Goal: Task Accomplishment & Management: Manage account settings

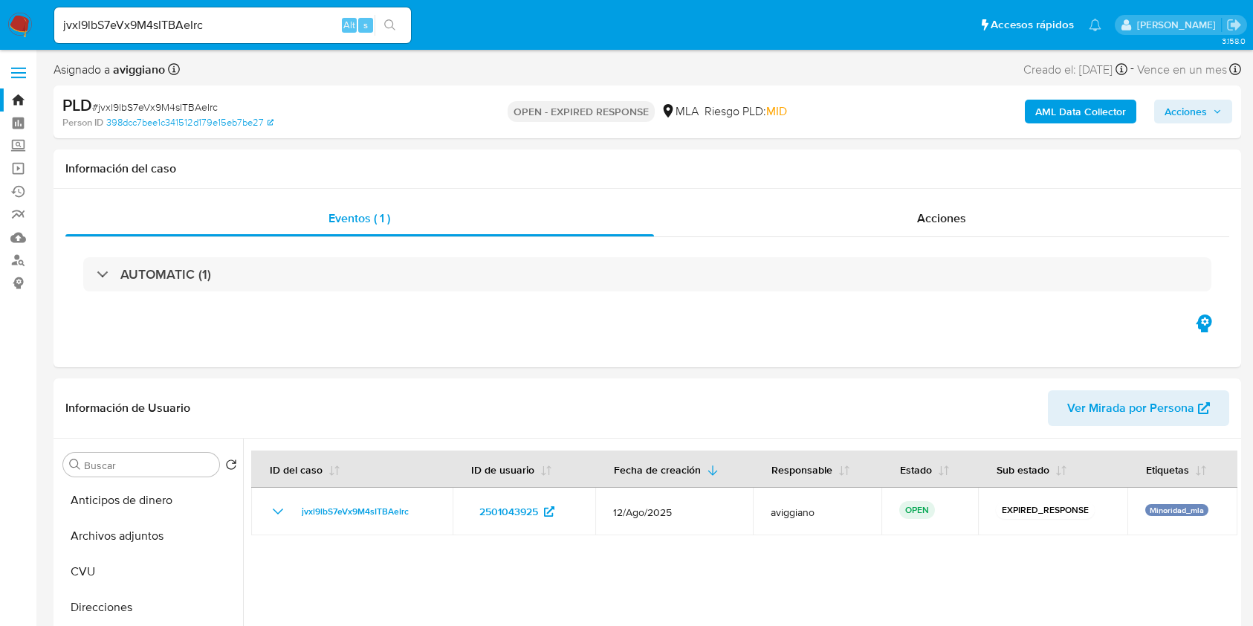
select select "10"
click at [13, 97] on link "Bandeja" at bounding box center [88, 99] width 177 height 23
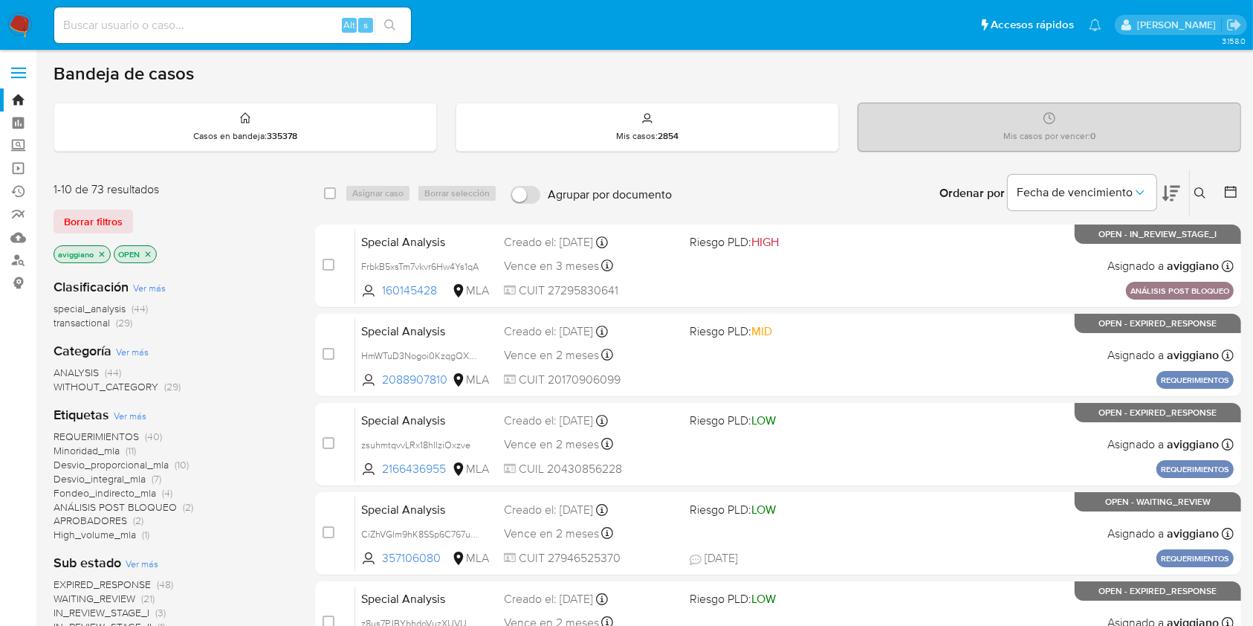
click at [104, 251] on icon "close-filter" at bounding box center [101, 254] width 9 height 9
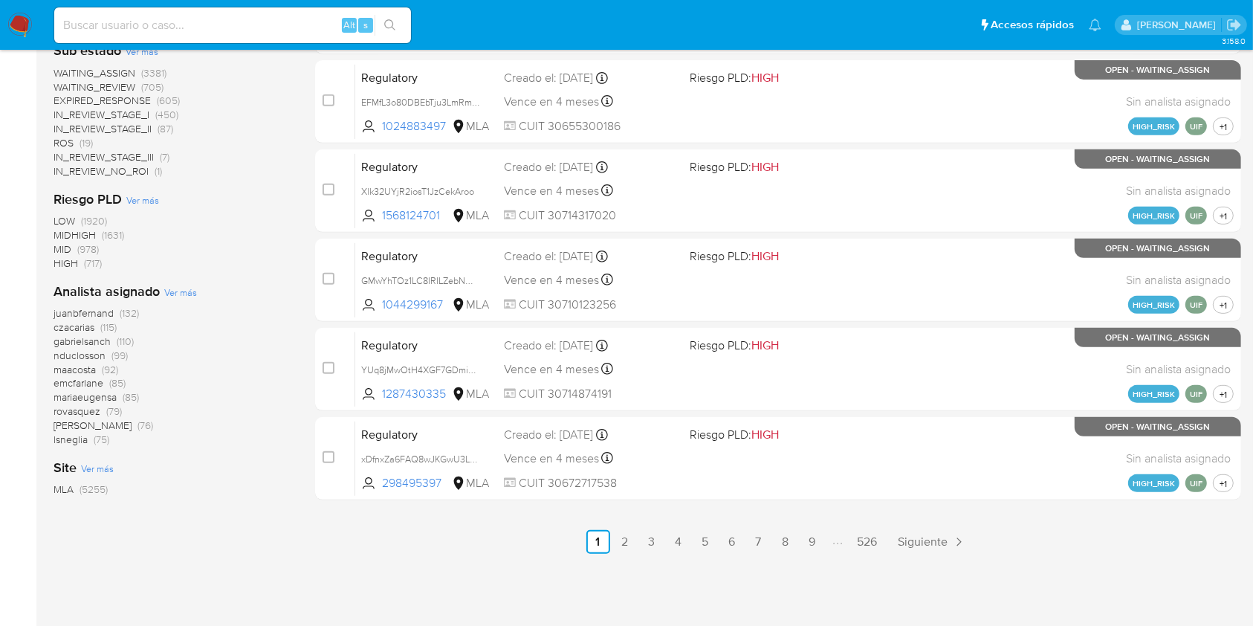
scroll to position [614, 0]
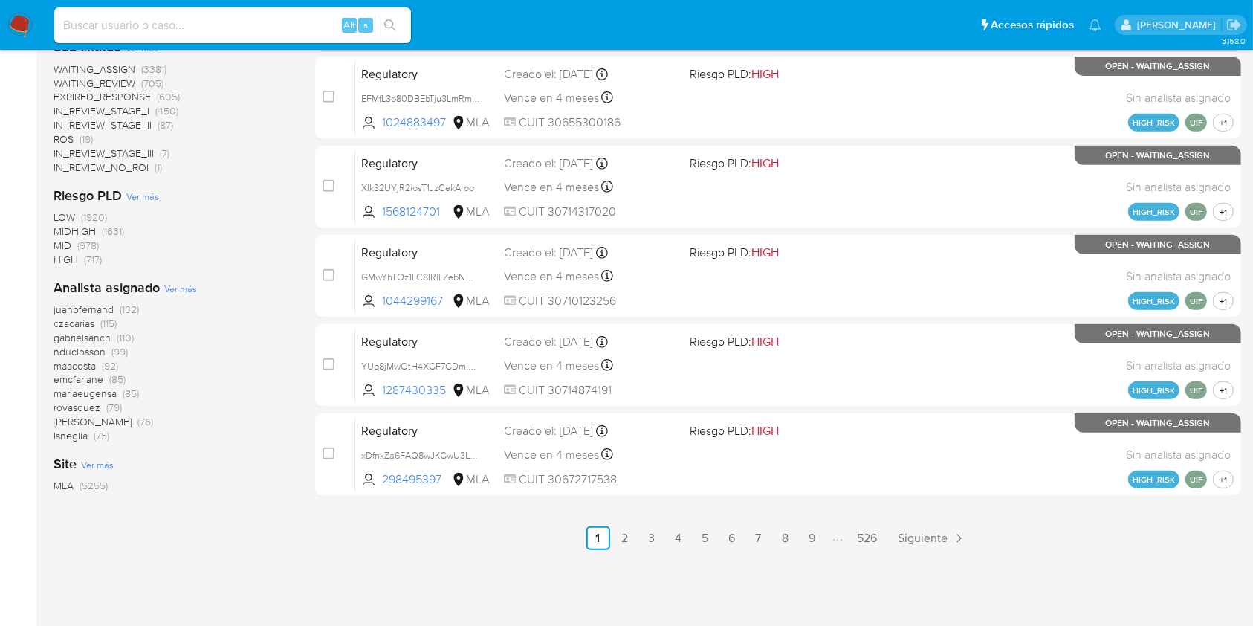
click at [174, 285] on span "Ver más" at bounding box center [180, 288] width 33 height 13
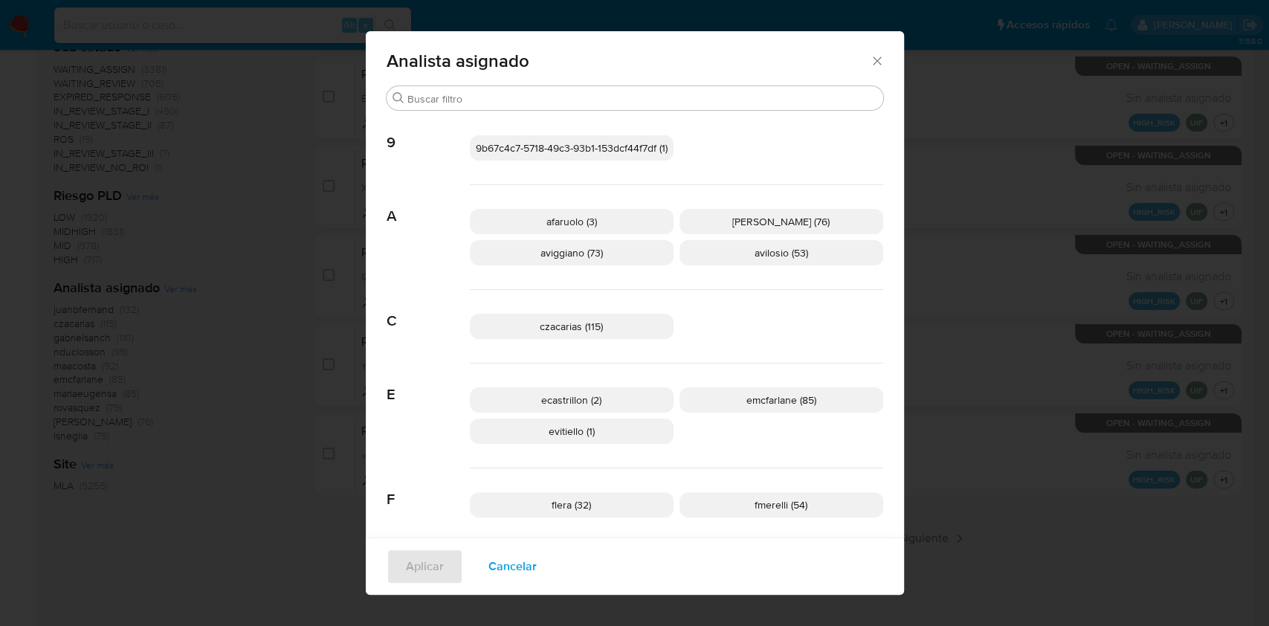
click at [585, 254] on span "aviggiano (73)" at bounding box center [571, 252] width 62 height 15
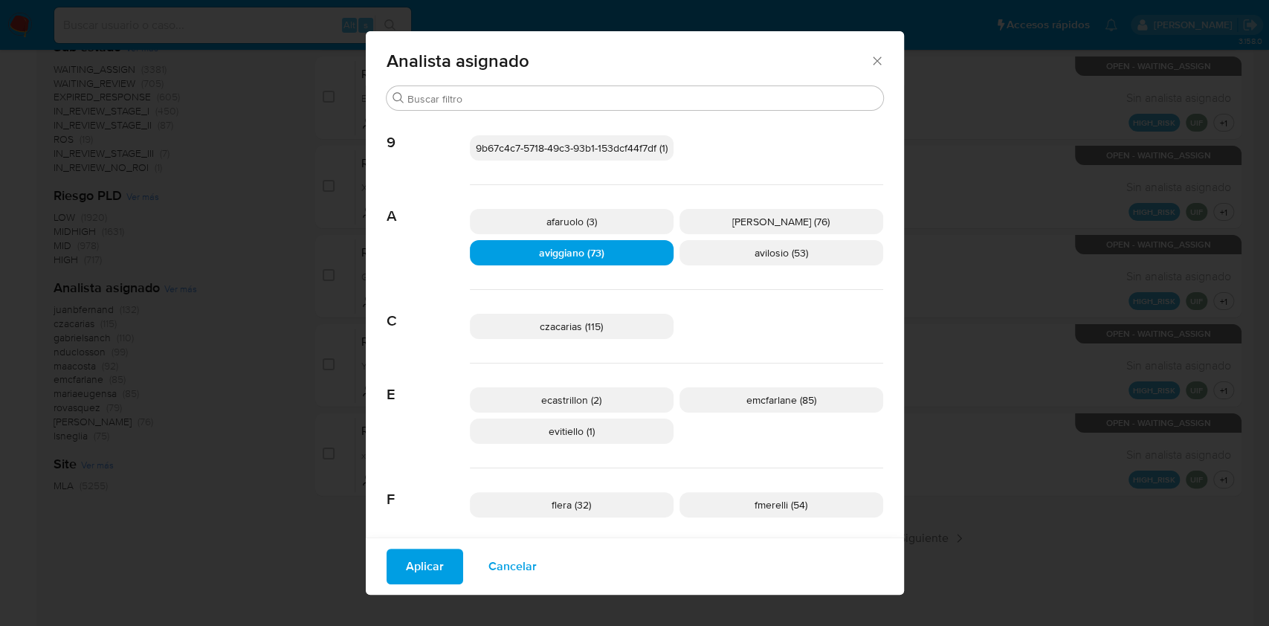
click at [488, 558] on span "Cancelar" at bounding box center [512, 566] width 48 height 33
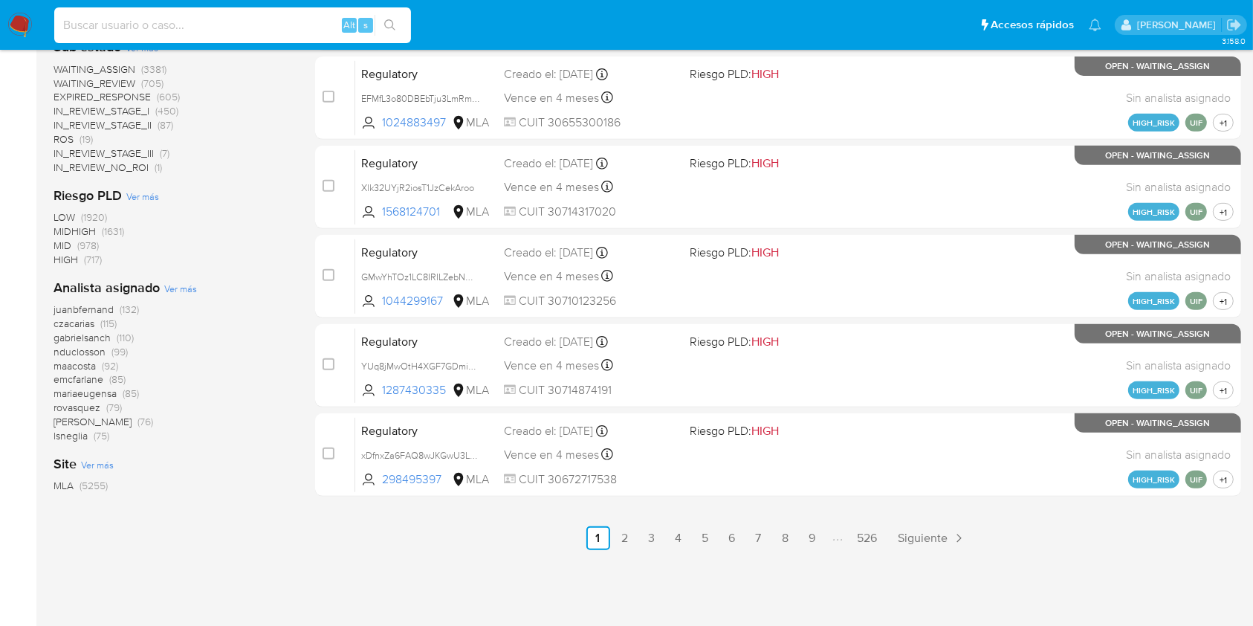
click at [161, 21] on input at bounding box center [232, 25] width 357 height 19
paste input "jlxlbRxt8oJNxBGs9ZuSqdCq"
type input "jlxlbRxt8oJNxBGs9ZuSqdCq"
click at [401, 24] on button "search-icon" at bounding box center [390, 25] width 30 height 21
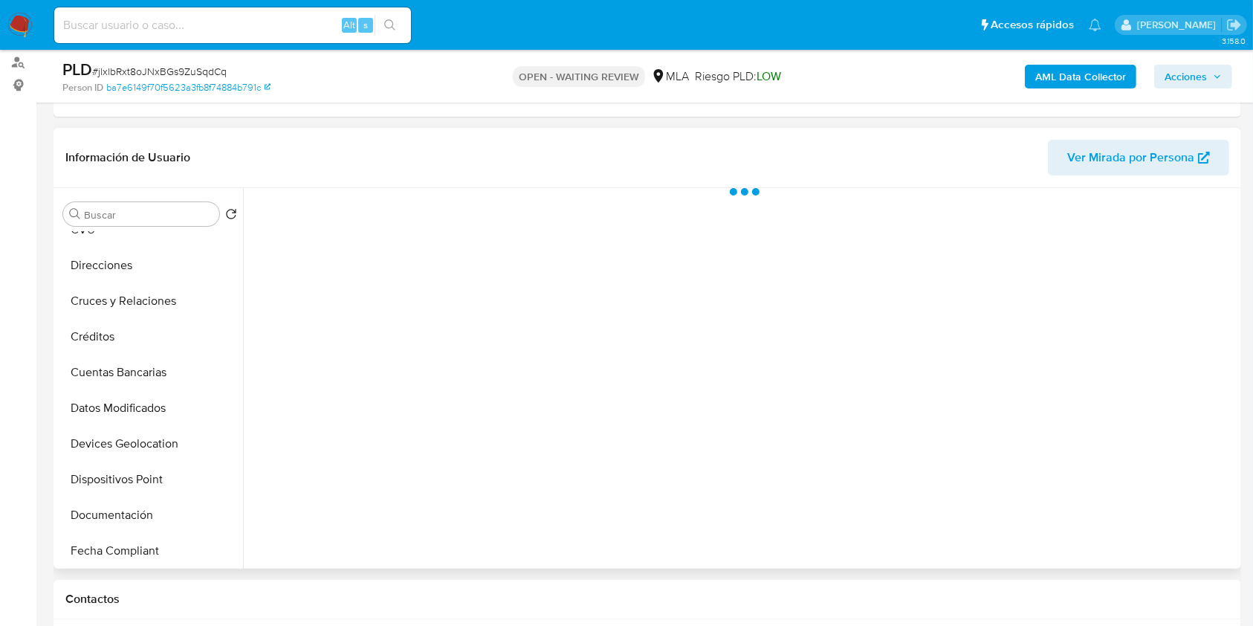
scroll to position [297, 0]
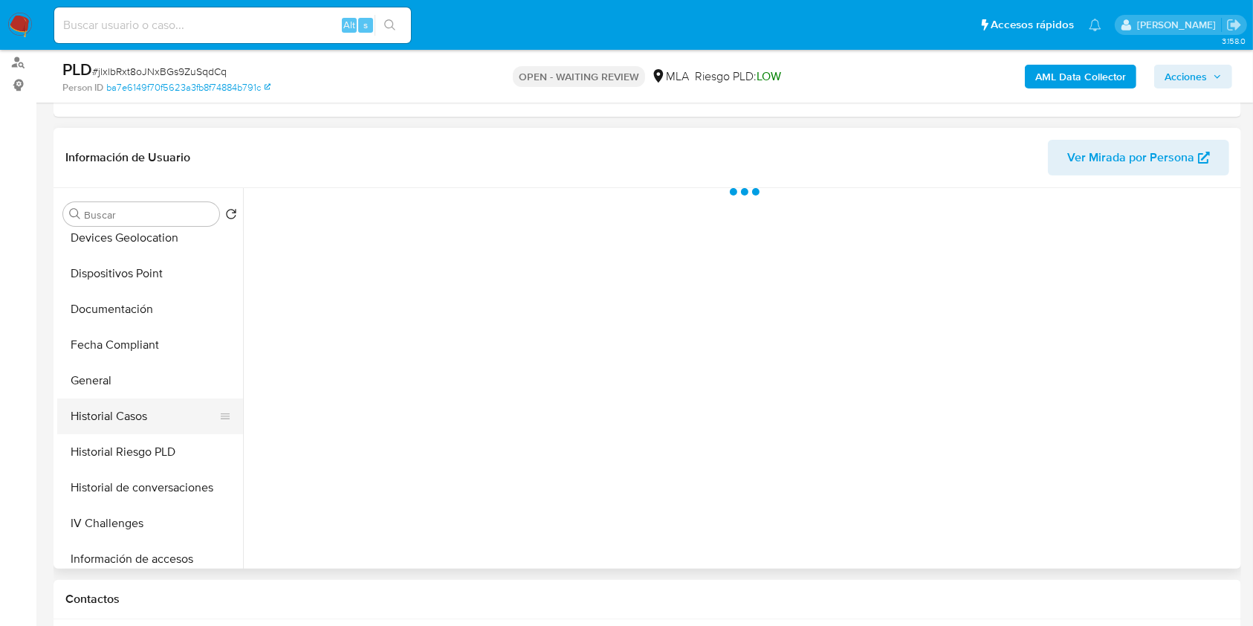
click at [138, 425] on button "Historial Casos" at bounding box center [144, 416] width 174 height 36
select select "10"
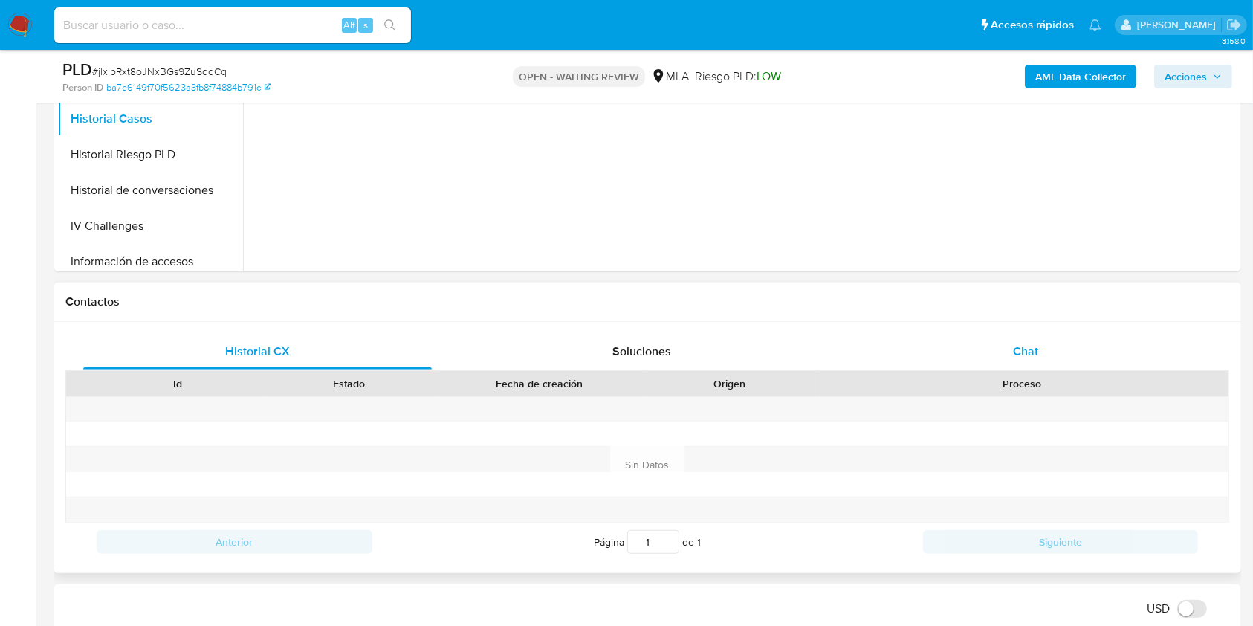
click at [1013, 354] on span "Chat" at bounding box center [1025, 351] width 25 height 17
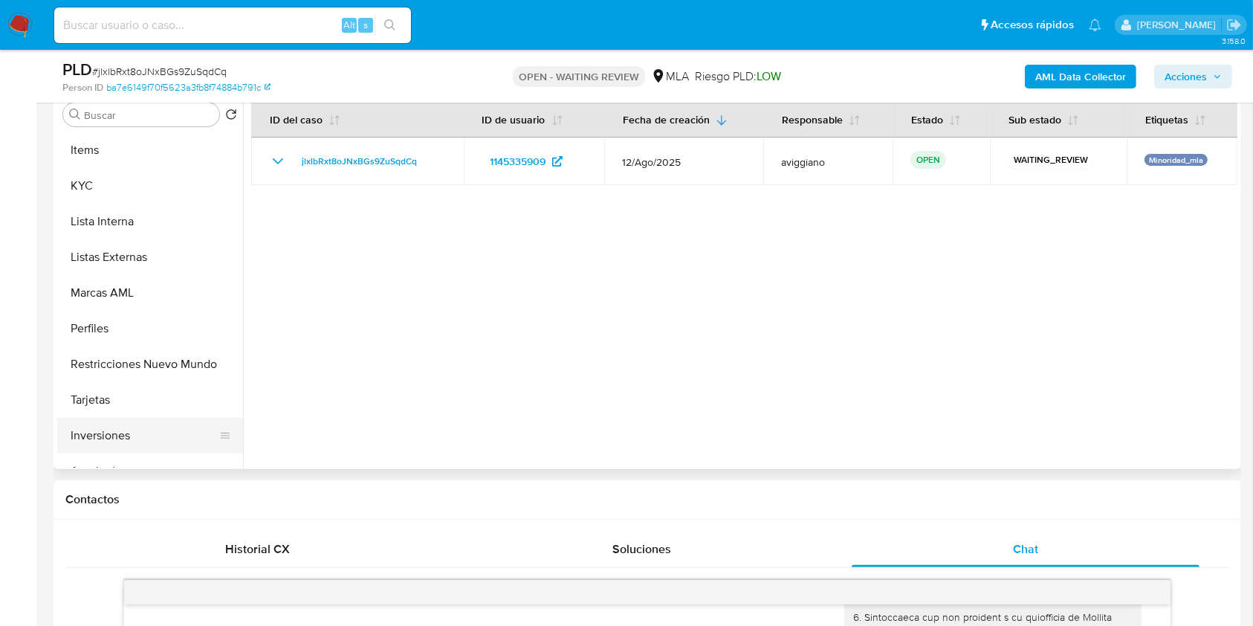
scroll to position [735, 0]
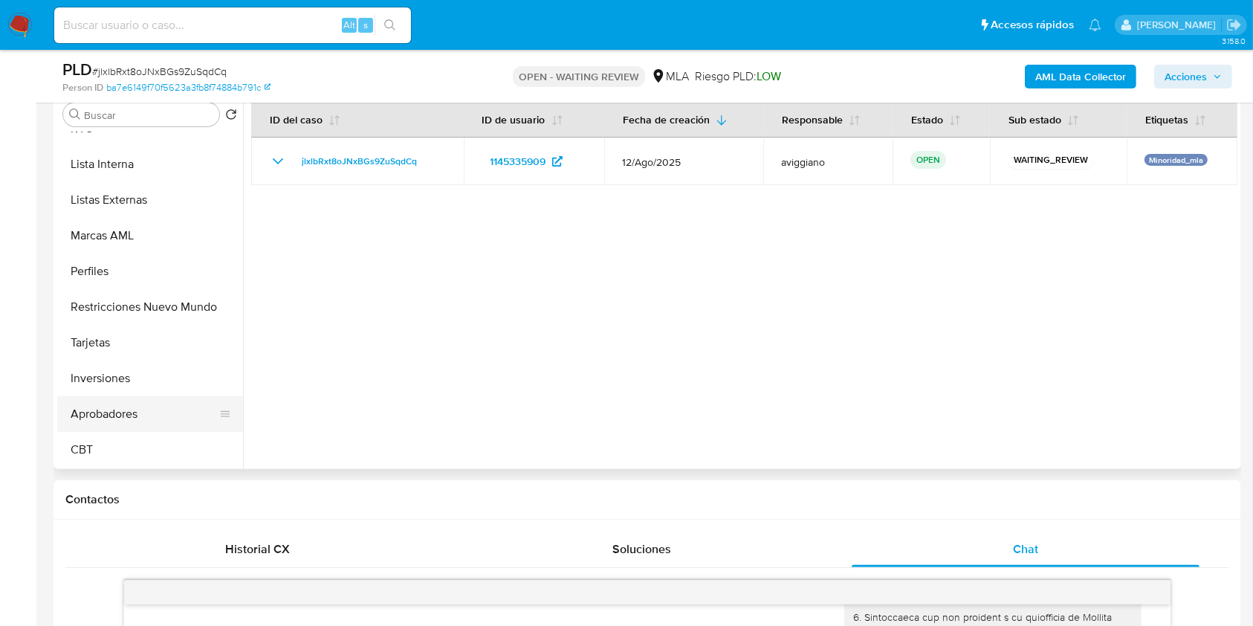
click at [138, 413] on button "Aprobadores" at bounding box center [144, 414] width 174 height 36
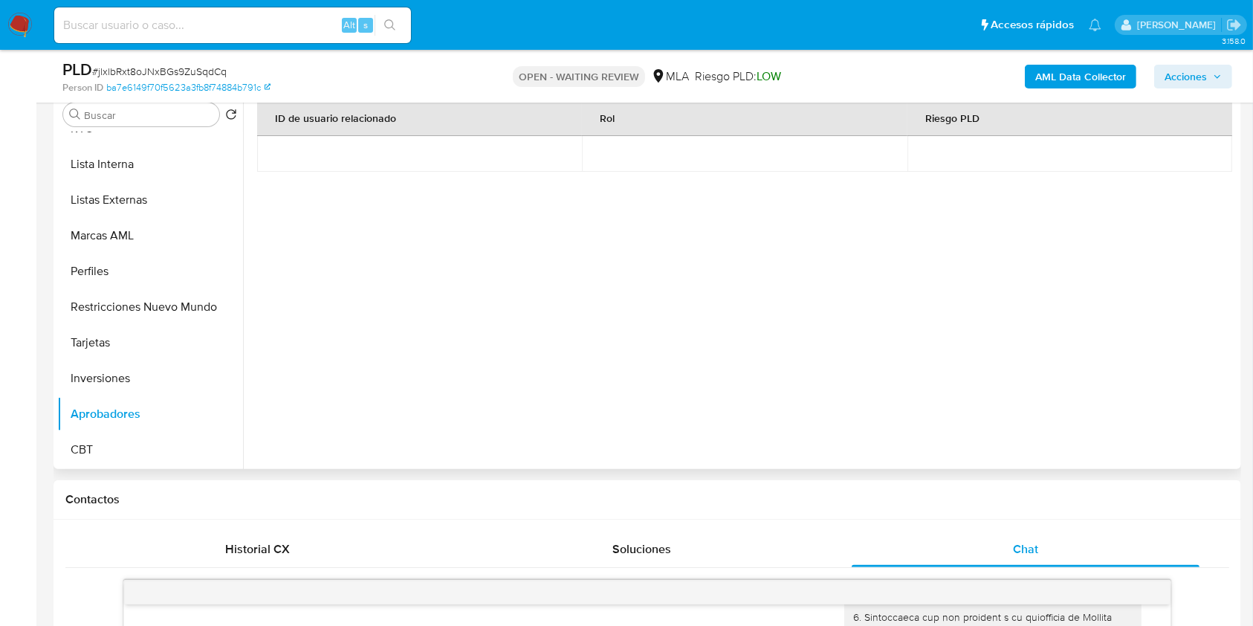
scroll to position [198, 0]
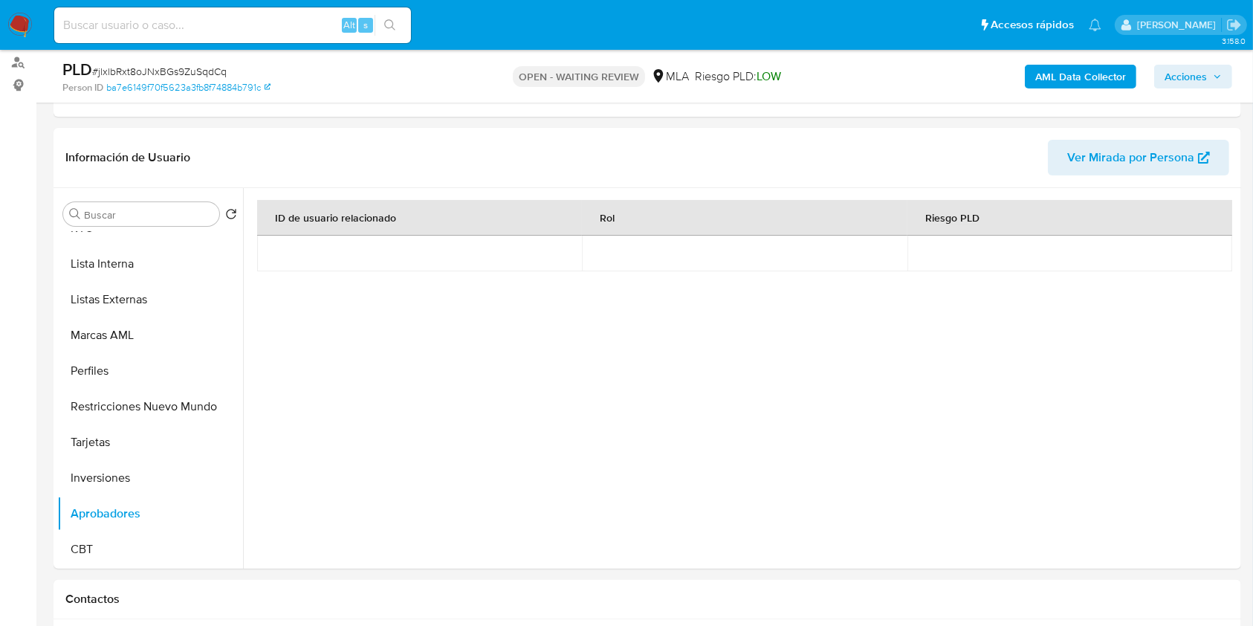
click at [1045, 86] on b "AML Data Collector" at bounding box center [1081, 77] width 91 height 24
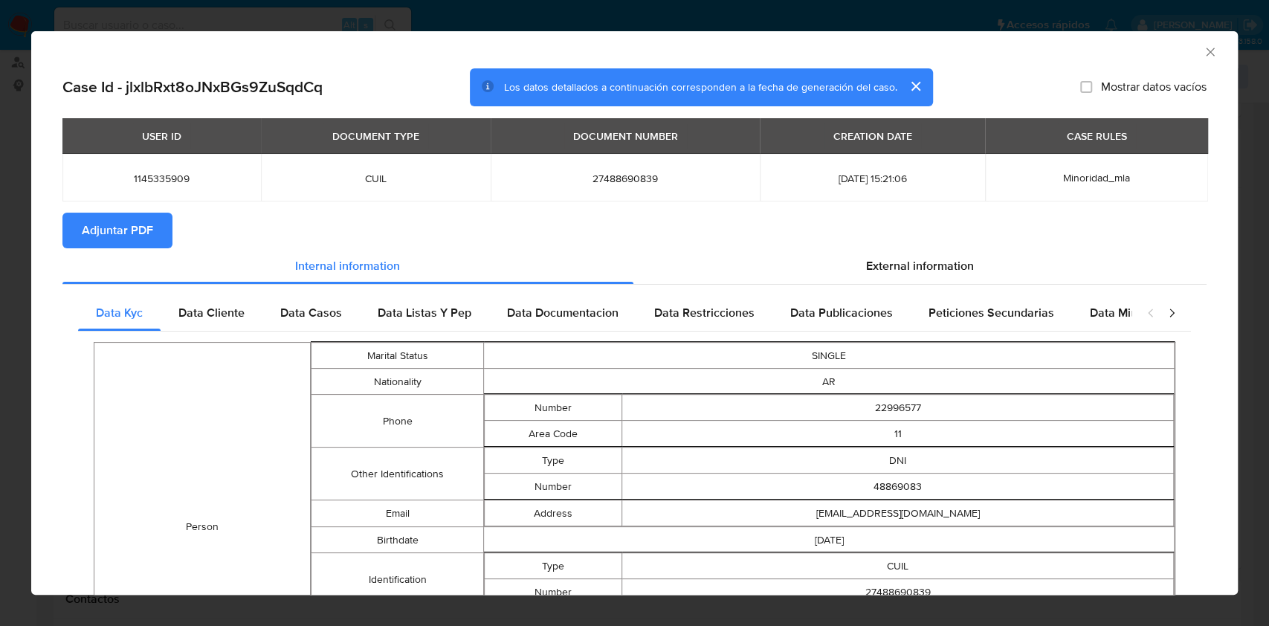
click at [132, 229] on span "Adjuntar PDF" at bounding box center [117, 230] width 71 height 33
click at [1200, 62] on div "AML Data Collector" at bounding box center [634, 49] width 1207 height 37
click at [1203, 51] on icon "Cerrar ventana" at bounding box center [1210, 52] width 15 height 15
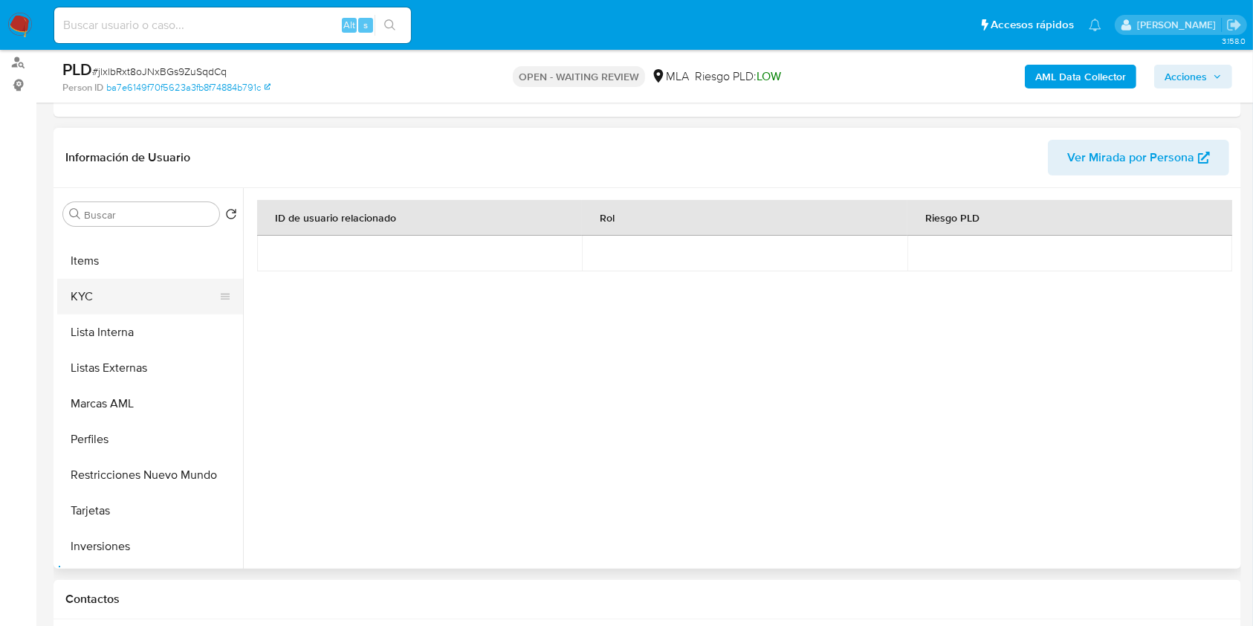
scroll to position [636, 0]
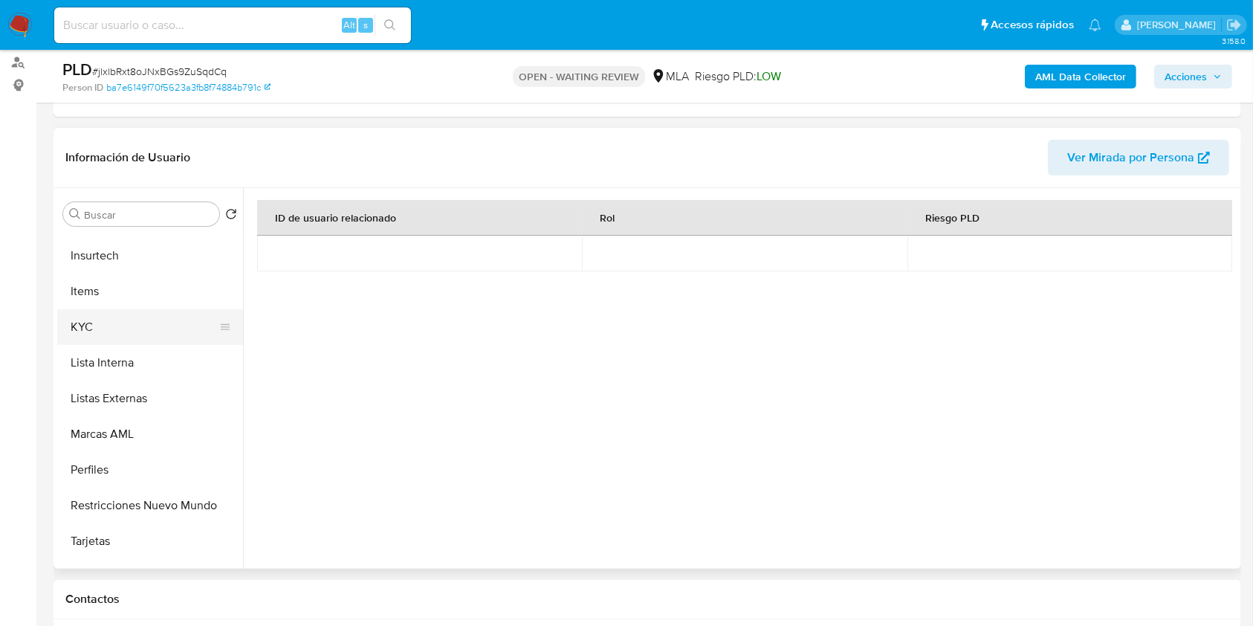
click at [143, 330] on button "KYC" at bounding box center [144, 327] width 174 height 36
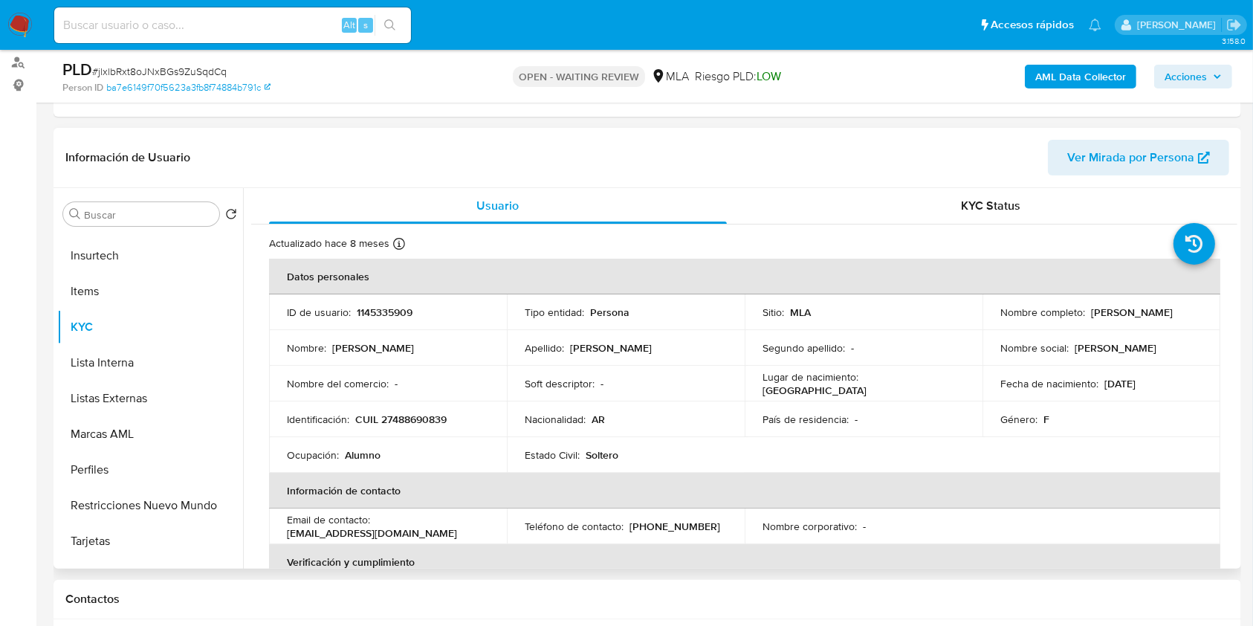
click at [404, 426] on td "Identificación : CUIL 27488690839" at bounding box center [388, 419] width 238 height 36
click at [407, 422] on p "CUIL 27488690839" at bounding box center [400, 419] width 91 height 13
copy p "27488690839"
click at [371, 314] on p "1145335909" at bounding box center [385, 312] width 56 height 13
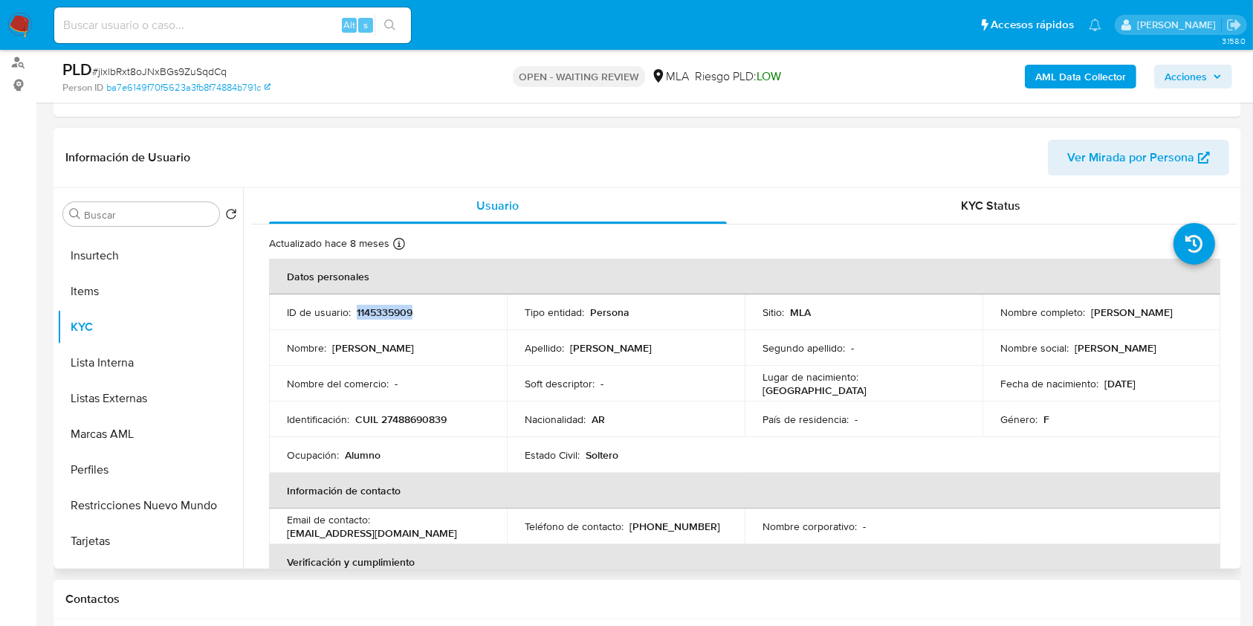
click at [371, 314] on p "1145335909" at bounding box center [385, 312] width 56 height 13
copy p "1145335909"
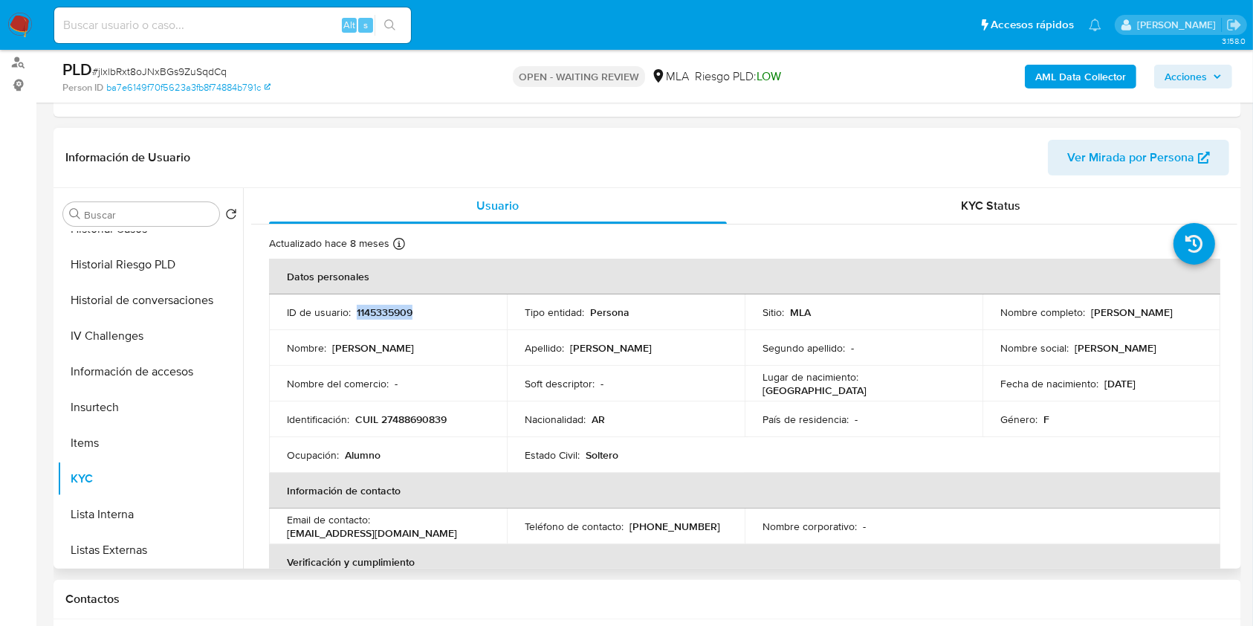
scroll to position [239, 0]
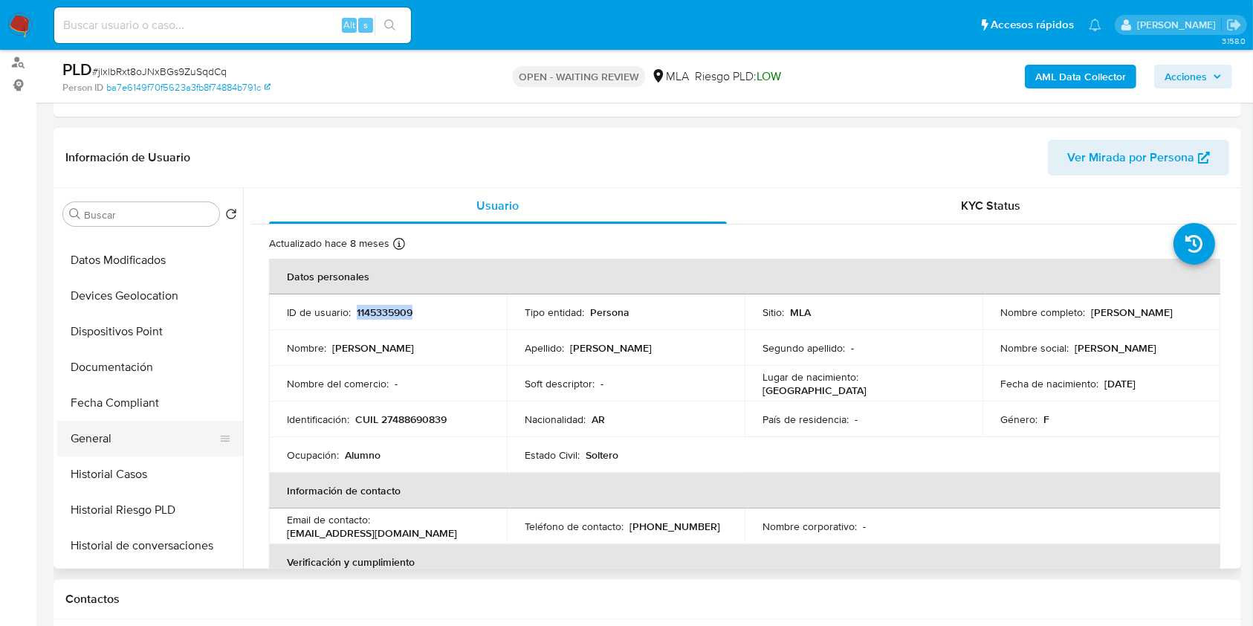
click at [126, 435] on button "General" at bounding box center [144, 439] width 174 height 36
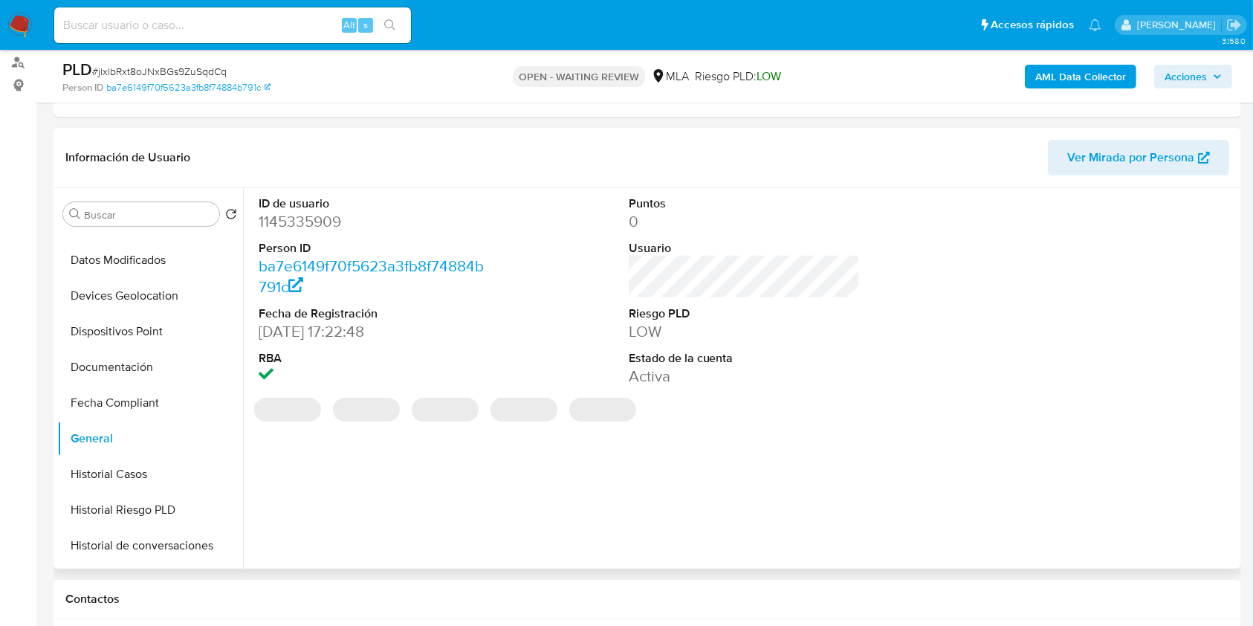
click at [317, 223] on dd "1145335909" at bounding box center [375, 221] width 232 height 21
click at [317, 224] on dd "1145335909" at bounding box center [375, 221] width 232 height 21
copy dd "1145335909"
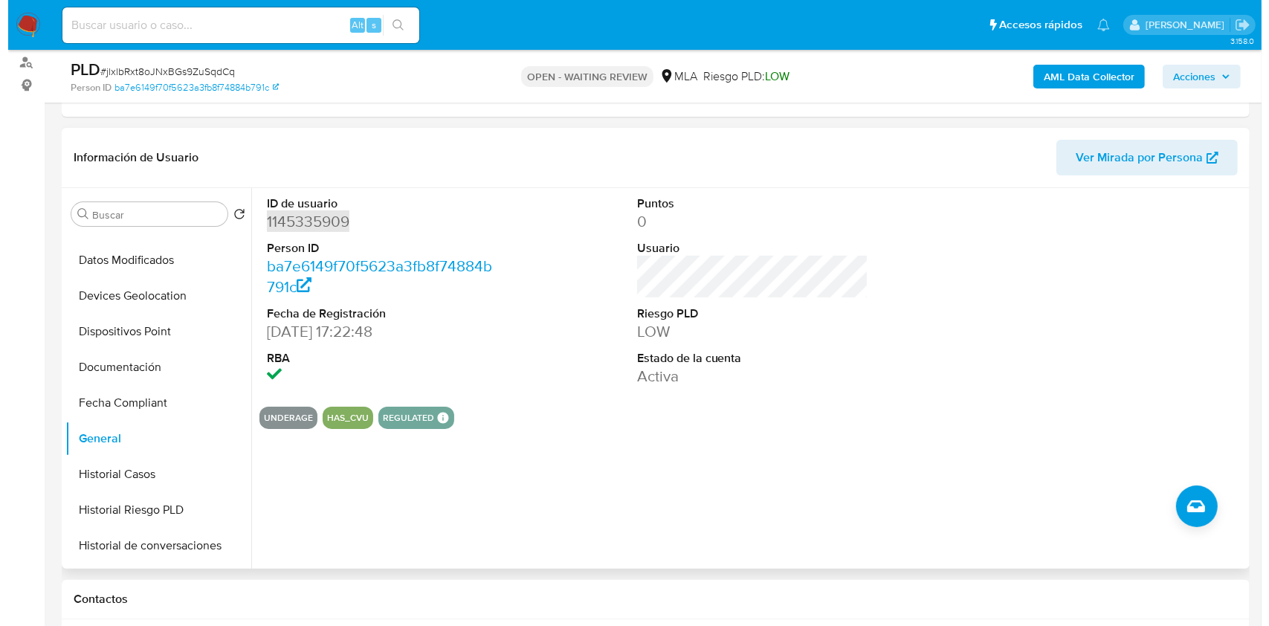
scroll to position [0, 0]
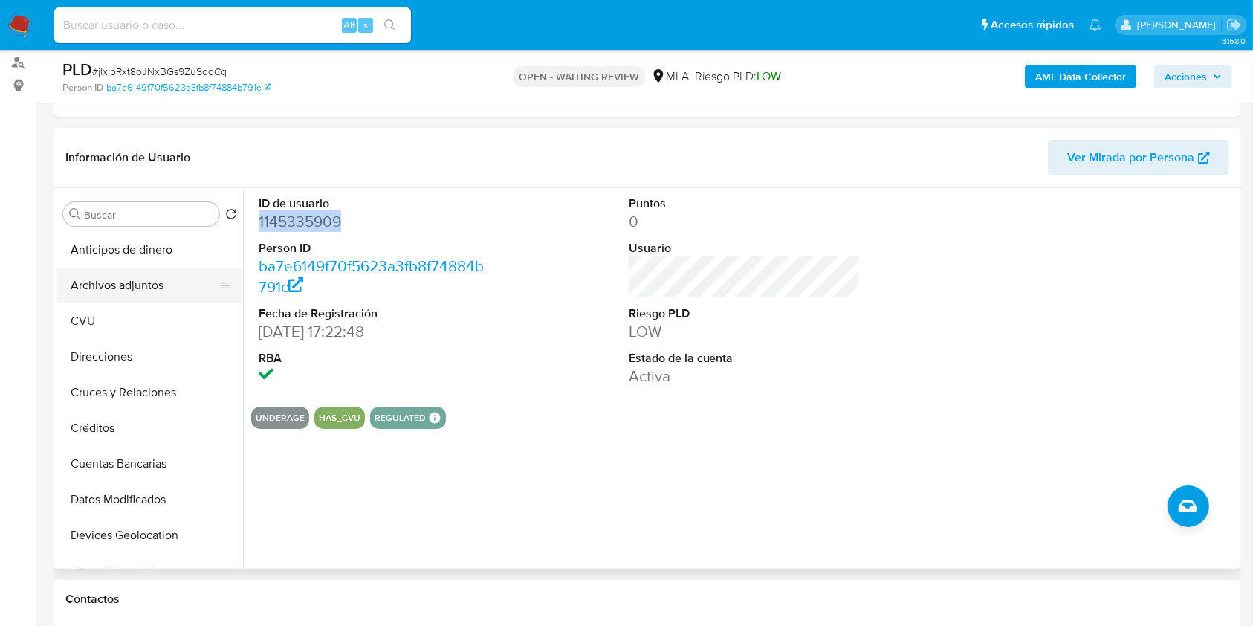
click at [172, 275] on button "Archivos adjuntos" at bounding box center [144, 286] width 174 height 36
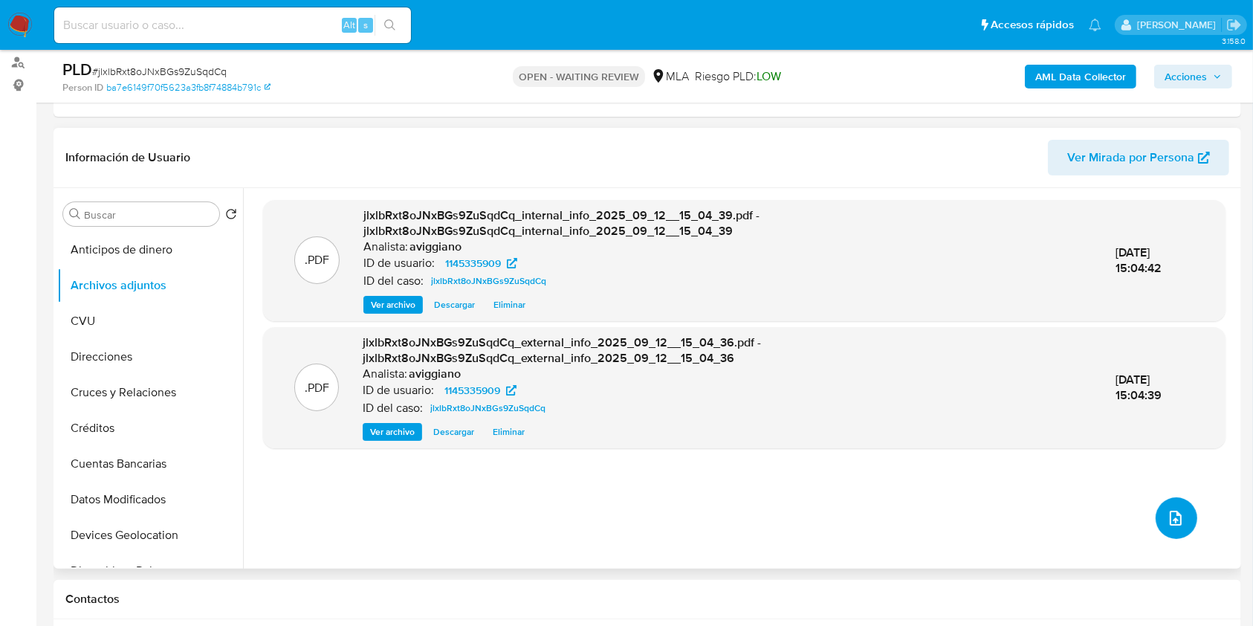
click at [1167, 519] on icon "upload-file" at bounding box center [1176, 518] width 18 height 18
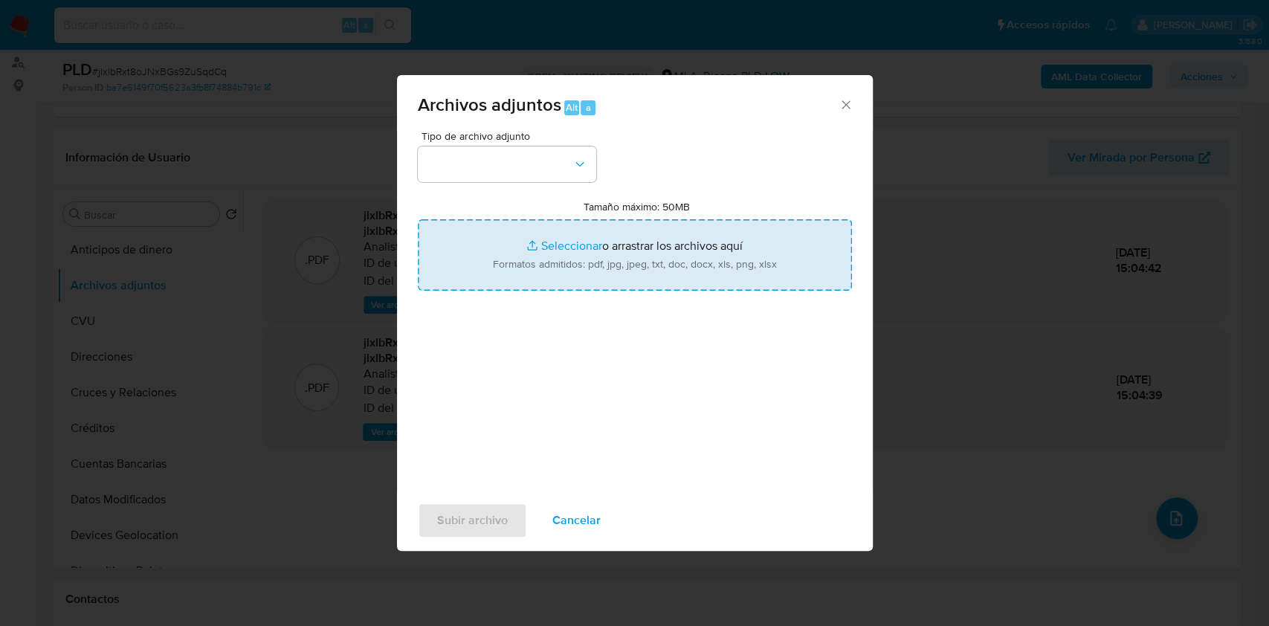
click at [734, 280] on input "Tamaño máximo: 50MB Seleccionar archivos" at bounding box center [635, 254] width 434 height 71
type input "C:\fakepath\Nosis . 1145335909.pdf"
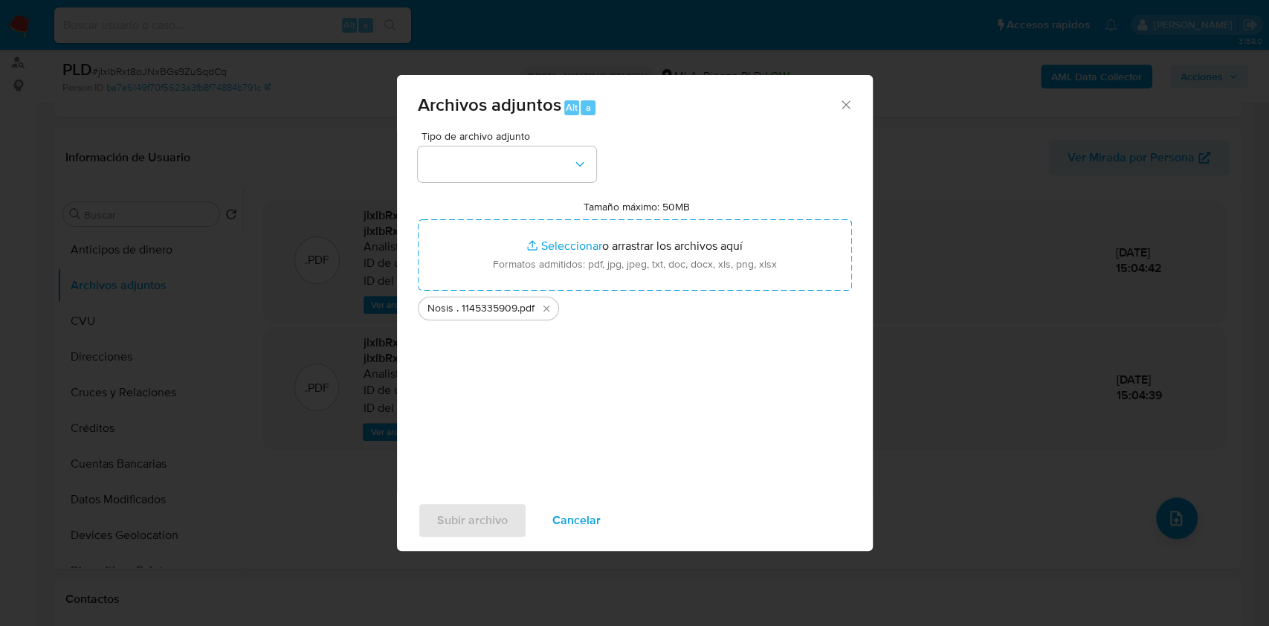
click at [502, 189] on div "Tipo de archivo adjunto Tamaño máximo: 50MB Seleccionar archivos Seleccionar o …" at bounding box center [635, 306] width 434 height 351
click at [500, 175] on button "button" at bounding box center [507, 164] width 178 height 36
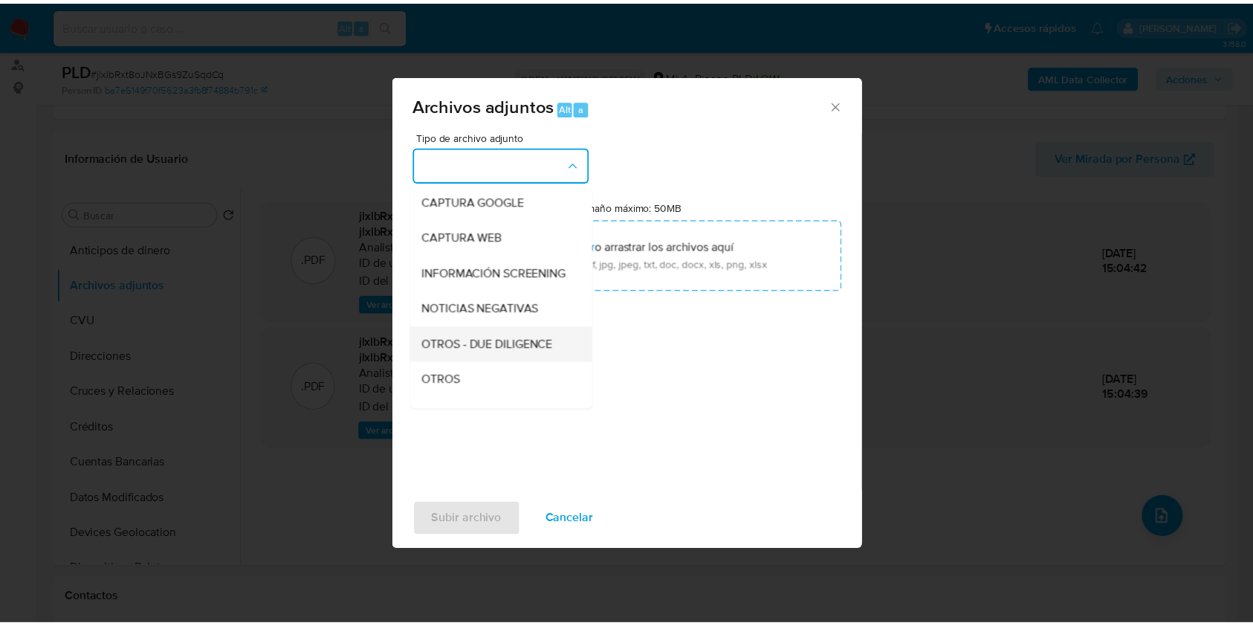
scroll to position [198, 0]
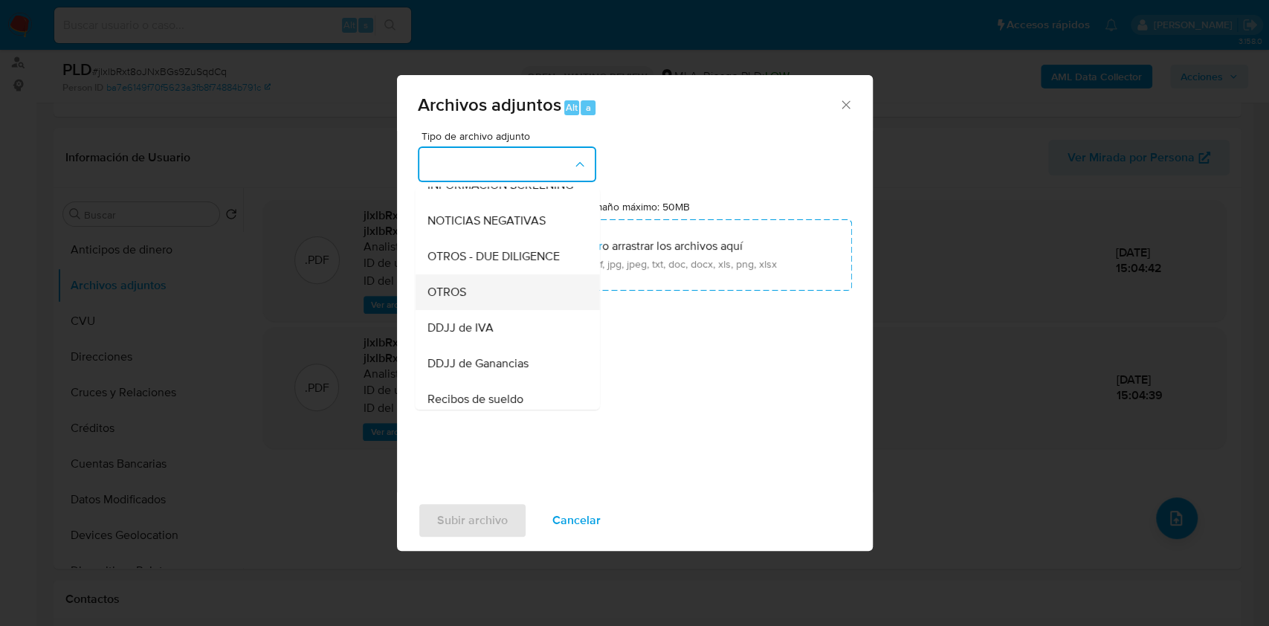
click at [447, 300] on span "OTROS" at bounding box center [446, 292] width 39 height 15
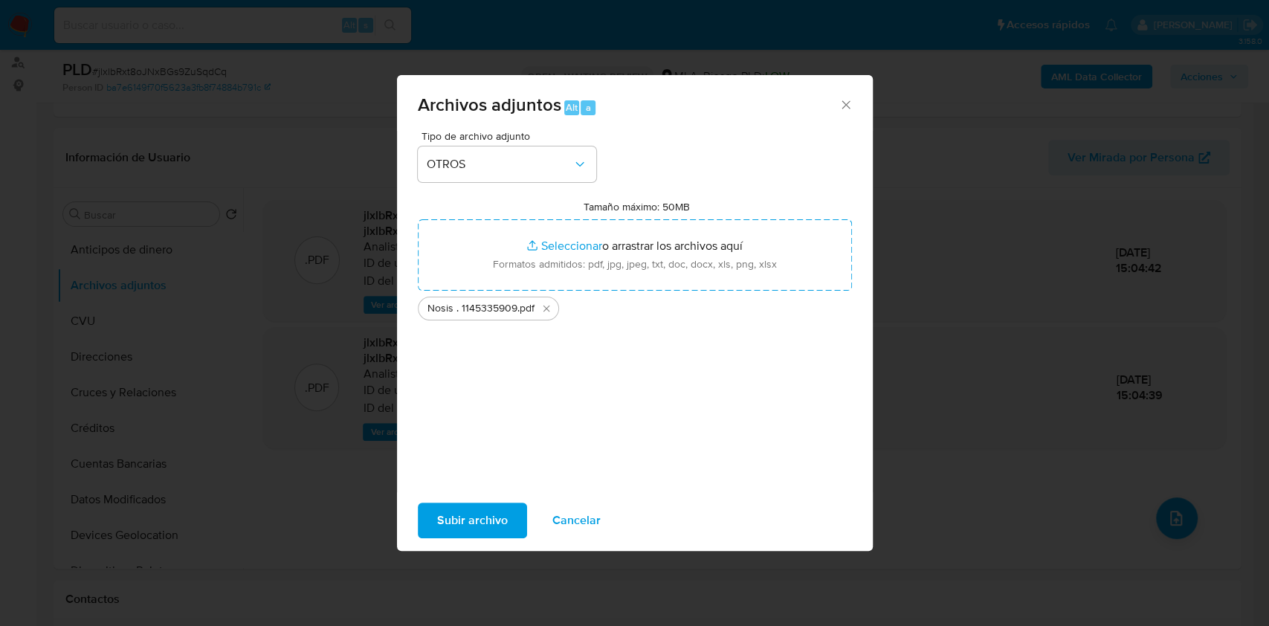
click at [478, 521] on span "Subir archivo" at bounding box center [472, 520] width 71 height 33
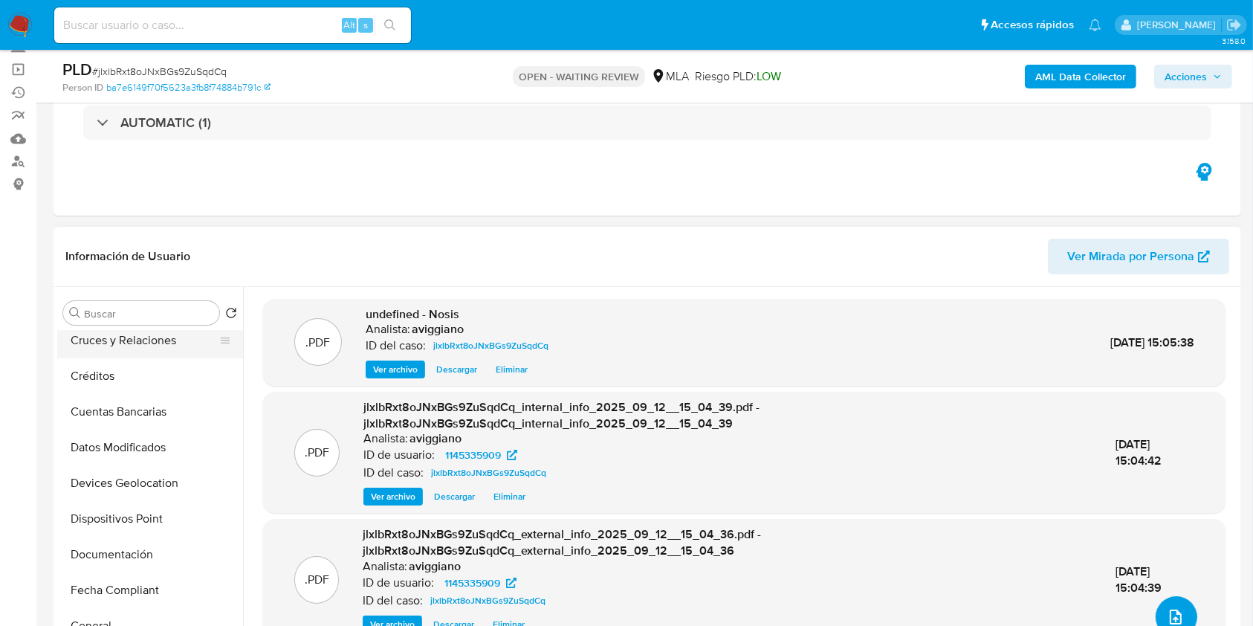
scroll to position [297, 0]
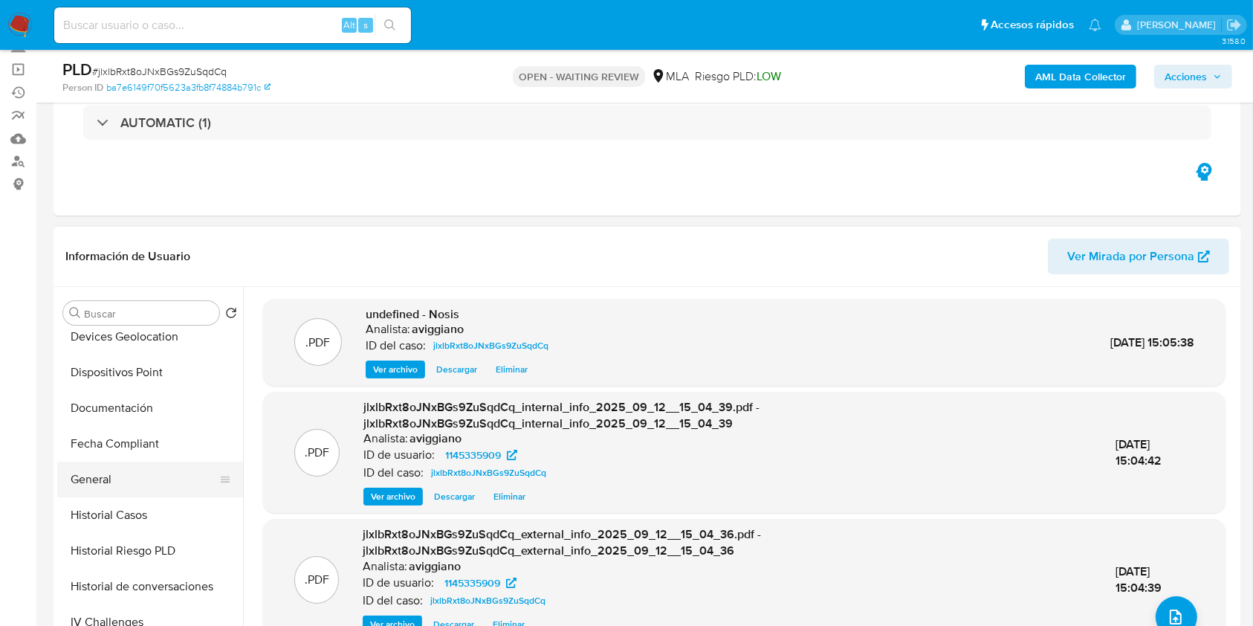
click at [113, 473] on button "General" at bounding box center [144, 480] width 174 height 36
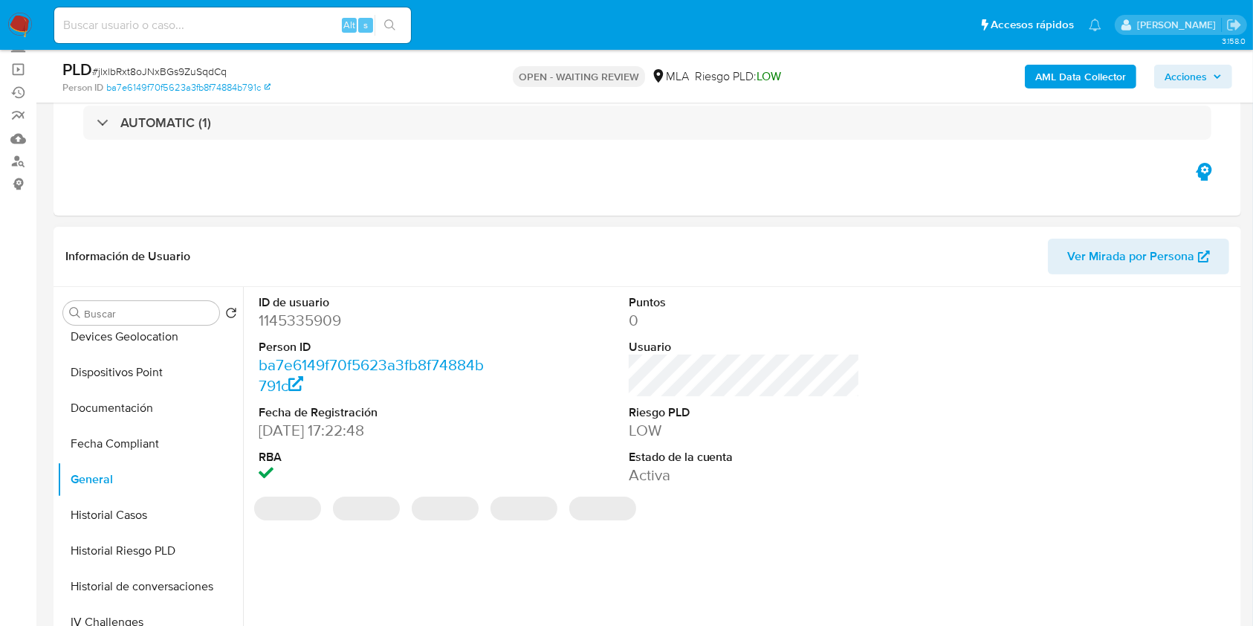
click at [286, 320] on dd "1145335909" at bounding box center [375, 320] width 232 height 21
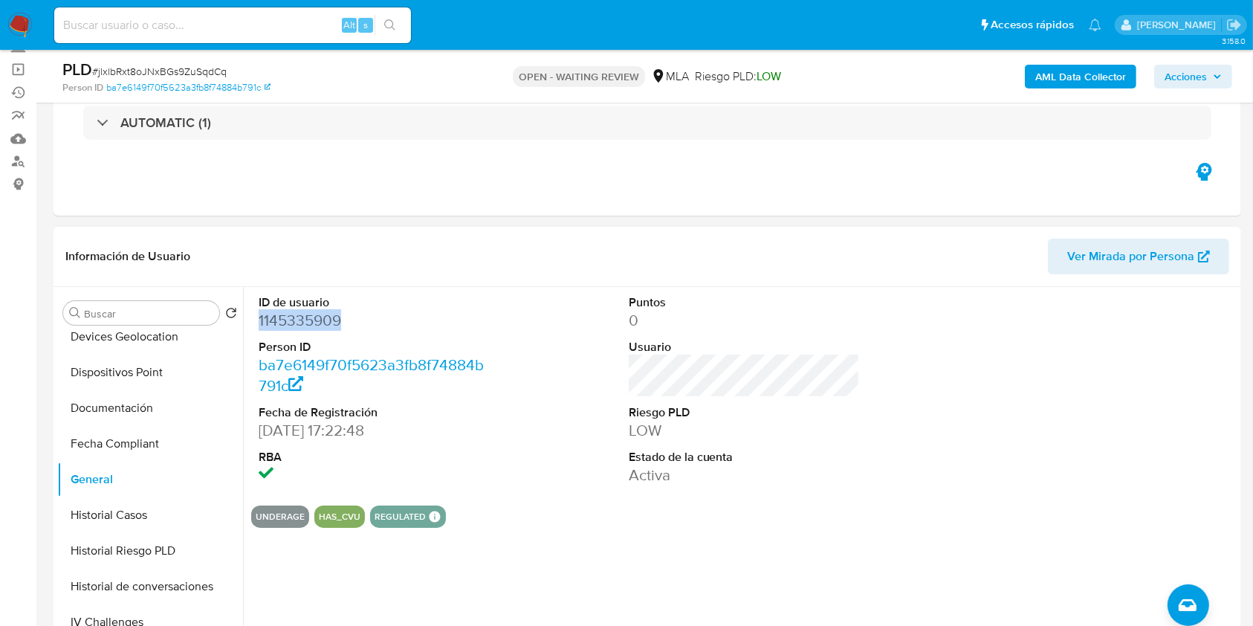
copy dd "1145335909"
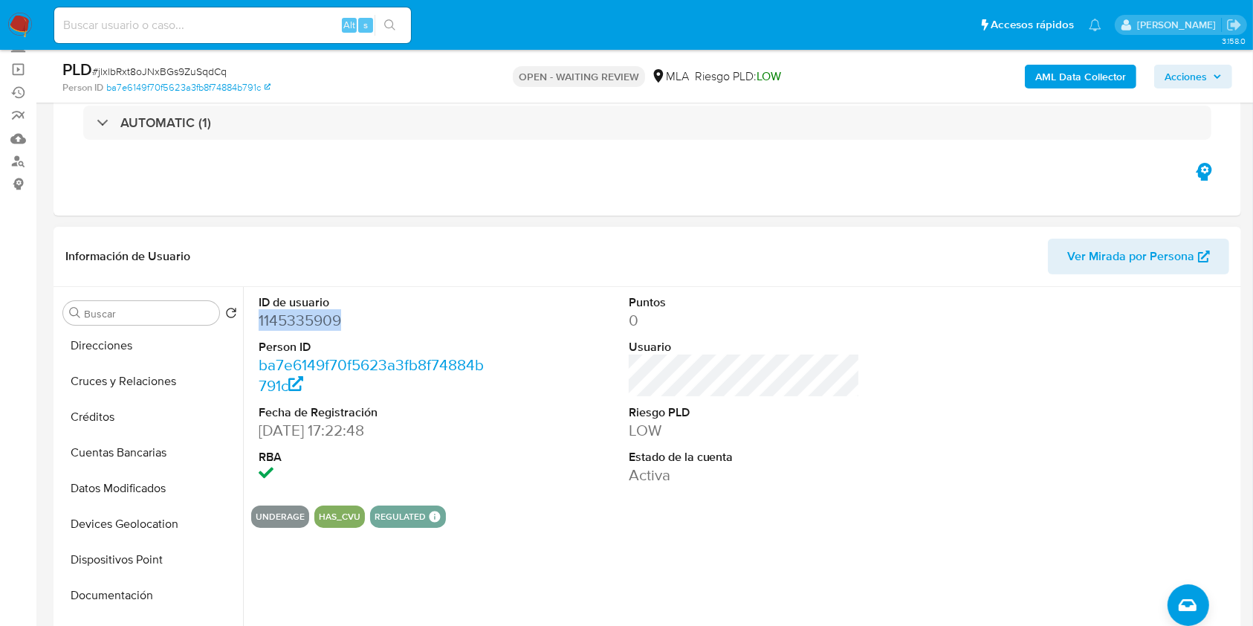
scroll to position [0, 0]
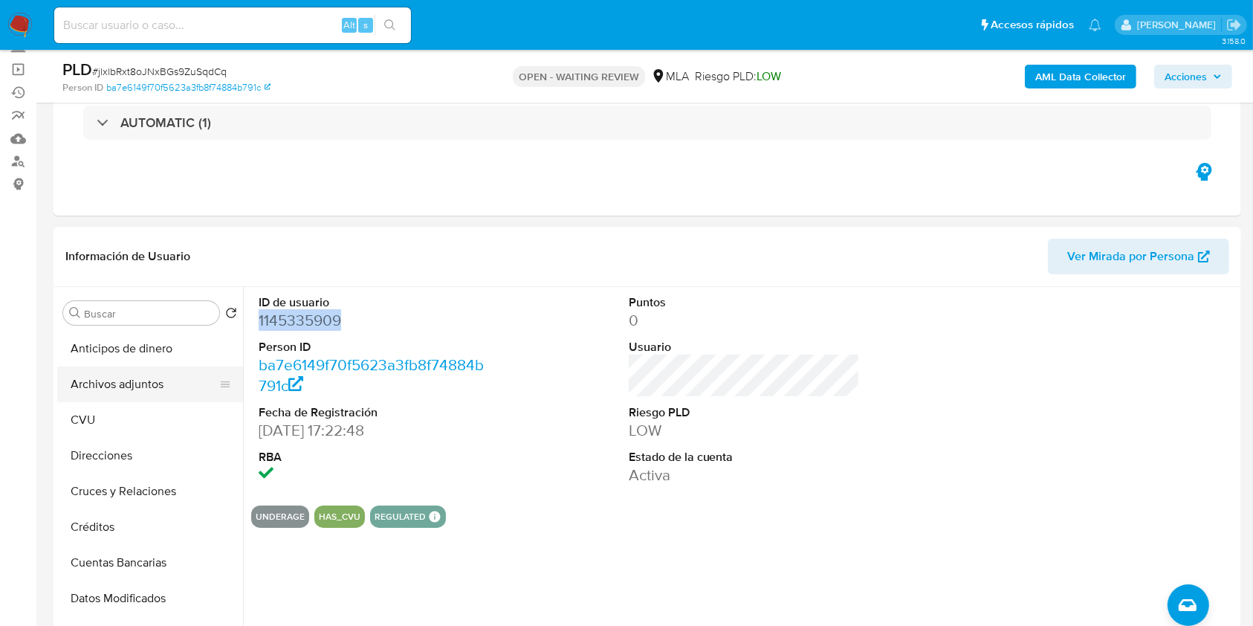
click at [130, 367] on button "Archivos adjuntos" at bounding box center [144, 385] width 174 height 36
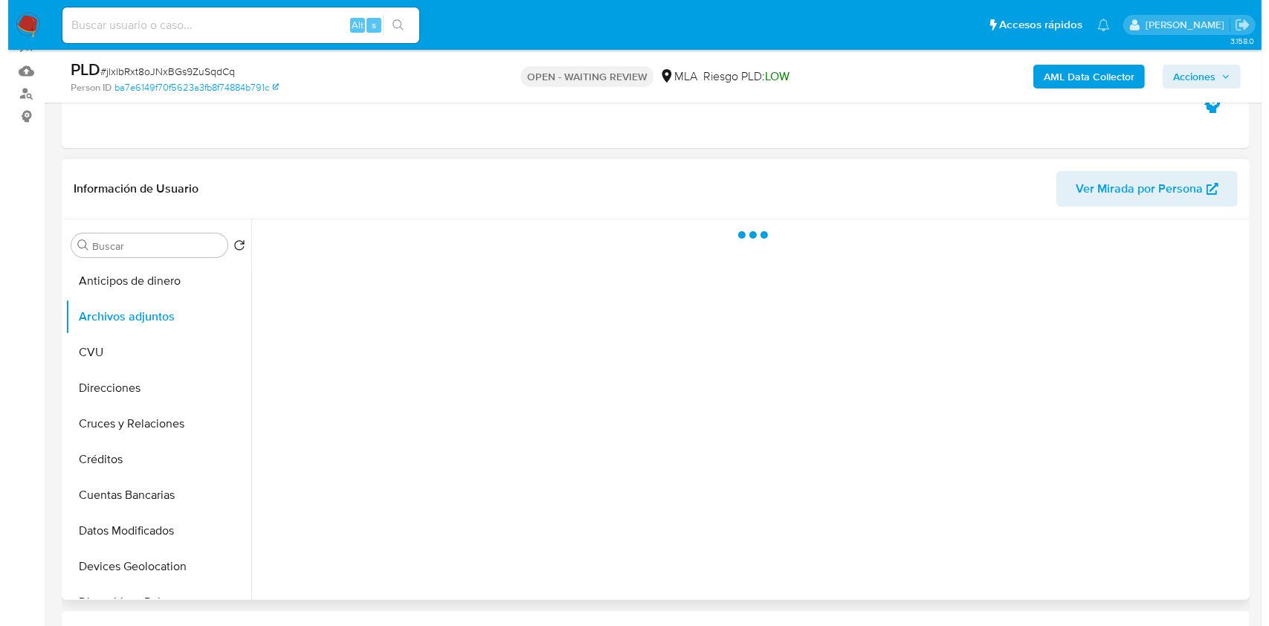
scroll to position [198, 0]
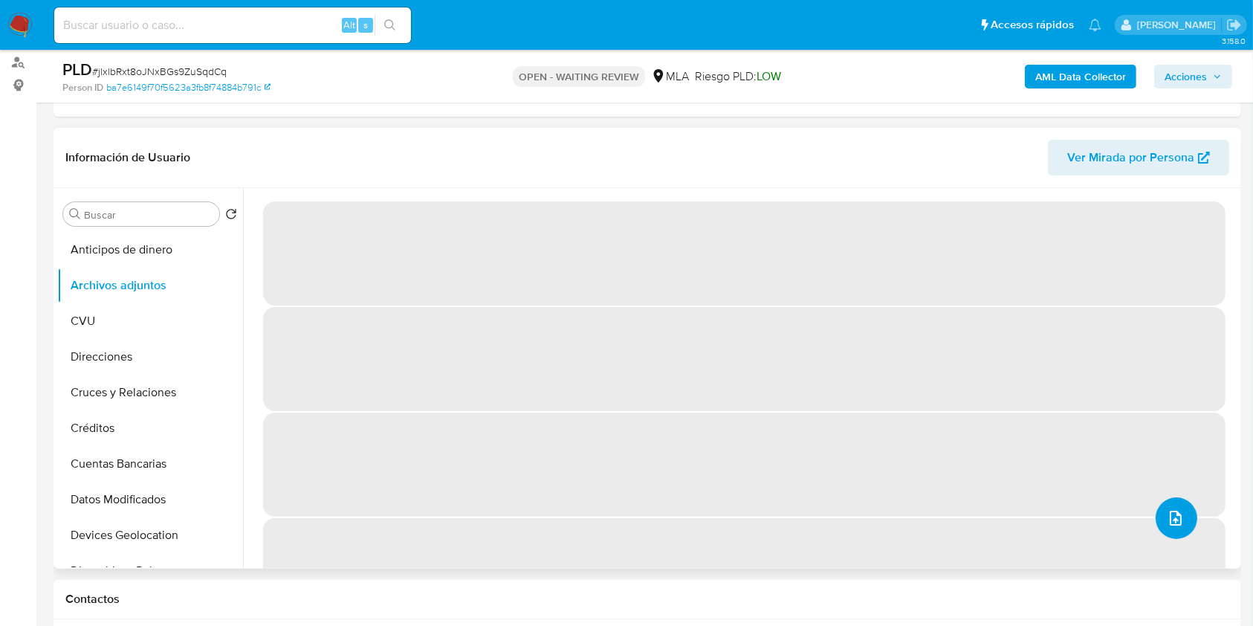
click at [1181, 526] on button "upload-file" at bounding box center [1177, 518] width 42 height 42
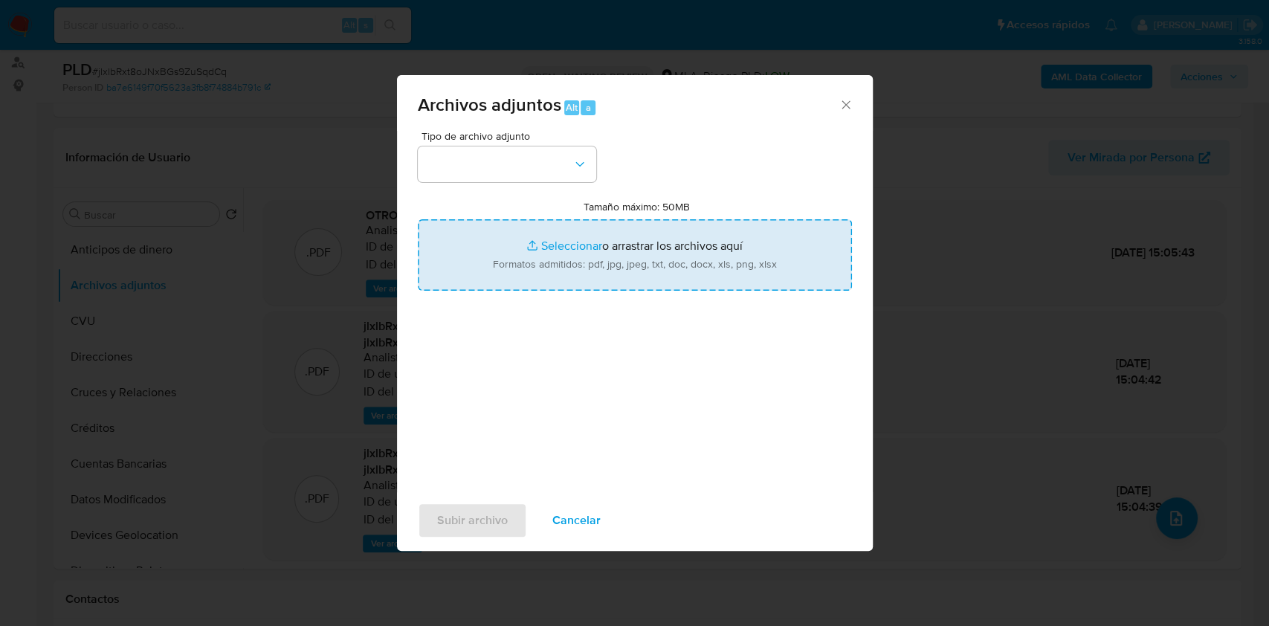
click at [684, 252] on input "Tamaño máximo: 50MB Seleccionar archivos" at bounding box center [635, 254] width 434 height 71
type input "C:\fakepath\Movimientos-Aladdin-v10_1 - 1145335909 -.xlsx"
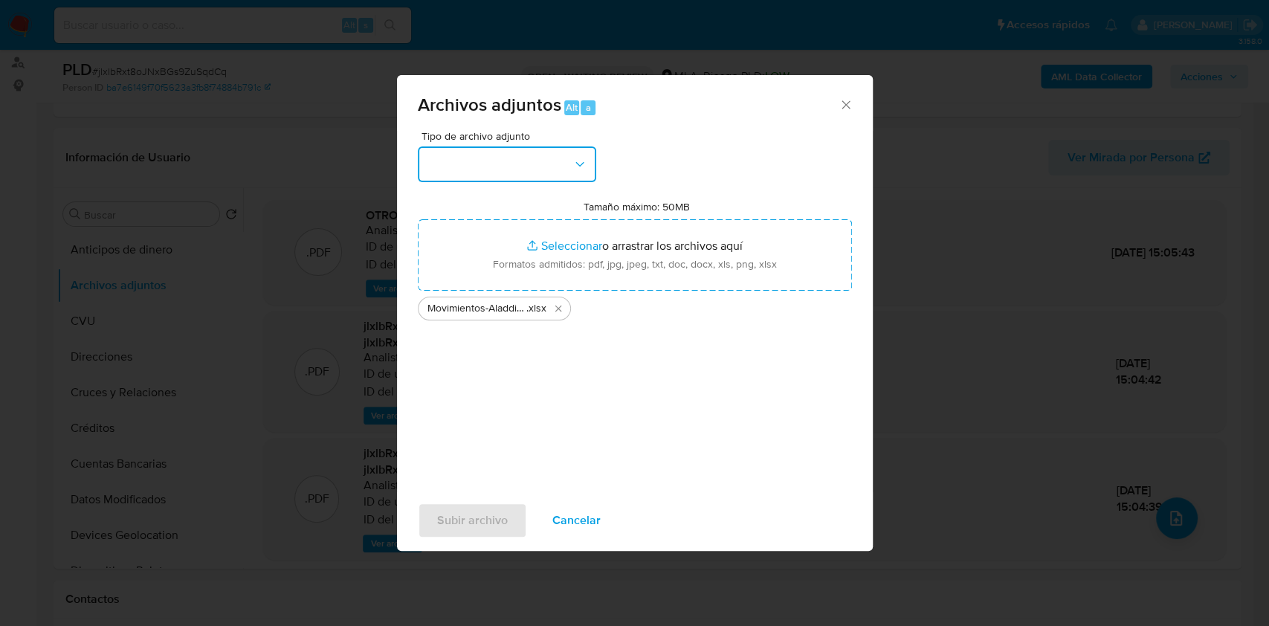
click at [537, 166] on button "button" at bounding box center [507, 164] width 178 height 36
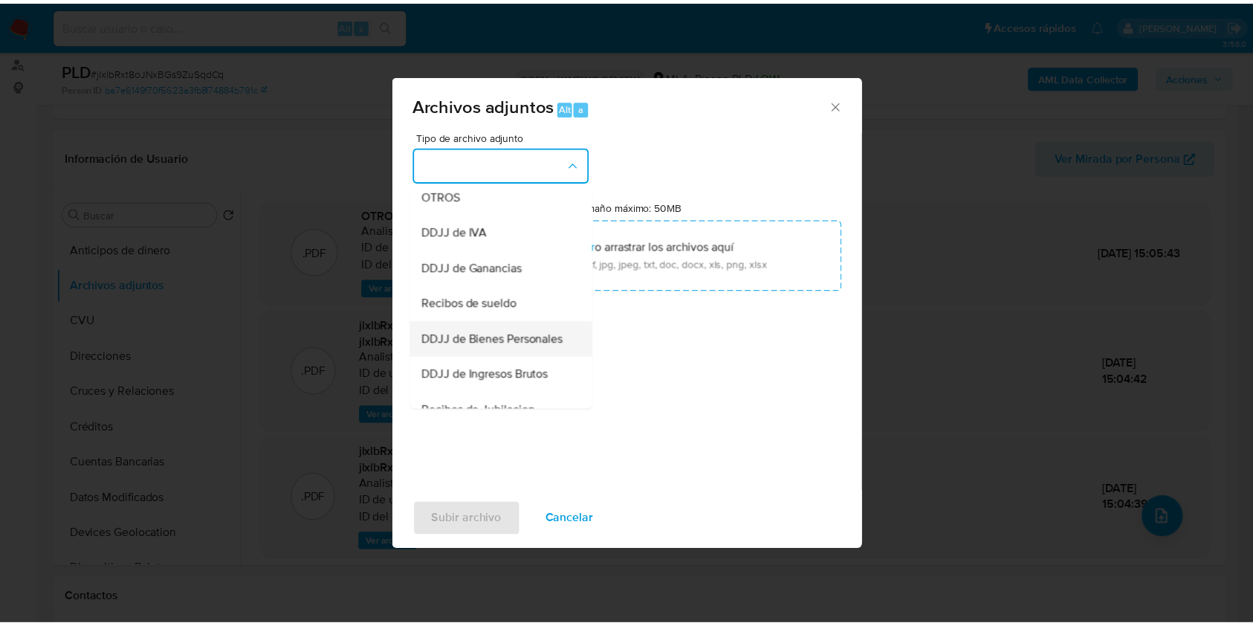
scroll to position [297, 0]
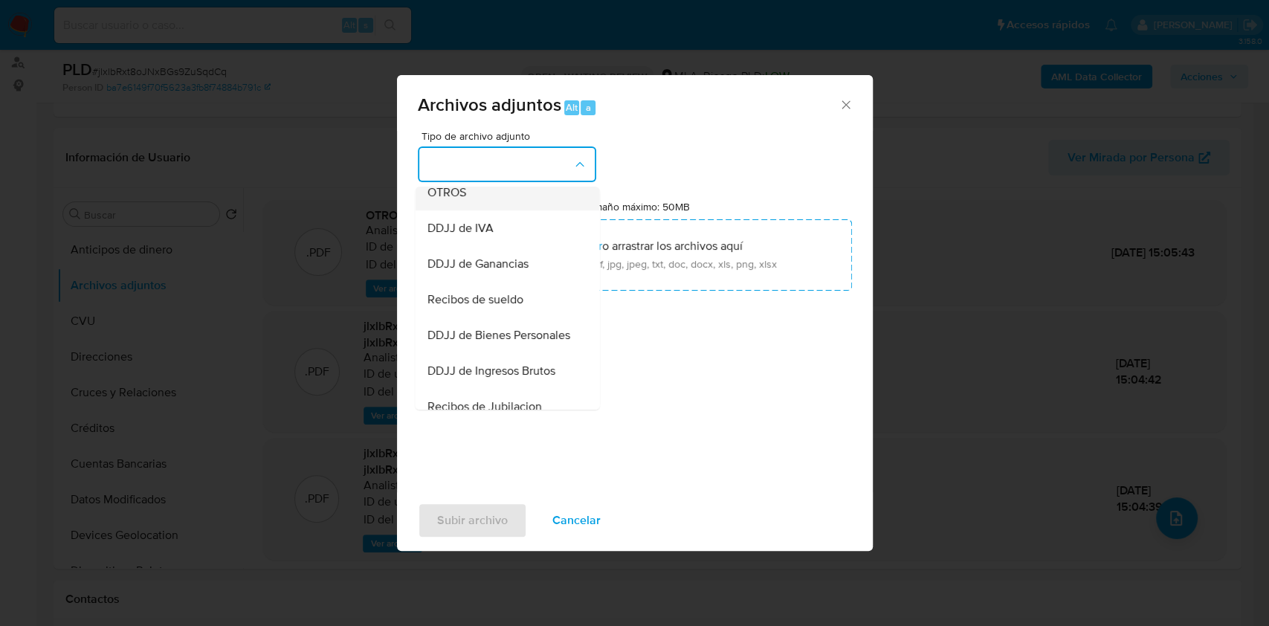
click at [448, 210] on div "OTROS" at bounding box center [503, 193] width 152 height 36
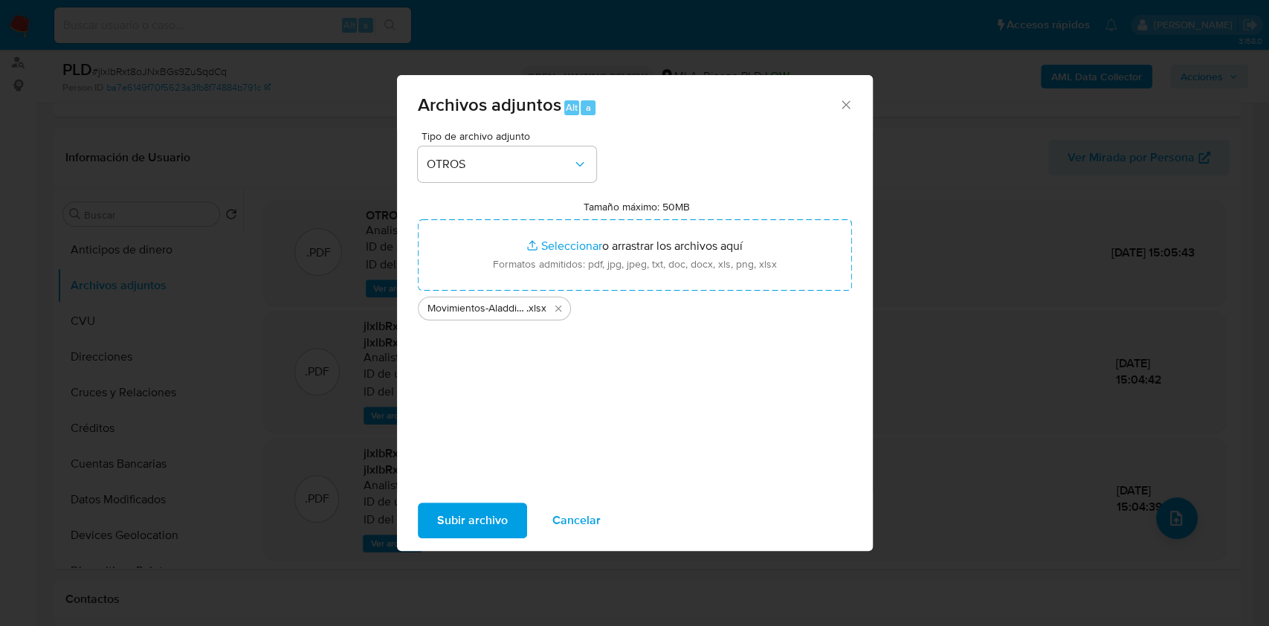
click at [467, 509] on span "Subir archivo" at bounding box center [472, 520] width 71 height 33
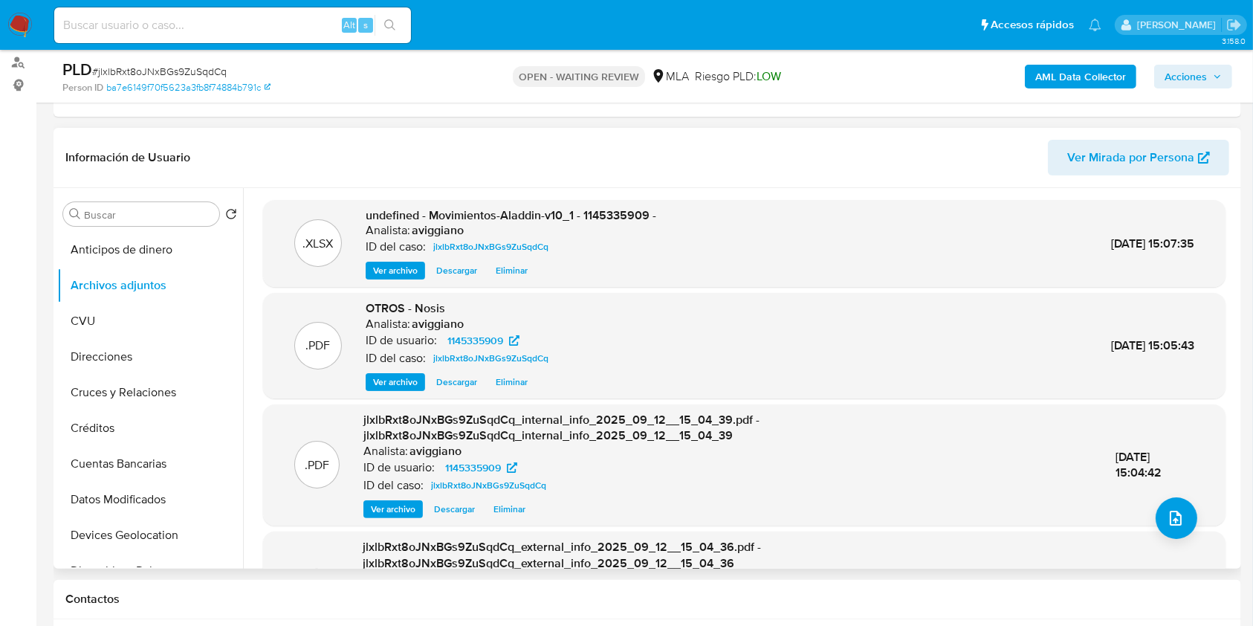
click at [612, 218] on span "undefined - Movimientos-Aladdin-v10_1 - 1145335909 -" at bounding box center [511, 215] width 291 height 17
click at [611, 217] on span "undefined - Movimientos-Aladdin-v10_1 - 1145335909 -" at bounding box center [511, 215] width 291 height 17
copy span "1145335909"
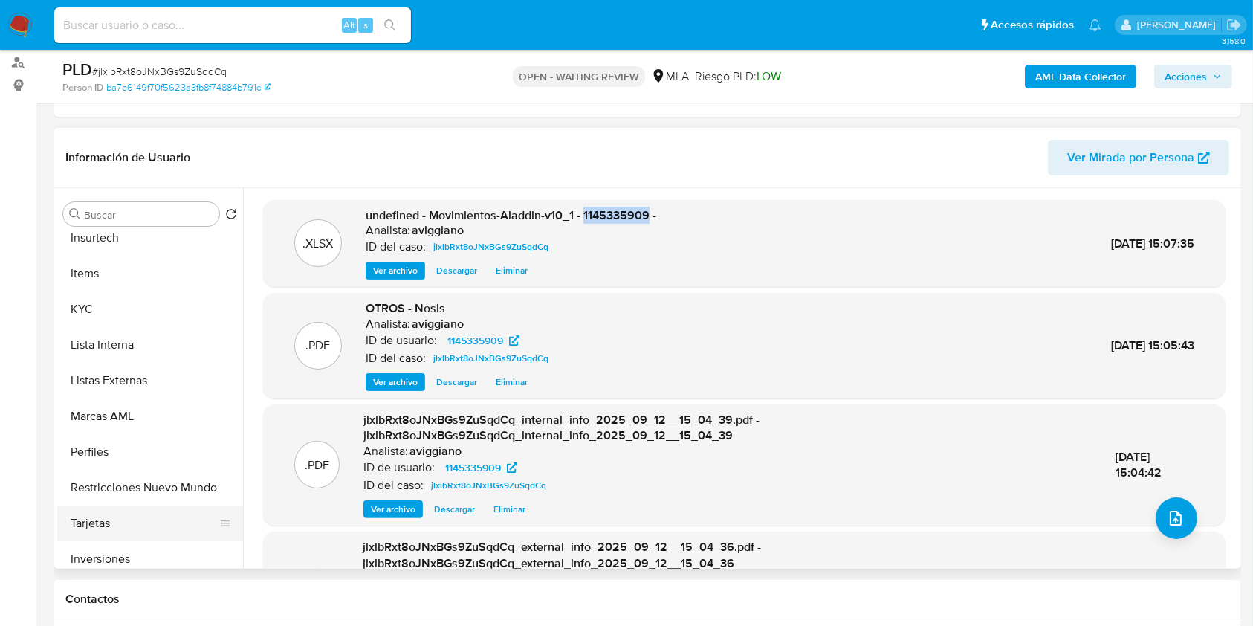
scroll to position [735, 0]
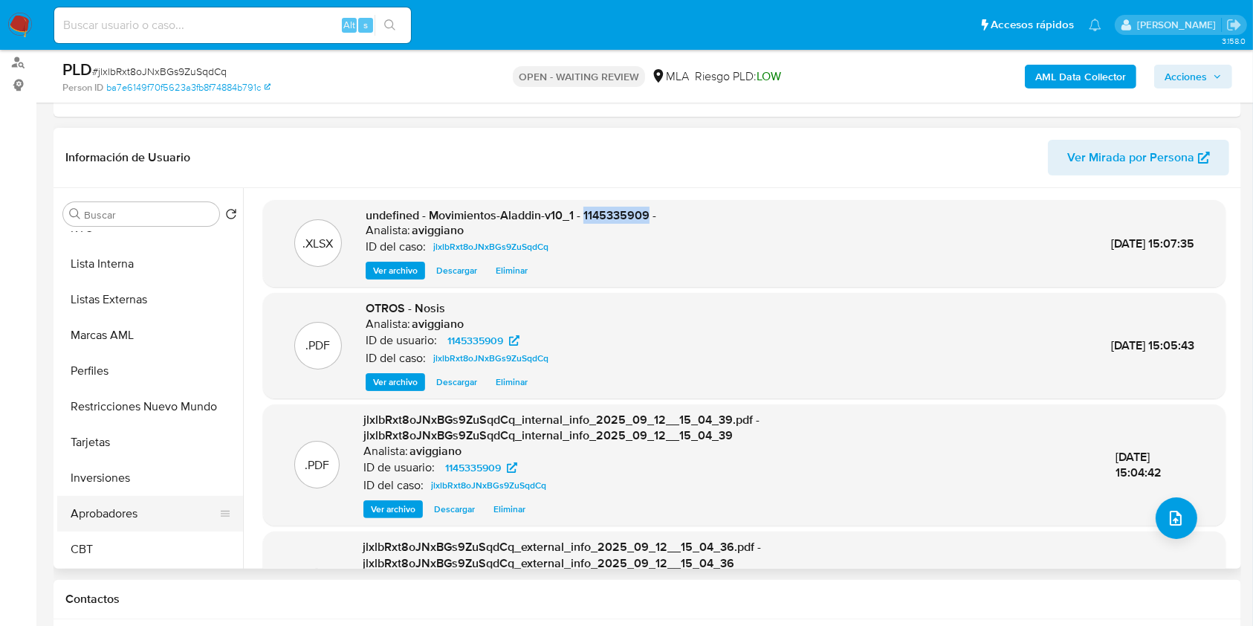
click at [94, 509] on button "Aprobadores" at bounding box center [144, 514] width 174 height 36
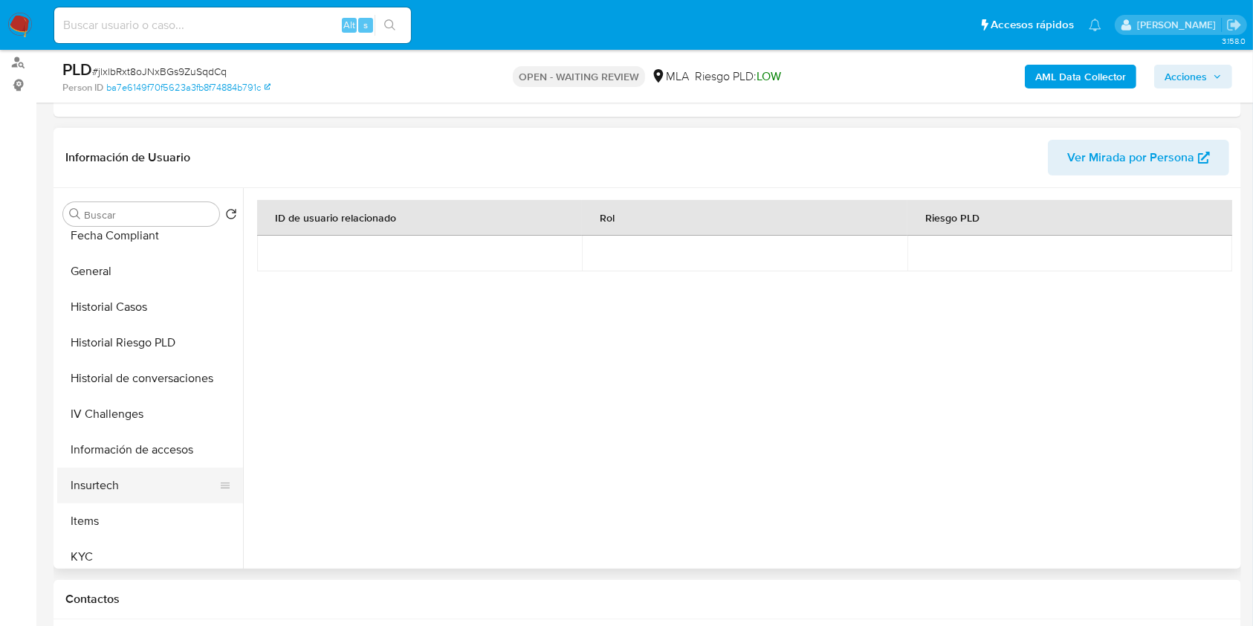
scroll to position [438, 0]
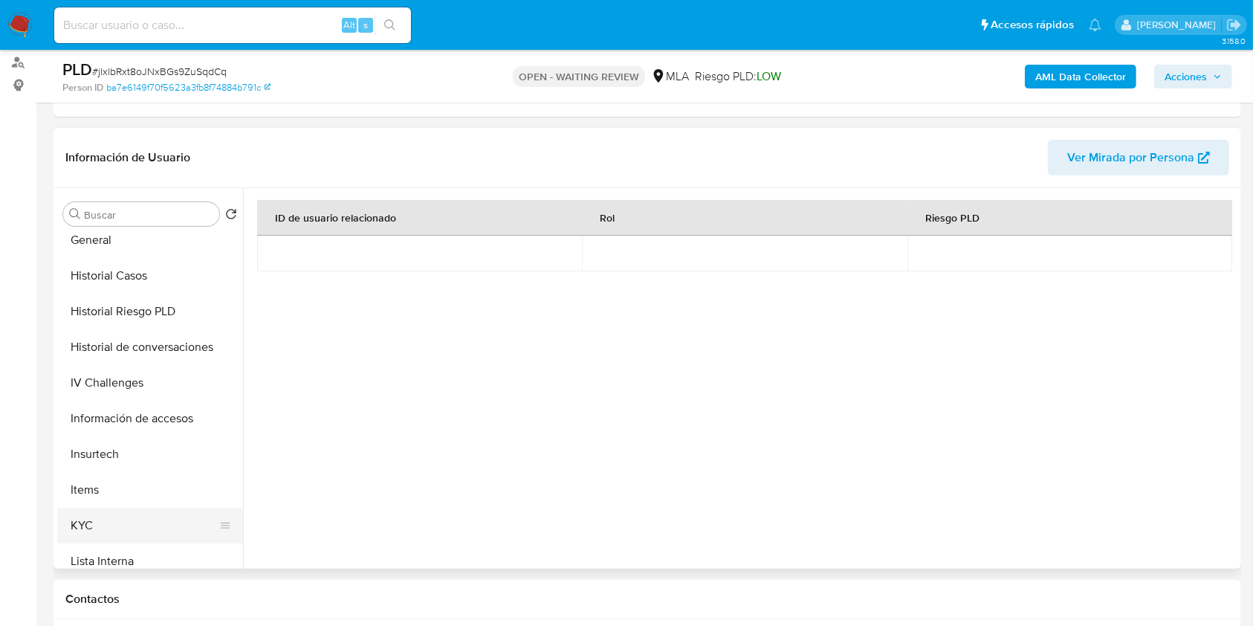
click at [88, 515] on button "KYC" at bounding box center [144, 526] width 174 height 36
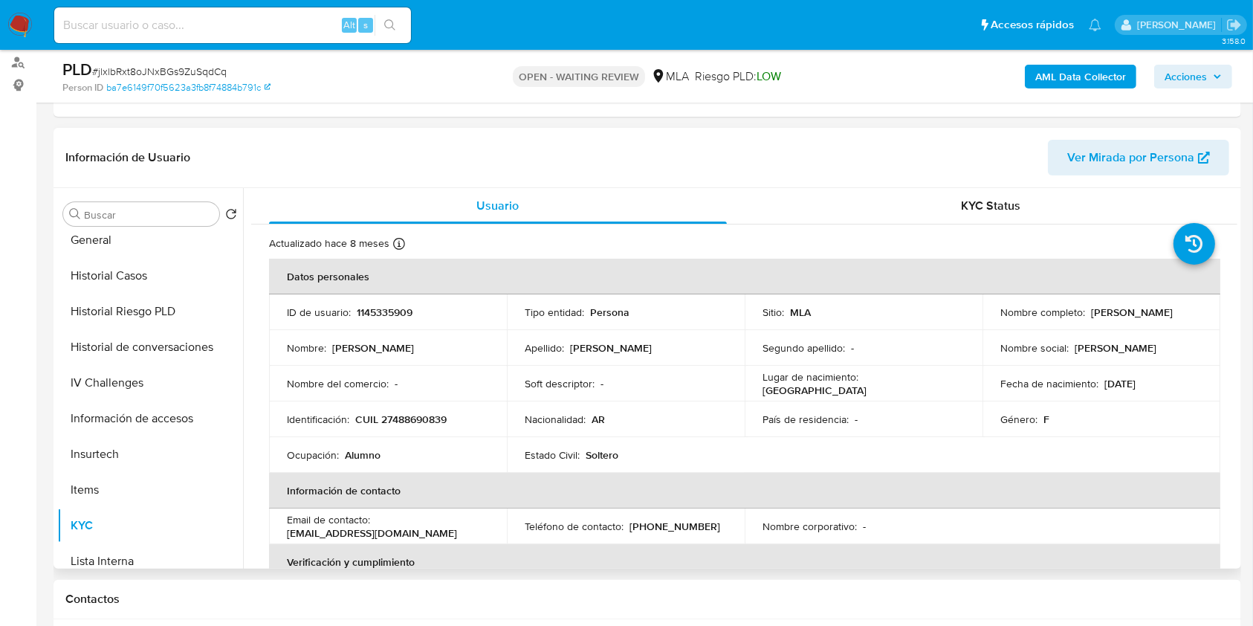
drag, startPoint x: 1000, startPoint y: 316, endPoint x: 1076, endPoint y: 325, distance: 76.4
click at [1091, 319] on p "Celeste Adriana Mustafa" at bounding box center [1132, 312] width 82 height 13
click at [1091, 317] on p "Celeste Adriana Mustafa" at bounding box center [1132, 312] width 82 height 13
drag, startPoint x: 996, startPoint y: 318, endPoint x: 1132, endPoint y: 322, distance: 135.4
click at [1132, 319] on div "Nombre completo : Celeste Adriana Mustafa" at bounding box center [1102, 312] width 202 height 13
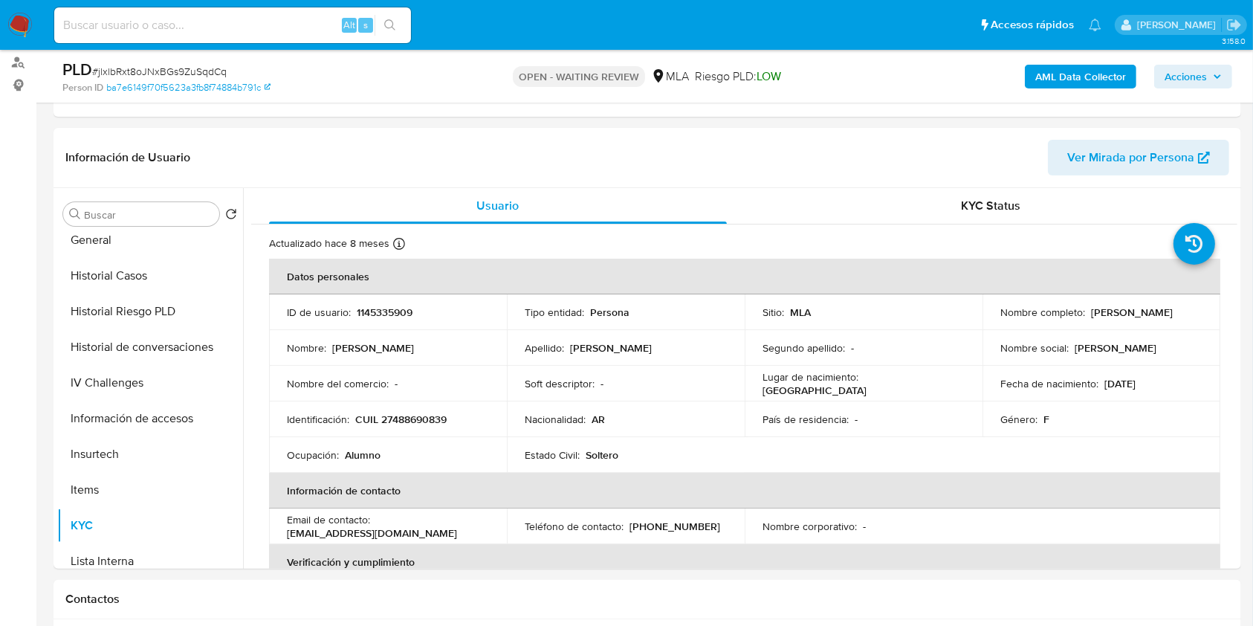
copy p "Celeste Adriana Mustafa"
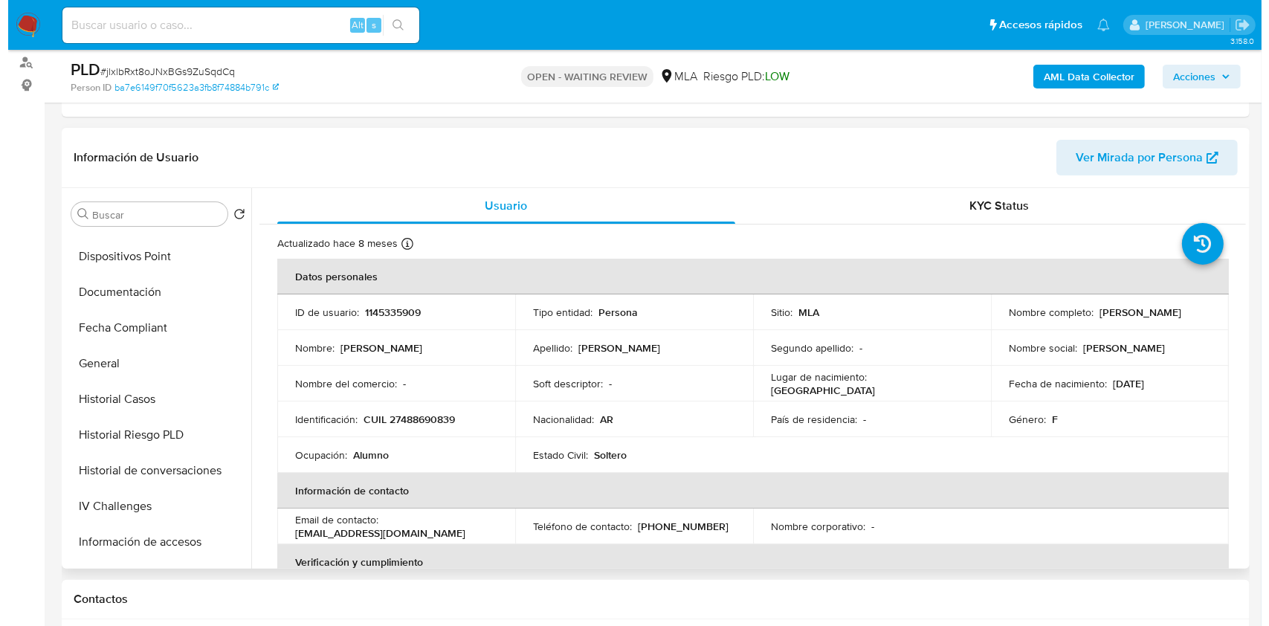
scroll to position [0, 0]
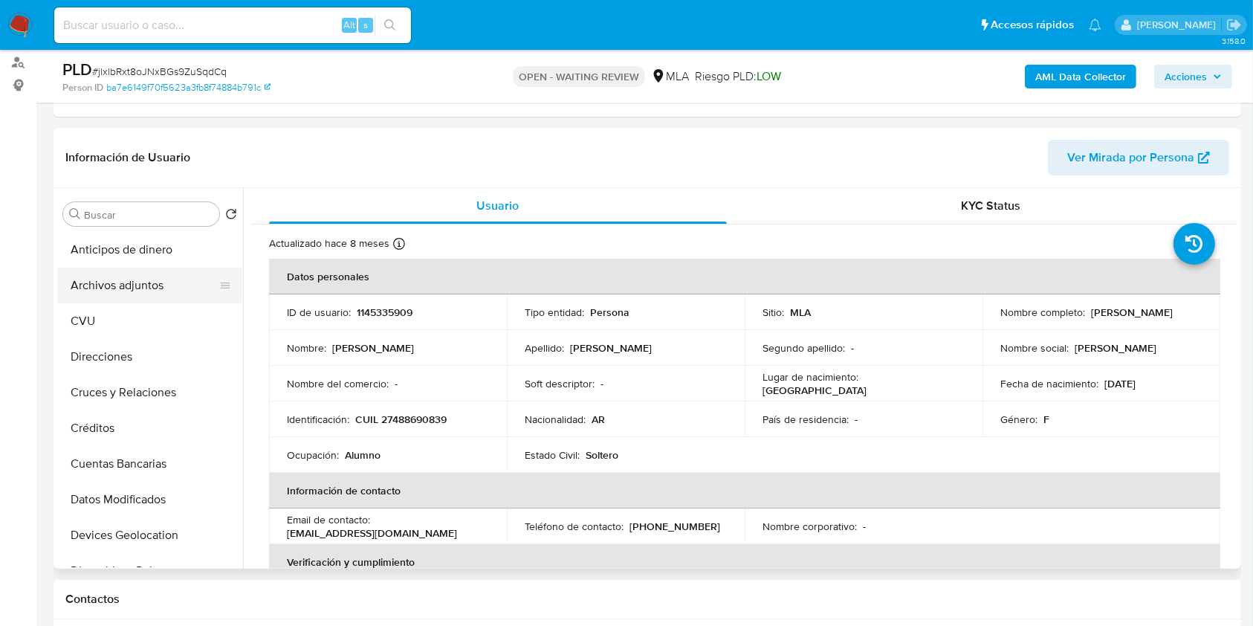
click at [141, 285] on button "Archivos adjuntos" at bounding box center [144, 286] width 174 height 36
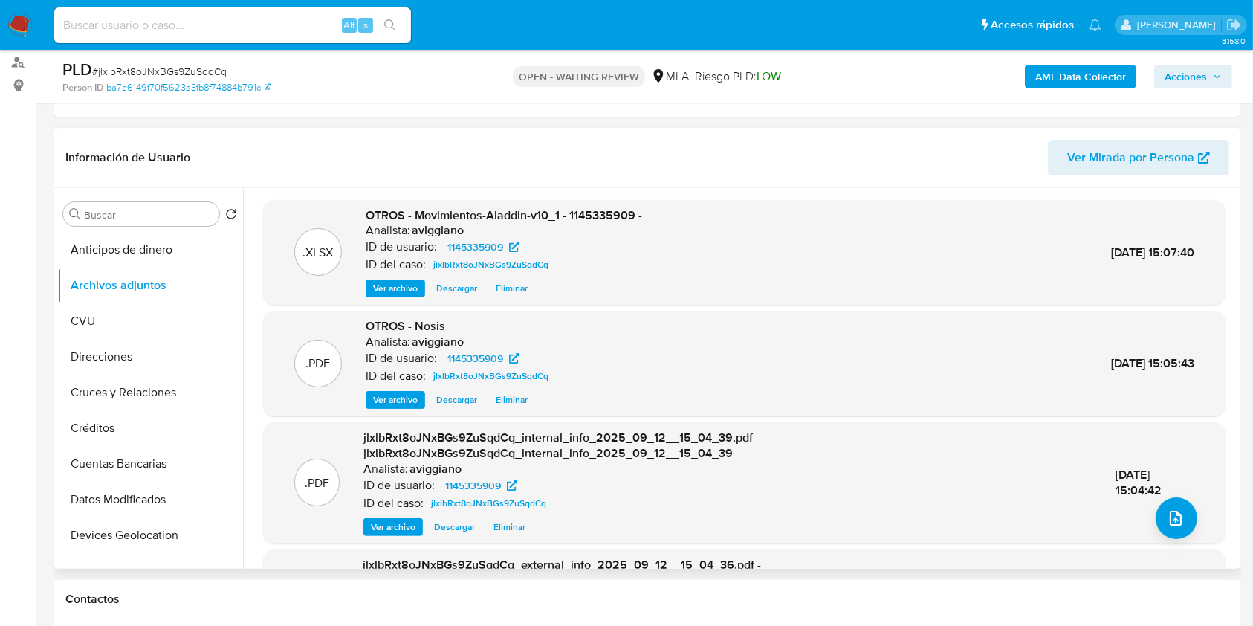
drag, startPoint x: 254, startPoint y: 258, endPoint x: 277, endPoint y: 272, distance: 26.4
click at [255, 262] on div ".XLSX OTROS - Movimientos-Aladdin-v10_1 - 1145335909 - Analista: aviggiano ID d…" at bounding box center [744, 435] width 987 height 471
click at [1167, 514] on icon "upload-file" at bounding box center [1176, 518] width 18 height 18
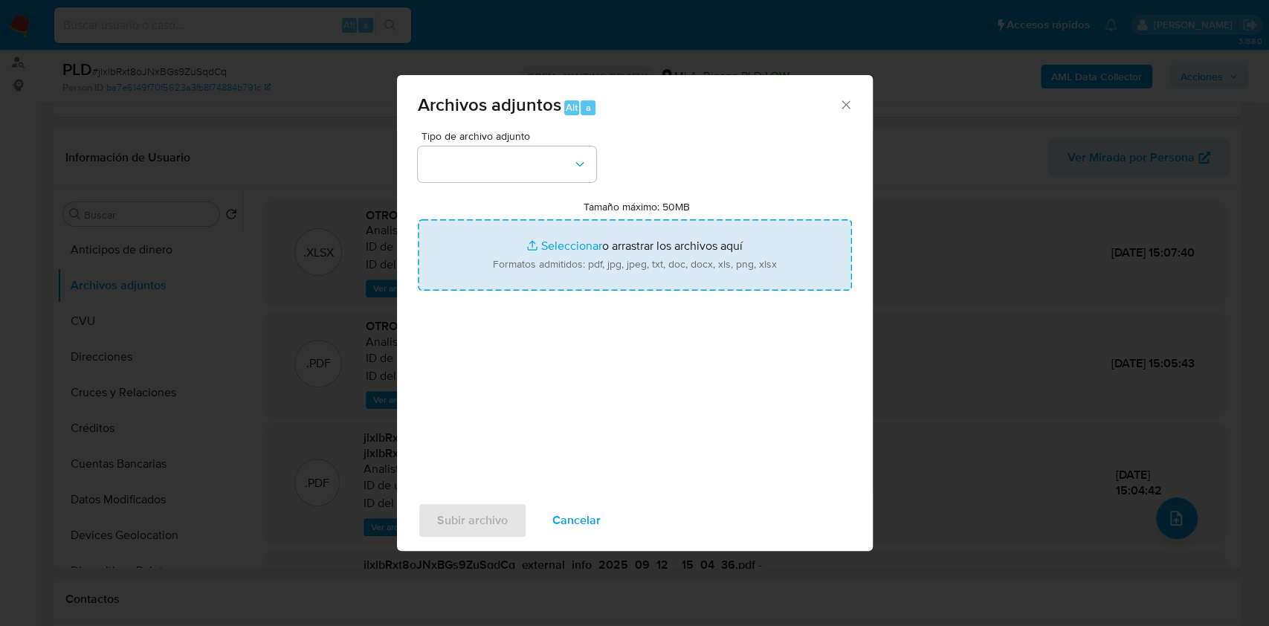
click at [649, 281] on input "Tamaño máximo: 50MB Seleccionar archivos" at bounding box center [635, 254] width 434 height 71
type input "C:\fakepath\Caselog jlxlbRxt8oJNxBGs9ZuSqdCq_2025_08_18_17_21_12.docx"
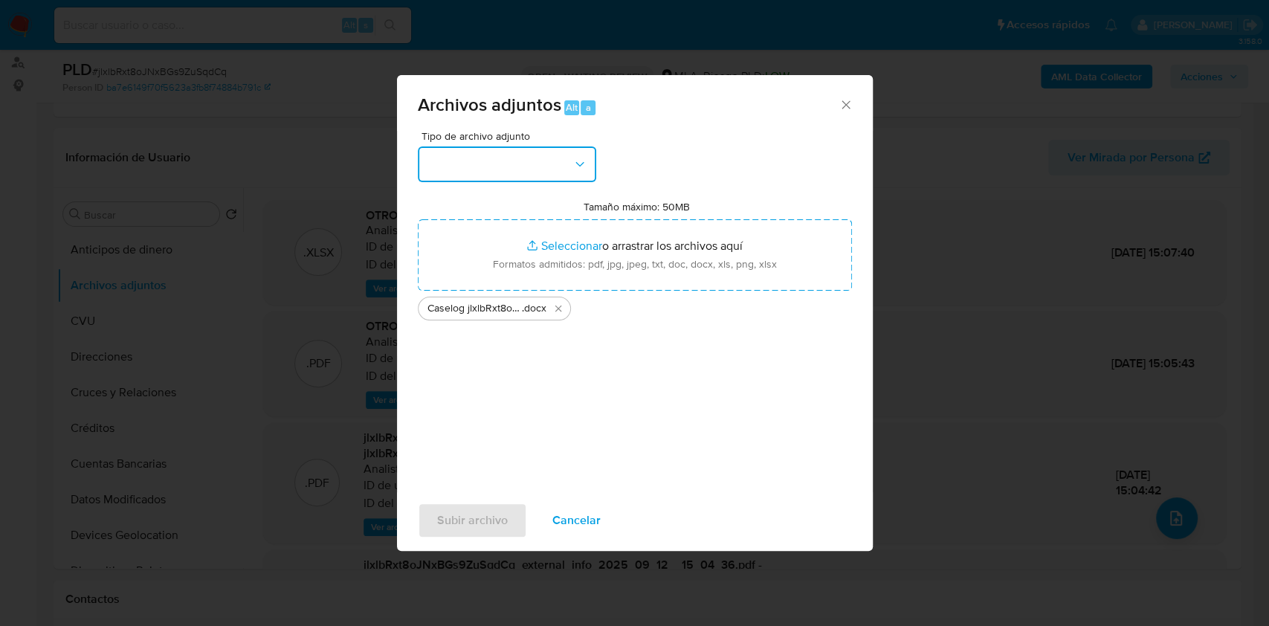
click at [490, 178] on button "button" at bounding box center [507, 164] width 178 height 36
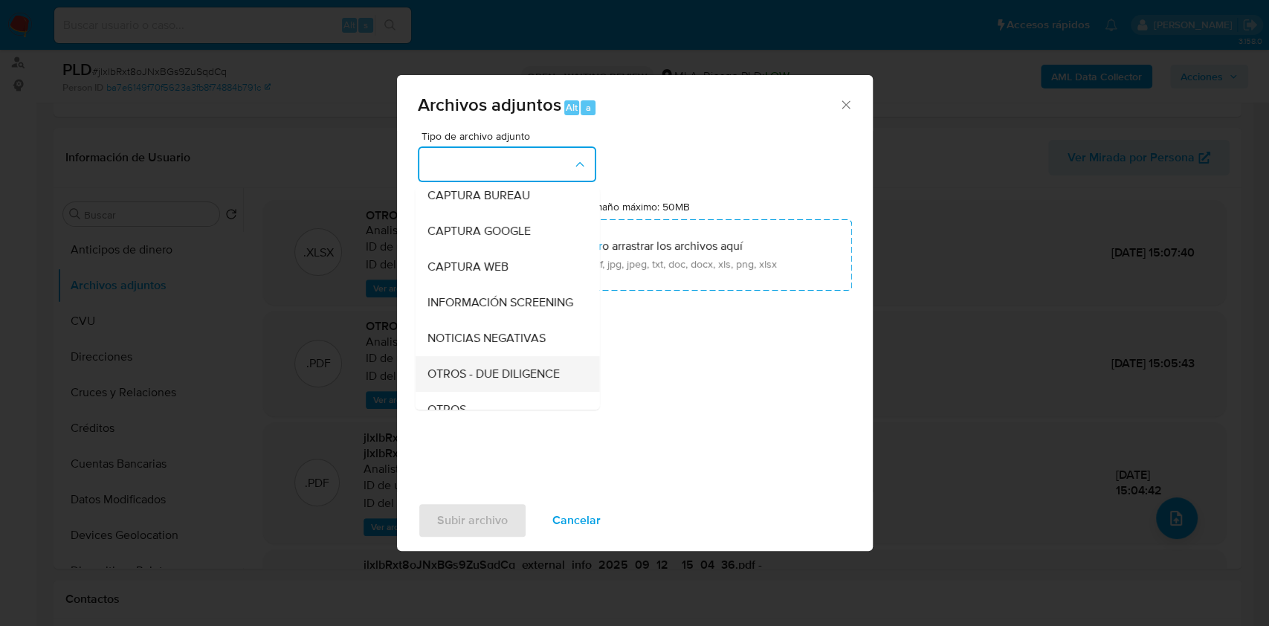
scroll to position [99, 0]
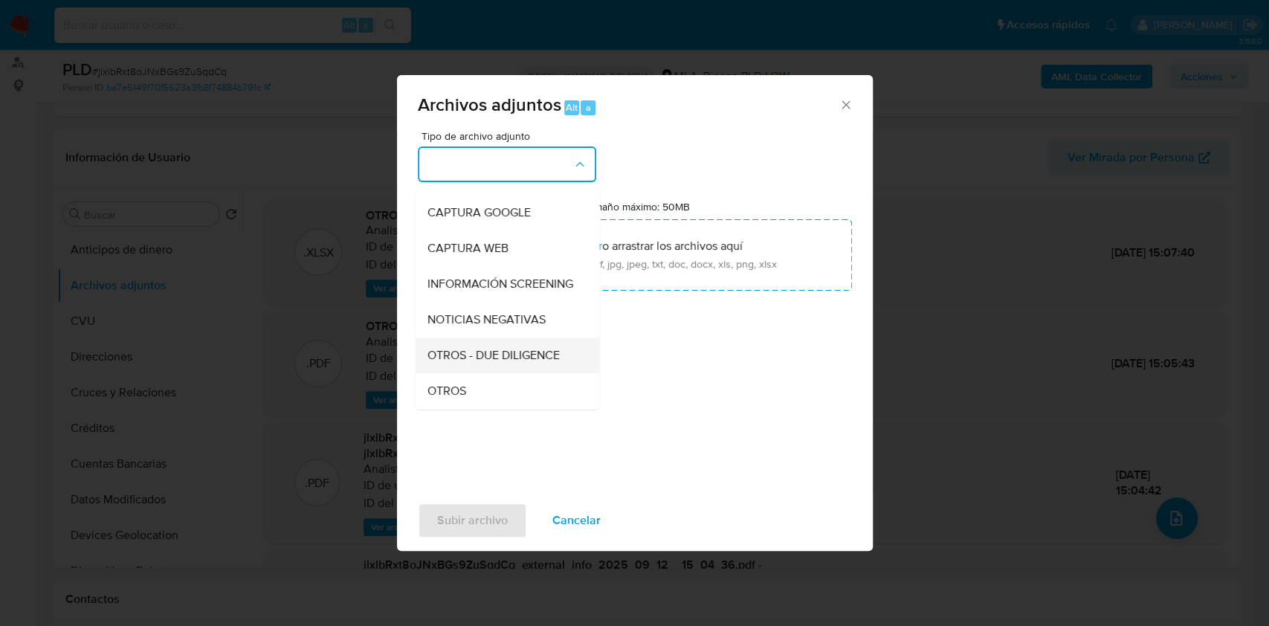
click at [479, 373] on div "OTROS - DUE DILIGENCE" at bounding box center [503, 356] width 152 height 36
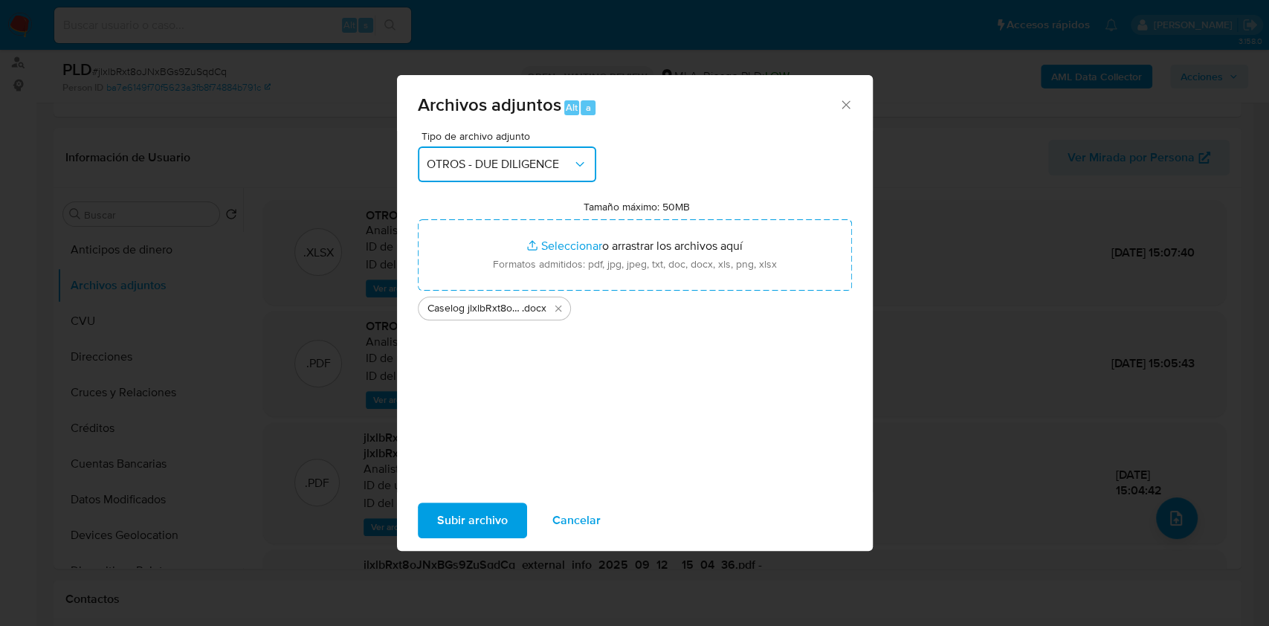
click at [512, 155] on button "OTROS - DUE DILIGENCE" at bounding box center [507, 164] width 178 height 36
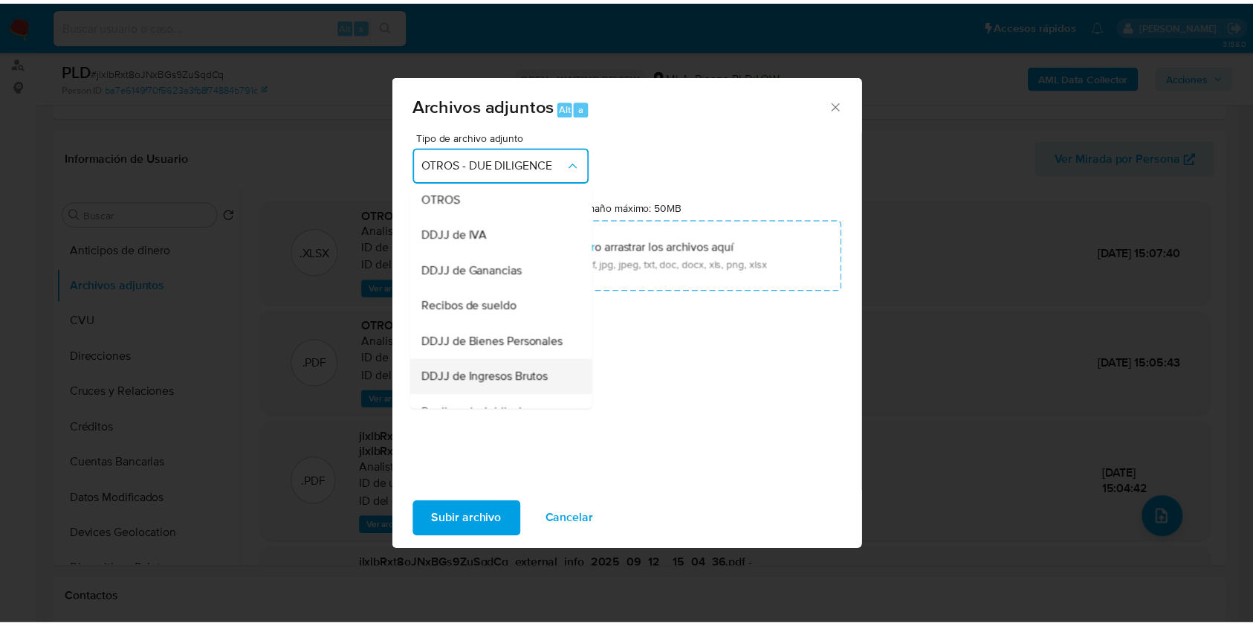
scroll to position [176, 0]
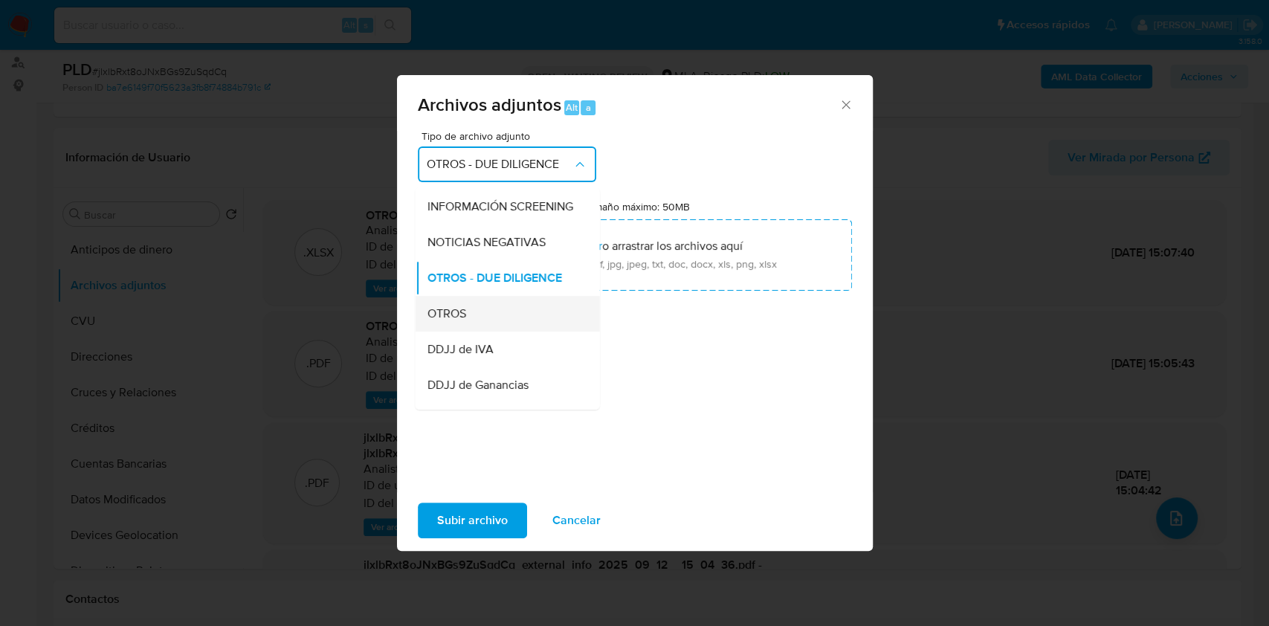
click at [470, 329] on div "OTROS" at bounding box center [503, 314] width 152 height 36
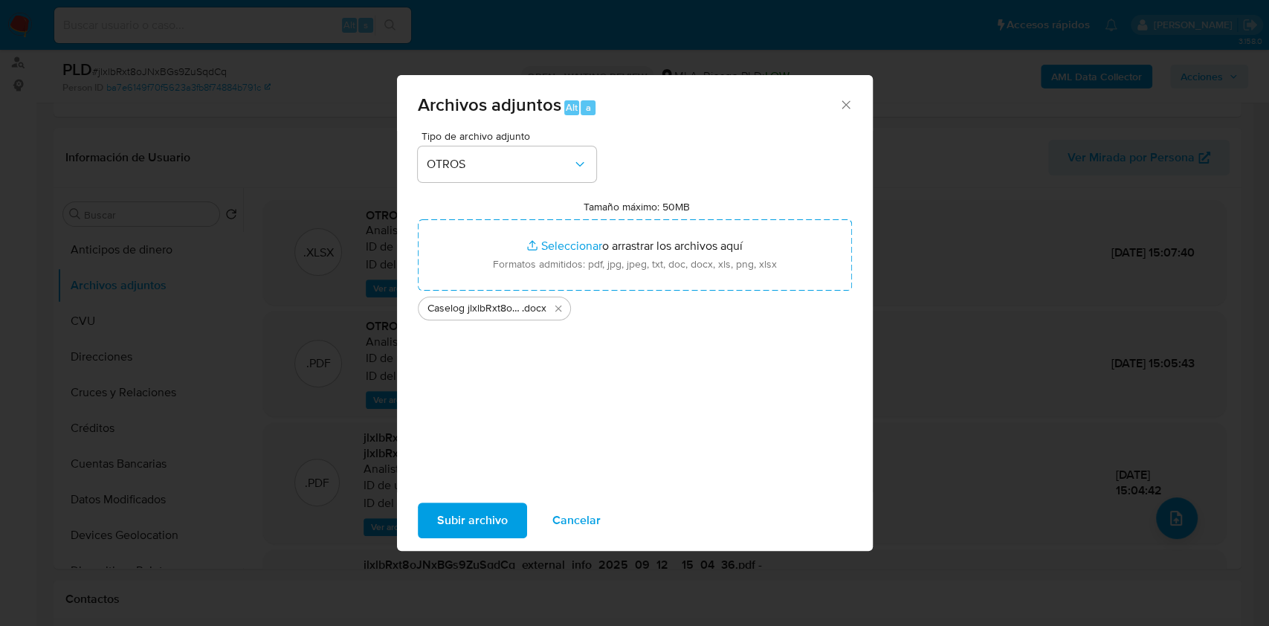
click at [489, 512] on span "Subir archivo" at bounding box center [472, 520] width 71 height 33
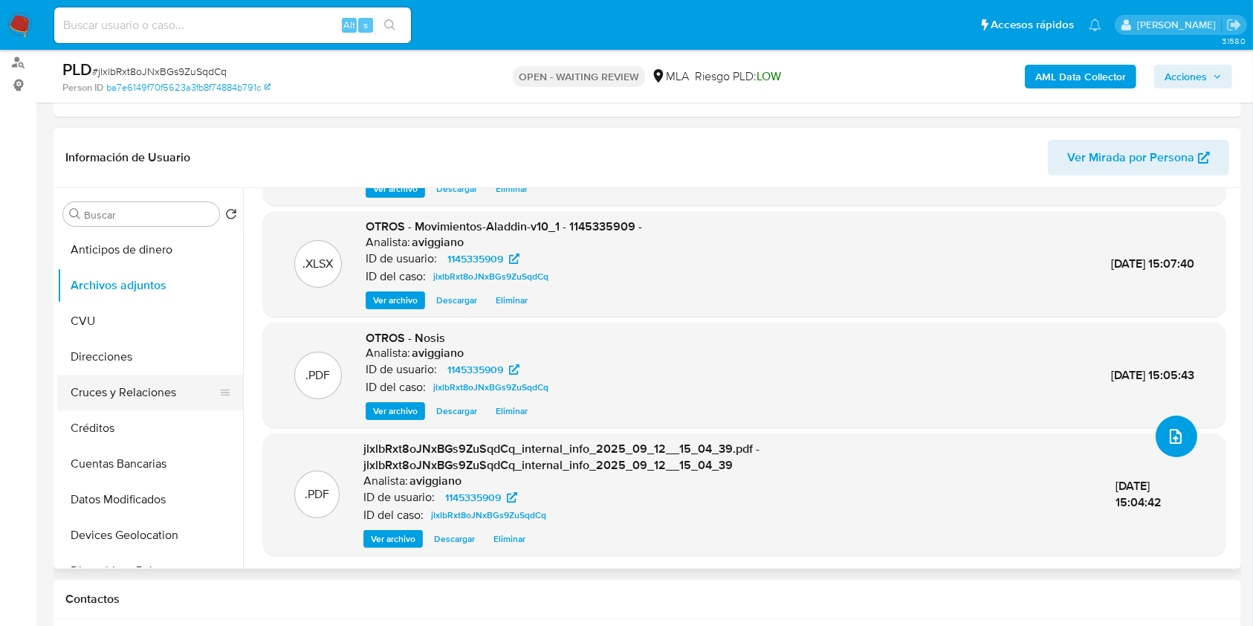
scroll to position [297, 0]
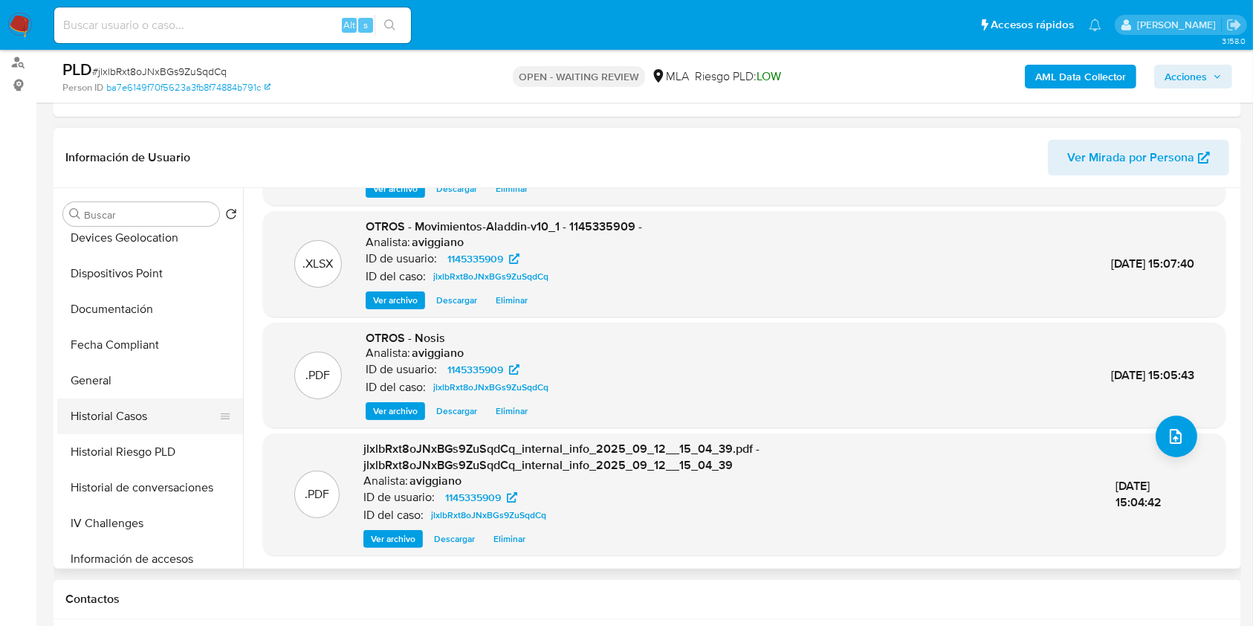
click at [125, 413] on button "Historial Casos" at bounding box center [144, 416] width 174 height 36
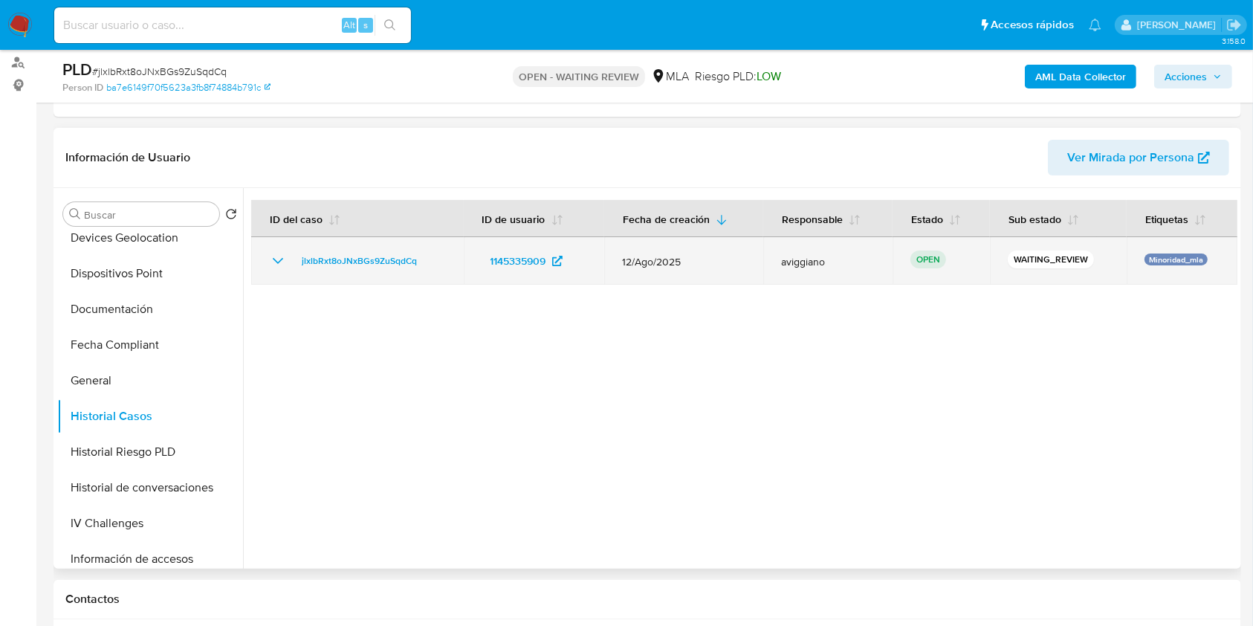
drag, startPoint x: 440, startPoint y: 256, endPoint x: 297, endPoint y: 250, distance: 142.9
click at [294, 252] on div "jlxlbRxt8oJNxBGs9ZuSqdCq" at bounding box center [357, 261] width 177 height 18
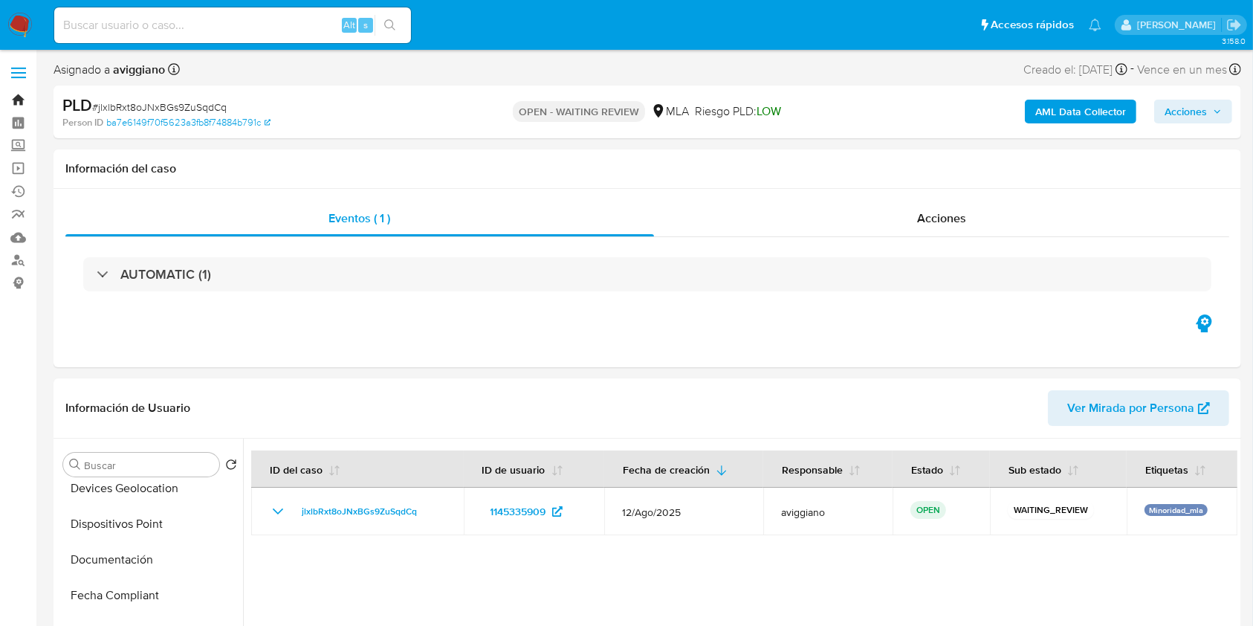
click at [24, 99] on link "Bandeja" at bounding box center [88, 99] width 177 height 23
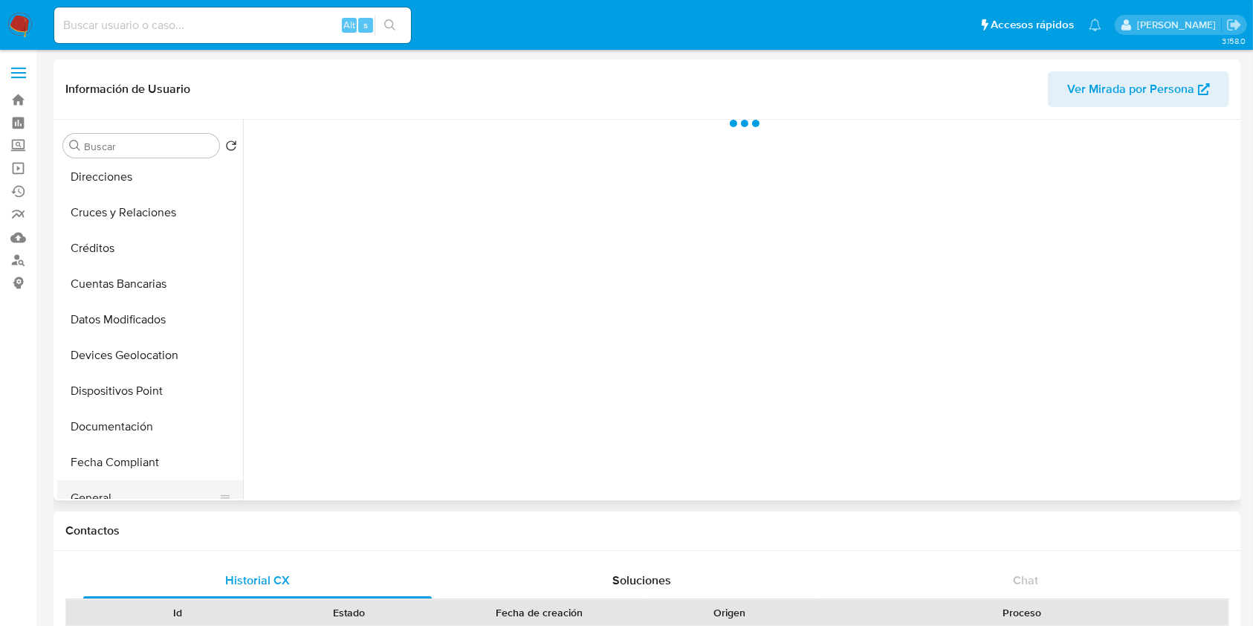
scroll to position [198, 0]
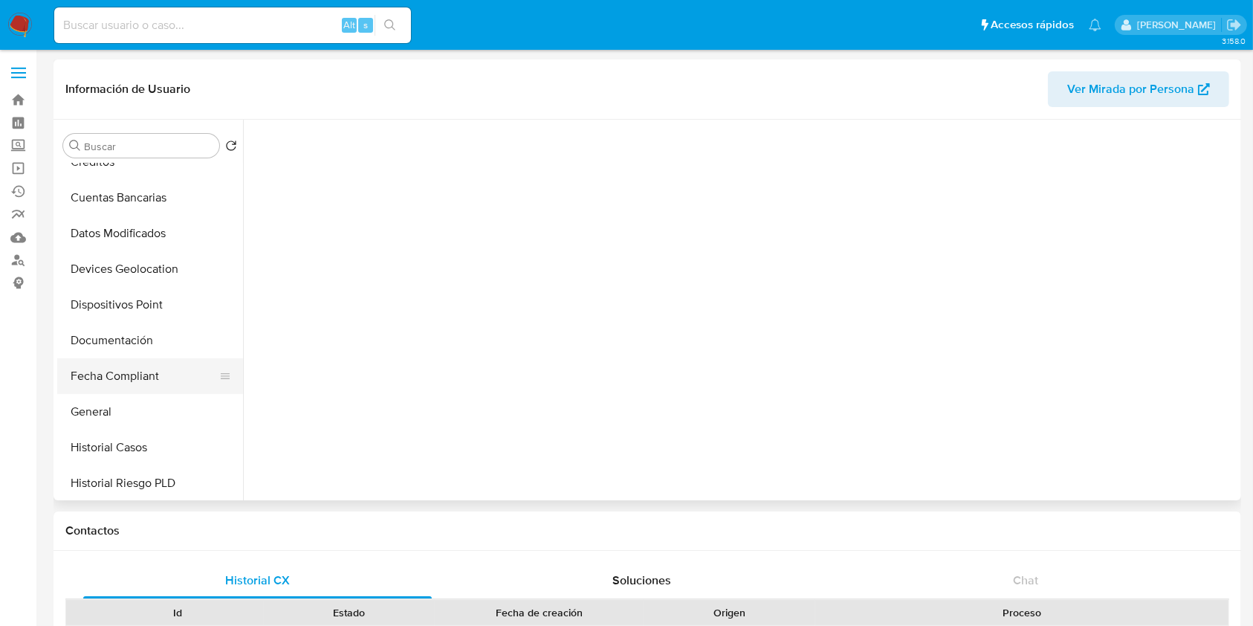
select select "10"
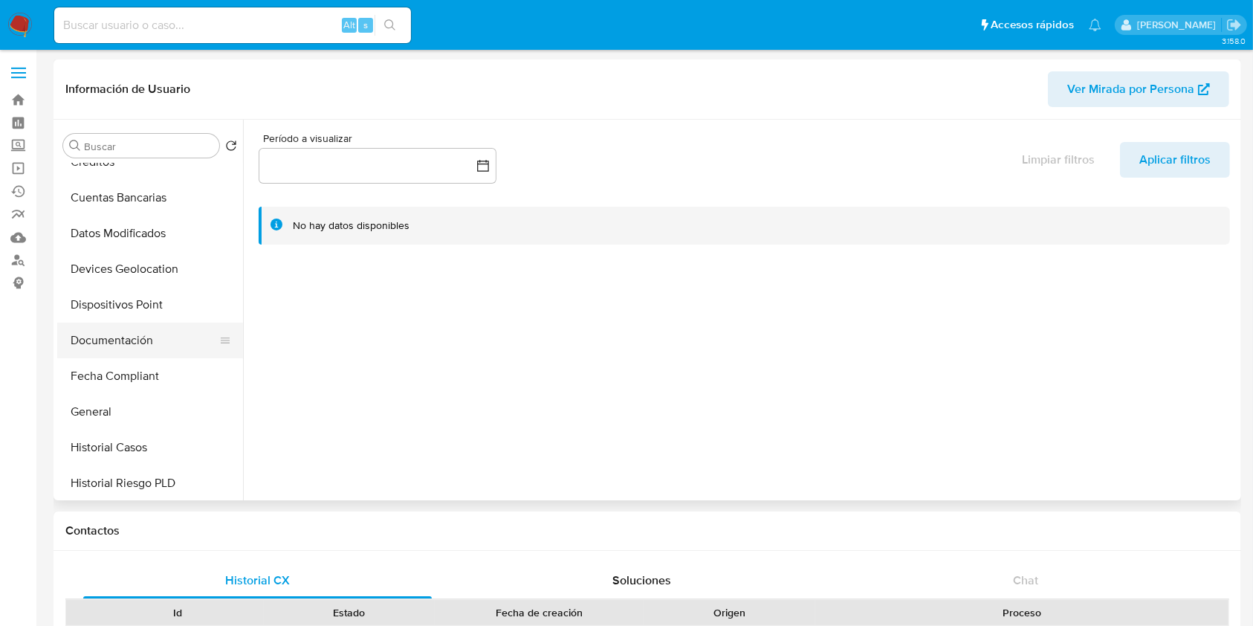
click at [122, 333] on button "Documentación" at bounding box center [144, 341] width 174 height 36
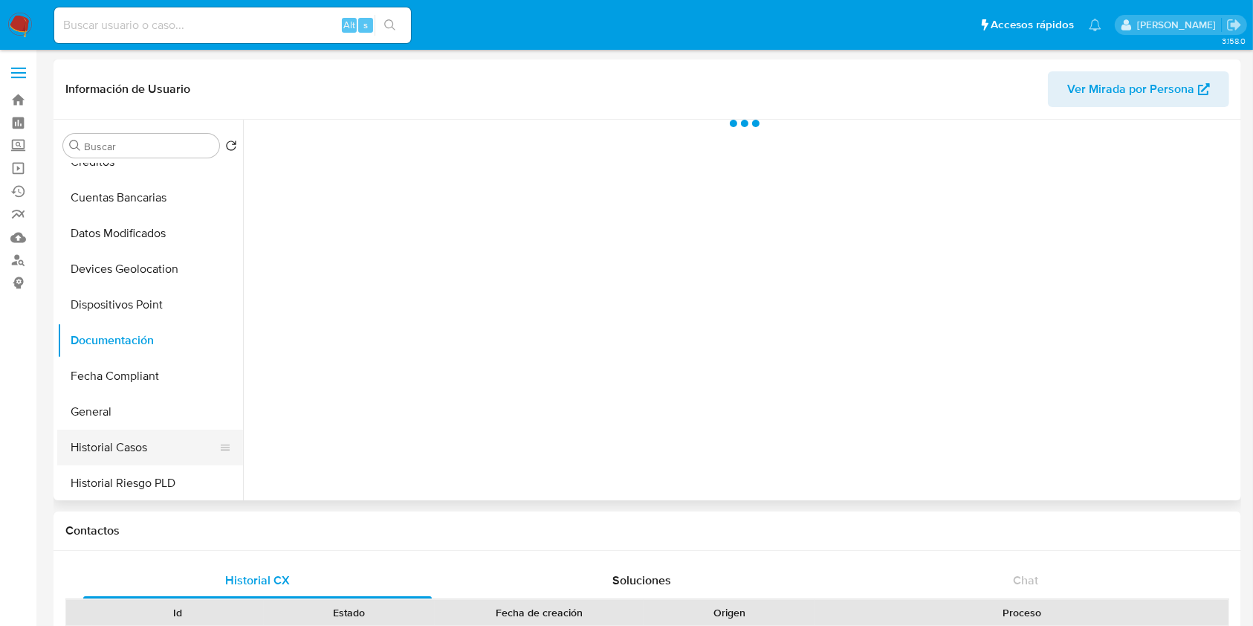
click at [131, 447] on button "Historial Casos" at bounding box center [144, 448] width 174 height 36
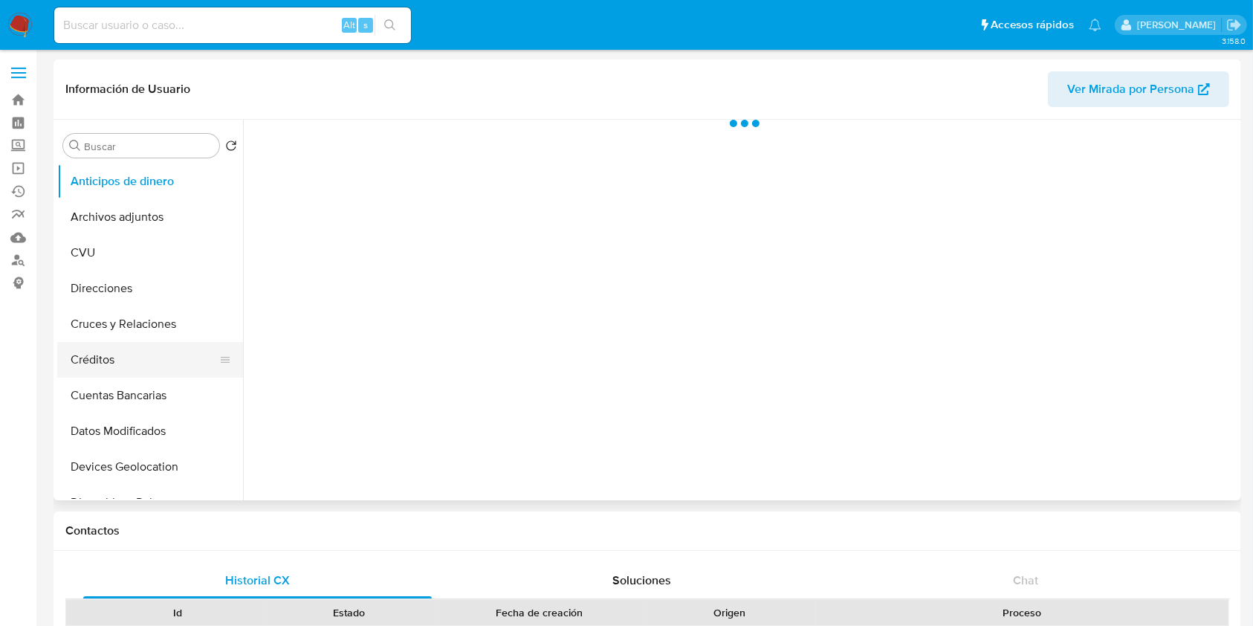
scroll to position [297, 0]
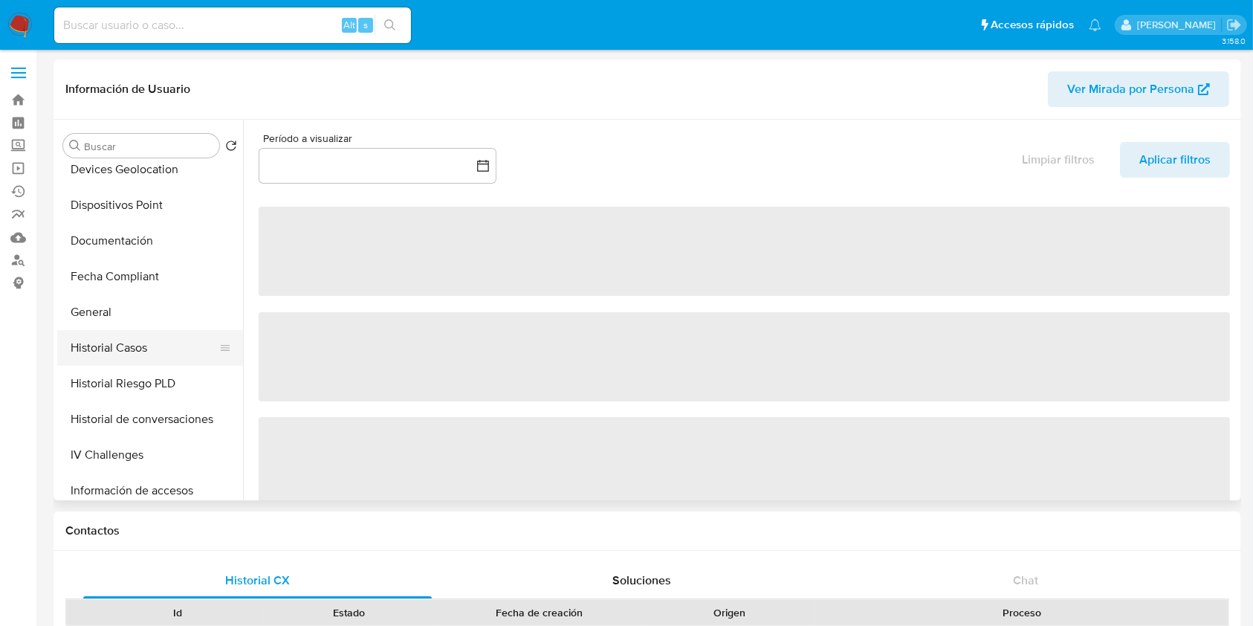
select select "10"
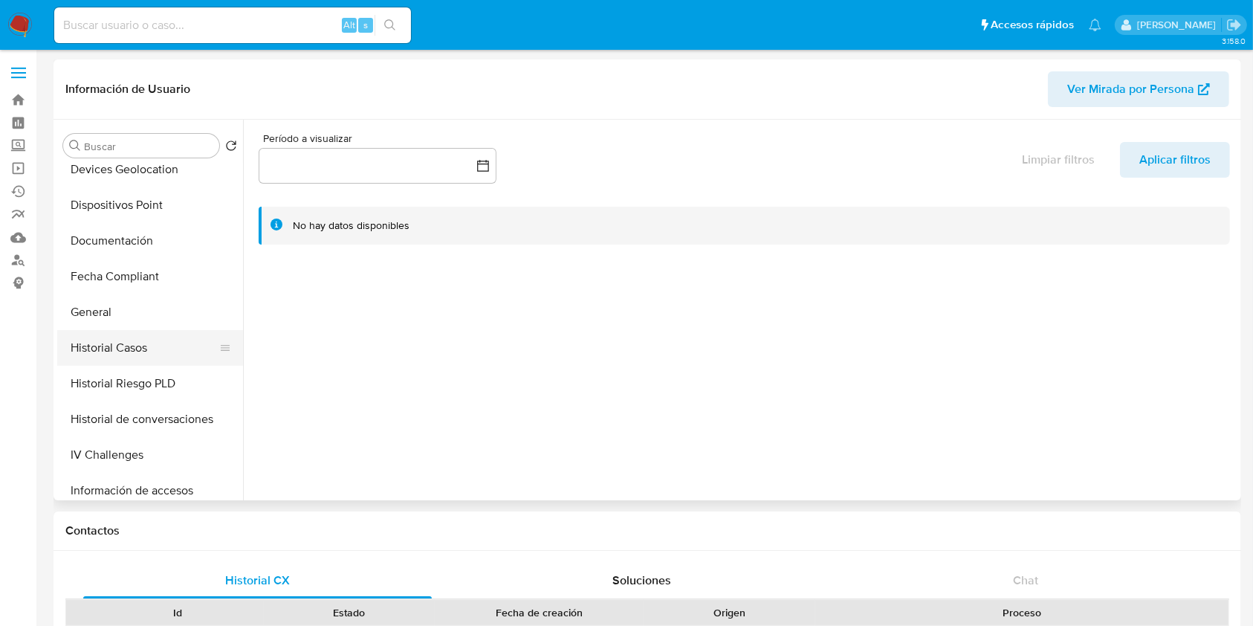
click at [135, 342] on button "Historial Casos" at bounding box center [144, 348] width 174 height 36
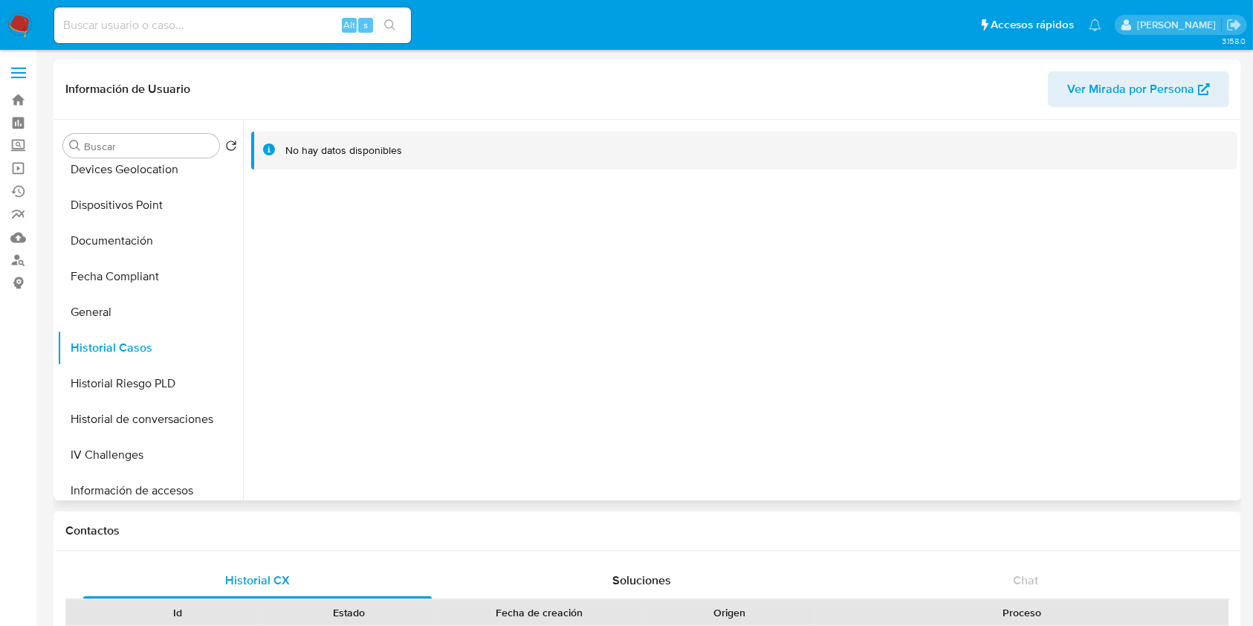
scroll to position [694, 0]
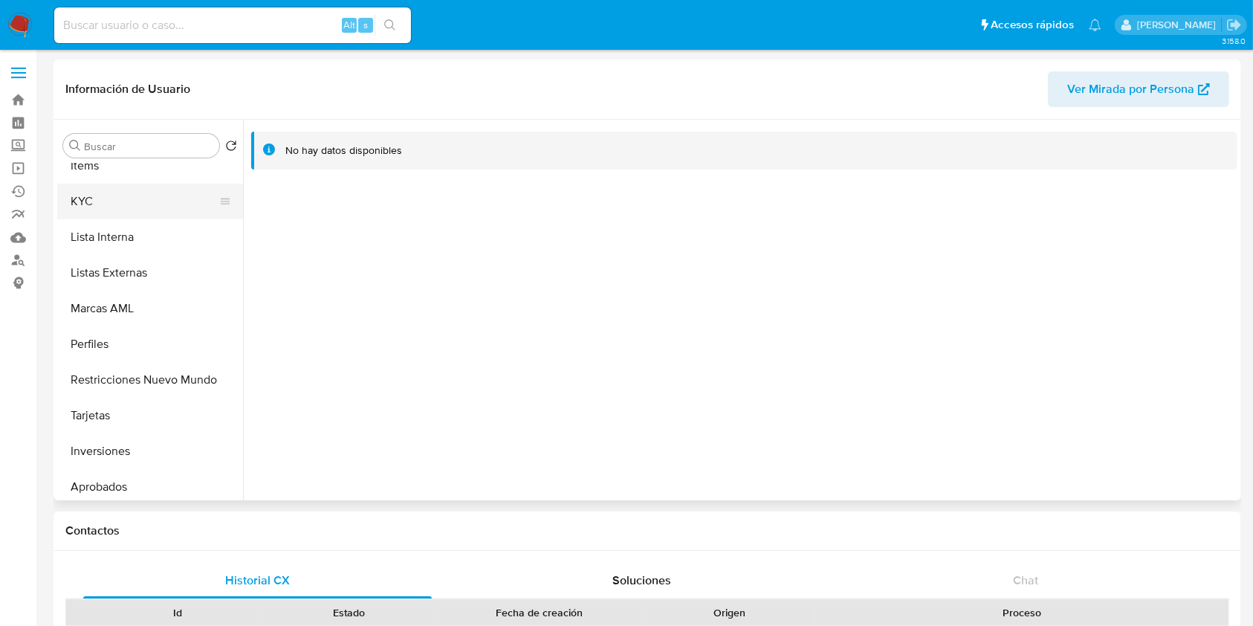
click at [123, 208] on button "KYC" at bounding box center [144, 202] width 174 height 36
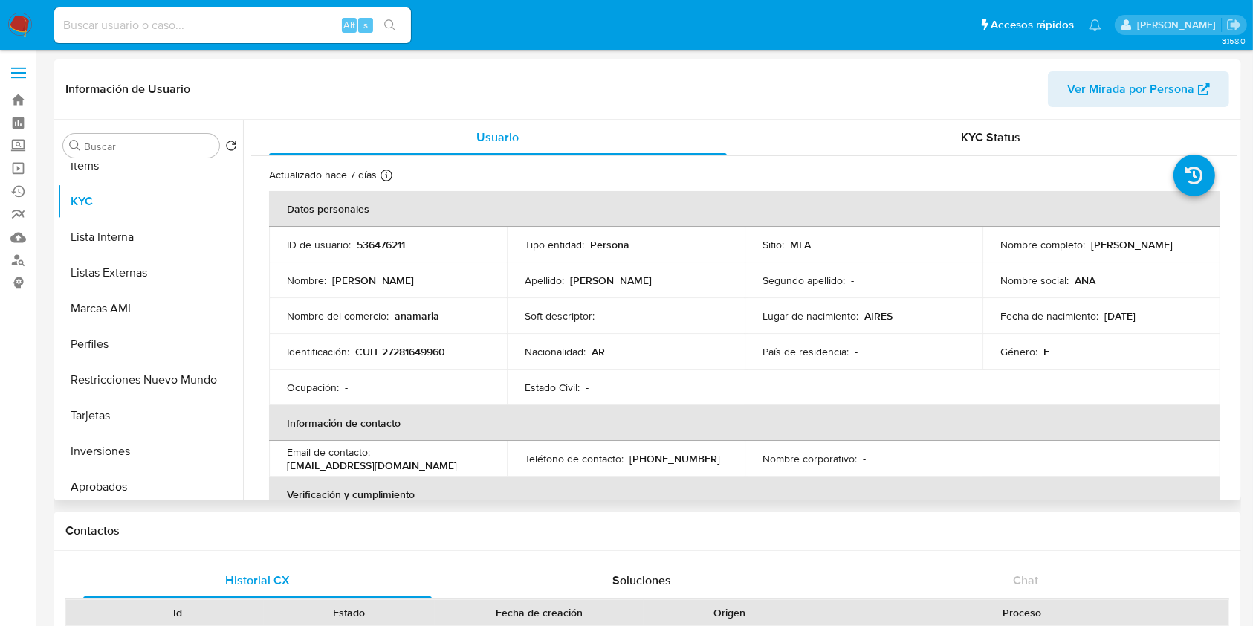
drag, startPoint x: 1181, startPoint y: 237, endPoint x: 1086, endPoint y: 245, distance: 94.8
click at [1086, 245] on div "Nombre completo : Ana Maria Mustafa" at bounding box center [1102, 244] width 202 height 13
copy p "[PERSON_NAME]"
click at [407, 361] on td "Identificación : CUIT 27281649960" at bounding box center [388, 352] width 238 height 36
click at [410, 352] on p "CUIT 27281649960" at bounding box center [400, 351] width 90 height 13
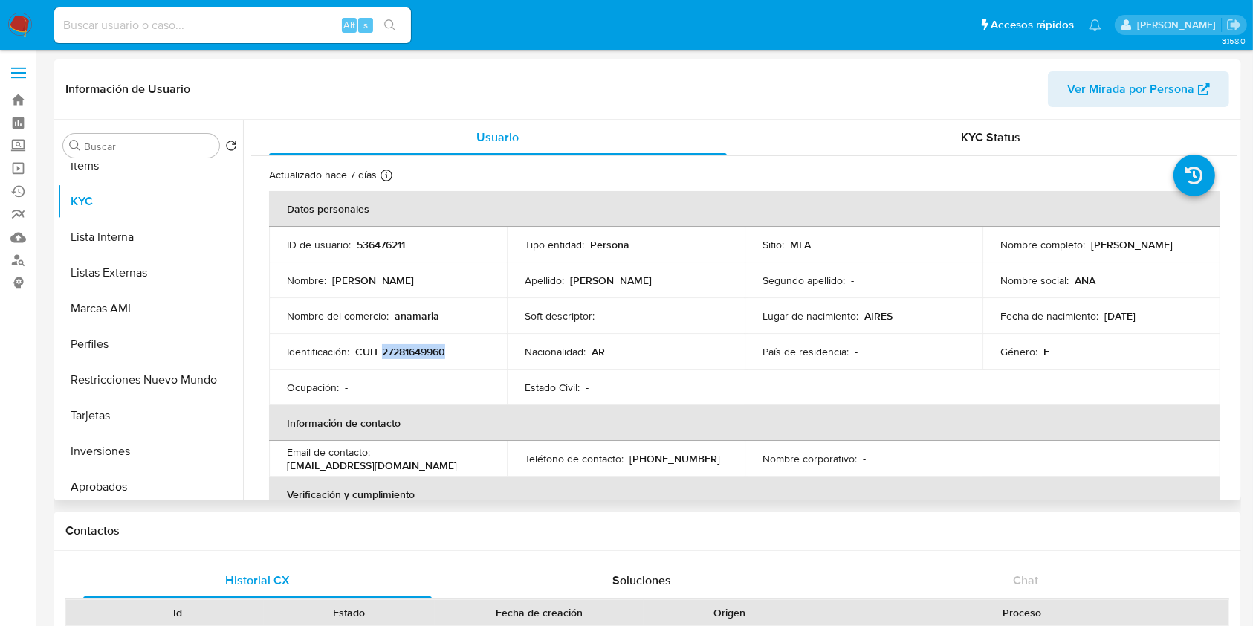
click at [410, 352] on p "CUIT 27281649960" at bounding box center [400, 351] width 90 height 13
copy p "27281649960"
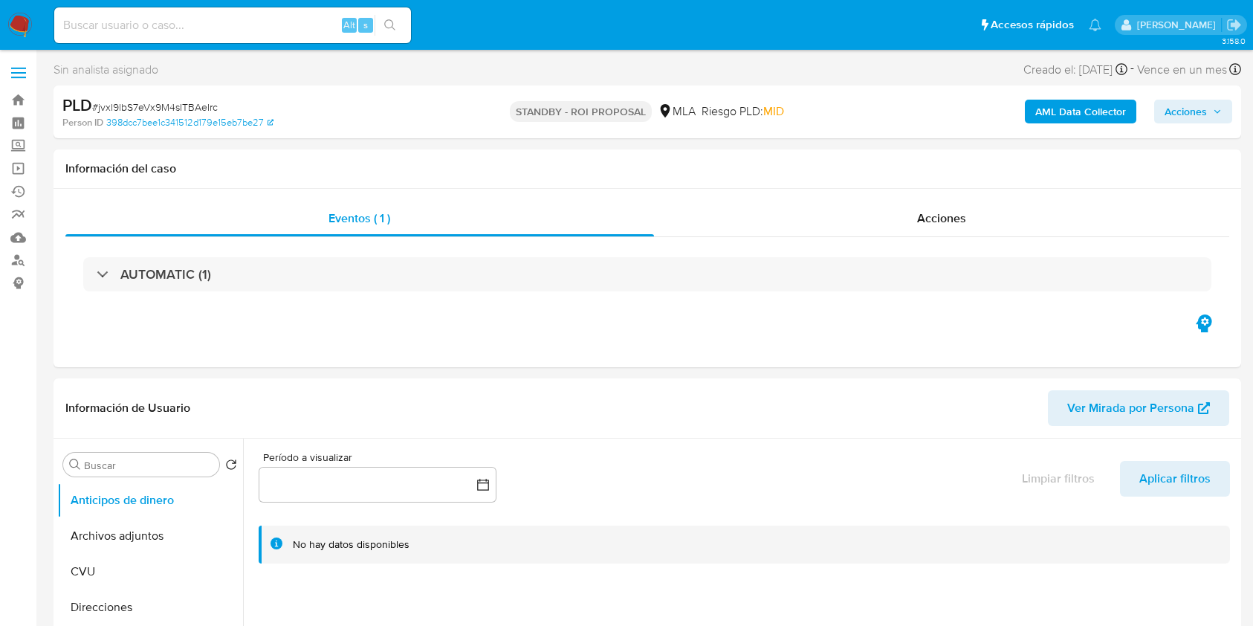
select select "10"
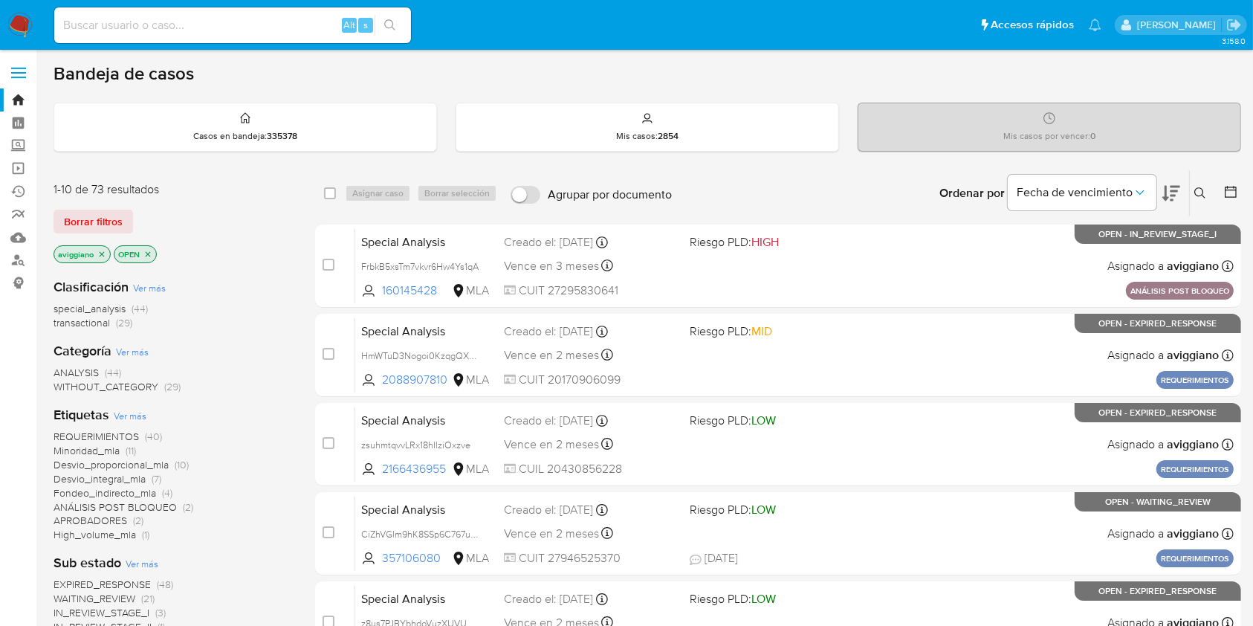
click at [1204, 196] on icon at bounding box center [1200, 192] width 11 height 11
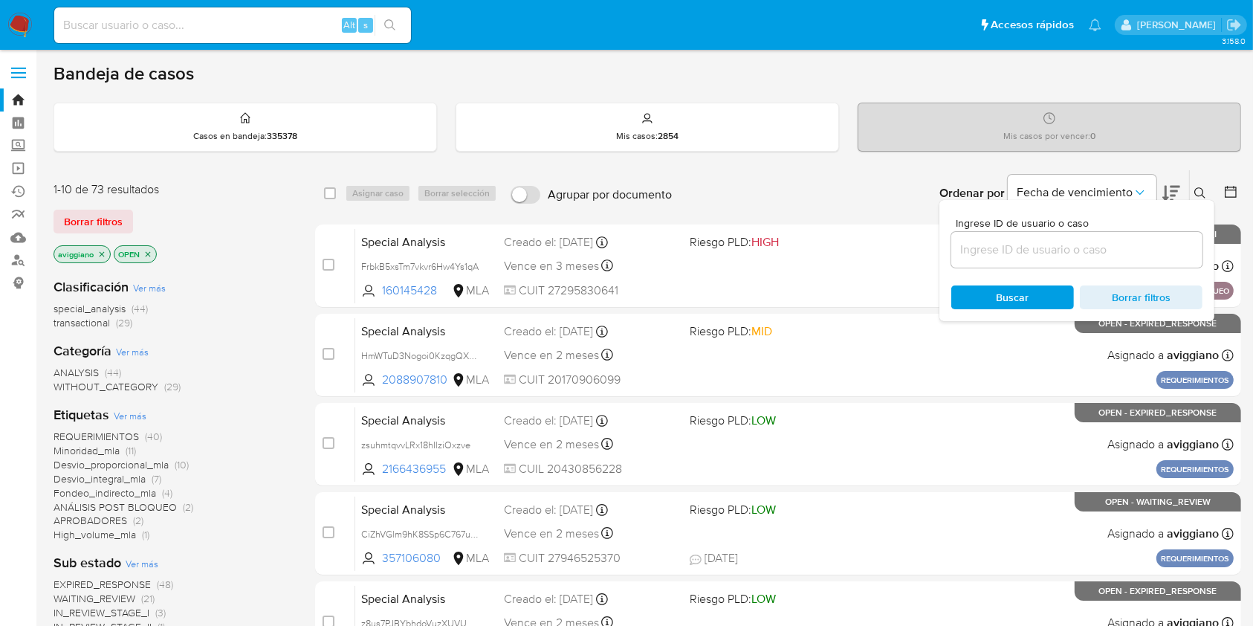
click at [1091, 251] on input at bounding box center [1077, 249] width 251 height 19
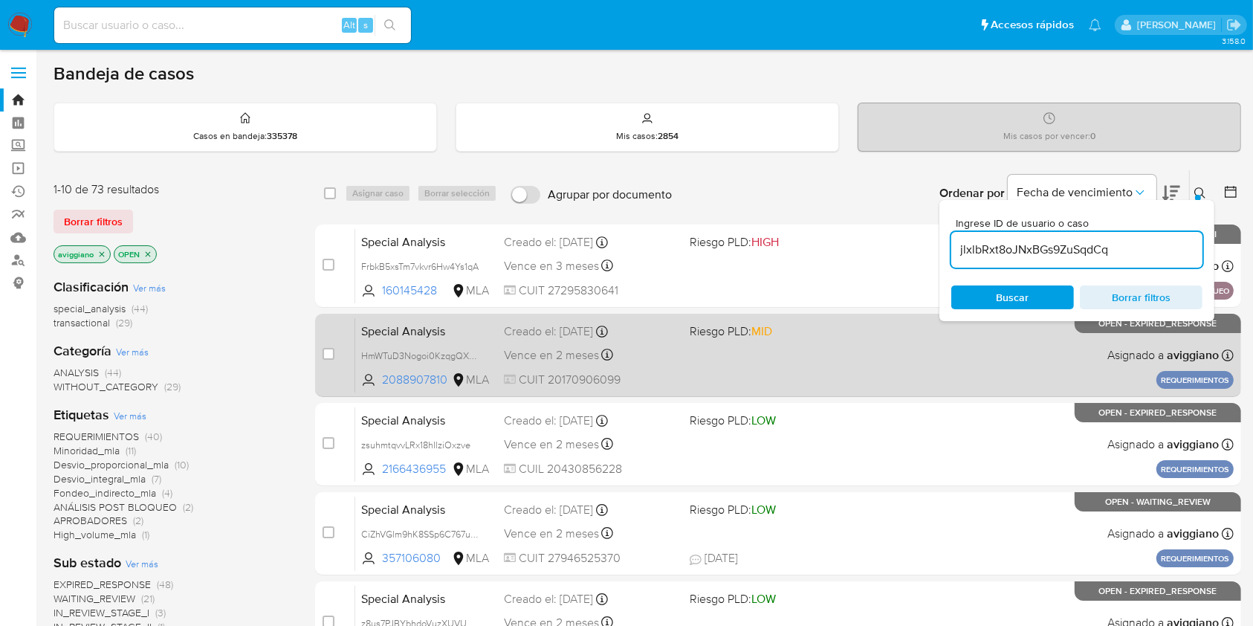
type input "jlxlbRxt8oJNxBGs9ZuSqdCq"
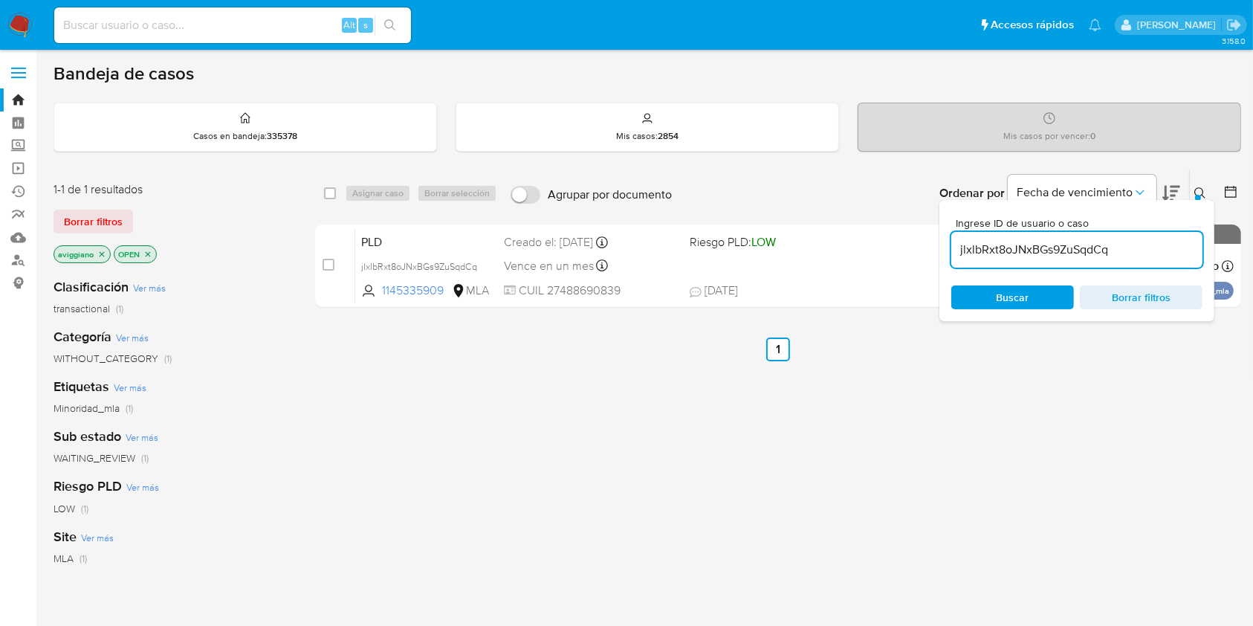
drag, startPoint x: 333, startPoint y: 193, endPoint x: 363, endPoint y: 187, distance: 30.5
click at [333, 193] on input "checkbox" at bounding box center [330, 193] width 12 height 12
checkbox input "true"
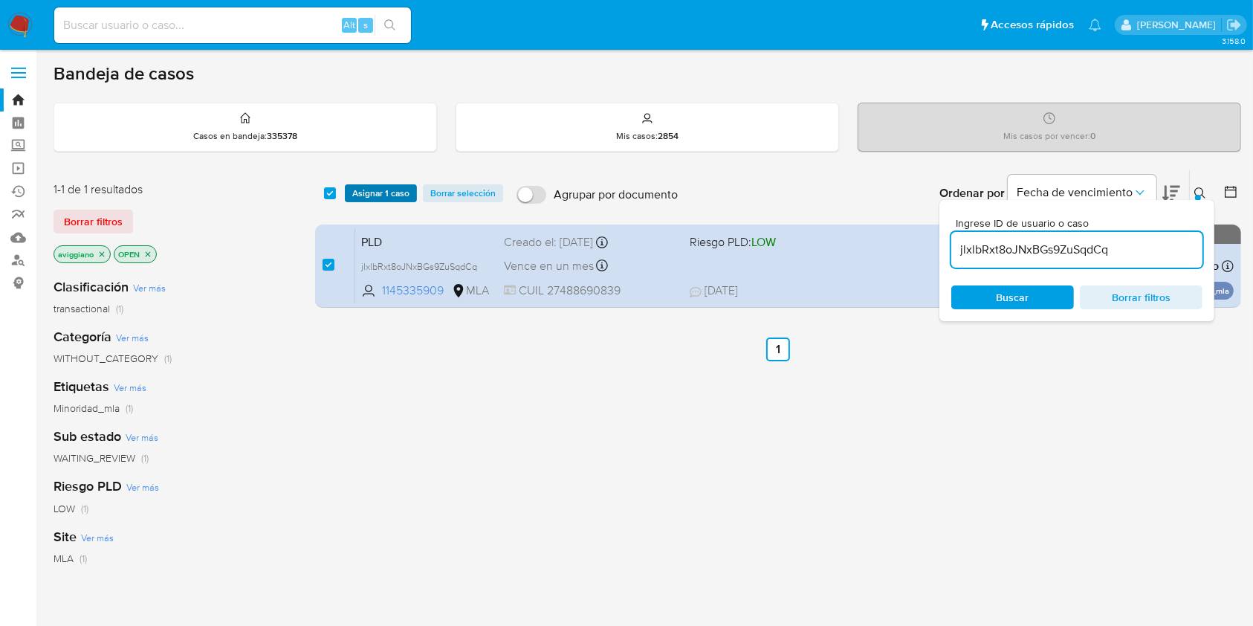
click at [363, 187] on span "Asignar 1 caso" at bounding box center [380, 193] width 57 height 15
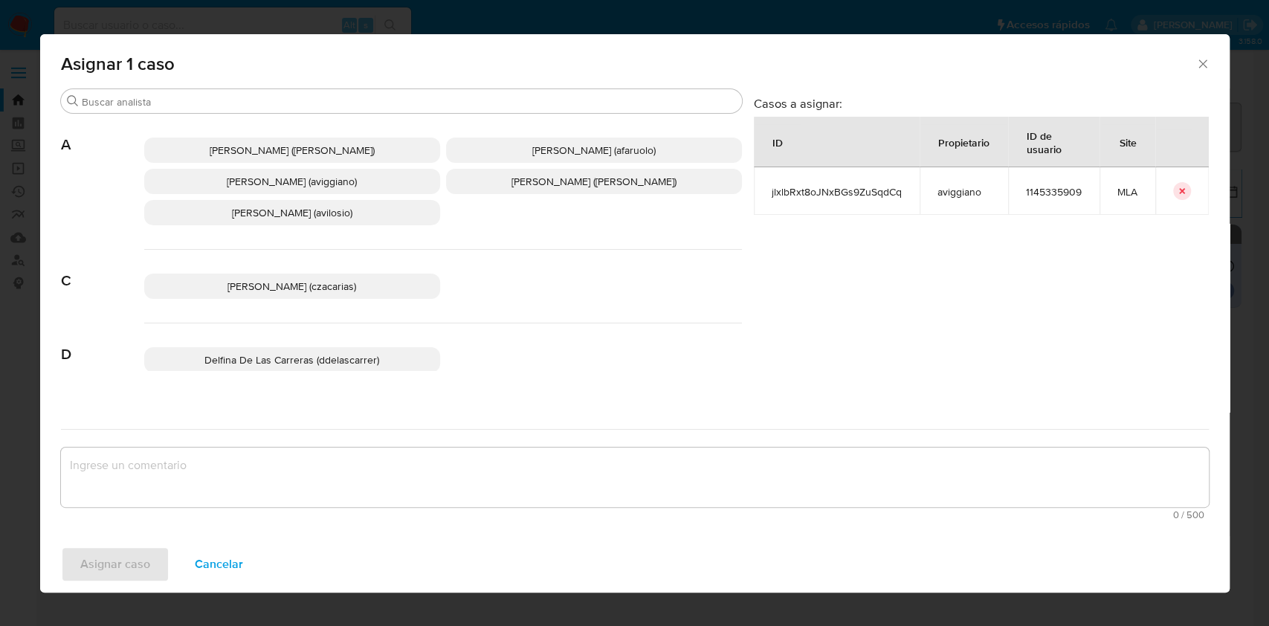
click at [217, 171] on p "[PERSON_NAME] (aviggiano)" at bounding box center [292, 181] width 296 height 25
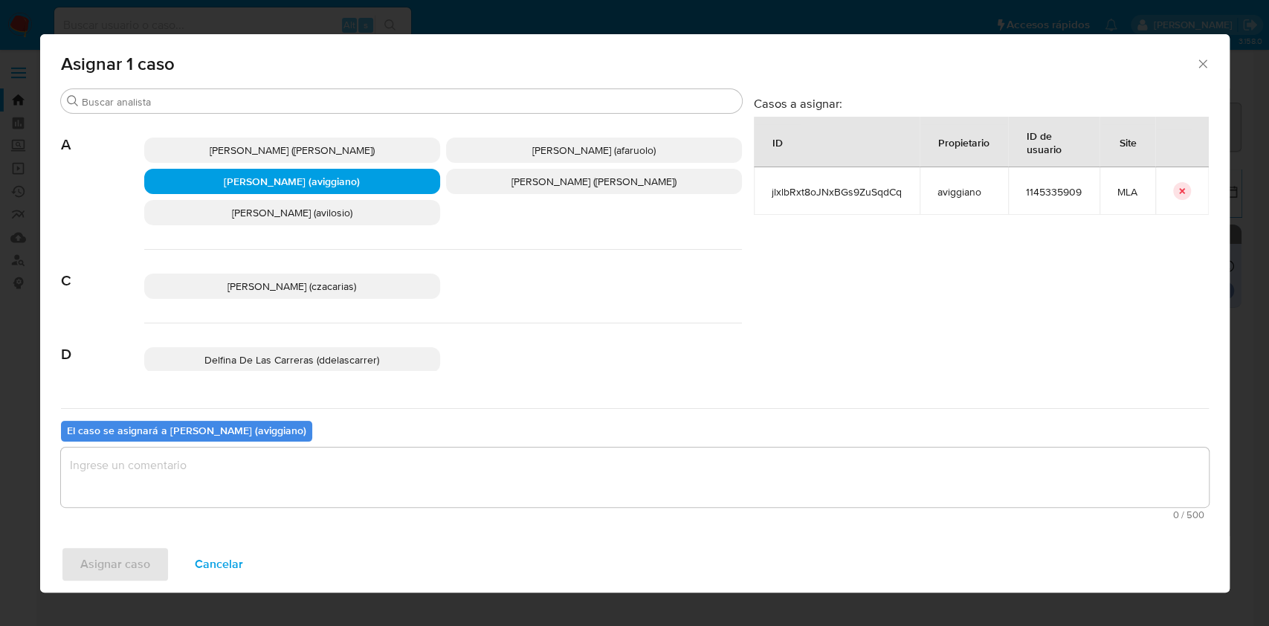
drag, startPoint x: 156, startPoint y: 485, endPoint x: 135, endPoint y: 528, distance: 48.2
click at [156, 485] on textarea "assign-modal" at bounding box center [635, 477] width 1148 height 59
click at [121, 555] on span "Asignar caso" at bounding box center [115, 564] width 70 height 33
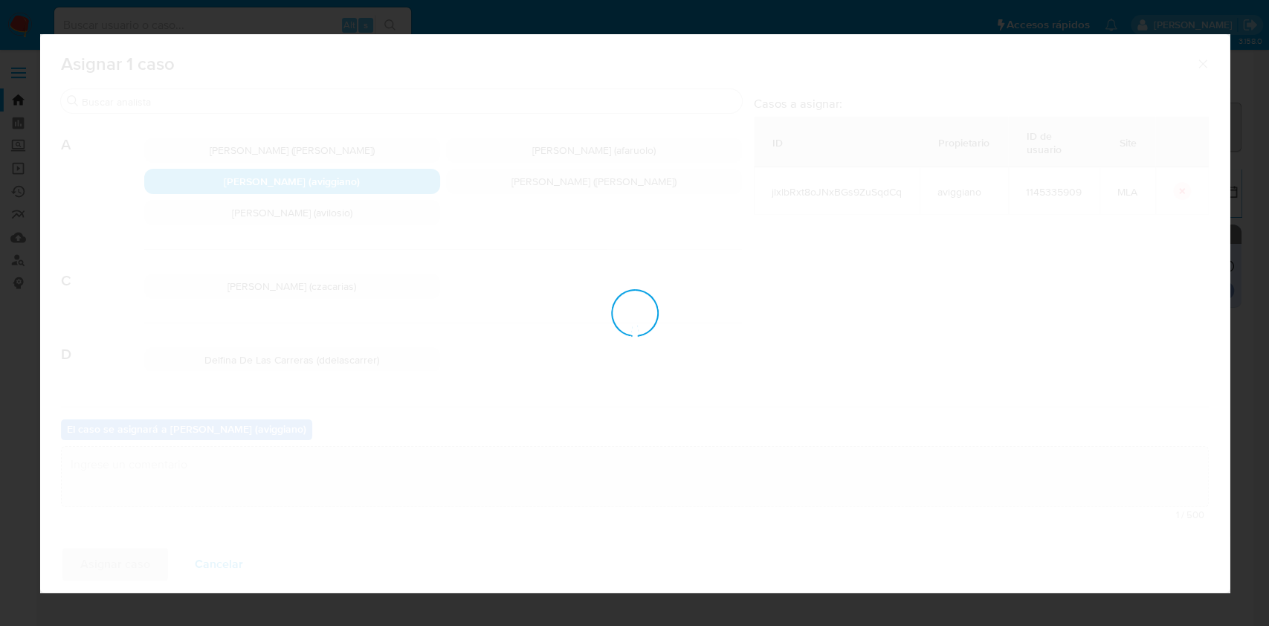
checkbox input "false"
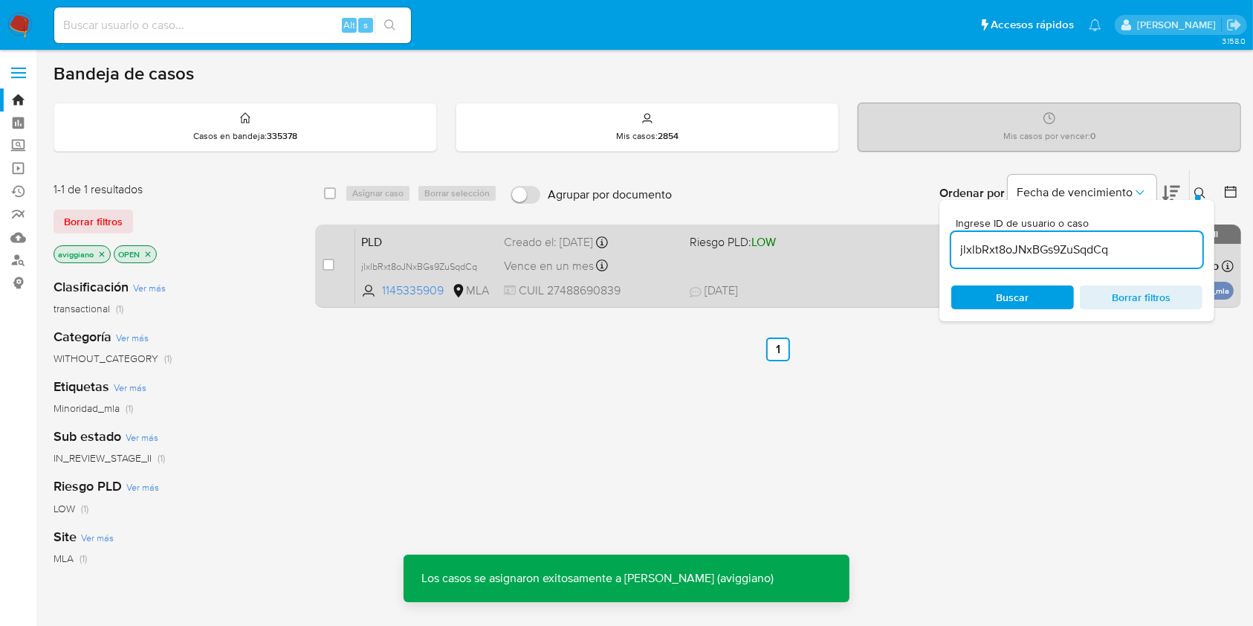
click at [755, 266] on div "PLD jlxlbRxt8oJNxBGs9ZuSqdCq 1145335909 MLA Riesgo PLD: LOW Creado el: [DATE] C…" at bounding box center [794, 265] width 879 height 75
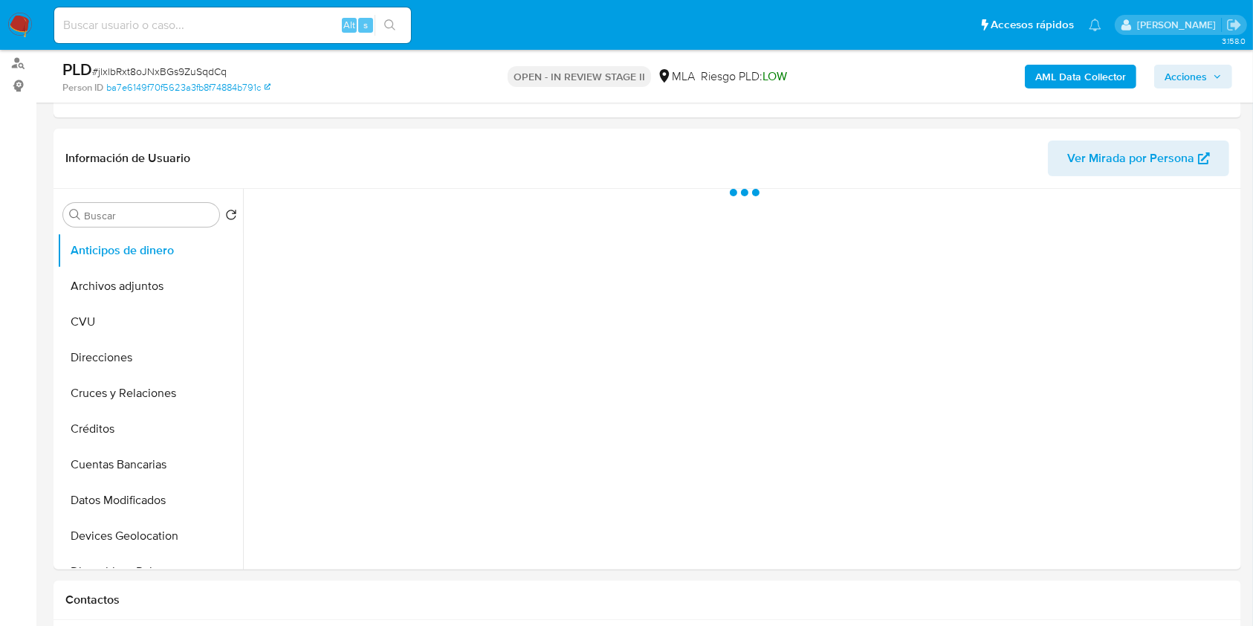
scroll to position [198, 0]
click at [138, 273] on button "Archivos adjuntos" at bounding box center [144, 286] width 174 height 36
select select "10"
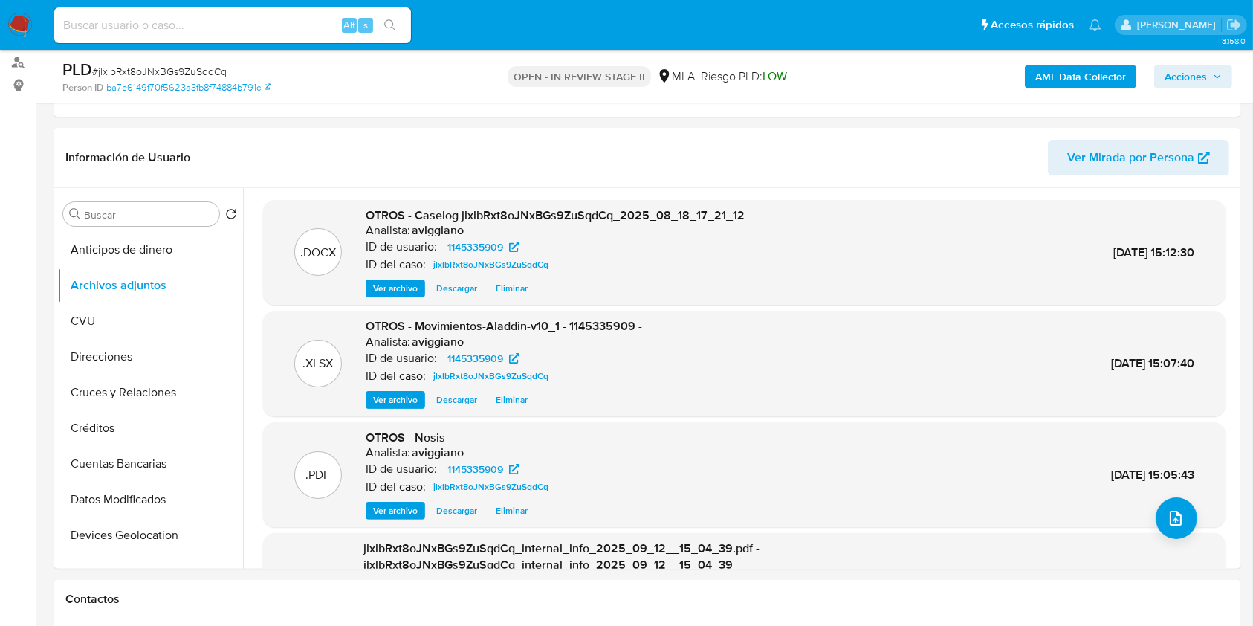
click at [1187, 86] on span "Acciones" at bounding box center [1186, 77] width 42 height 24
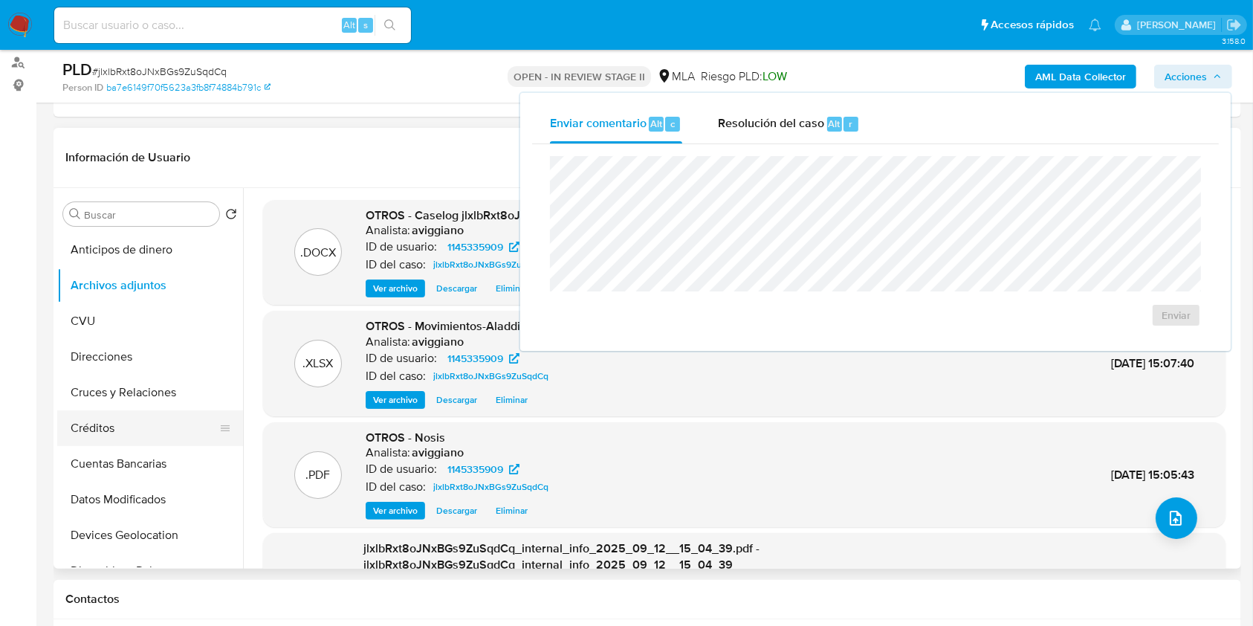
scroll to position [297, 0]
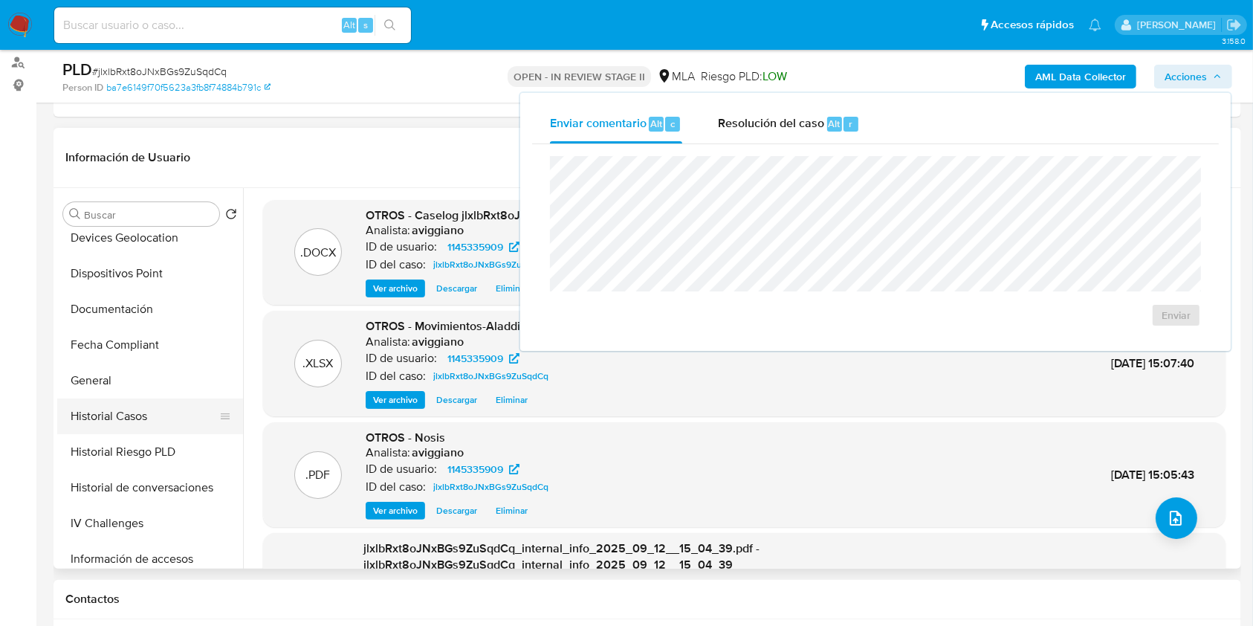
click at [135, 425] on button "Historial Casos" at bounding box center [144, 416] width 174 height 36
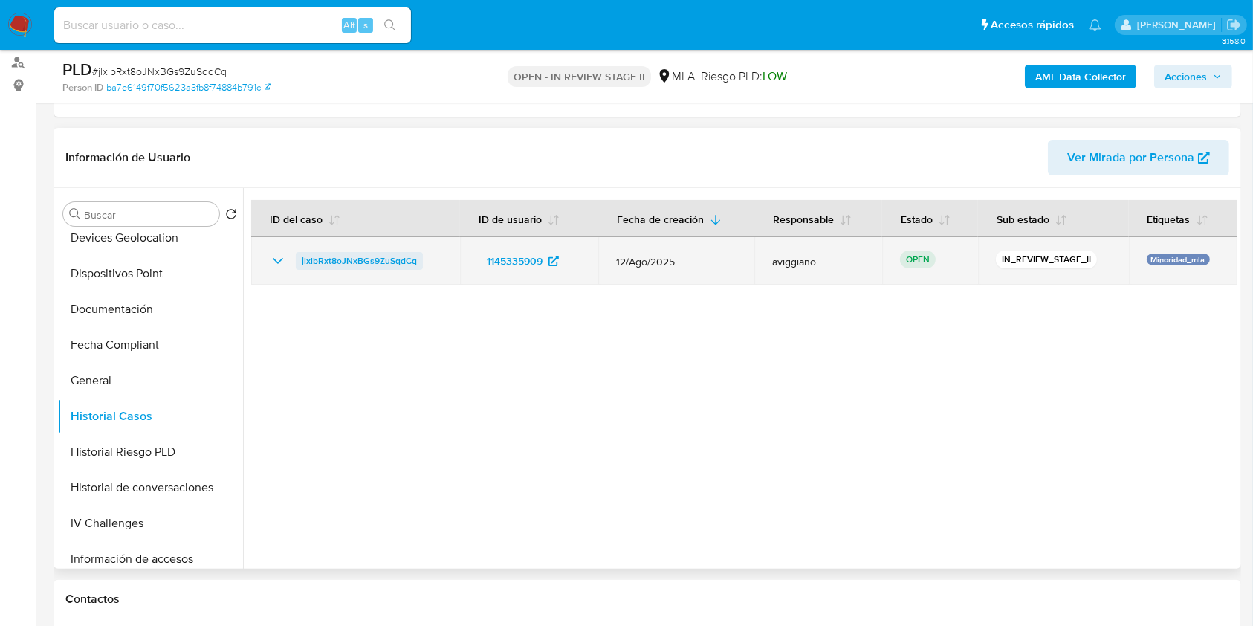
click at [378, 263] on span "jlxlbRxt8oJNxBGs9ZuSqdCq" at bounding box center [359, 261] width 115 height 18
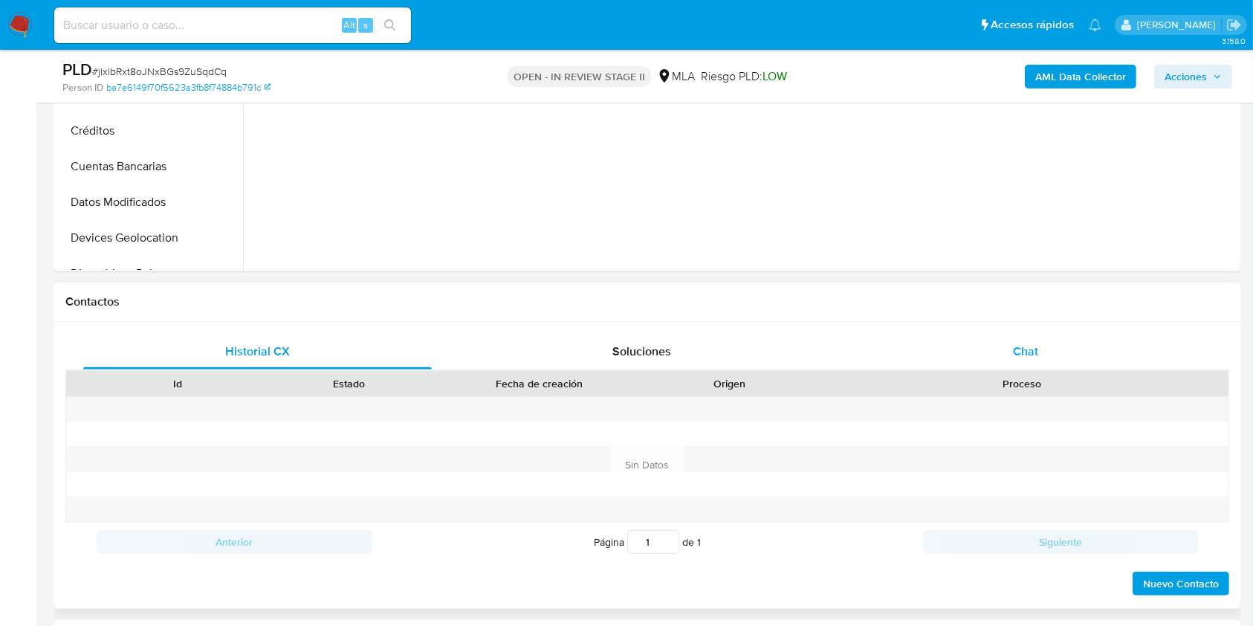
click at [1037, 340] on div "Chat" at bounding box center [1026, 352] width 349 height 36
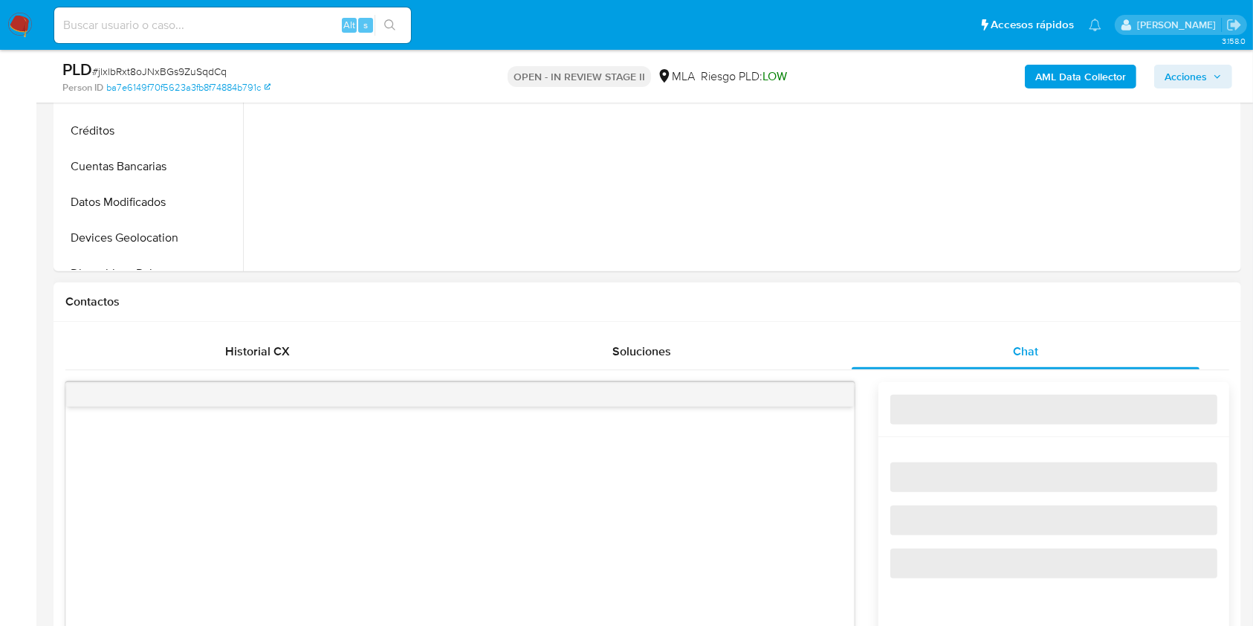
select select "10"
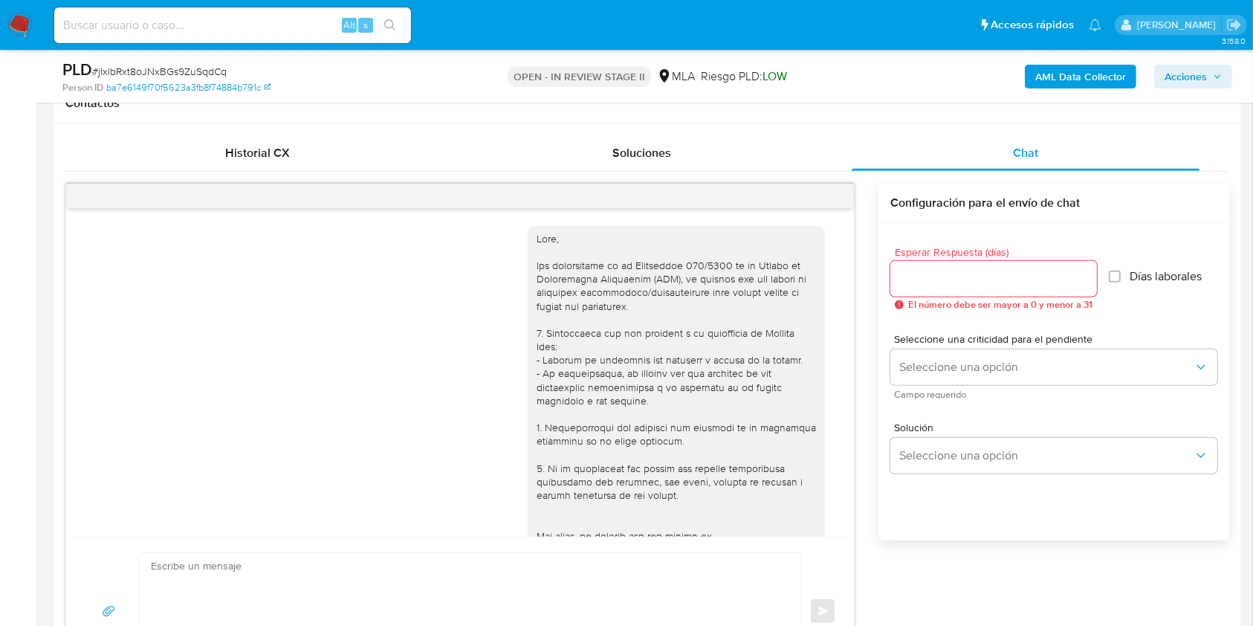
scroll to position [410, 0]
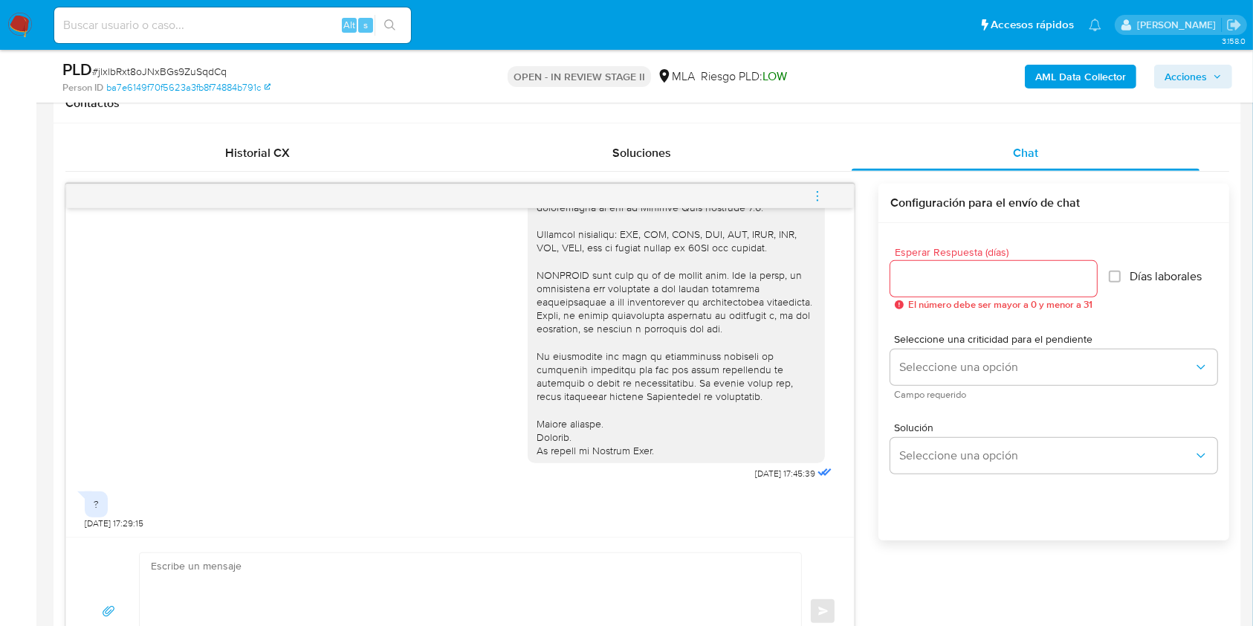
drag, startPoint x: 822, startPoint y: 193, endPoint x: 812, endPoint y: 205, distance: 16.4
click at [823, 193] on icon "menu-action" at bounding box center [817, 196] width 13 height 13
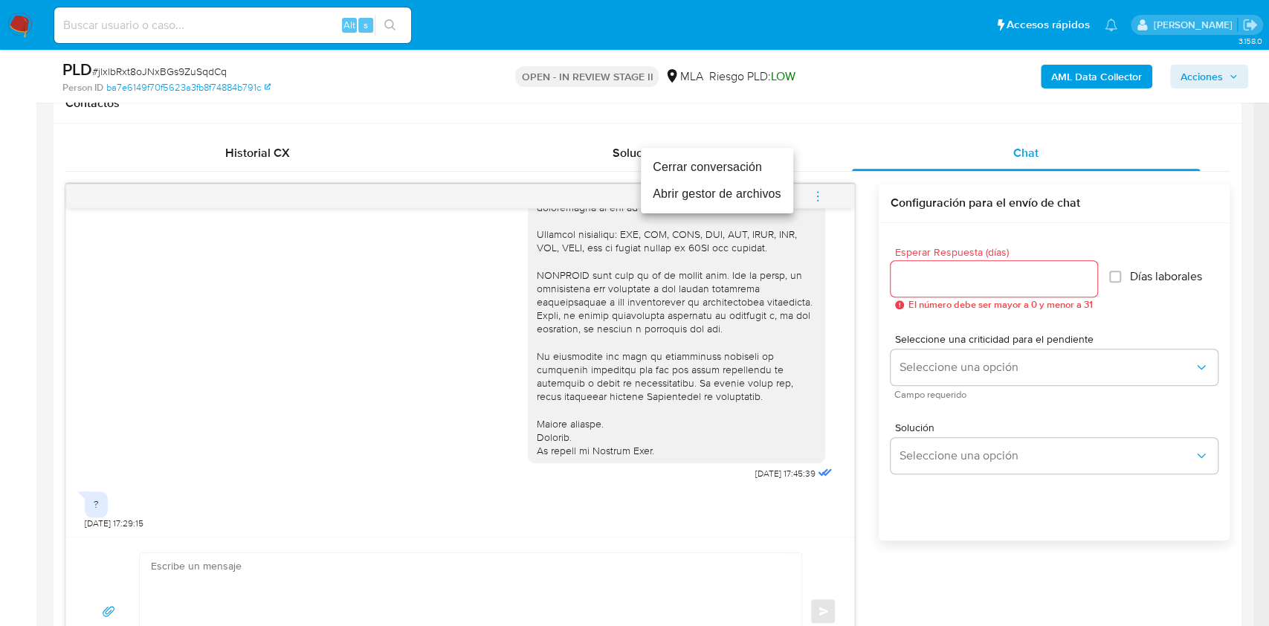
click at [706, 170] on li "Cerrar conversación" at bounding box center [717, 167] width 152 height 27
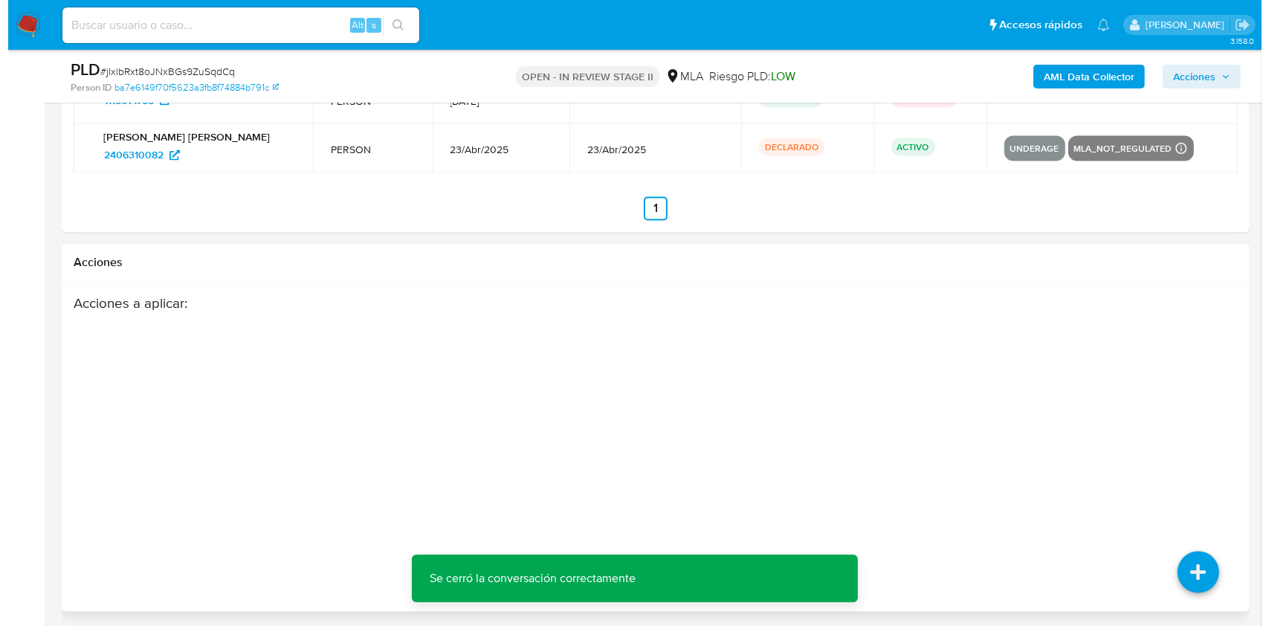
scroll to position [2726, 0]
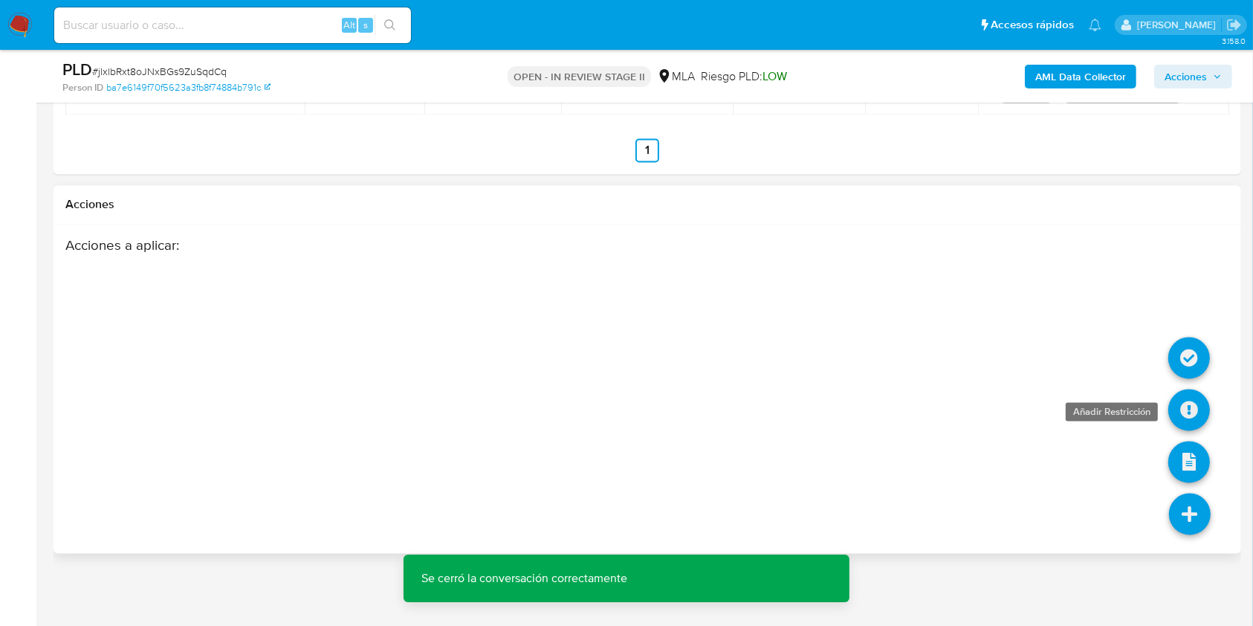
click at [1195, 414] on icon at bounding box center [1190, 411] width 42 height 42
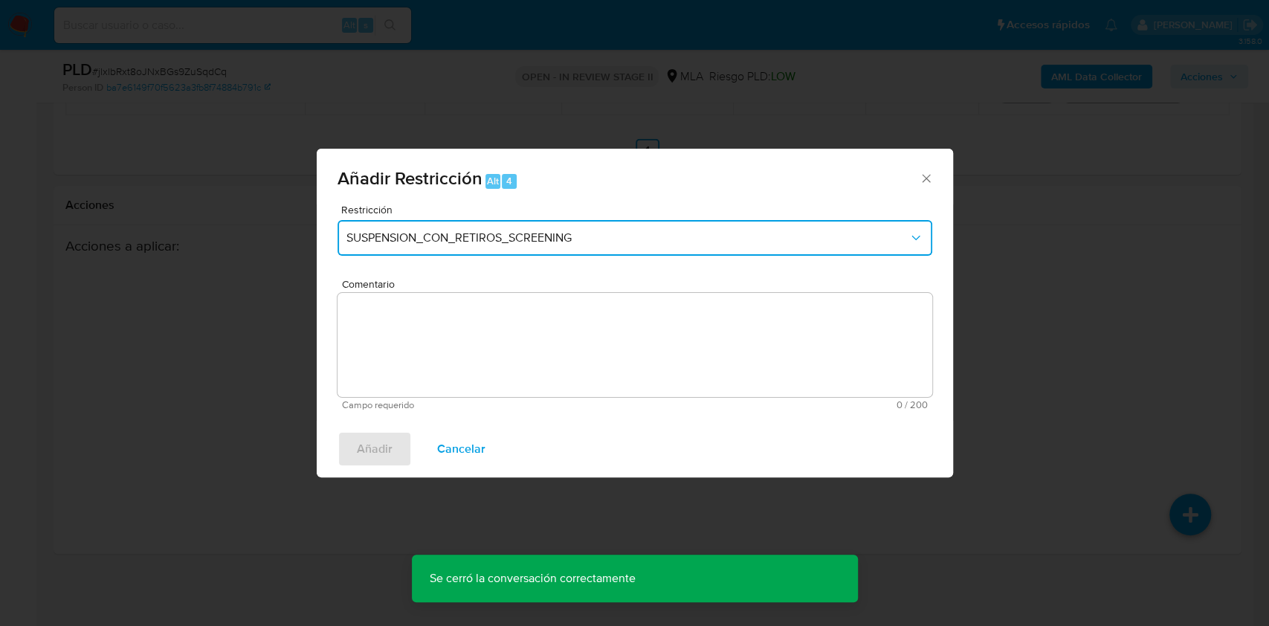
click at [587, 247] on button "SUSPENSION_CON_RETIROS_SCREENING" at bounding box center [635, 238] width 595 height 36
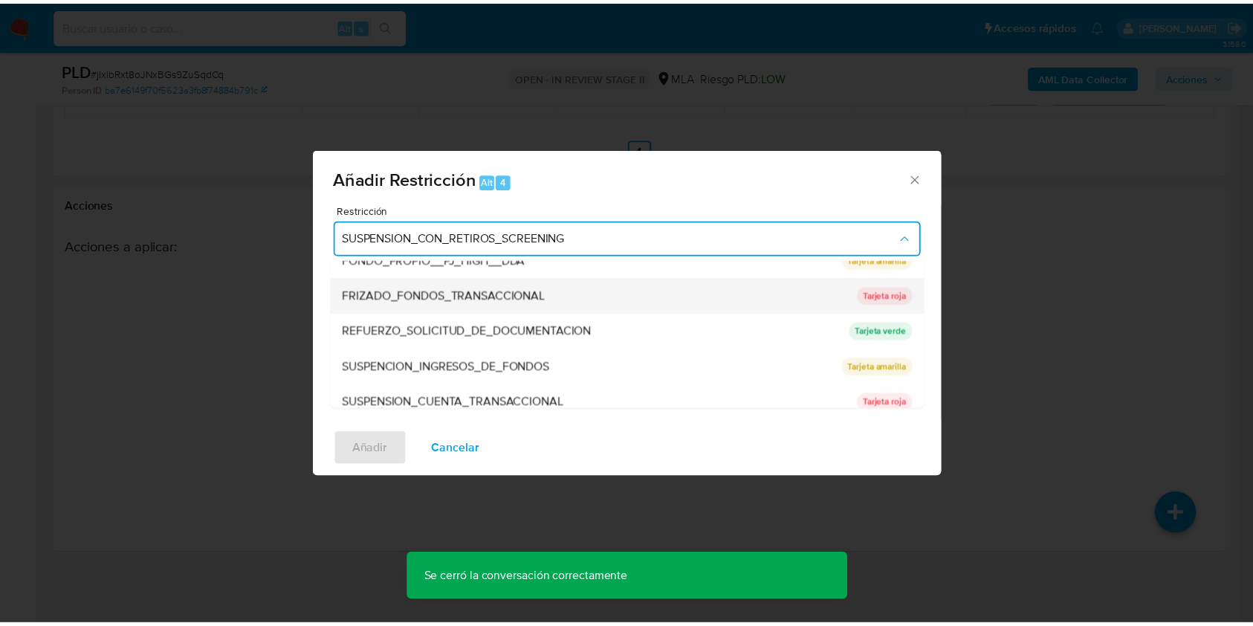
scroll to position [297, 0]
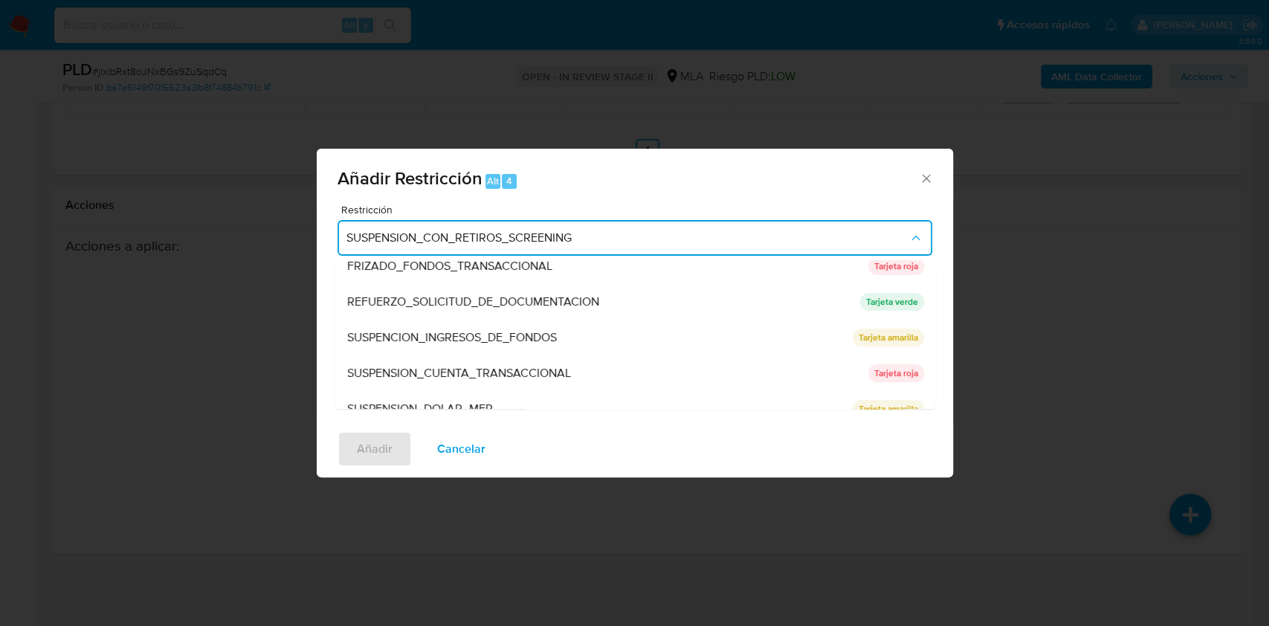
click at [476, 370] on span "SUSPENSION_CUENTA_TRANSACCIONAL" at bounding box center [458, 373] width 224 height 15
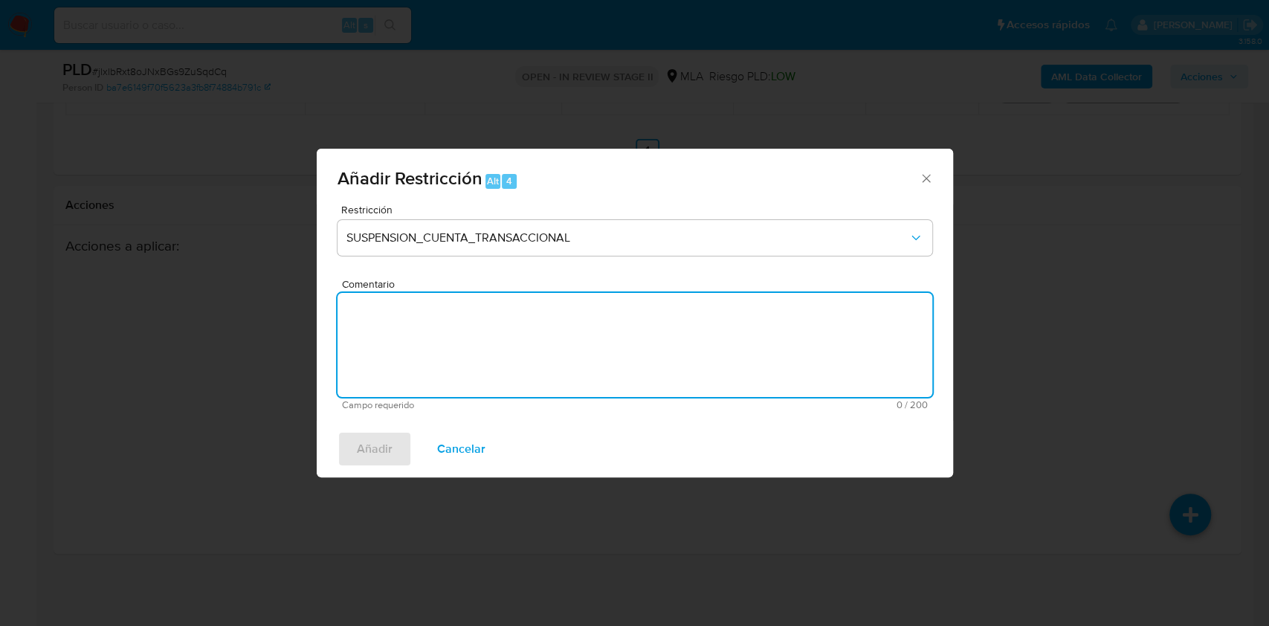
click at [489, 348] on textarea "Comentario" at bounding box center [635, 345] width 595 height 104
type textarea "AML"
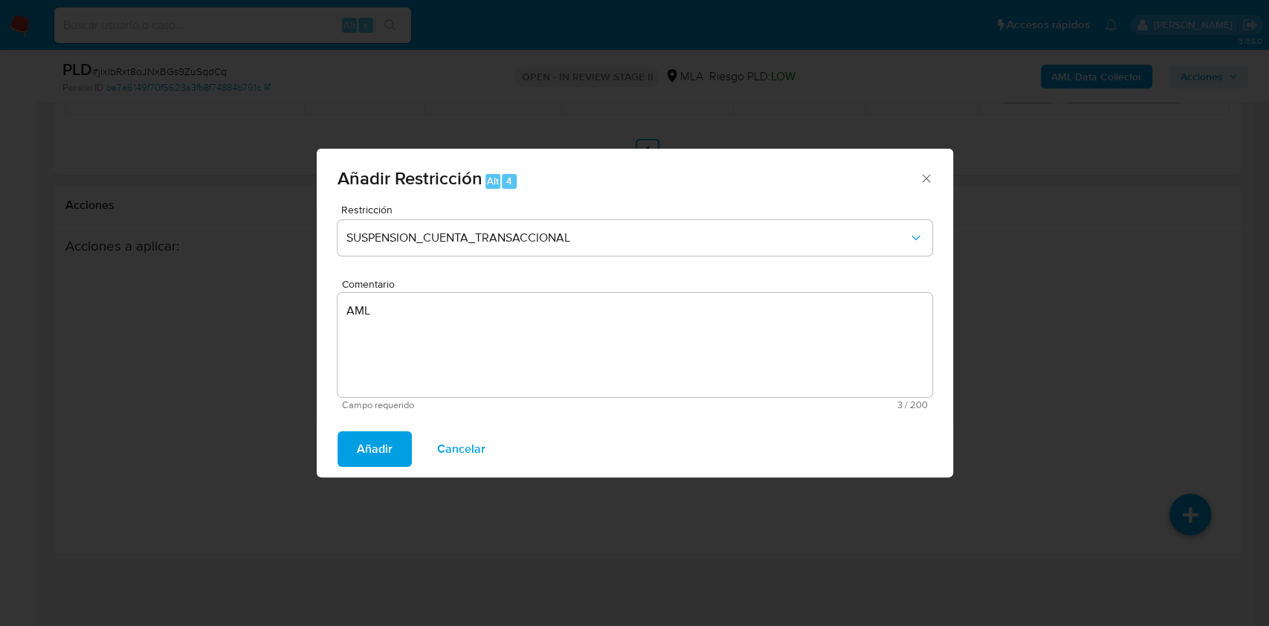
click at [386, 457] on span "Añadir" at bounding box center [375, 449] width 36 height 33
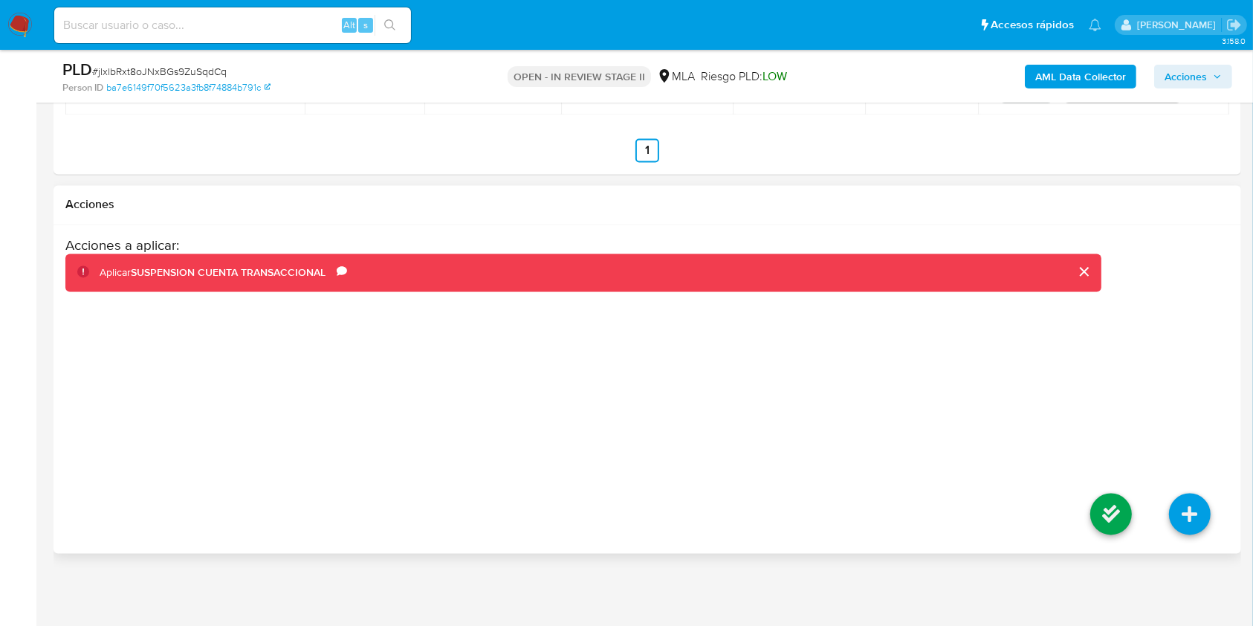
click at [1133, 518] on li at bounding box center [1111, 516] width 79 height 83
click at [1124, 515] on icon at bounding box center [1112, 515] width 42 height 42
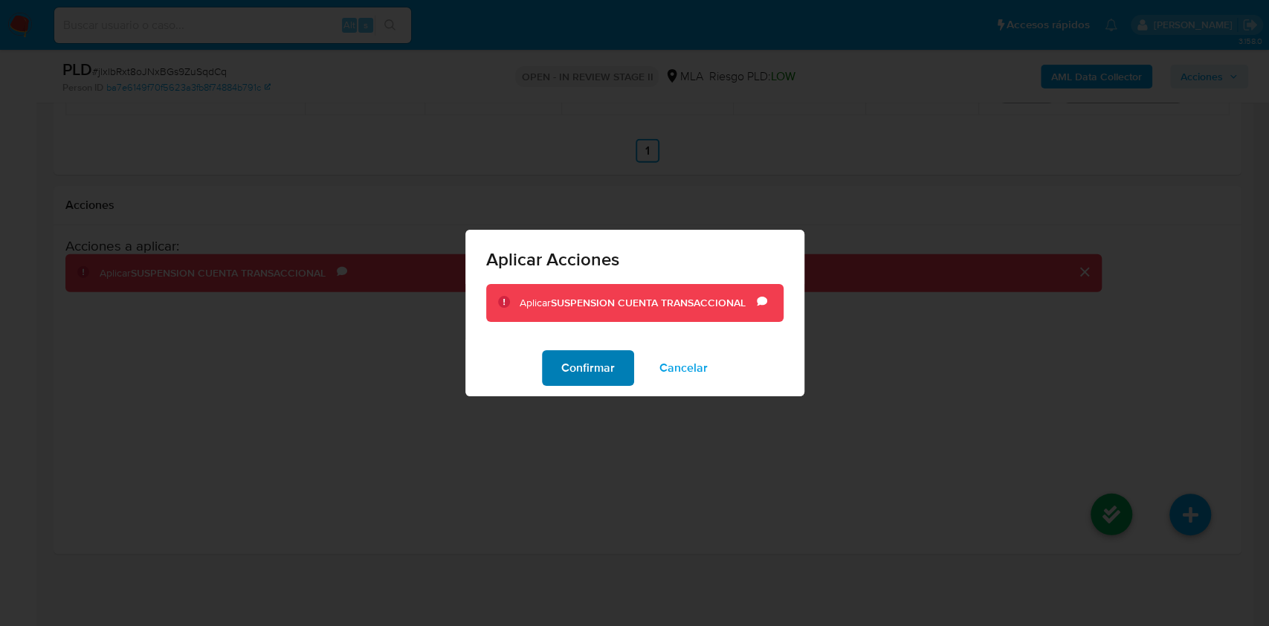
click at [623, 371] on button "Confirmar" at bounding box center [588, 368] width 92 height 36
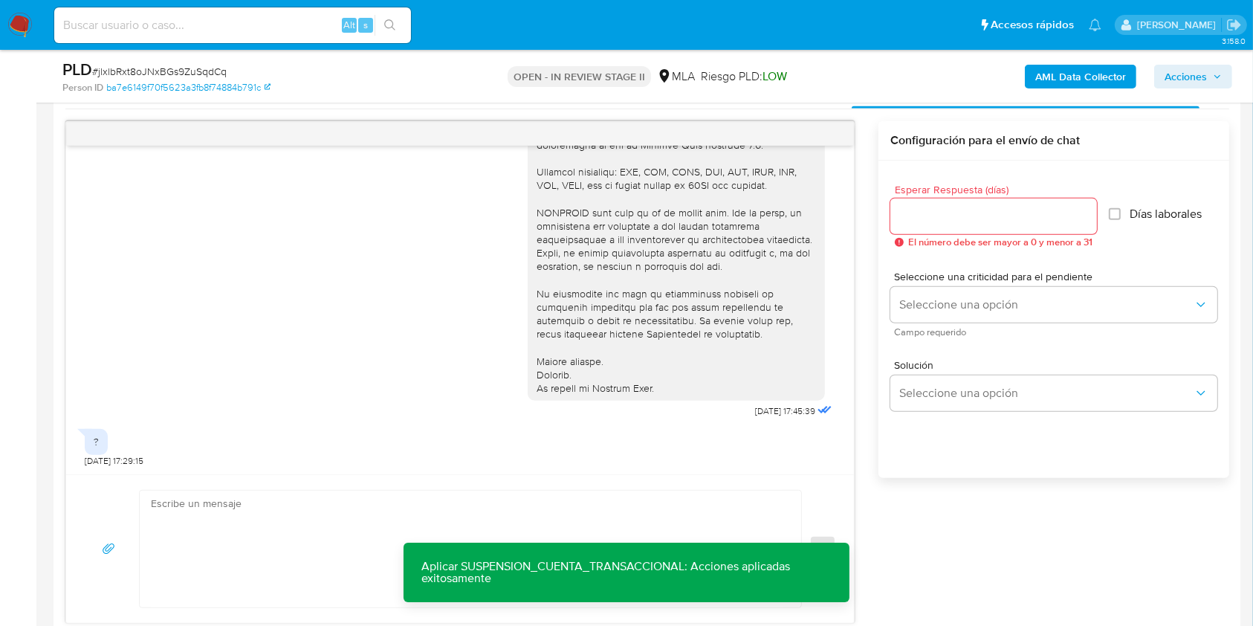
scroll to position [446, 0]
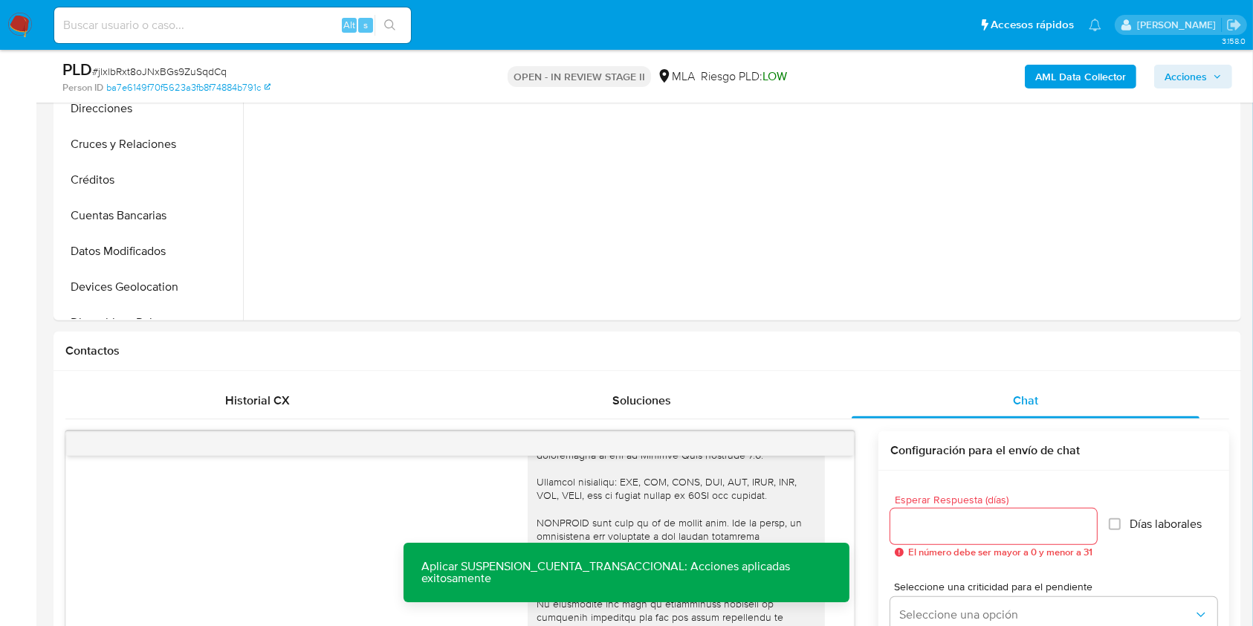
click at [1186, 70] on span "Acciones" at bounding box center [1186, 77] width 42 height 24
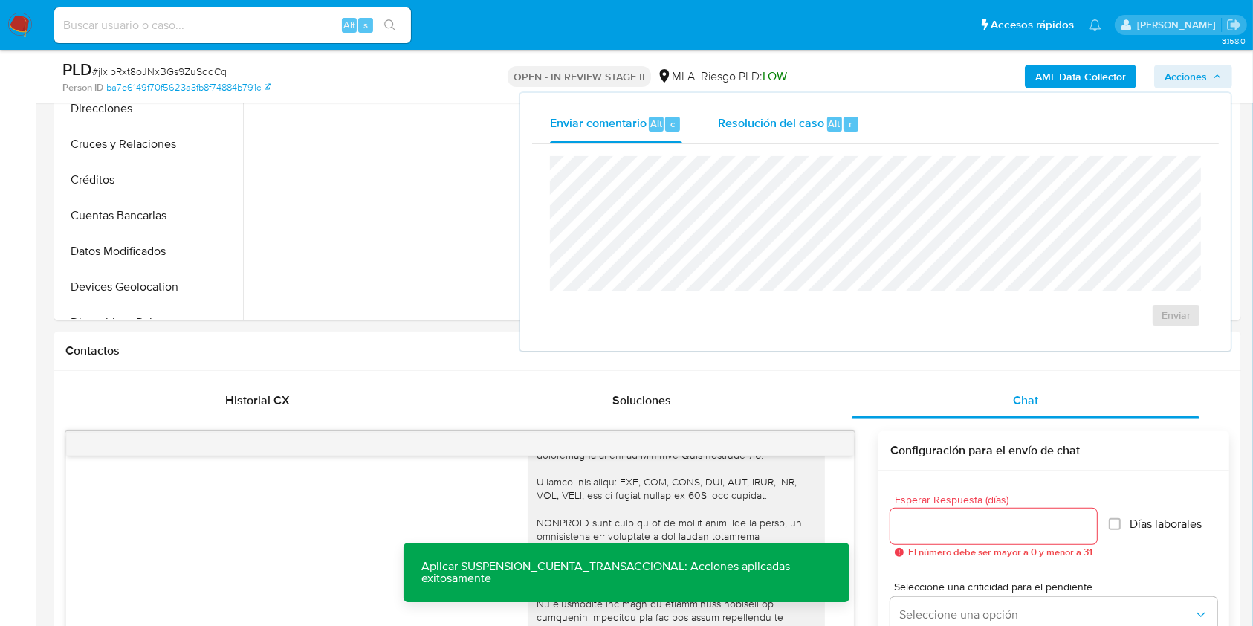
click at [757, 123] on span "Resolución del caso" at bounding box center [771, 122] width 106 height 17
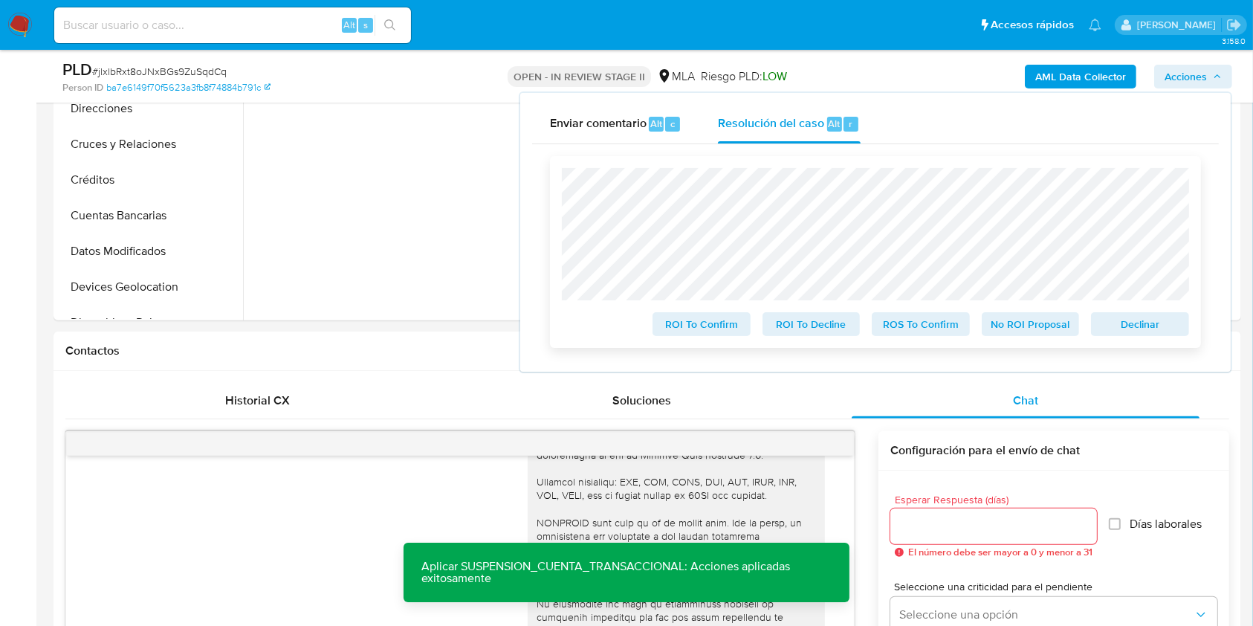
click at [1120, 323] on span "Declinar" at bounding box center [1140, 324] width 77 height 21
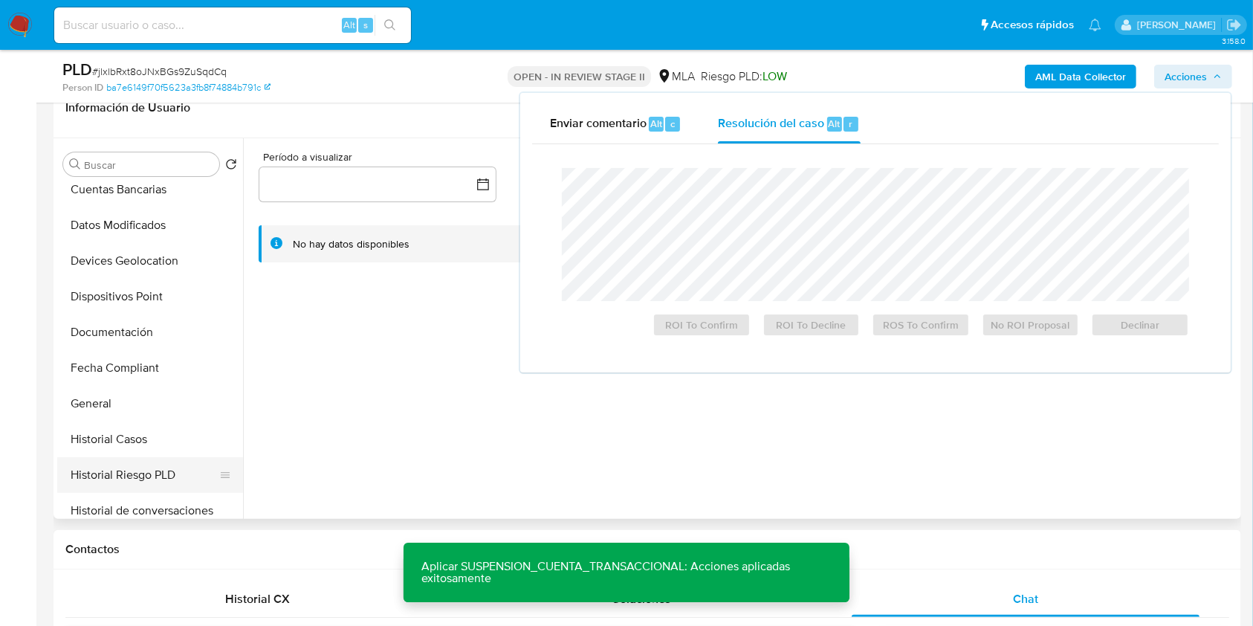
scroll to position [297, 0]
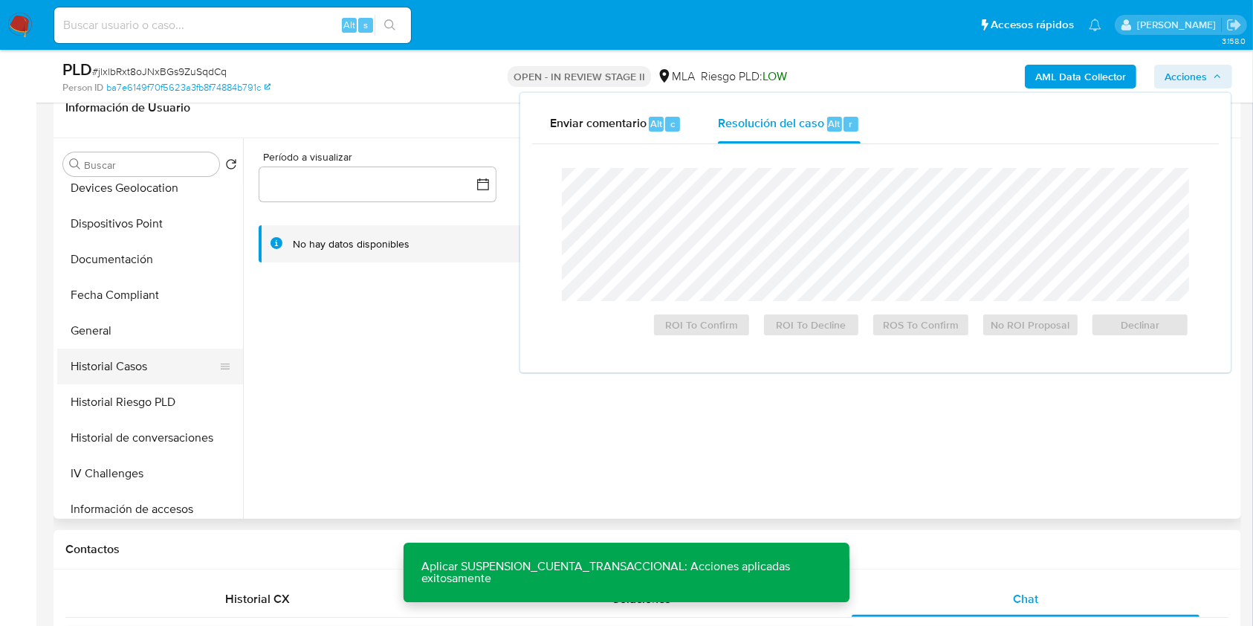
click at [92, 364] on button "Historial Casos" at bounding box center [144, 367] width 174 height 36
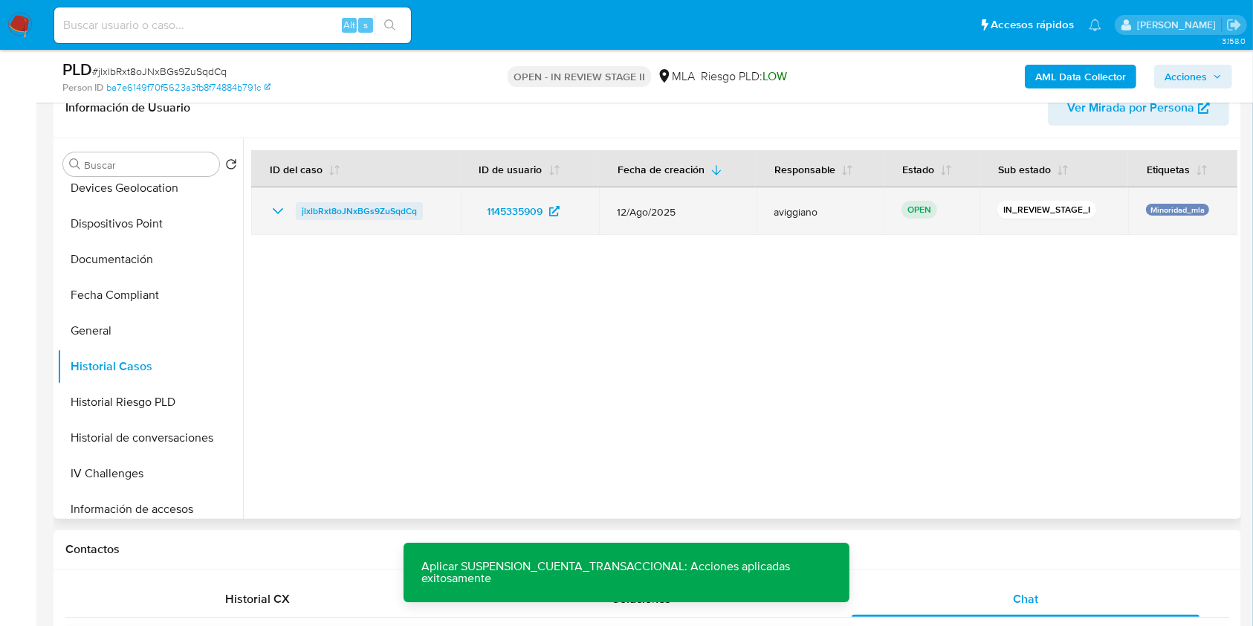
click at [358, 214] on span "jlxlbRxt8oJNxBGs9ZuSqdCq" at bounding box center [359, 211] width 115 height 18
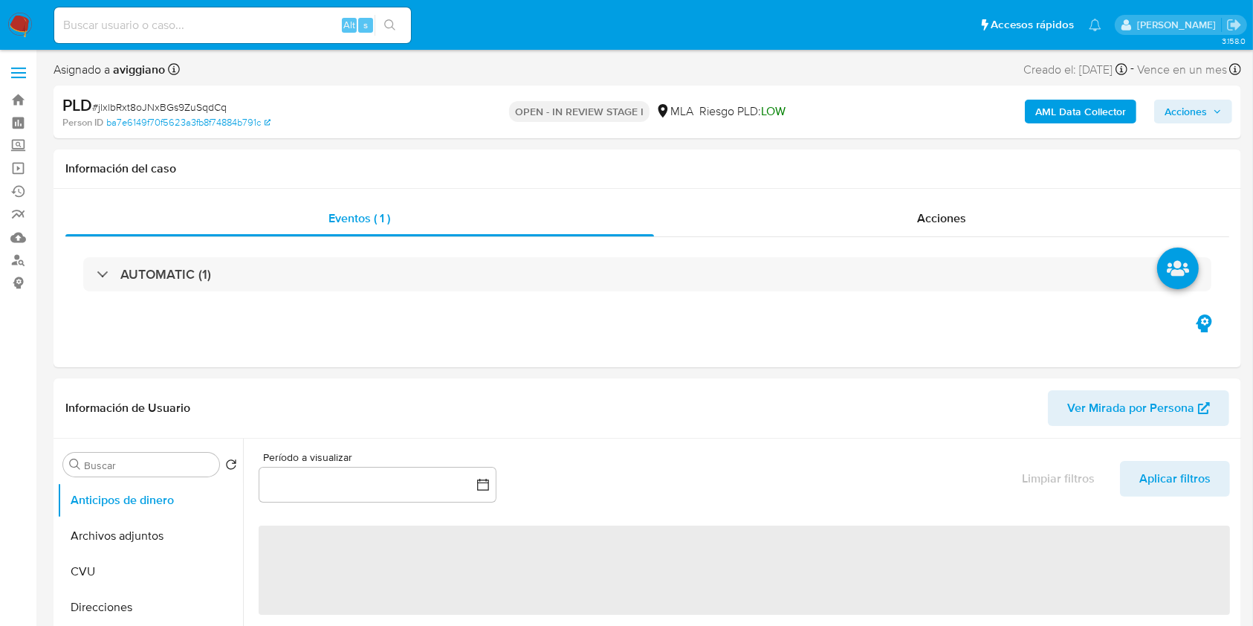
click at [1219, 117] on span "Acciones" at bounding box center [1193, 111] width 57 height 21
select select "10"
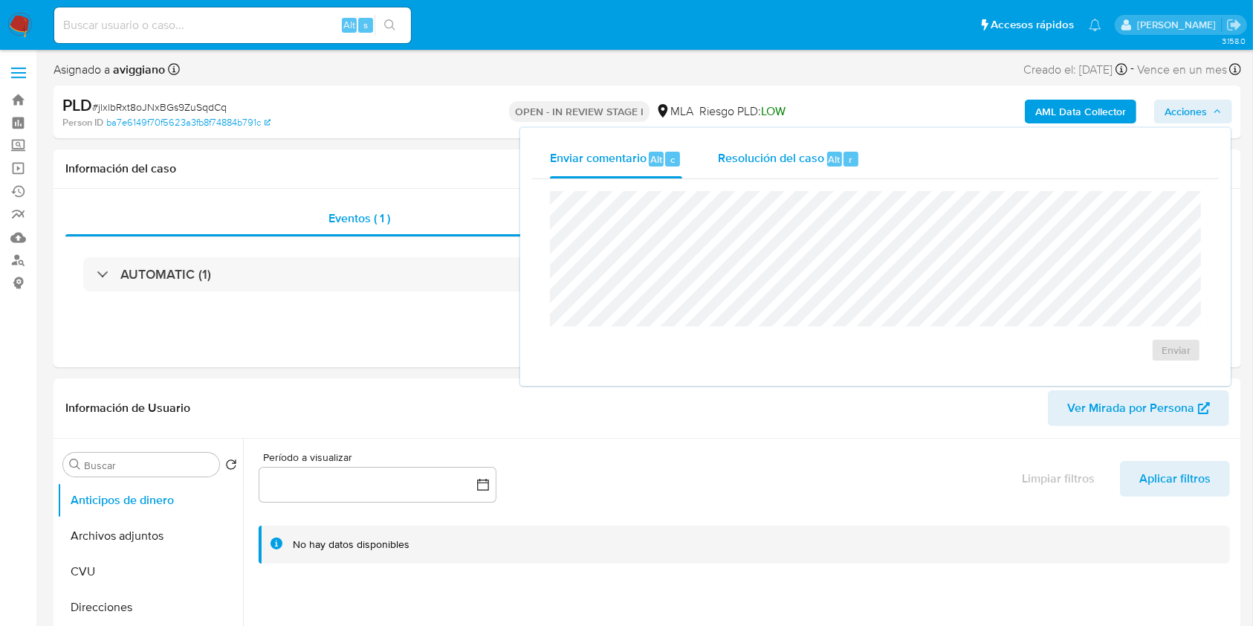
click at [732, 162] on span "Resolución del caso" at bounding box center [771, 158] width 106 height 17
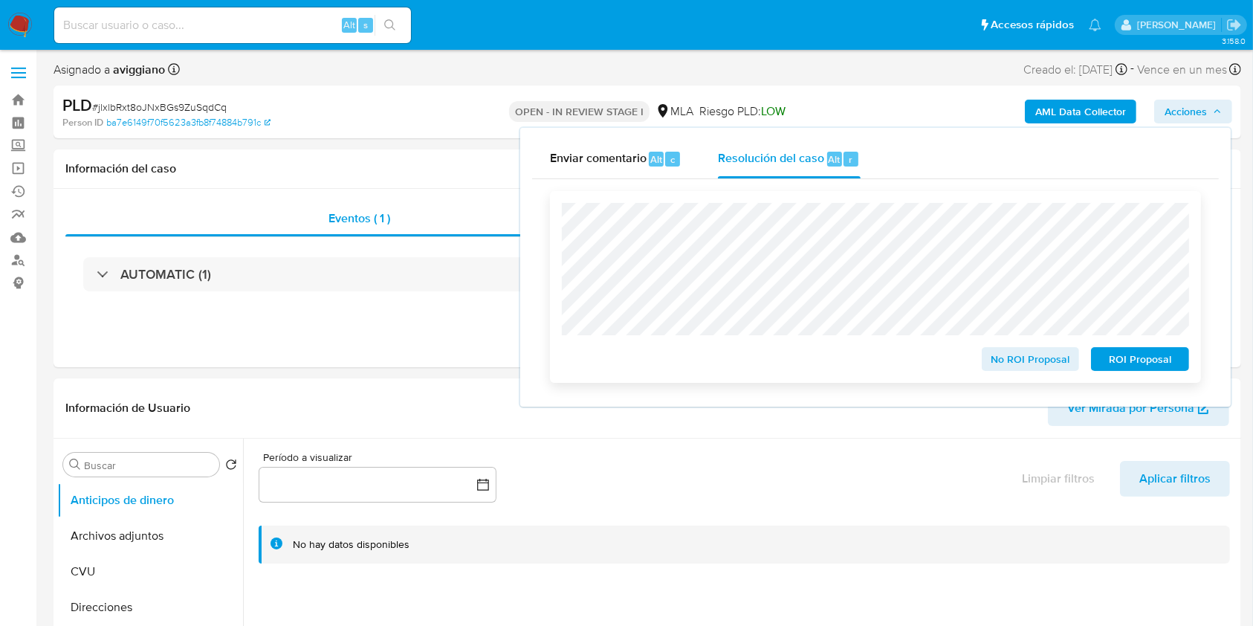
click at [1138, 358] on span "ROI Proposal" at bounding box center [1140, 359] width 77 height 21
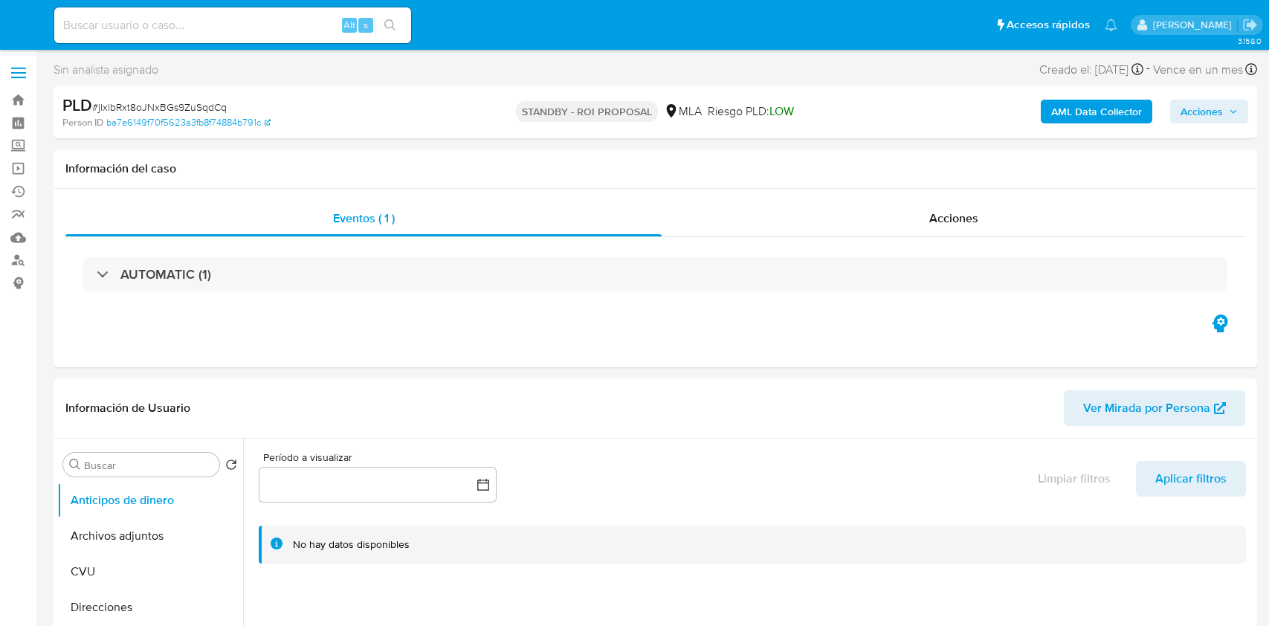
select select "10"
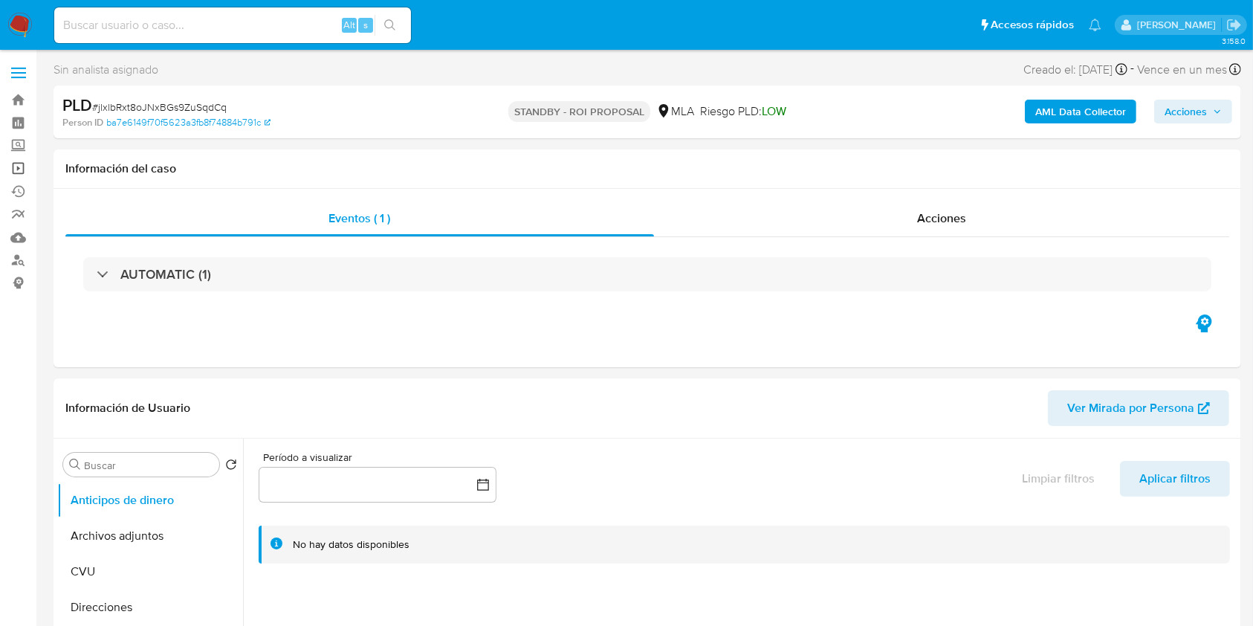
click at [24, 164] on link "Operaciones masivas" at bounding box center [88, 168] width 177 height 23
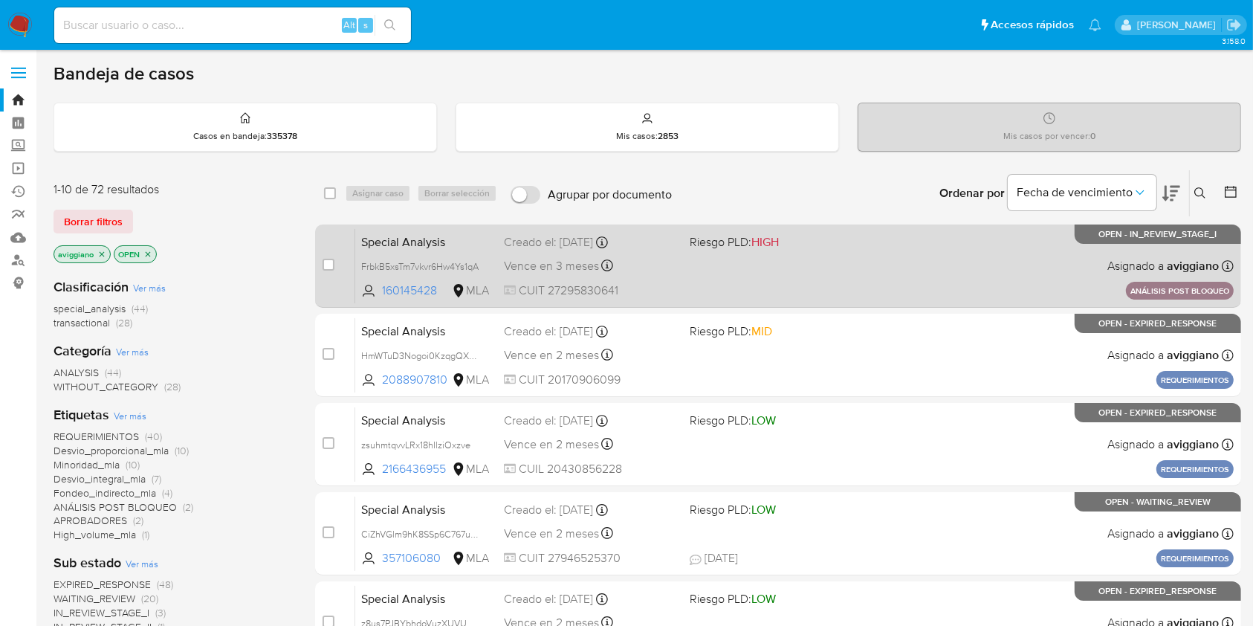
click at [917, 259] on div "Special Analysis FrbkB5xsTm7vkvr6Hw4Ys1qA 160145428 MLA Riesgo PLD: HIGH Creado…" at bounding box center [794, 265] width 879 height 75
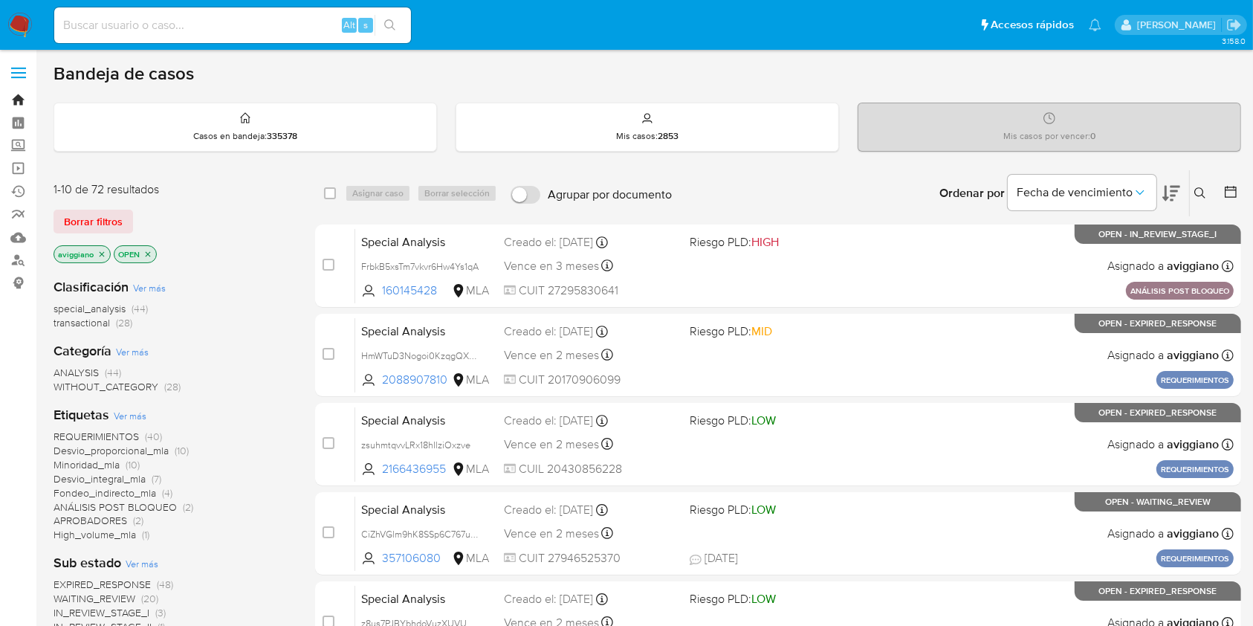
click at [18, 95] on link "Bandeja" at bounding box center [88, 99] width 177 height 23
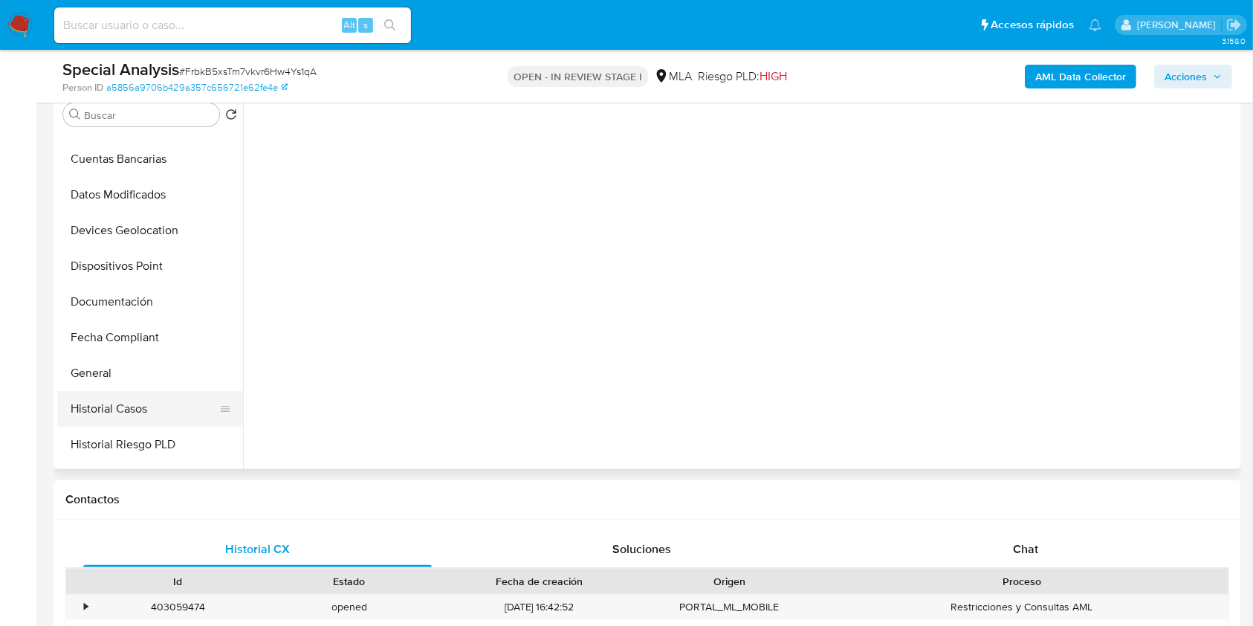
scroll to position [297, 0]
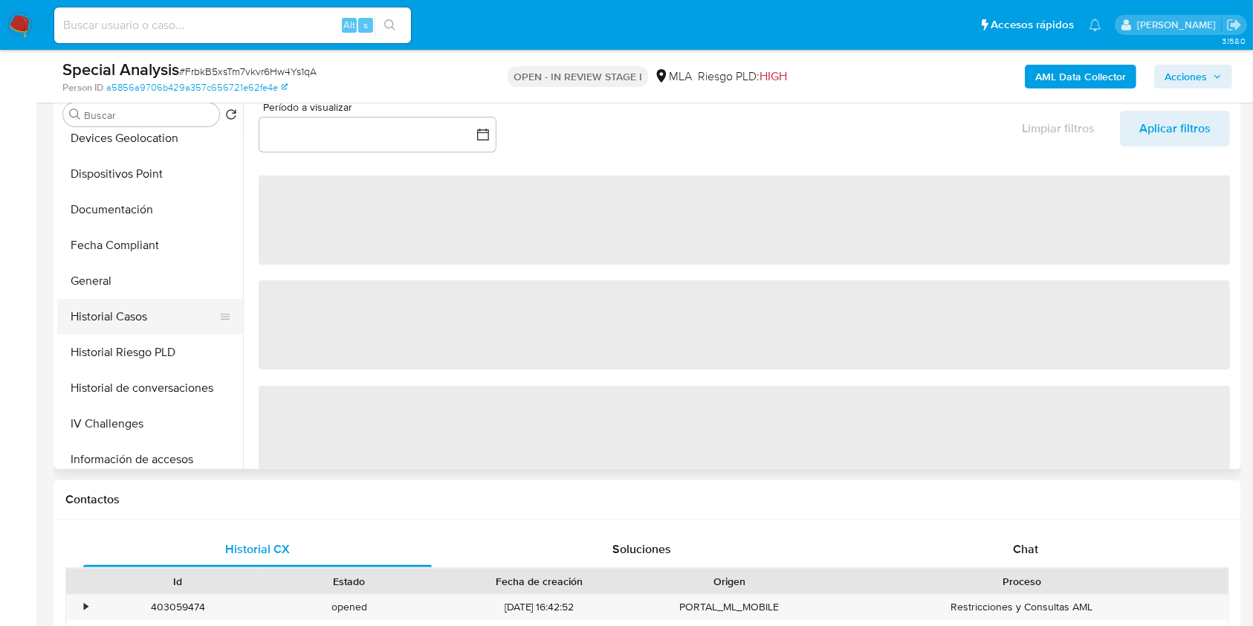
click at [131, 313] on button "Historial Casos" at bounding box center [144, 317] width 174 height 36
select select "10"
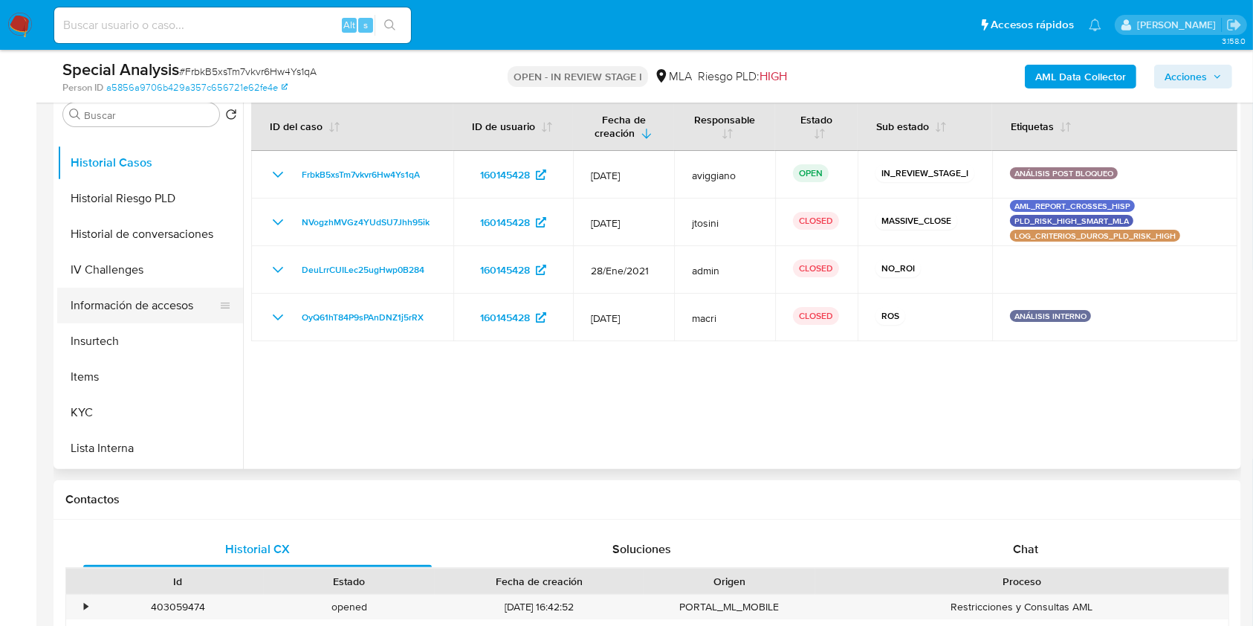
scroll to position [495, 0]
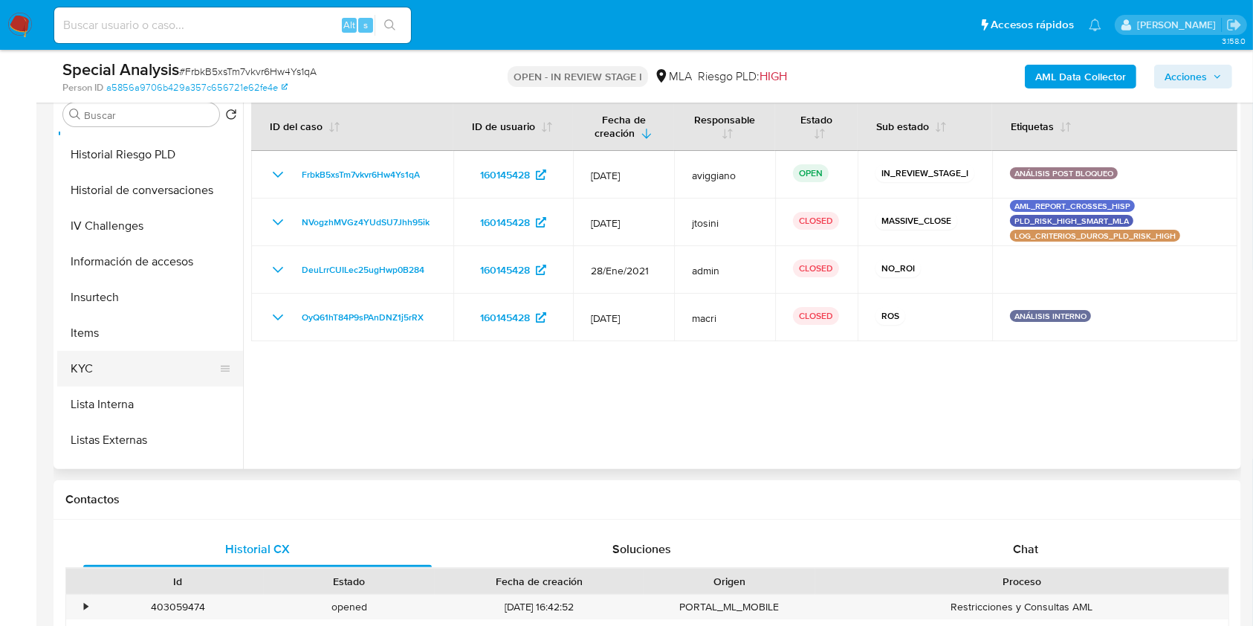
click at [103, 353] on button "KYC" at bounding box center [144, 369] width 174 height 36
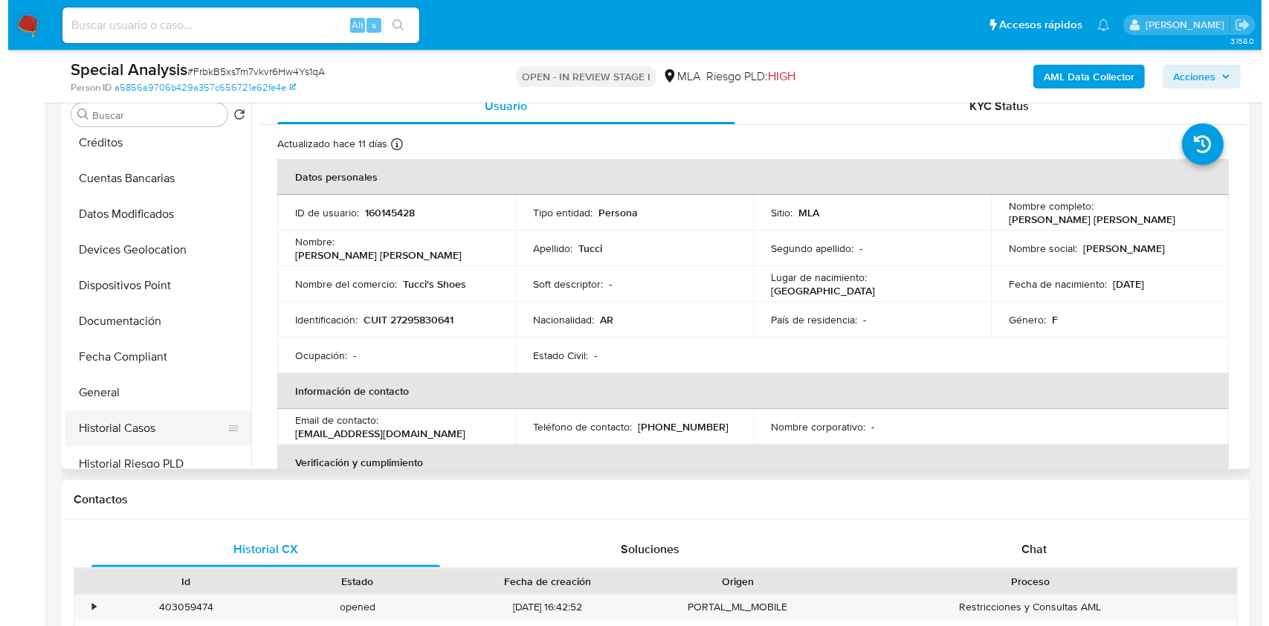
scroll to position [0, 0]
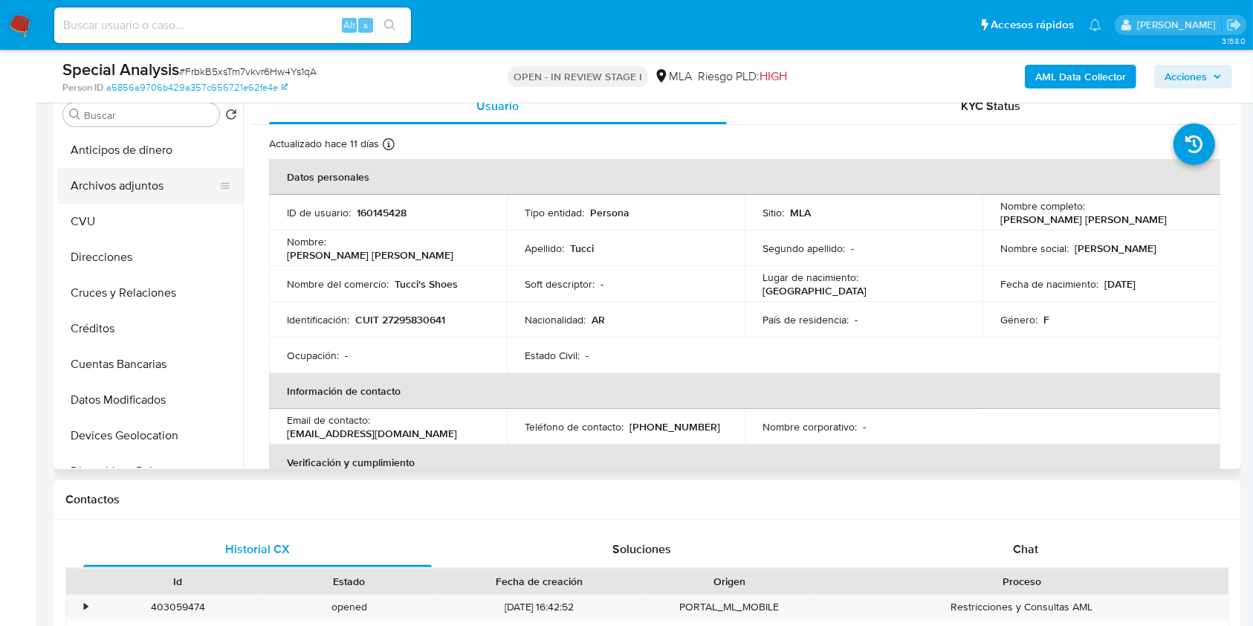
click at [155, 177] on button "Archivos adjuntos" at bounding box center [144, 186] width 174 height 36
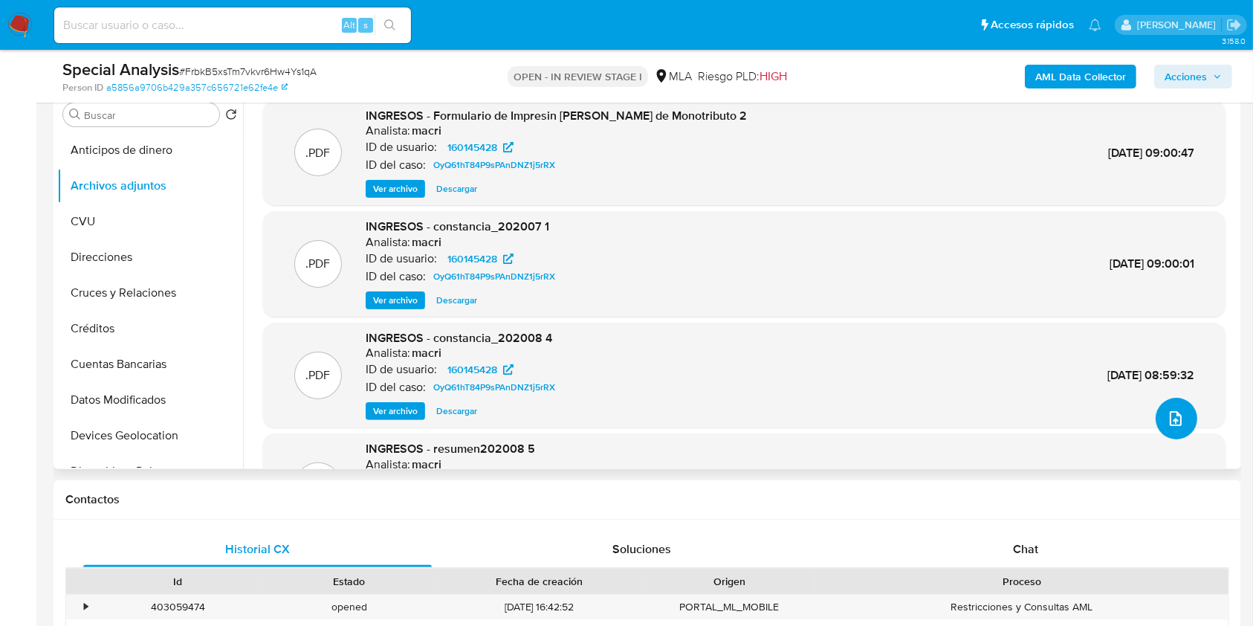
click at [1167, 420] on icon "upload-file" at bounding box center [1176, 419] width 18 height 18
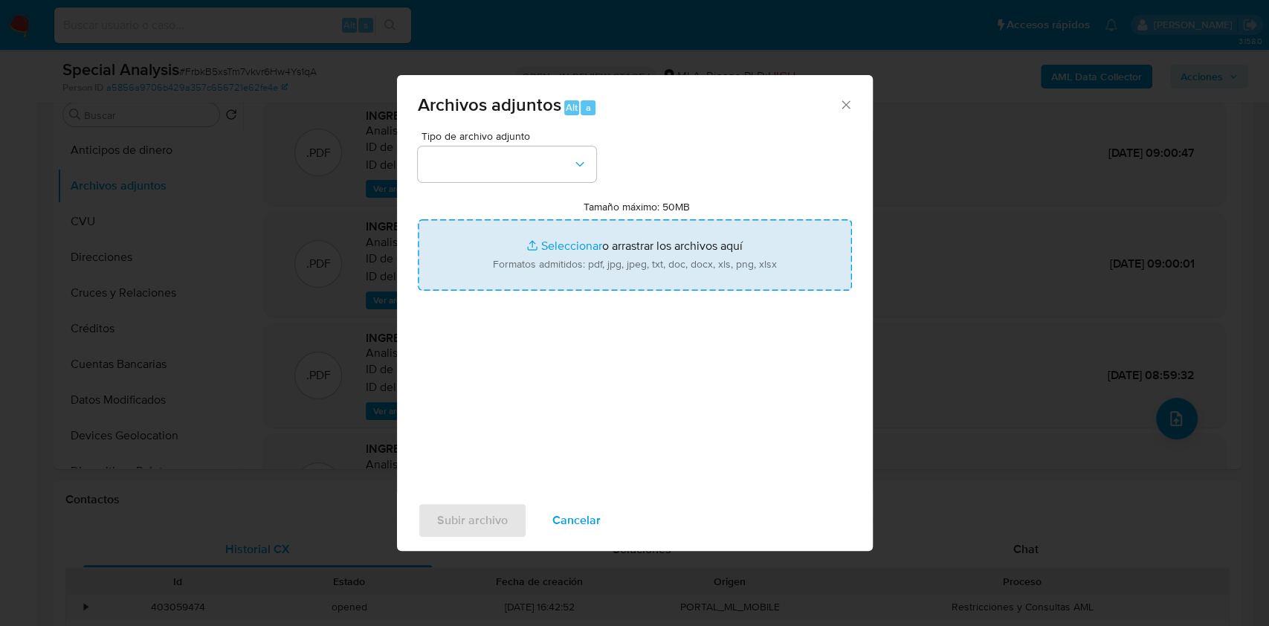
click at [567, 259] on input "Tamaño máximo: 50MB Seleccionar archivos" at bounding box center [635, 254] width 434 height 71
type input "C:\fakepath\constancia_20250214.pdf"
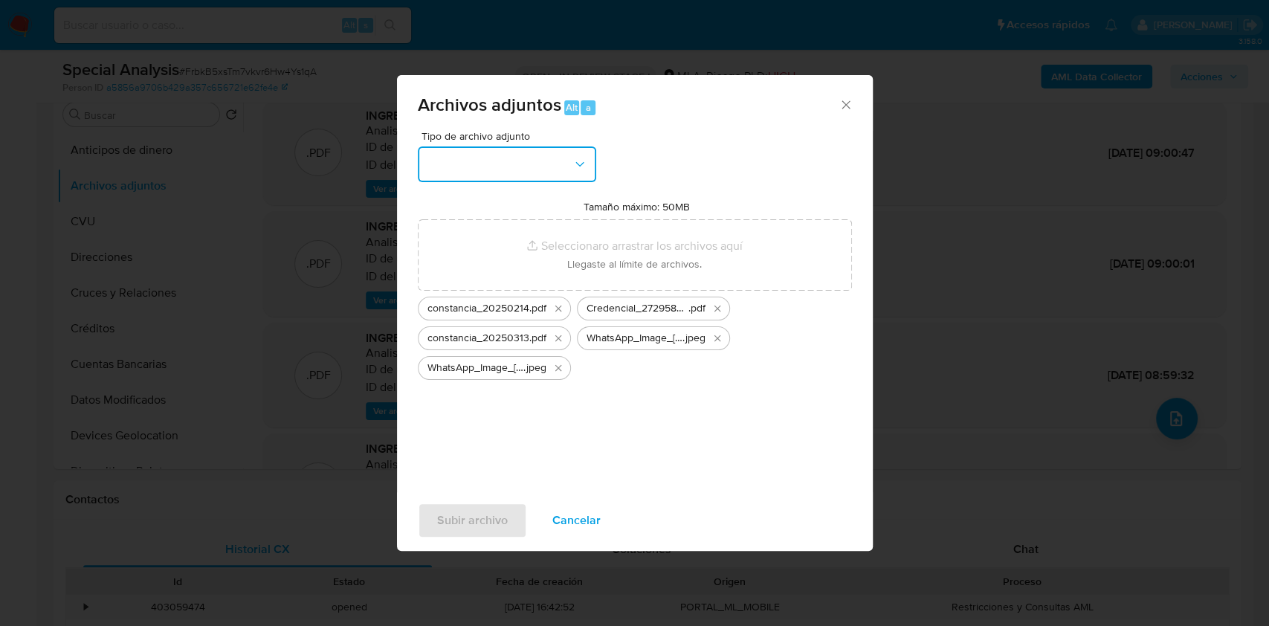
click at [518, 173] on button "button" at bounding box center [507, 164] width 178 height 36
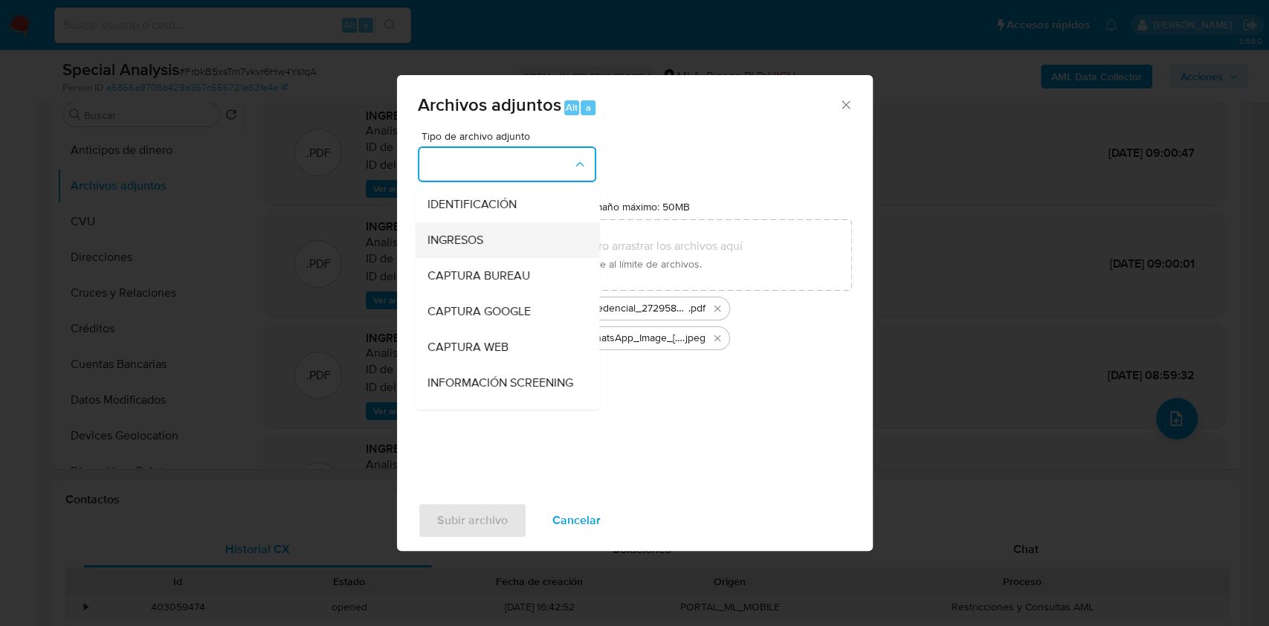
click at [500, 242] on div "INGRESOS" at bounding box center [503, 240] width 152 height 36
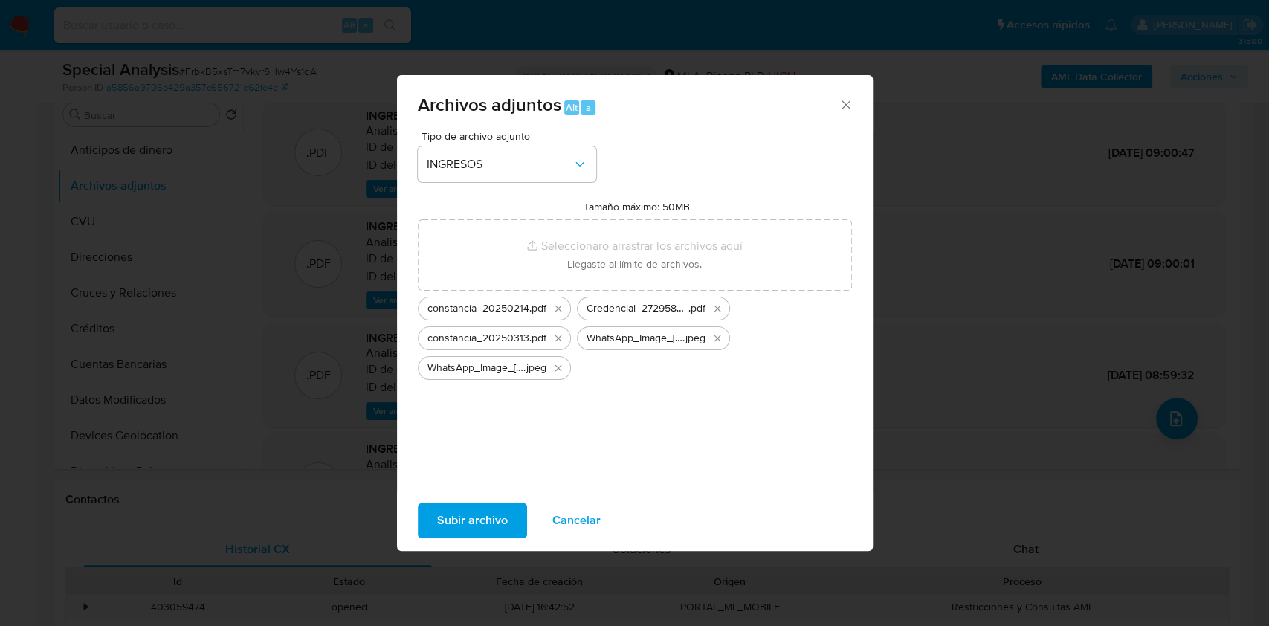
click at [446, 510] on span "Subir archivo" at bounding box center [472, 520] width 71 height 33
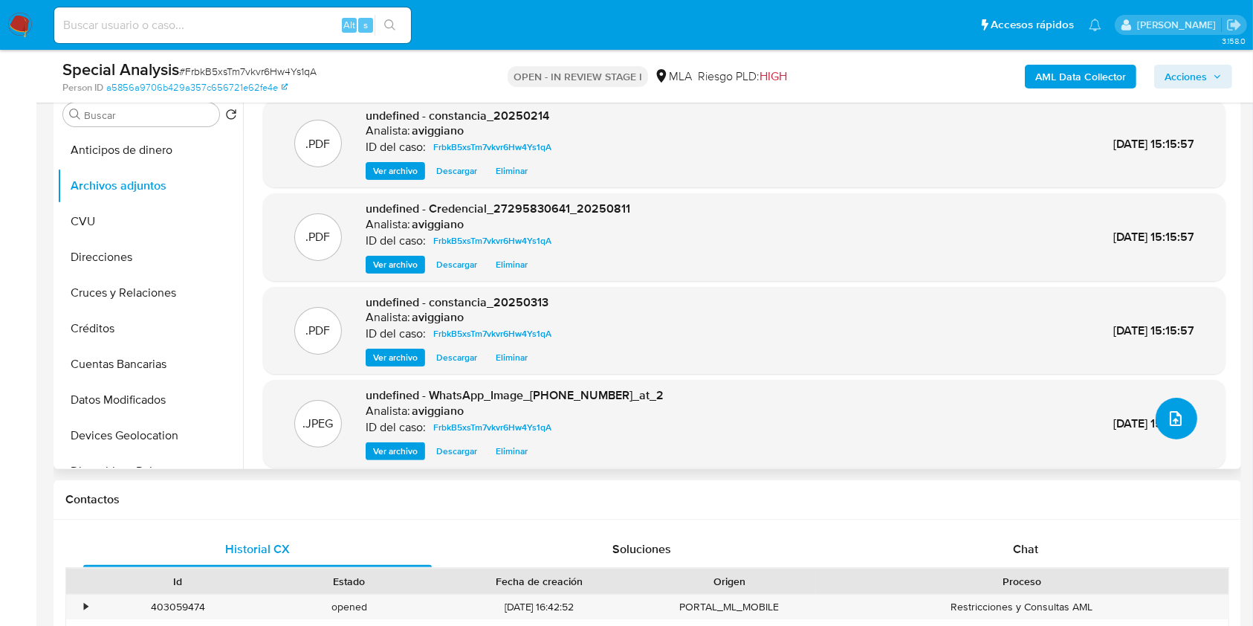
click at [1177, 432] on button "upload-file" at bounding box center [1177, 419] width 42 height 42
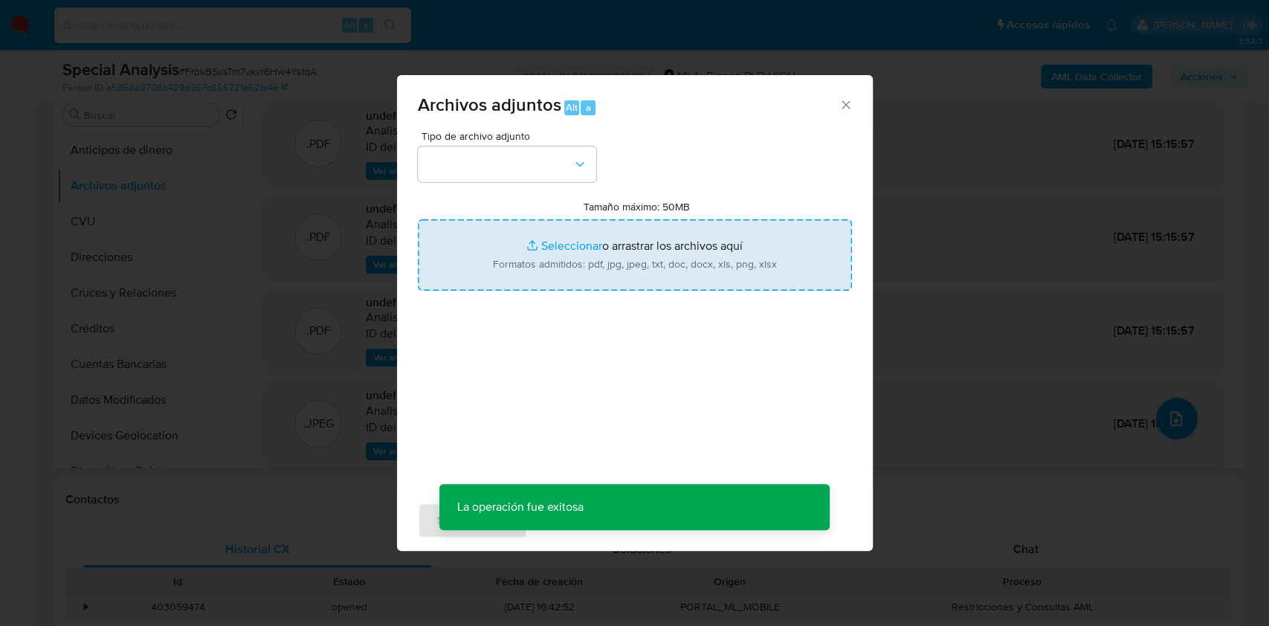
click at [615, 259] on input "Tamaño máximo: 50MB Seleccionar archivos" at bounding box center [635, 254] width 434 height 71
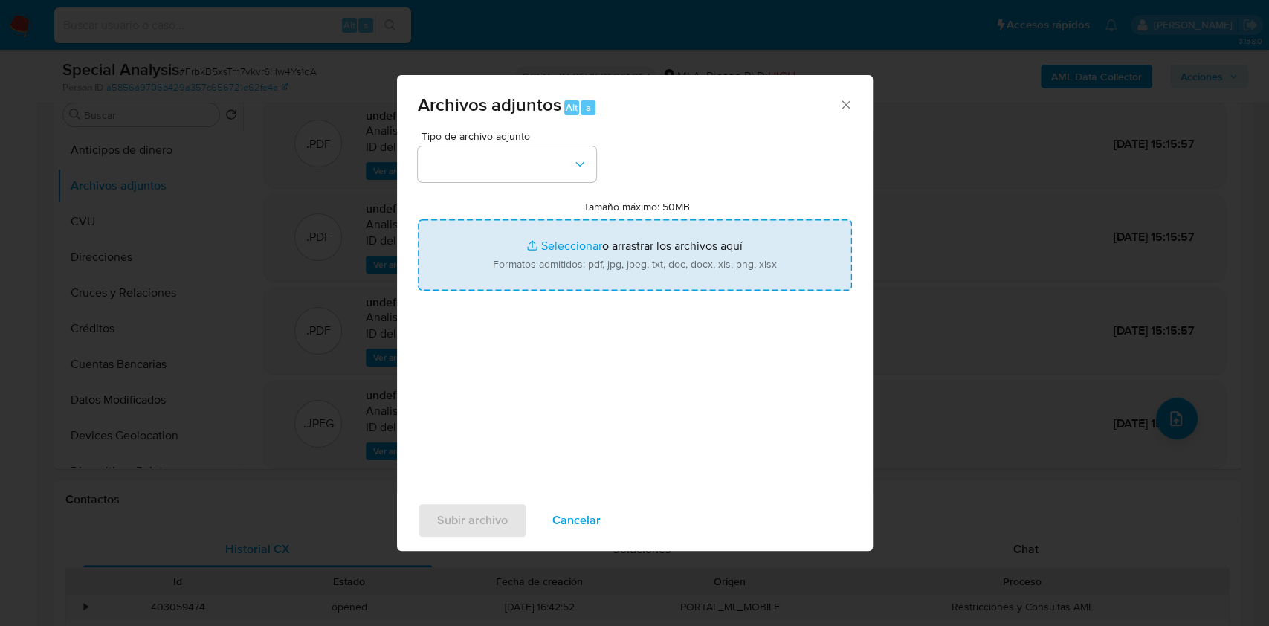
type input "C:\fakepath\WhatsApp_Image_20250901_at_2.26.33_PM10.jpeg"
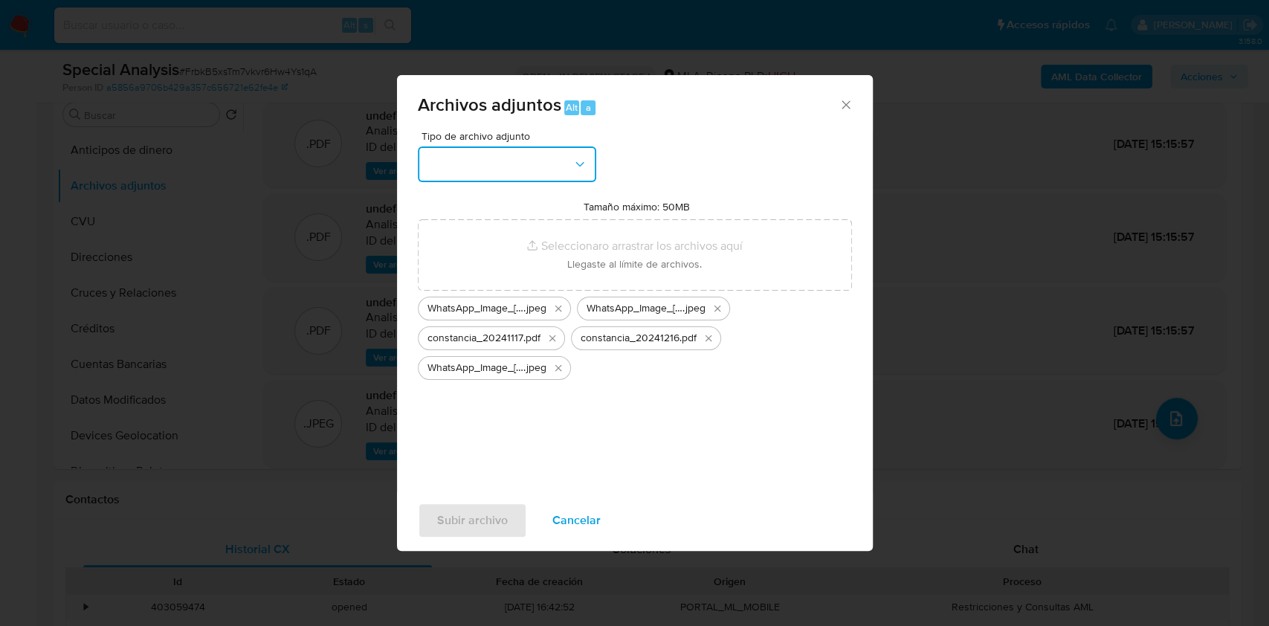
click at [470, 164] on button "button" at bounding box center [507, 164] width 178 height 36
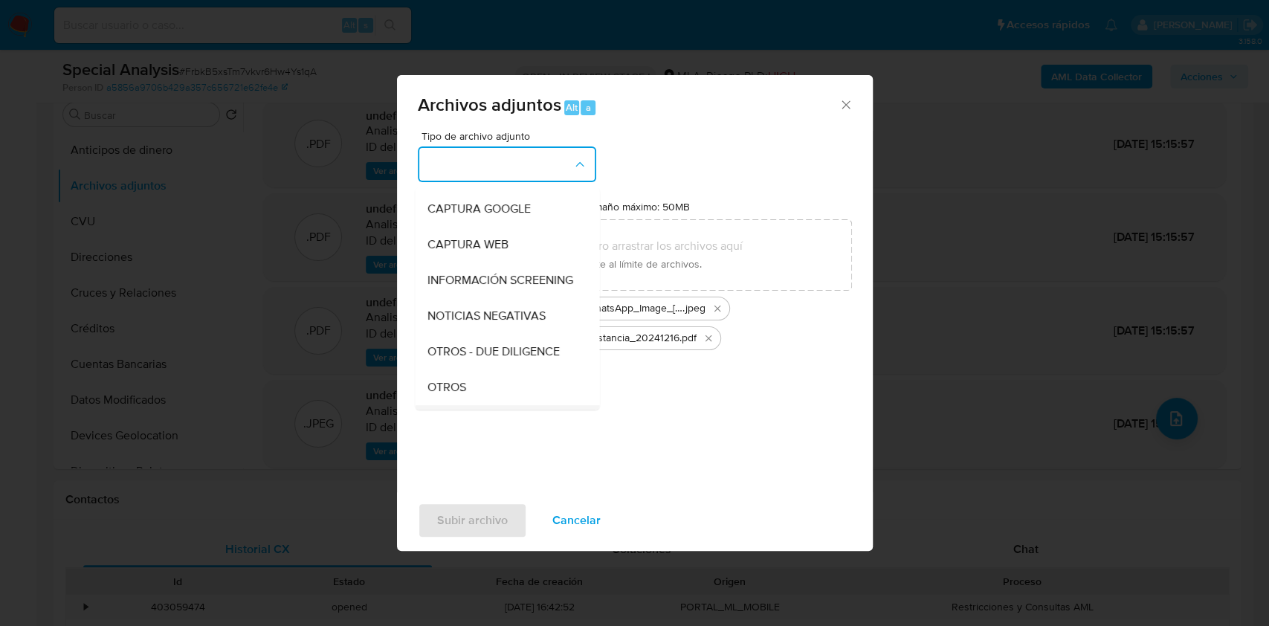
scroll to position [198, 0]
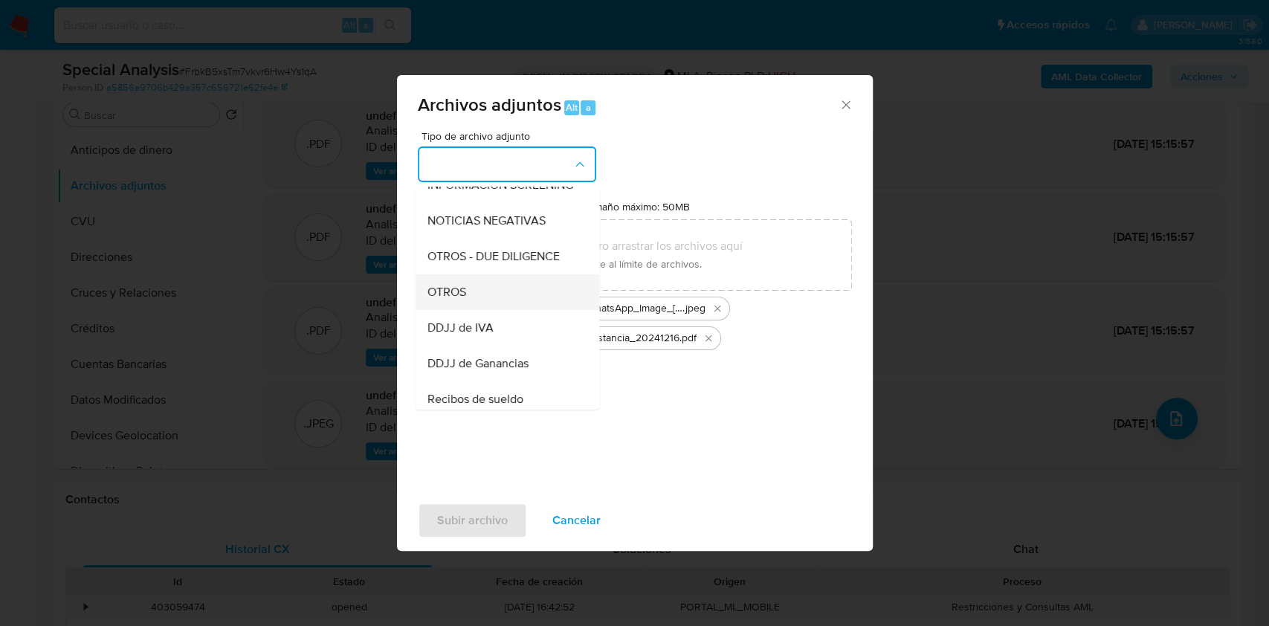
click at [473, 310] on div "OTROS" at bounding box center [503, 292] width 152 height 36
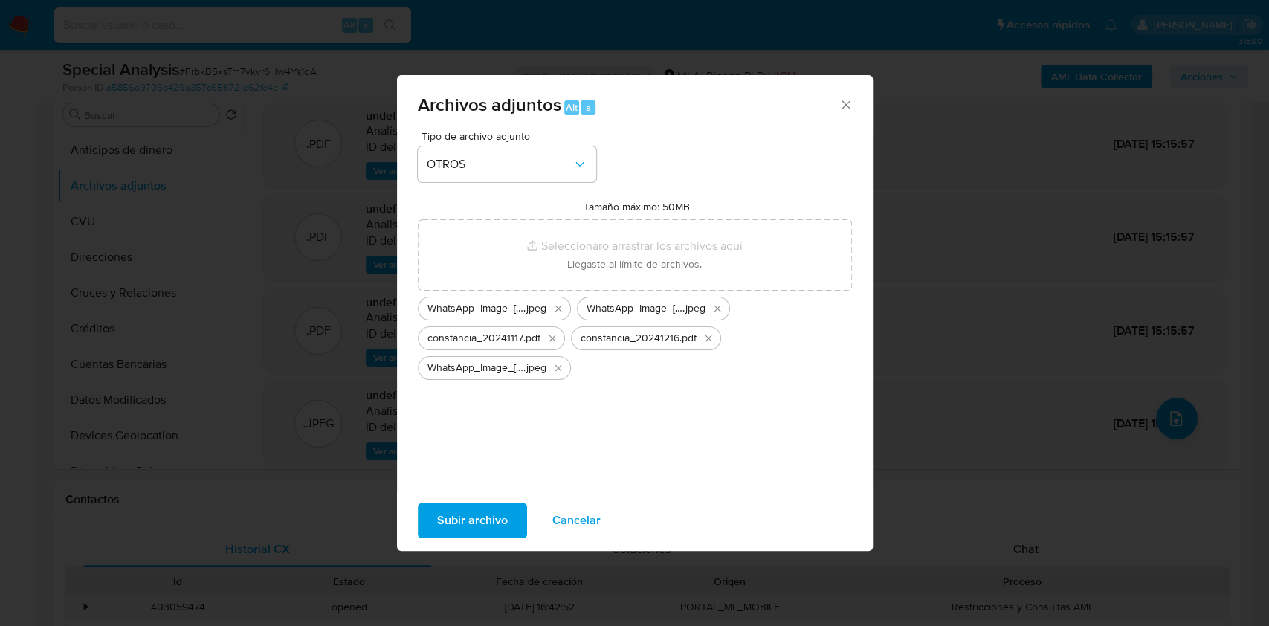
click at [470, 530] on span "Subir archivo" at bounding box center [472, 520] width 71 height 33
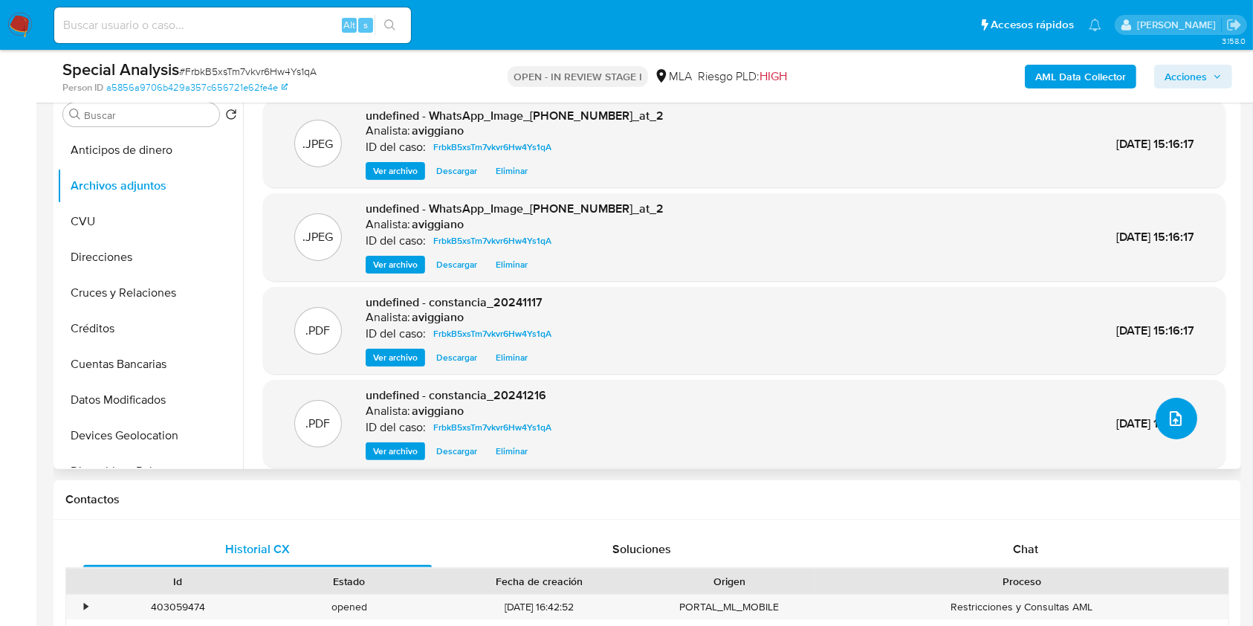
click at [1190, 424] on button "upload-file" at bounding box center [1177, 419] width 42 height 42
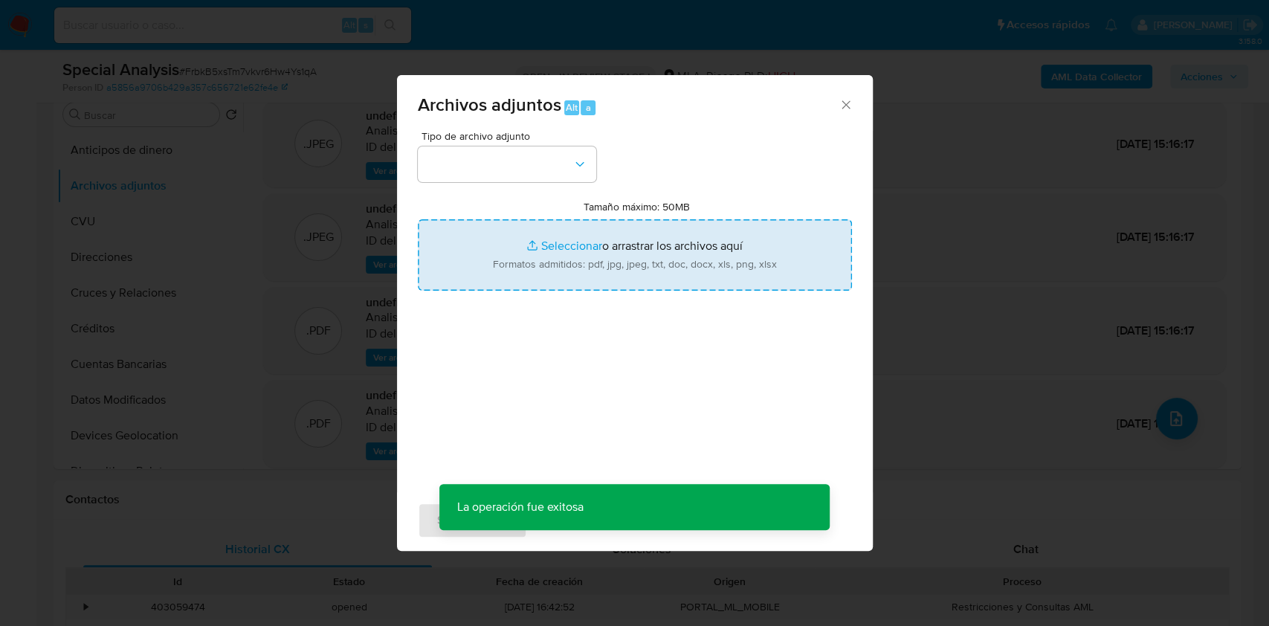
click at [594, 270] on input "Tamaño máximo: 50MB Seleccionar archivos" at bounding box center [635, 254] width 434 height 71
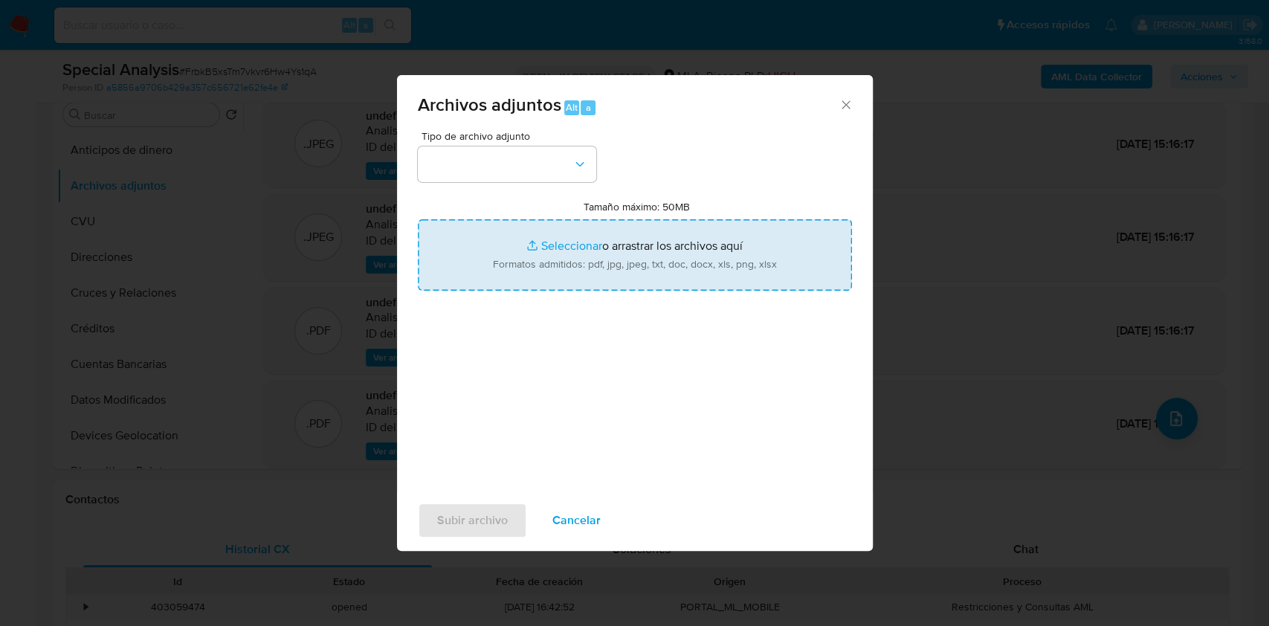
type input "C:\fakepath\constancia_20241117.pdf"
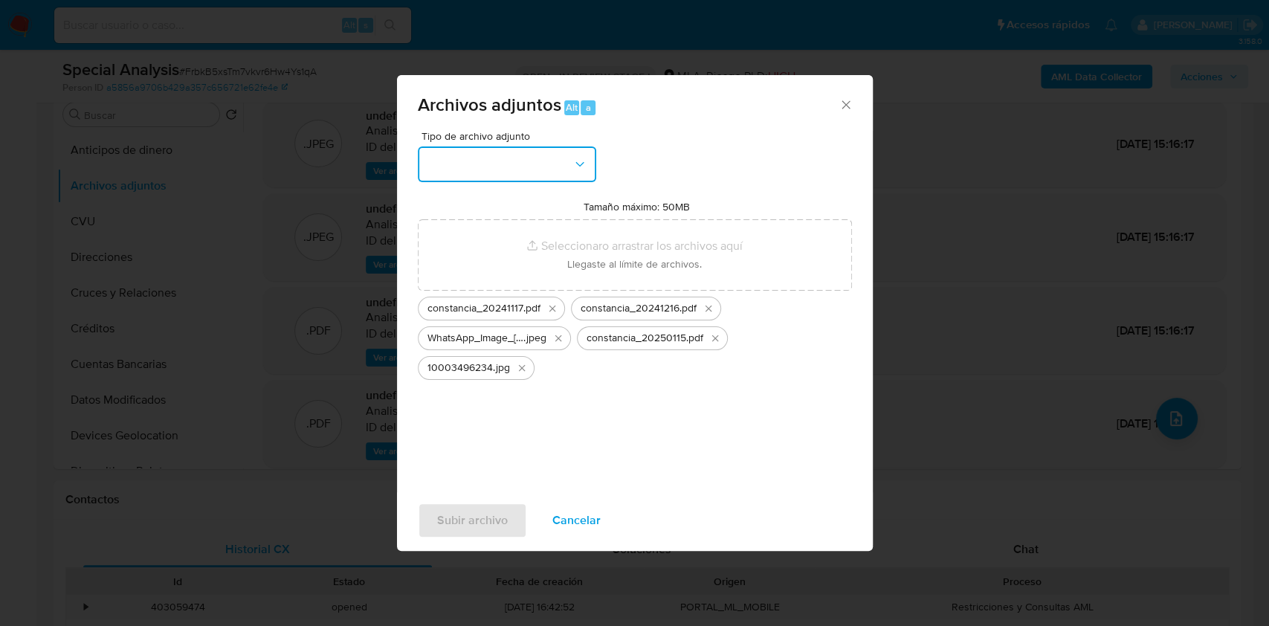
click at [481, 181] on button "button" at bounding box center [507, 164] width 178 height 36
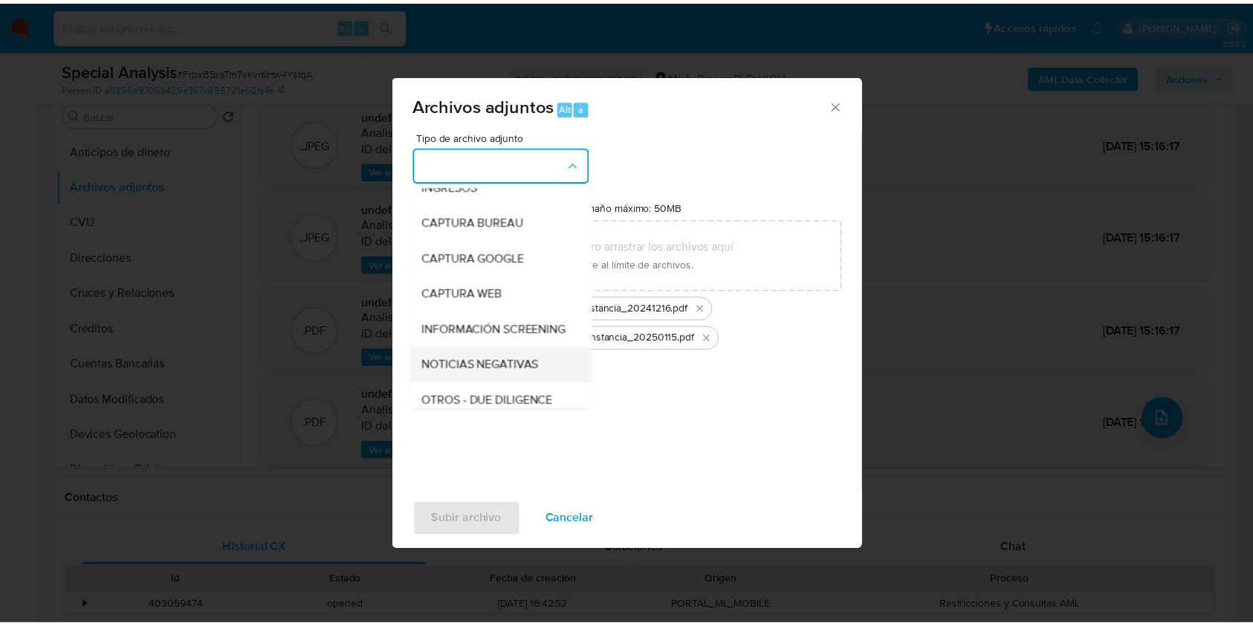
scroll to position [99, 0]
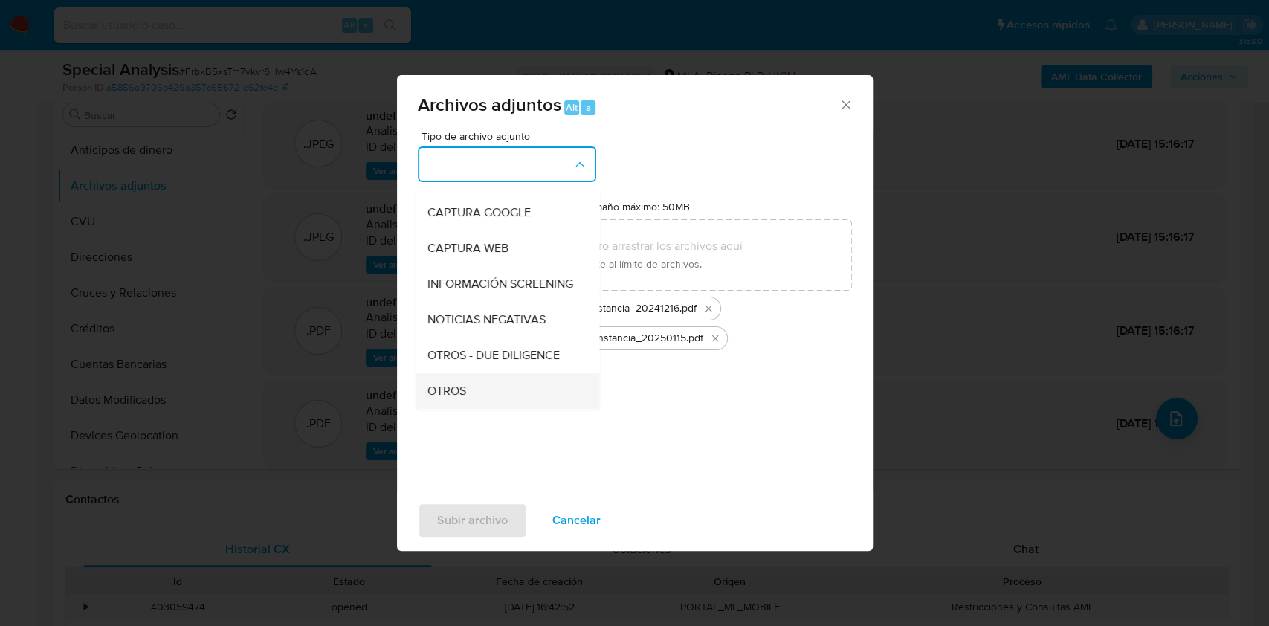
click at [466, 400] on div "OTROS" at bounding box center [503, 391] width 152 height 36
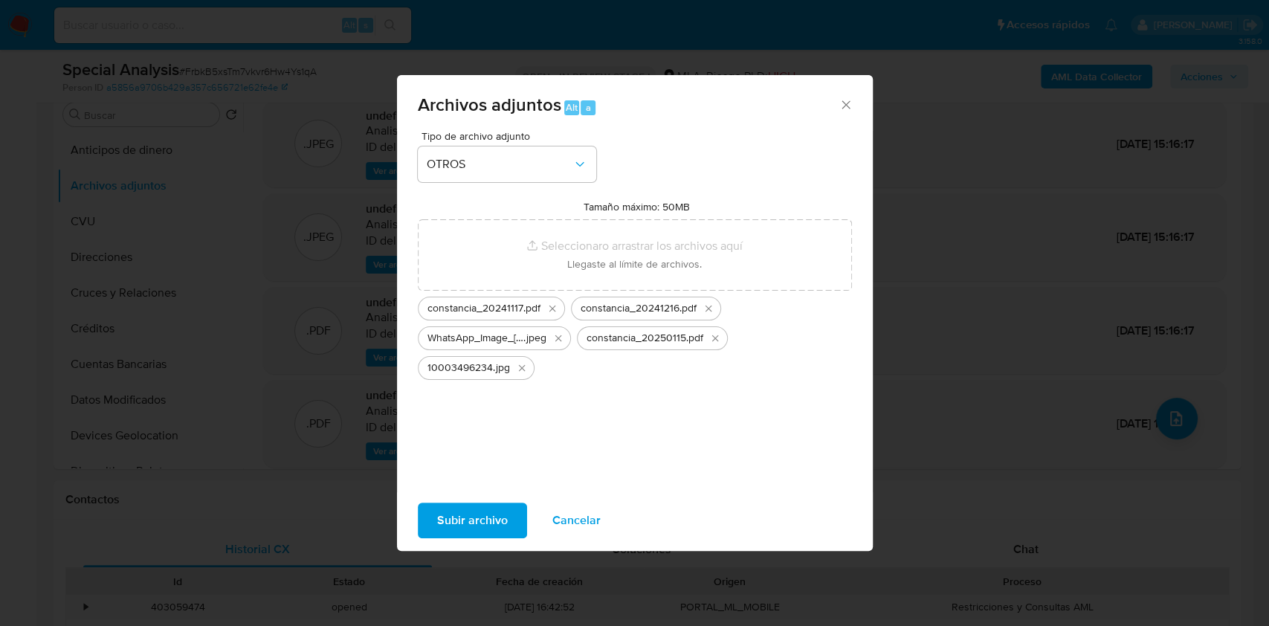
click at [459, 526] on span "Subir archivo" at bounding box center [472, 520] width 71 height 33
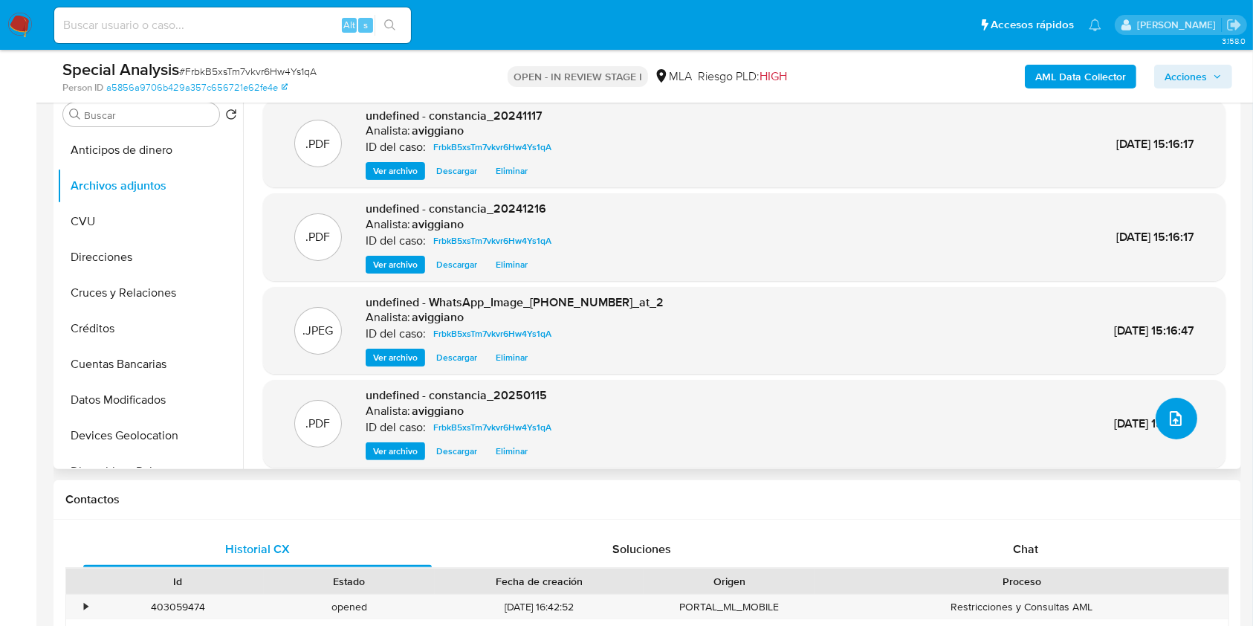
click at [1156, 422] on button "upload-file" at bounding box center [1177, 419] width 42 height 42
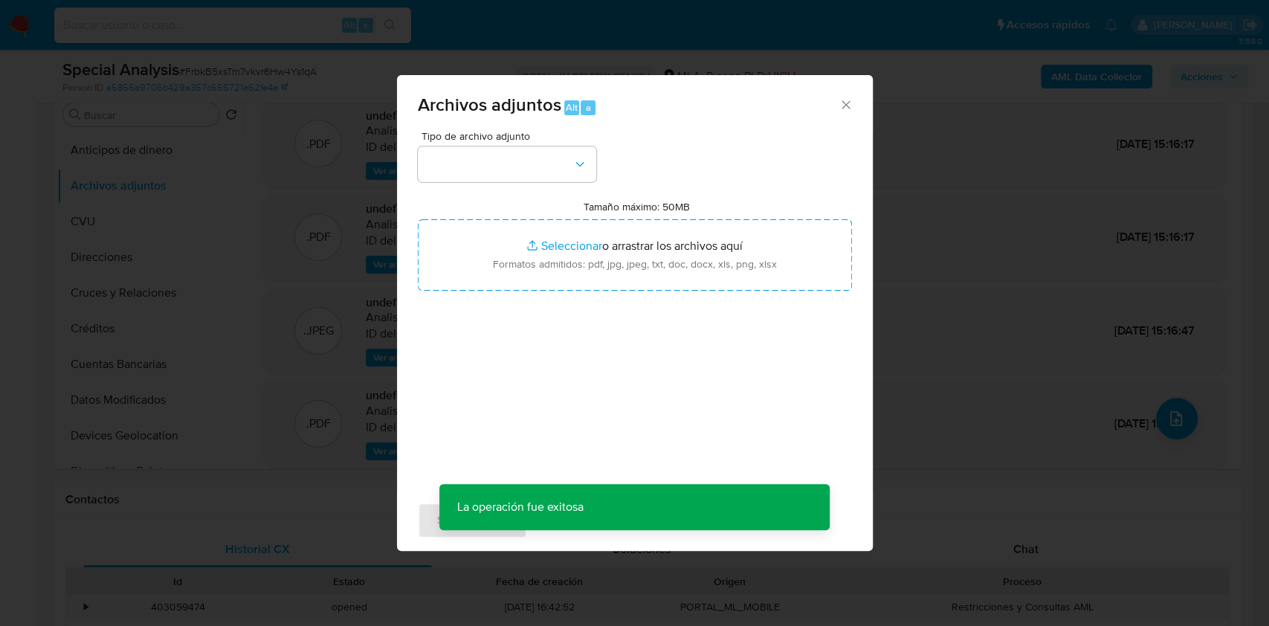
click at [842, 104] on icon "Cerrar" at bounding box center [846, 104] width 15 height 15
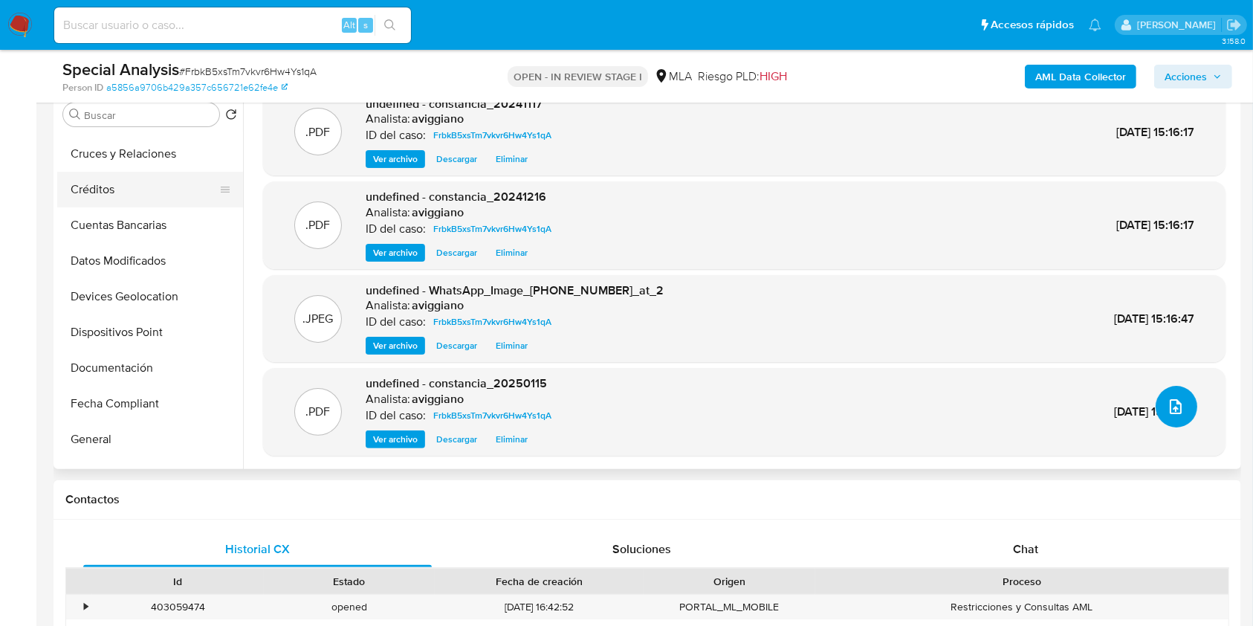
scroll to position [198, 0]
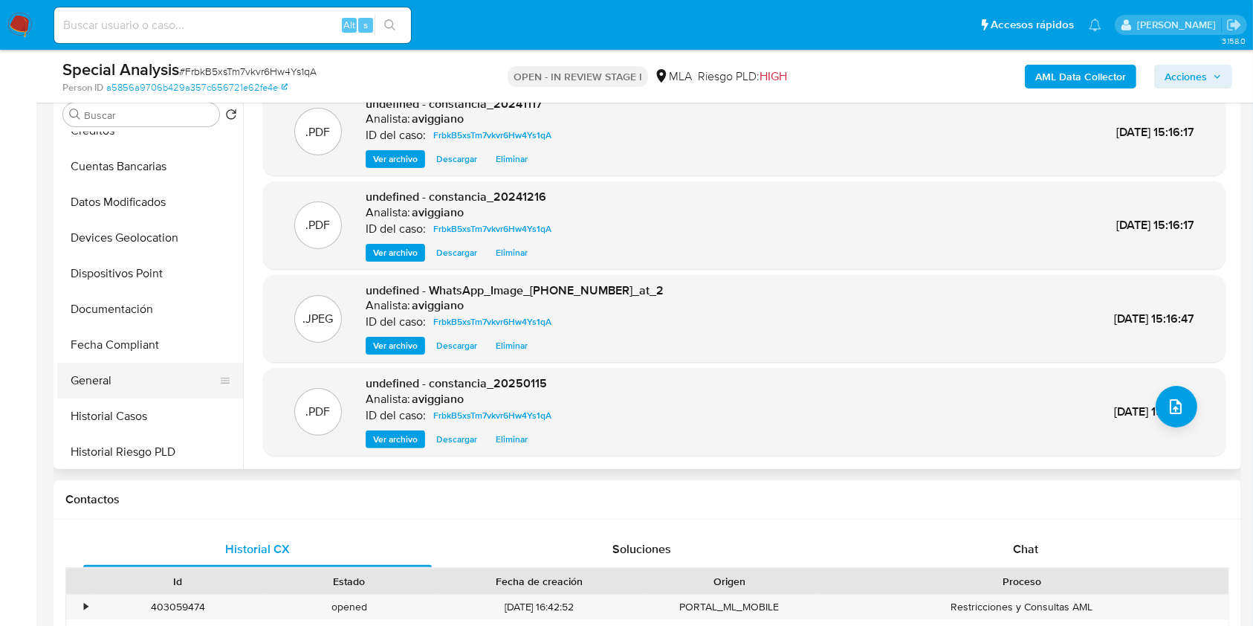
click at [127, 396] on ul "Anticipos de dinero Archivos adjuntos CVU Direcciones Cruces y Relaciones Crédi…" at bounding box center [150, 299] width 186 height 335
click at [125, 410] on button "Historial Casos" at bounding box center [144, 416] width 174 height 36
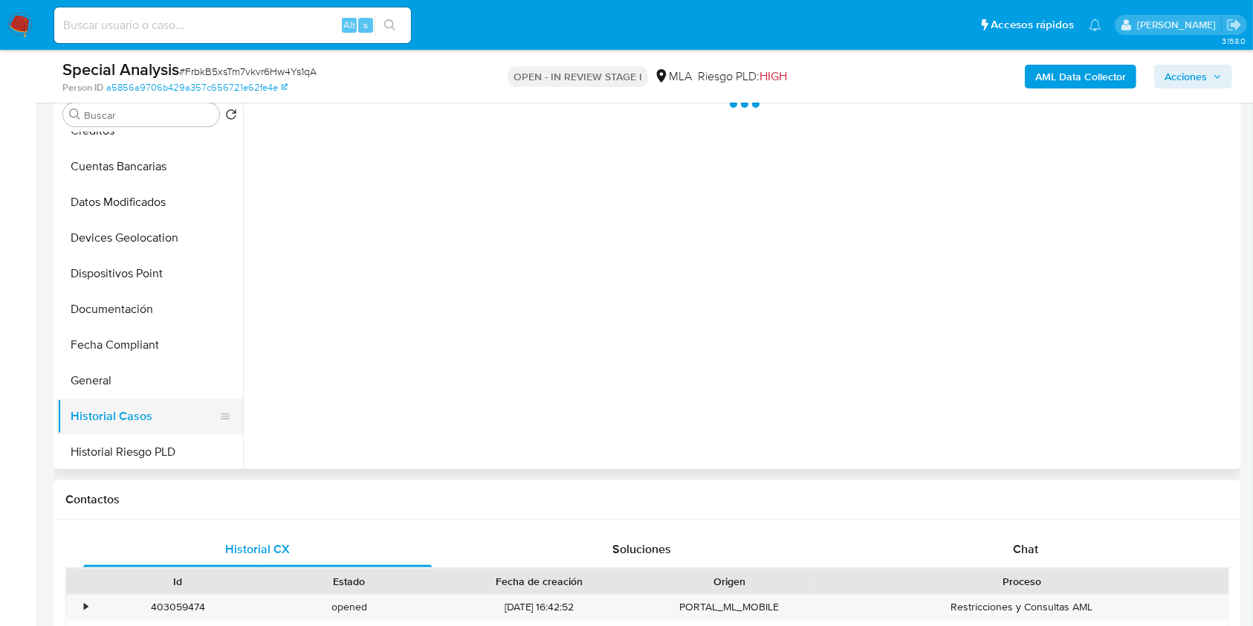
scroll to position [0, 0]
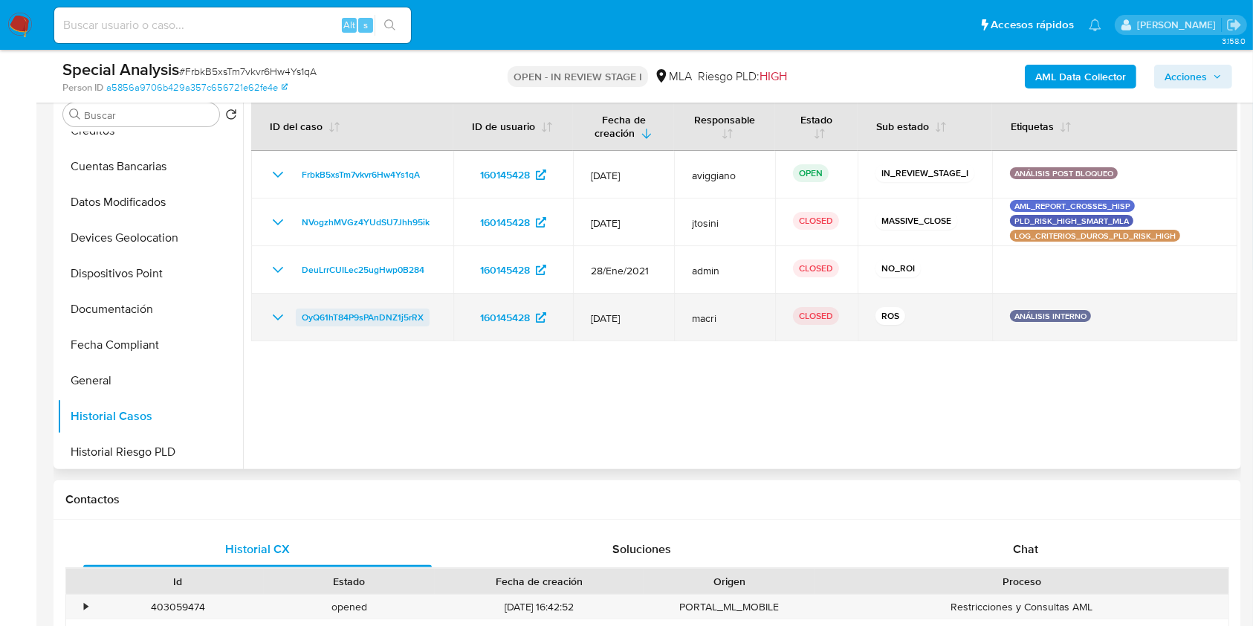
click at [381, 314] on span "OyQ61hT84P9sPAnDNZ1j5rRX" at bounding box center [363, 318] width 122 height 18
click at [333, 314] on span "OyQ61hT84P9sPAnDNZ1j5rRX" at bounding box center [363, 318] width 122 height 18
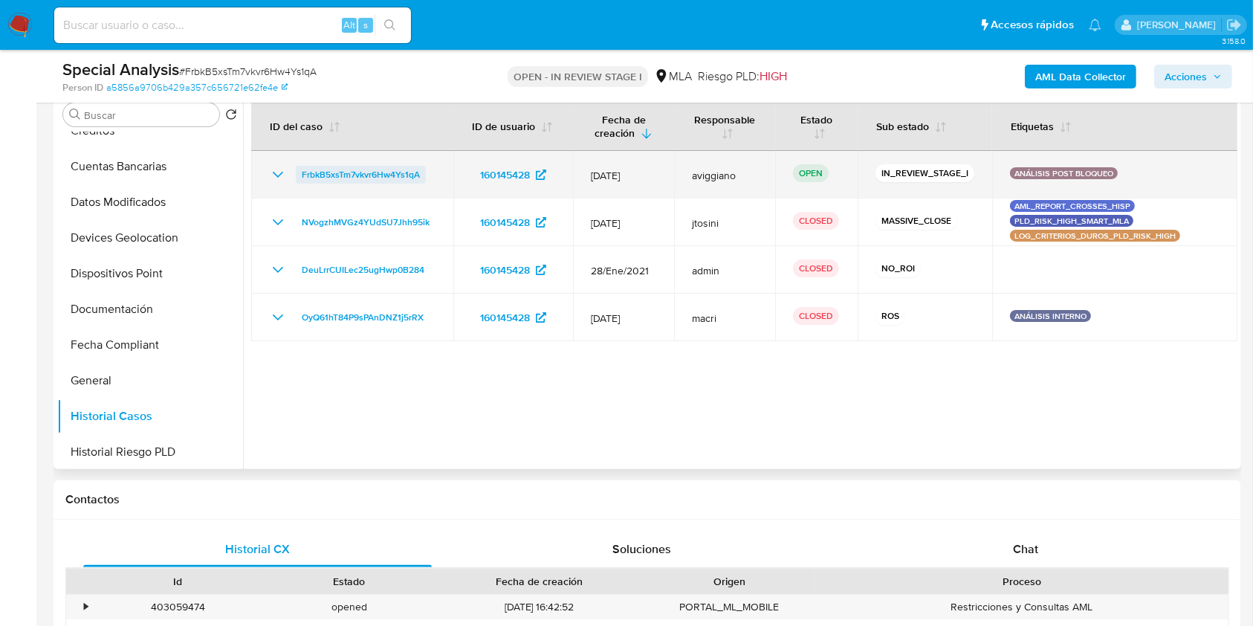
click at [324, 167] on span "FrbkB5xsTm7vkvr6Hw4Ys1qA" at bounding box center [361, 175] width 118 height 18
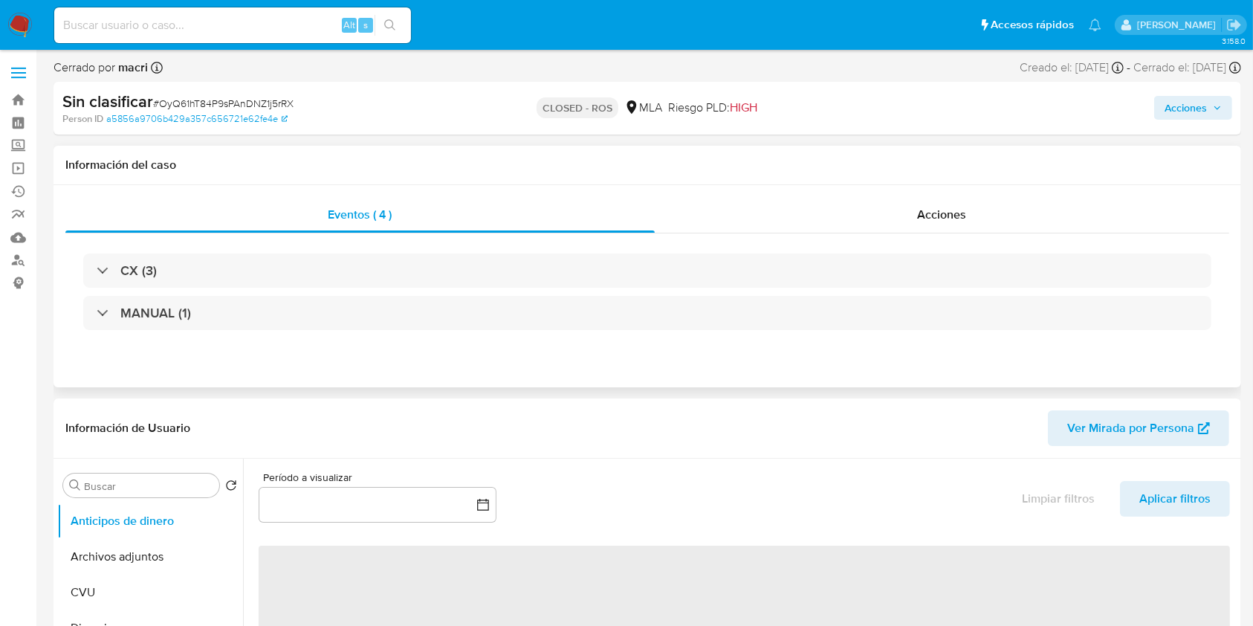
select select "10"
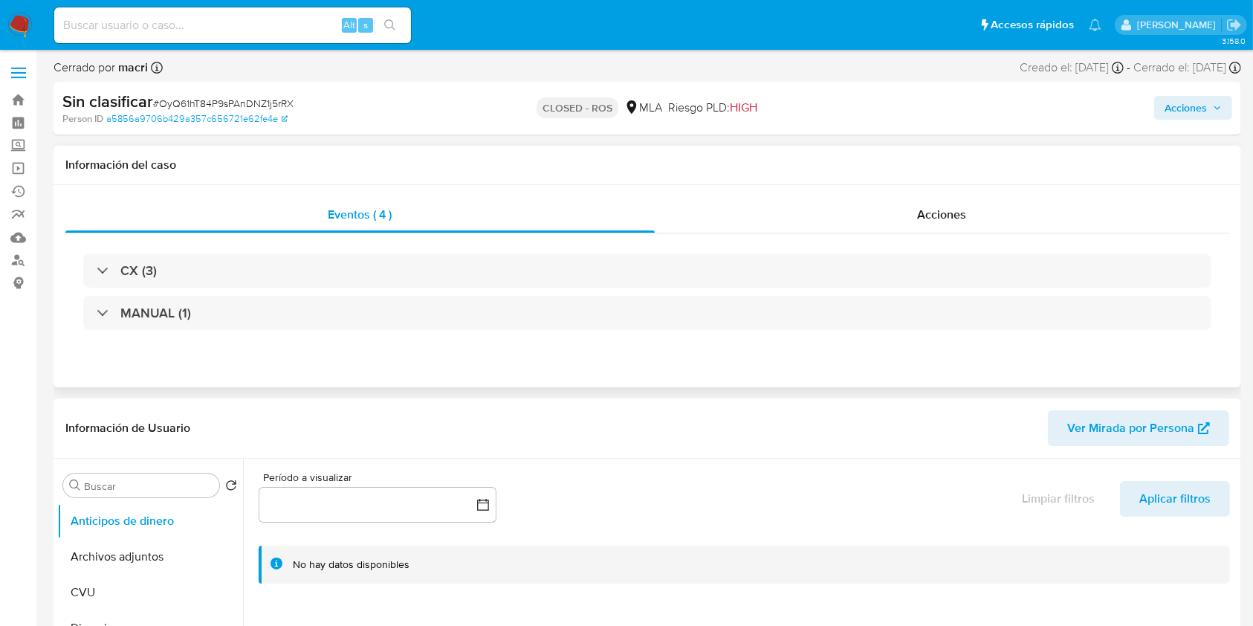
click at [676, 252] on div "CX (3) MANUAL (1)" at bounding box center [647, 291] width 1164 height 117
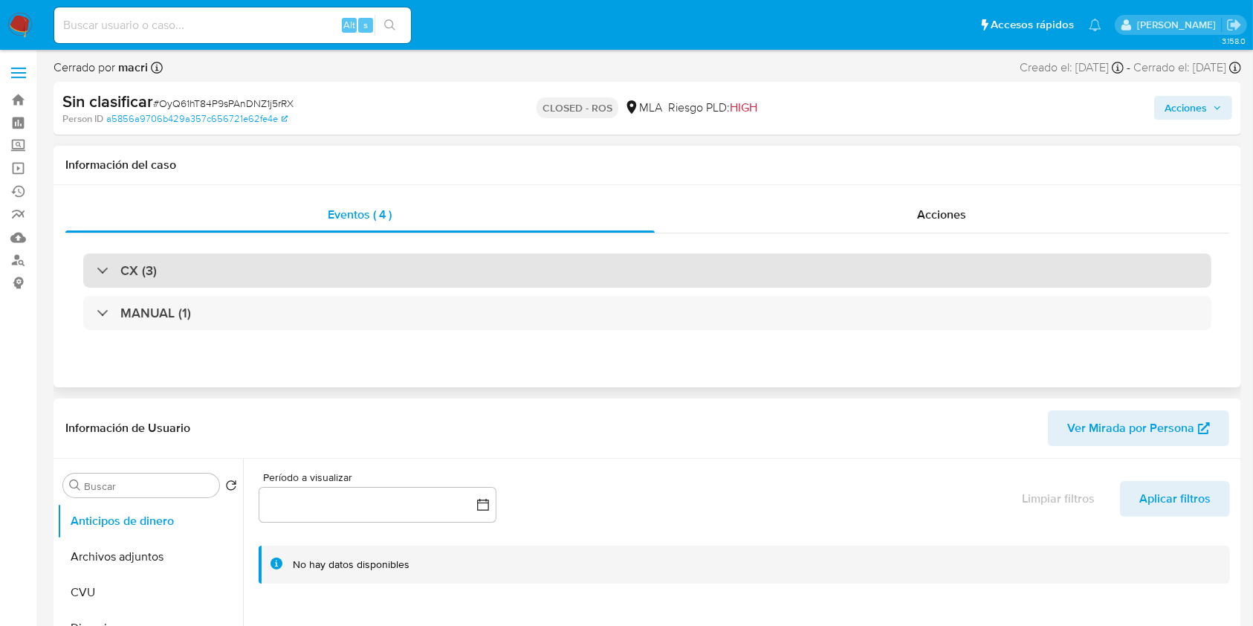
click at [672, 263] on div "CX (3)" at bounding box center [647, 271] width 1129 height 34
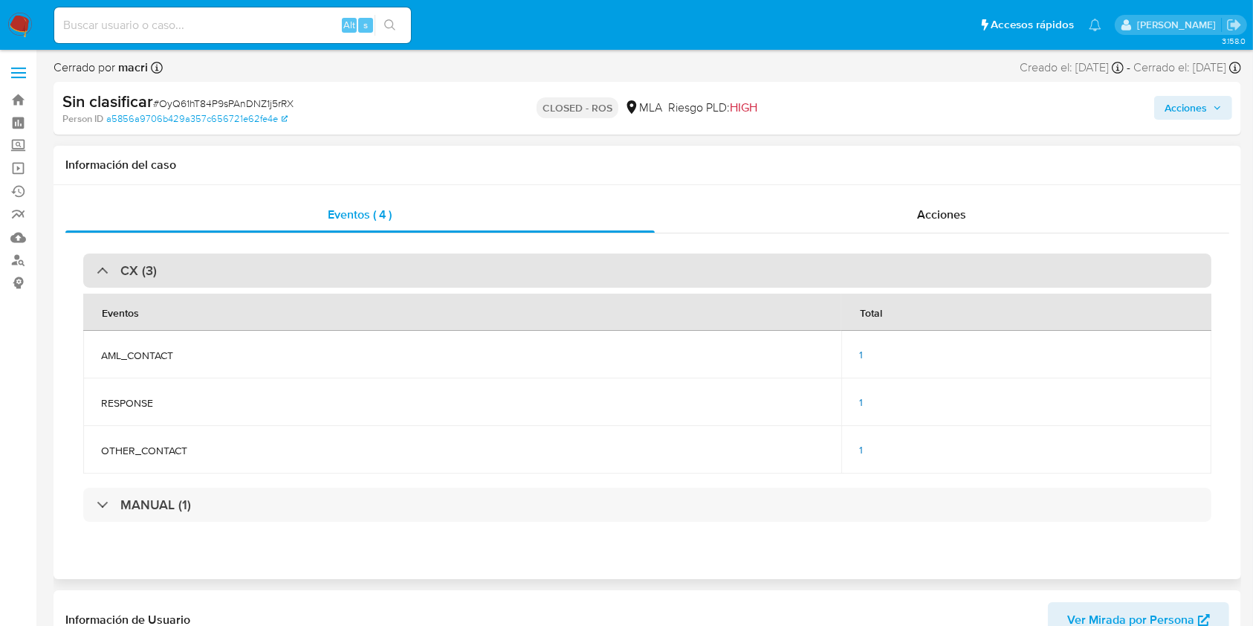
click at [666, 270] on div "CX (3)" at bounding box center [647, 271] width 1129 height 34
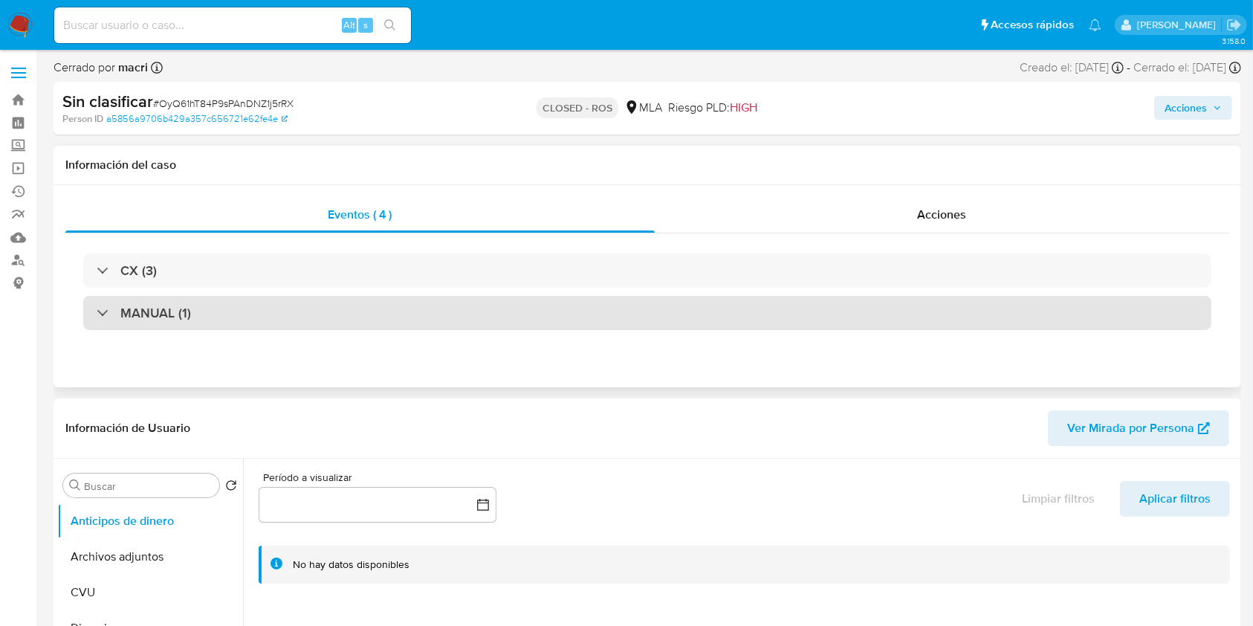
click at [642, 312] on div "MANUAL (1)" at bounding box center [647, 313] width 1129 height 34
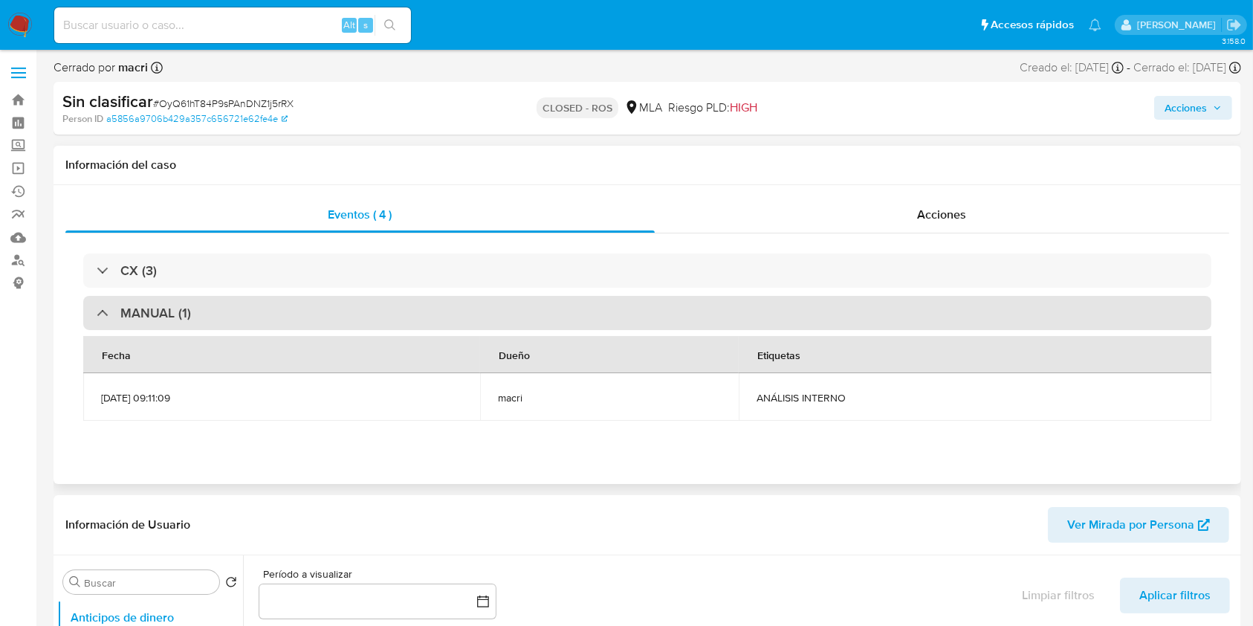
click at [642, 312] on div "MANUAL (1)" at bounding box center [647, 313] width 1129 height 34
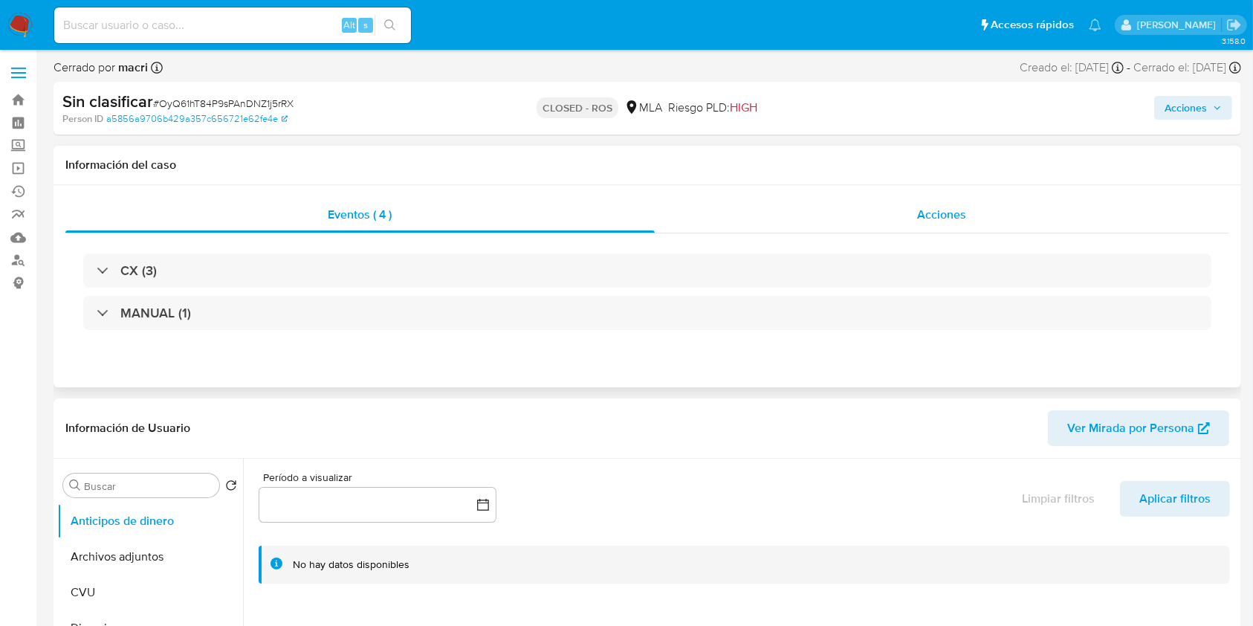
click at [862, 213] on div "Acciones" at bounding box center [942, 215] width 575 height 36
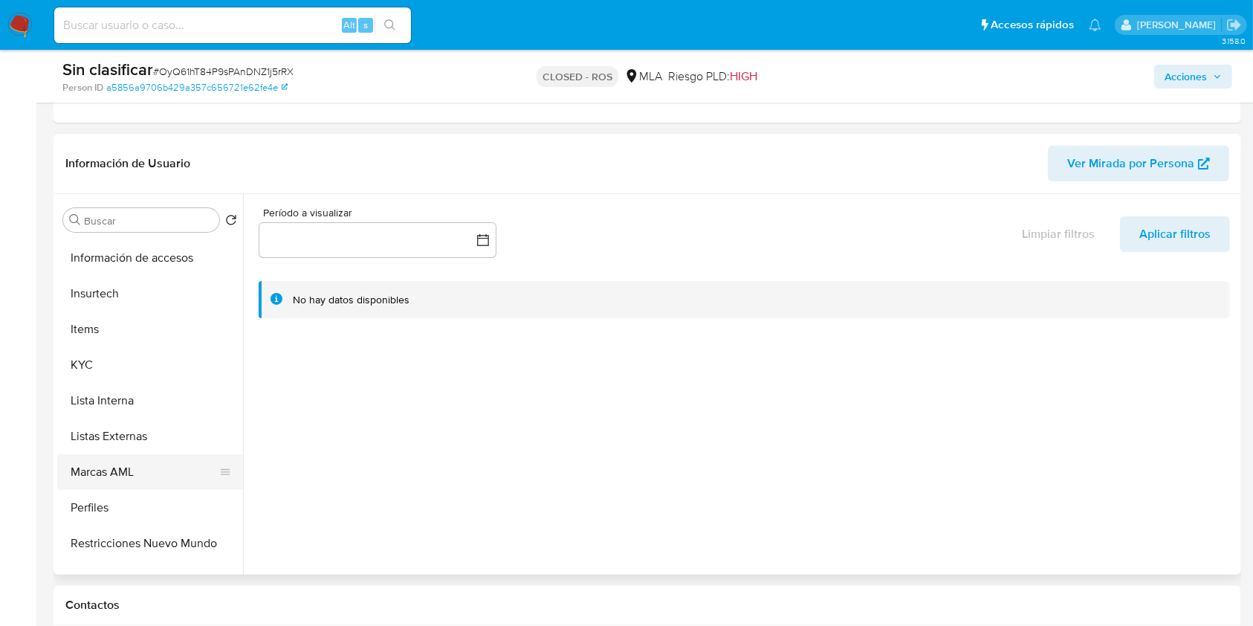
scroll to position [700, 0]
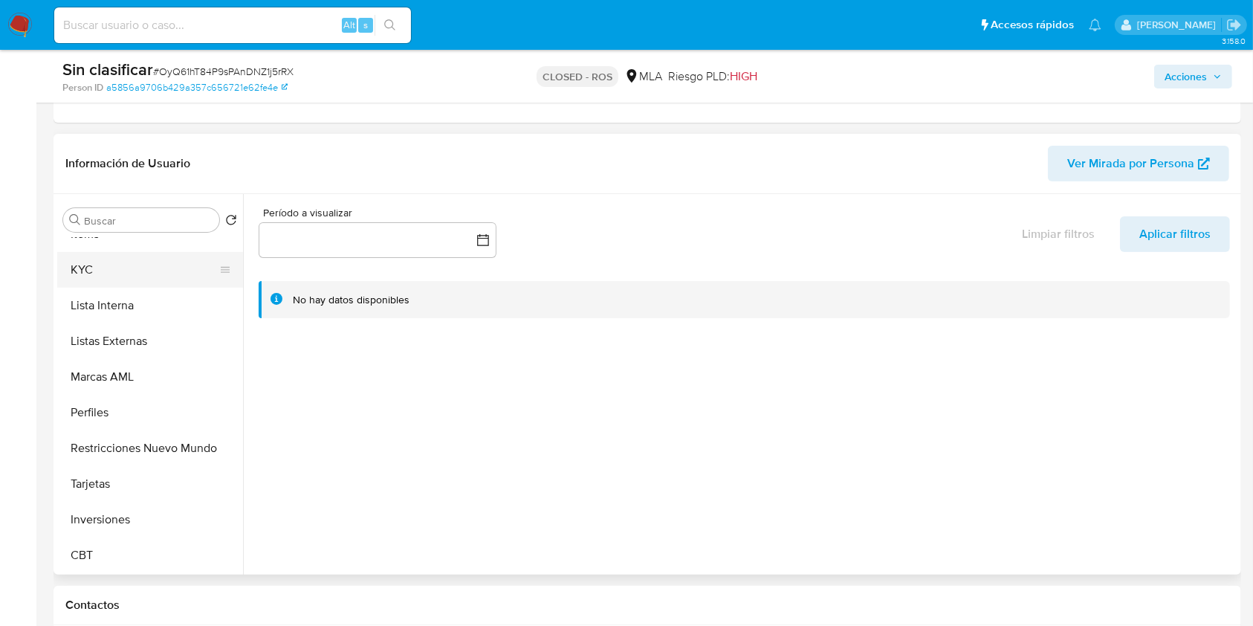
click at [95, 281] on button "KYC" at bounding box center [144, 270] width 174 height 36
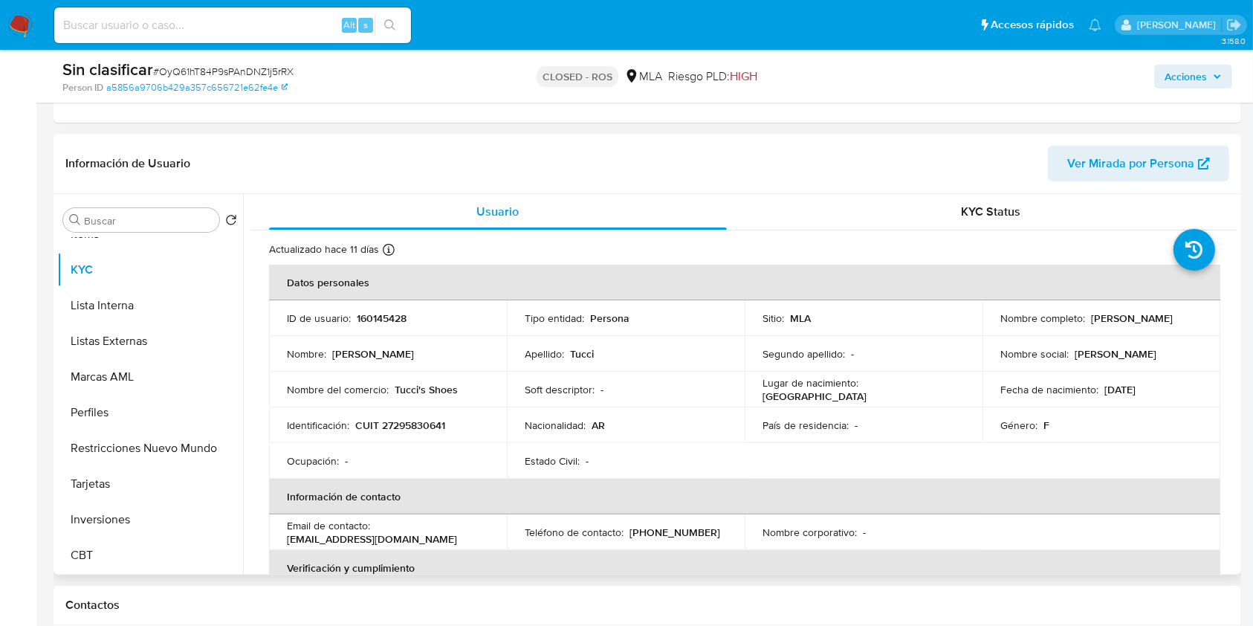
click at [396, 416] on td "Identificación : CUIT 27295830641" at bounding box center [388, 425] width 238 height 36
click at [404, 421] on p "CUIT 27295830641" at bounding box center [400, 425] width 90 height 13
click at [404, 422] on p "CUIT 27295830641" at bounding box center [400, 425] width 90 height 13
copy p "27295830641"
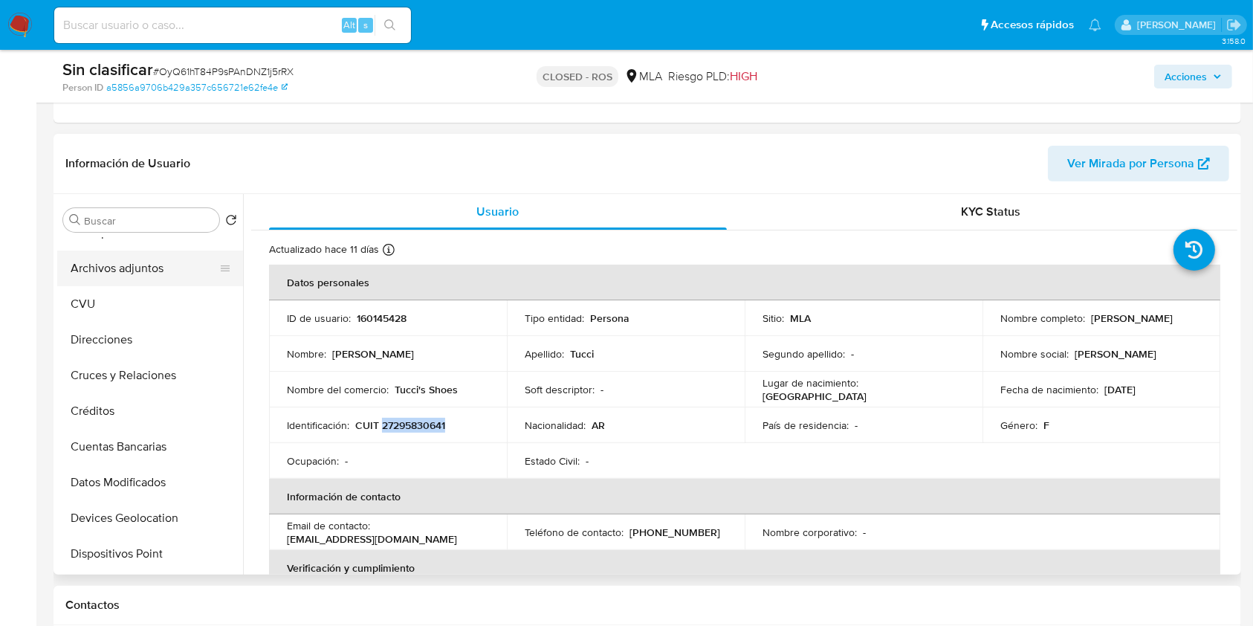
scroll to position [6, 0]
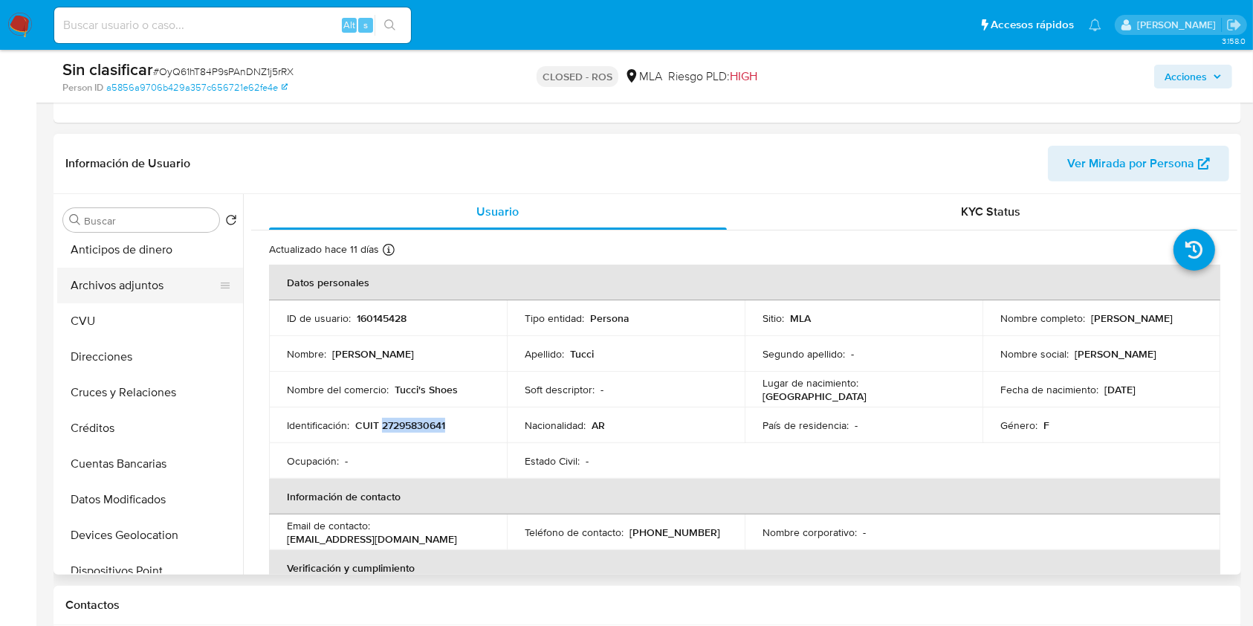
click at [155, 296] on button "Archivos adjuntos" at bounding box center [144, 286] width 174 height 36
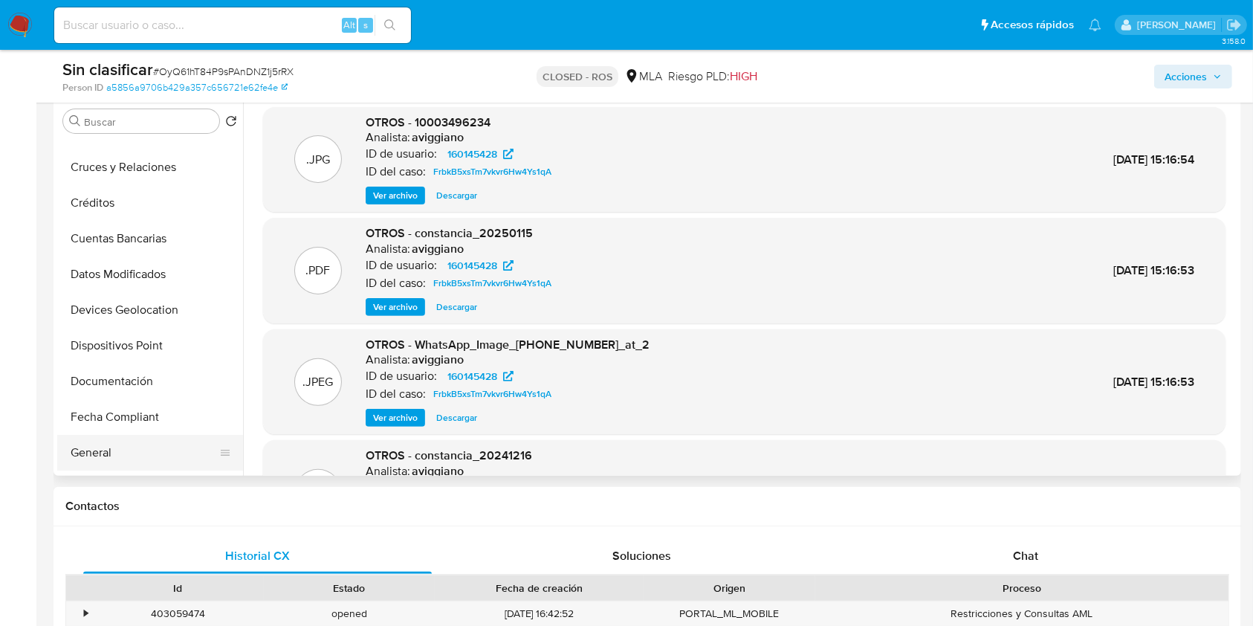
scroll to position [204, 0]
click at [155, 415] on button "Historial Casos" at bounding box center [144, 417] width 174 height 36
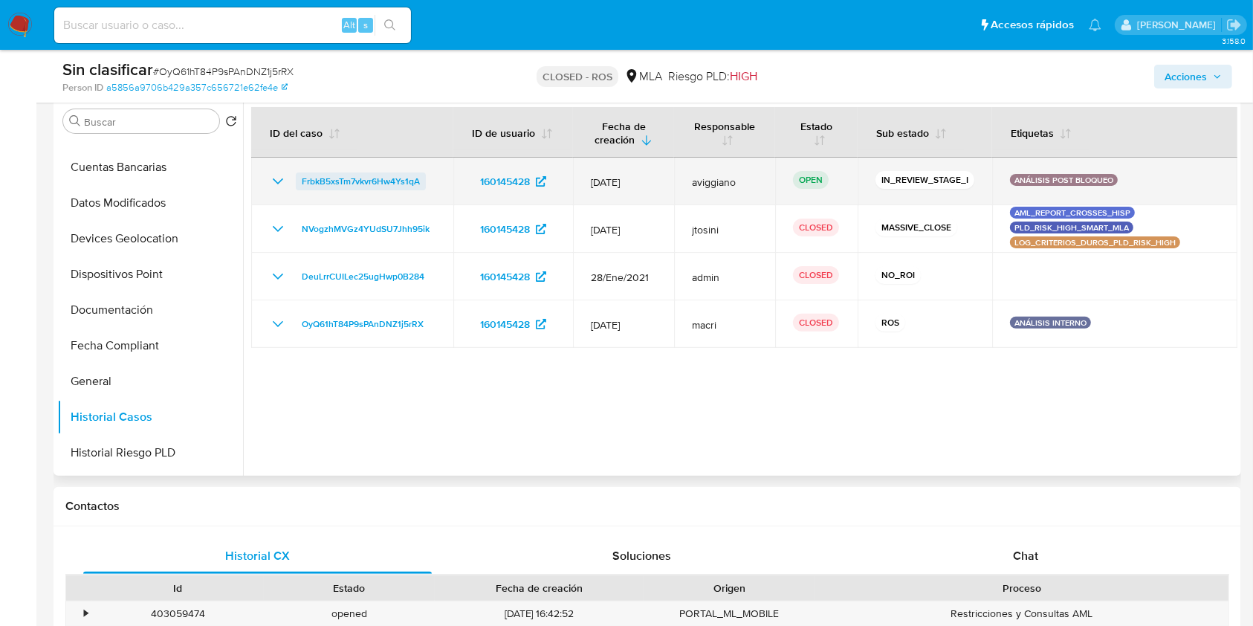
click at [366, 178] on span "FrbkB5xsTm7vkvr6Hw4Ys1qA" at bounding box center [361, 181] width 118 height 18
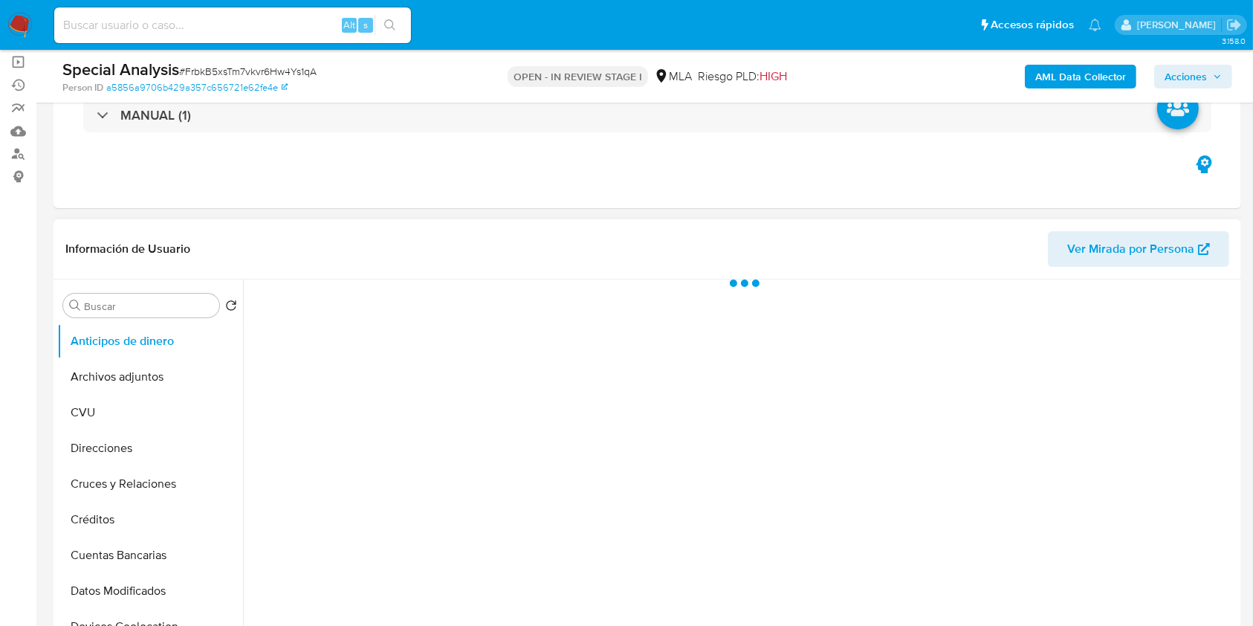
scroll to position [198, 0]
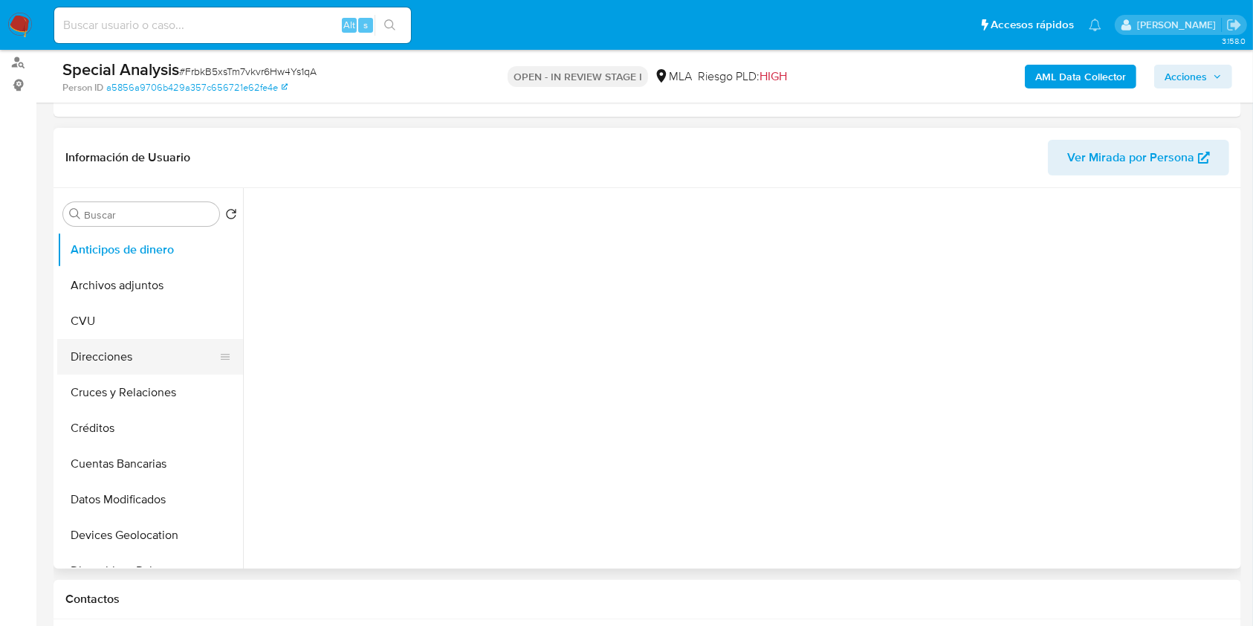
select select "10"
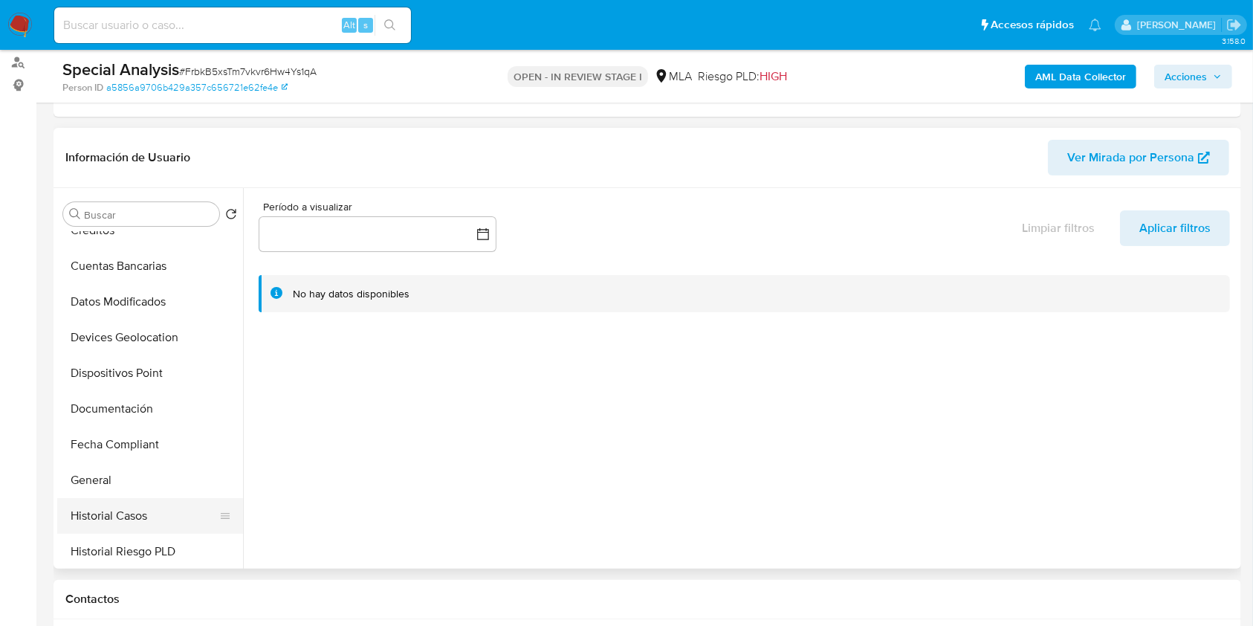
drag, startPoint x: 156, startPoint y: 513, endPoint x: 165, endPoint y: 509, distance: 10.0
click at [155, 513] on button "Historial Casos" at bounding box center [144, 516] width 174 height 36
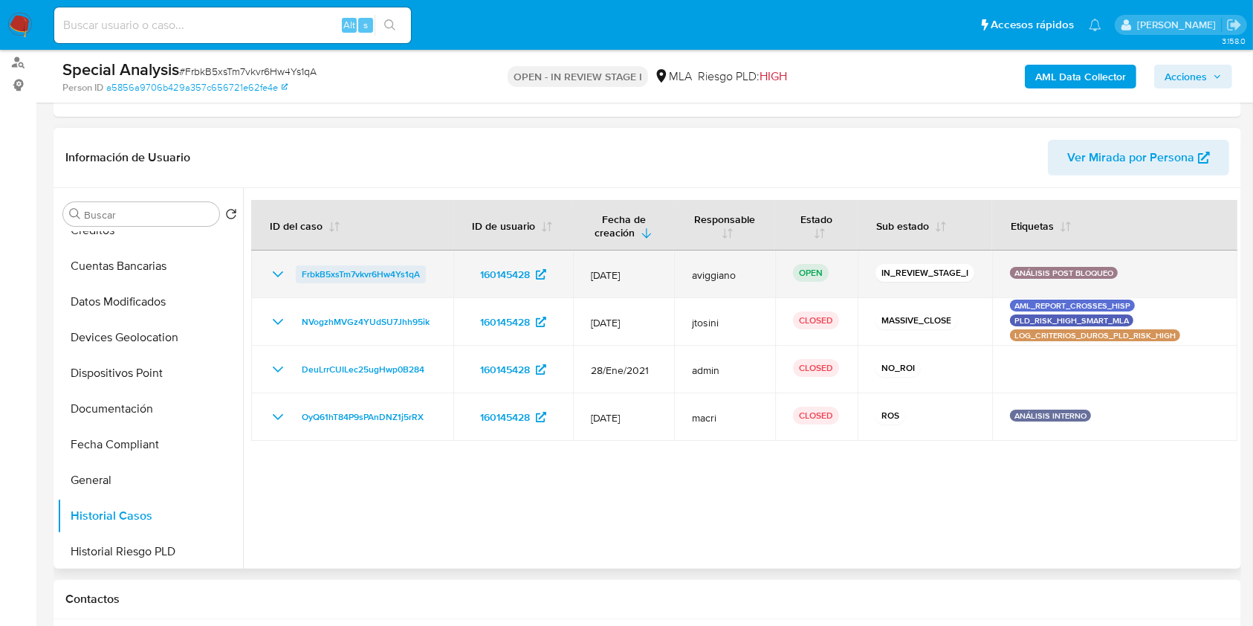
click at [332, 267] on span "FrbkB5xsTm7vkvr6Hw4Ys1qA" at bounding box center [361, 274] width 118 height 18
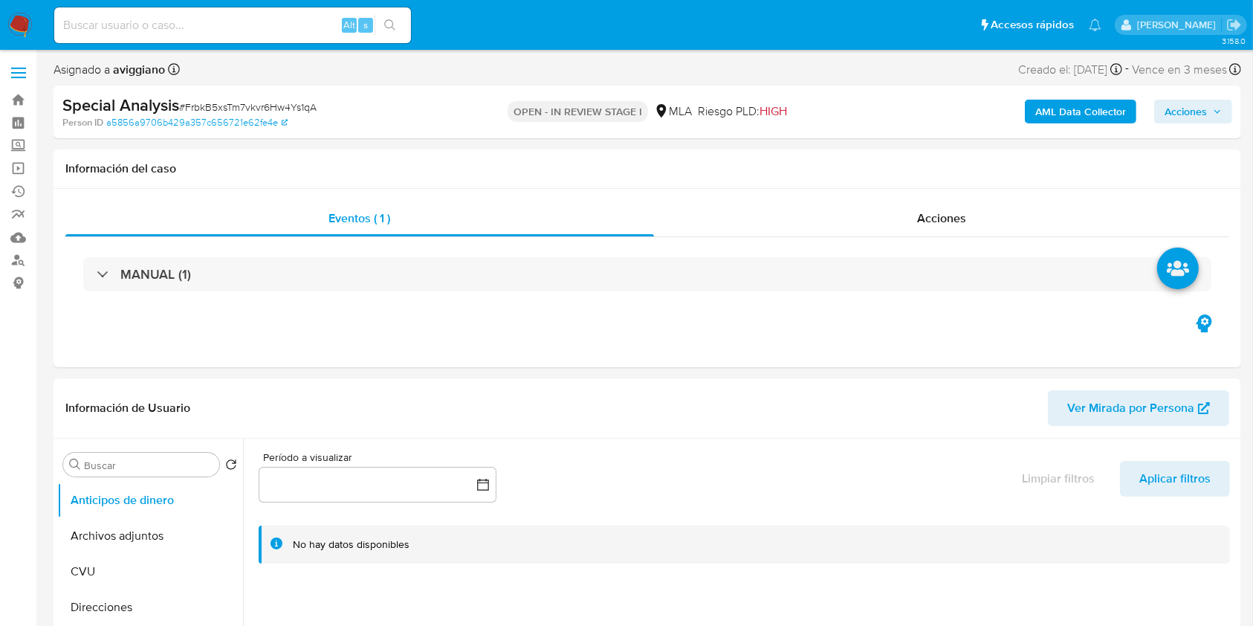
select select "10"
click at [135, 546] on button "Archivos adjuntos" at bounding box center [144, 536] width 174 height 36
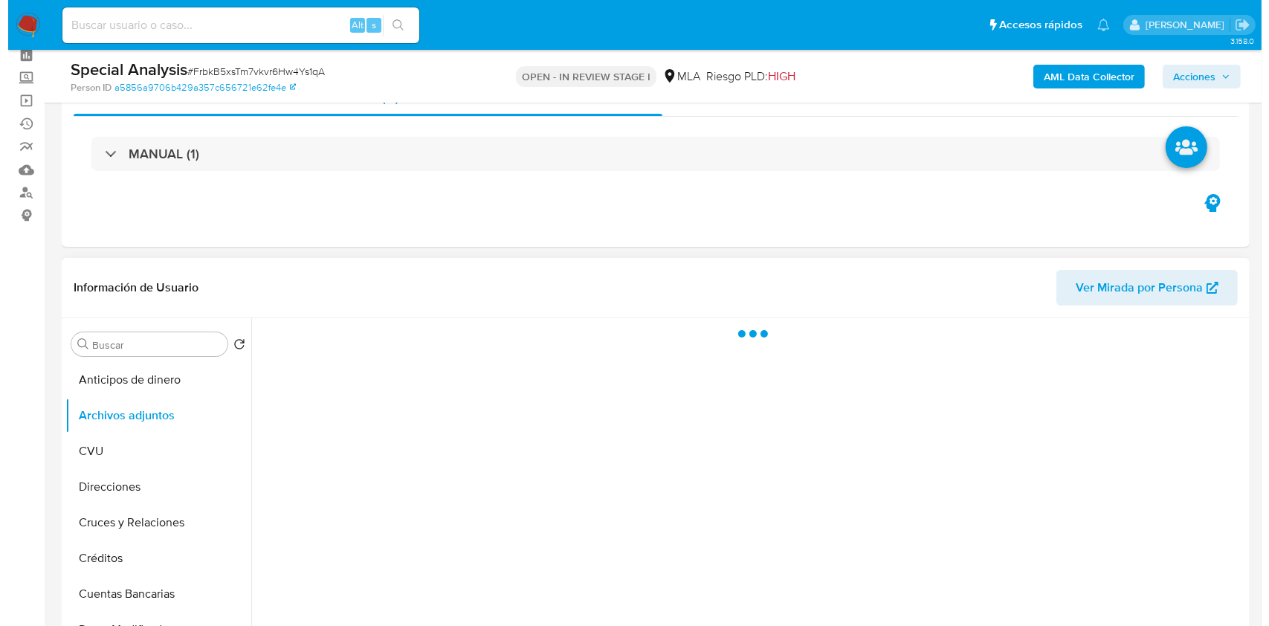
scroll to position [99, 0]
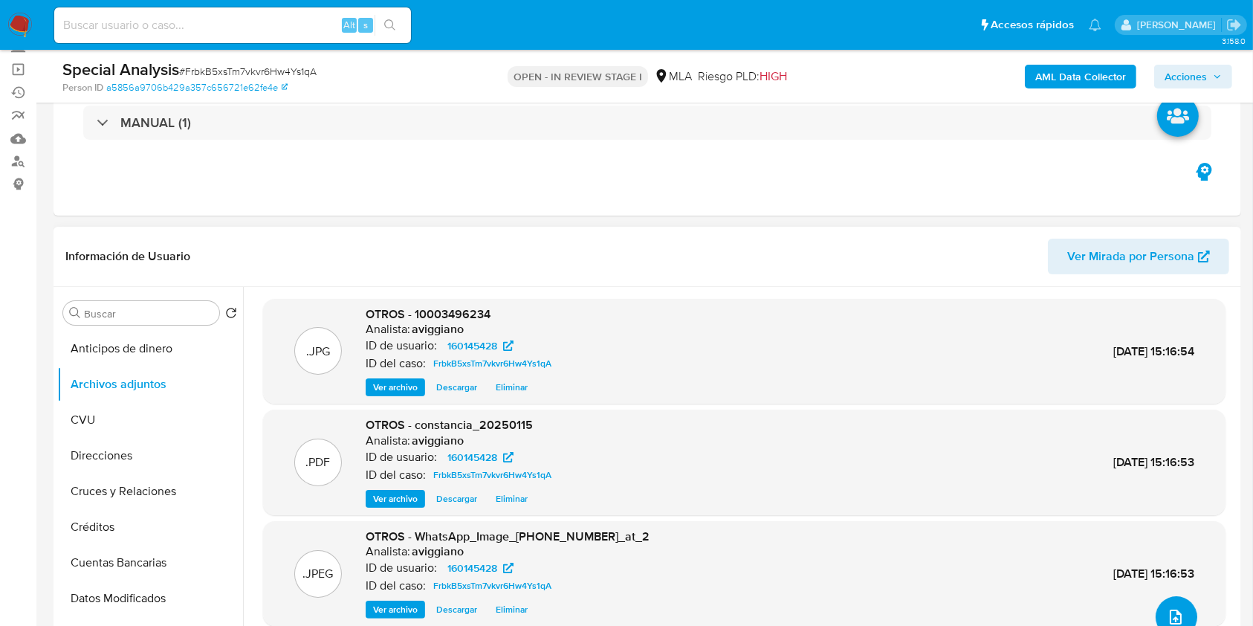
click at [1182, 607] on button "upload-file" at bounding box center [1177, 617] width 42 height 42
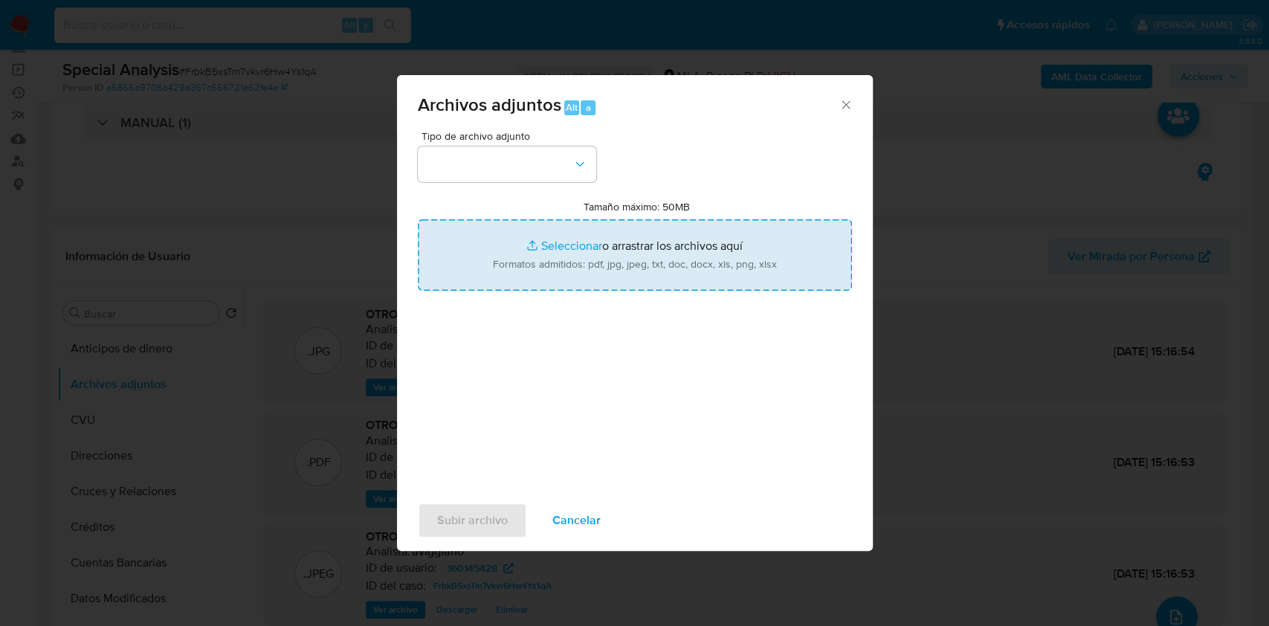
click at [715, 256] on input "Tamaño máximo: 50MB Seleccionar archivos" at bounding box center [635, 254] width 434 height 71
type input "C:\fakepath\AFIP - Administración Federal de Ingresos Públicos.pdf"
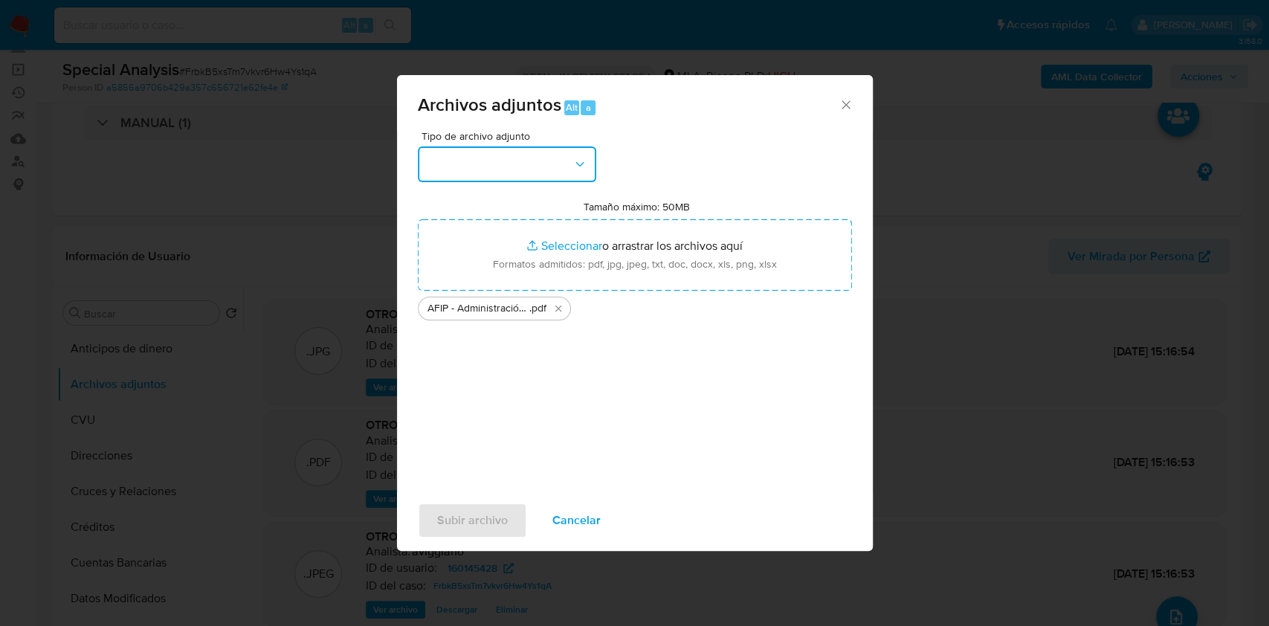
click at [568, 170] on button "button" at bounding box center [507, 164] width 178 height 36
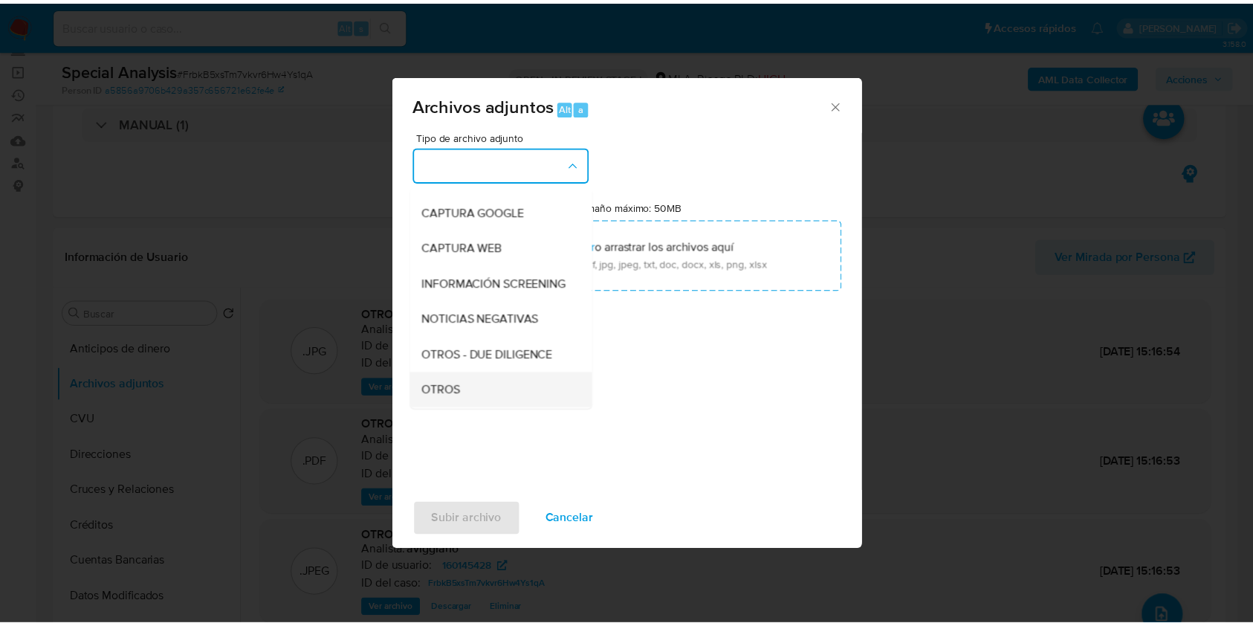
scroll to position [198, 0]
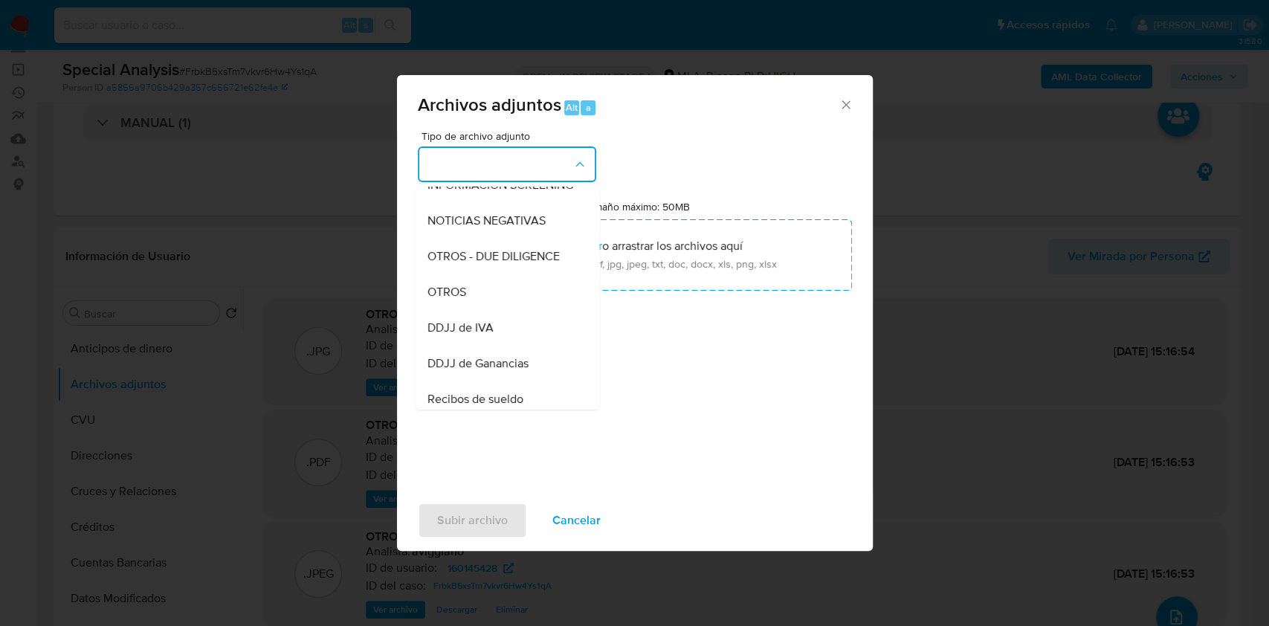
click at [481, 310] on div "OTROS" at bounding box center [503, 292] width 152 height 36
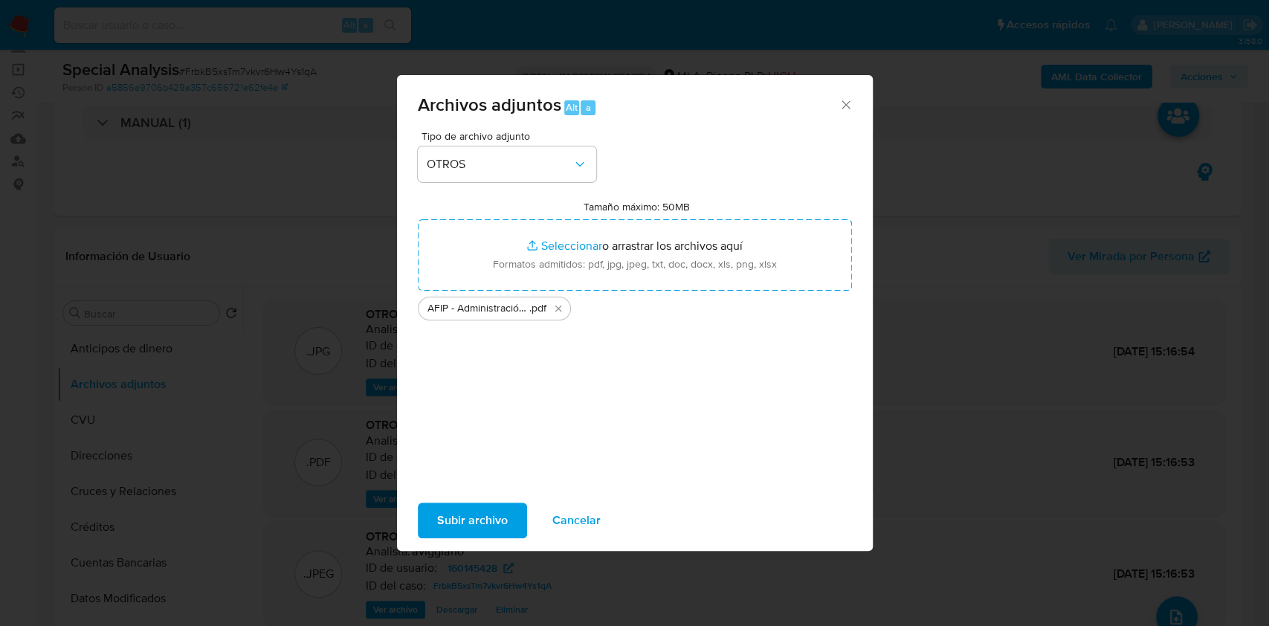
click at [465, 510] on span "Subir archivo" at bounding box center [472, 520] width 71 height 33
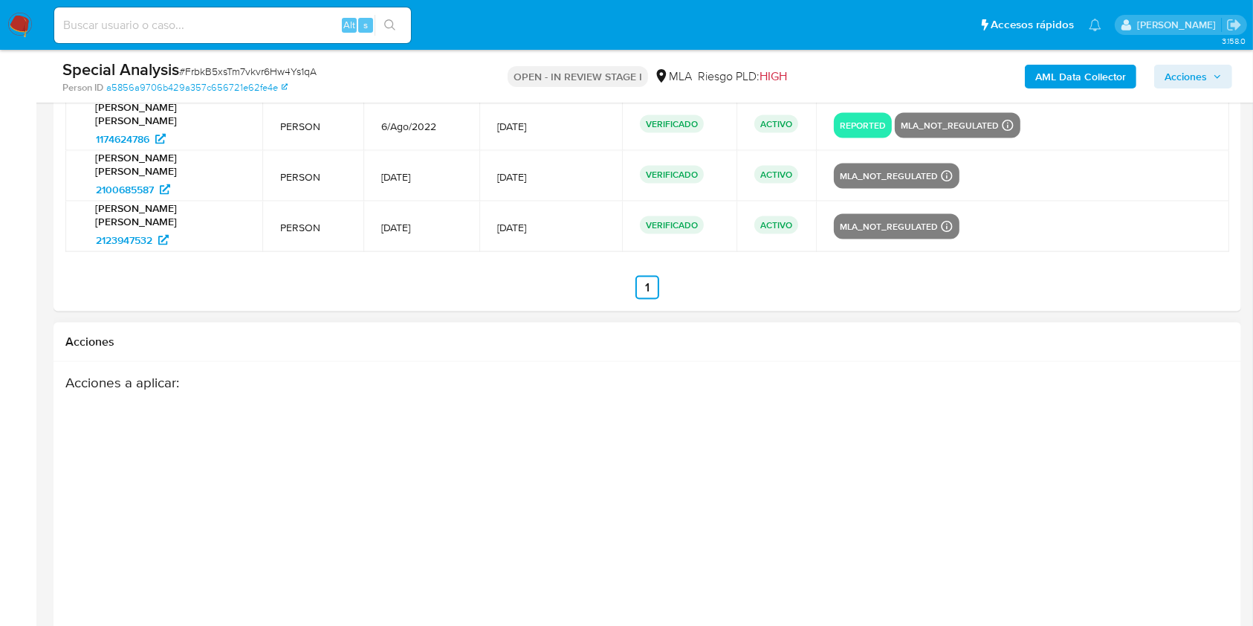
scroll to position [2016, 0]
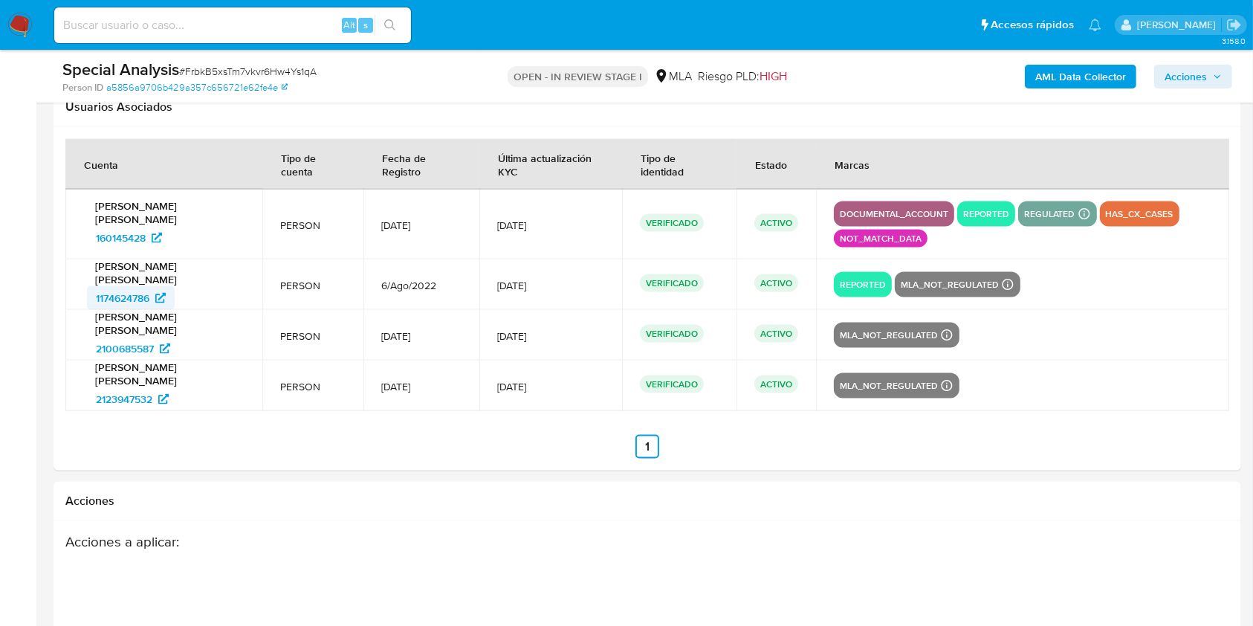
drag, startPoint x: 86, startPoint y: 295, endPoint x: 156, endPoint y: 291, distance: 70.0
click at [156, 291] on div "Daniela Lorena Tucci 1174624786" at bounding box center [163, 284] width 161 height 51
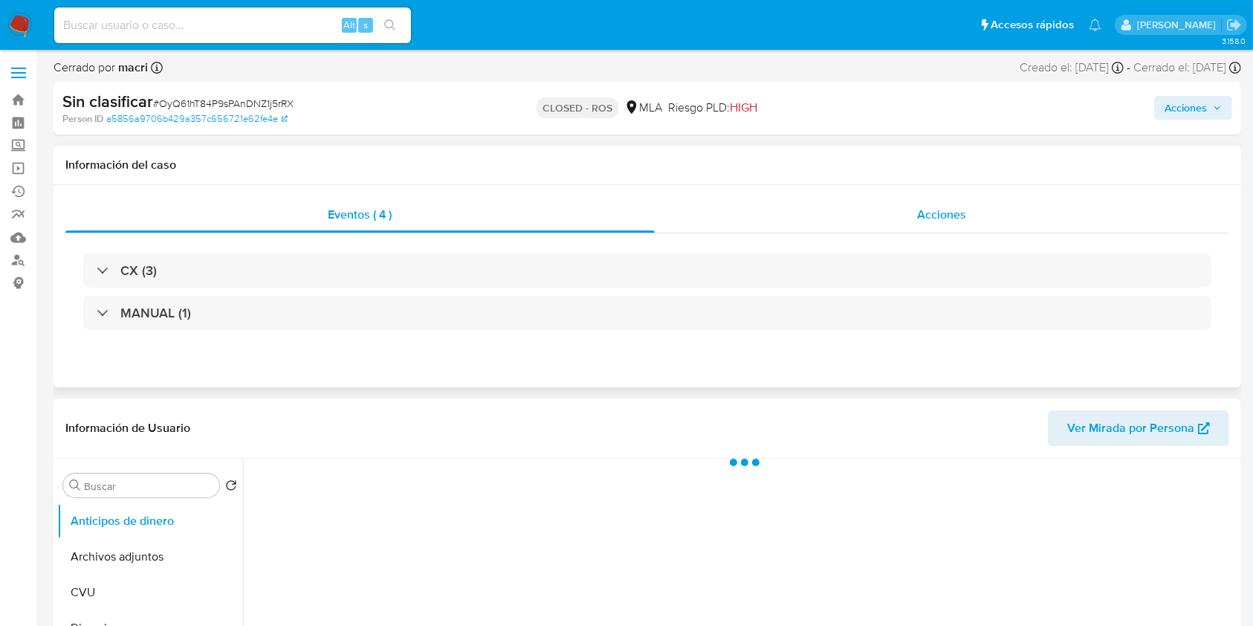
click at [938, 203] on div "Acciones" at bounding box center [942, 215] width 575 height 36
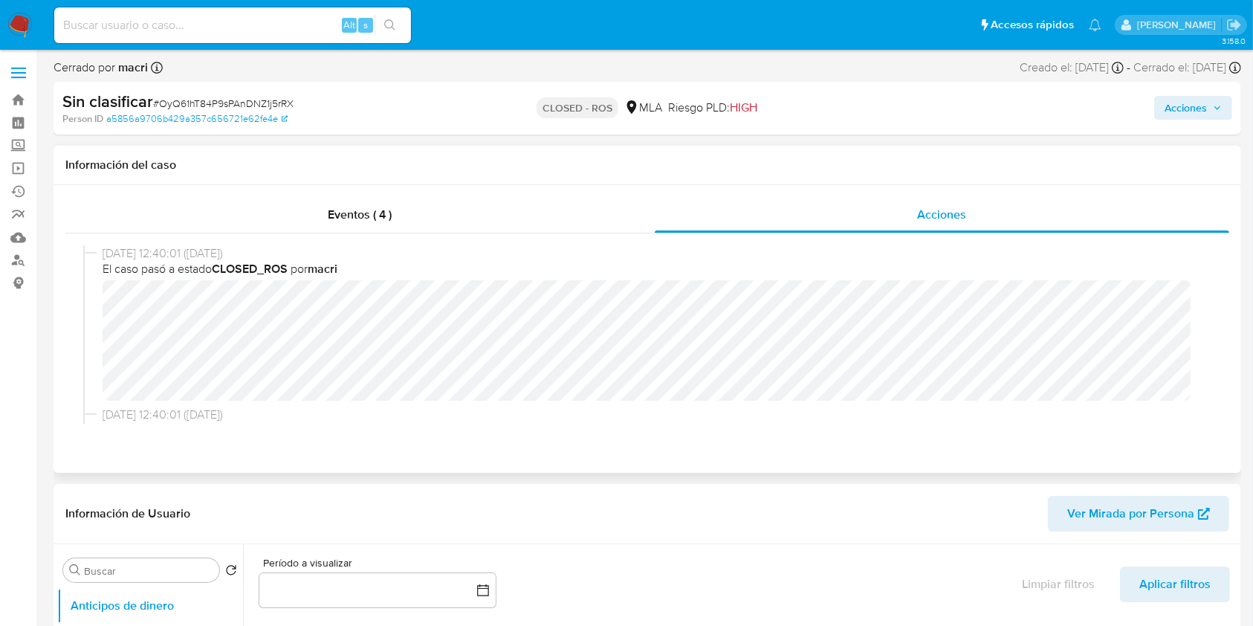
select select "10"
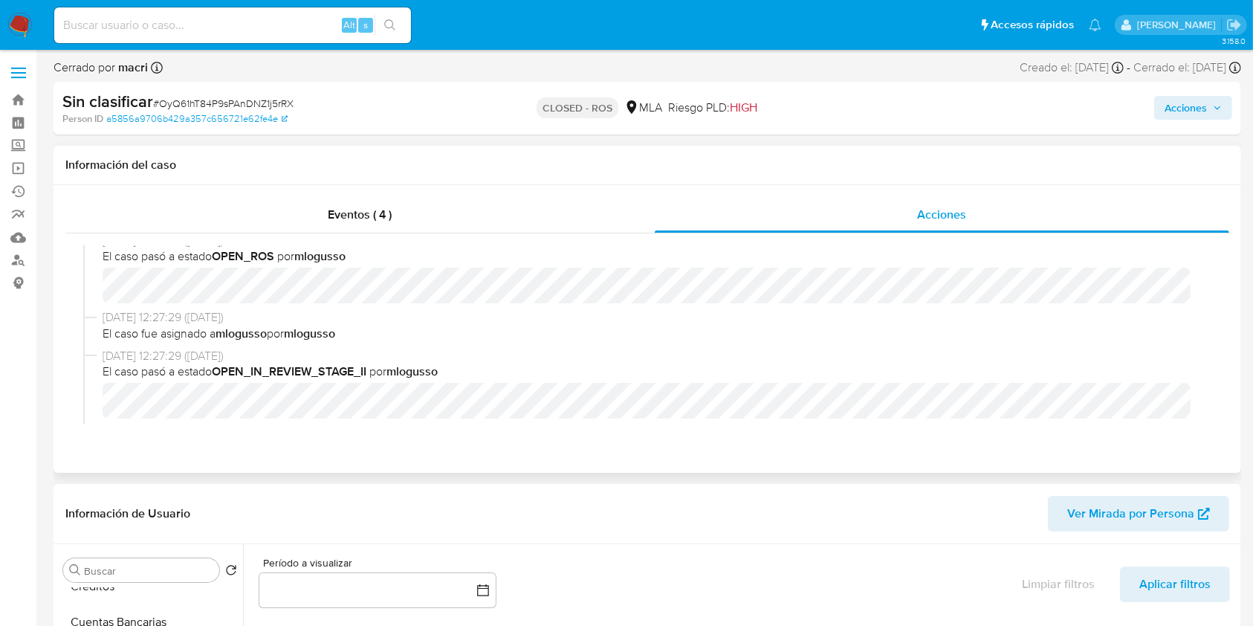
scroll to position [396, 0]
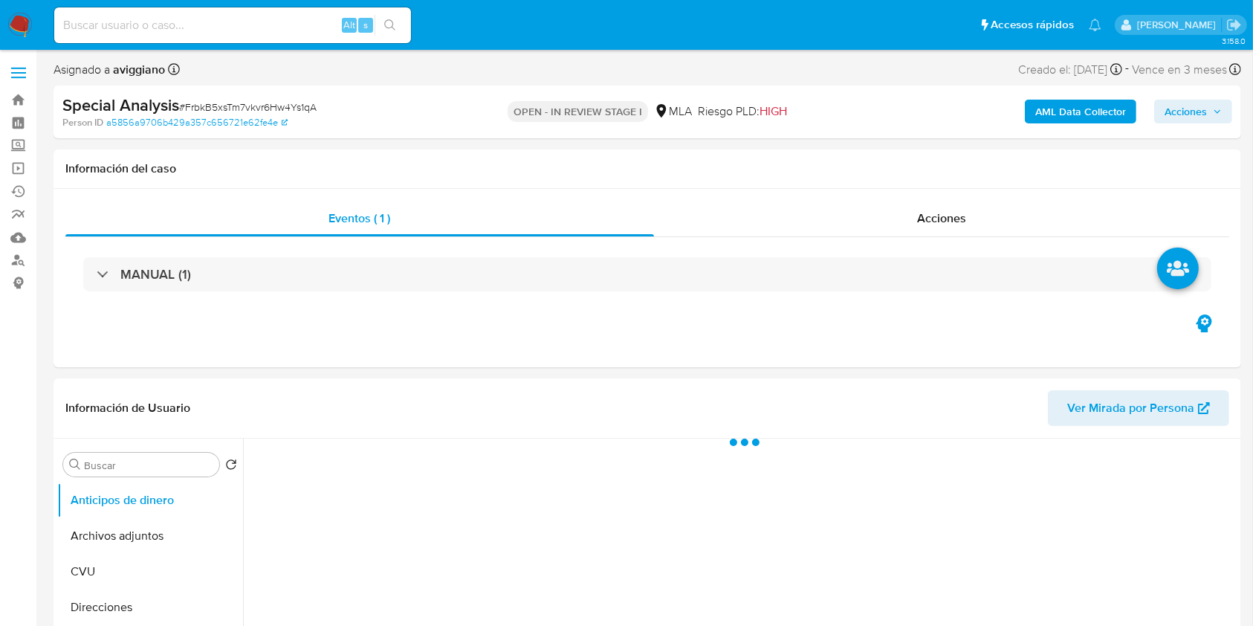
click at [1183, 118] on span "Acciones" at bounding box center [1186, 112] width 42 height 24
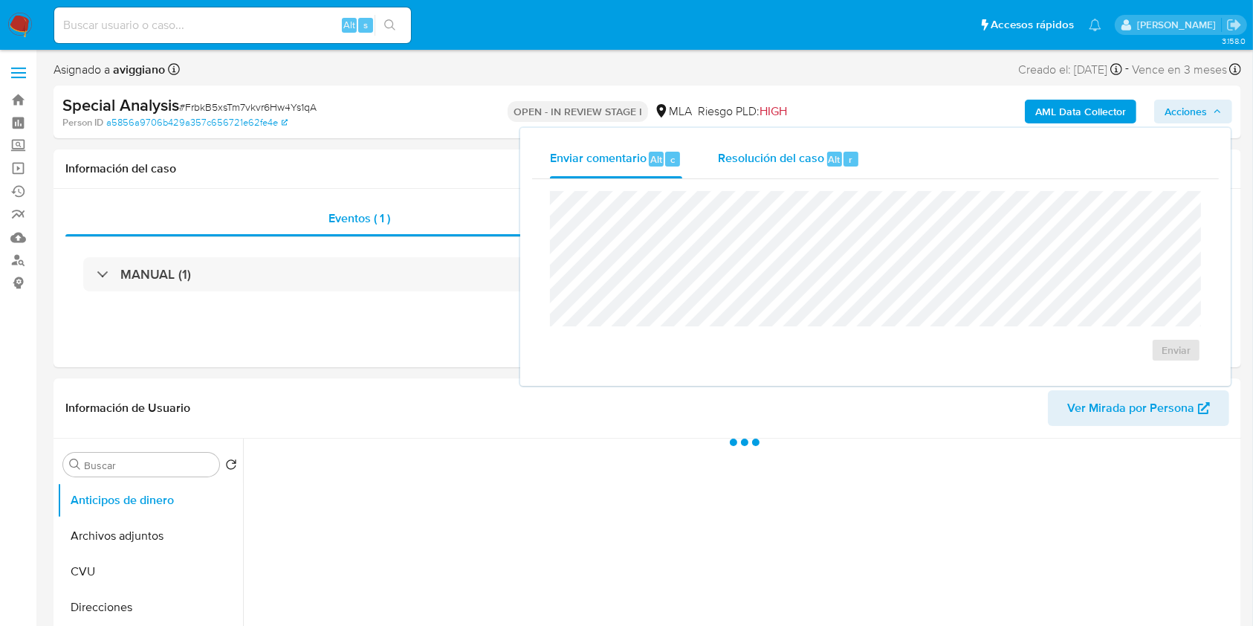
click at [815, 170] on div "Resolución del caso Alt r" at bounding box center [789, 159] width 142 height 39
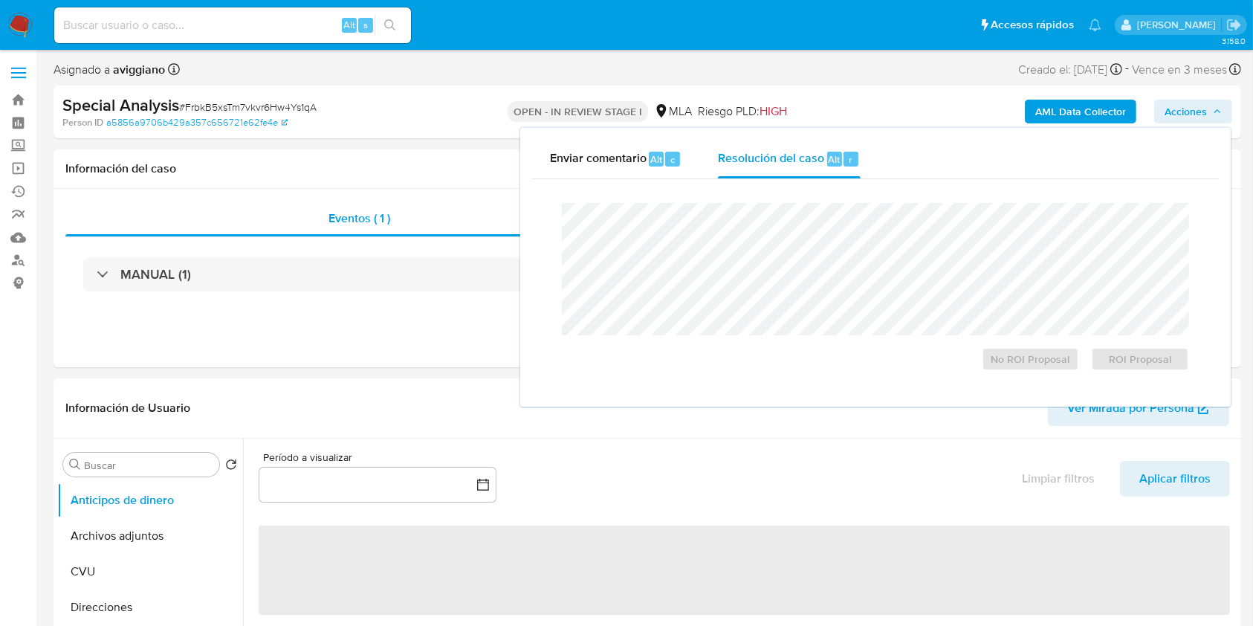
select select "10"
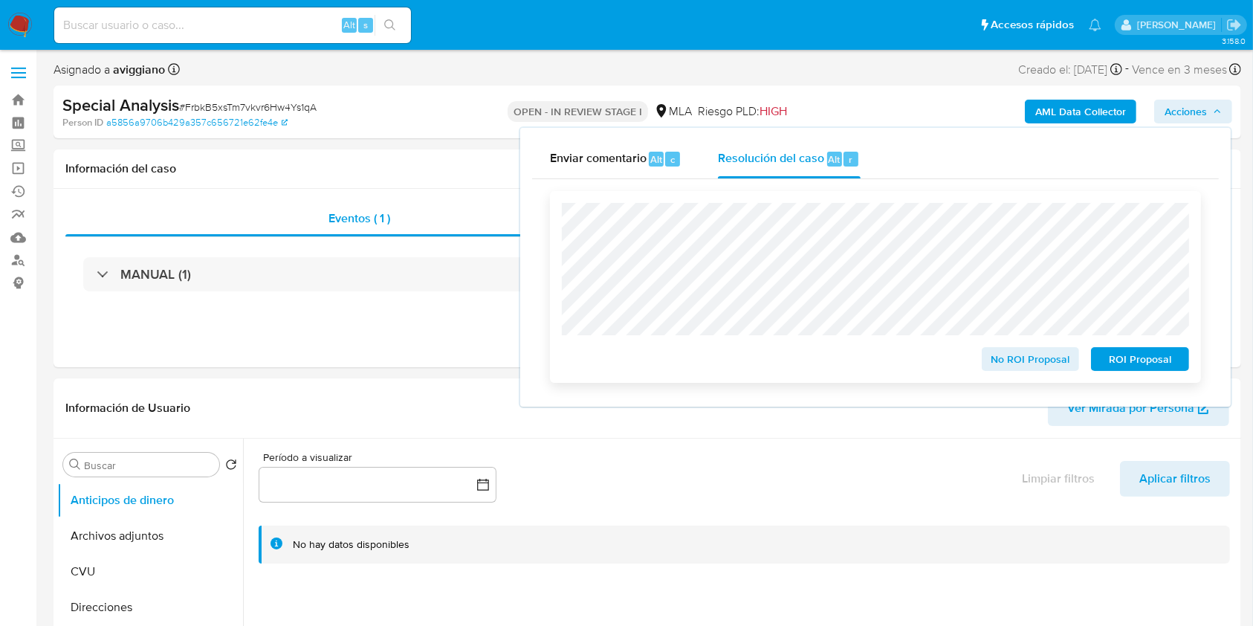
click at [1010, 366] on span "No ROI Proposal" at bounding box center [1031, 359] width 77 height 21
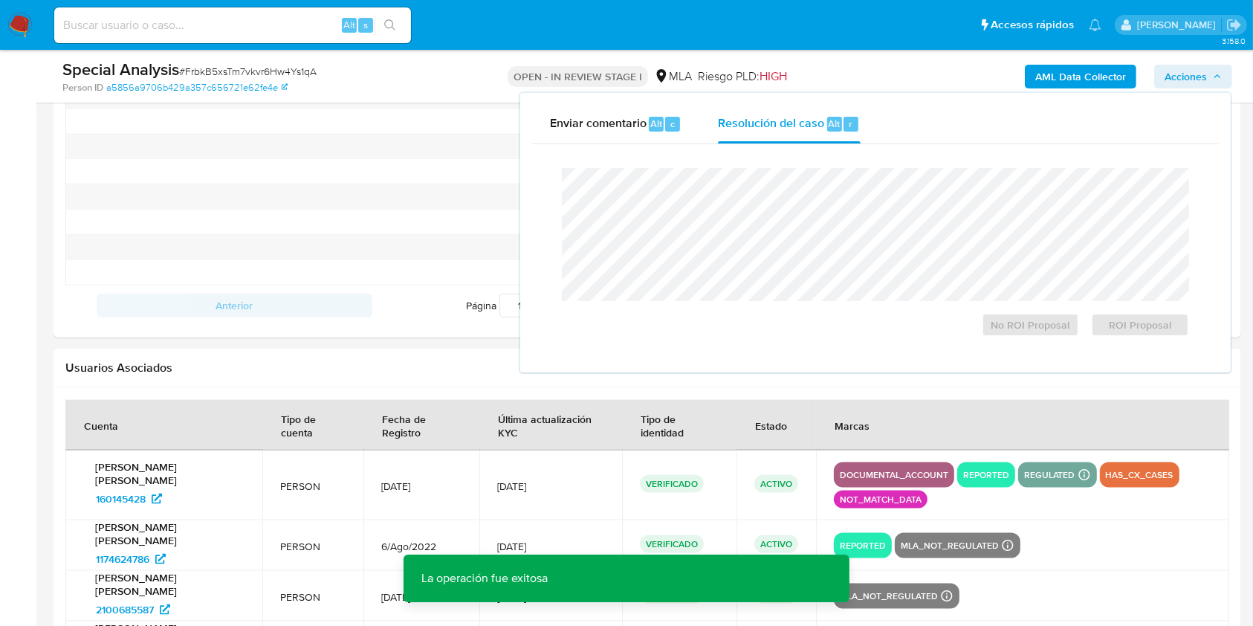
scroll to position [1982, 0]
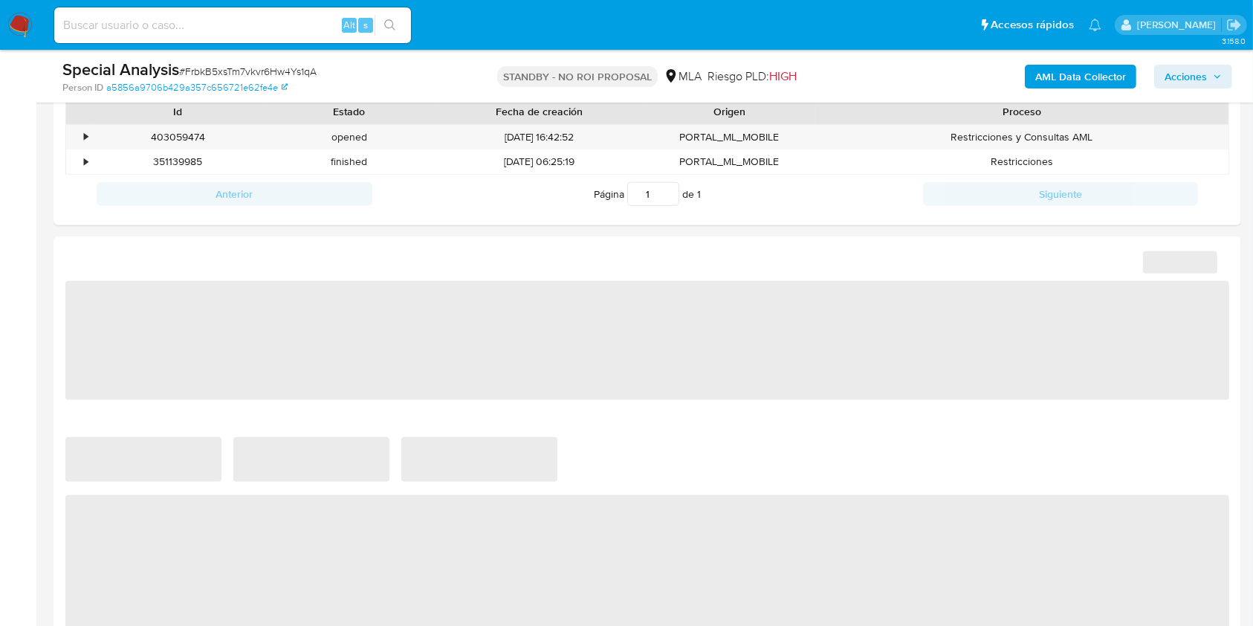
scroll to position [793, 0]
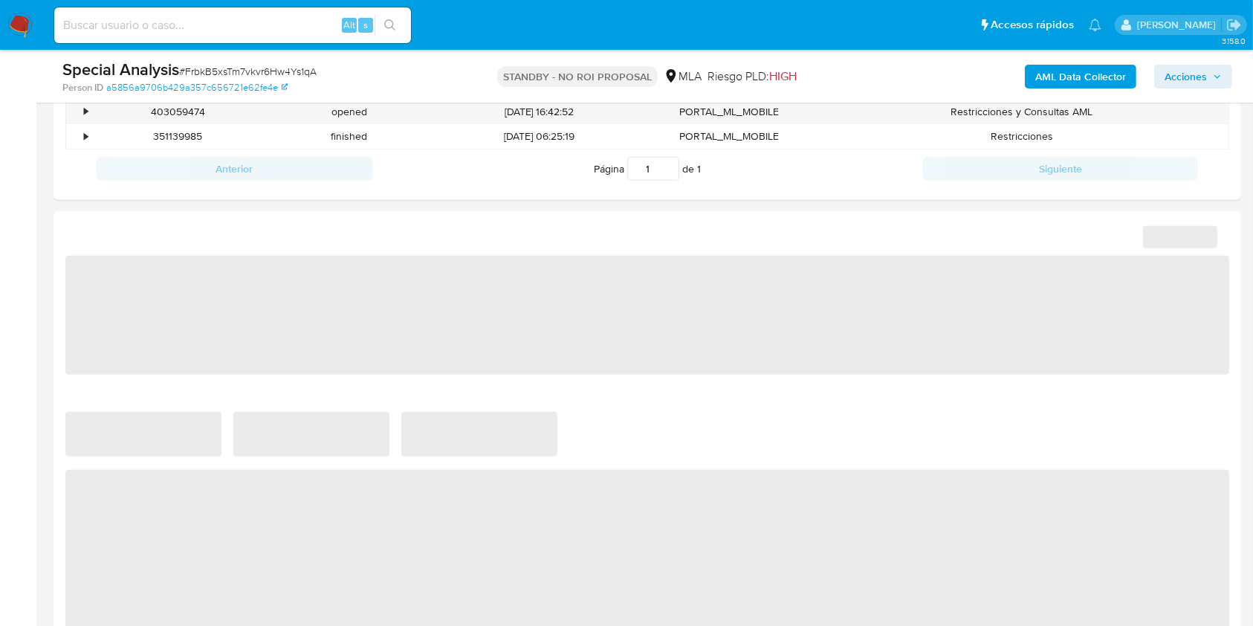
select select "10"
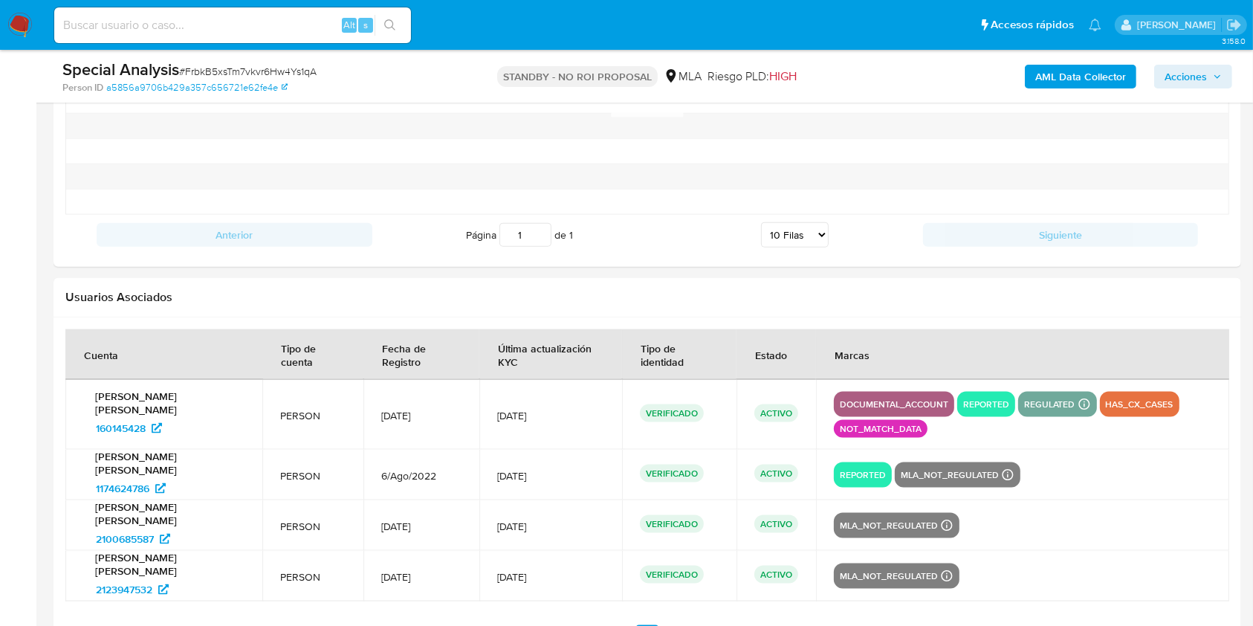
scroll to position [1897, 0]
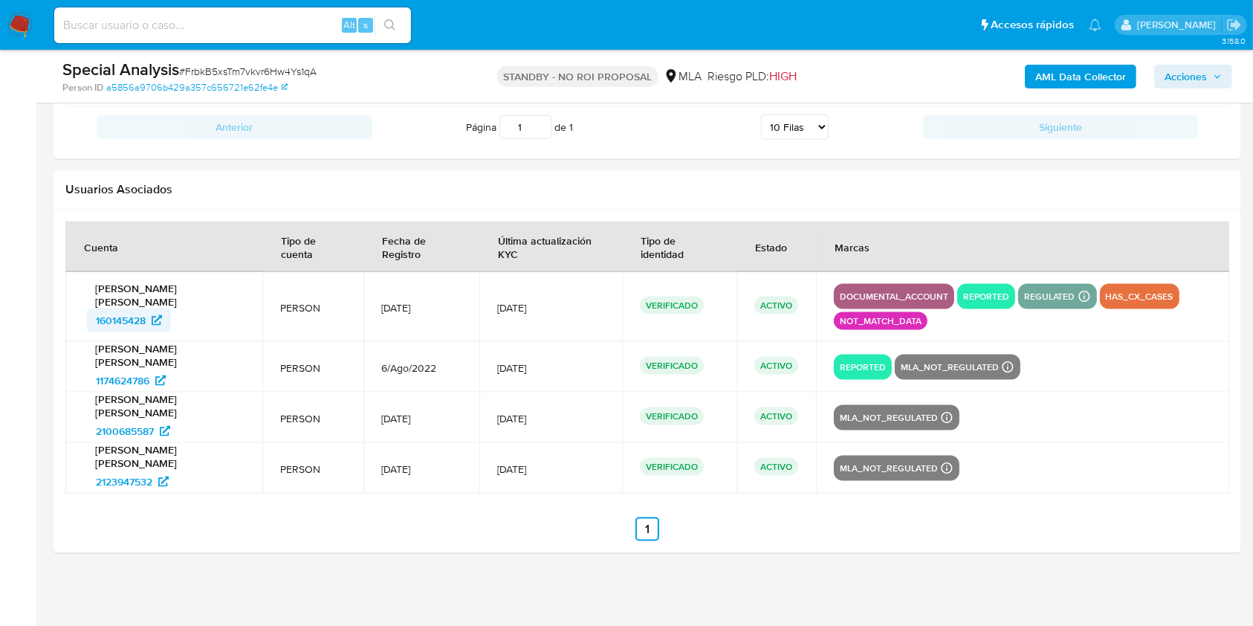
drag, startPoint x: 79, startPoint y: 319, endPoint x: 144, endPoint y: 318, distance: 65.4
click at [144, 318] on td "[PERSON_NAME] [PERSON_NAME] 160145428" at bounding box center [163, 307] width 197 height 70
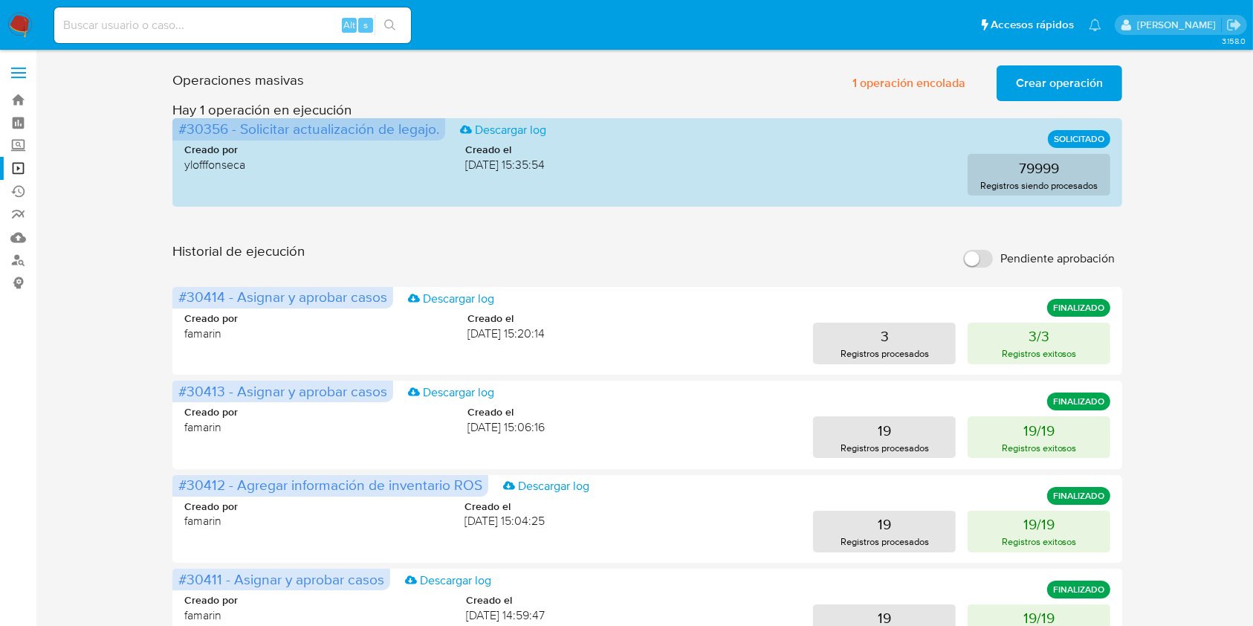
click at [1031, 75] on span "Crear operación" at bounding box center [1059, 83] width 87 height 33
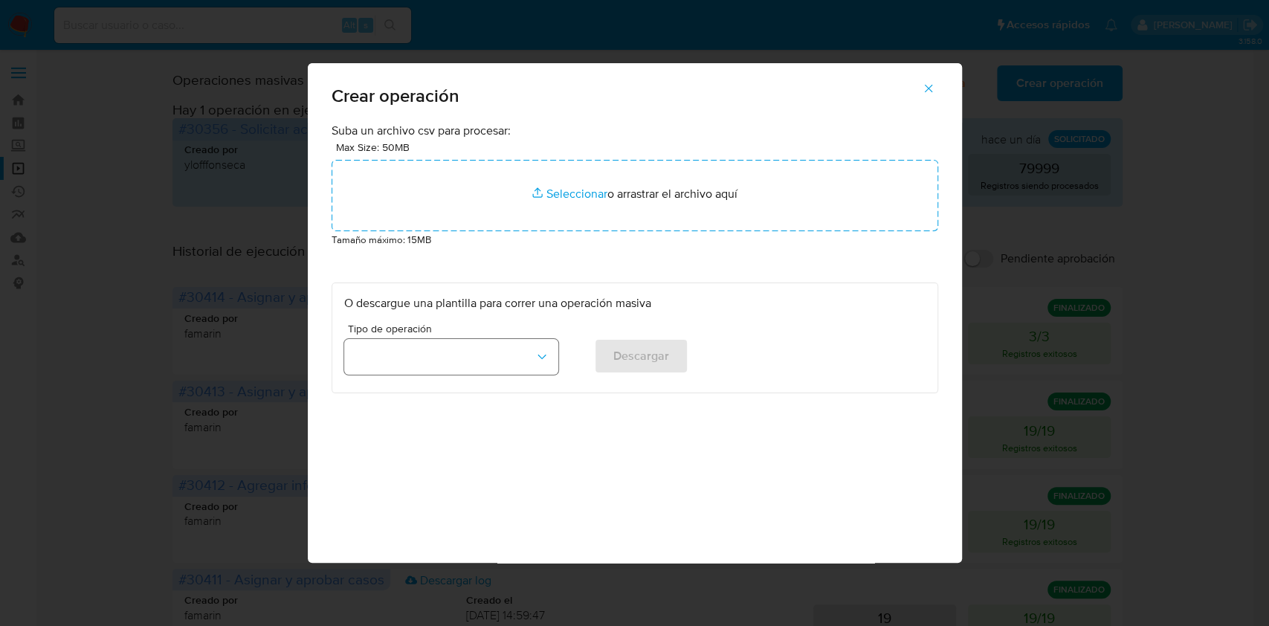
click at [436, 359] on button "button" at bounding box center [451, 357] width 214 height 36
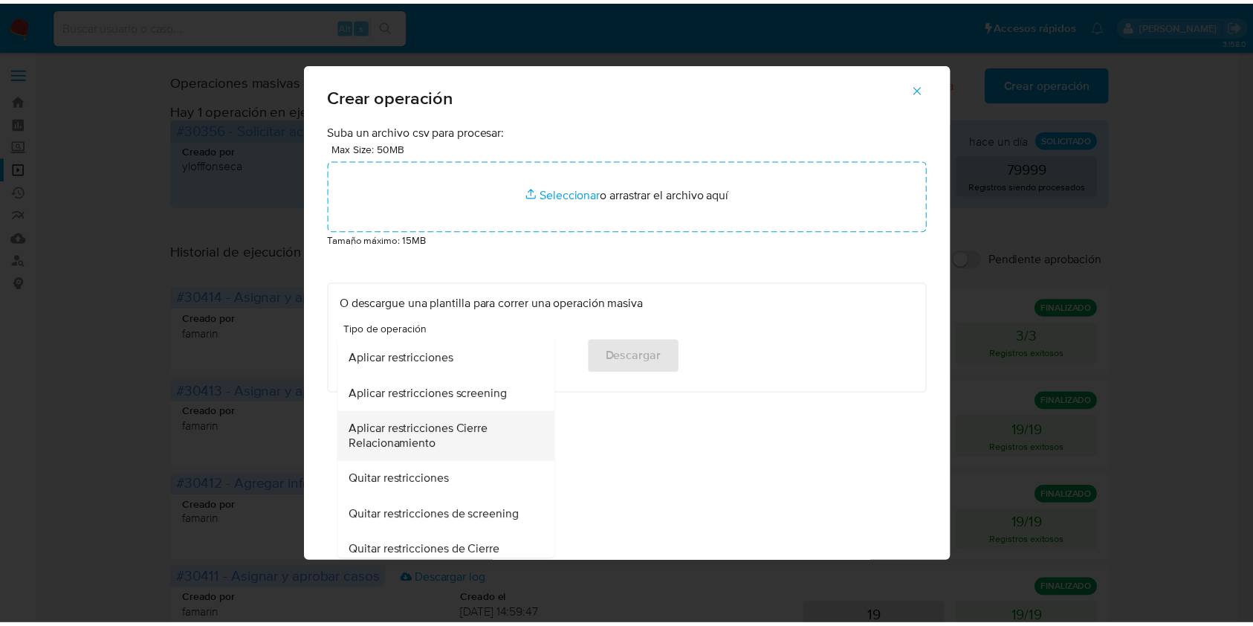
scroll to position [396, 0]
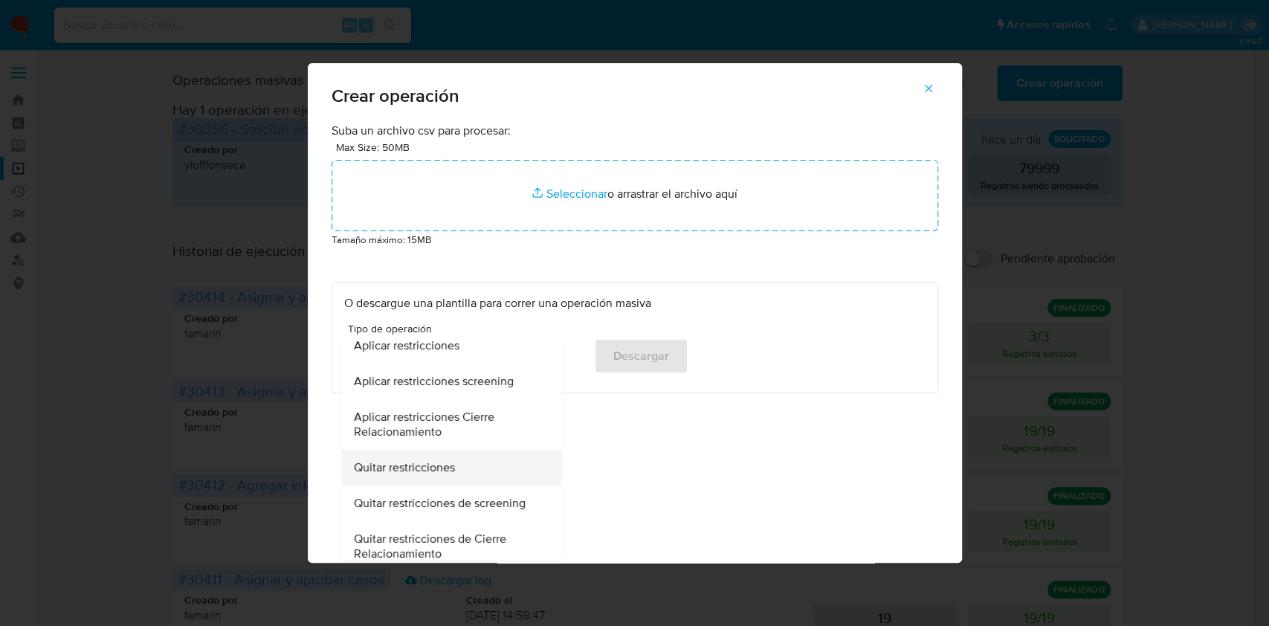
click at [419, 460] on span "Quitar restricciones" at bounding box center [403, 467] width 101 height 15
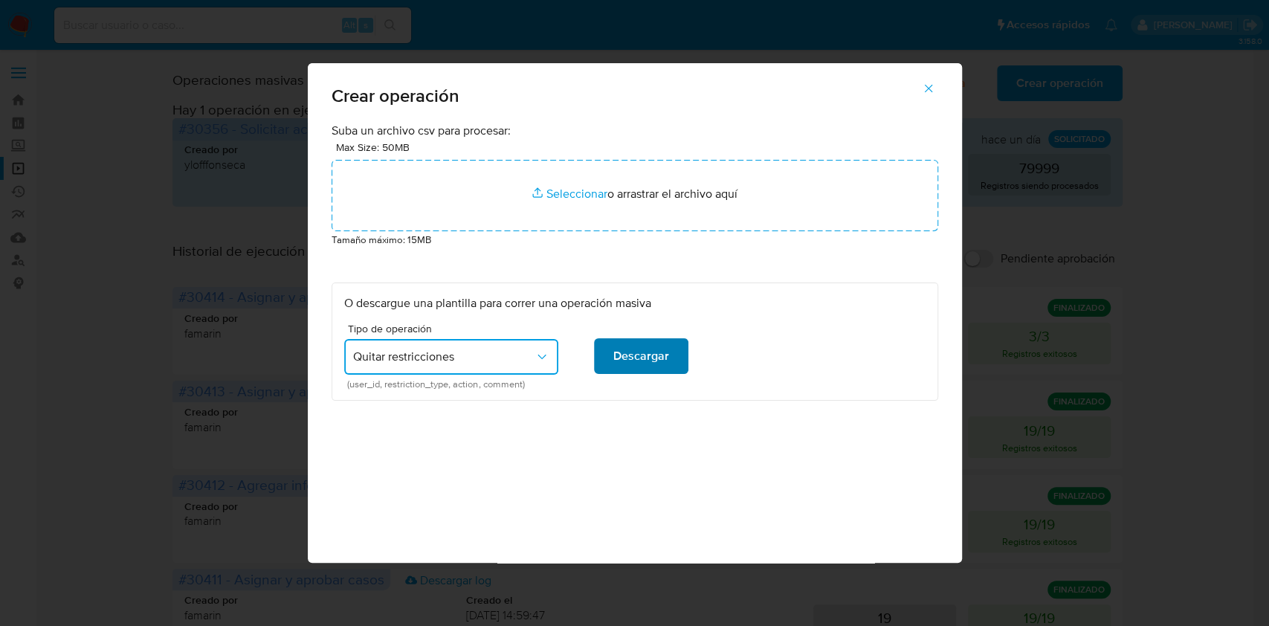
click at [636, 361] on span "Descargar" at bounding box center [641, 356] width 56 height 33
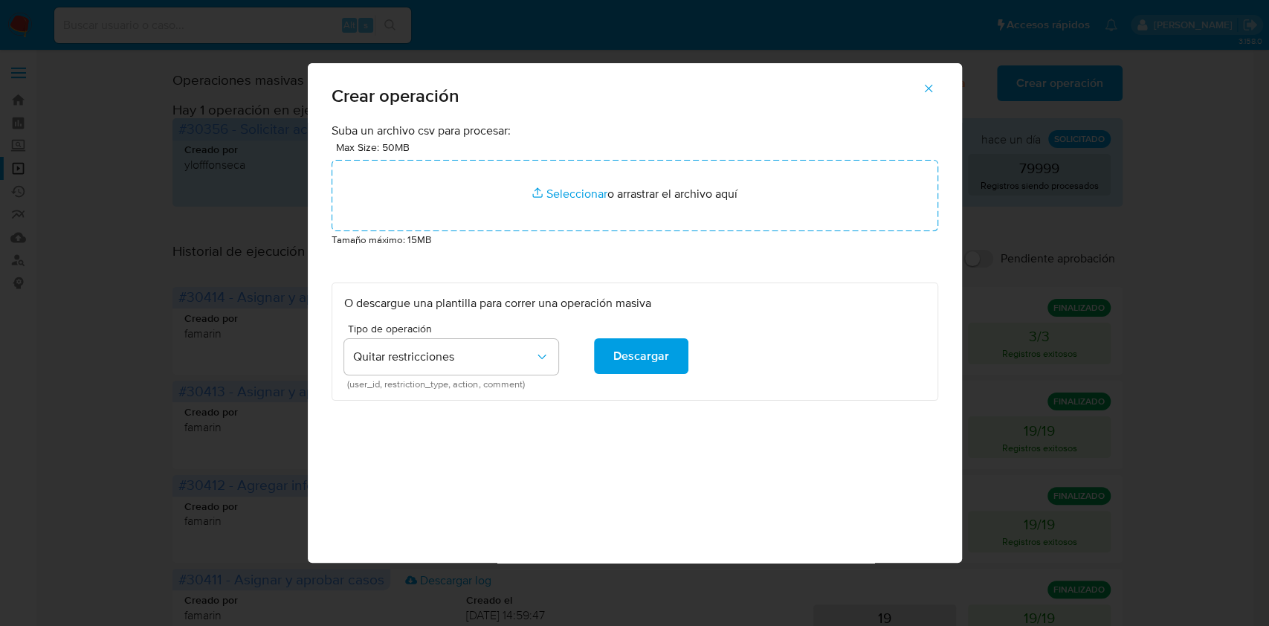
click at [648, 352] on span "Descargar" at bounding box center [641, 356] width 56 height 33
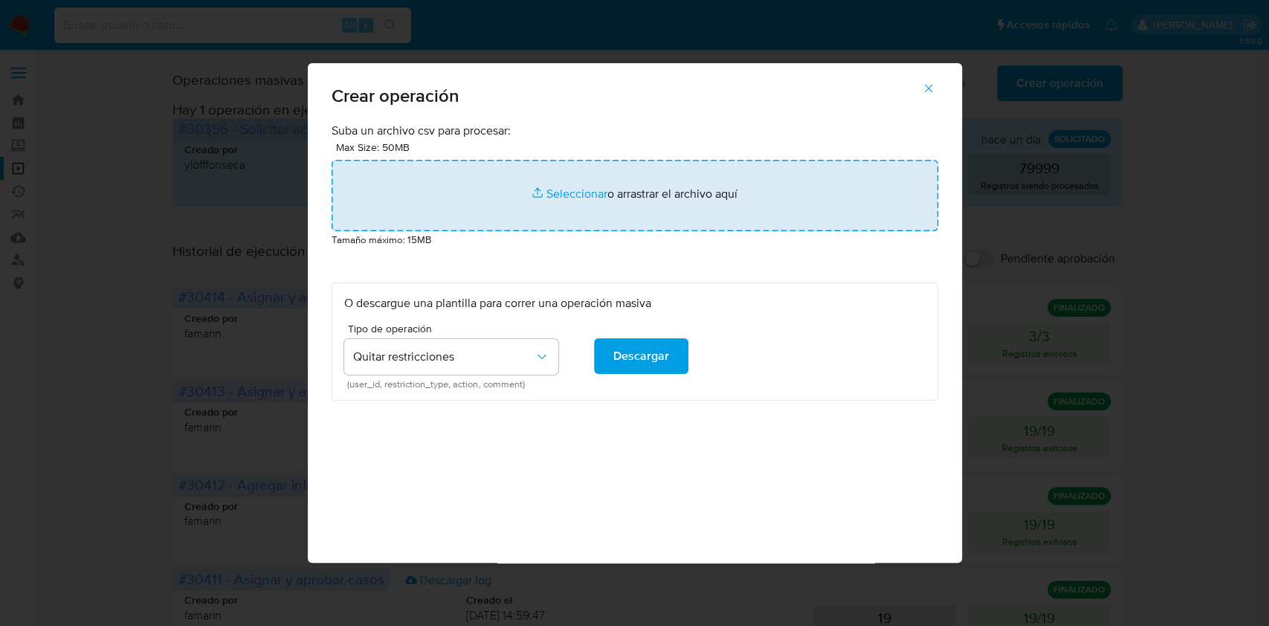
click at [699, 200] on input "file" at bounding box center [635, 195] width 607 height 71
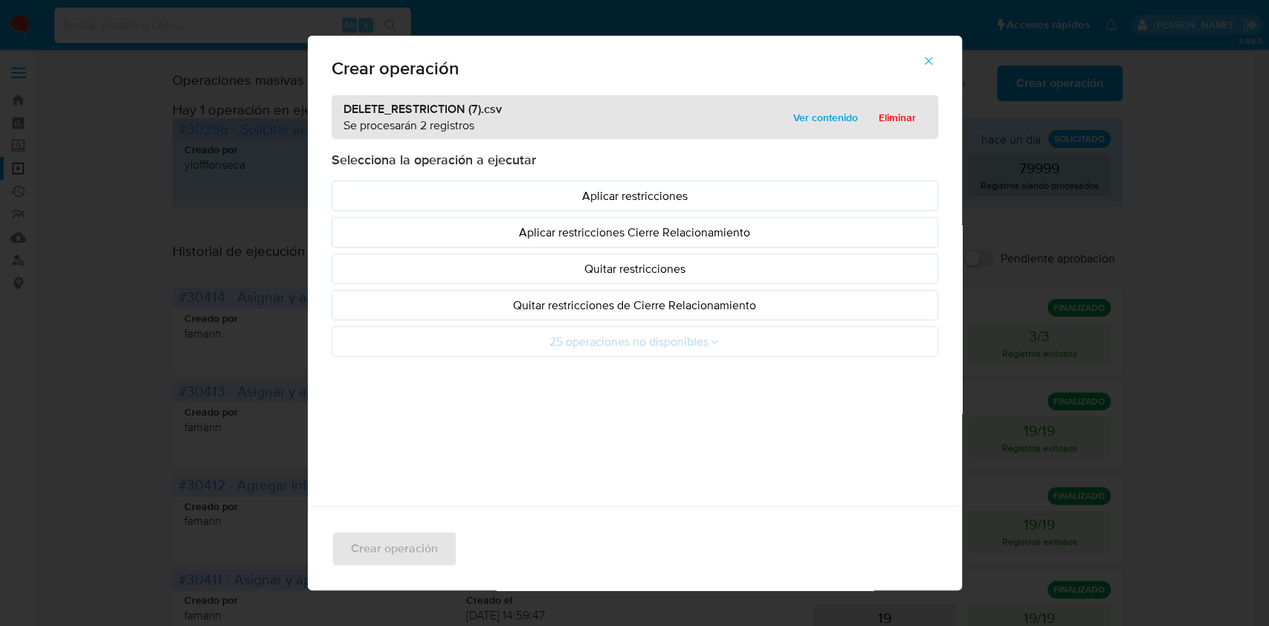
click at [506, 269] on p "Quitar restricciones" at bounding box center [634, 268] width 581 height 17
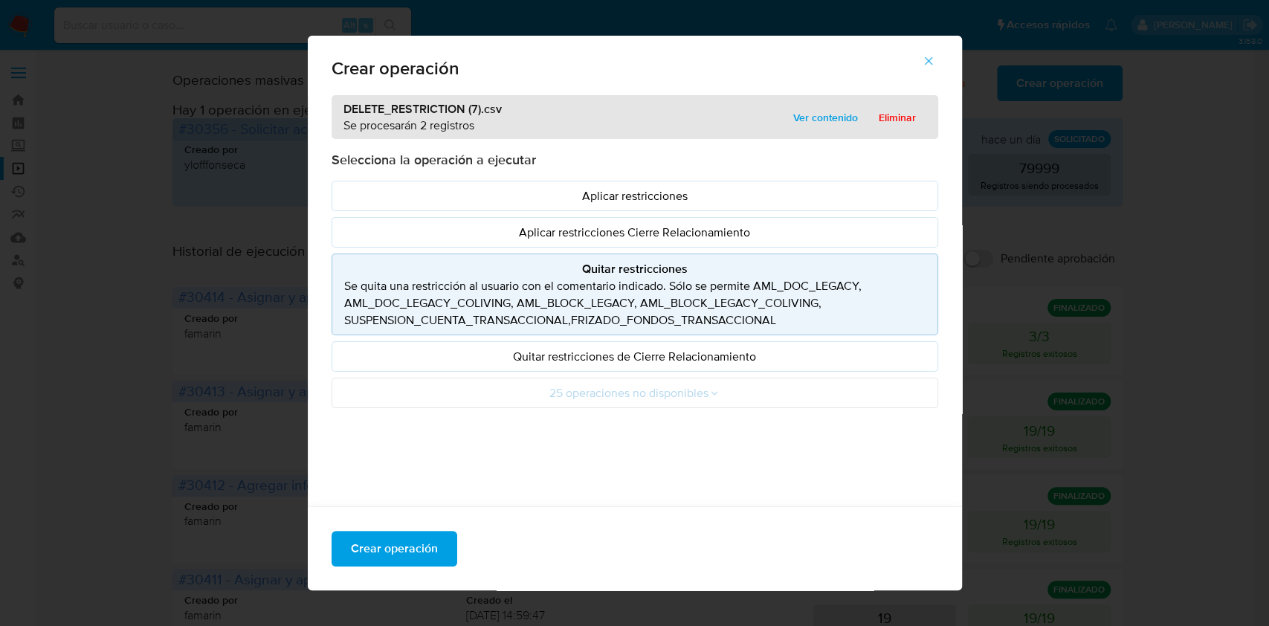
click at [416, 524] on div "Crear operación" at bounding box center [635, 548] width 654 height 84
click at [404, 551] on span "Crear operación" at bounding box center [394, 548] width 87 height 33
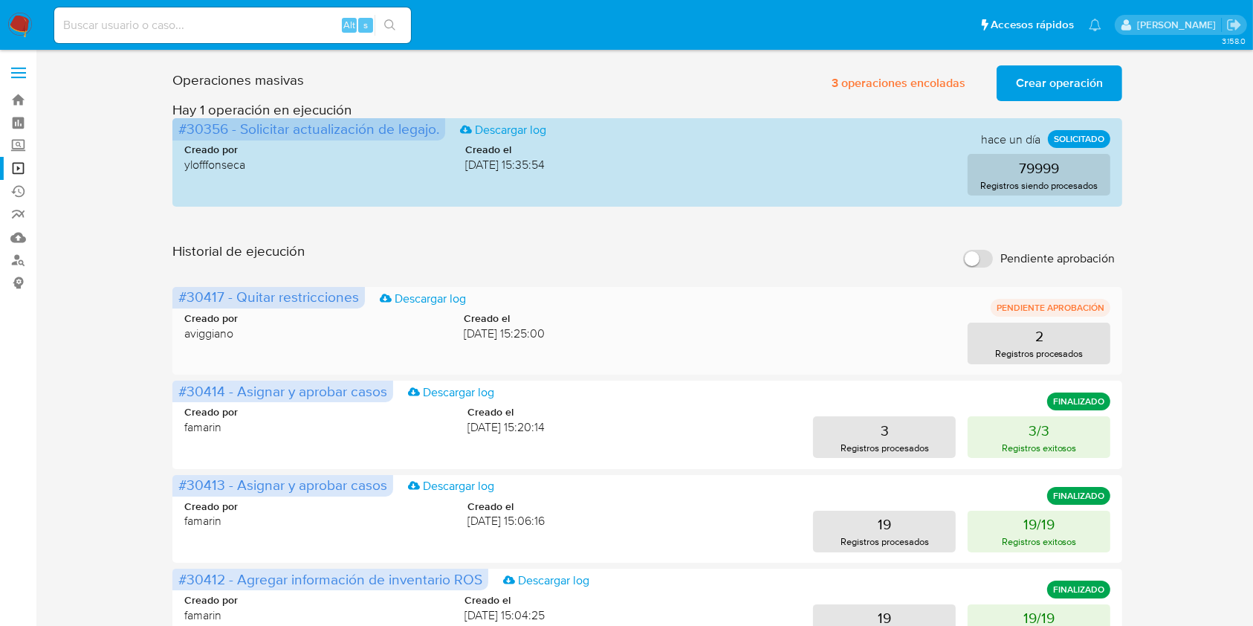
drag, startPoint x: 172, startPoint y: 297, endPoint x: 226, endPoint y: 302, distance: 54.5
click at [226, 302] on span "#30417 - Quitar restricciones Descargar log" at bounding box center [268, 298] width 193 height 22
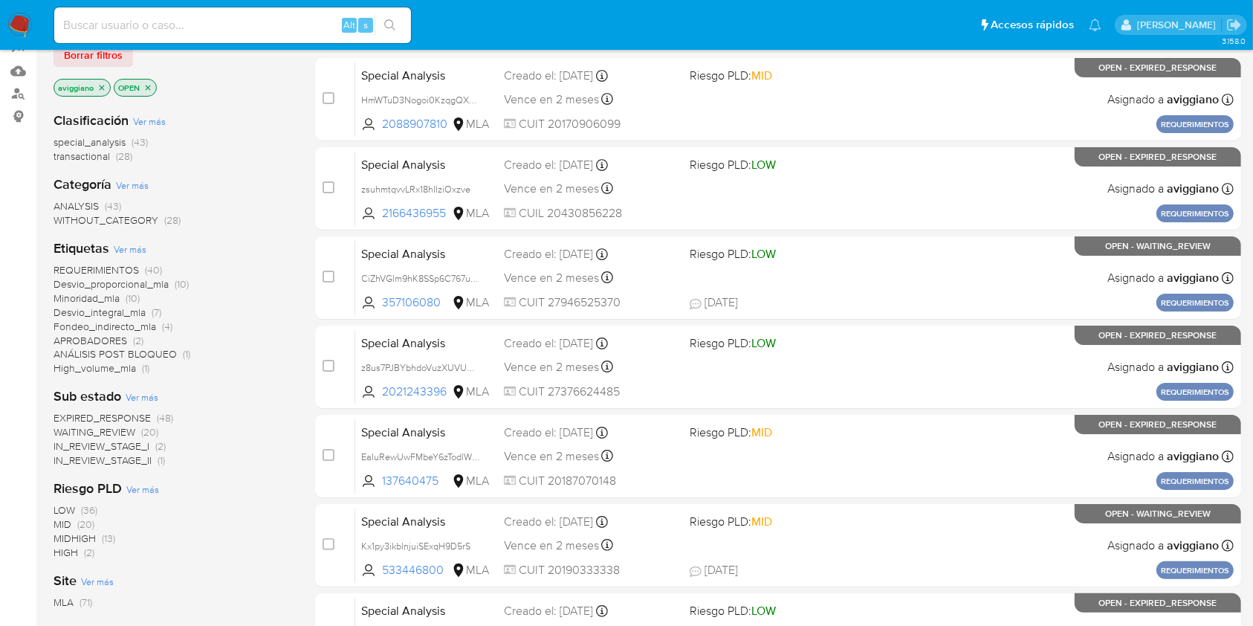
scroll to position [198, 0]
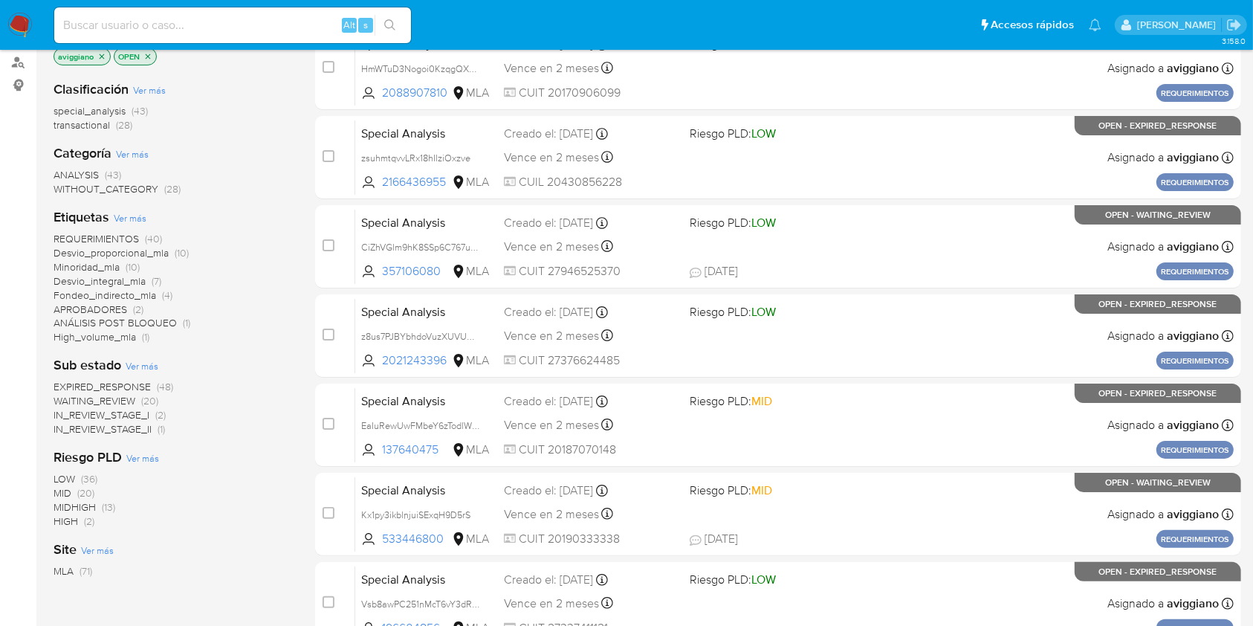
click at [102, 54] on icon "close-filter" at bounding box center [101, 56] width 9 height 9
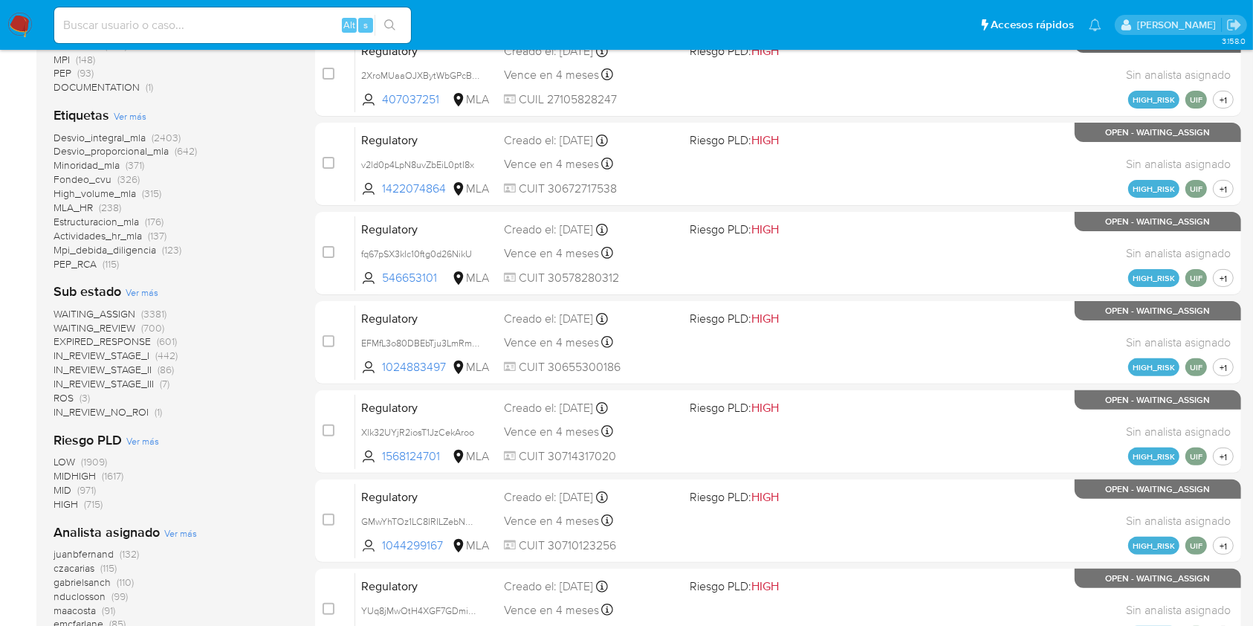
scroll to position [595, 0]
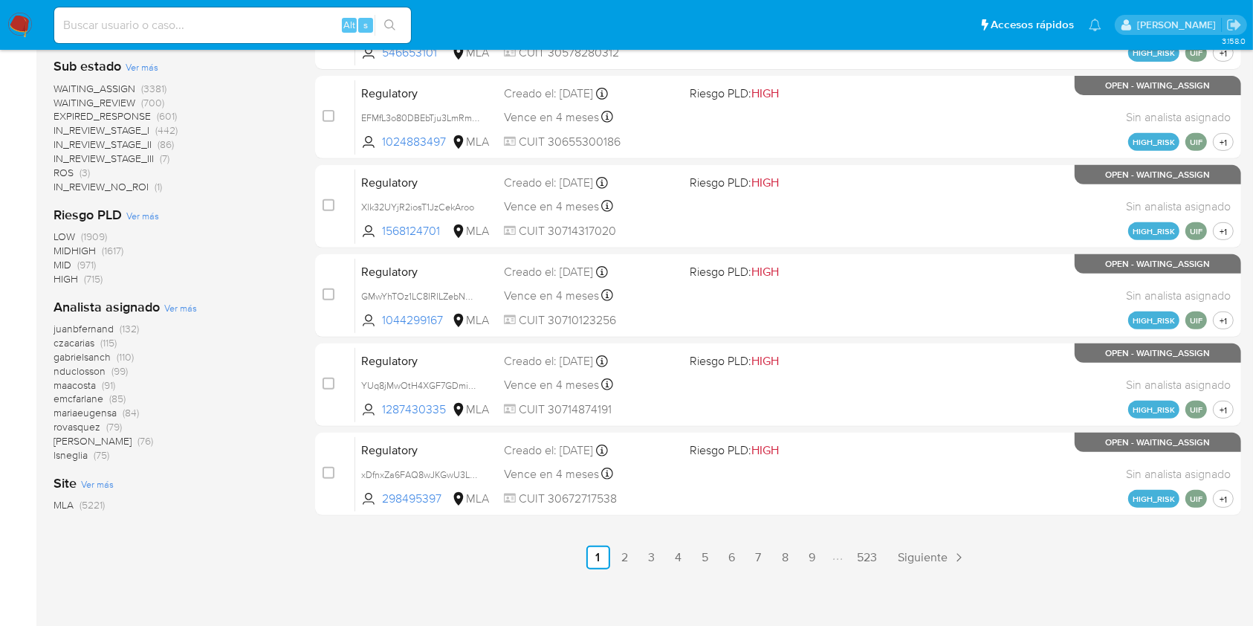
click at [184, 312] on span "Ver más" at bounding box center [180, 307] width 33 height 13
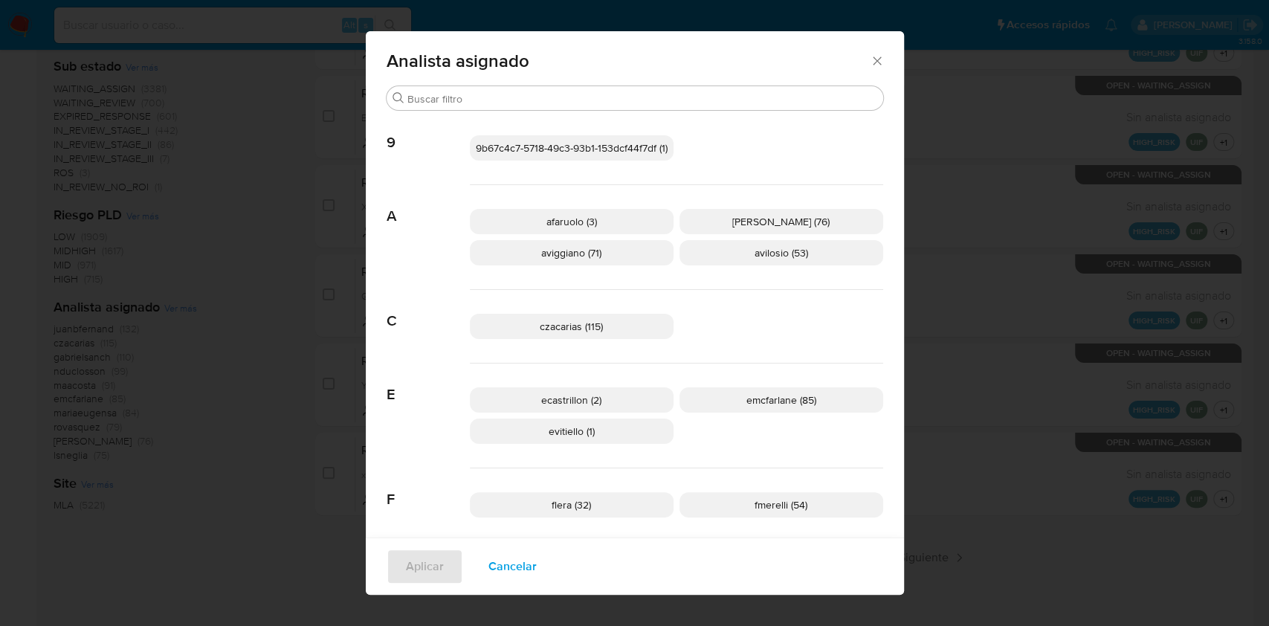
click at [503, 550] on span "Cancelar" at bounding box center [512, 566] width 48 height 33
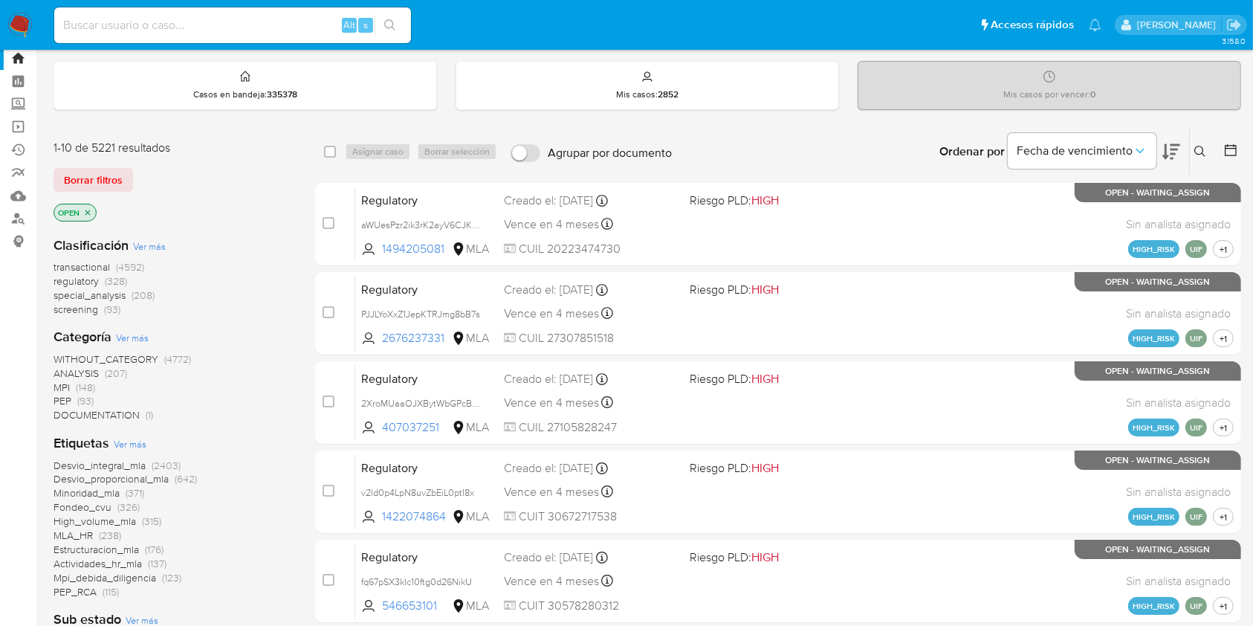
scroll to position [0, 0]
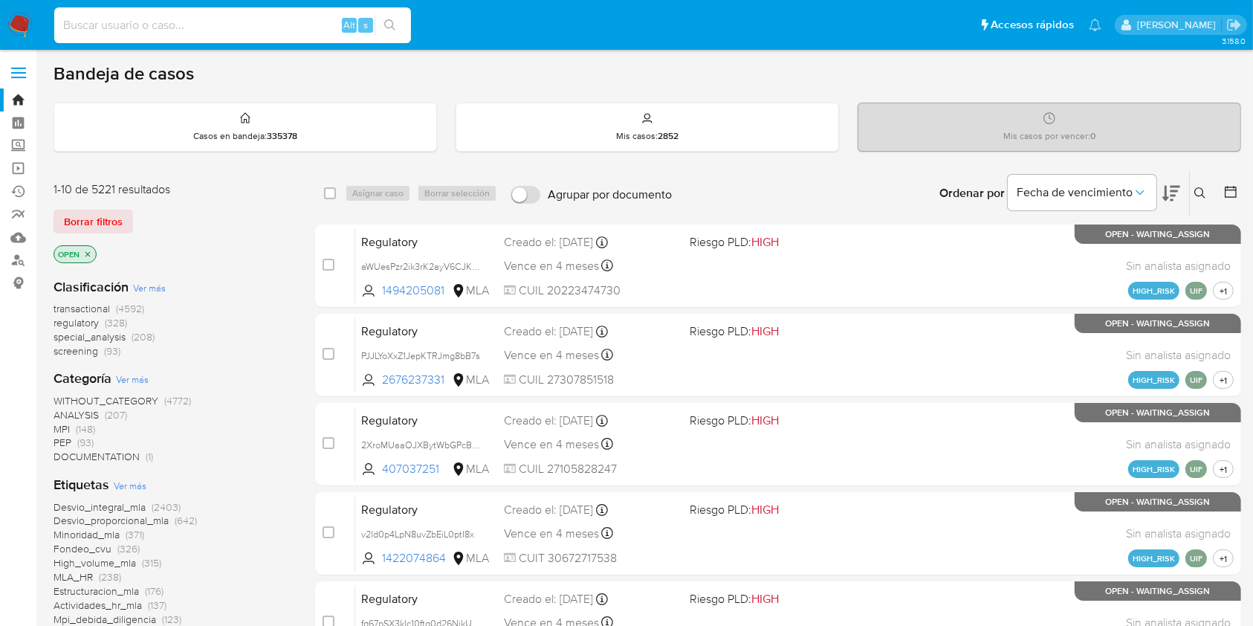
paste input "SilLykHb9d3BS5GVSkdwfEFp"
type input "SilLykHb9d3BS5GVSkdwfEFp"
click at [390, 30] on icon "search-icon" at bounding box center [390, 25] width 12 height 12
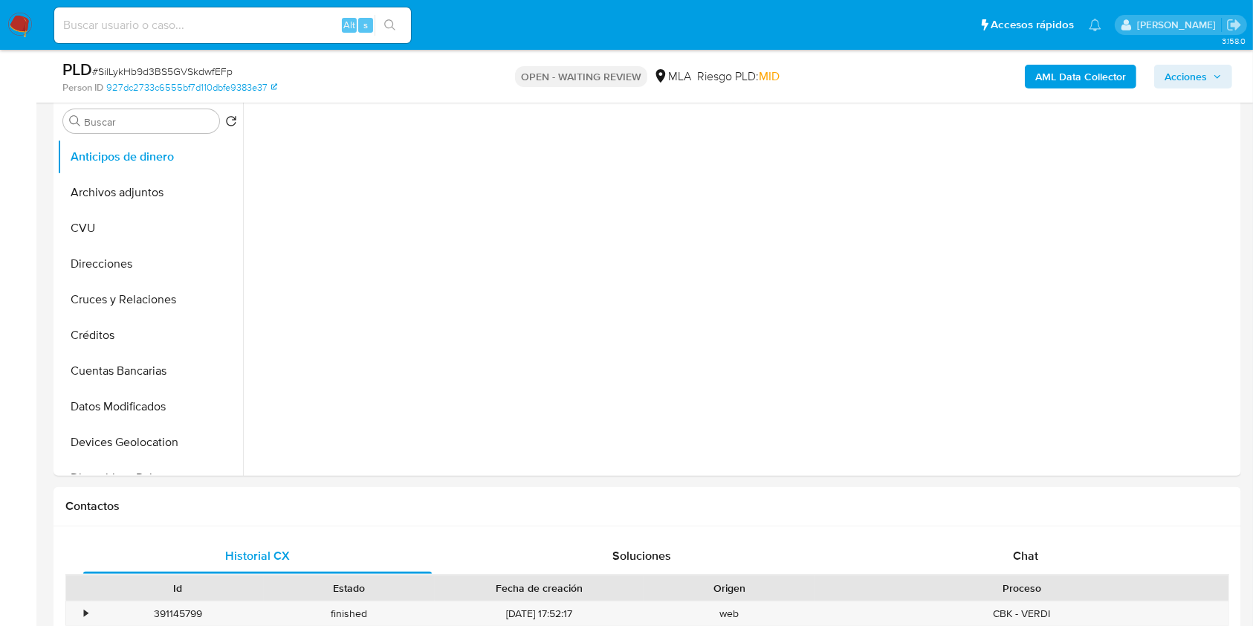
scroll to position [396, 0]
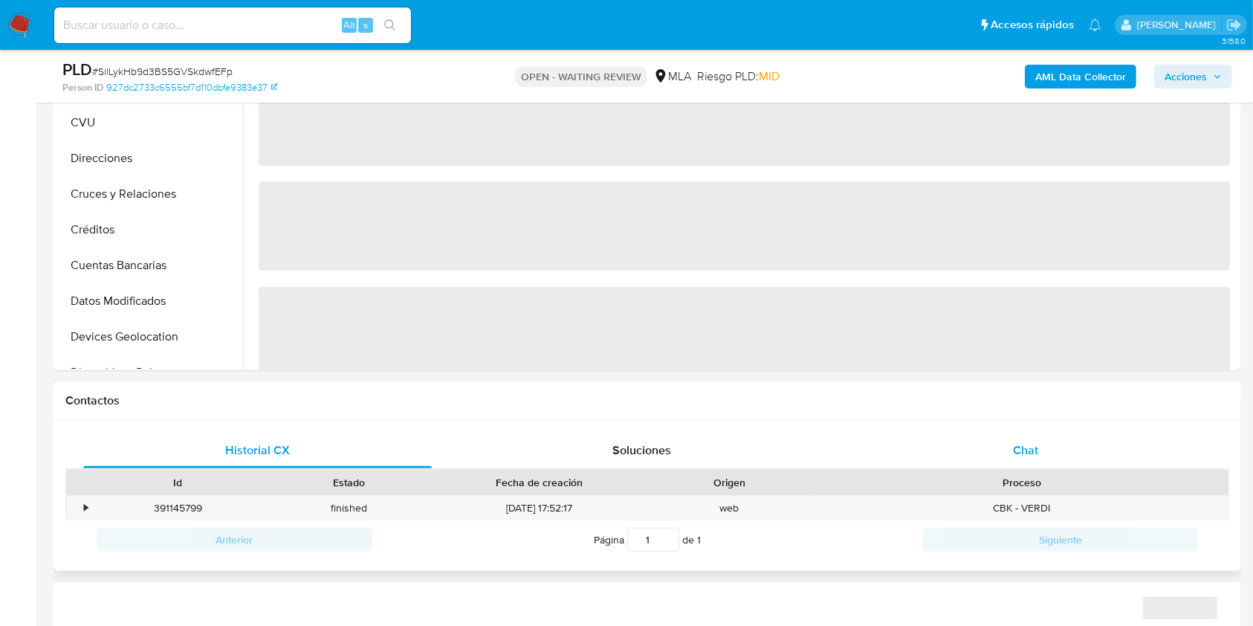
drag, startPoint x: 1017, startPoint y: 440, endPoint x: 1010, endPoint y: 439, distance: 7.5
click at [1016, 440] on div "Chat" at bounding box center [1026, 451] width 349 height 36
select select "10"
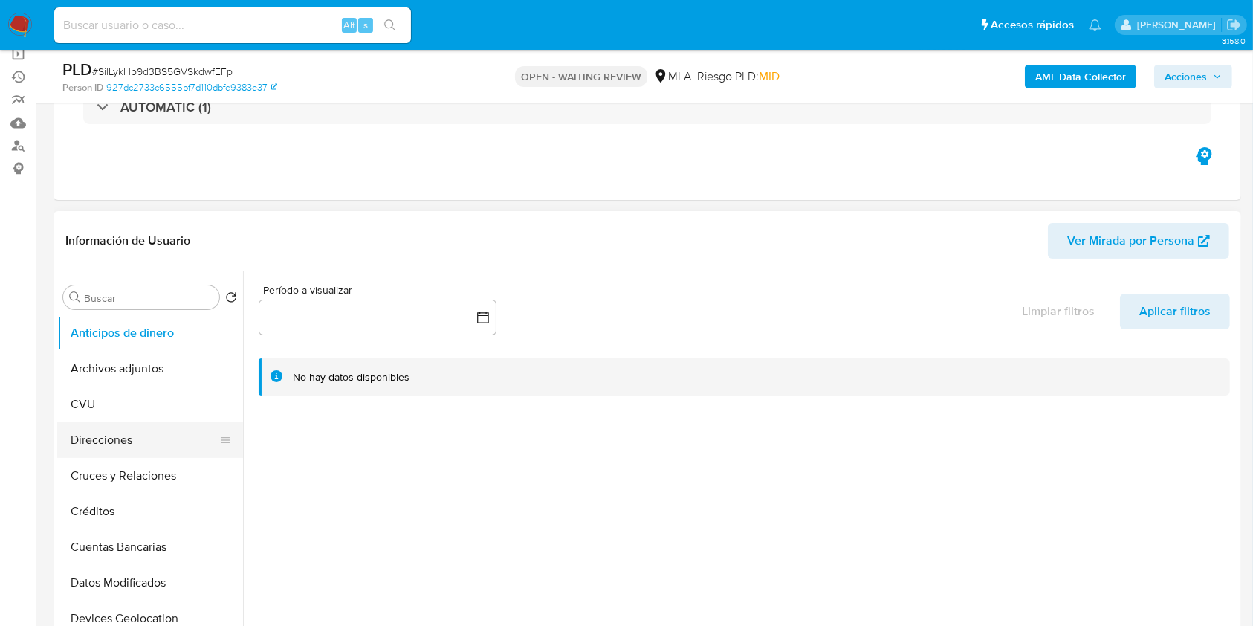
scroll to position [198, 0]
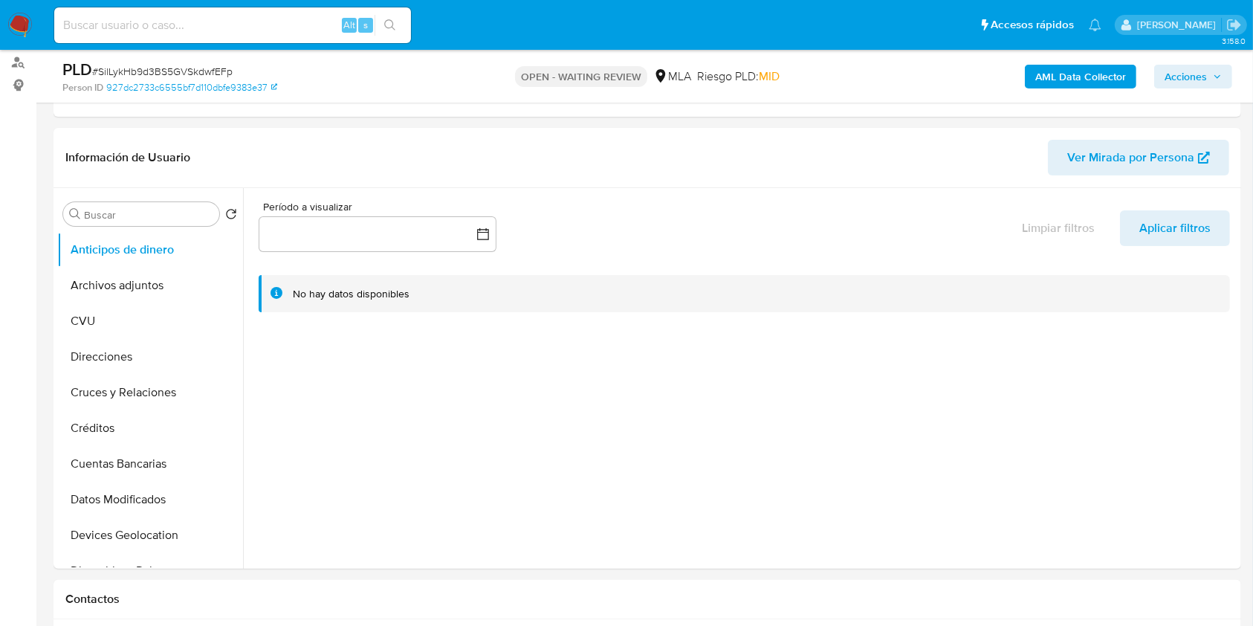
click at [1099, 86] on b "AML Data Collector" at bounding box center [1081, 77] width 91 height 24
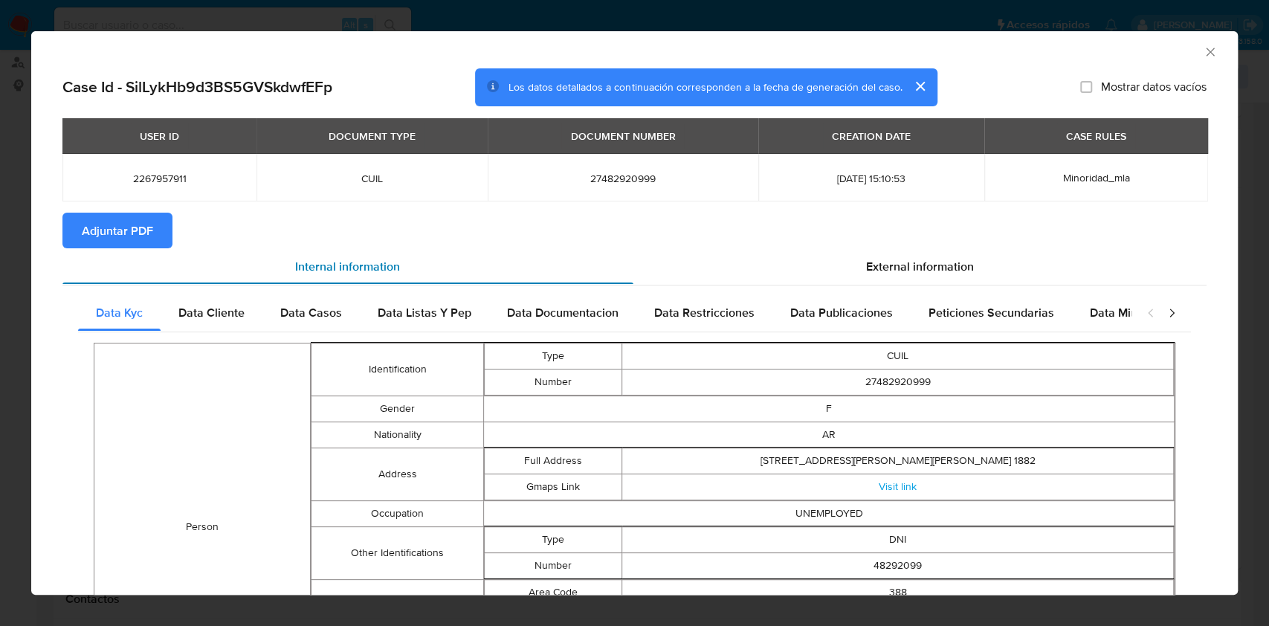
click at [106, 248] on div "Internal information" at bounding box center [347, 266] width 571 height 36
click at [110, 229] on span "Adjuntar PDF" at bounding box center [117, 230] width 71 height 33
click at [1203, 51] on icon "Cerrar ventana" at bounding box center [1210, 52] width 15 height 15
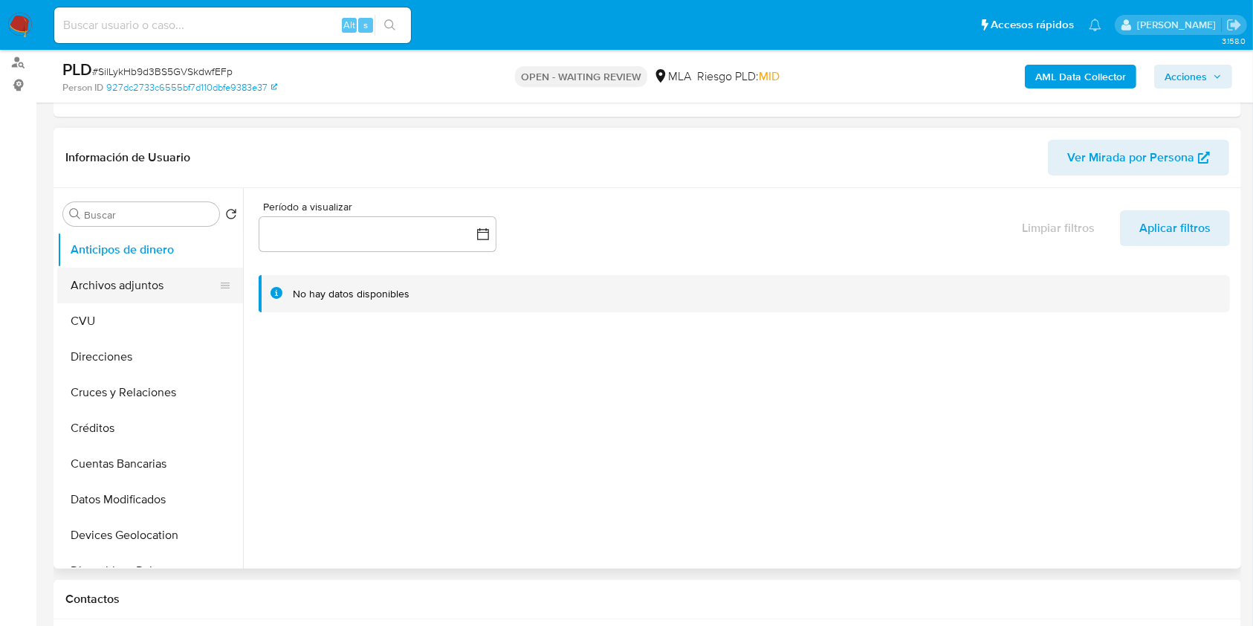
click at [119, 276] on button "Archivos adjuntos" at bounding box center [144, 286] width 174 height 36
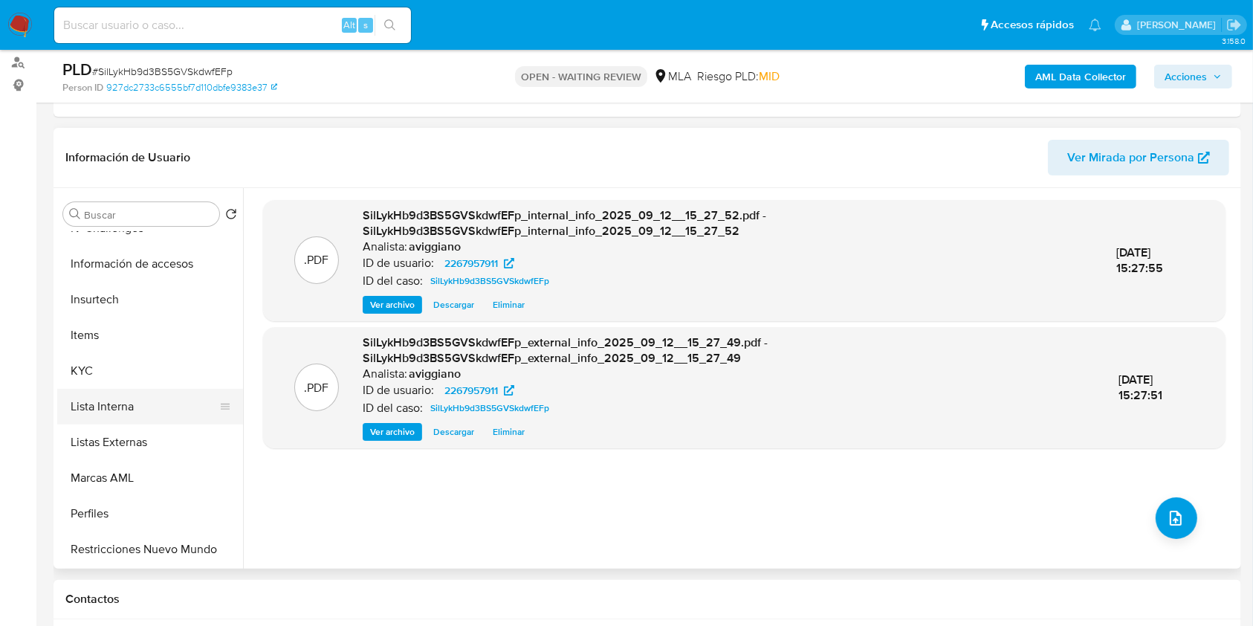
scroll to position [595, 0]
drag, startPoint x: 125, startPoint y: 366, endPoint x: 158, endPoint y: 372, distance: 34.0
click at [125, 366] on button "KYC" at bounding box center [144, 369] width 174 height 36
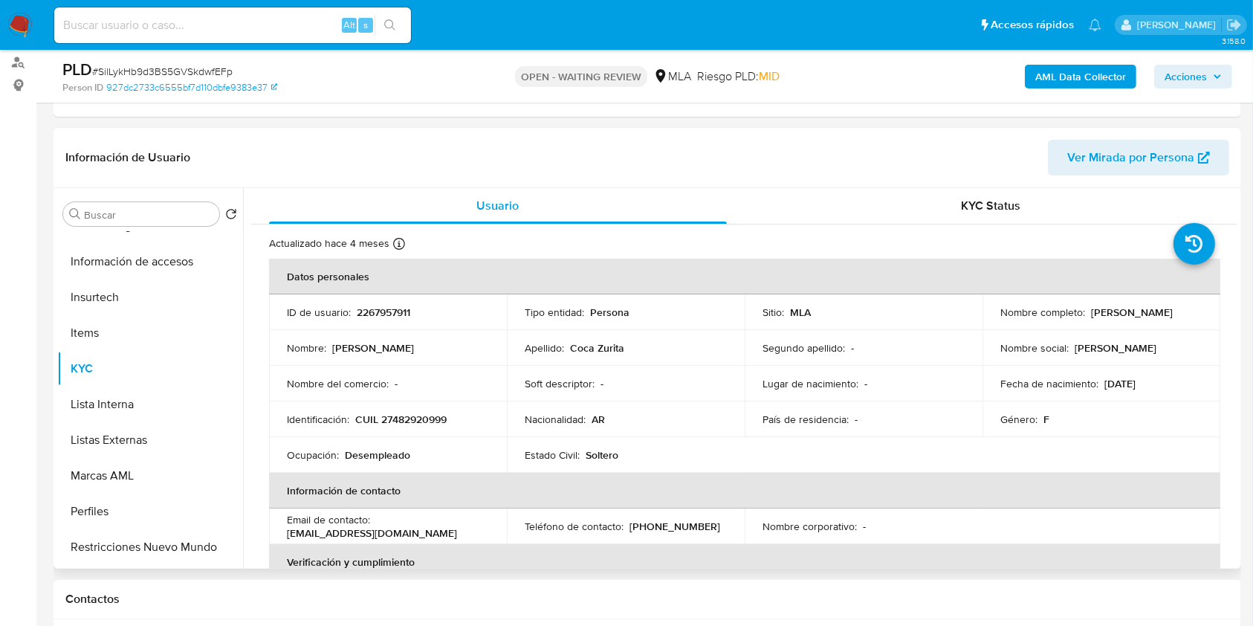
click at [427, 427] on td "Identificación : CUIL 27482920999" at bounding box center [388, 419] width 238 height 36
click at [427, 425] on p "CUIL 27482920999" at bounding box center [400, 419] width 91 height 13
copy p "27482920999"
click at [387, 319] on td "ID de usuario : 2267957911" at bounding box center [388, 312] width 238 height 36
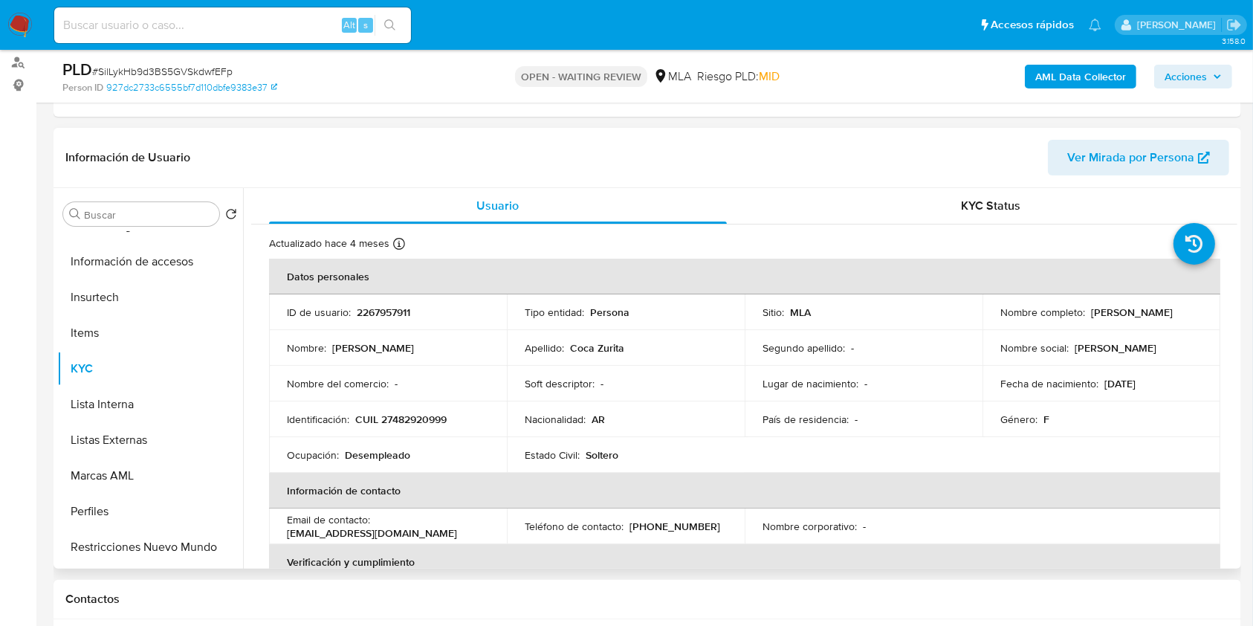
click at [387, 319] on td "ID de usuario : 2267957911" at bounding box center [388, 312] width 238 height 36
click at [389, 307] on p "2267957911" at bounding box center [384, 312] width 54 height 13
copy p "2267957911"
click at [419, 175] on div "Información de Usuario Ver Mirada por Persona" at bounding box center [648, 158] width 1188 height 60
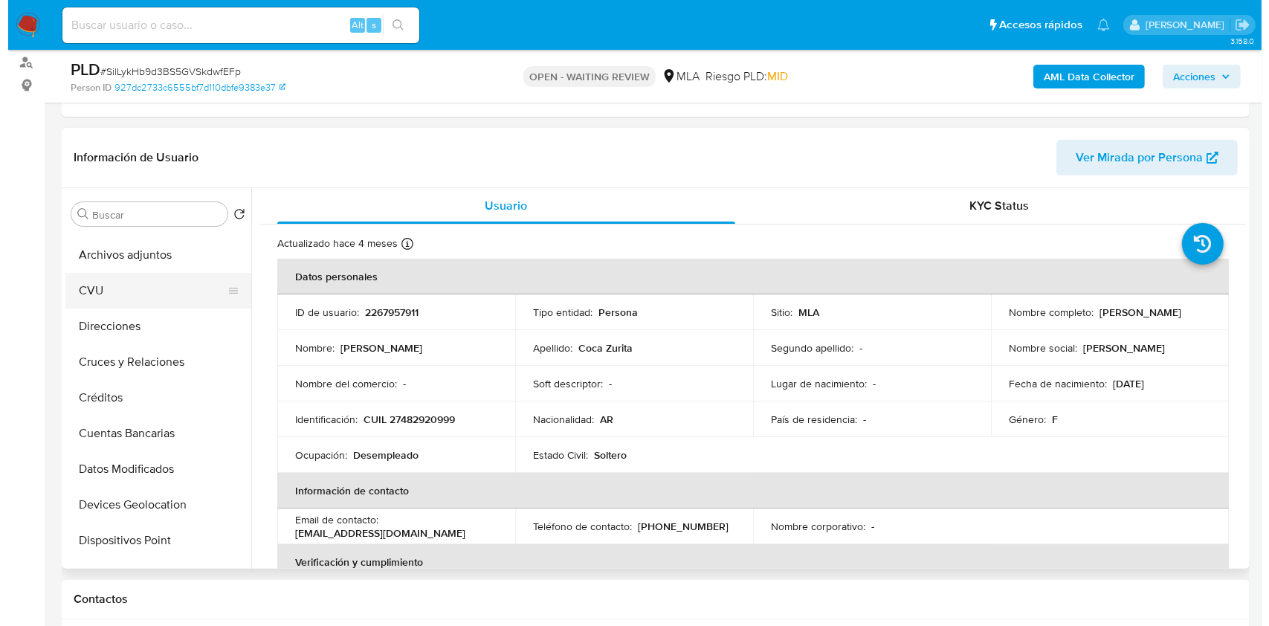
scroll to position [0, 0]
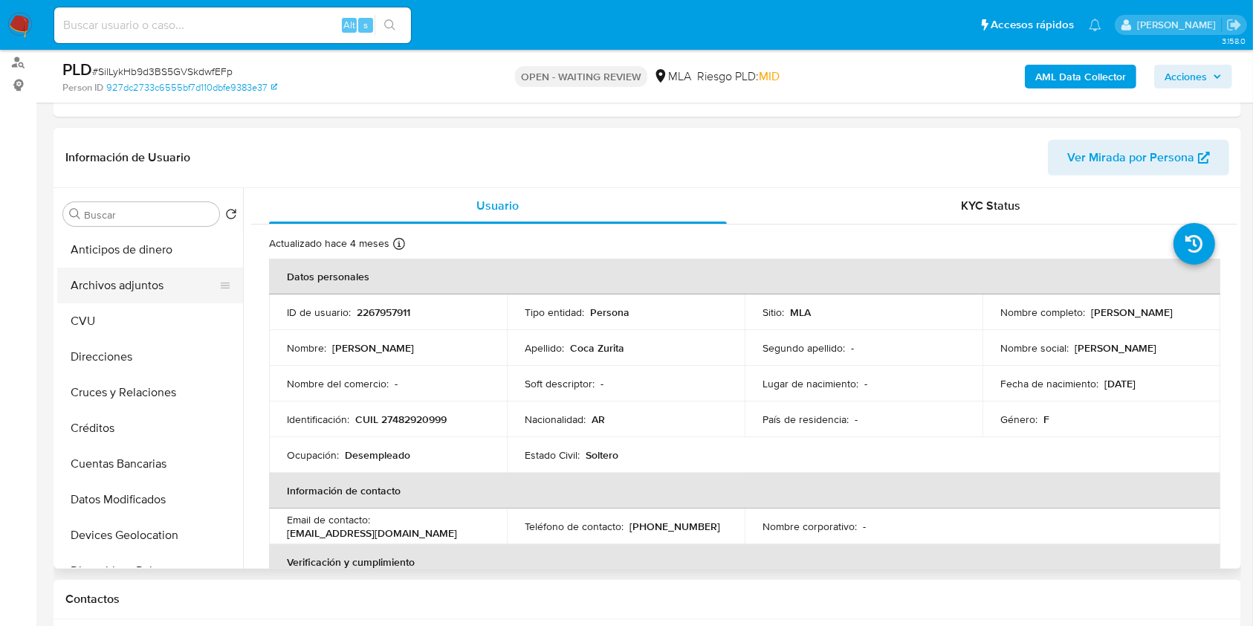
click at [164, 297] on button "Archivos adjuntos" at bounding box center [144, 286] width 174 height 36
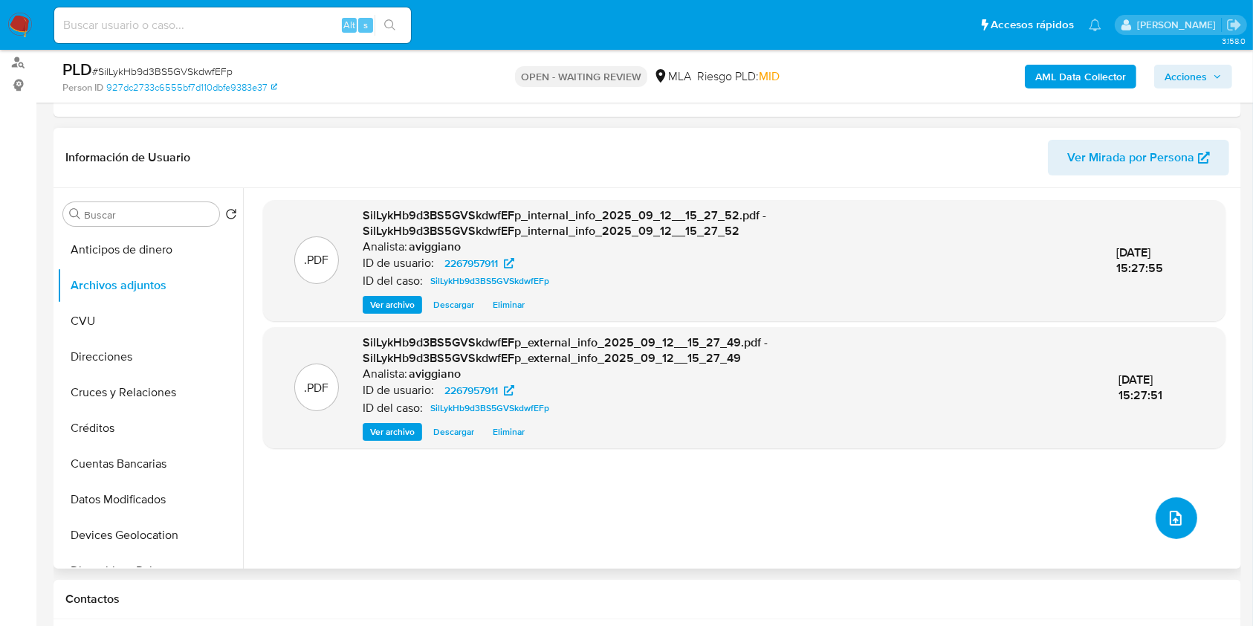
click at [1167, 512] on icon "upload-file" at bounding box center [1176, 518] width 18 height 18
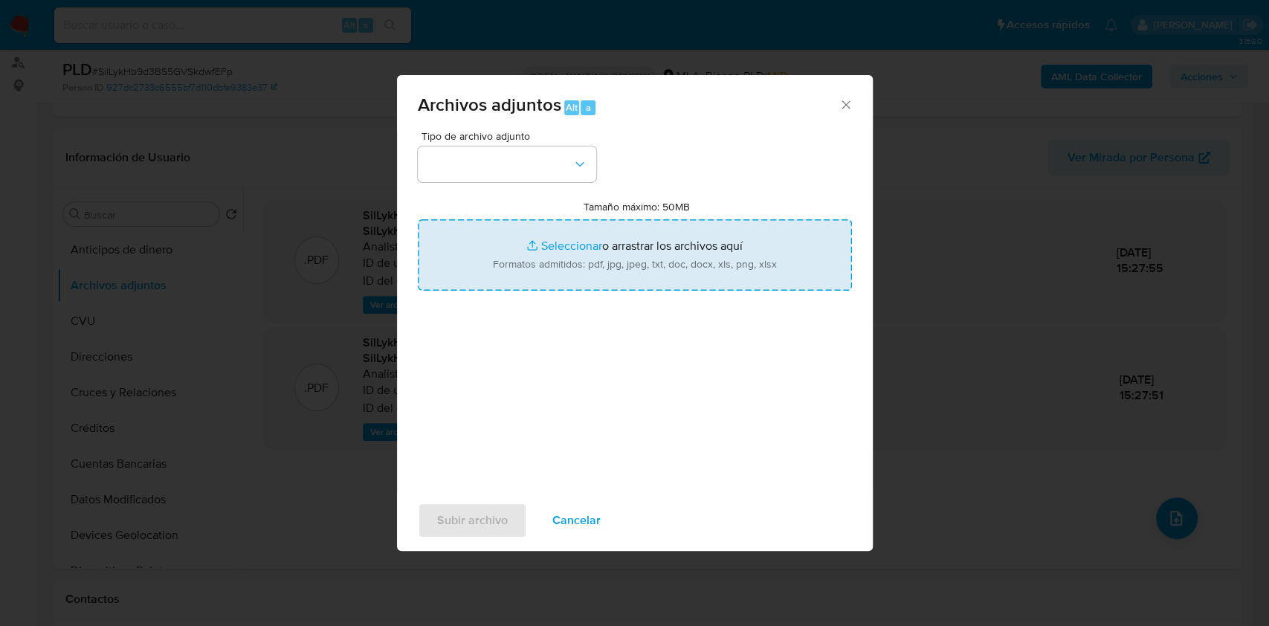
click at [658, 273] on input "Tamaño máximo: 50MB Seleccionar archivos" at bounding box center [635, 254] width 434 height 71
type input "C:\fakepath\Nosis - 2267957911.pdf"
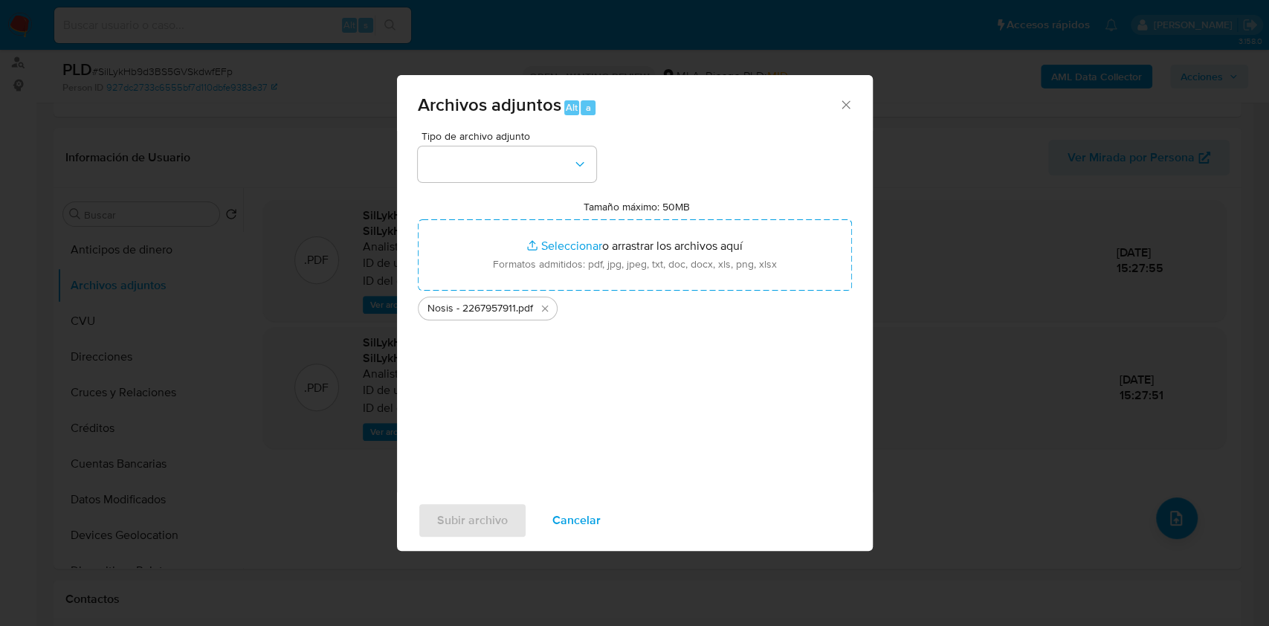
click at [523, 182] on div "Tipo de archivo adjunto Tamaño máximo: 50MB Seleccionar archivos Seleccionar o …" at bounding box center [635, 306] width 434 height 351
click at [525, 170] on button "button" at bounding box center [507, 164] width 178 height 36
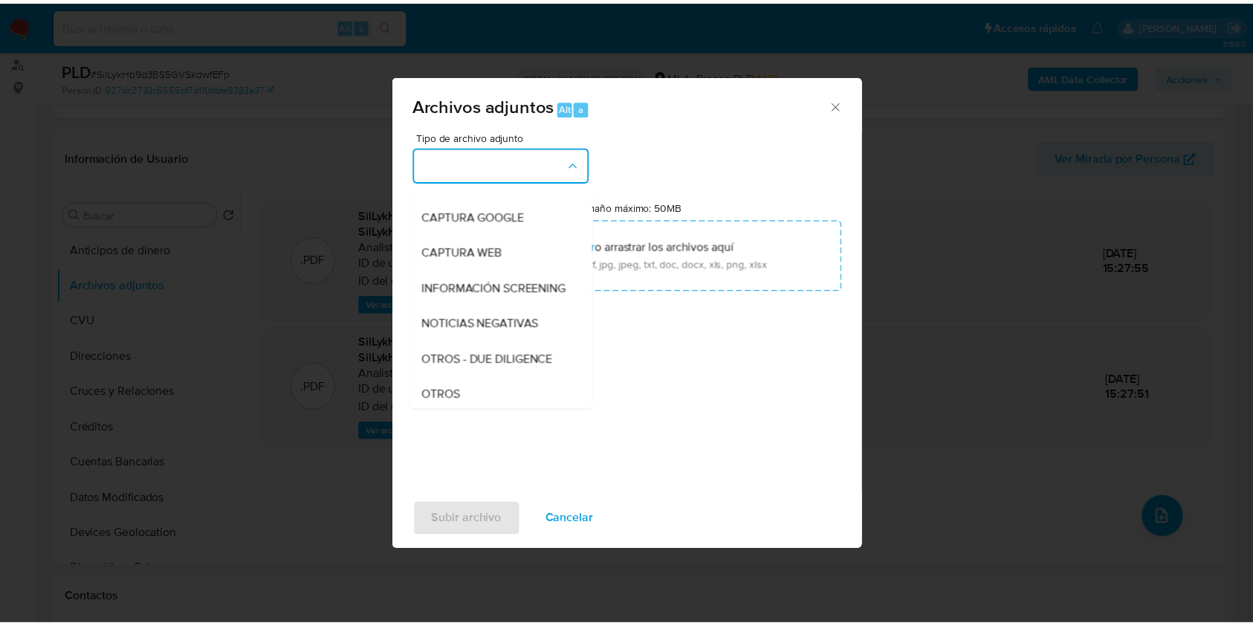
scroll to position [297, 0]
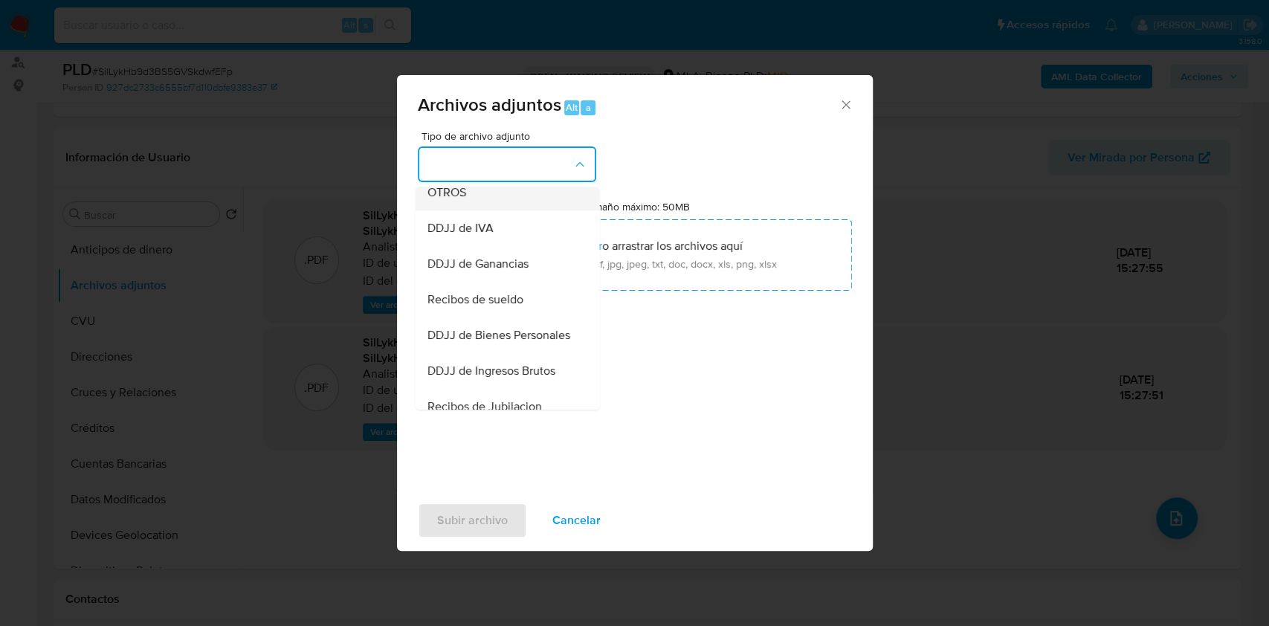
click at [468, 210] on div "OTROS" at bounding box center [503, 193] width 152 height 36
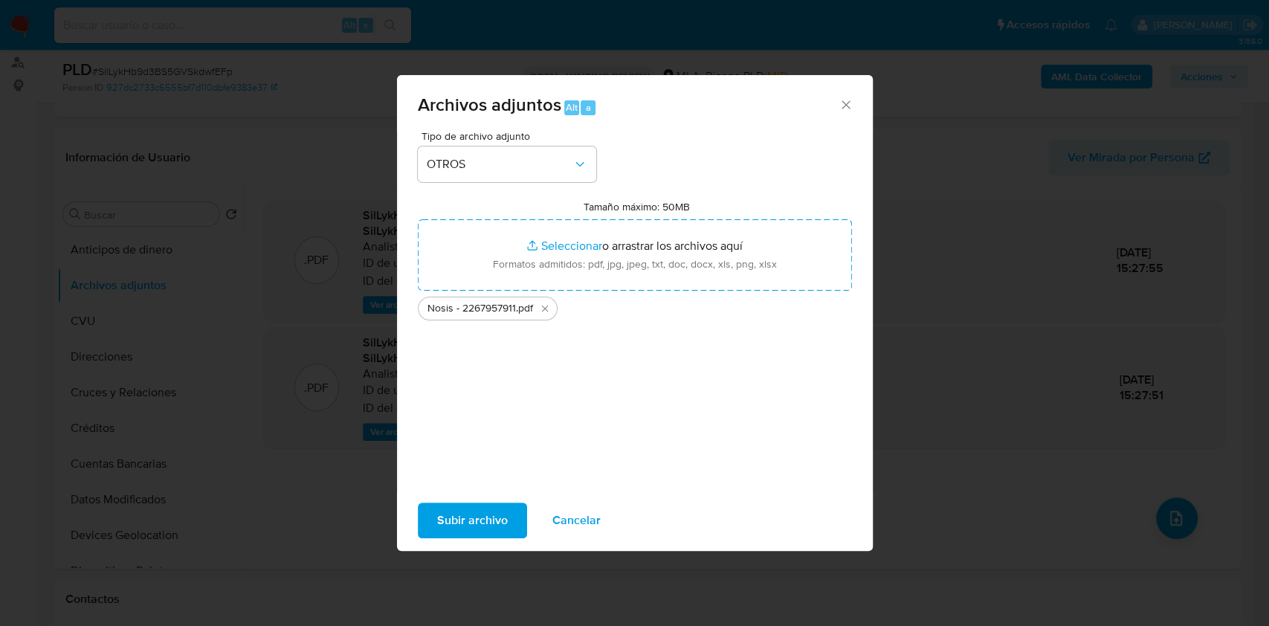
click at [454, 527] on span "Subir archivo" at bounding box center [472, 520] width 71 height 33
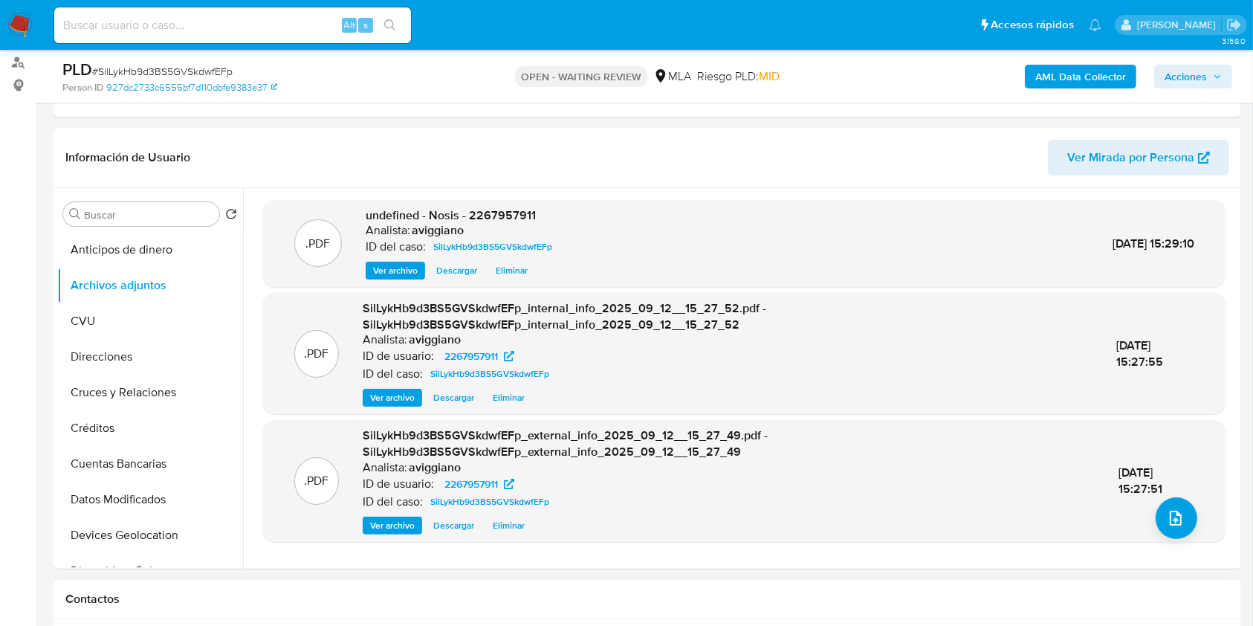
click at [493, 213] on span "undefined - Nosis - 2267957911" at bounding box center [451, 215] width 170 height 17
click at [492, 213] on span "undefined - Nosis - 2267957911" at bounding box center [451, 215] width 170 height 17
click at [496, 217] on span "undefined - Nosis - 2267957911" at bounding box center [451, 215] width 170 height 17
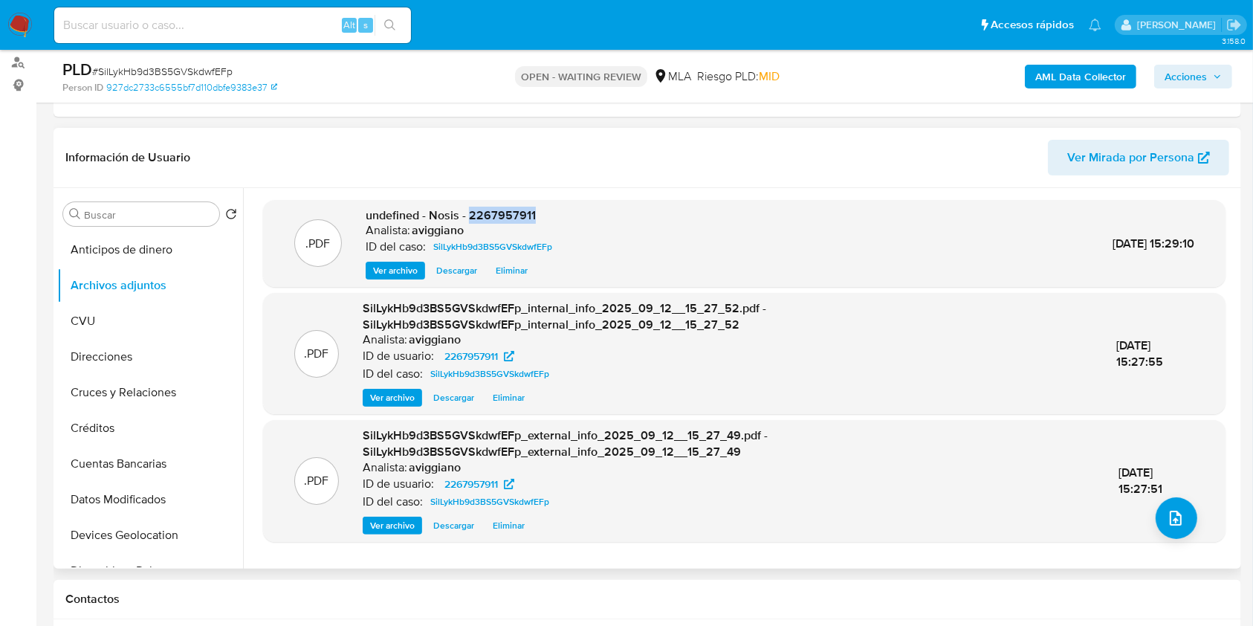
copy span "2267957911"
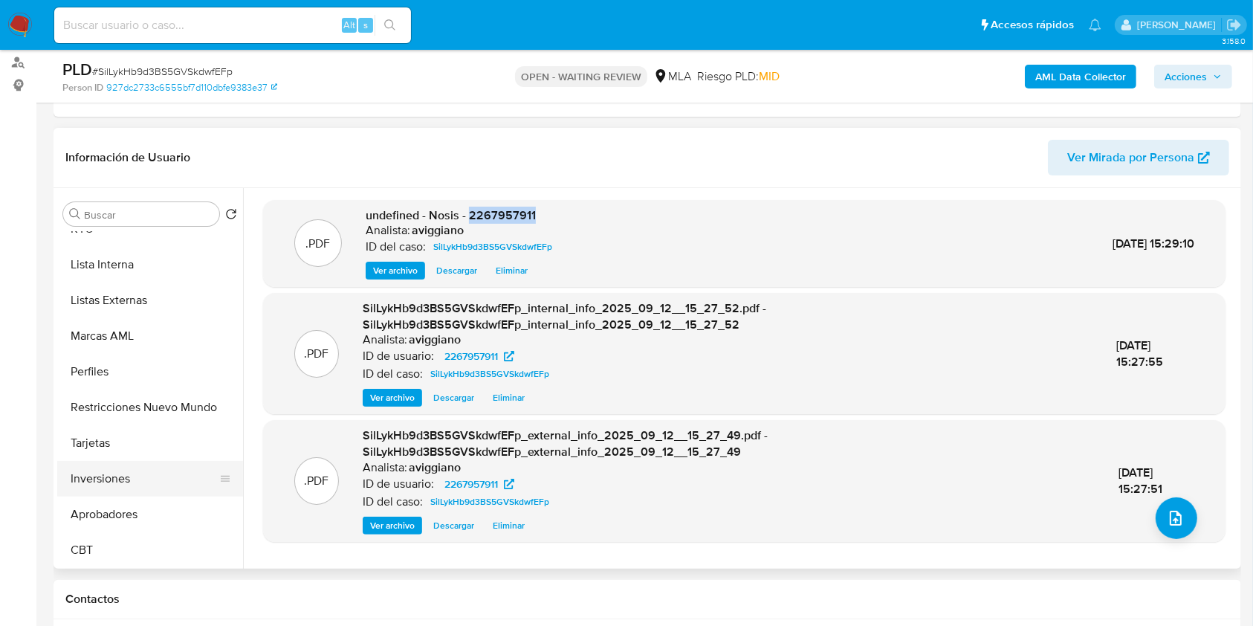
scroll to position [735, 0]
click at [132, 515] on button "Aprobadores" at bounding box center [144, 514] width 174 height 36
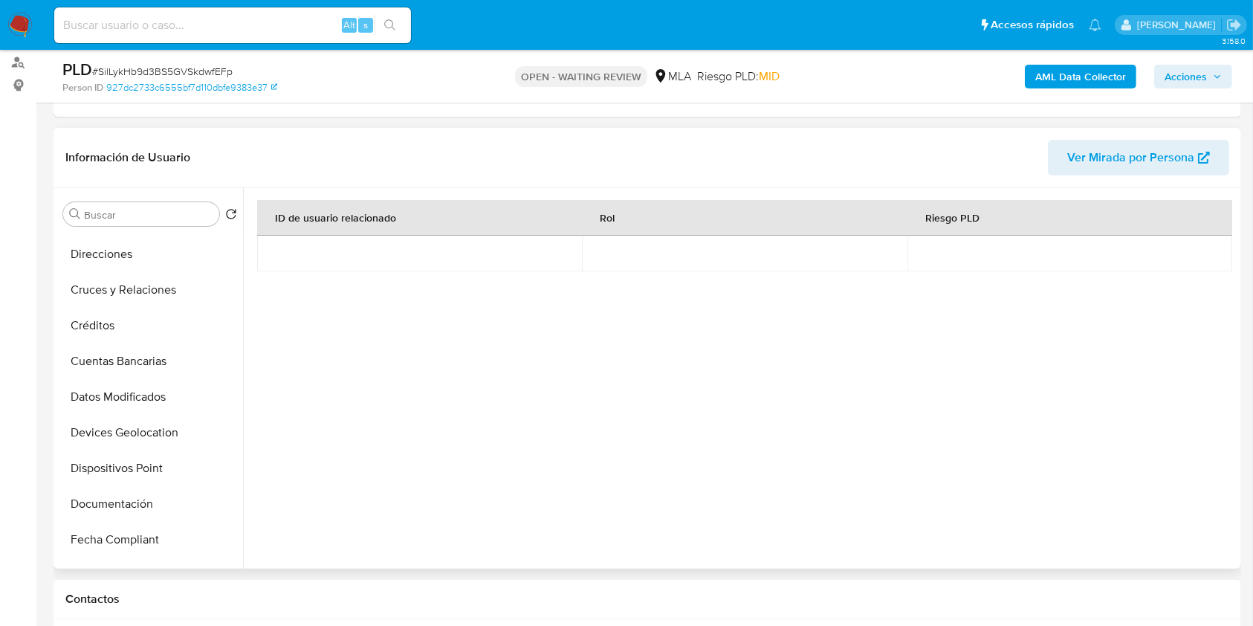
scroll to position [0, 0]
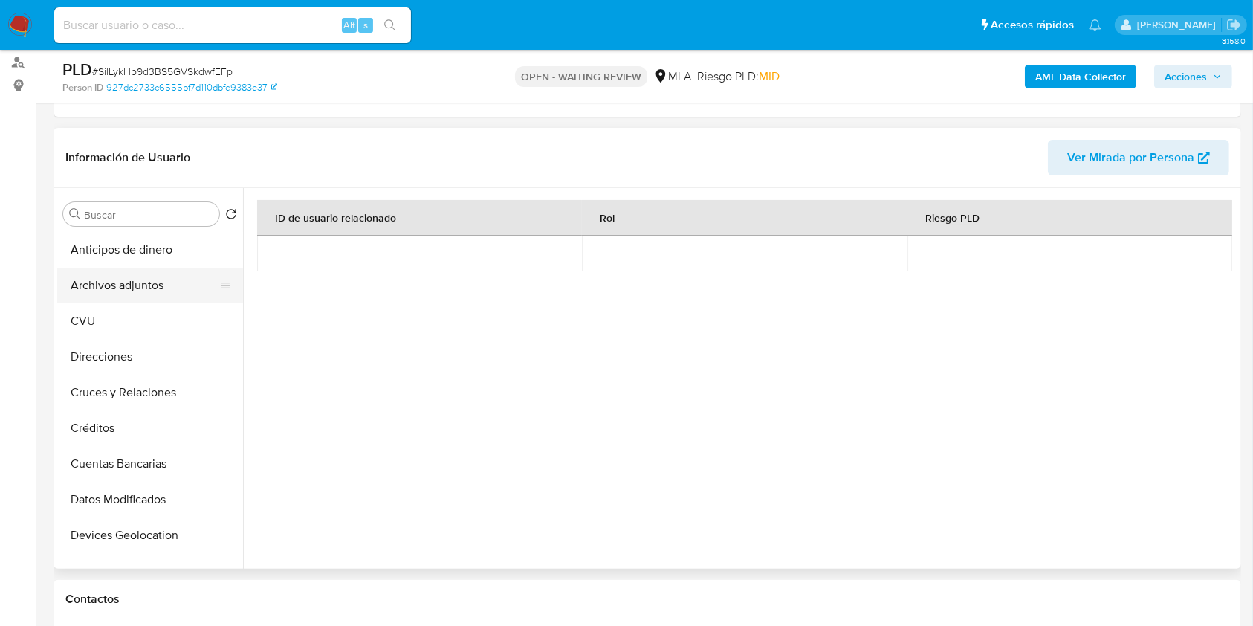
click at [164, 280] on button "Archivos adjuntos" at bounding box center [144, 286] width 174 height 36
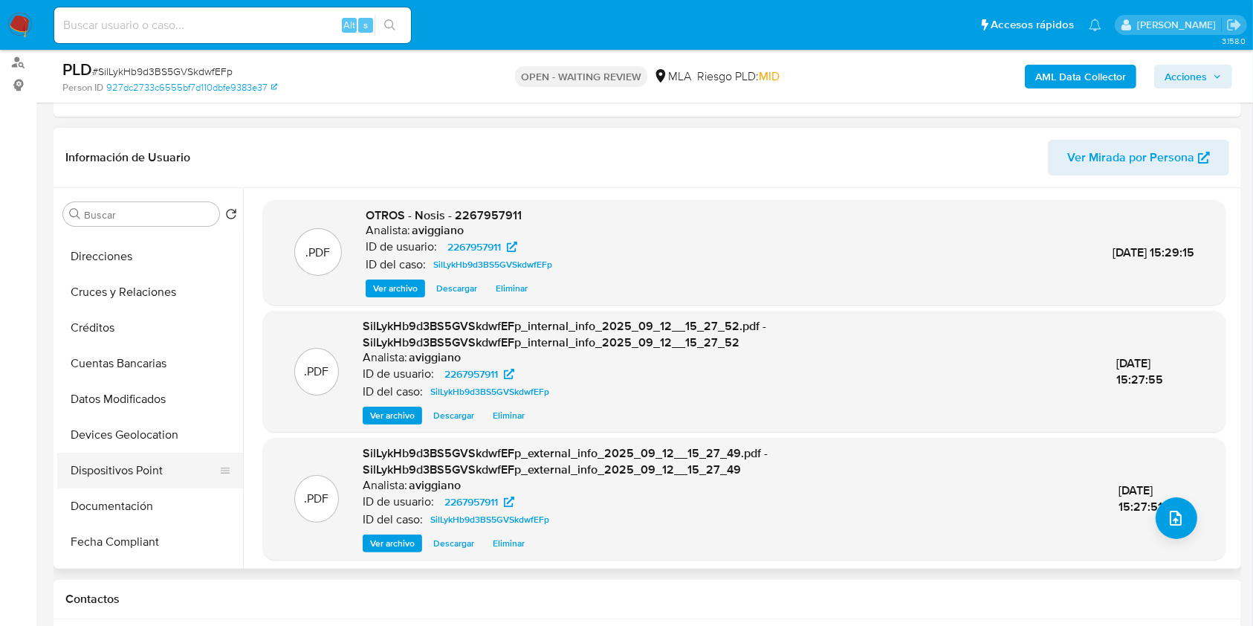
scroll to position [198, 0]
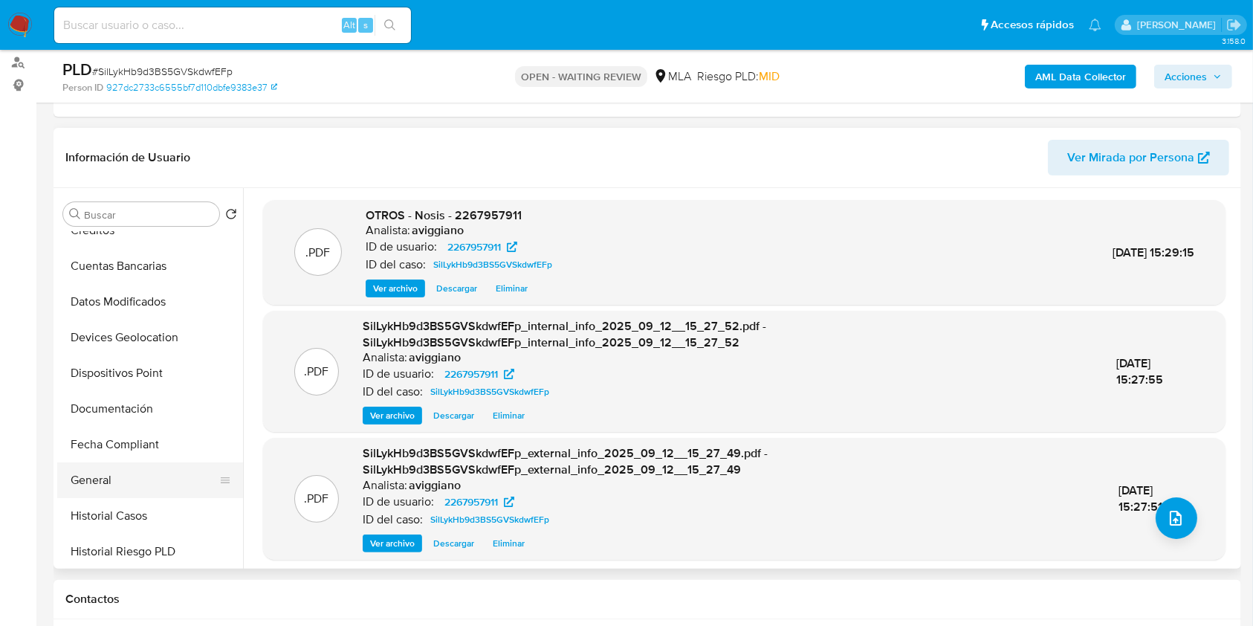
click at [110, 492] on button "General" at bounding box center [144, 480] width 174 height 36
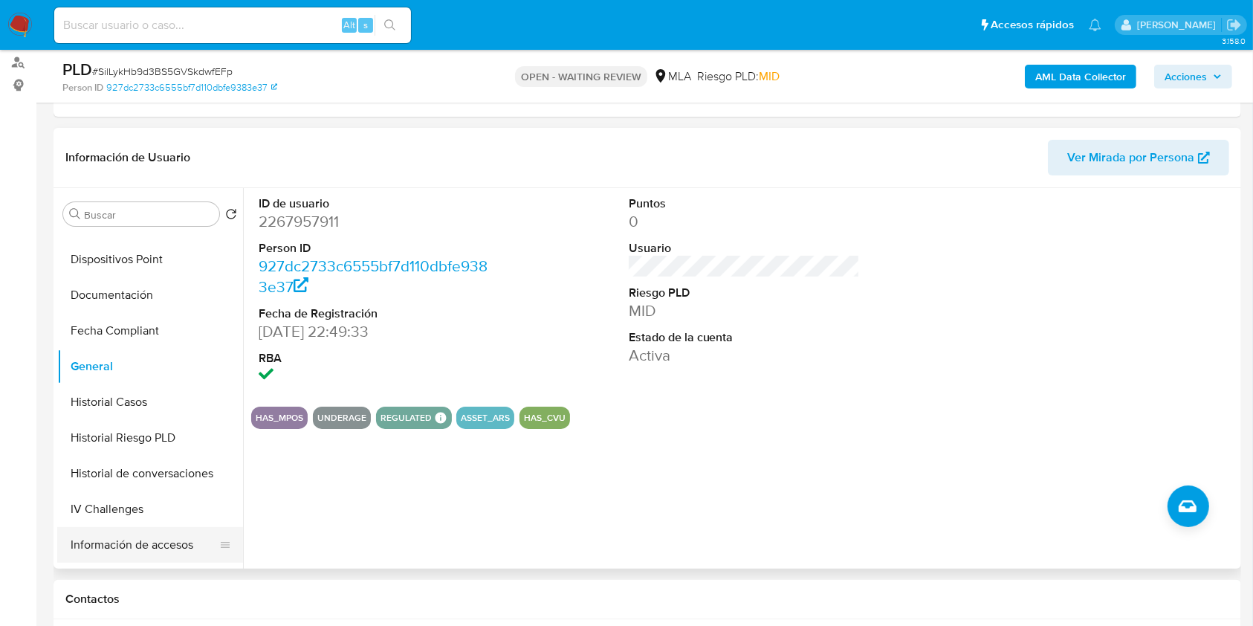
scroll to position [297, 0]
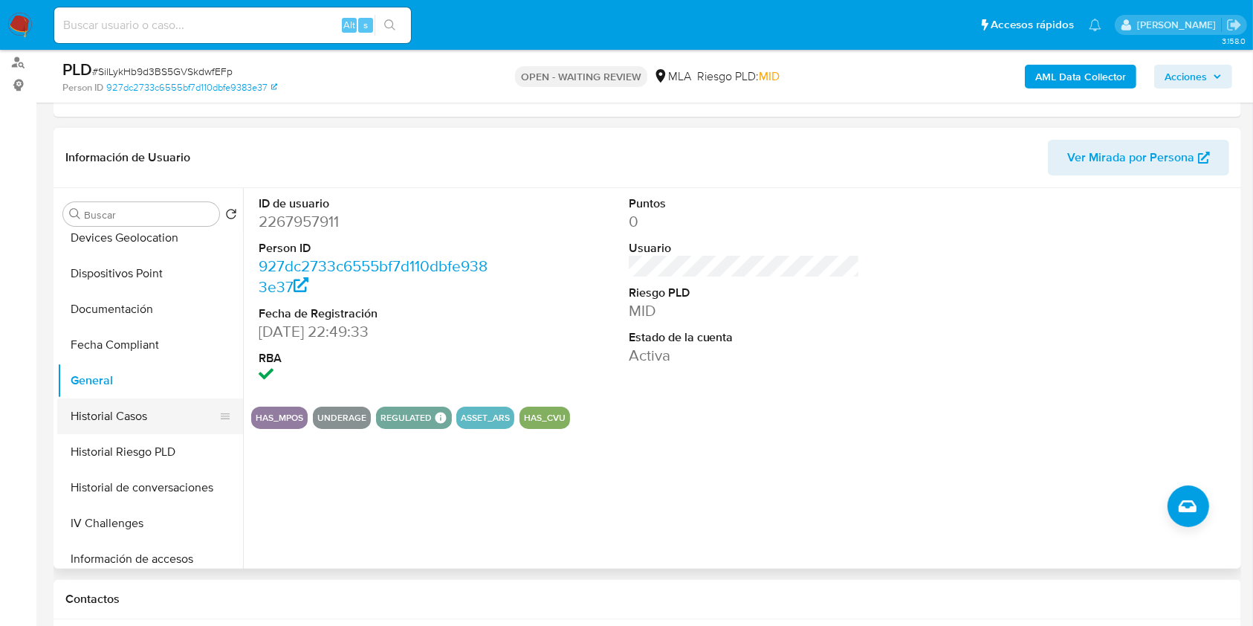
click at [149, 404] on button "Historial Casos" at bounding box center [144, 416] width 174 height 36
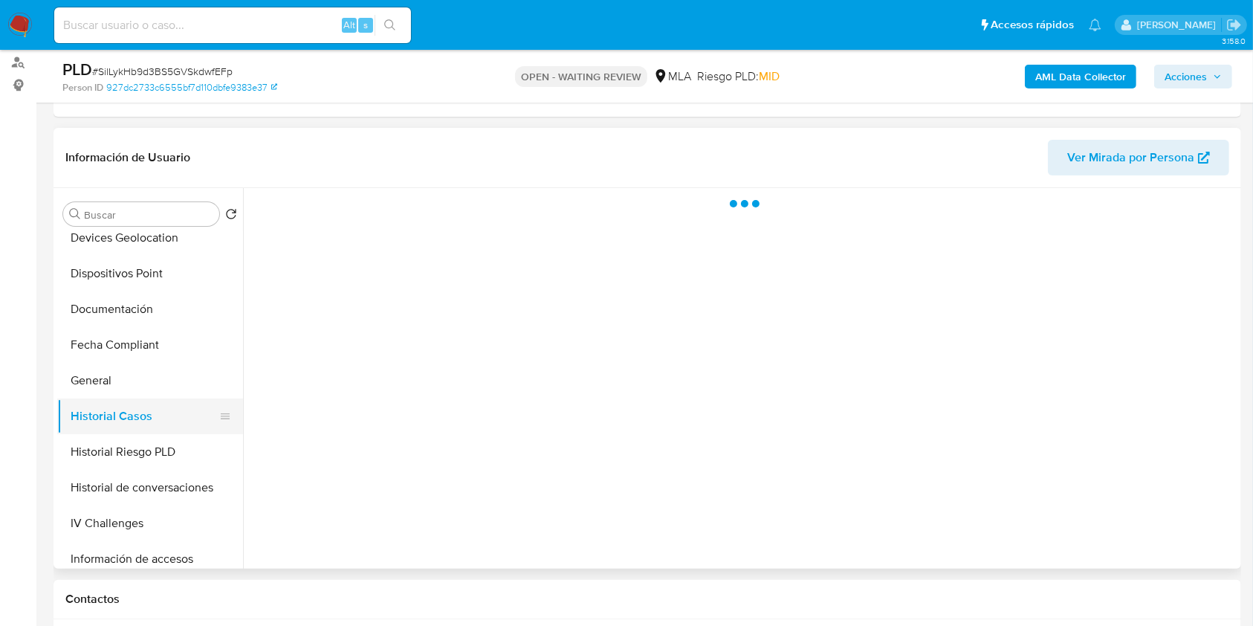
drag, startPoint x: 149, startPoint y: 405, endPoint x: 119, endPoint y: 413, distance: 31.4
click at [119, 413] on button "Historial Casos" at bounding box center [144, 416] width 174 height 36
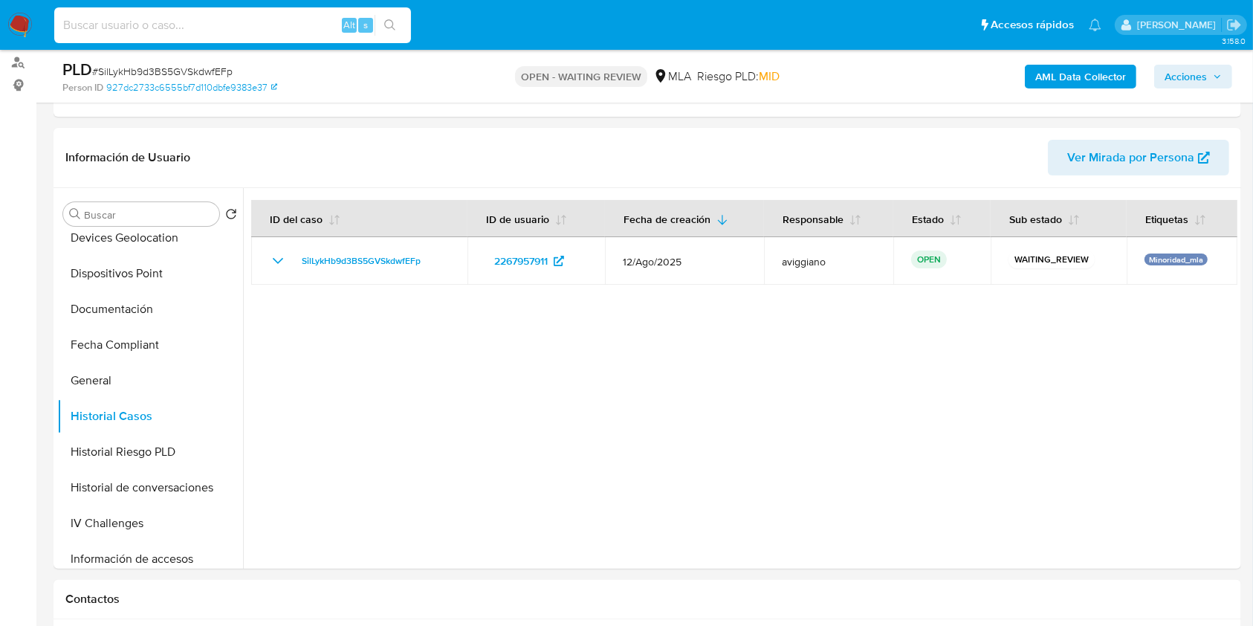
paste input "iHcgh7XHMhqPDA6vz3mp3A70"
type input "iHcgh7XHMhqPDA6vz3mp3A70"
click at [393, 30] on icon "search-icon" at bounding box center [390, 25] width 12 height 12
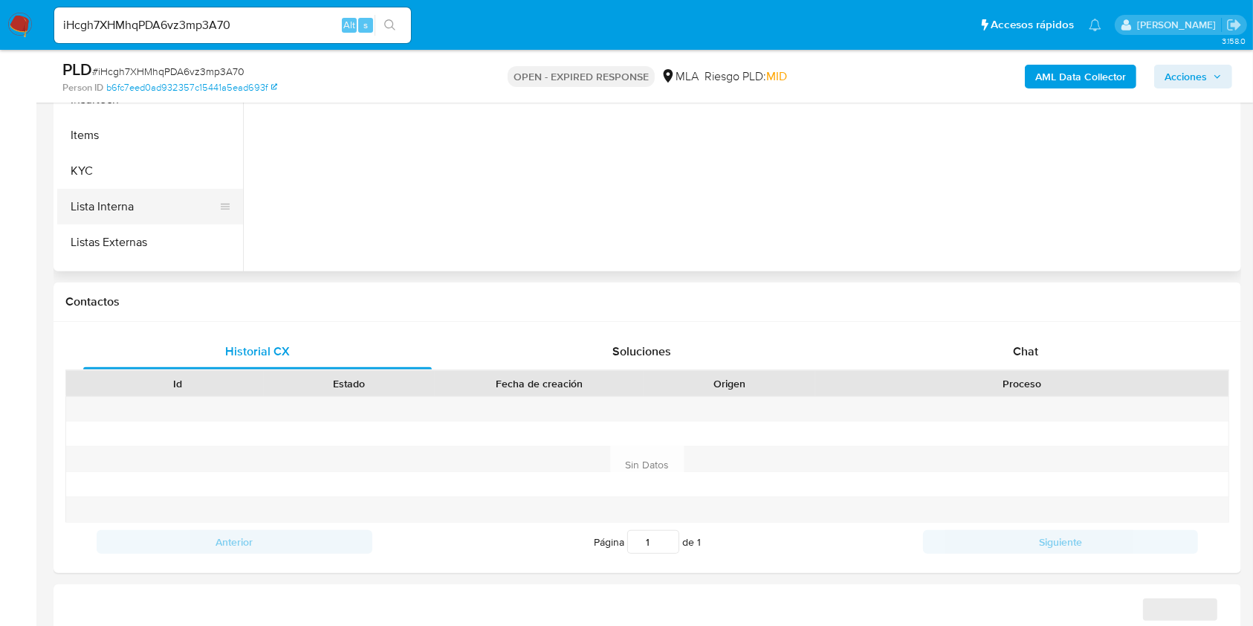
scroll to position [735, 0]
select select "10"
click at [182, 205] on button "Aprobadores" at bounding box center [144, 217] width 174 height 36
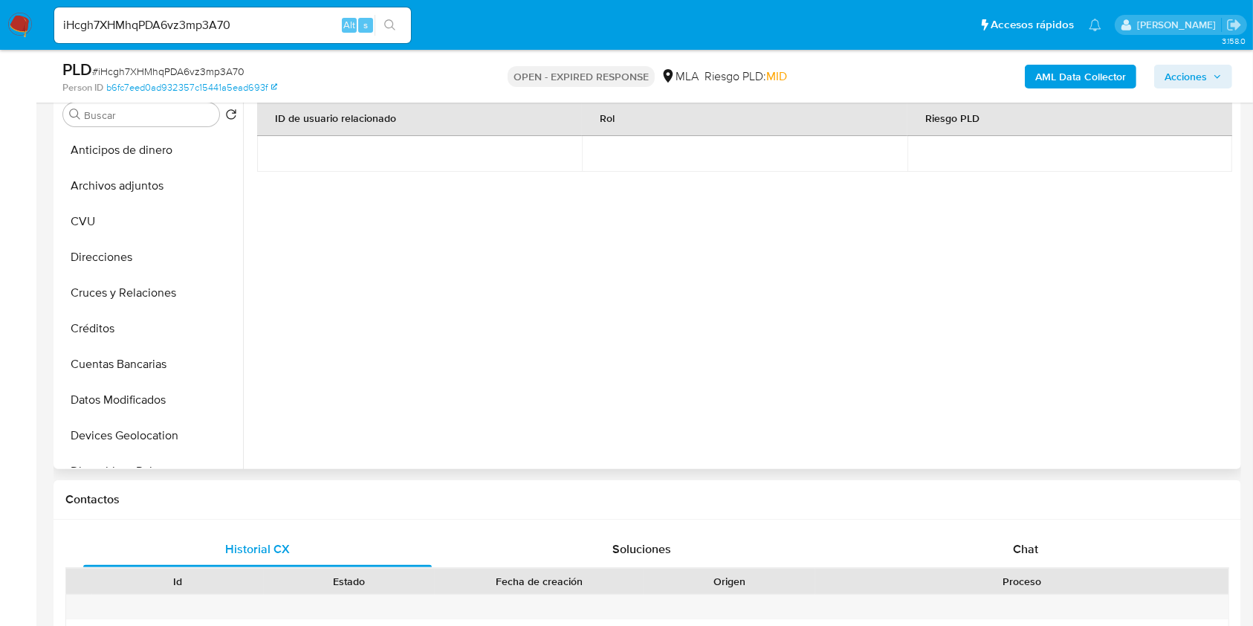
scroll to position [0, 0]
click at [149, 190] on button "Archivos adjuntos" at bounding box center [144, 186] width 174 height 36
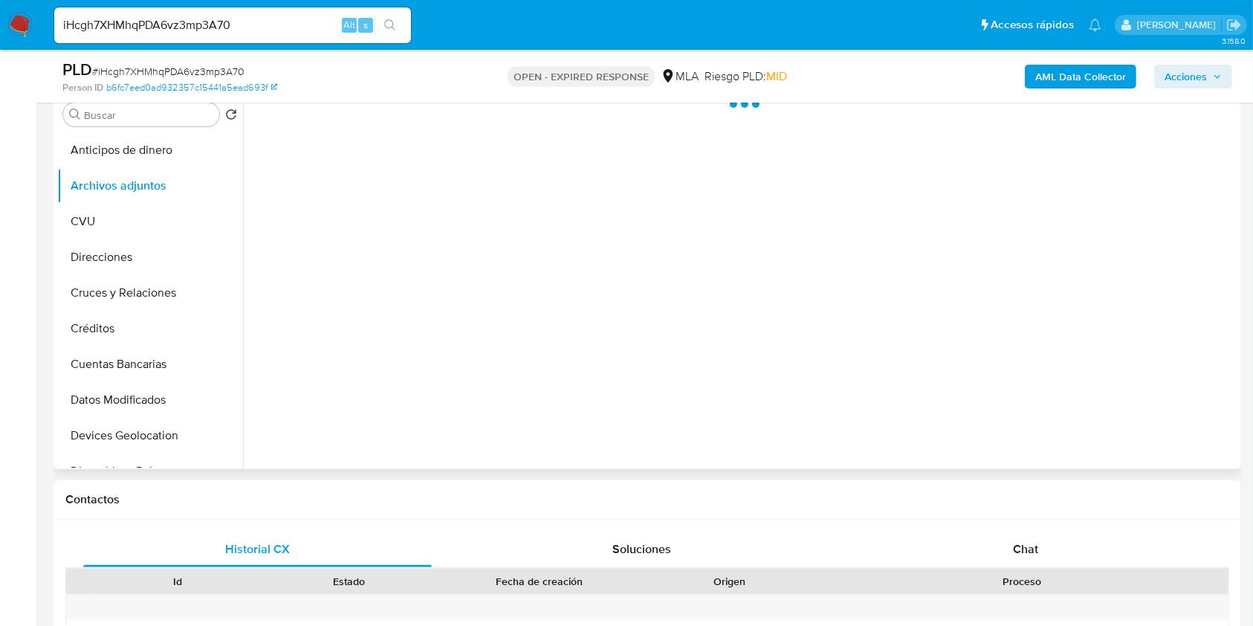
scroll to position [198, 0]
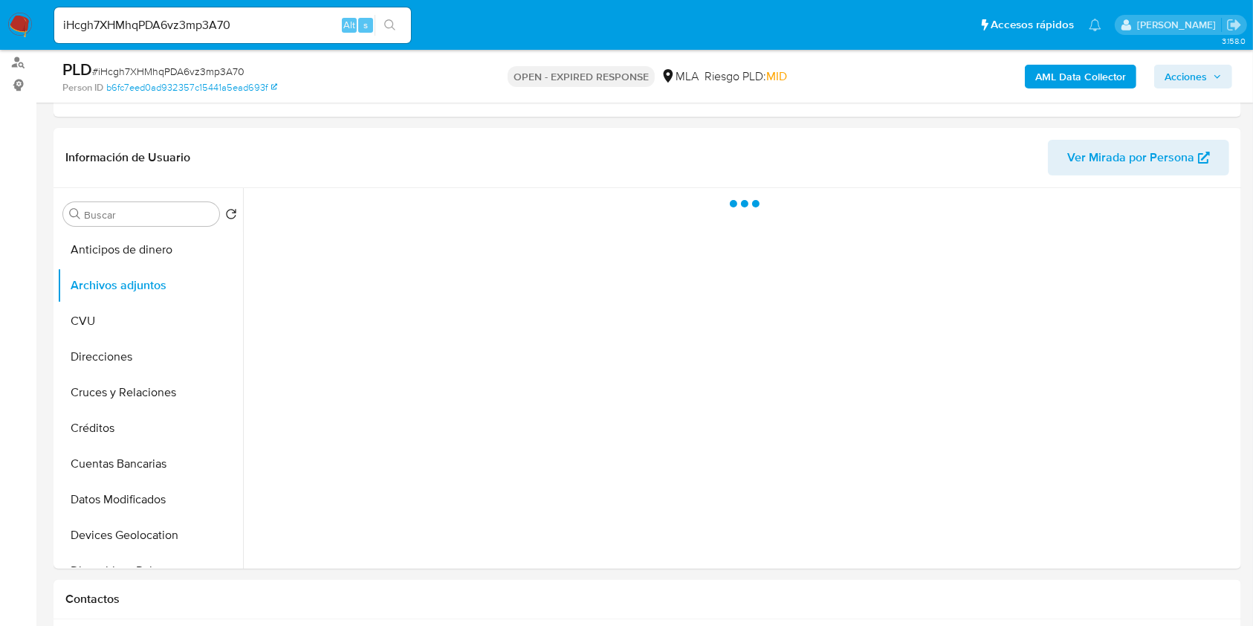
click at [1080, 72] on b "AML Data Collector" at bounding box center [1081, 77] width 91 height 24
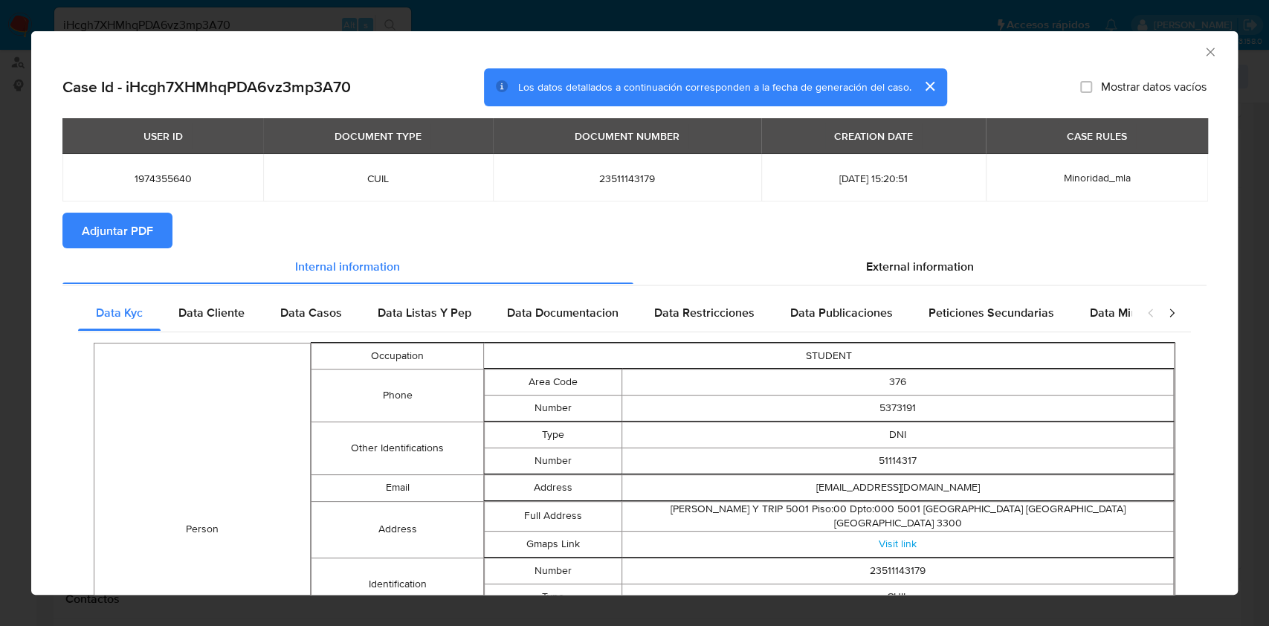
click at [161, 223] on button "Adjuntar PDF" at bounding box center [117, 231] width 110 height 36
drag, startPoint x: 1205, startPoint y: 59, endPoint x: 1196, endPoint y: 54, distance: 10.3
click at [1205, 58] on div "AML Data Collector" at bounding box center [634, 49] width 1207 height 37
click at [1206, 52] on icon "Cerrar ventana" at bounding box center [1210, 52] width 8 height 8
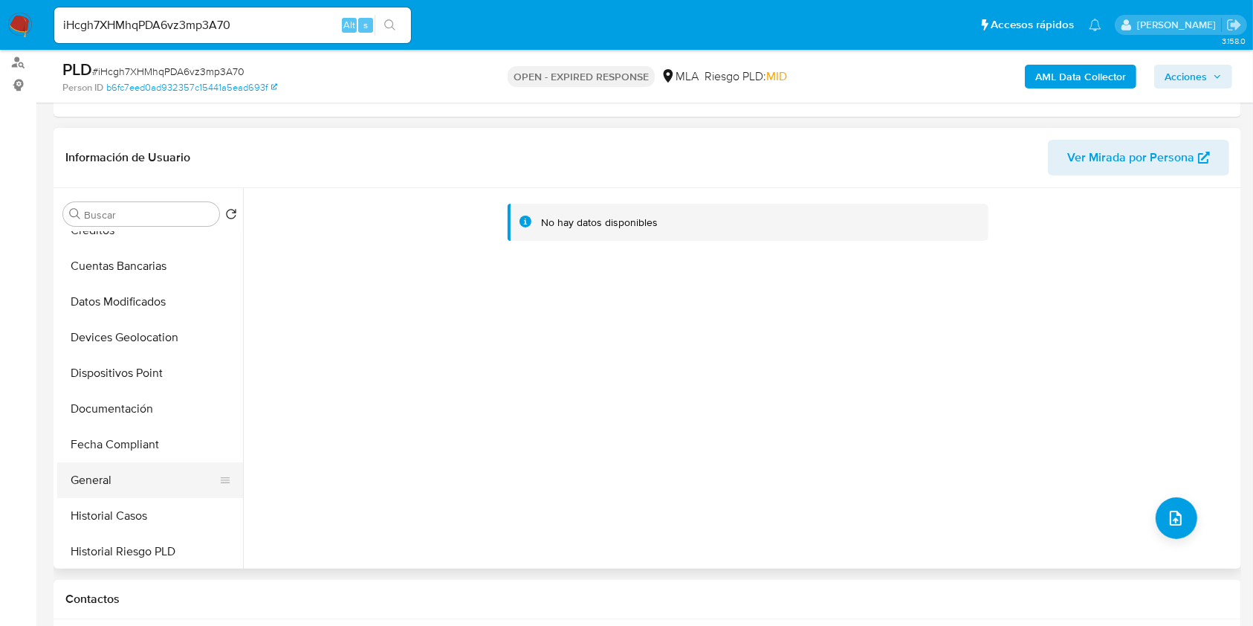
click at [101, 477] on button "General" at bounding box center [144, 480] width 174 height 36
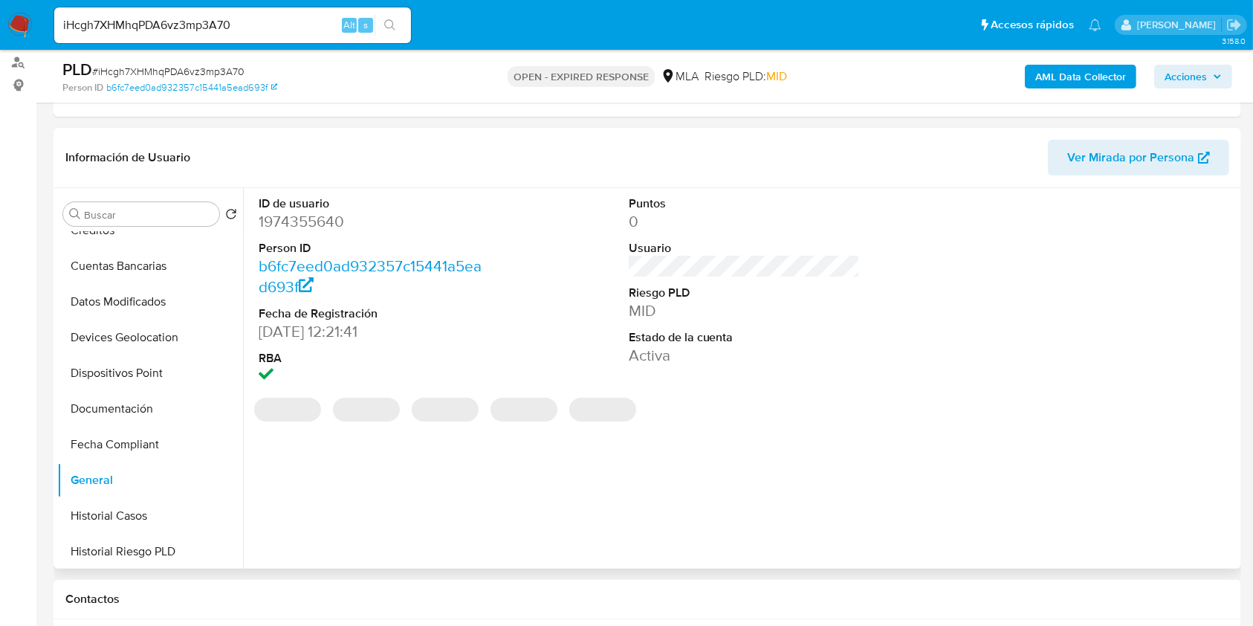
click at [312, 224] on dd "1974355640" at bounding box center [375, 221] width 232 height 21
copy dd "1974355640"
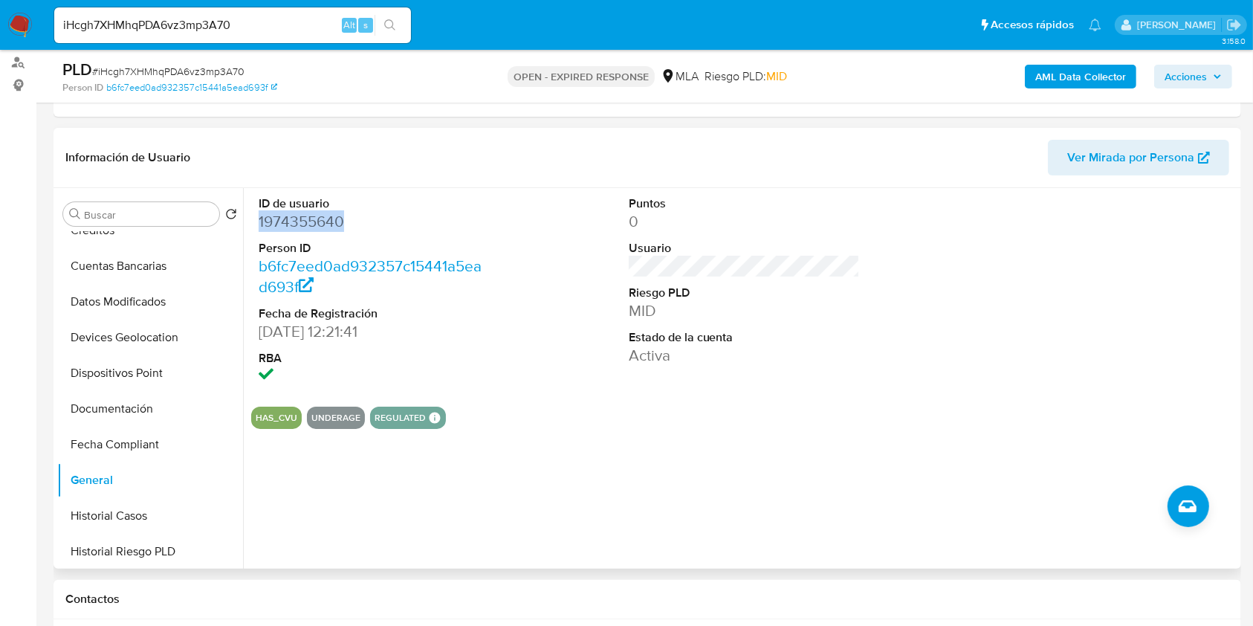
copy dd "1974355640"
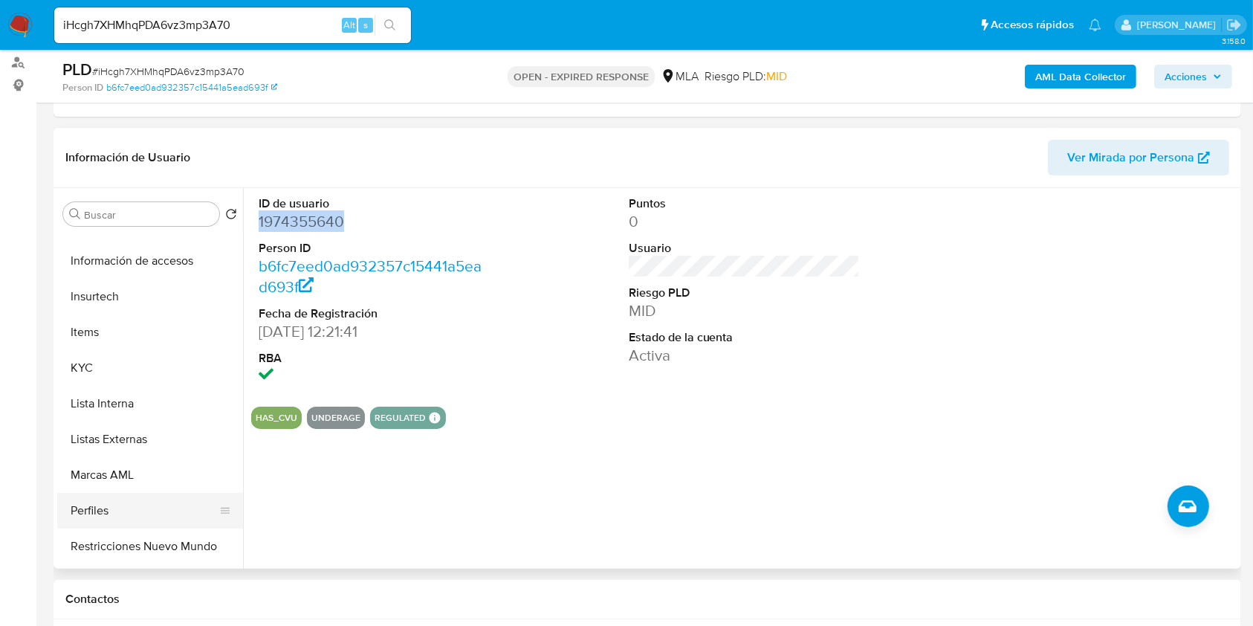
scroll to position [694, 0]
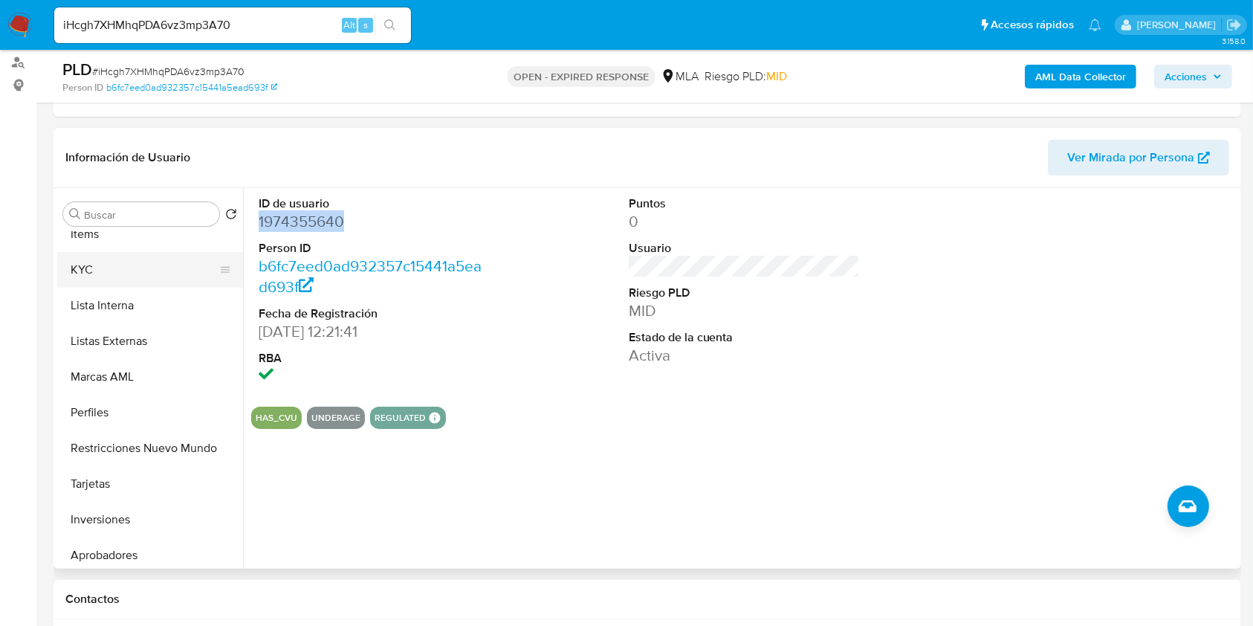
click at [109, 281] on button "KYC" at bounding box center [144, 270] width 174 height 36
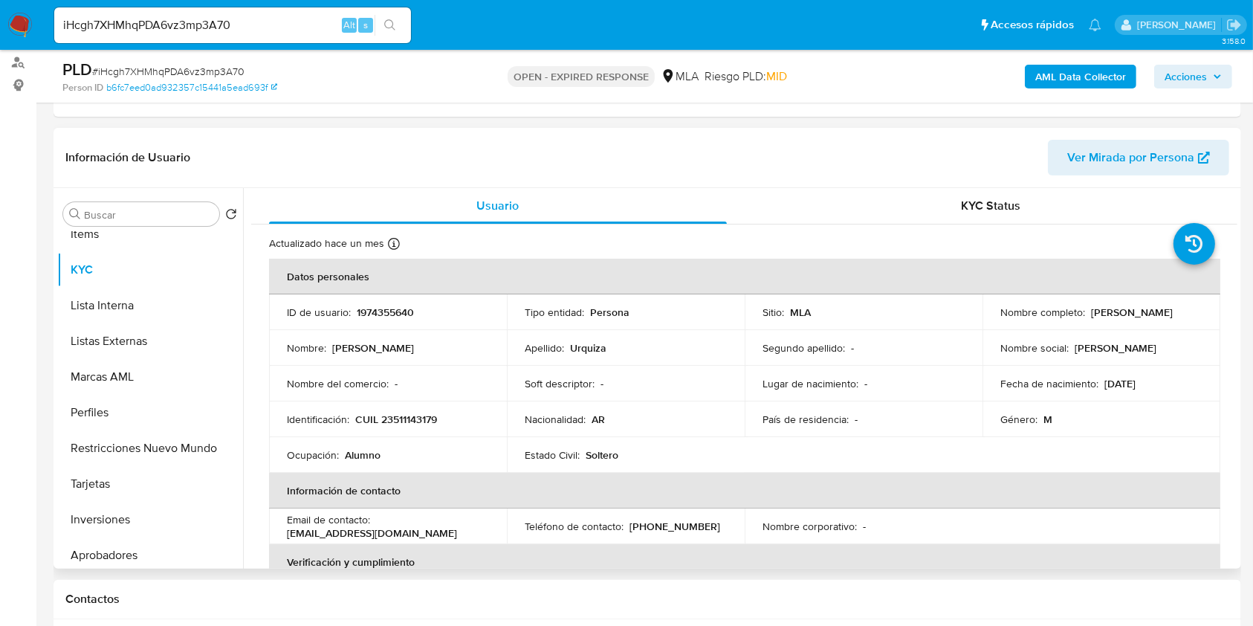
click at [393, 429] on td "Identificación : CUIL 23511143179" at bounding box center [388, 419] width 238 height 36
click at [393, 427] on td "Identificación : CUIL 23511143179" at bounding box center [388, 419] width 238 height 36
click at [401, 413] on p "CUIL 23511143179" at bounding box center [396, 419] width 82 height 13
copy p "23511143179"
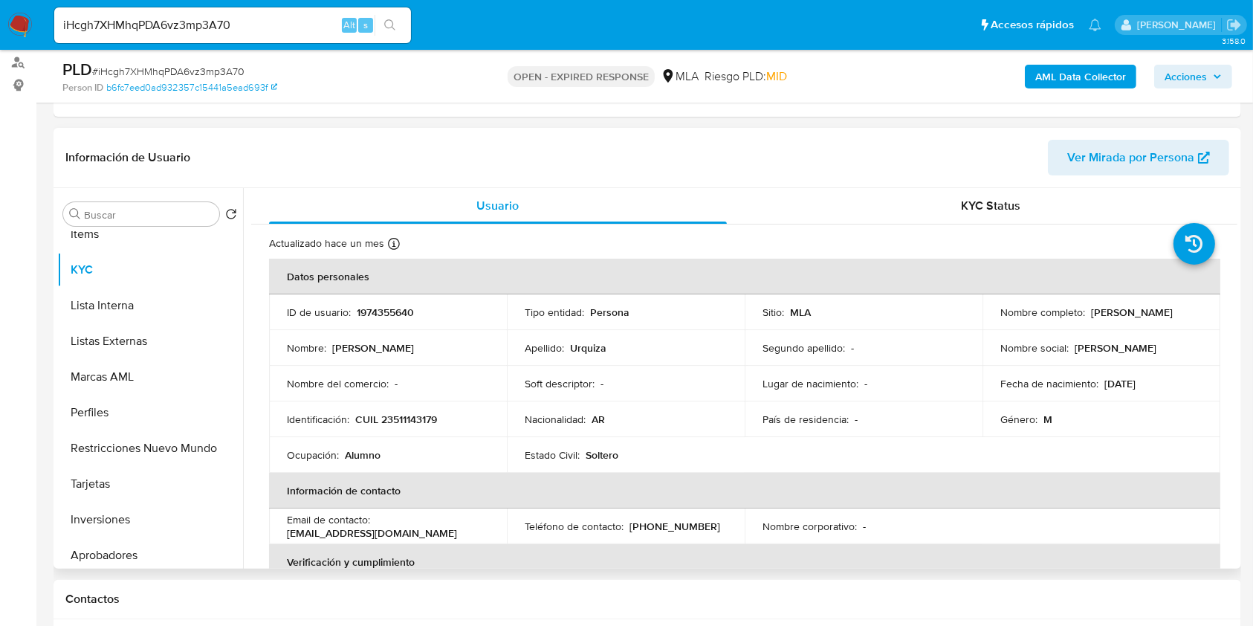
click at [393, 316] on p "1974355640" at bounding box center [385, 312] width 57 height 13
copy p "1974355640"
click at [392, 401] on td "Identificación : CUIL 23511143179" at bounding box center [388, 419] width 238 height 36
click at [394, 420] on p "CUIL 23511143179" at bounding box center [396, 419] width 82 height 13
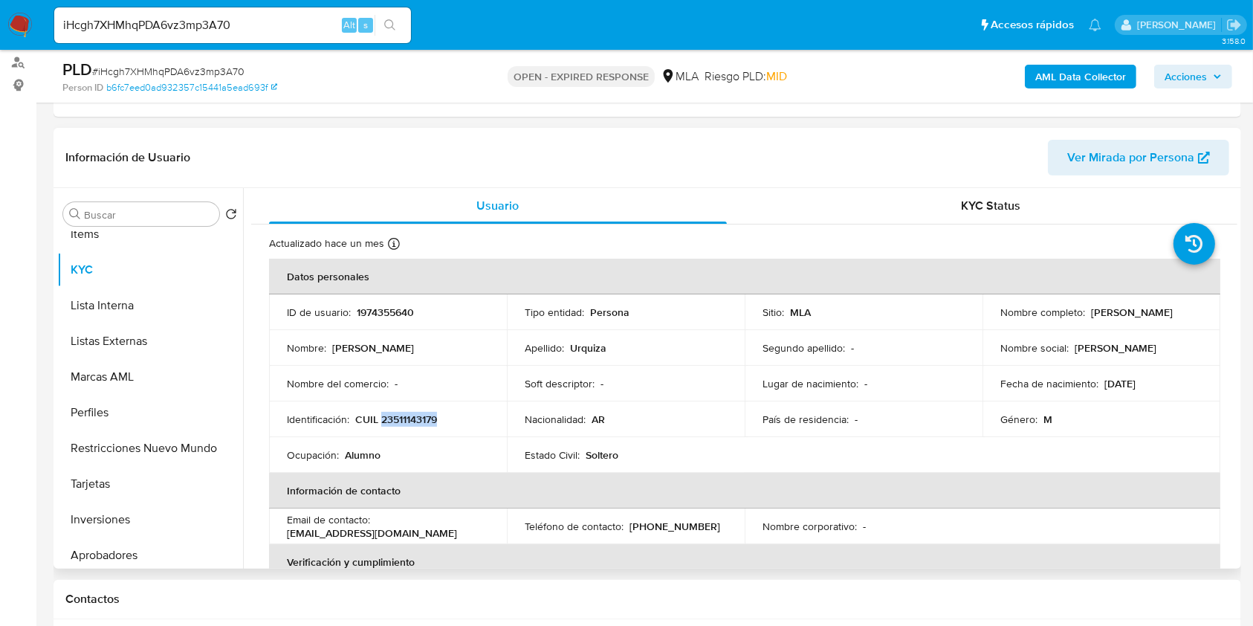
click at [394, 420] on p "CUIL 23511143179" at bounding box center [396, 419] width 82 height 13
copy p "23511143179"
click at [375, 309] on p "1974355640" at bounding box center [385, 312] width 57 height 13
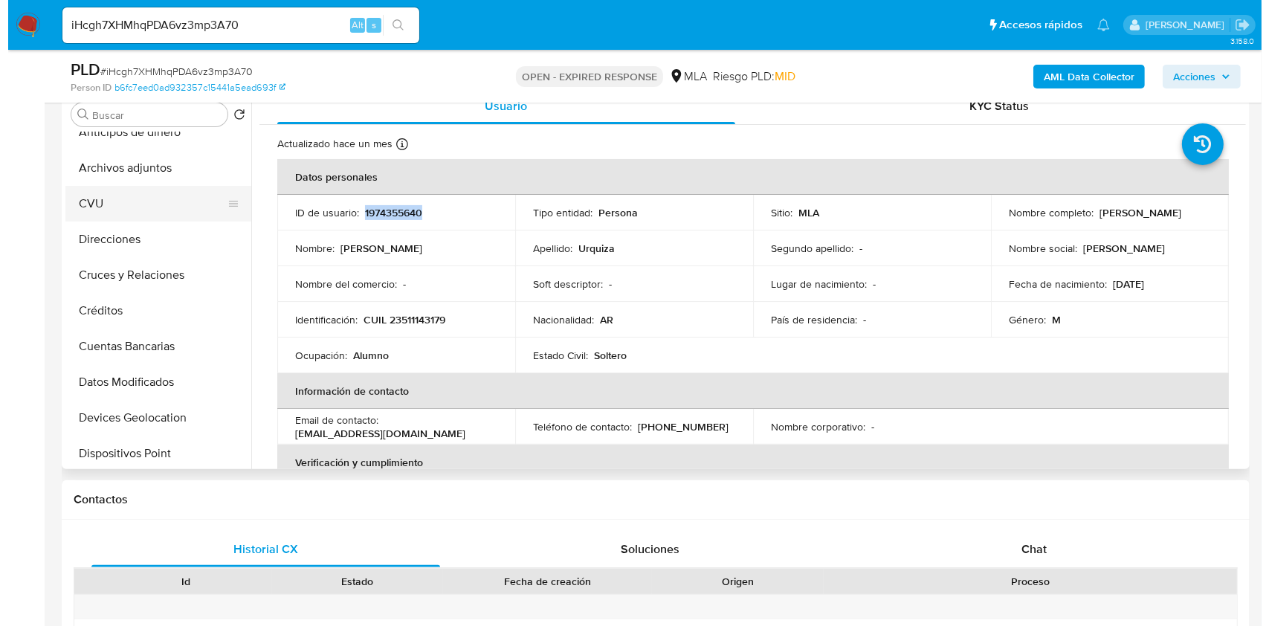
scroll to position [0, 0]
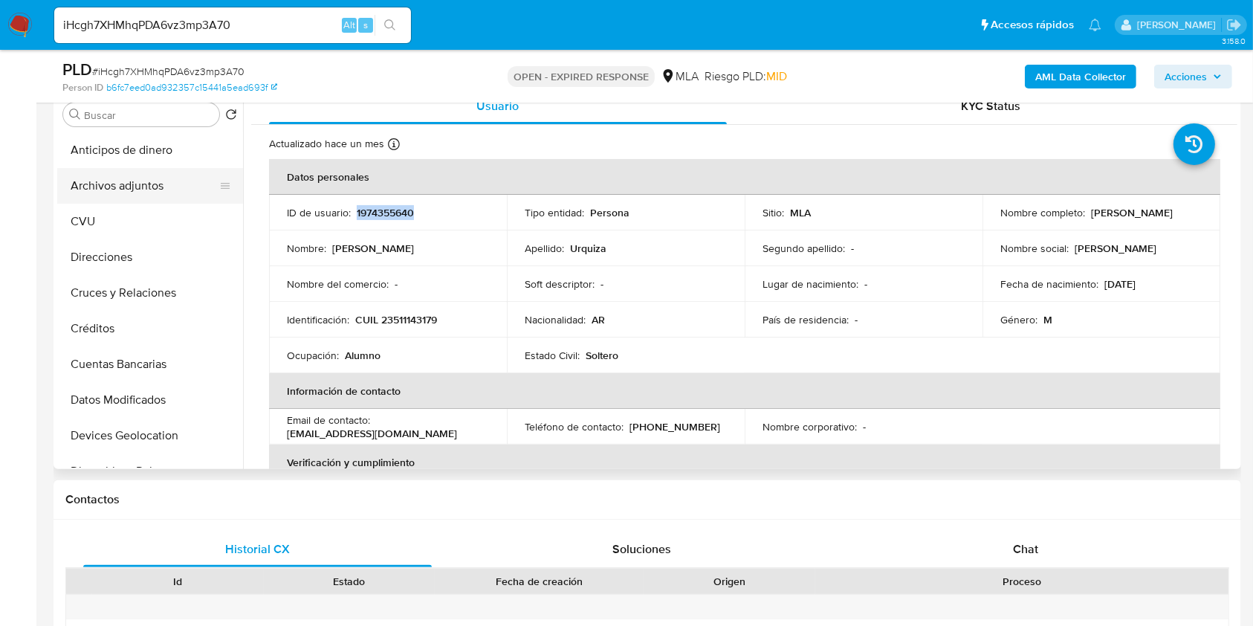
drag, startPoint x: 146, startPoint y: 172, endPoint x: 160, endPoint y: 174, distance: 13.5
click at [146, 171] on button "Archivos adjuntos" at bounding box center [144, 186] width 174 height 36
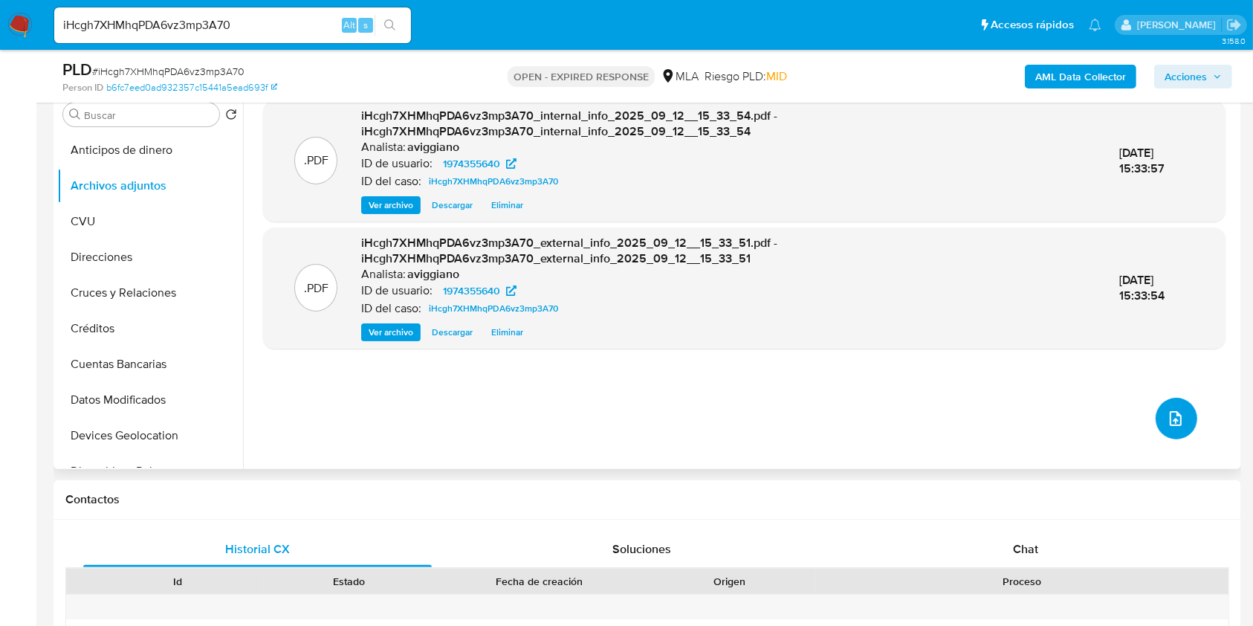
click at [1184, 421] on button "upload-file" at bounding box center [1177, 419] width 42 height 42
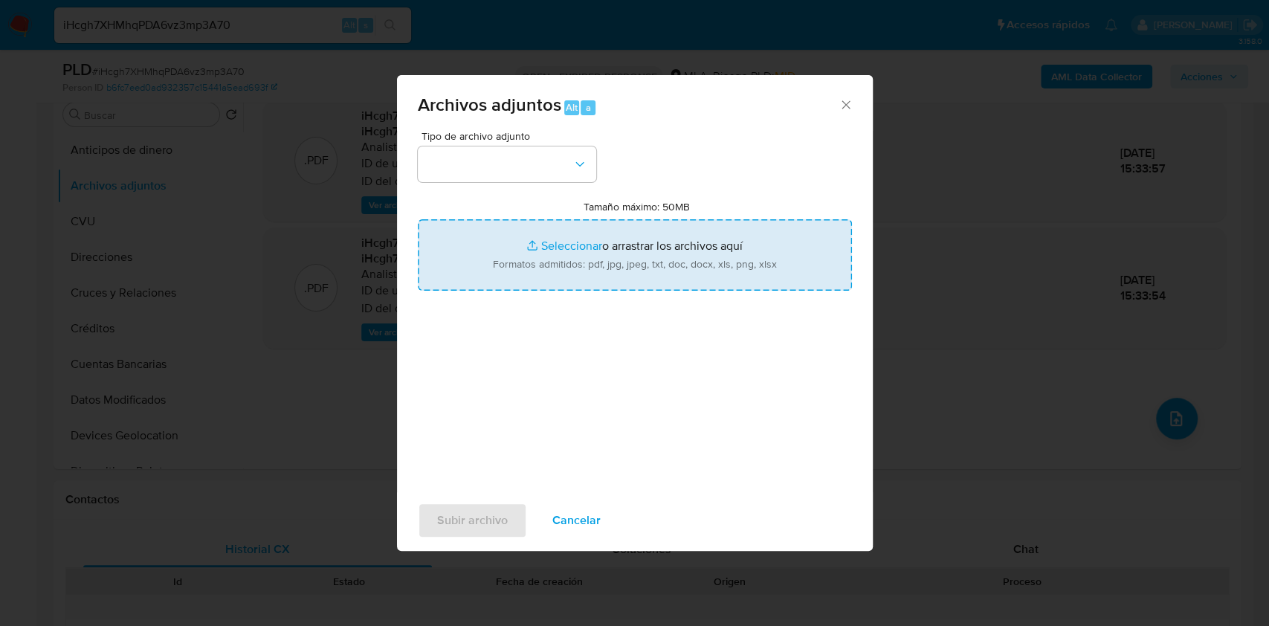
click at [503, 246] on input "Tamaño máximo: 50MB Seleccionar archivos" at bounding box center [635, 254] width 434 height 71
type input "C:\fakepath\Nosis - 1974355640.pdf"
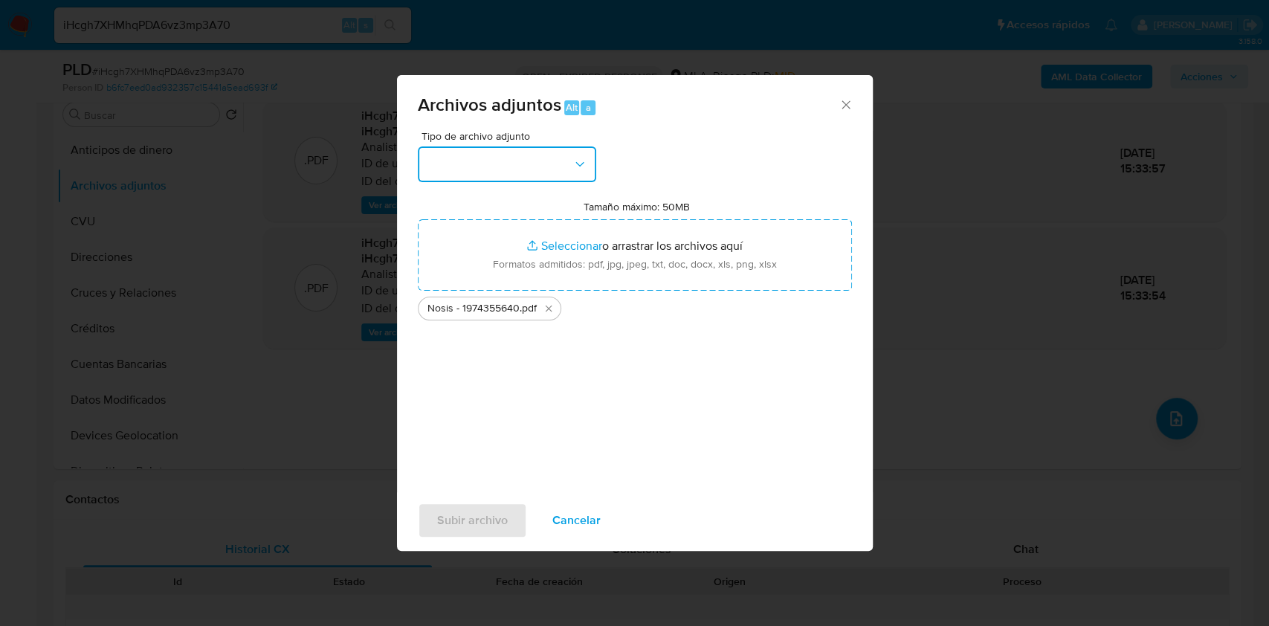
click at [506, 164] on button "button" at bounding box center [507, 164] width 178 height 36
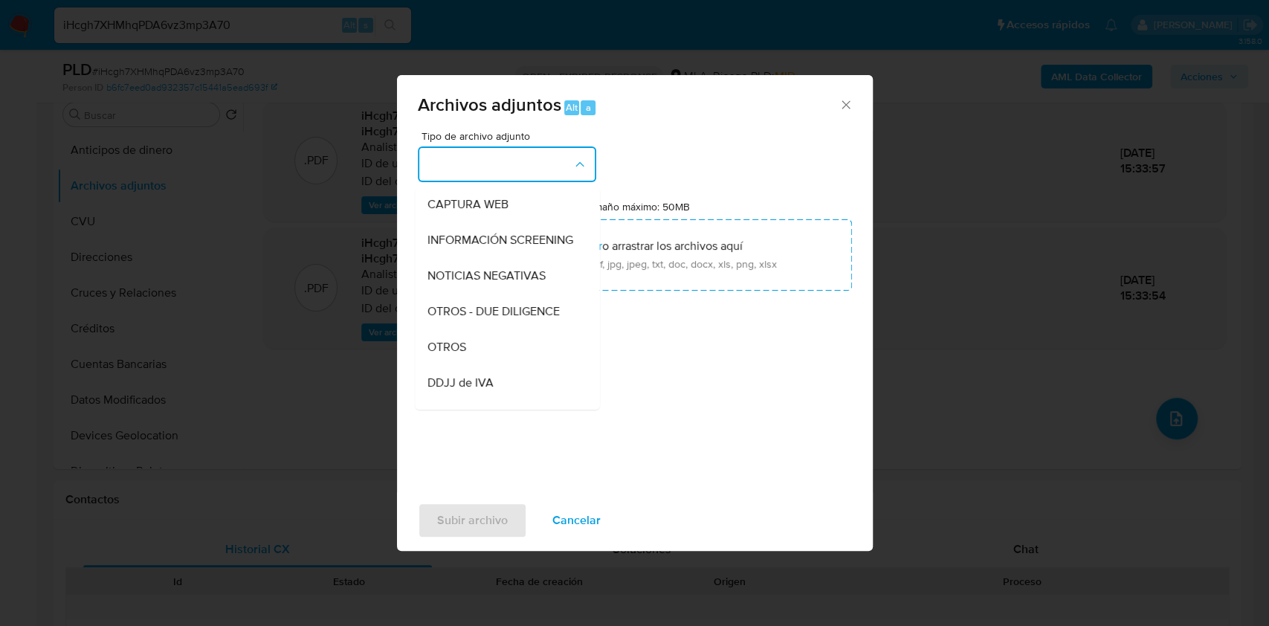
scroll to position [297, 0]
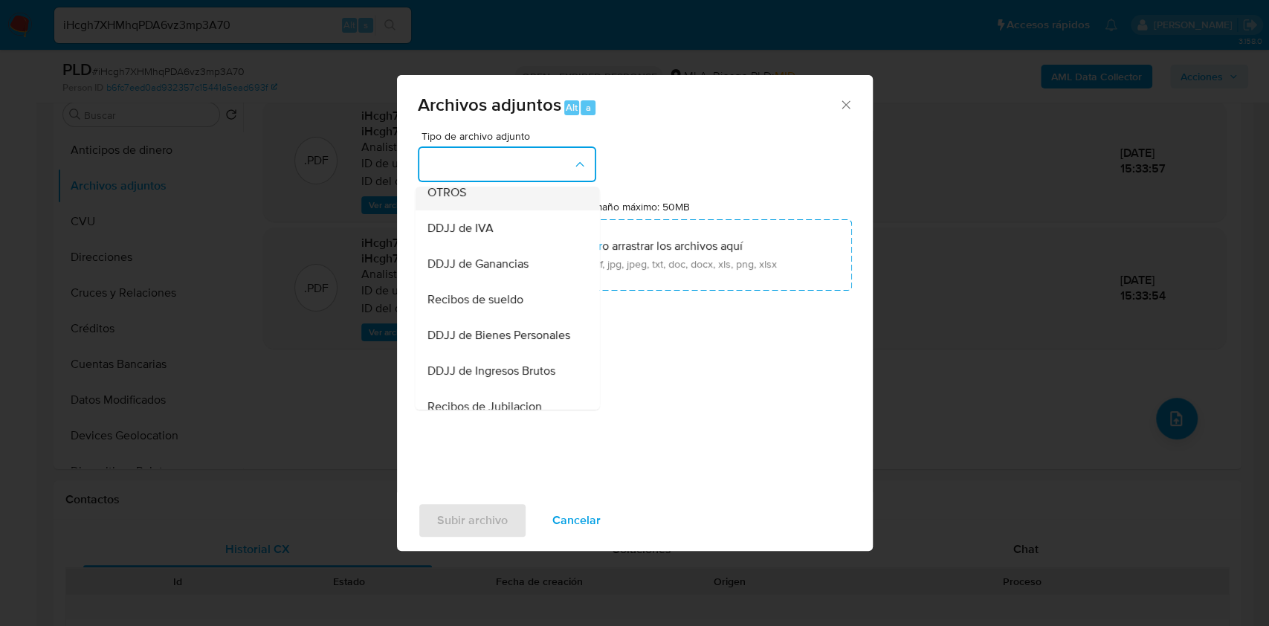
click at [468, 210] on div "OTROS" at bounding box center [503, 193] width 152 height 36
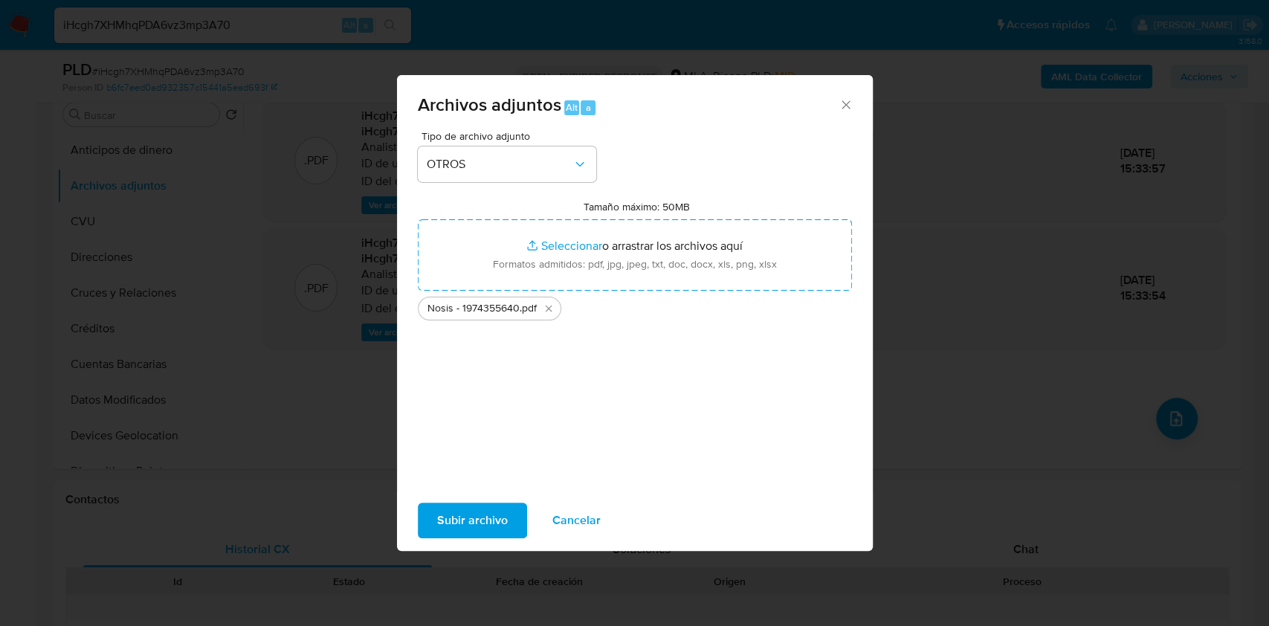
click at [485, 518] on span "Subir archivo" at bounding box center [472, 520] width 71 height 33
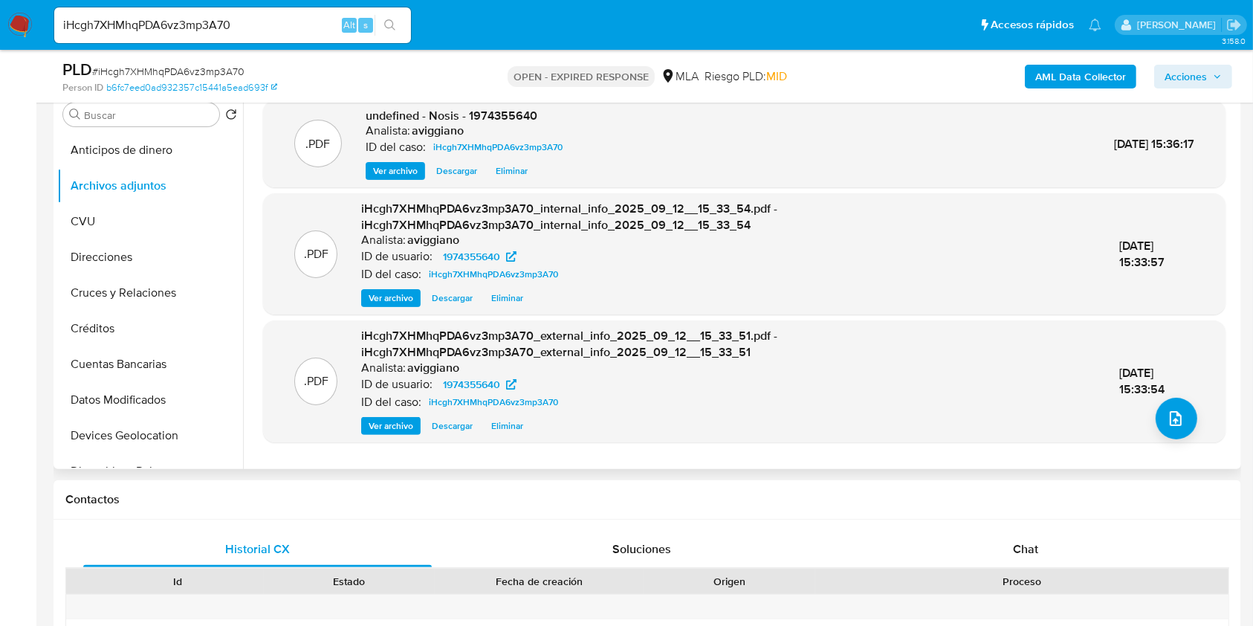
click at [509, 113] on span "undefined - Nosis - 1974355640" at bounding box center [452, 115] width 172 height 17
click at [1169, 436] on button "upload-file" at bounding box center [1177, 419] width 42 height 42
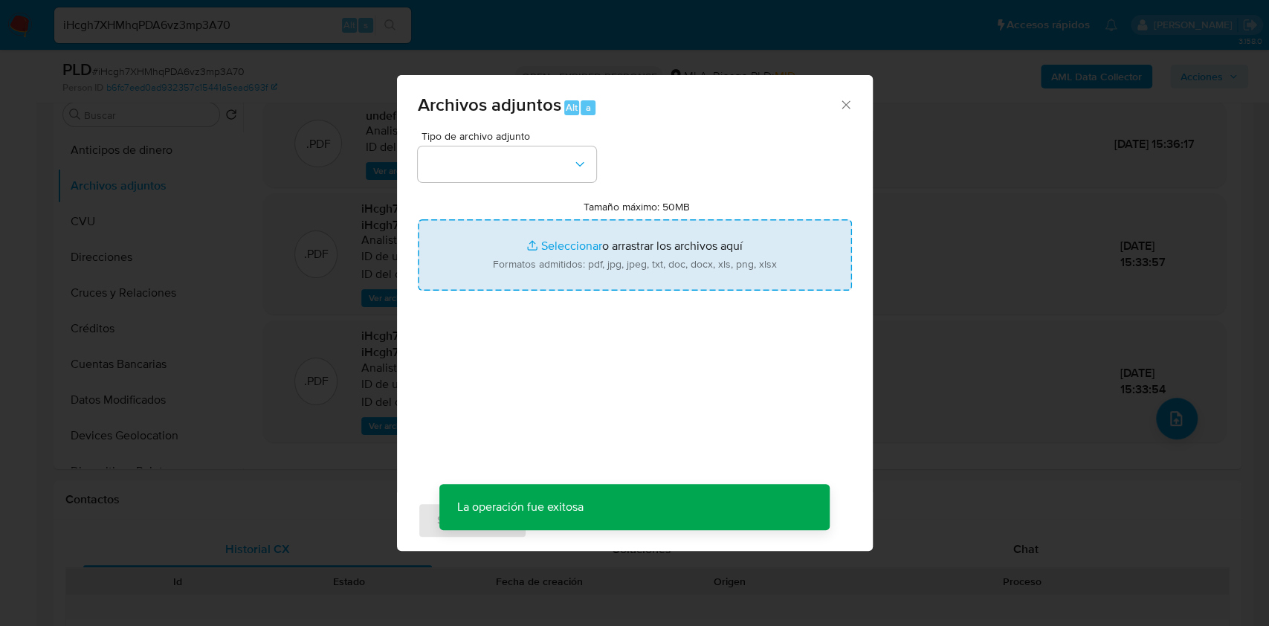
click at [659, 286] on input "Tamaño máximo: 50MB Seleccionar archivos" at bounding box center [635, 254] width 434 height 71
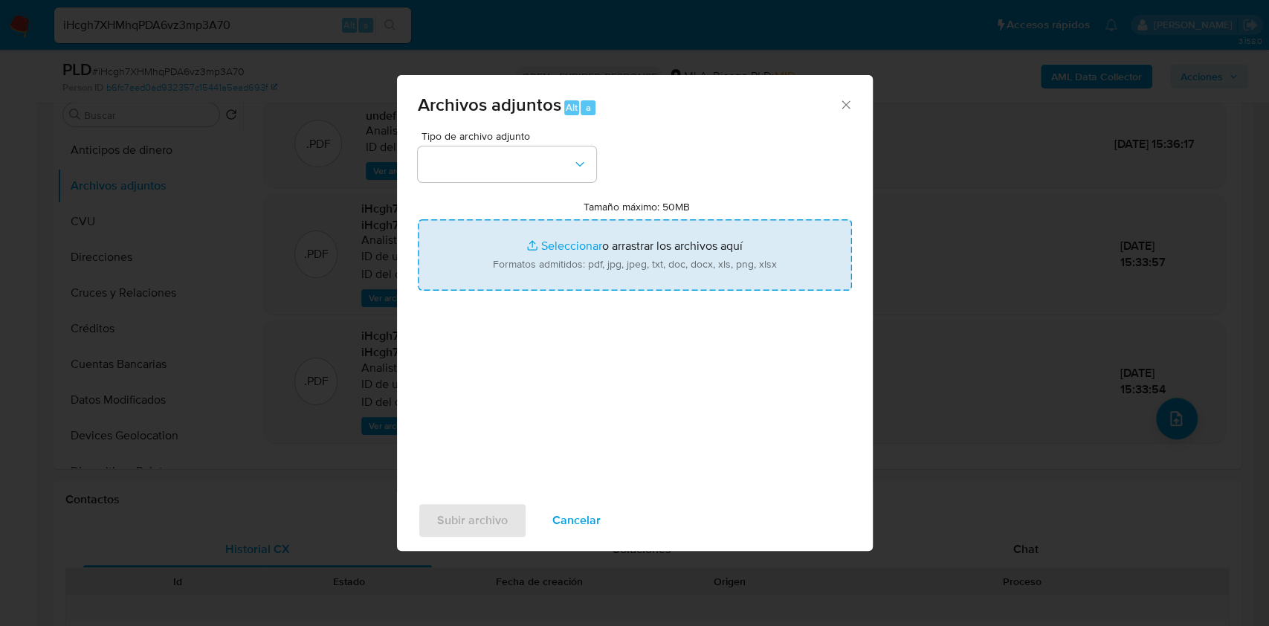
type input "C:\fakepath\Movimientos-Aladdin-v10_1 - 1974355640 -.xlsx"
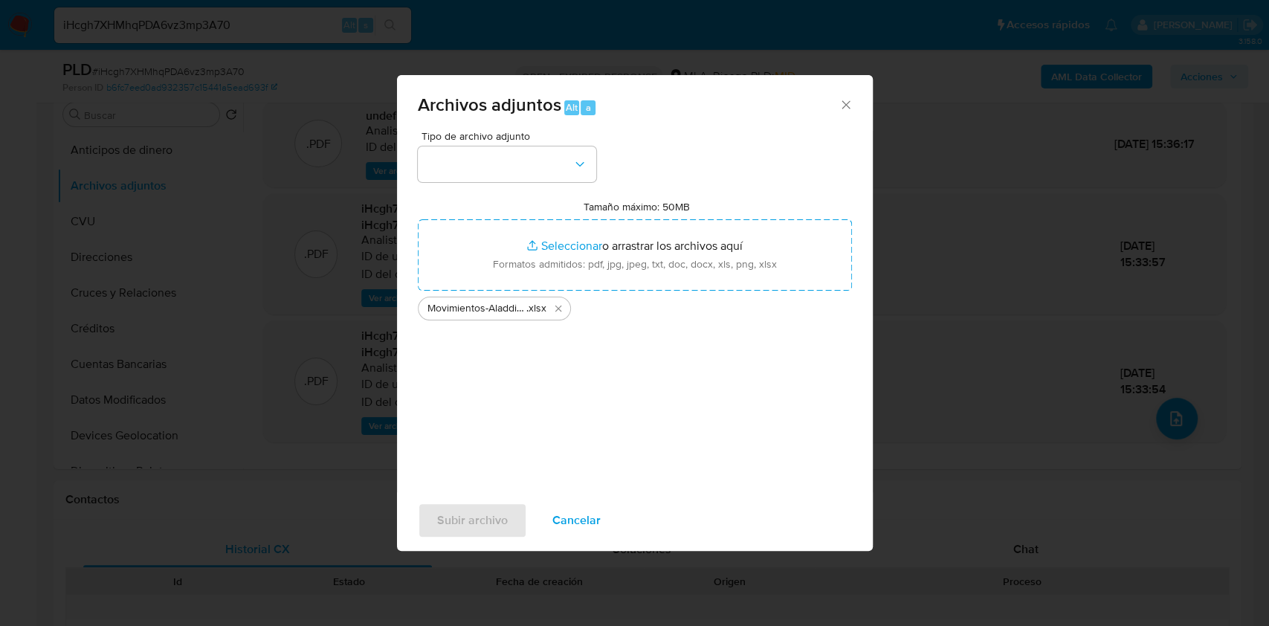
click at [500, 193] on div "Tipo de archivo adjunto Tamaño máximo: 50MB Seleccionar archivos Seleccionar o …" at bounding box center [635, 306] width 434 height 351
click at [497, 179] on button "button" at bounding box center [507, 164] width 178 height 36
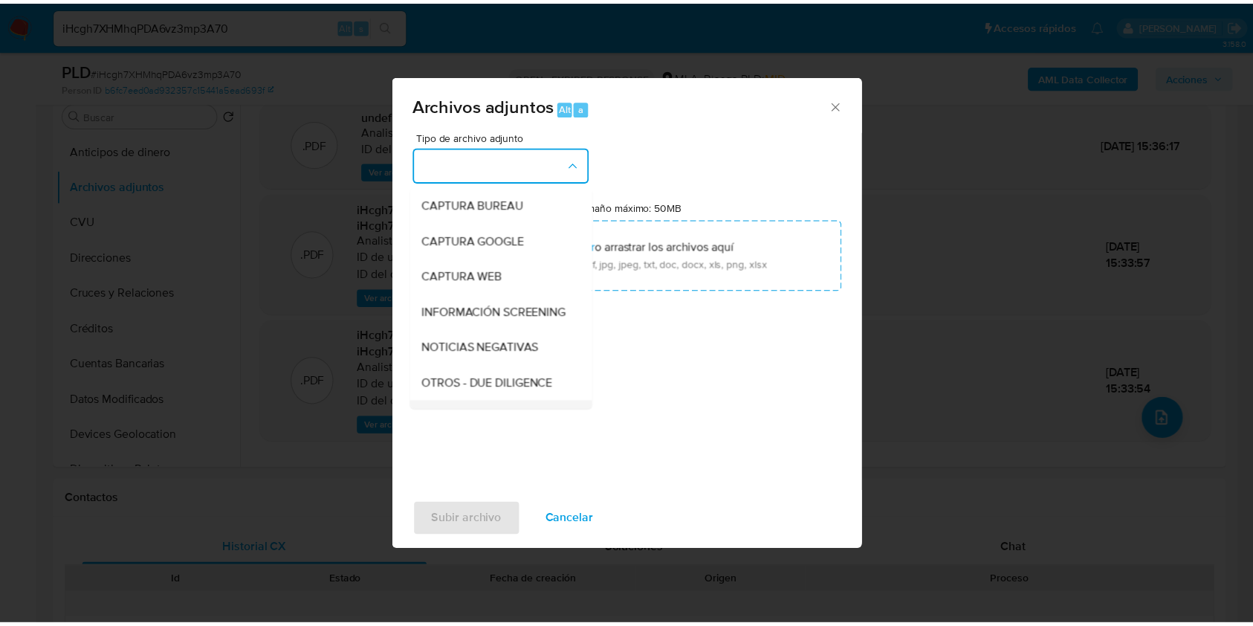
scroll to position [198, 0]
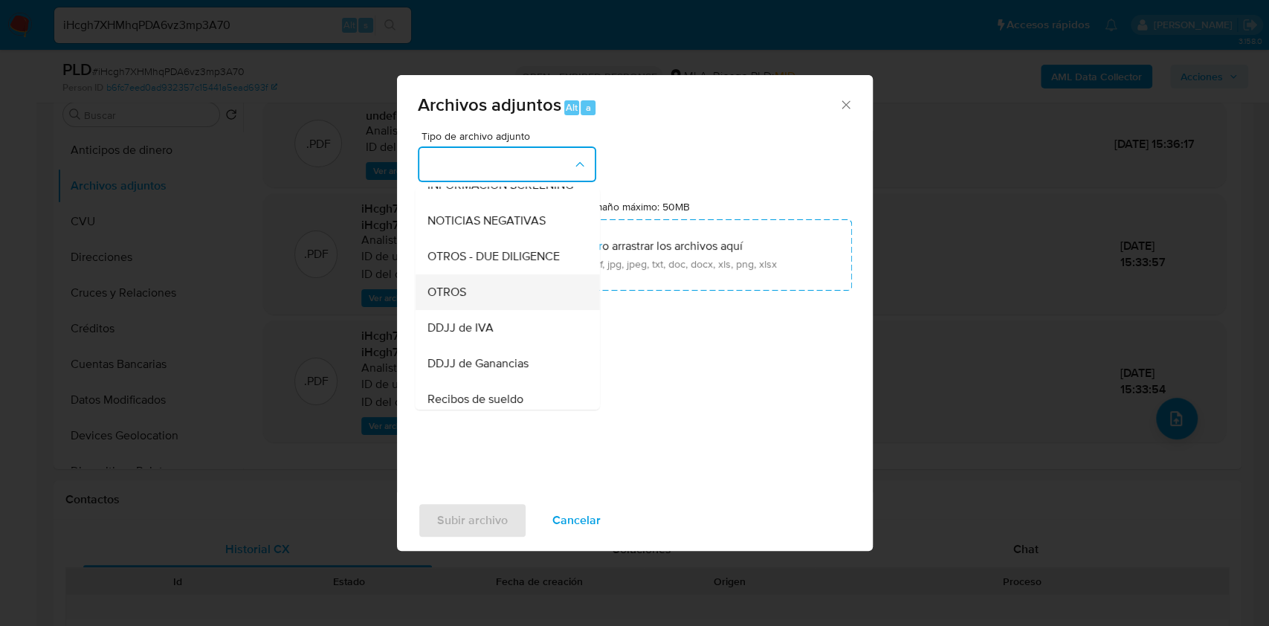
click at [471, 310] on div "OTROS" at bounding box center [503, 292] width 152 height 36
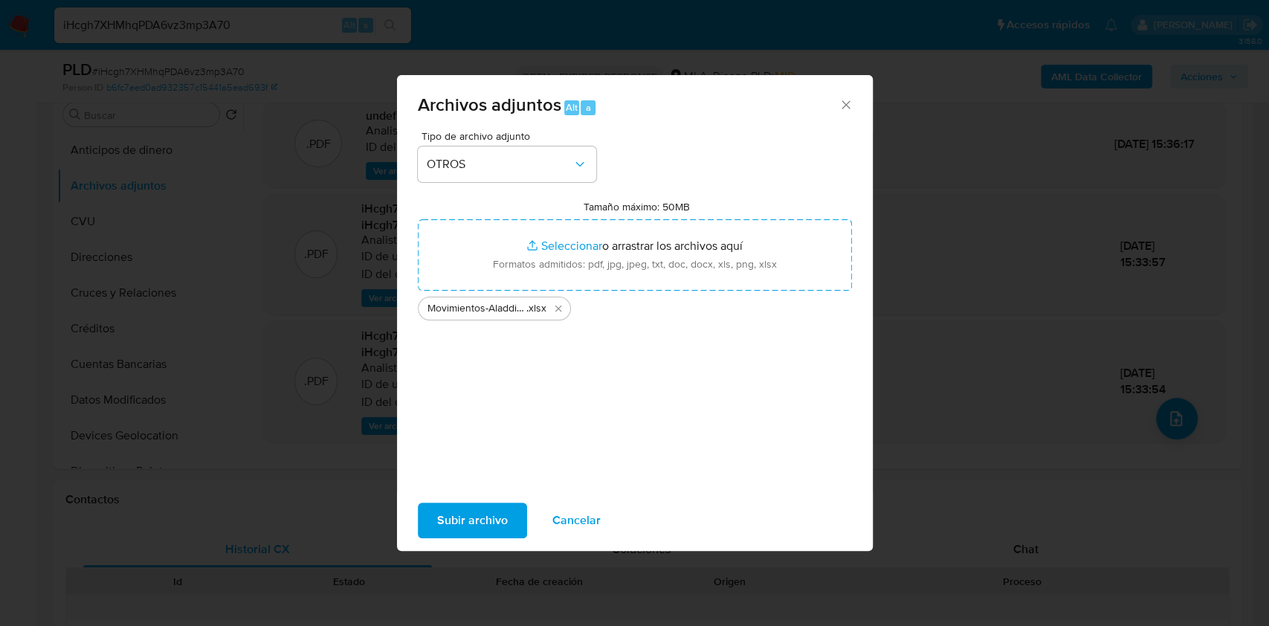
click at [462, 531] on span "Subir archivo" at bounding box center [472, 520] width 71 height 33
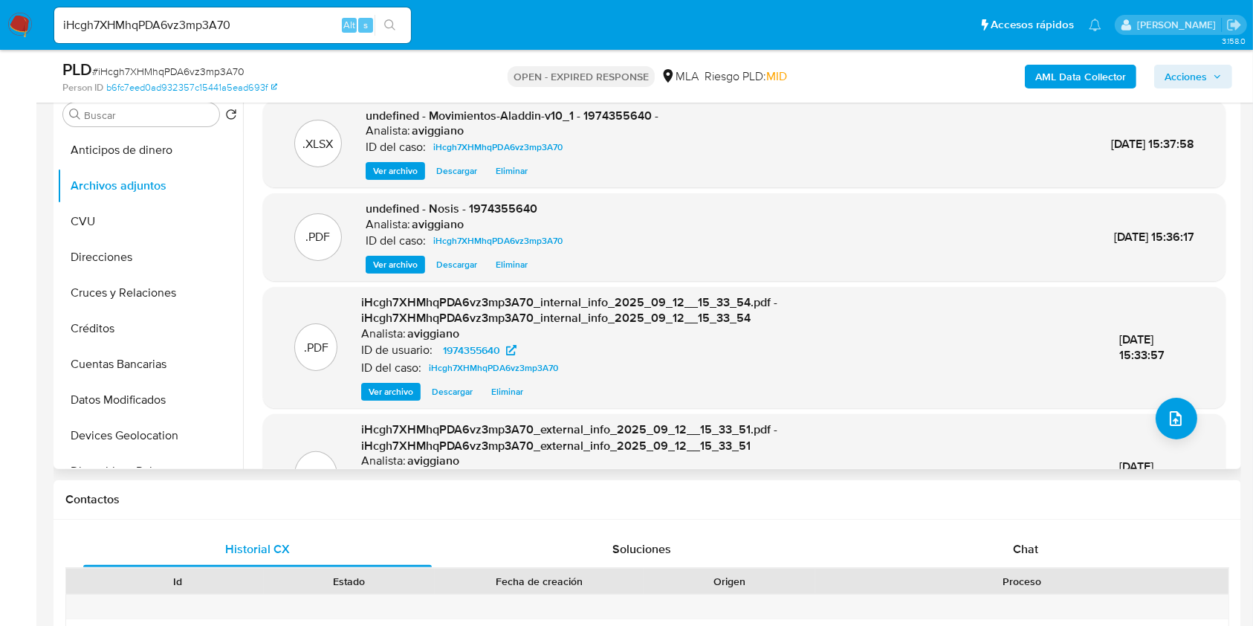
click at [604, 111] on span "undefined - Movimientos-Aladdin-v10_1 - 1974355640 -" at bounding box center [512, 115] width 293 height 17
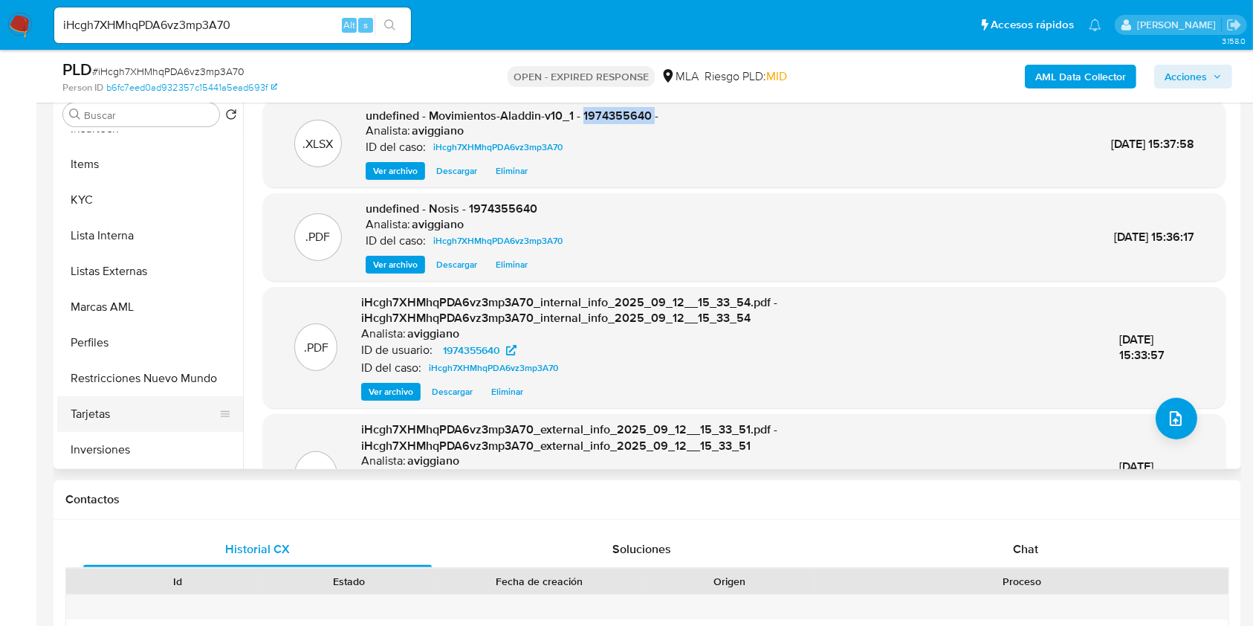
scroll to position [735, 0]
click at [137, 401] on button "Aprobadores" at bounding box center [144, 414] width 174 height 36
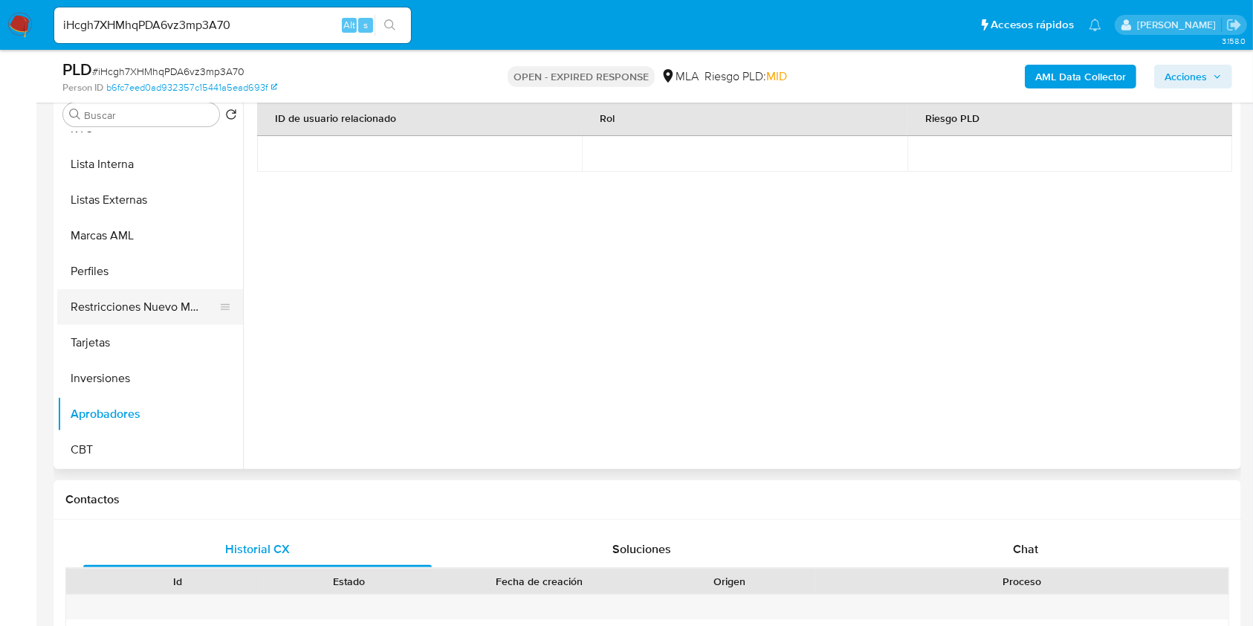
scroll to position [438, 0]
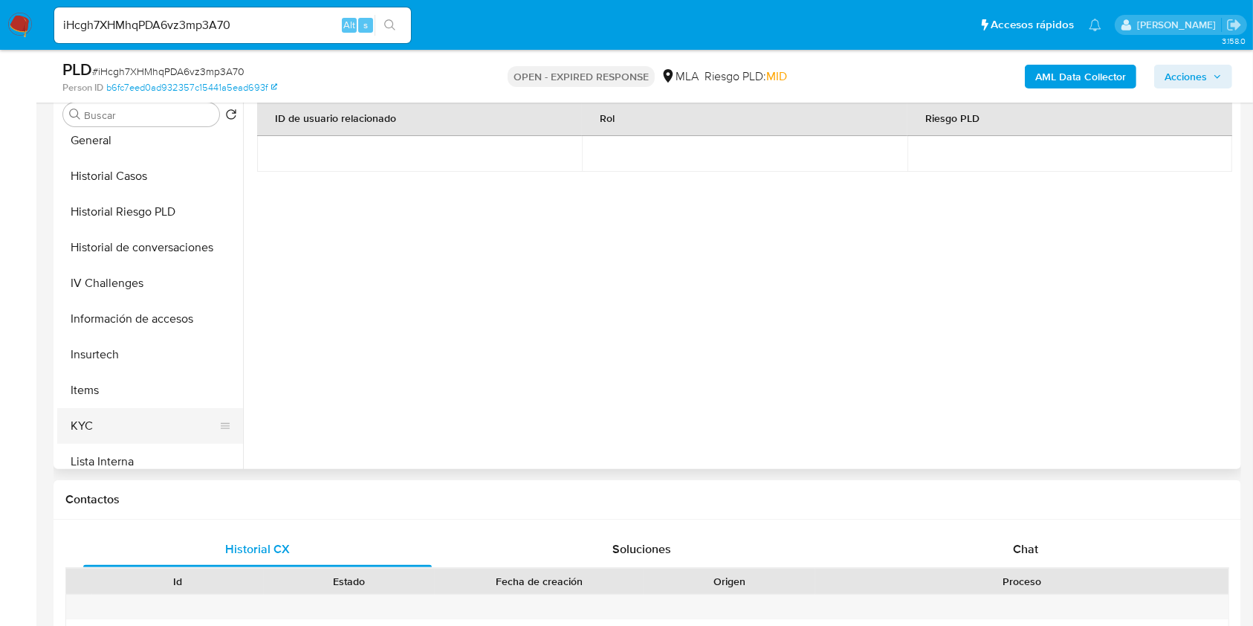
click at [105, 423] on button "KYC" at bounding box center [144, 426] width 174 height 36
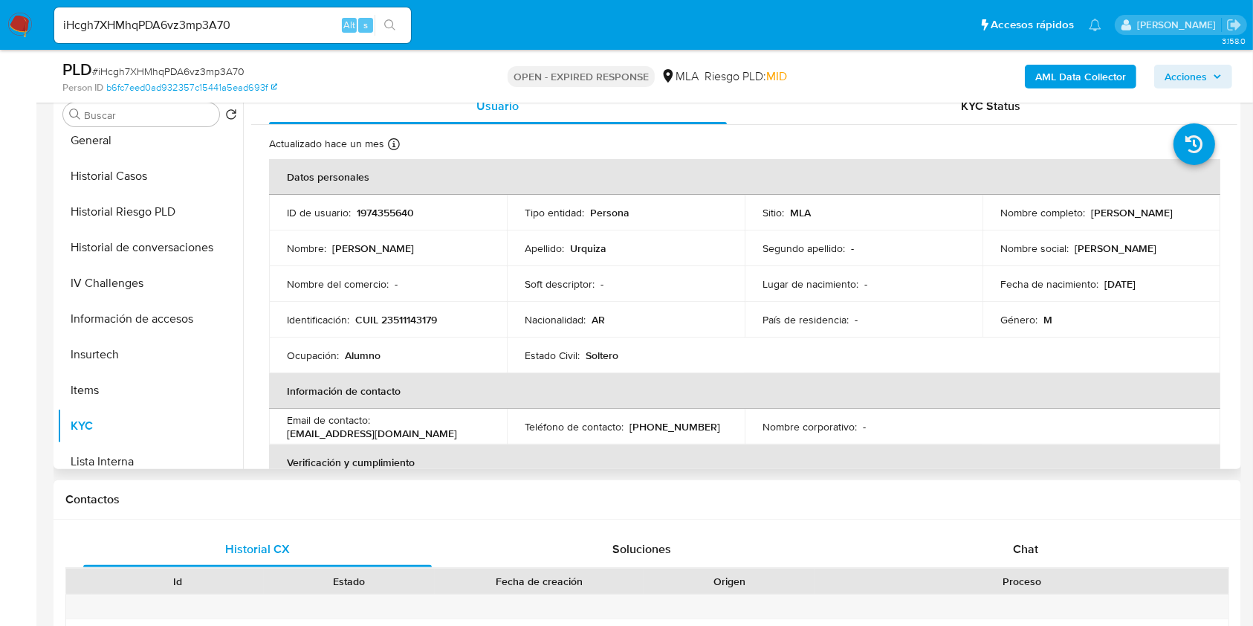
click at [398, 317] on p "CUIL 23511143179" at bounding box center [396, 319] width 82 height 13
drag, startPoint x: 989, startPoint y: 212, endPoint x: 1126, endPoint y: 214, distance: 136.8
click at [1126, 214] on td "Nombre completo : Thiago Sebastian Urquiza" at bounding box center [1102, 213] width 238 height 36
click at [1126, 214] on div "Nombre completo : Thiago Sebastian Urquiza" at bounding box center [1102, 212] width 202 height 13
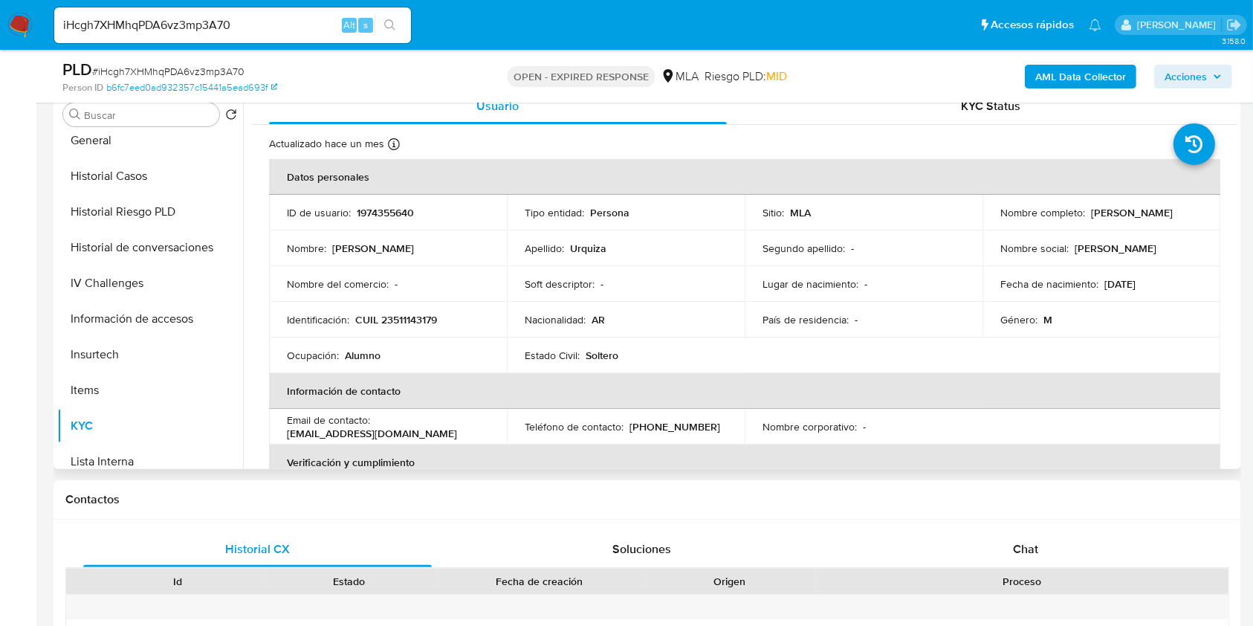
drag, startPoint x: 1127, startPoint y: 216, endPoint x: 995, endPoint y: 216, distance: 132.3
click at [995, 216] on td "Nombre completo : Thiago Sebastian Urquiza" at bounding box center [1102, 213] width 238 height 36
click at [396, 315] on p "CUIL 23511143179" at bounding box center [396, 319] width 82 height 13
click at [396, 314] on p "CUIL 23511143179" at bounding box center [396, 319] width 82 height 13
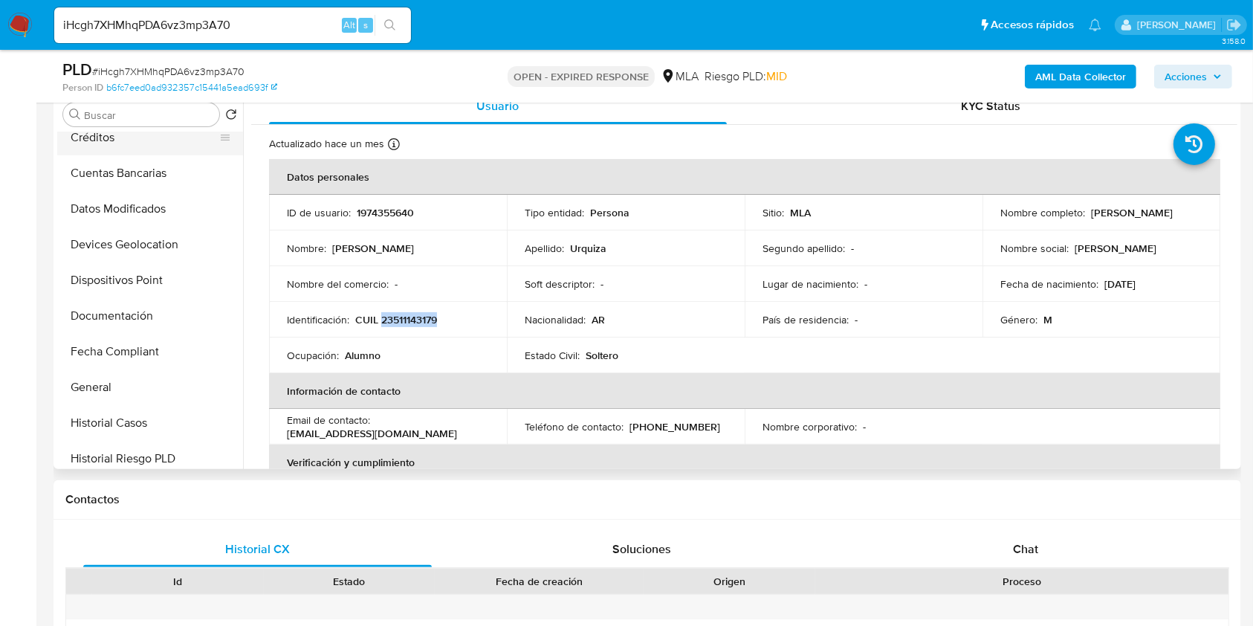
scroll to position [0, 0]
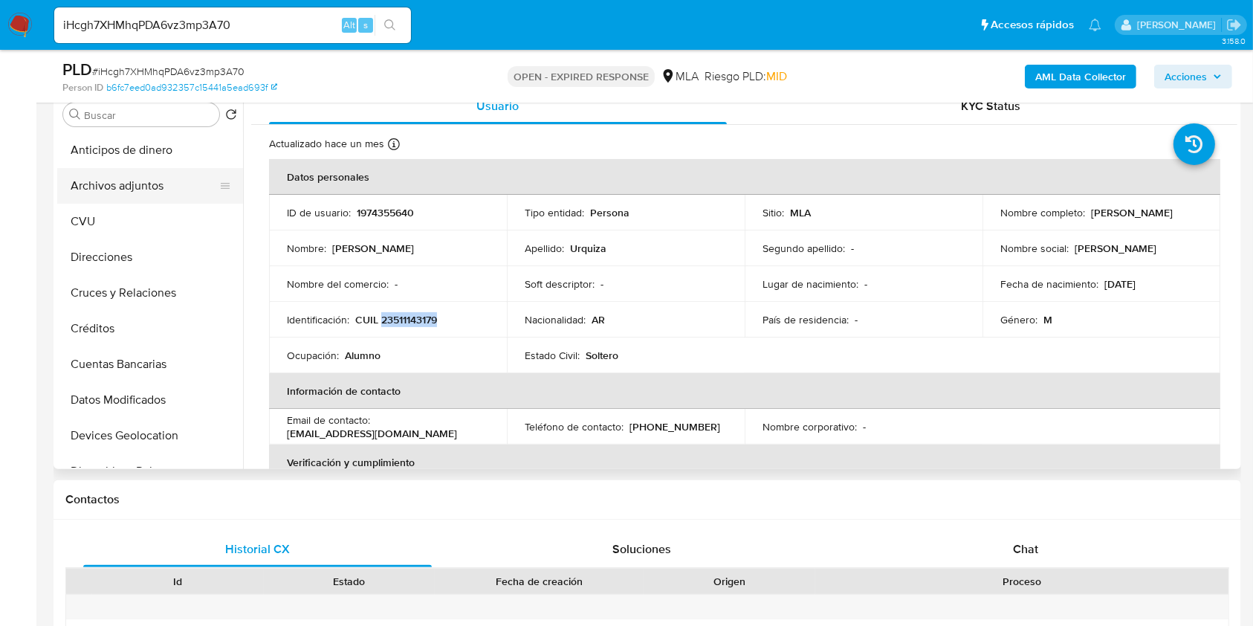
click at [127, 187] on button "Archivos adjuntos" at bounding box center [144, 186] width 174 height 36
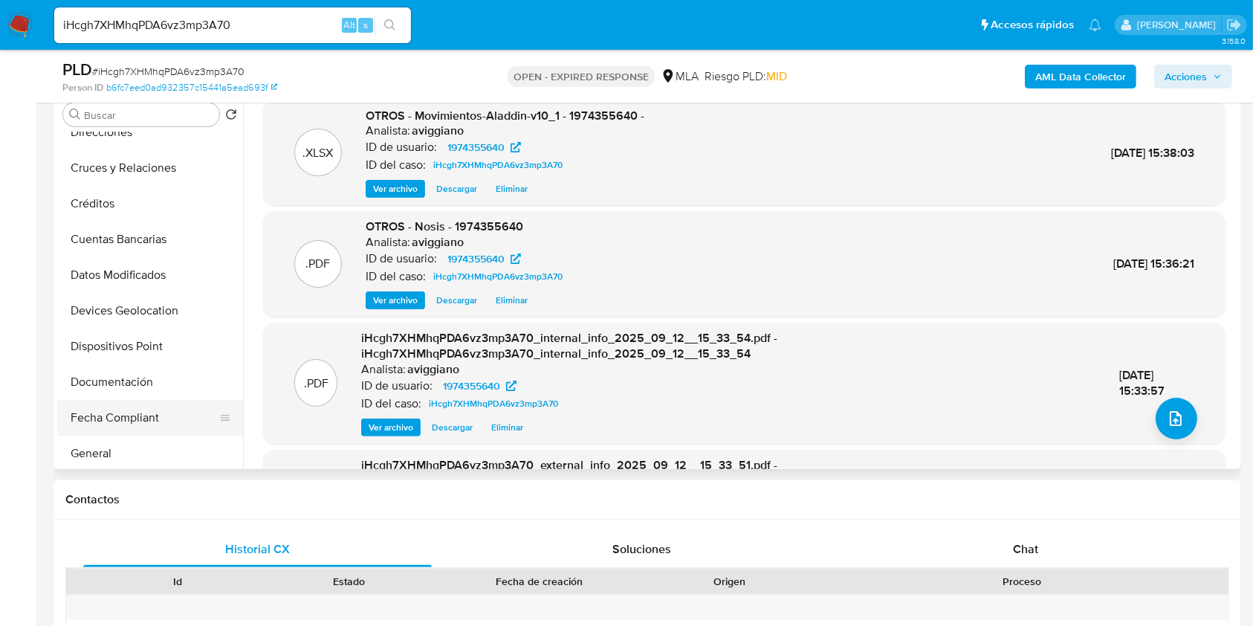
scroll to position [198, 0]
click at [129, 406] on button "Historial Casos" at bounding box center [144, 416] width 174 height 36
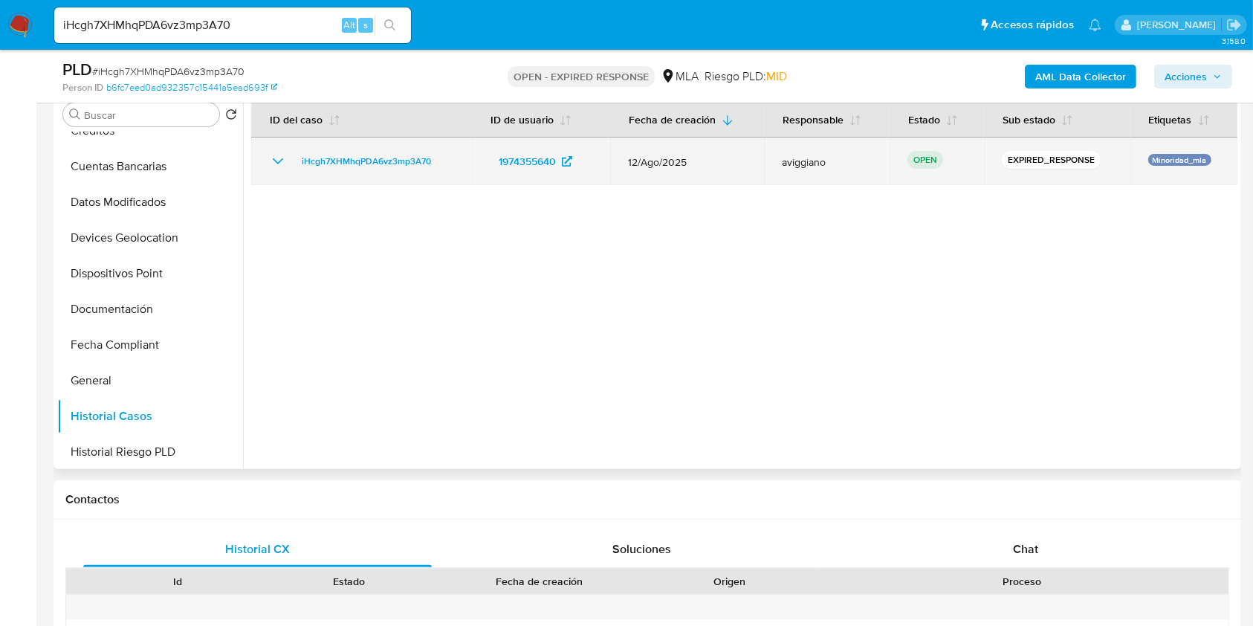
drag, startPoint x: 458, startPoint y: 160, endPoint x: 291, endPoint y: 155, distance: 166.6
click at [291, 155] on td "iHcgh7XHMhqPDA6vz3mp3A70" at bounding box center [361, 162] width 221 height 48
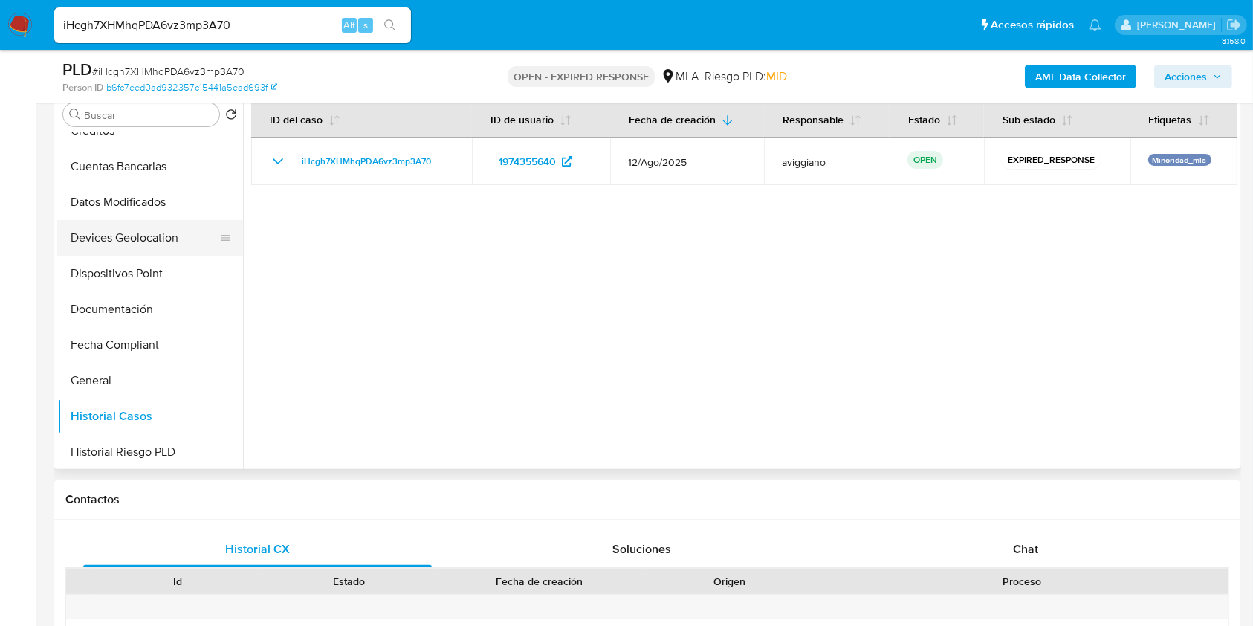
click at [113, 246] on button "Devices Geolocation" at bounding box center [144, 238] width 174 height 36
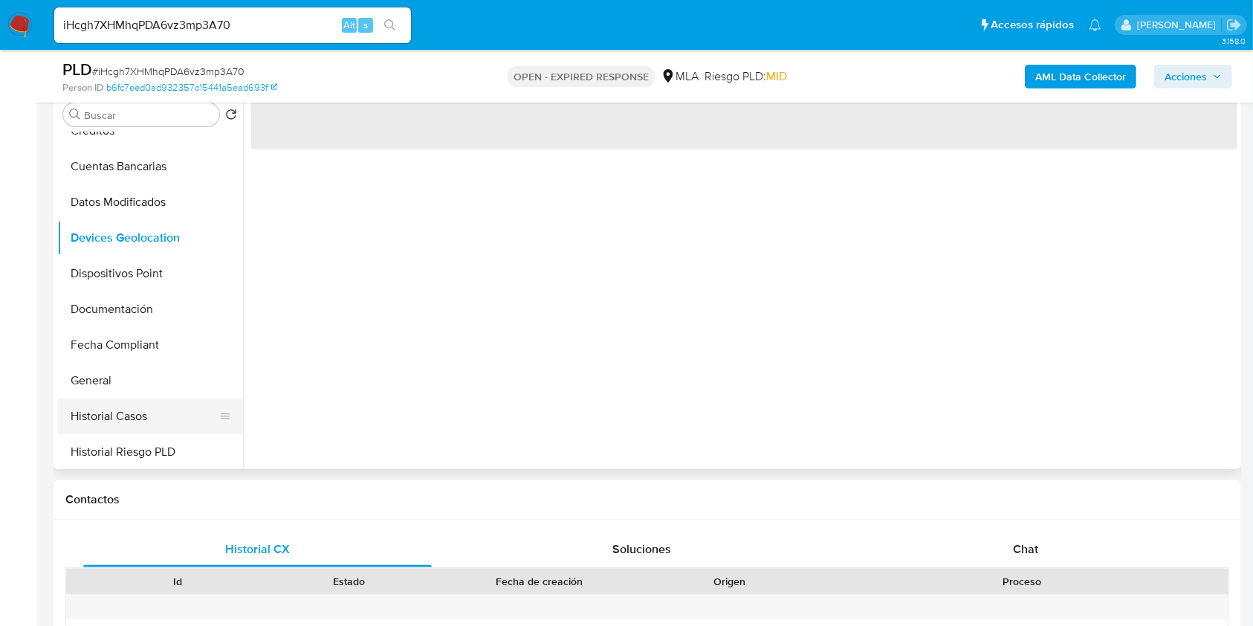
click at [104, 408] on button "Historial Casos" at bounding box center [144, 416] width 174 height 36
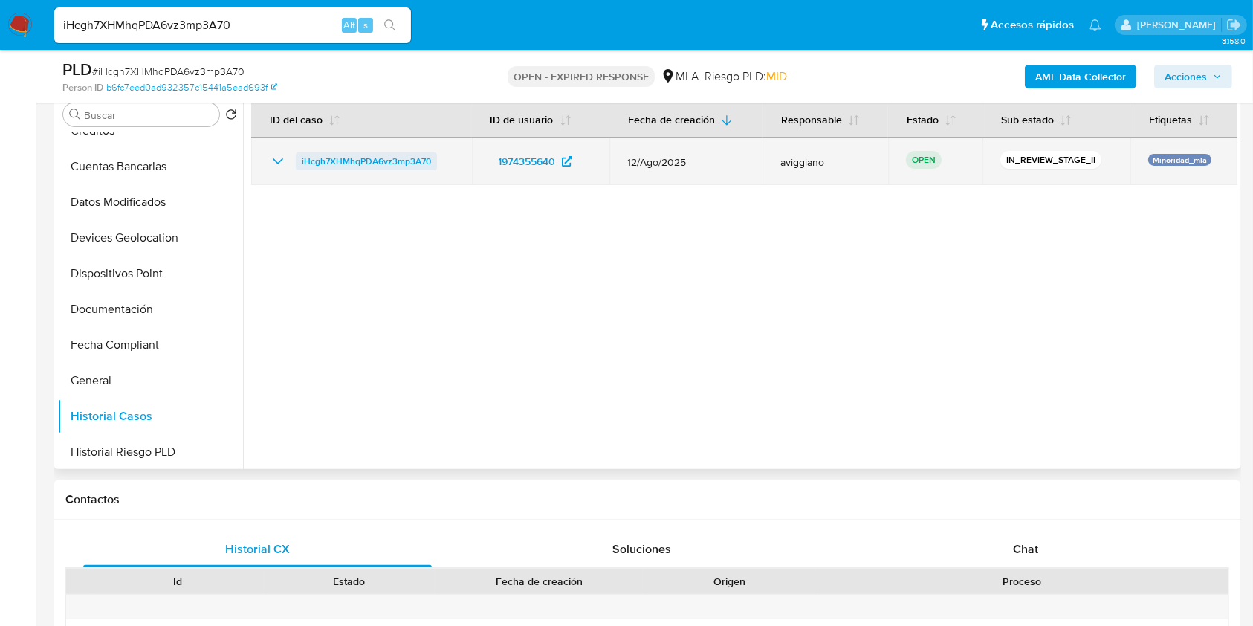
click at [389, 155] on span "iHcgh7XHMhqPDA6vz3mp3A70" at bounding box center [366, 161] width 129 height 18
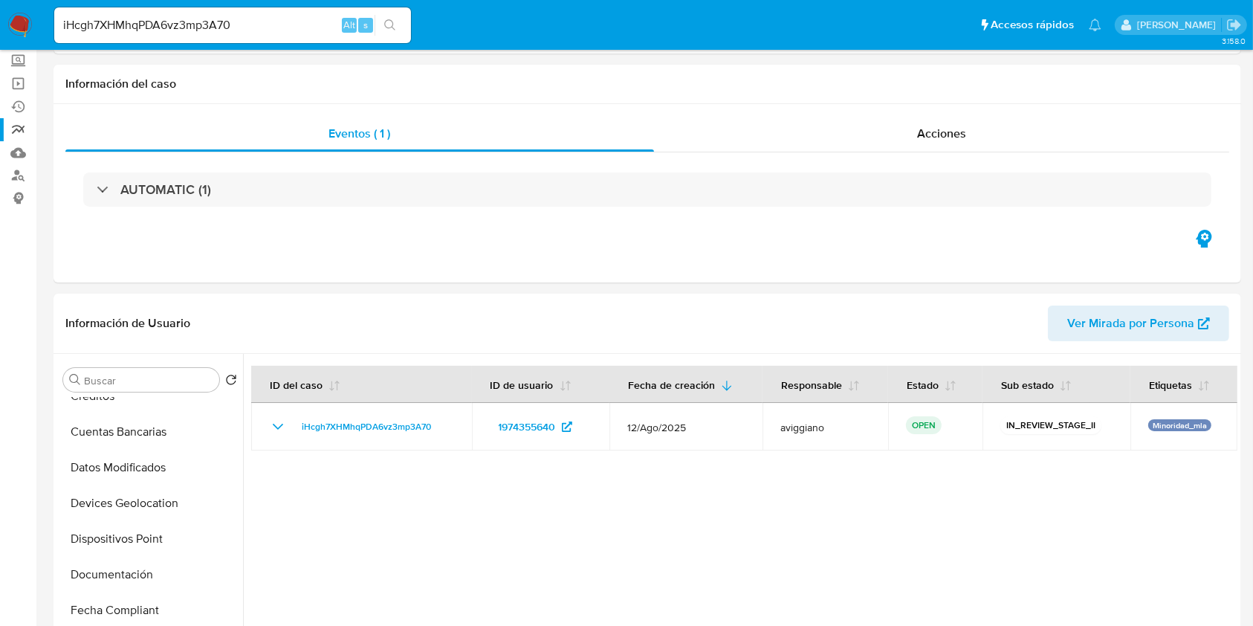
scroll to position [0, 0]
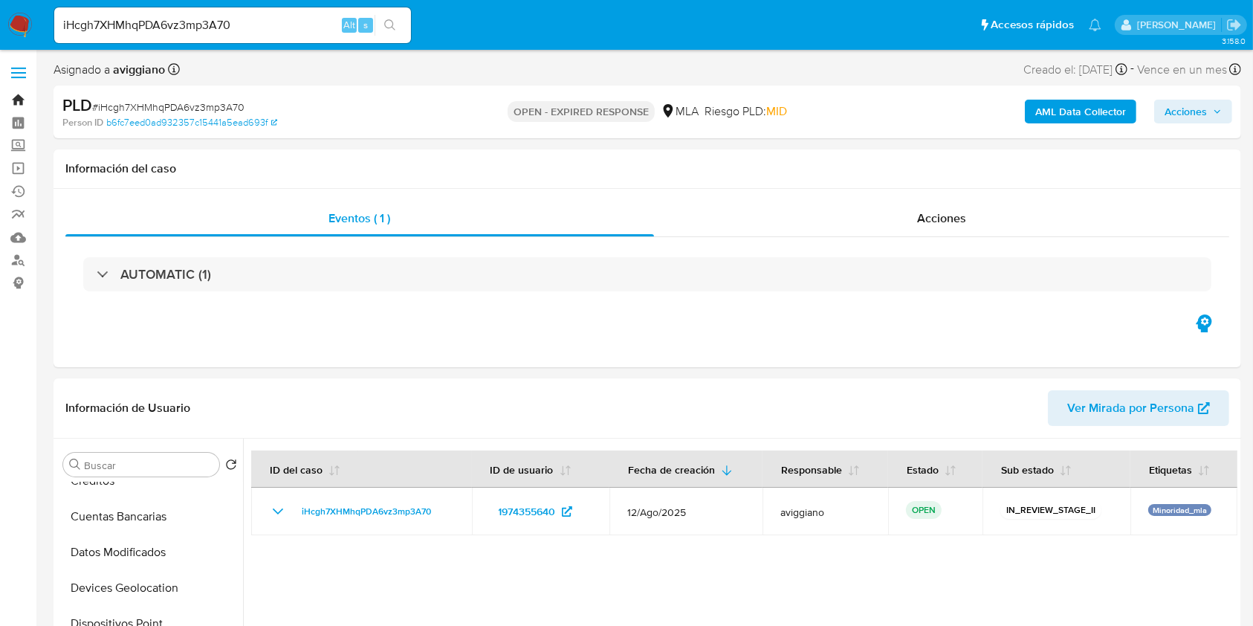
click at [22, 99] on link "Bandeja" at bounding box center [88, 99] width 177 height 23
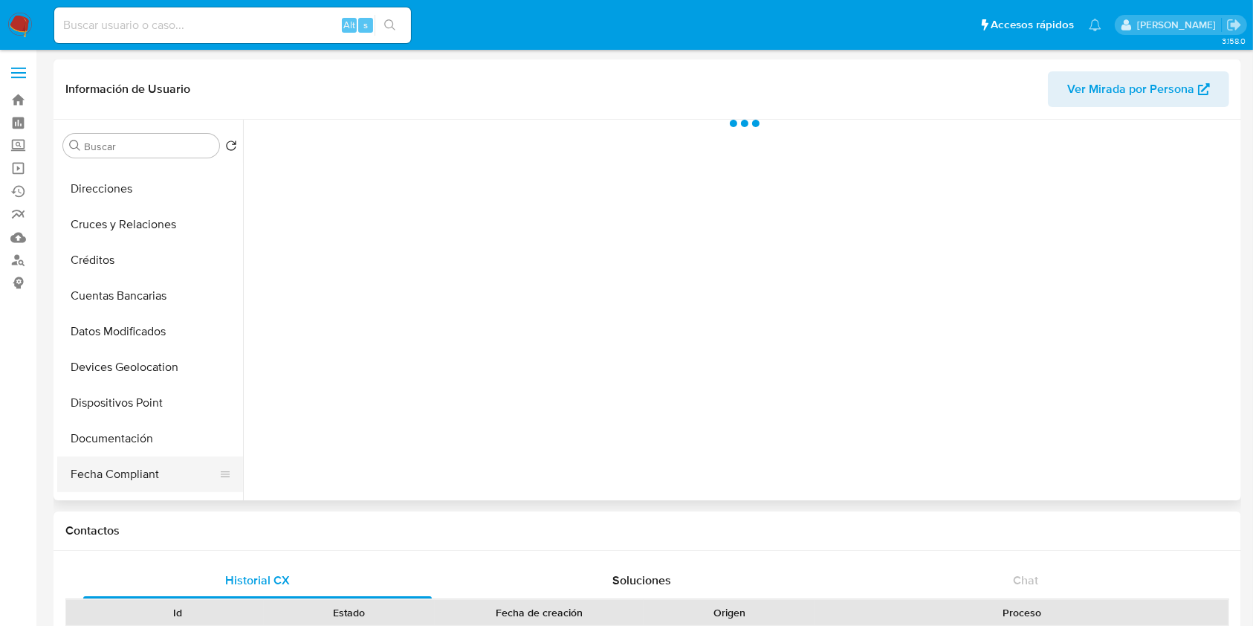
scroll to position [198, 0]
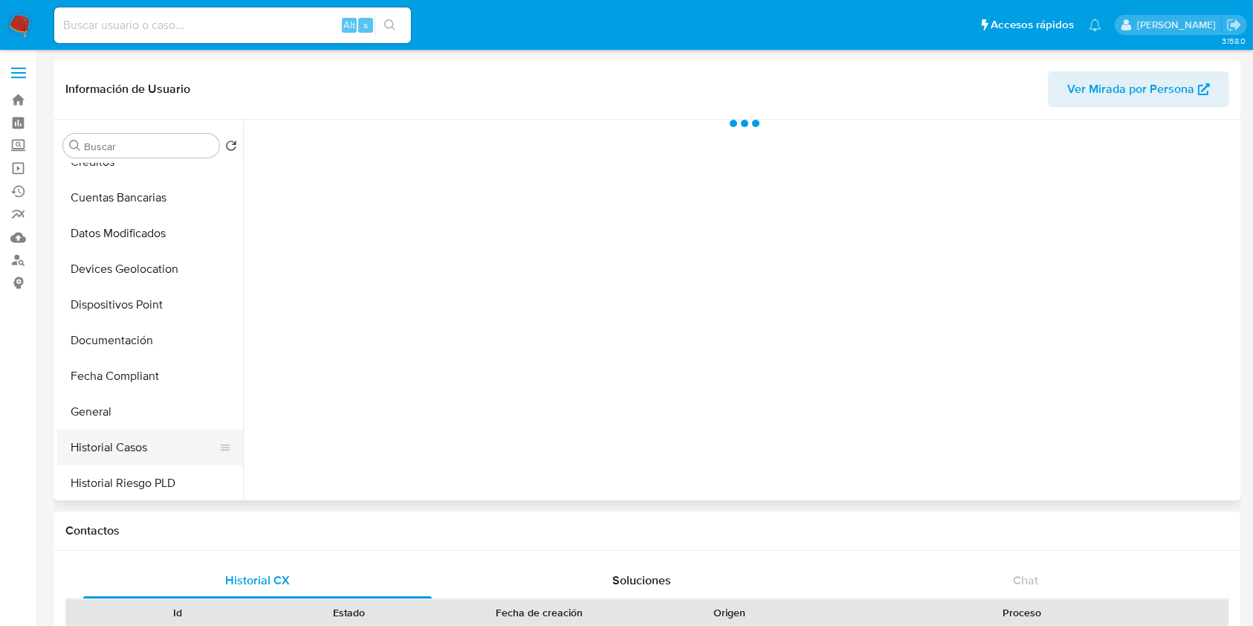
click at [143, 433] on button "Historial Casos" at bounding box center [144, 448] width 174 height 36
select select "10"
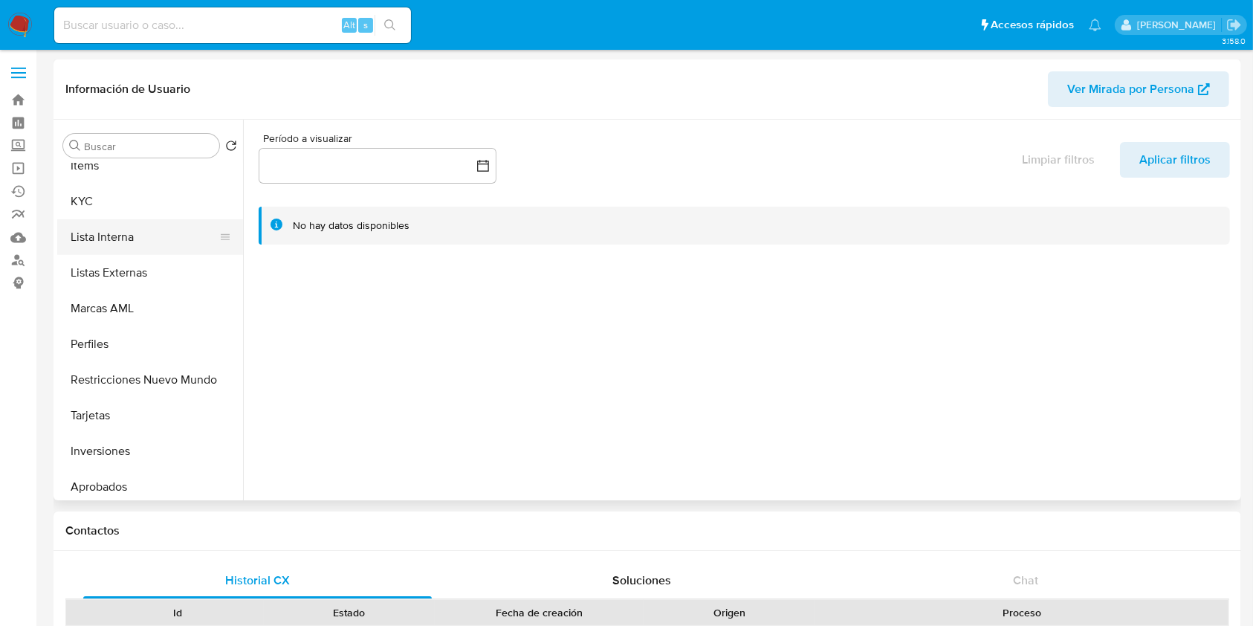
select select "10"
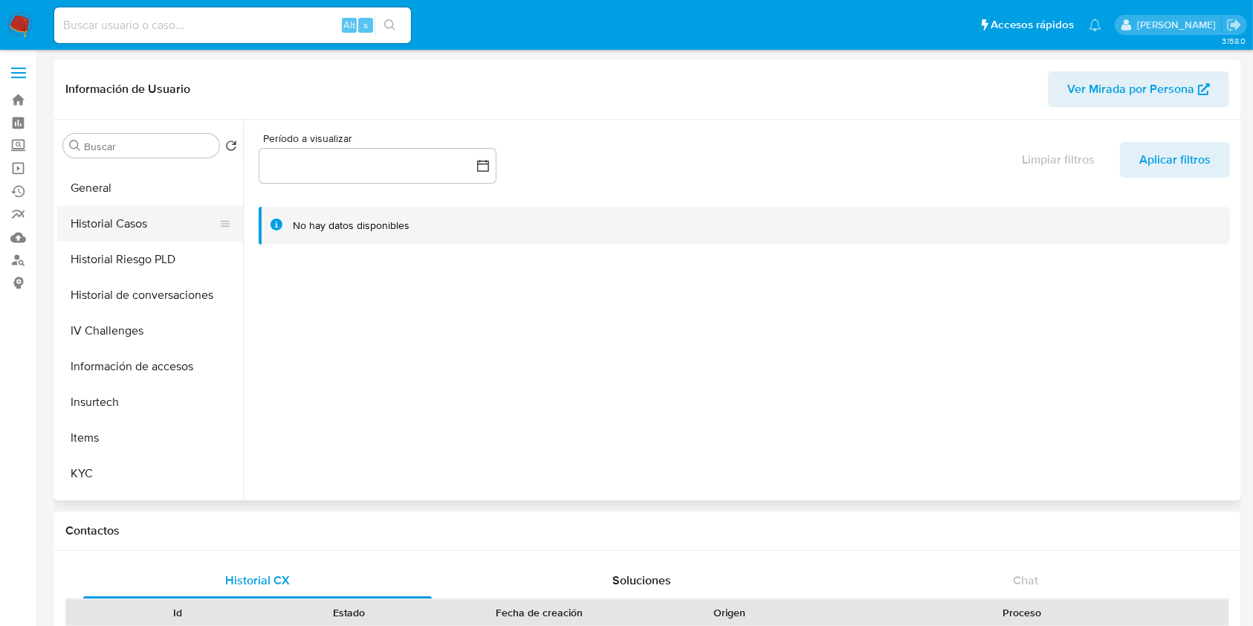
scroll to position [396, 0]
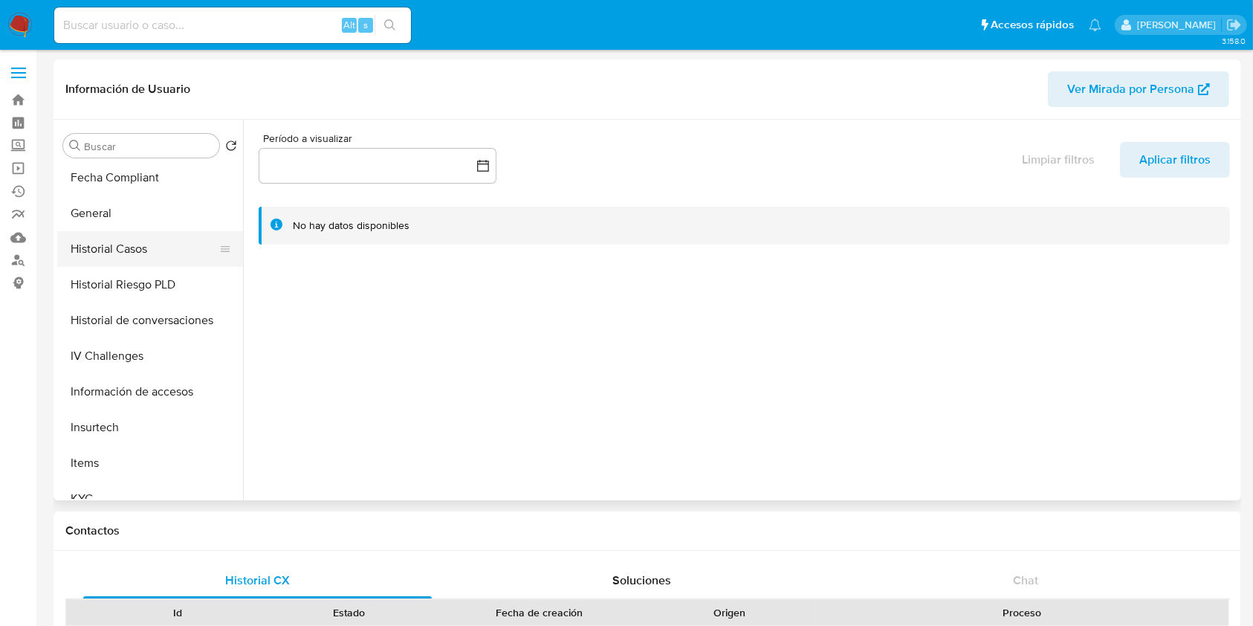
click at [151, 247] on button "Historial Casos" at bounding box center [144, 249] width 174 height 36
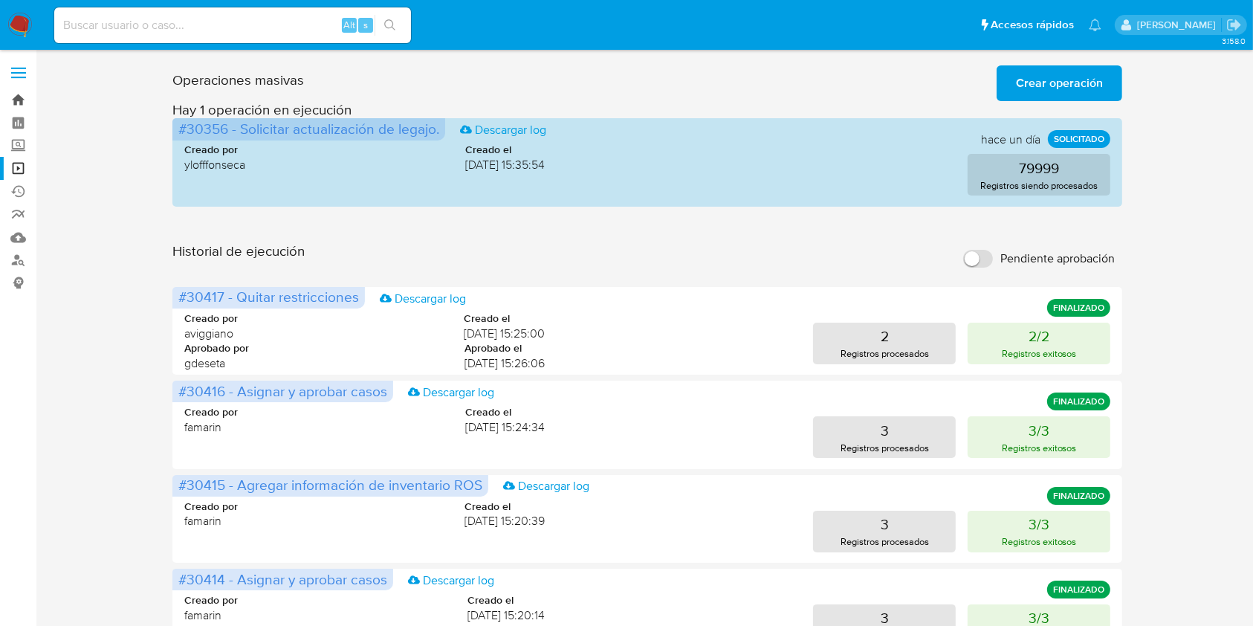
click at [11, 98] on link "Bandeja" at bounding box center [88, 99] width 177 height 23
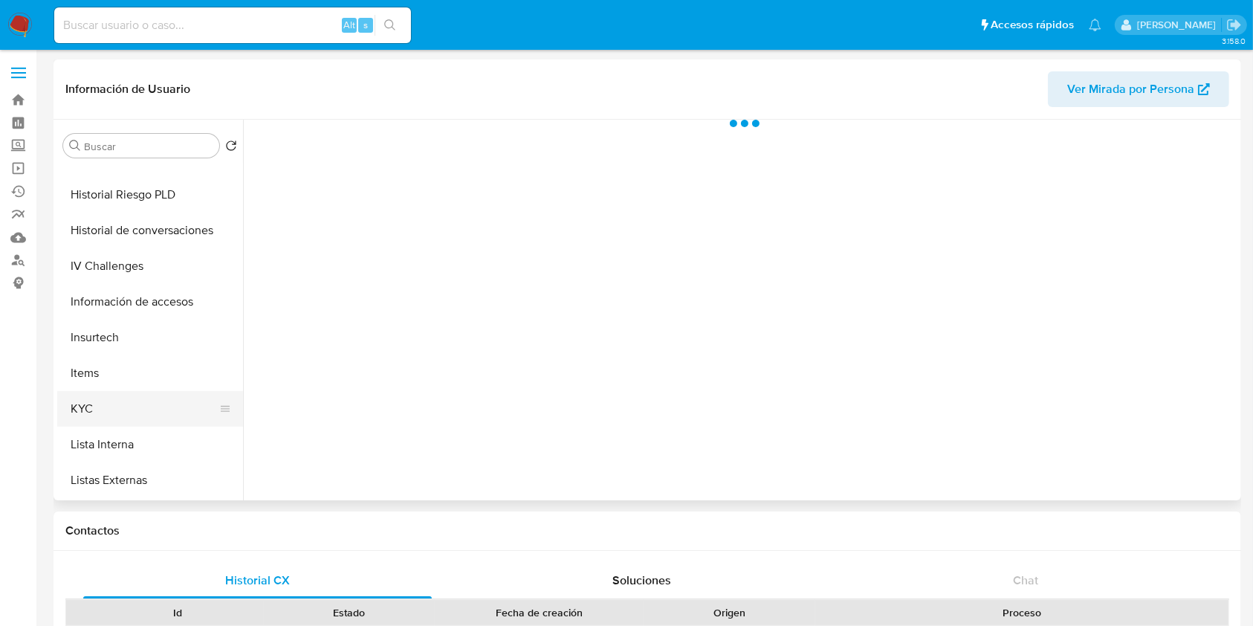
scroll to position [495, 0]
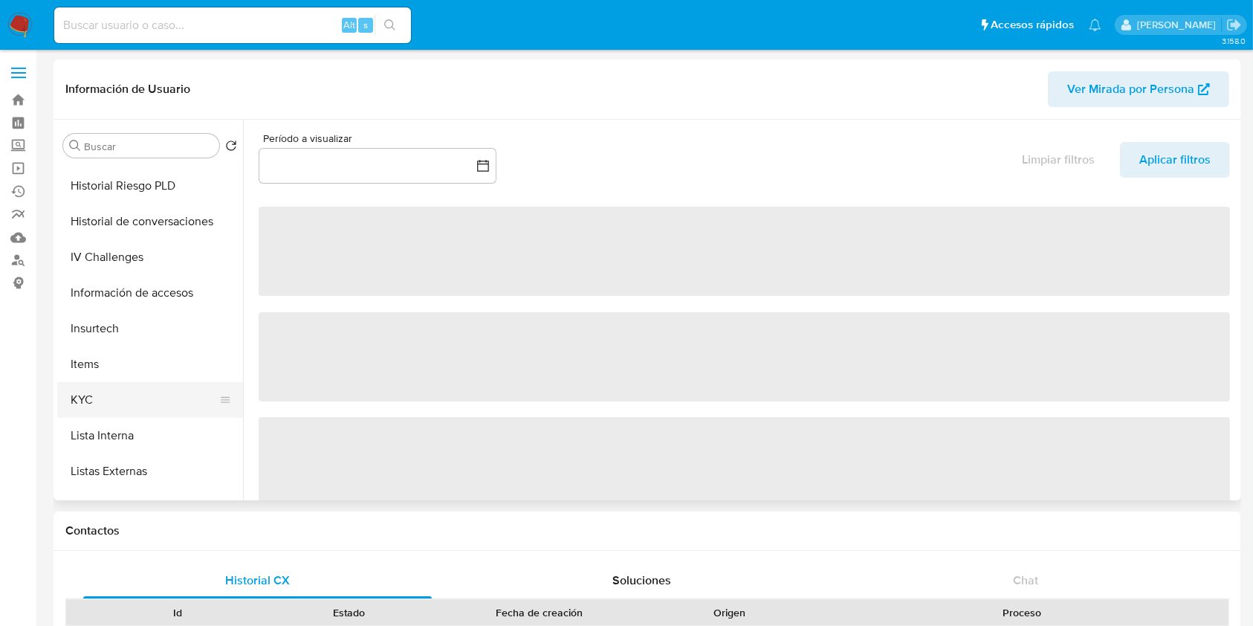
click at [89, 401] on button "KYC" at bounding box center [144, 400] width 174 height 36
select select "10"
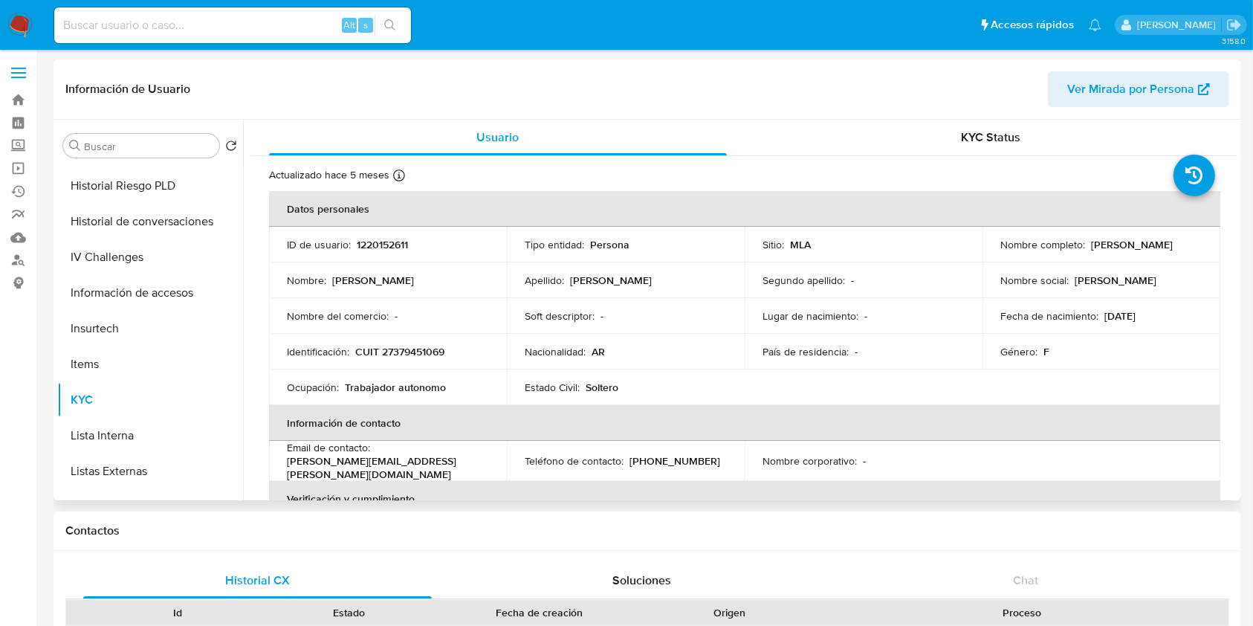
drag, startPoint x: 995, startPoint y: 252, endPoint x: 1153, endPoint y: 250, distance: 158.4
click at [1157, 254] on td "Nombre completo : [PERSON_NAME]" at bounding box center [1102, 245] width 238 height 36
copy p "[PERSON_NAME]"
click at [404, 345] on p "CUIT 27379451069" at bounding box center [399, 351] width 89 height 13
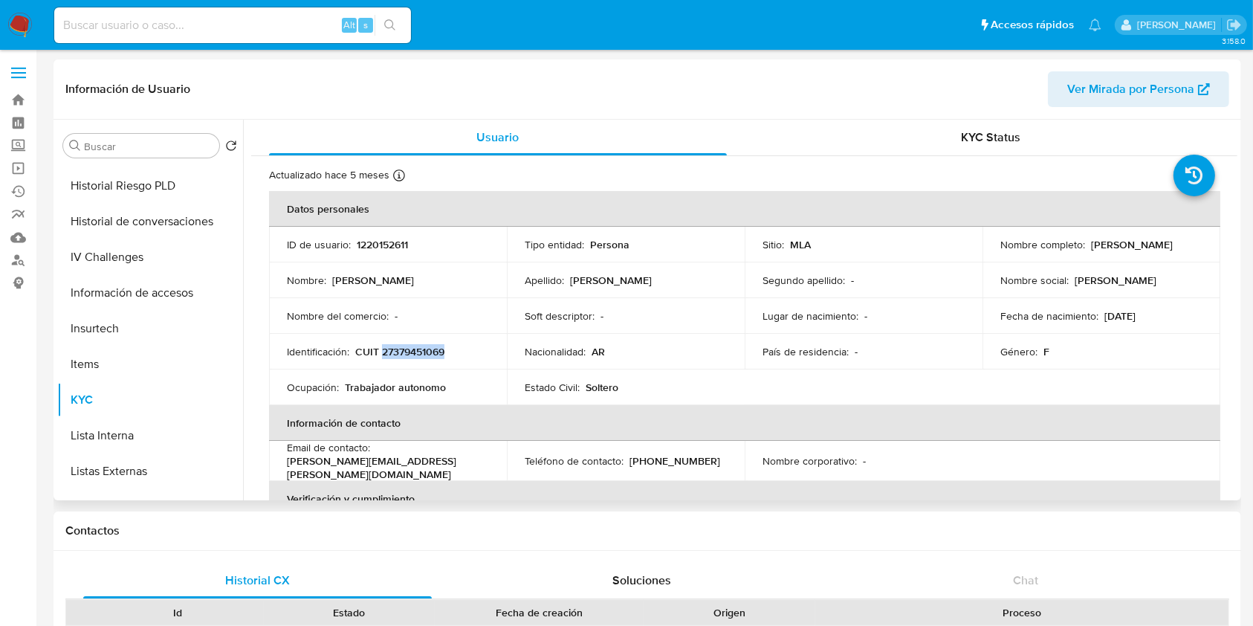
copy p "27379451069"
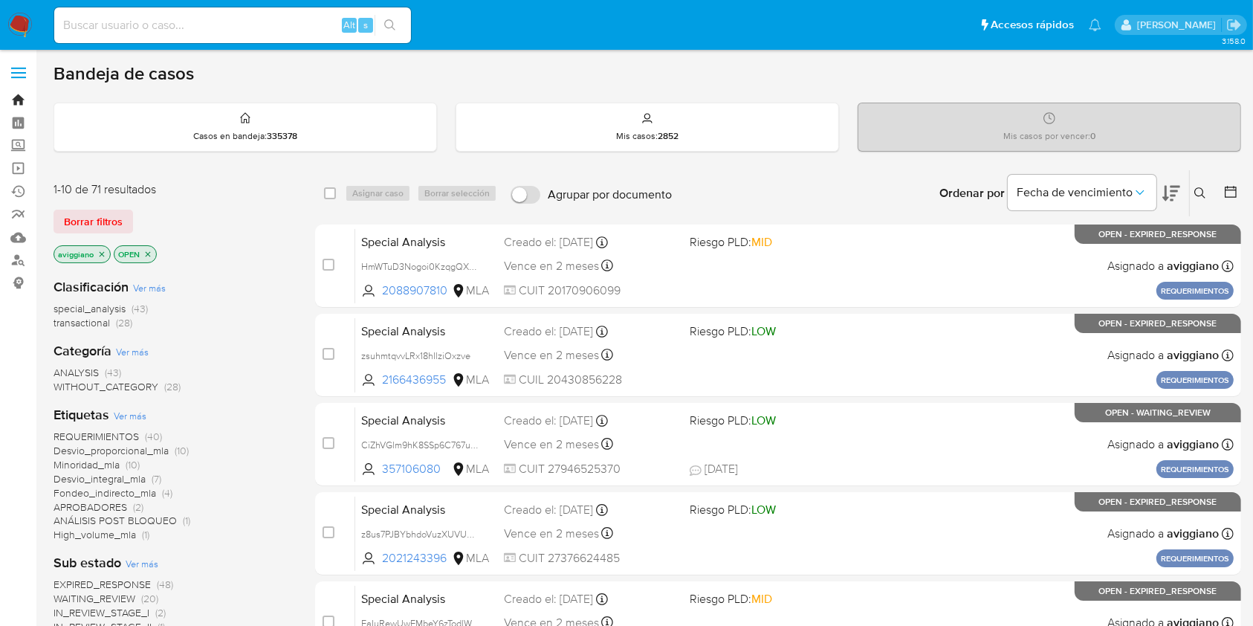
click at [22, 96] on link "Bandeja" at bounding box center [88, 99] width 177 height 23
click at [1198, 195] on icon at bounding box center [1200, 192] width 11 height 11
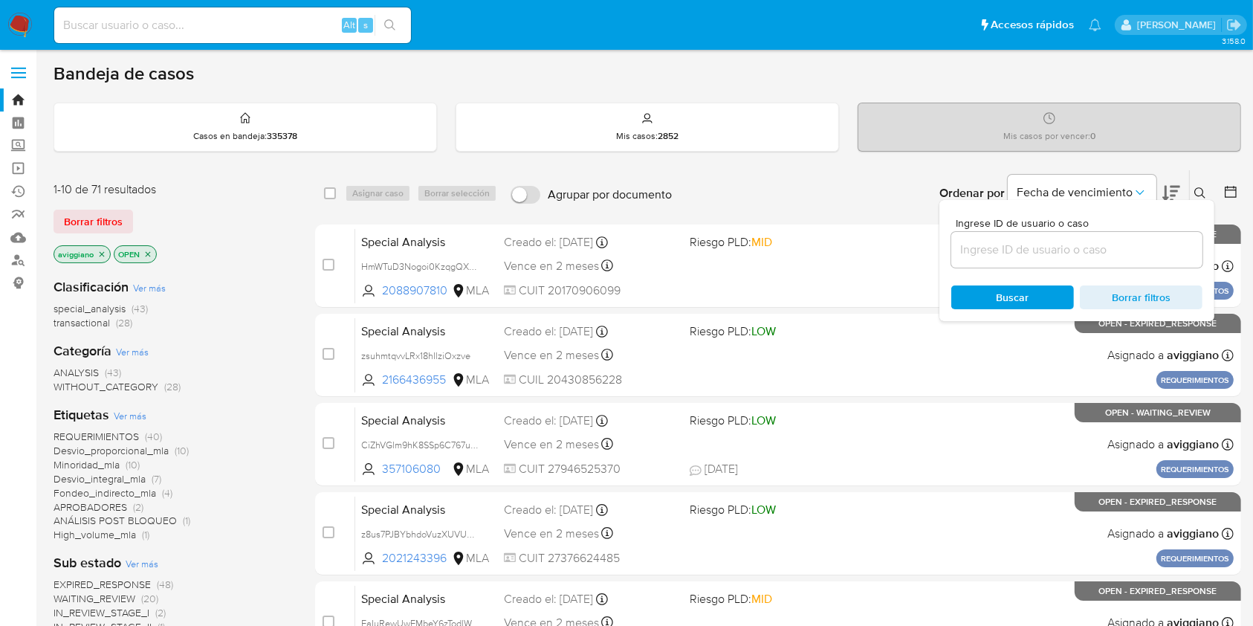
click at [1164, 256] on input at bounding box center [1077, 249] width 251 height 19
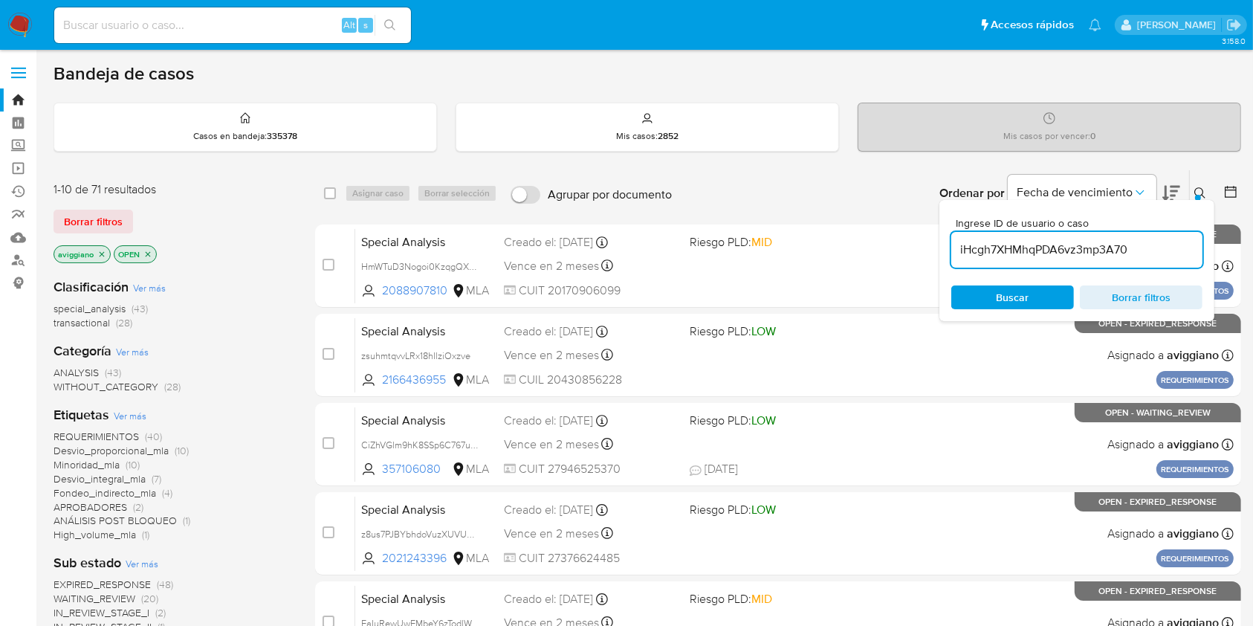
type input "iHcgh7XHMhqPDA6vz3mp3A70"
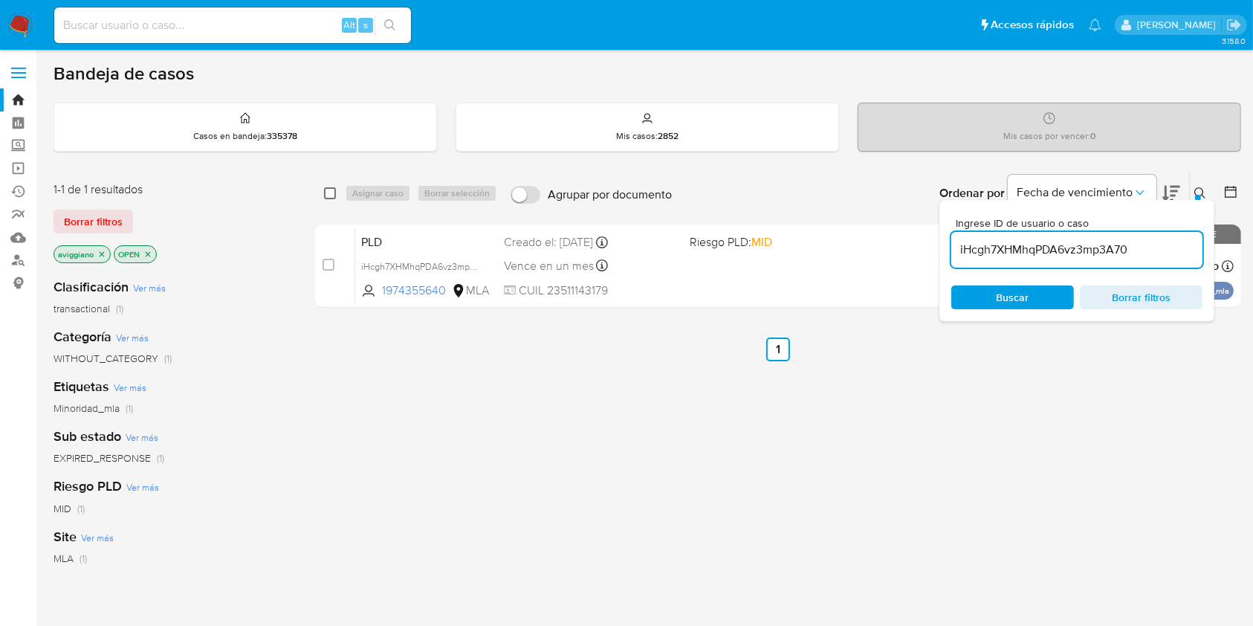
click at [327, 196] on input "checkbox" at bounding box center [330, 193] width 12 height 12
checkbox input "true"
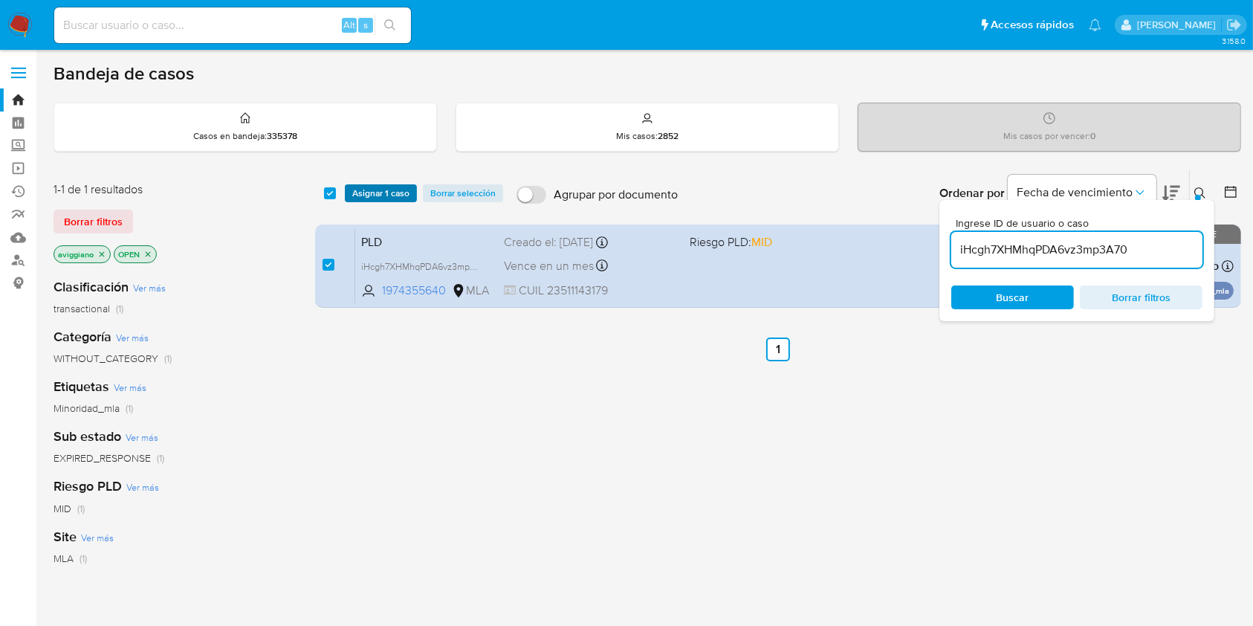
click at [369, 197] on span "Asignar 1 caso" at bounding box center [380, 193] width 57 height 15
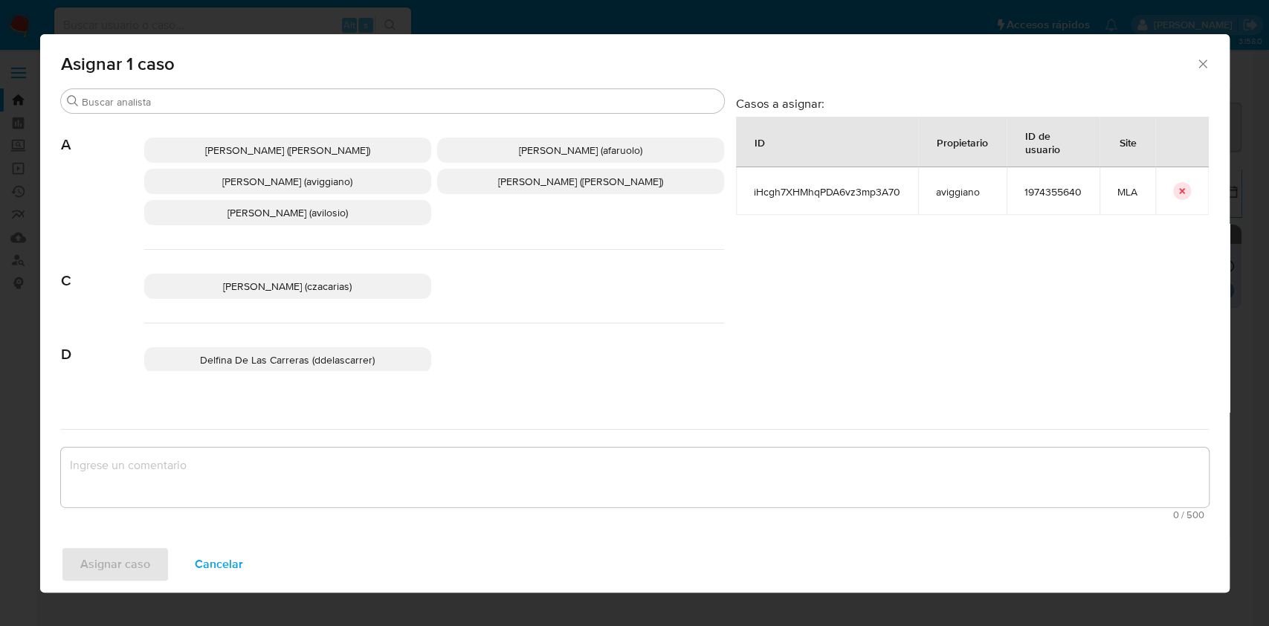
drag, startPoint x: 248, startPoint y: 189, endPoint x: 293, endPoint y: 352, distance: 169.5
click at [249, 186] on span "[PERSON_NAME] (aviggiano)" at bounding box center [287, 181] width 130 height 15
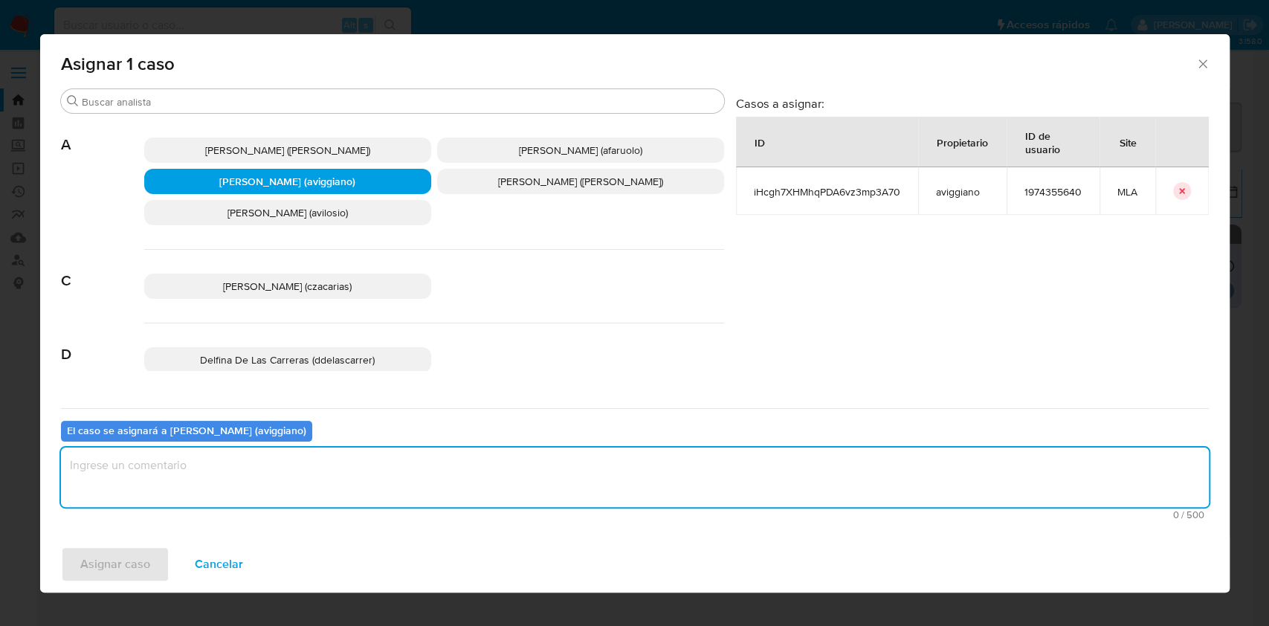
click at [263, 487] on textarea "assign-modal" at bounding box center [635, 477] width 1148 height 59
click at [133, 556] on span "Asignar caso" at bounding box center [115, 564] width 70 height 33
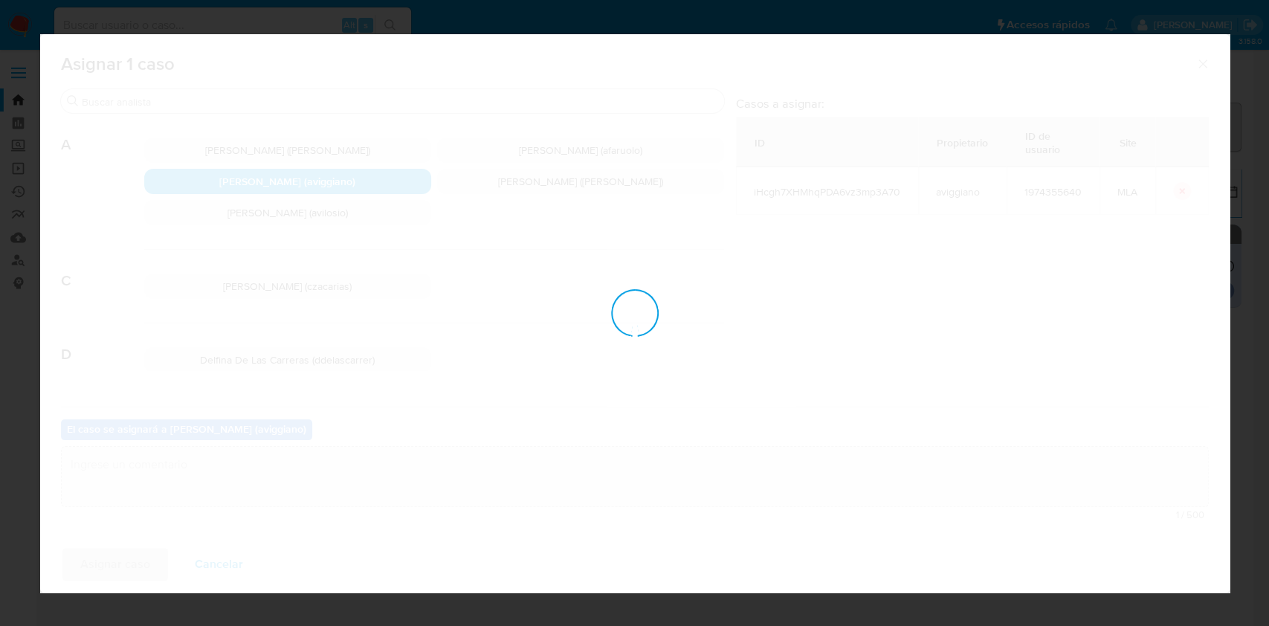
checkbox input "false"
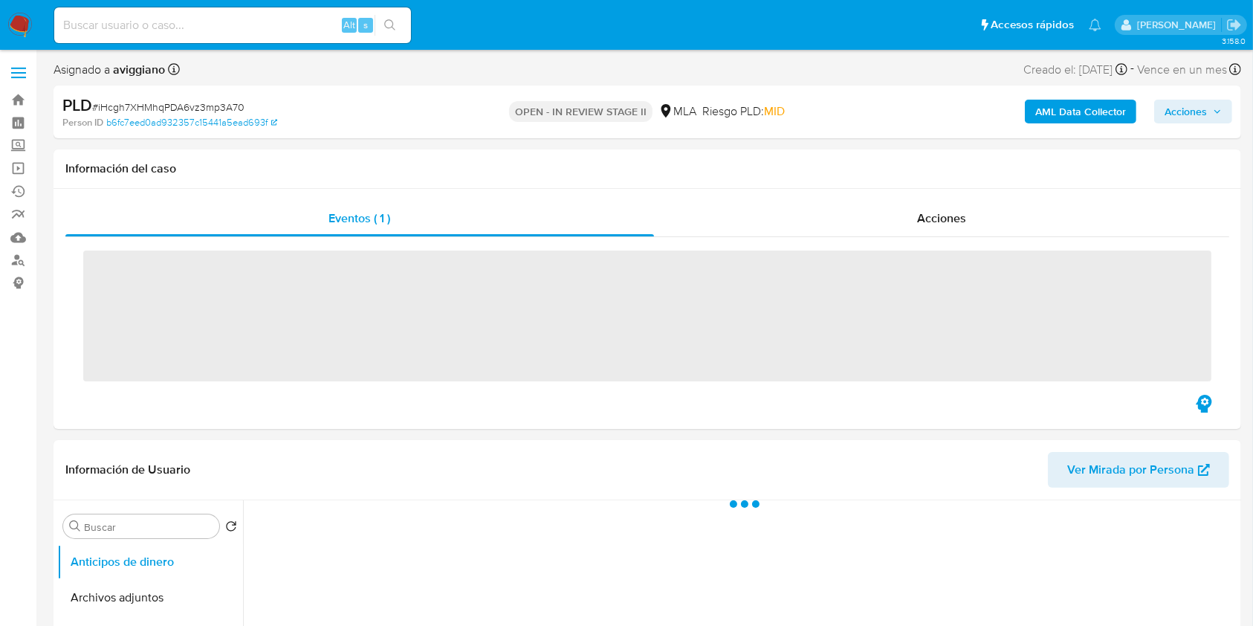
click at [1200, 116] on span "Acciones" at bounding box center [1186, 112] width 42 height 24
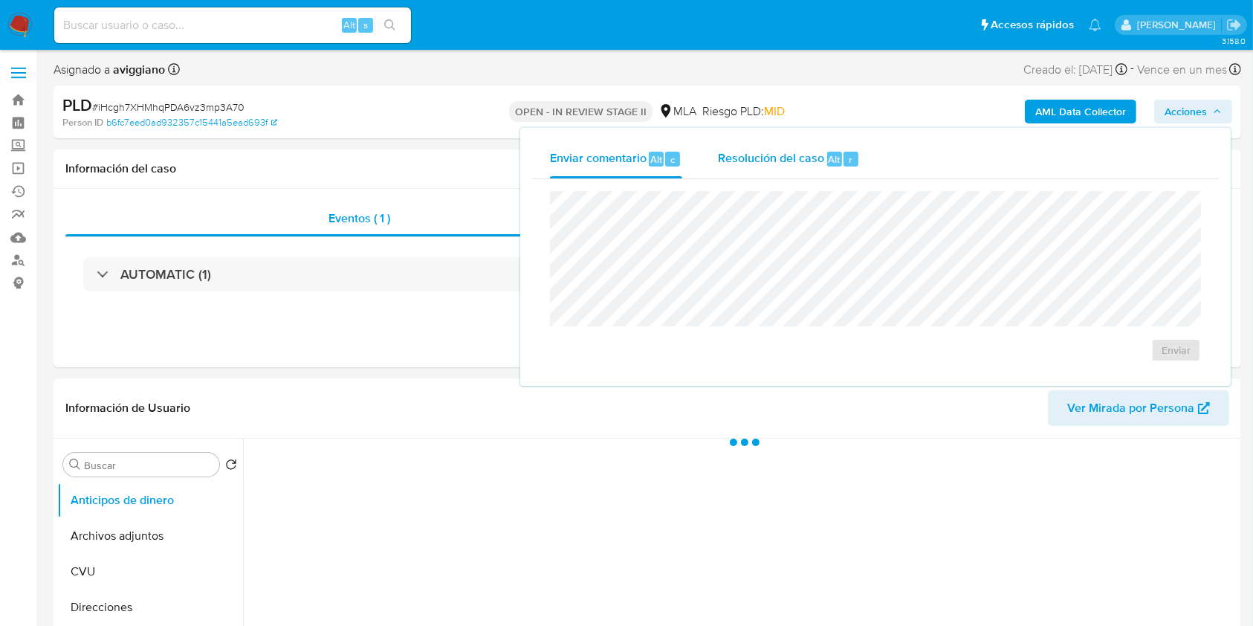
click at [803, 164] on span "Resolución del caso" at bounding box center [771, 158] width 106 height 17
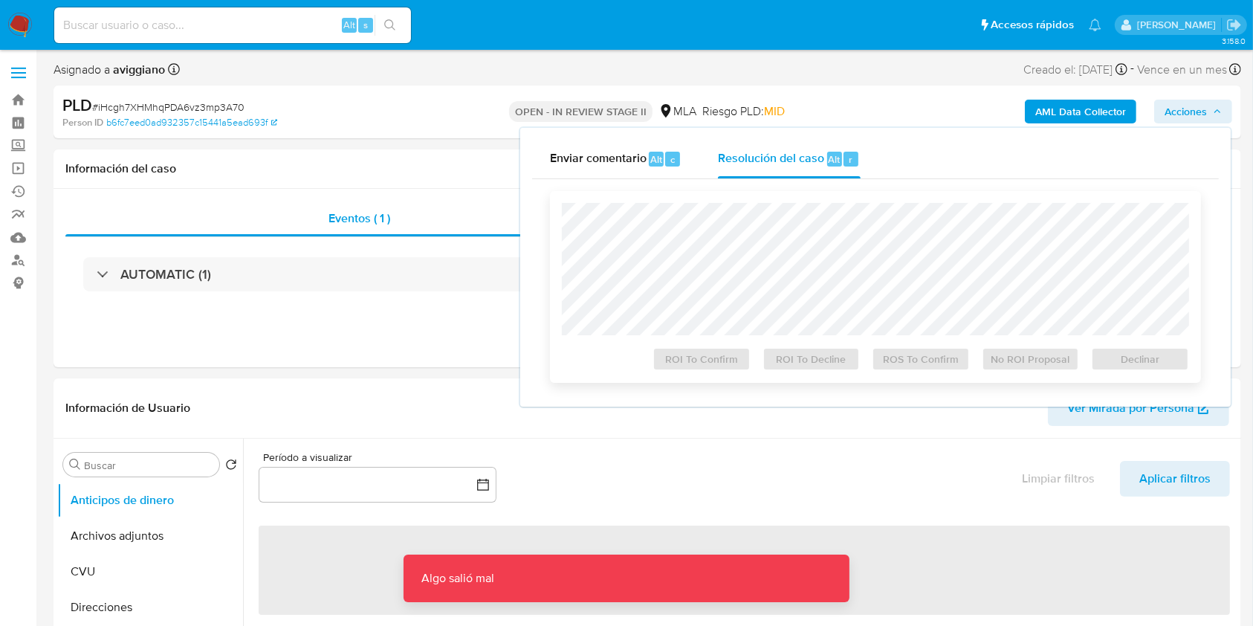
select select "10"
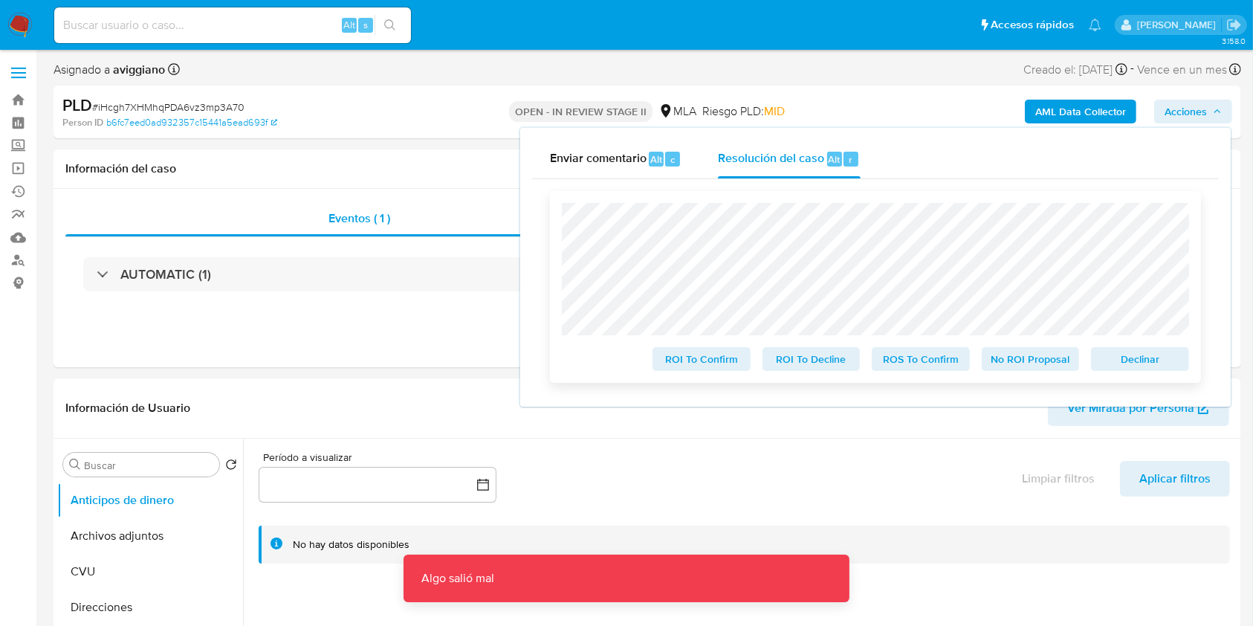
click at [1125, 356] on span "Declinar" at bounding box center [1140, 359] width 77 height 21
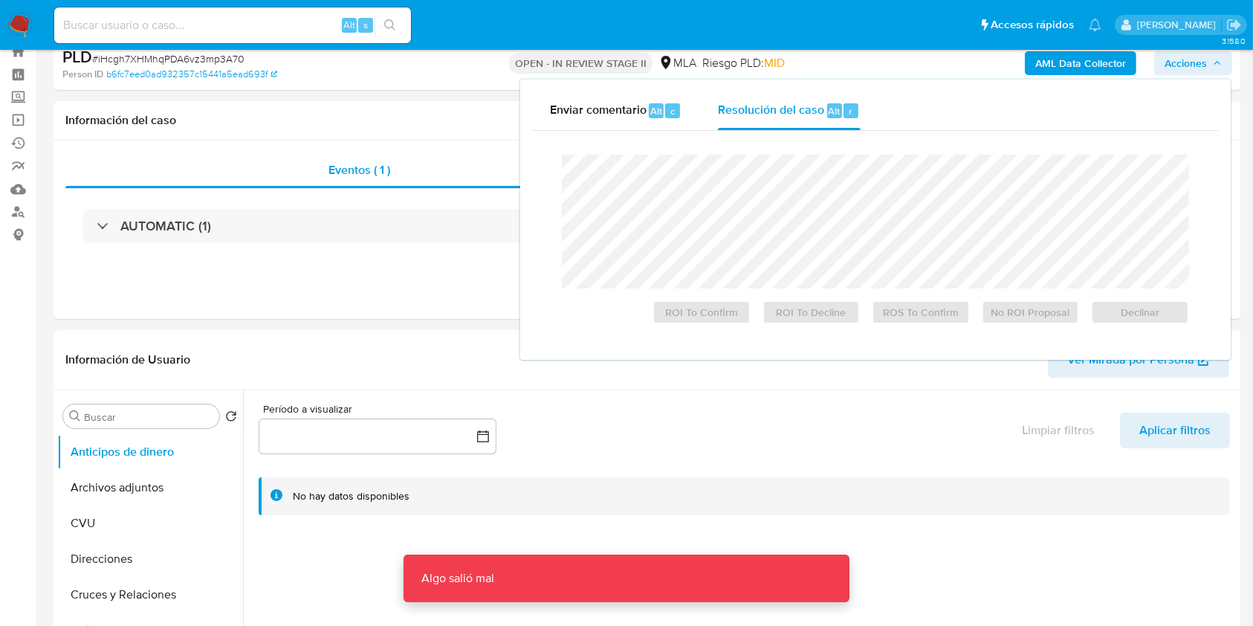
scroll to position [297, 0]
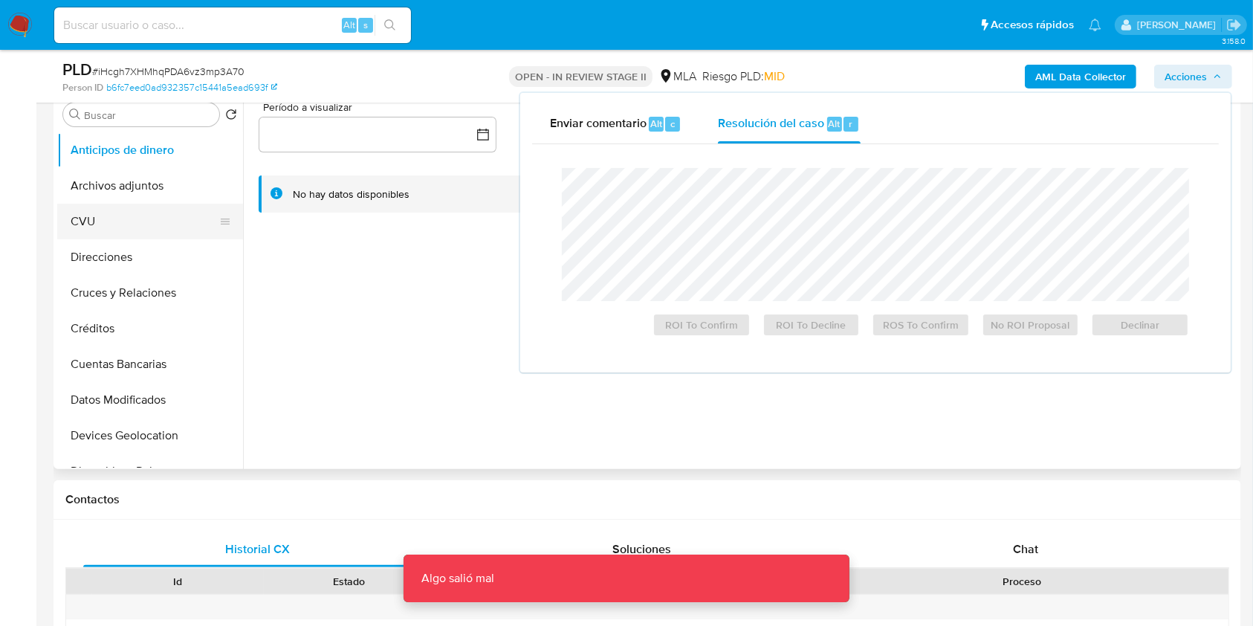
drag, startPoint x: 115, startPoint y: 197, endPoint x: 126, endPoint y: 204, distance: 13.4
click at [116, 196] on button "Archivos adjuntos" at bounding box center [150, 186] width 186 height 36
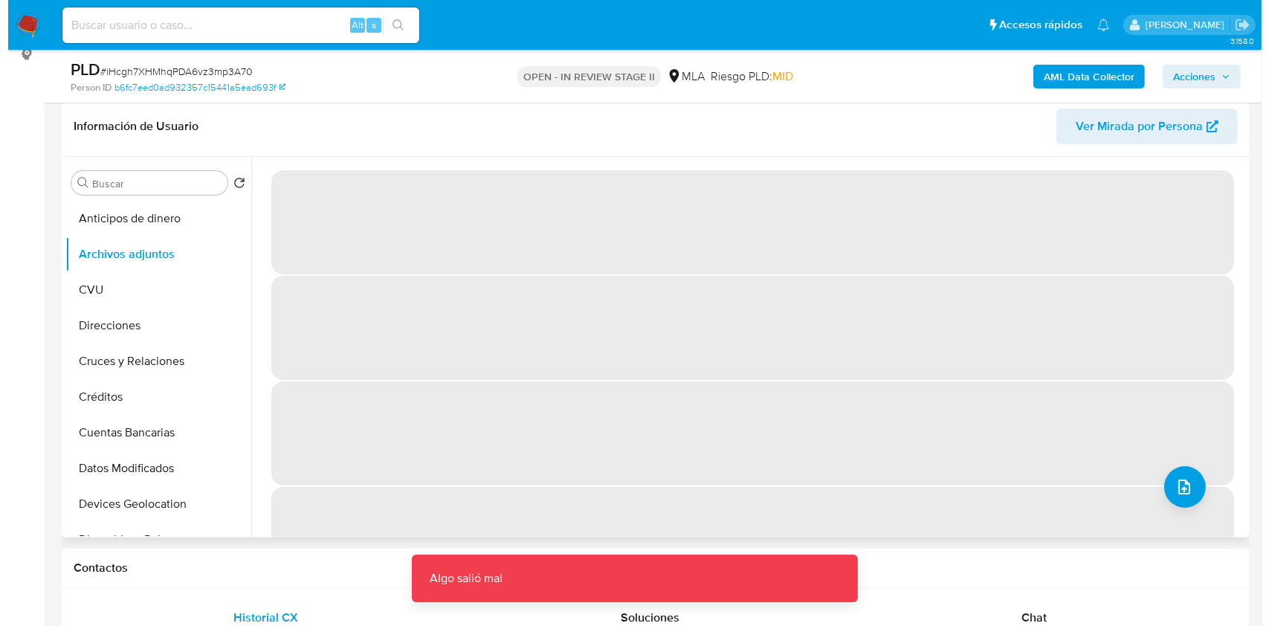
scroll to position [198, 0]
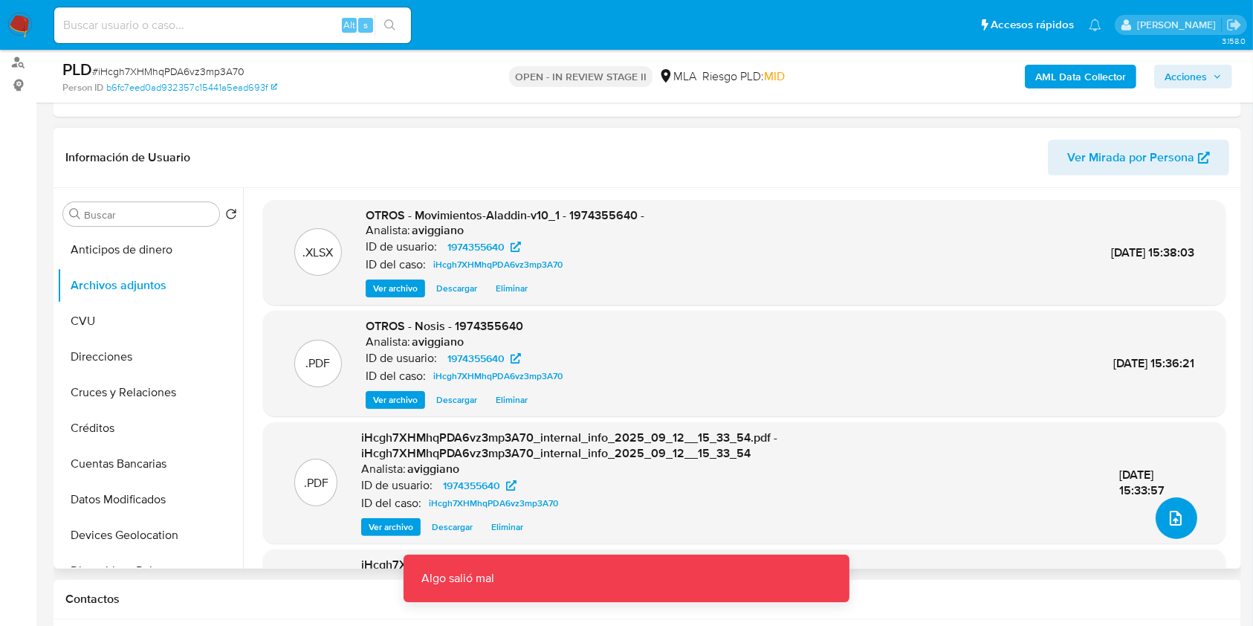
click at [1163, 507] on button "upload-file" at bounding box center [1177, 518] width 42 height 42
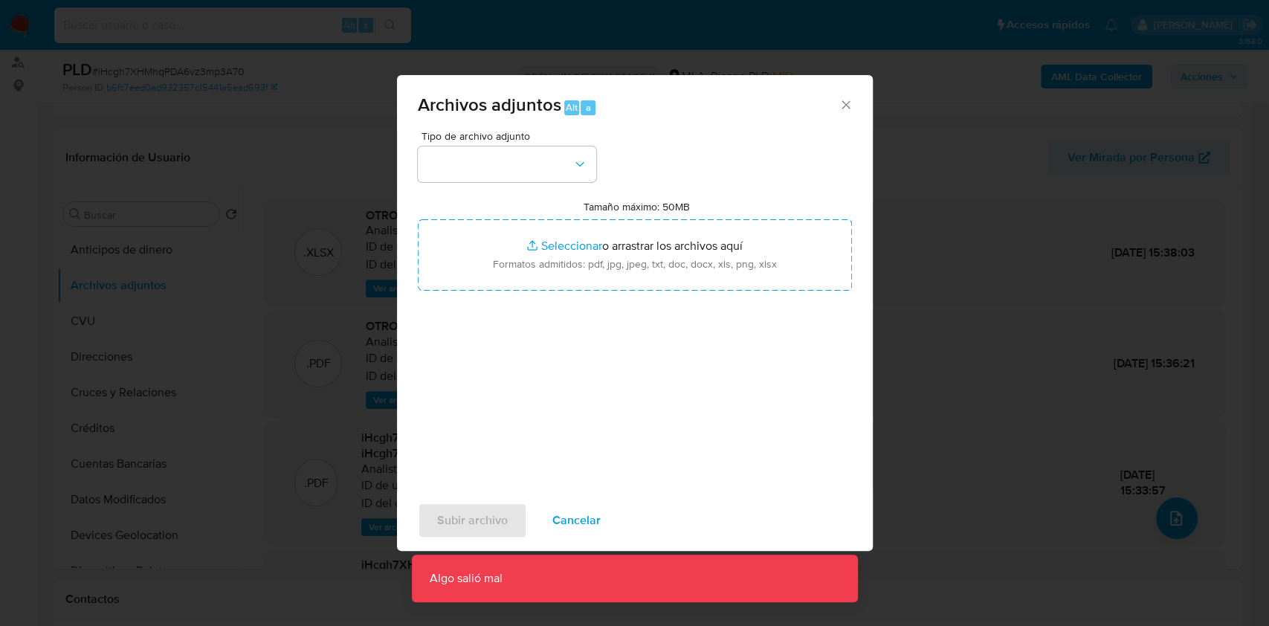
click at [630, 261] on input "Tamaño máximo: 50MB Seleccionar archivos" at bounding box center [635, 254] width 434 height 71
type input "C:\fakepath\Caselog iHcgh7XHMhqPDA6vz3mp3A70_2025_08_19_16_55_21.docx"
click at [500, 170] on button "button" at bounding box center [507, 164] width 178 height 36
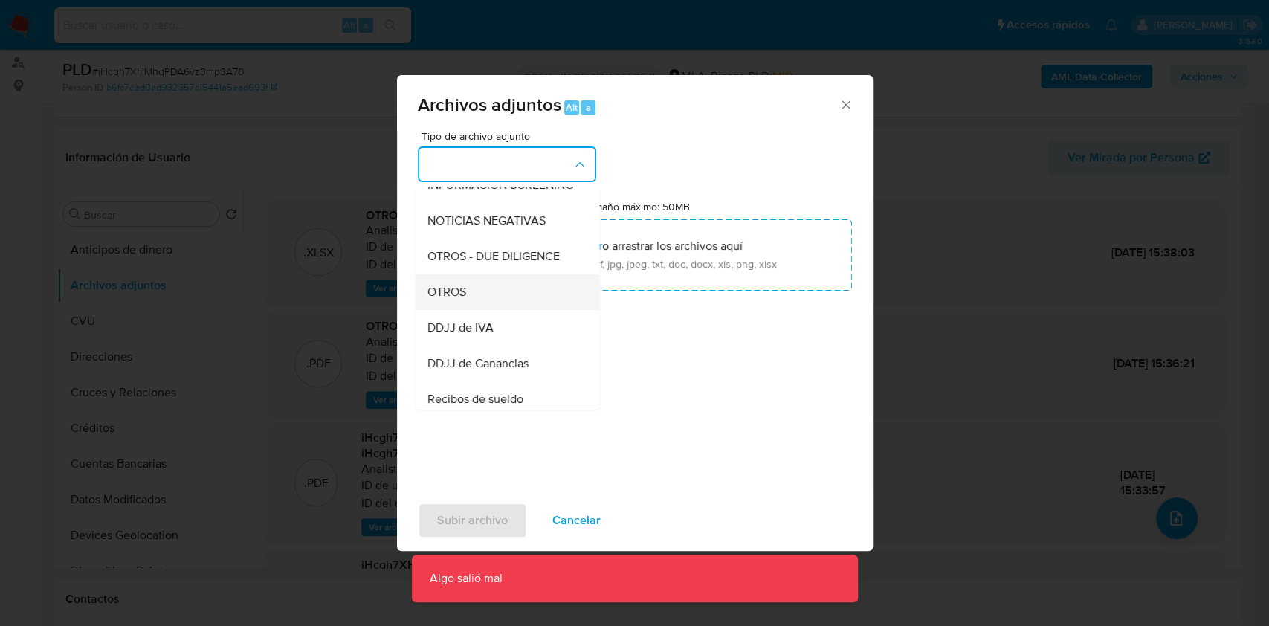
click at [499, 310] on div "OTROS" at bounding box center [503, 292] width 152 height 36
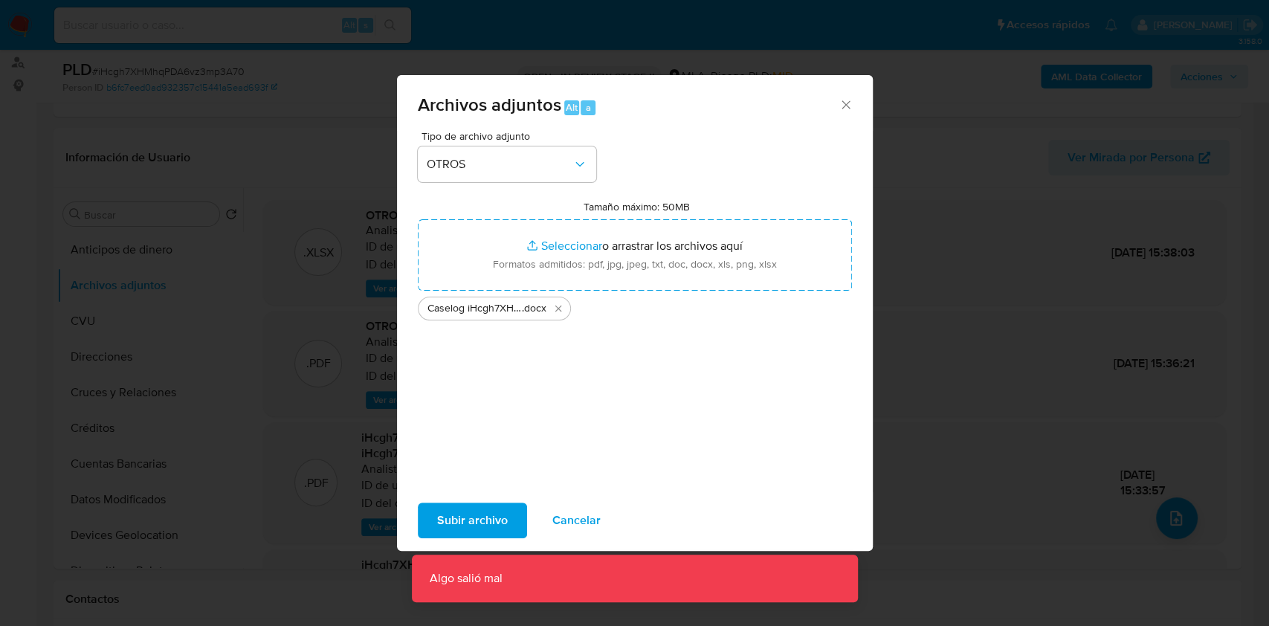
click at [488, 505] on span "Subir archivo" at bounding box center [472, 520] width 71 height 33
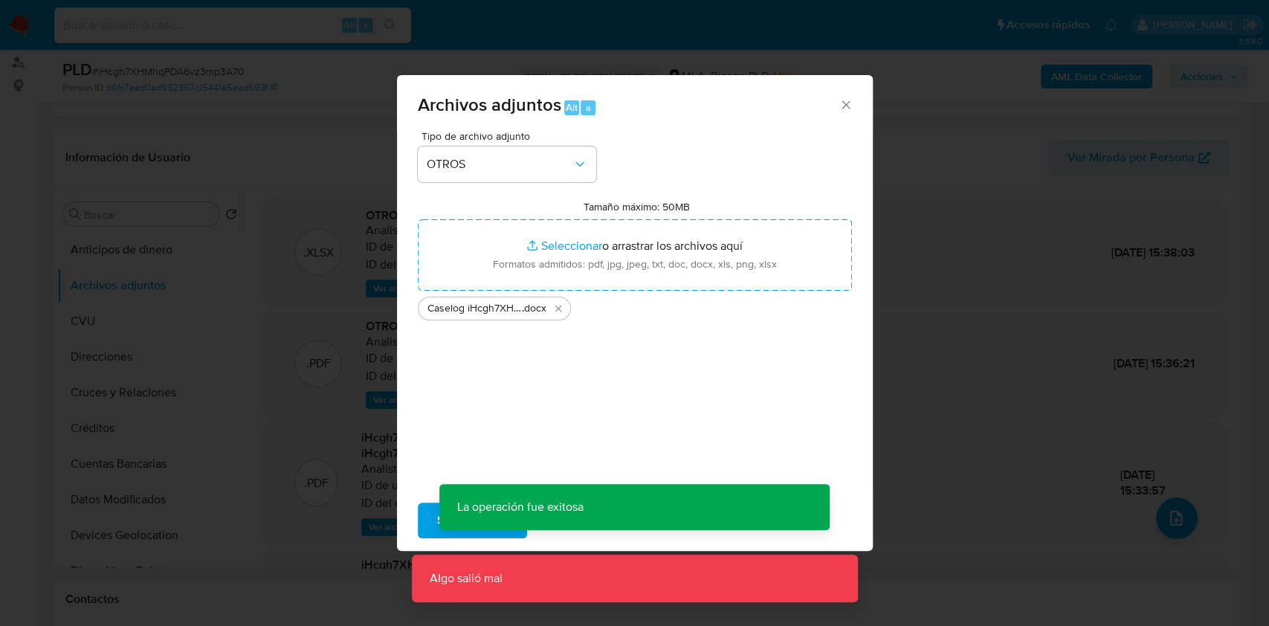
click at [1201, 78] on div "Archivos adjuntos Alt a Tipo de archivo adjunto OTROS Tamaño máximo: 50MB Selec…" at bounding box center [634, 313] width 1269 height 626
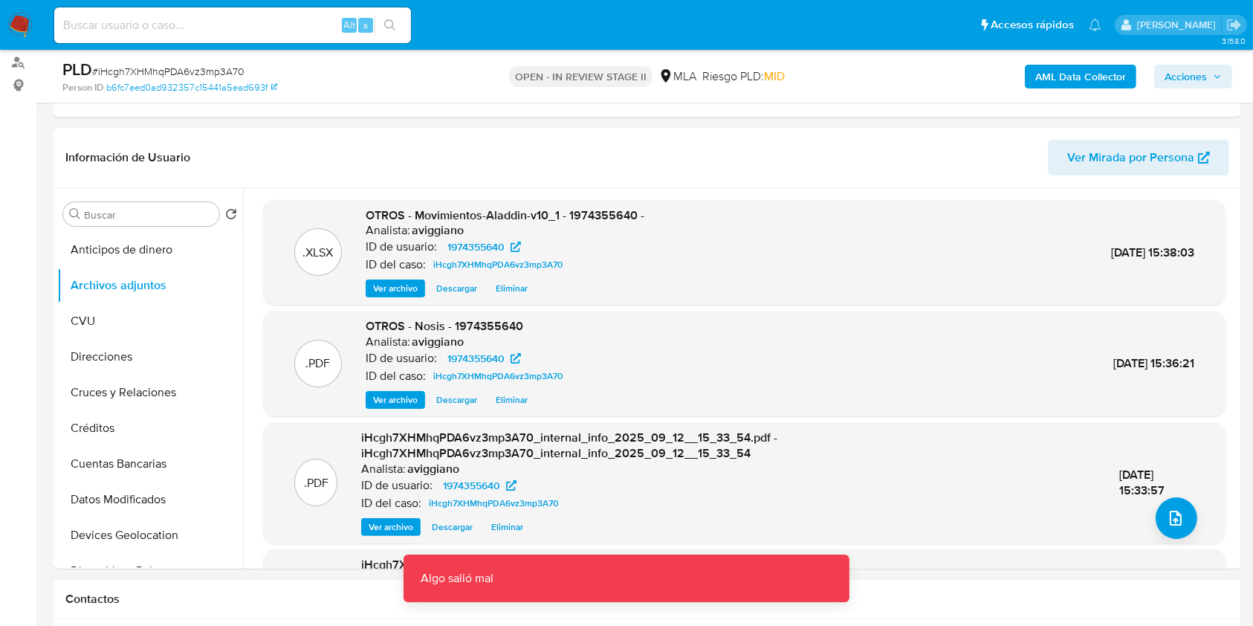
click at [1201, 83] on span "Acciones" at bounding box center [1186, 77] width 42 height 24
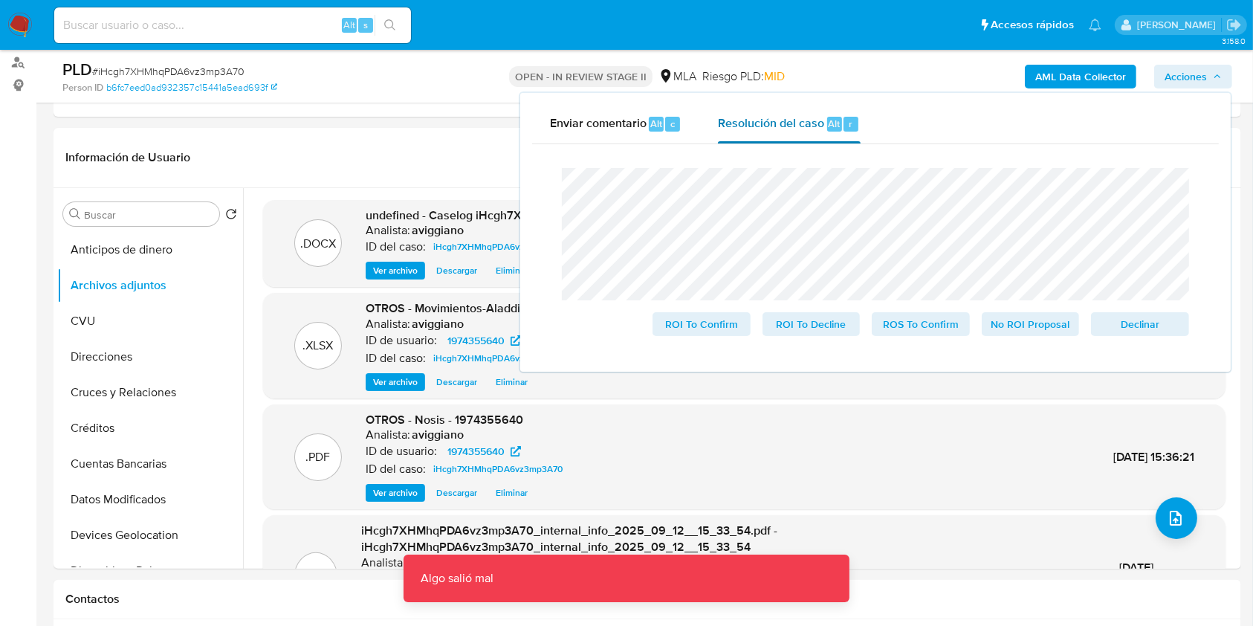
click at [817, 122] on span "Resolución del caso" at bounding box center [771, 122] width 106 height 17
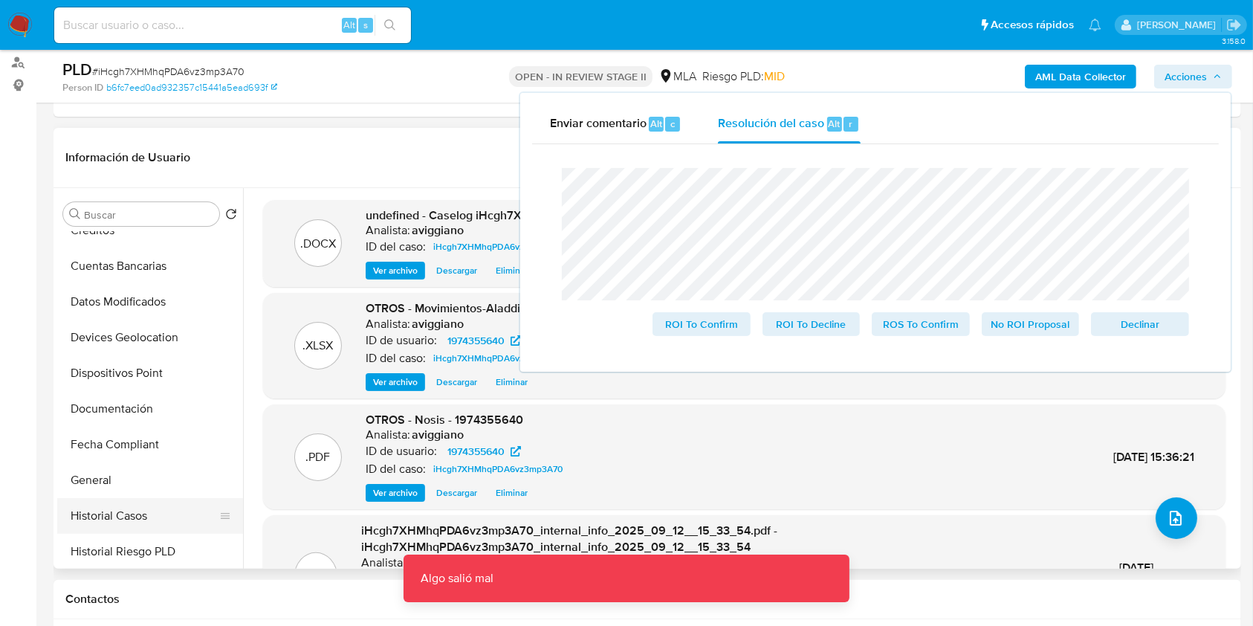
click at [119, 509] on button "Historial Casos" at bounding box center [144, 516] width 174 height 36
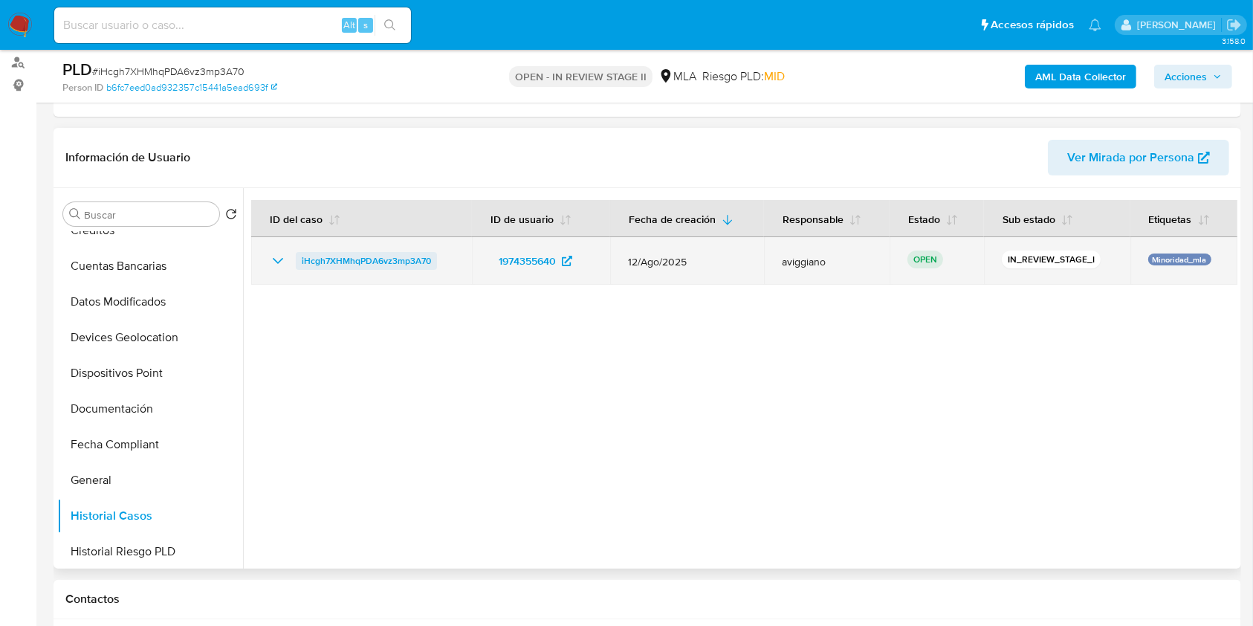
click at [338, 257] on span "iHcgh7XHMhqPDA6vz3mp3A70" at bounding box center [366, 261] width 129 height 18
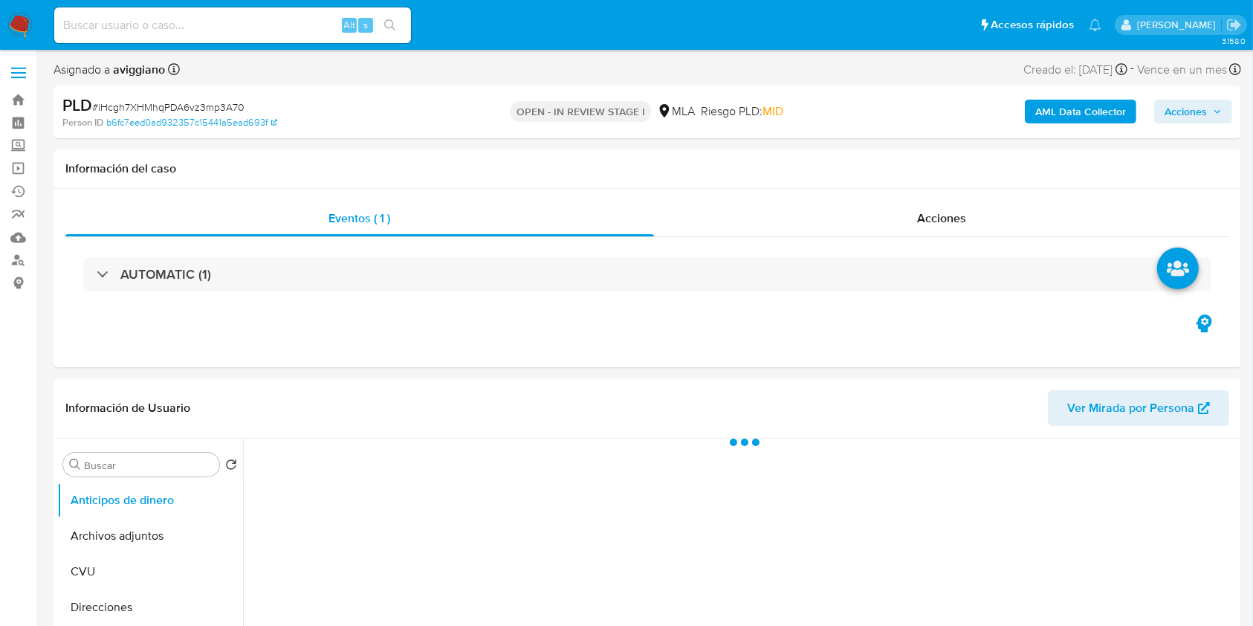
click at [1184, 90] on div "PLD # iHcgh7XHMhqPDA6vz3mp3A70 Person ID b6fc7eed0ad932357c15441a5ead693f OPEN …" at bounding box center [648, 111] width 1188 height 53
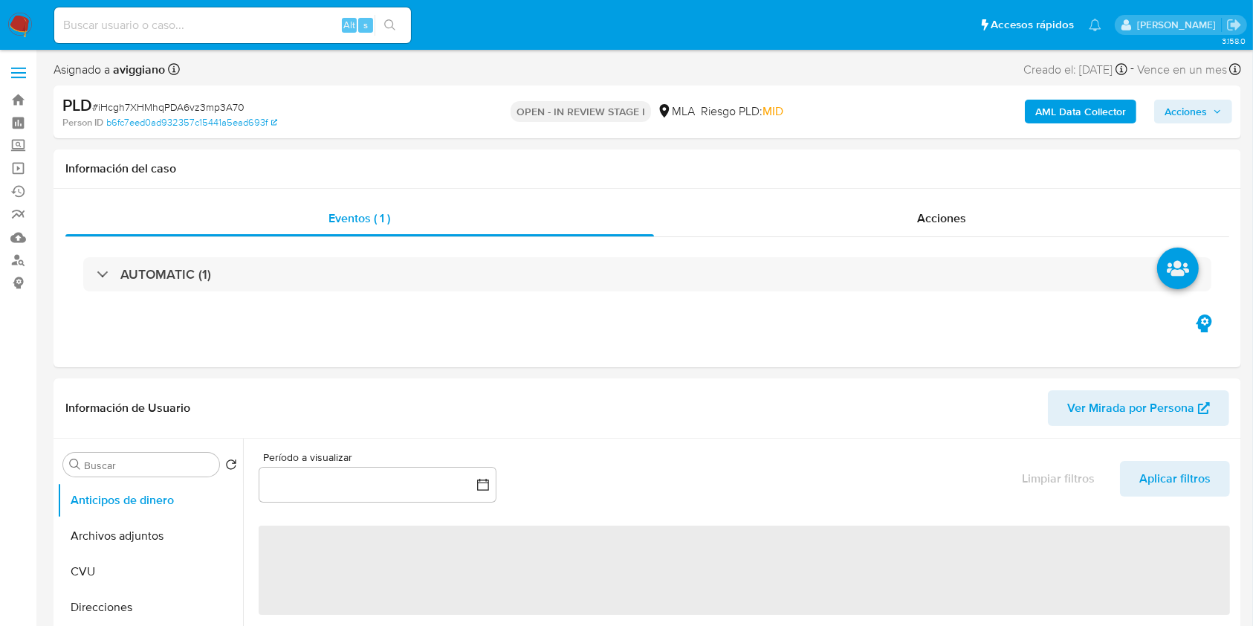
drag, startPoint x: 1184, startPoint y: 117, endPoint x: 1176, endPoint y: 122, distance: 9.3
click at [1183, 119] on span "Acciones" at bounding box center [1186, 112] width 42 height 24
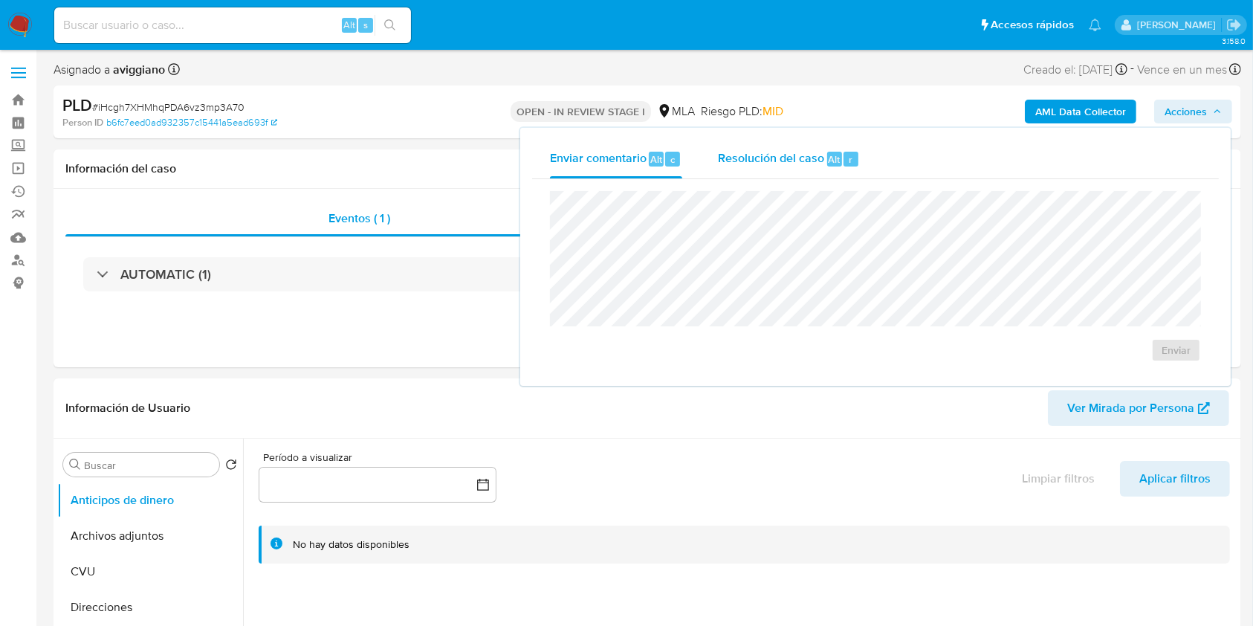
click at [790, 150] on span "Resolución del caso" at bounding box center [771, 158] width 106 height 17
select select "10"
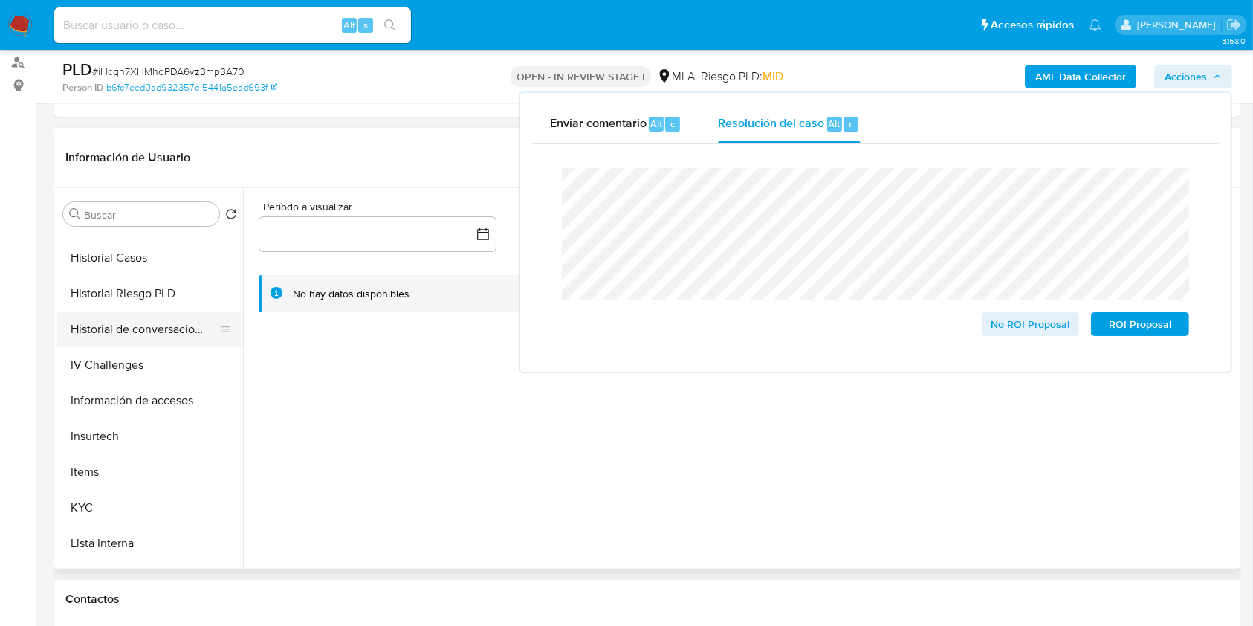
scroll to position [595, 0]
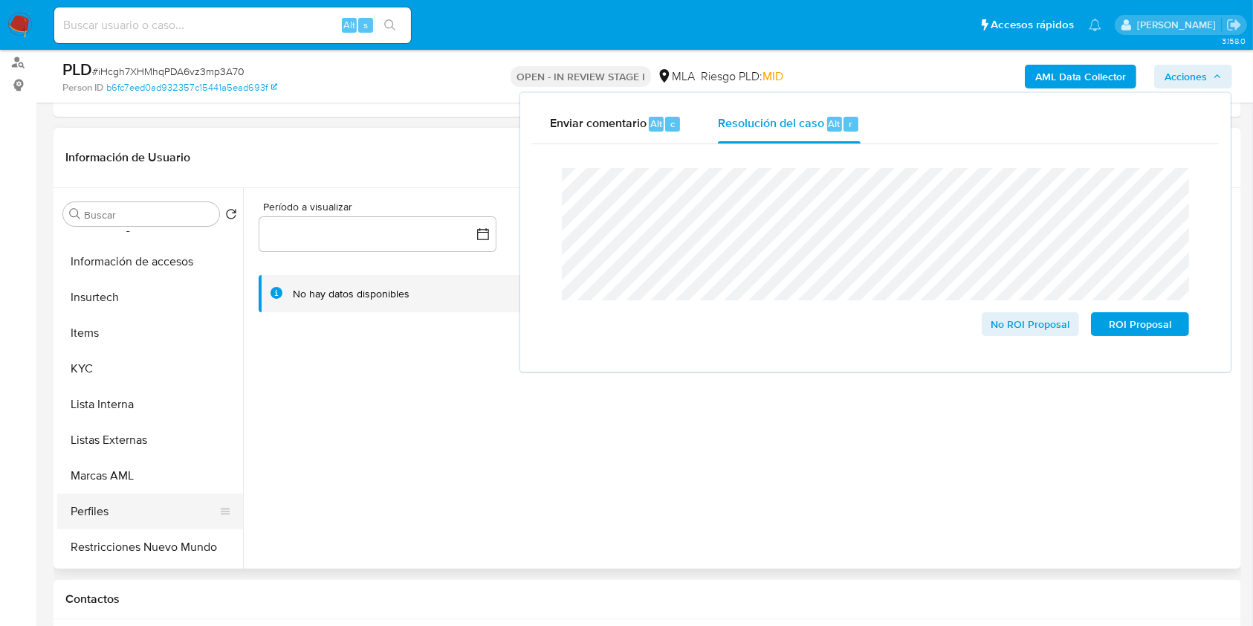
click at [135, 522] on button "Perfiles" at bounding box center [144, 512] width 174 height 36
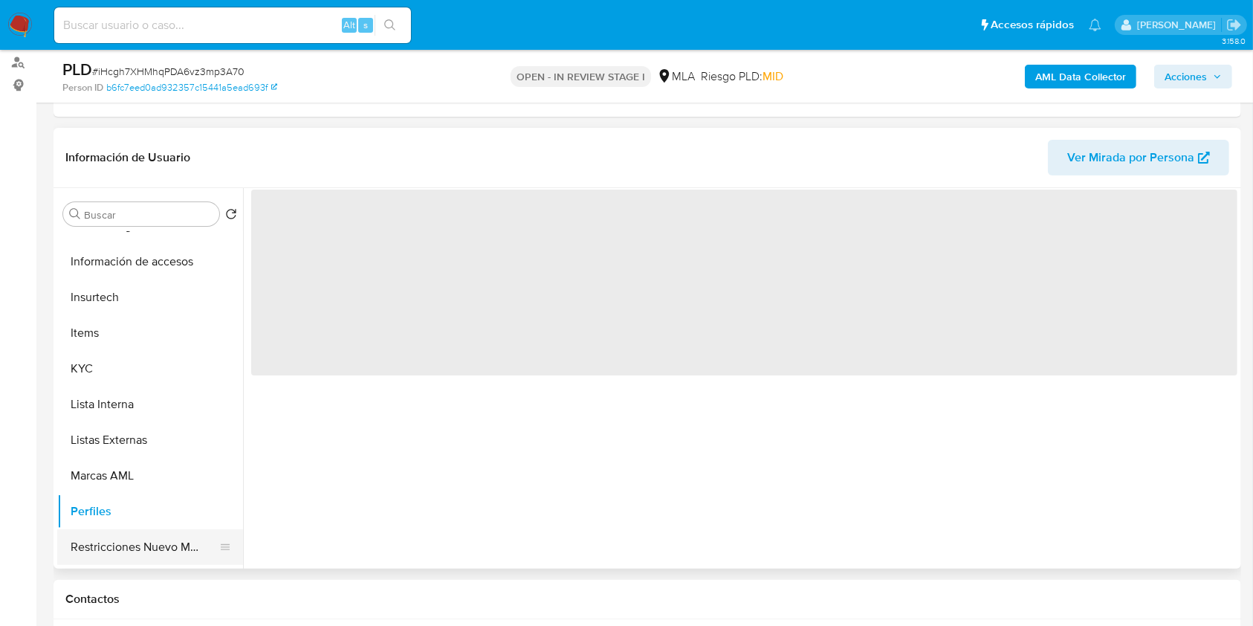
click at [152, 533] on button "Restricciones Nuevo Mundo" at bounding box center [144, 547] width 174 height 36
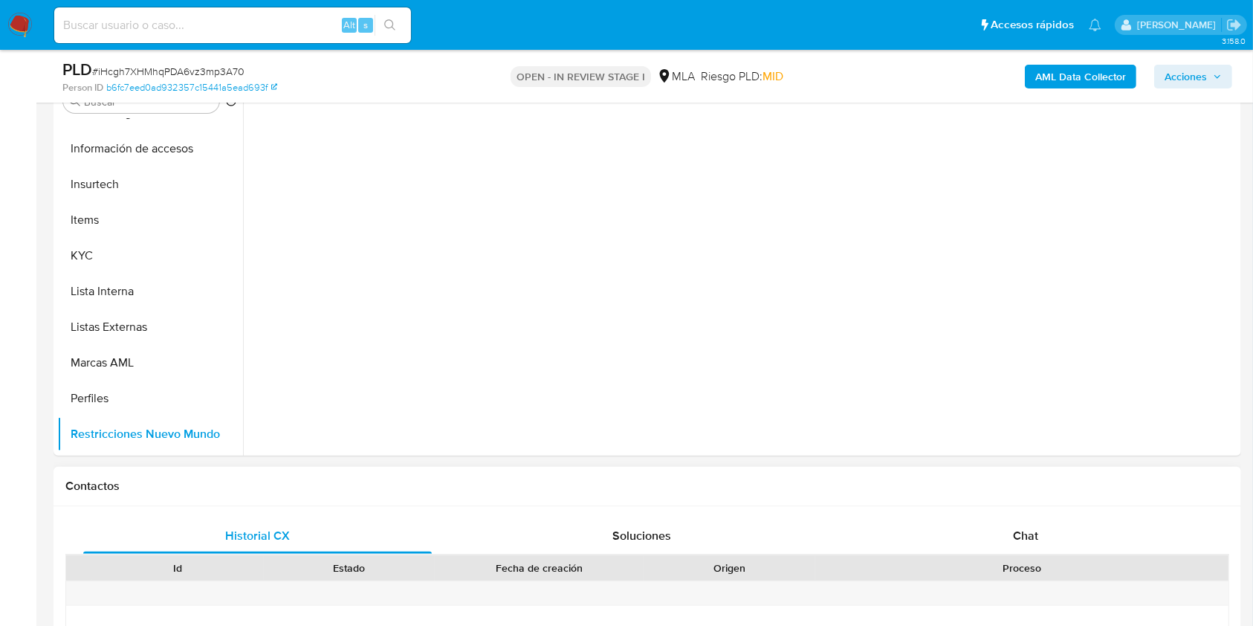
scroll to position [396, 0]
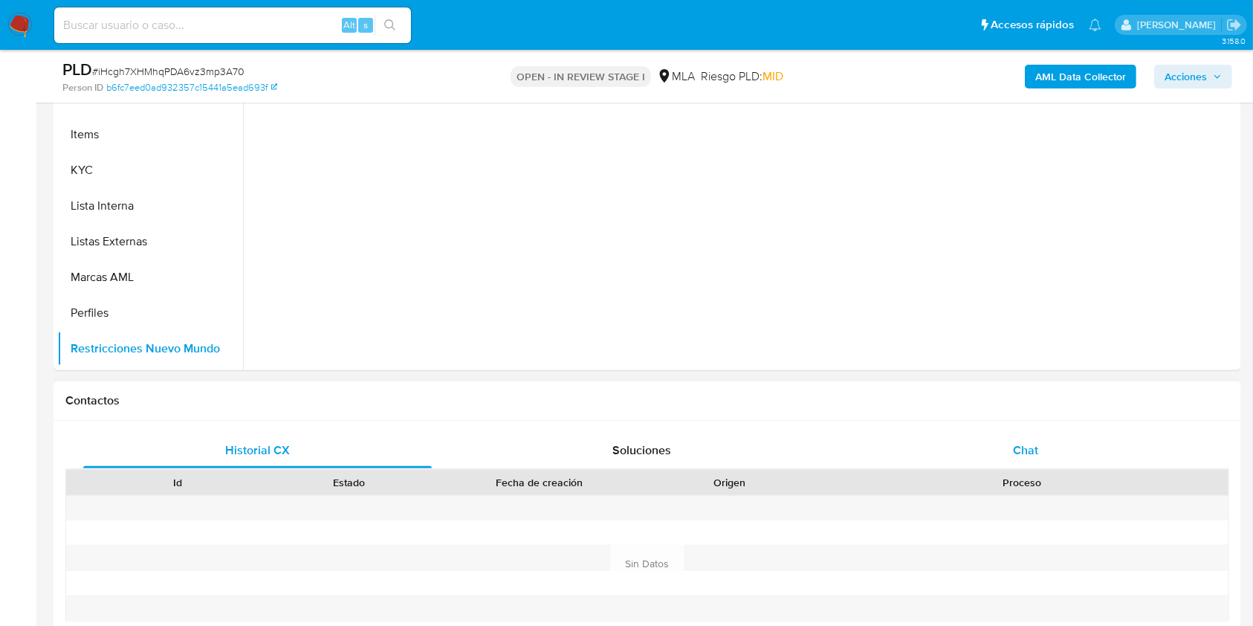
click at [997, 436] on div "Chat" at bounding box center [1026, 451] width 349 height 36
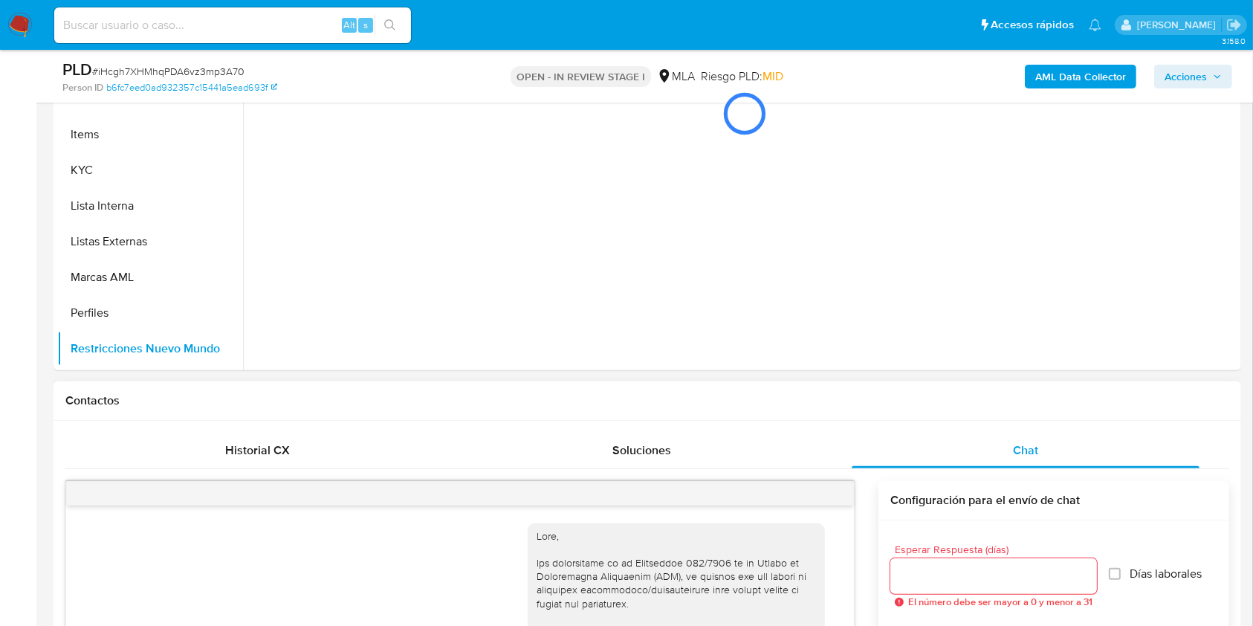
scroll to position [678, 0]
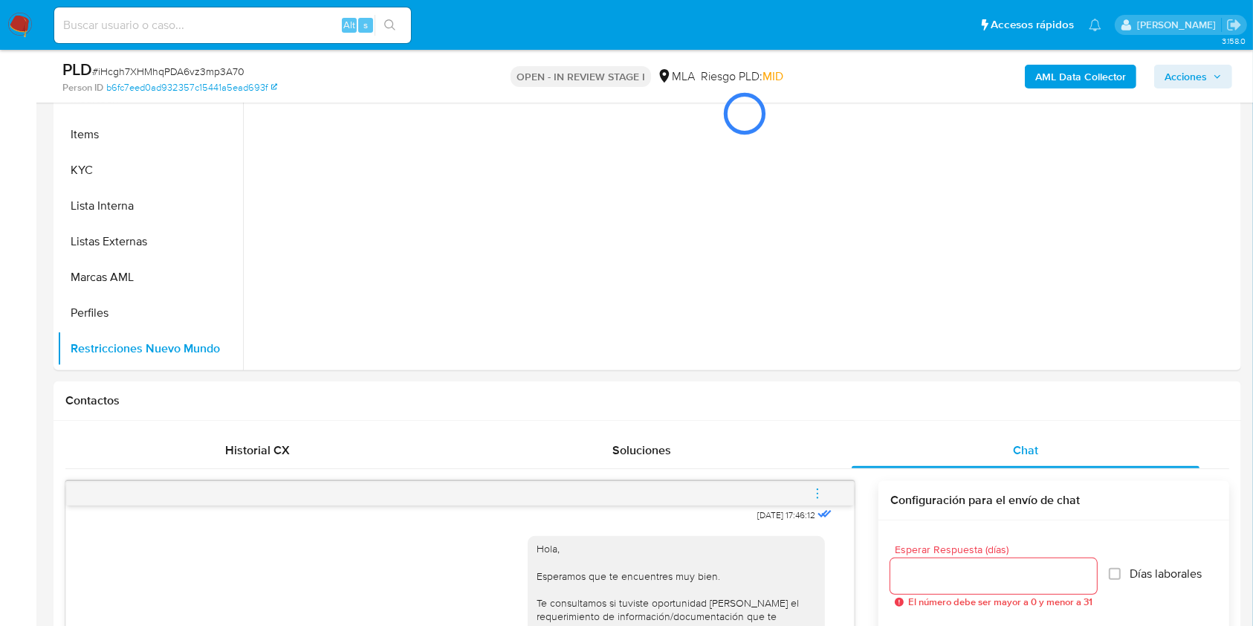
drag, startPoint x: 821, startPoint y: 495, endPoint x: 791, endPoint y: 492, distance: 29.9
click at [821, 495] on icon "menu-action" at bounding box center [817, 493] width 13 height 13
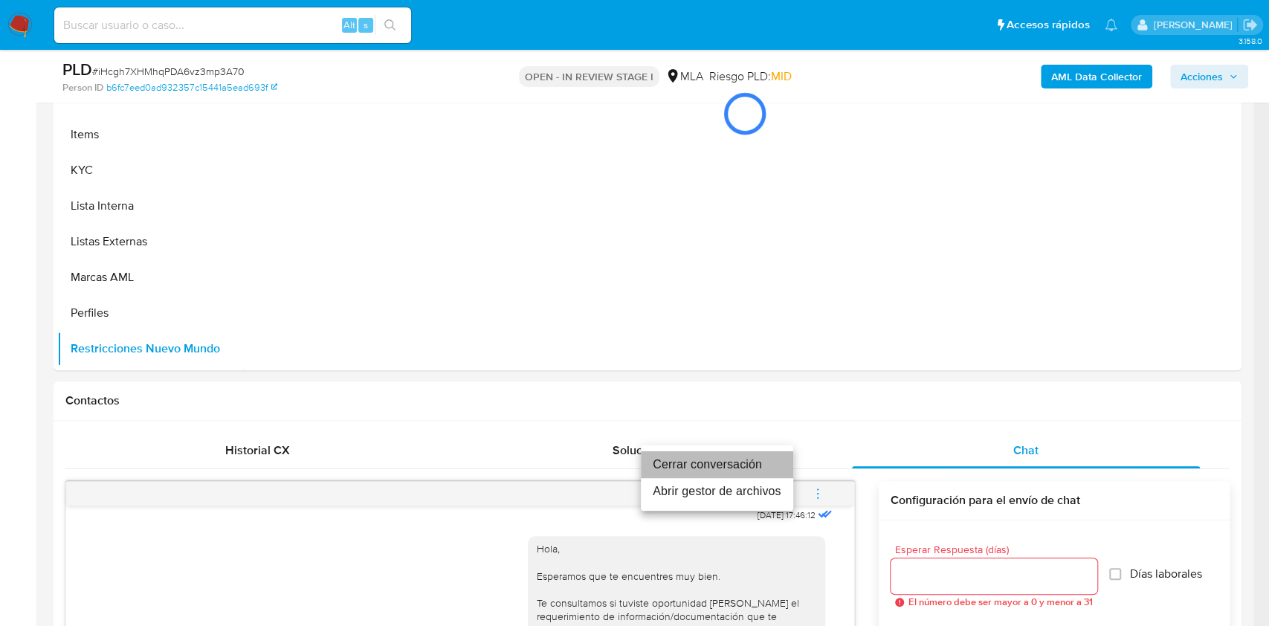
click at [738, 463] on li "Cerrar conversación" at bounding box center [717, 464] width 152 height 27
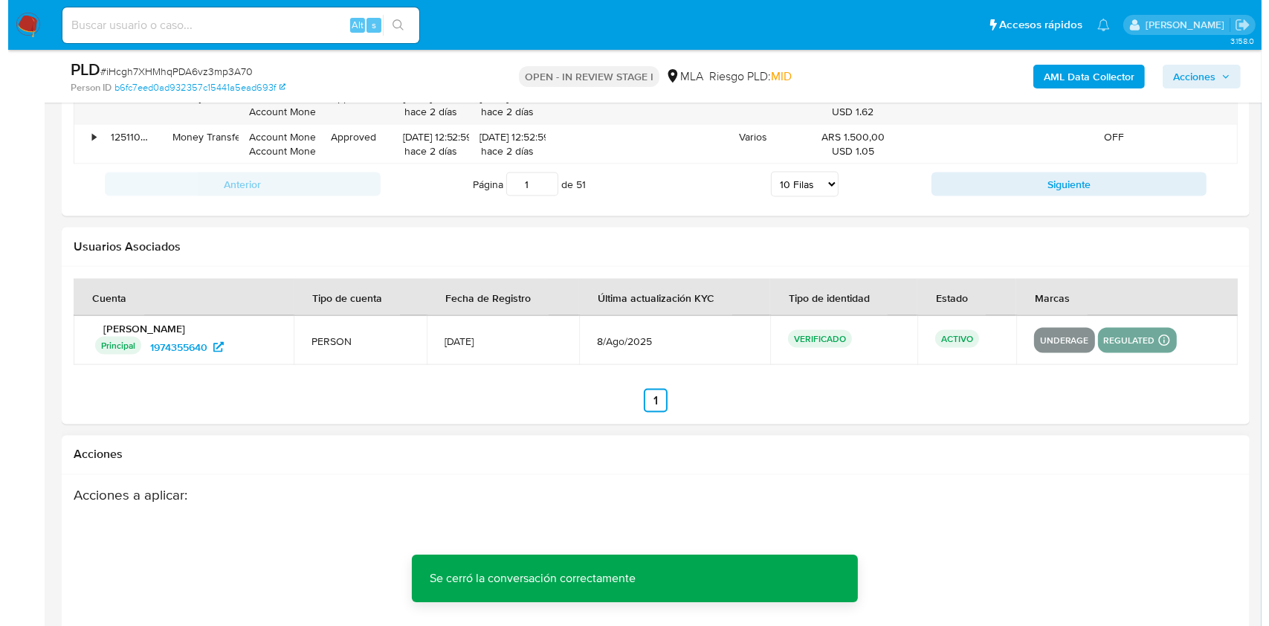
scroll to position [2629, 0]
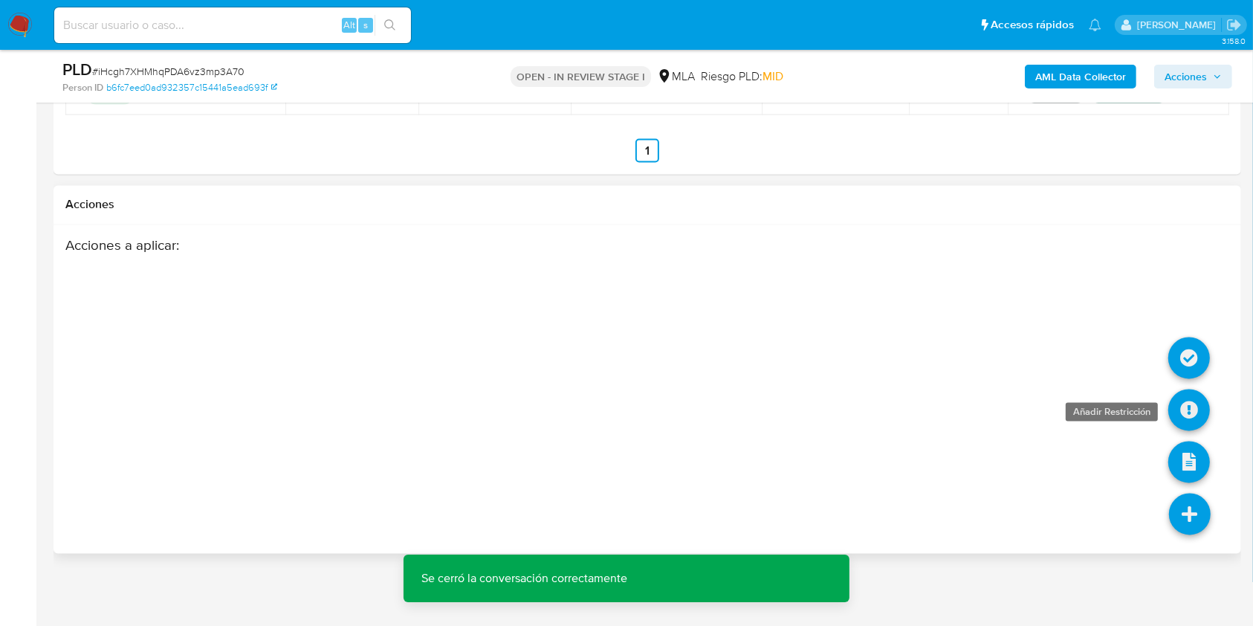
click at [1195, 404] on icon at bounding box center [1190, 411] width 42 height 42
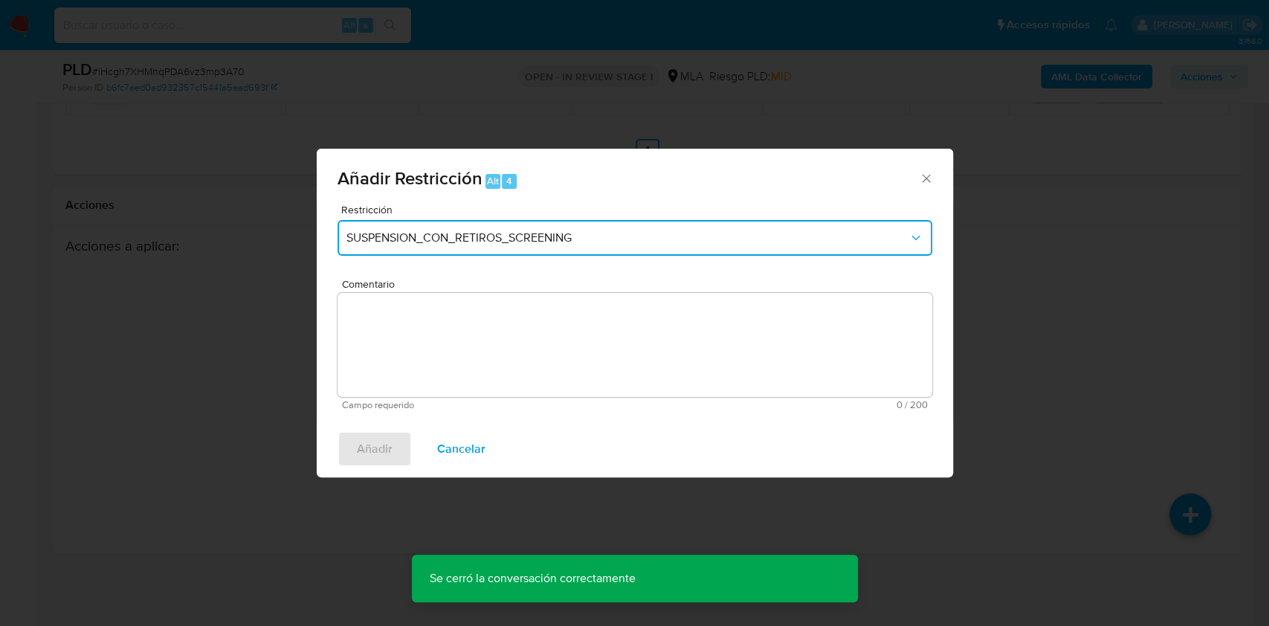
click at [642, 248] on button "SUSPENSION_CON_RETIROS_SCREENING" at bounding box center [635, 238] width 595 height 36
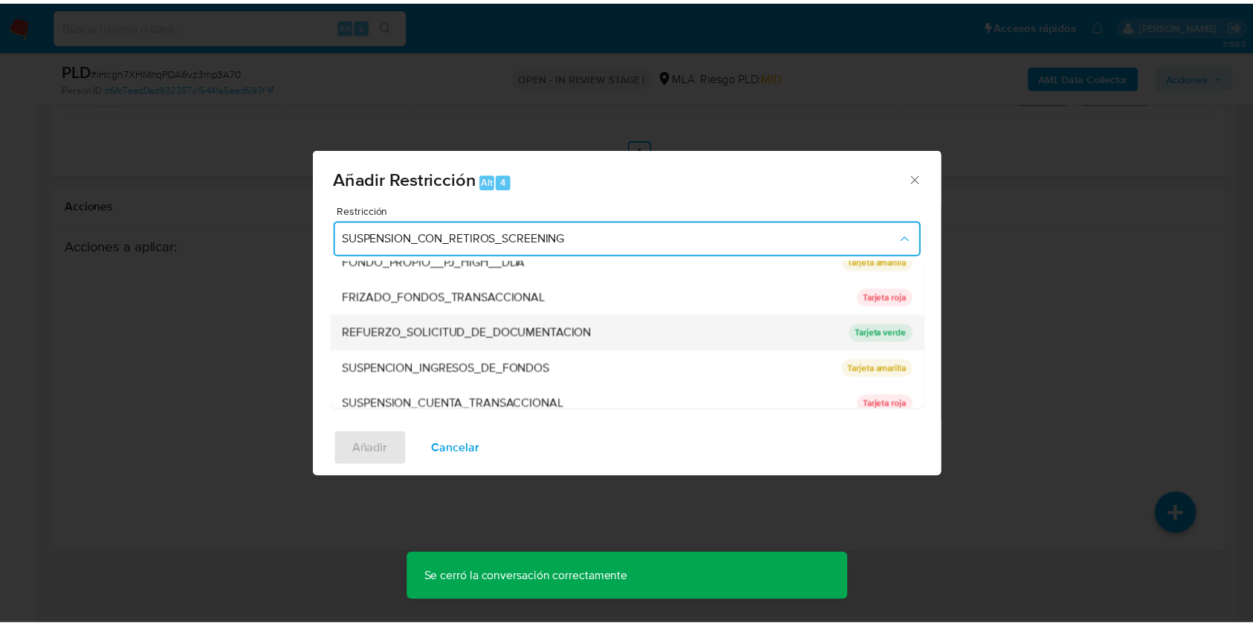
scroll to position [297, 0]
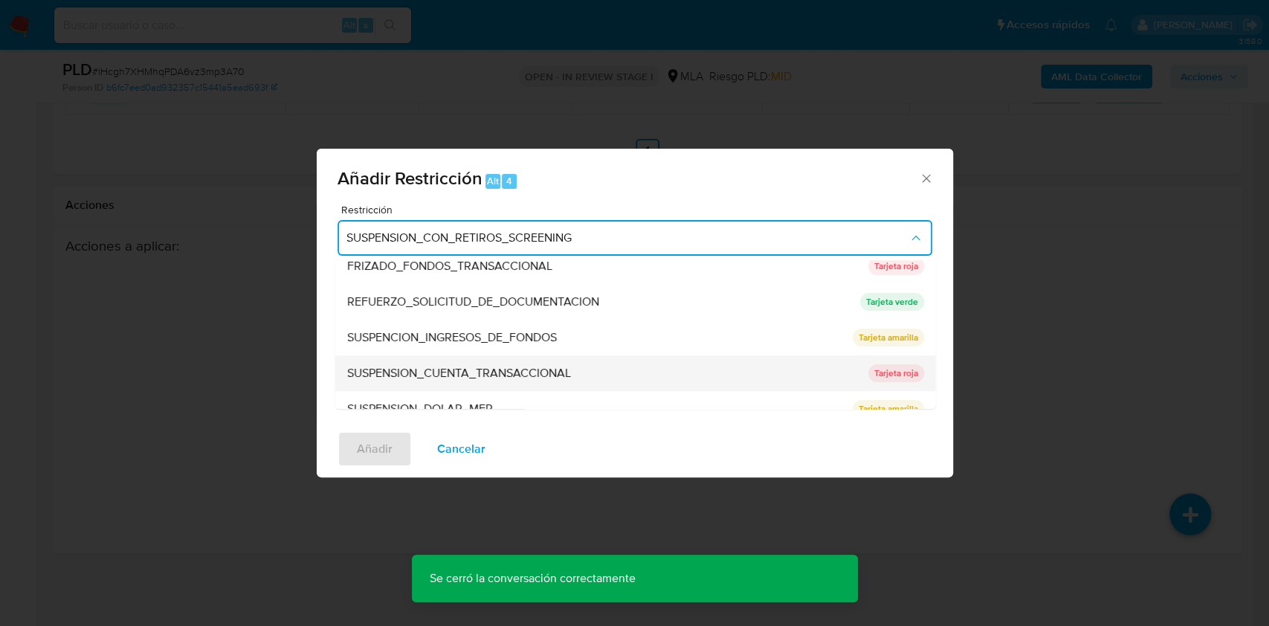
click at [507, 373] on span "SUSPENSION_CUENTA_TRANSACCIONAL" at bounding box center [458, 373] width 224 height 15
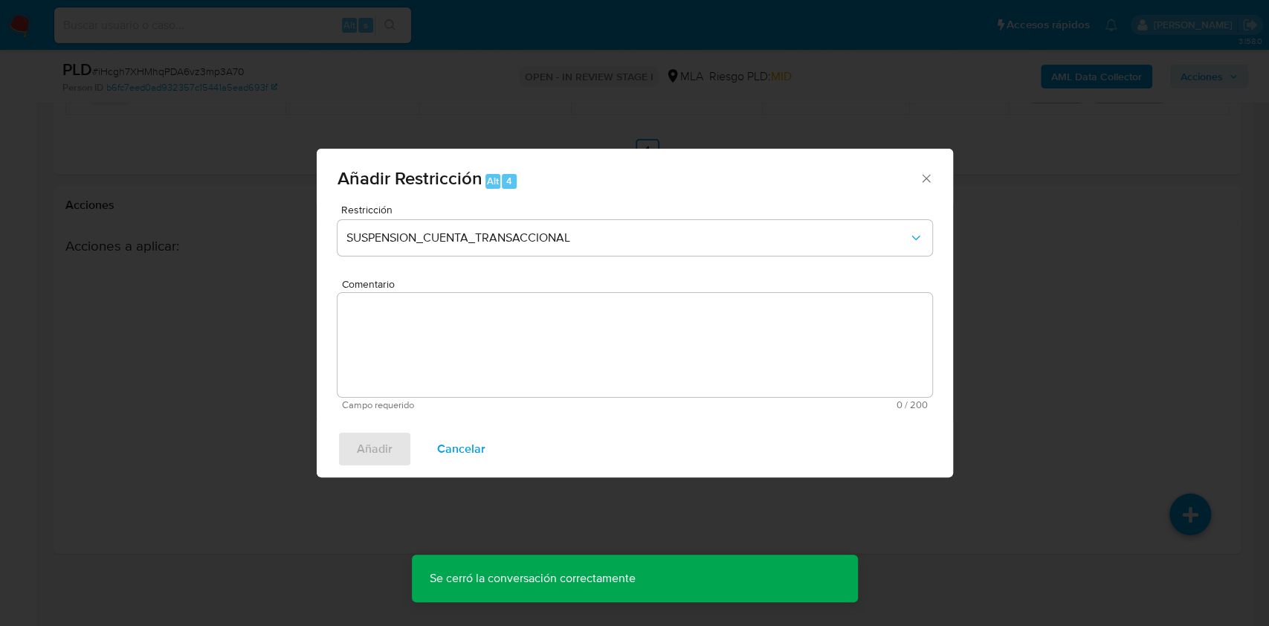
click at [503, 360] on textarea "Comentario" at bounding box center [635, 345] width 595 height 104
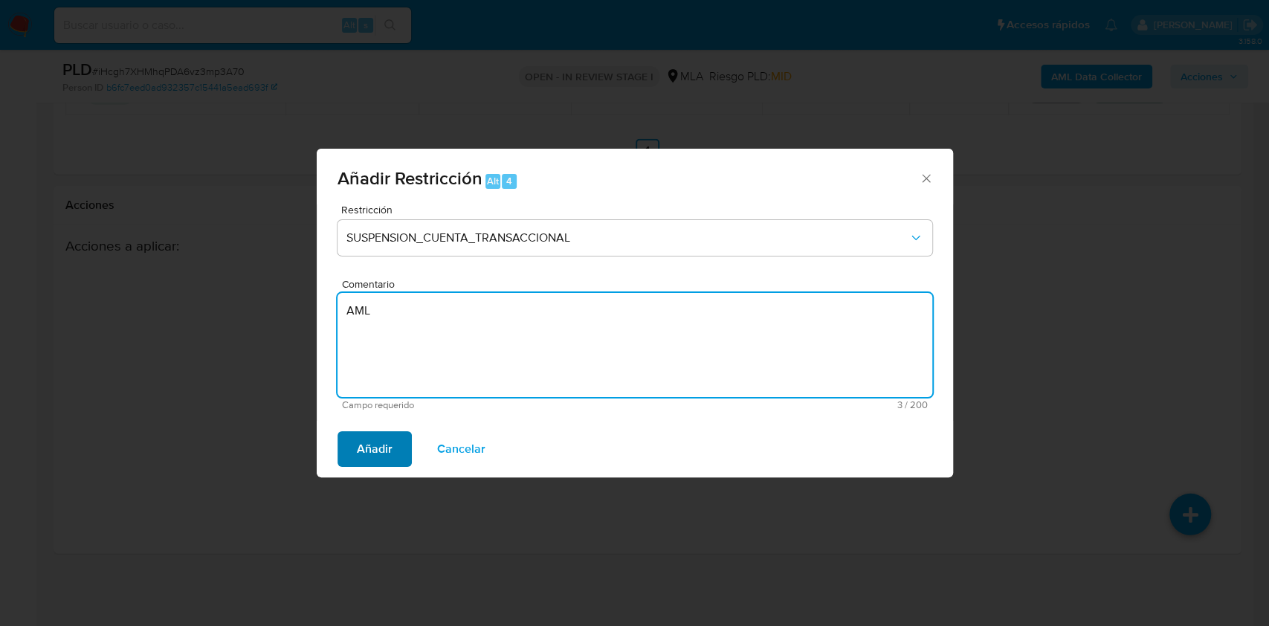
type textarea "AML"
click at [369, 437] on span "Añadir" at bounding box center [375, 449] width 36 height 33
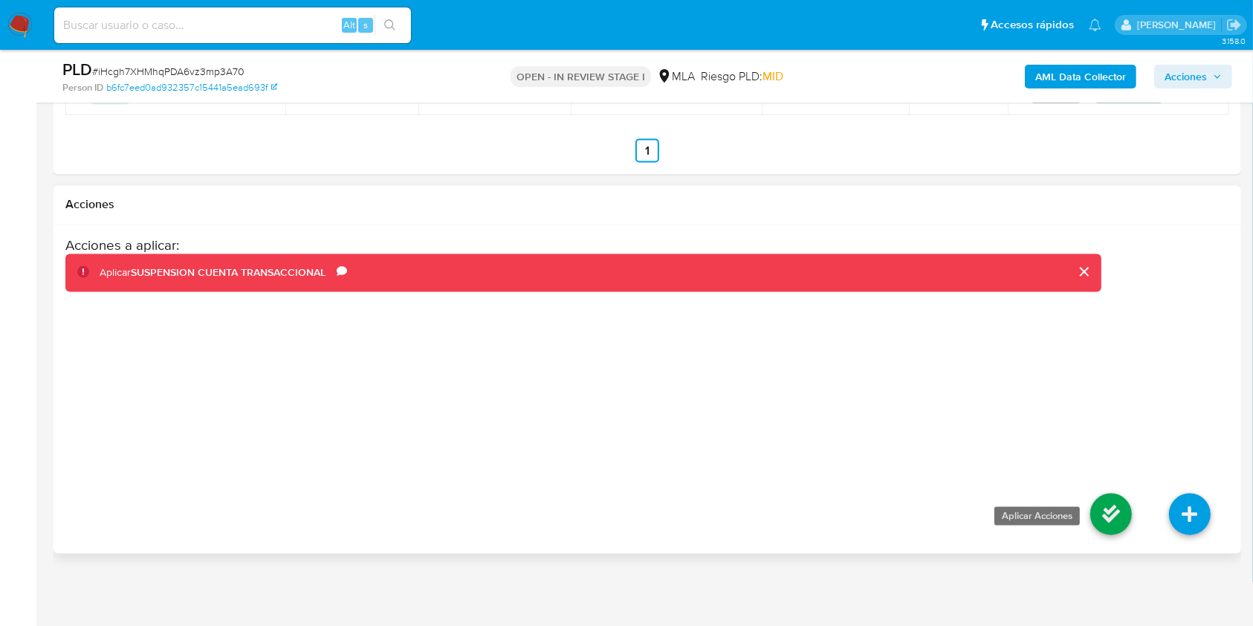
drag, startPoint x: 1132, startPoint y: 505, endPoint x: 1102, endPoint y: 507, distance: 30.6
click at [1132, 504] on li at bounding box center [1111, 516] width 79 height 83
click at [1129, 509] on icon at bounding box center [1112, 515] width 42 height 42
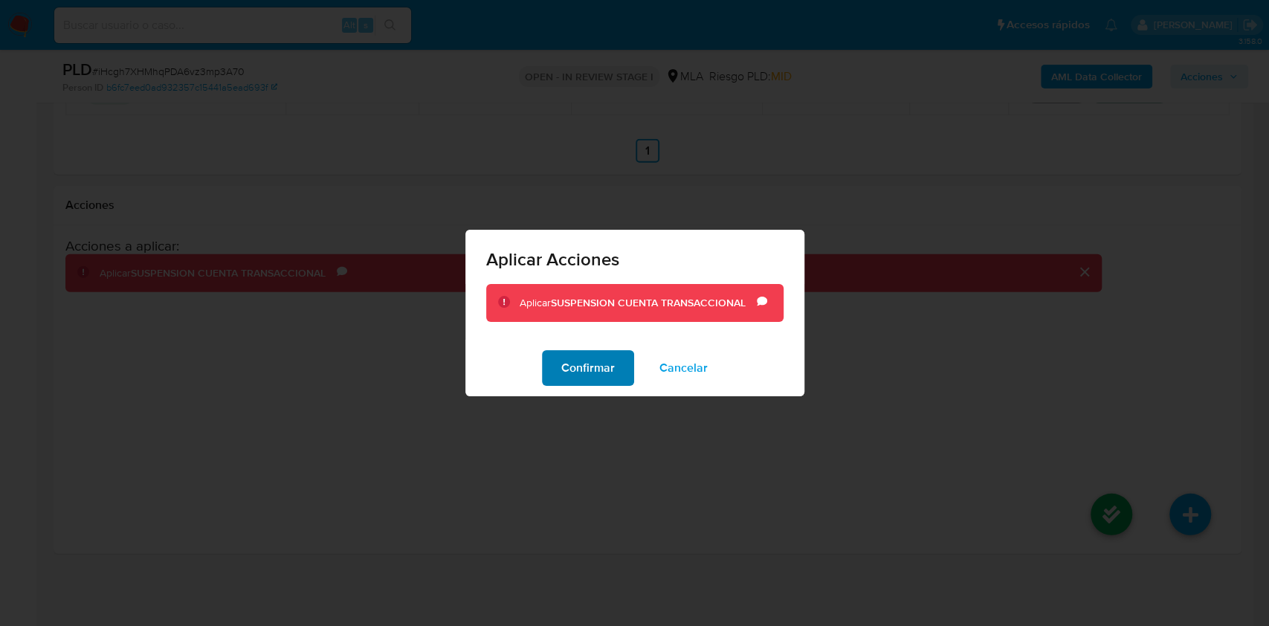
click at [624, 376] on button "Confirmar" at bounding box center [588, 368] width 92 height 36
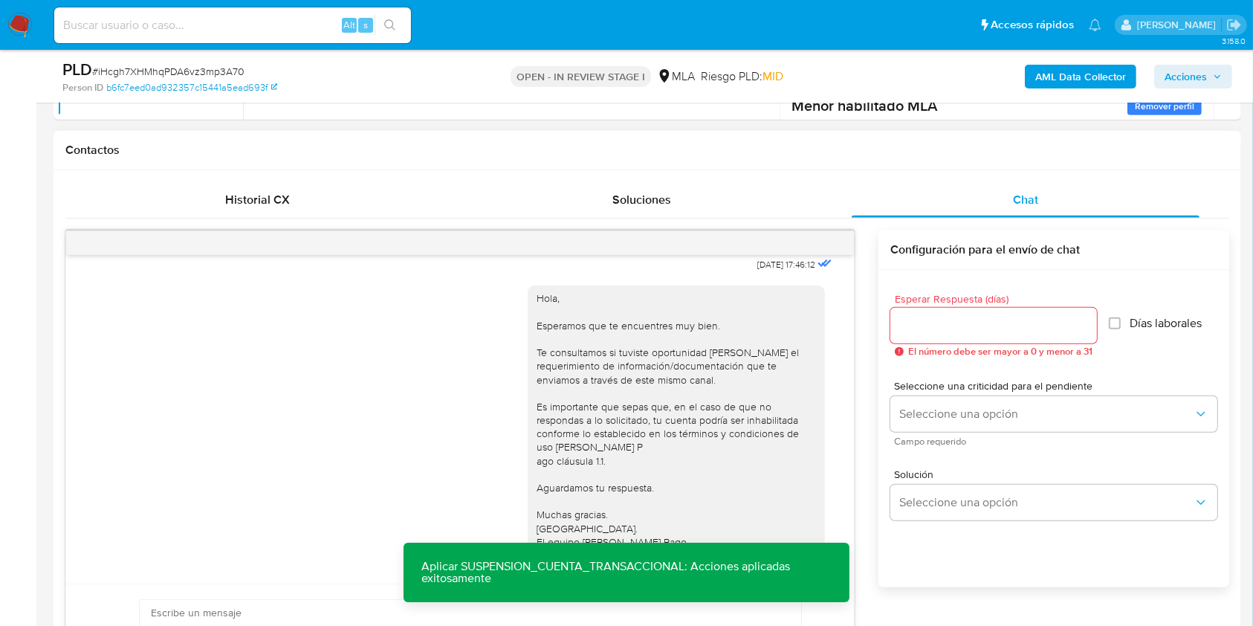
scroll to position [151, 0]
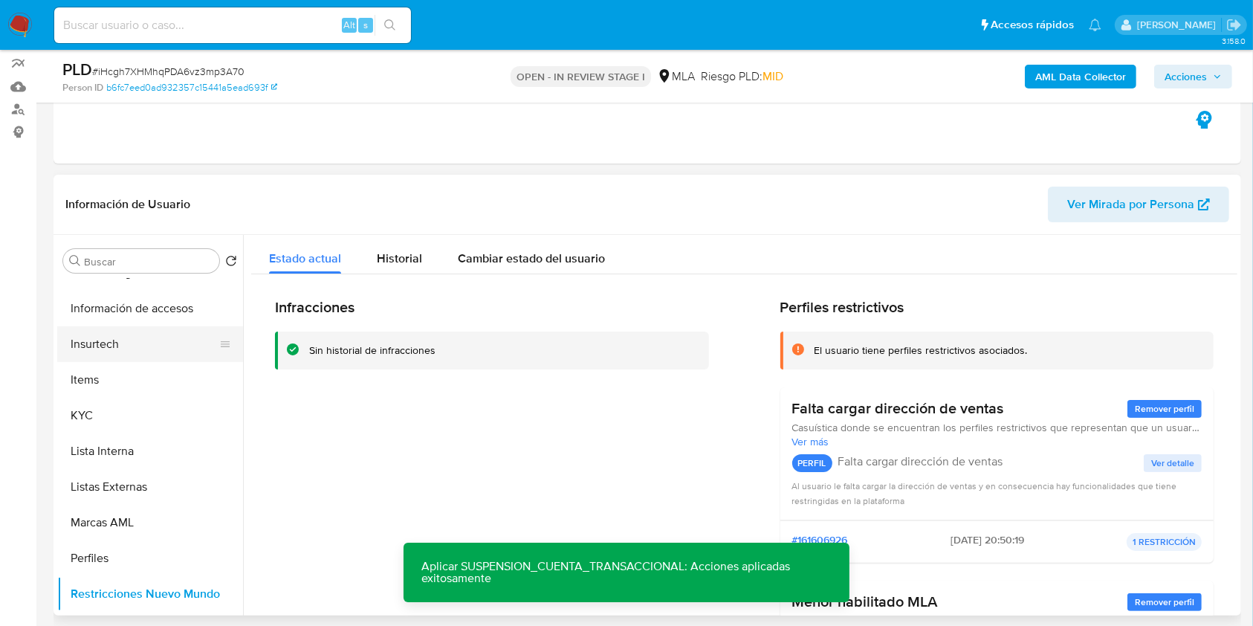
click at [125, 341] on button "Insurtech" at bounding box center [144, 344] width 174 height 36
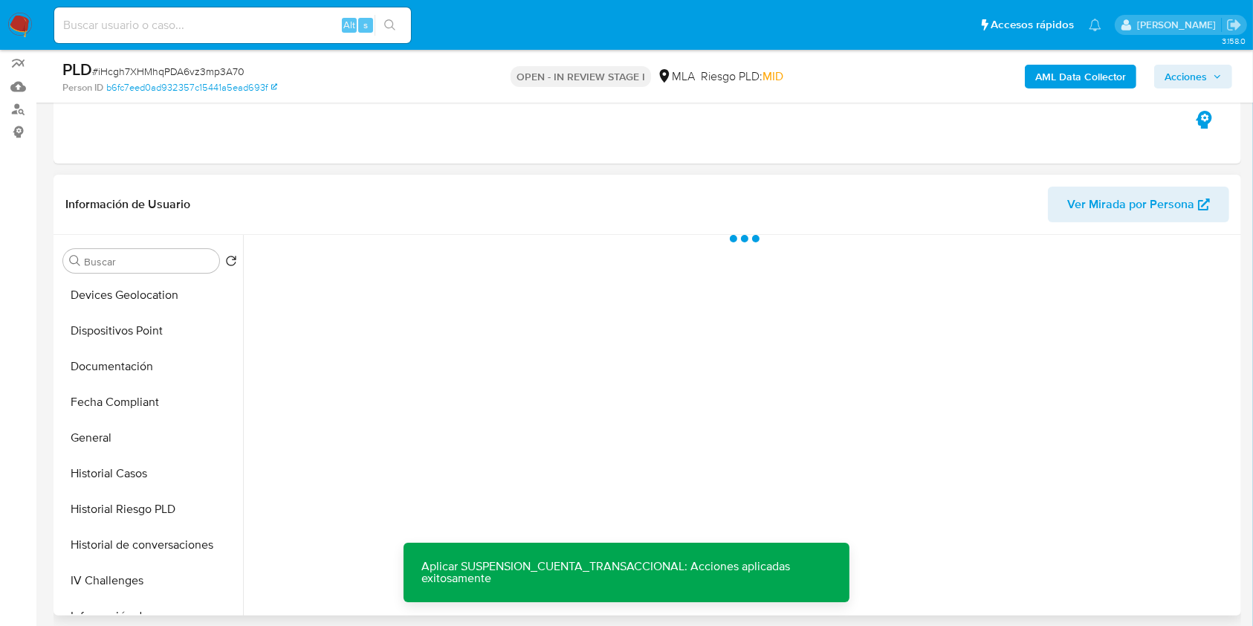
scroll to position [0, 0]
drag, startPoint x: 131, startPoint y: 335, endPoint x: 175, endPoint y: 343, distance: 45.5
click at [131, 332] on button "Archivos adjuntos" at bounding box center [144, 332] width 174 height 36
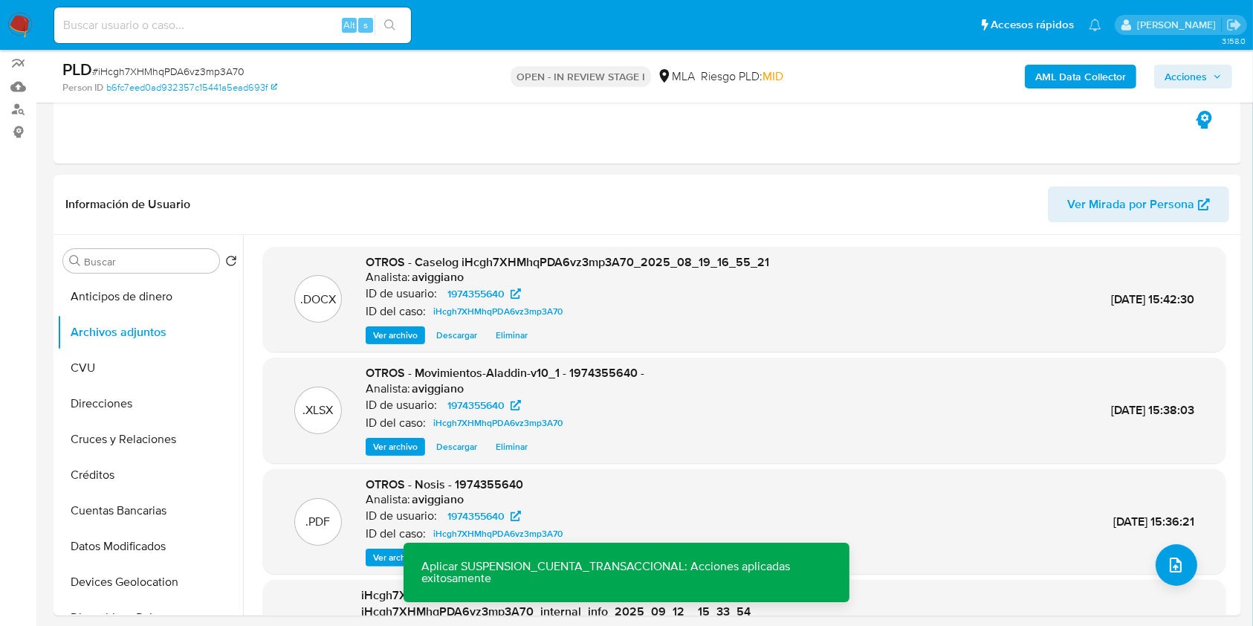
click at [1191, 68] on span "Acciones" at bounding box center [1186, 77] width 42 height 24
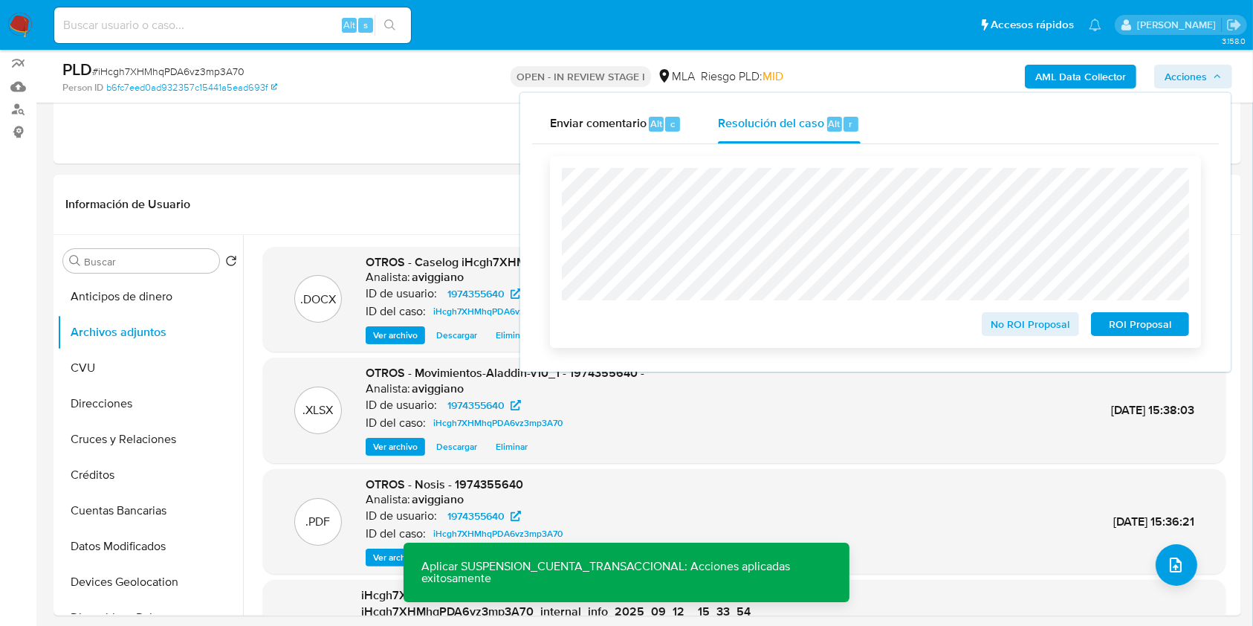
click at [1160, 318] on span "ROI Proposal" at bounding box center [1140, 324] width 77 height 21
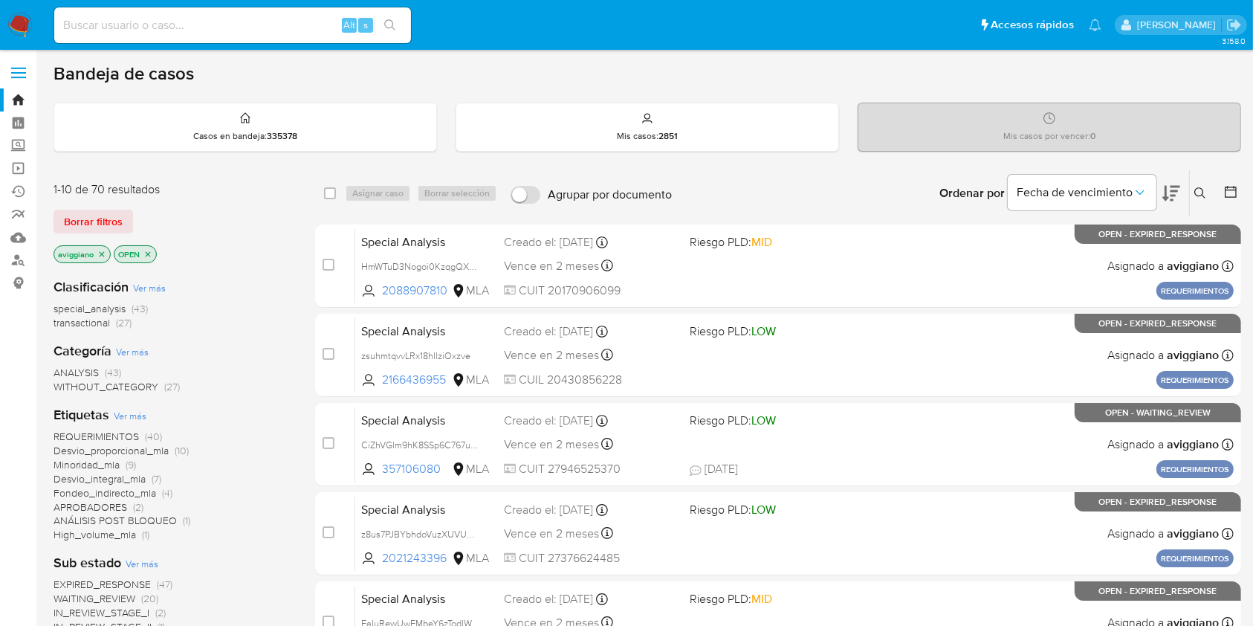
click at [100, 253] on icon "close-filter" at bounding box center [101, 254] width 9 height 9
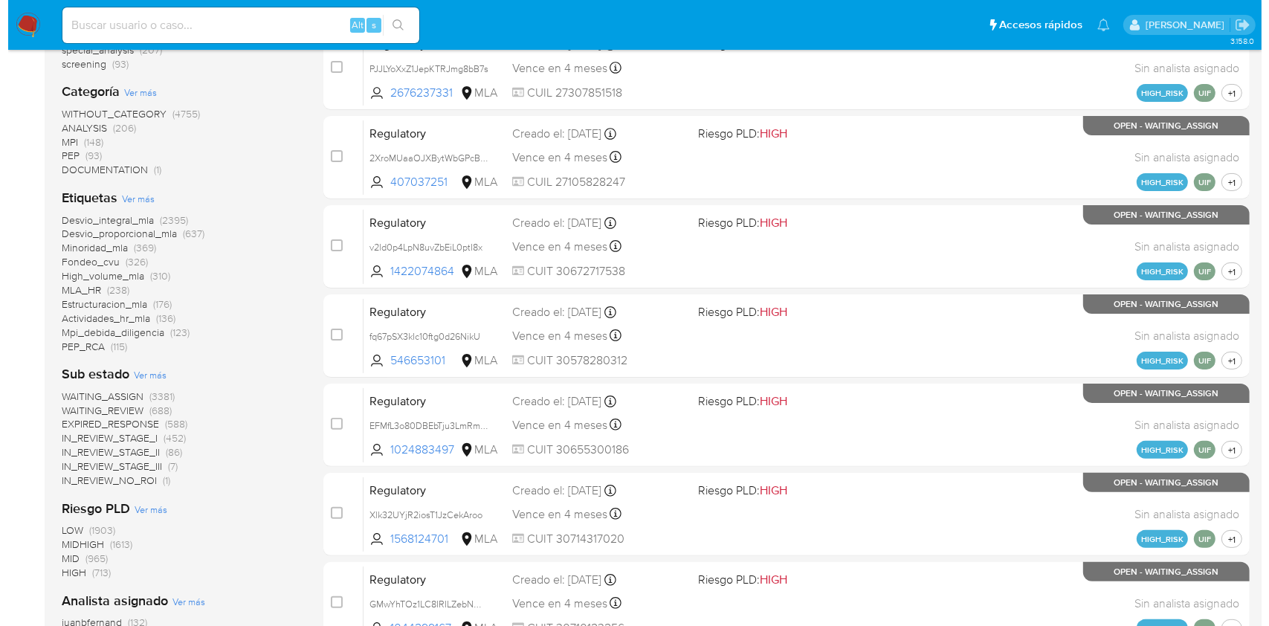
scroll to position [495, 0]
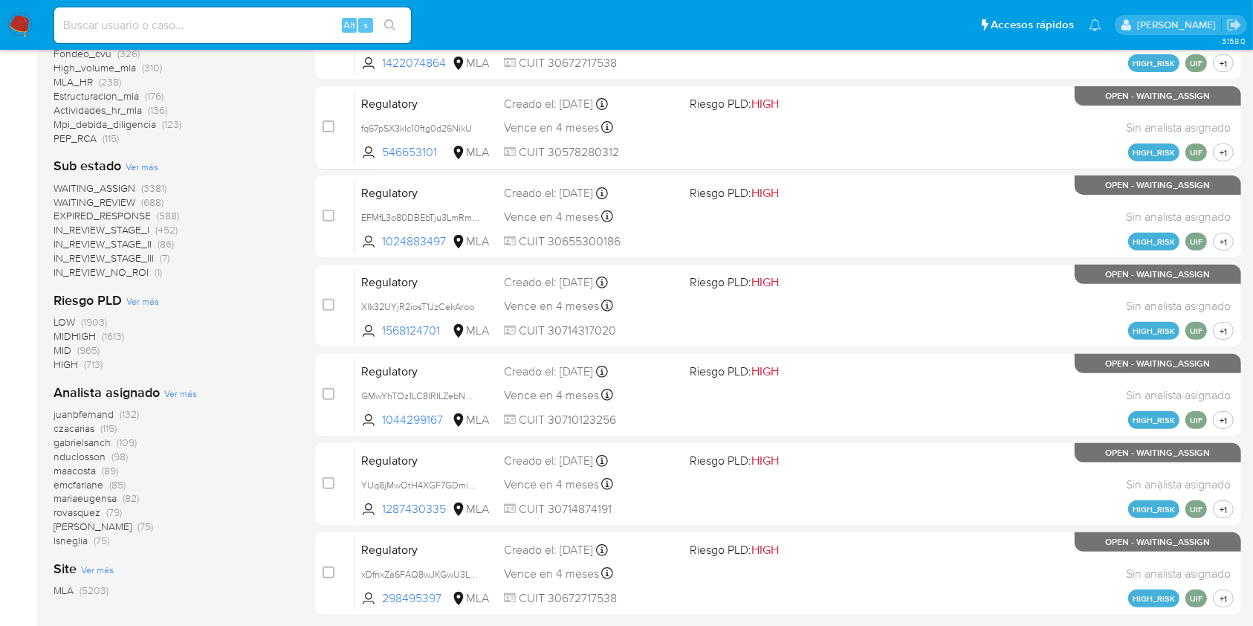
click at [176, 390] on span "Ver más" at bounding box center [180, 393] width 33 height 13
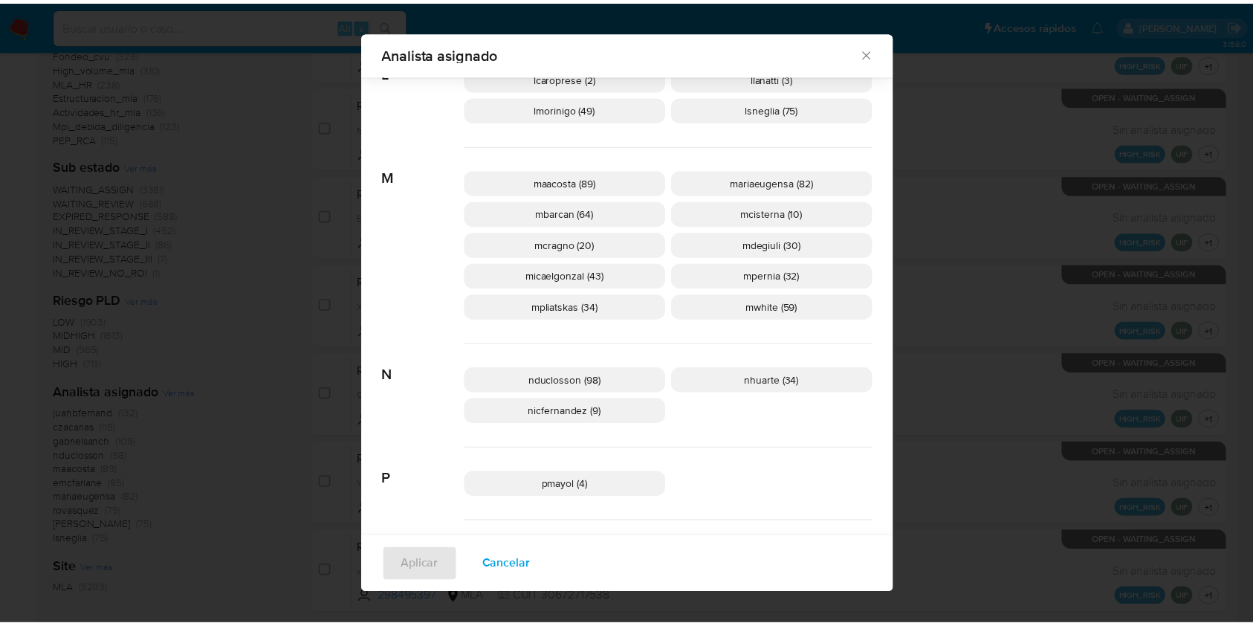
scroll to position [682, 0]
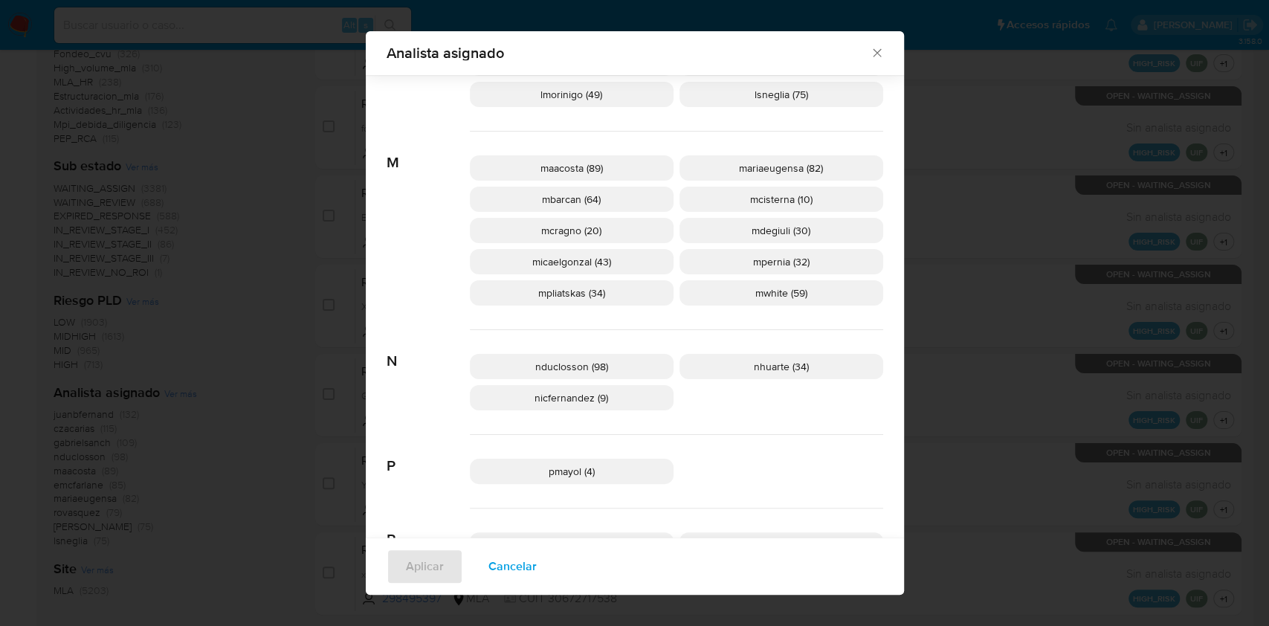
click at [737, 264] on p "mpernia (32)" at bounding box center [782, 261] width 204 height 25
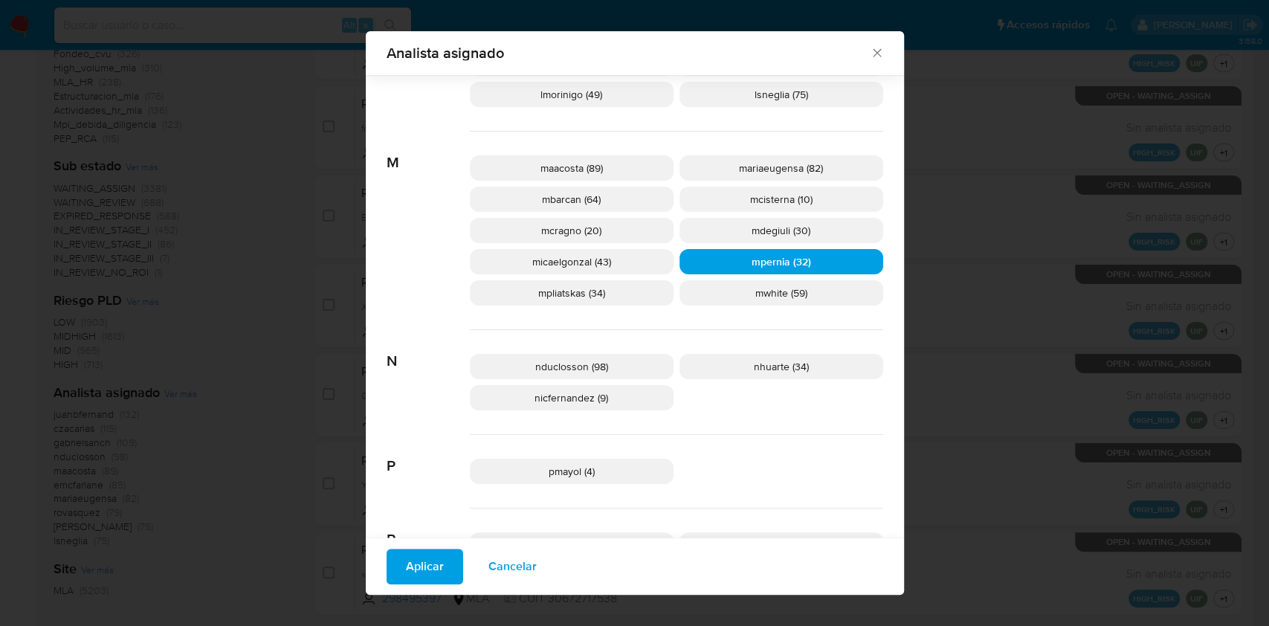
click at [772, 451] on div "pmayol (4)" at bounding box center [676, 472] width 413 height 74
click at [870, 52] on icon "Cerrar" at bounding box center [877, 52] width 15 height 15
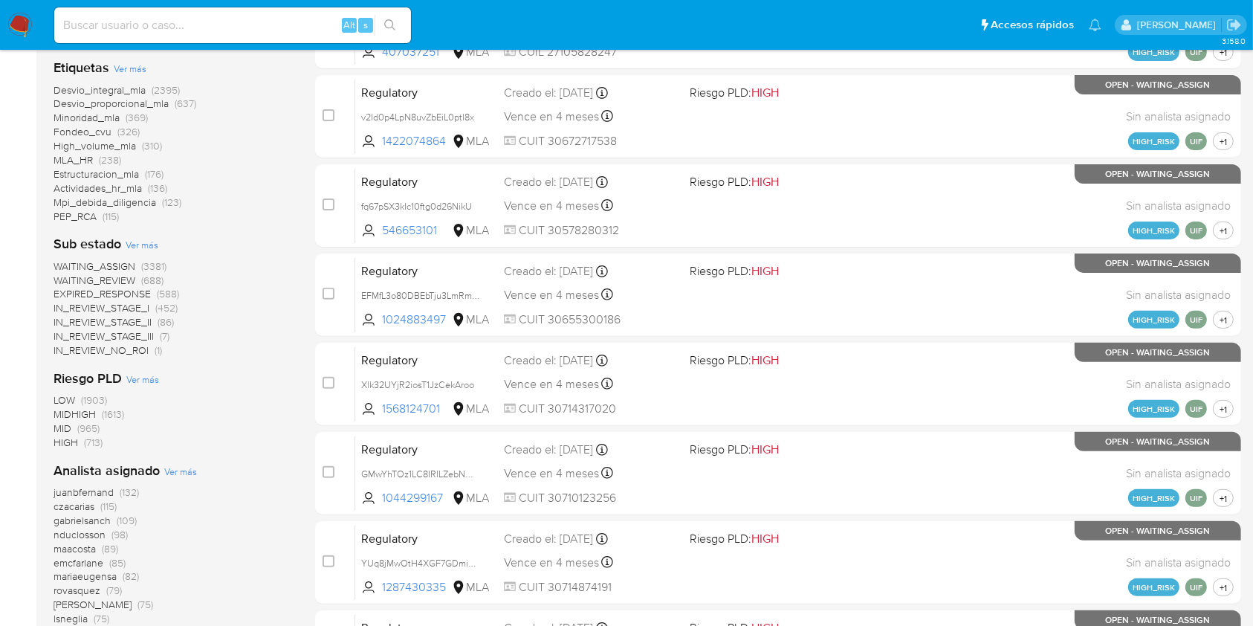
scroll to position [0, 0]
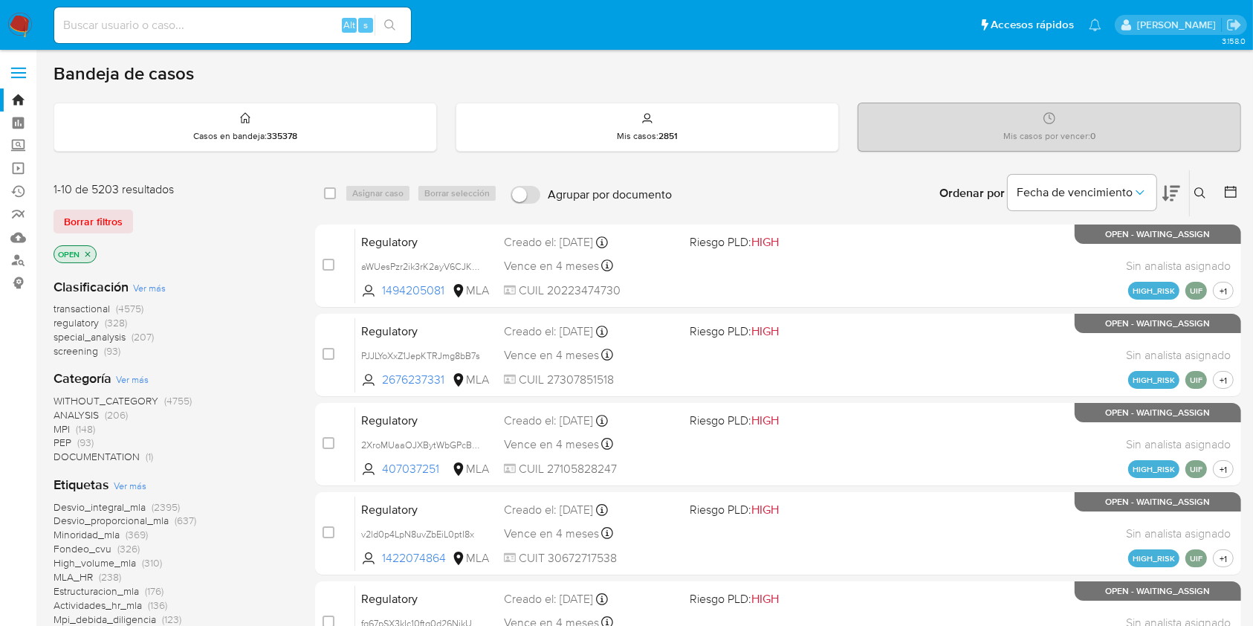
click at [149, 31] on input at bounding box center [232, 25] width 357 height 19
paste input "S7ActroDbQ9Smk849q9yc3I0"
type input "S7ActroDbQ9Smk849q9yc3I0"
click at [383, 36] on div "S7ActroDbQ9Smk849q9yc3I0 Alt s" at bounding box center [232, 25] width 357 height 36
click at [390, 26] on icon "search-icon" at bounding box center [390, 25] width 12 height 12
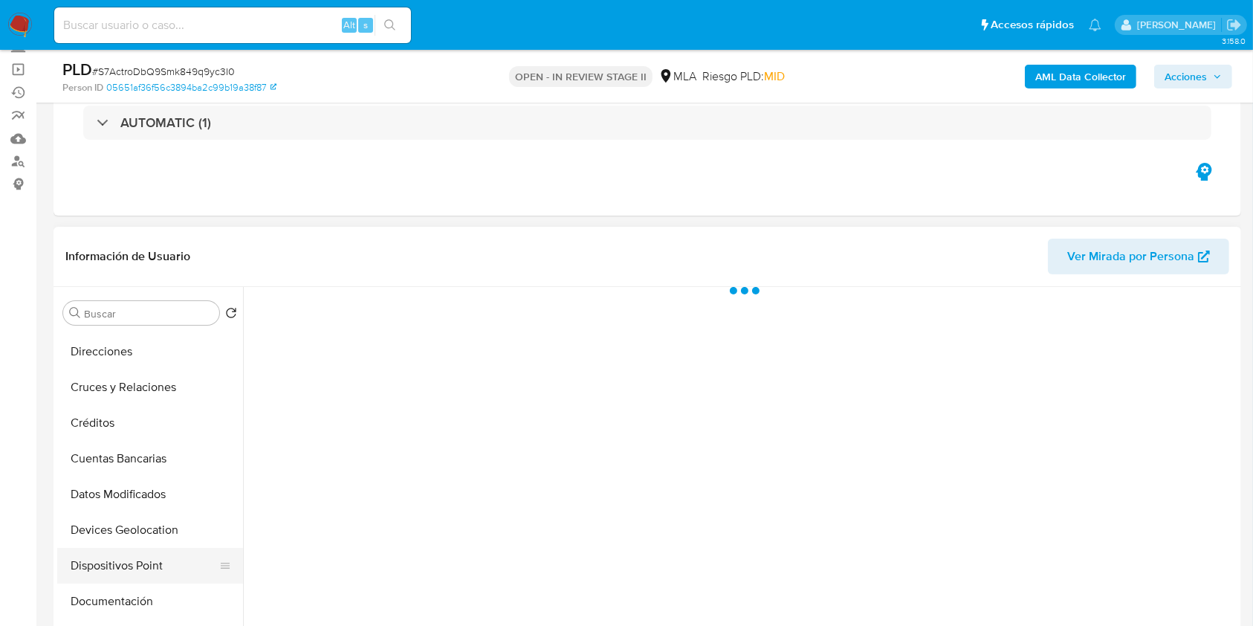
scroll to position [198, 0]
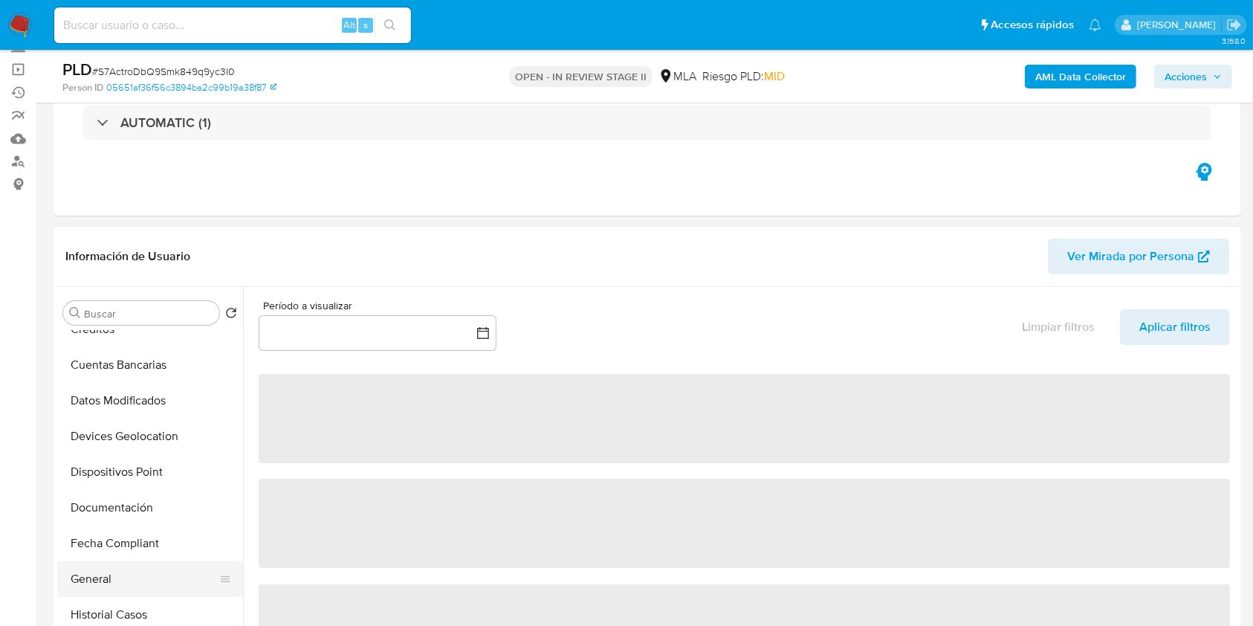
select select "10"
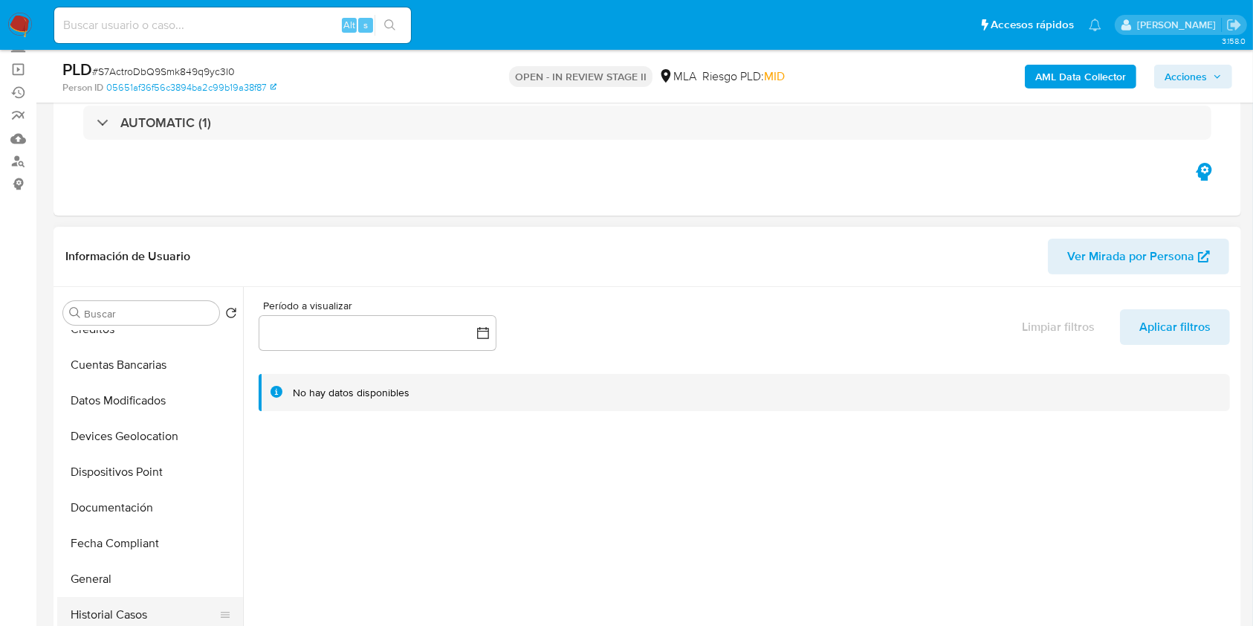
click at [126, 607] on button "Historial Casos" at bounding box center [144, 615] width 174 height 36
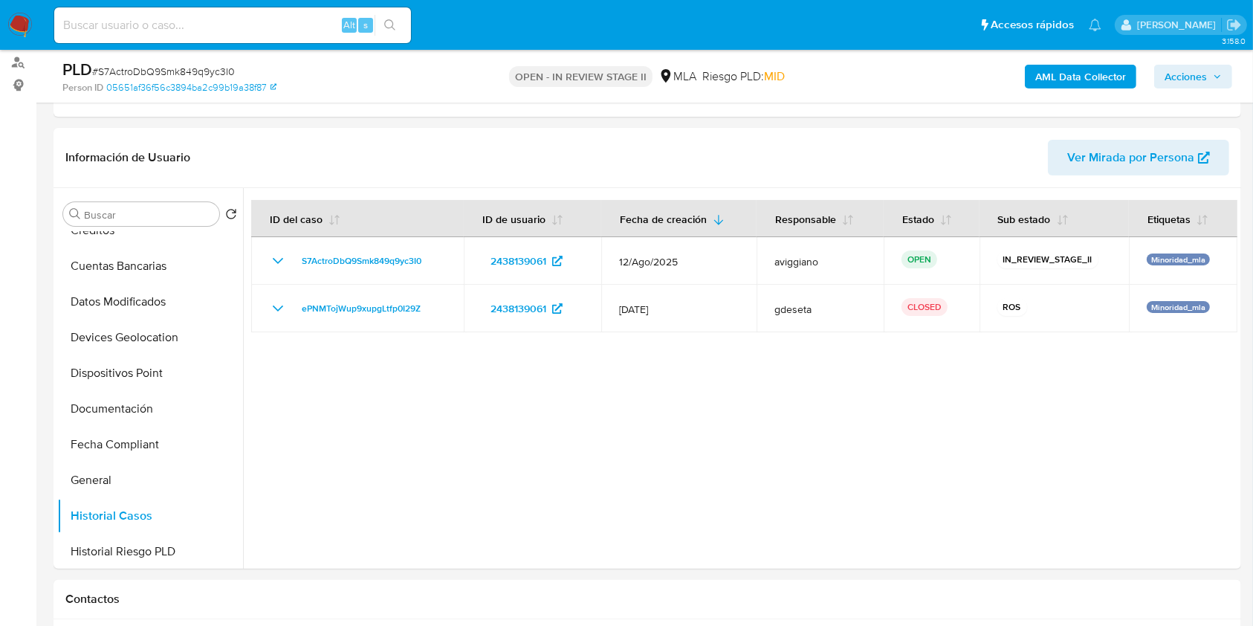
scroll to position [0, 0]
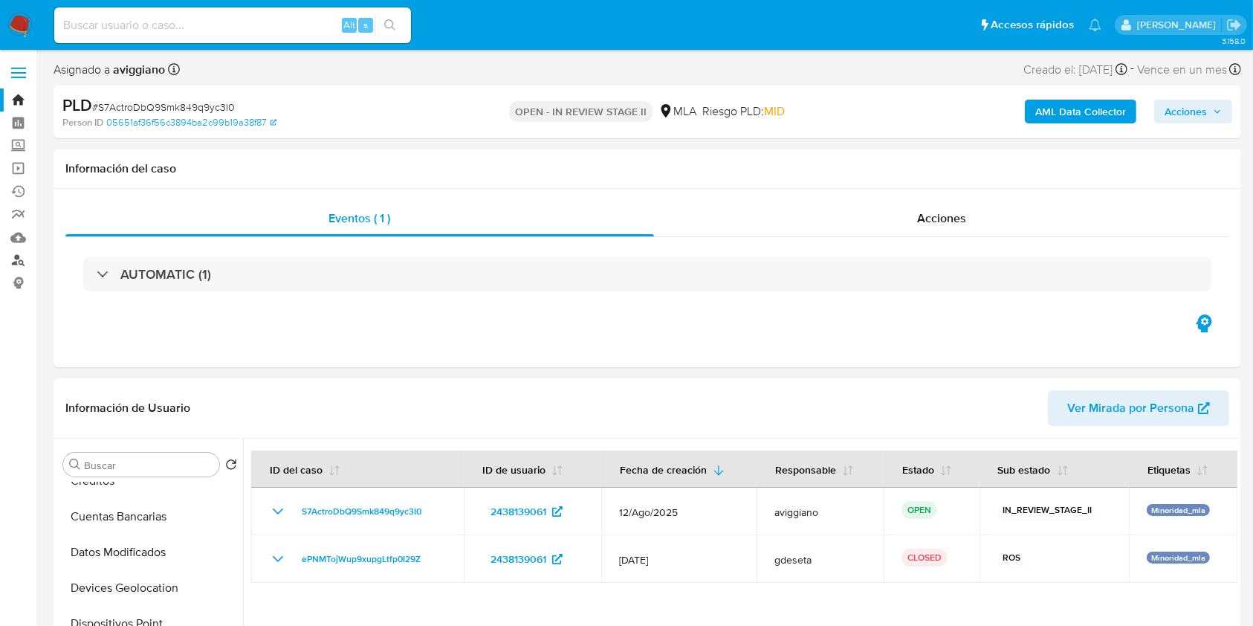
click at [16, 259] on link "Buscador de personas" at bounding box center [88, 260] width 177 height 23
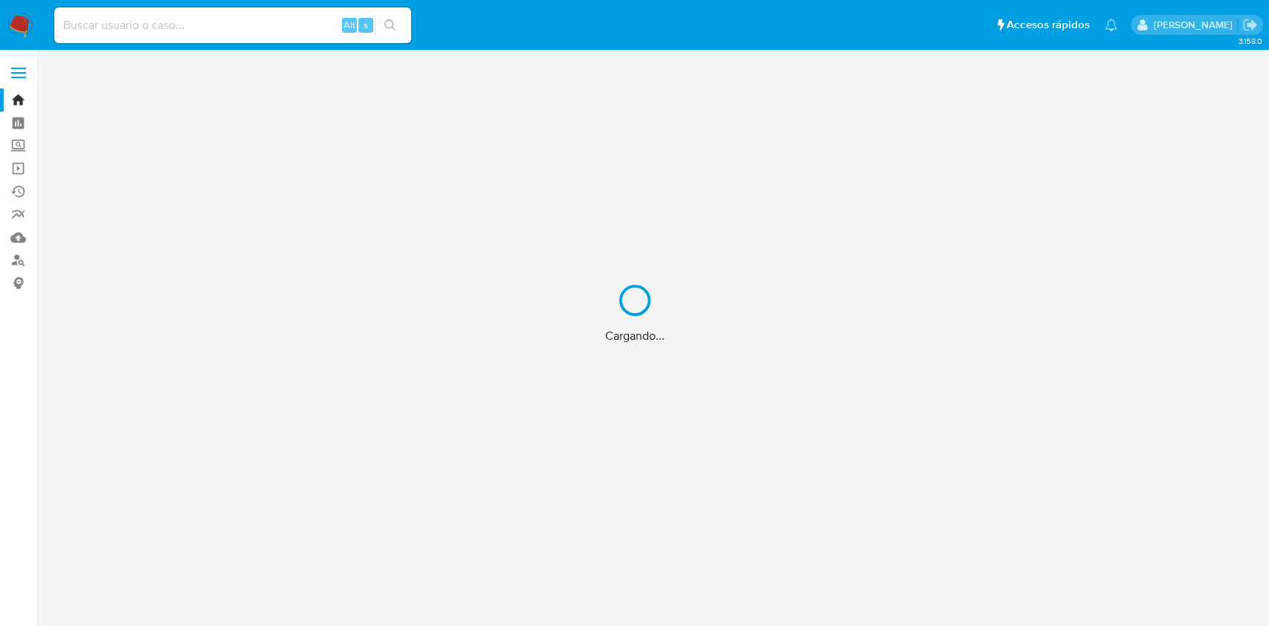
click at [225, 29] on div "Cargando..." at bounding box center [634, 313] width 1269 height 626
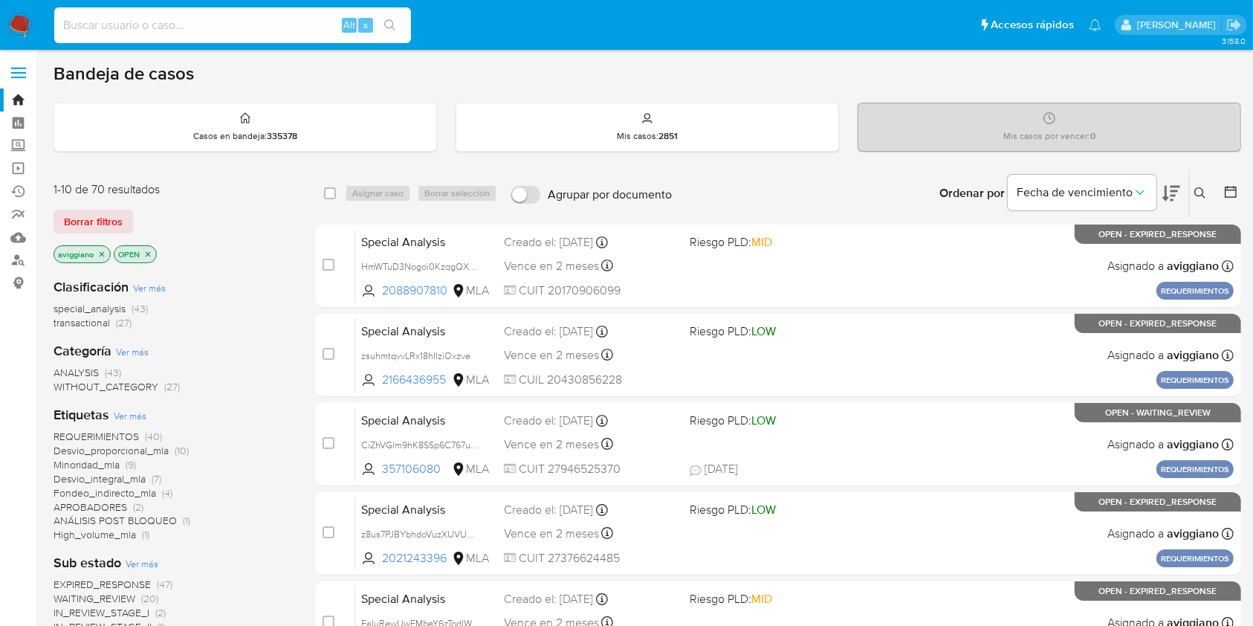
click at [245, 22] on input at bounding box center [232, 25] width 357 height 19
paste input "1424490546"
type input "1424490546"
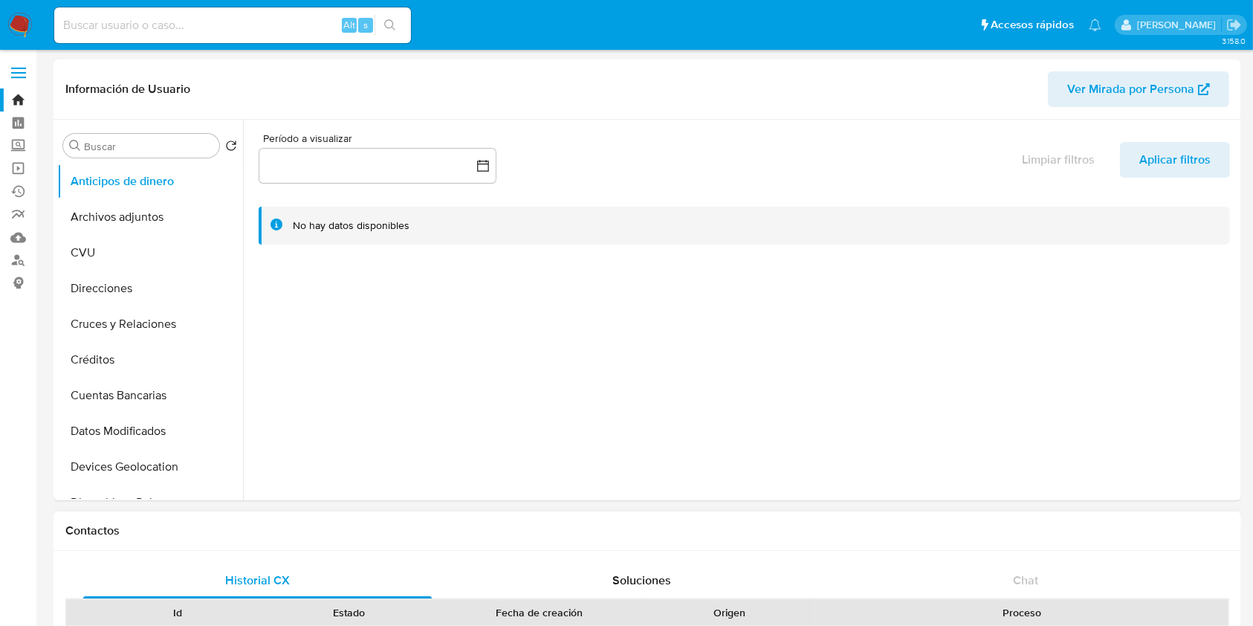
select select "10"
drag, startPoint x: 101, startPoint y: 215, endPoint x: 103, endPoint y: 223, distance: 8.3
click at [102, 223] on button "Archivos adjuntos" at bounding box center [144, 217] width 174 height 36
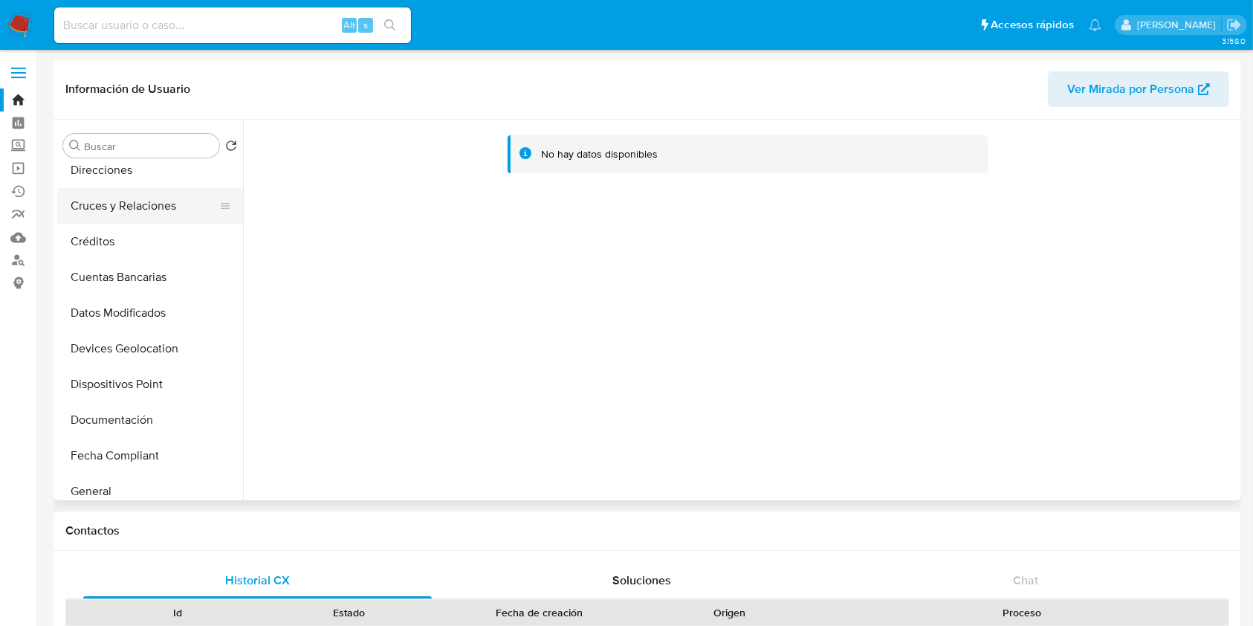
scroll to position [198, 0]
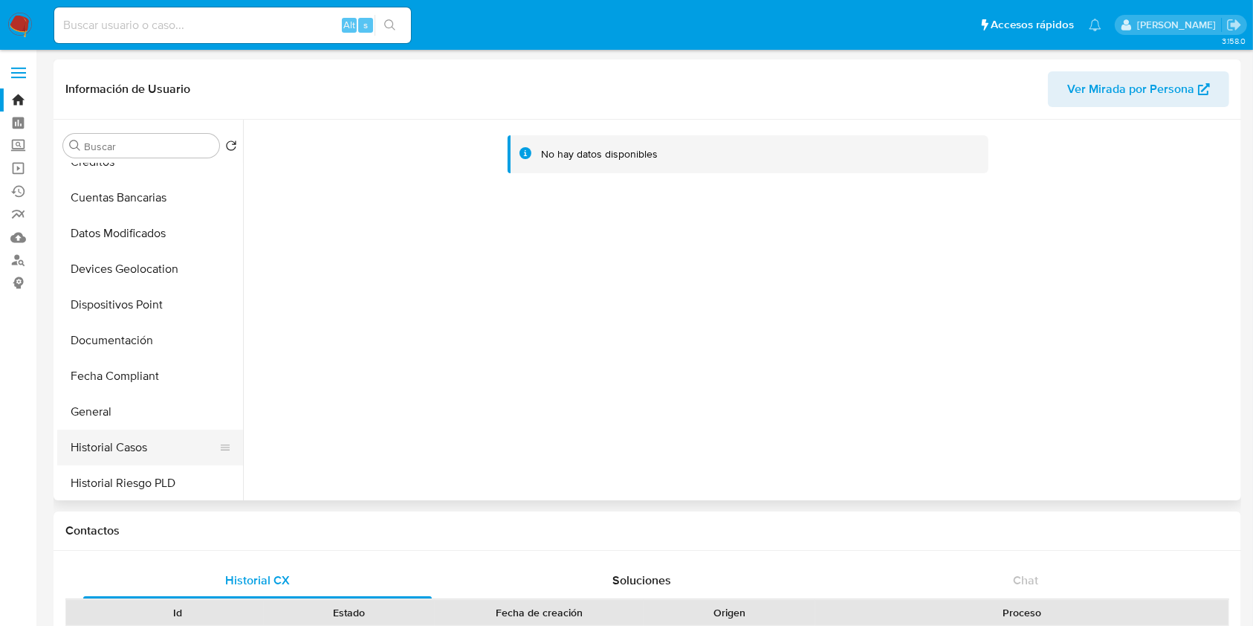
click at [143, 448] on button "Historial Casos" at bounding box center [144, 448] width 174 height 36
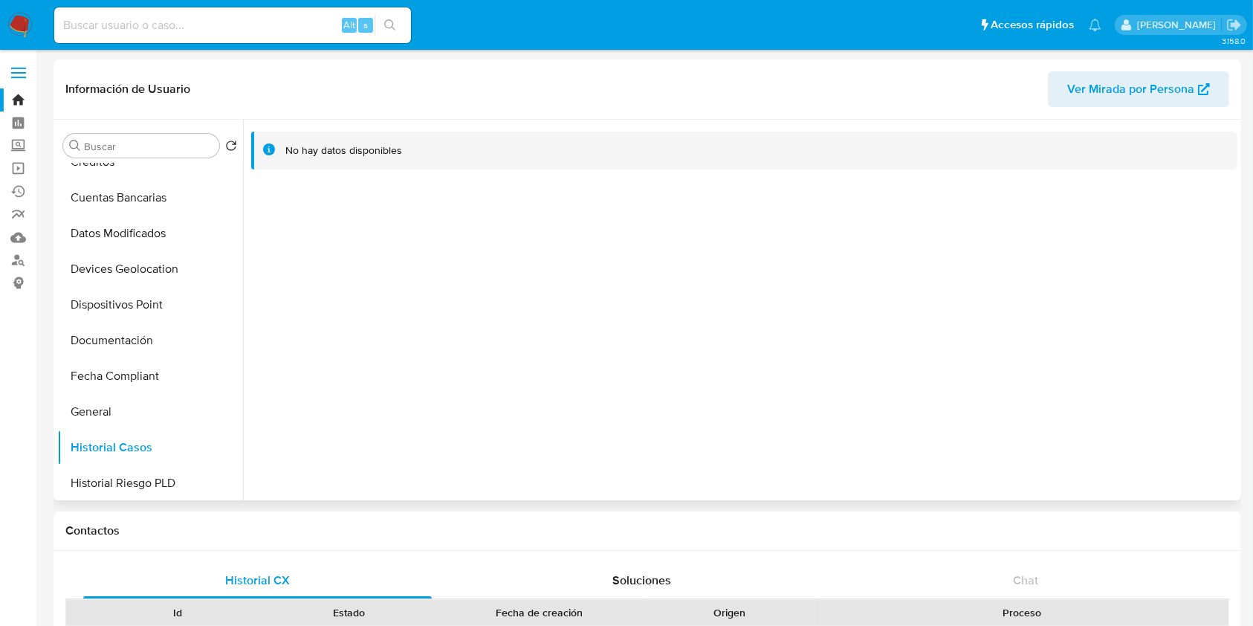
scroll to position [595, 0]
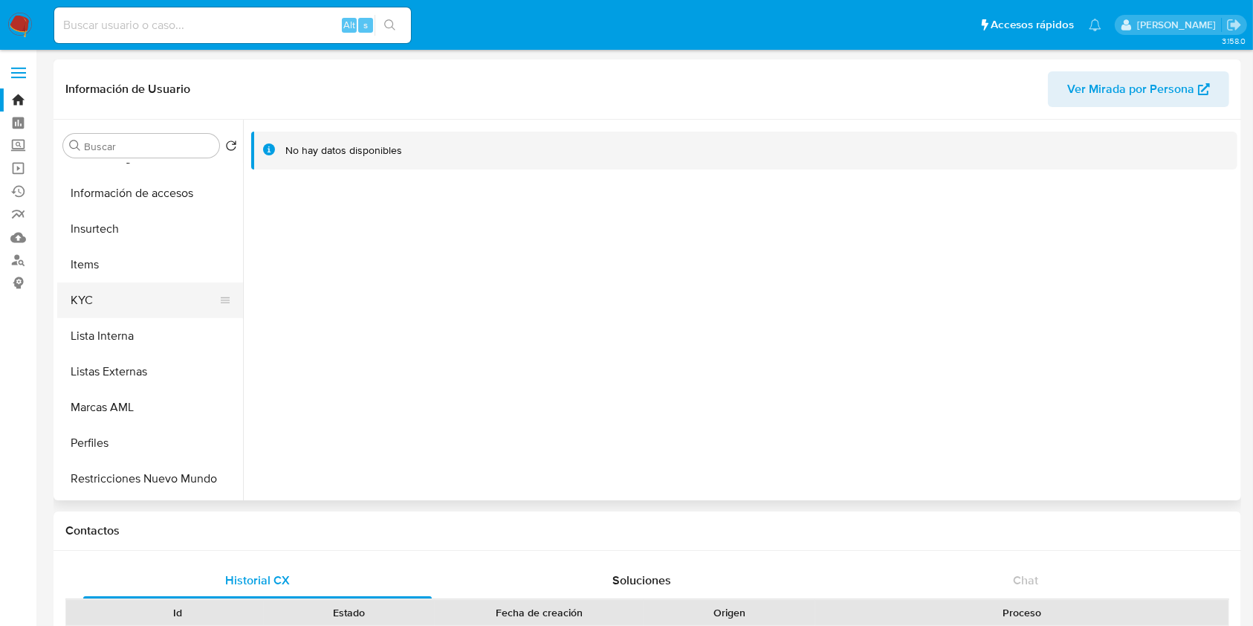
click at [103, 293] on button "KYC" at bounding box center [144, 301] width 174 height 36
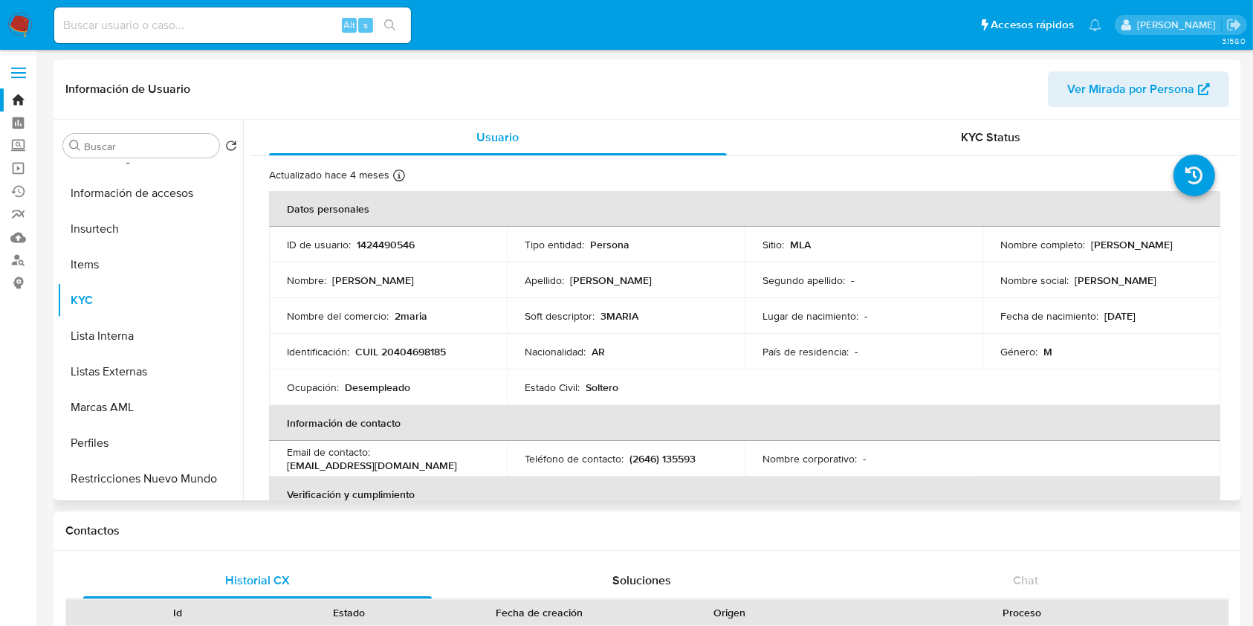
click at [389, 239] on p "1424490546" at bounding box center [386, 244] width 58 height 13
click at [390, 240] on p "1424490546" at bounding box center [386, 244] width 58 height 13
copy p "1424490546"
click at [398, 342] on td "Identificación : CUIL 20404698185" at bounding box center [388, 352] width 238 height 36
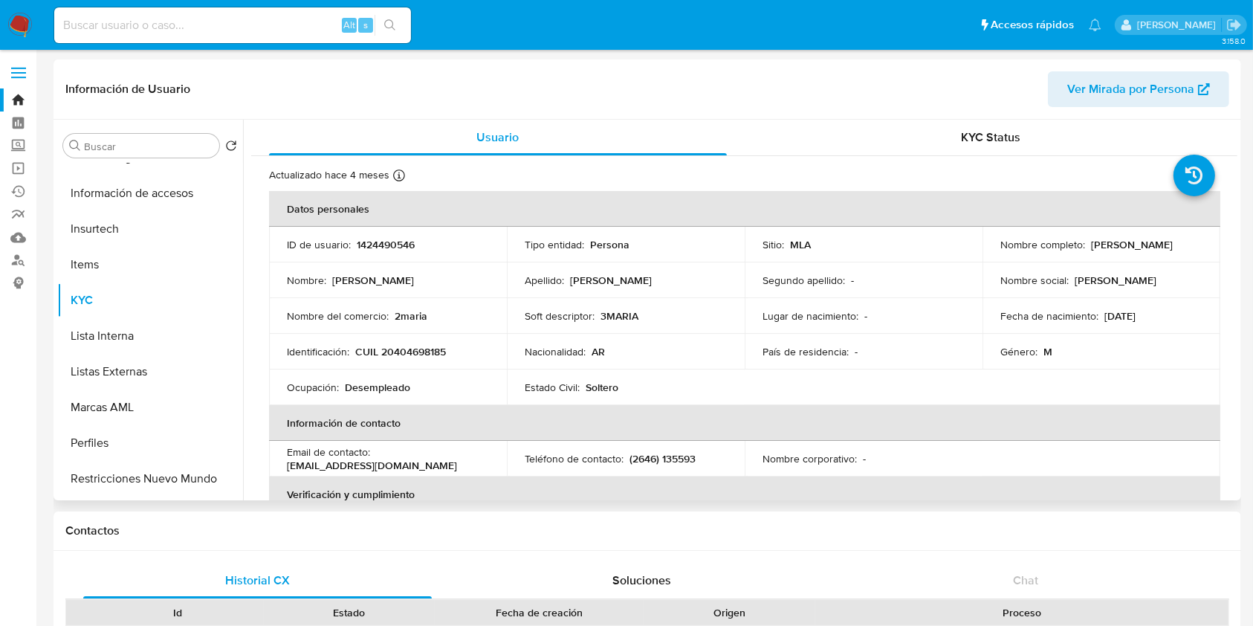
click at [402, 354] on p "CUIL 20404698185" at bounding box center [400, 351] width 91 height 13
copy p "20404698185"
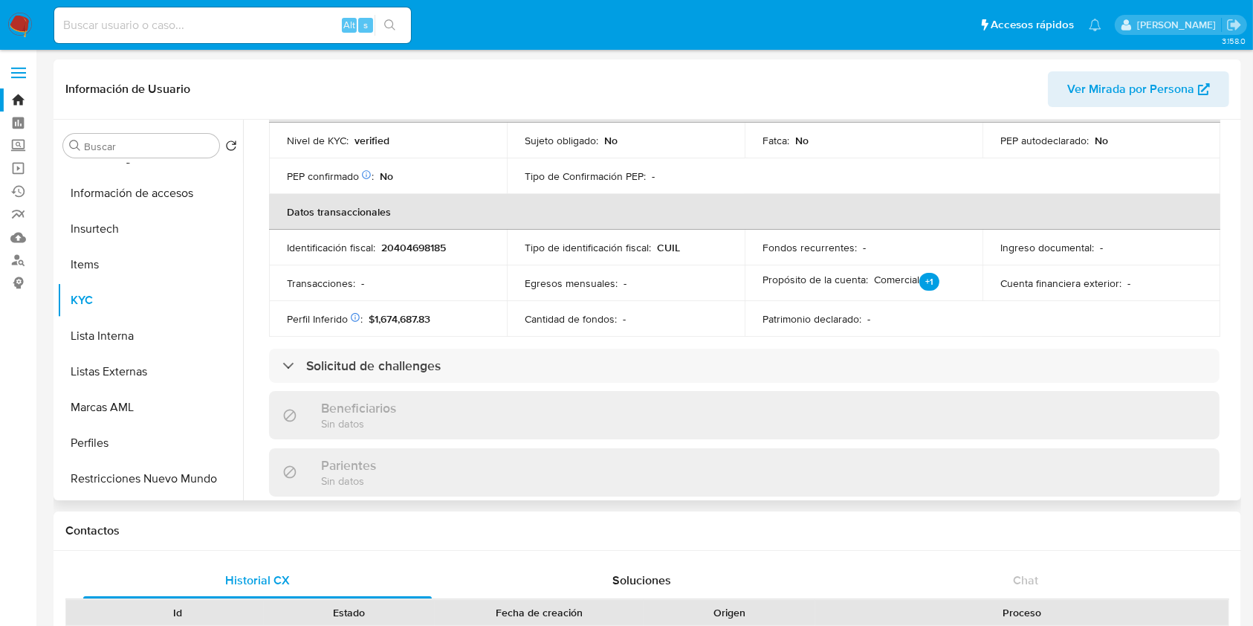
scroll to position [198, 0]
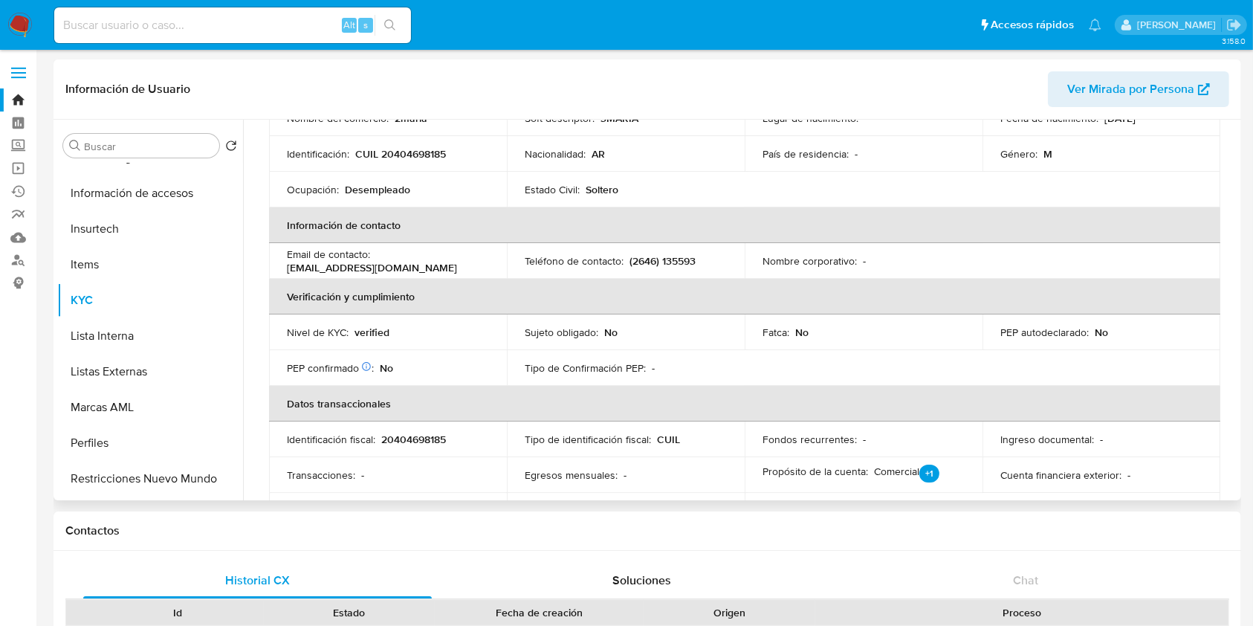
click at [416, 439] on p "20404698185" at bounding box center [413, 439] width 65 height 13
copy p "20404698185"
click at [19, 264] on link "Buscador de personas" at bounding box center [88, 260] width 177 height 23
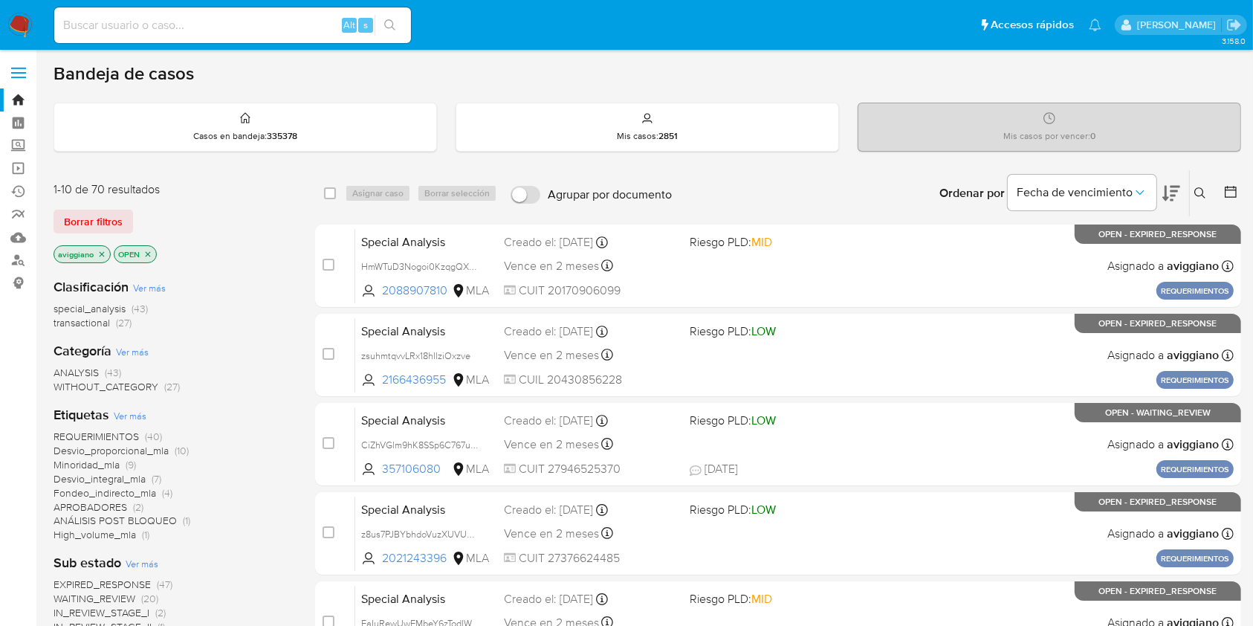
click at [184, 27] on input at bounding box center [232, 25] width 357 height 19
paste input "400963156"
type input "400963156"
click at [384, 22] on icon "search-icon" at bounding box center [390, 25] width 12 height 12
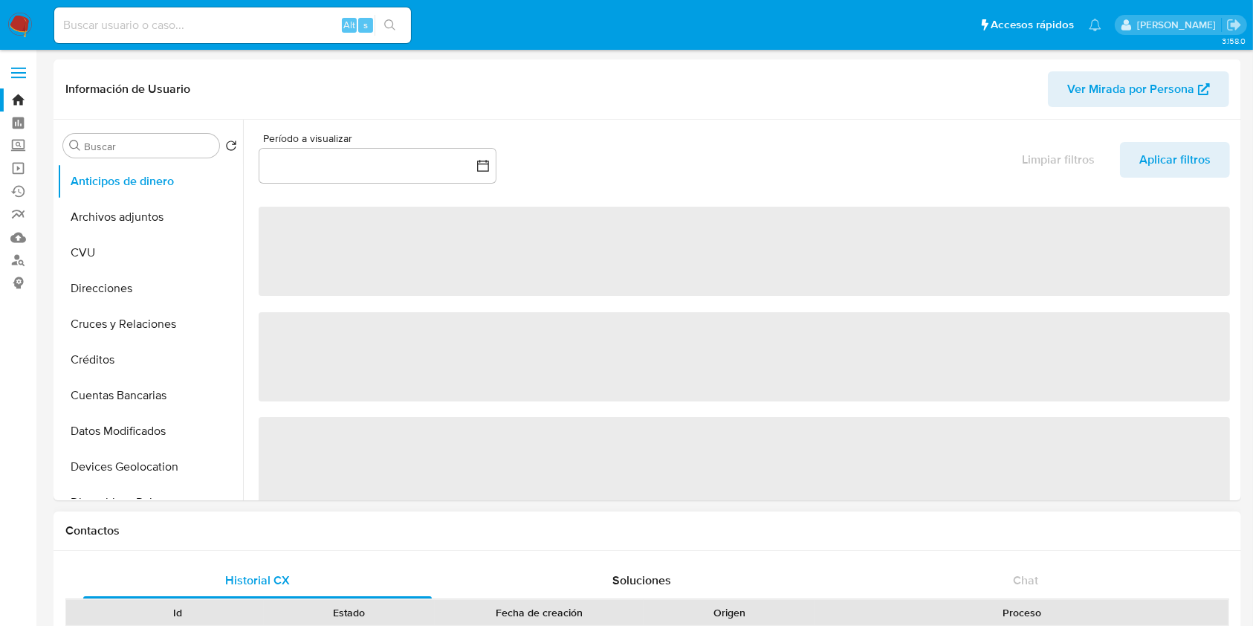
select select "10"
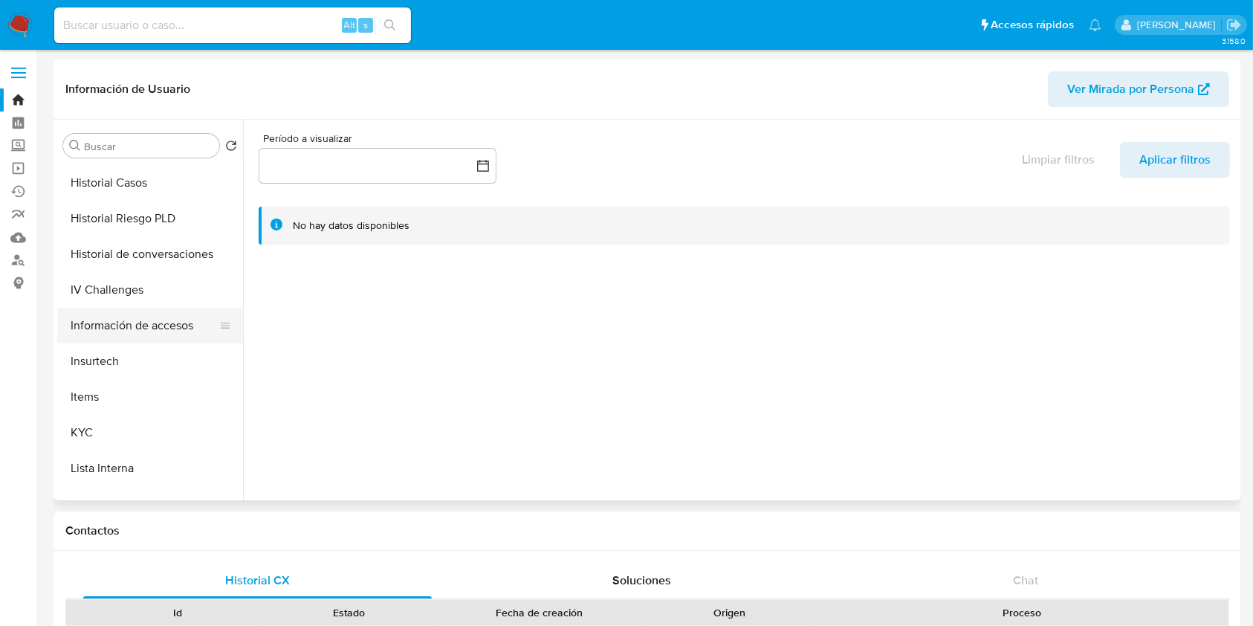
scroll to position [595, 0]
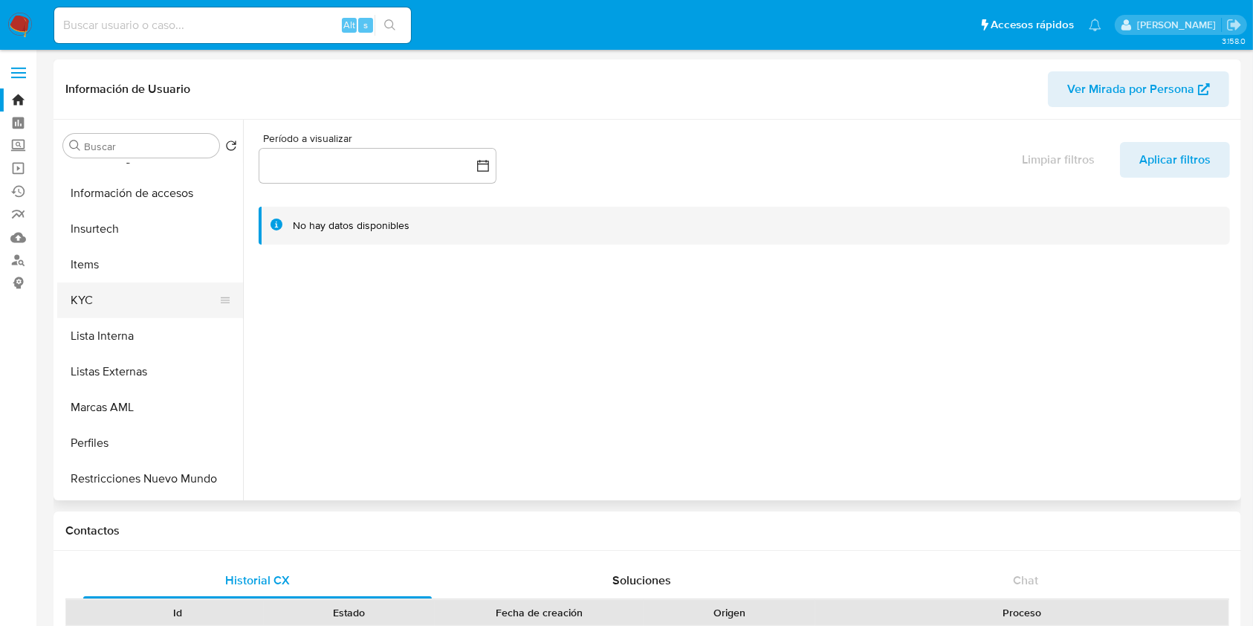
click at [89, 303] on button "KYC" at bounding box center [144, 301] width 174 height 36
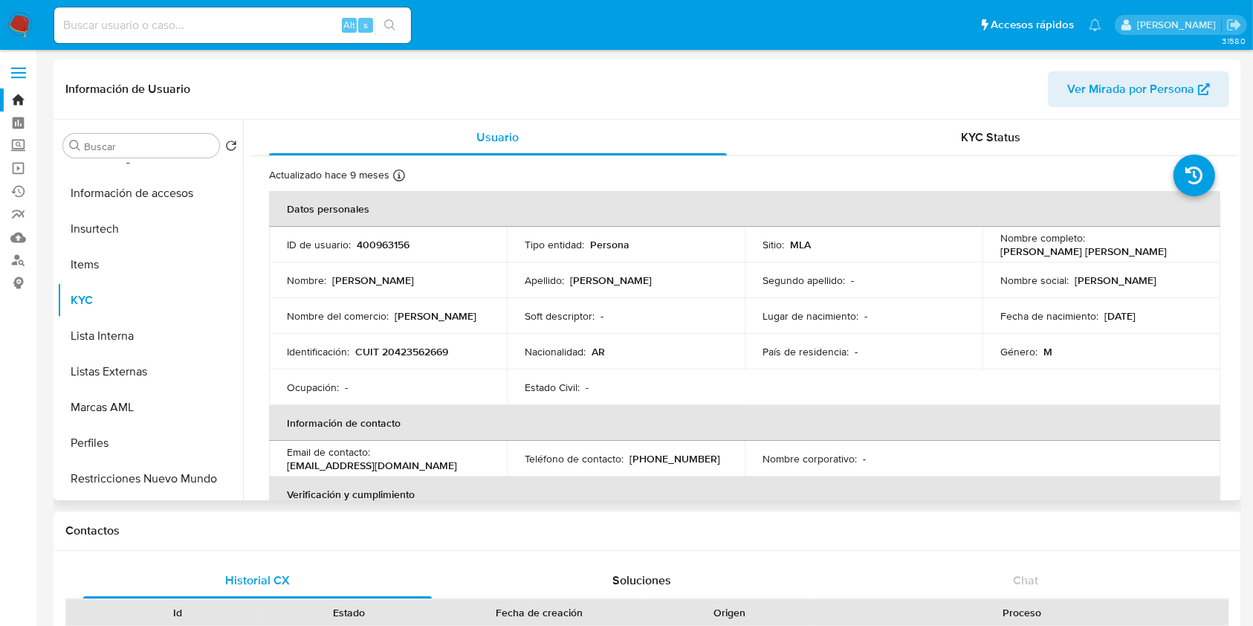
click at [417, 348] on p "CUIT 20423562669" at bounding box center [401, 351] width 93 height 13
copy p "20423562669"
click at [259, 16] on input at bounding box center [232, 25] width 357 height 19
paste input "538214399"
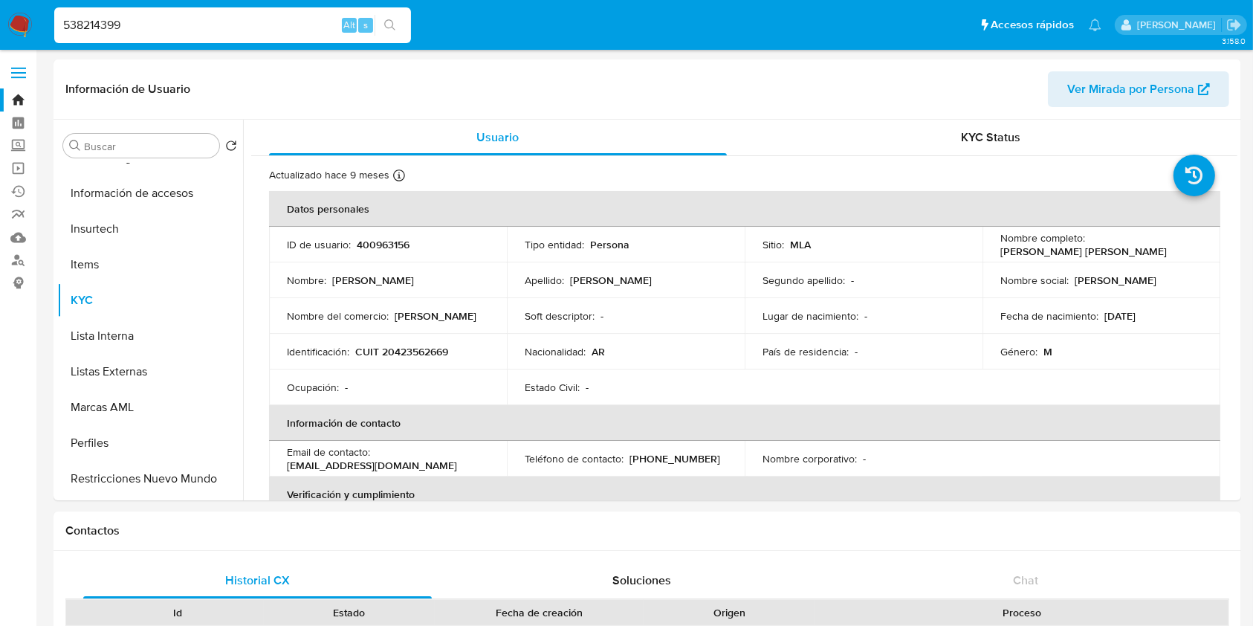
type input "538214399"
click at [379, 21] on button "search-icon" at bounding box center [390, 25] width 30 height 21
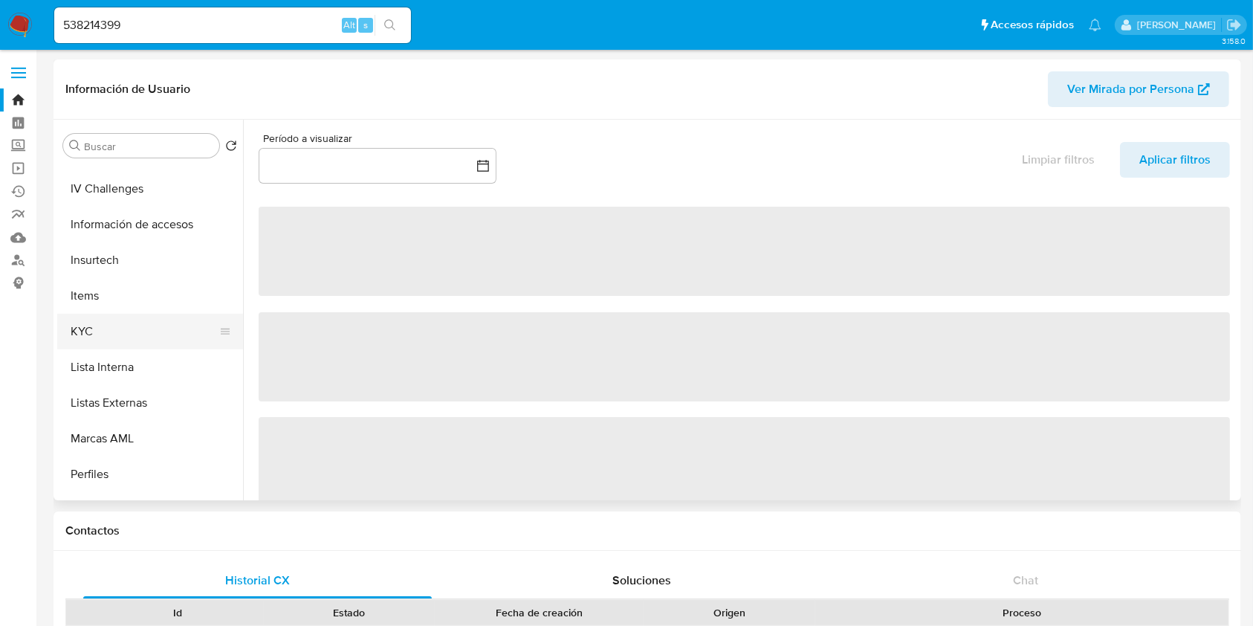
scroll to position [595, 0]
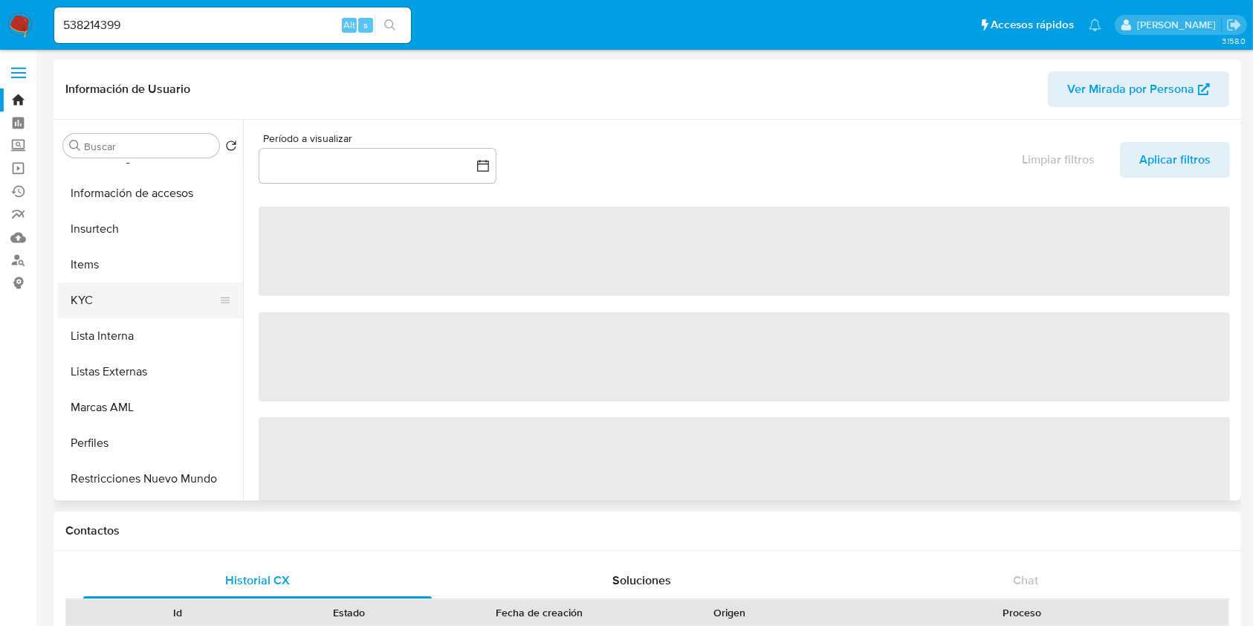
select select "10"
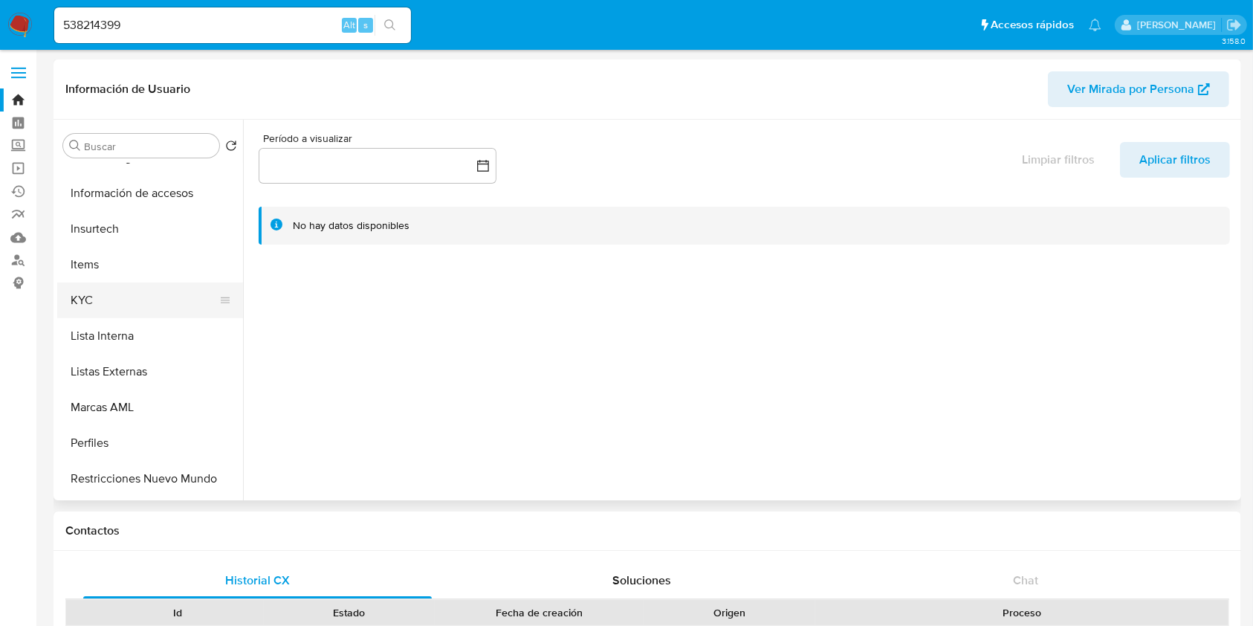
click at [121, 297] on button "KYC" at bounding box center [144, 301] width 174 height 36
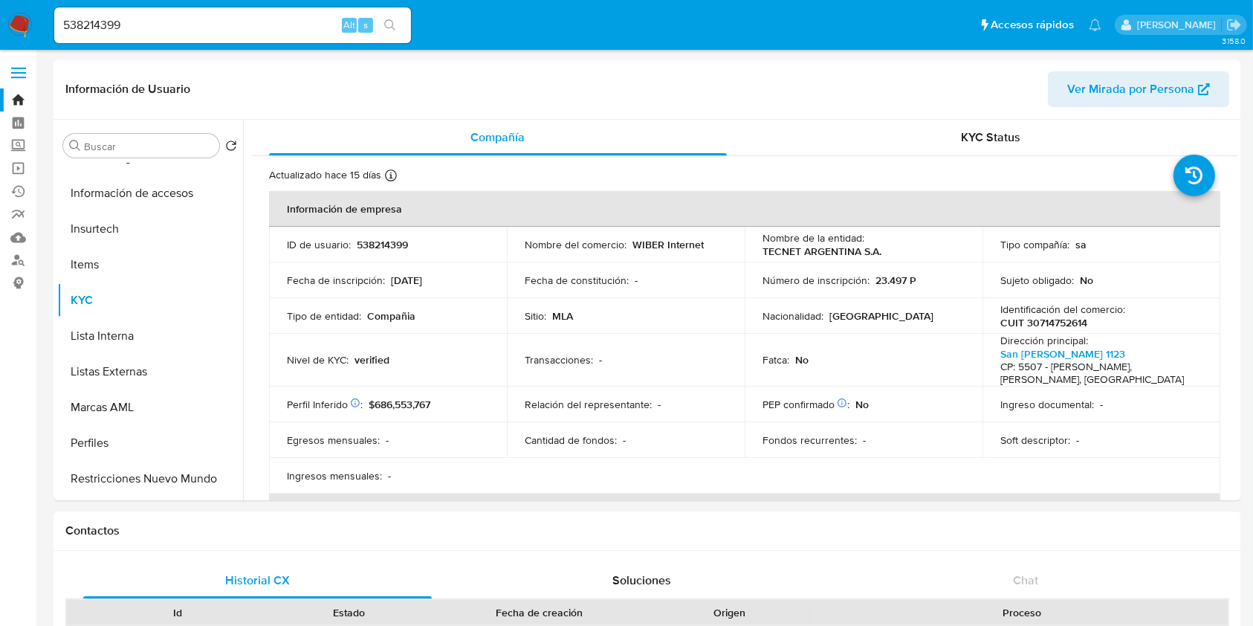
click at [223, 33] on input "538214399" at bounding box center [232, 25] width 357 height 19
paste input
click at [278, 28] on input at bounding box center [232, 25] width 357 height 19
paste input "1112276391"
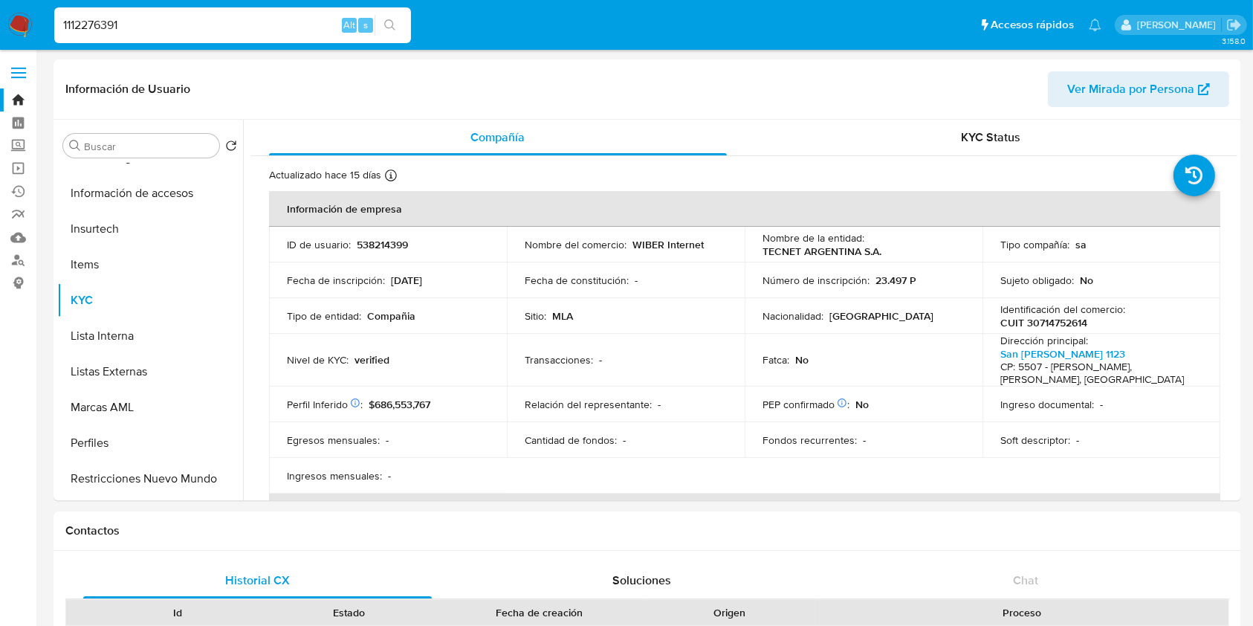
type input "1112276391"
click at [390, 22] on icon "search-icon" at bounding box center [390, 25] width 12 height 12
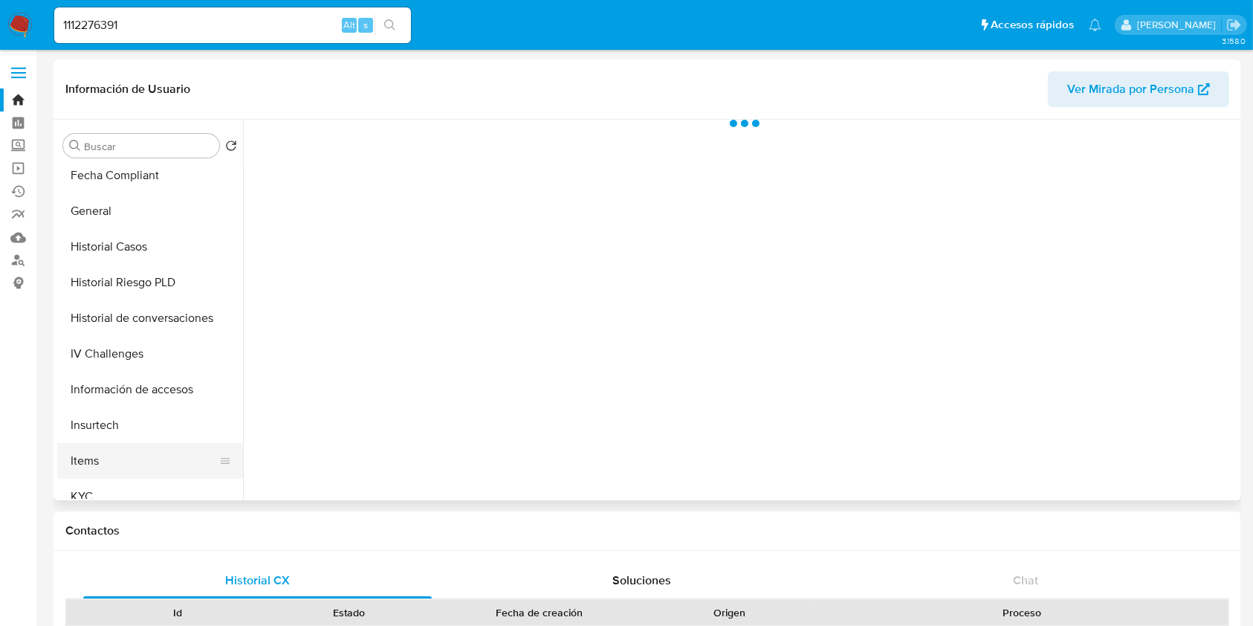
scroll to position [495, 0]
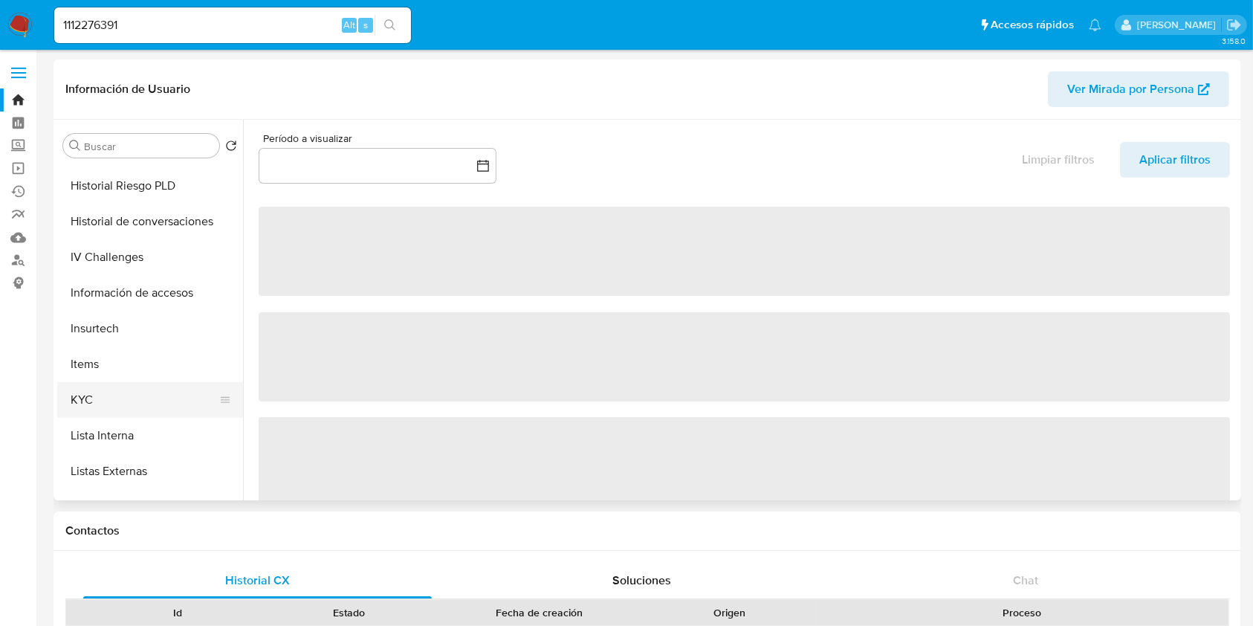
select select "10"
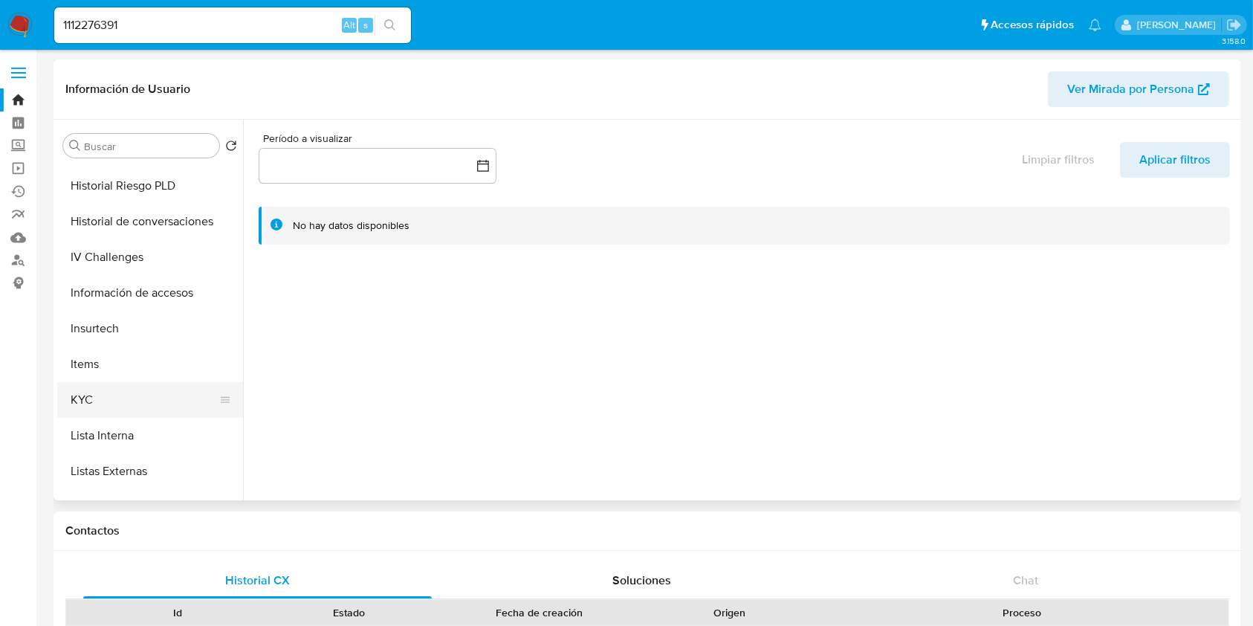
click at [126, 390] on button "KYC" at bounding box center [144, 400] width 174 height 36
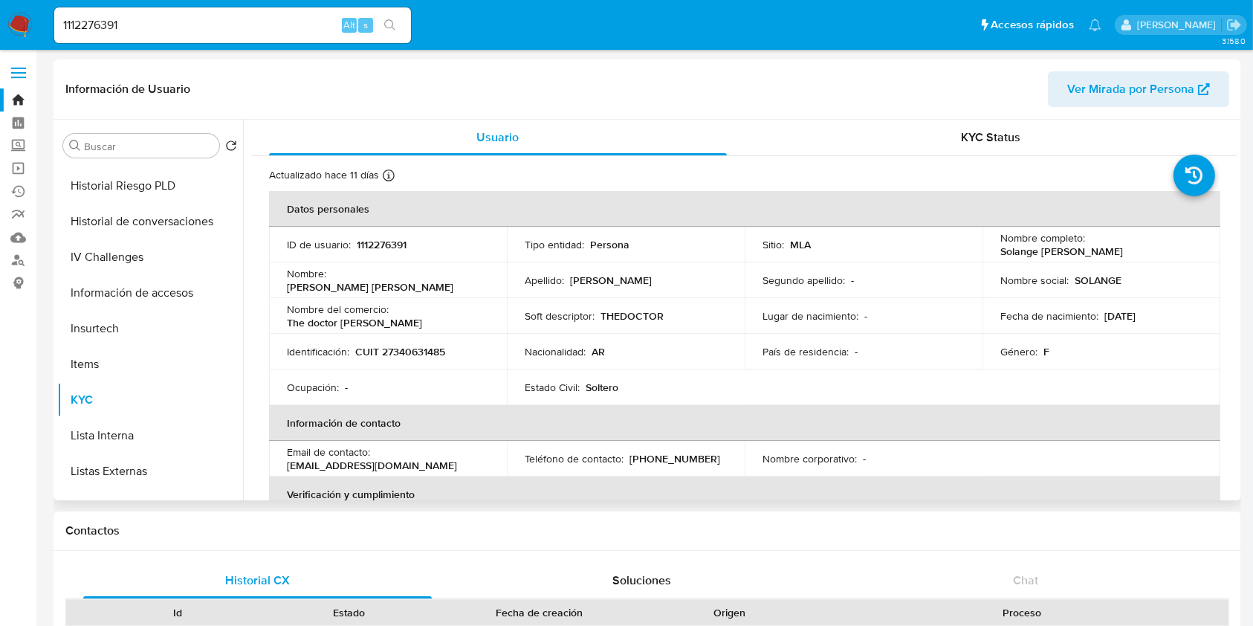
click at [410, 349] on p "CUIT 27340631485" at bounding box center [400, 351] width 90 height 13
copy p "27340631485"
drag, startPoint x: 178, startPoint y: 21, endPoint x: 29, endPoint y: -3, distance: 151.3
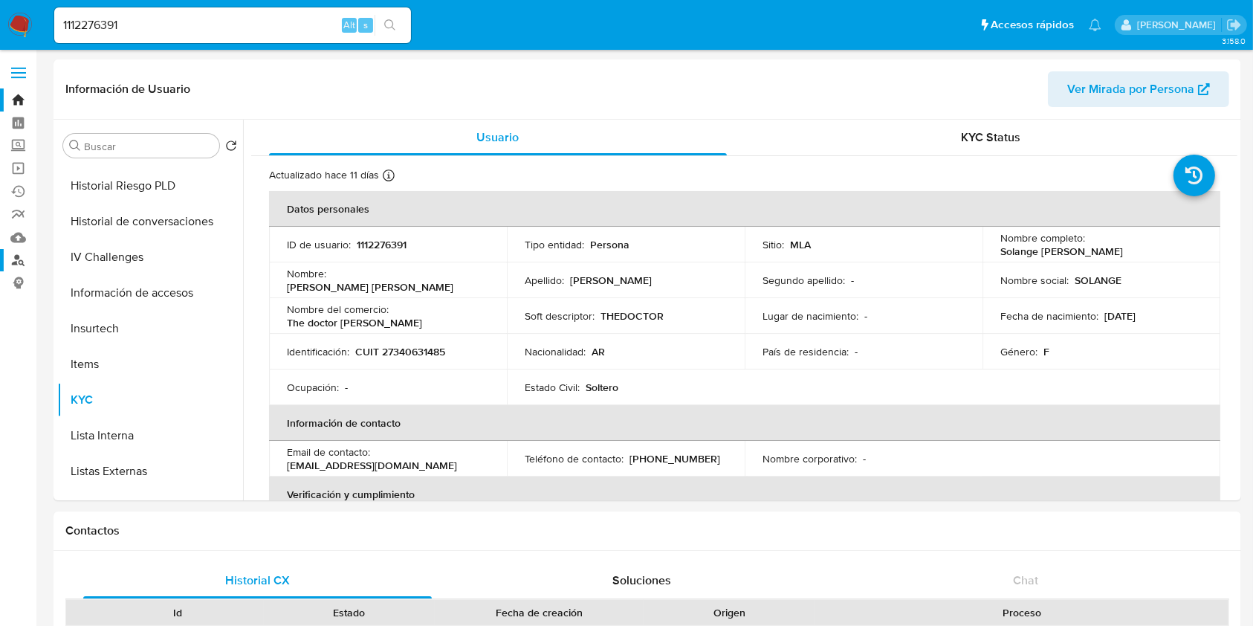
click at [13, 259] on link "Buscador de personas" at bounding box center [88, 260] width 177 height 23
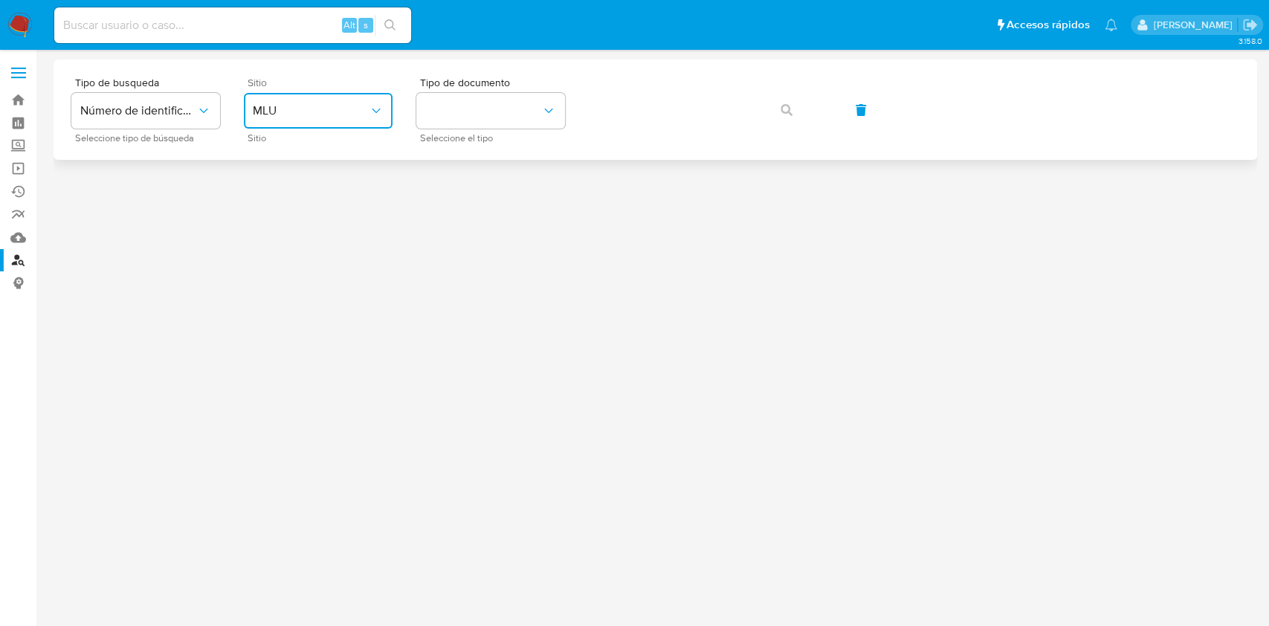
click at [305, 112] on span "MLU" at bounding box center [311, 110] width 116 height 15
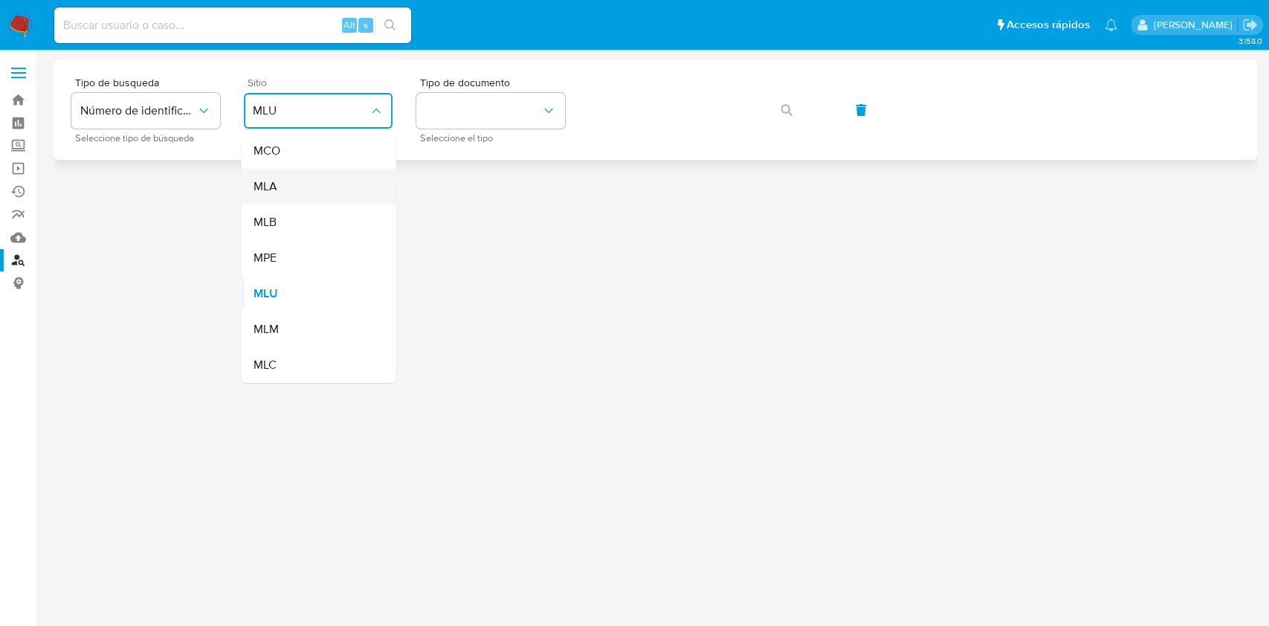
click at [307, 178] on div "MLA" at bounding box center [314, 187] width 122 height 36
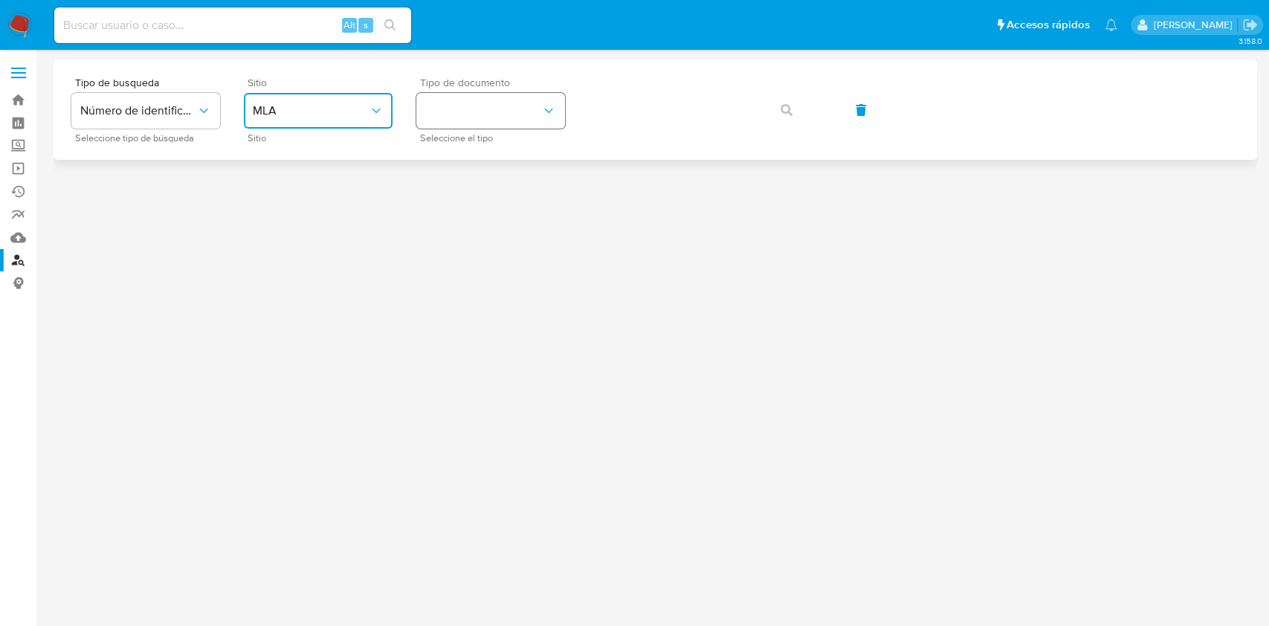
click at [492, 116] on button "identificationType" at bounding box center [490, 111] width 149 height 36
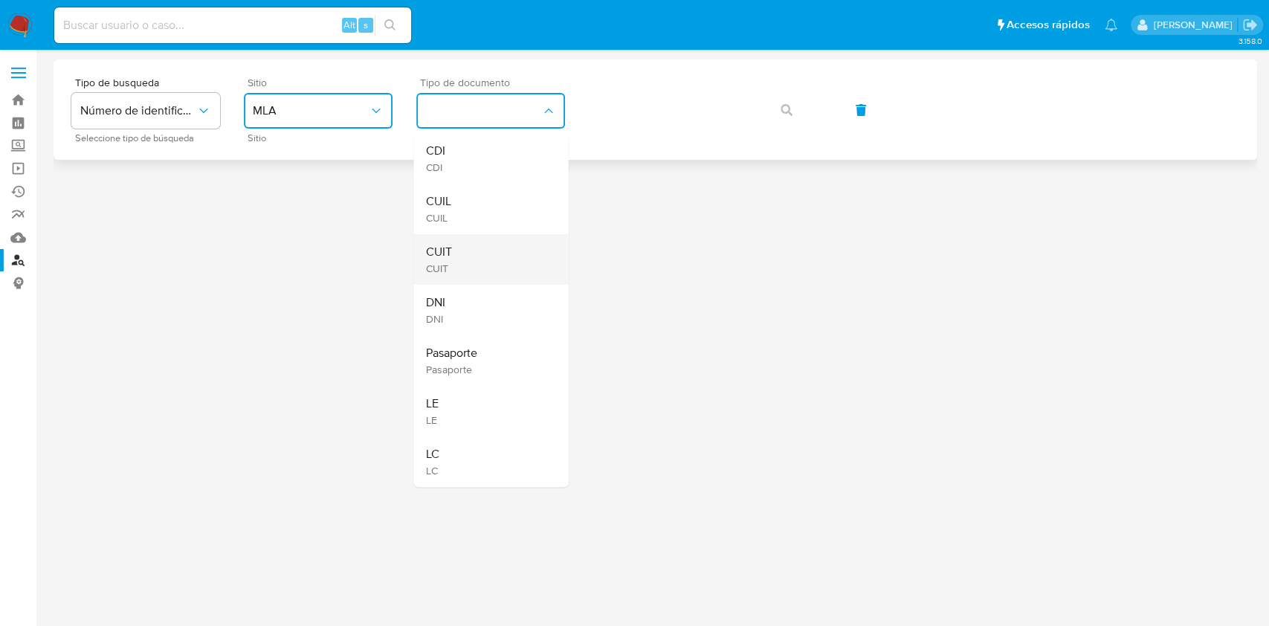
click at [462, 245] on div "CUIT CUIT" at bounding box center [486, 259] width 122 height 51
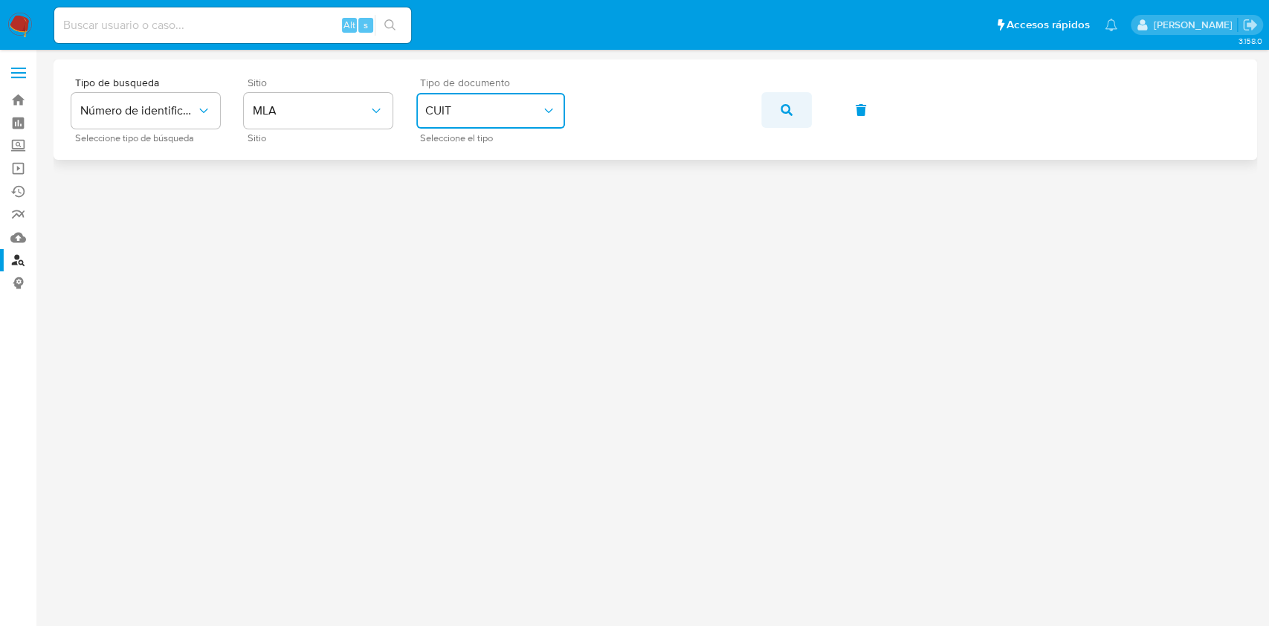
click at [801, 112] on button "button" at bounding box center [786, 110] width 51 height 36
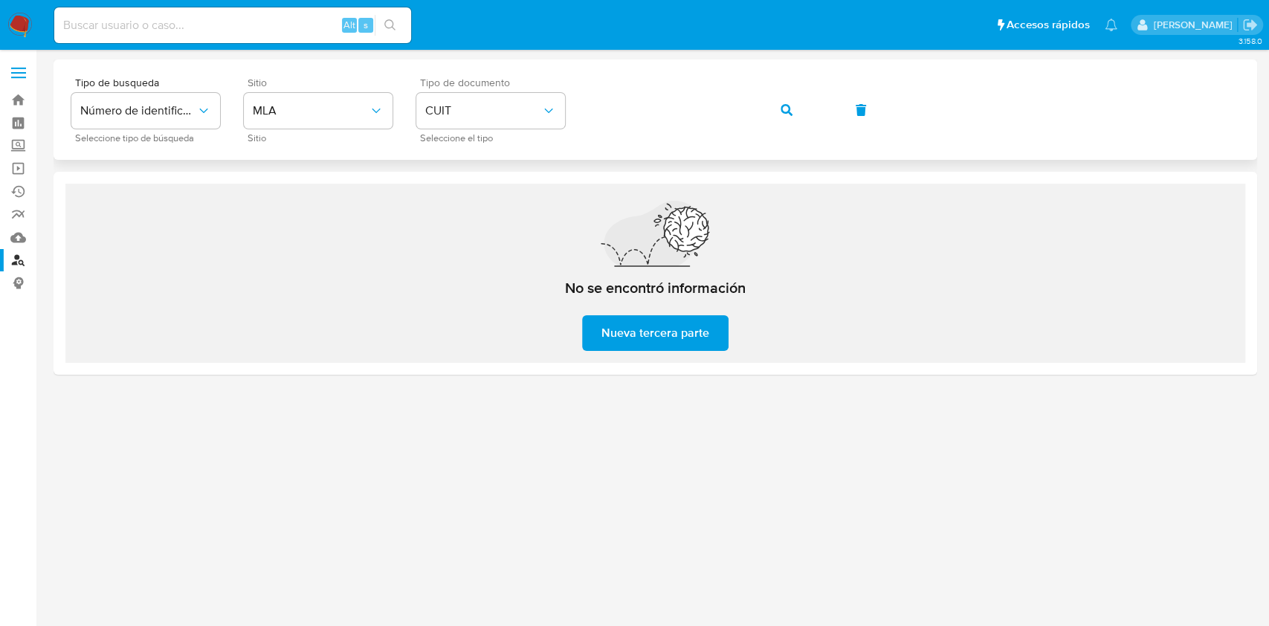
click at [787, 111] on icon "button" at bounding box center [787, 110] width 12 height 12
click at [809, 100] on button "button" at bounding box center [786, 110] width 51 height 36
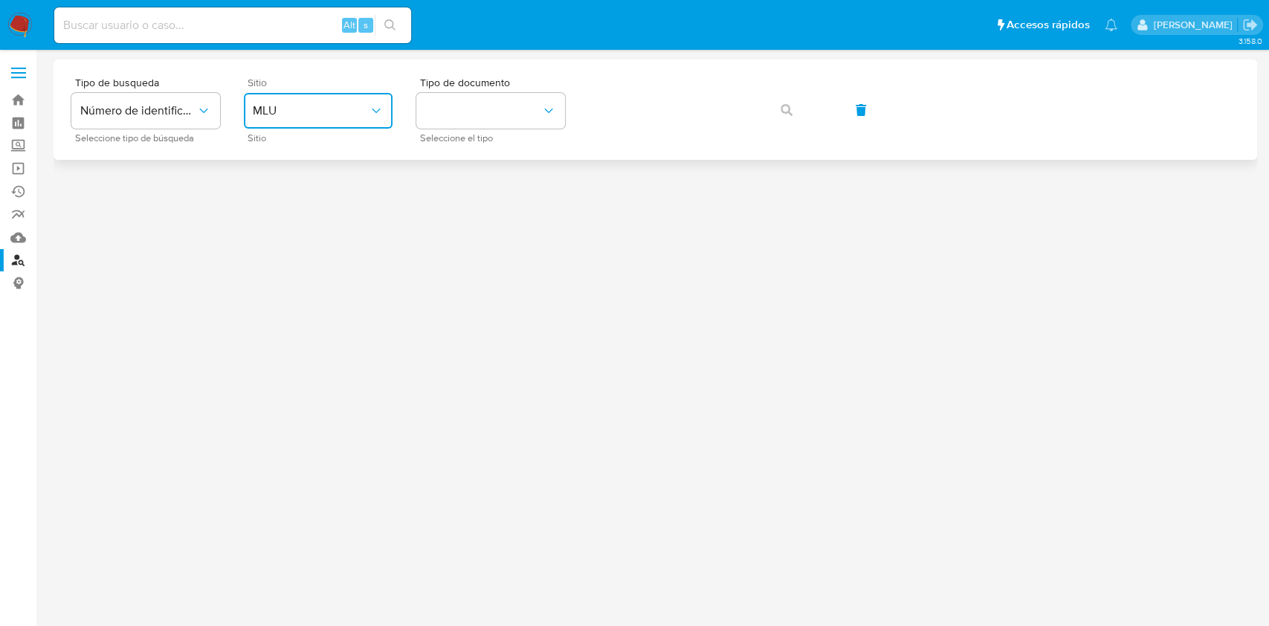
click at [316, 122] on button "MLU" at bounding box center [318, 111] width 149 height 36
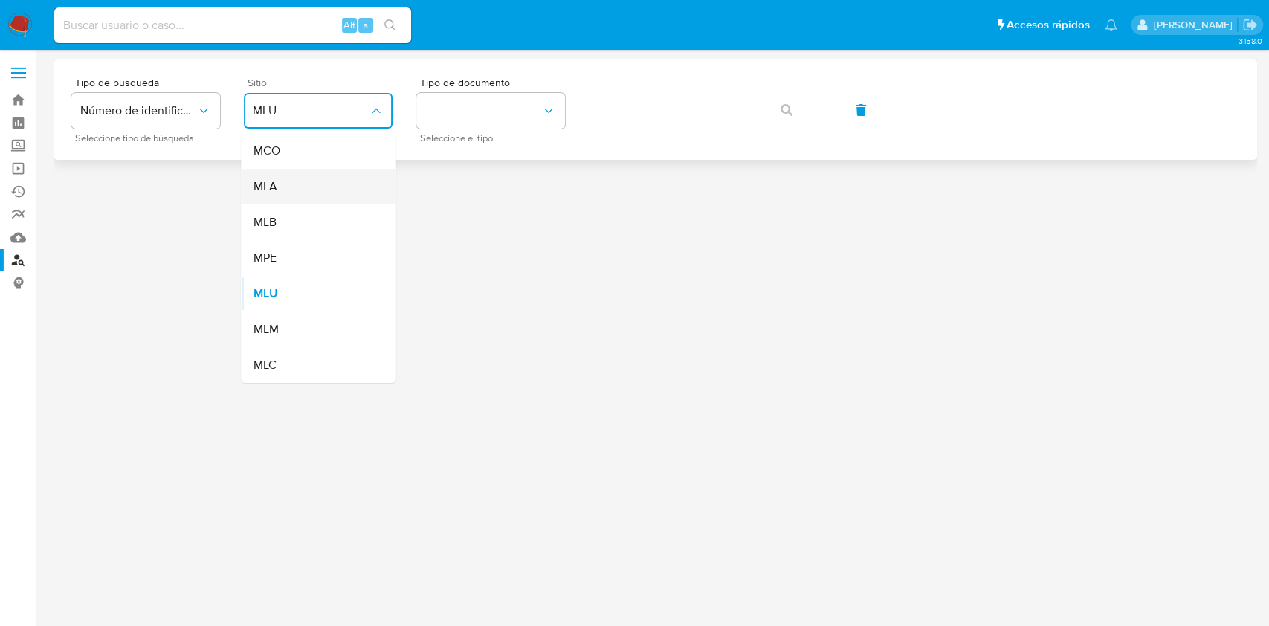
click at [280, 178] on div "MLA" at bounding box center [314, 187] width 122 height 36
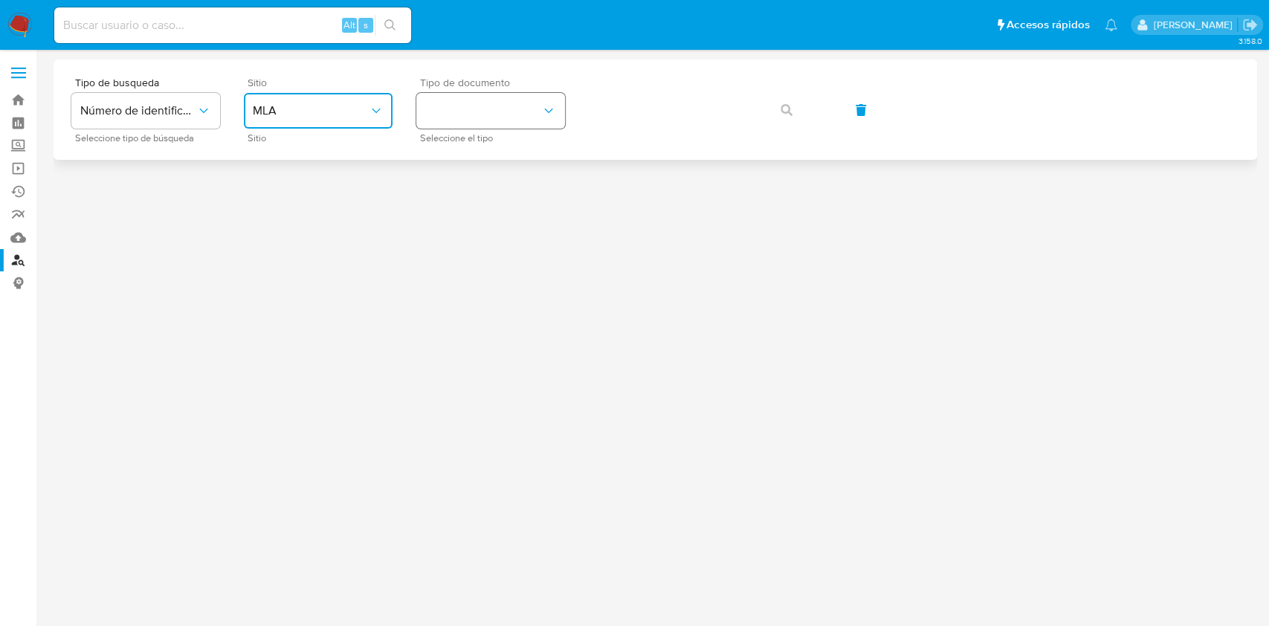
click at [476, 127] on button "identificationType" at bounding box center [490, 111] width 149 height 36
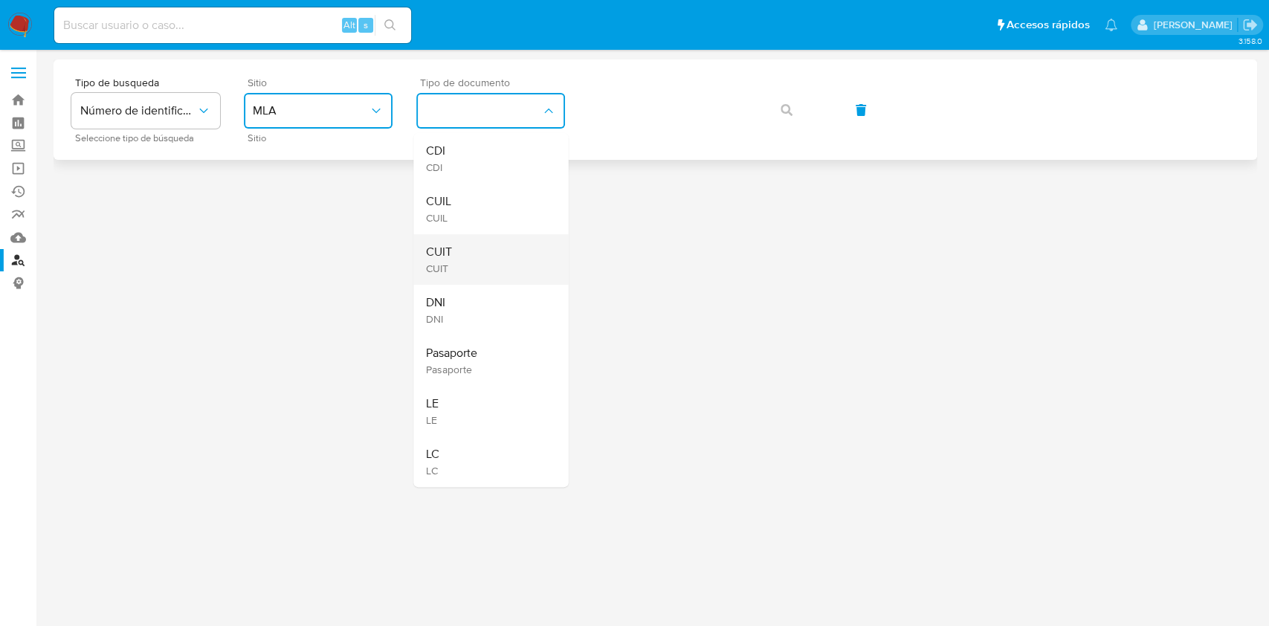
click at [455, 242] on div "CUIT CUIT" at bounding box center [486, 259] width 122 height 51
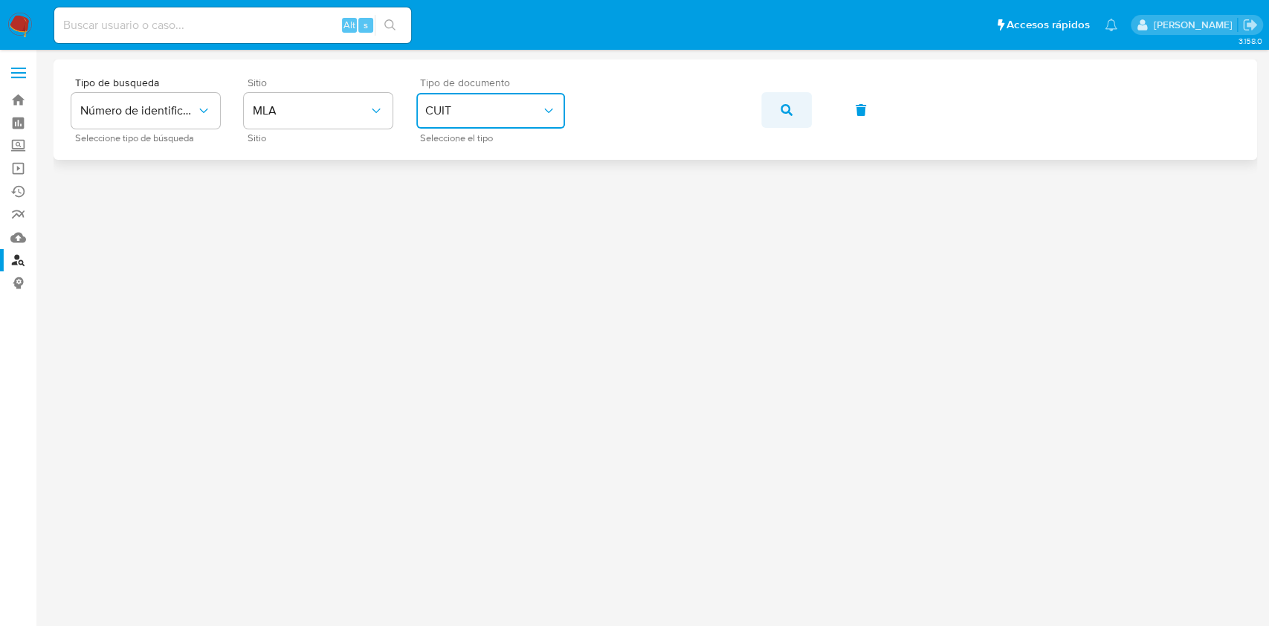
click at [785, 113] on icon "button" at bounding box center [787, 110] width 12 height 12
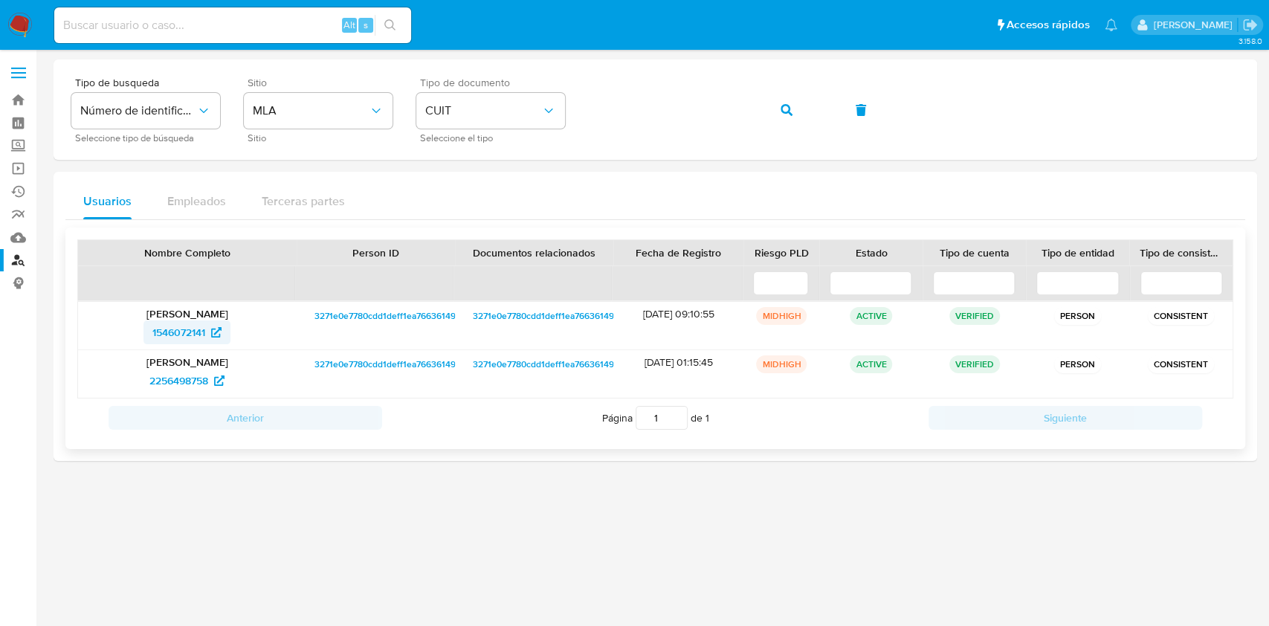
click at [170, 339] on span "1546072141" at bounding box center [178, 332] width 53 height 24
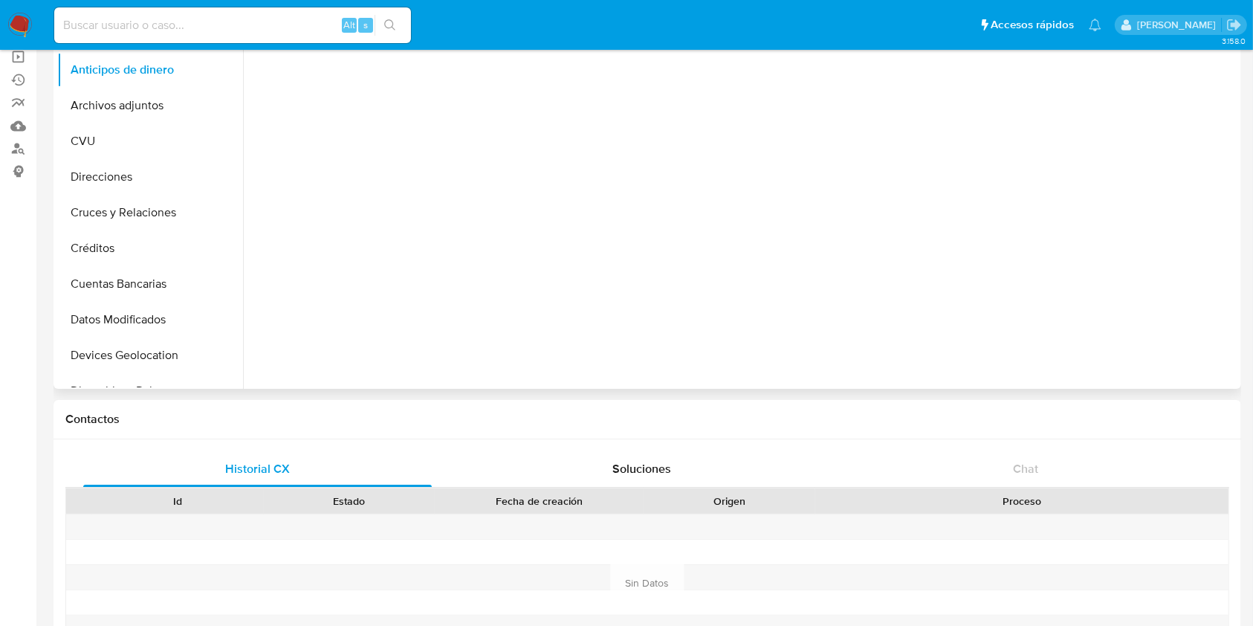
scroll to position [198, 0]
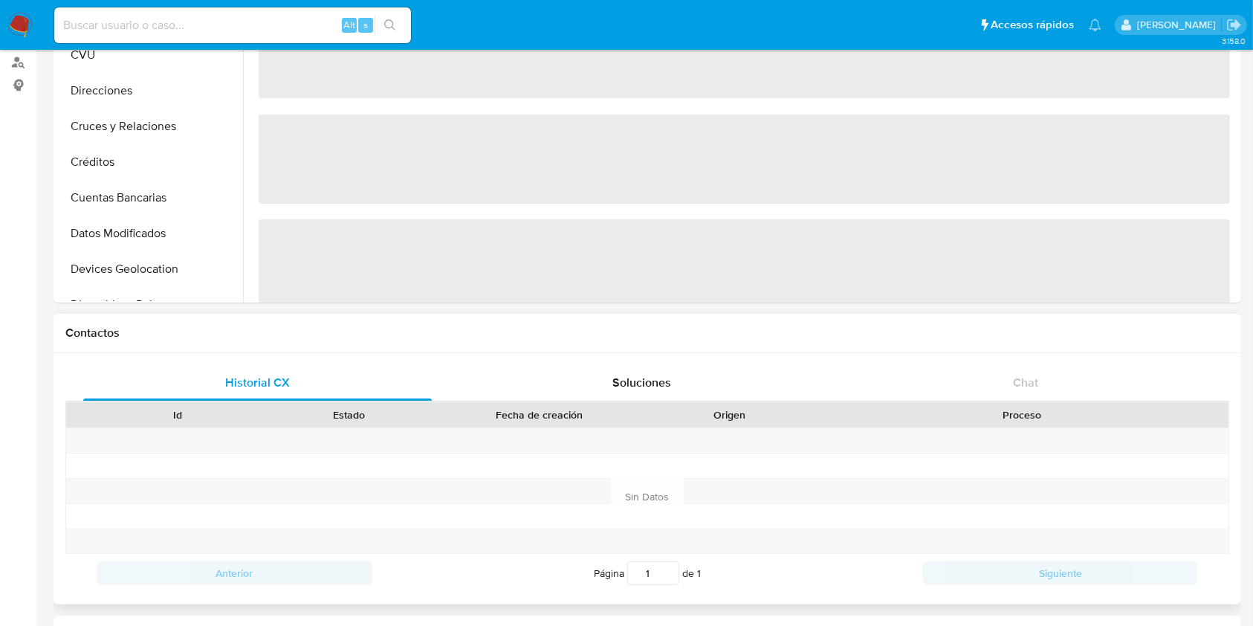
select select "10"
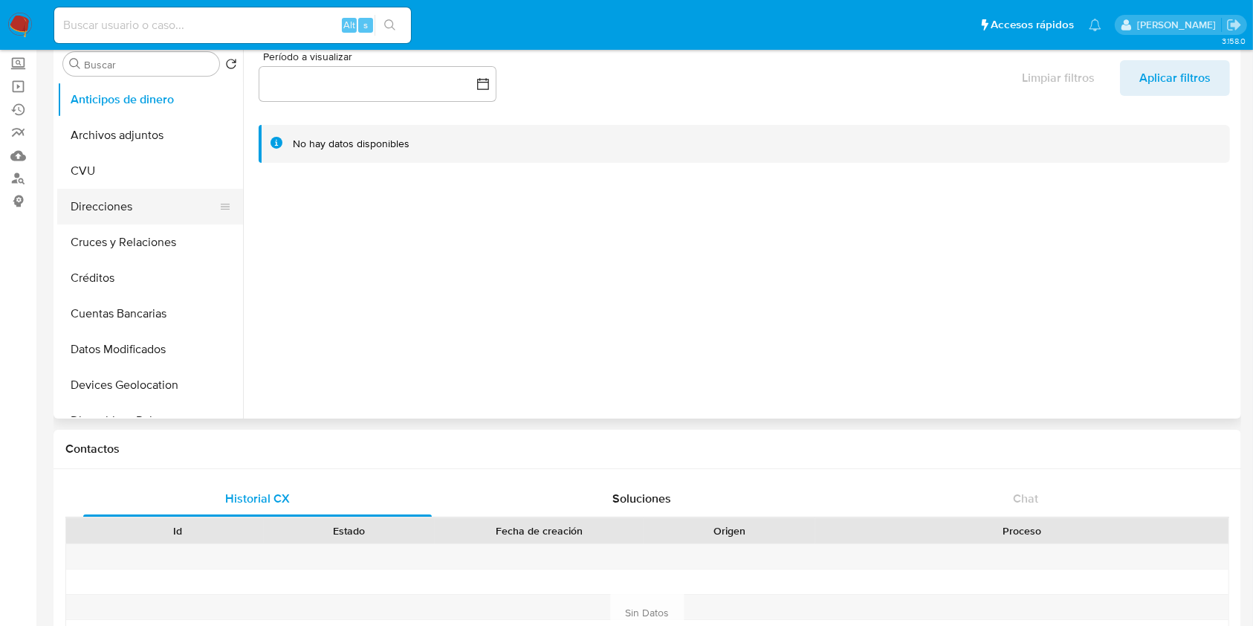
scroll to position [0, 0]
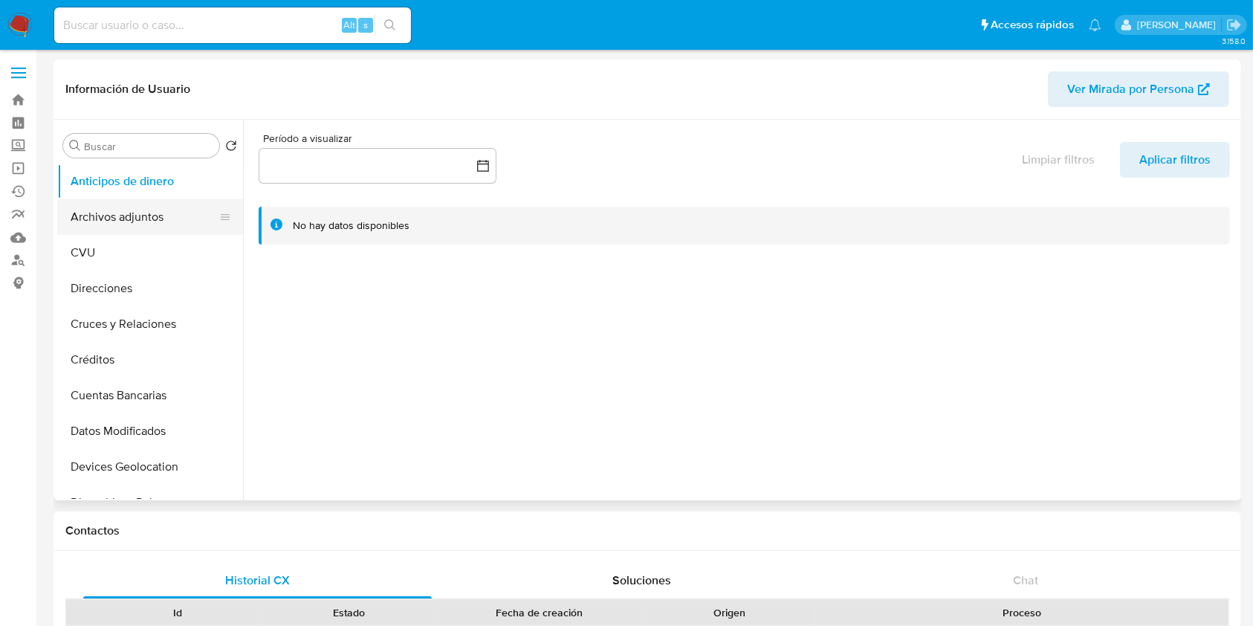
click at [130, 225] on button "Archivos adjuntos" at bounding box center [144, 217] width 174 height 36
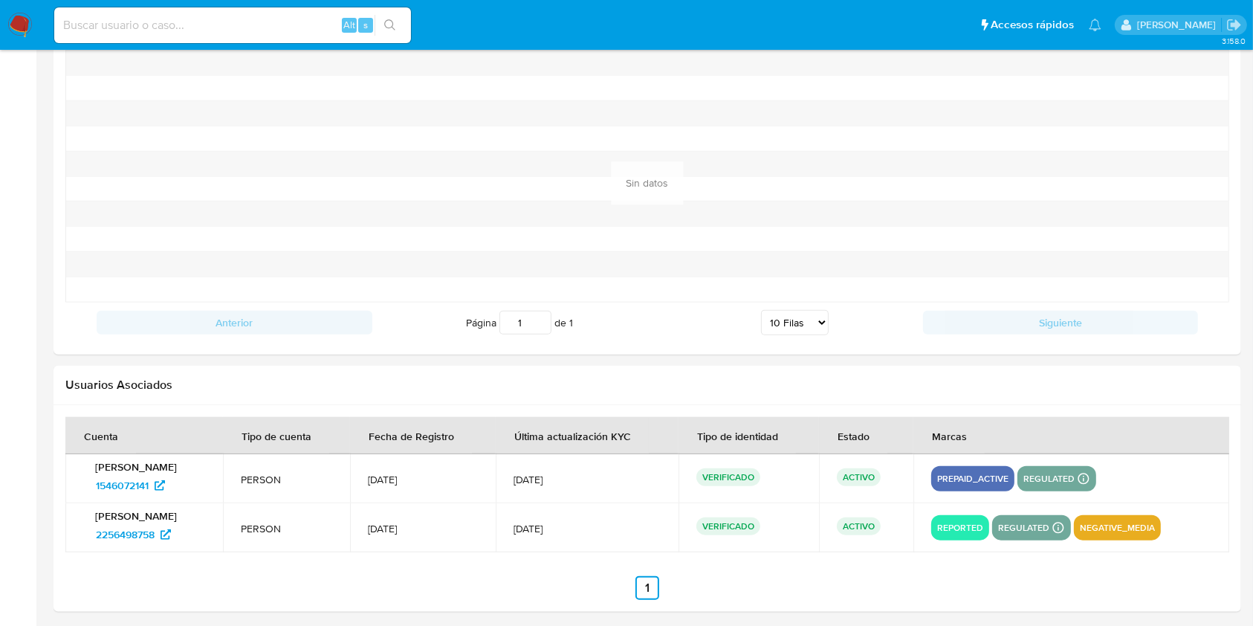
scroll to position [1570, 0]
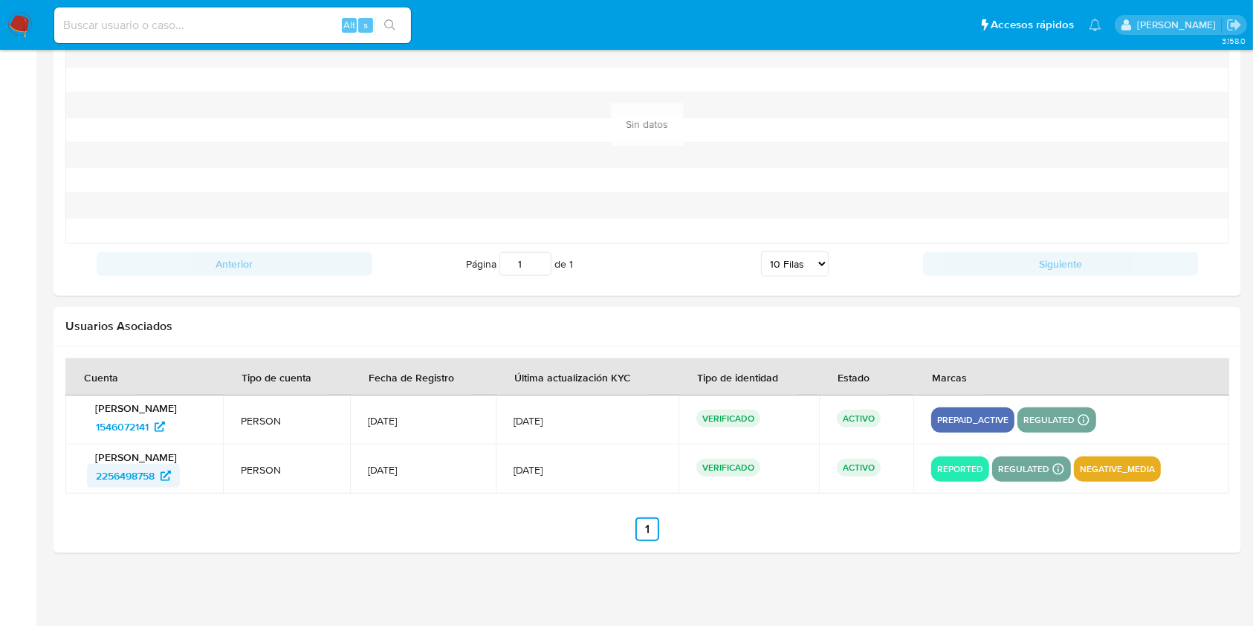
click at [111, 470] on span "2256498758" at bounding box center [125, 476] width 59 height 24
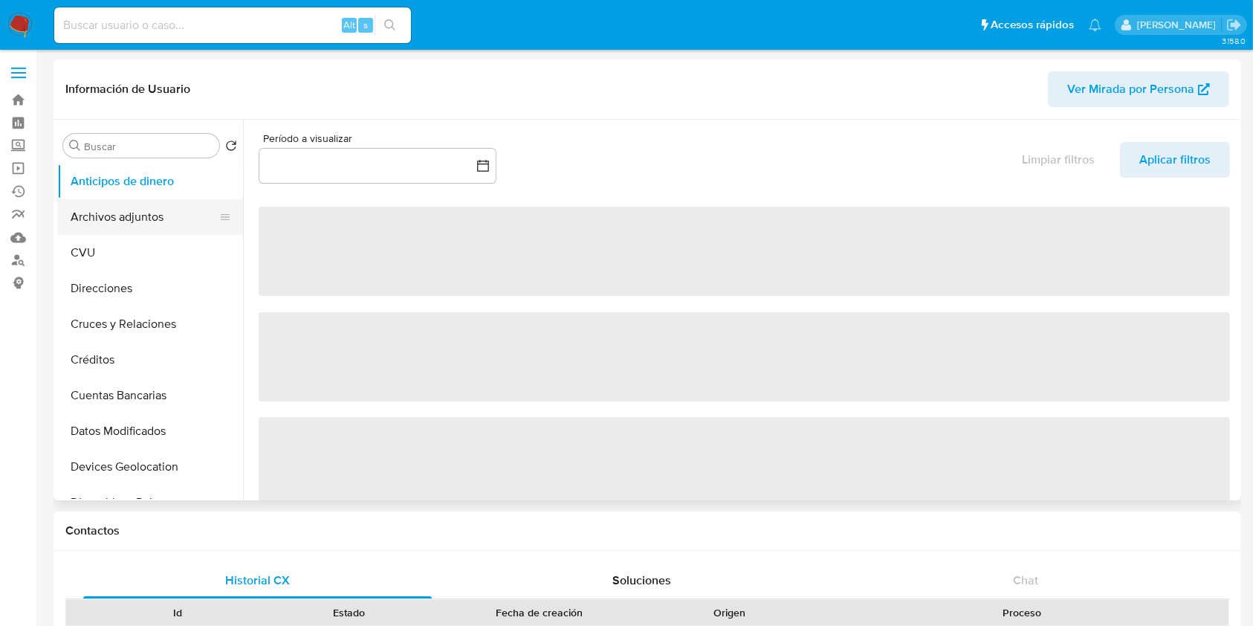
select select "10"
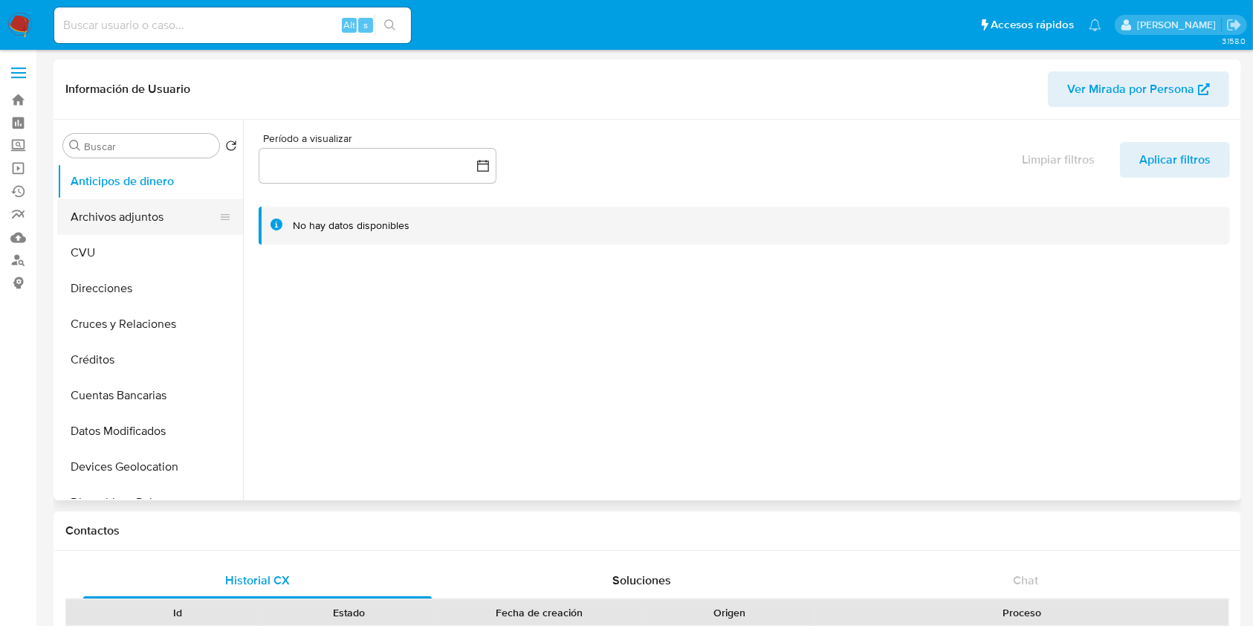
click at [145, 225] on button "Archivos adjuntos" at bounding box center [144, 217] width 174 height 36
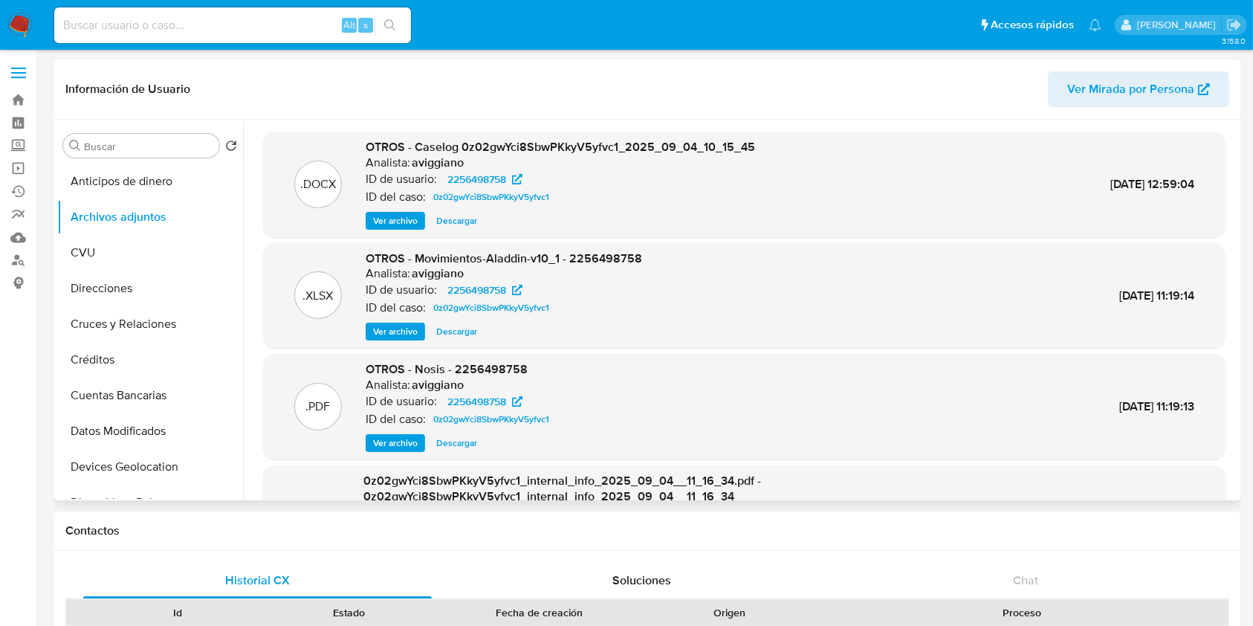
click at [378, 227] on span "Ver archivo" at bounding box center [395, 220] width 45 height 15
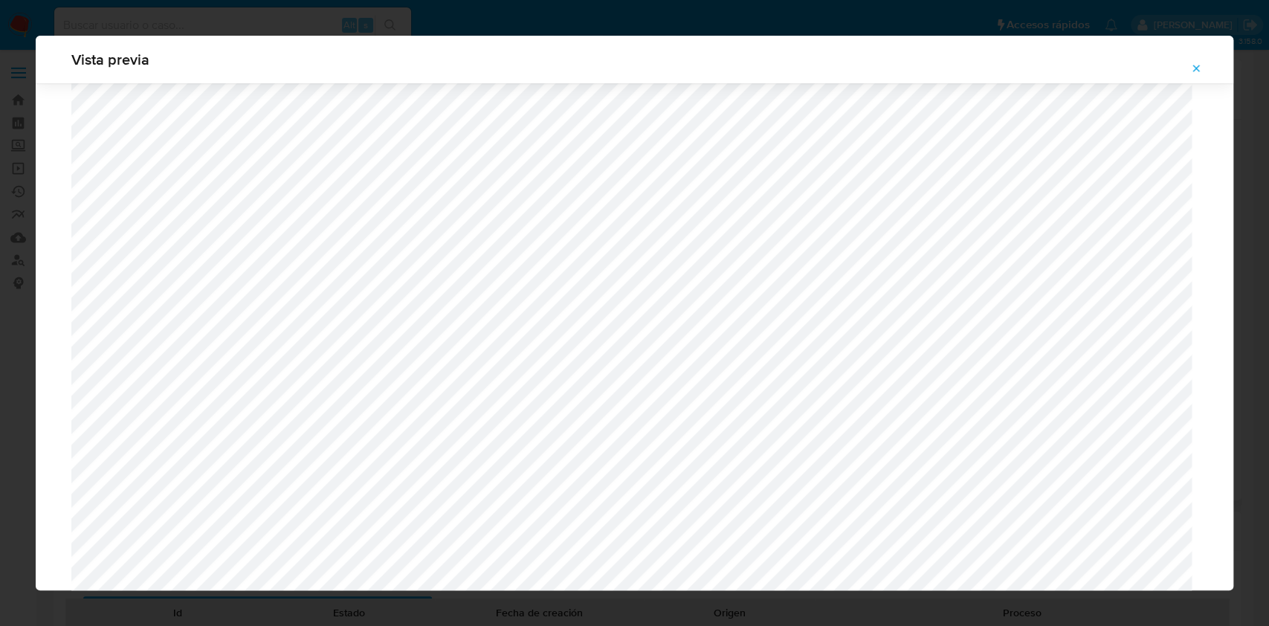
scroll to position [1060, 0]
click at [1195, 62] on icon "Attachment preview" at bounding box center [1196, 68] width 12 height 12
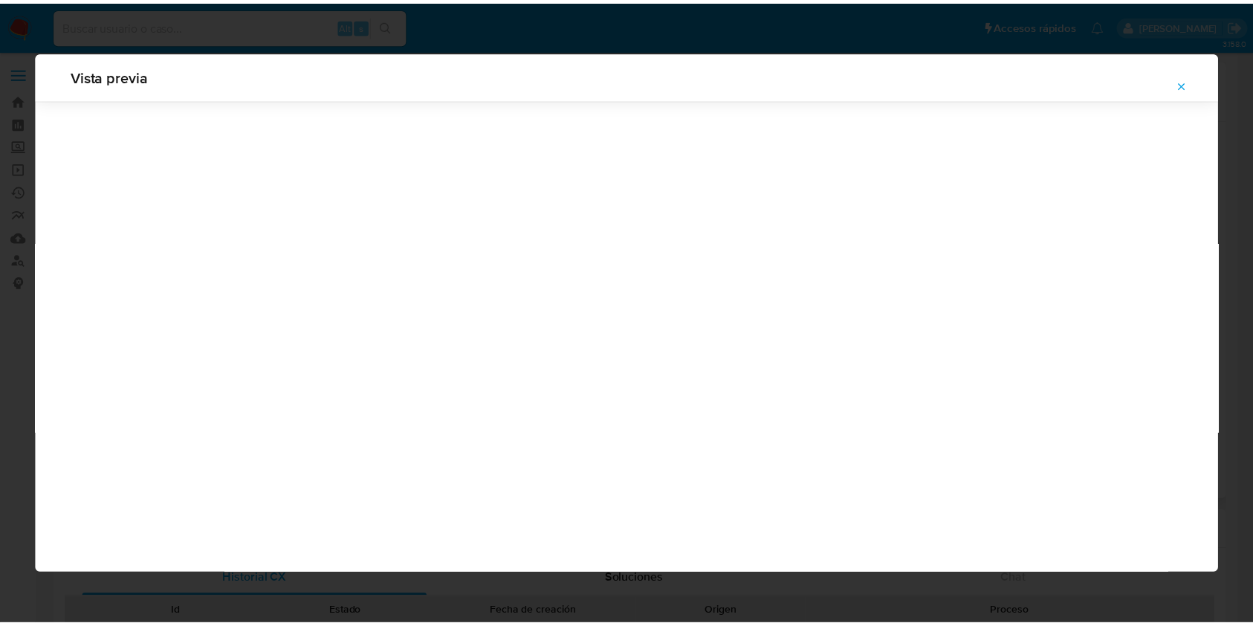
scroll to position [0, 0]
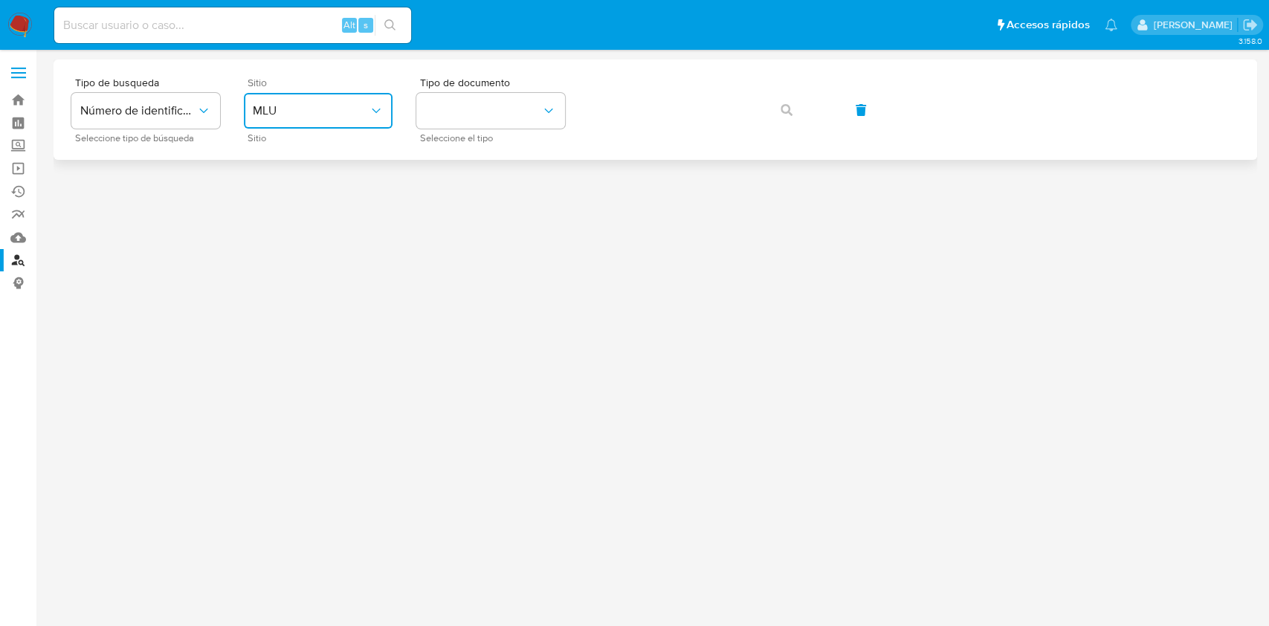
click at [347, 106] on span "MLU" at bounding box center [311, 110] width 116 height 15
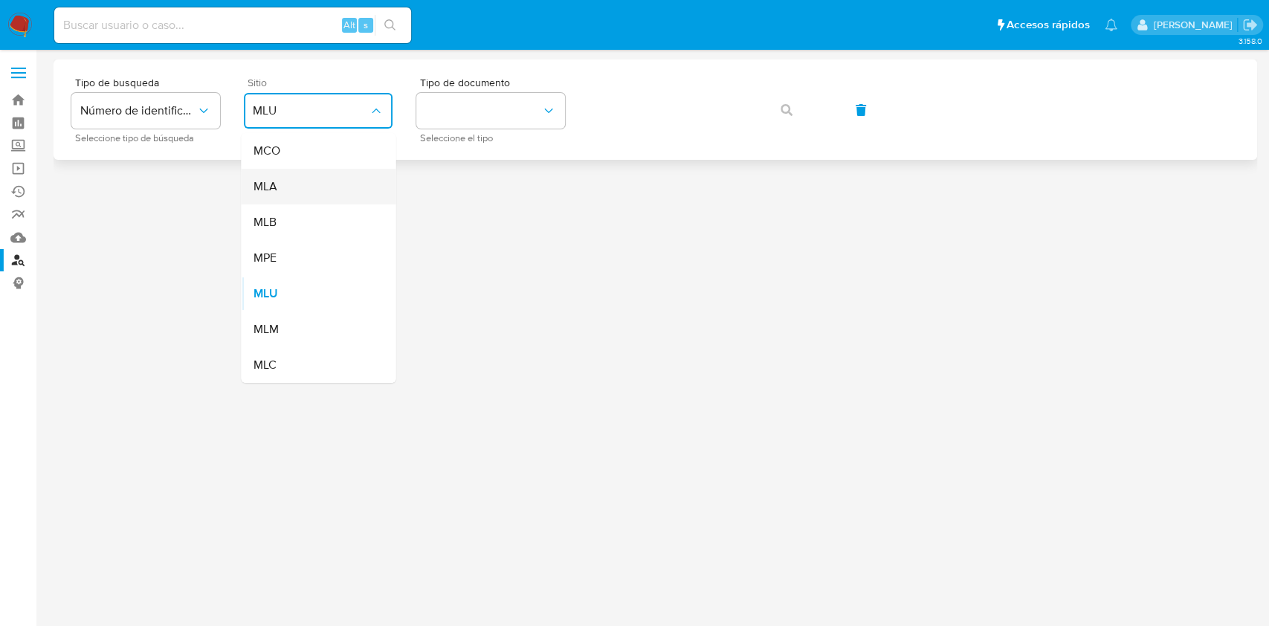
click at [301, 177] on div "MLA" at bounding box center [314, 187] width 122 height 36
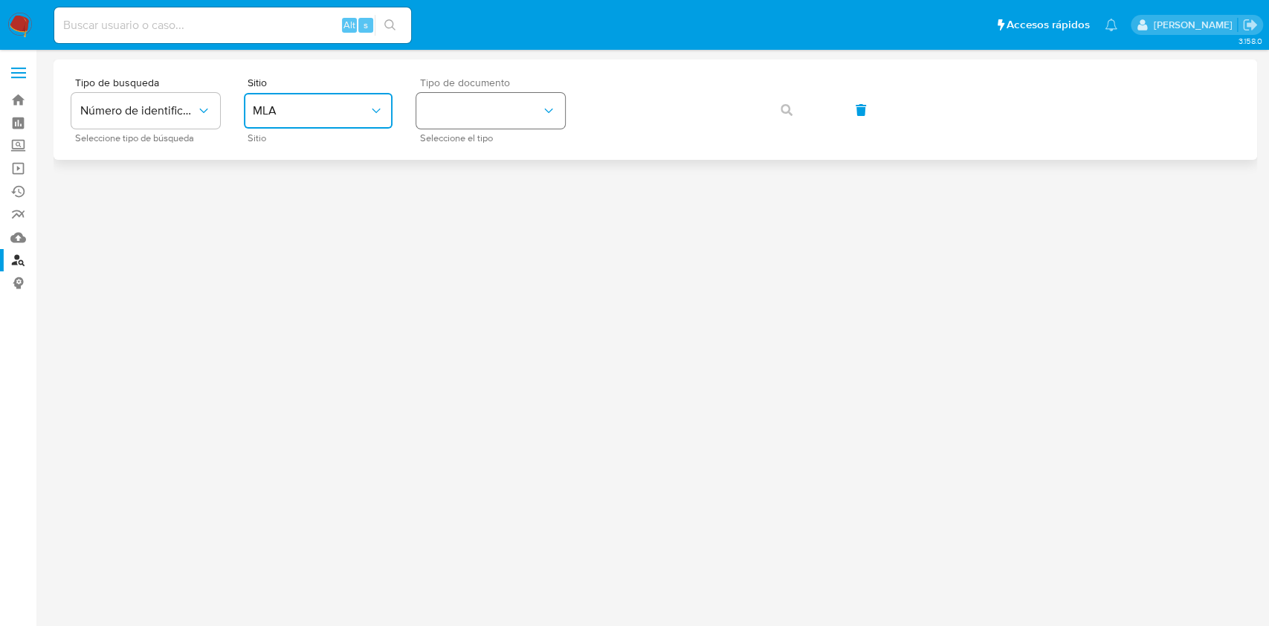
click at [495, 124] on button "identificationType" at bounding box center [490, 111] width 149 height 36
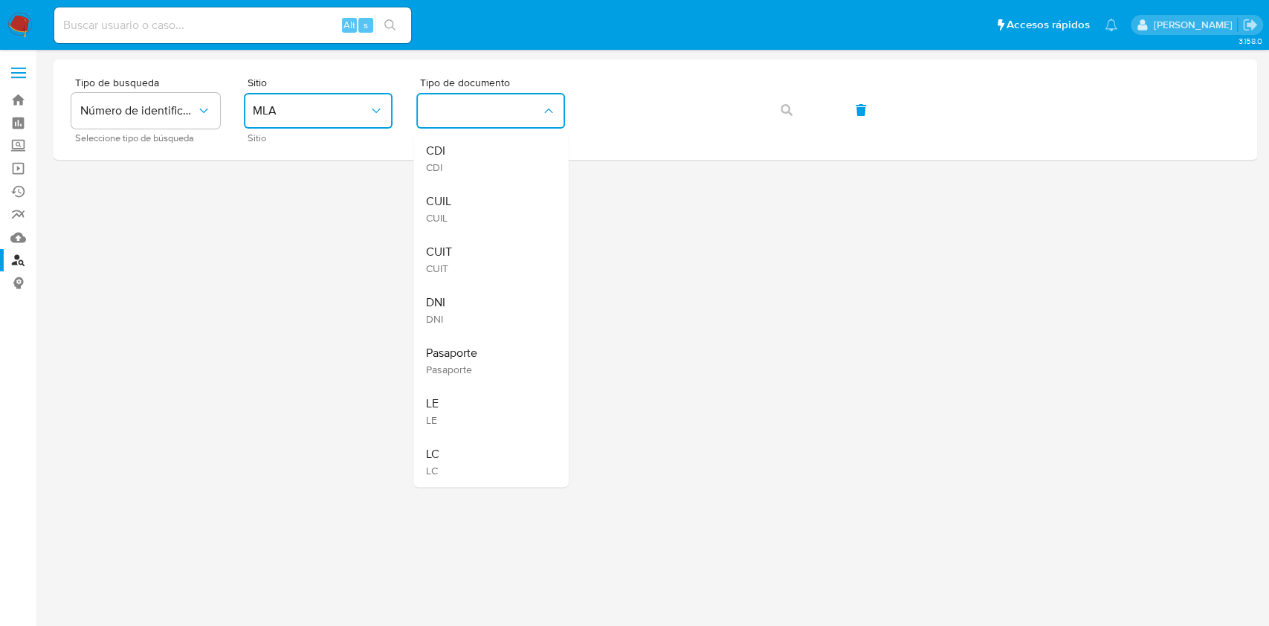
drag, startPoint x: 464, startPoint y: 242, endPoint x: 589, endPoint y: 163, distance: 148.1
click at [464, 242] on div "CUIT CUIT" at bounding box center [486, 259] width 122 height 51
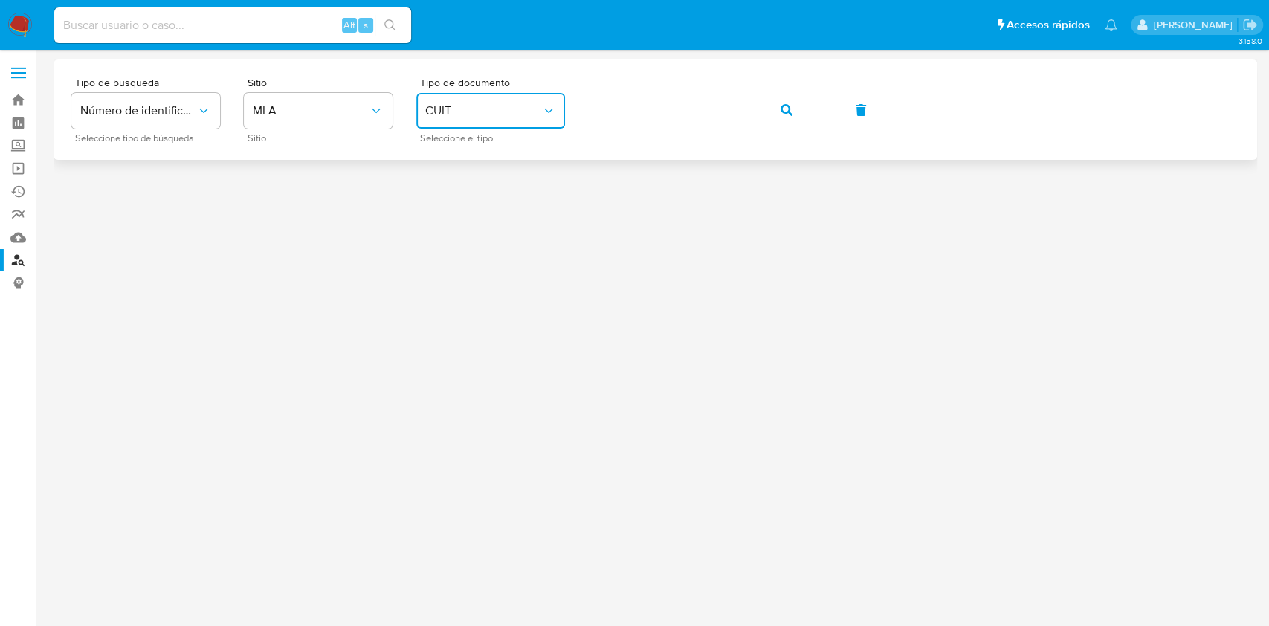
click at [776, 103] on button "button" at bounding box center [786, 110] width 51 height 36
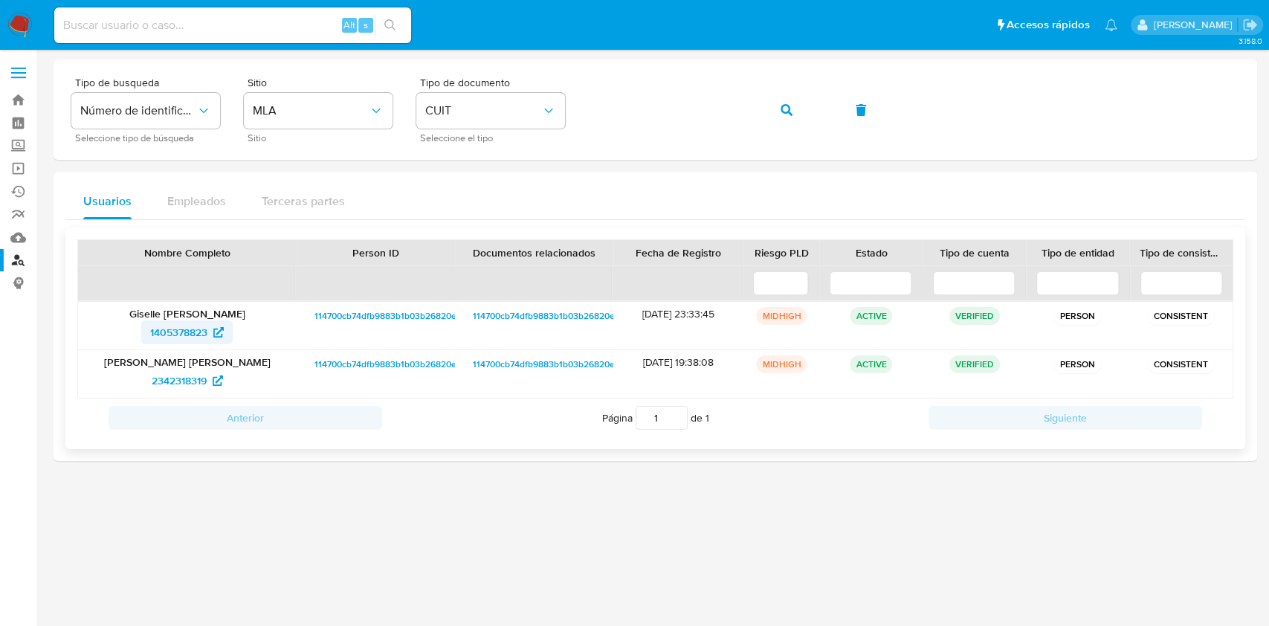
click at [166, 335] on span "1405378823" at bounding box center [178, 332] width 57 height 24
click at [764, 125] on button "button" at bounding box center [786, 110] width 51 height 36
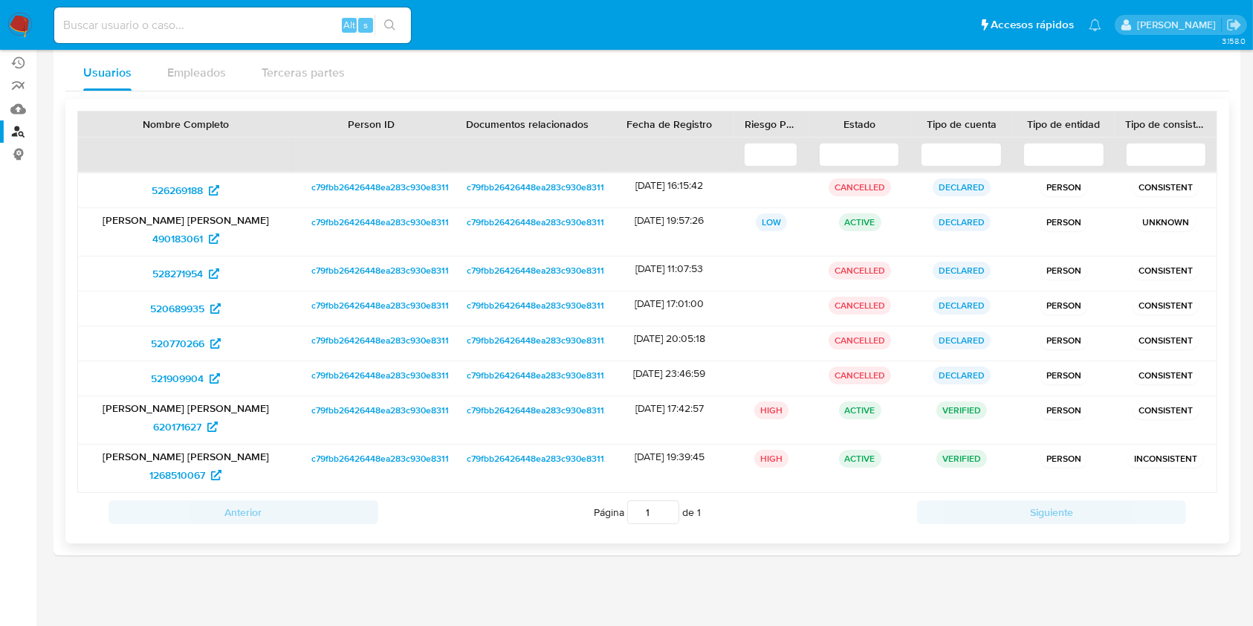
scroll to position [132, 0]
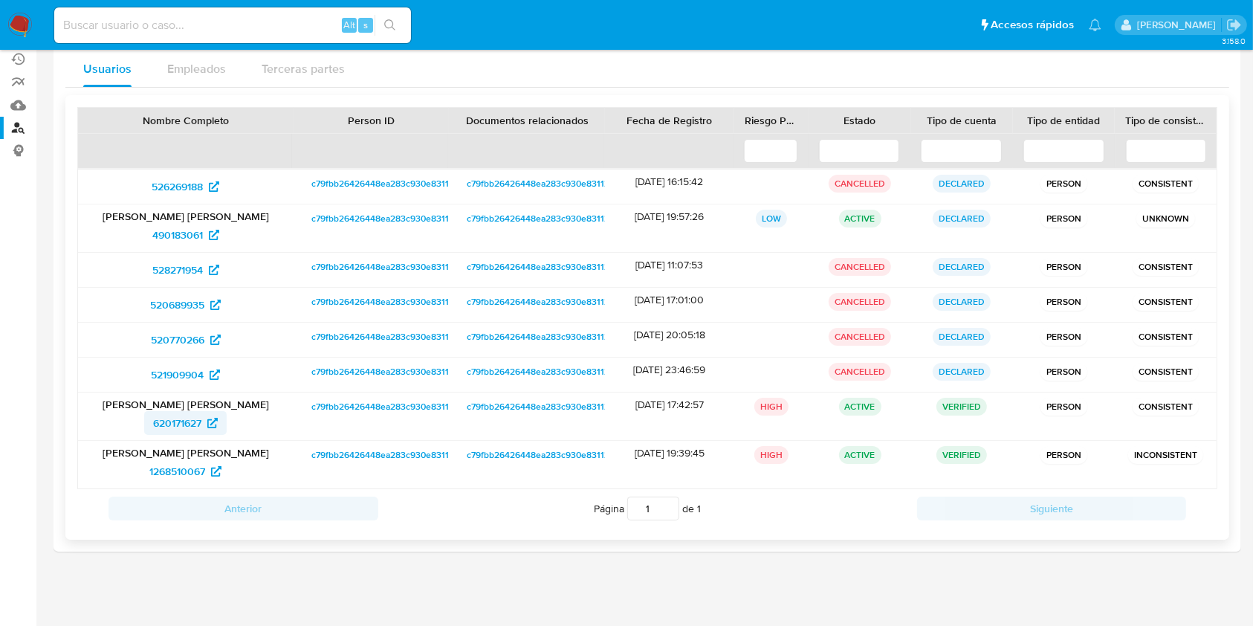
click at [168, 418] on span "620171627" at bounding box center [177, 423] width 48 height 24
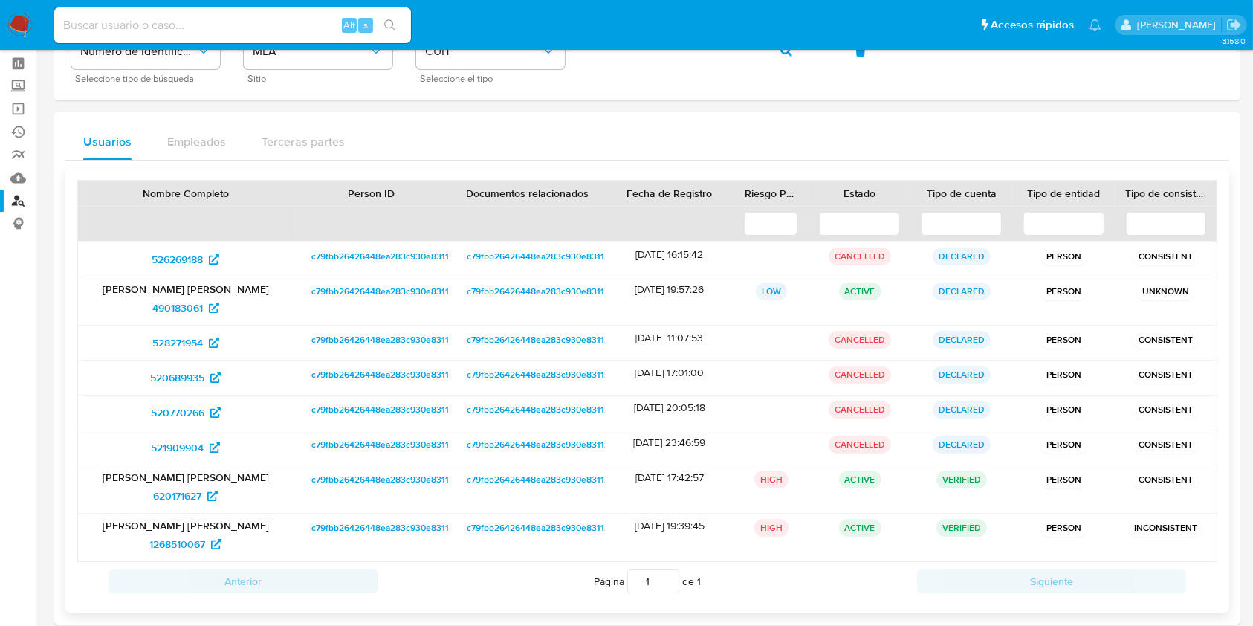
scroll to position [0, 0]
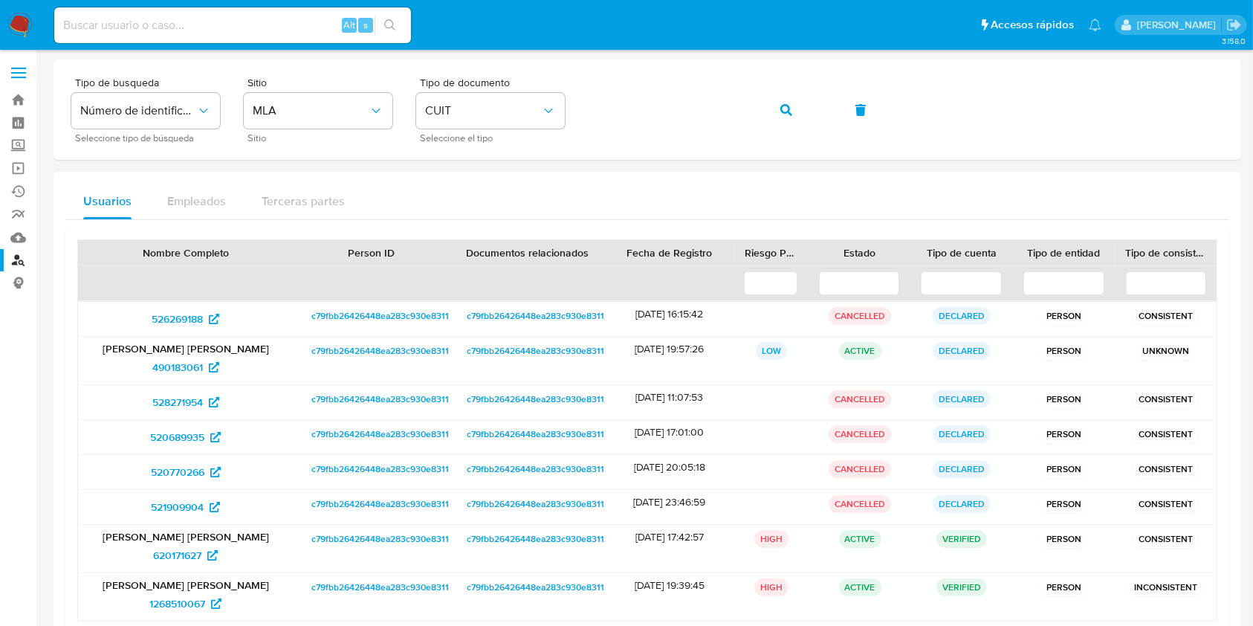
click at [182, 28] on input at bounding box center [232, 25] width 357 height 19
paste input "S7ActroDbQ9Smk849q9yc3I0"
type input "S7ActroDbQ9Smk849q9yc3I0"
click at [401, 20] on button "search-icon" at bounding box center [390, 25] width 30 height 21
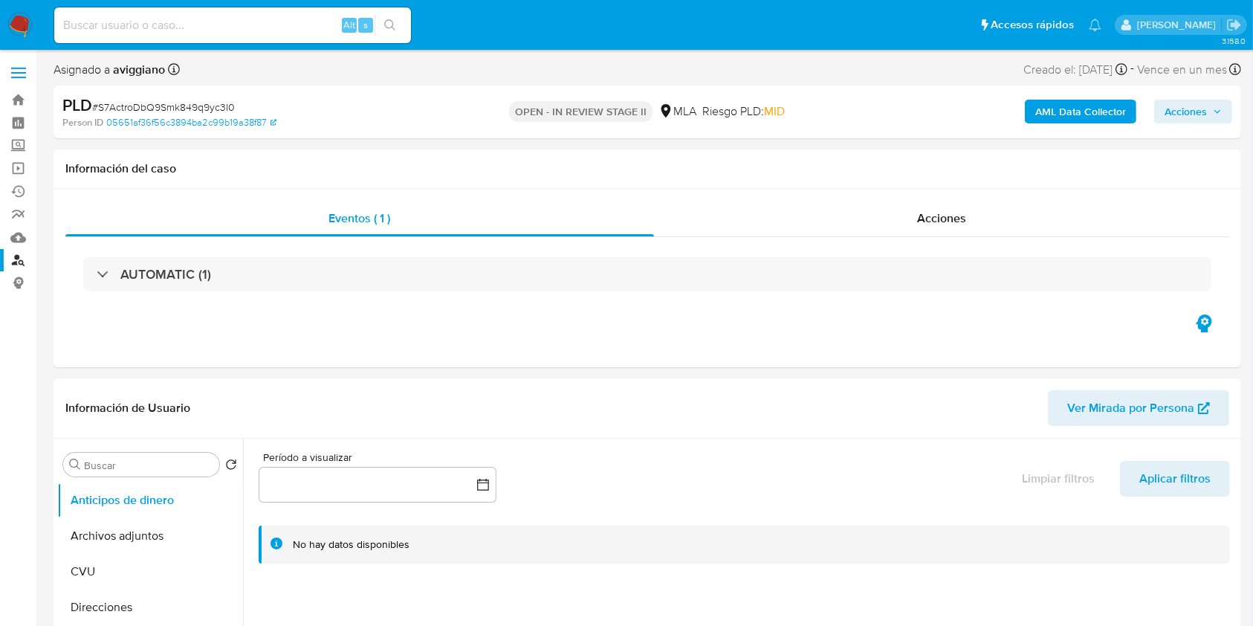
select select "10"
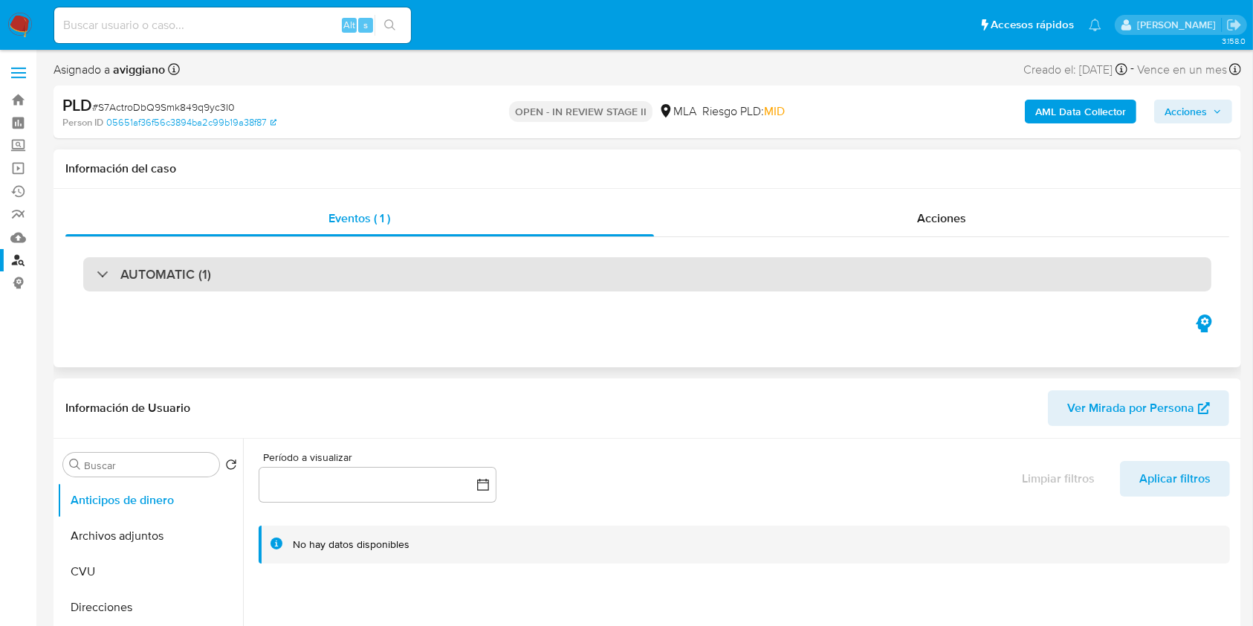
scroll to position [198, 0]
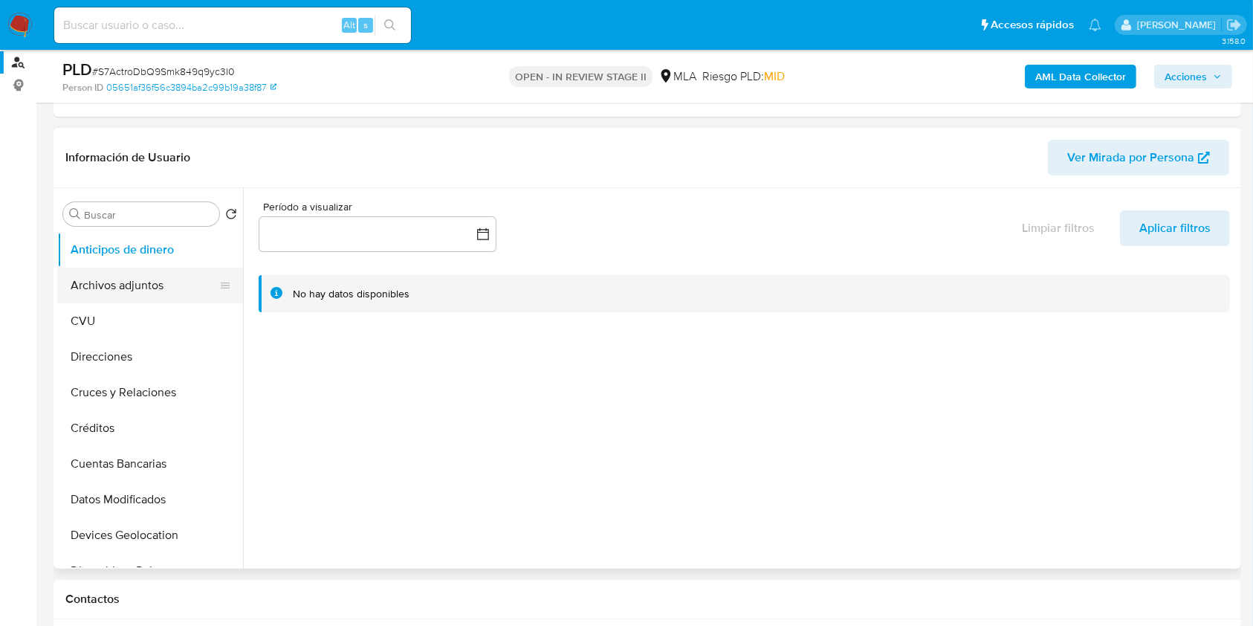
click at [152, 294] on button "Archivos adjuntos" at bounding box center [144, 286] width 174 height 36
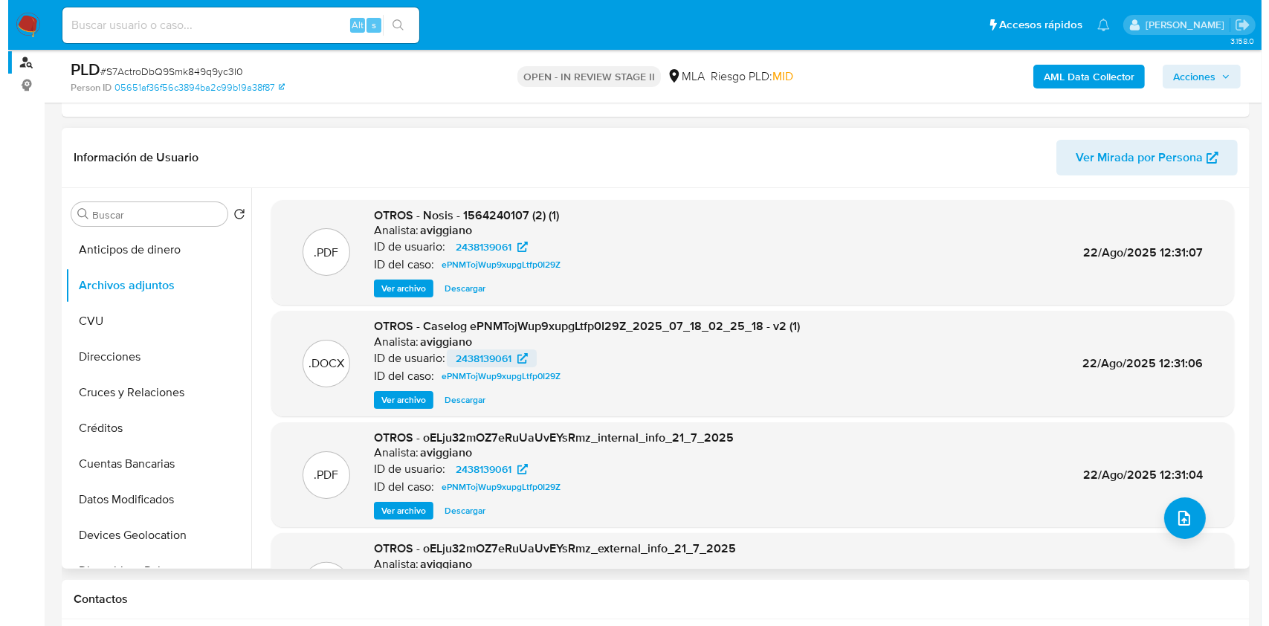
scroll to position [125, 0]
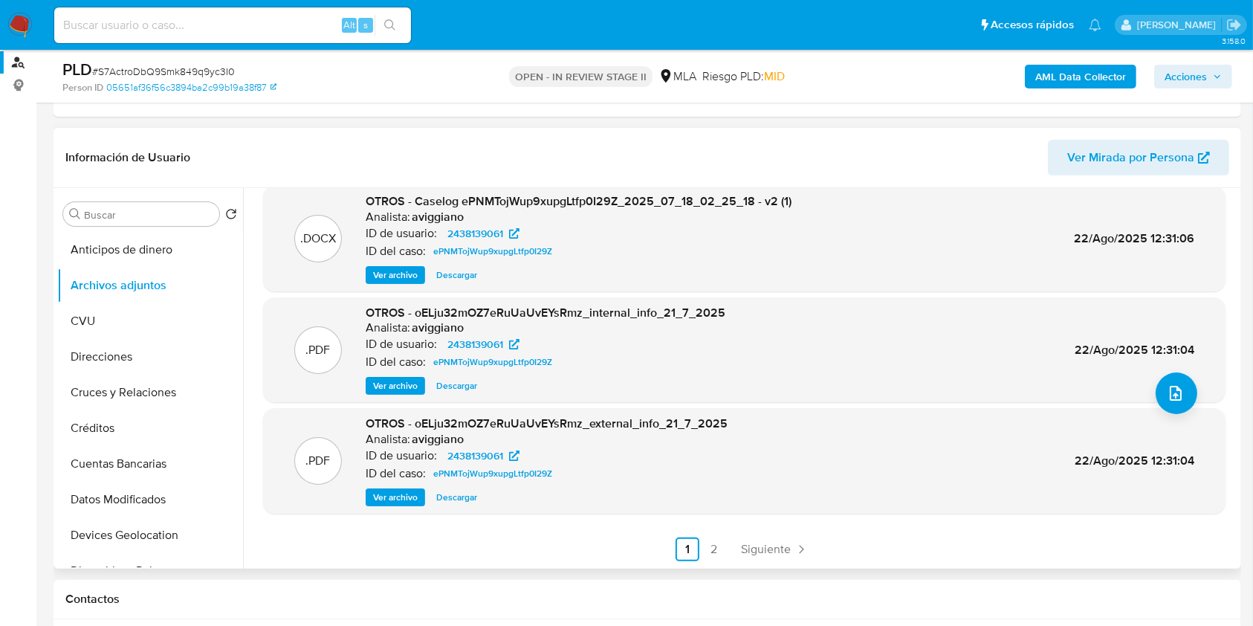
click at [375, 278] on span "Ver archivo" at bounding box center [395, 275] width 45 height 15
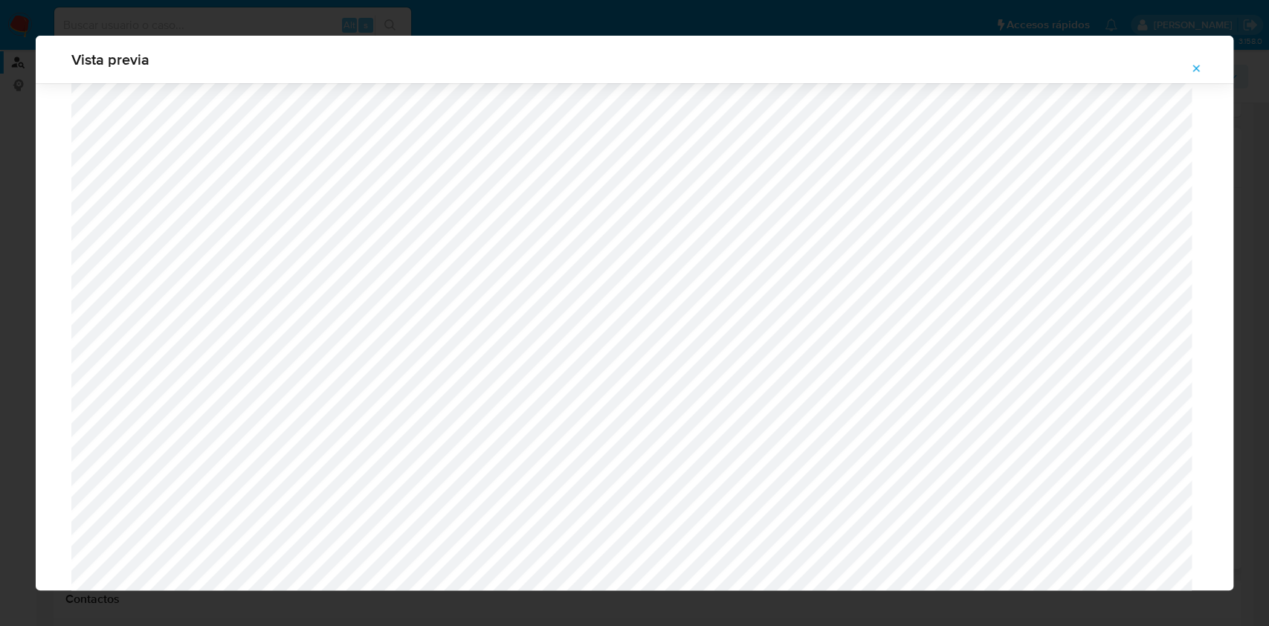
scroll to position [465, 0]
click at [1190, 62] on icon "Attachment preview" at bounding box center [1196, 68] width 12 height 12
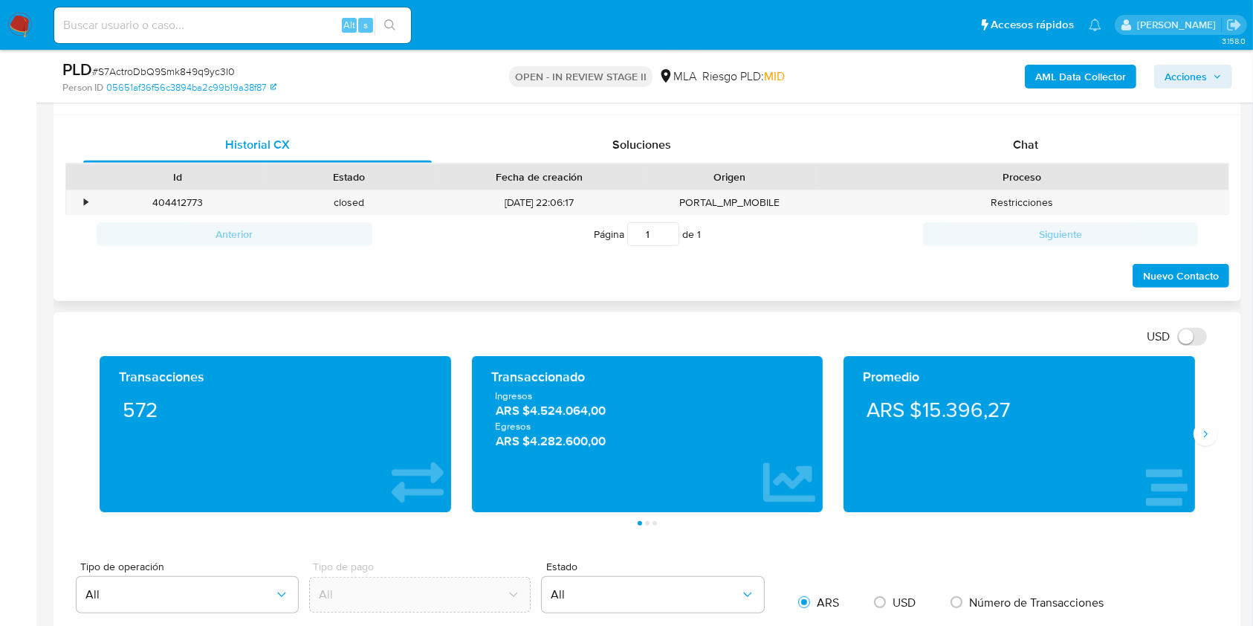
scroll to position [595, 0]
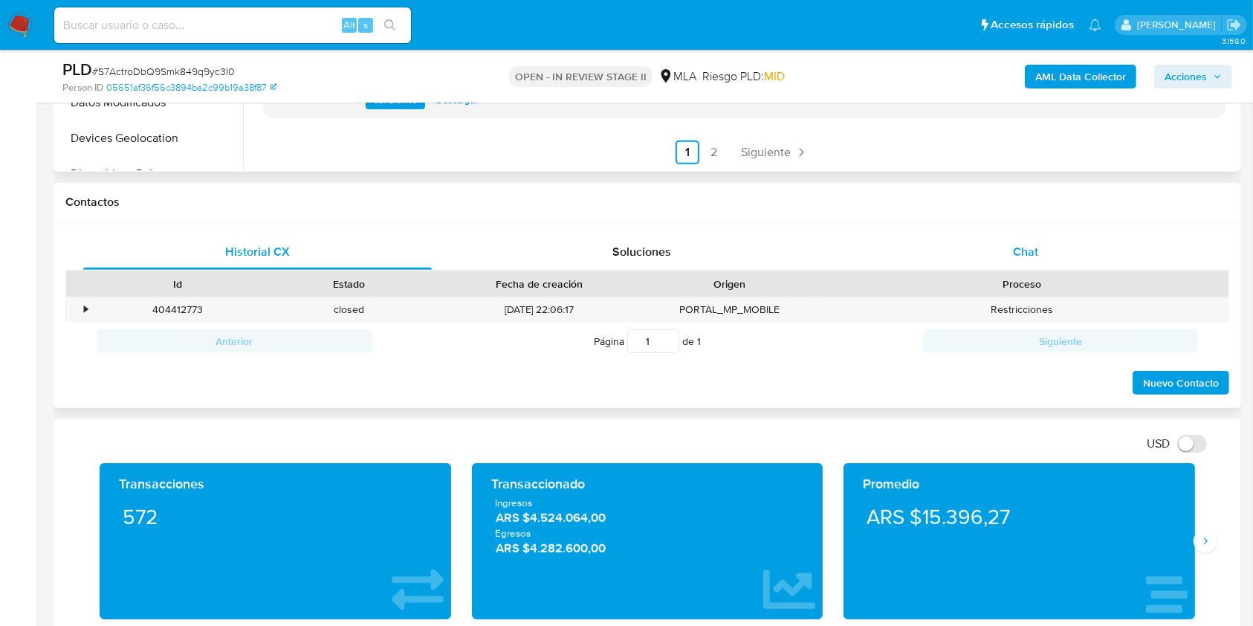
click at [1049, 254] on div "Chat" at bounding box center [1026, 252] width 349 height 36
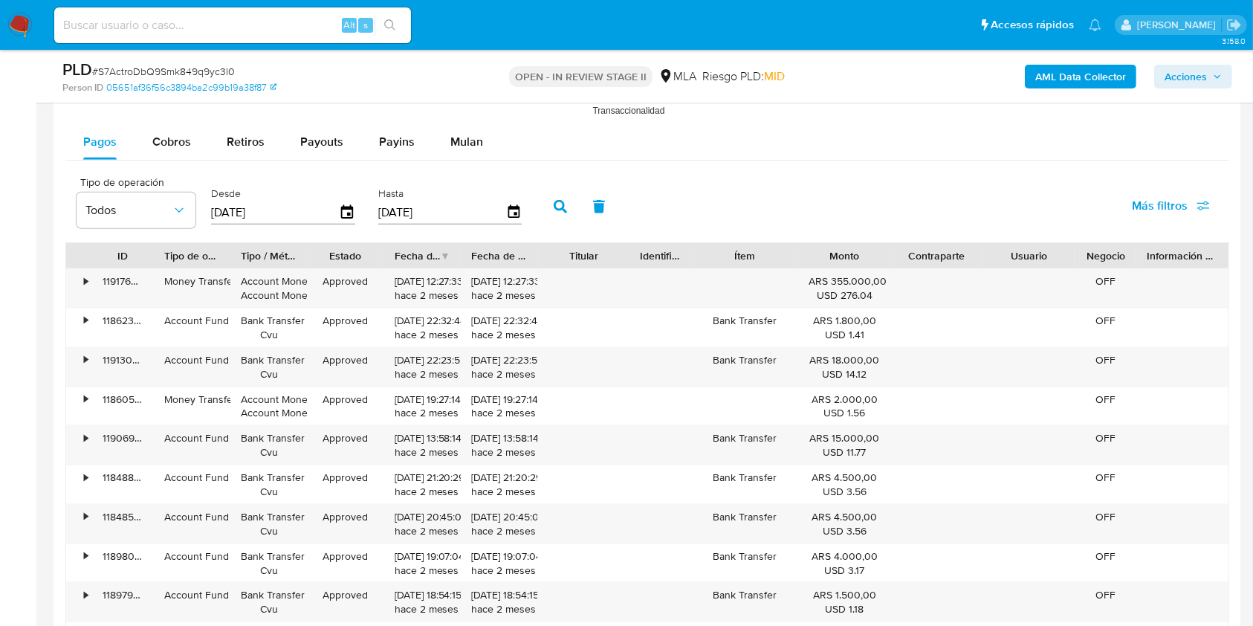
scroll to position [1784, 0]
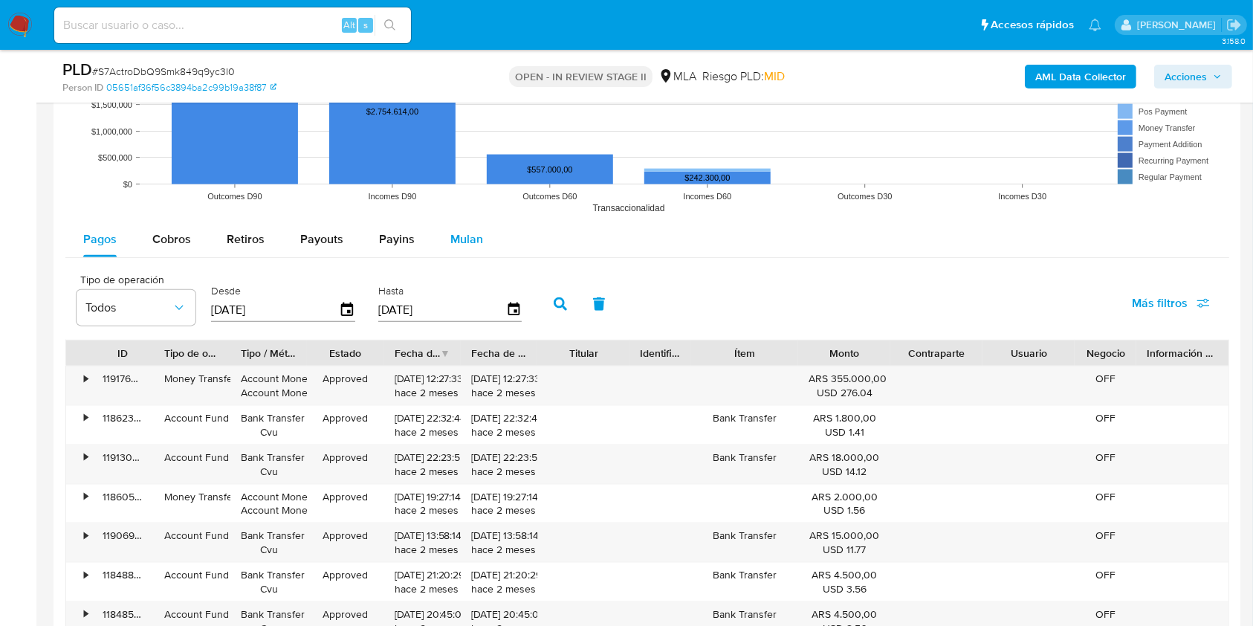
drag, startPoint x: 461, startPoint y: 235, endPoint x: 448, endPoint y: 250, distance: 19.5
click at [461, 235] on span "Mulan" at bounding box center [467, 238] width 33 height 17
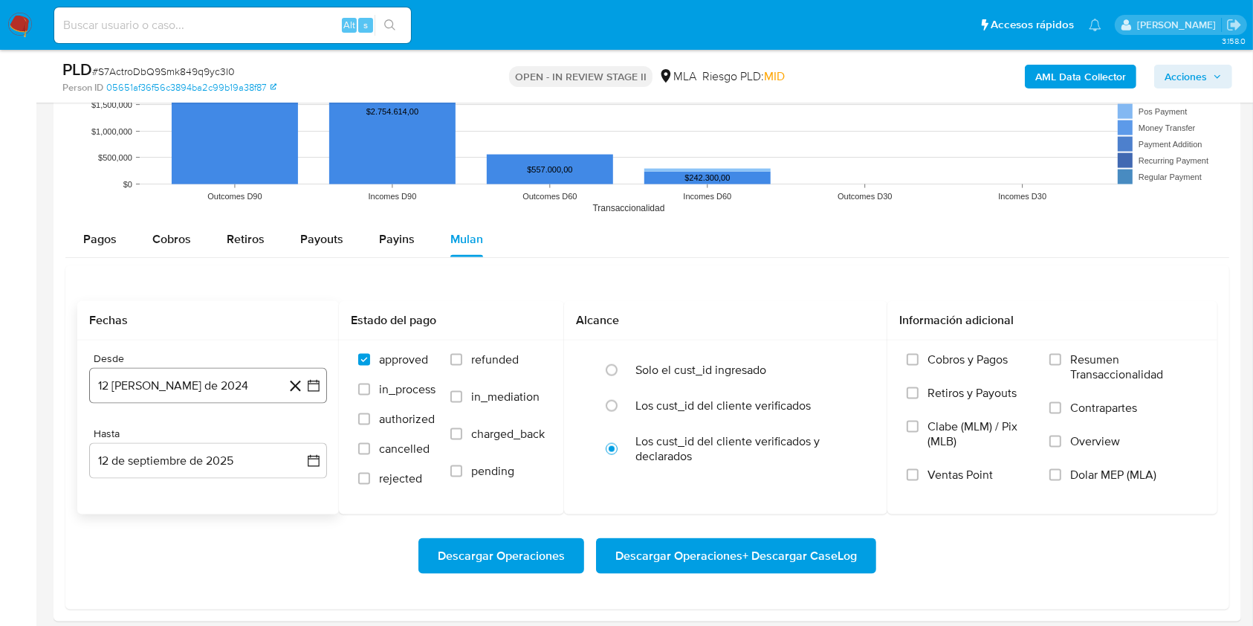
click at [227, 373] on button "12 de agosto de 2024" at bounding box center [208, 386] width 238 height 36
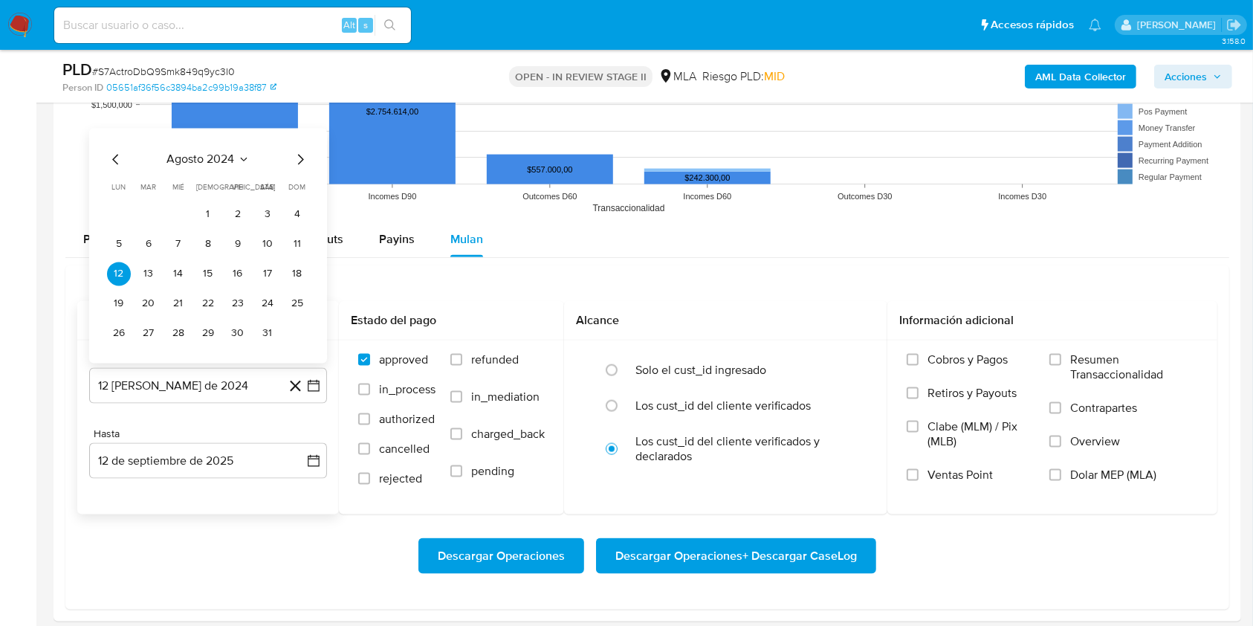
click at [300, 157] on icon "Mes siguiente" at bounding box center [301, 160] width 6 height 10
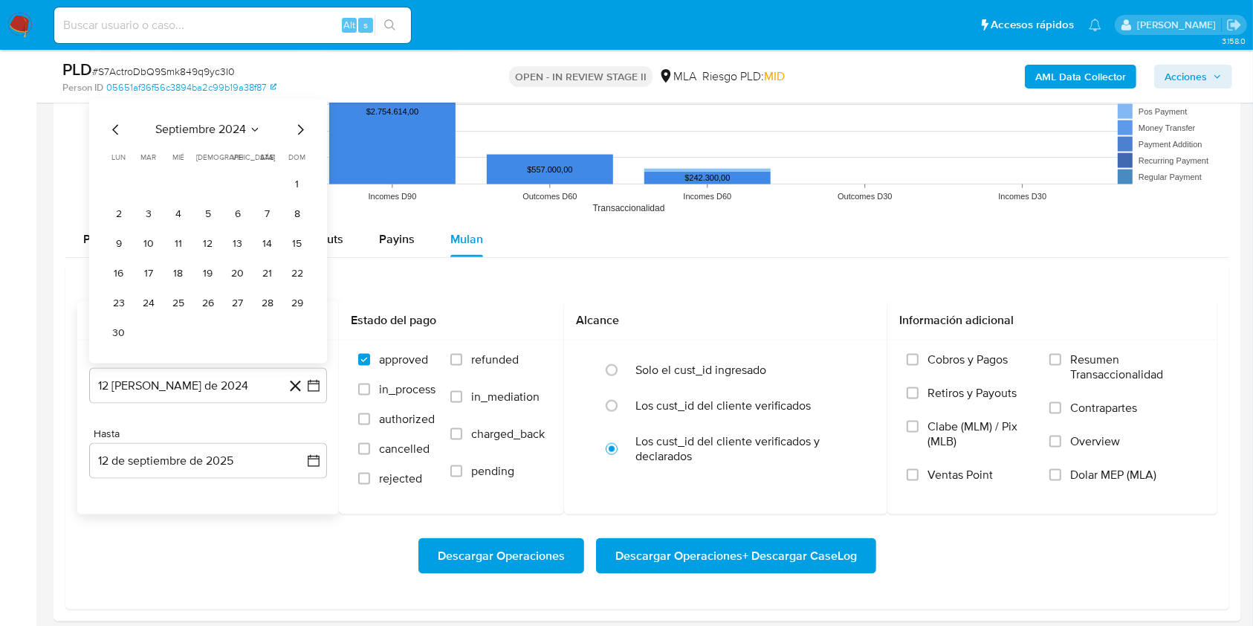
click at [296, 128] on icon "Mes siguiente" at bounding box center [300, 130] width 18 height 18
click at [299, 151] on icon "Mes siguiente" at bounding box center [300, 160] width 18 height 18
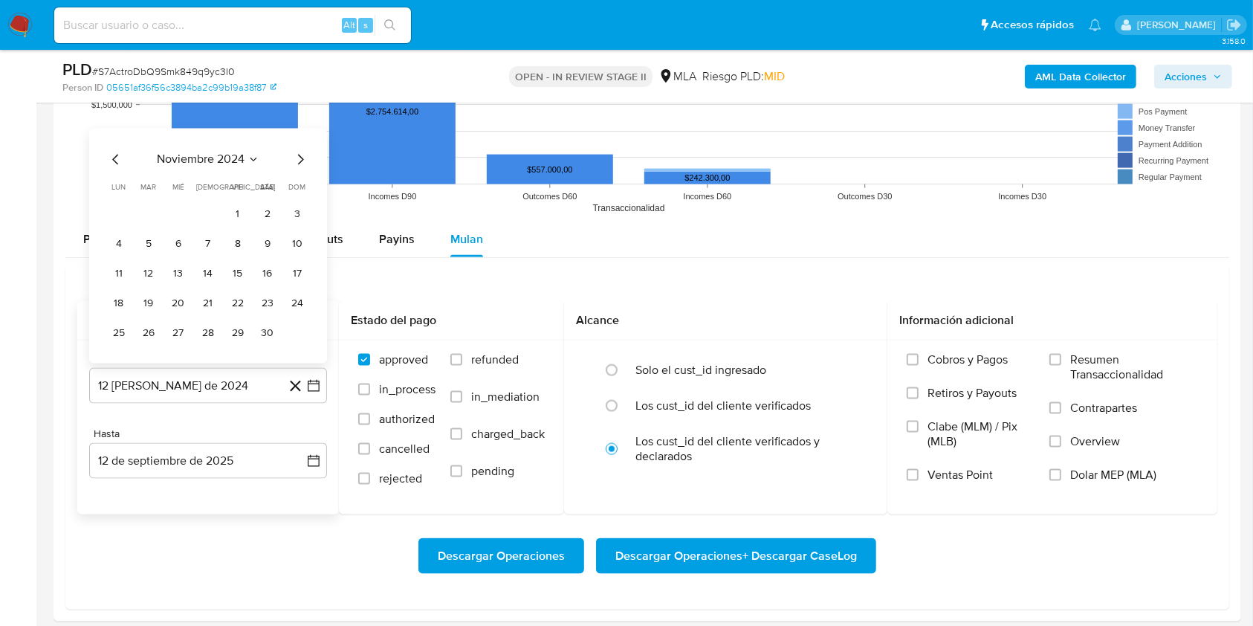
click at [252, 157] on icon "Seleccionar mes y año" at bounding box center [254, 160] width 12 height 12
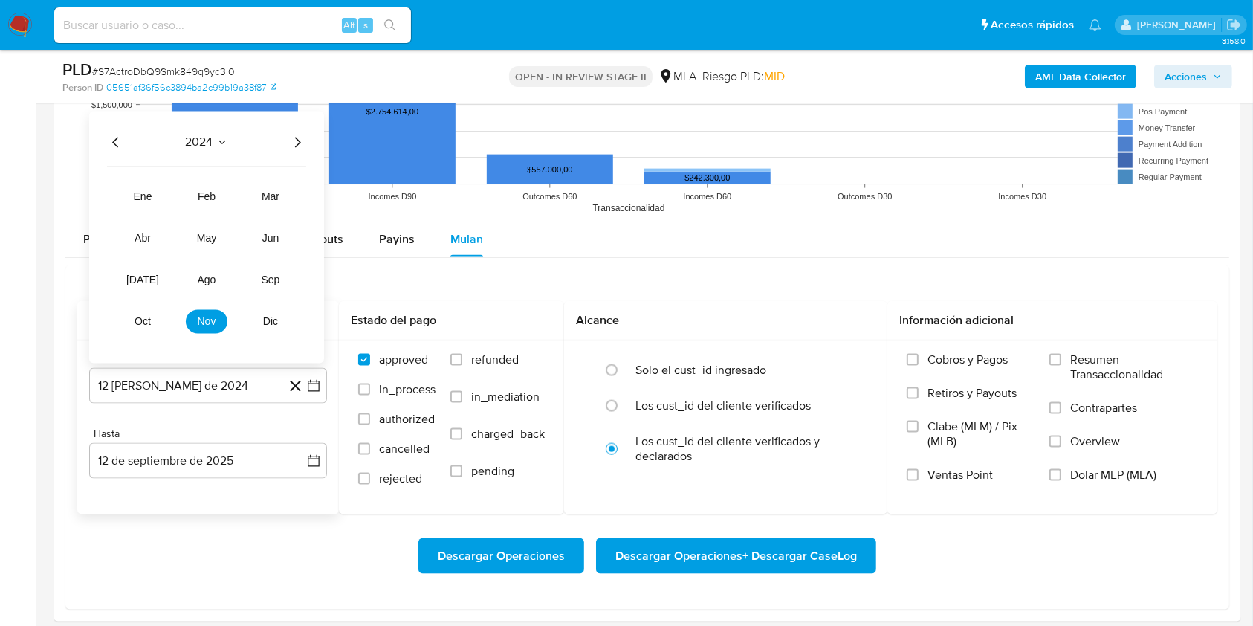
click at [297, 146] on icon "Año siguiente" at bounding box center [298, 143] width 6 height 10
click at [154, 288] on button "jul" at bounding box center [143, 280] width 42 height 24
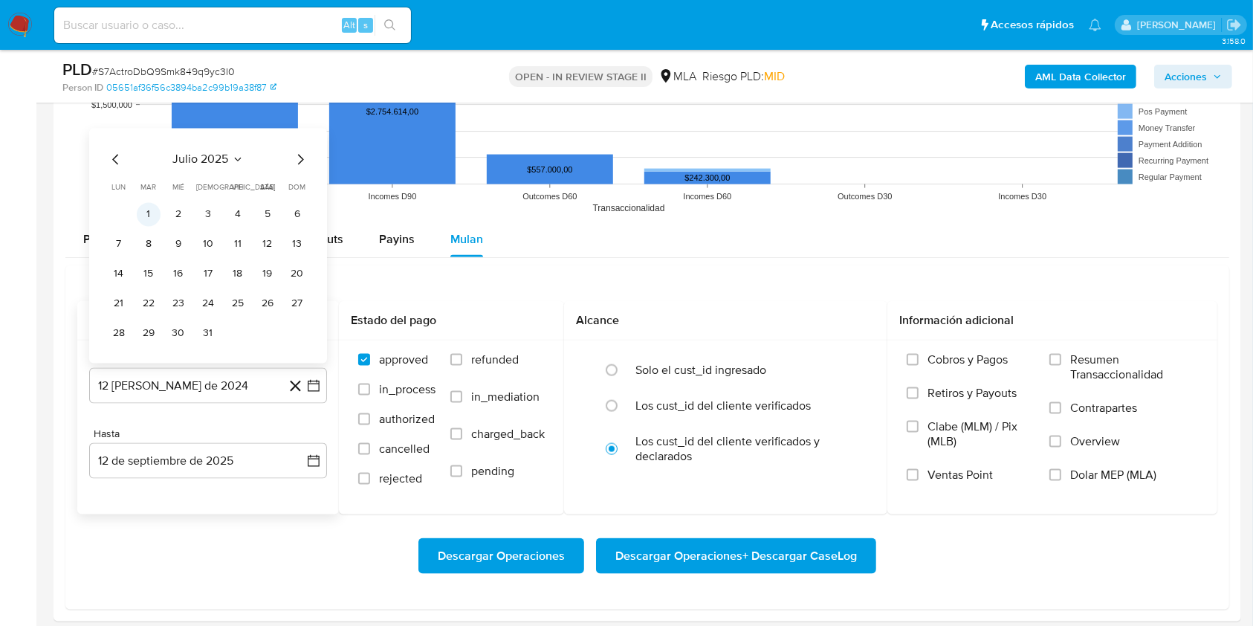
click at [144, 222] on button "1" at bounding box center [149, 215] width 24 height 24
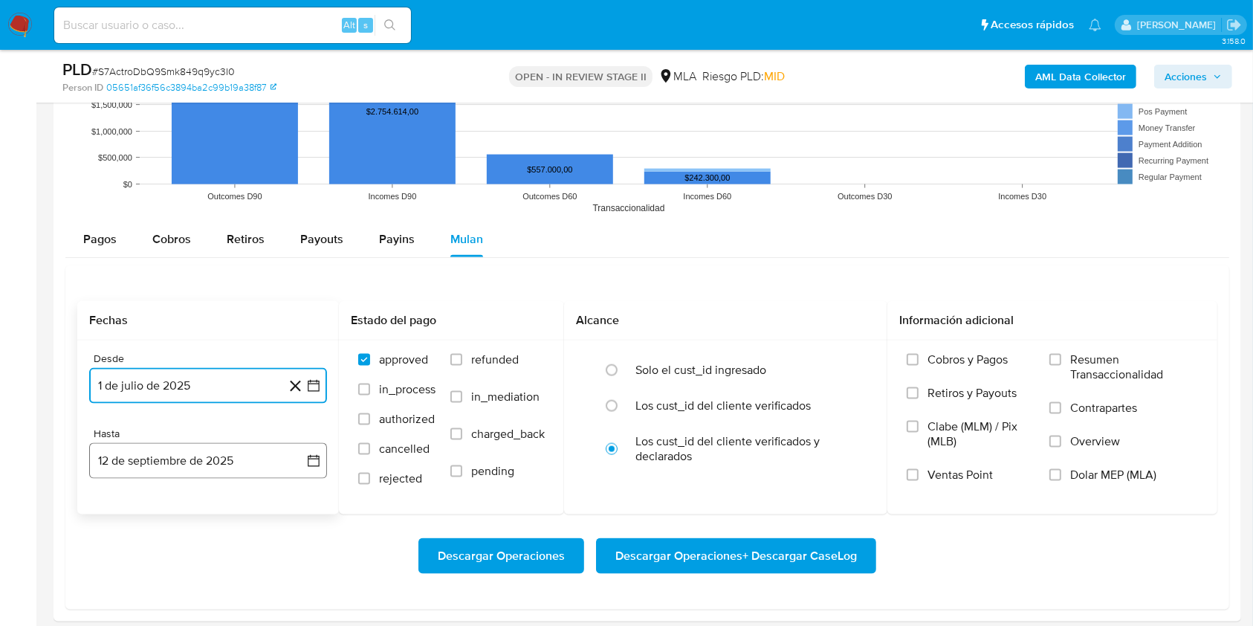
click at [161, 451] on button "12 de septiembre de 2025" at bounding box center [208, 461] width 238 height 36
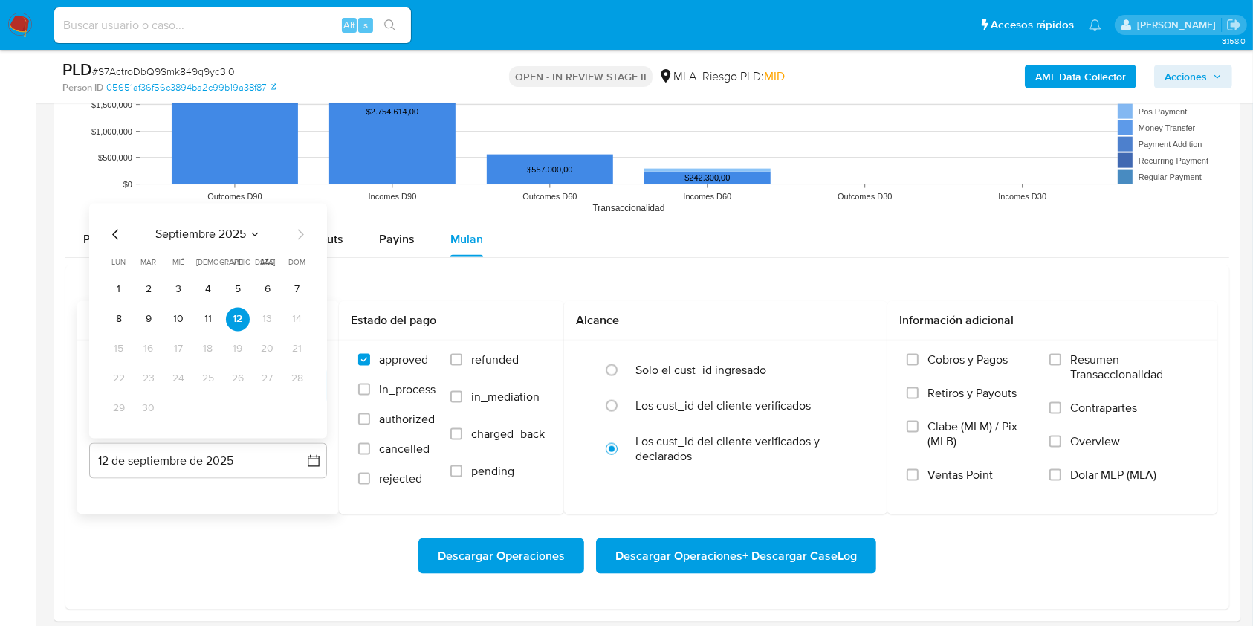
click at [120, 236] on icon "Mes anterior" at bounding box center [116, 235] width 18 height 18
click at [116, 235] on icon "Mes anterior" at bounding box center [116, 235] width 18 height 18
click at [204, 406] on button "31" at bounding box center [208, 409] width 24 height 24
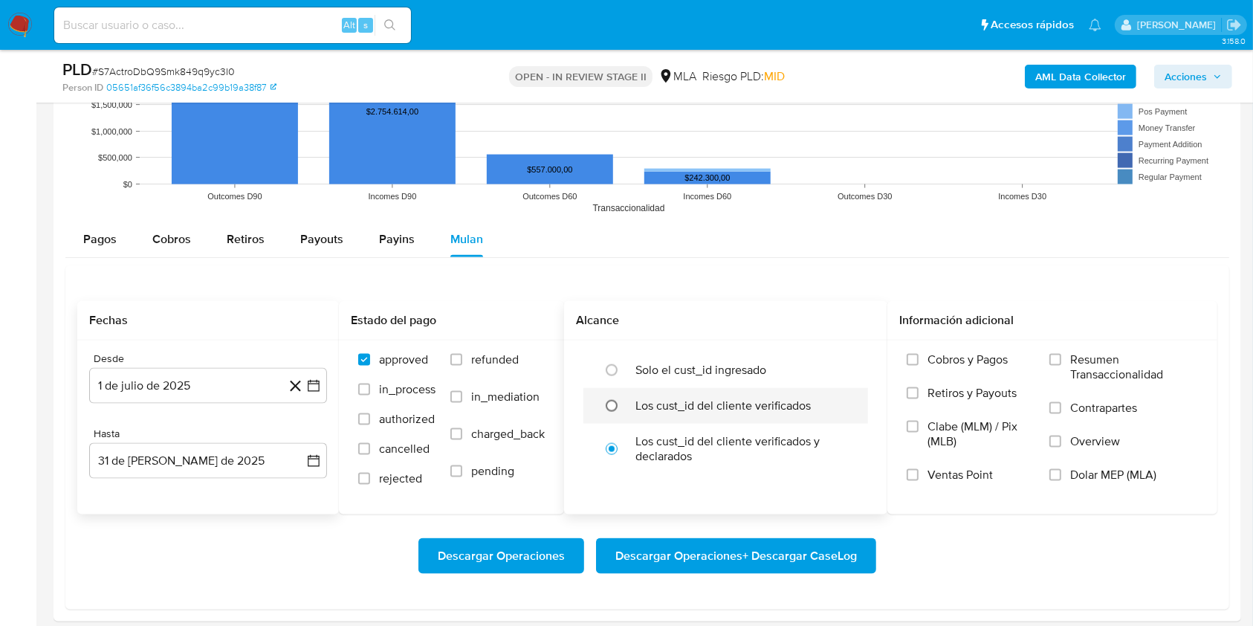
click at [608, 404] on input "radio" at bounding box center [612, 406] width 24 height 24
radio input "true"
click at [1118, 471] on span "Dolar MEP (MLA)" at bounding box center [1114, 475] width 86 height 15
click at [1062, 471] on input "Dolar MEP (MLA)" at bounding box center [1056, 475] width 12 height 12
click at [766, 554] on span "Descargar Operaciones + Descargar CaseLog" at bounding box center [737, 556] width 242 height 33
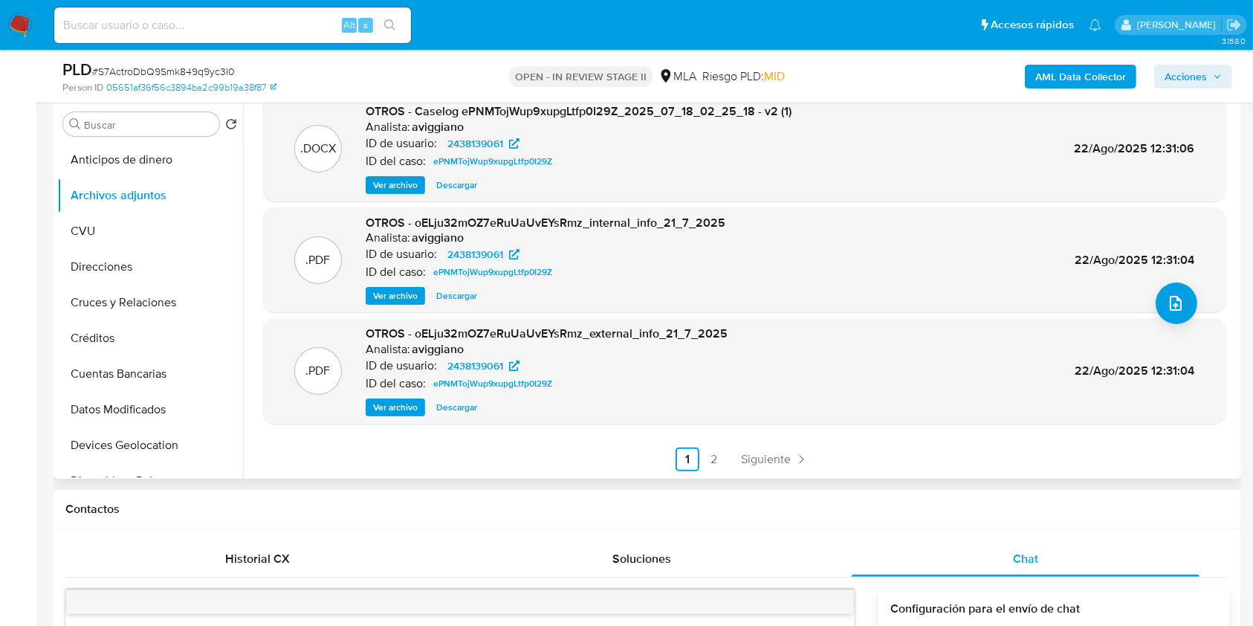
scroll to position [99, 0]
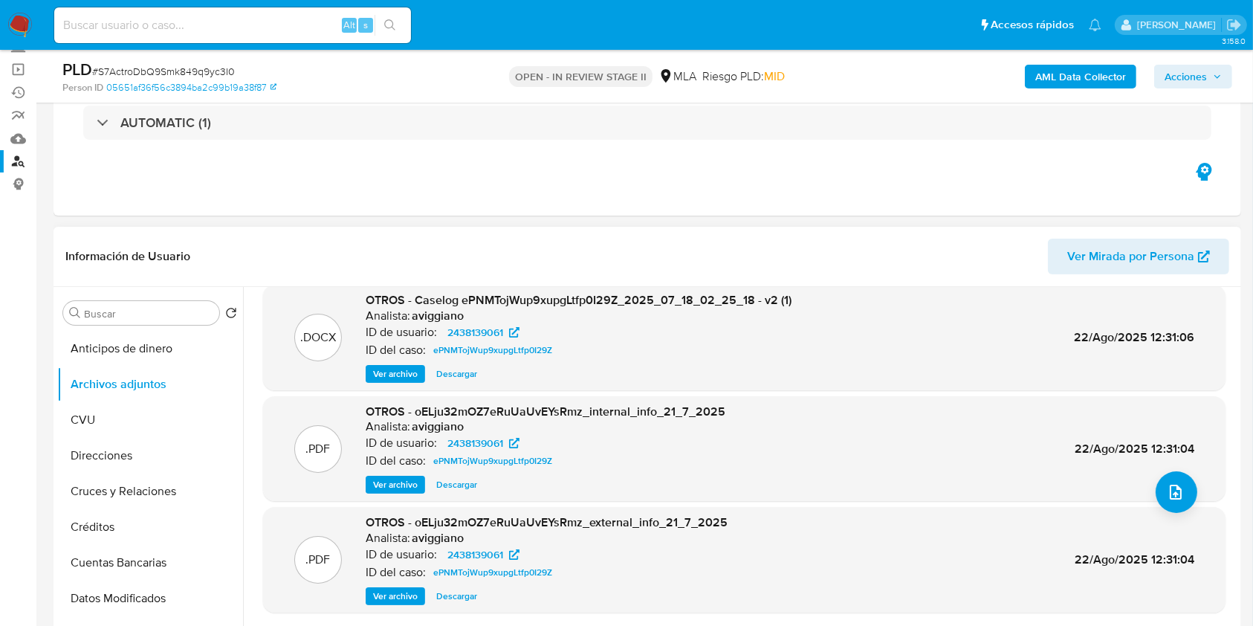
click at [1066, 81] on b "AML Data Collector" at bounding box center [1081, 77] width 91 height 24
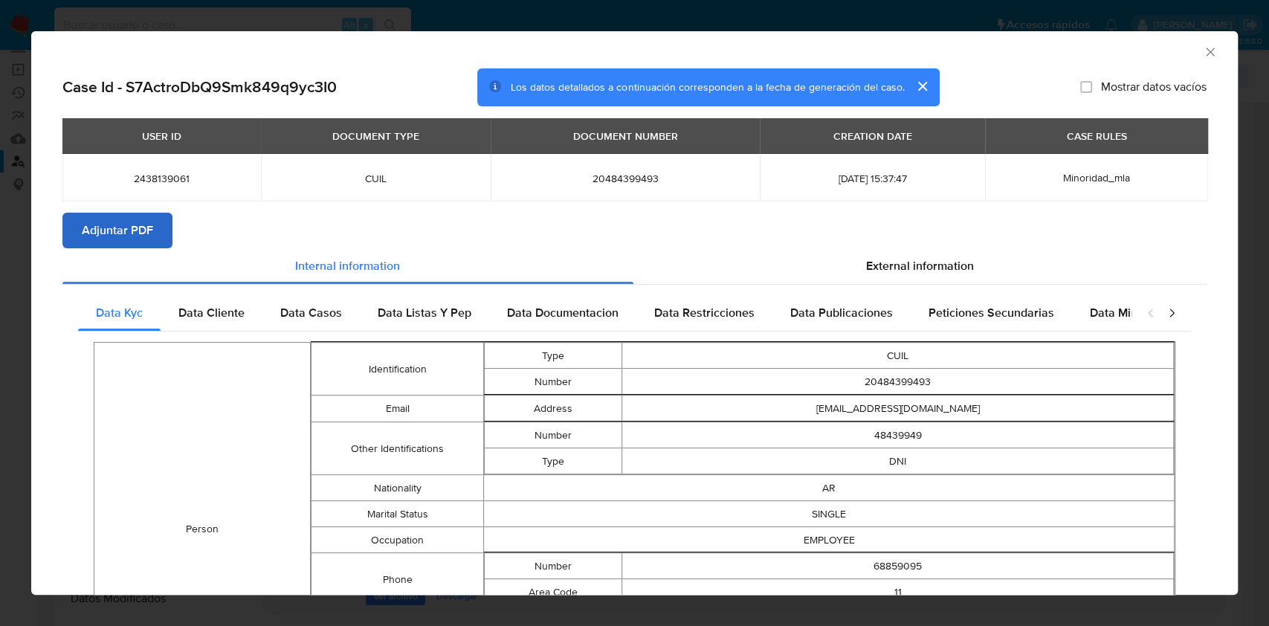
drag, startPoint x: 196, startPoint y: 228, endPoint x: 165, endPoint y: 218, distance: 32.9
click at [196, 226] on section "Adjuntar PDF" at bounding box center [634, 231] width 1144 height 36
click at [161, 219] on button "Adjuntar PDF" at bounding box center [117, 231] width 110 height 36
click at [884, 384] on td "20484399493" at bounding box center [898, 382] width 552 height 26
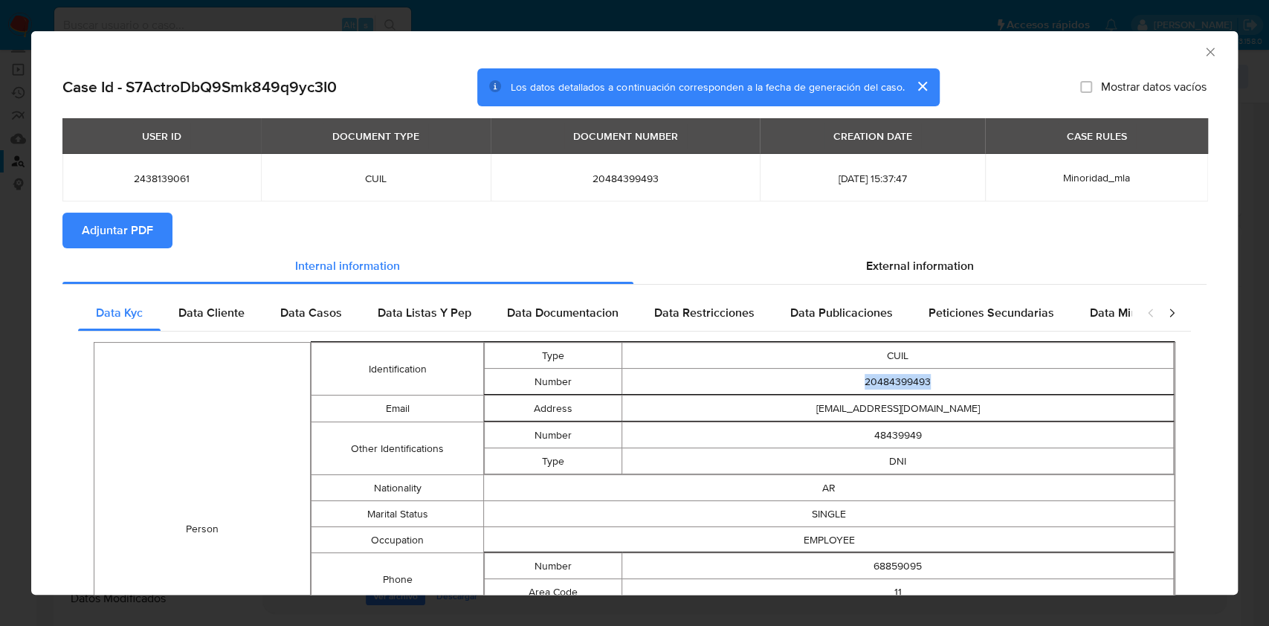
copy td "20484399493"
click at [1203, 50] on icon "Cerrar ventana" at bounding box center [1210, 52] width 15 height 15
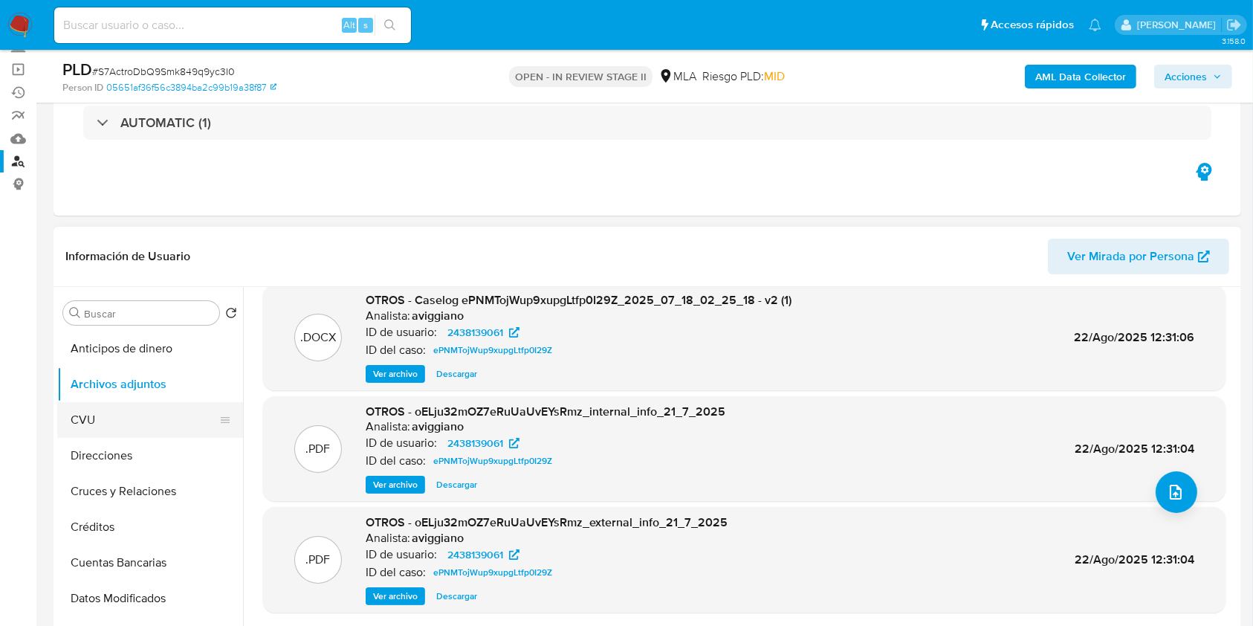
click at [93, 413] on button "CVU" at bounding box center [144, 420] width 174 height 36
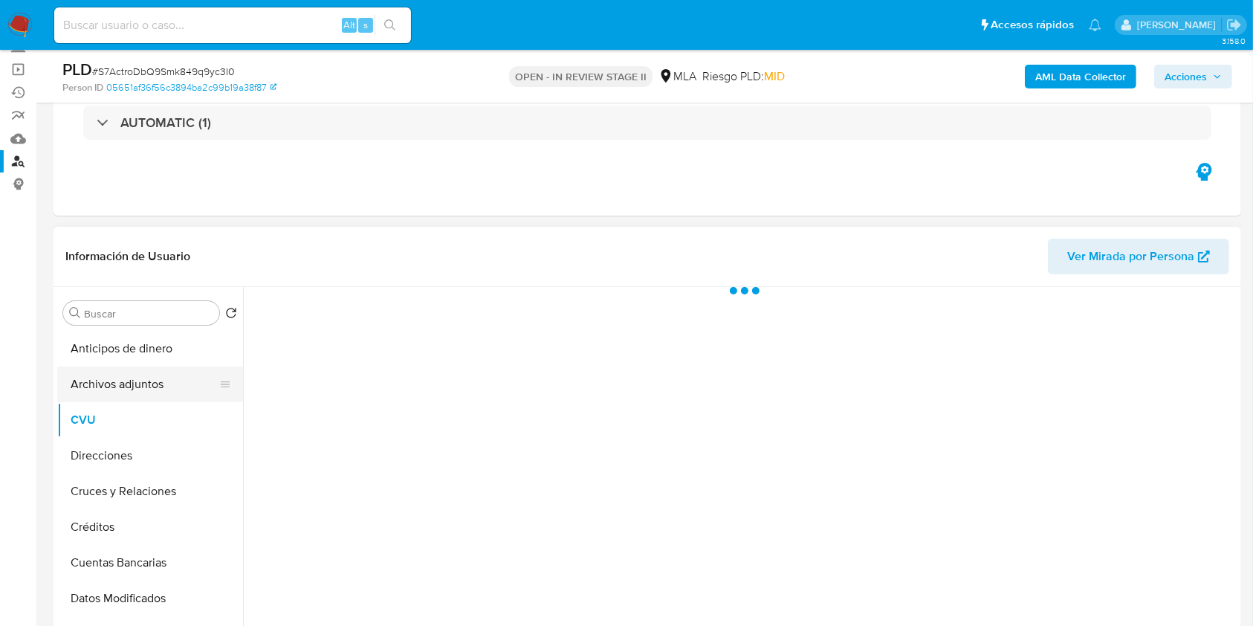
click at [103, 381] on button "Archivos adjuntos" at bounding box center [144, 385] width 174 height 36
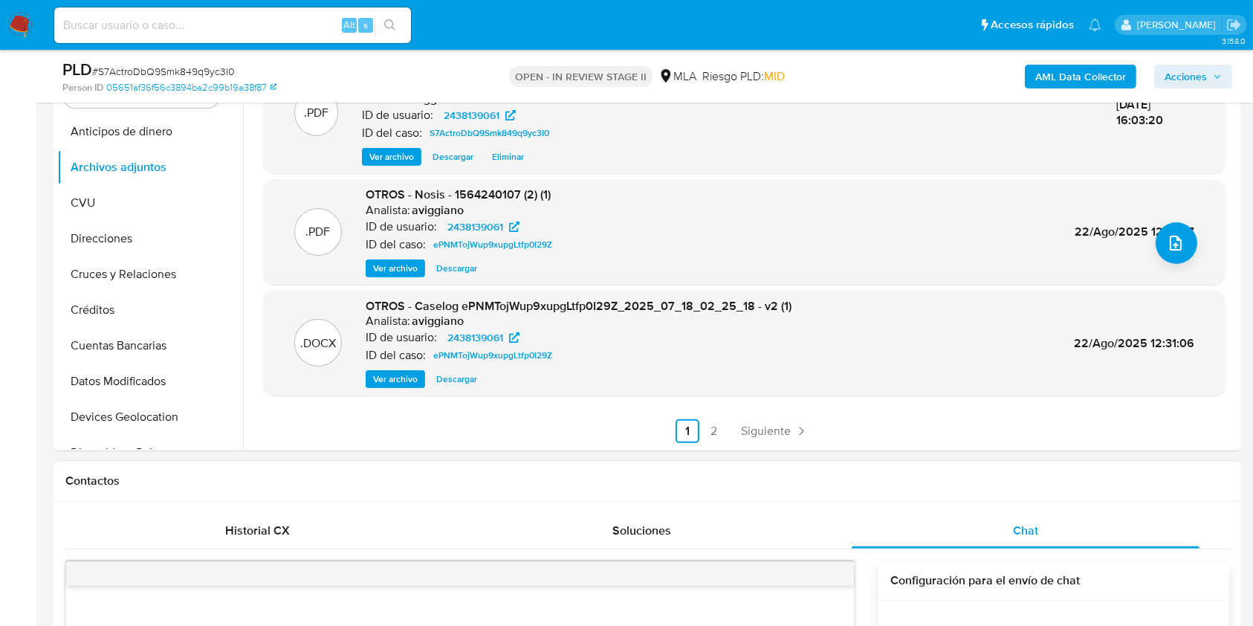
scroll to position [595, 0]
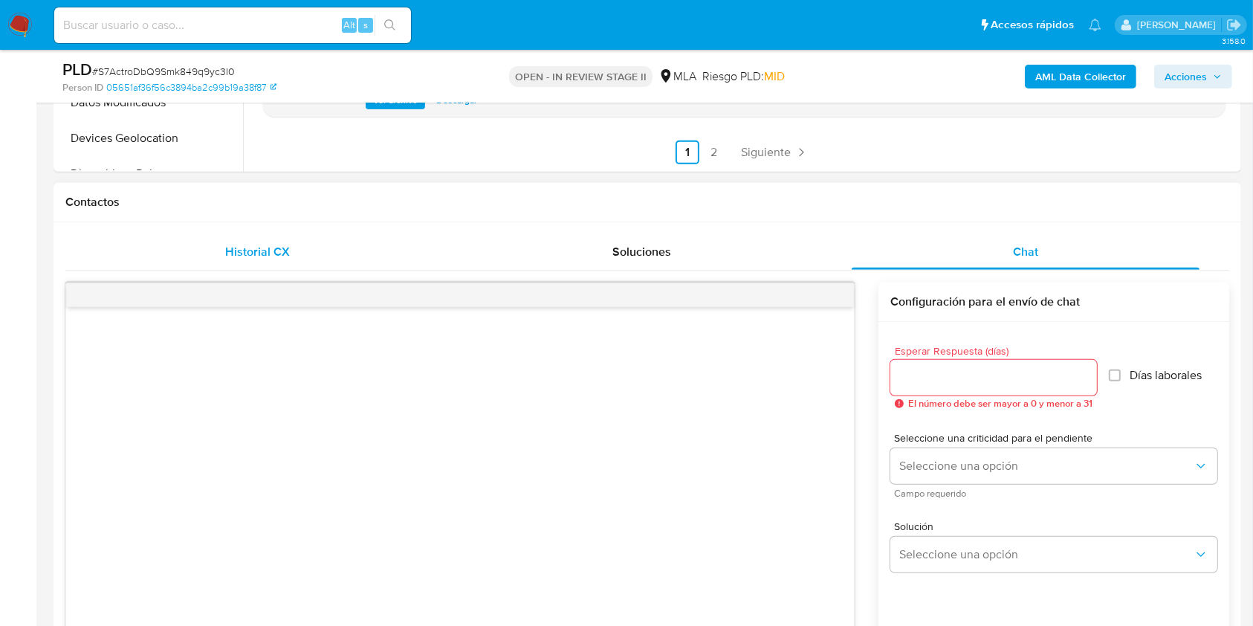
click at [239, 242] on div "Historial CX" at bounding box center [257, 252] width 349 height 36
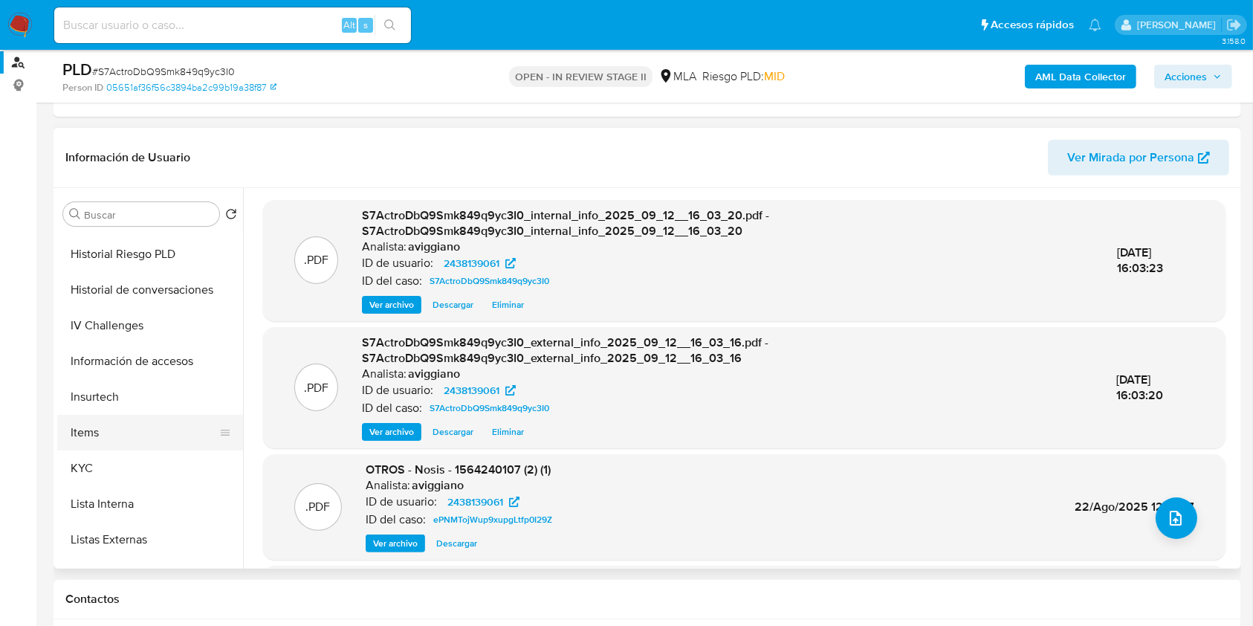
scroll to position [735, 0]
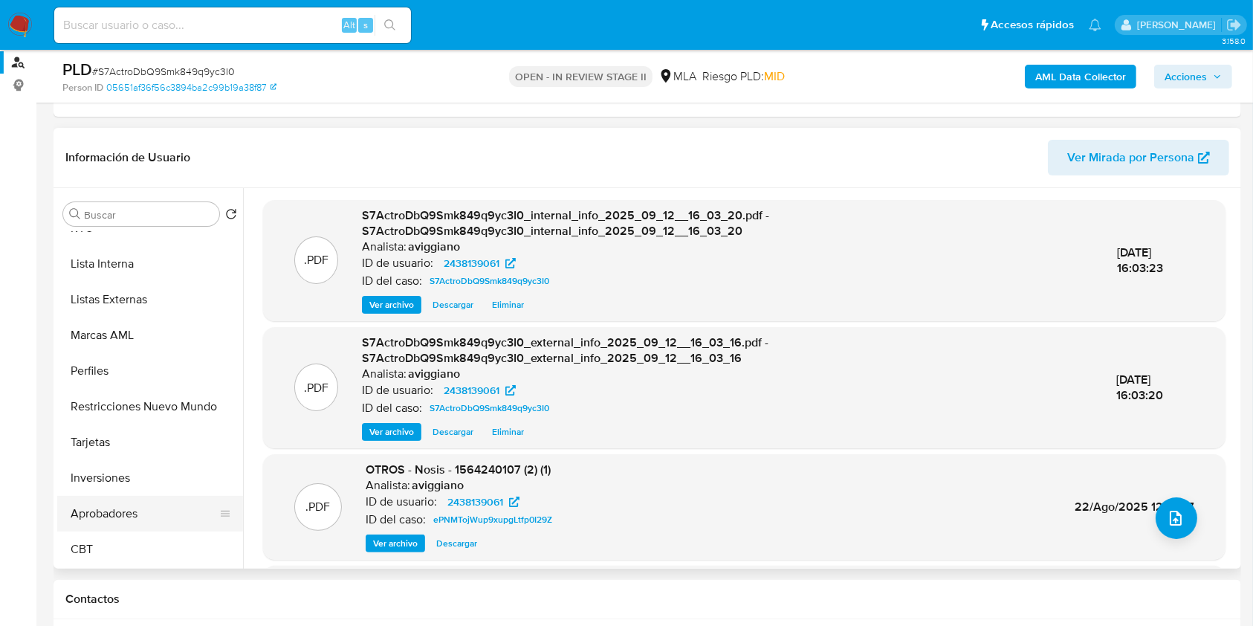
click at [111, 510] on button "Aprobadores" at bounding box center [144, 514] width 174 height 36
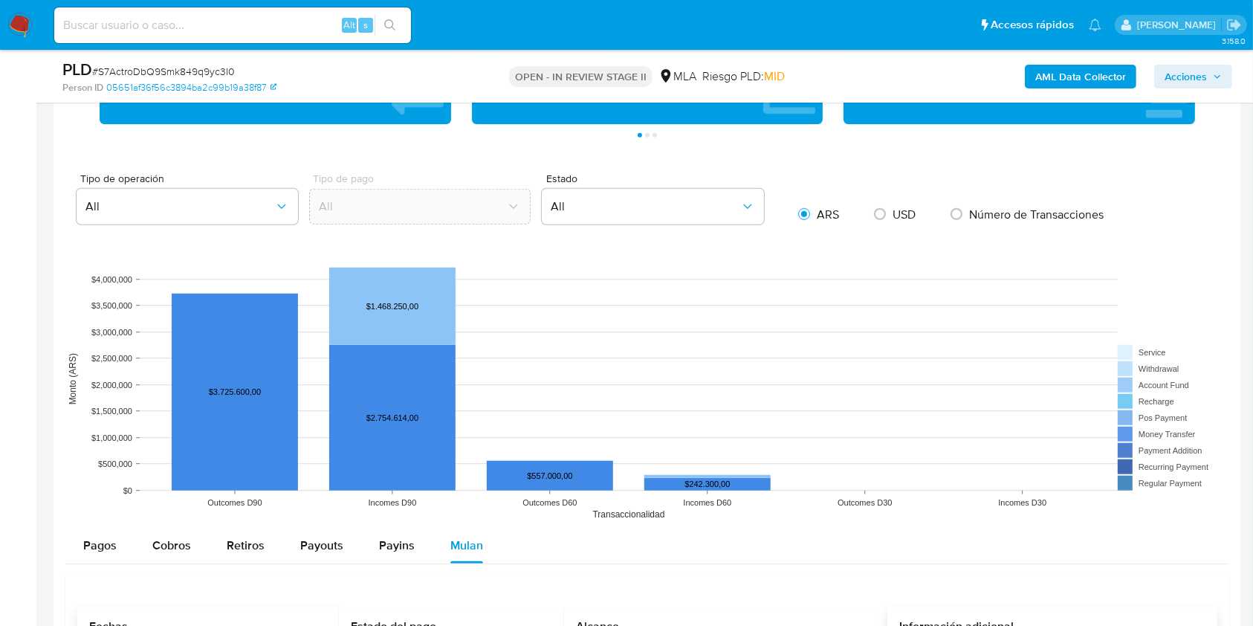
scroll to position [1387, 0]
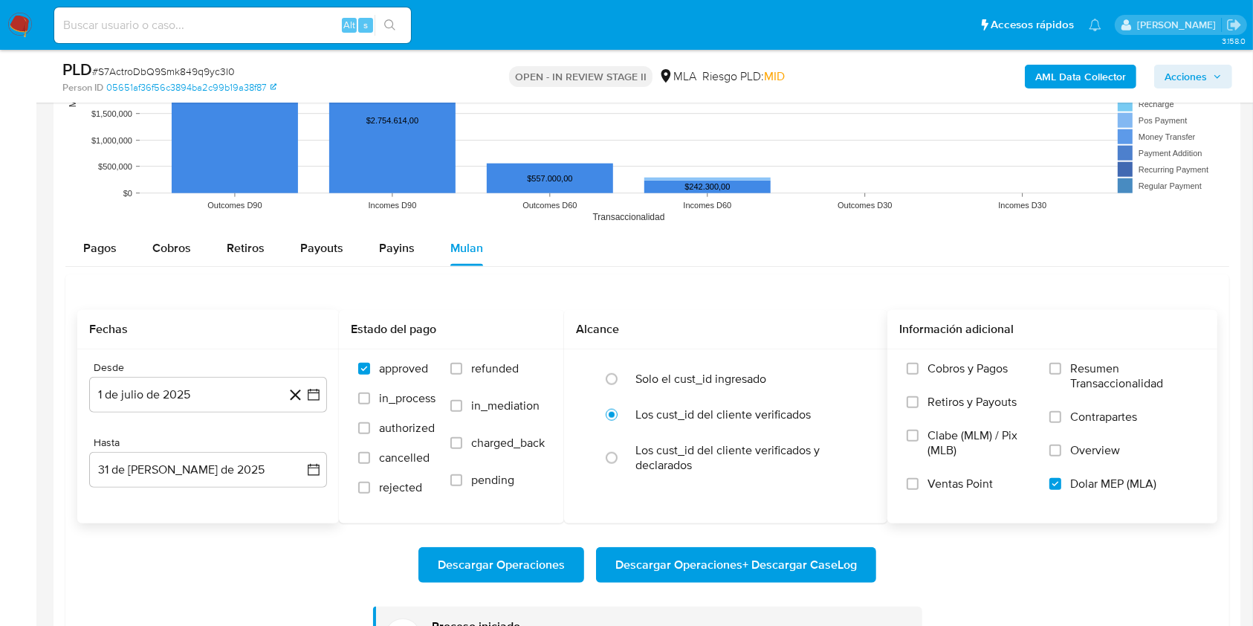
click at [650, 561] on span "Descargar Operaciones + Descargar CaseLog" at bounding box center [737, 565] width 242 height 33
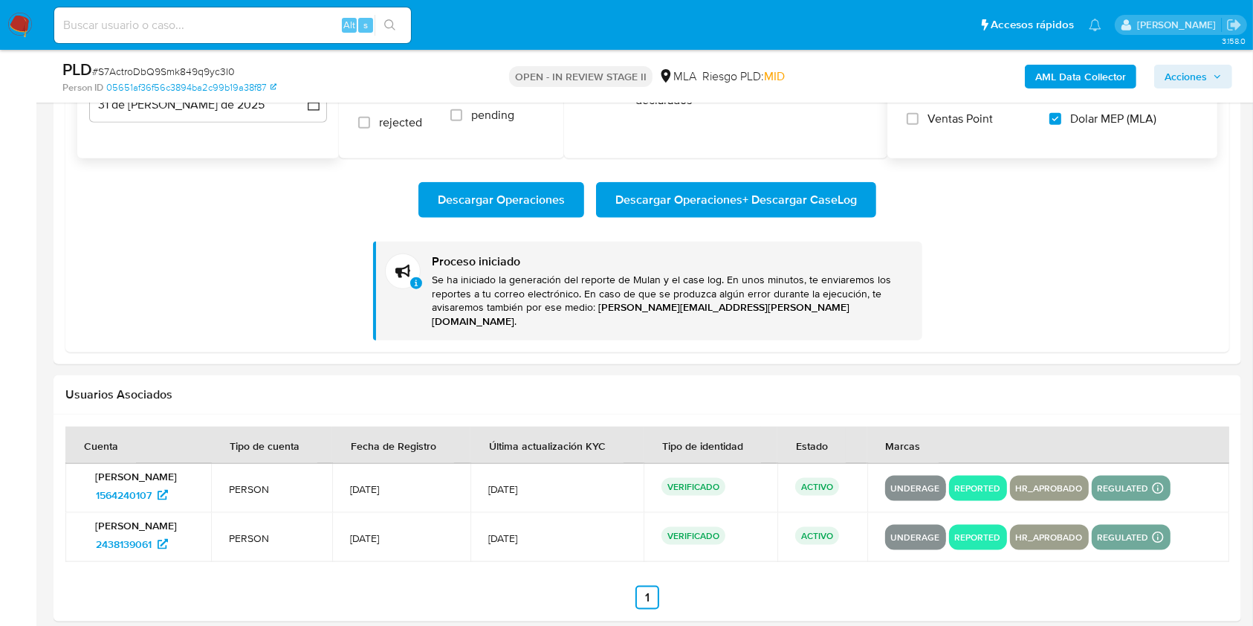
scroll to position [1784, 0]
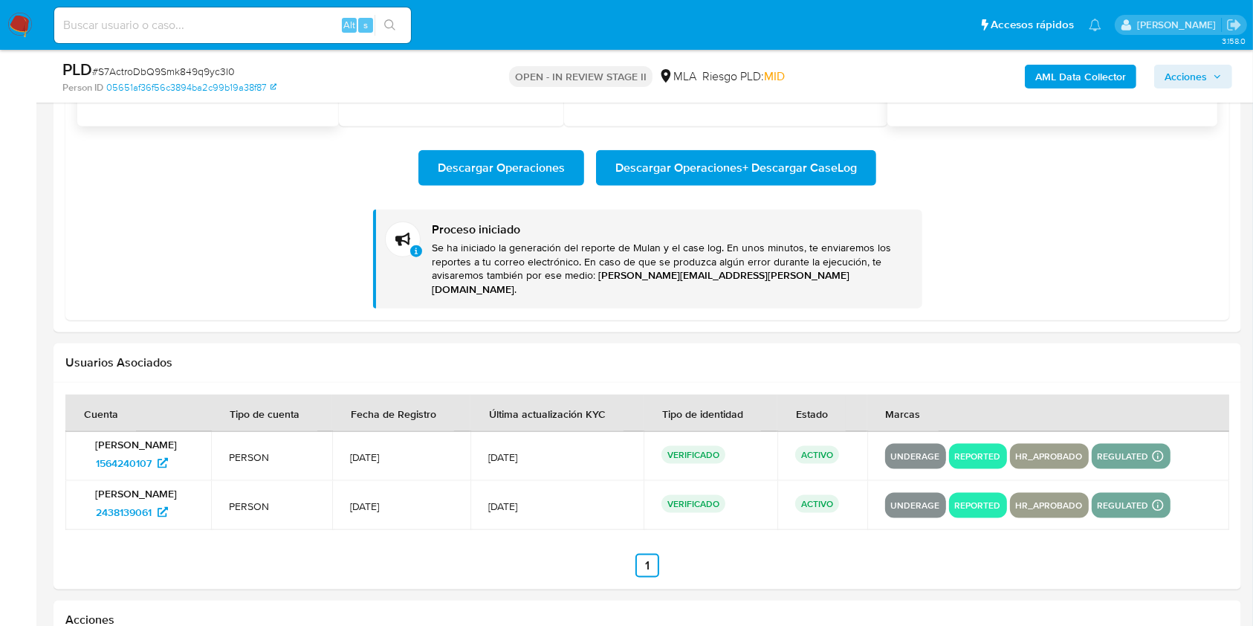
click at [659, 181] on span "Descargar Operaciones + Descargar CaseLog" at bounding box center [737, 168] width 242 height 33
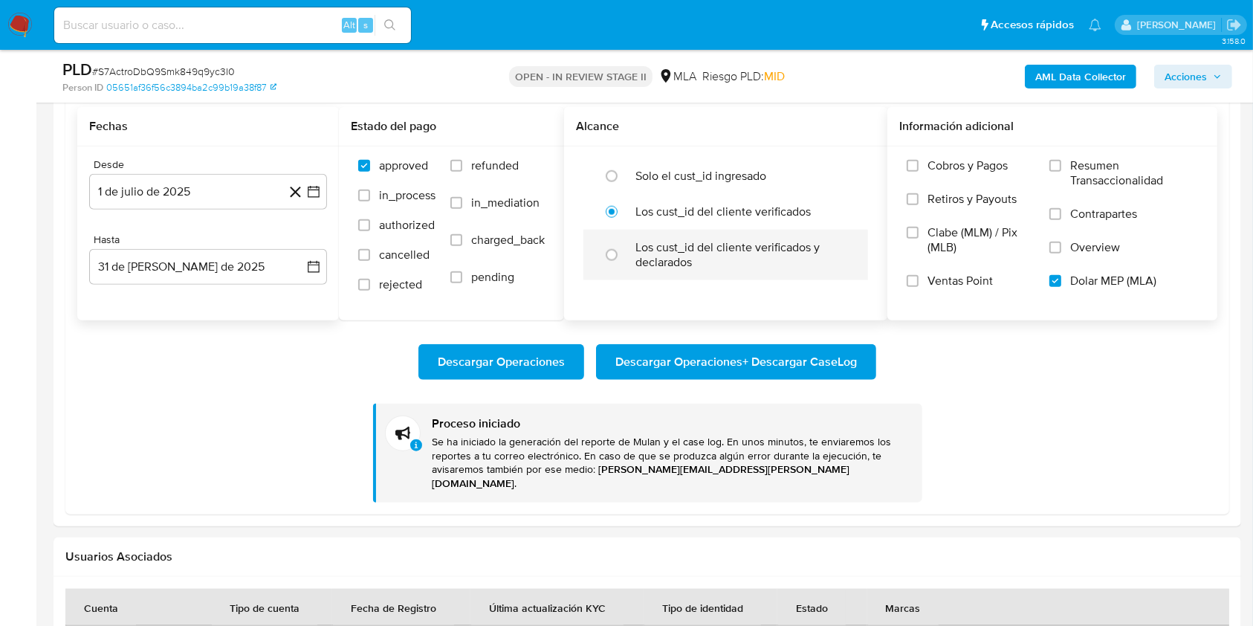
scroll to position [1586, 0]
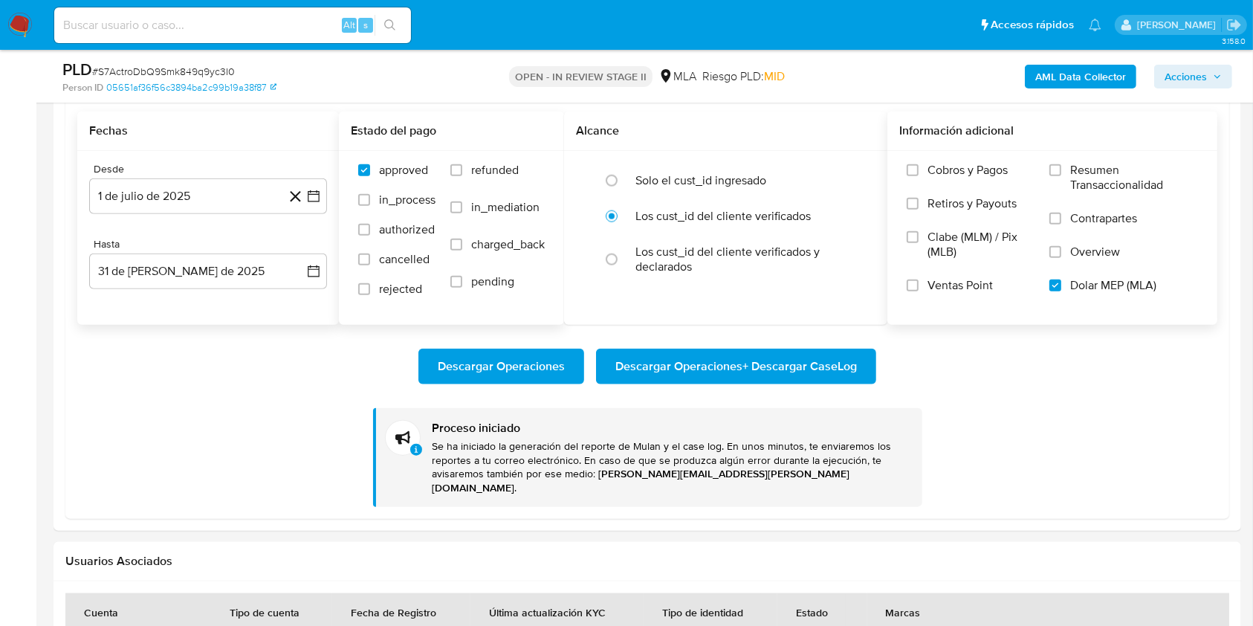
click at [423, 131] on h2 "Estado del pago" at bounding box center [451, 130] width 201 height 15
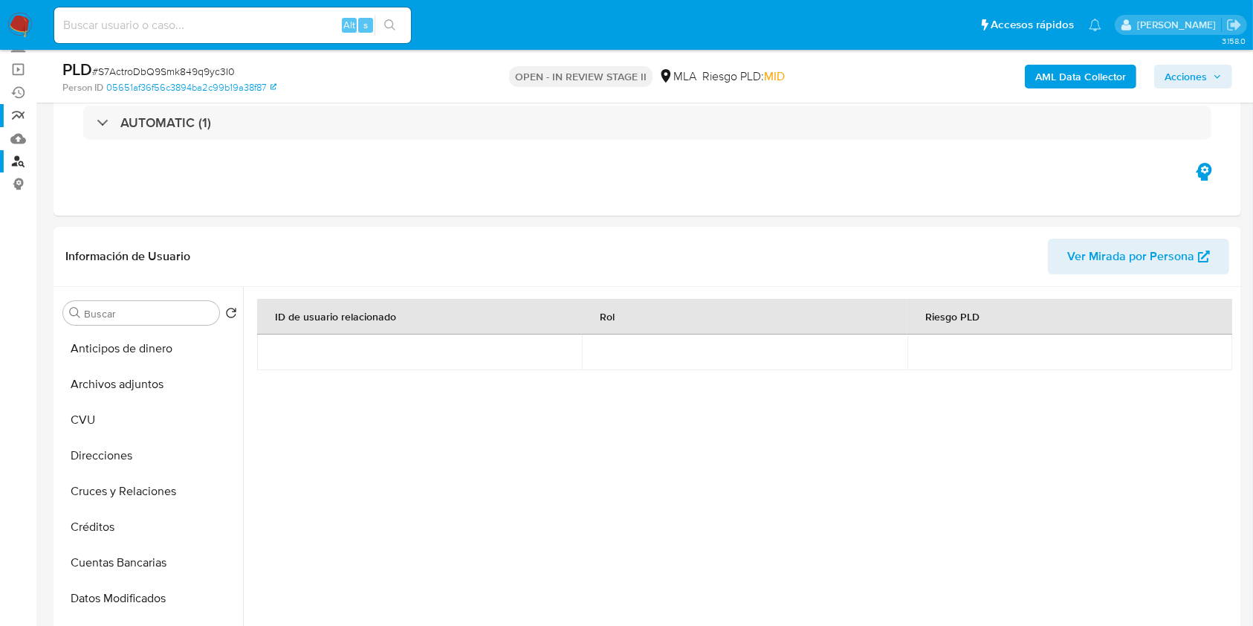
scroll to position [0, 0]
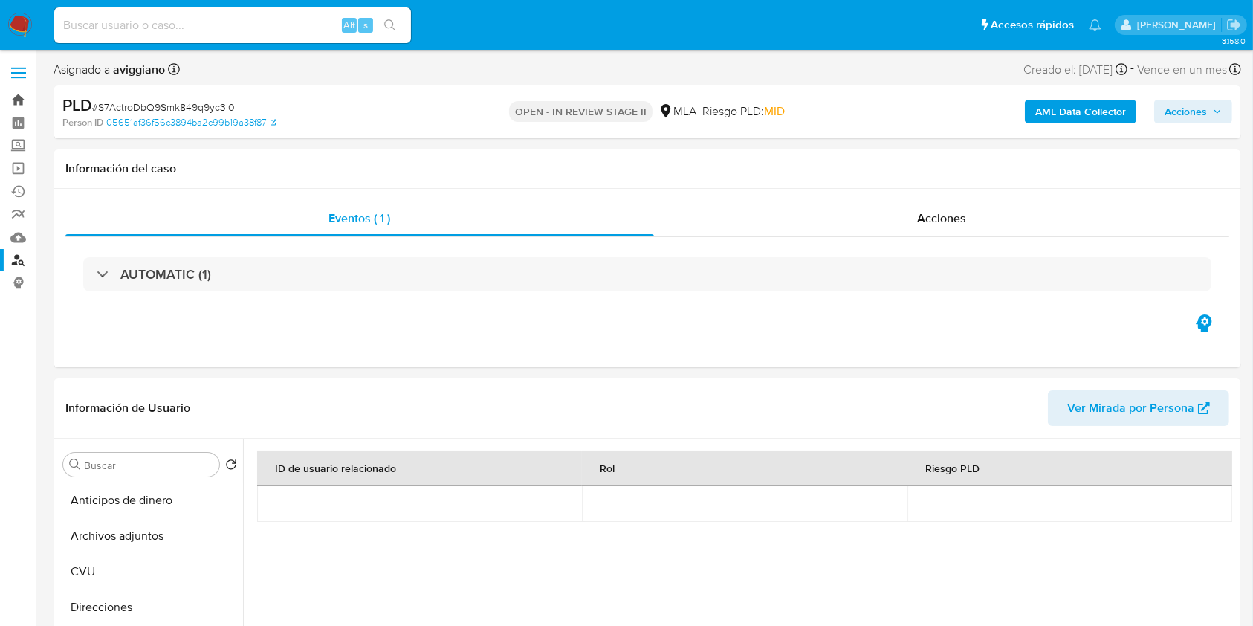
click at [12, 97] on link "Bandeja" at bounding box center [88, 99] width 177 height 23
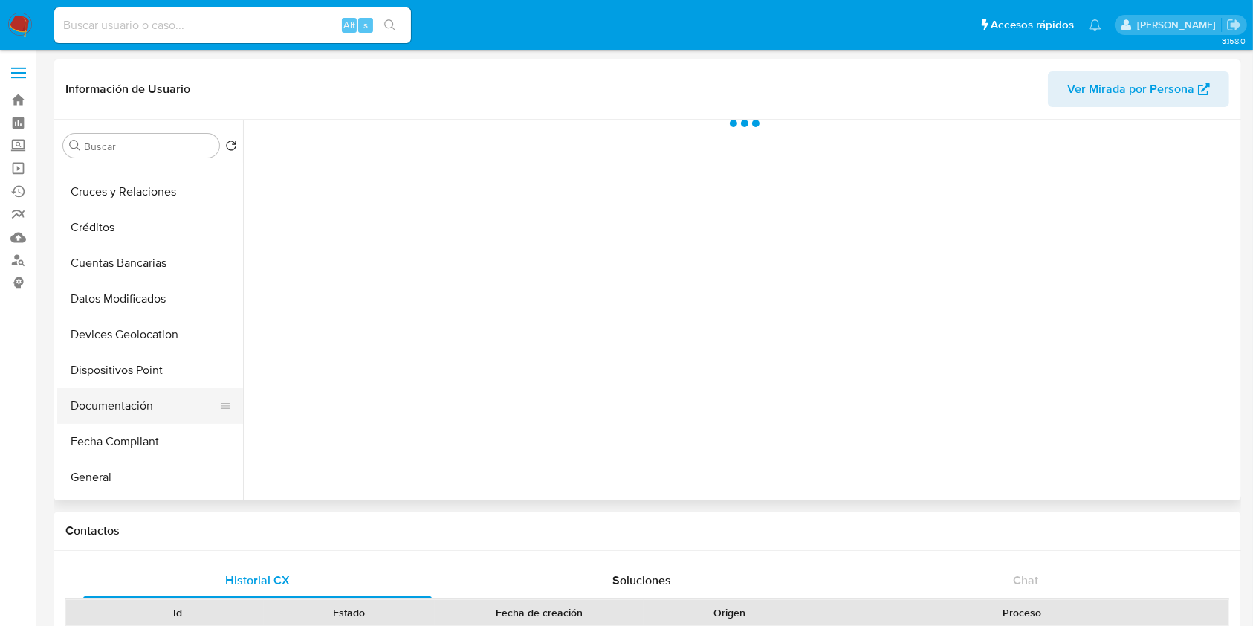
scroll to position [198, 0]
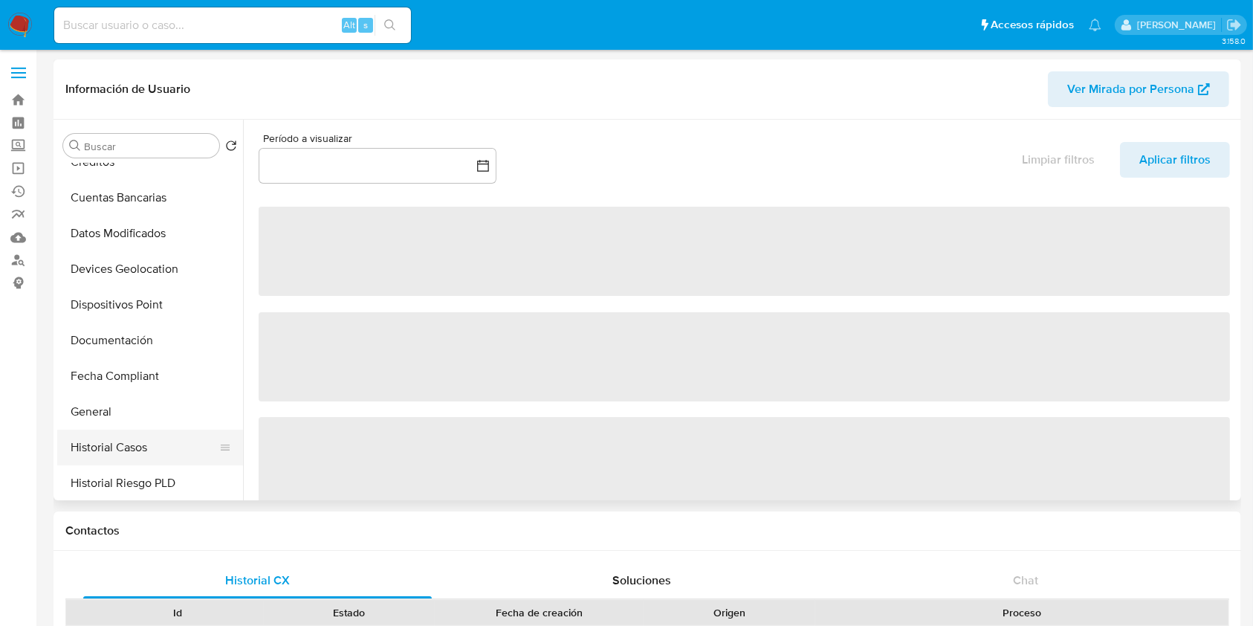
click at [128, 443] on button "Historial Casos" at bounding box center [144, 448] width 174 height 36
select select "10"
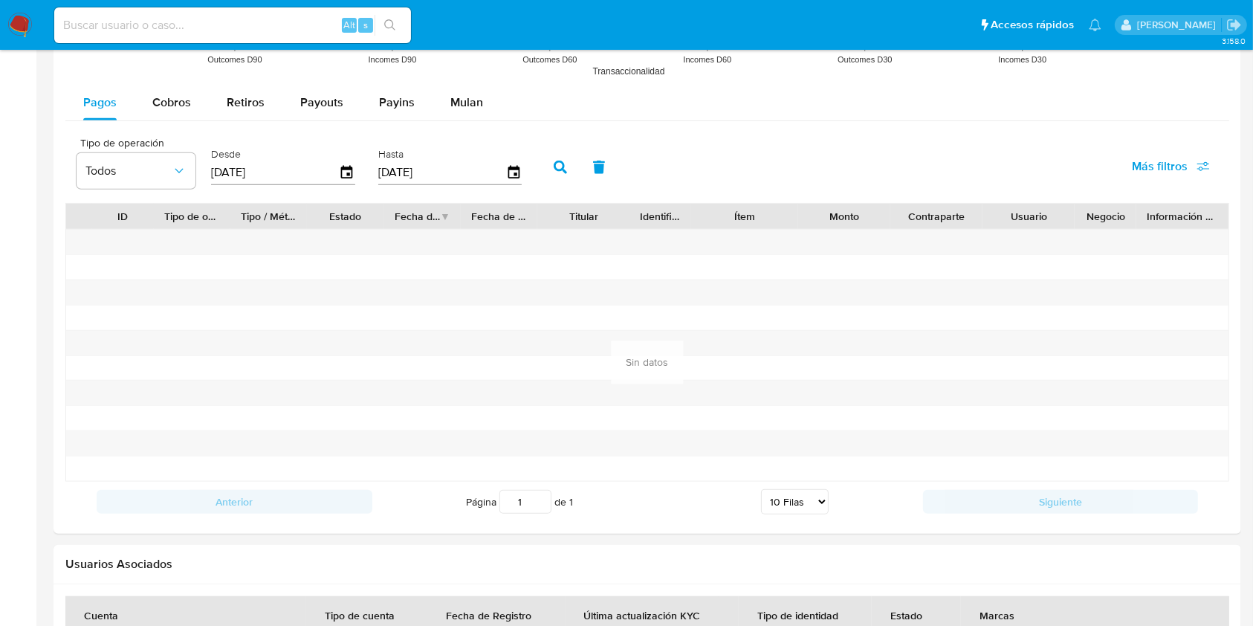
scroll to position [1570, 0]
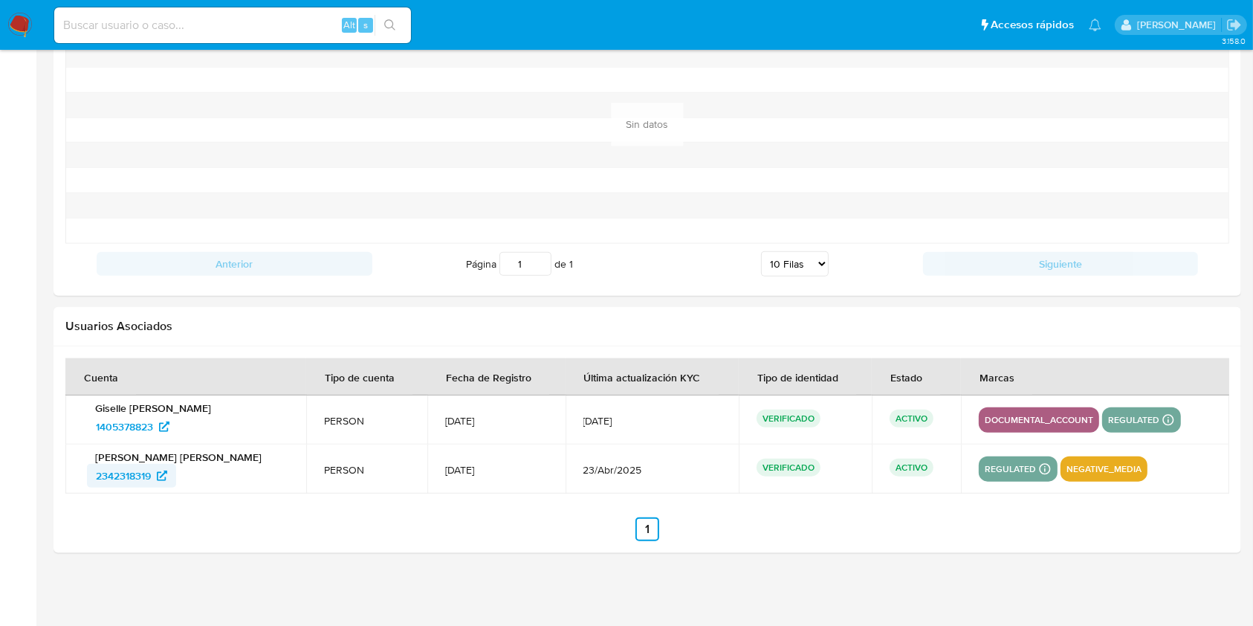
click at [120, 475] on span "2342318319" at bounding box center [123, 476] width 55 height 24
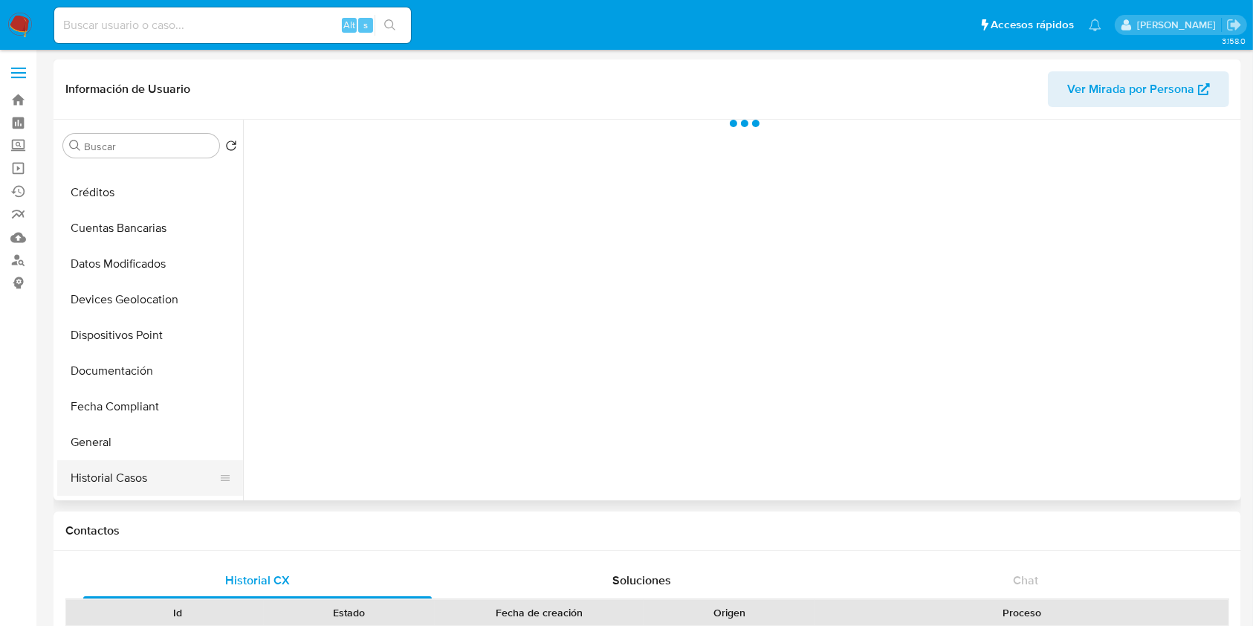
scroll to position [297, 0]
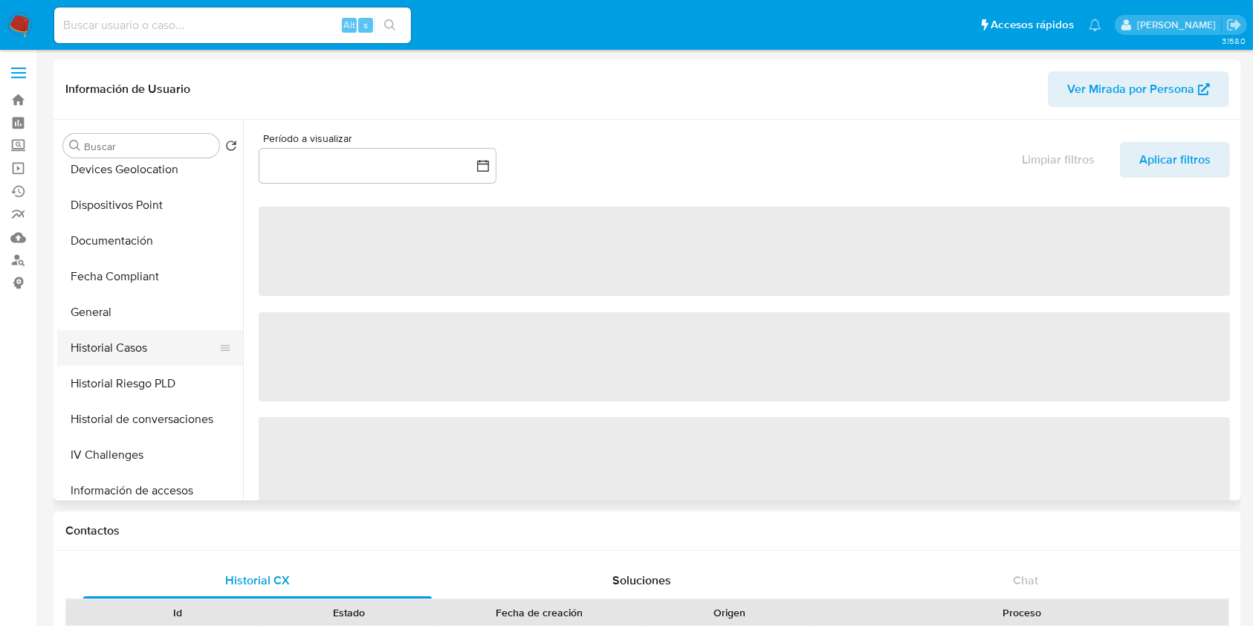
drag, startPoint x: 141, startPoint y: 343, endPoint x: 150, endPoint y: 352, distance: 13.2
click at [141, 343] on button "Historial Casos" at bounding box center [144, 348] width 174 height 36
select select "10"
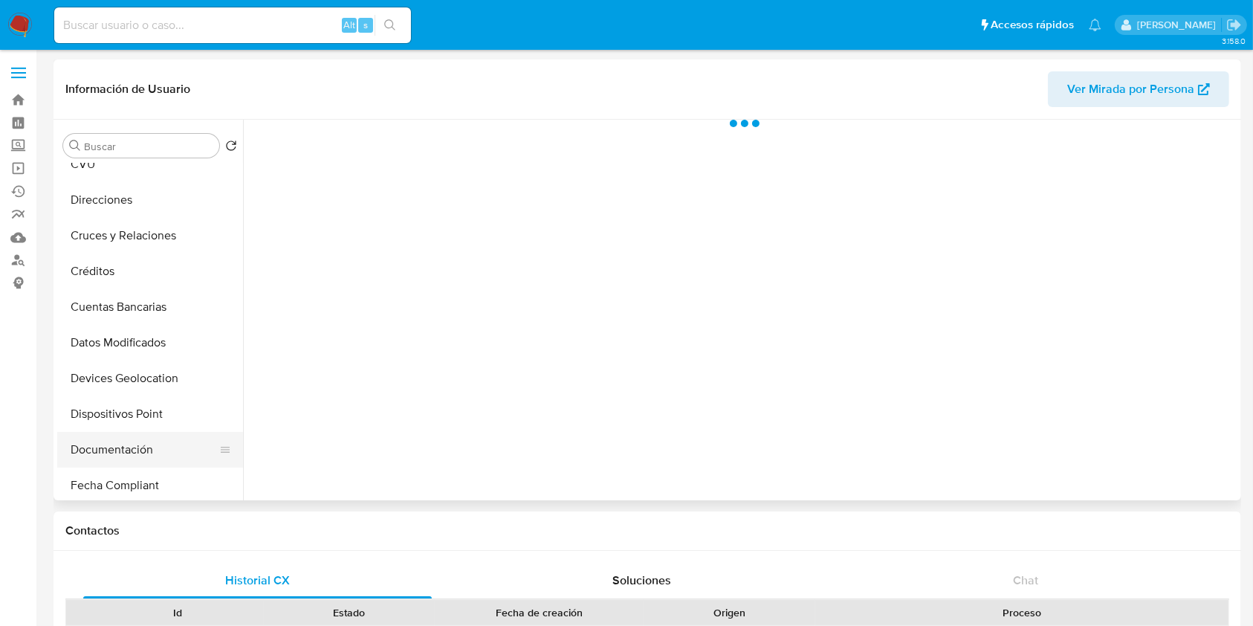
scroll to position [198, 0]
select select "10"
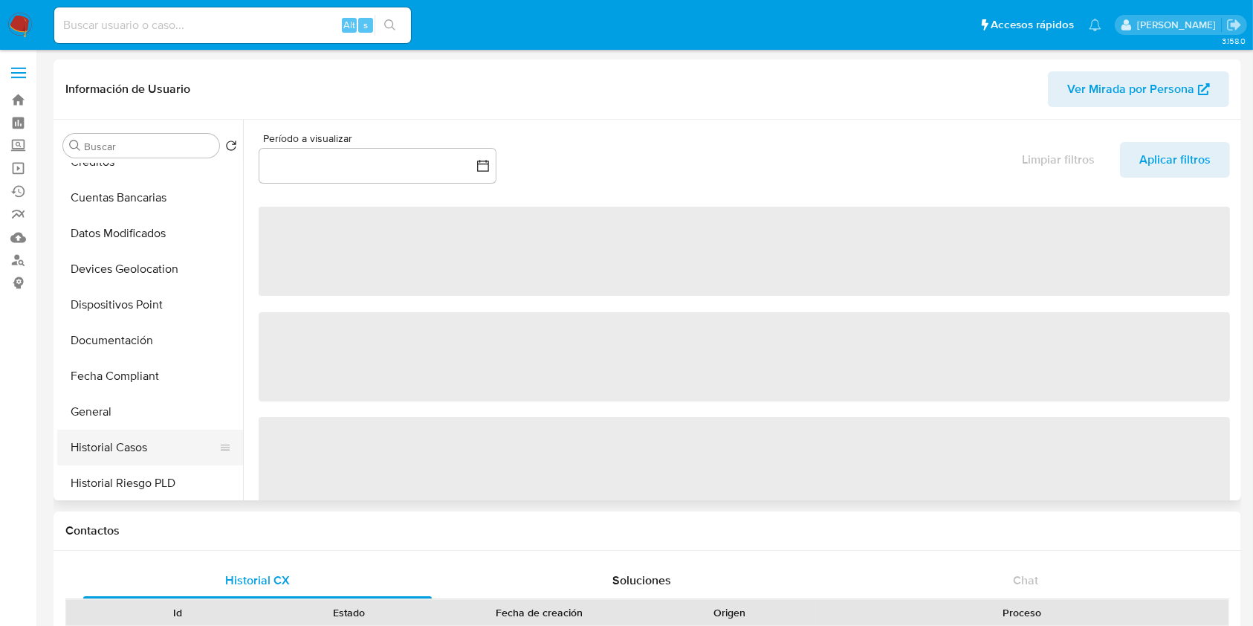
click at [135, 456] on button "Historial Casos" at bounding box center [144, 448] width 174 height 36
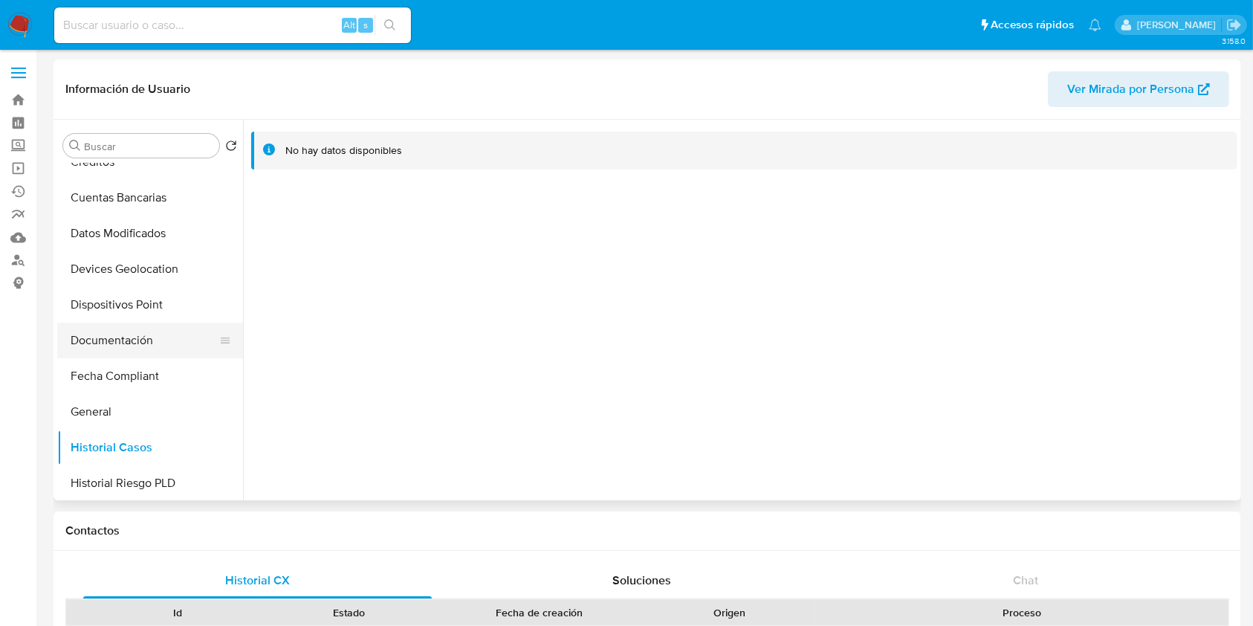
scroll to position [595, 0]
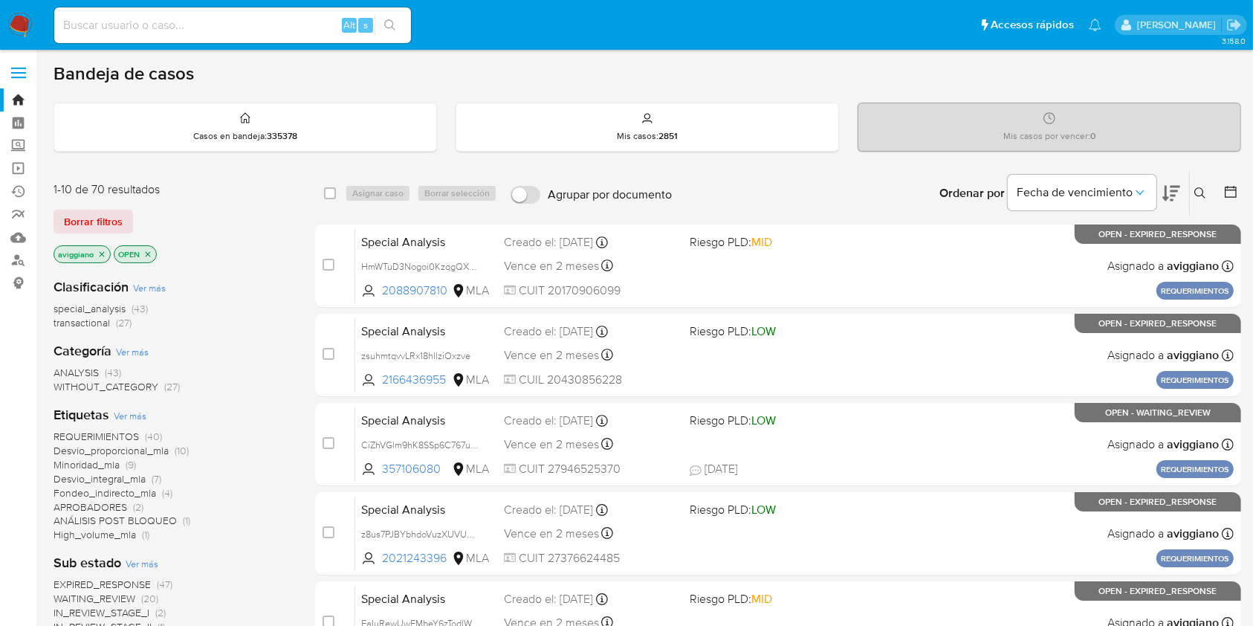
click at [100, 250] on icon "close-filter" at bounding box center [101, 254] width 9 height 9
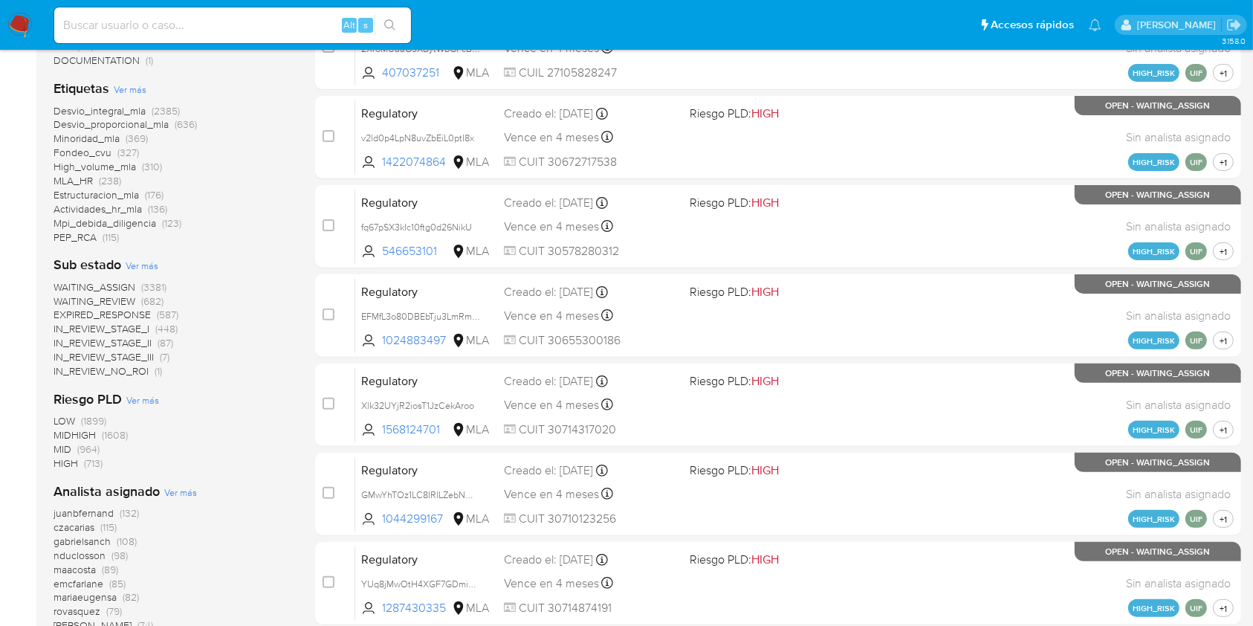
scroll to position [595, 0]
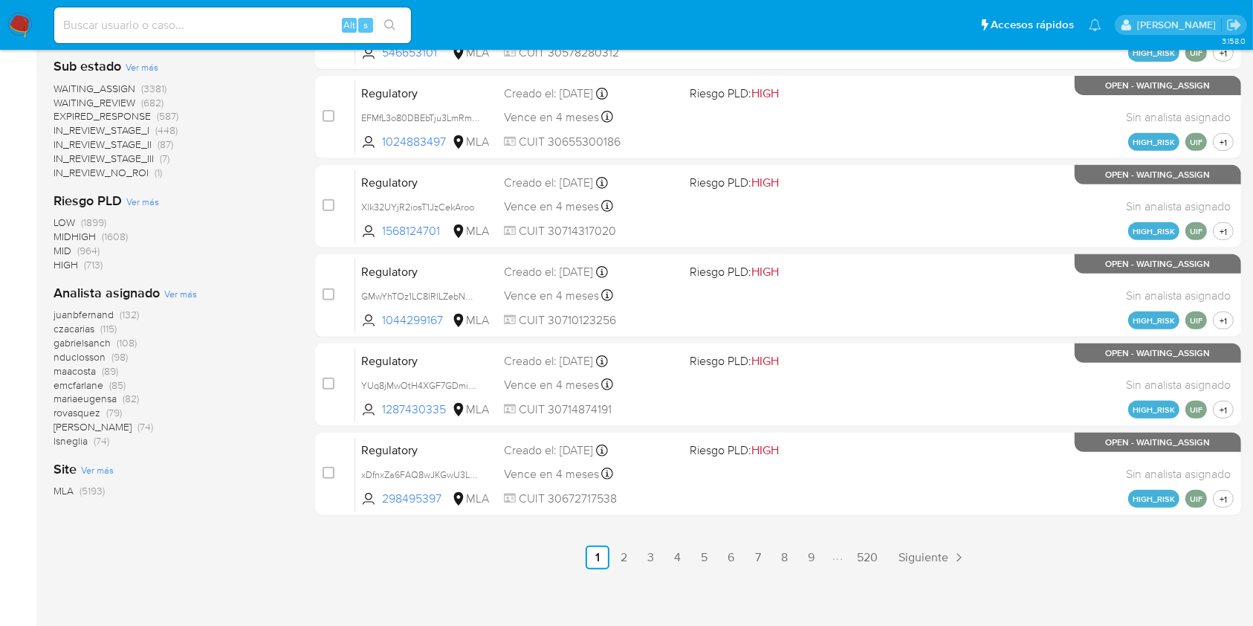
click at [170, 300] on span "Ver más" at bounding box center [180, 293] width 33 height 13
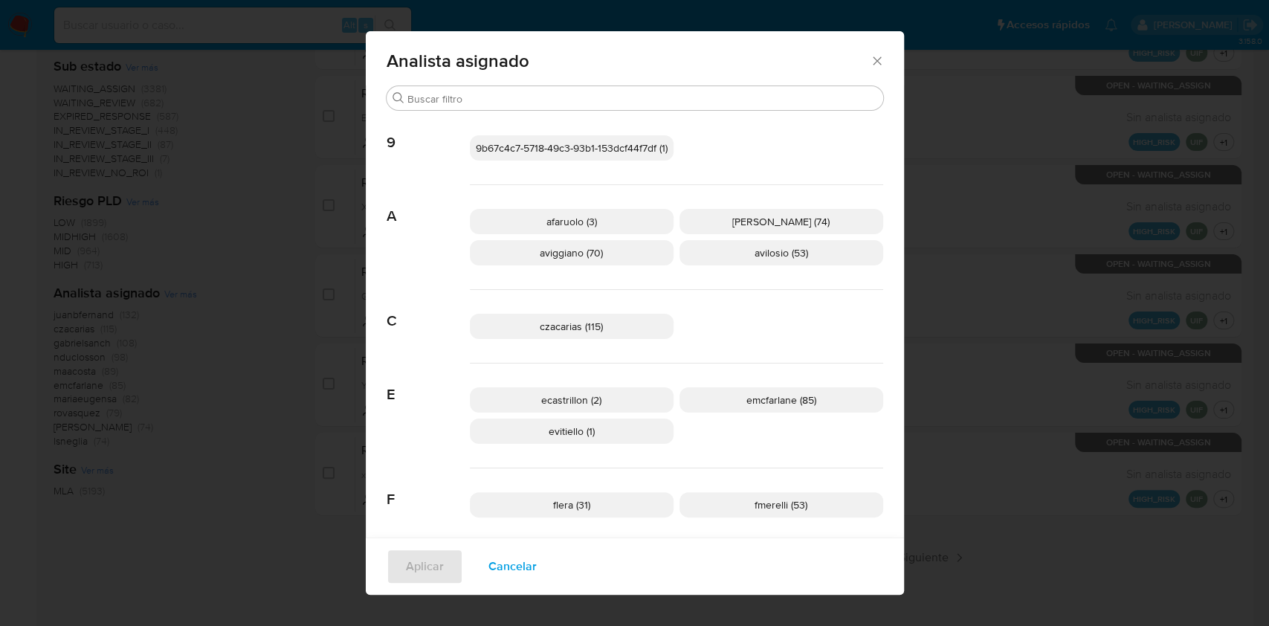
click at [873, 51] on div "Analista asignado" at bounding box center [635, 58] width 538 height 54
click at [873, 55] on icon "Cerrar" at bounding box center [877, 61] width 15 height 15
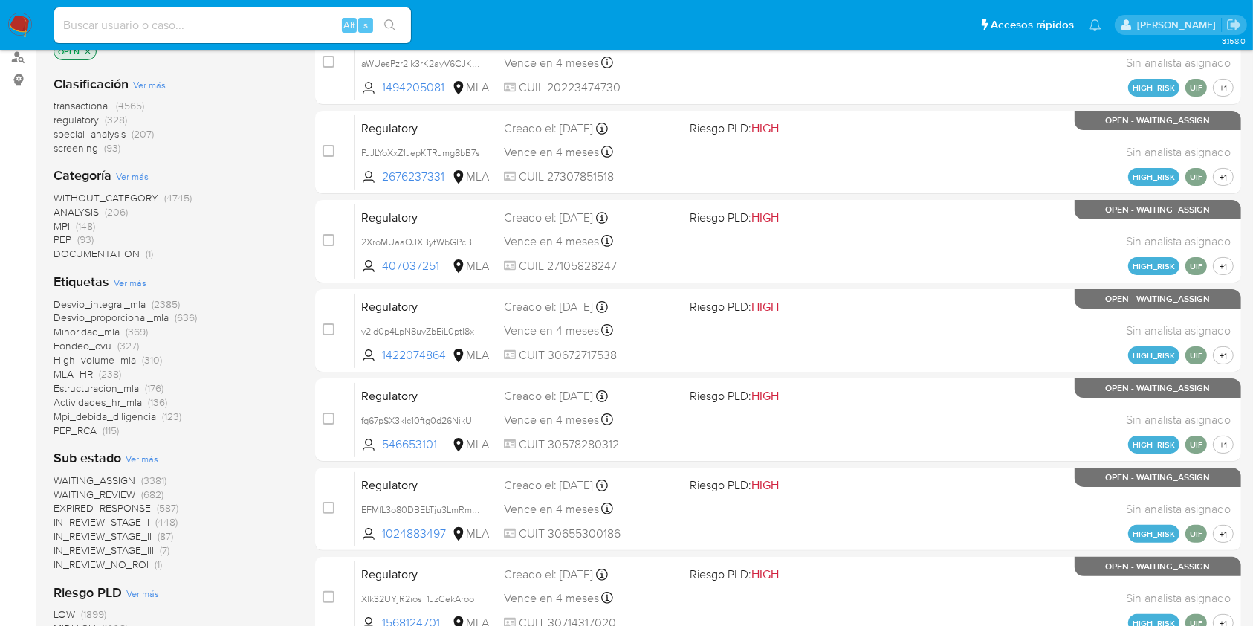
scroll to position [0, 0]
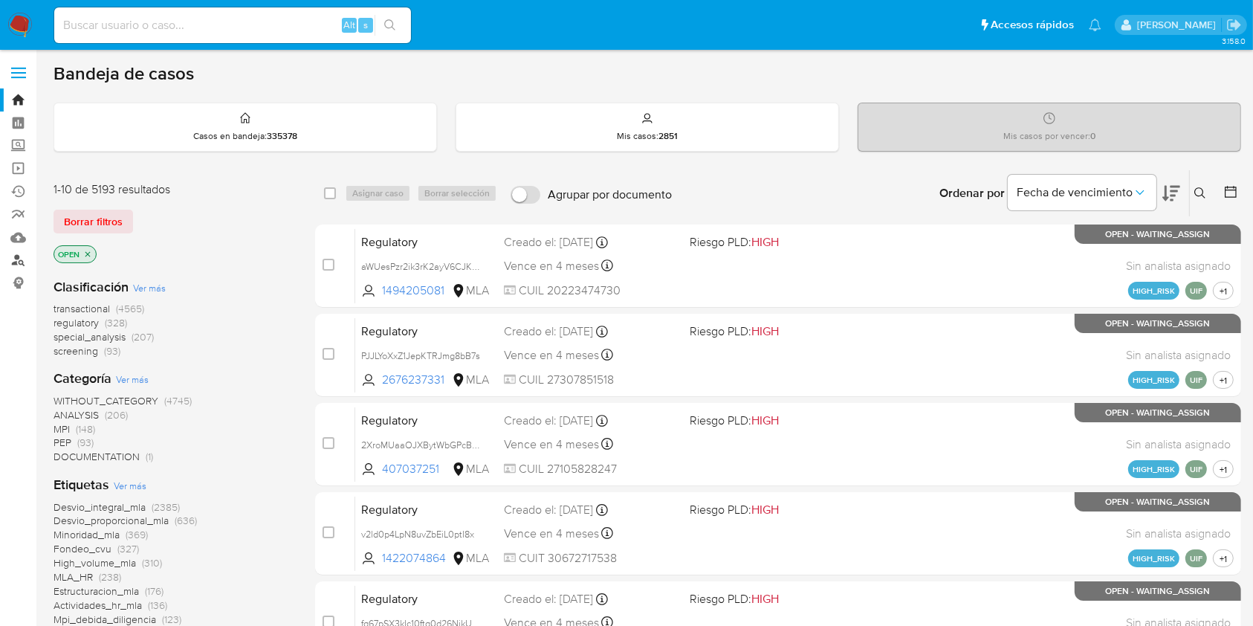
click at [25, 257] on link "Buscador de personas" at bounding box center [88, 260] width 177 height 23
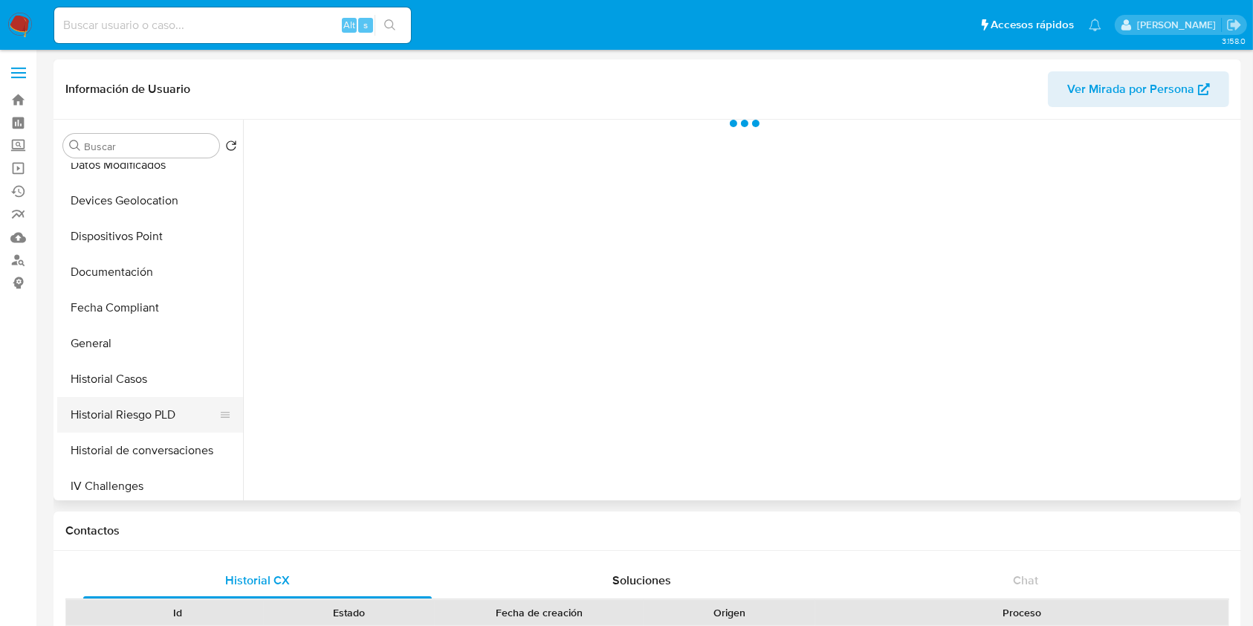
scroll to position [297, 0]
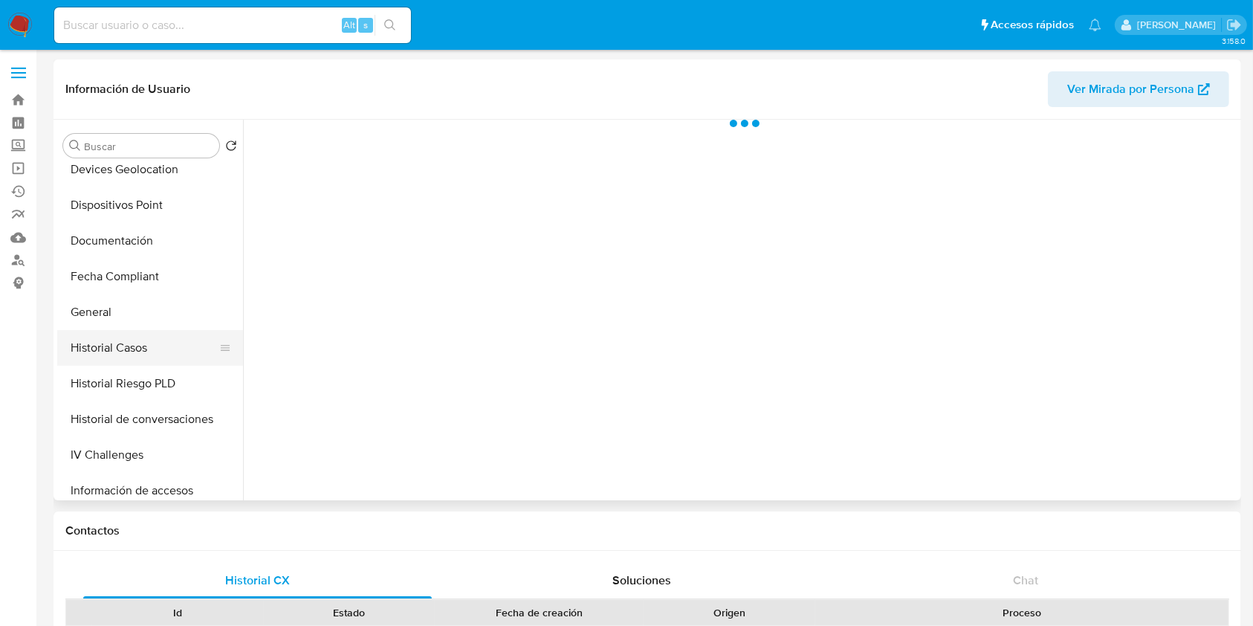
click at [148, 355] on button "Historial Casos" at bounding box center [144, 348] width 174 height 36
select select "10"
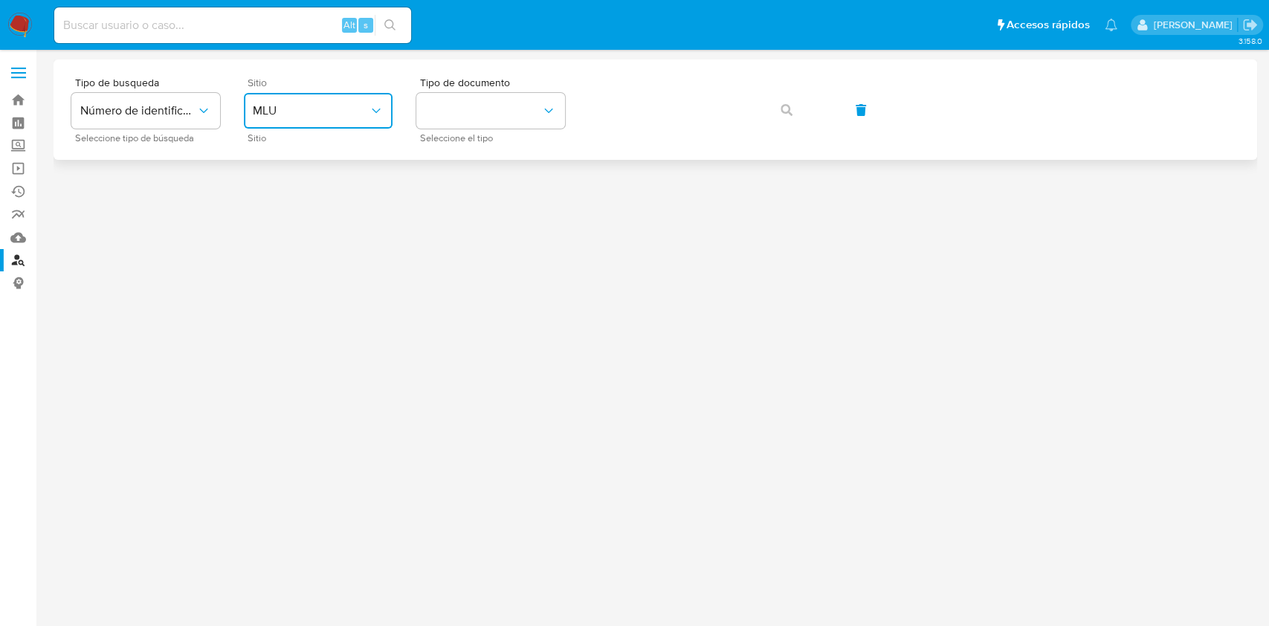
click at [295, 101] on button "MLU" at bounding box center [318, 111] width 149 height 36
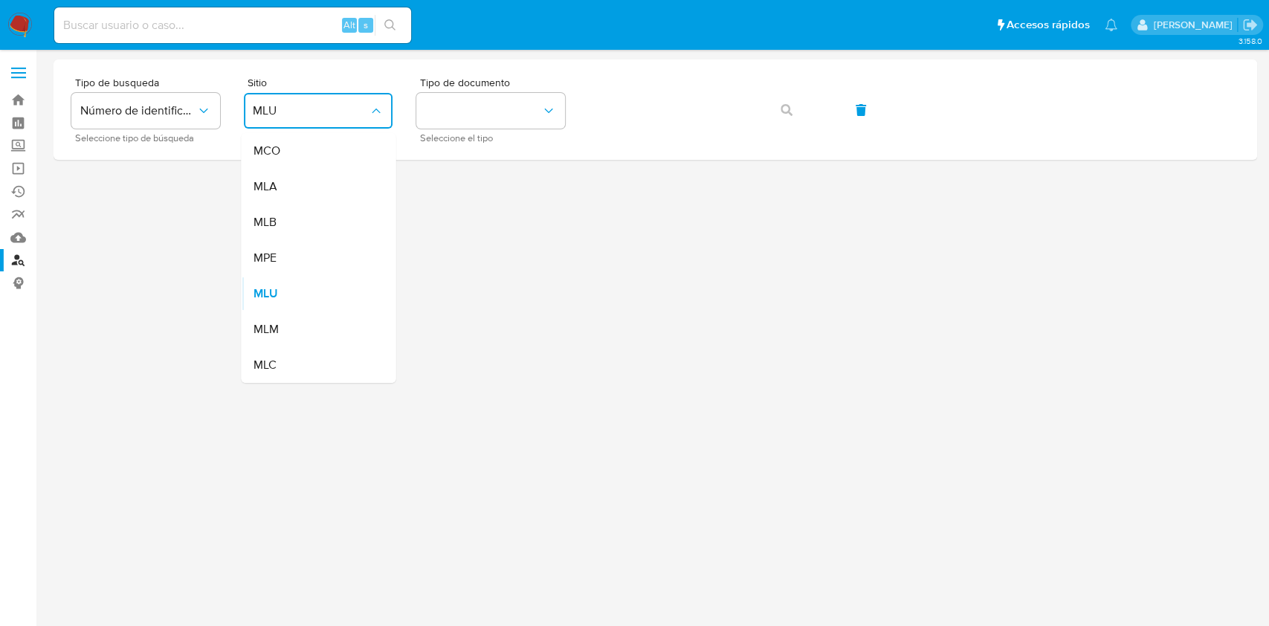
drag, startPoint x: 292, startPoint y: 177, endPoint x: 335, endPoint y: 175, distance: 42.4
click at [291, 175] on div "MLA" at bounding box center [314, 187] width 122 height 36
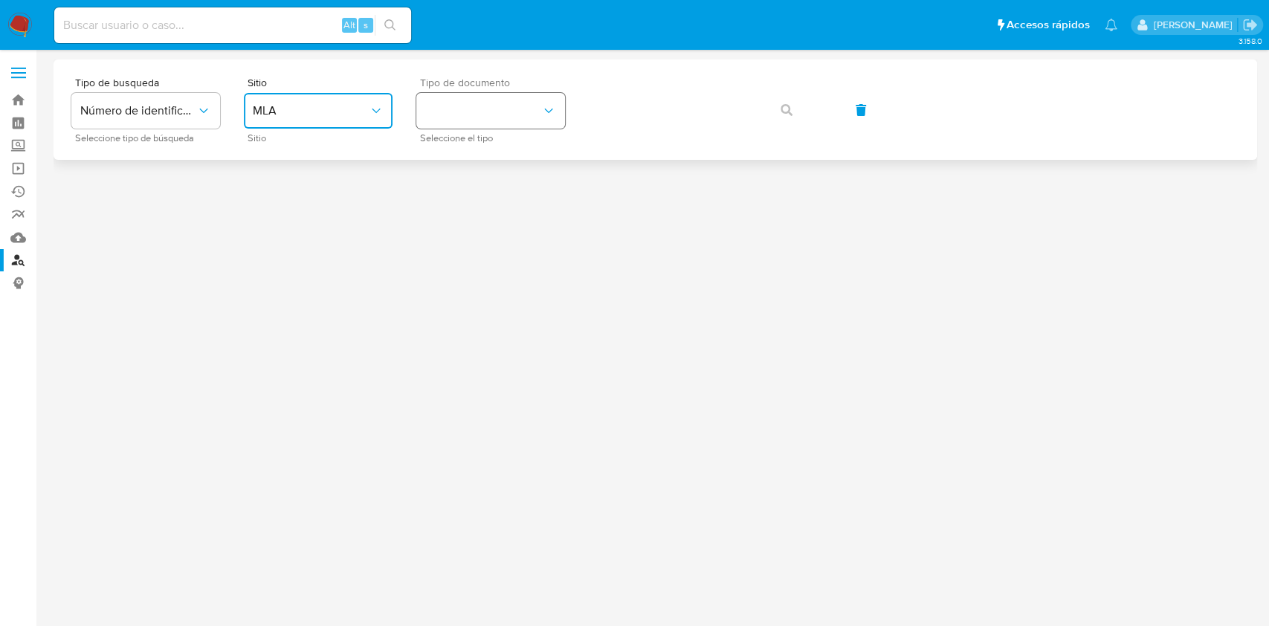
click at [492, 115] on button "identificationType" at bounding box center [490, 111] width 149 height 36
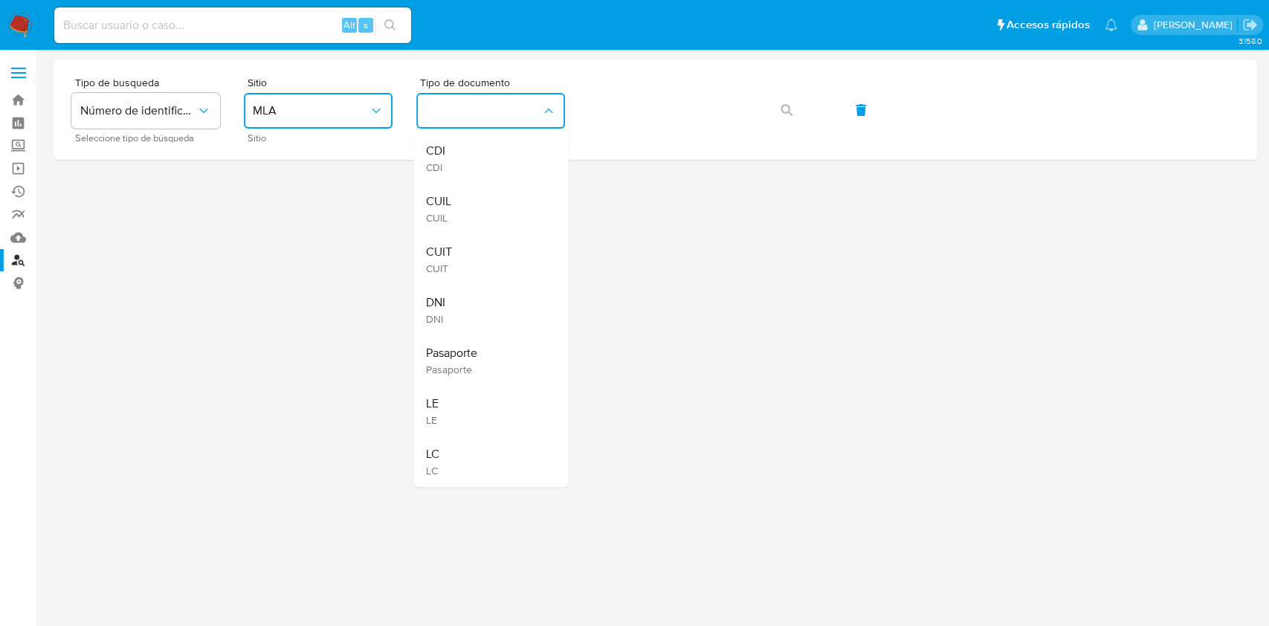
click at [474, 244] on div "CUIT CUIT" at bounding box center [486, 259] width 122 height 51
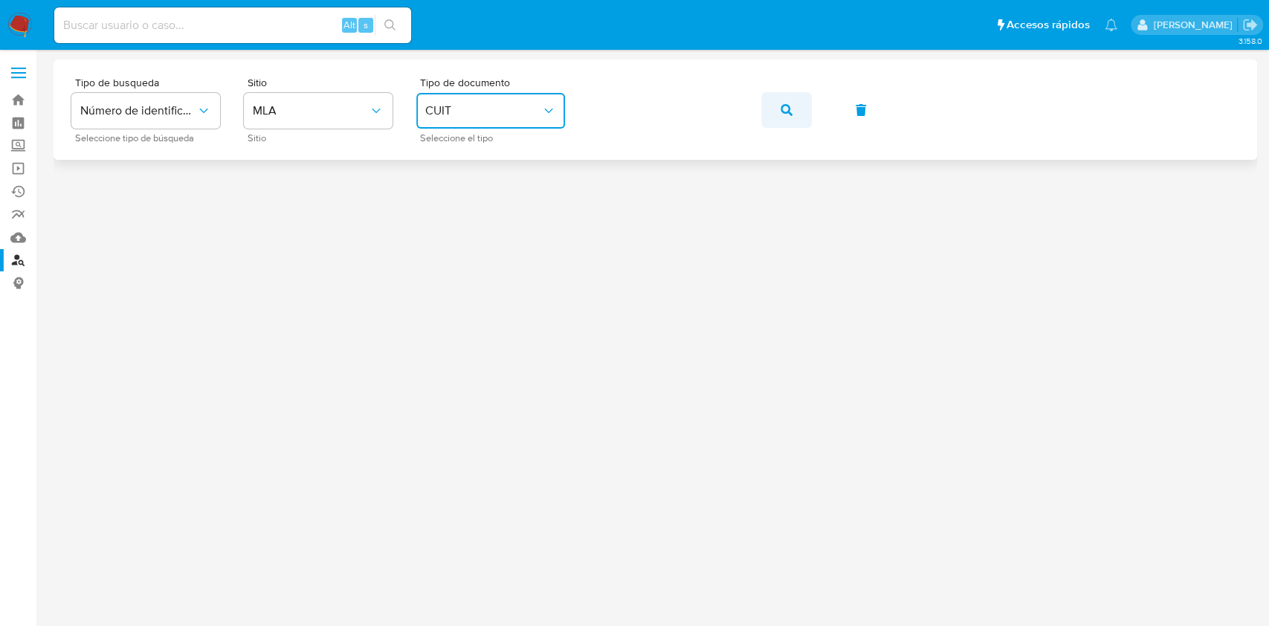
click at [797, 99] on button "button" at bounding box center [786, 110] width 51 height 36
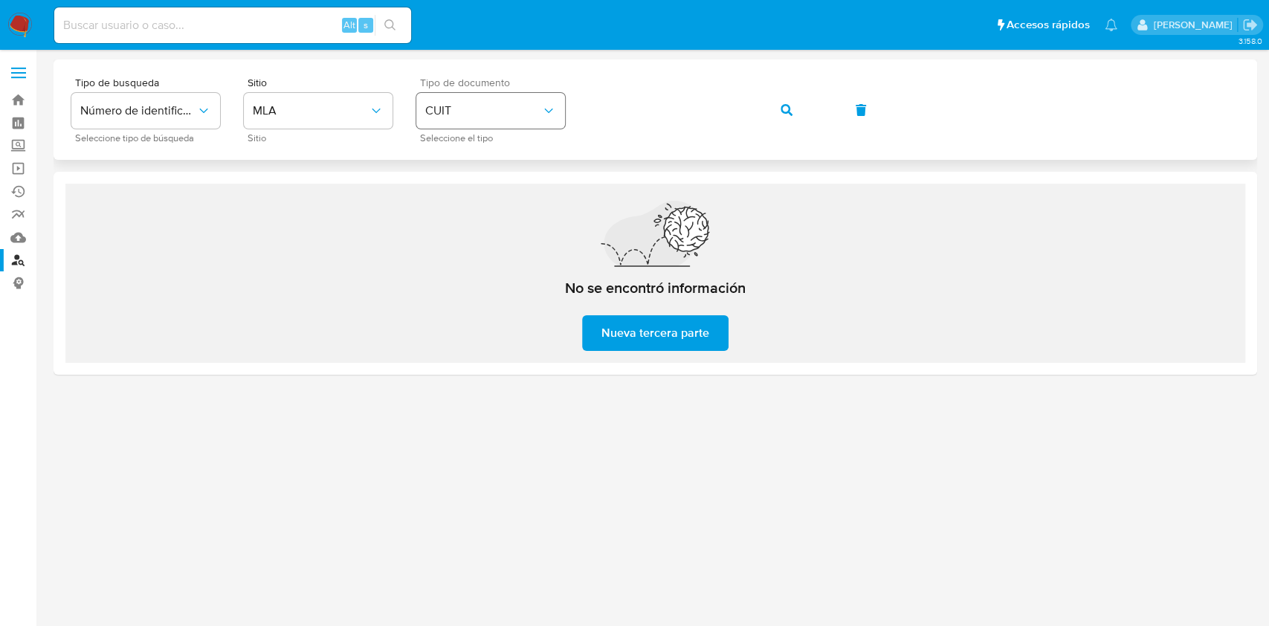
click at [523, 123] on div "Tipo de busqueda Número de identificación Seleccione tipo de búsqueda Sitio MLA…" at bounding box center [655, 109] width 1168 height 65
click at [781, 117] on span "button" at bounding box center [787, 110] width 12 height 33
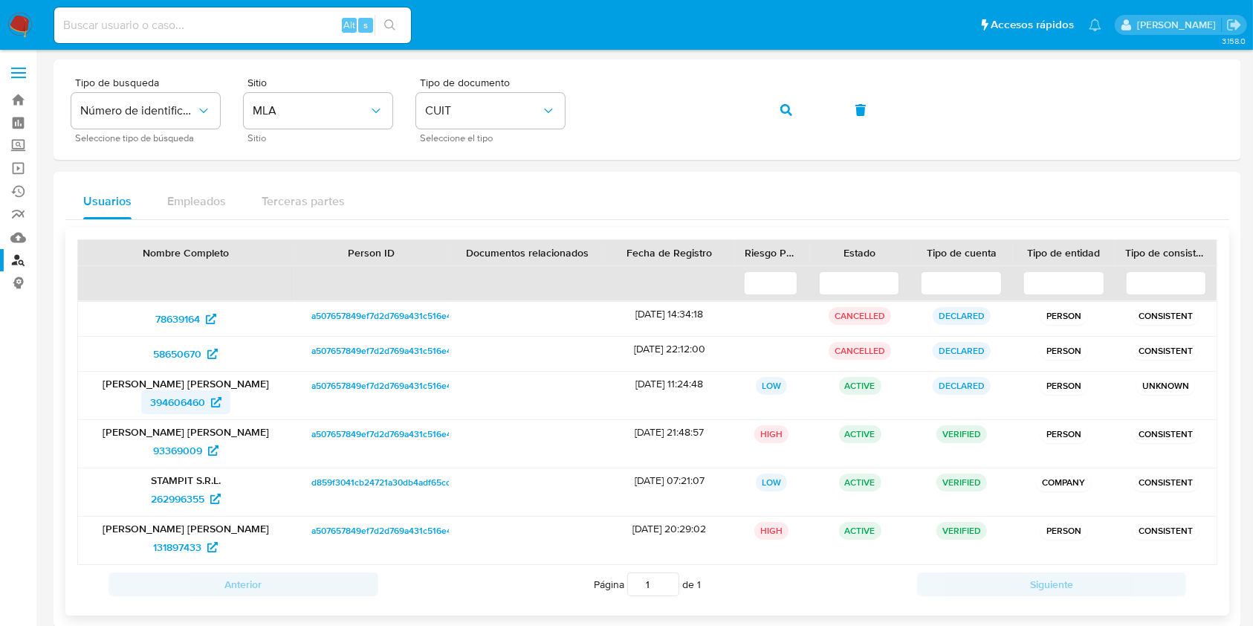
drag, startPoint x: 137, startPoint y: 399, endPoint x: 207, endPoint y: 397, distance: 70.7
click at [207, 397] on div "394606460" at bounding box center [185, 402] width 195 height 24
drag, startPoint x: 137, startPoint y: 443, endPoint x: 203, endPoint y: 447, distance: 66.3
click at [203, 447] on div "93369009" at bounding box center [185, 451] width 195 height 24
drag, startPoint x: 133, startPoint y: 546, endPoint x: 205, endPoint y: 552, distance: 72.4
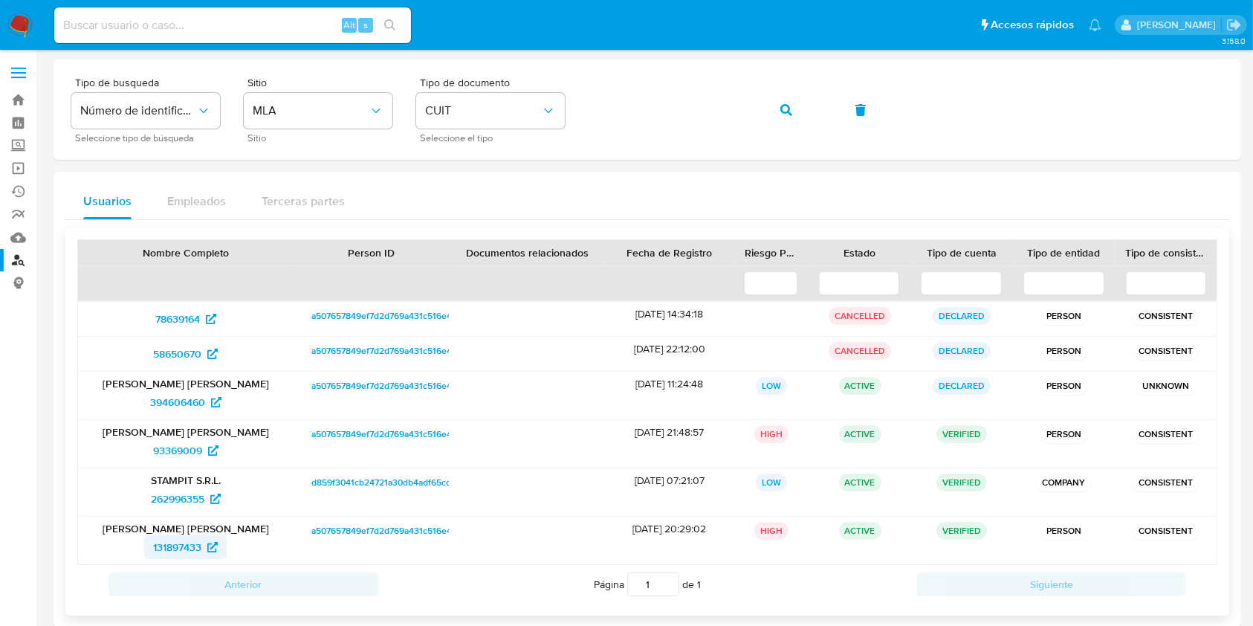
click at [205, 552] on div "131897433" at bounding box center [185, 547] width 195 height 24
click at [16, 95] on link "Bandeja" at bounding box center [88, 99] width 177 height 23
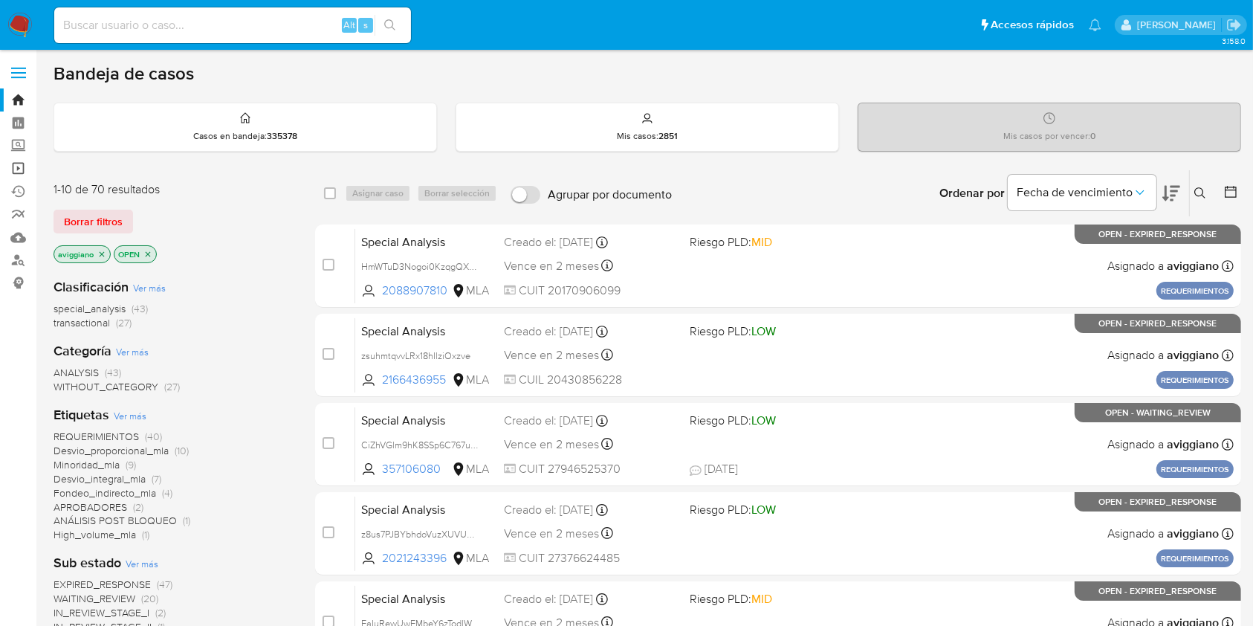
click at [12, 170] on link "Operaciones masivas" at bounding box center [88, 168] width 177 height 23
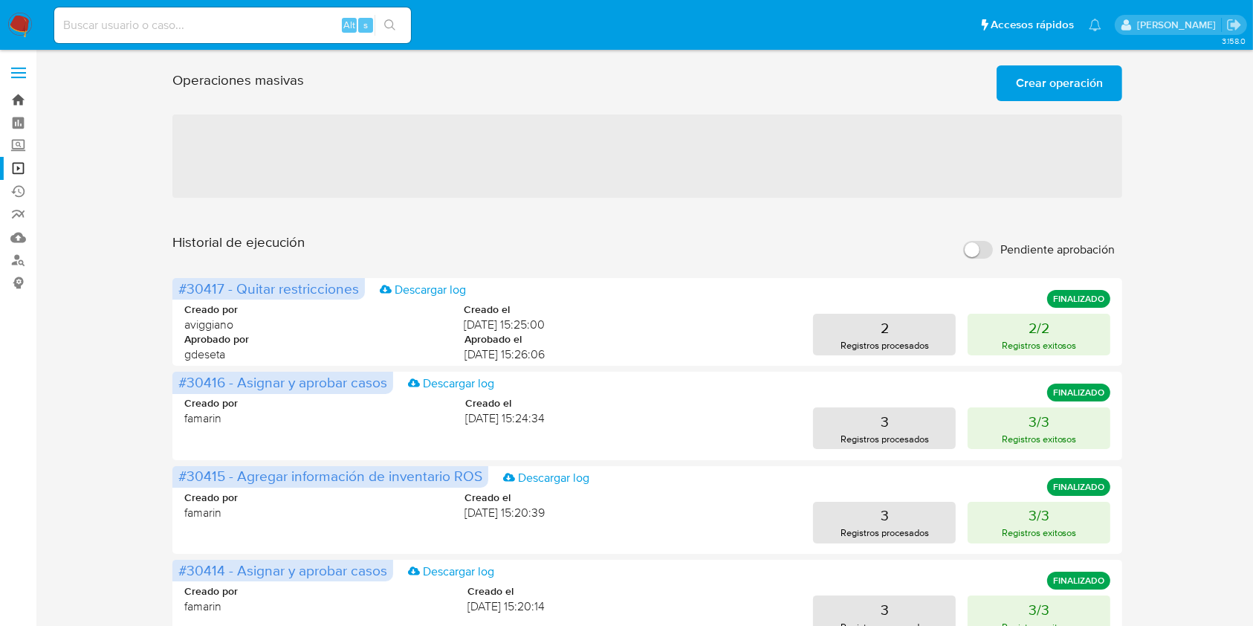
click at [18, 94] on link "Bandeja" at bounding box center [88, 99] width 177 height 23
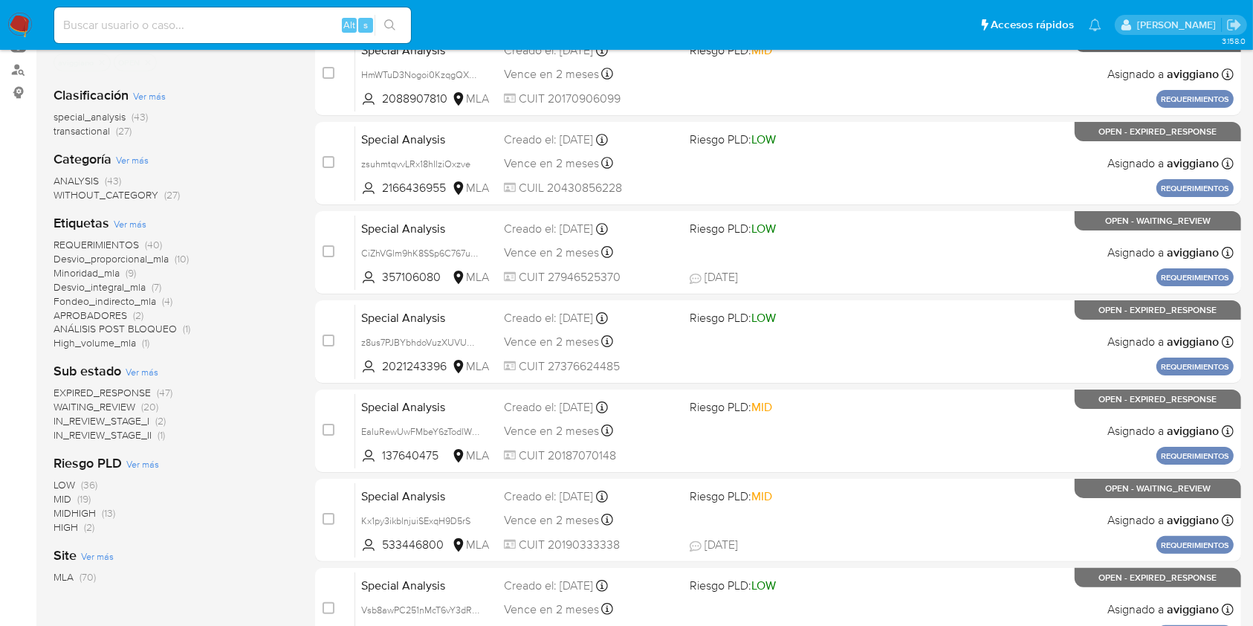
scroll to position [297, 0]
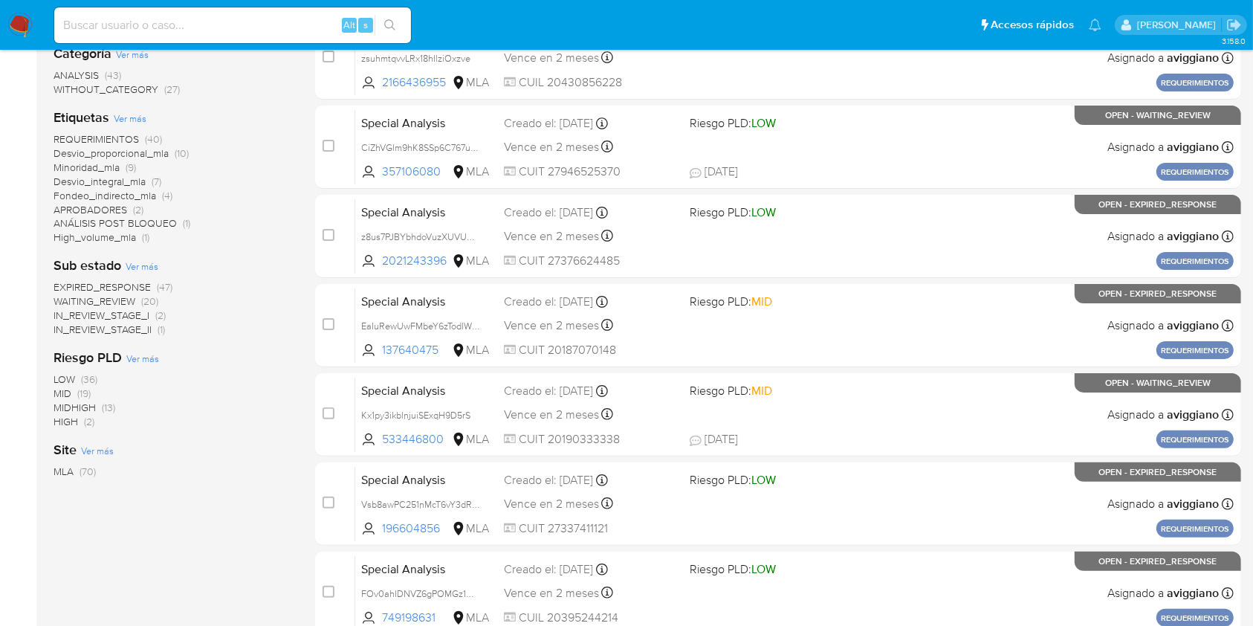
click at [119, 326] on span "IN_REVIEW_STAGE_II" at bounding box center [103, 329] width 98 height 15
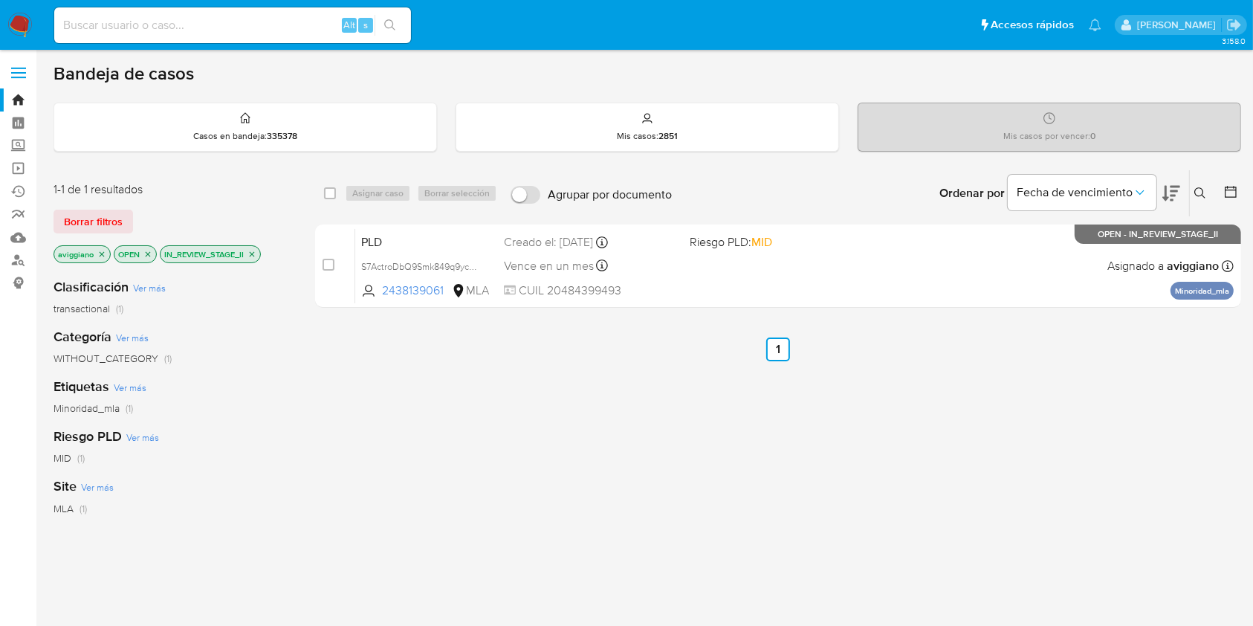
click at [255, 253] on icon "close-filter" at bounding box center [252, 254] width 9 height 9
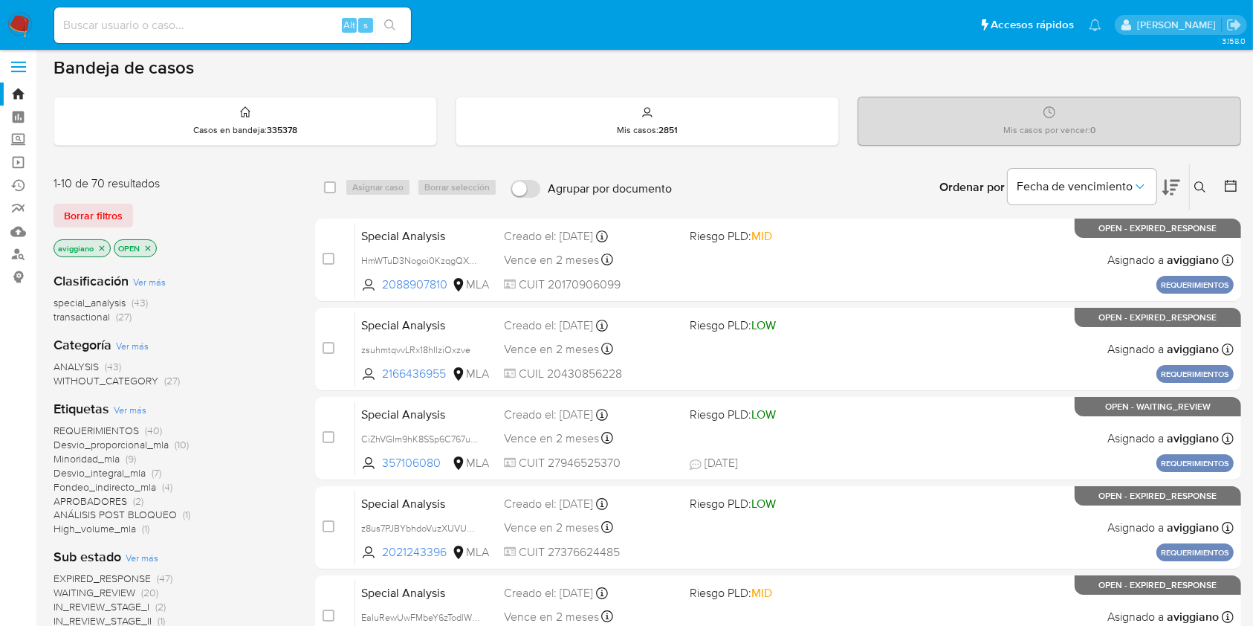
scroll to position [297, 0]
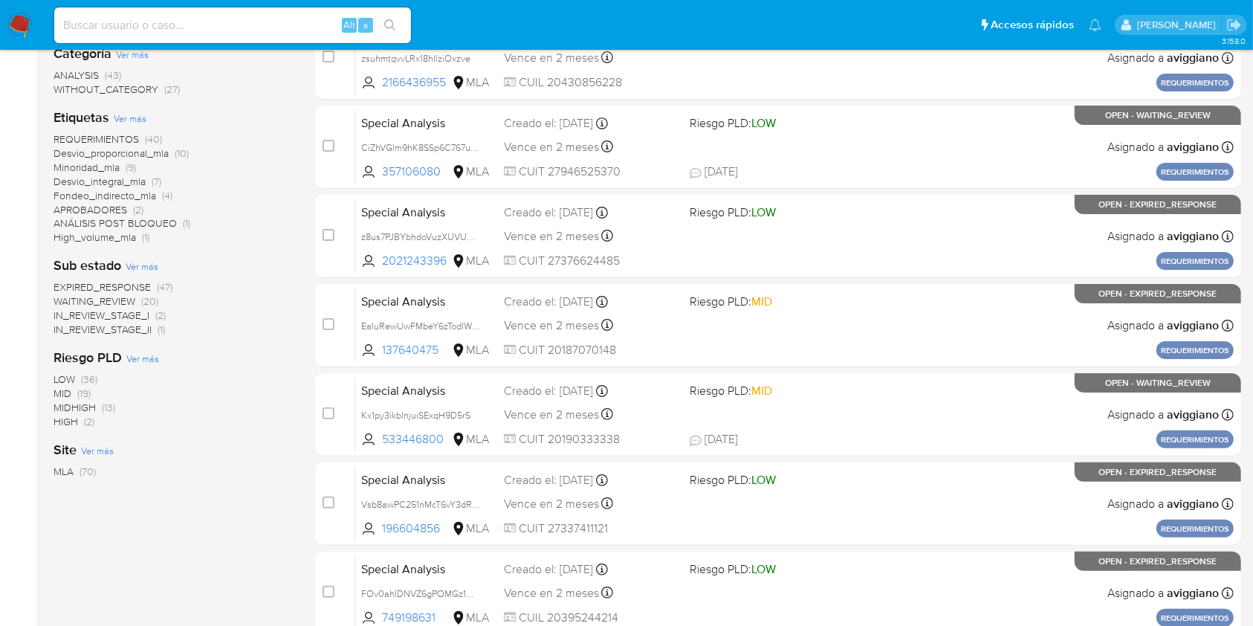
click at [117, 316] on span "IN_REVIEW_STAGE_I" at bounding box center [102, 315] width 96 height 15
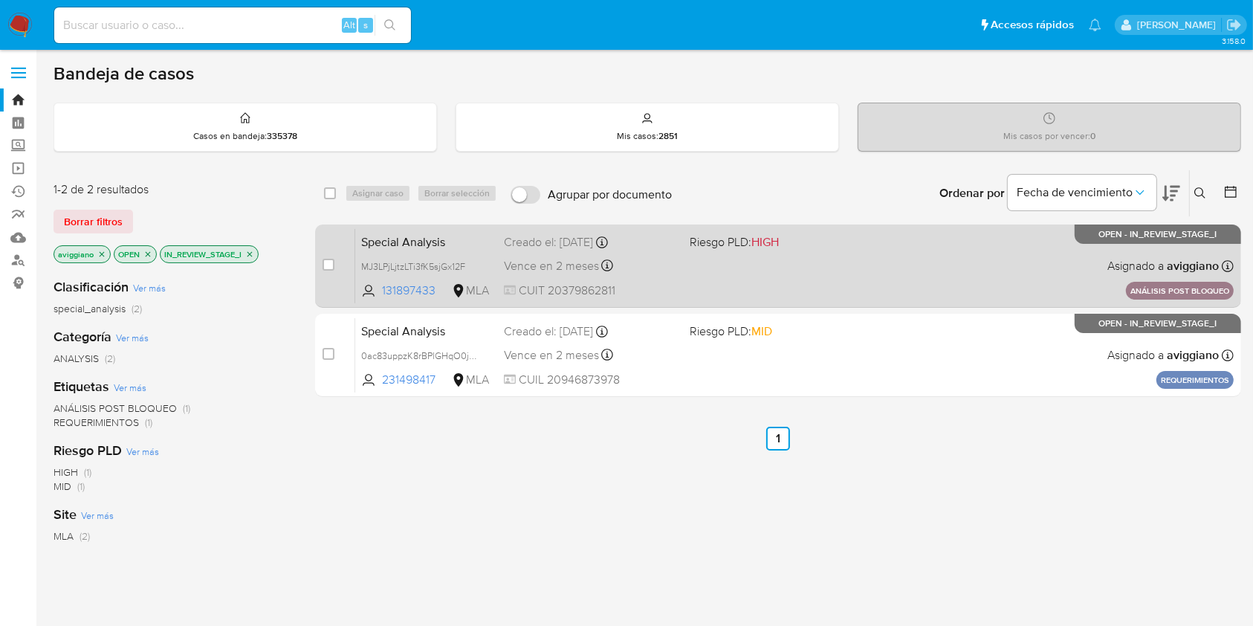
click at [720, 276] on div "Special Analysis MJ3LPjLjtzLTi3fK5sjGx12F 131897433 MLA Riesgo PLD: HIGH Creado…" at bounding box center [794, 265] width 879 height 75
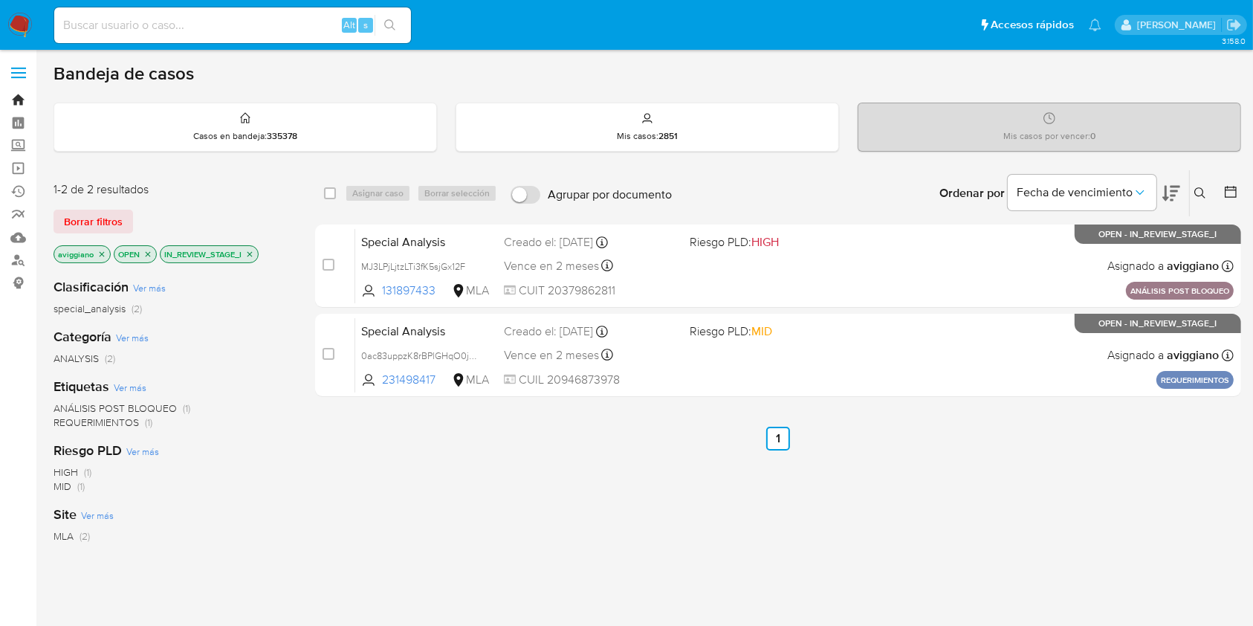
click at [17, 96] on link "Bandeja" at bounding box center [88, 99] width 177 height 23
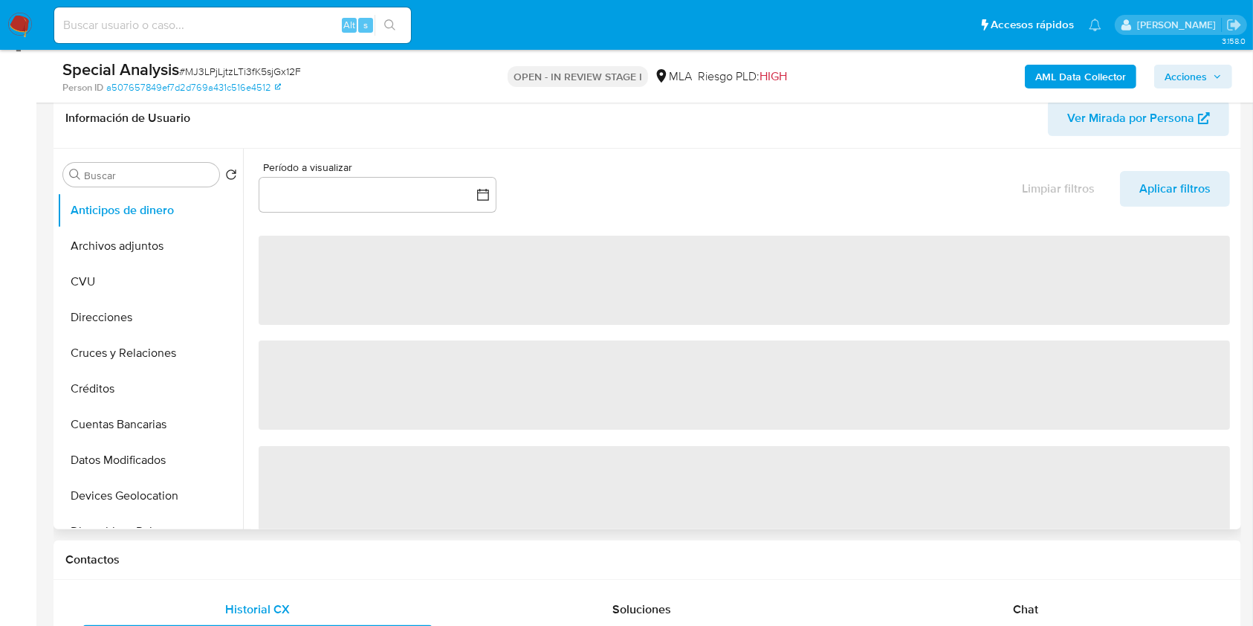
scroll to position [198, 0]
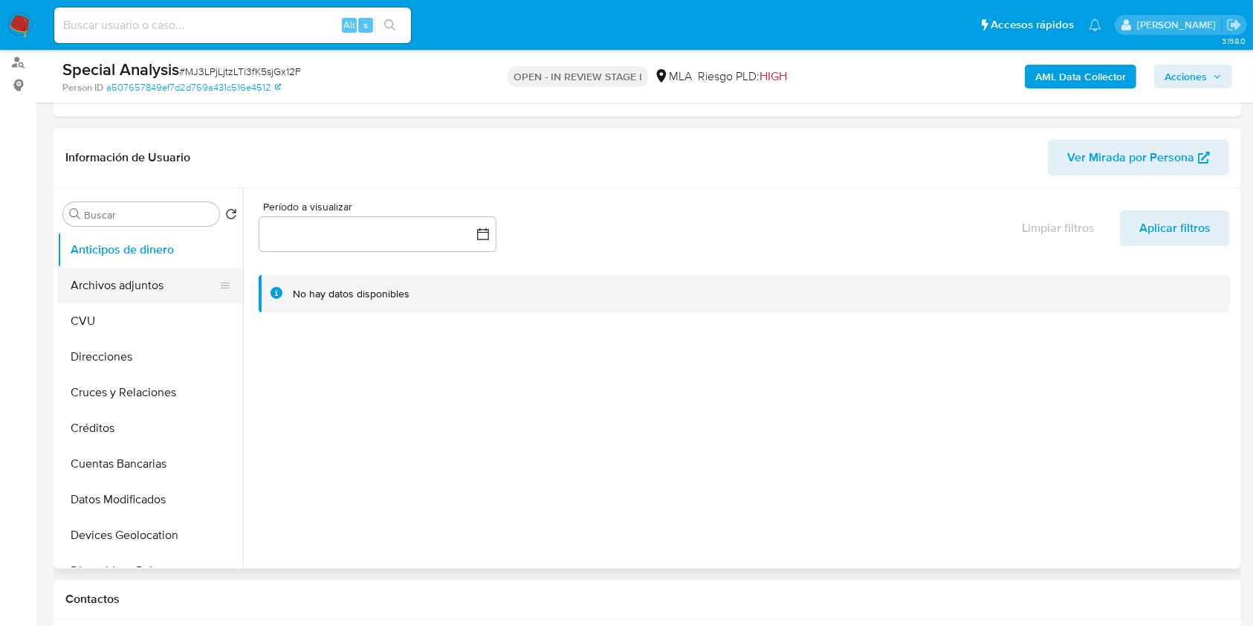
click at [161, 293] on button "Archivos adjuntos" at bounding box center [144, 286] width 174 height 36
select select "10"
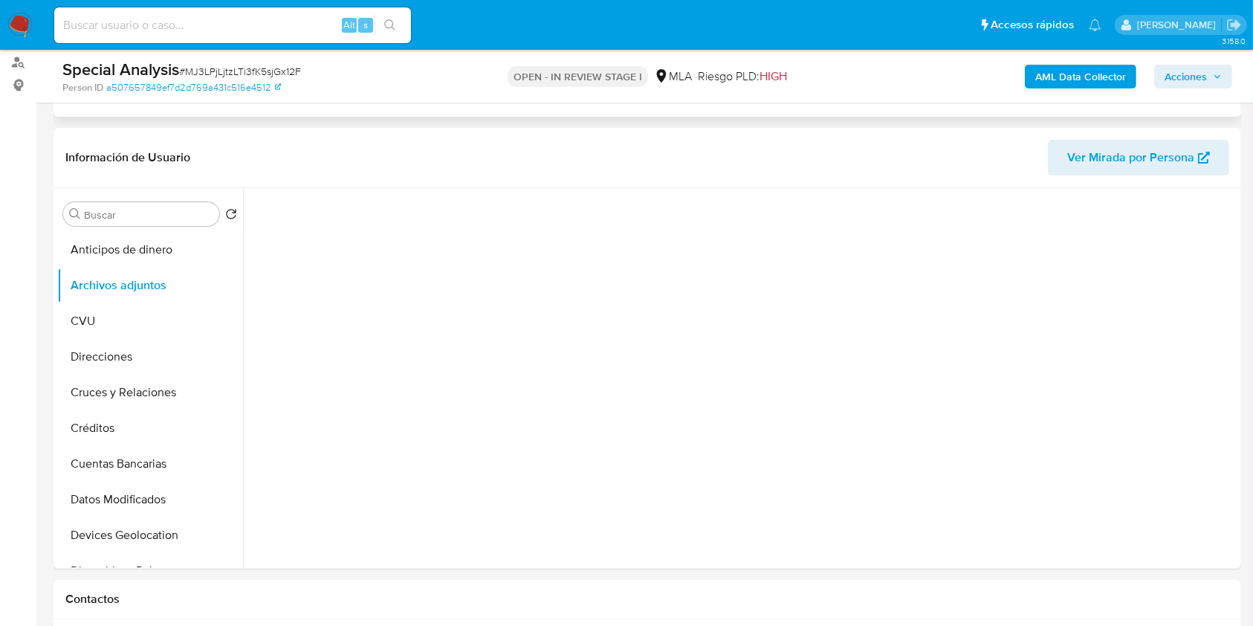
scroll to position [0, 0]
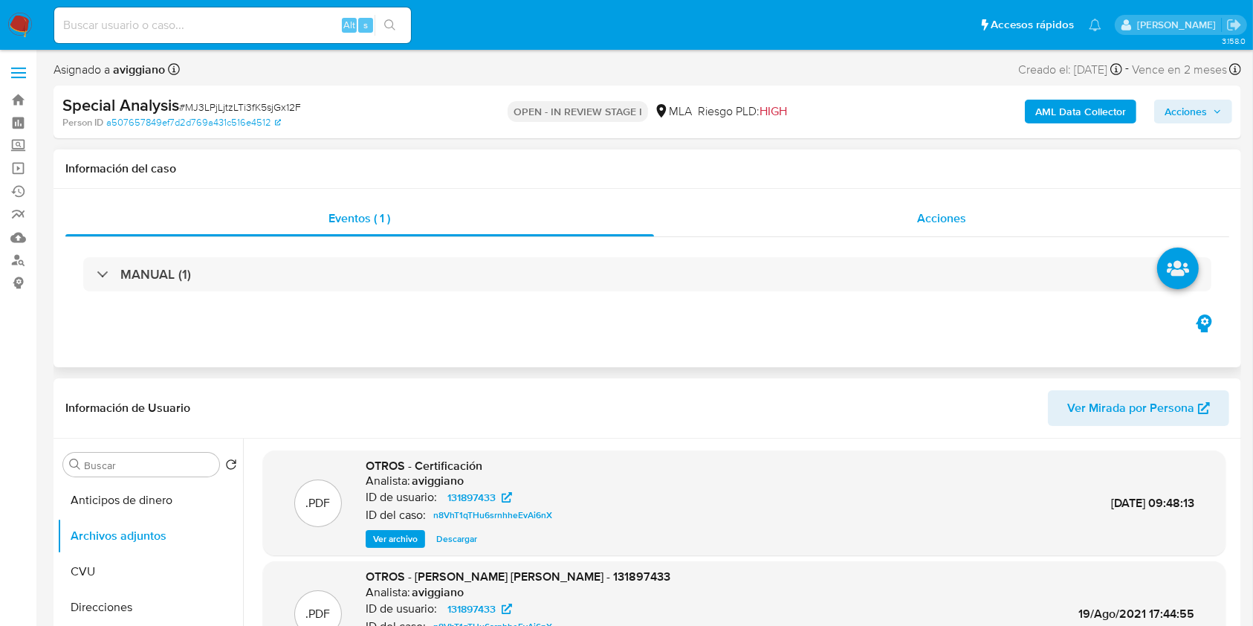
click at [917, 211] on div "Acciones" at bounding box center [942, 219] width 576 height 36
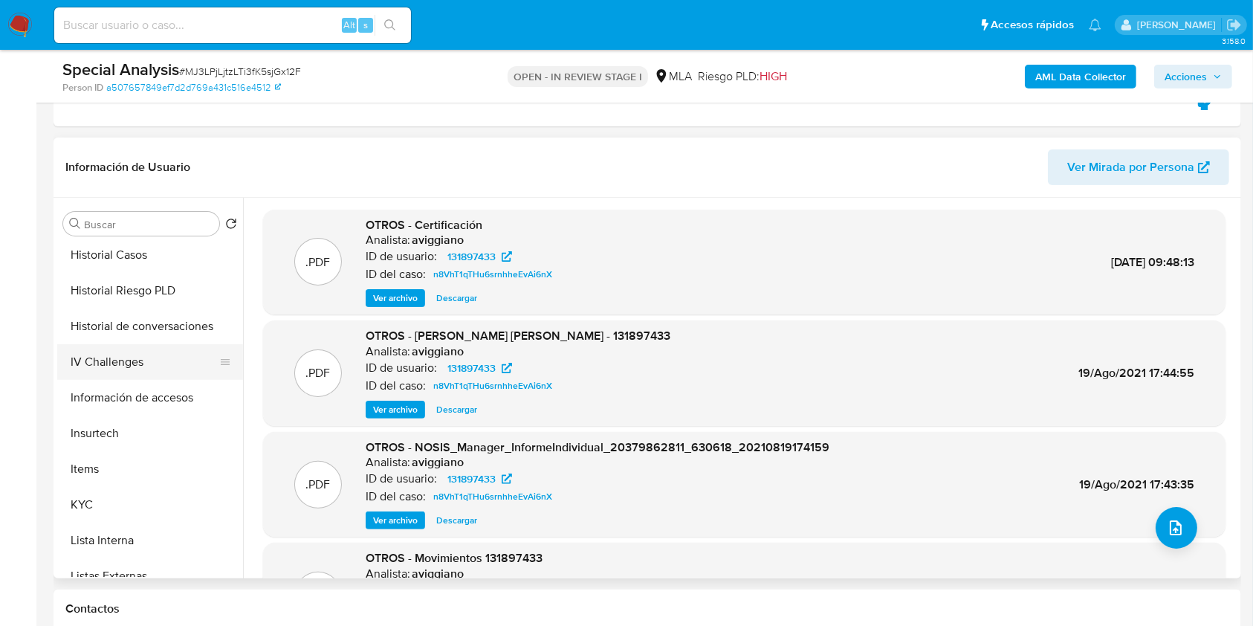
scroll to position [595, 0]
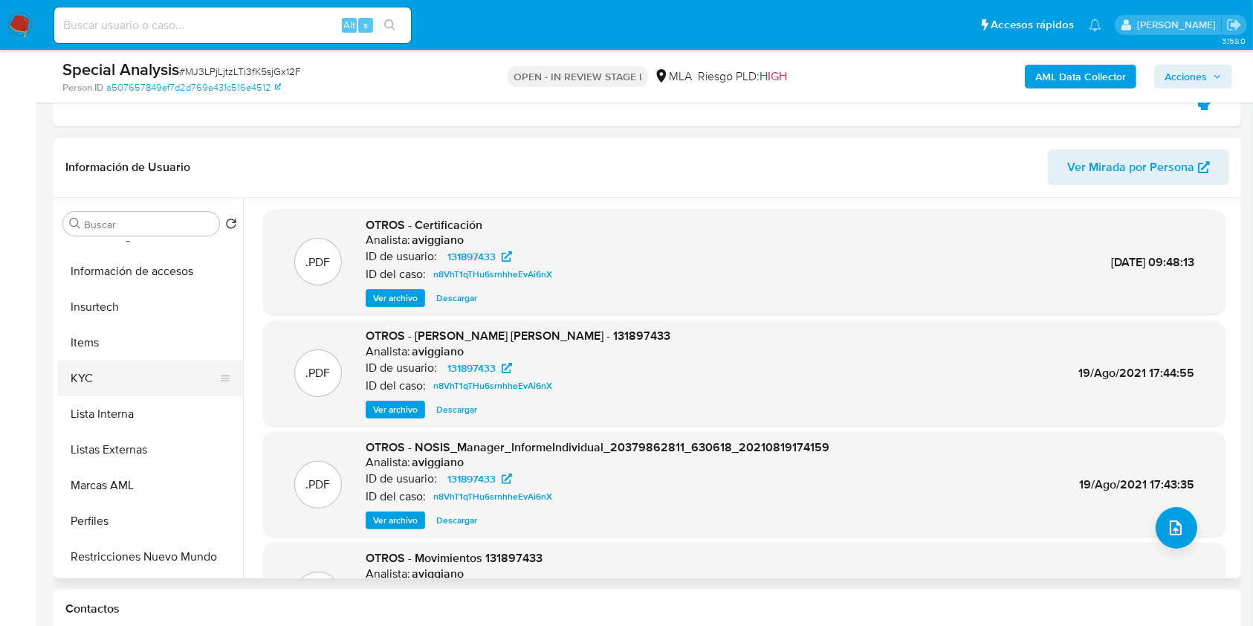
click at [89, 367] on button "KYC" at bounding box center [144, 379] width 174 height 36
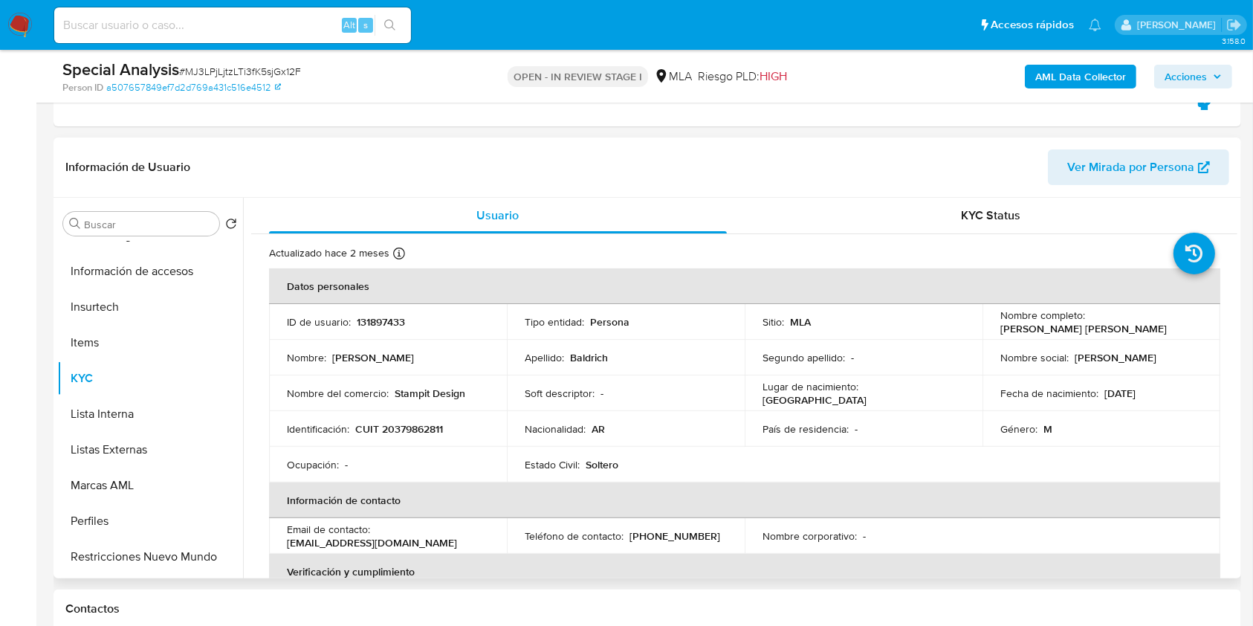
click at [373, 321] on p "131897433" at bounding box center [381, 321] width 48 height 13
copy p "131897433"
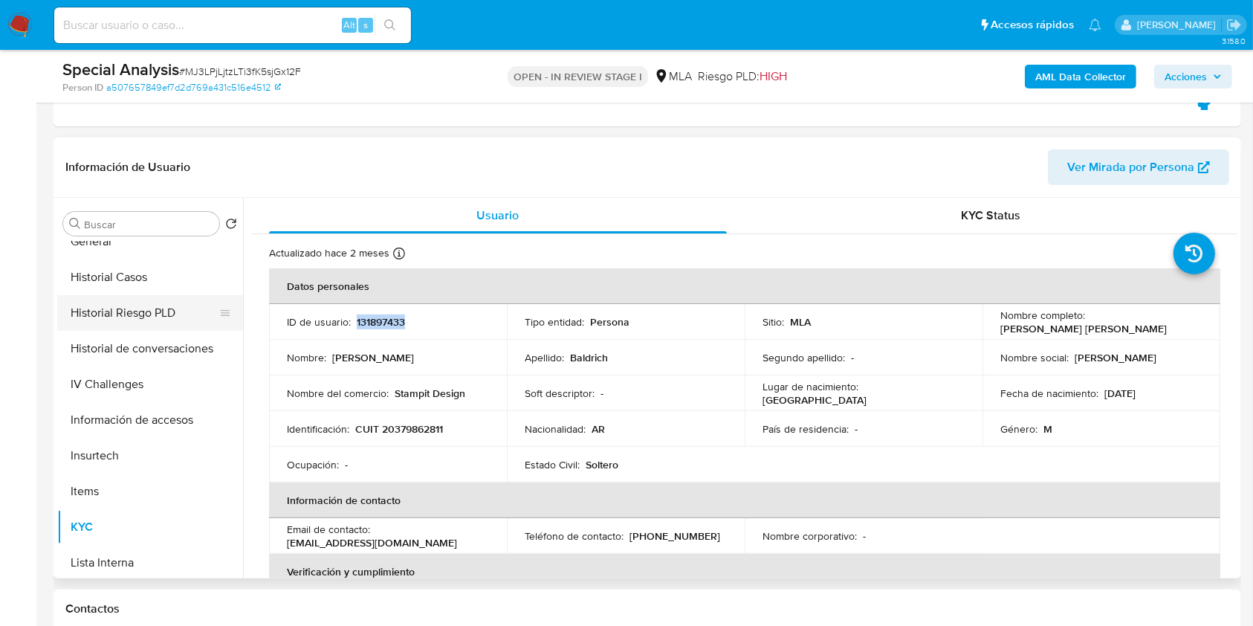
scroll to position [0, 0]
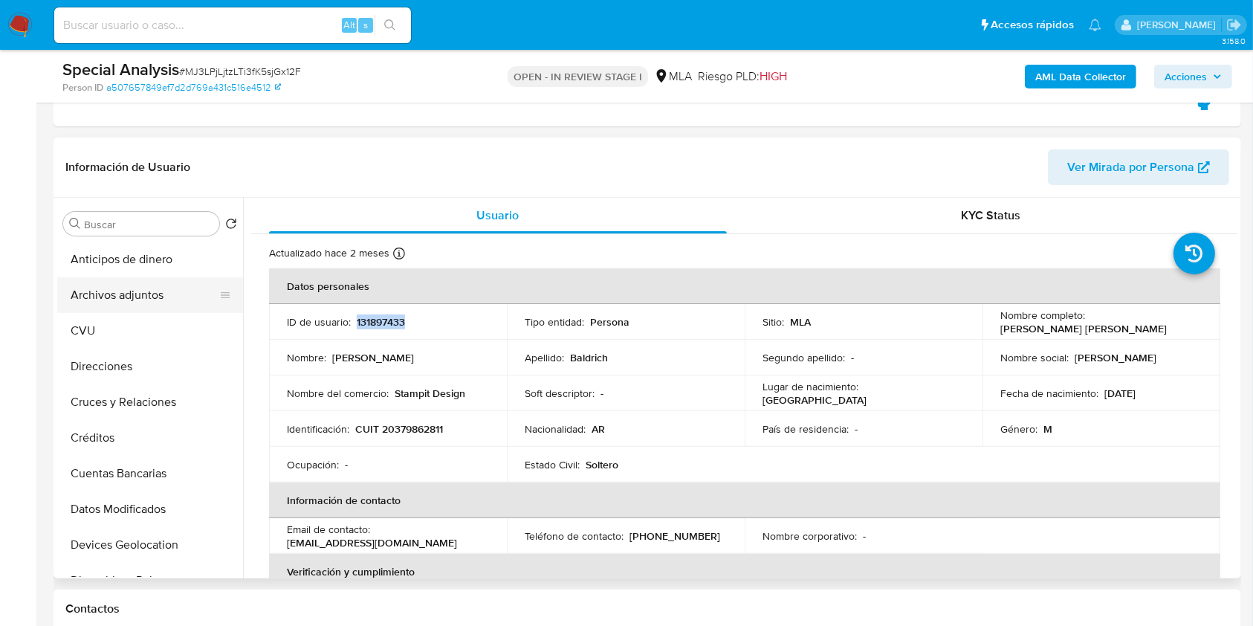
click at [148, 303] on button "Archivos adjuntos" at bounding box center [144, 295] width 174 height 36
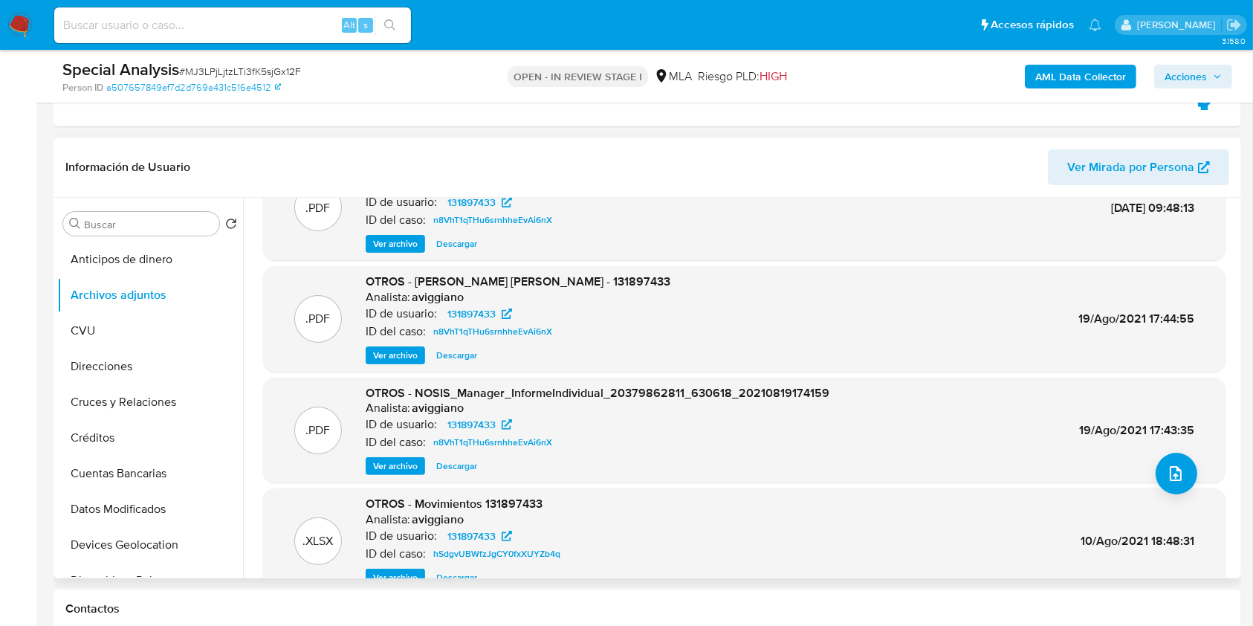
scroll to position [83, 0]
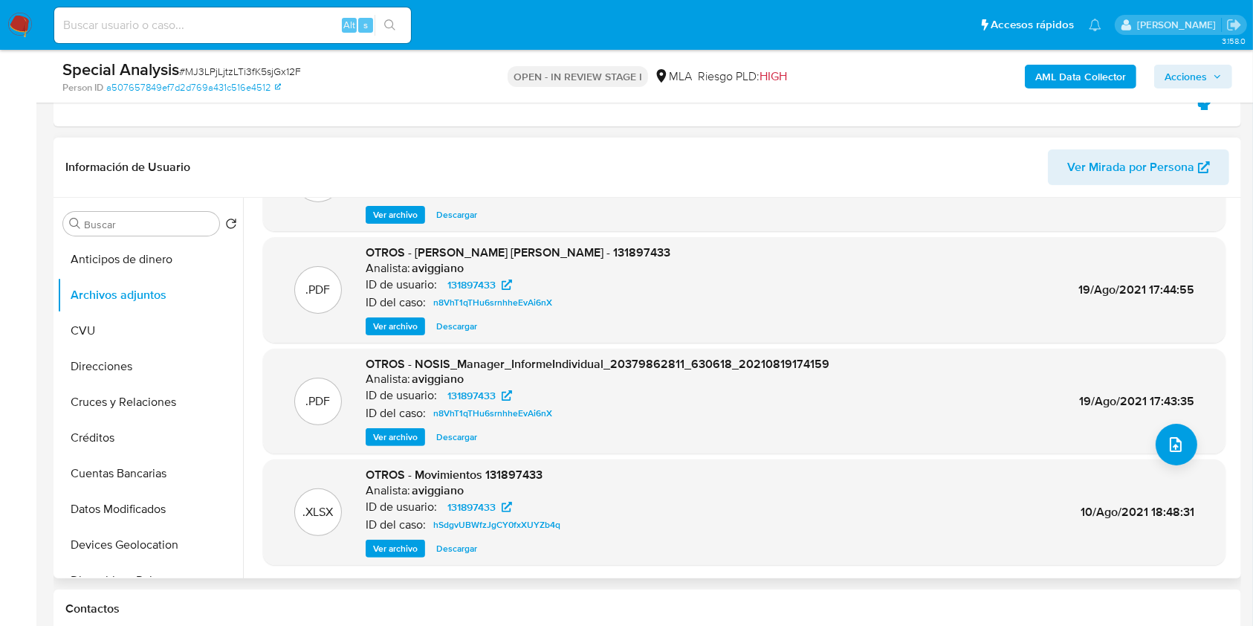
click at [400, 327] on span "Ver archivo" at bounding box center [395, 326] width 45 height 15
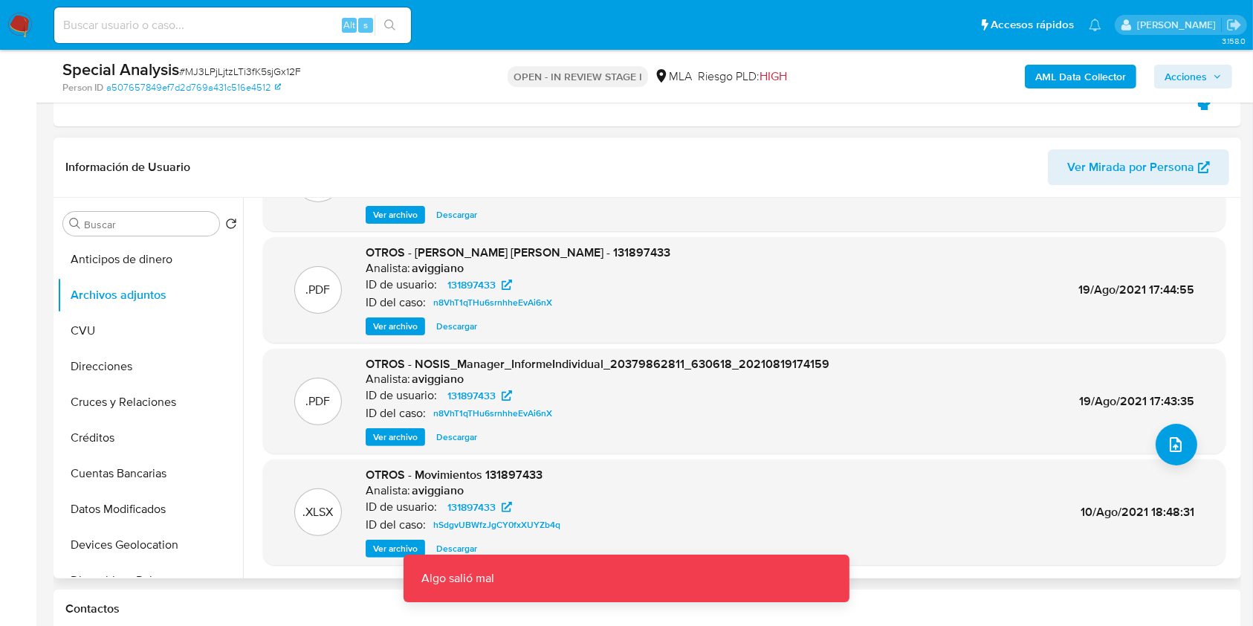
click at [538, 251] on span "OTROS - Ian Lucas Baldrich - 131897433" at bounding box center [470, 252] width 209 height 17
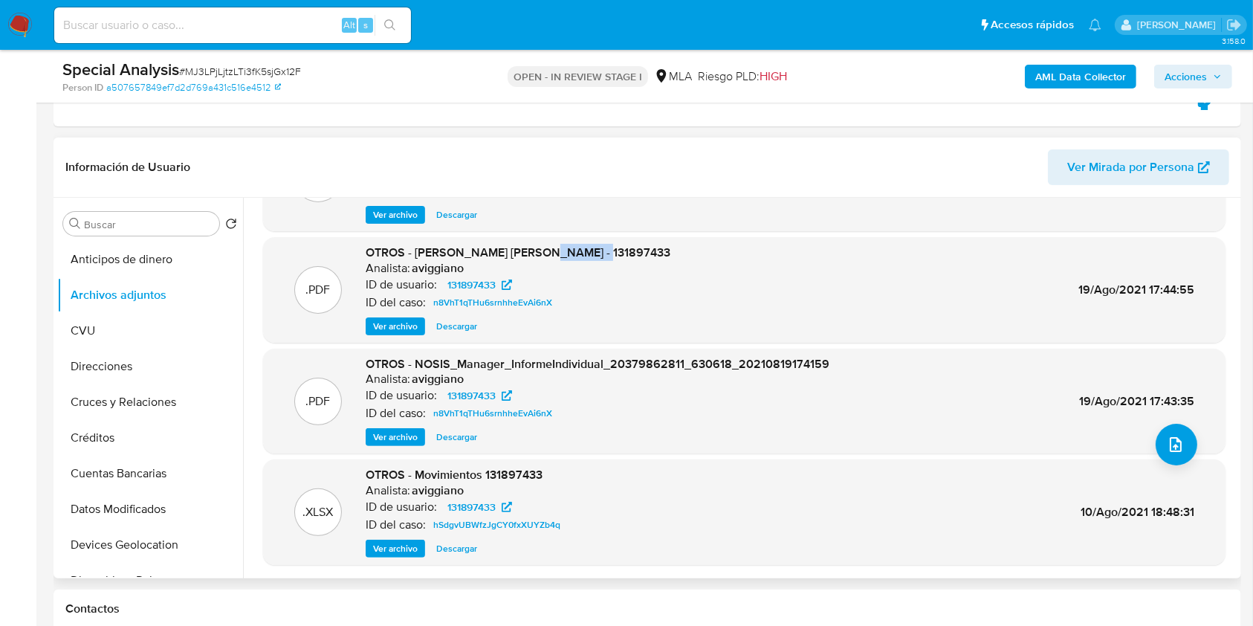
copy span "131897433"
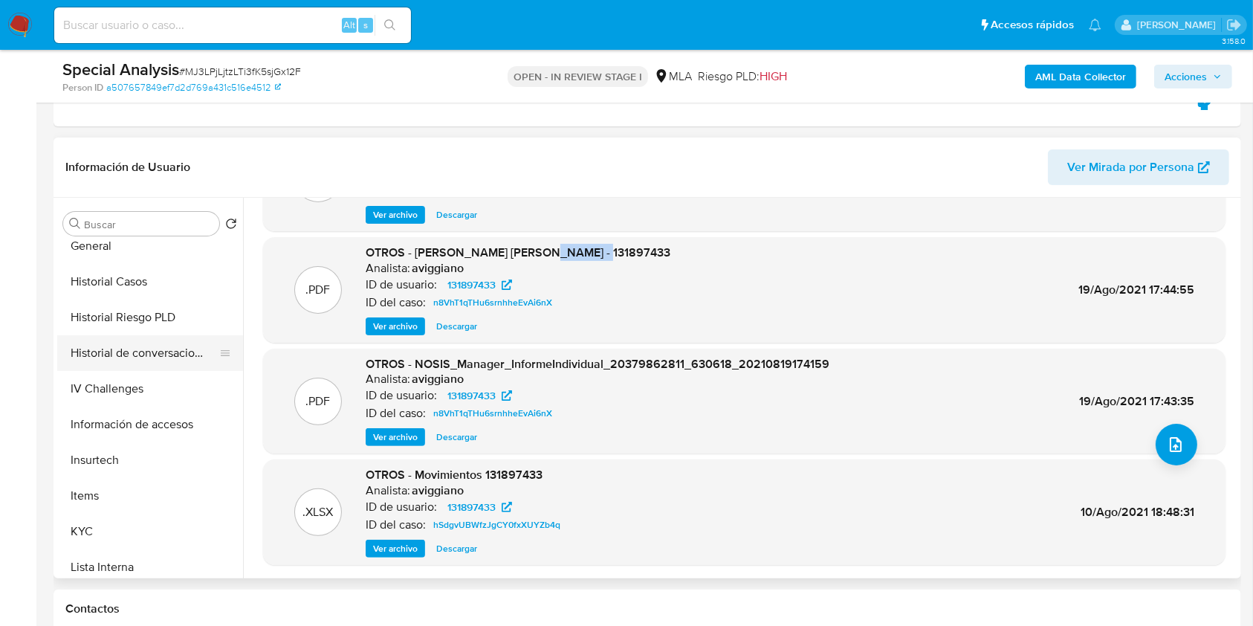
scroll to position [396, 0]
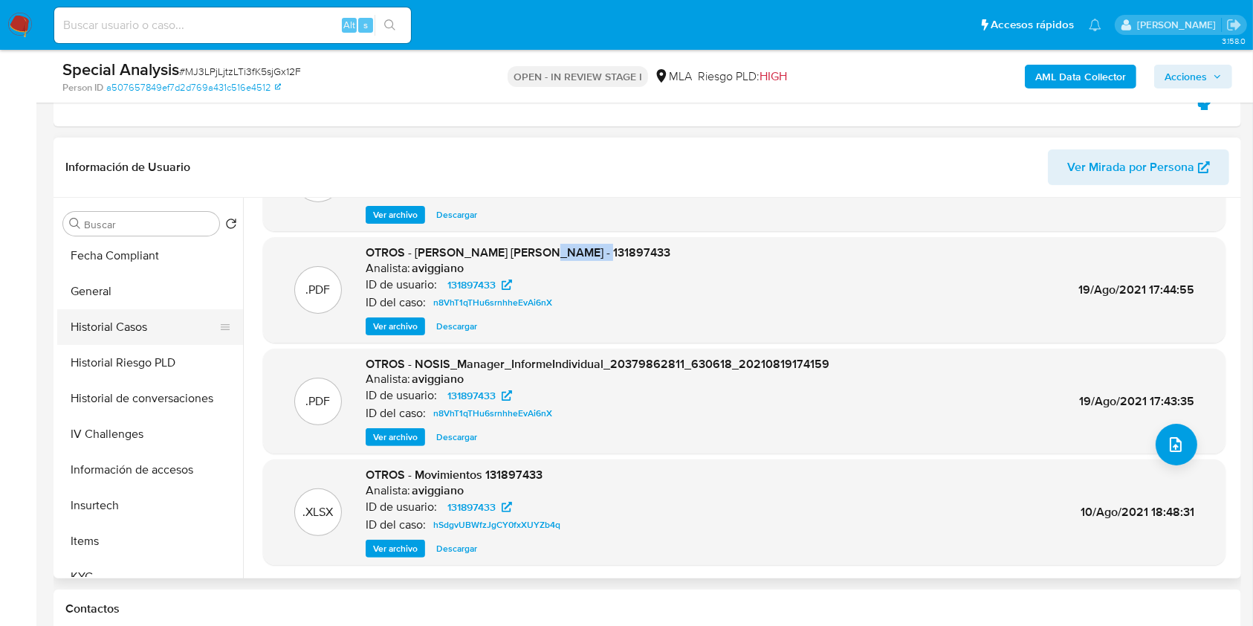
click at [137, 336] on button "Historial Casos" at bounding box center [144, 327] width 174 height 36
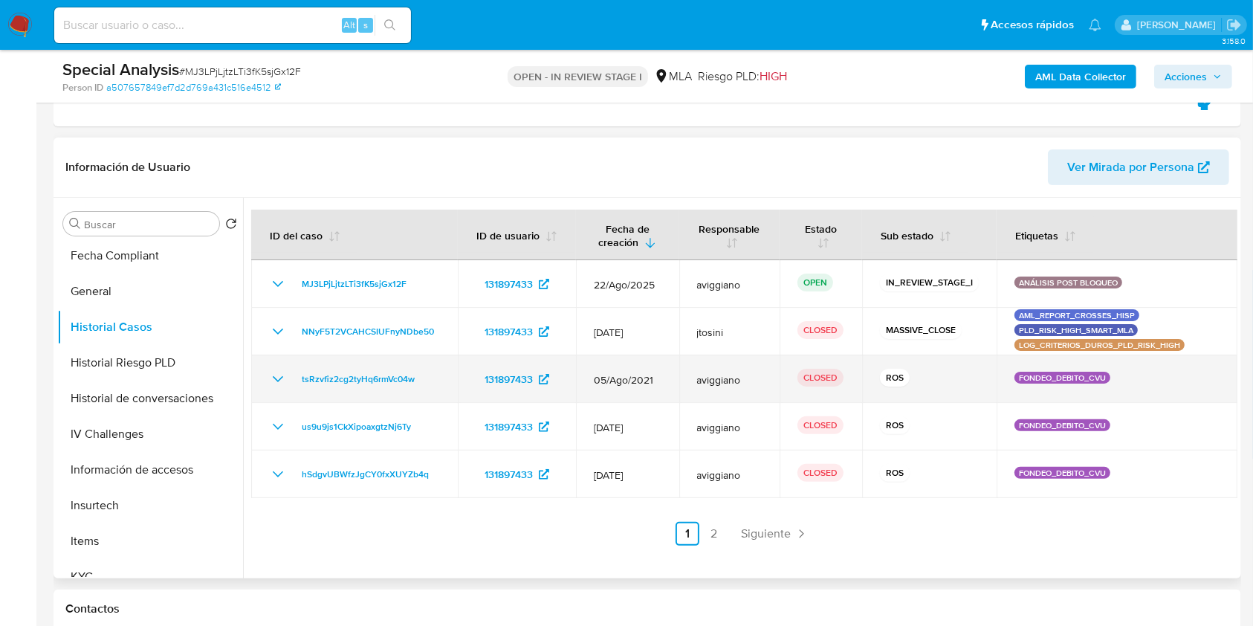
click at [280, 382] on icon "Mostrar/Ocultar" at bounding box center [278, 379] width 18 height 18
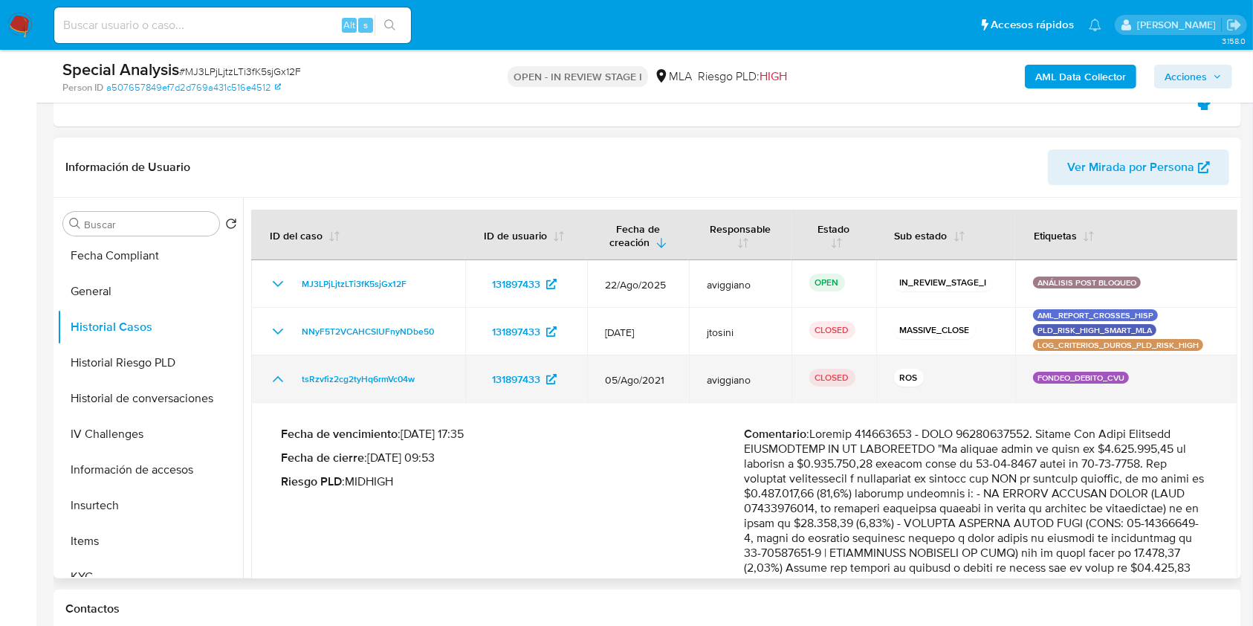
click at [271, 384] on icon "Mostrar/Ocultar" at bounding box center [278, 379] width 18 height 18
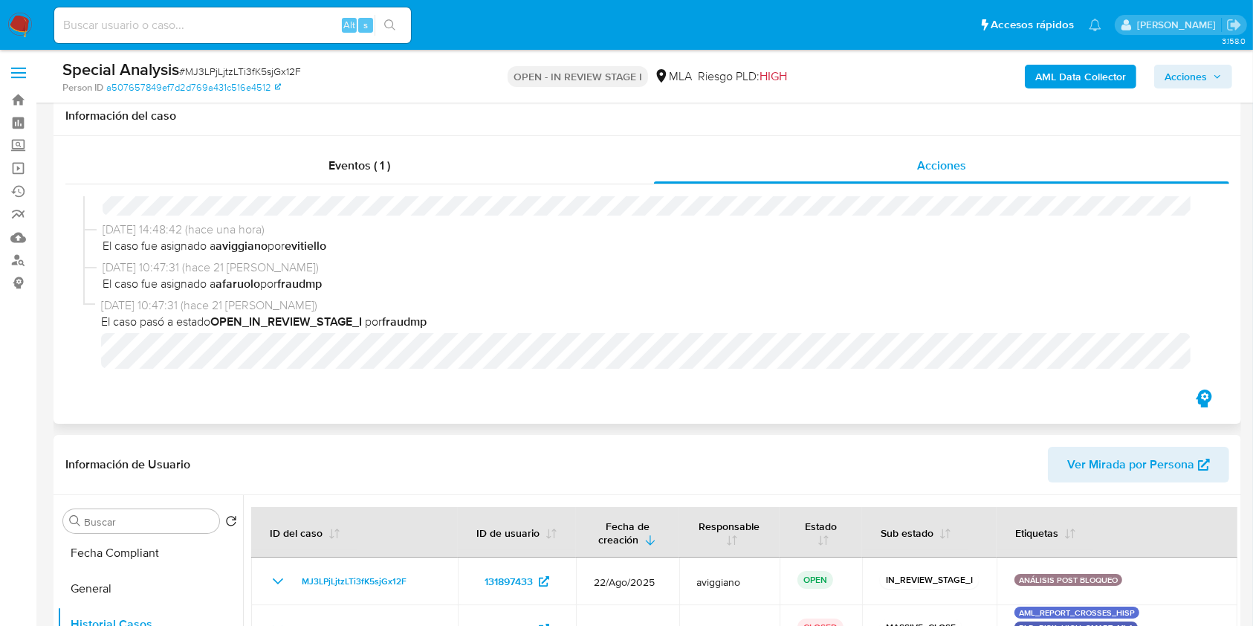
scroll to position [396, 0]
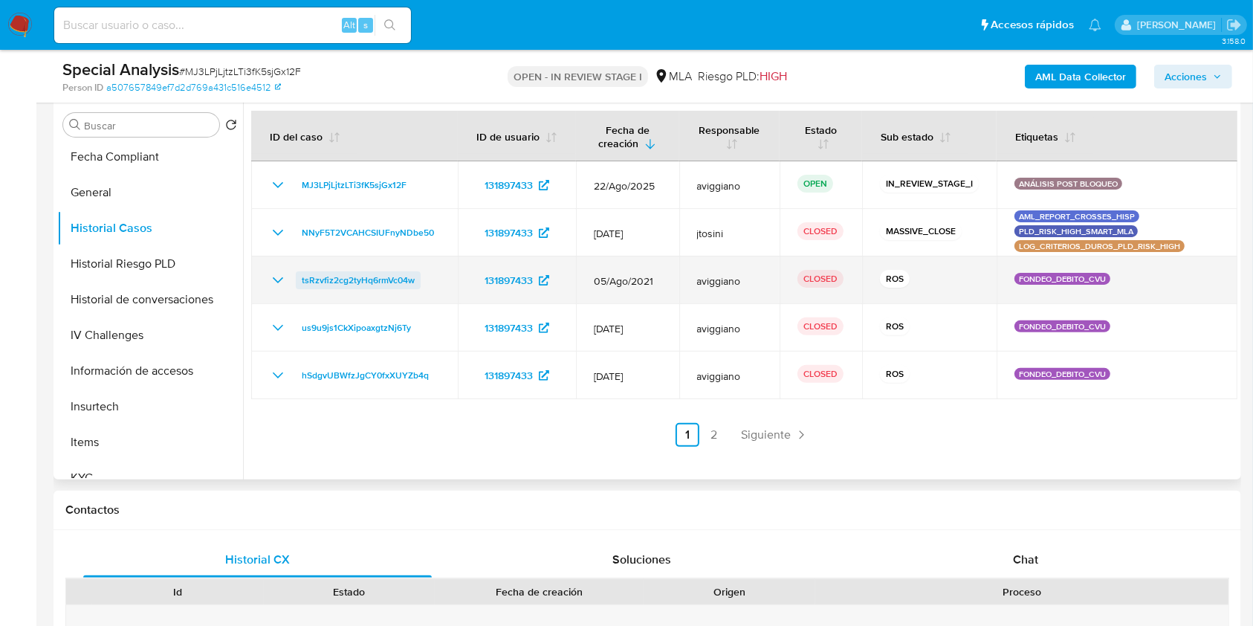
click at [329, 283] on span "tsRzvfiz2cg2tyHq6rmVc04w" at bounding box center [358, 280] width 113 height 18
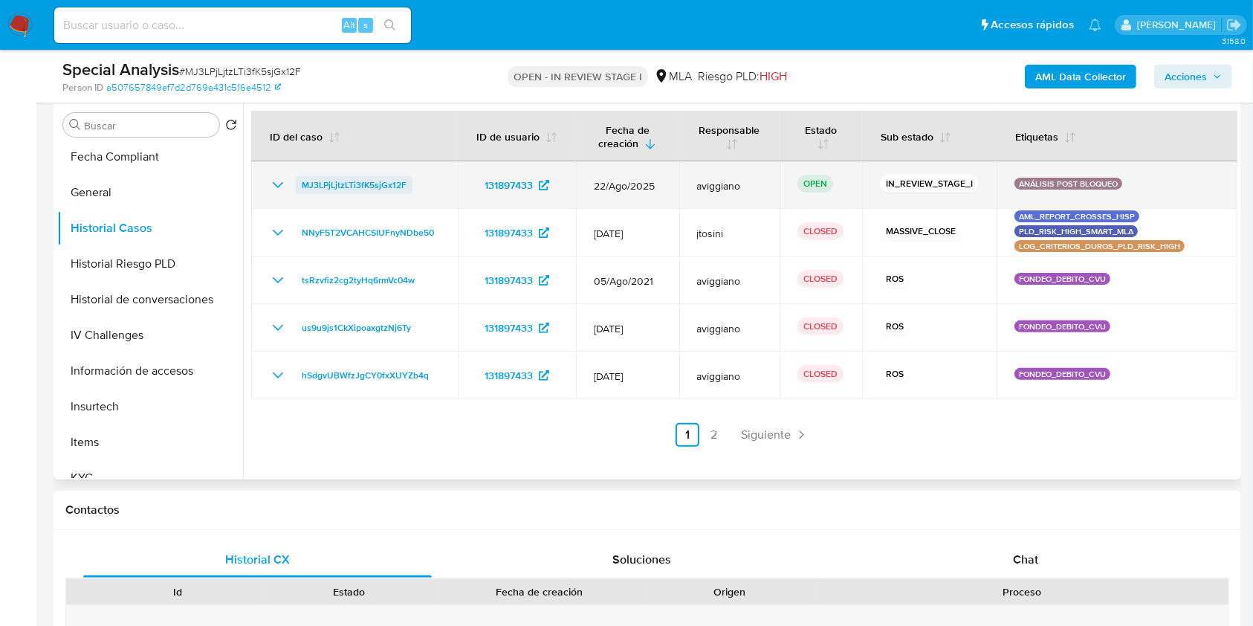
click at [329, 185] on span "MJ3LPjLjtzLTi3fK5sjGx12F" at bounding box center [354, 185] width 105 height 18
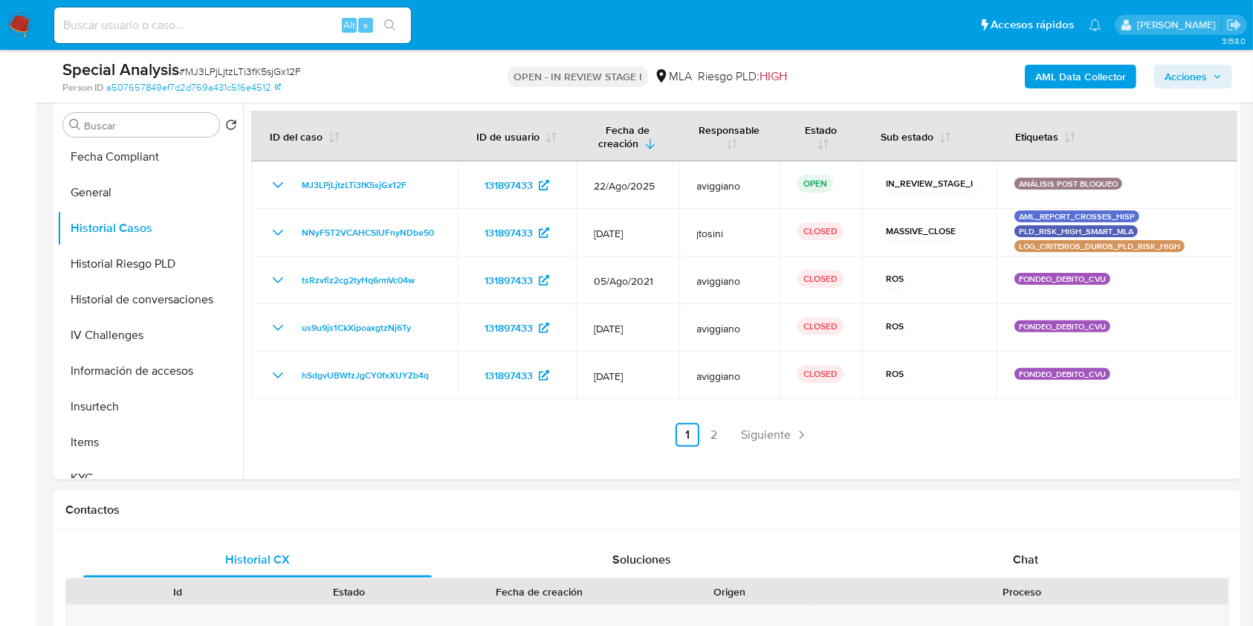
click at [1202, 83] on span "Acciones" at bounding box center [1186, 77] width 42 height 24
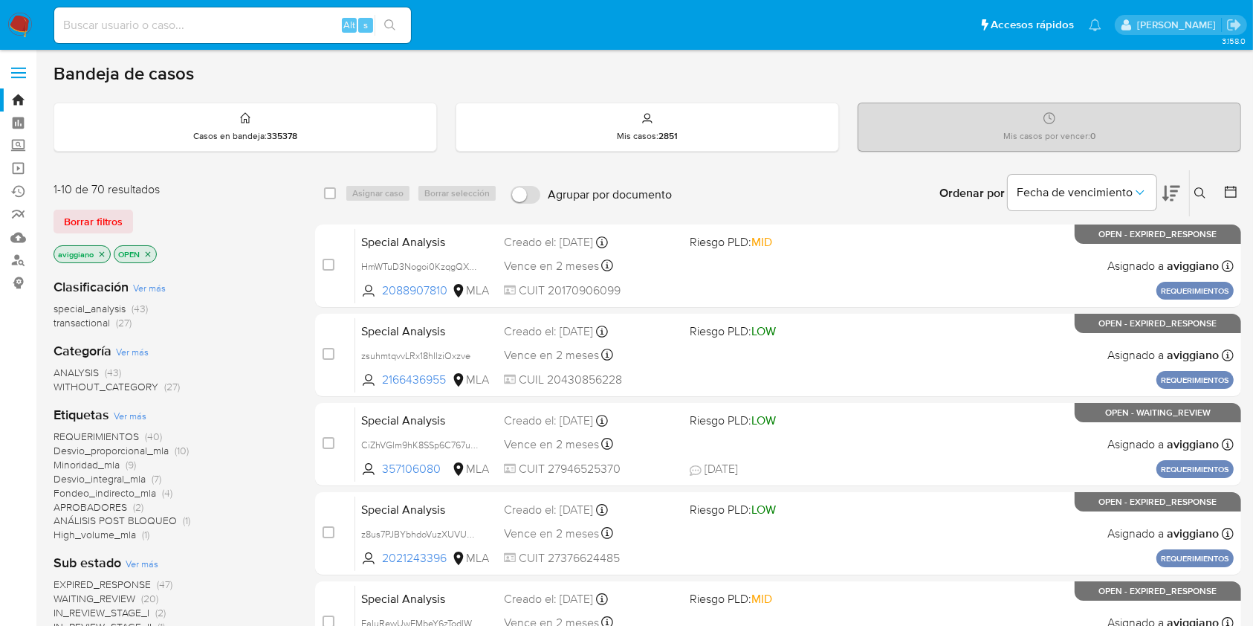
click at [107, 256] on p "aviggiano" at bounding box center [82, 254] width 56 height 16
click at [103, 255] on icon "close-filter" at bounding box center [102, 253] width 5 height 5
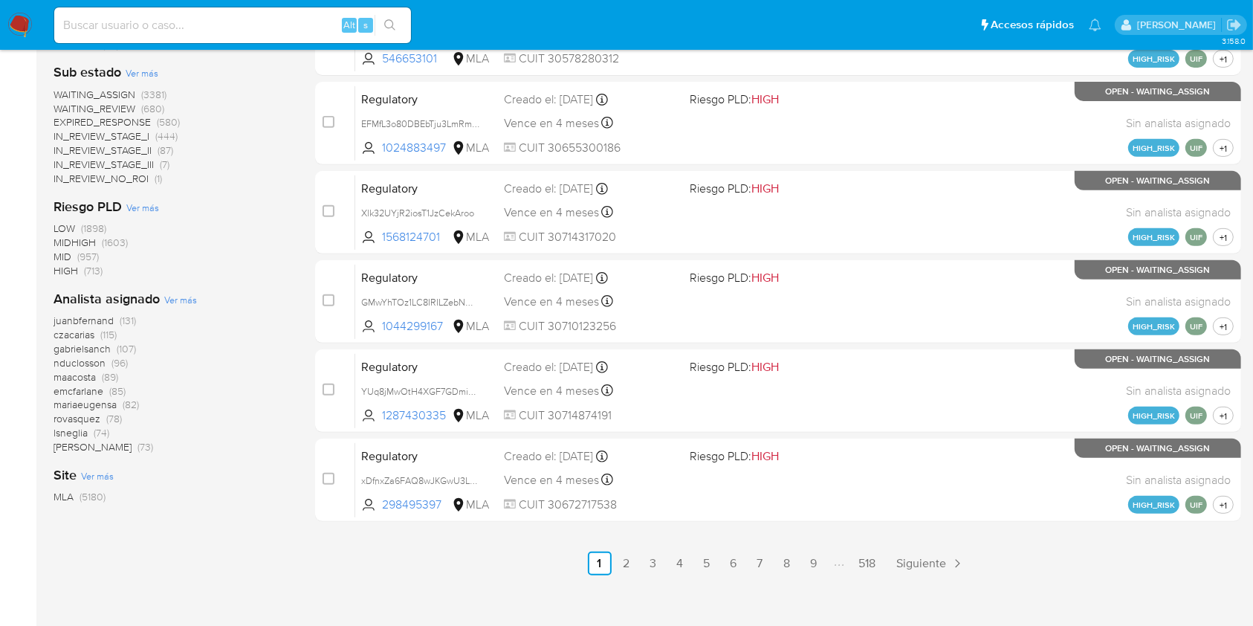
scroll to position [595, 0]
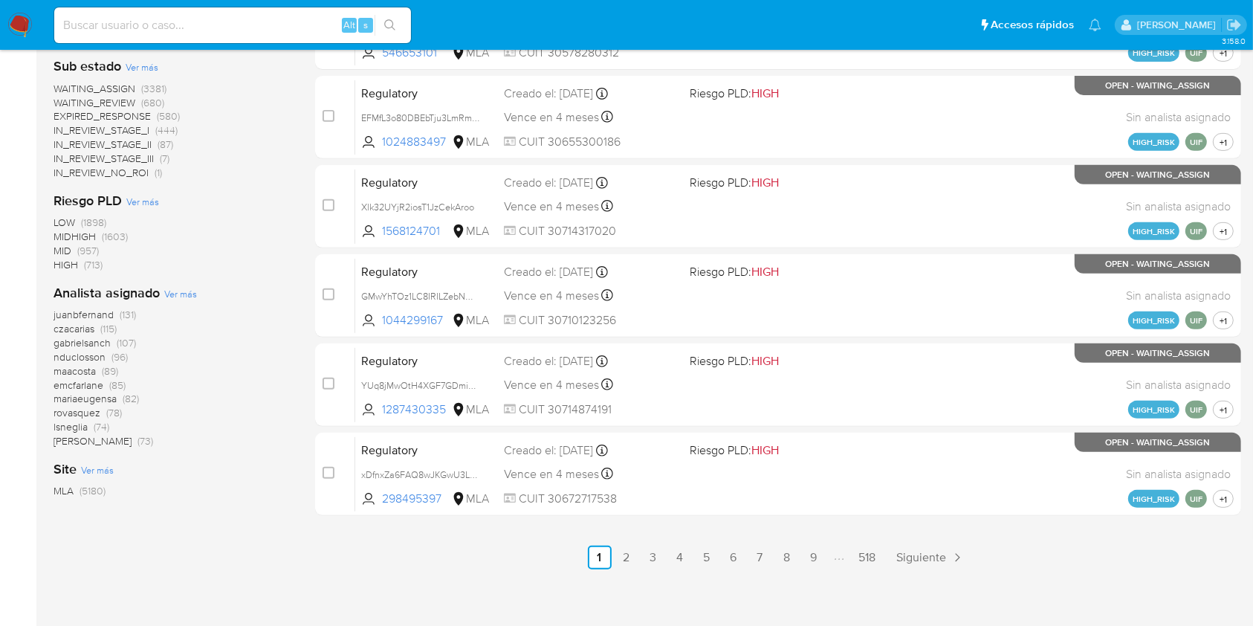
click at [182, 288] on span "Ver más" at bounding box center [180, 293] width 33 height 13
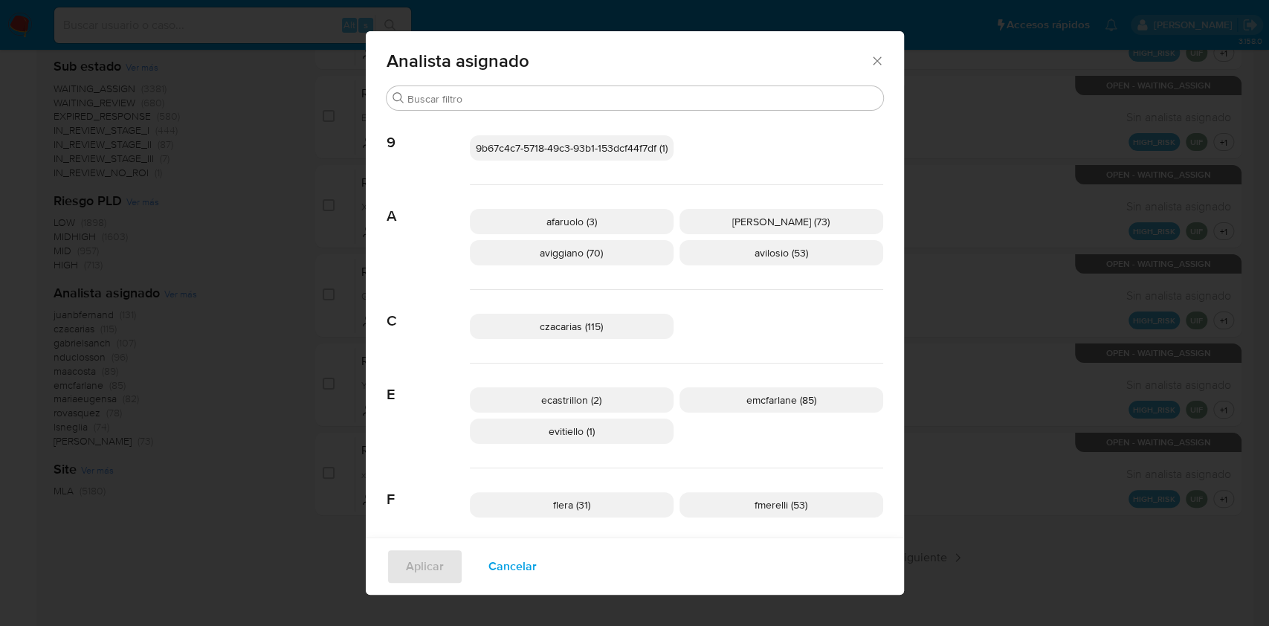
click at [870, 62] on icon "Cerrar" at bounding box center [877, 61] width 15 height 15
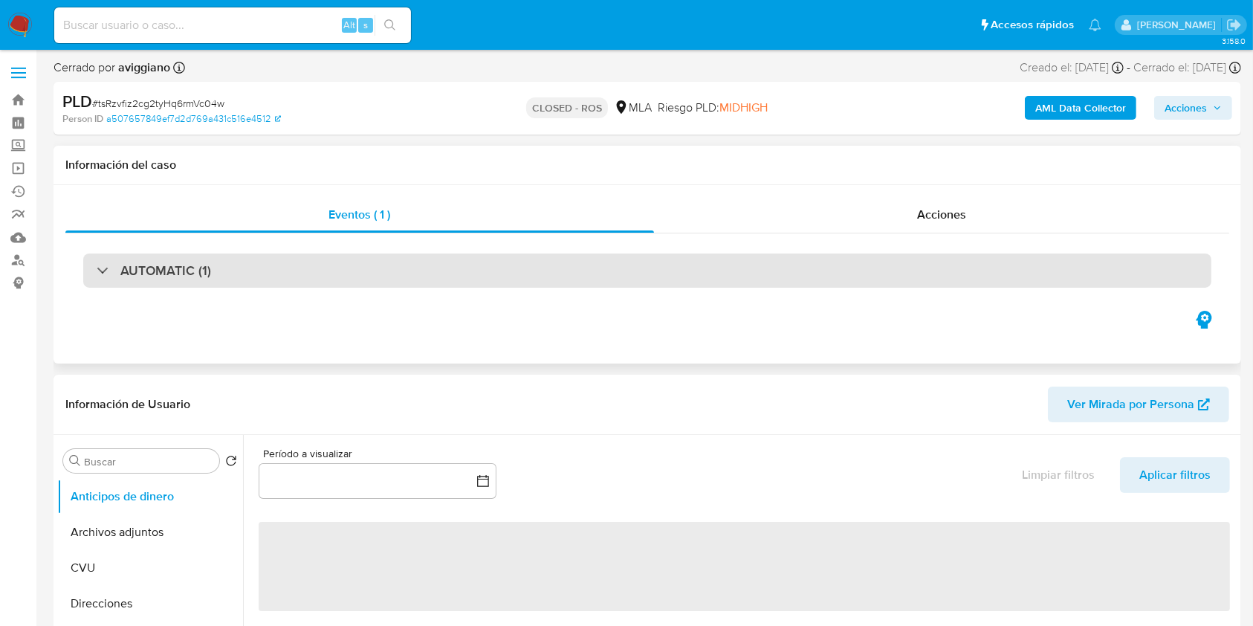
click at [252, 268] on div "AUTOMATIC (1)" at bounding box center [647, 271] width 1129 height 34
select select "10"
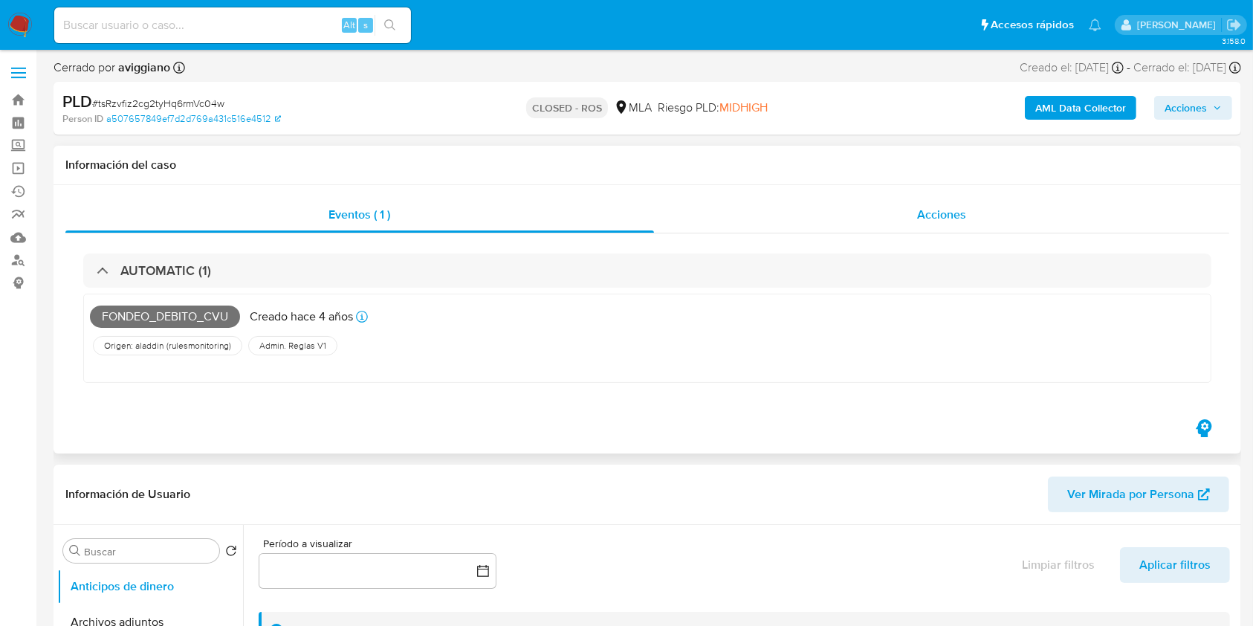
click at [859, 208] on div "Acciones" at bounding box center [942, 215] width 576 height 36
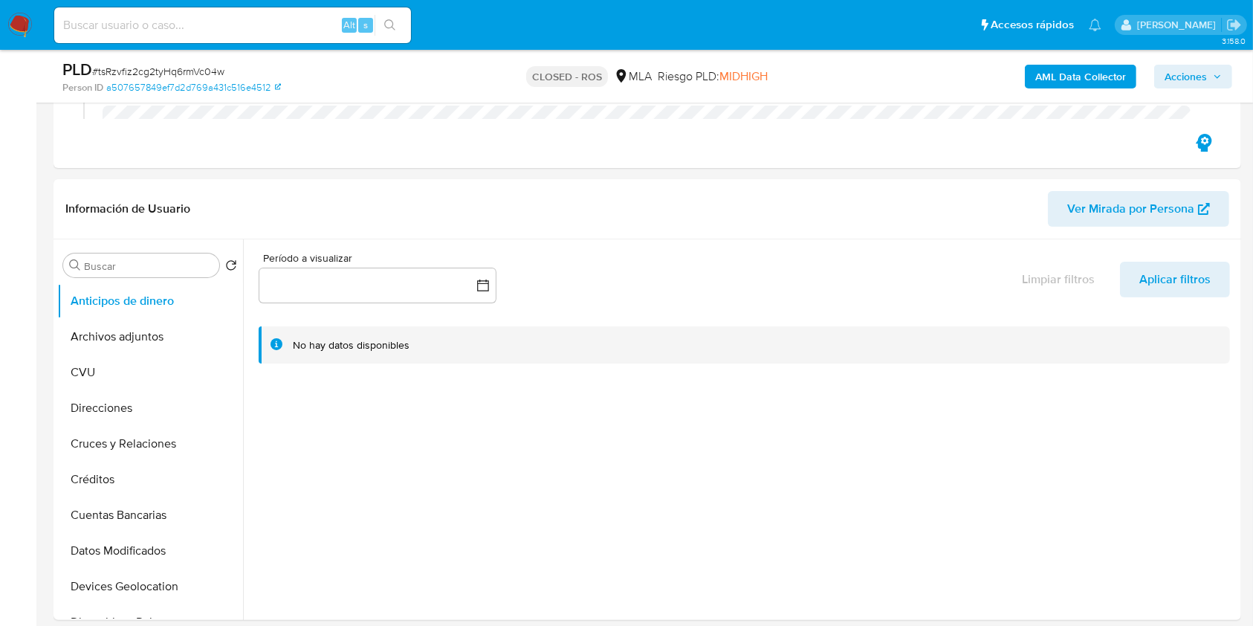
scroll to position [396, 0]
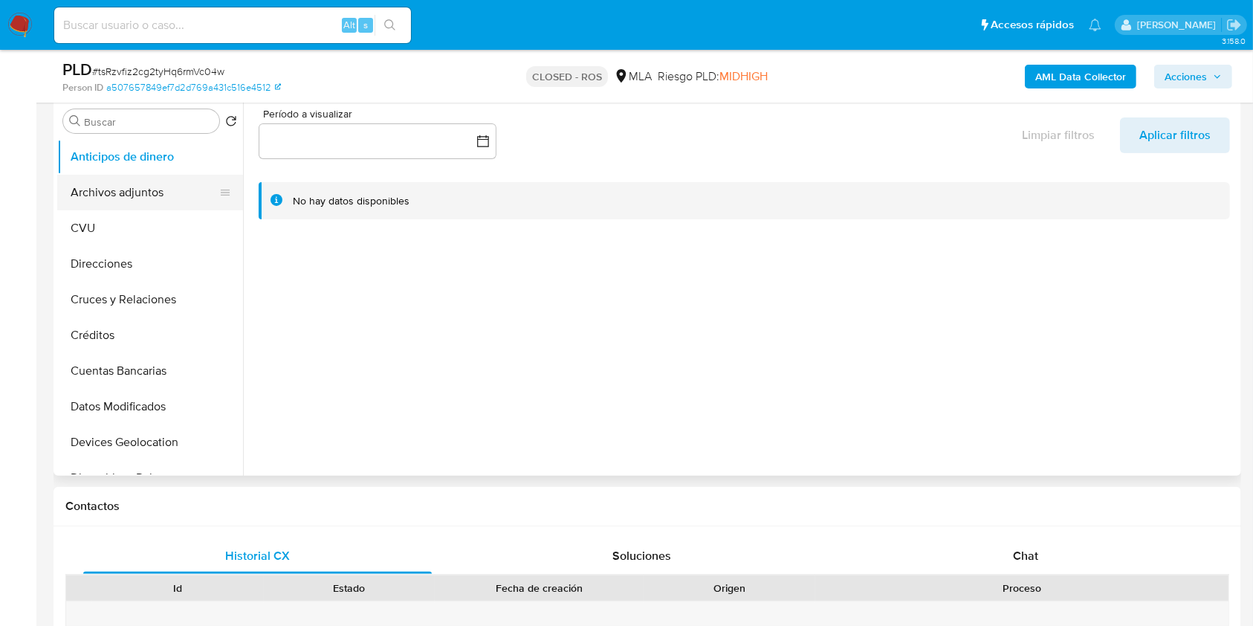
click at [109, 194] on button "Archivos adjuntos" at bounding box center [144, 193] width 174 height 36
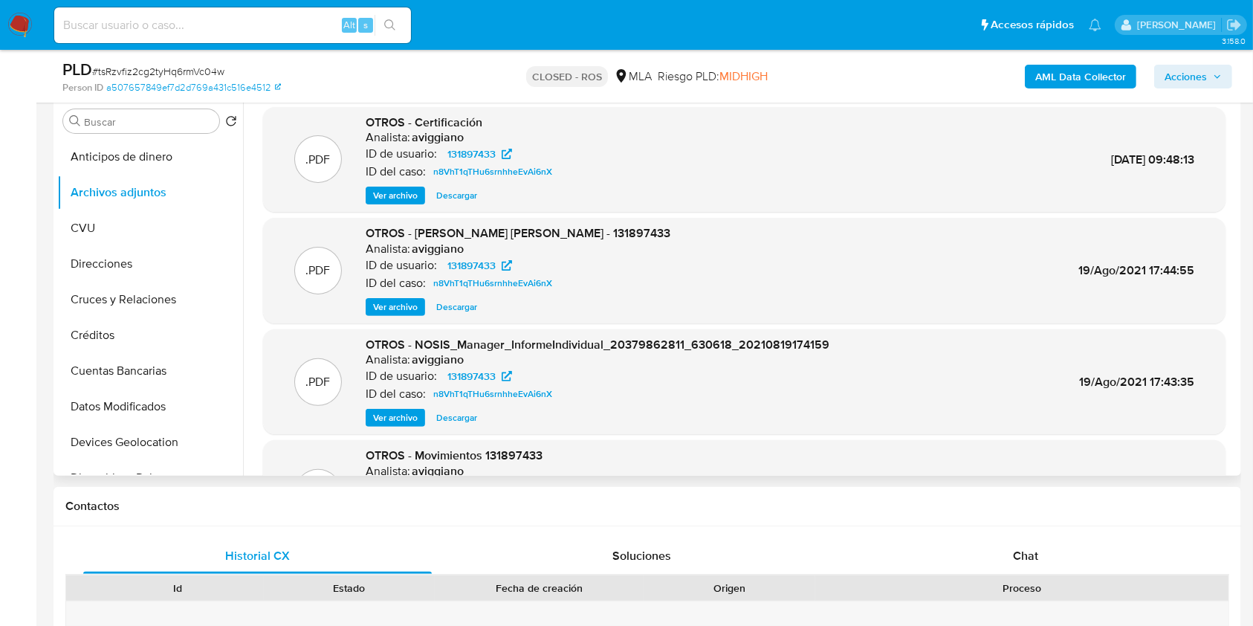
click at [403, 197] on span "Ver archivo" at bounding box center [395, 195] width 45 height 15
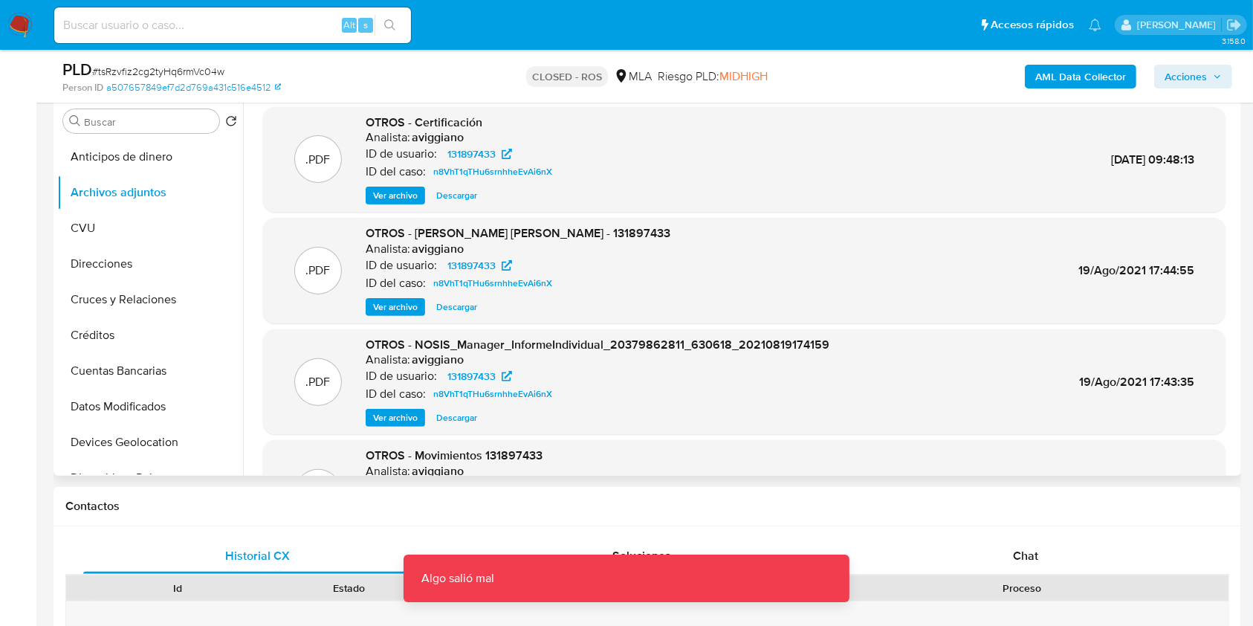
click at [434, 130] on h6 "aviggiano" at bounding box center [438, 137] width 52 height 15
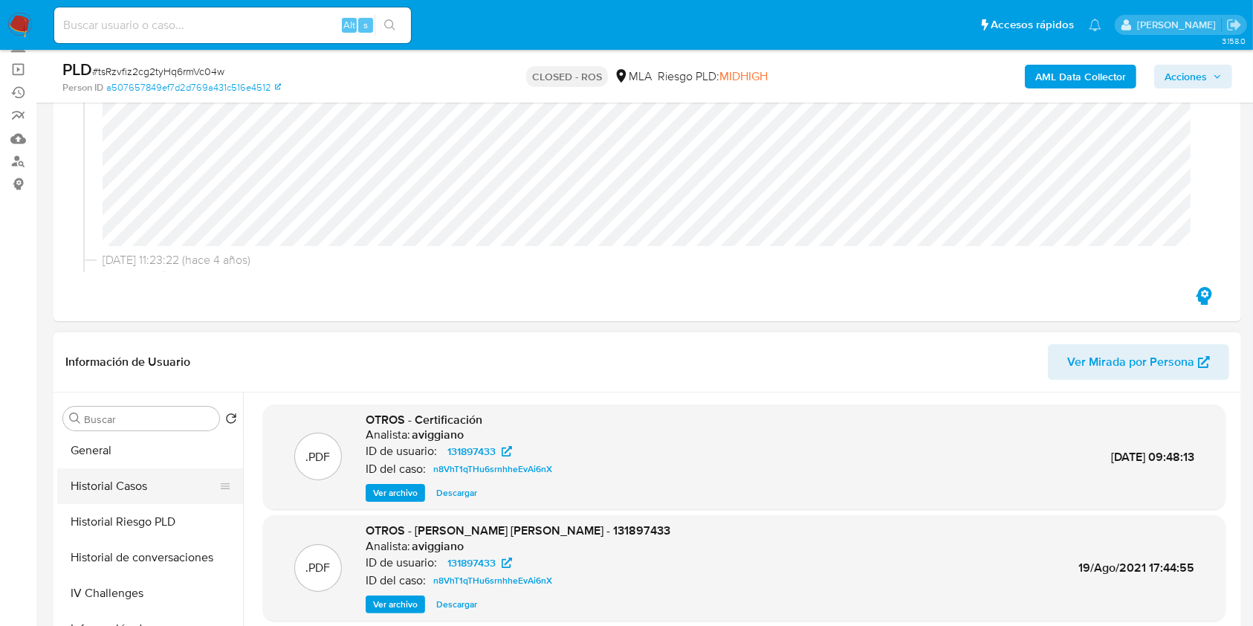
scroll to position [495, 0]
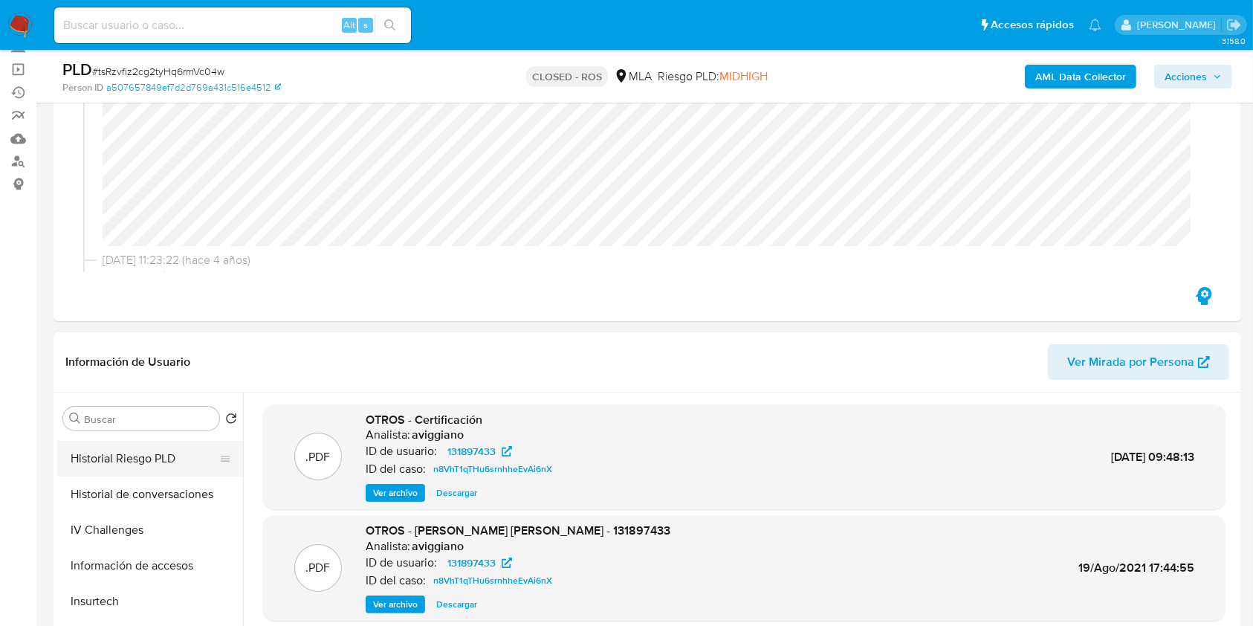
click at [161, 462] on button "Historial Riesgo PLD" at bounding box center [144, 459] width 174 height 36
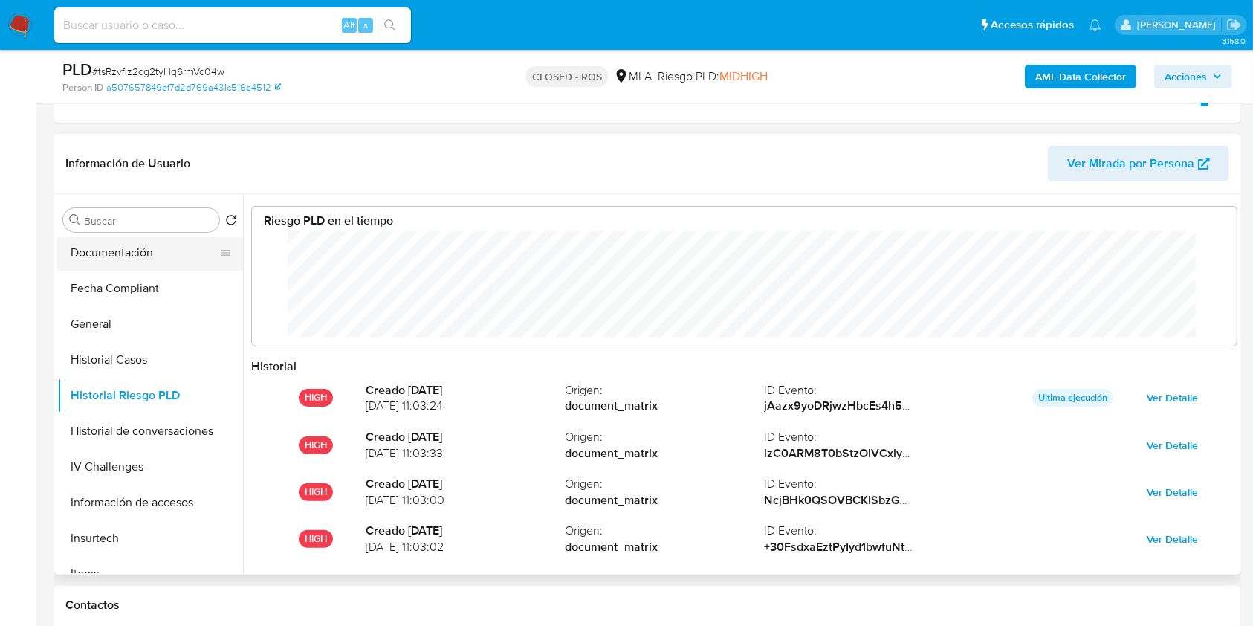
scroll to position [198, 0]
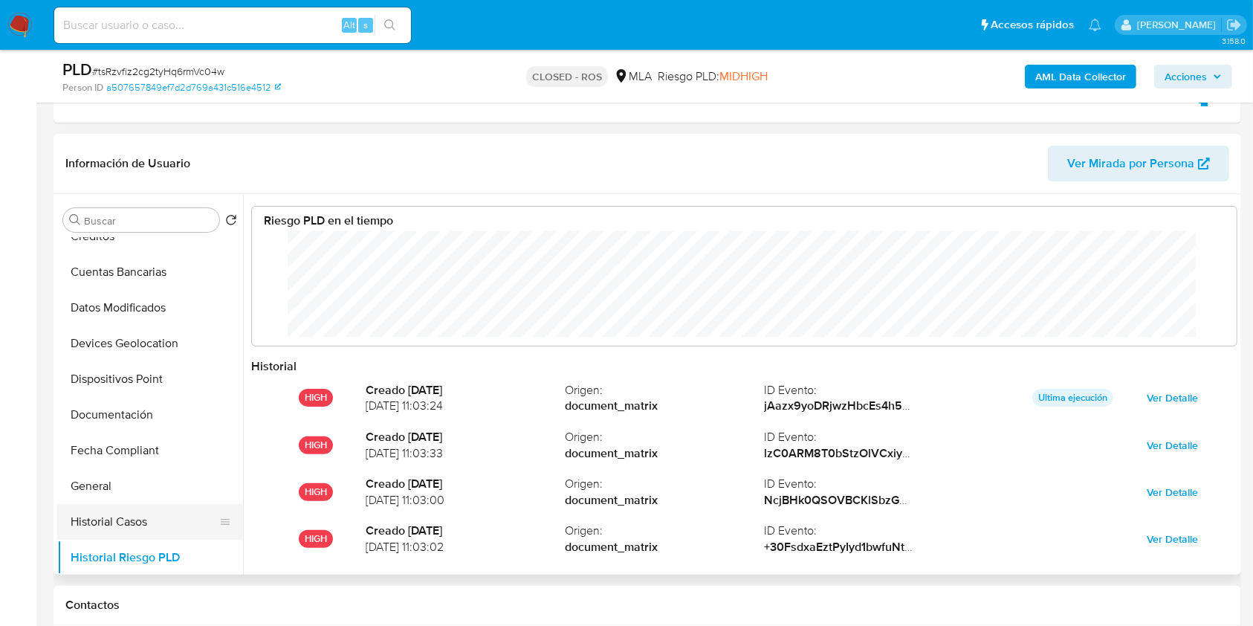
click at [118, 534] on button "Historial Casos" at bounding box center [144, 522] width 174 height 36
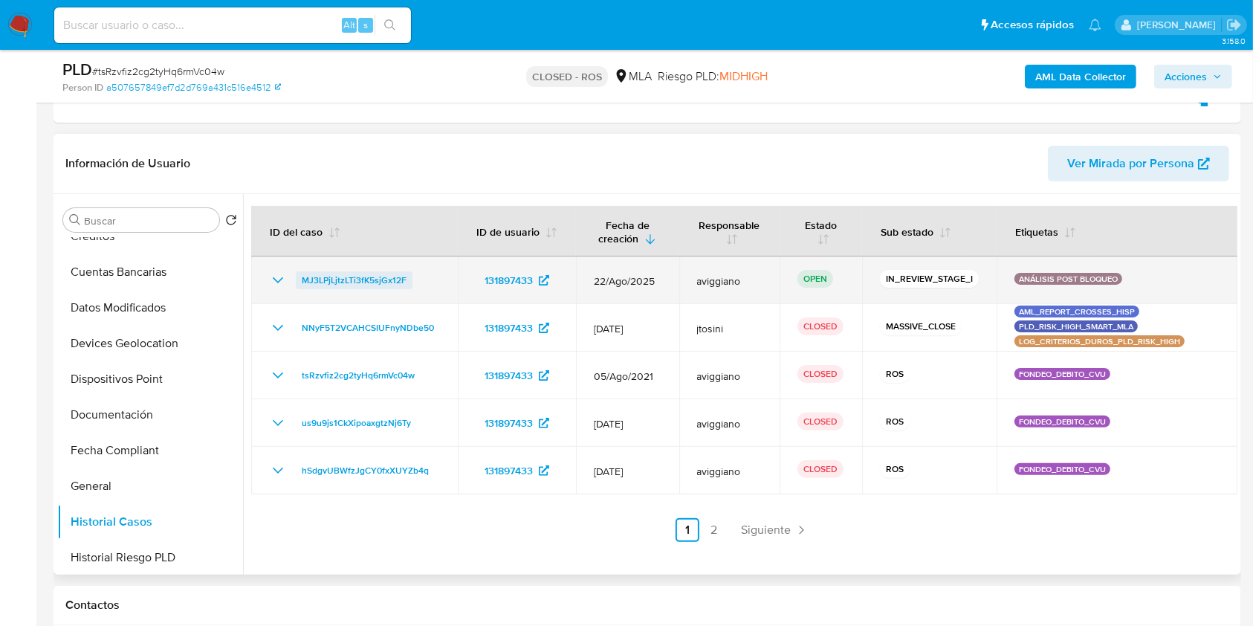
click at [378, 280] on span "MJ3LPjLjtzLTi3fK5sjGx12F" at bounding box center [354, 280] width 105 height 18
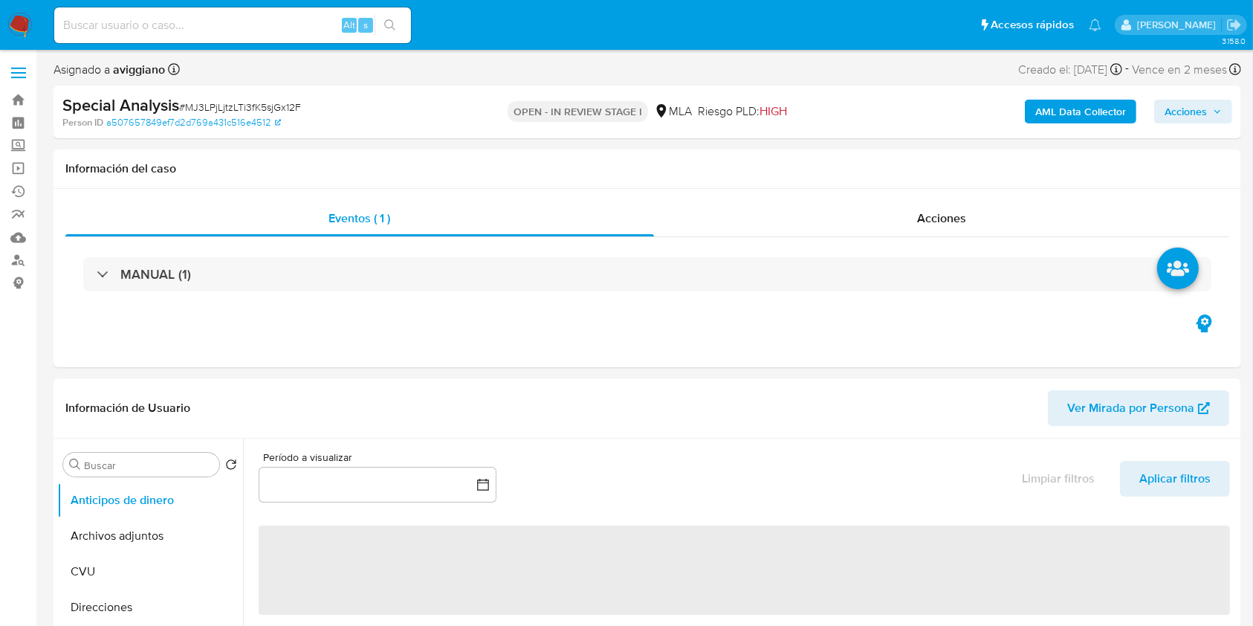
select select "10"
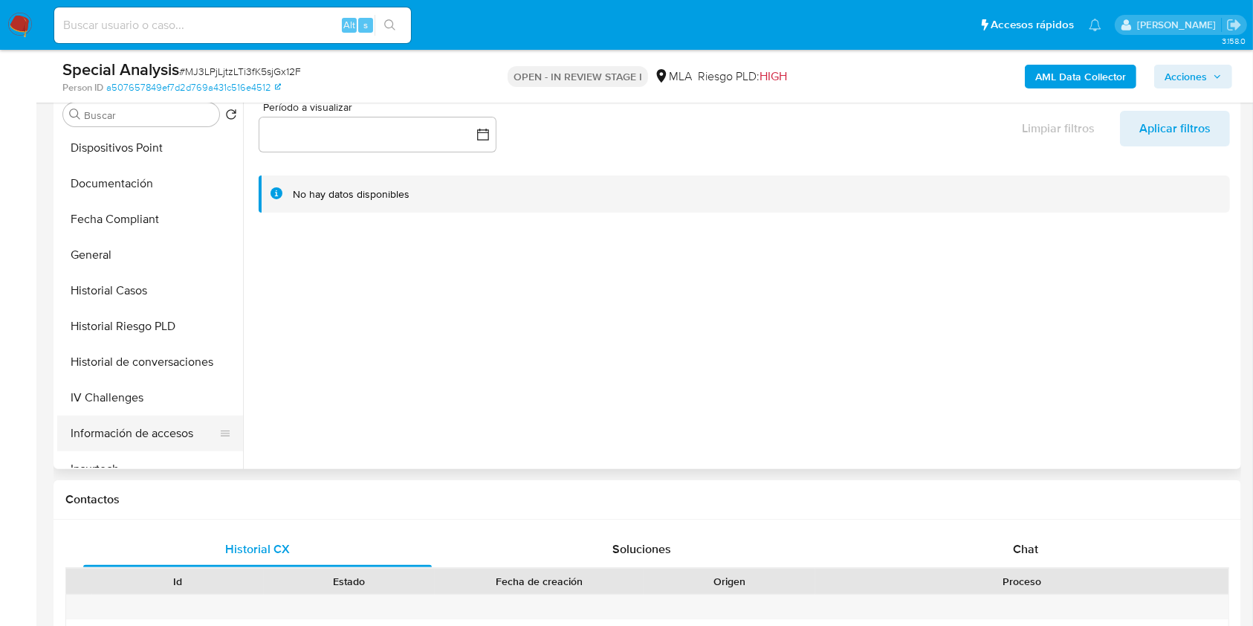
scroll to position [396, 0]
click at [95, 454] on button "KYC" at bounding box center [144, 468] width 174 height 36
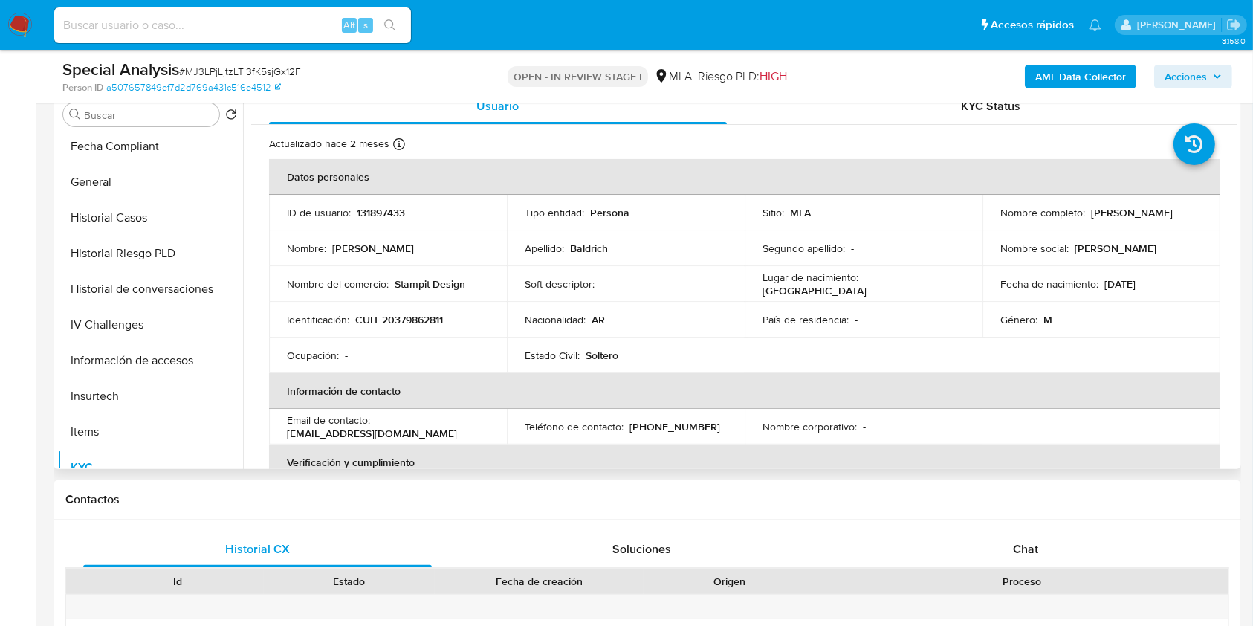
click at [398, 327] on td "Identificación : CUIT 20379862811" at bounding box center [388, 320] width 238 height 36
click at [398, 317] on p "CUIT 20379862811" at bounding box center [399, 319] width 88 height 13
click at [401, 317] on p "CUIT 20379862811" at bounding box center [399, 319] width 88 height 13
click at [1117, 232] on td "Nombre social : [PERSON_NAME]" at bounding box center [1102, 248] width 238 height 36
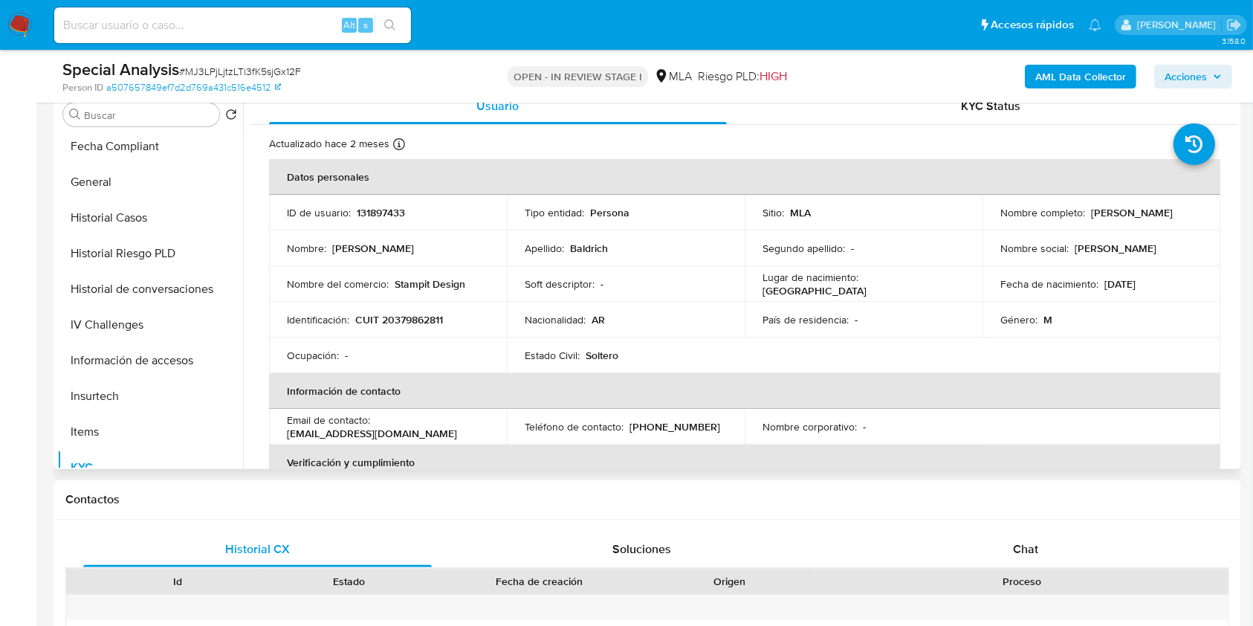
drag, startPoint x: 1082, startPoint y: 208, endPoint x: 1192, endPoint y: 211, distance: 109.3
click at [1192, 211] on div "Nombre completo : [PERSON_NAME]" at bounding box center [1102, 212] width 202 height 13
copy div "[PERSON_NAME]"
click at [1176, 80] on span "Acciones" at bounding box center [1186, 77] width 42 height 24
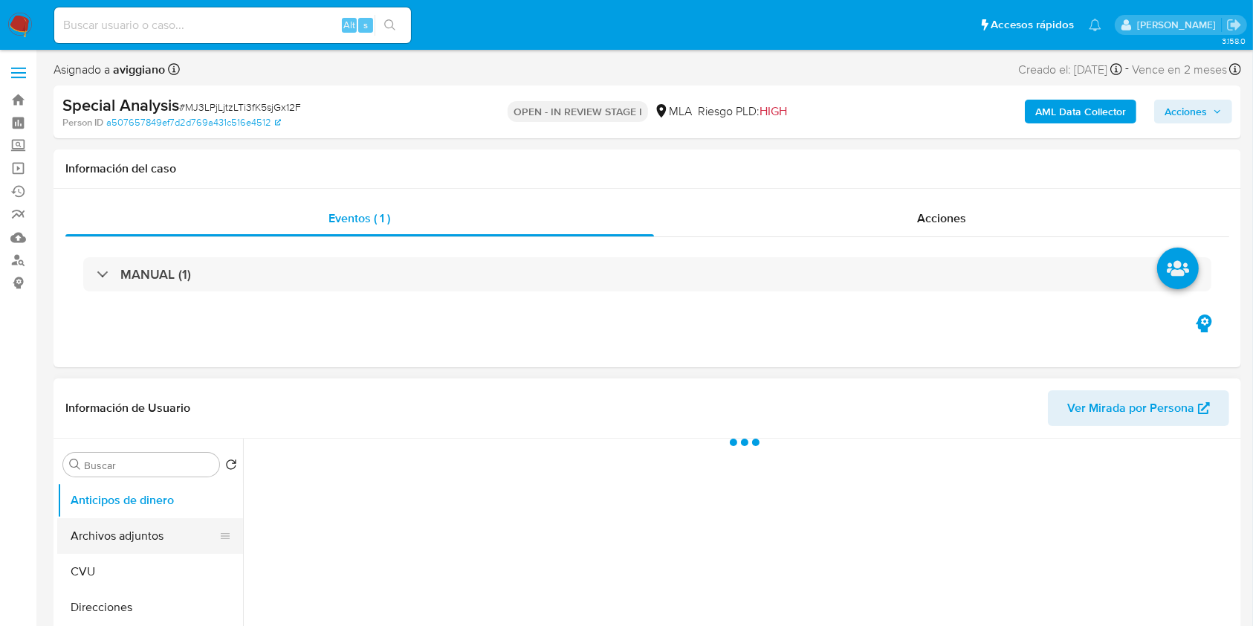
click at [148, 522] on button "Archivos adjuntos" at bounding box center [144, 536] width 174 height 36
select select "10"
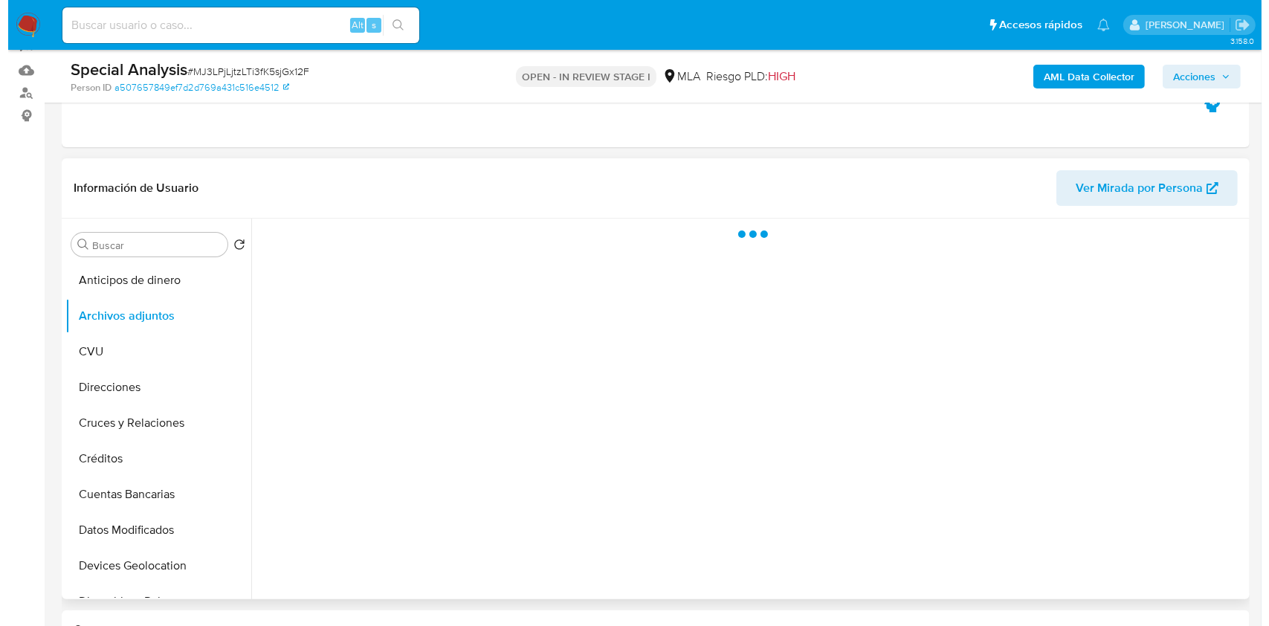
scroll to position [198, 0]
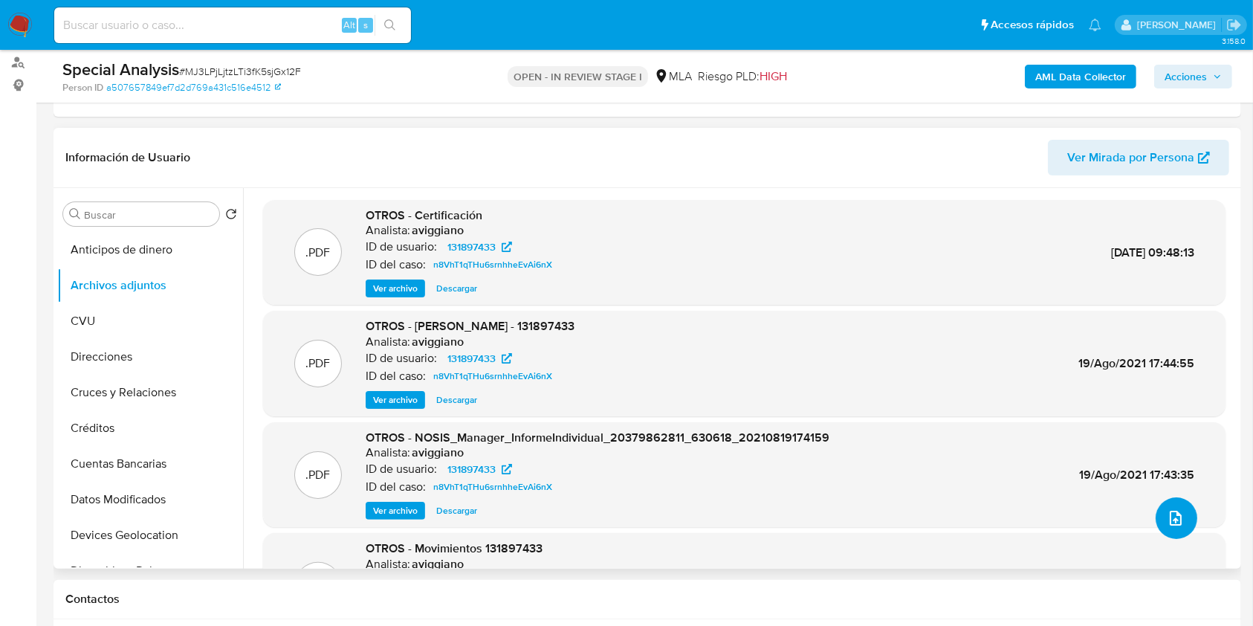
click at [1178, 506] on button "upload-file" at bounding box center [1177, 518] width 42 height 42
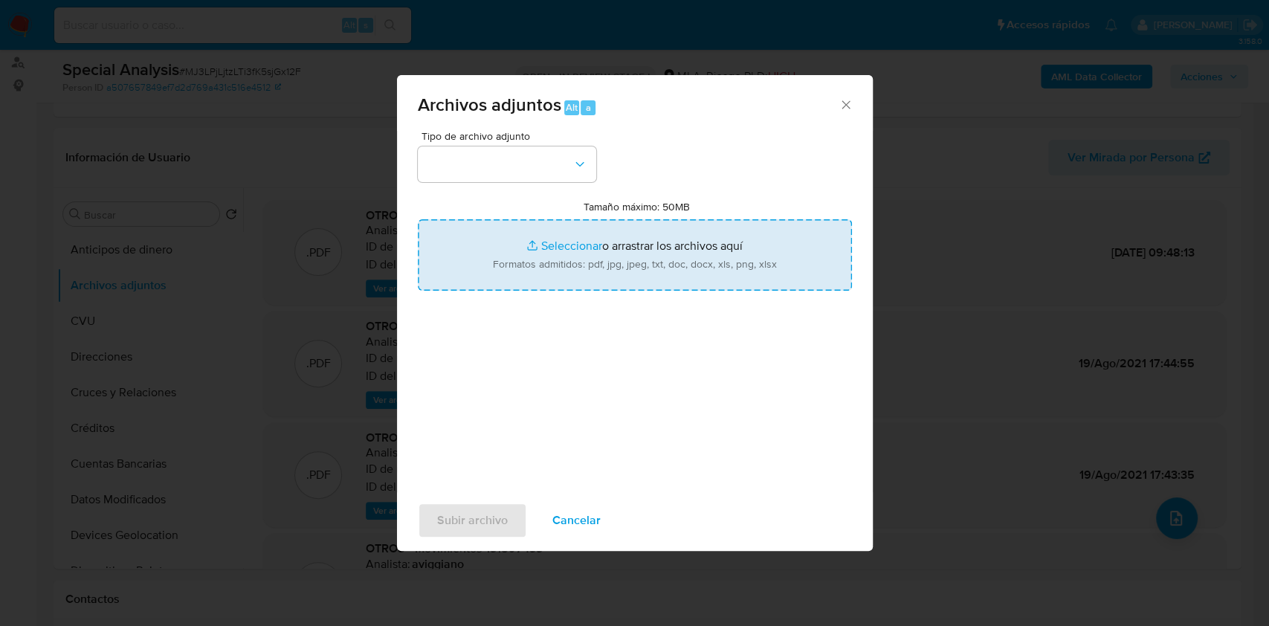
click at [695, 280] on input "Tamaño máximo: 50MB Seleccionar archivos" at bounding box center [635, 254] width 434 height 71
click at [648, 247] on input "Tamaño máximo: 50MB Seleccionar archivos" at bounding box center [635, 254] width 434 height 71
type input "C:\fakepath\RECIBO IAN 052025.pdf"
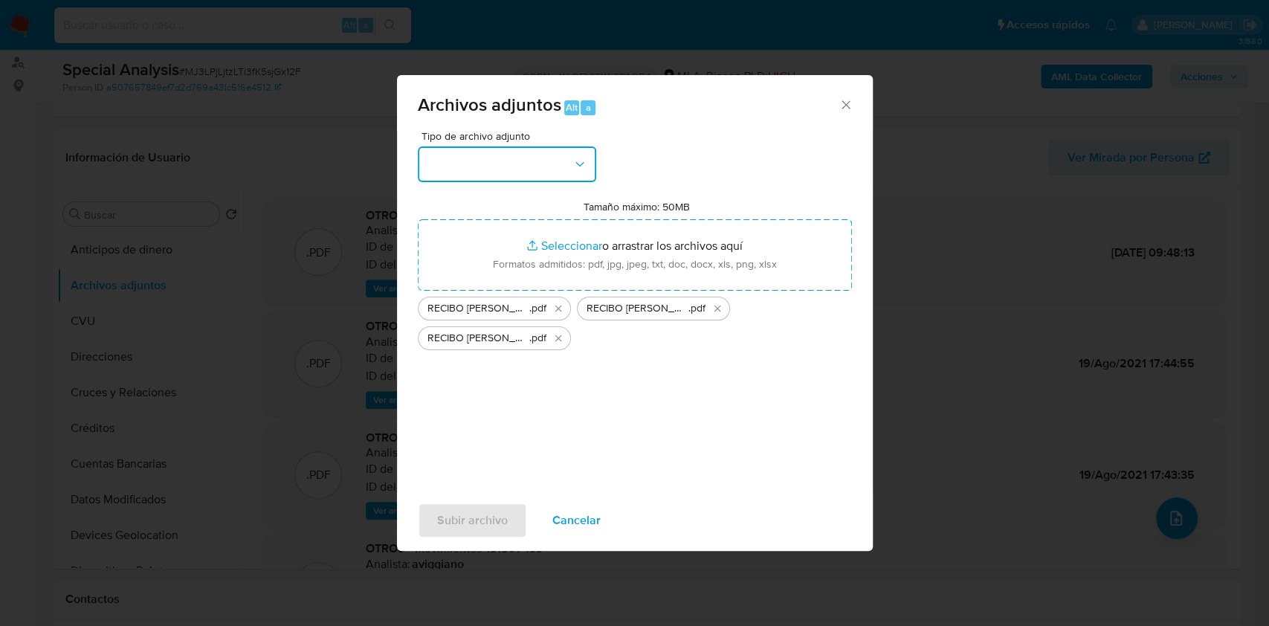
click at [568, 164] on button "button" at bounding box center [507, 164] width 178 height 36
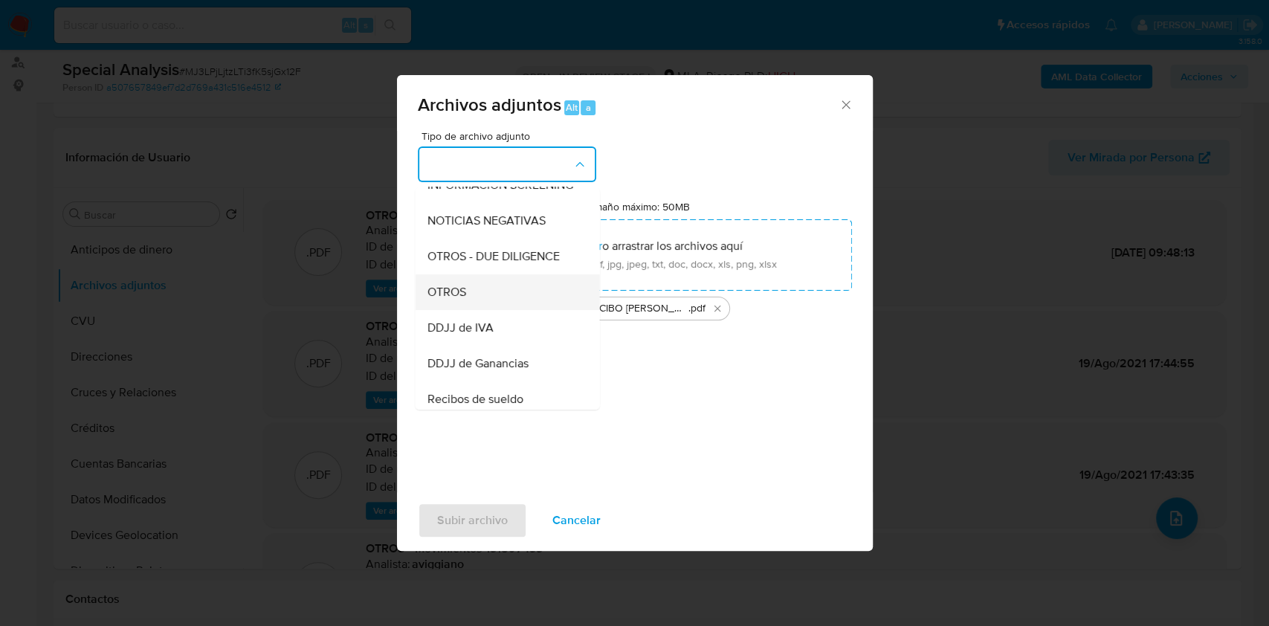
click at [446, 300] on span "OTROS" at bounding box center [446, 292] width 39 height 15
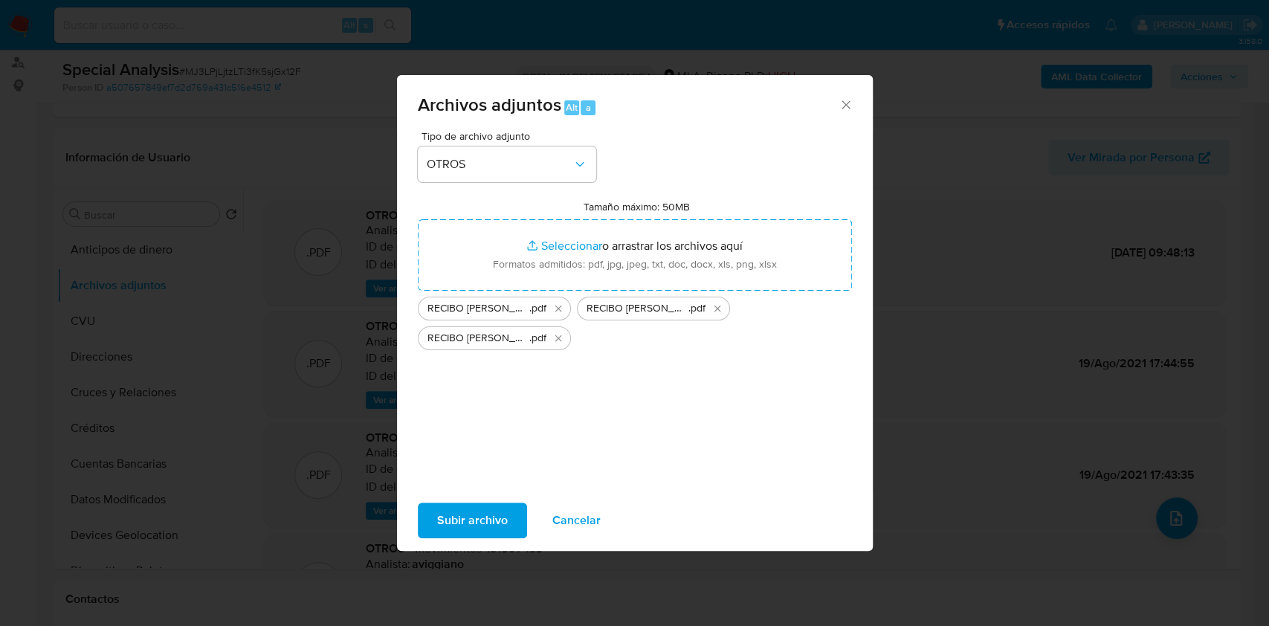
click at [476, 514] on span "Subir archivo" at bounding box center [472, 520] width 71 height 33
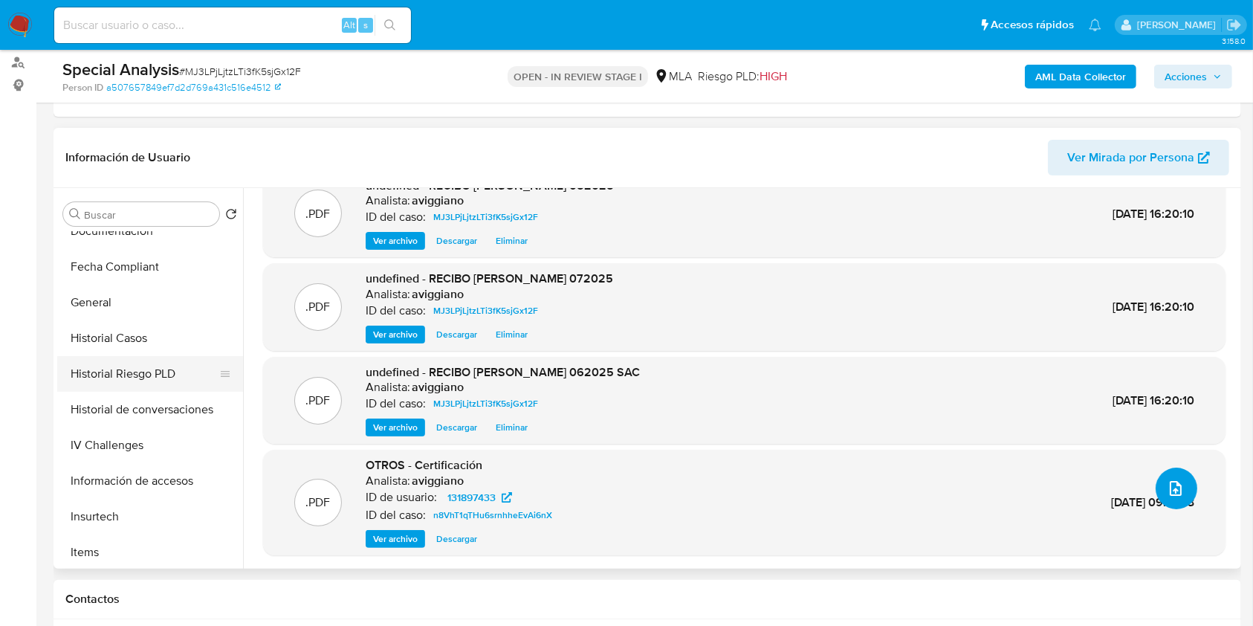
scroll to position [495, 0]
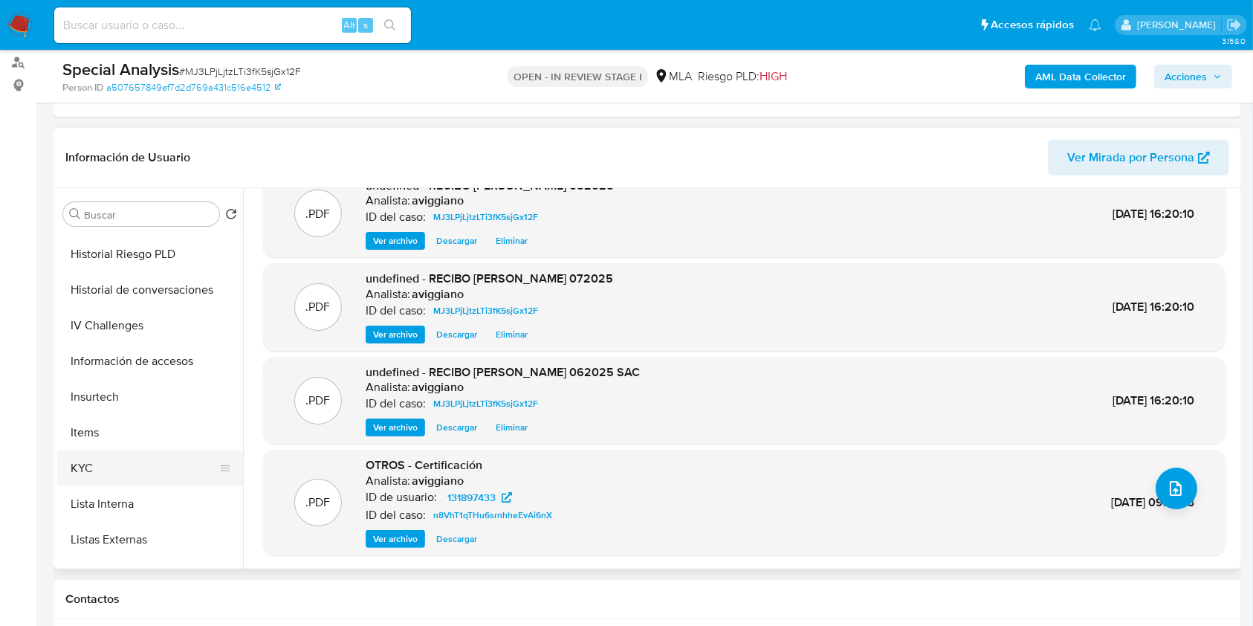
click at [103, 470] on button "KYC" at bounding box center [144, 469] width 174 height 36
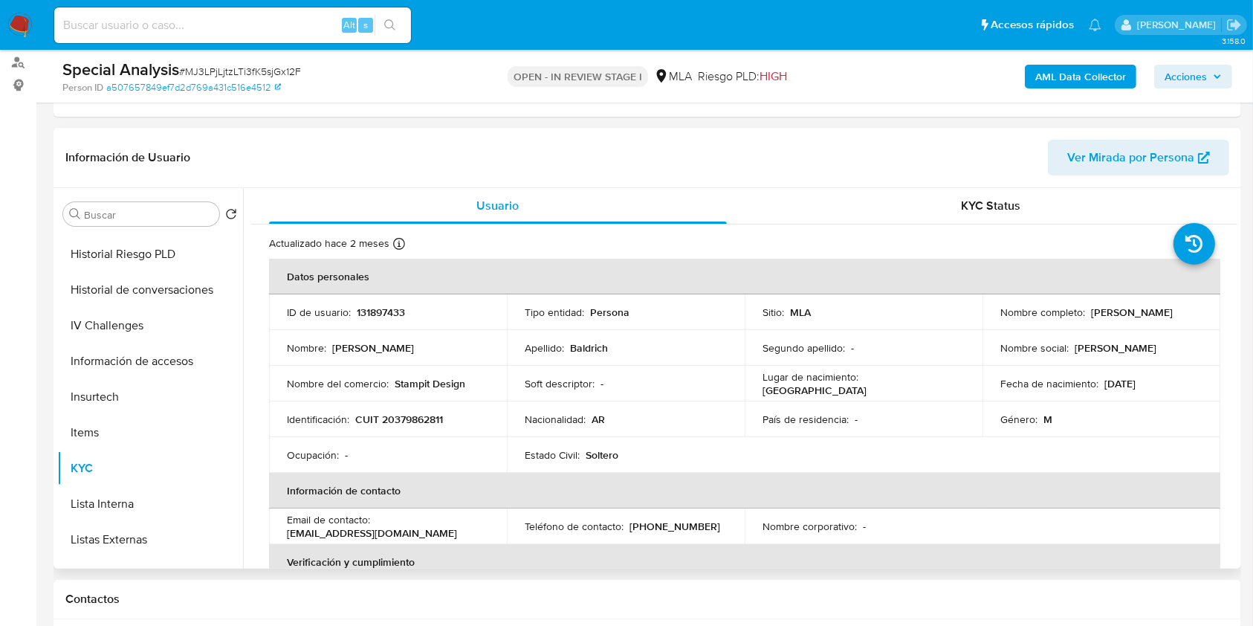
drag, startPoint x: 1087, startPoint y: 306, endPoint x: 1187, endPoint y: 310, distance: 100.4
click at [1187, 310] on div "Nombre completo : Ian Lucas Baldrich" at bounding box center [1102, 312] width 202 height 13
copy p "Ian Lucas Baldrich"
click at [1177, 85] on span "Acciones" at bounding box center [1186, 77] width 42 height 24
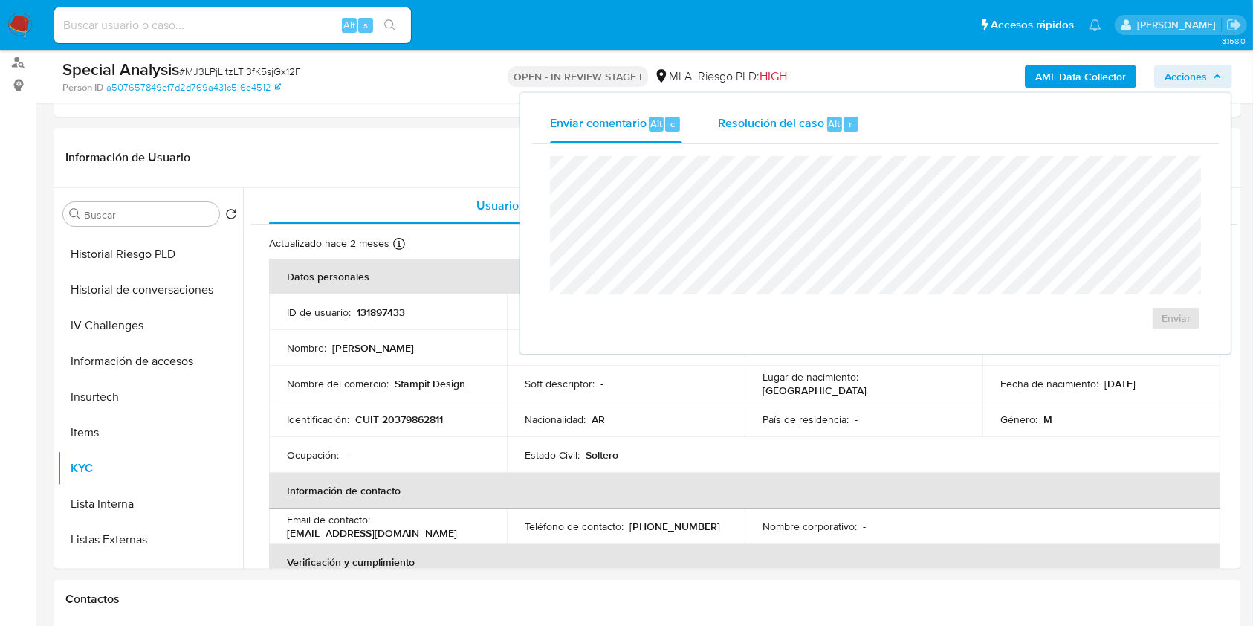
click at [844, 126] on div "r" at bounding box center [851, 124] width 15 height 15
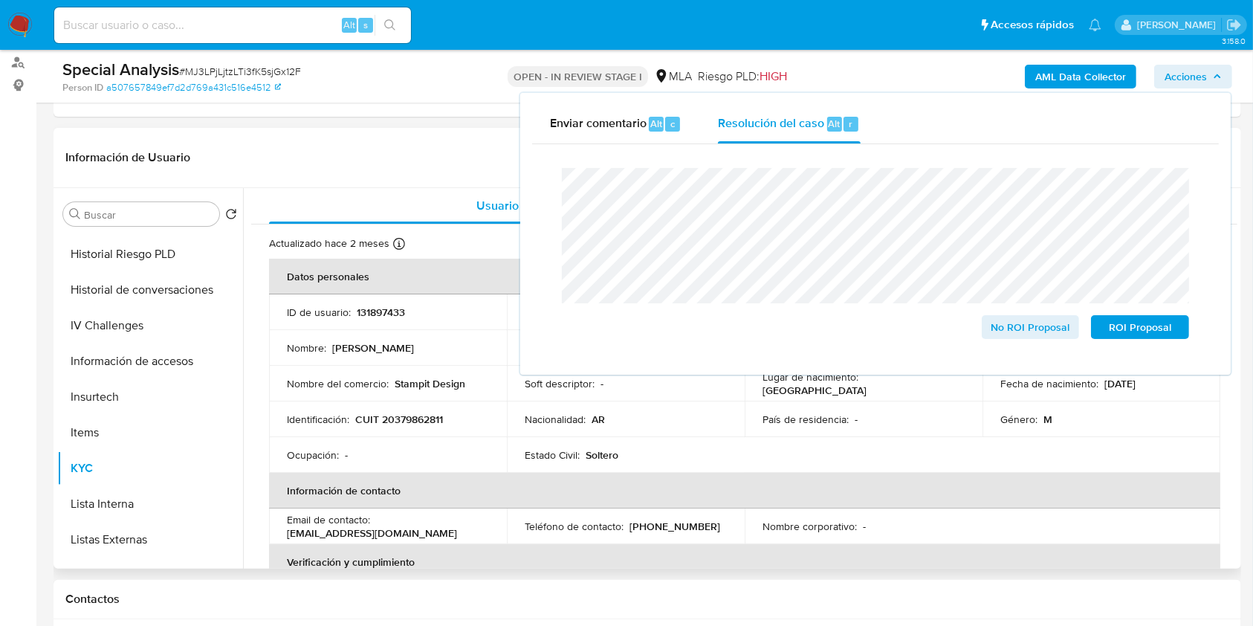
click at [422, 396] on td "Nombre del comercio : Stampit Design" at bounding box center [388, 384] width 238 height 36
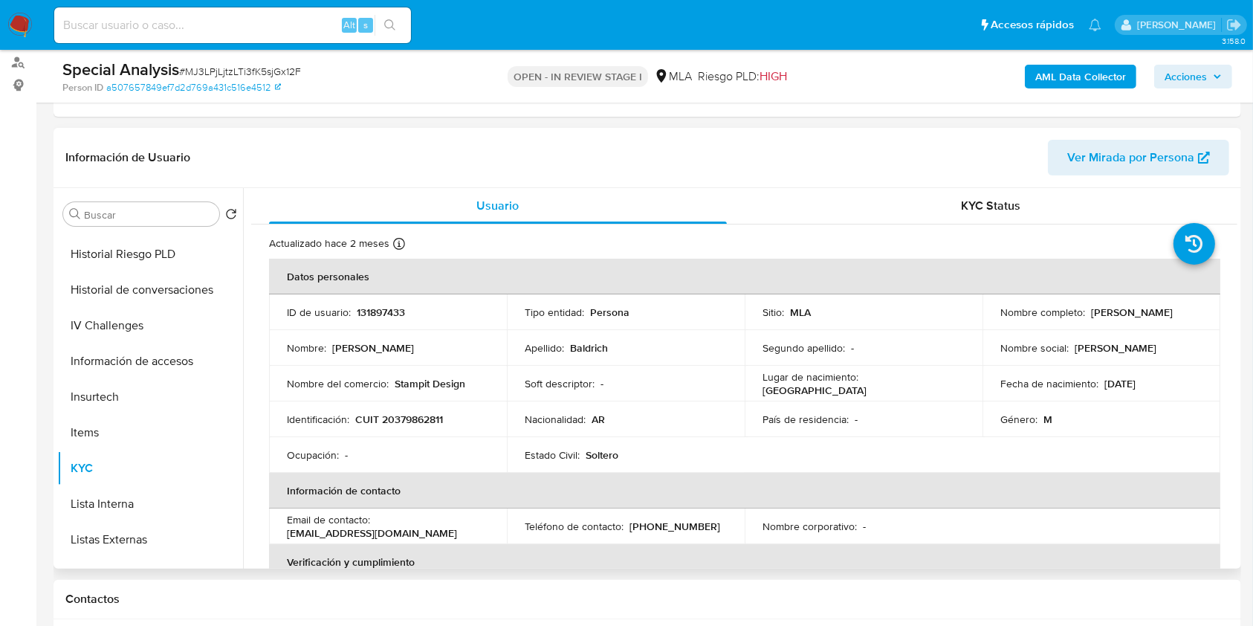
click at [410, 419] on p "CUIT 20379862811" at bounding box center [399, 419] width 88 height 13
copy p "20379862811"
click at [1186, 68] on span "Acciones" at bounding box center [1186, 77] width 42 height 24
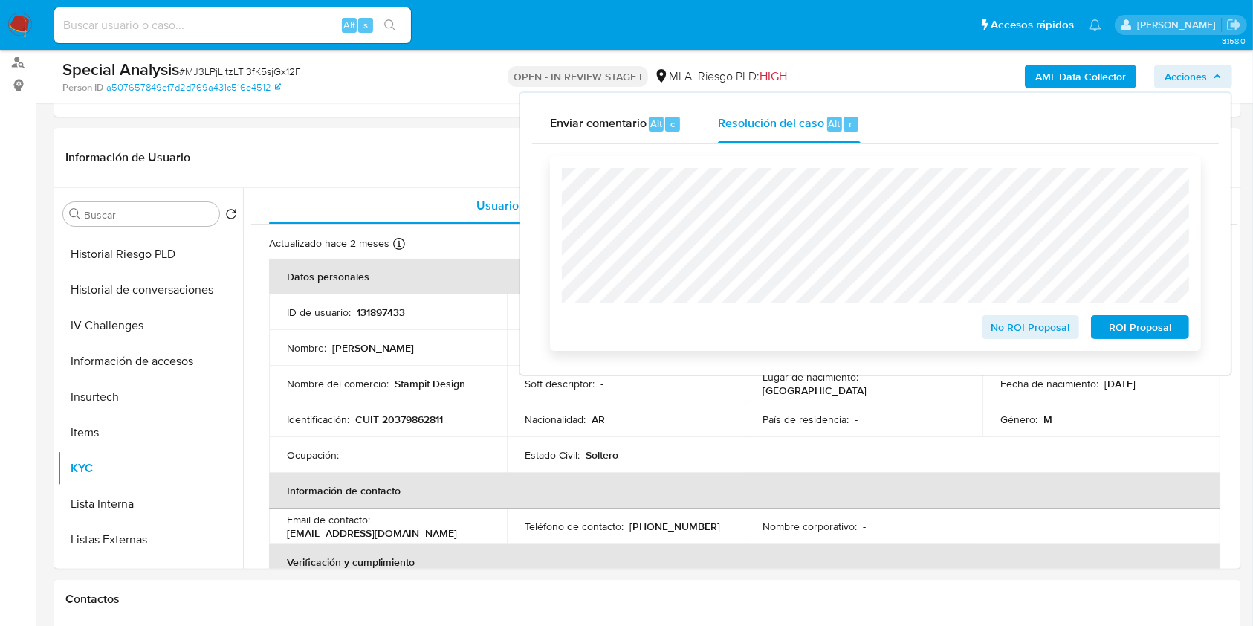
click at [558, 242] on div "No ROI Proposal ROI Proposal" at bounding box center [875, 253] width 651 height 195
click at [558, 265] on div "No ROI Proposal ROI Proposal" at bounding box center [875, 253] width 651 height 195
drag, startPoint x: 393, startPoint y: 383, endPoint x: 477, endPoint y: 383, distance: 84.8
click at [477, 383] on div "Nombre del comercio : Stampit Design" at bounding box center [388, 383] width 202 height 13
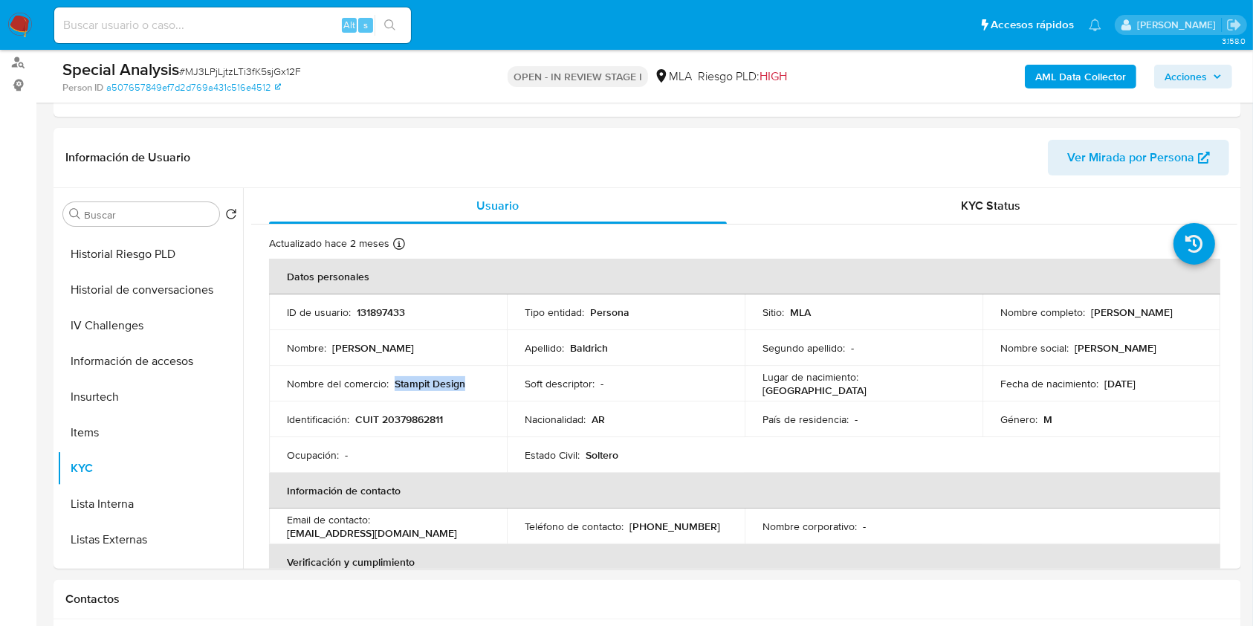
copy p "Stampit Design"
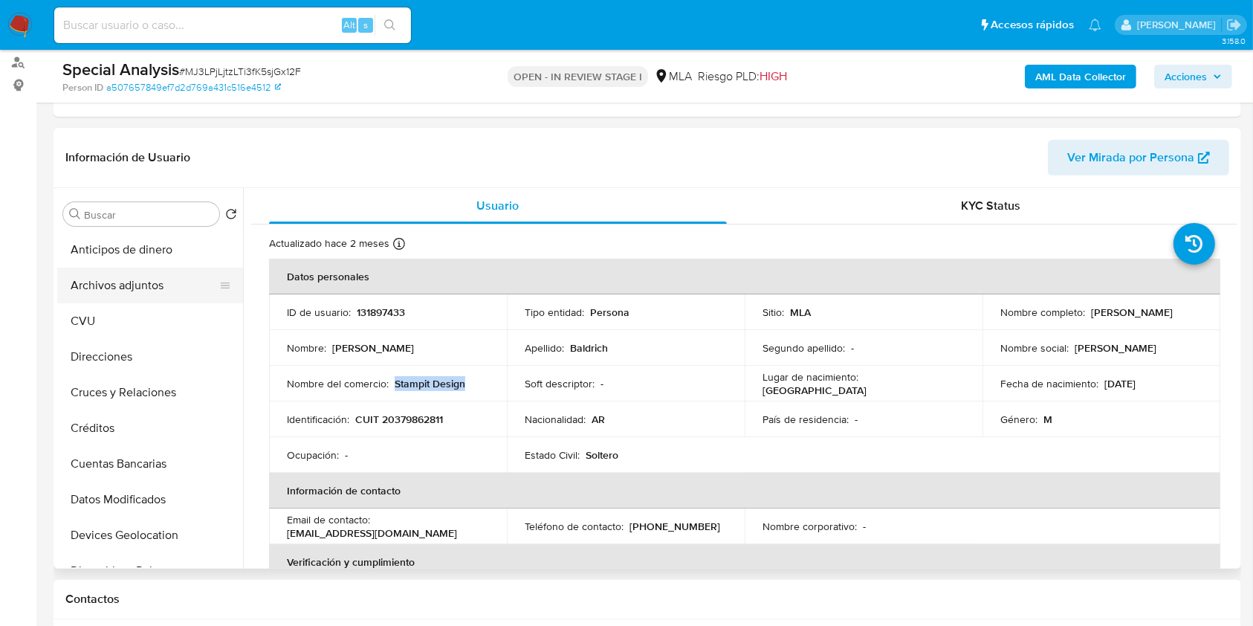
click at [144, 300] on button "Archivos adjuntos" at bounding box center [144, 286] width 174 height 36
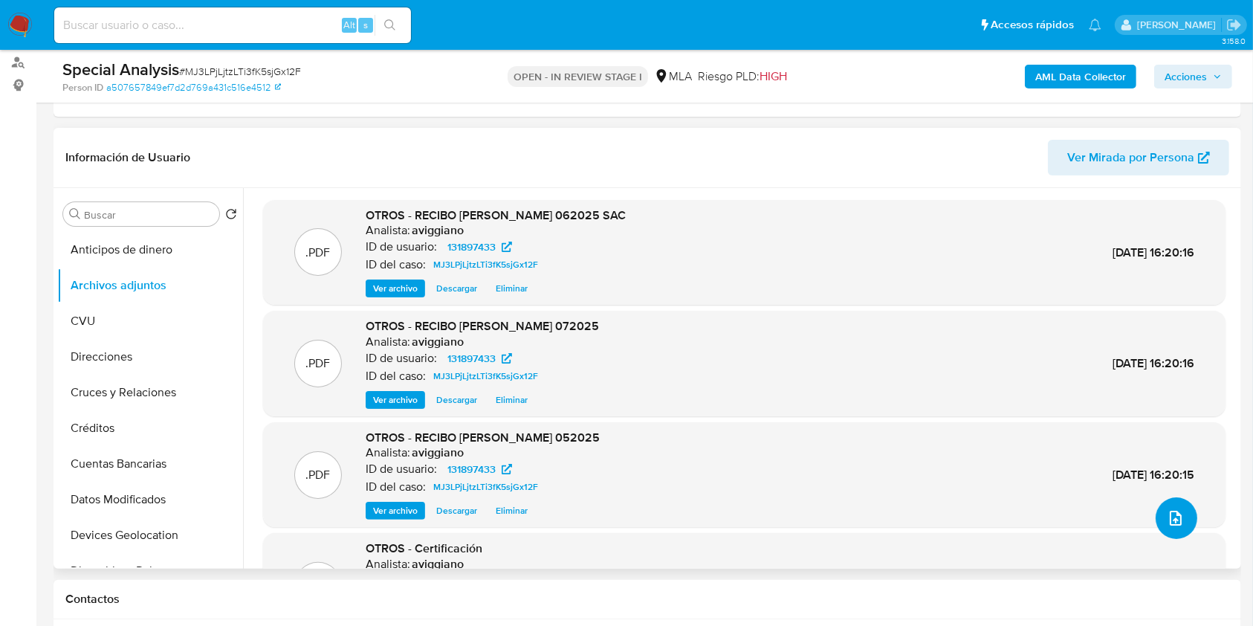
click at [1188, 509] on button "upload-file" at bounding box center [1177, 518] width 42 height 42
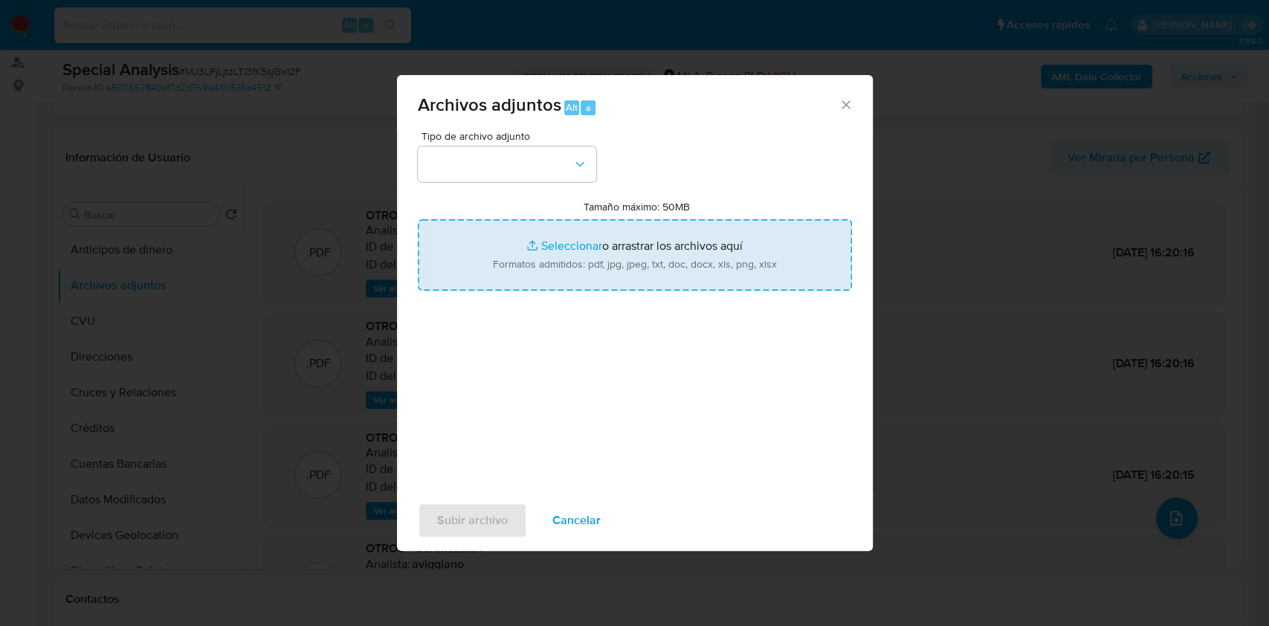
click at [659, 225] on input "Tamaño máximo: 50MB Seleccionar archivos" at bounding box center [635, 254] width 434 height 71
type input "C:\fakepath\AFIP - Administración Federal de Ingresos Públicos.pdf"
click at [537, 226] on input "Tamaño máximo: 50MB Seleccionar archivos" at bounding box center [635, 254] width 434 height 71
type input "C:\fakepath\2021-05-06segunda.pdf"
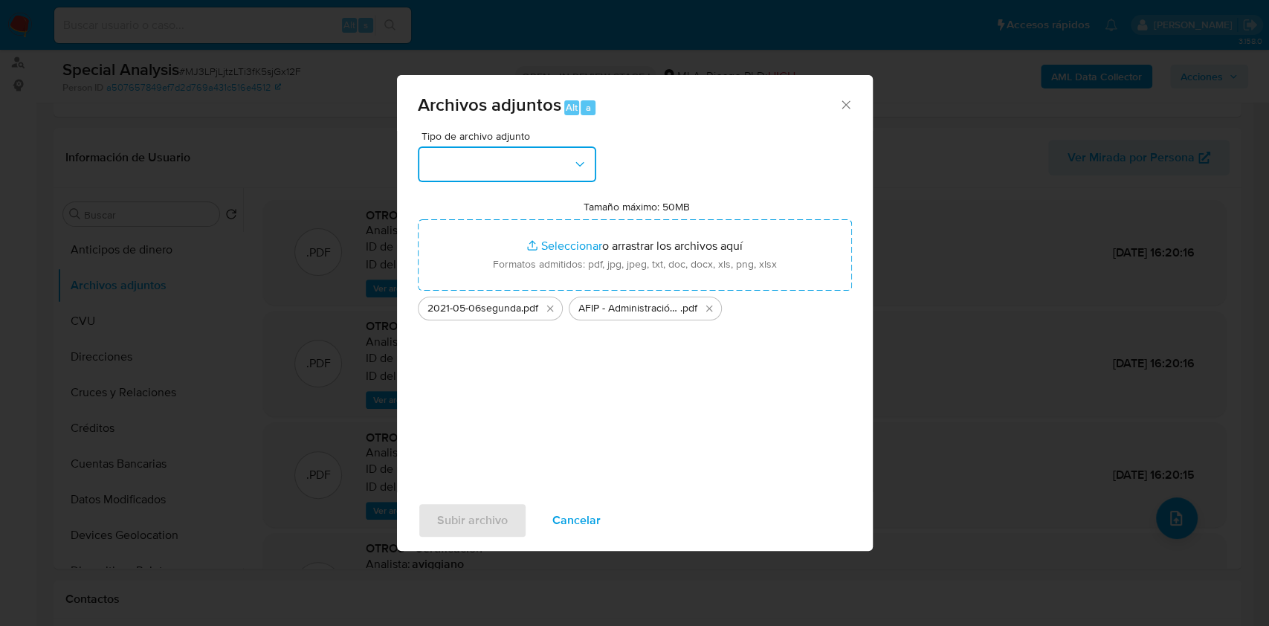
click at [540, 172] on button "button" at bounding box center [507, 164] width 178 height 36
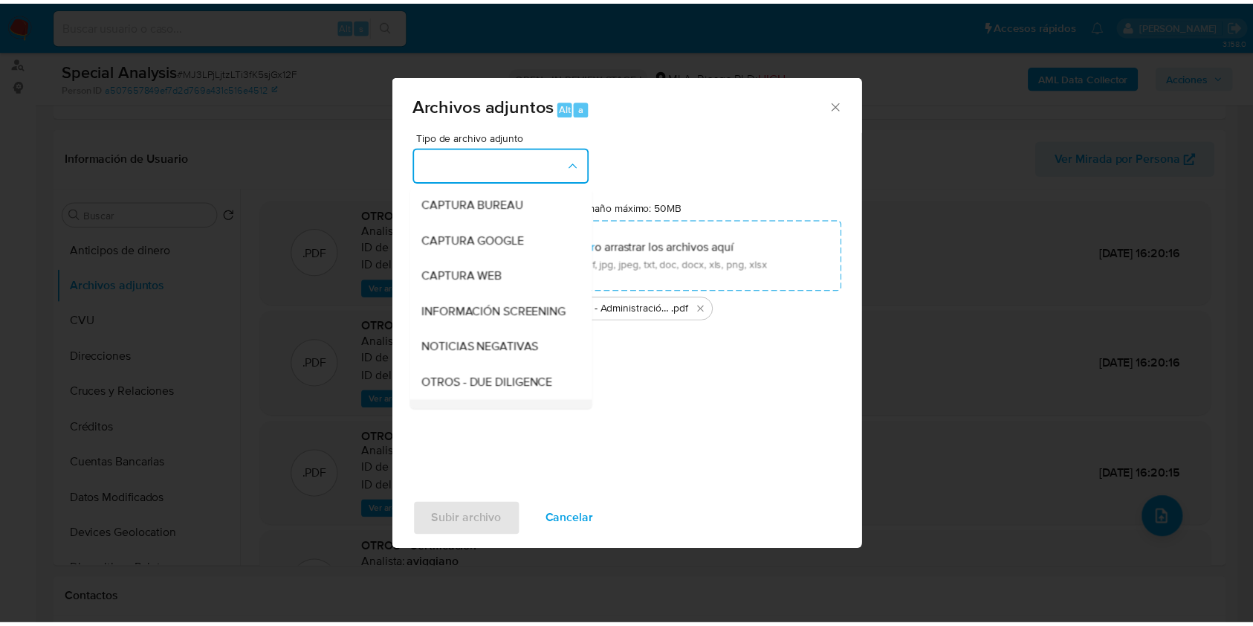
scroll to position [198, 0]
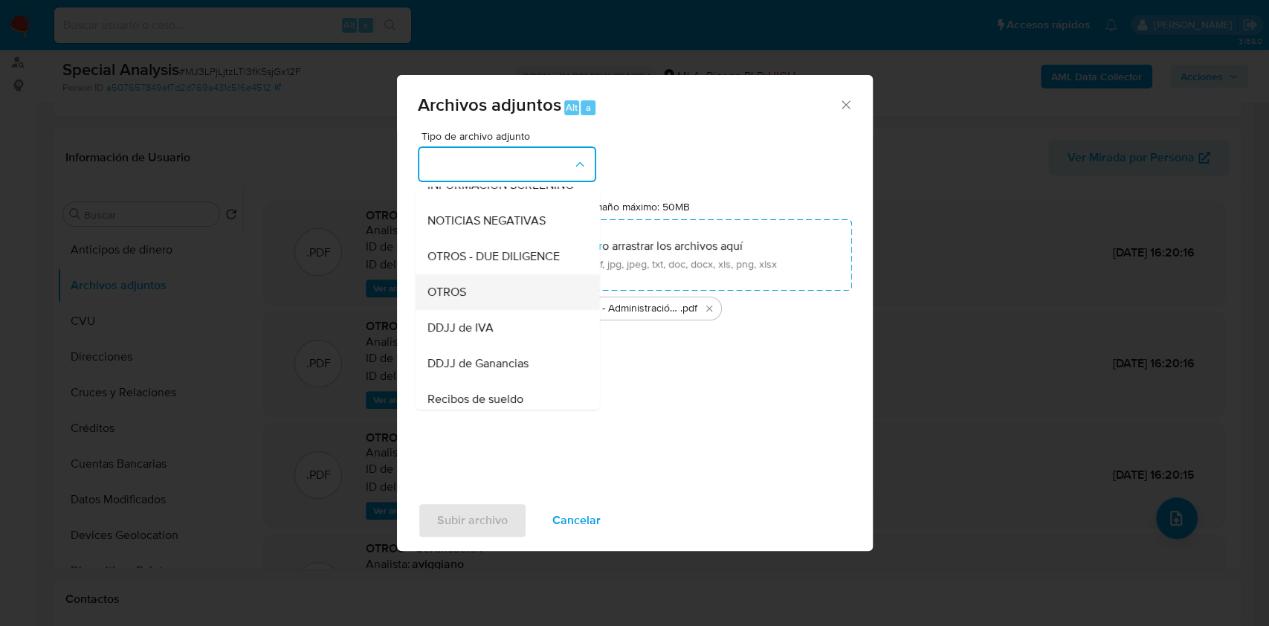
click at [486, 310] on div "OTROS" at bounding box center [503, 292] width 152 height 36
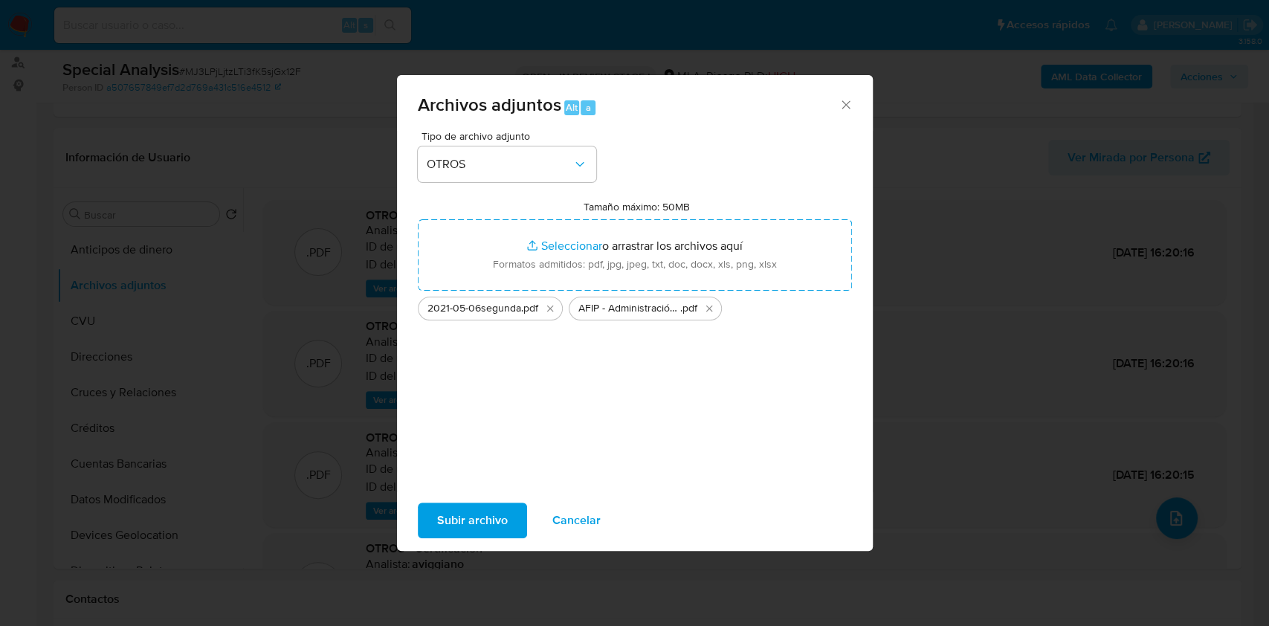
click at [456, 513] on span "Subir archivo" at bounding box center [472, 520] width 71 height 33
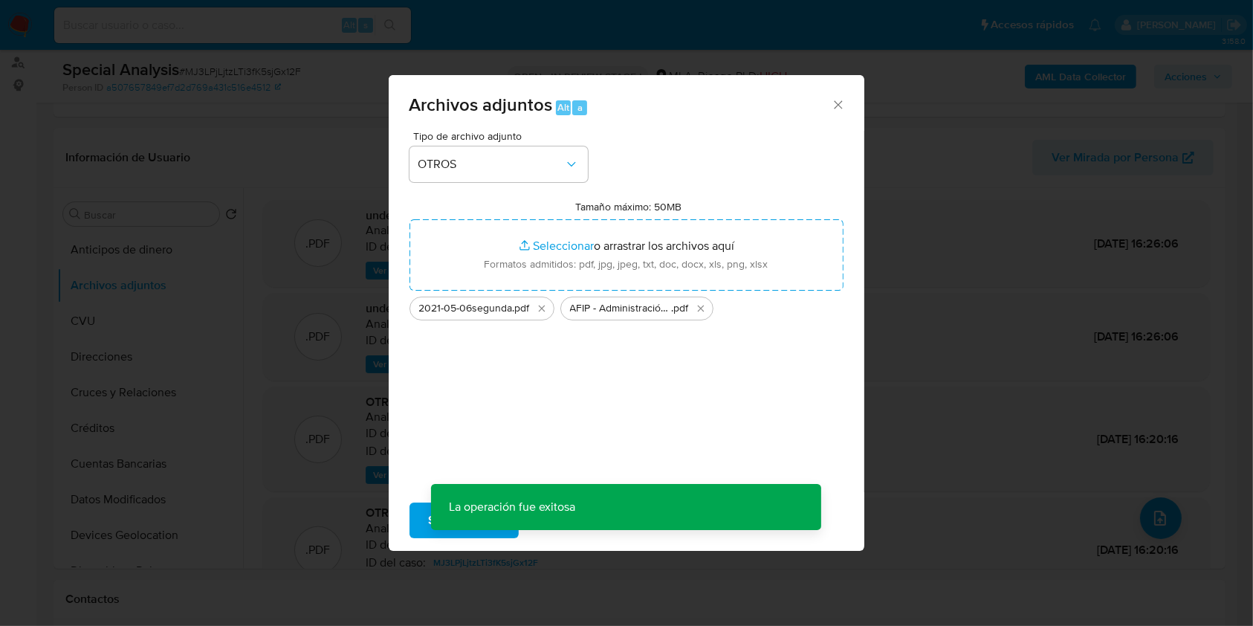
click at [1212, 71] on span "Acciones" at bounding box center [1193, 76] width 57 height 21
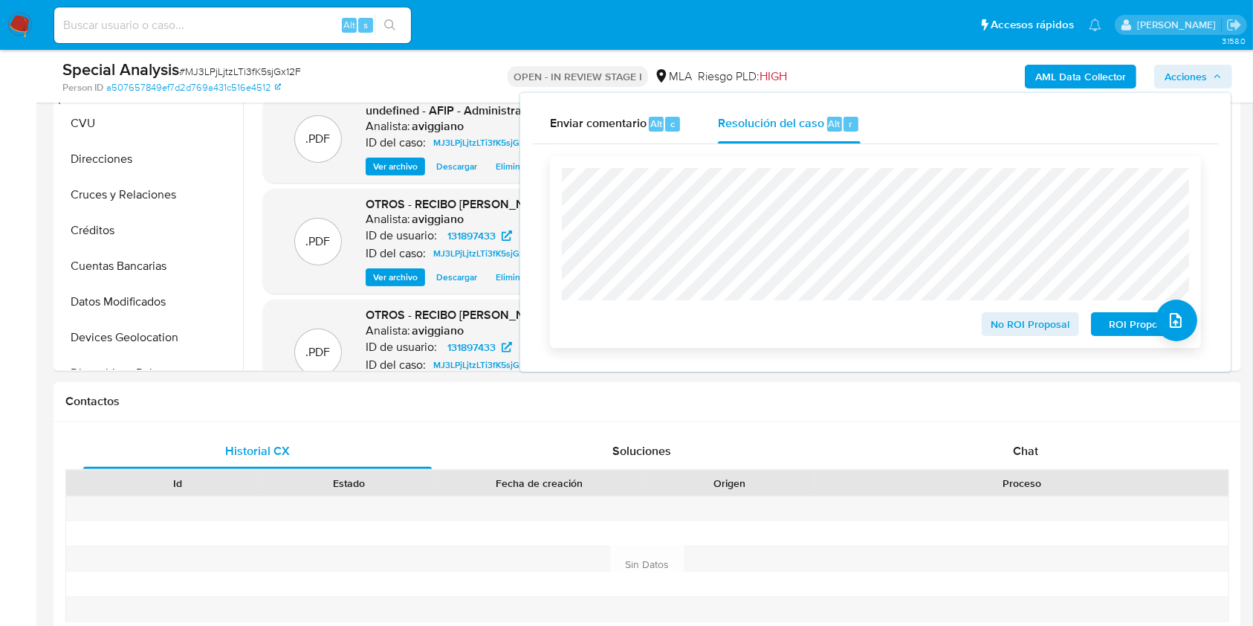
scroll to position [495, 0]
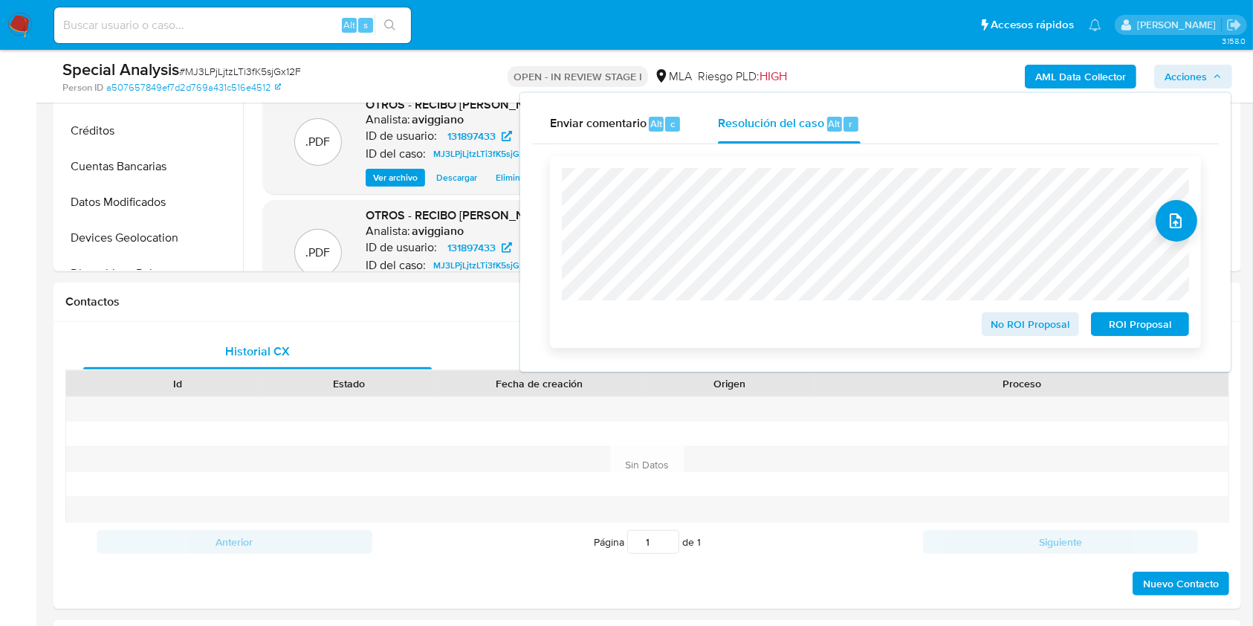
drag, startPoint x: 1024, startPoint y: 331, endPoint x: 1011, endPoint y: 330, distance: 13.4
click at [1025, 330] on span "No ROI Proposal" at bounding box center [1031, 324] width 77 height 21
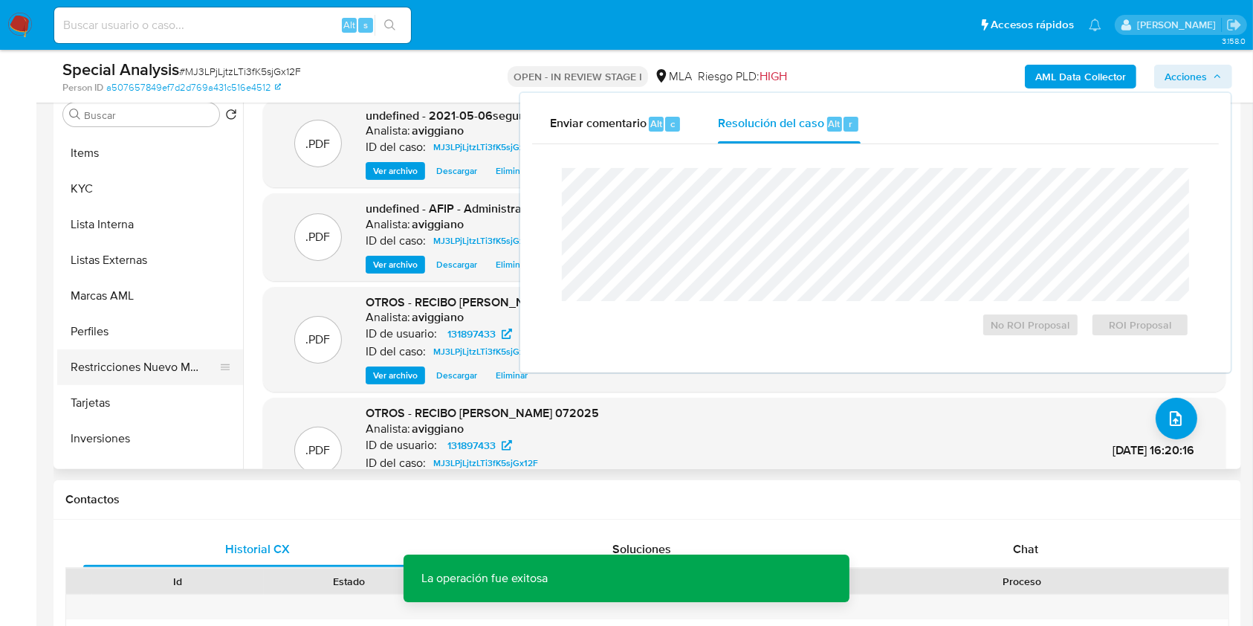
scroll to position [700, 0]
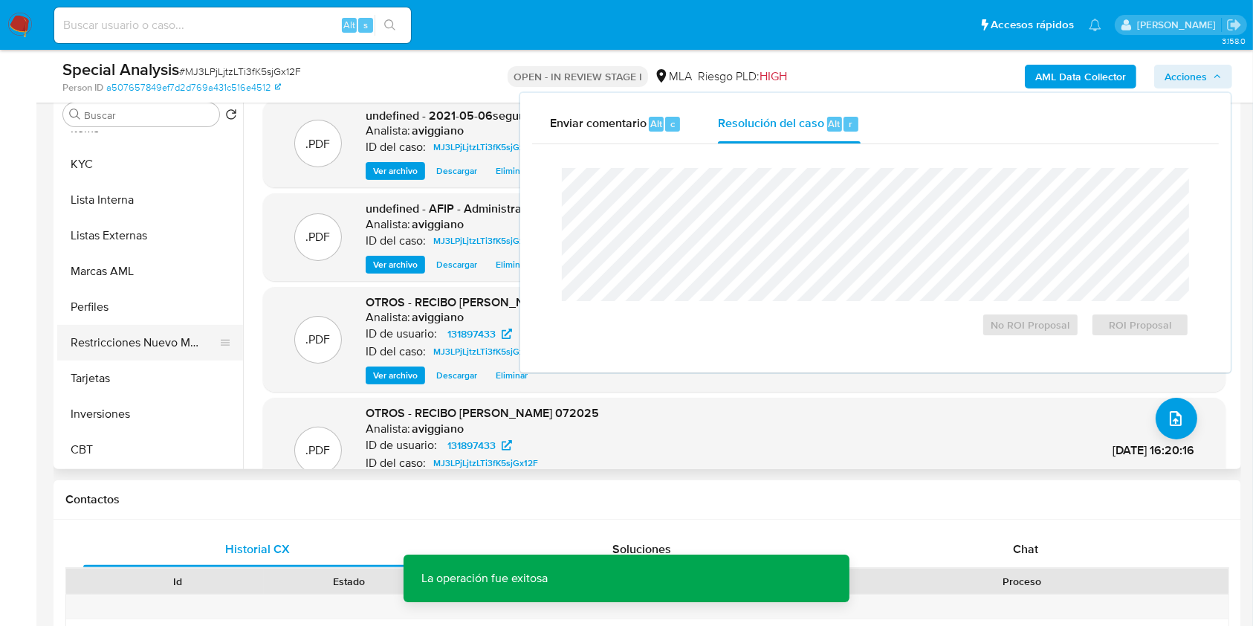
click at [152, 332] on button "Restricciones Nuevo Mundo" at bounding box center [144, 343] width 174 height 36
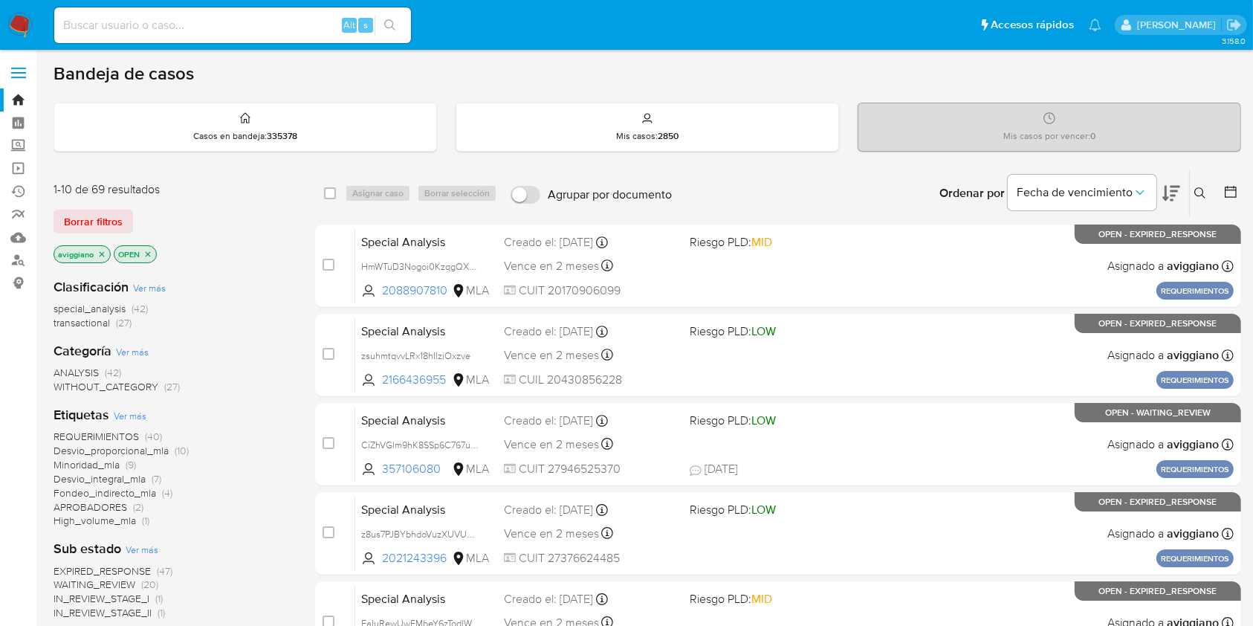
click at [103, 250] on icon "close-filter" at bounding box center [101, 254] width 9 height 9
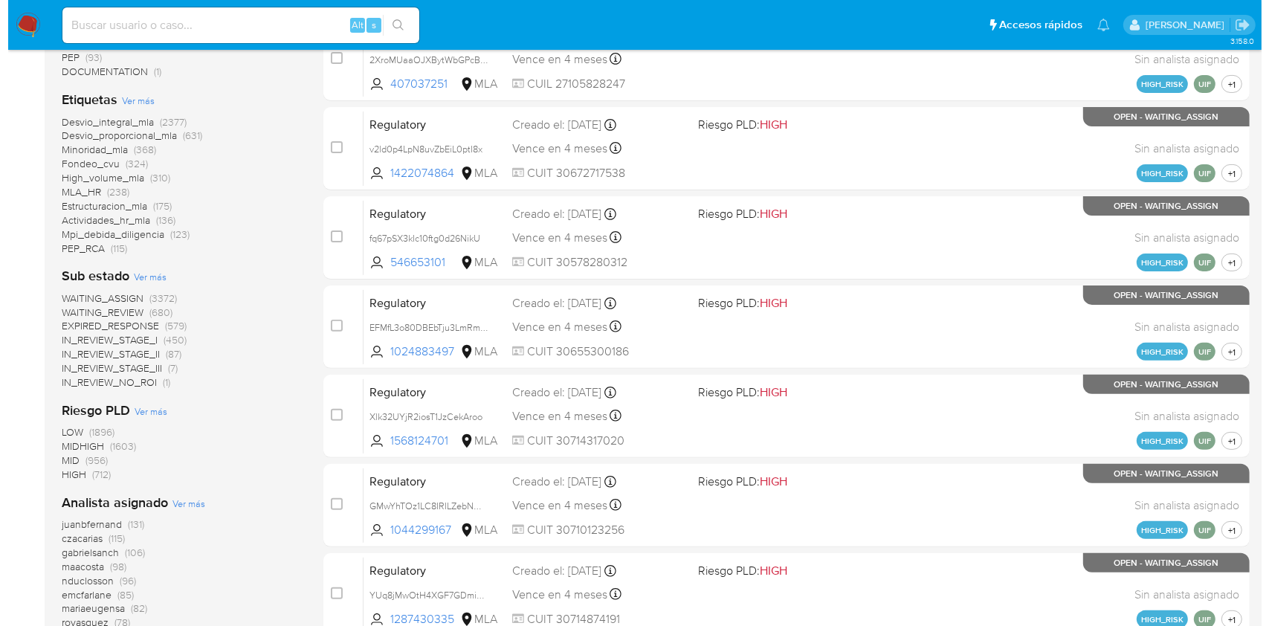
scroll to position [495, 0]
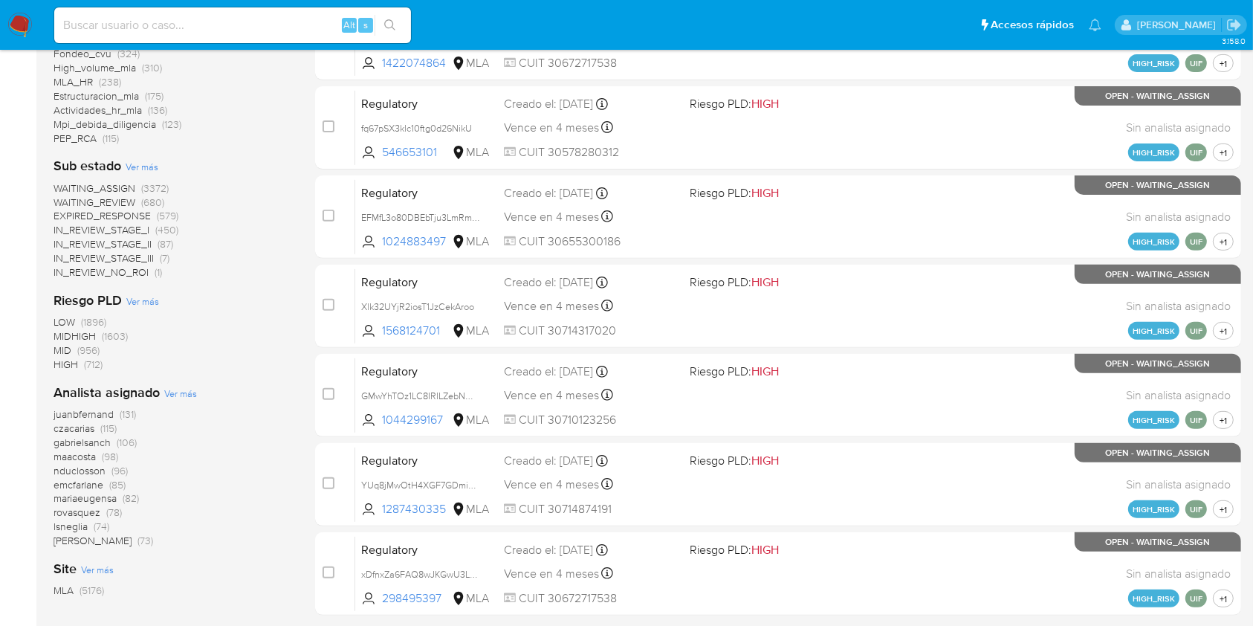
click at [187, 396] on span "Ver más" at bounding box center [180, 393] width 33 height 13
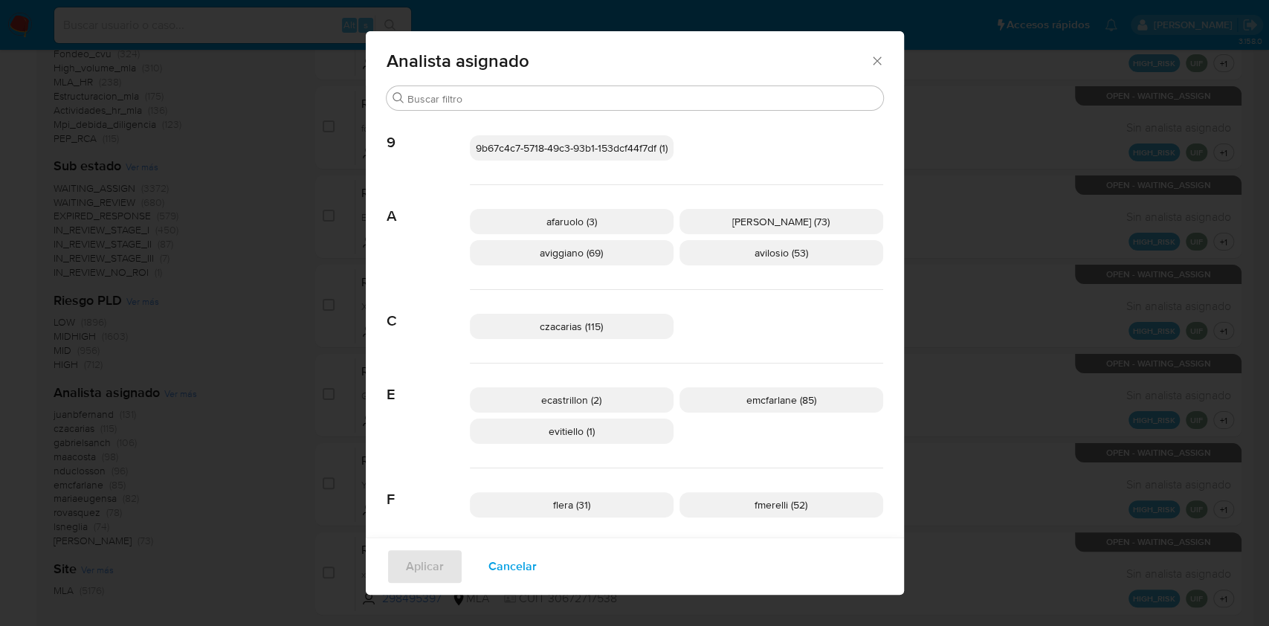
click at [874, 54] on icon "Cerrar" at bounding box center [877, 61] width 15 height 15
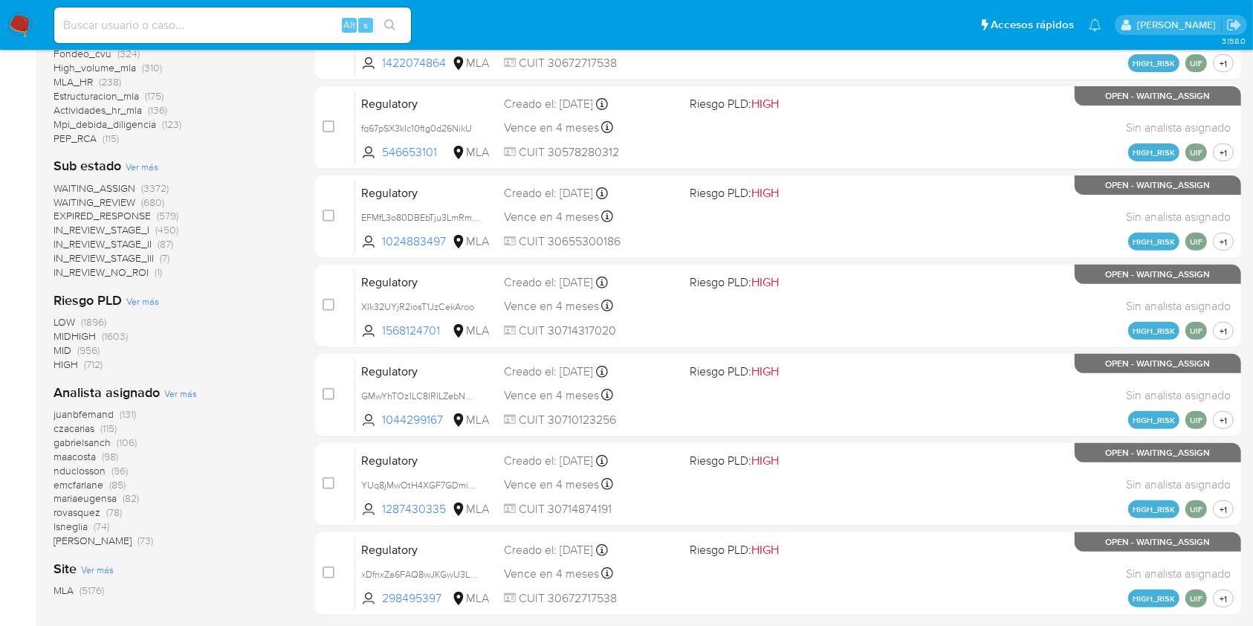
click at [187, 387] on span "Ver más" at bounding box center [180, 393] width 33 height 13
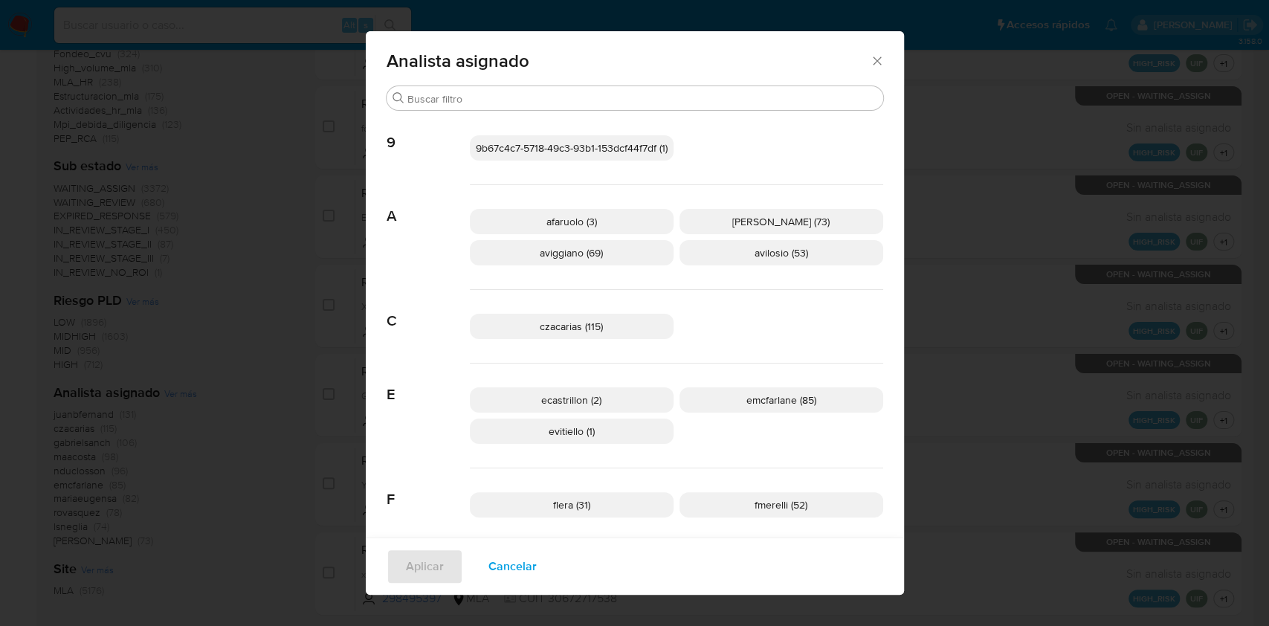
click at [569, 259] on p "aviggiano (69)" at bounding box center [572, 252] width 204 height 25
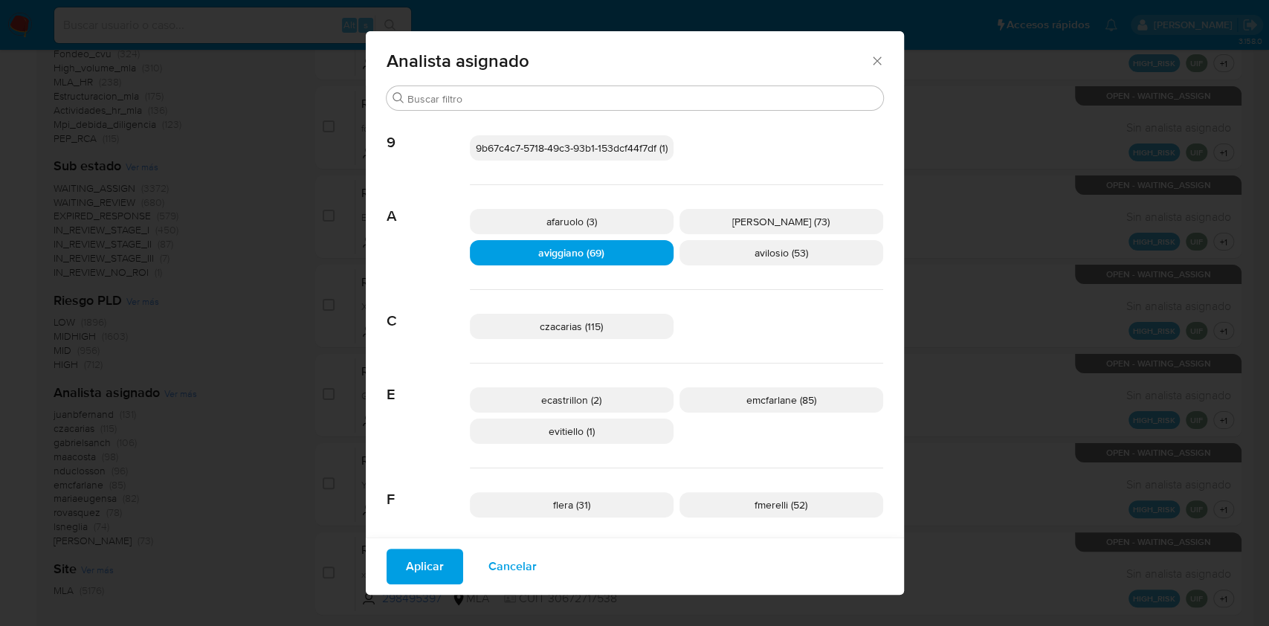
click at [422, 544] on div "Aplicar Cancelar" at bounding box center [635, 566] width 538 height 57
click at [422, 555] on span "Aplicar" at bounding box center [425, 566] width 38 height 33
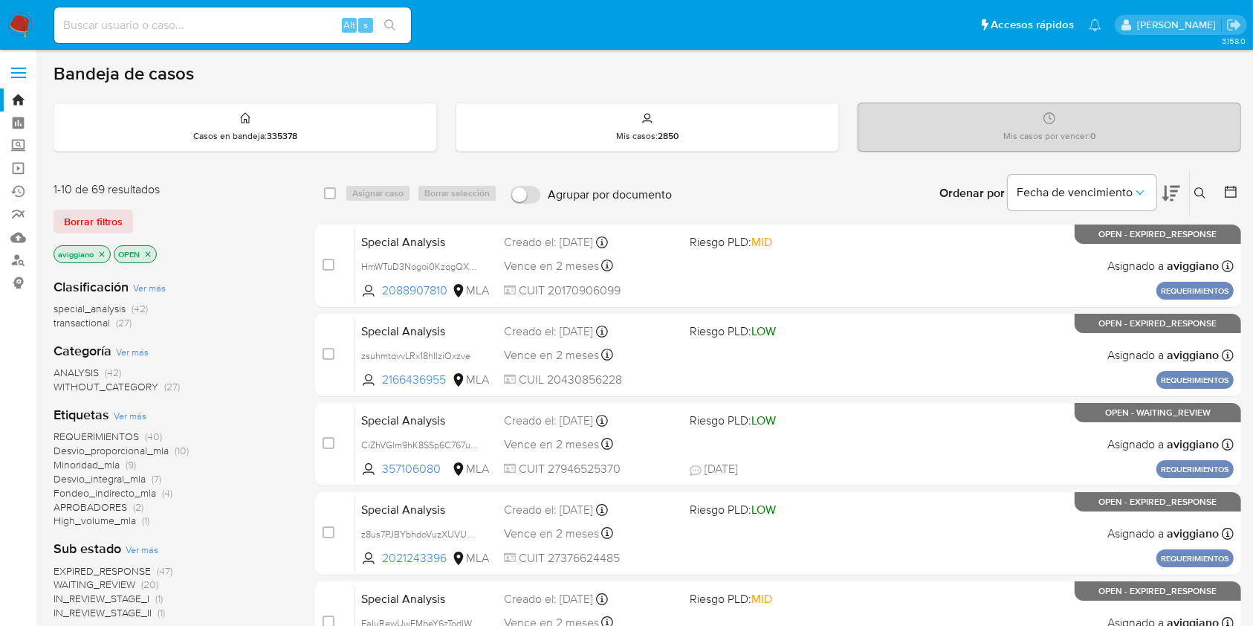
click at [102, 322] on span "transactional" at bounding box center [82, 322] width 57 height 15
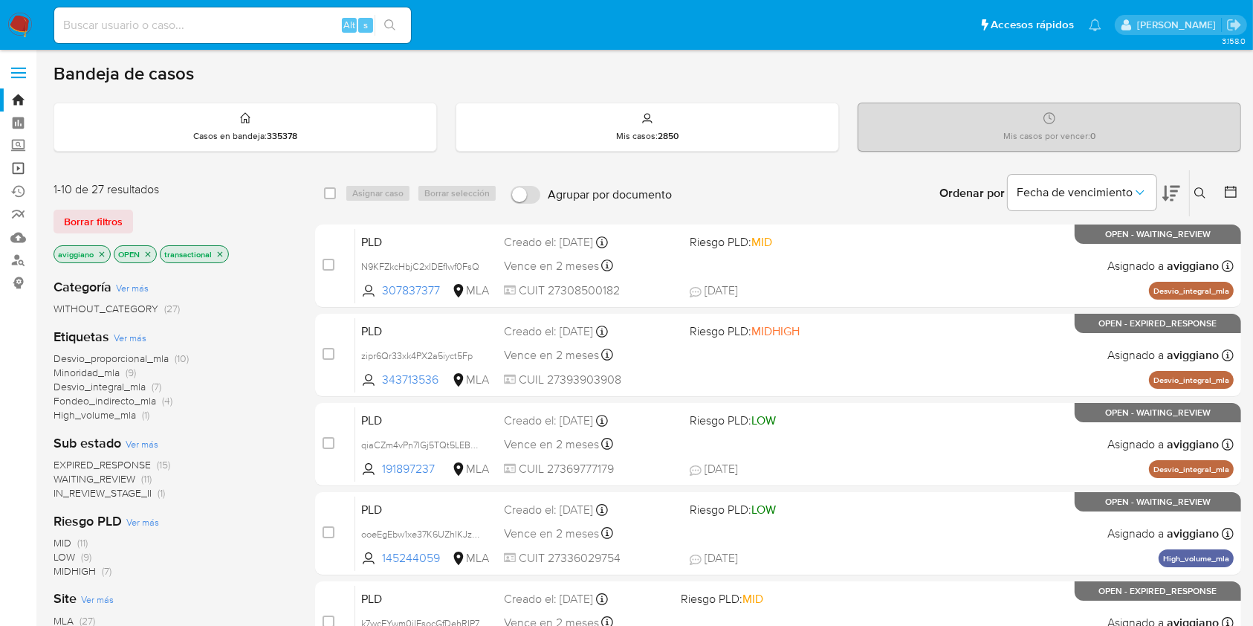
click at [24, 167] on link "Operaciones masivas" at bounding box center [88, 168] width 177 height 23
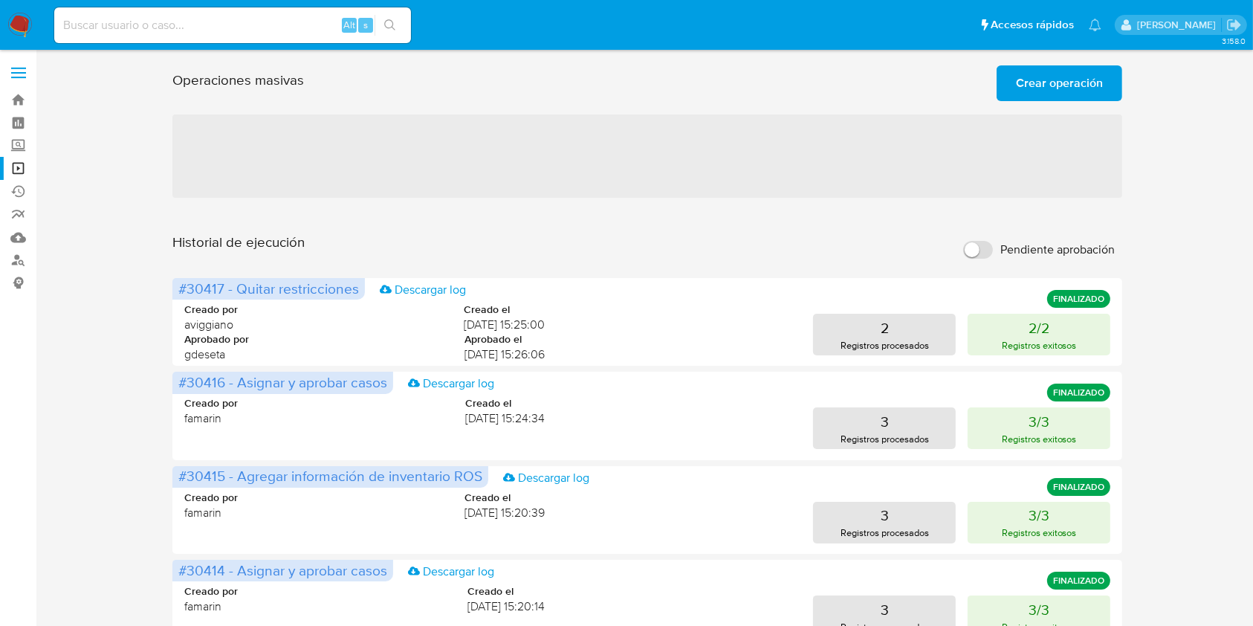
click at [1062, 90] on span "Crear operación" at bounding box center [1059, 83] width 87 height 33
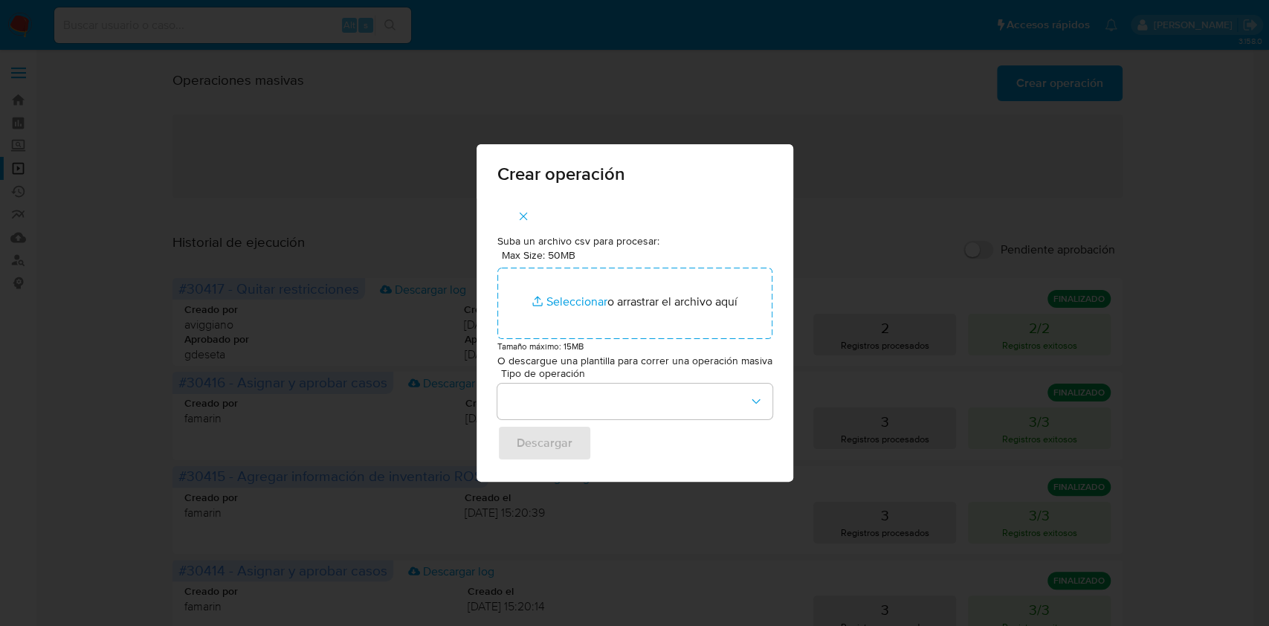
click at [897, 228] on div "Crear operación Suba un archivo csv para procesar: Max Size: 50MB Seleccionar a…" at bounding box center [634, 313] width 1269 height 626
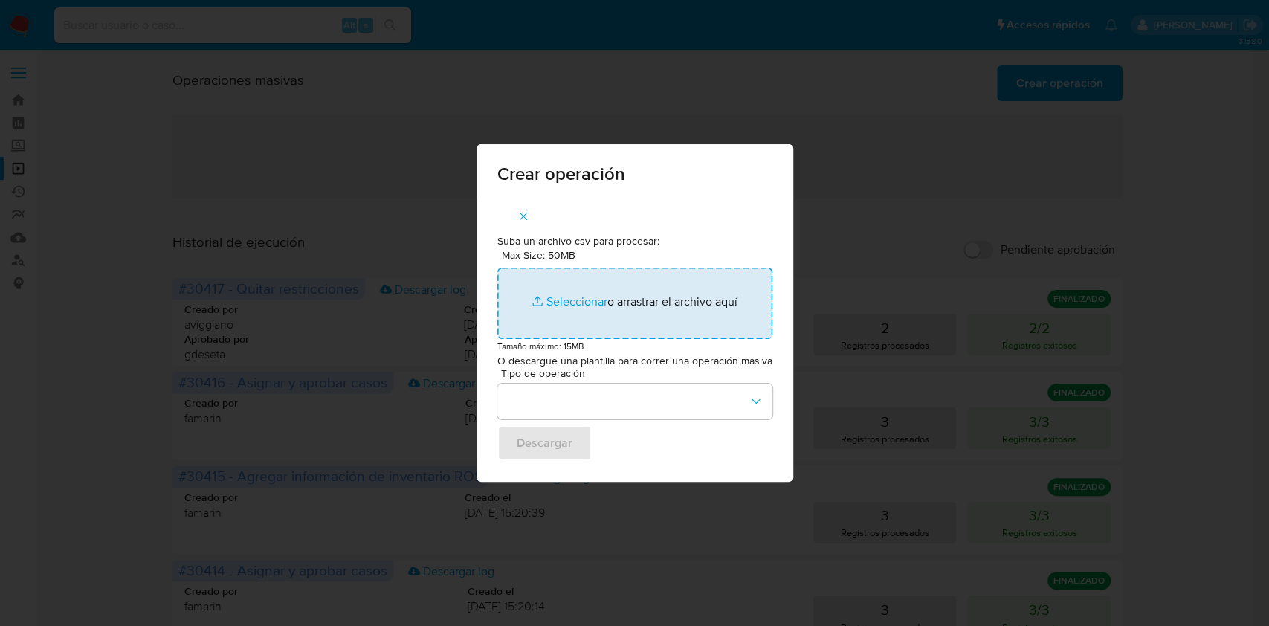
click at [562, 317] on input "Max Size: 50MB Seleccionar archivos" at bounding box center [634, 303] width 275 height 71
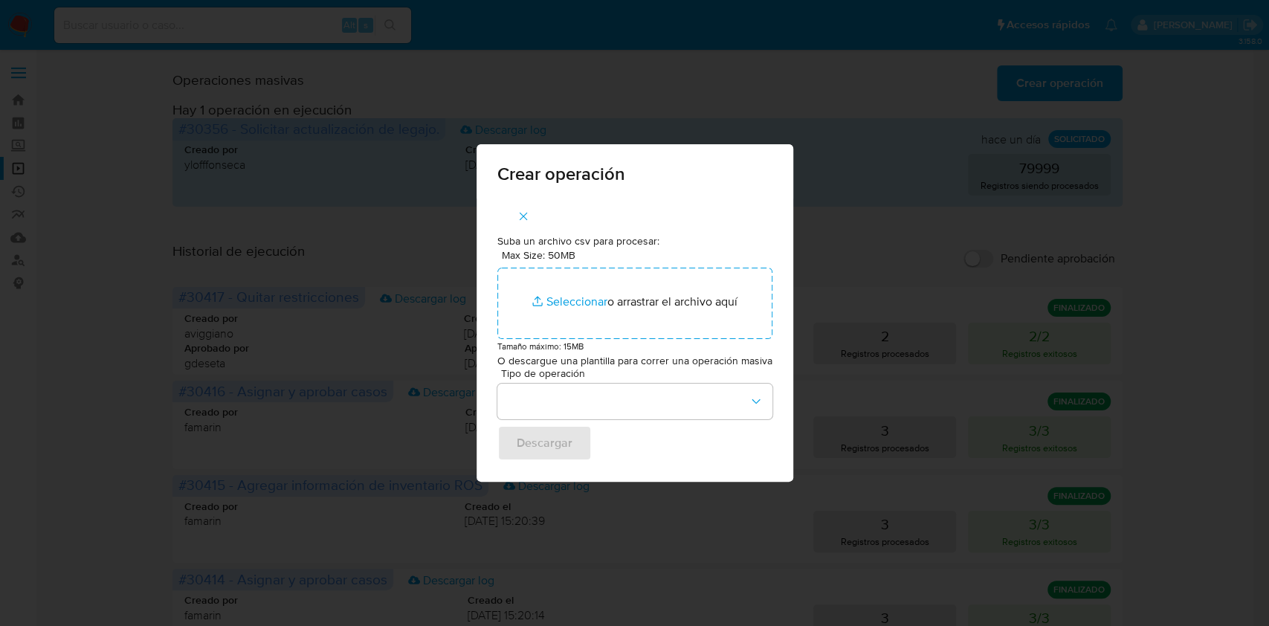
click at [34, 418] on div "Crear operación Suba un archivo csv para procesar: Max Size: 50MB Seleccionar a…" at bounding box center [634, 313] width 1269 height 626
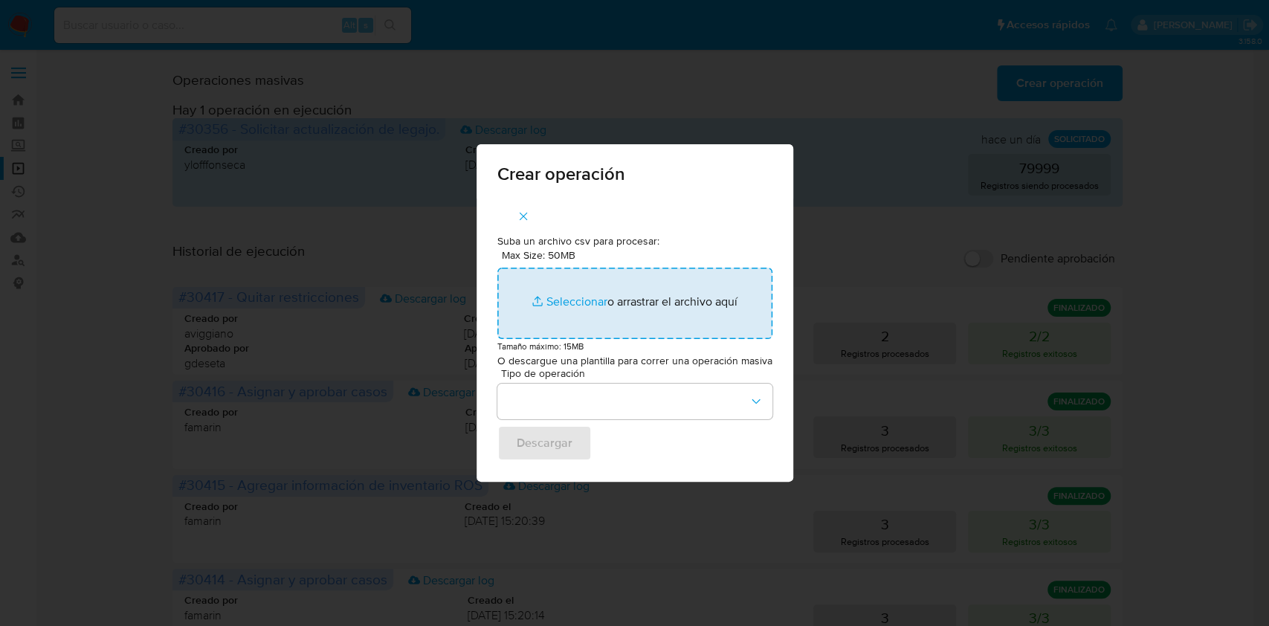
click at [630, 324] on input "Max Size: 50MB Seleccionar archivos" at bounding box center [634, 303] width 275 height 71
type input "C:\fakepath\DELETE_RESTRICTION (7).csv"
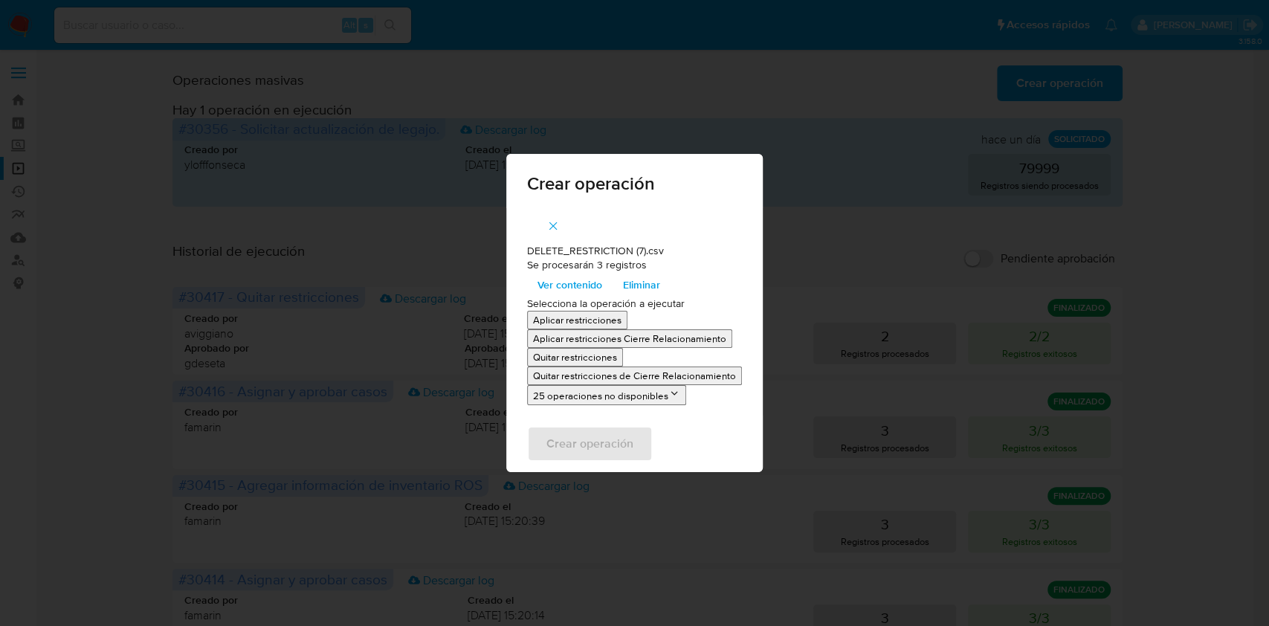
click at [564, 354] on p "Quitar restricciones" at bounding box center [575, 357] width 84 height 14
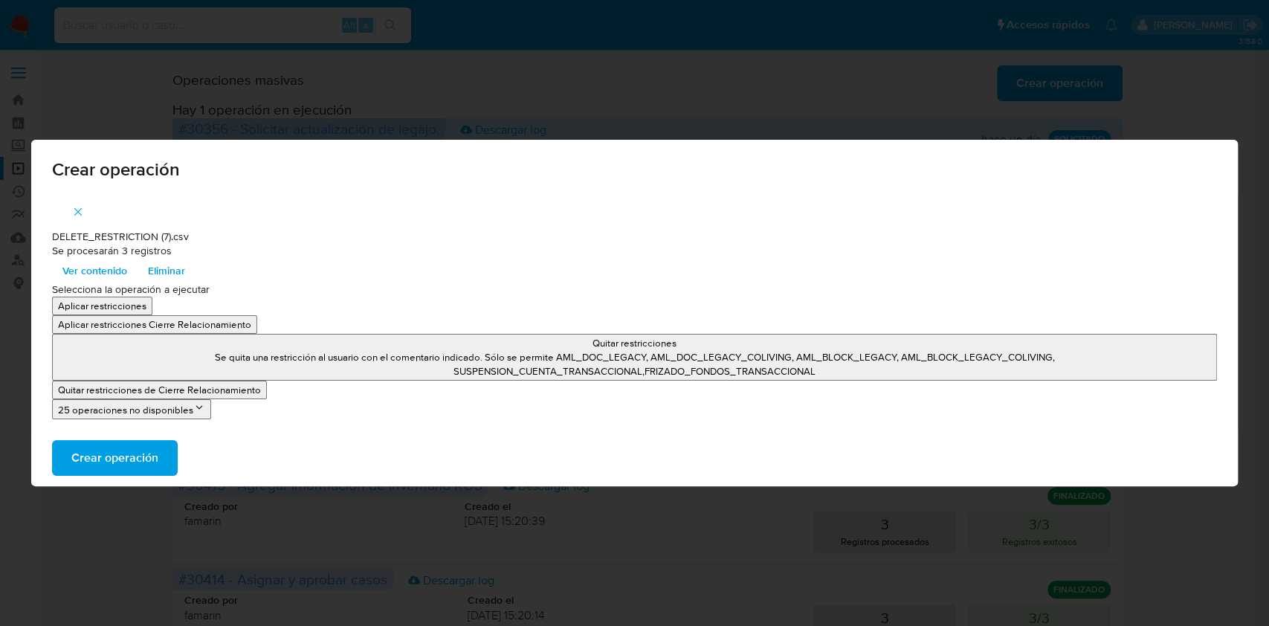
click at [149, 462] on span "Crear operación" at bounding box center [114, 458] width 87 height 33
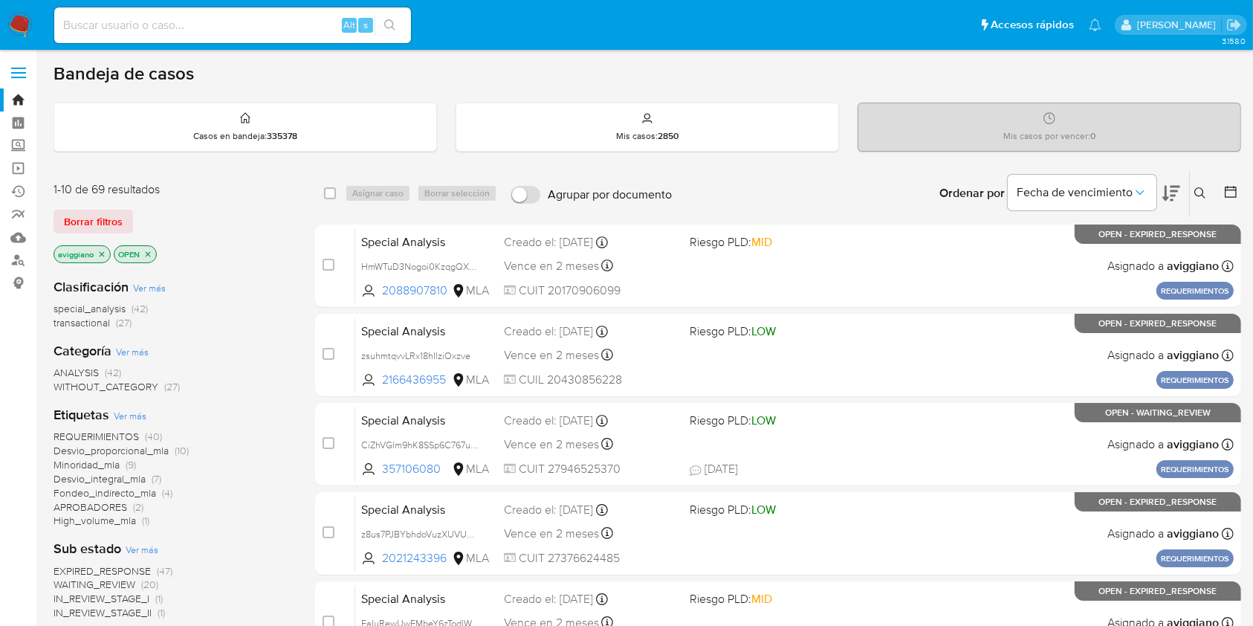
click at [140, 36] on div "Alt s" at bounding box center [232, 25] width 357 height 36
click at [149, 26] on input at bounding box center [232, 25] width 357 height 19
paste input "S7ActroDbQ9Smk849q9yc3I0"
type input "S7ActroDbQ9Smk849q9yc3I0"
click at [391, 24] on icon "search-icon" at bounding box center [390, 25] width 12 height 12
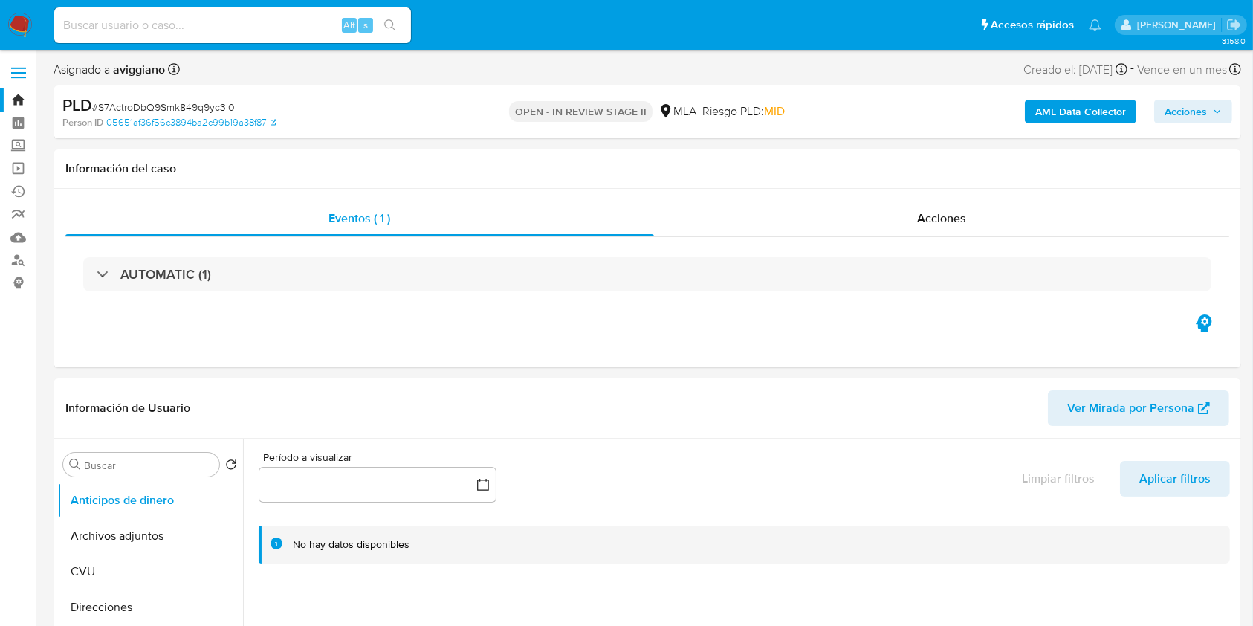
select select "10"
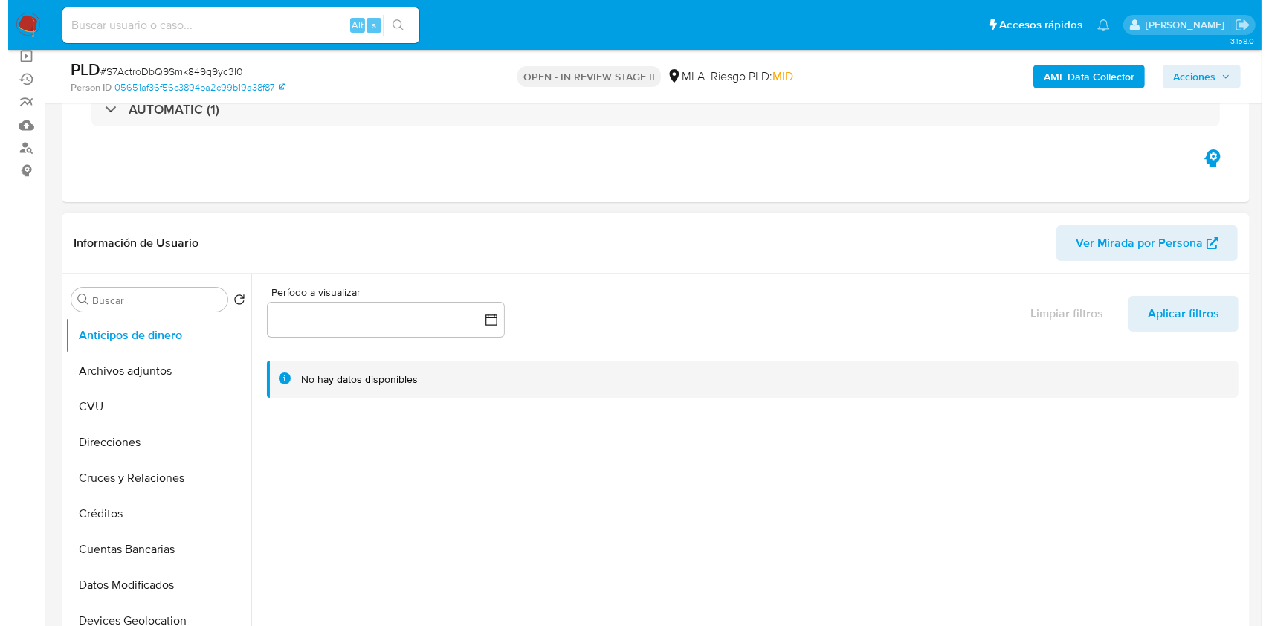
scroll to position [198, 0]
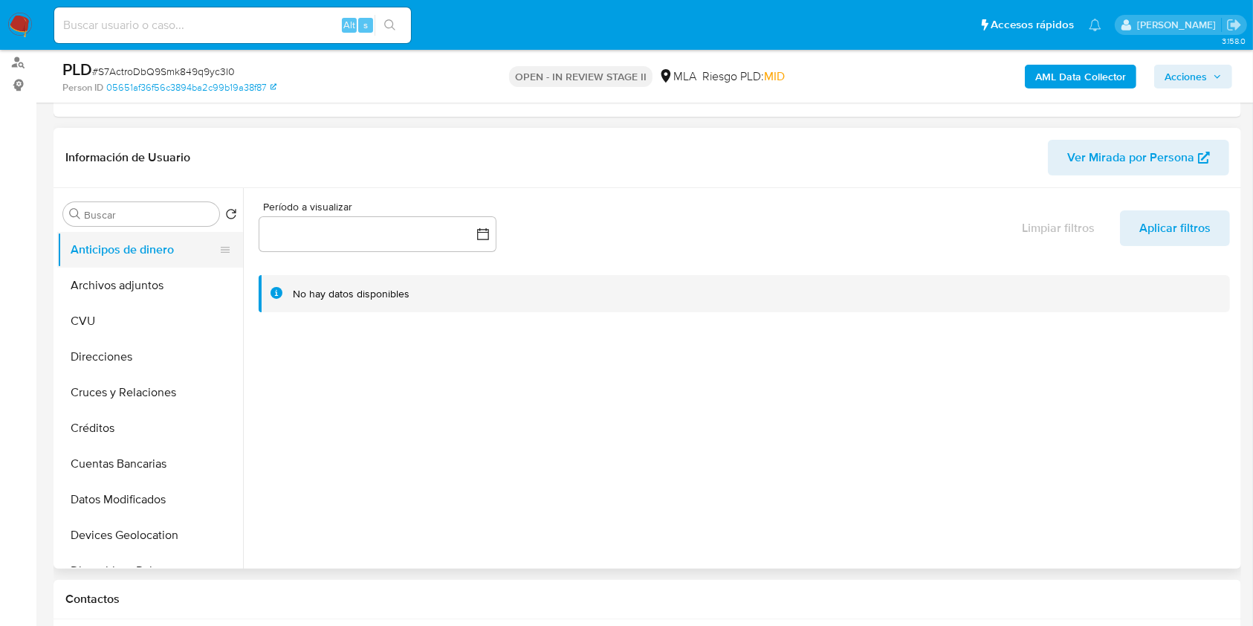
click at [145, 262] on button "Anticipos de dinero" at bounding box center [144, 250] width 174 height 36
click at [126, 283] on button "Archivos adjuntos" at bounding box center [144, 286] width 174 height 36
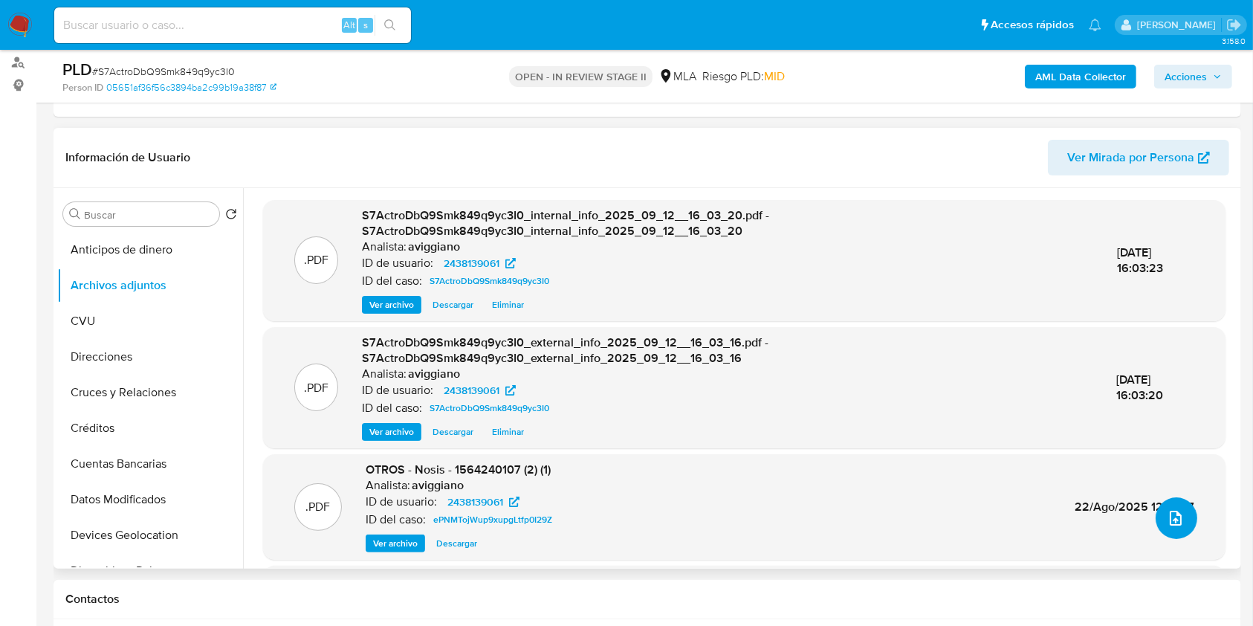
click at [1176, 523] on span "upload-file" at bounding box center [1176, 518] width 18 height 18
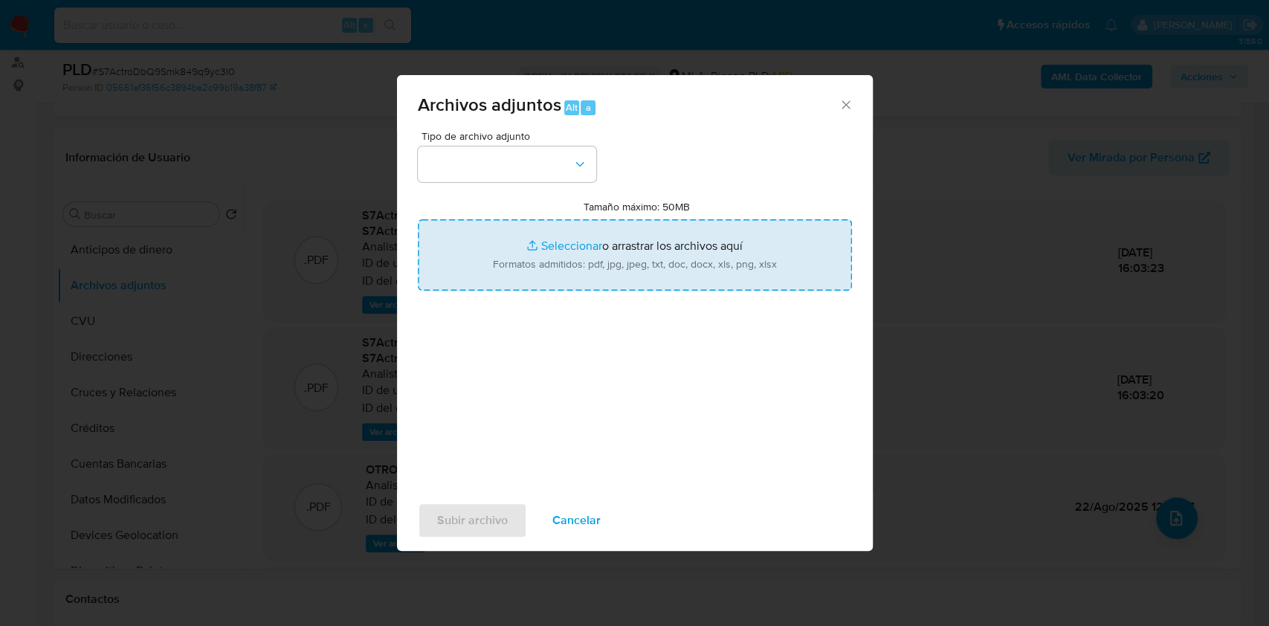
click at [674, 259] on input "Tamaño máximo: 50MB Seleccionar archivos" at bounding box center [635, 254] width 434 height 71
type input "C:\fakepath\Movimientos-Aladdin-v10_1 - 2438139061 -.xlsx"
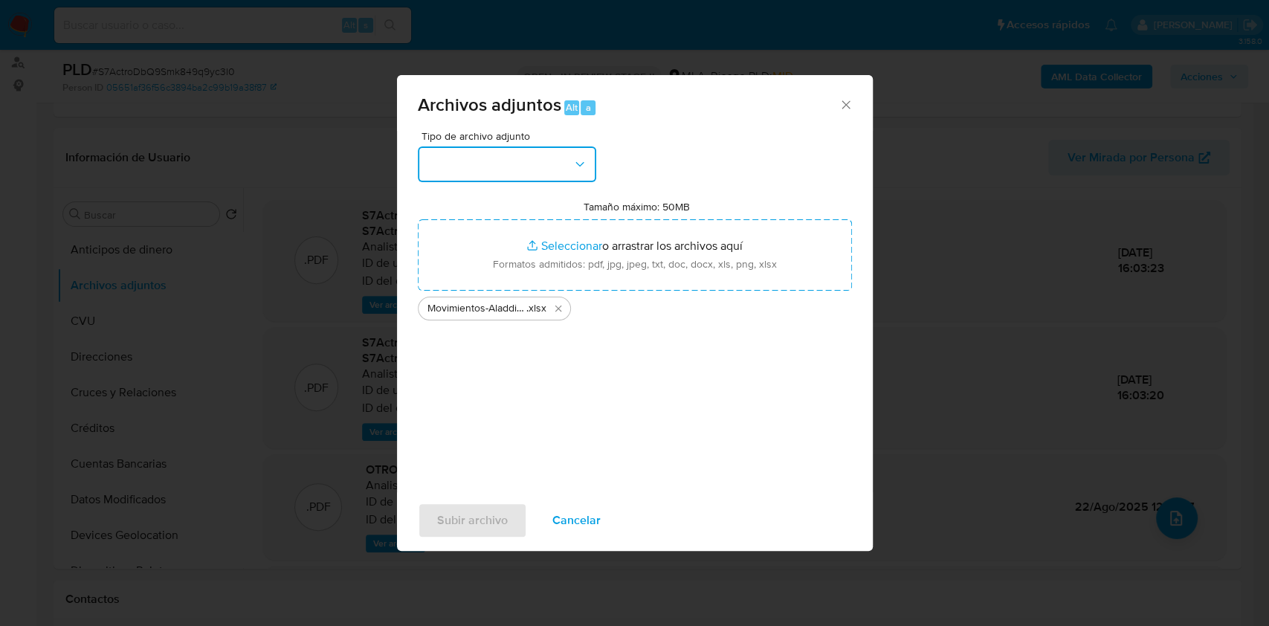
click at [496, 152] on button "button" at bounding box center [507, 164] width 178 height 36
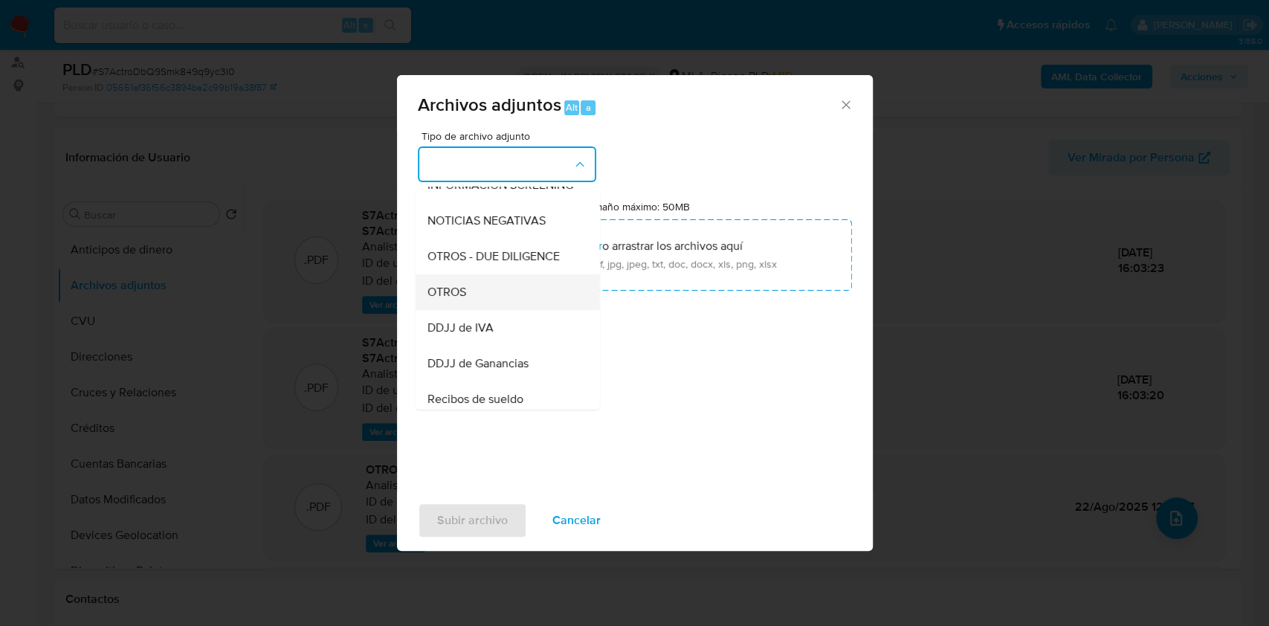
click at [507, 310] on div "OTROS" at bounding box center [503, 292] width 152 height 36
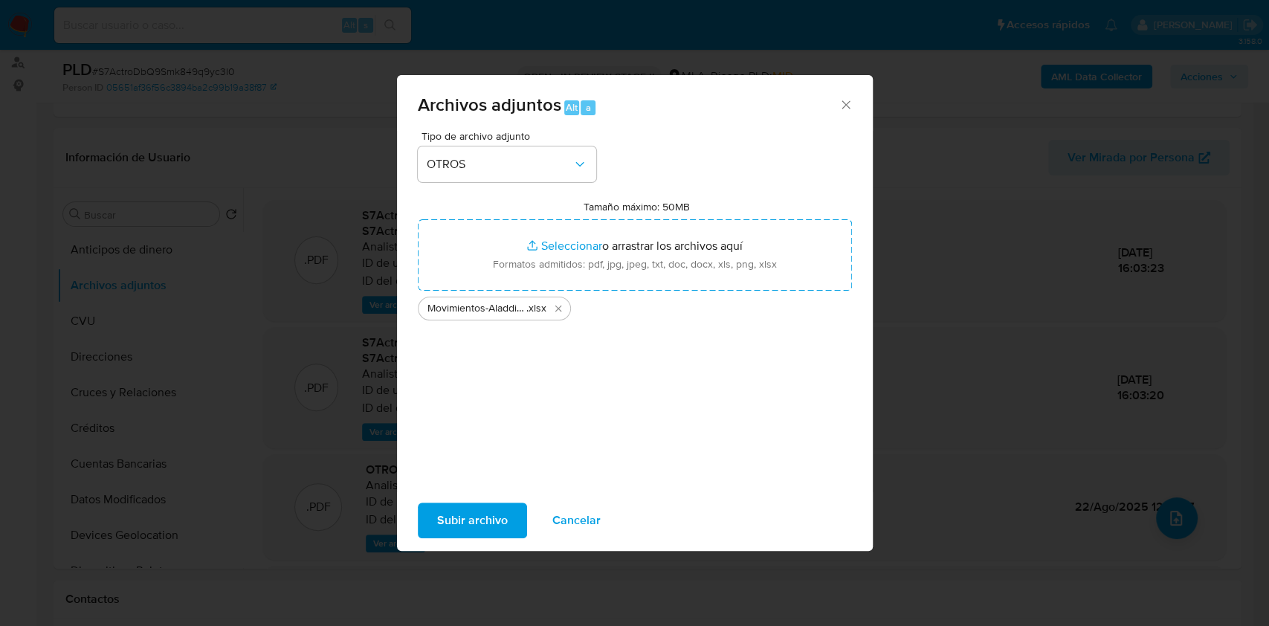
click at [487, 522] on span "Subir archivo" at bounding box center [472, 520] width 71 height 33
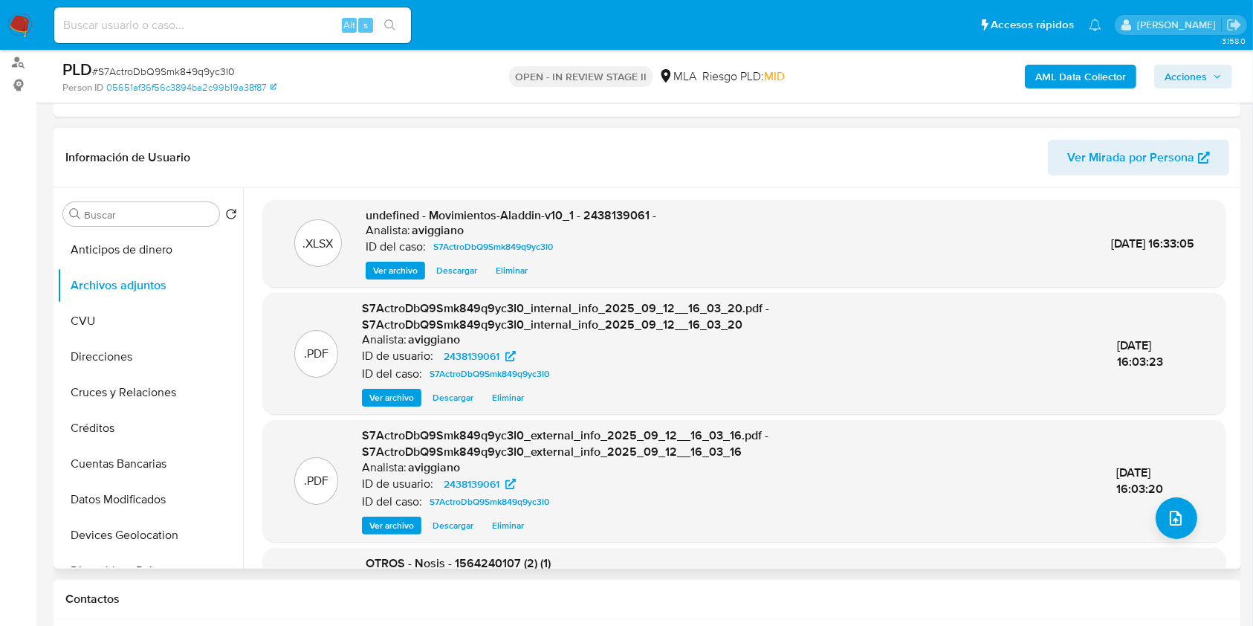
click at [618, 218] on span "undefined - Movimientos-Aladdin-v10_1 - 2438139061 -" at bounding box center [511, 215] width 291 height 17
copy span "2438139061"
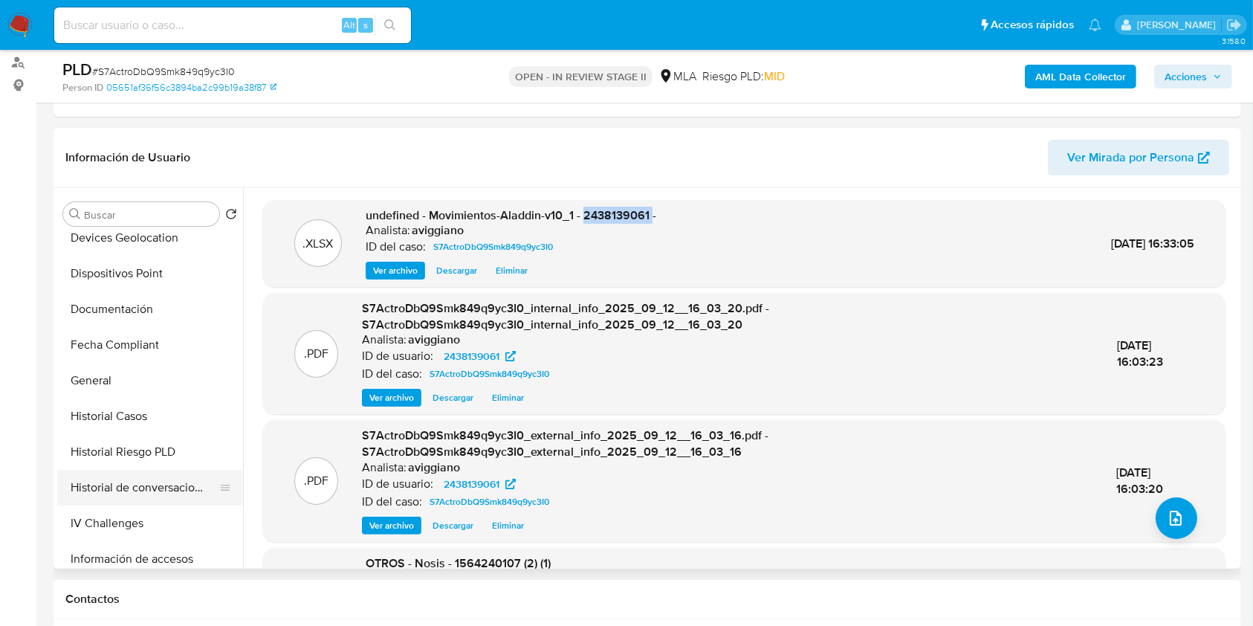
scroll to position [735, 0]
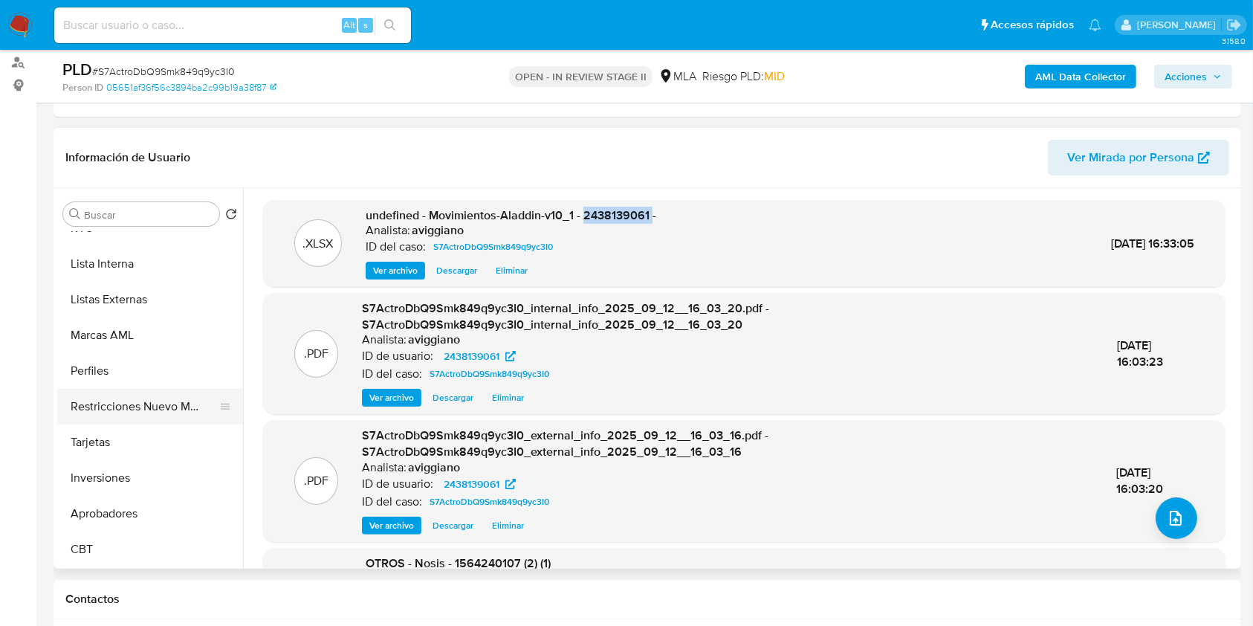
drag, startPoint x: 169, startPoint y: 410, endPoint x: 174, endPoint y: 419, distance: 9.7
click at [168, 410] on button "Restricciones Nuevo Mundo" at bounding box center [144, 407] width 174 height 36
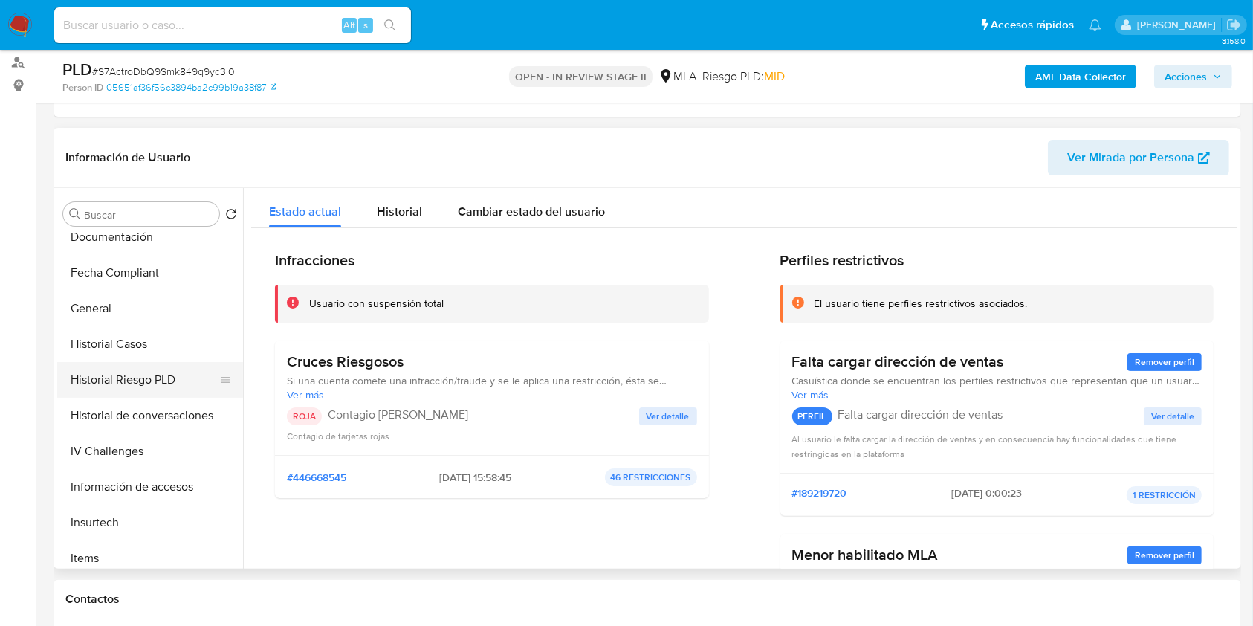
scroll to position [339, 0]
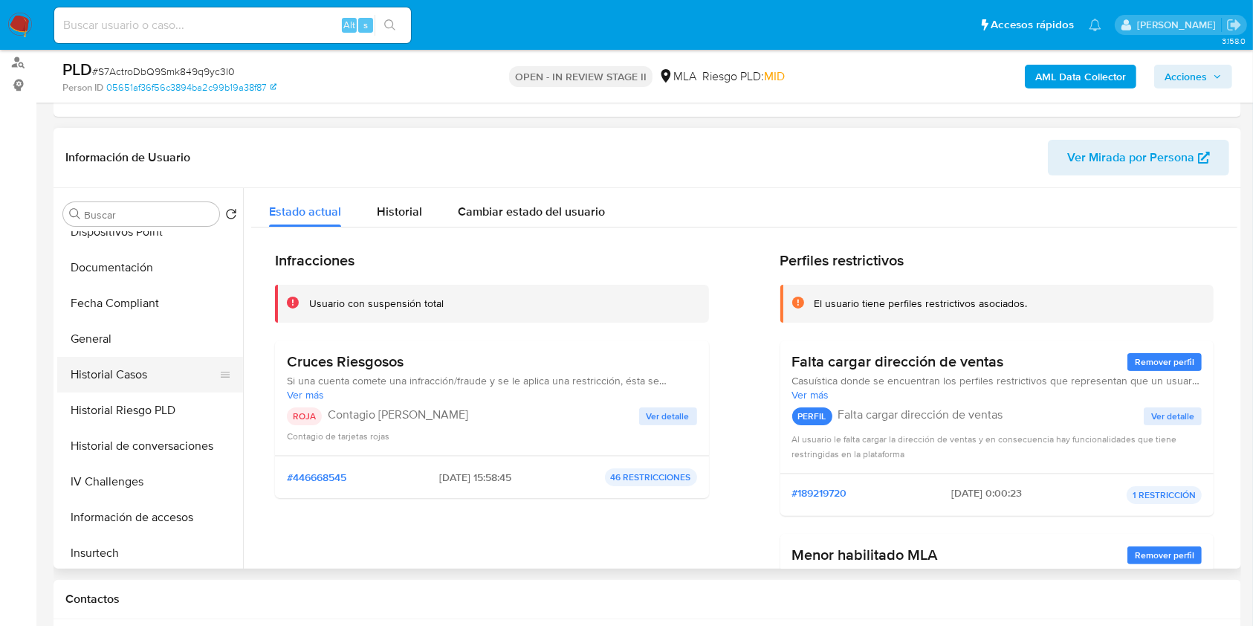
click at [128, 380] on button "Historial Casos" at bounding box center [144, 375] width 174 height 36
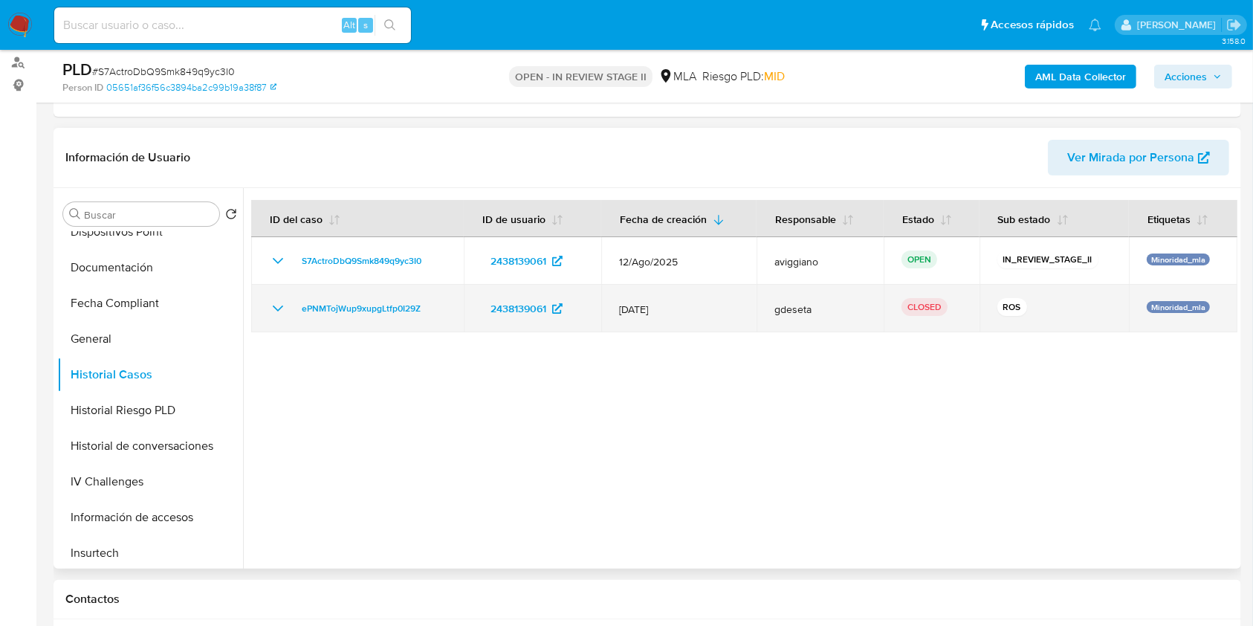
click at [283, 310] on icon "Mostrar/Ocultar" at bounding box center [278, 309] width 18 height 18
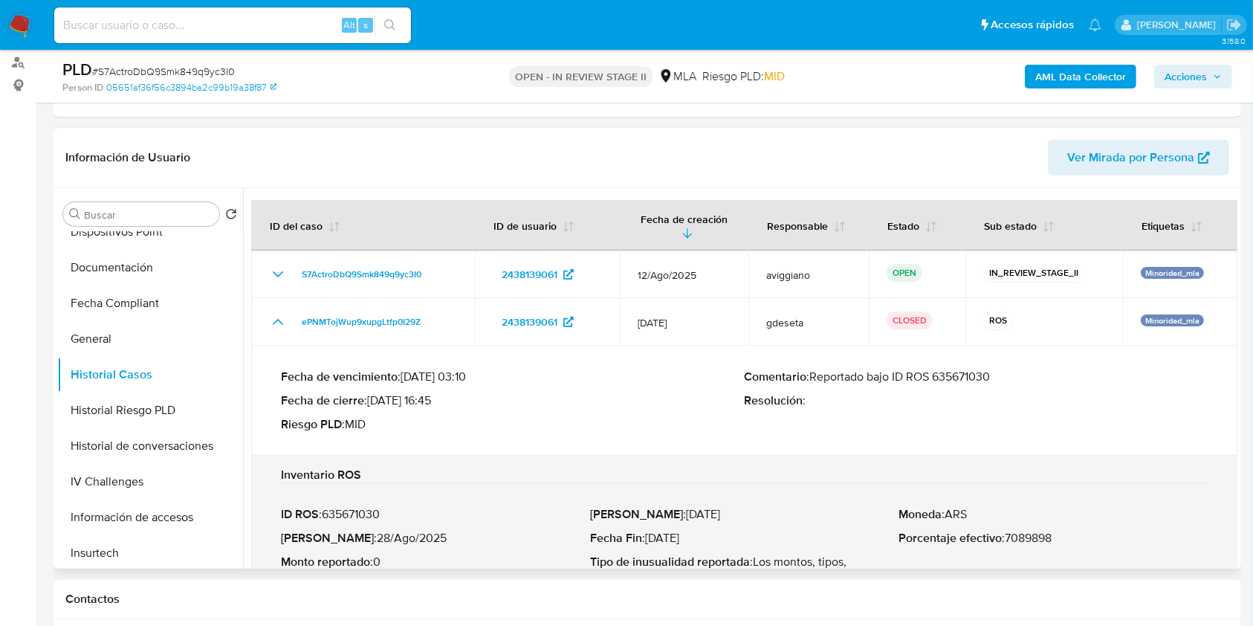
click at [952, 378] on p "Comentario : Reportado bajo ID ROS 635671030" at bounding box center [977, 376] width 464 height 15
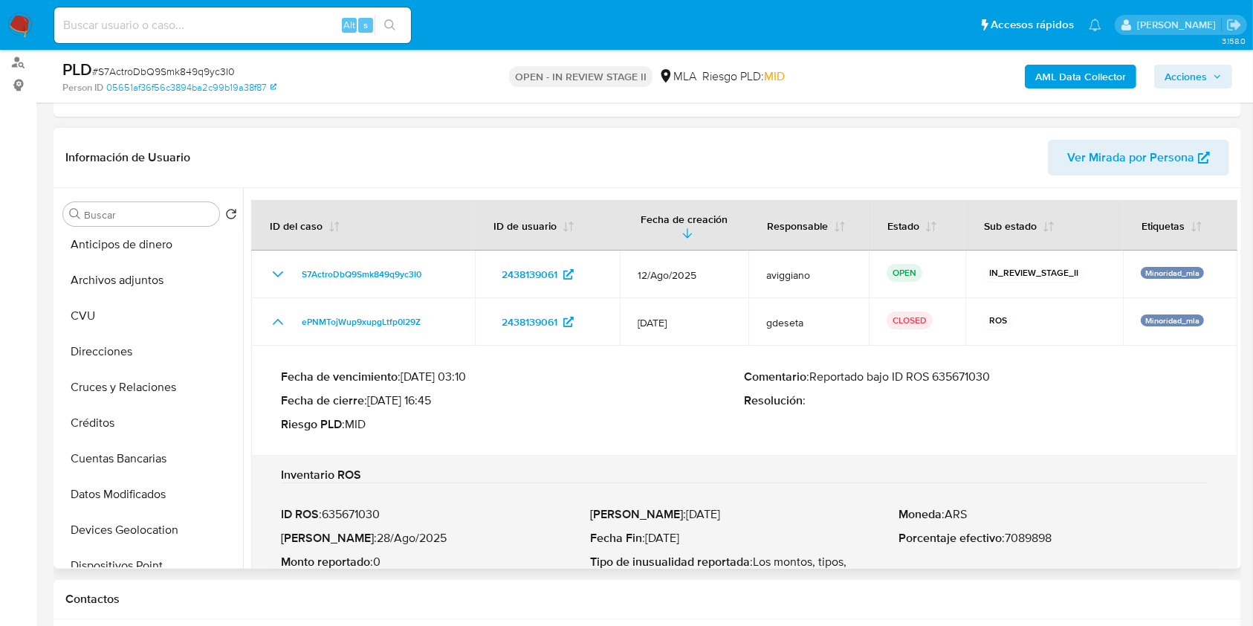
scroll to position [0, 0]
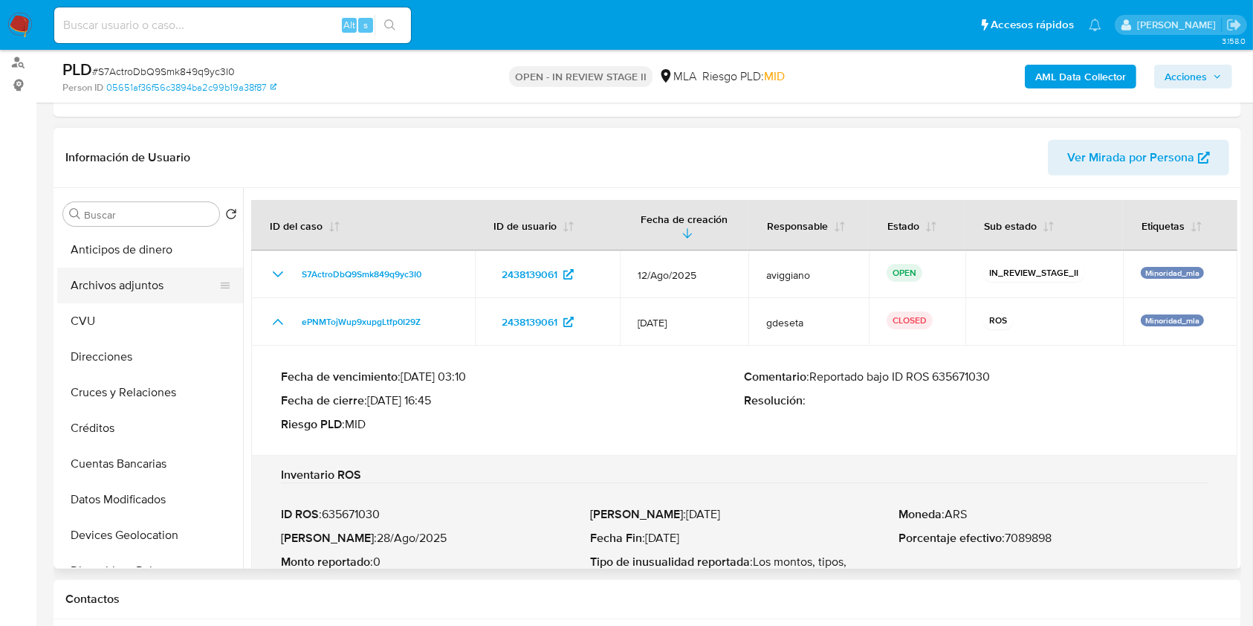
click at [147, 294] on button "Archivos adjuntos" at bounding box center [144, 286] width 174 height 36
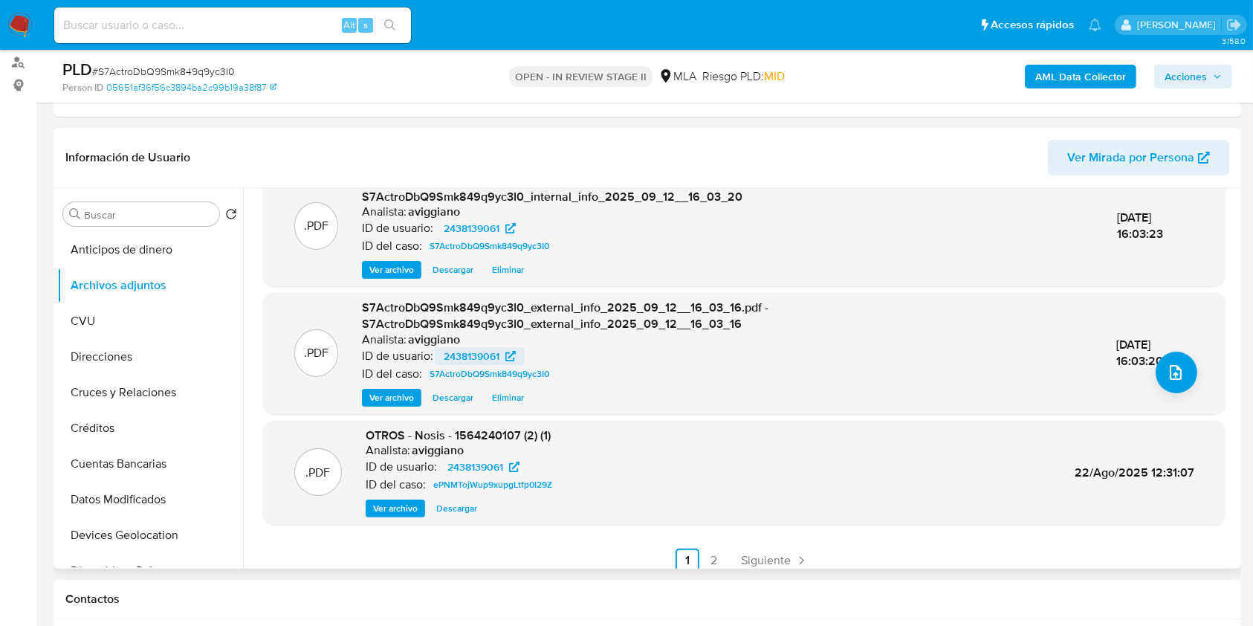
scroll to position [157, 0]
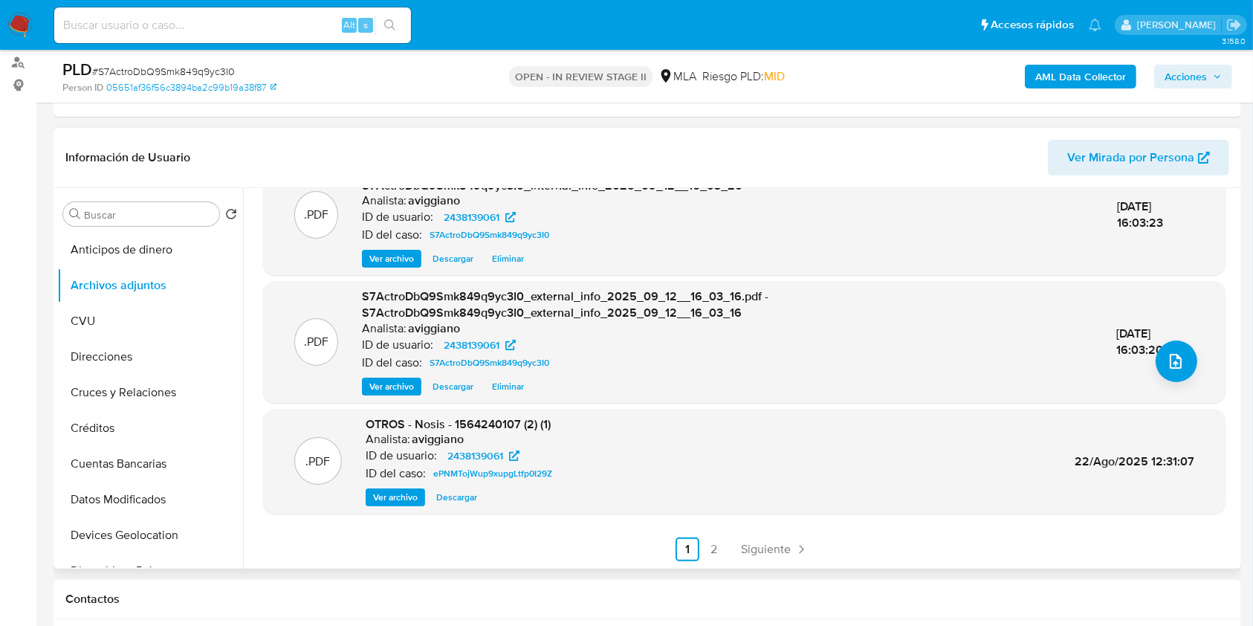
click at [726, 545] on ul "Anterior 1 2 Siguiente" at bounding box center [744, 550] width 963 height 24
click at [714, 548] on link "2" at bounding box center [715, 550] width 24 height 24
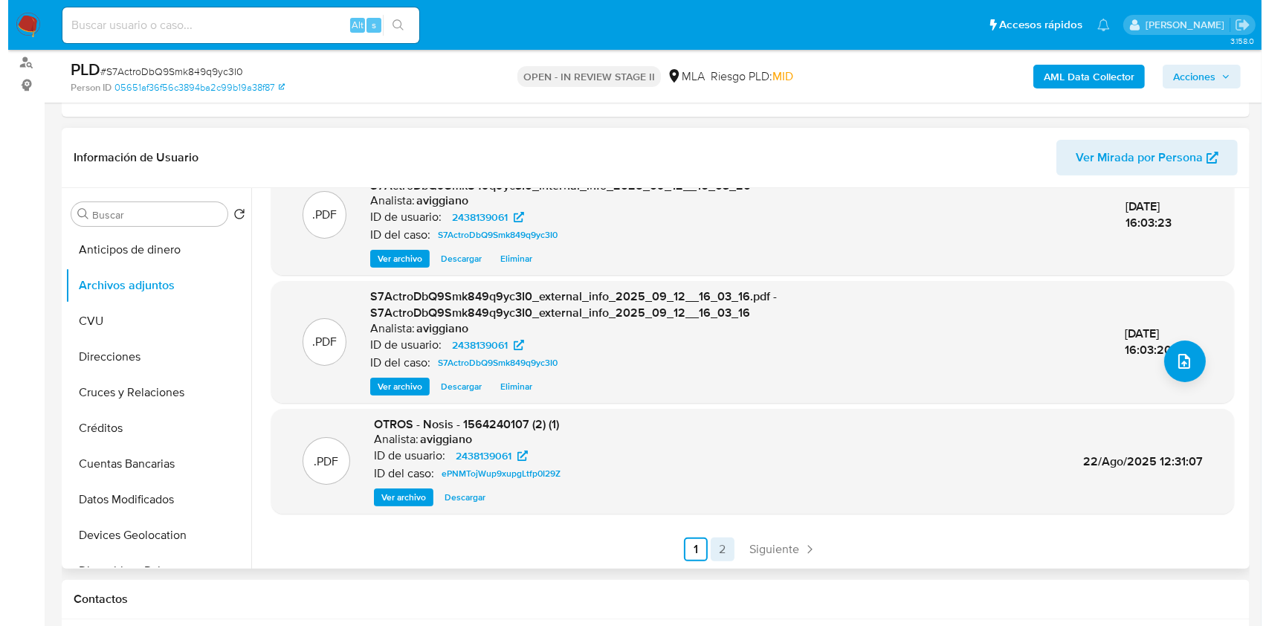
scroll to position [0, 0]
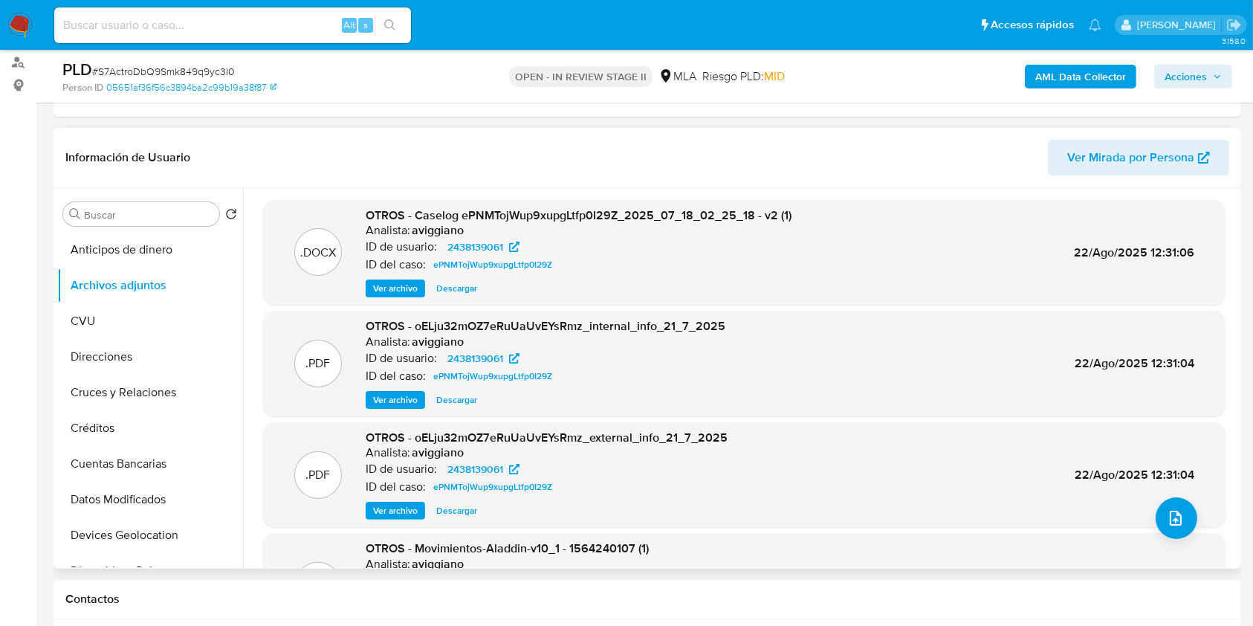
click at [407, 294] on span "Ver archivo" at bounding box center [395, 288] width 45 height 15
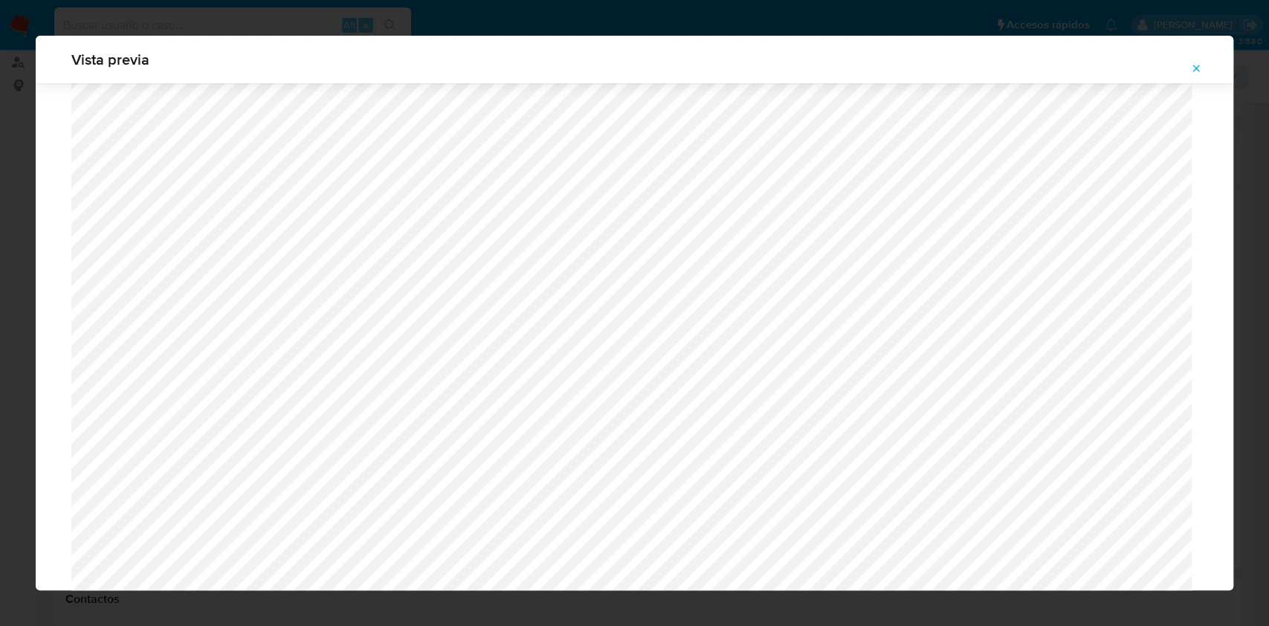
scroll to position [664, 0]
drag, startPoint x: 1193, startPoint y: 70, endPoint x: 1123, endPoint y: 114, distance: 82.9
click at [1193, 70] on icon "Attachment preview" at bounding box center [1196, 68] width 12 height 12
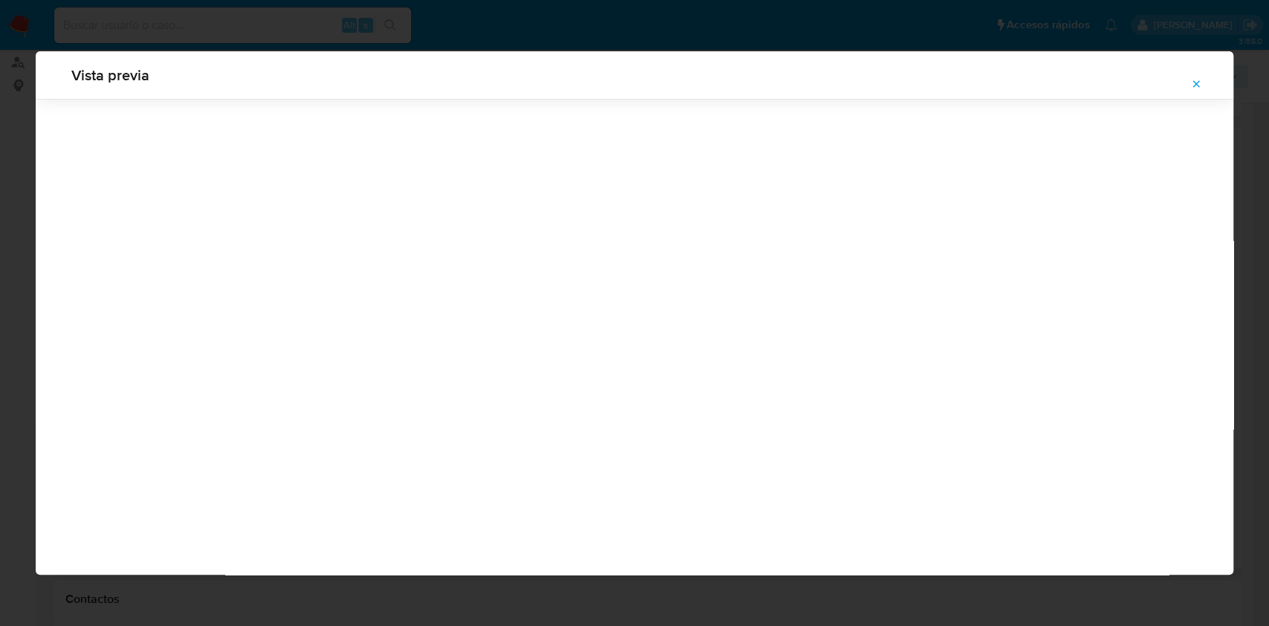
scroll to position [0, 0]
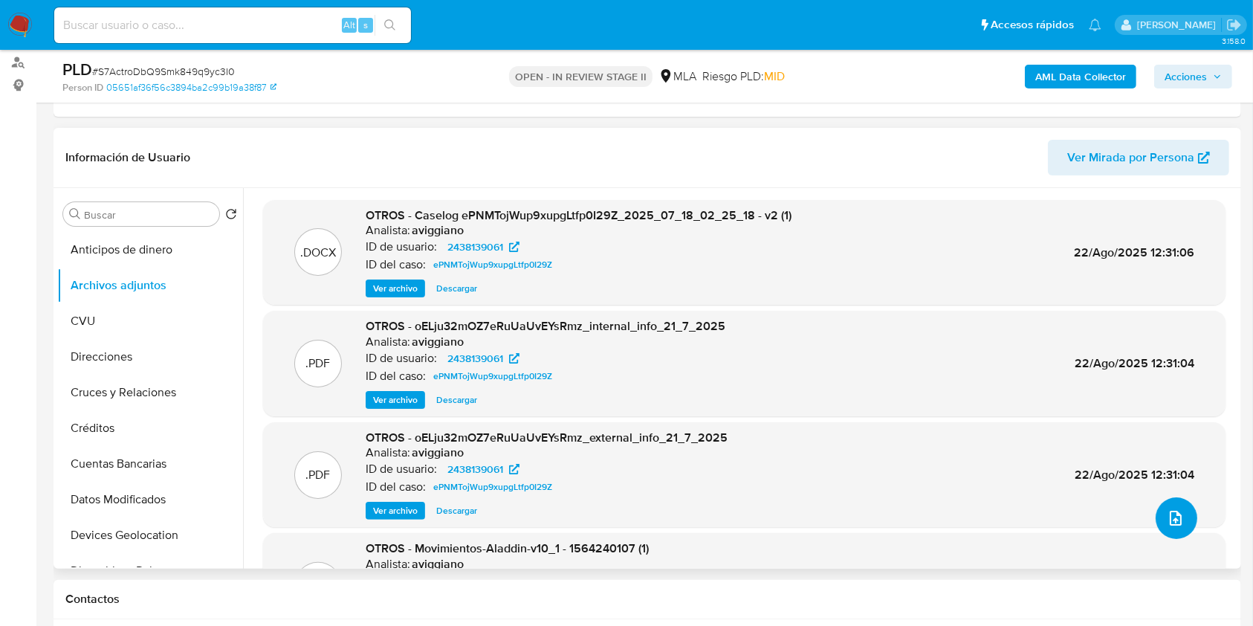
click at [1172, 524] on icon "upload-file" at bounding box center [1176, 518] width 12 height 15
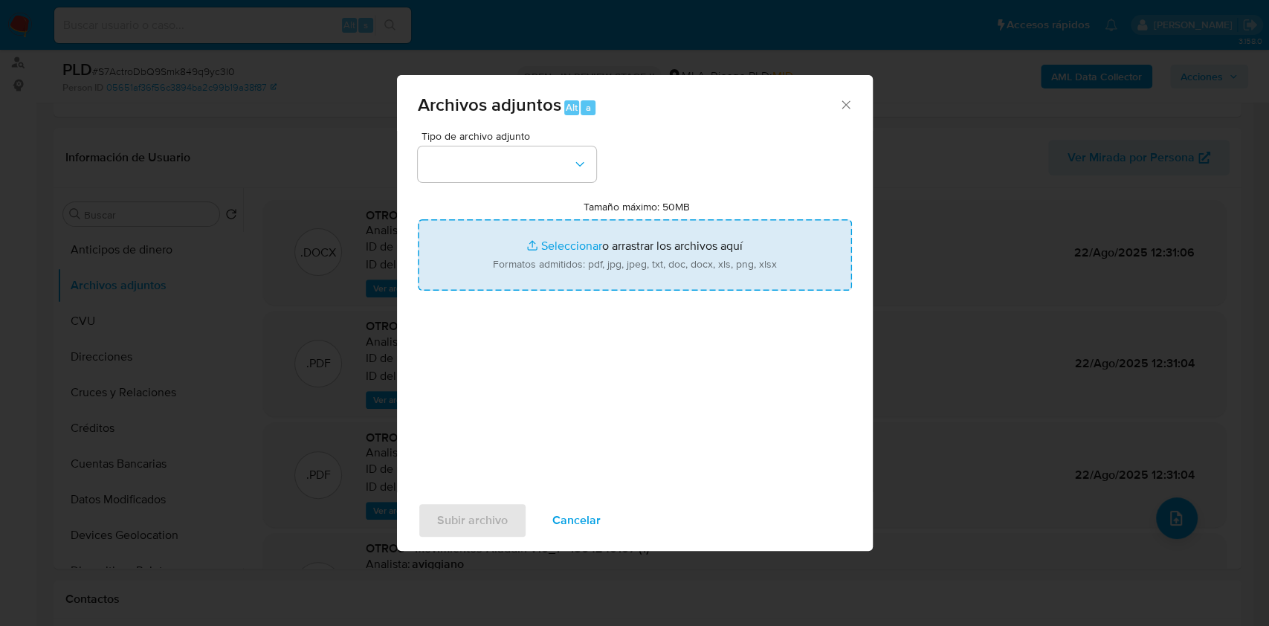
click at [708, 248] on input "Tamaño máximo: 50MB Seleccionar archivos" at bounding box center [635, 254] width 434 height 71
type input "C:\fakepath\Caselog S7ActroDbQ9Smk849q9yc3I0_2025_09_12_15_15_59.docx"
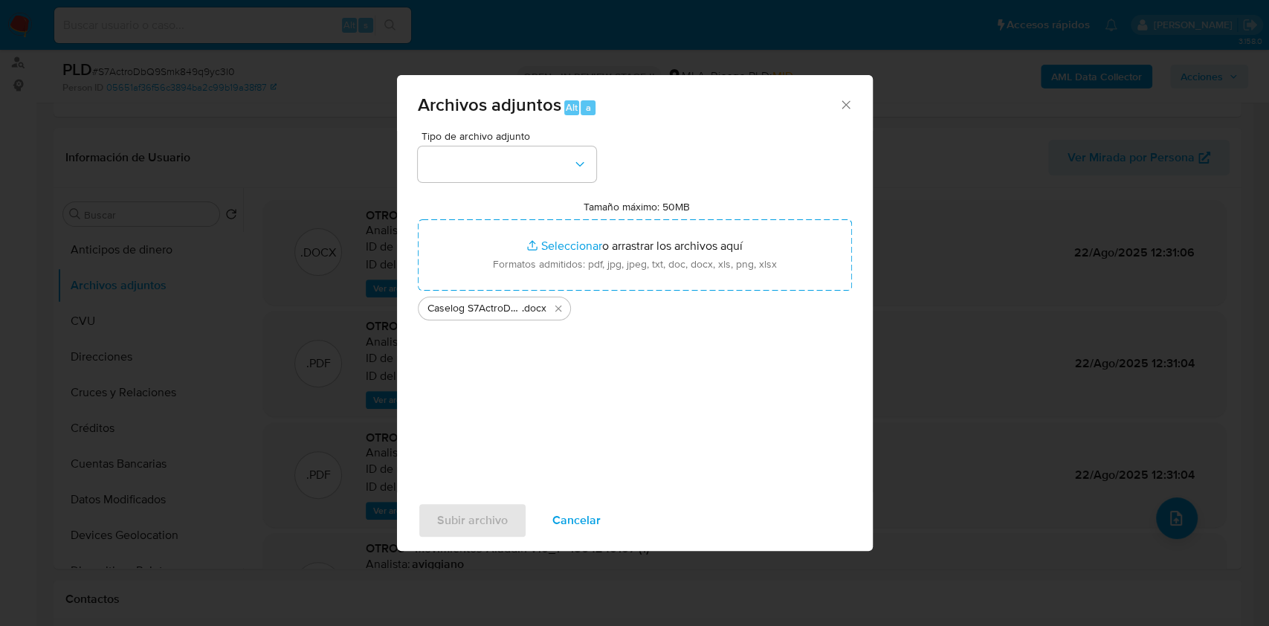
click at [569, 184] on div "Tipo de archivo adjunto Tamaño máximo: 50MB Seleccionar archivos Seleccionar o …" at bounding box center [635, 306] width 434 height 351
click at [569, 175] on button "button" at bounding box center [507, 164] width 178 height 36
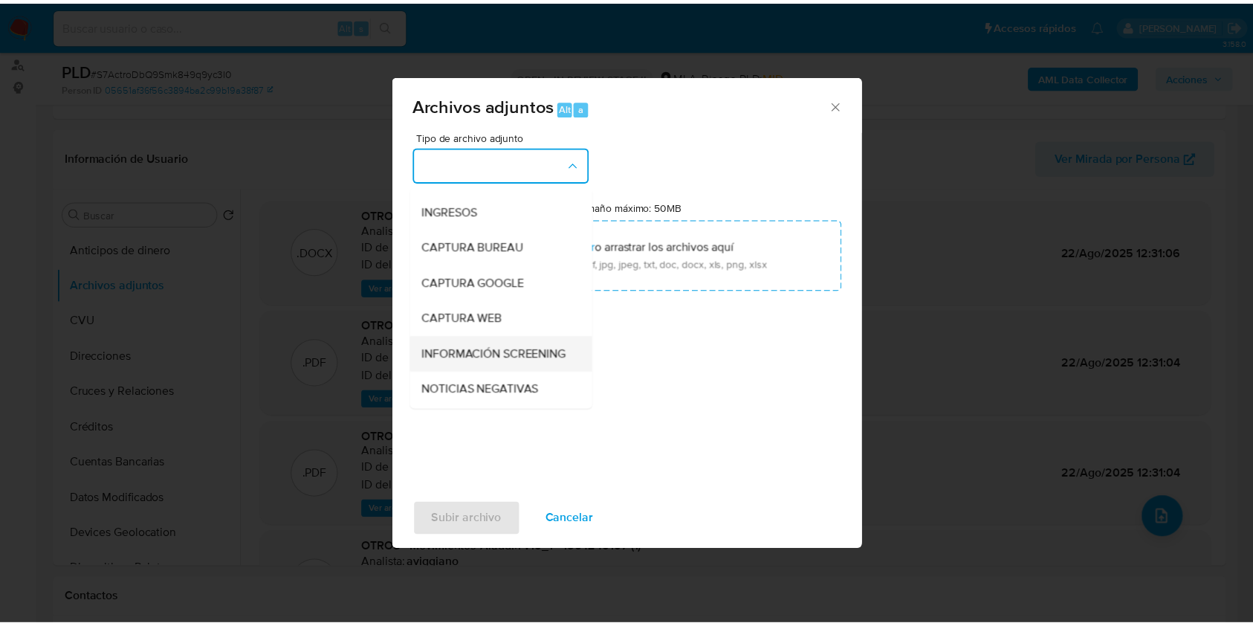
scroll to position [99, 0]
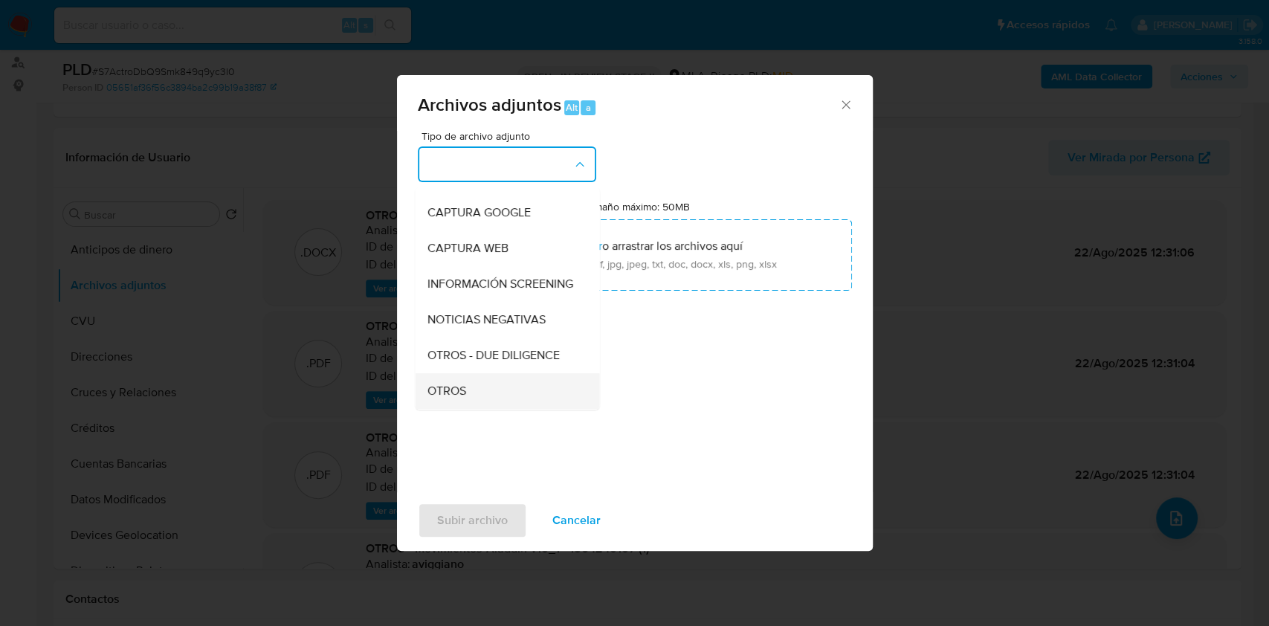
click at [435, 398] on span "OTROS" at bounding box center [446, 391] width 39 height 15
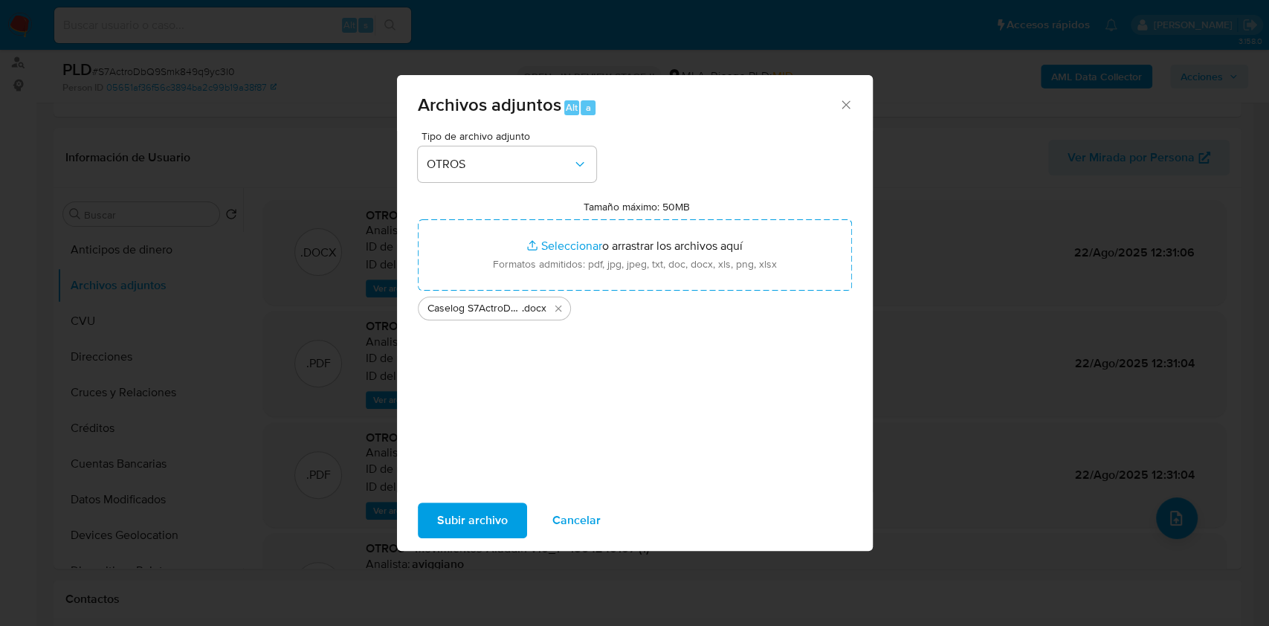
click at [456, 523] on span "Subir archivo" at bounding box center [472, 520] width 71 height 33
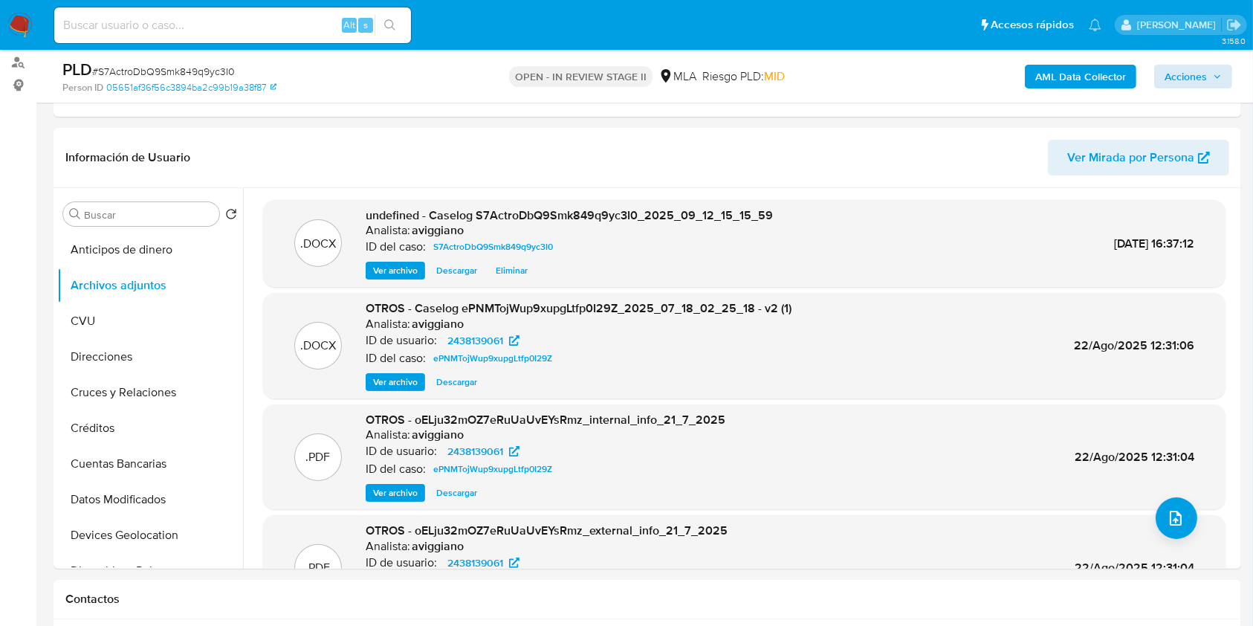
click at [1196, 89] on div "AML Data Collector Acciones" at bounding box center [1040, 76] width 386 height 35
click at [1198, 85] on span "Acciones" at bounding box center [1186, 77] width 42 height 24
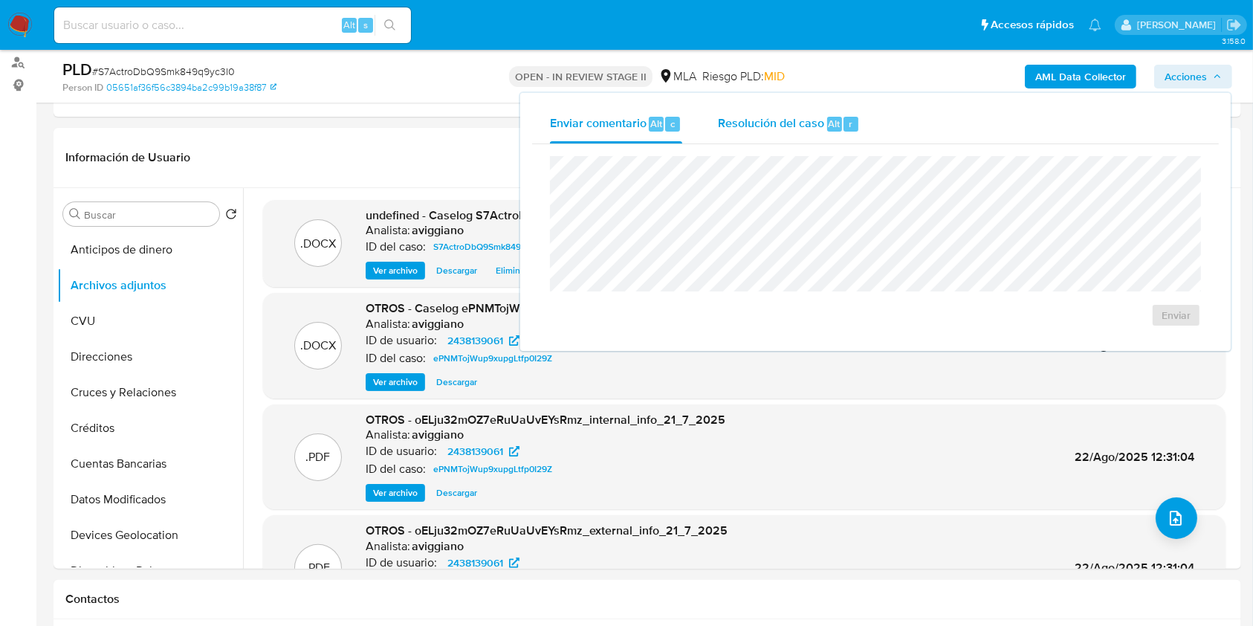
click at [761, 124] on span "Resolución del caso" at bounding box center [771, 122] width 106 height 17
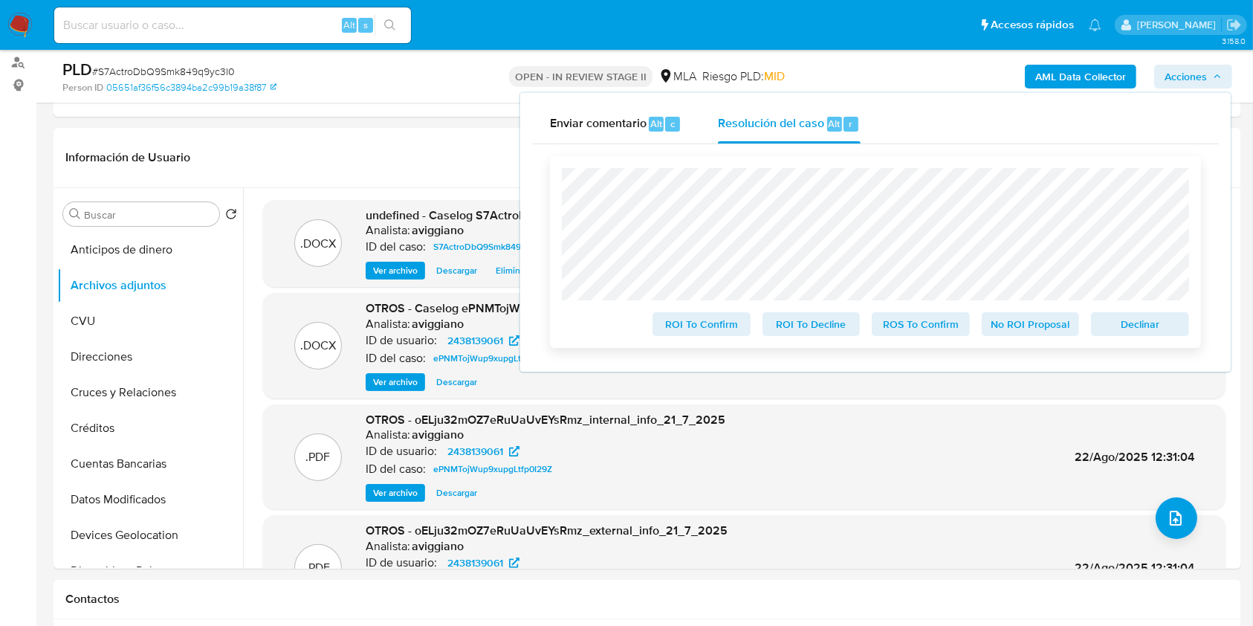
click at [1115, 325] on span "Declinar" at bounding box center [1140, 324] width 77 height 21
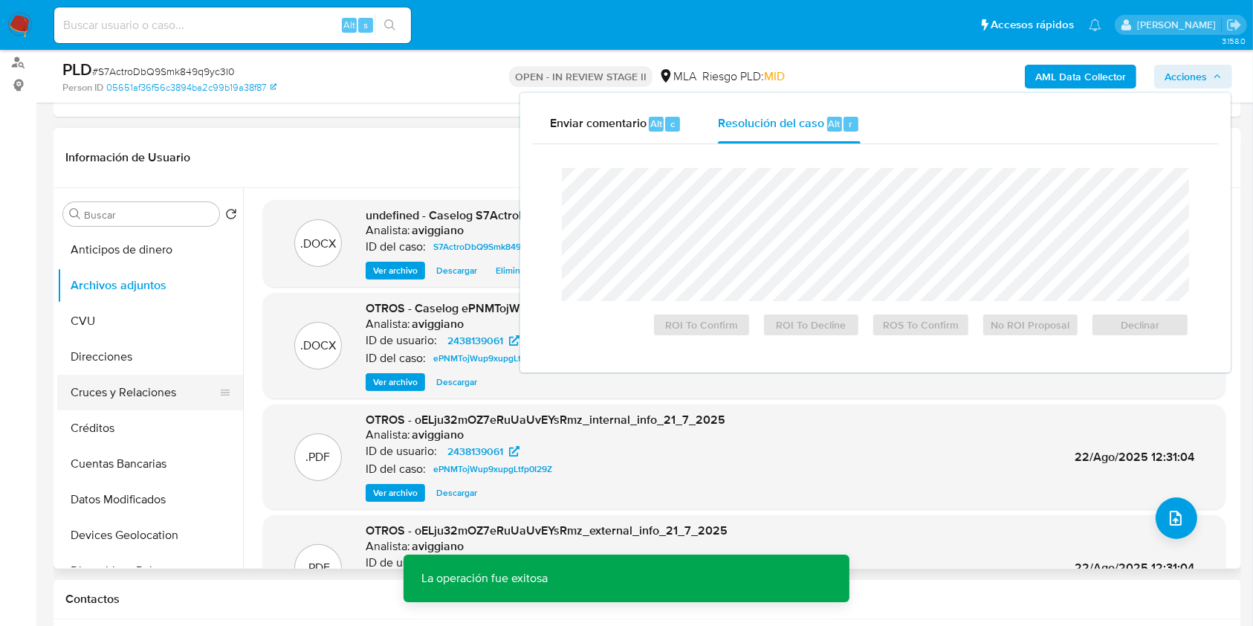
scroll to position [198, 0]
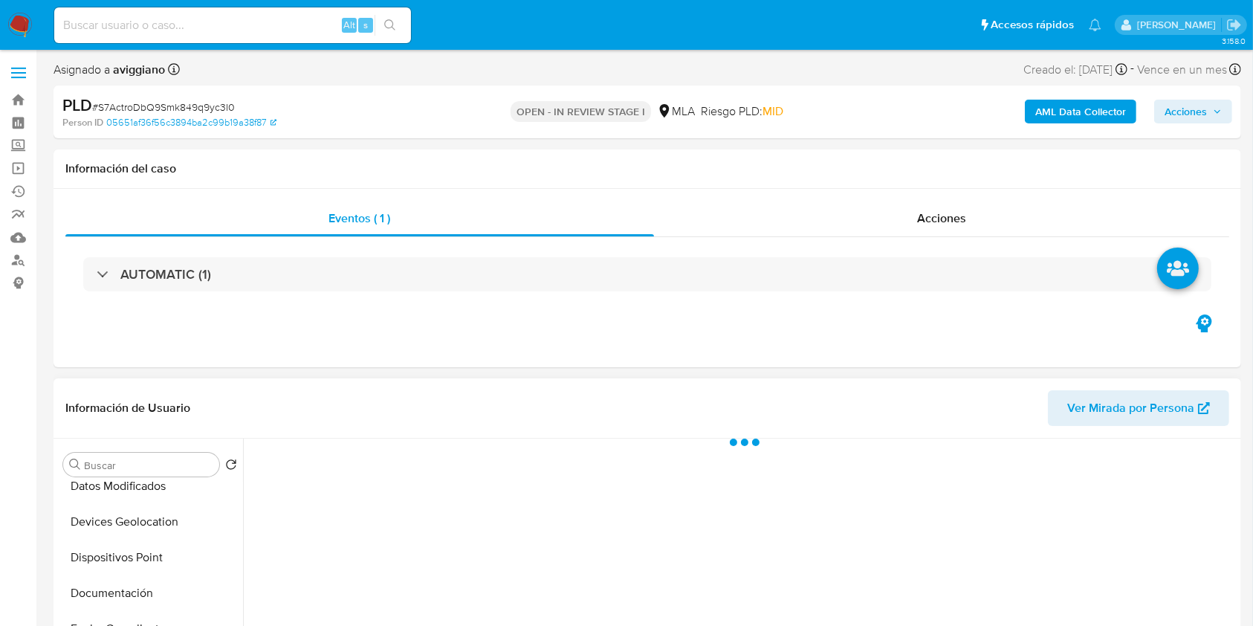
scroll to position [396, 0]
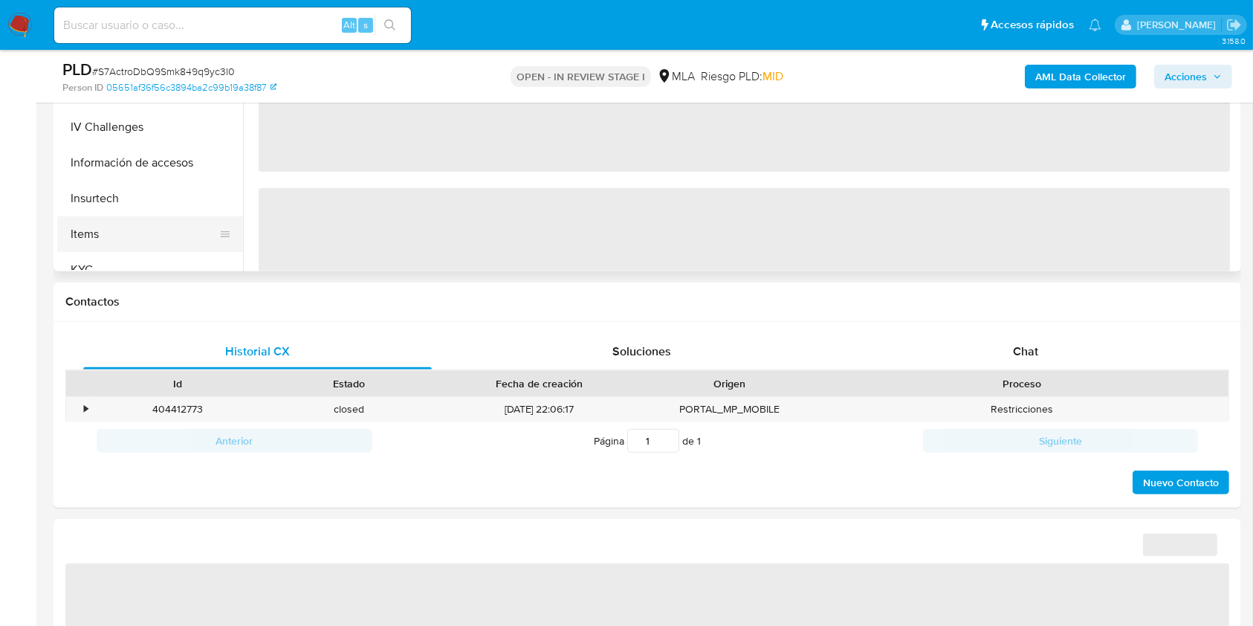
select select "10"
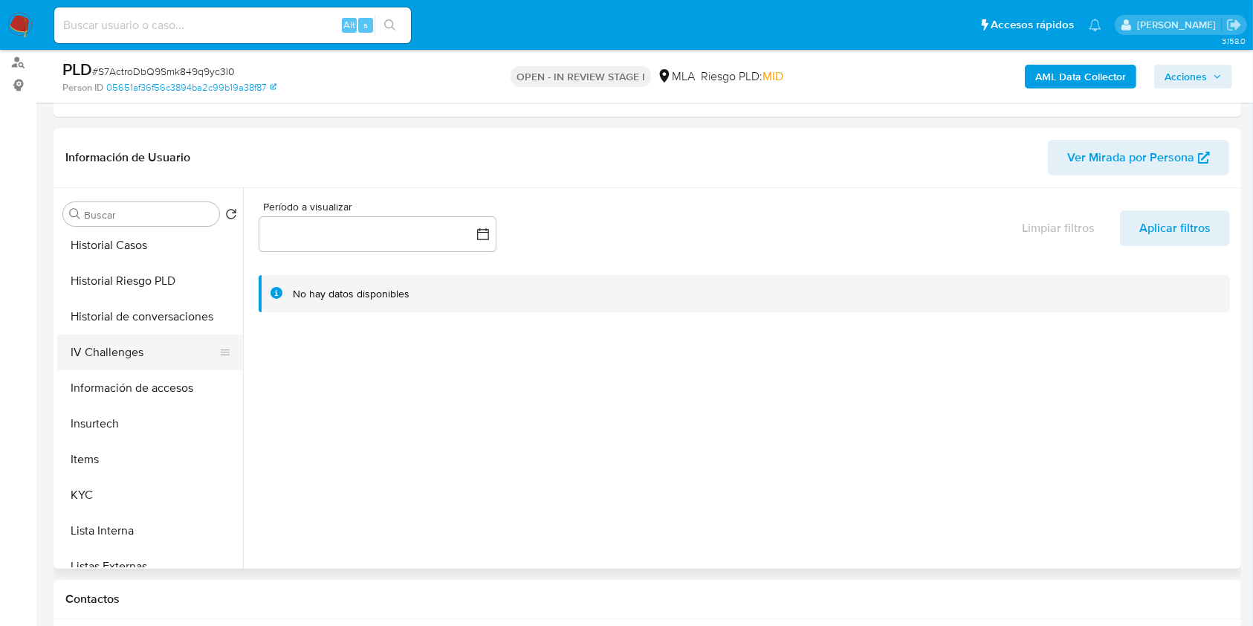
scroll to position [438, 0]
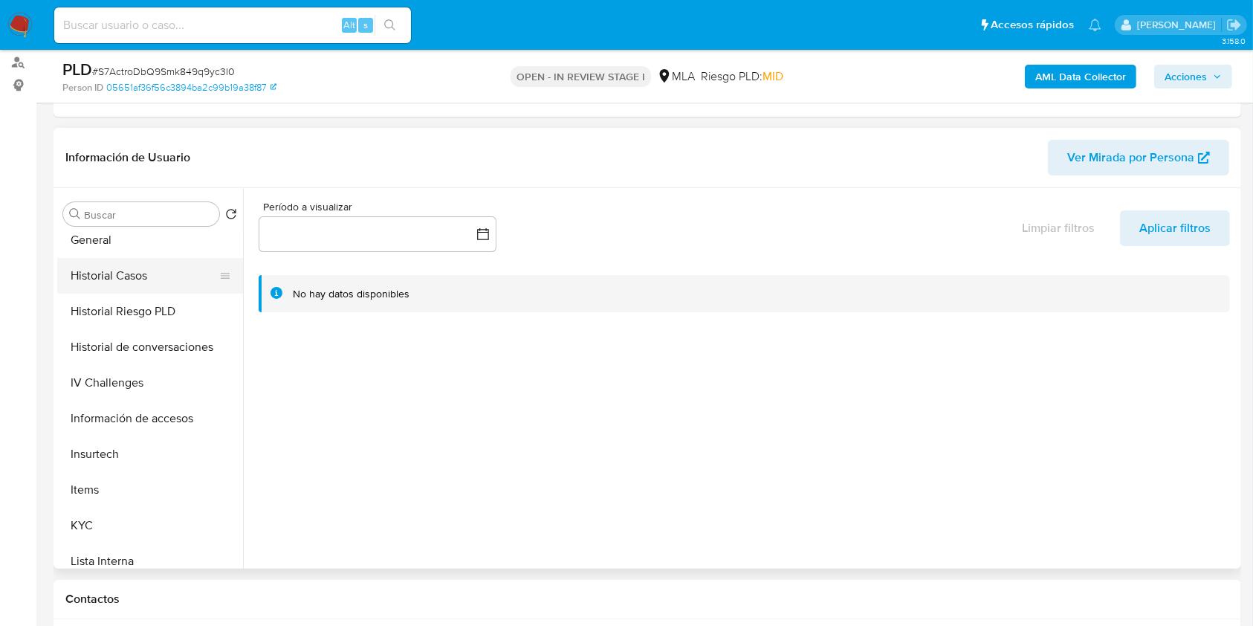
click at [151, 274] on button "Historial Casos" at bounding box center [144, 276] width 174 height 36
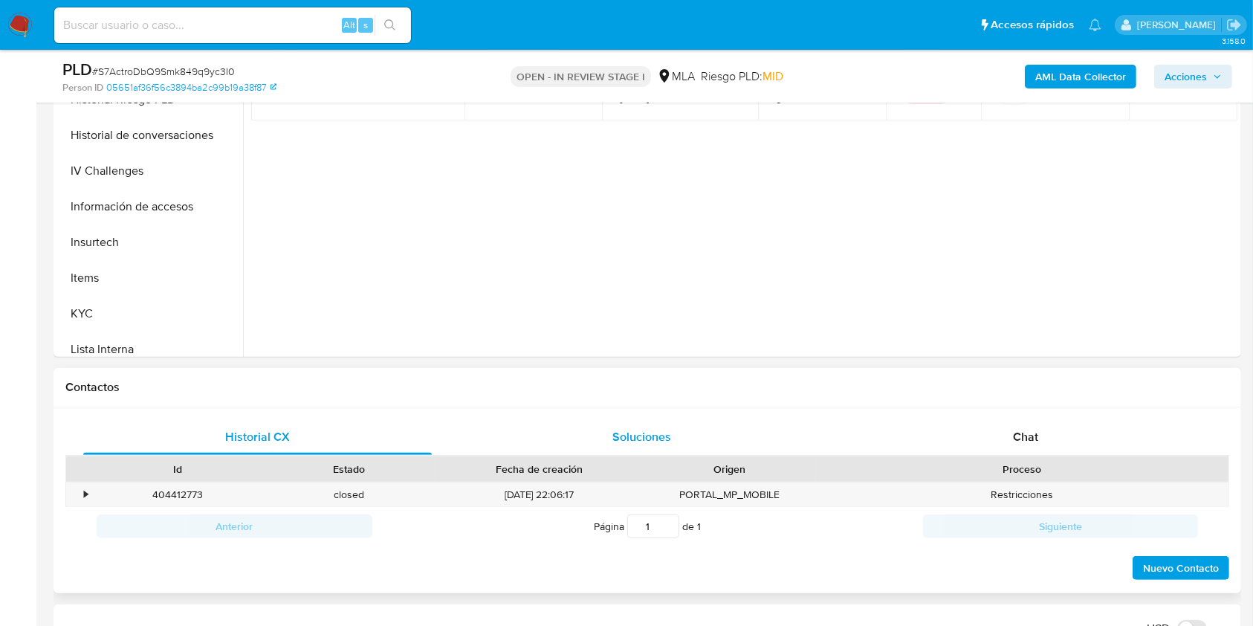
scroll to position [495, 0]
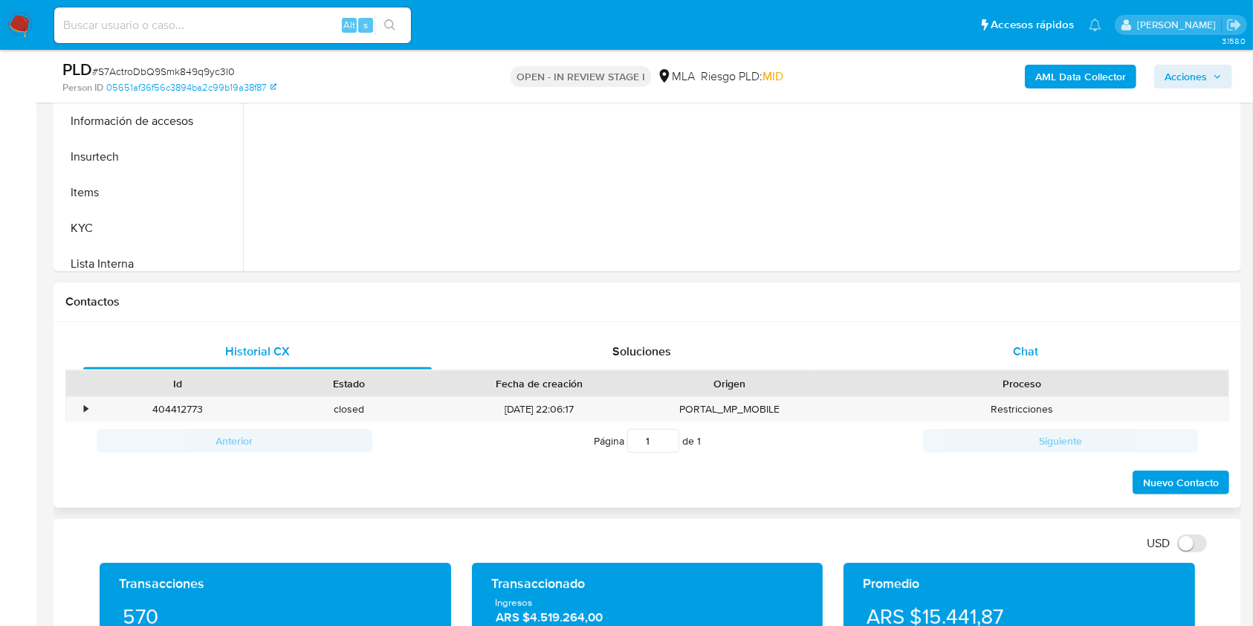
click at [1065, 349] on div "Chat" at bounding box center [1026, 352] width 349 height 36
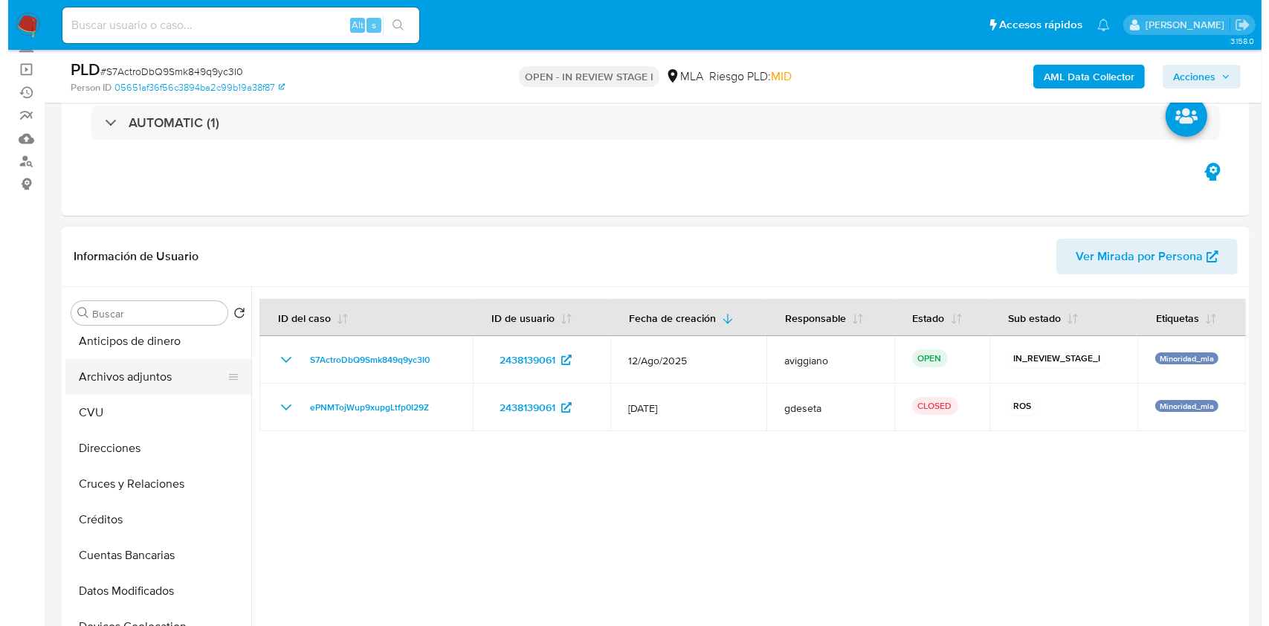
scroll to position [0, 0]
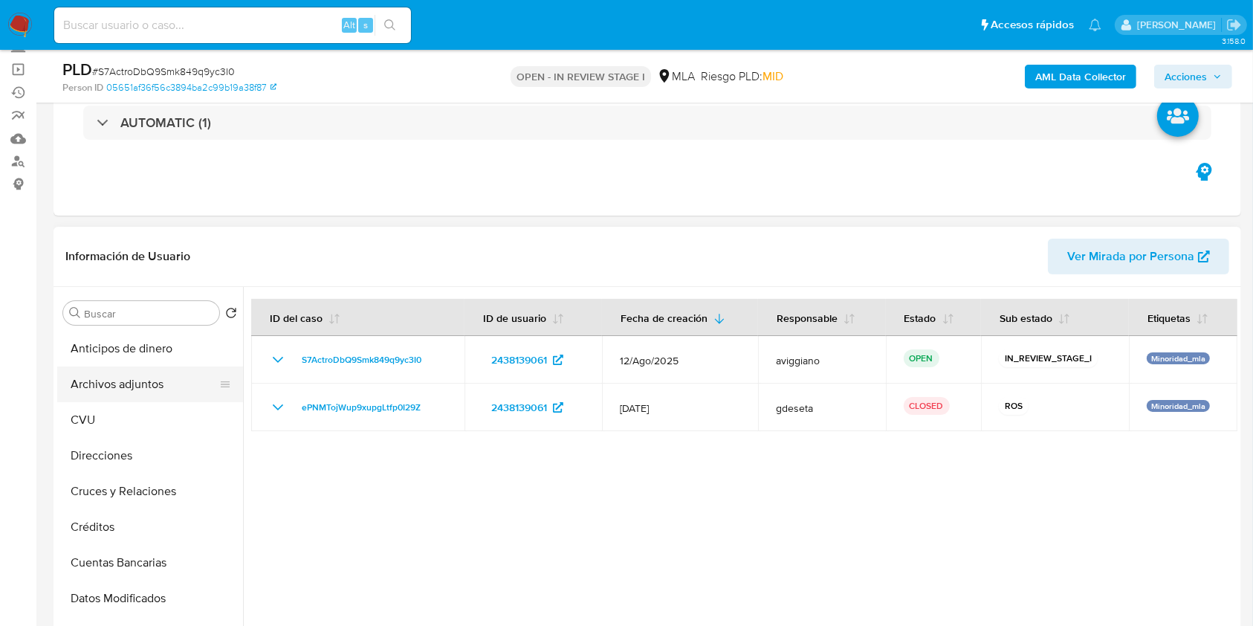
click at [171, 384] on button "Archivos adjuntos" at bounding box center [144, 385] width 174 height 36
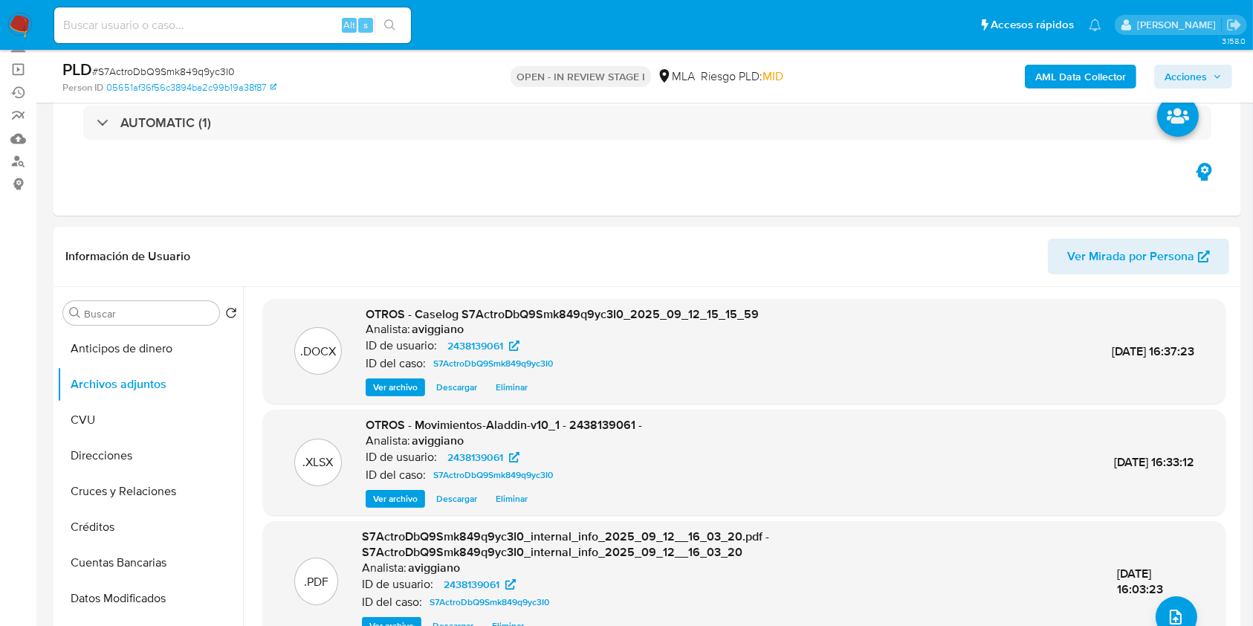
click at [1190, 83] on span "Acciones" at bounding box center [1186, 77] width 42 height 24
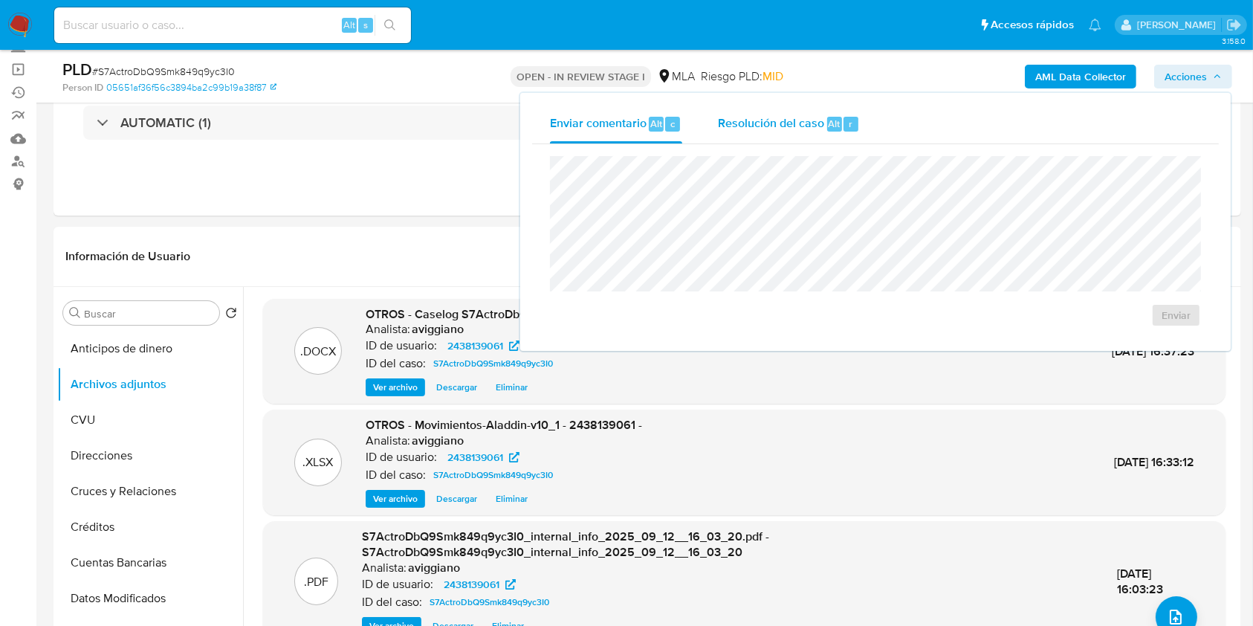
click at [834, 114] on div "Resolución del caso Alt r" at bounding box center [789, 124] width 142 height 39
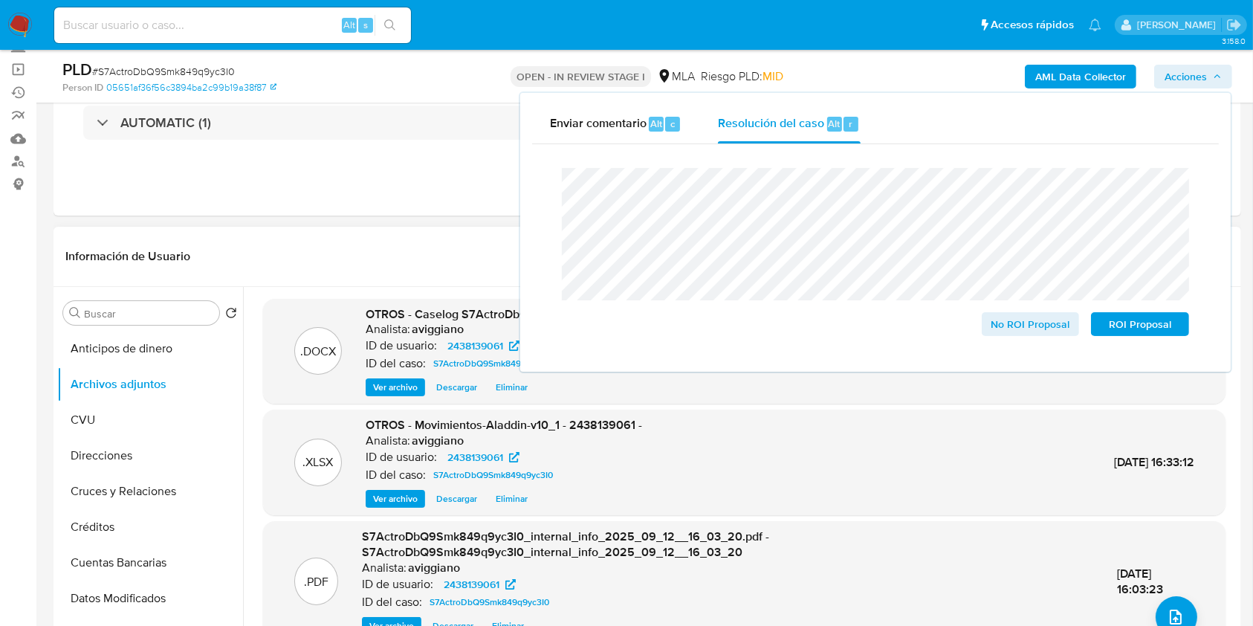
click at [335, 232] on div "Información de Usuario Ver Mirada por Persona" at bounding box center [648, 257] width 1188 height 60
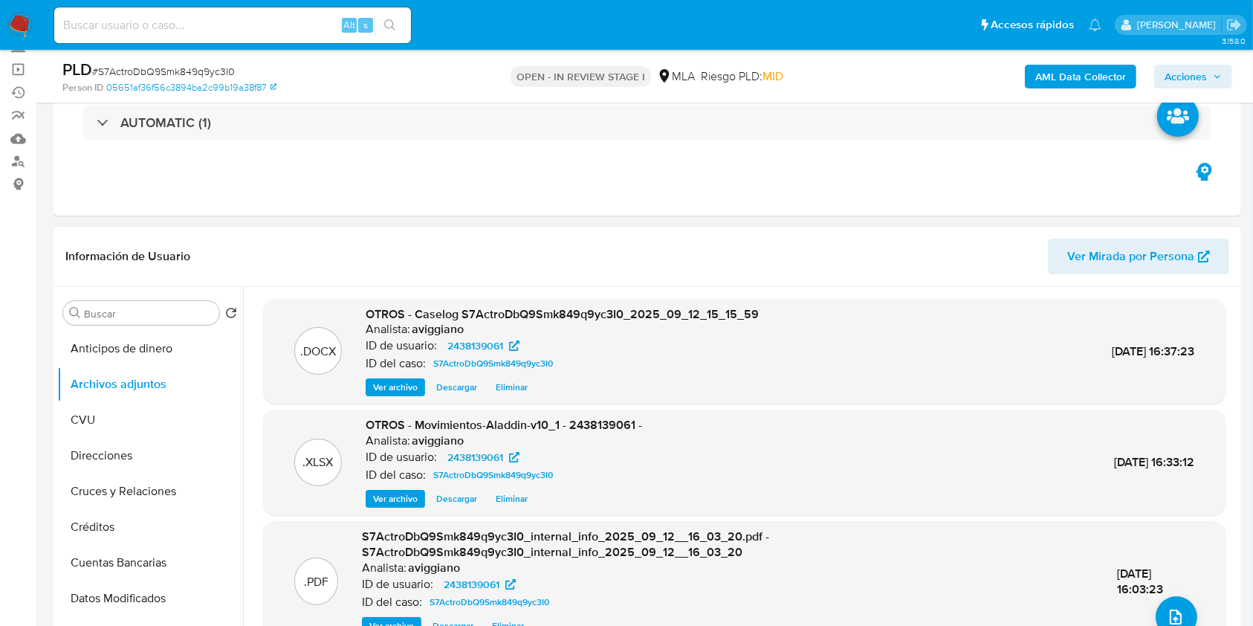
click at [520, 384] on span "Eliminar" at bounding box center [512, 387] width 32 height 15
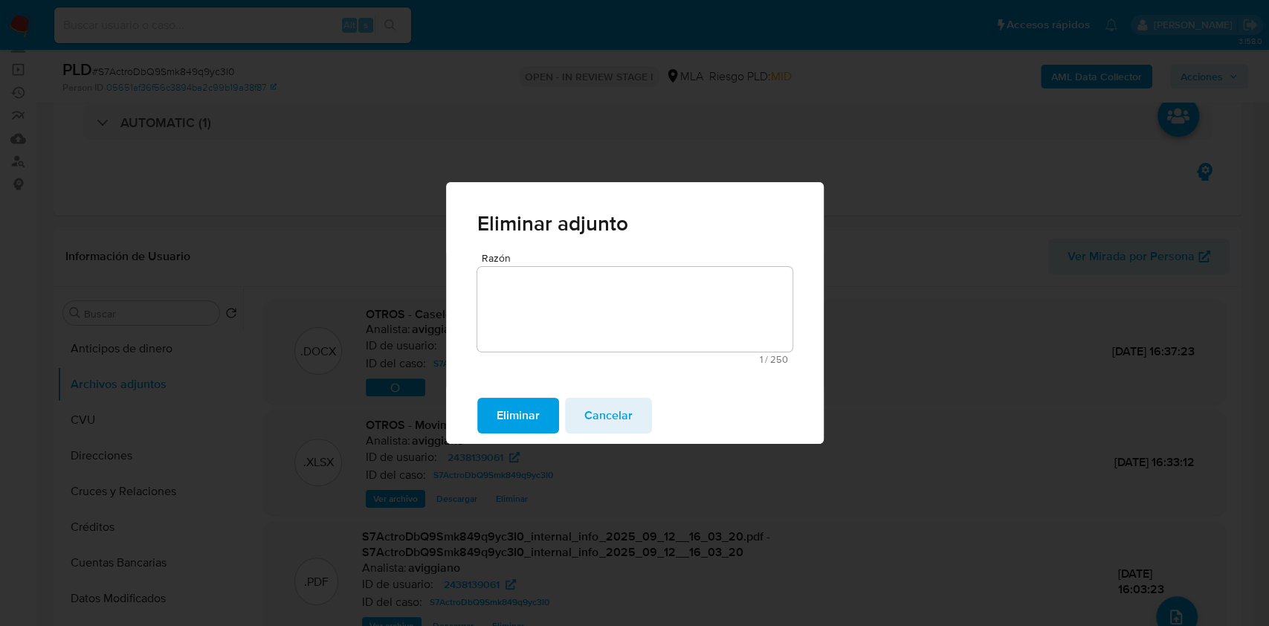
click at [525, 426] on span "Eliminar" at bounding box center [518, 415] width 43 height 33
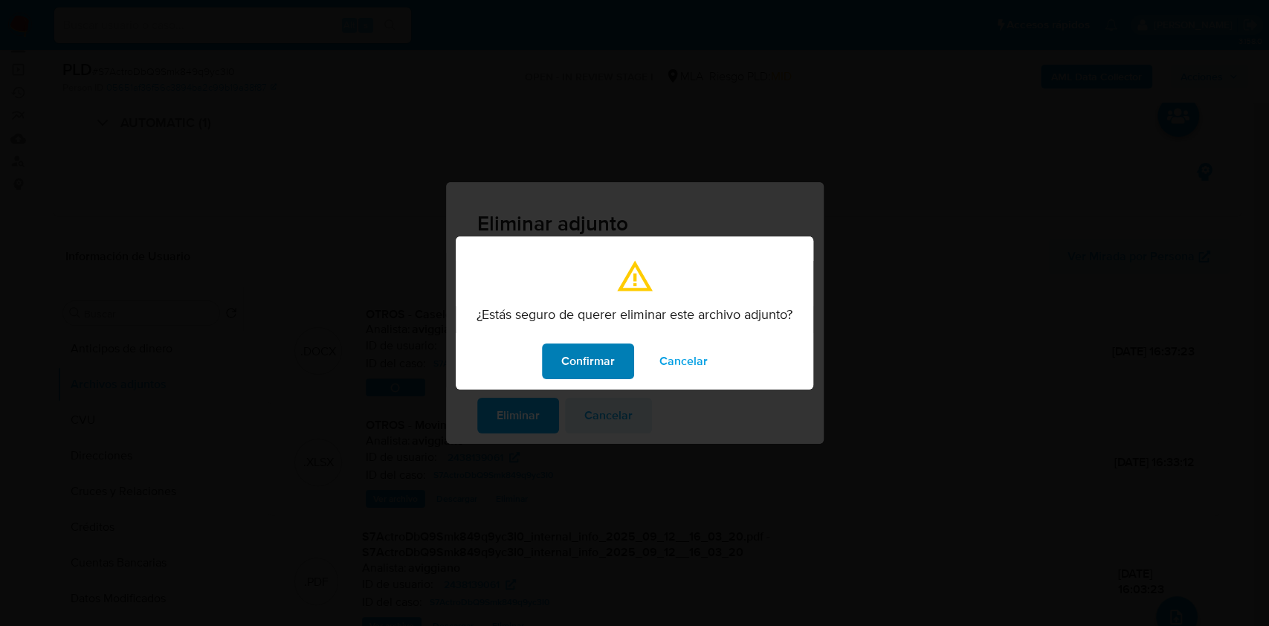
click at [587, 365] on span "Confirmar" at bounding box center [588, 361] width 54 height 33
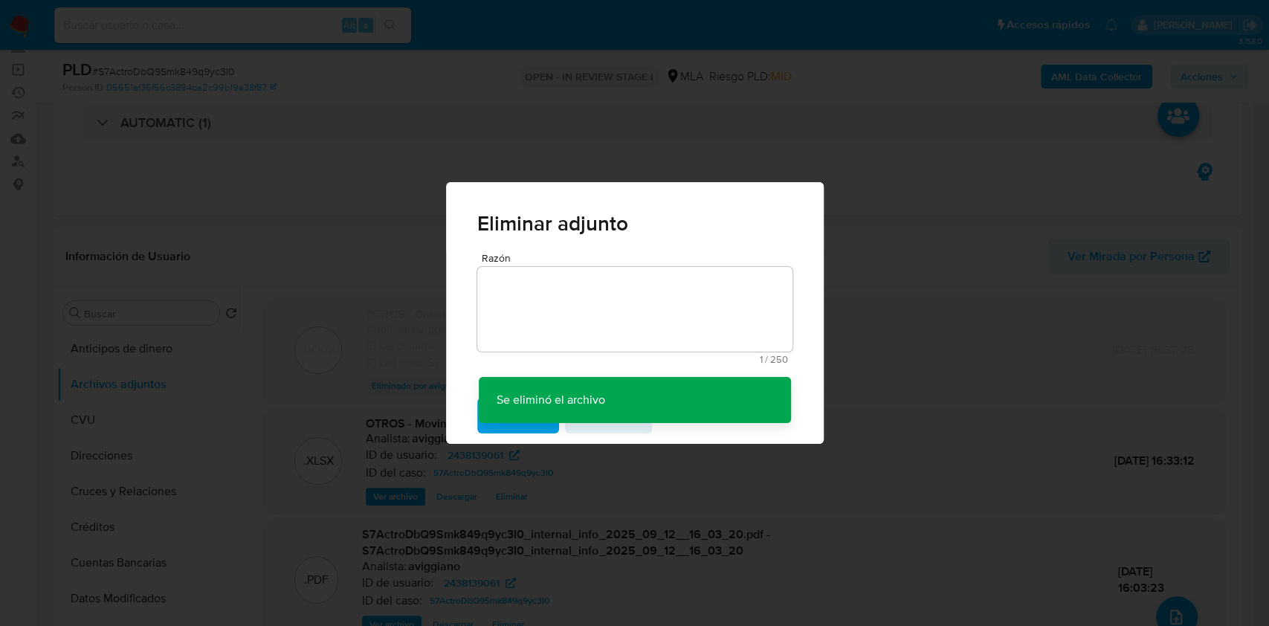
click at [1175, 612] on div "Eliminar adjunto Razón 1 / 250 249 caracteres restantes Se eliminó el archivo S…" at bounding box center [634, 313] width 1269 height 626
click at [1181, 611] on div "Eliminar adjunto Razón 1 / 250 249 caracteres restantes Se eliminó el archivo S…" at bounding box center [634, 313] width 1269 height 626
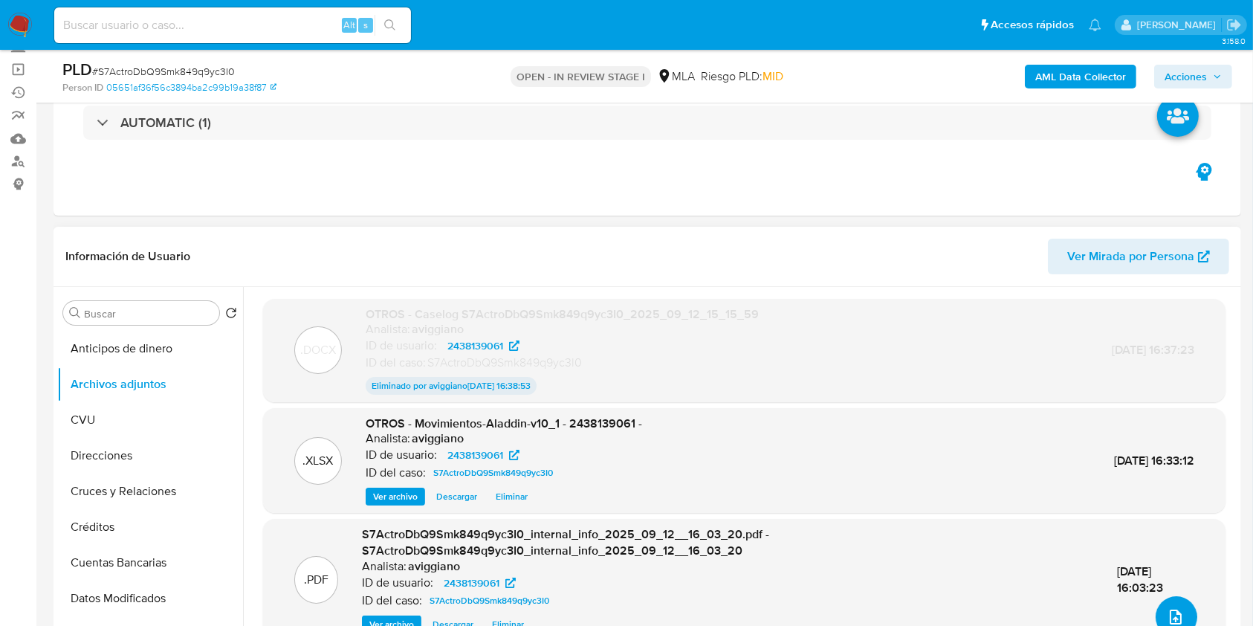
click at [1181, 613] on button "upload-file" at bounding box center [1177, 617] width 42 height 42
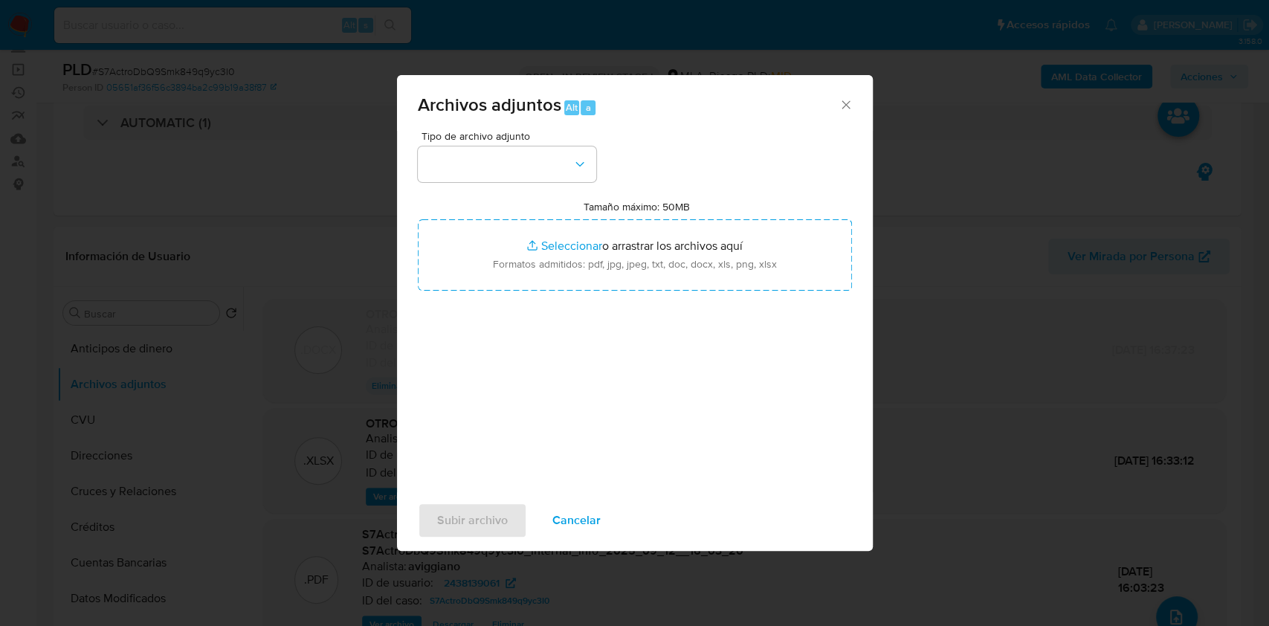
drag, startPoint x: 654, startPoint y: 312, endPoint x: 649, endPoint y: 306, distance: 7.9
click at [652, 310] on div "Tipo de archivo adjunto Tamaño máximo: 50MB Seleccionar archivos Seleccionar o …" at bounding box center [635, 306] width 434 height 351
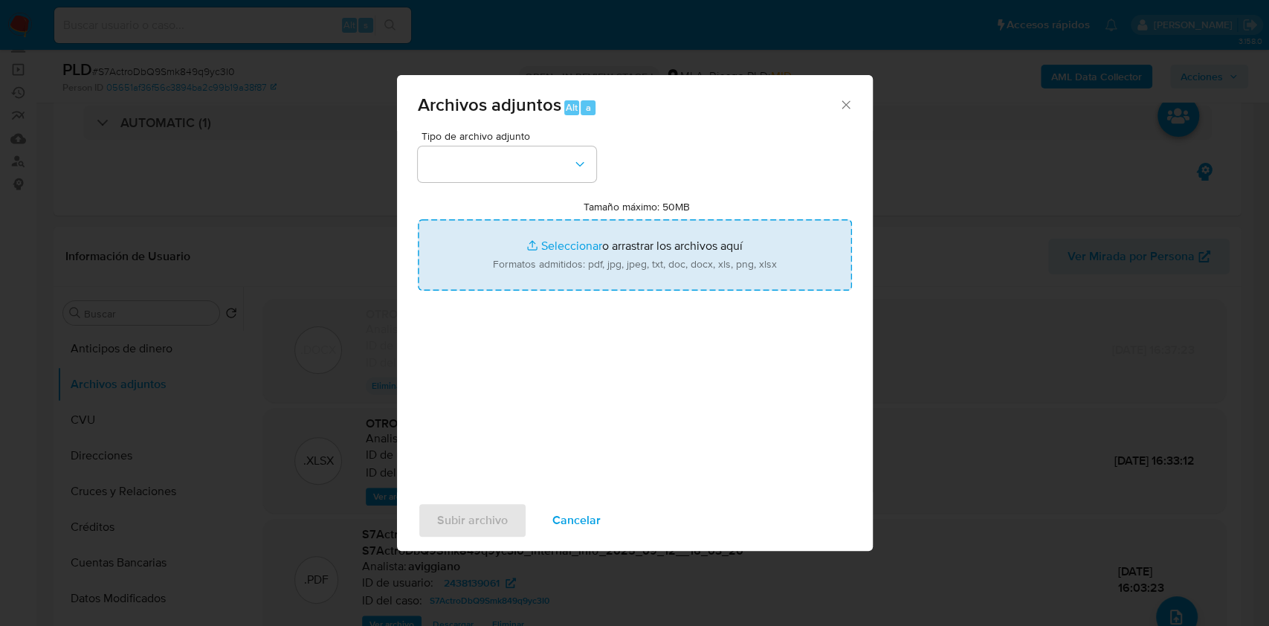
click at [633, 283] on input "Tamaño máximo: 50MB Seleccionar archivos" at bounding box center [635, 254] width 434 height 71
type input "C:\fakepath\Caselog S7ActroDbQ9Smk849q9yc3I0_2025_09_12_15_15_59 (1).docx"
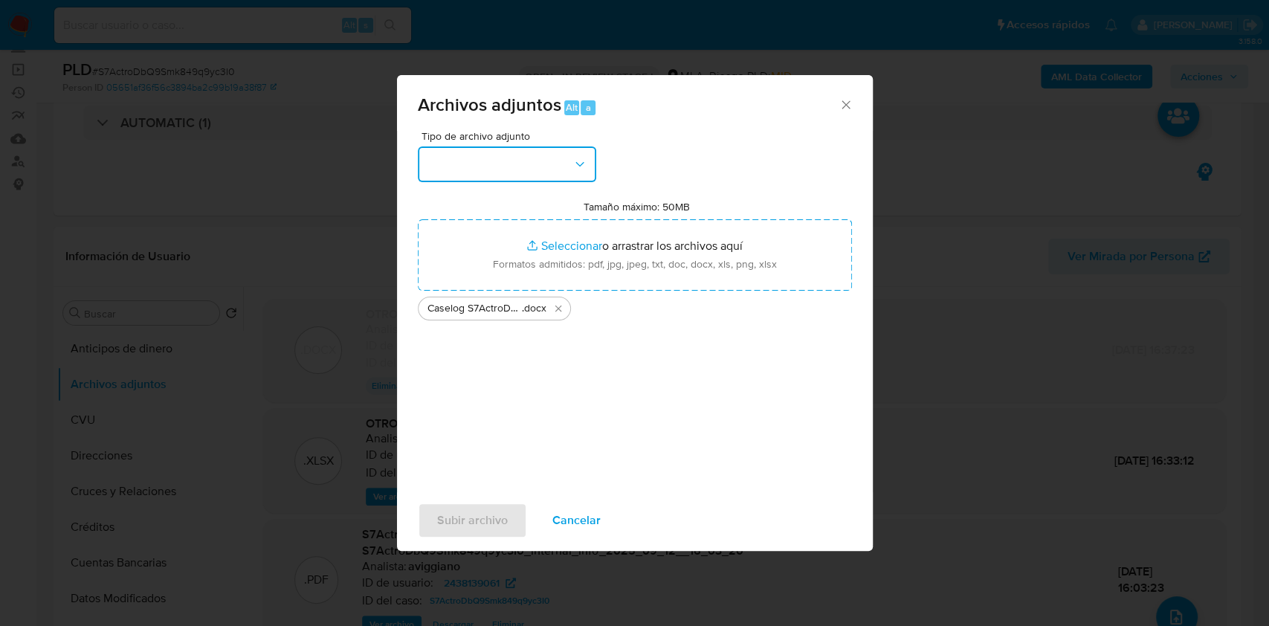
click at [477, 165] on button "button" at bounding box center [507, 164] width 178 height 36
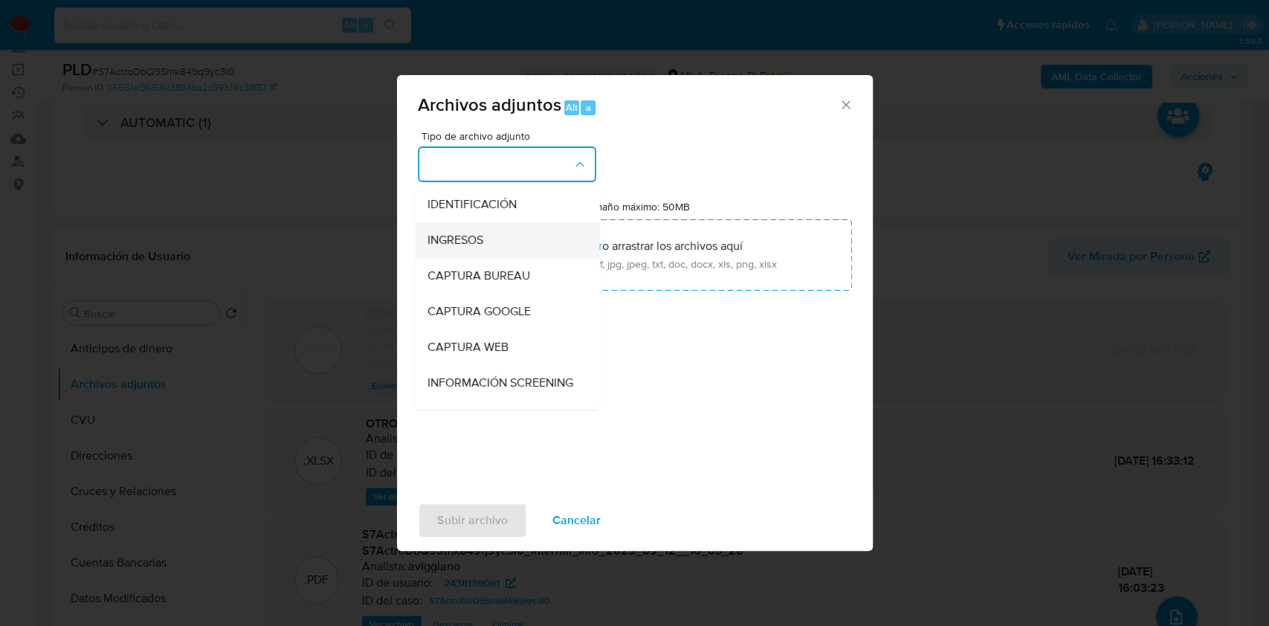
click at [485, 236] on div "INGRESOS" at bounding box center [503, 240] width 152 height 36
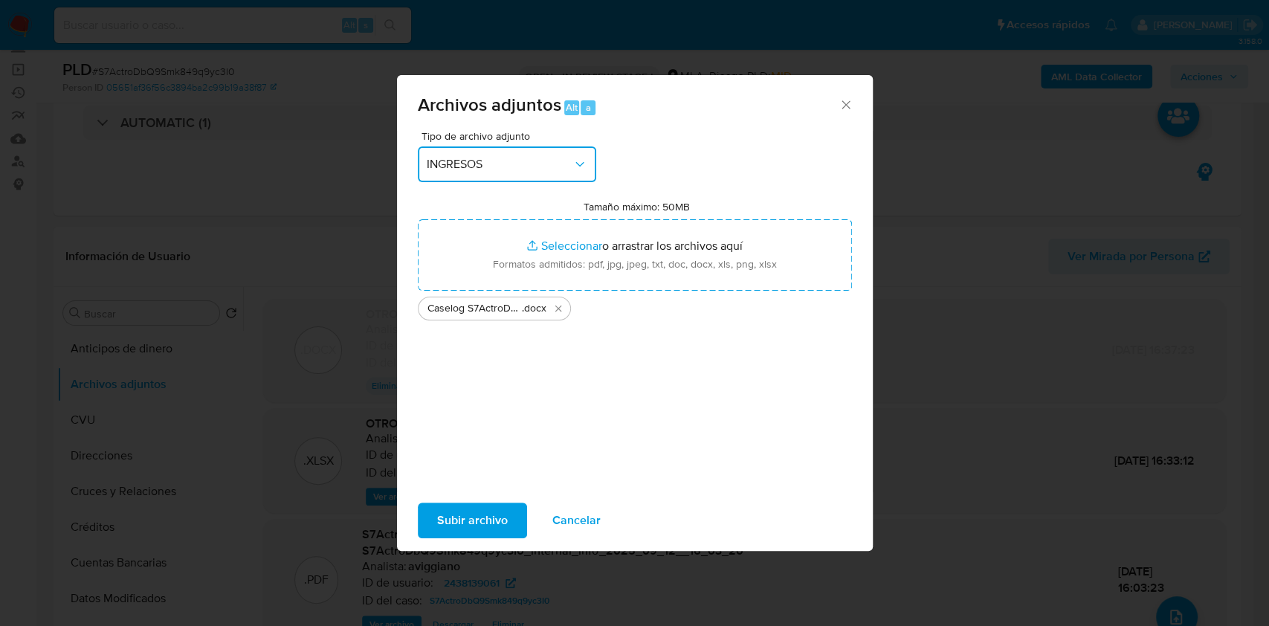
click at [516, 159] on span "INGRESOS" at bounding box center [500, 164] width 146 height 15
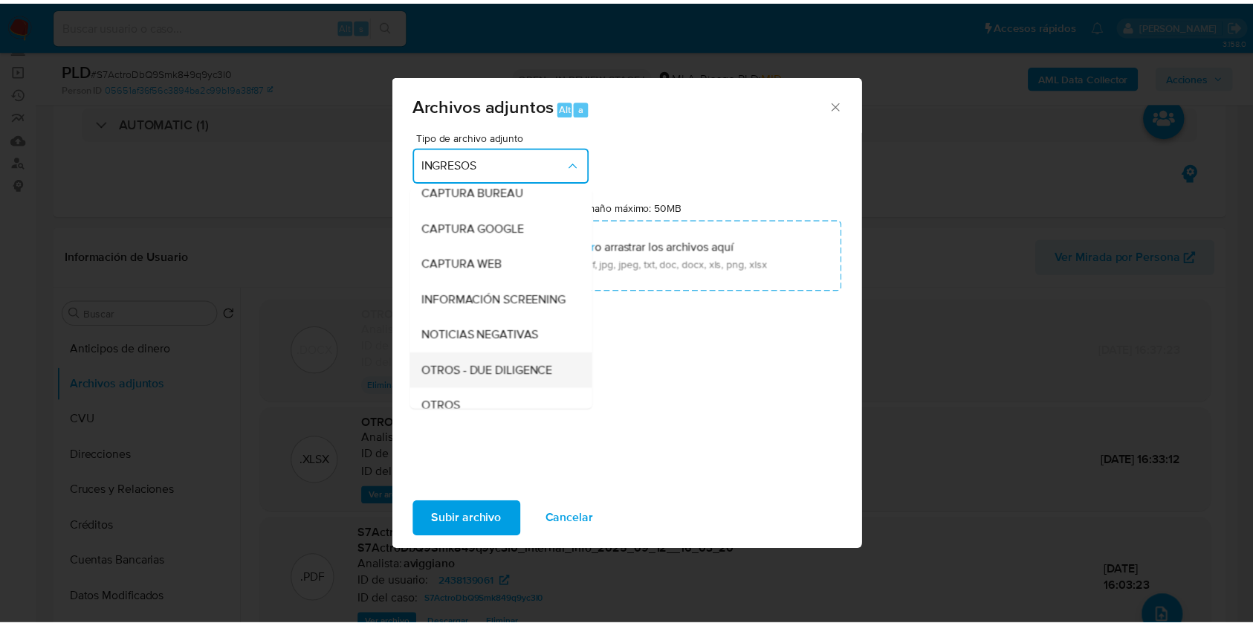
scroll to position [198, 0]
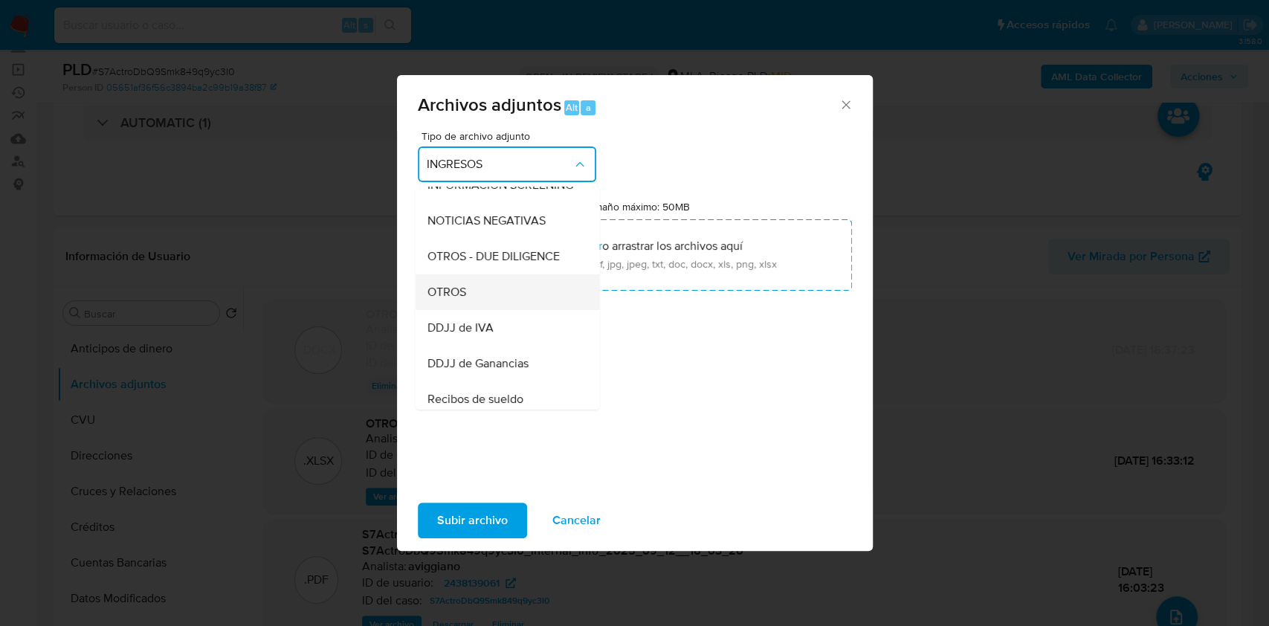
click at [500, 301] on div "OTROS" at bounding box center [503, 292] width 152 height 36
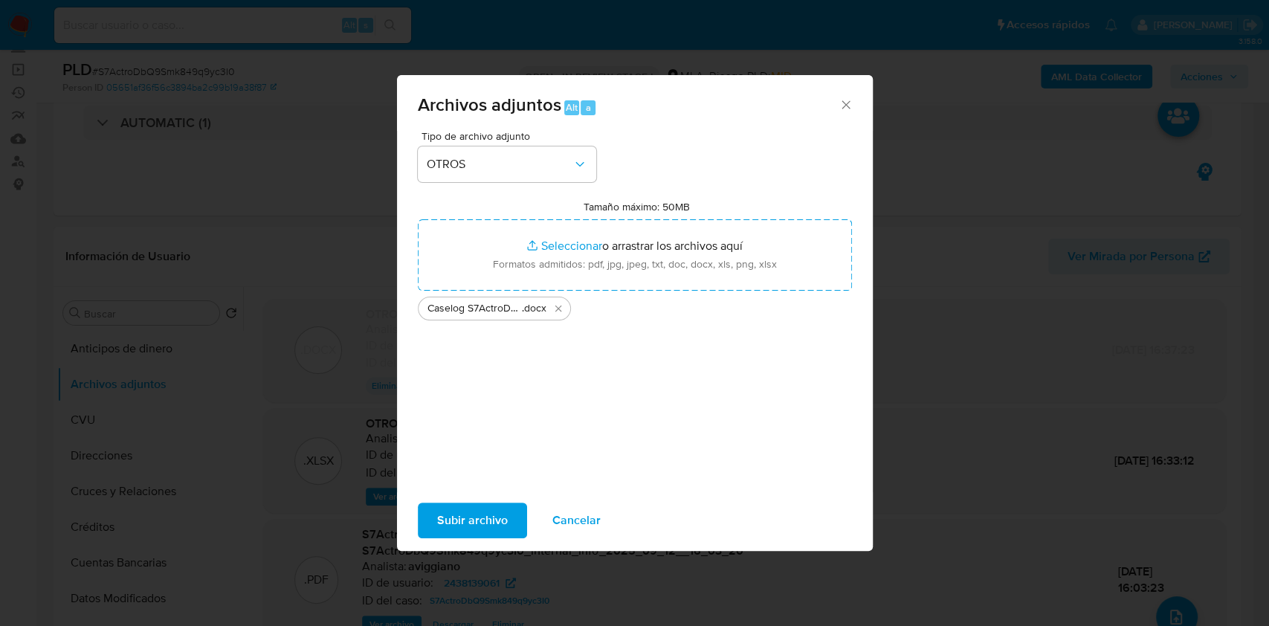
click at [495, 507] on span "Subir archivo" at bounding box center [472, 520] width 71 height 33
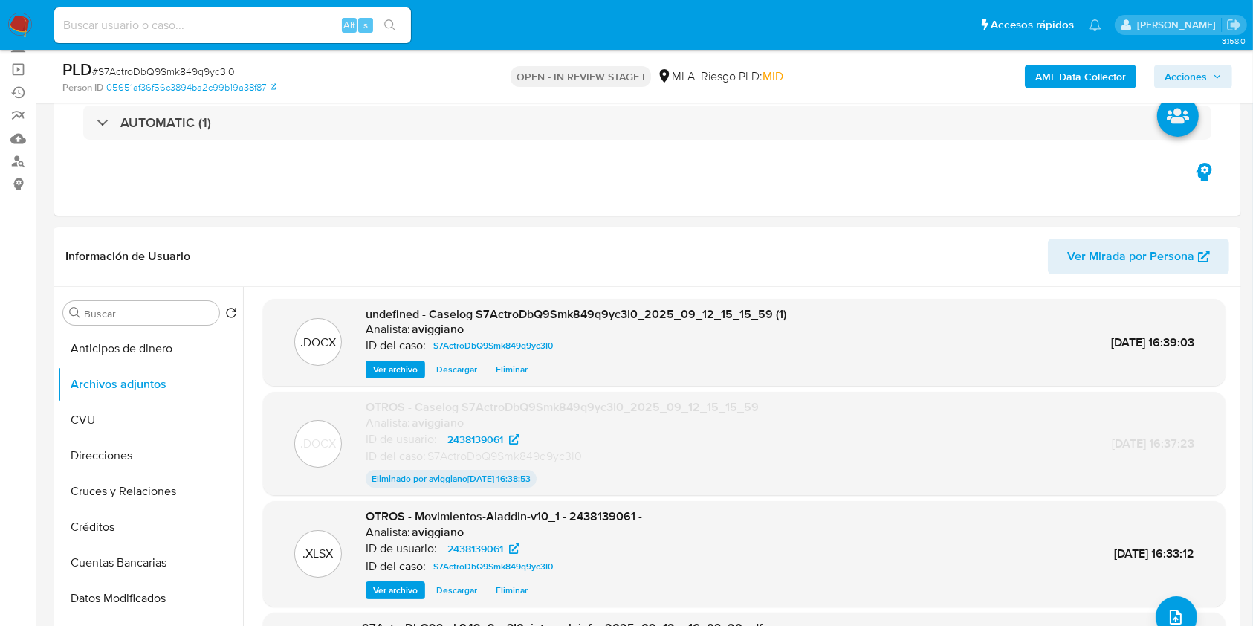
click at [1188, 70] on span "Acciones" at bounding box center [1186, 77] width 42 height 24
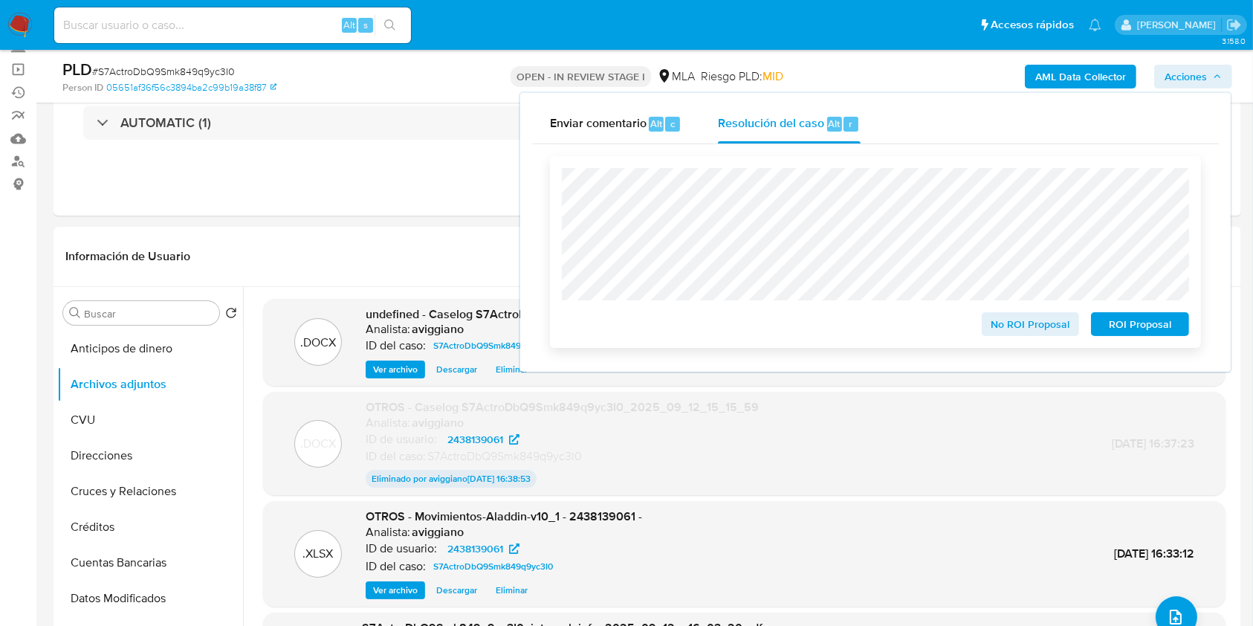
click at [1127, 331] on span "ROI Proposal" at bounding box center [1140, 324] width 77 height 21
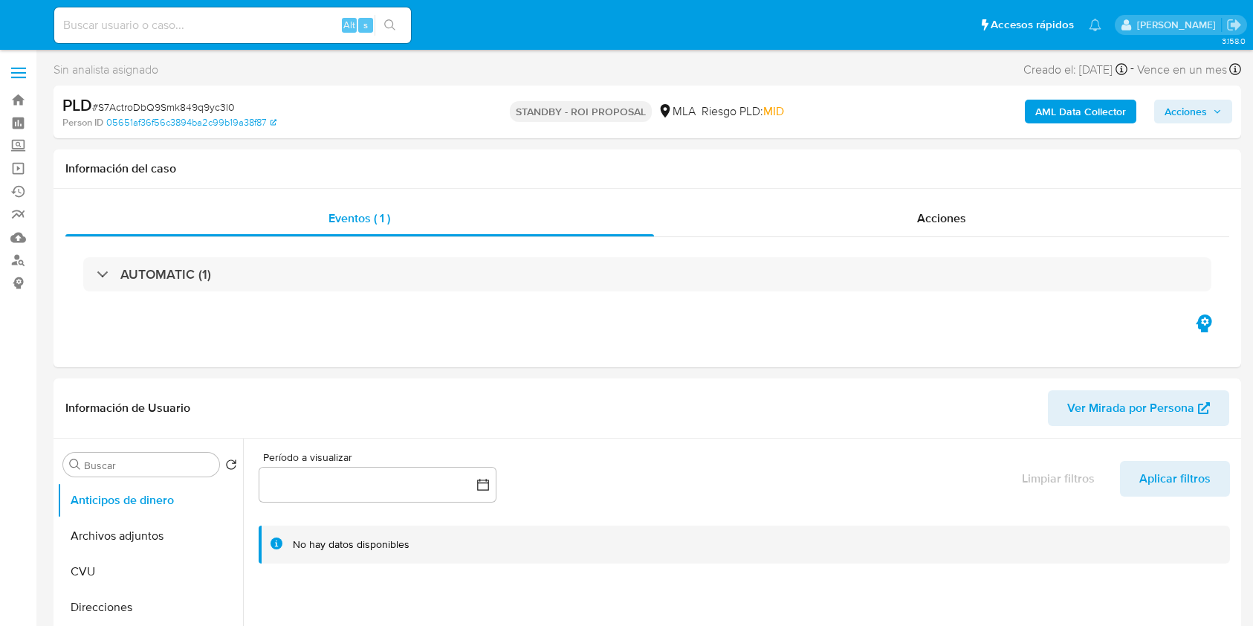
select select "10"
click at [20, 93] on link "Bandeja" at bounding box center [88, 99] width 177 height 23
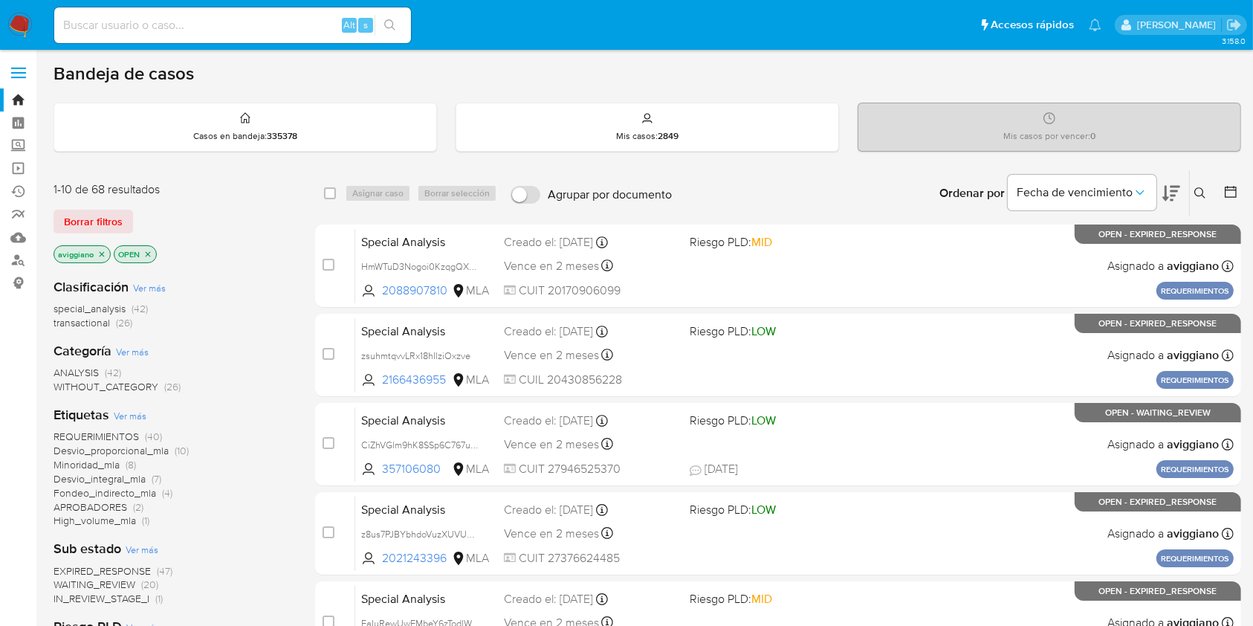
click at [100, 250] on icon "close-filter" at bounding box center [101, 254] width 9 height 9
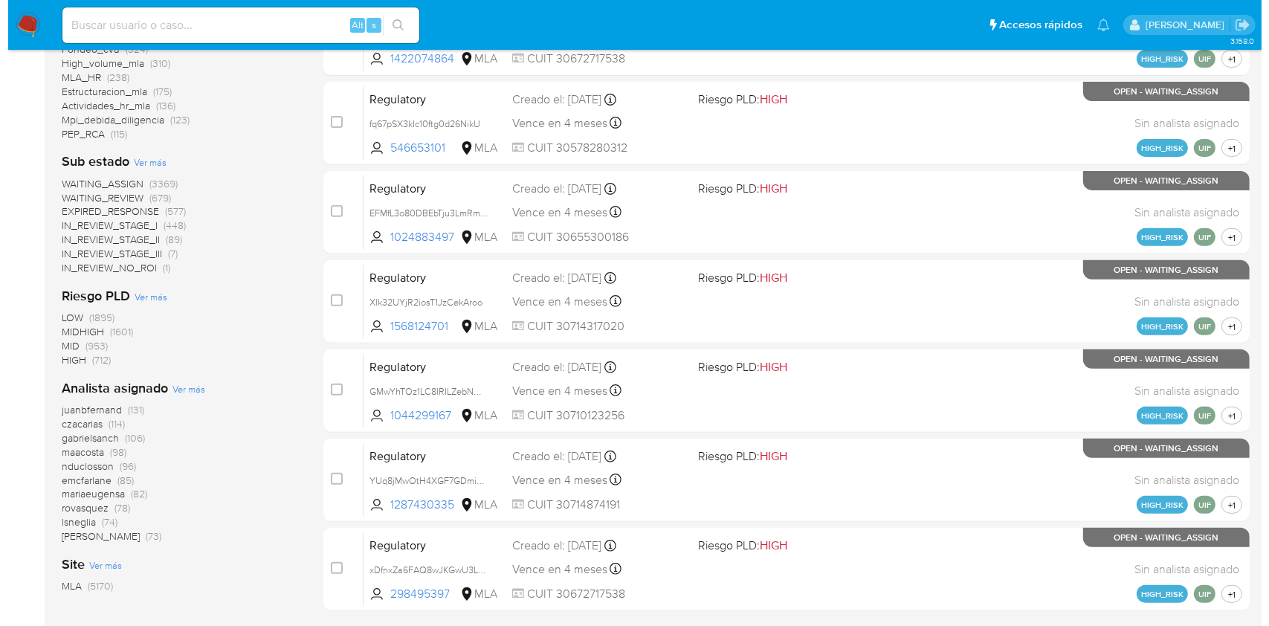
scroll to position [595, 0]
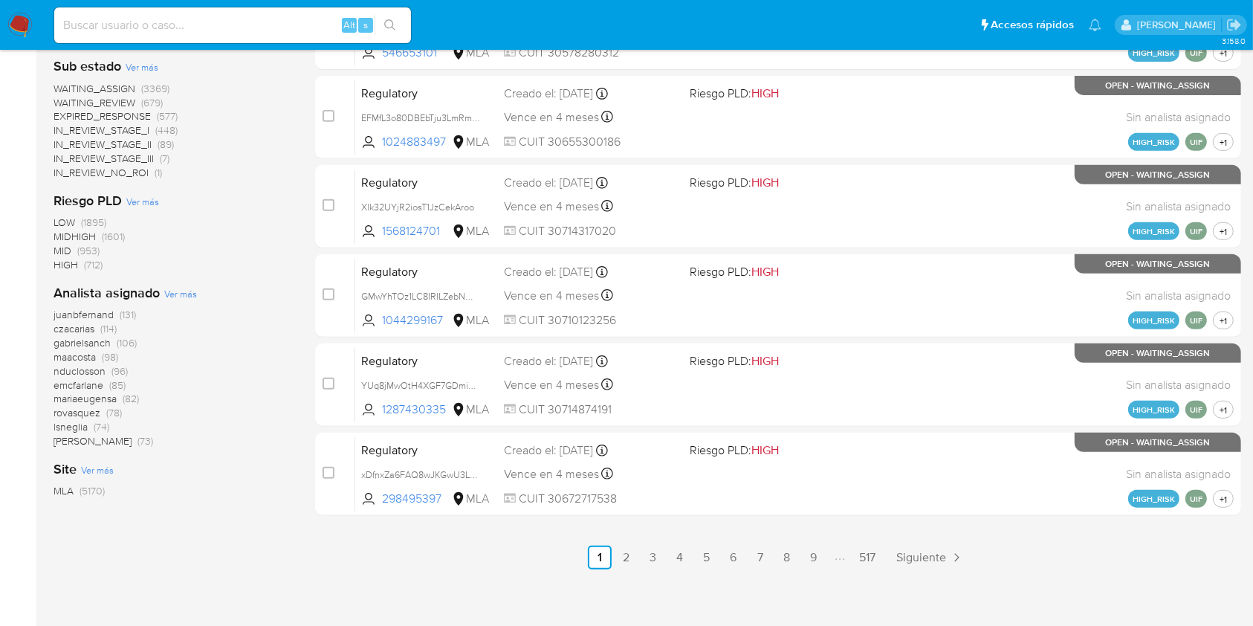
click at [184, 300] on div "Analista asignado Ver más juanbfernand (131) czacarias (114) gabrielsanch (106)…" at bounding box center [173, 366] width 238 height 164
click at [185, 299] on span "Ver más" at bounding box center [180, 293] width 33 height 13
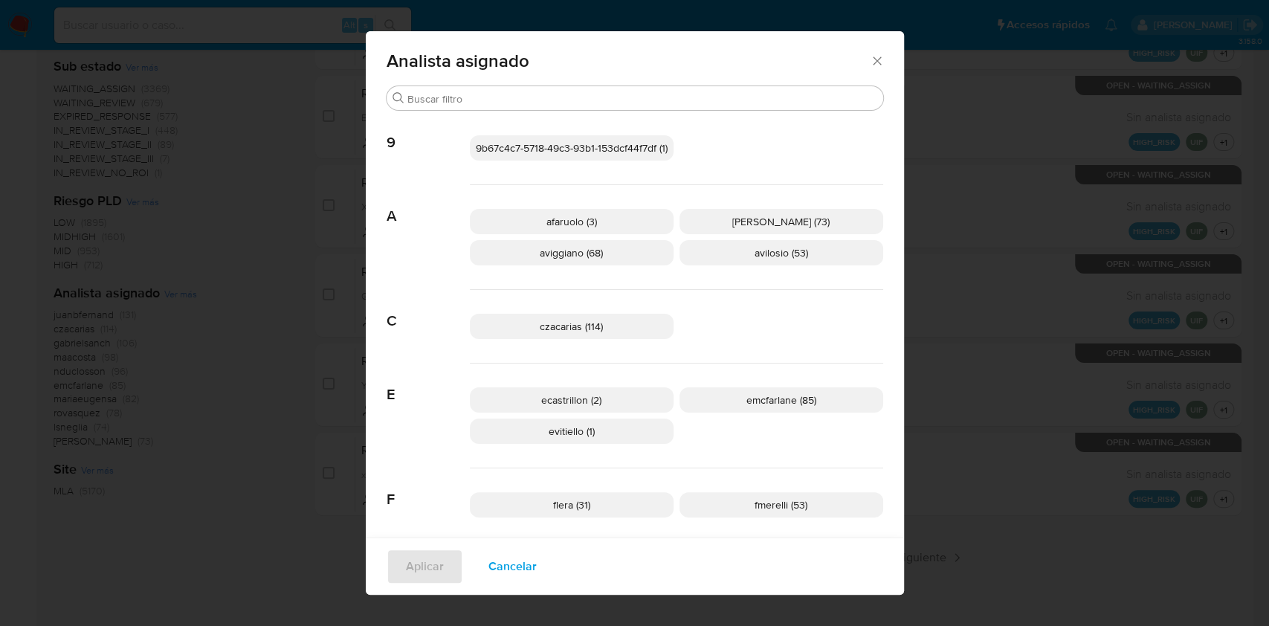
click at [500, 569] on span "Cancelar" at bounding box center [512, 566] width 48 height 33
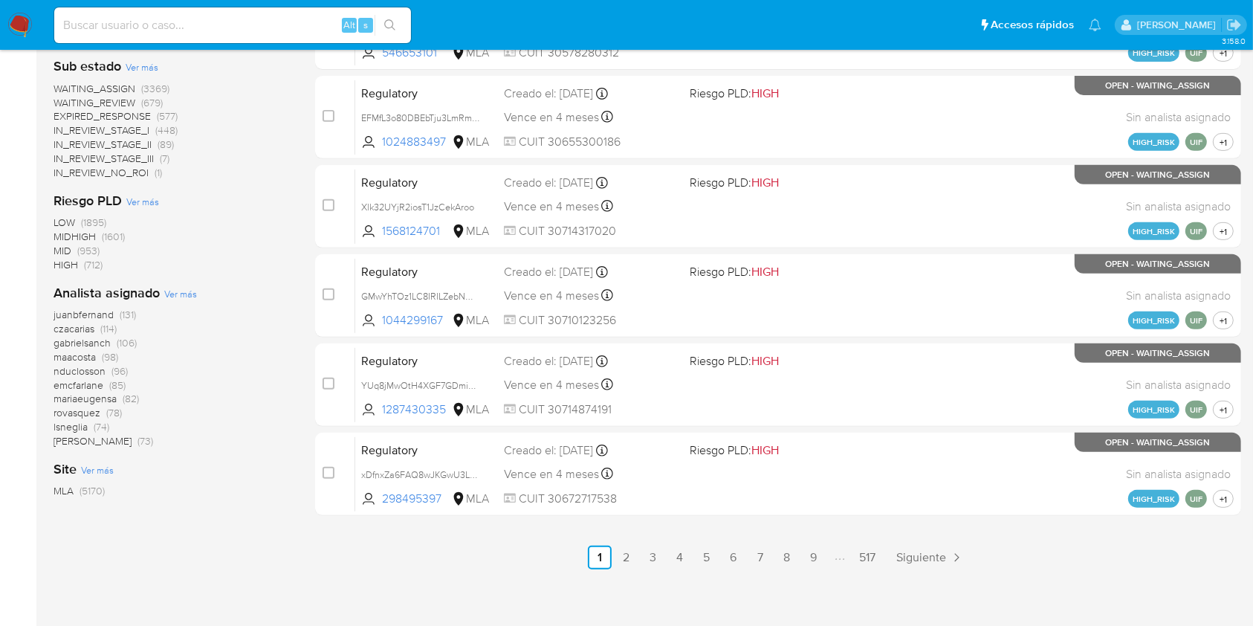
click at [173, 288] on span "Ver más" at bounding box center [180, 293] width 33 height 13
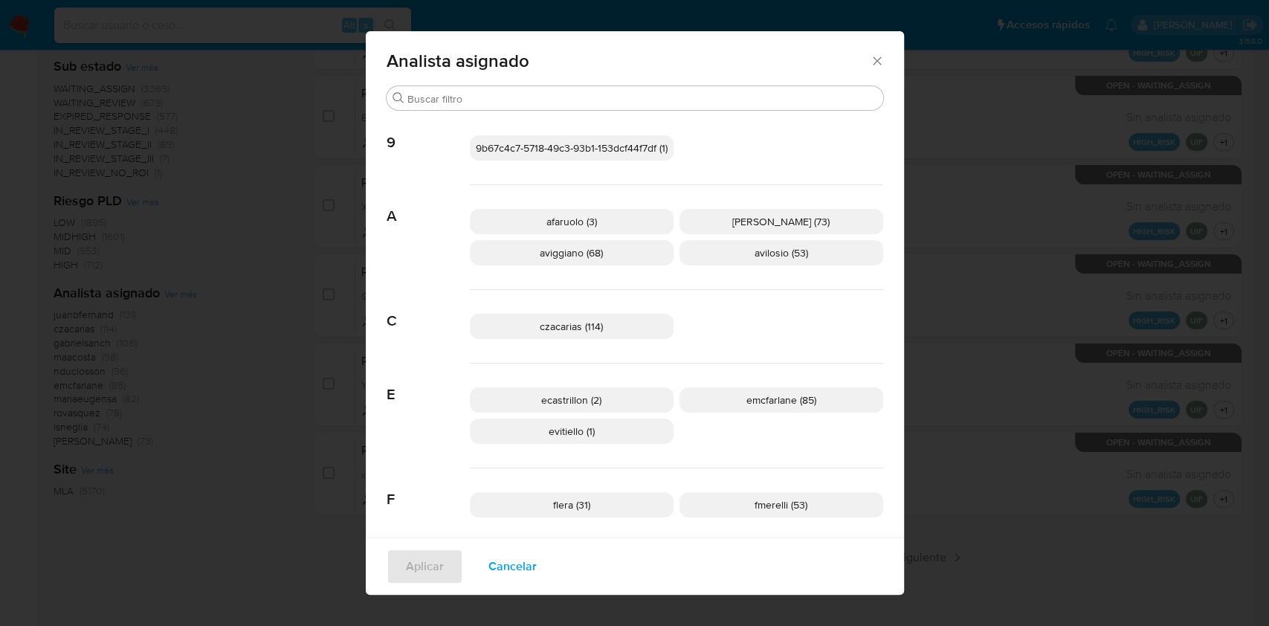
click at [541, 264] on p "aviggiano (68)" at bounding box center [572, 252] width 204 height 25
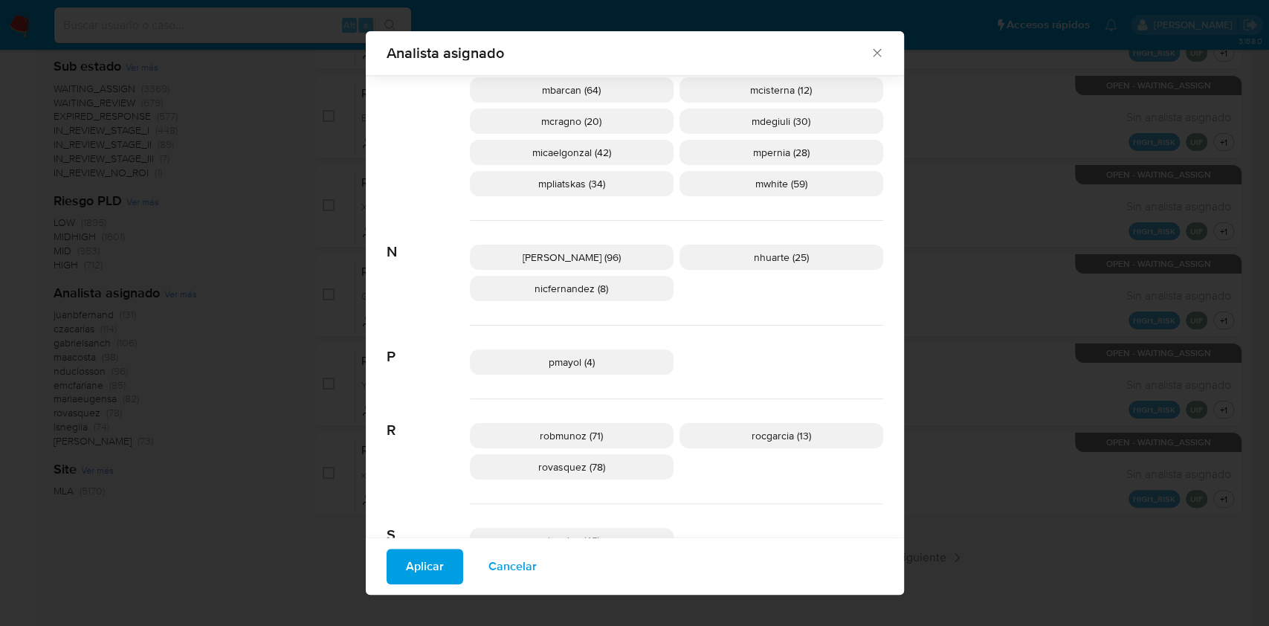
scroll to position [880, 0]
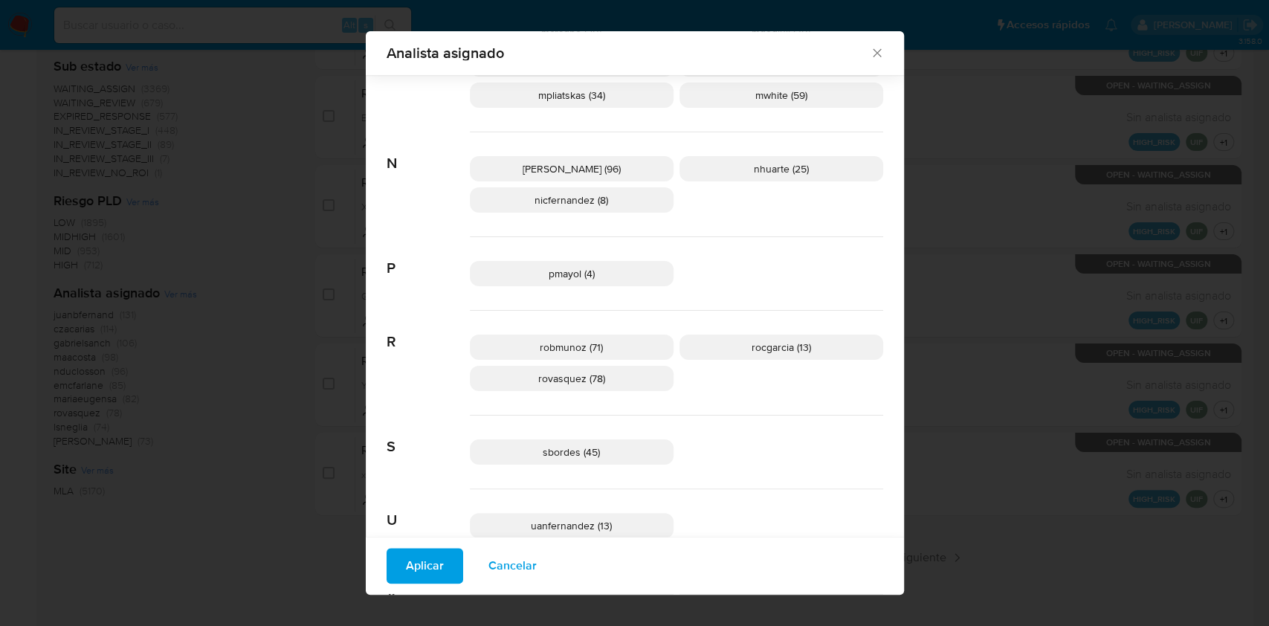
drag, startPoint x: 433, startPoint y: 562, endPoint x: 432, endPoint y: 569, distance: 7.5
click at [430, 562] on span "Aplicar" at bounding box center [425, 566] width 38 height 33
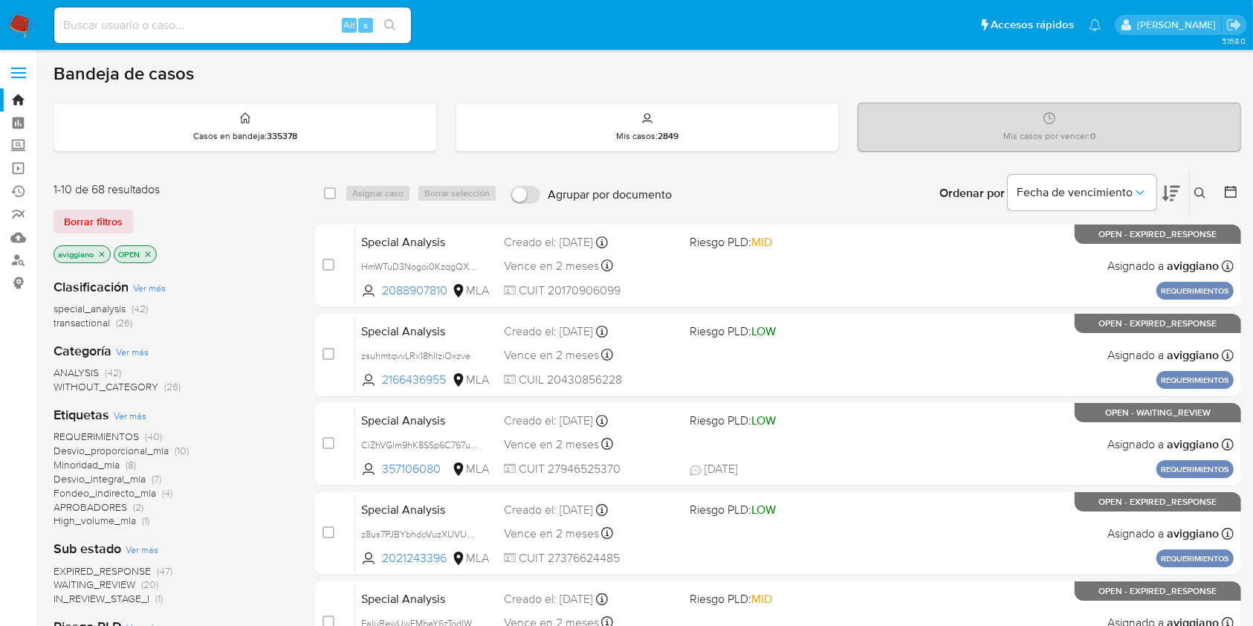
click at [151, 251] on icon "close-filter" at bounding box center [147, 254] width 9 height 9
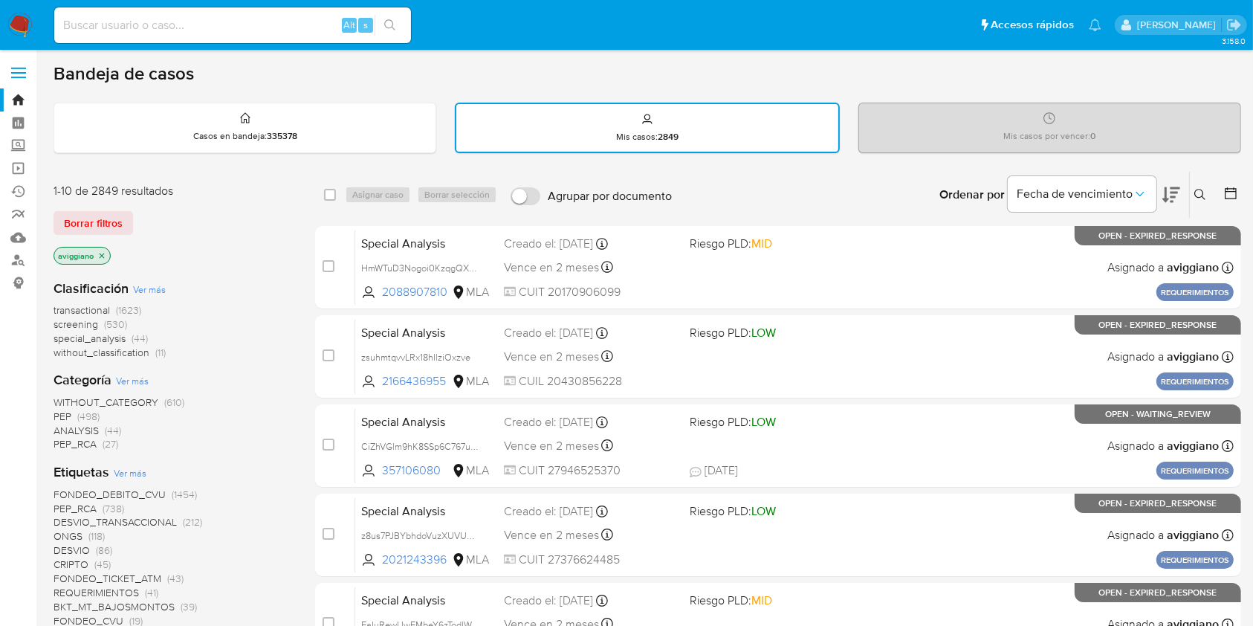
click at [103, 251] on icon "close-filter" at bounding box center [101, 255] width 9 height 9
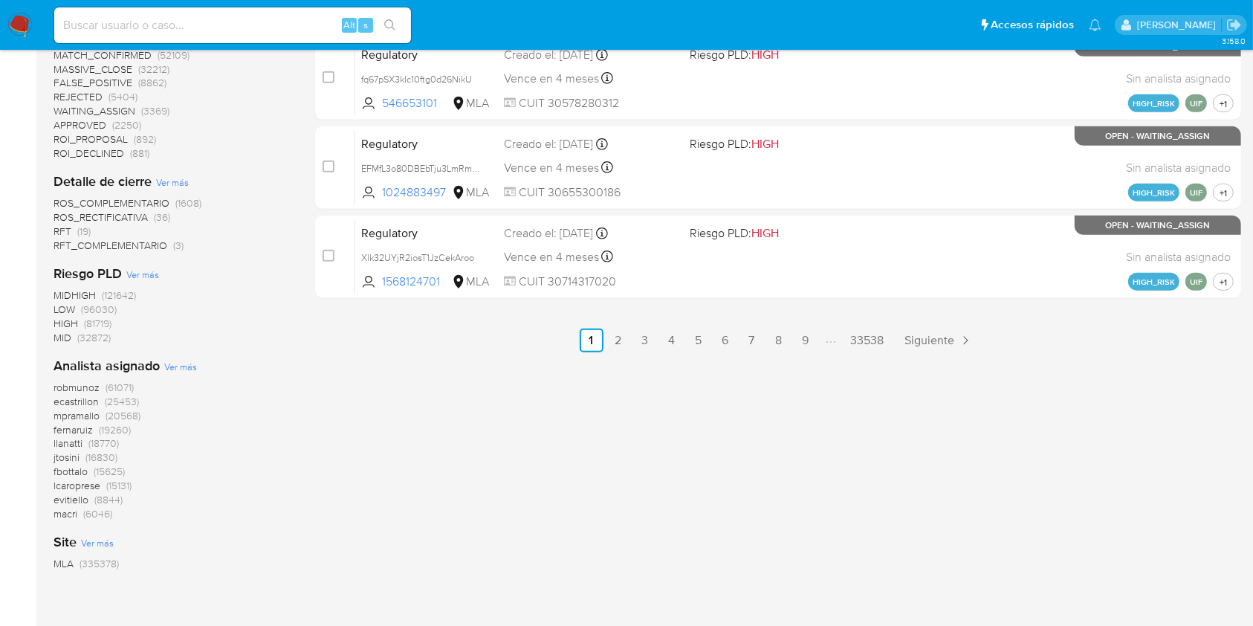
scroll to position [891, 0]
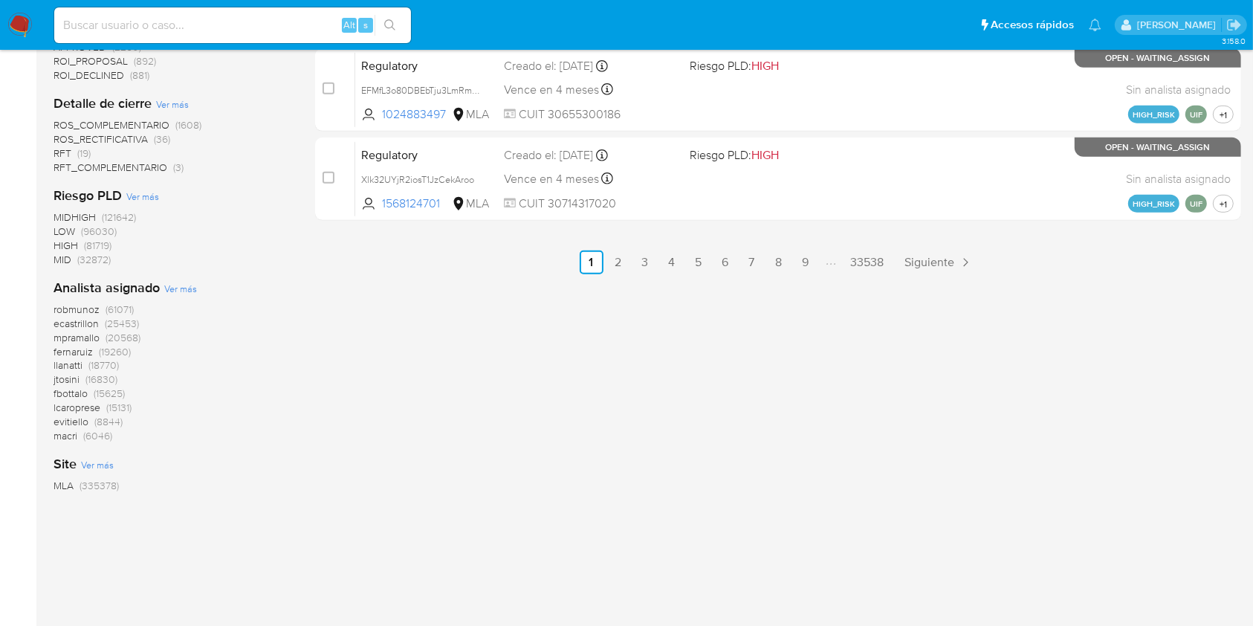
click at [170, 285] on span "Ver más" at bounding box center [180, 288] width 33 height 13
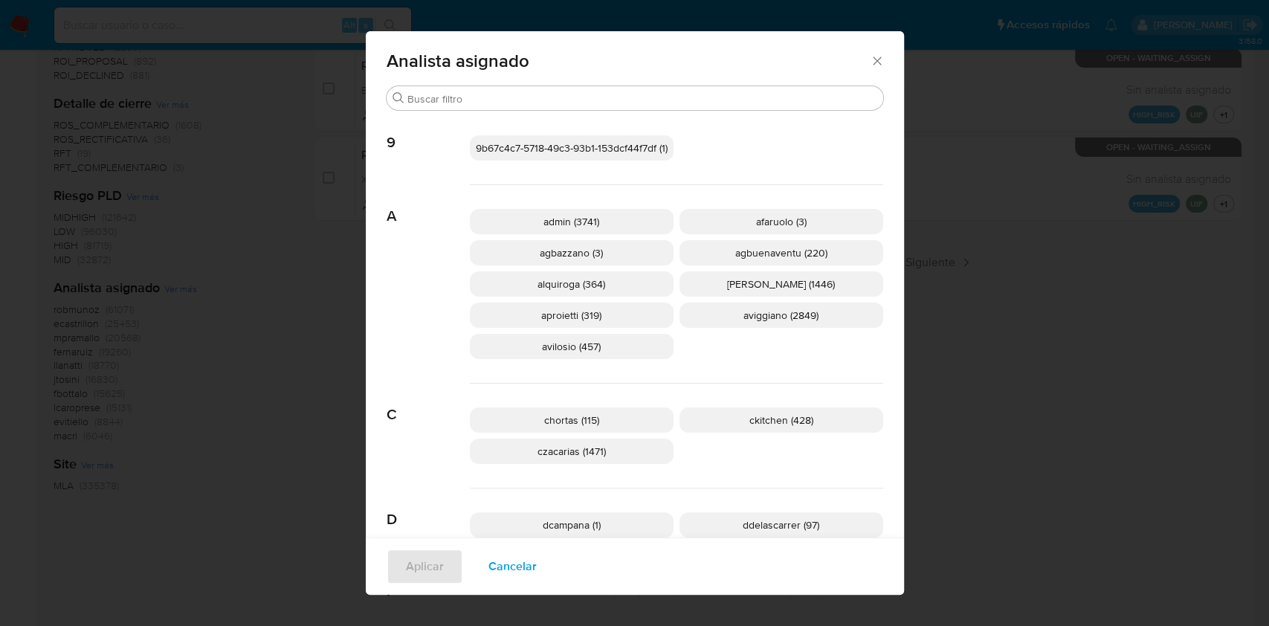
click at [859, 59] on span "Analista asignado" at bounding box center [629, 61] width 484 height 18
click at [871, 63] on icon "Cerrar" at bounding box center [877, 61] width 15 height 15
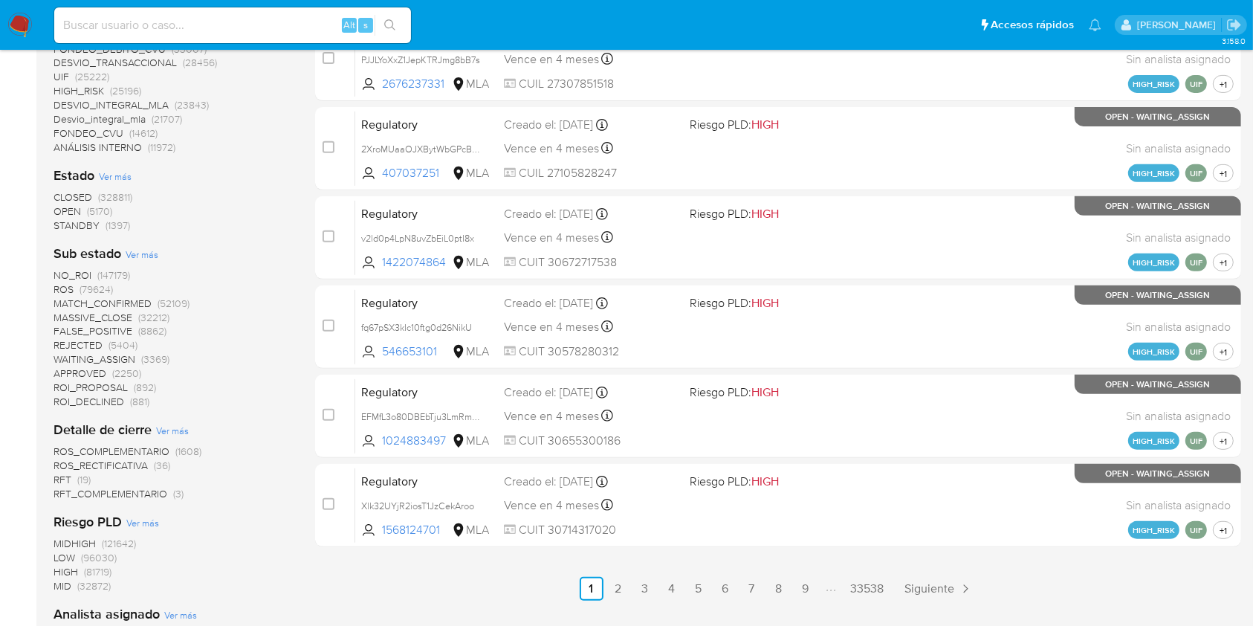
scroll to position [494, 0]
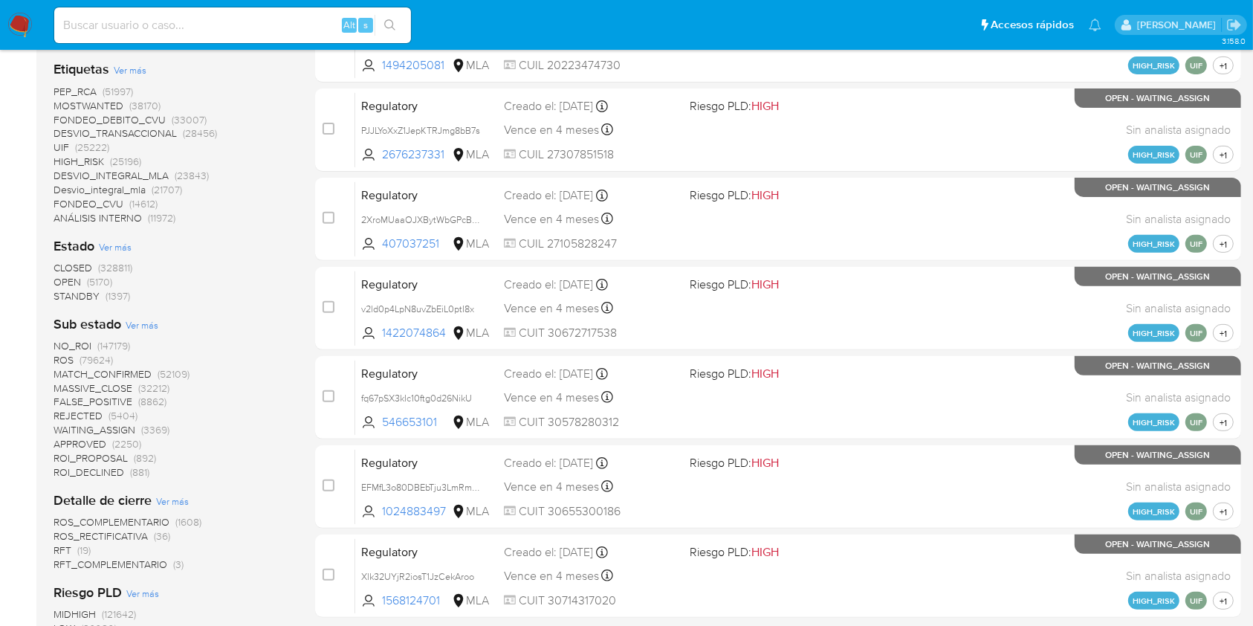
click at [72, 268] on span "CLOSED" at bounding box center [73, 267] width 39 height 15
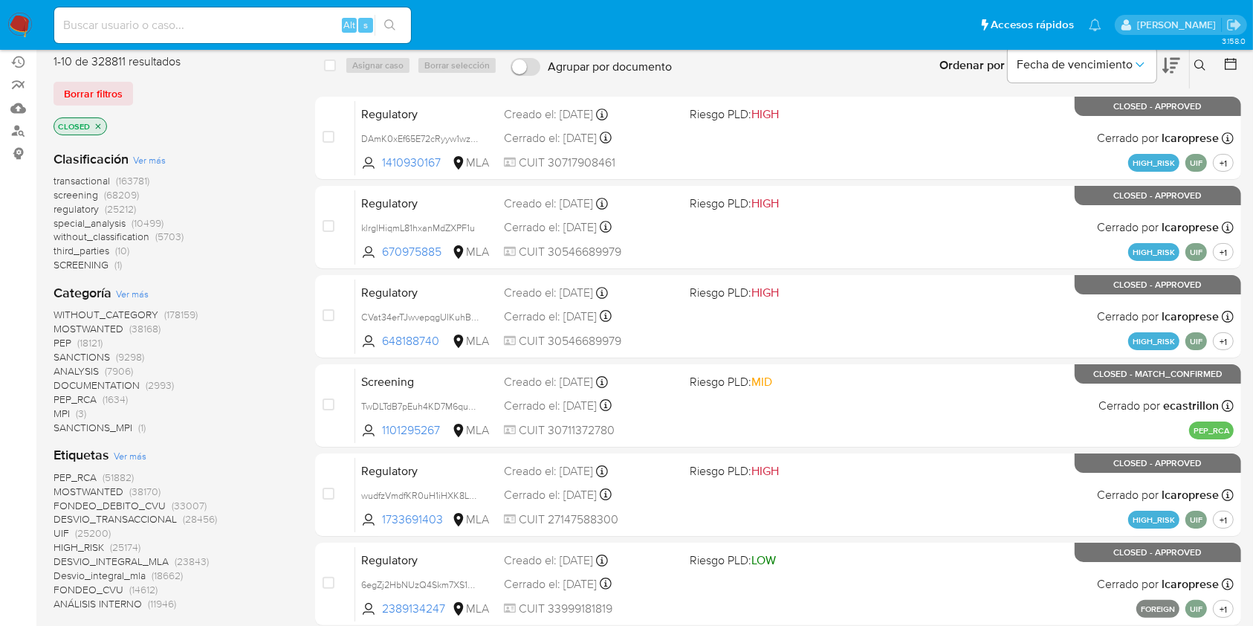
scroll to position [98, 0]
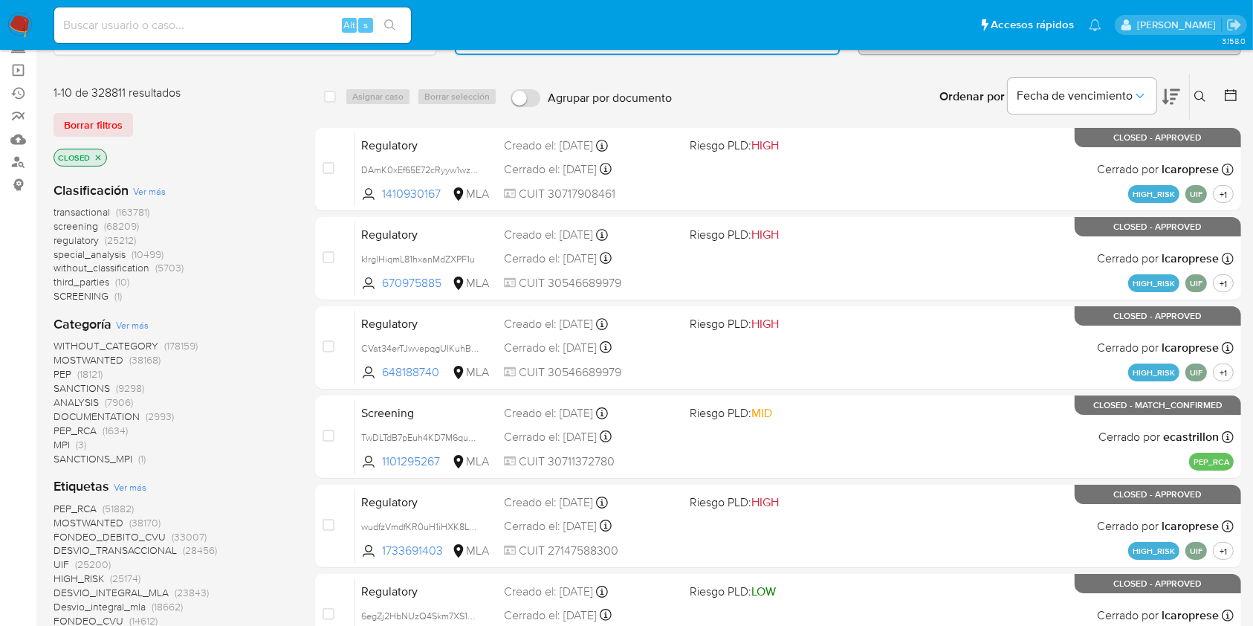
click at [98, 158] on icon "close-filter" at bounding box center [98, 157] width 9 height 9
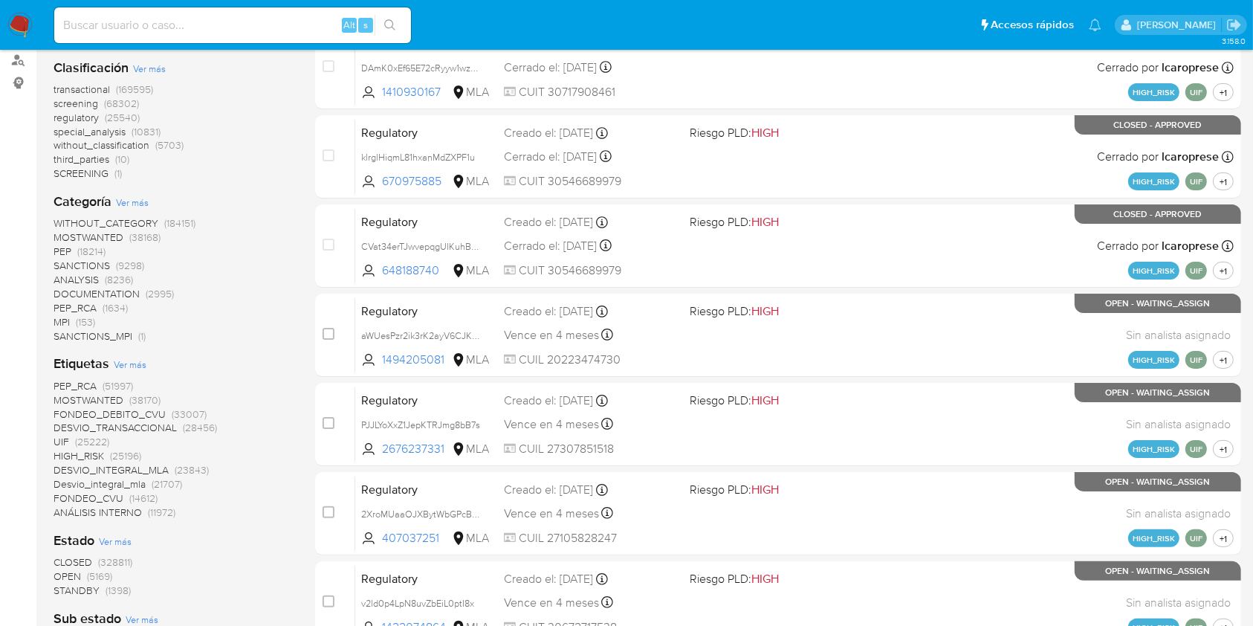
scroll to position [297, 0]
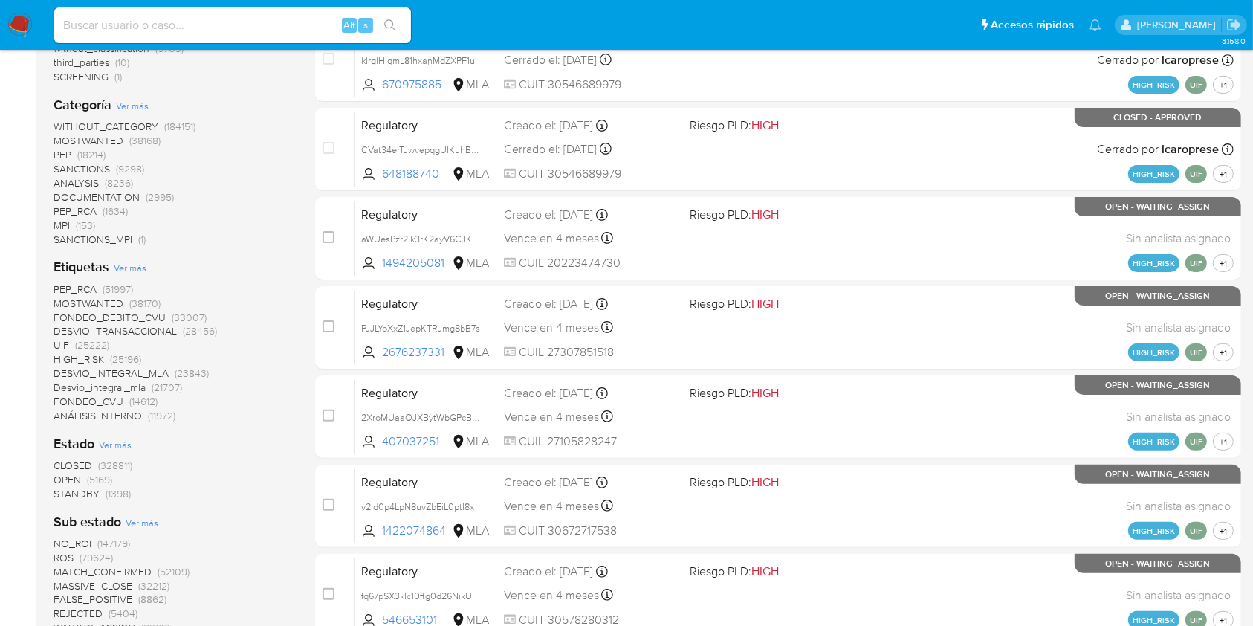
click at [59, 475] on span "OPEN" at bounding box center [68, 479] width 28 height 15
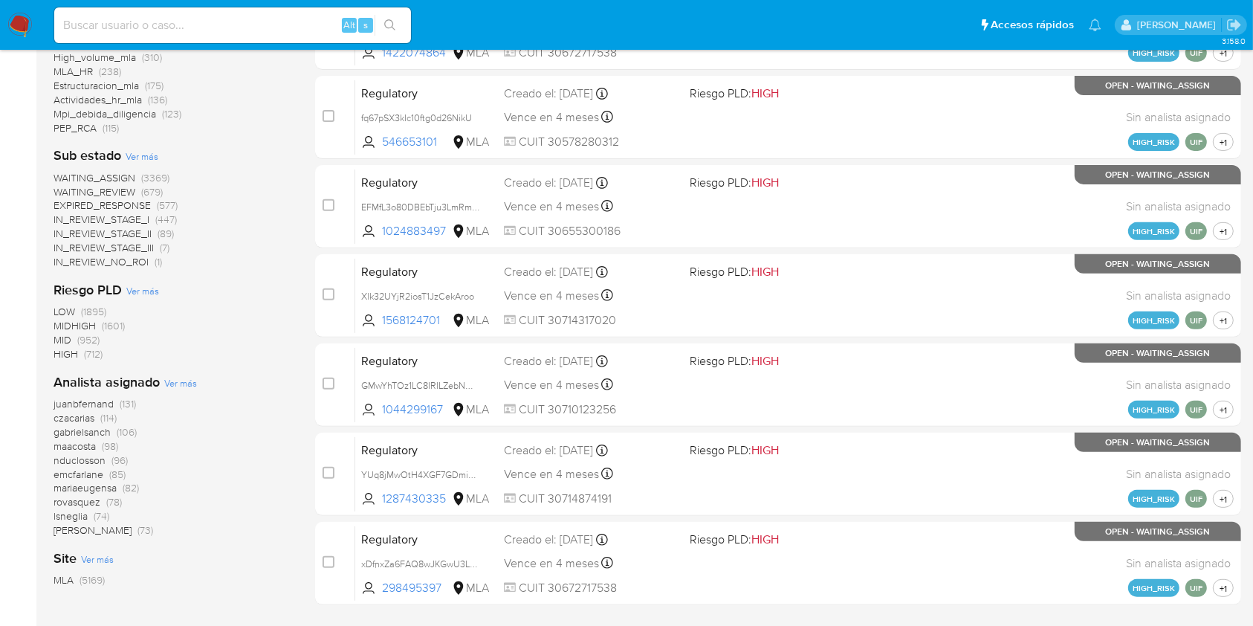
scroll to position [601, 0]
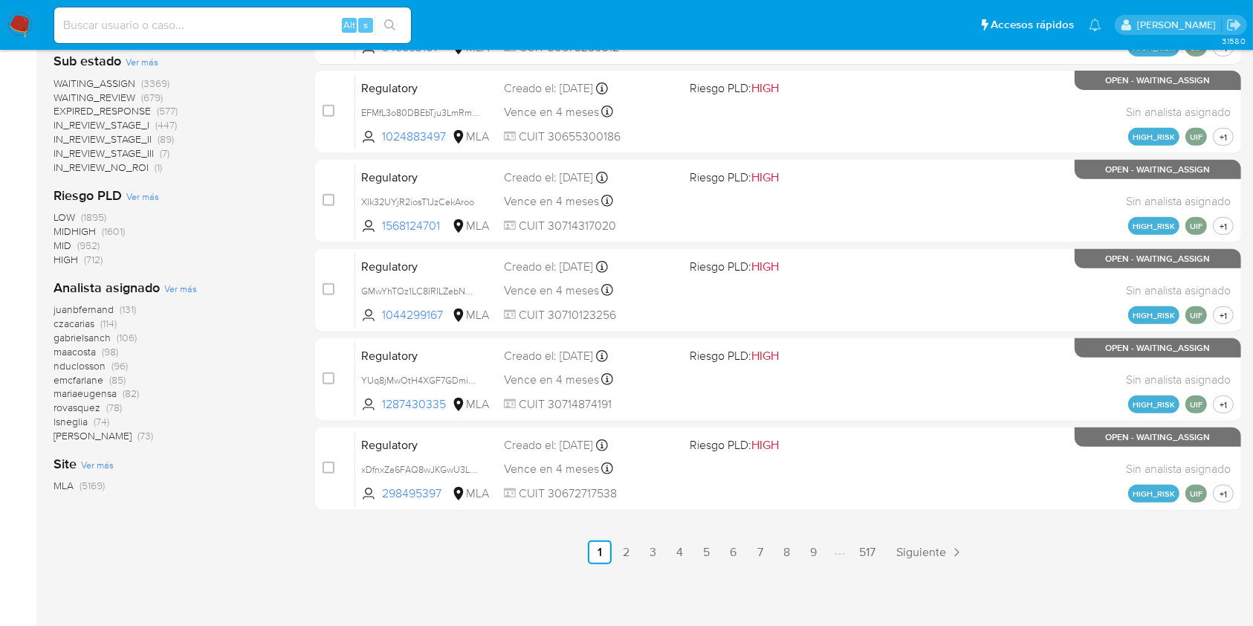
click at [83, 436] on span "amedzovich" at bounding box center [93, 435] width 78 height 15
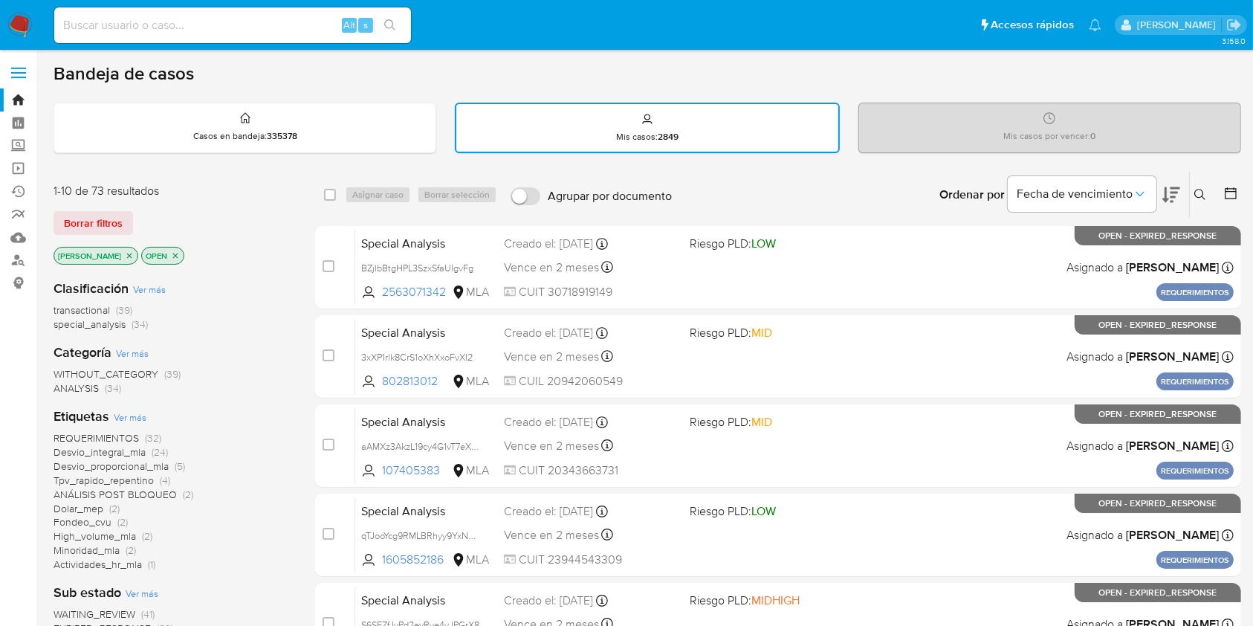
click at [171, 251] on icon "close-filter" at bounding box center [175, 255] width 9 height 9
click at [125, 253] on icon "close-filter" at bounding box center [129, 255] width 9 height 9
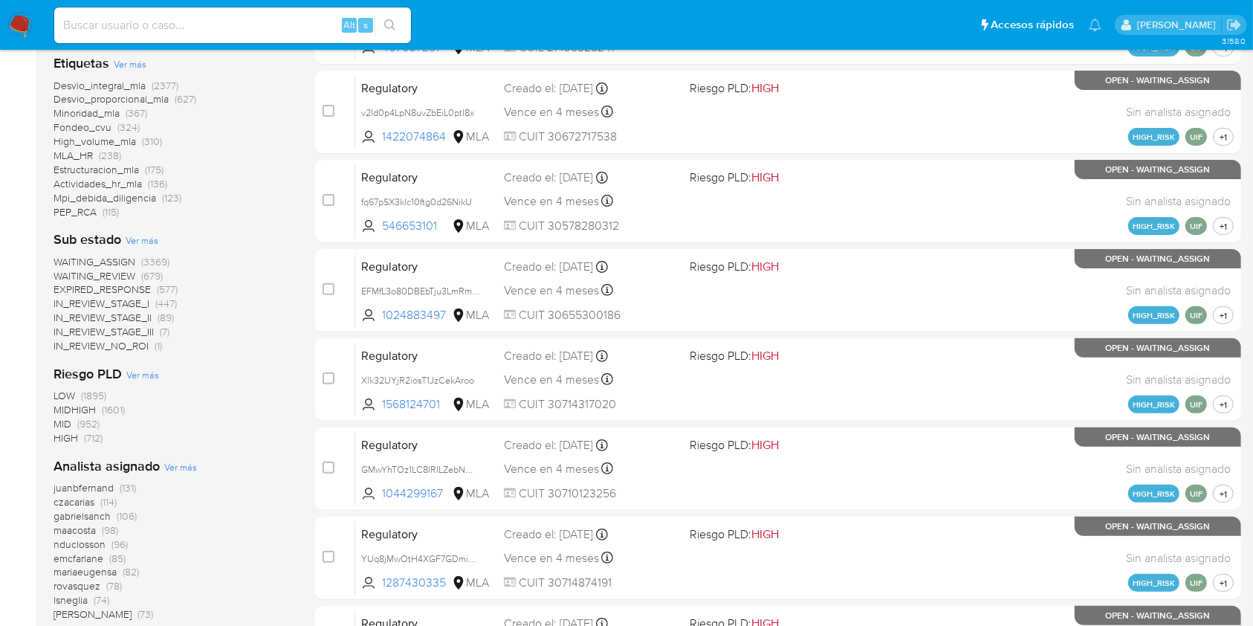
scroll to position [601, 0]
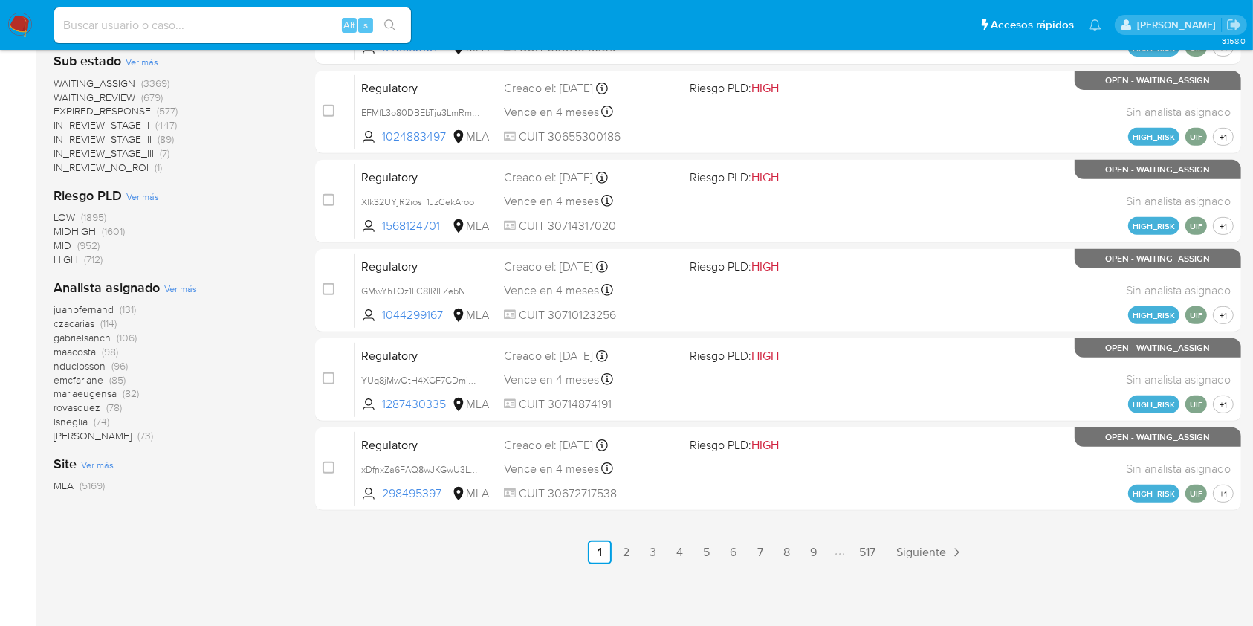
click at [74, 421] on span "lsneglia" at bounding box center [71, 421] width 34 height 15
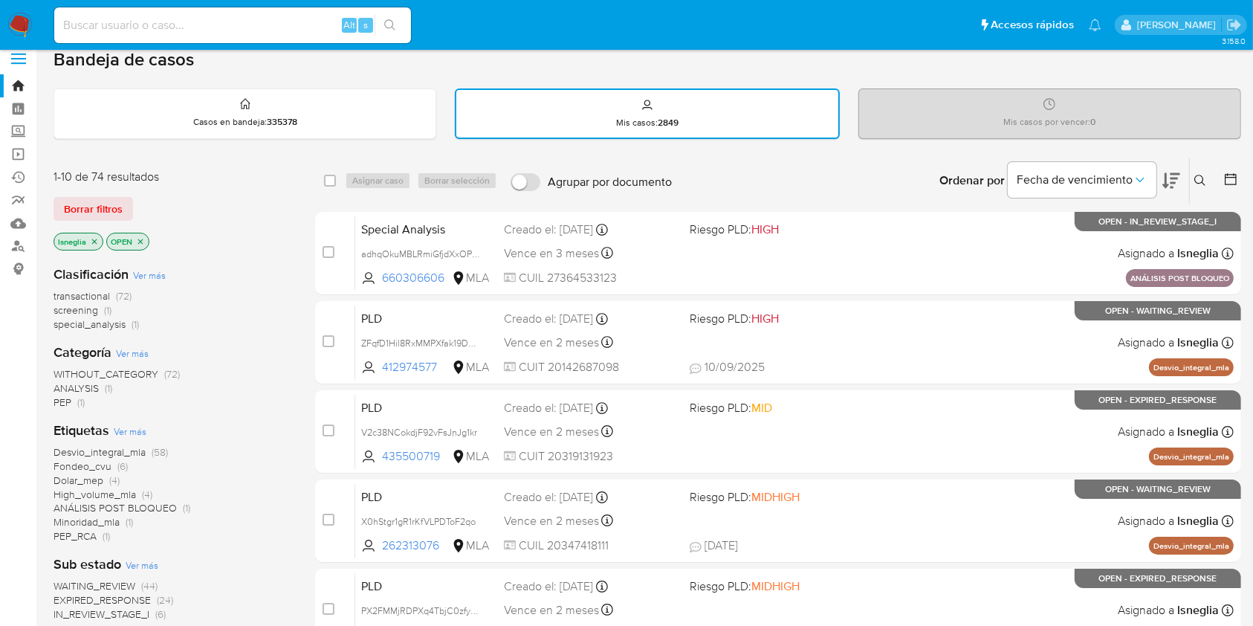
scroll to position [7, 0]
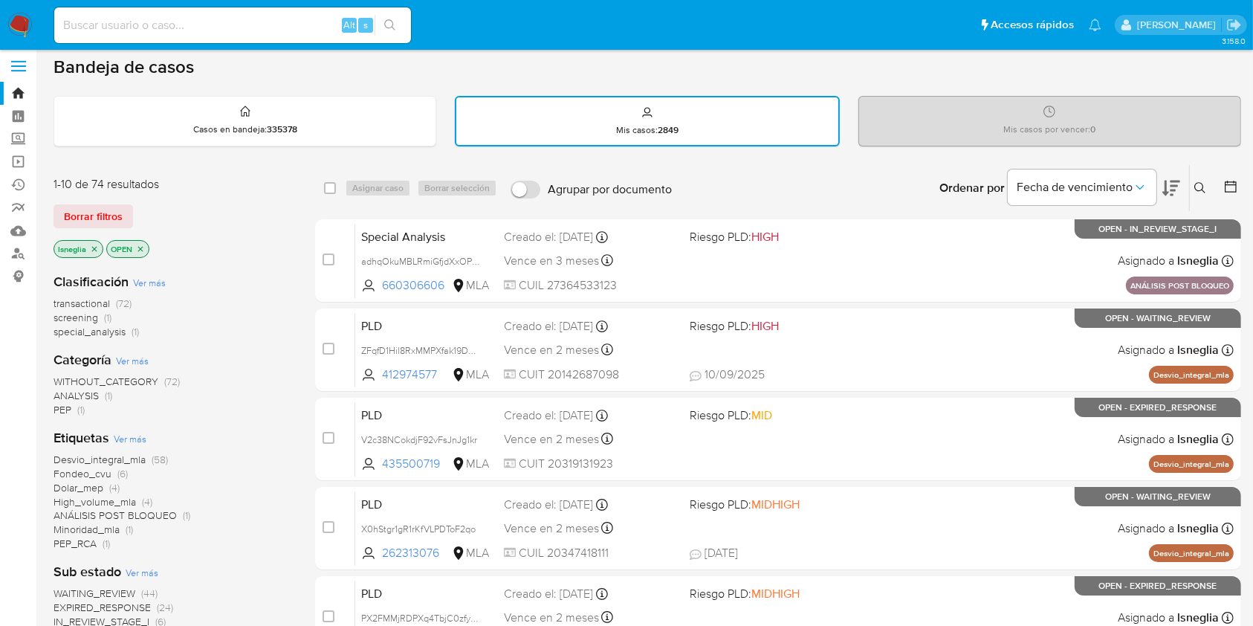
click at [137, 247] on icon "close-filter" at bounding box center [140, 249] width 9 height 9
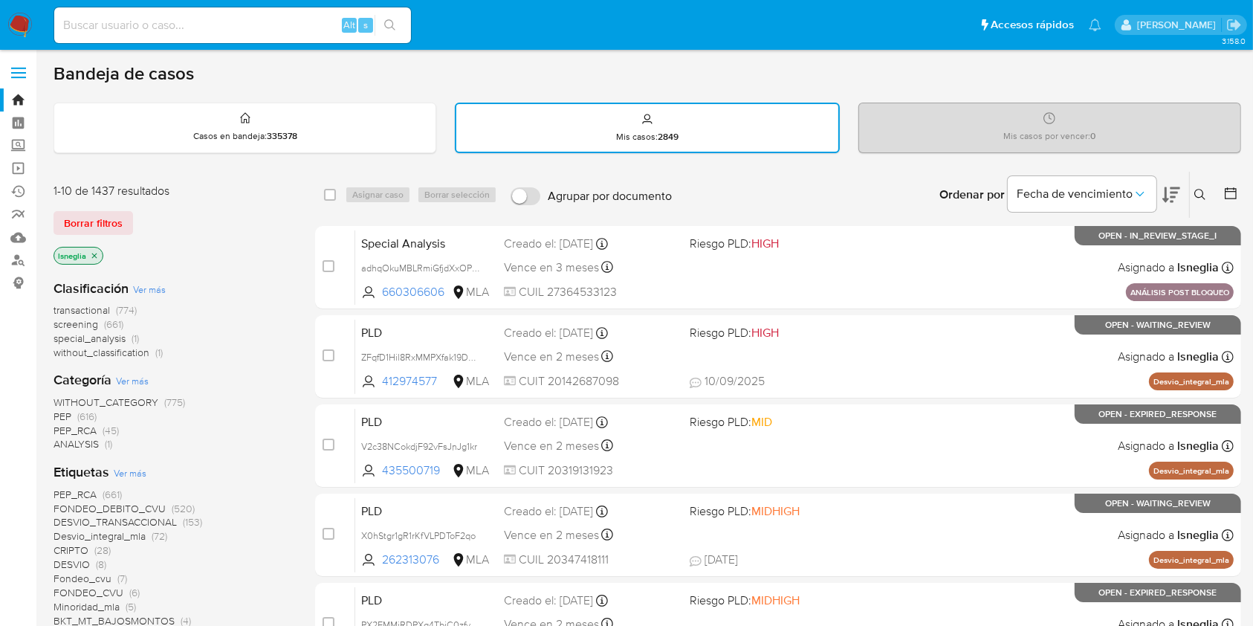
click at [117, 21] on input at bounding box center [232, 25] width 357 height 19
paste input "b4MGdbGTQ7sPZJKw9FvdvM52"
type input "b4MGdbGTQ7sPZJKw9FvdvM52"
click at [404, 15] on button "search-icon" at bounding box center [390, 25] width 30 height 21
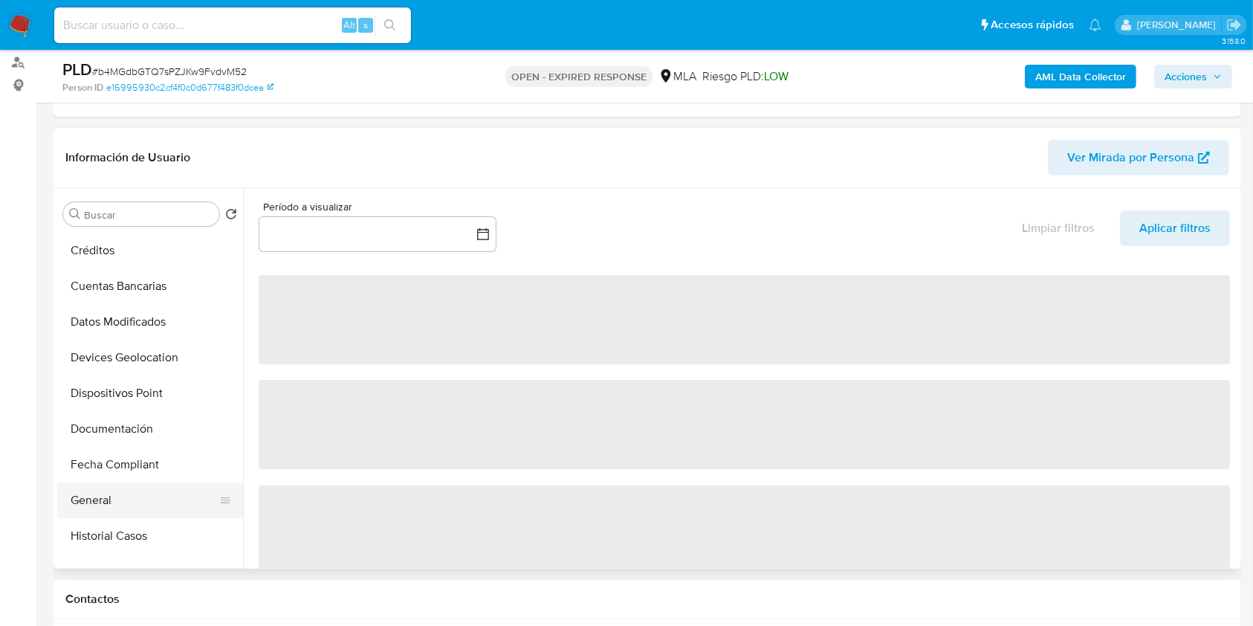
scroll to position [297, 0]
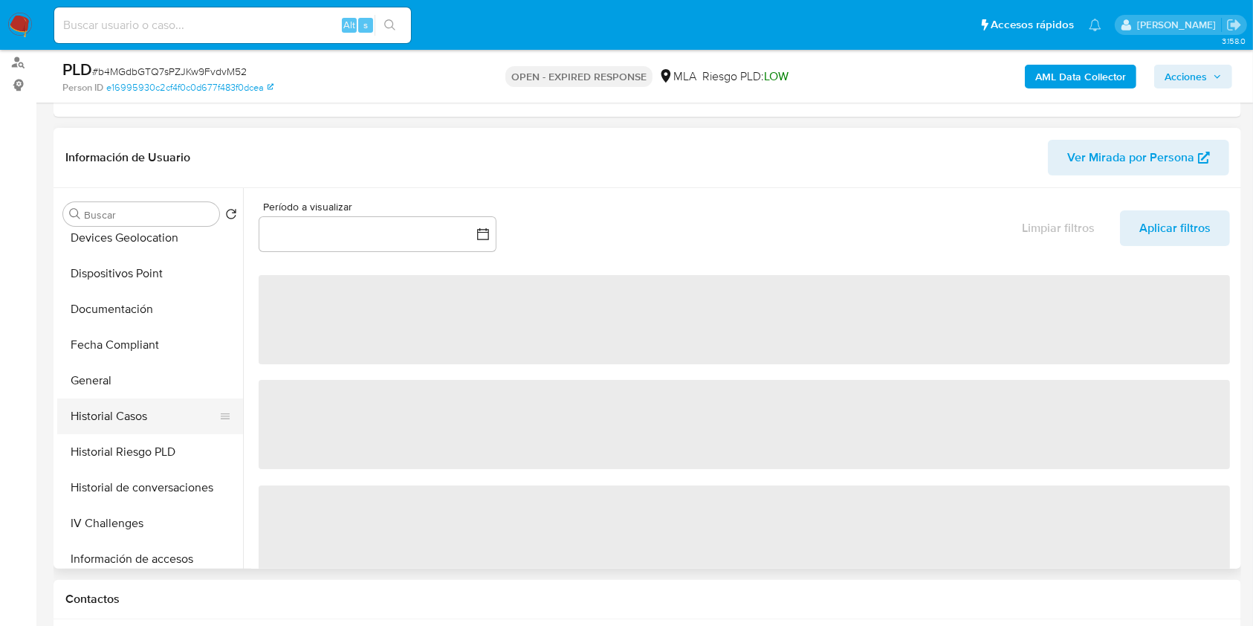
select select "10"
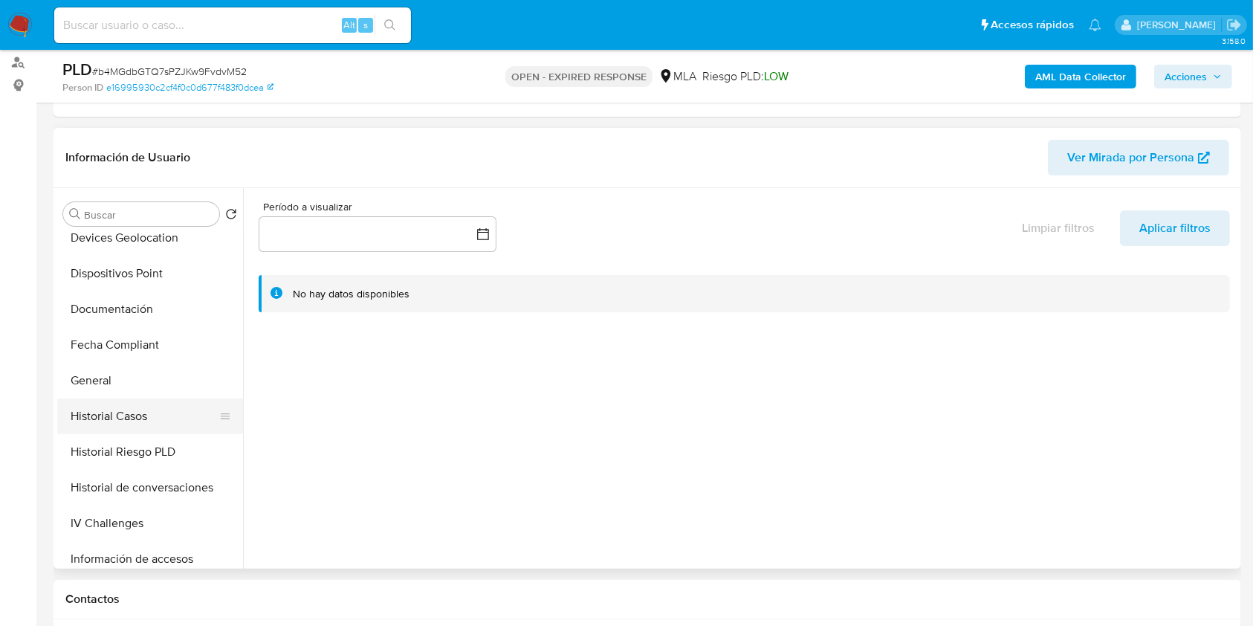
drag, startPoint x: 164, startPoint y: 404, endPoint x: 183, endPoint y: 413, distance: 20.3
click at [162, 404] on button "Historial Casos" at bounding box center [144, 416] width 174 height 36
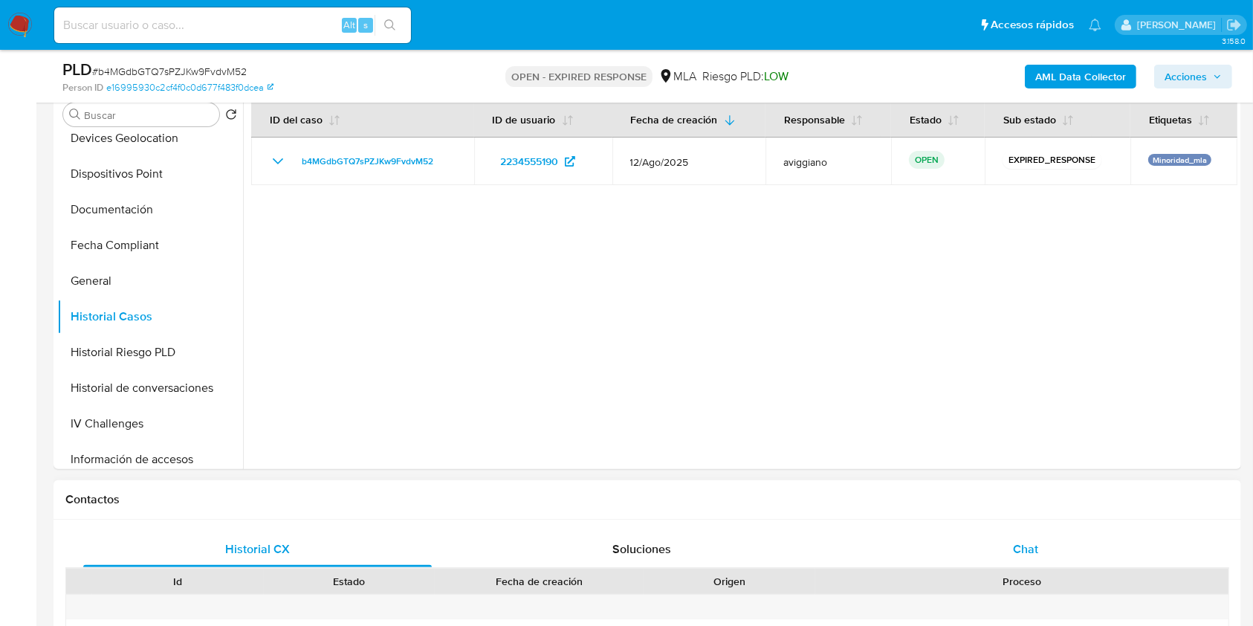
click at [1030, 535] on div "Chat" at bounding box center [1026, 550] width 349 height 36
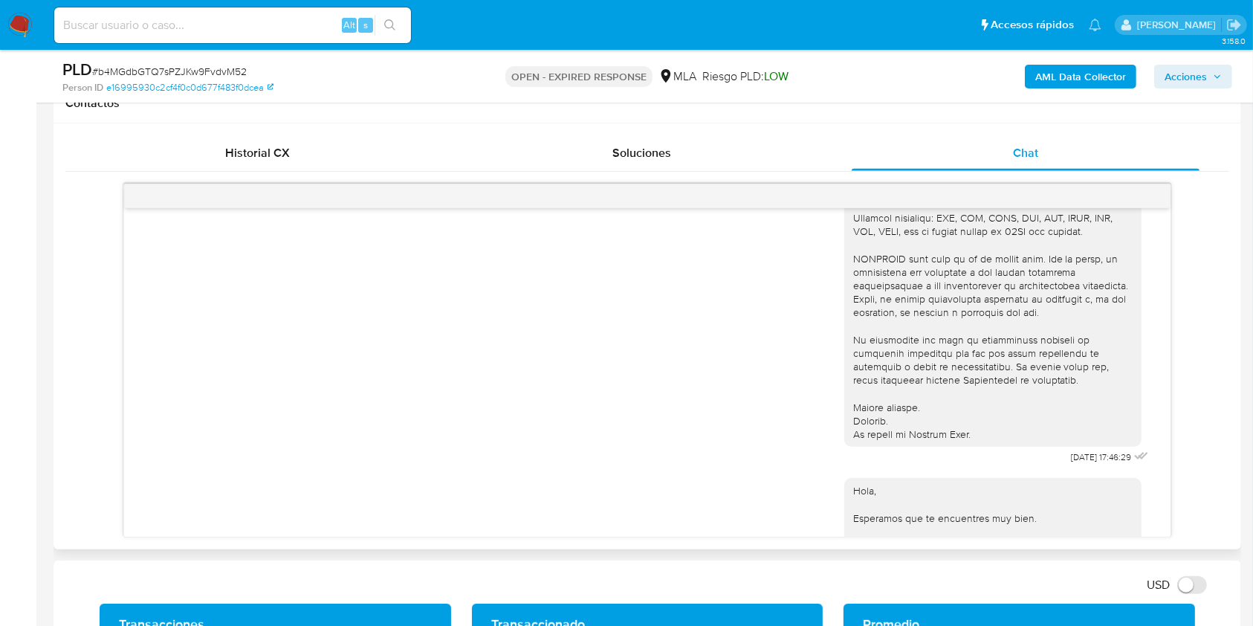
scroll to position [480, 0]
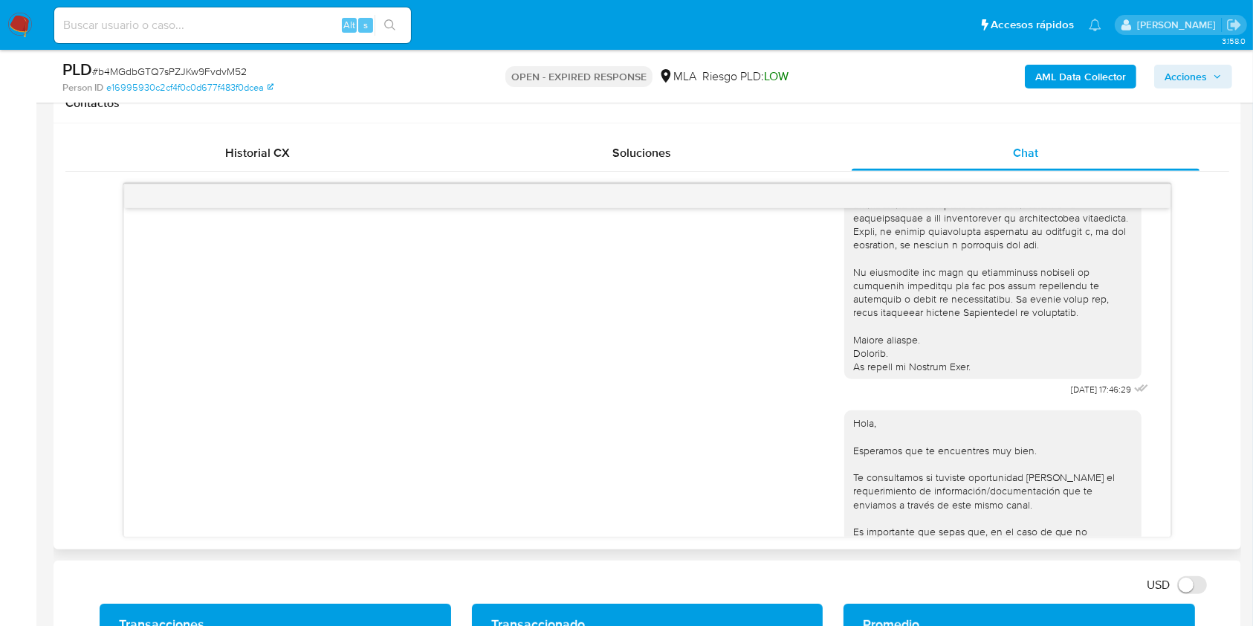
drag, startPoint x: 964, startPoint y: 378, endPoint x: 972, endPoint y: 381, distance: 9.0
click at [969, 374] on div at bounding box center [993, 63] width 280 height 622
click at [972, 374] on div at bounding box center [993, 63] width 280 height 622
click at [963, 374] on div at bounding box center [993, 63] width 280 height 622
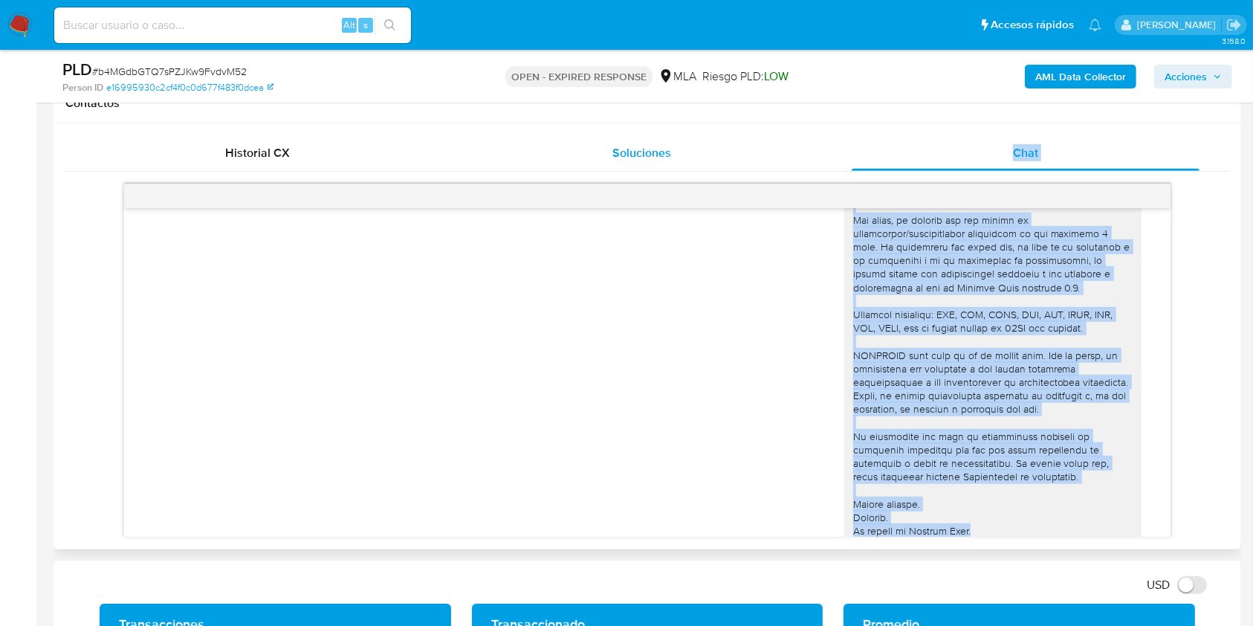
scroll to position [0, 0]
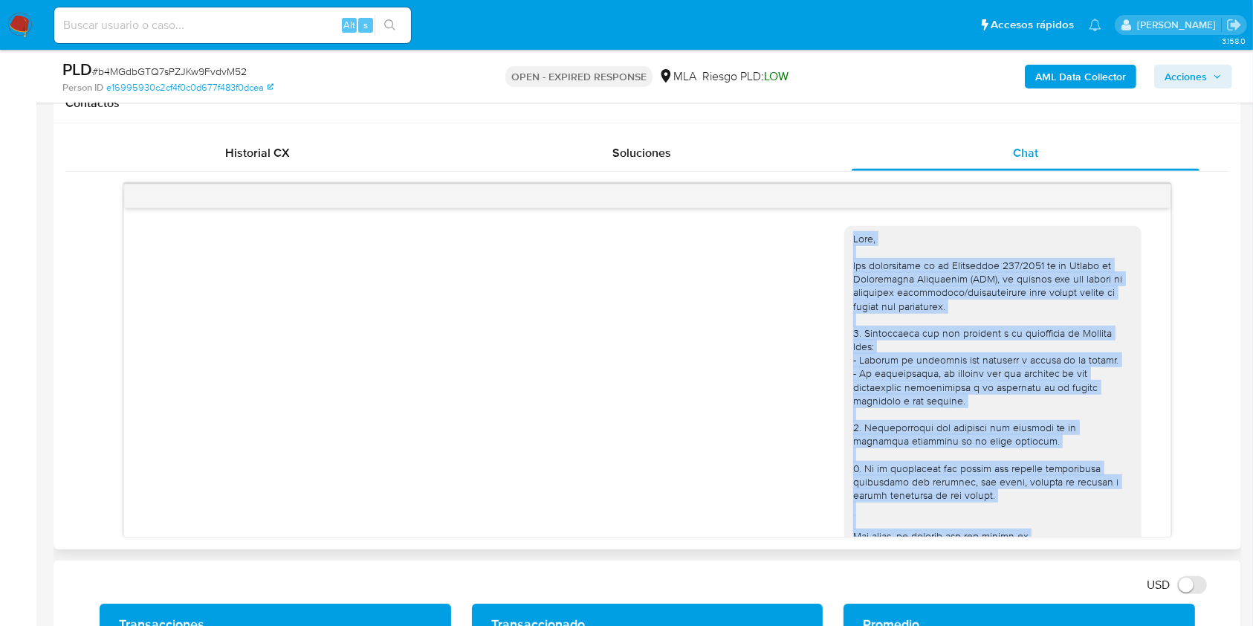
drag, startPoint x: 990, startPoint y: 407, endPoint x: 833, endPoint y: 241, distance: 228.8
click at [845, 241] on div "18/08/2025 17:46:29" at bounding box center [999, 548] width 308 height 665
copy div "Hola, Por disposición de la Resolución 200/2024 de la Unidad de Información Fin…"
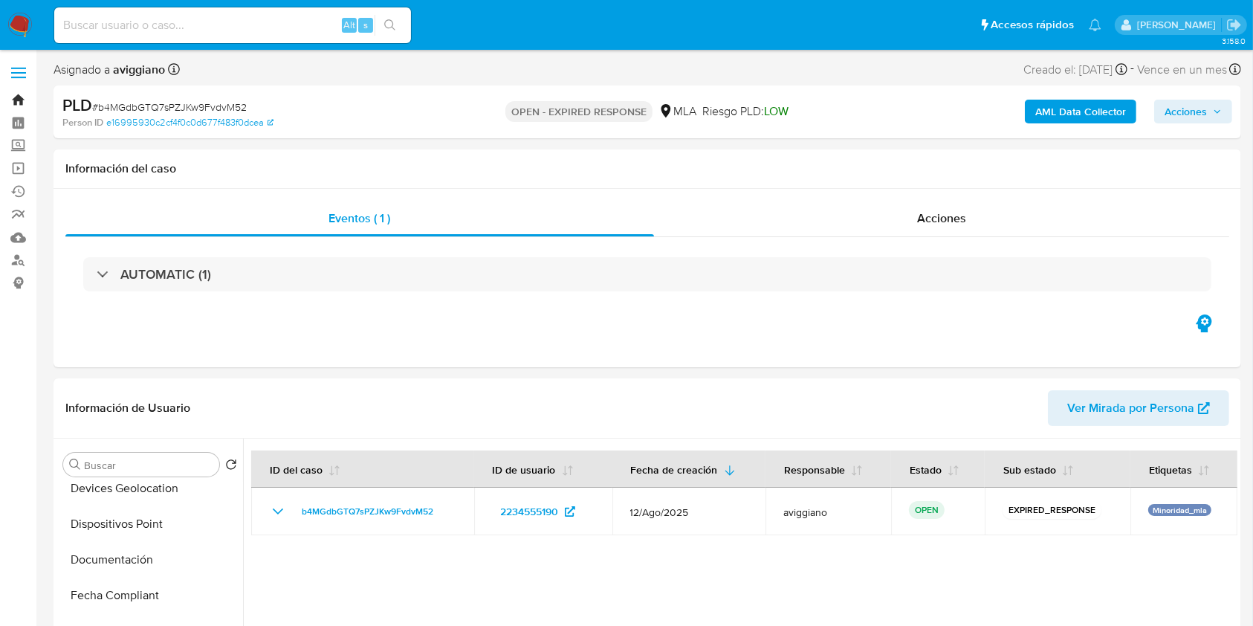
click at [27, 92] on link "Bandeja" at bounding box center [88, 99] width 177 height 23
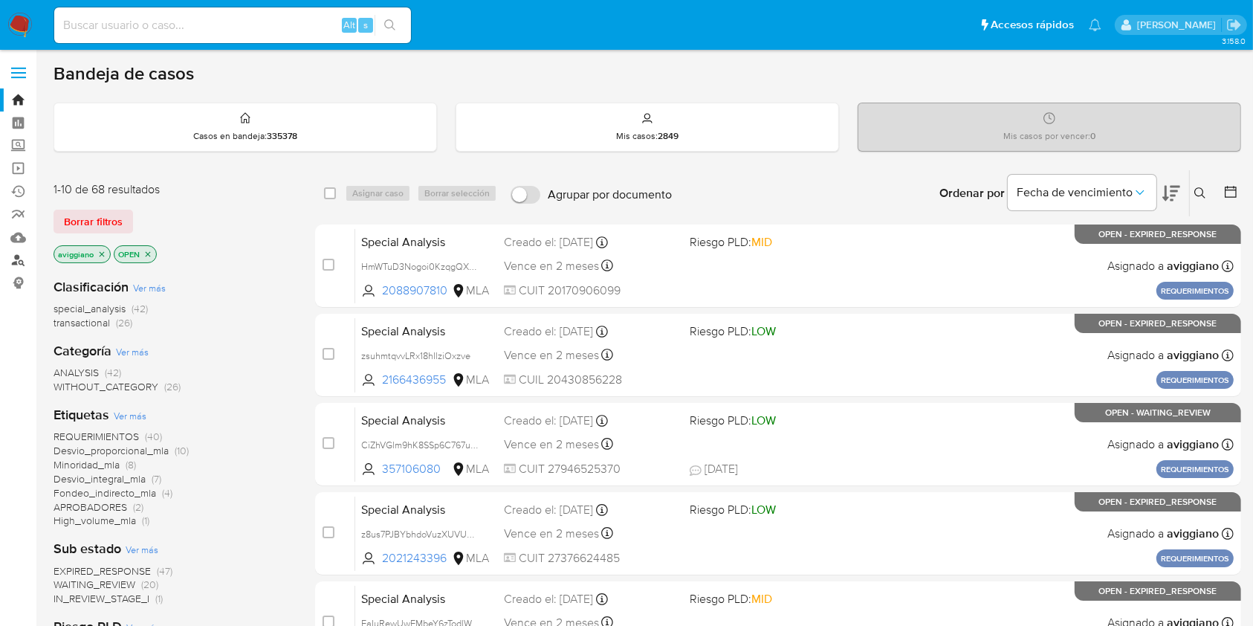
click at [9, 259] on link "Buscador de personas" at bounding box center [88, 260] width 177 height 23
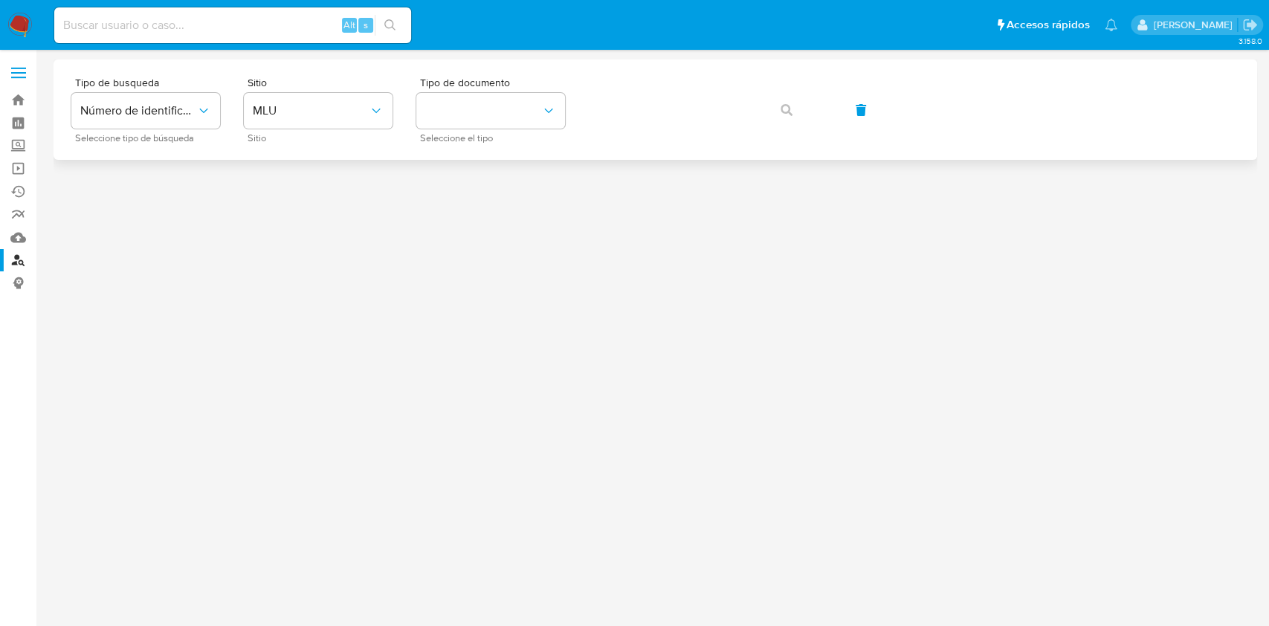
click at [684, 86] on div "Tipo de busqueda Número de identificación Seleccione tipo de búsqueda Sitio MLU…" at bounding box center [655, 109] width 1168 height 65
click at [535, 122] on button "identificationType" at bounding box center [490, 111] width 149 height 36
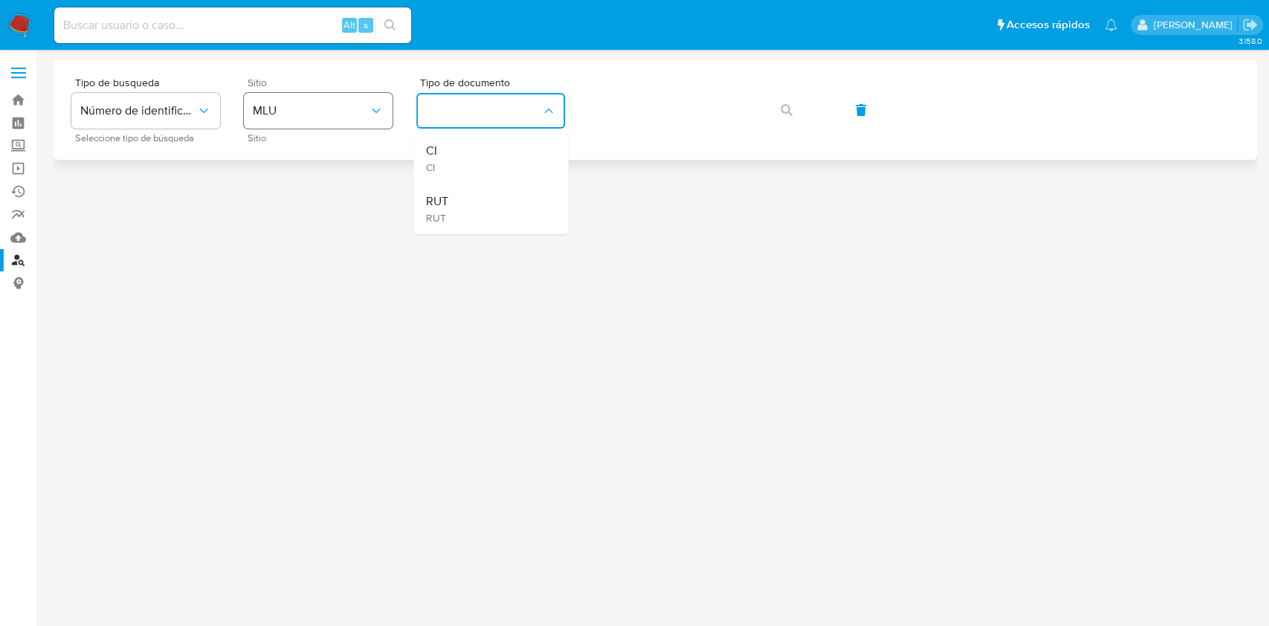
click at [352, 120] on button "MLU" at bounding box center [318, 111] width 149 height 36
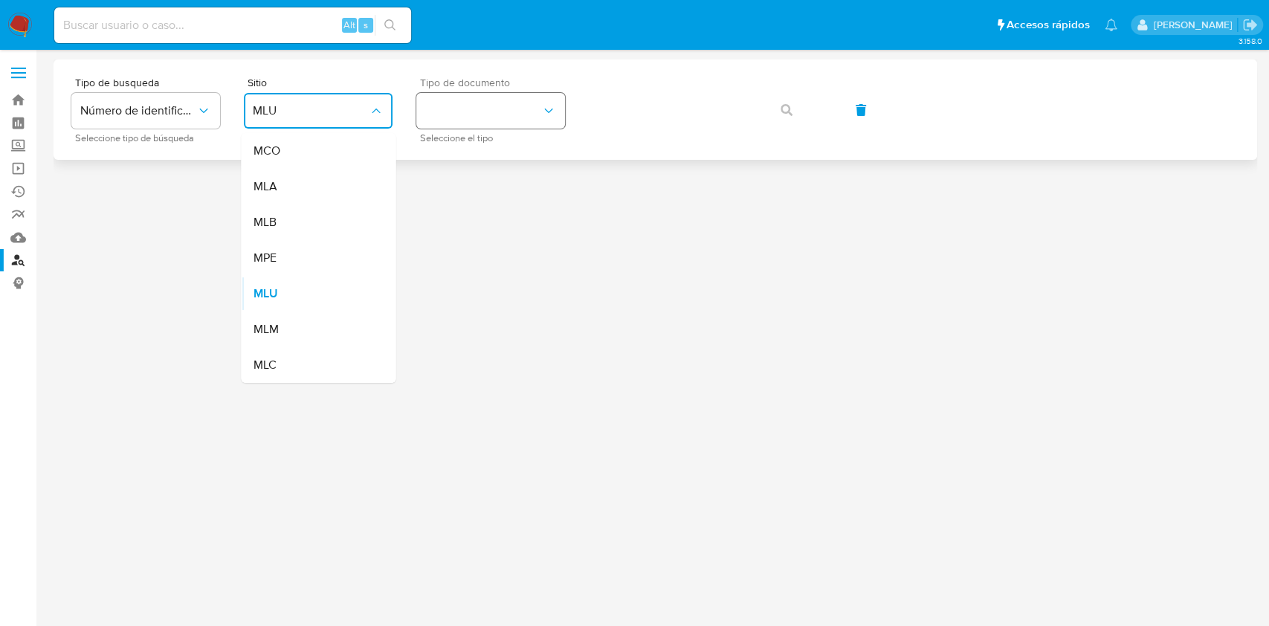
drag, startPoint x: 316, startPoint y: 175, endPoint x: 448, endPoint y: 127, distance: 139.9
click at [318, 175] on div "MLA" at bounding box center [314, 187] width 122 height 36
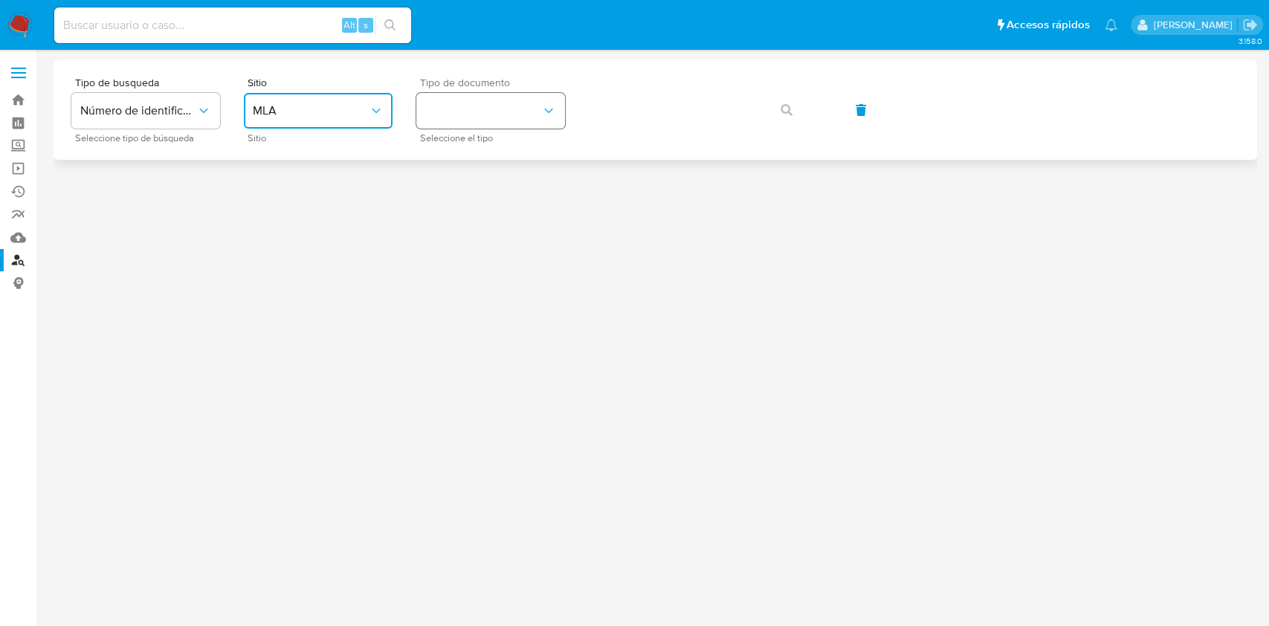
click at [482, 111] on button "identificationType" at bounding box center [490, 111] width 149 height 36
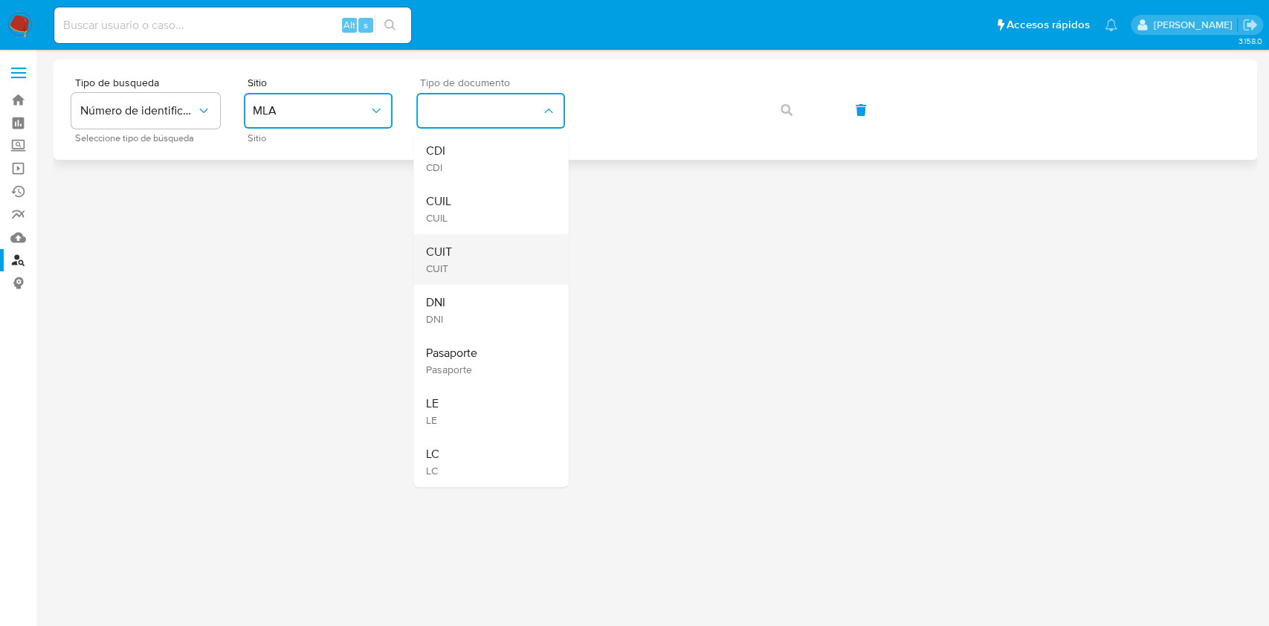
click at [471, 259] on div "CUIT CUIT" at bounding box center [486, 259] width 122 height 51
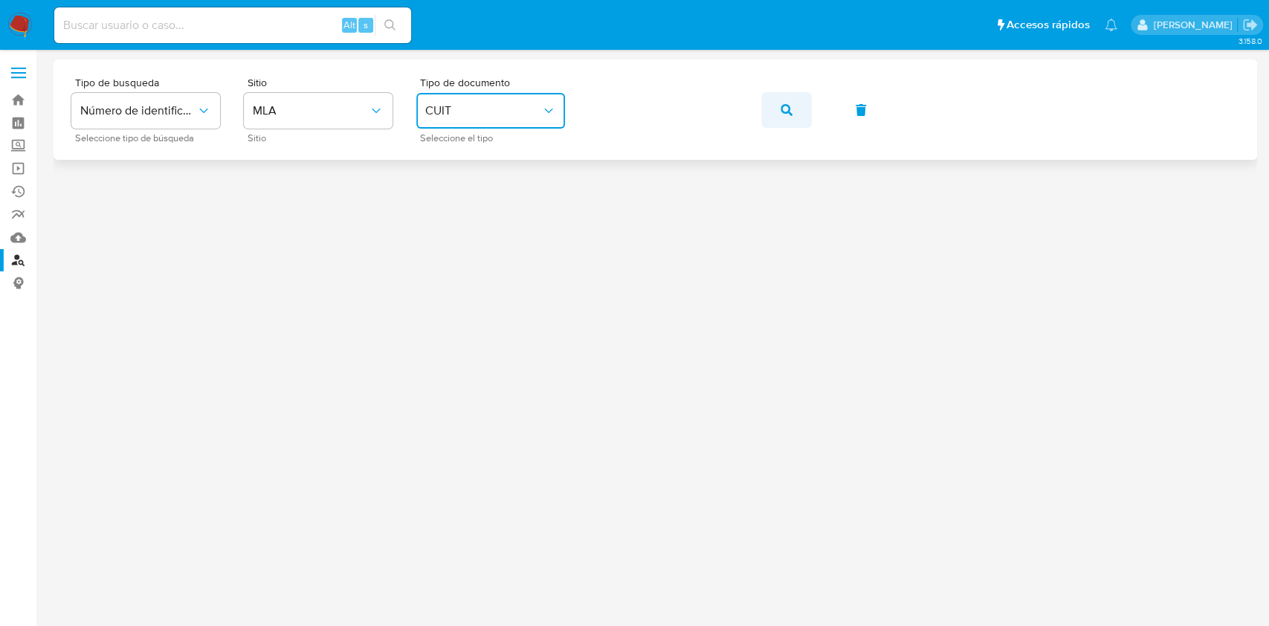
click at [797, 116] on button "button" at bounding box center [786, 110] width 51 height 36
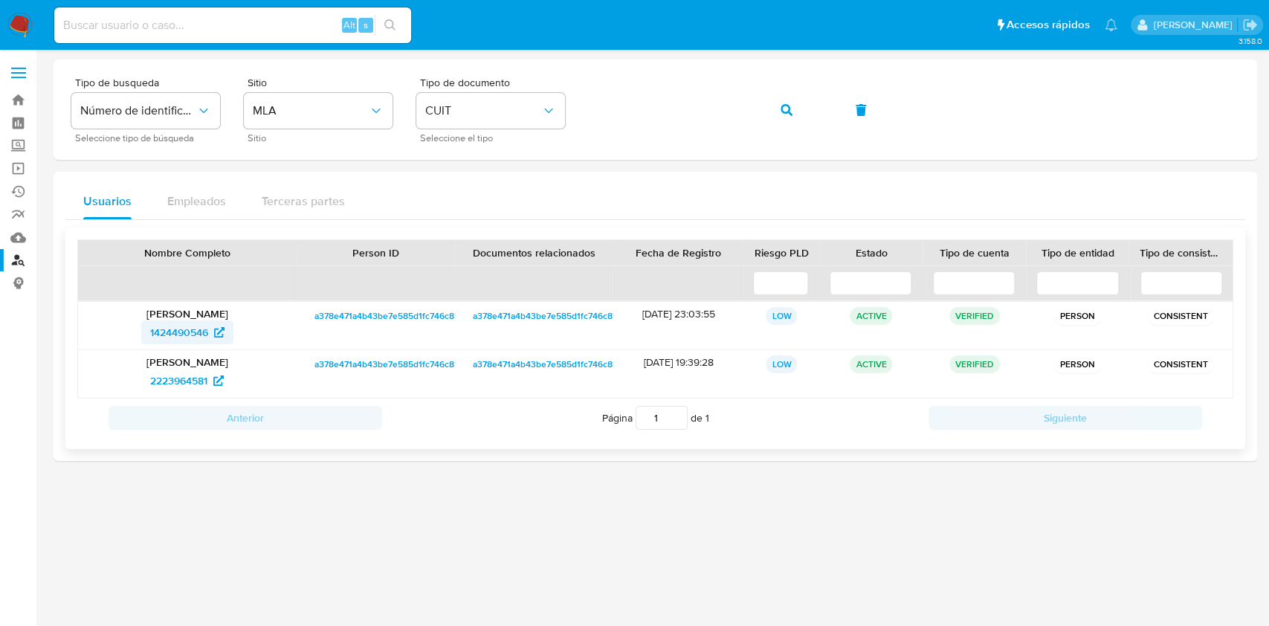
click at [179, 332] on span "1424490546" at bounding box center [179, 332] width 58 height 24
click at [511, 97] on div "Tipo de busqueda Número de identificación Seleccione tipo de búsqueda Sitio MLA…" at bounding box center [655, 109] width 1168 height 65
click at [787, 130] on div "Tipo de busqueda Número de identificación Seleccione tipo de búsqueda Sitio MLA…" at bounding box center [655, 109] width 1168 height 65
click at [782, 116] on span "button" at bounding box center [787, 110] width 12 height 33
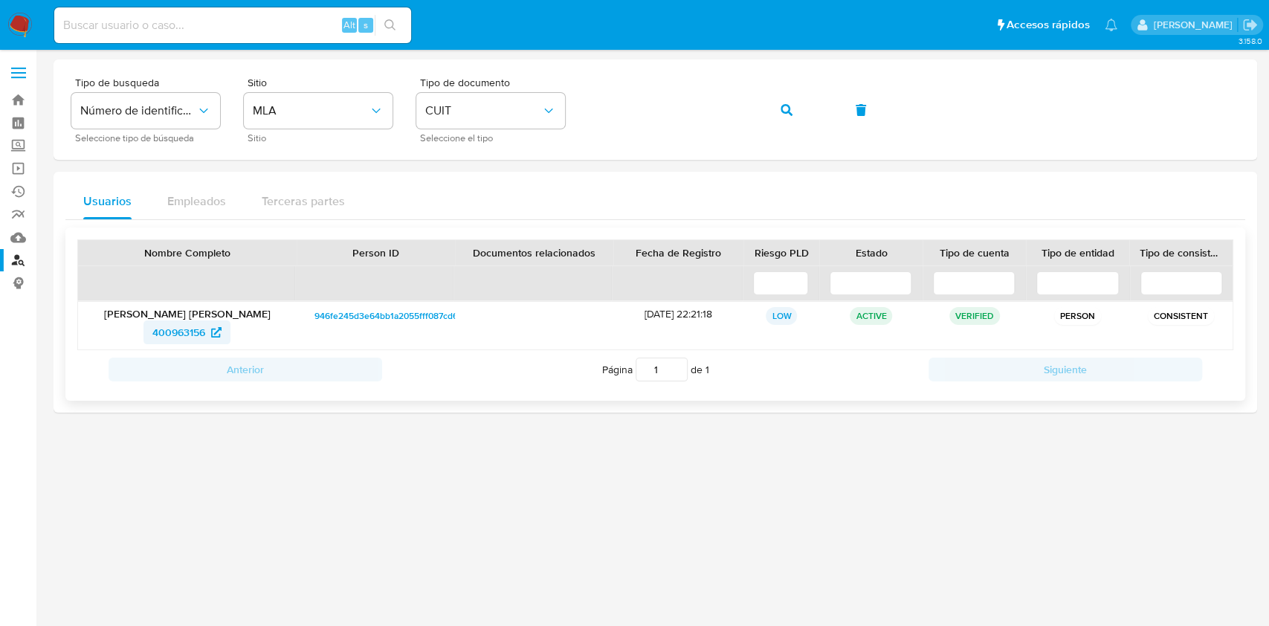
click at [190, 332] on span "400963156" at bounding box center [178, 332] width 53 height 24
click at [571, 109] on div "Tipo de busqueda Número de identificación Seleccione tipo de búsqueda Sitio MLA…" at bounding box center [655, 109] width 1168 height 65
click at [791, 100] on span "button" at bounding box center [787, 110] width 12 height 33
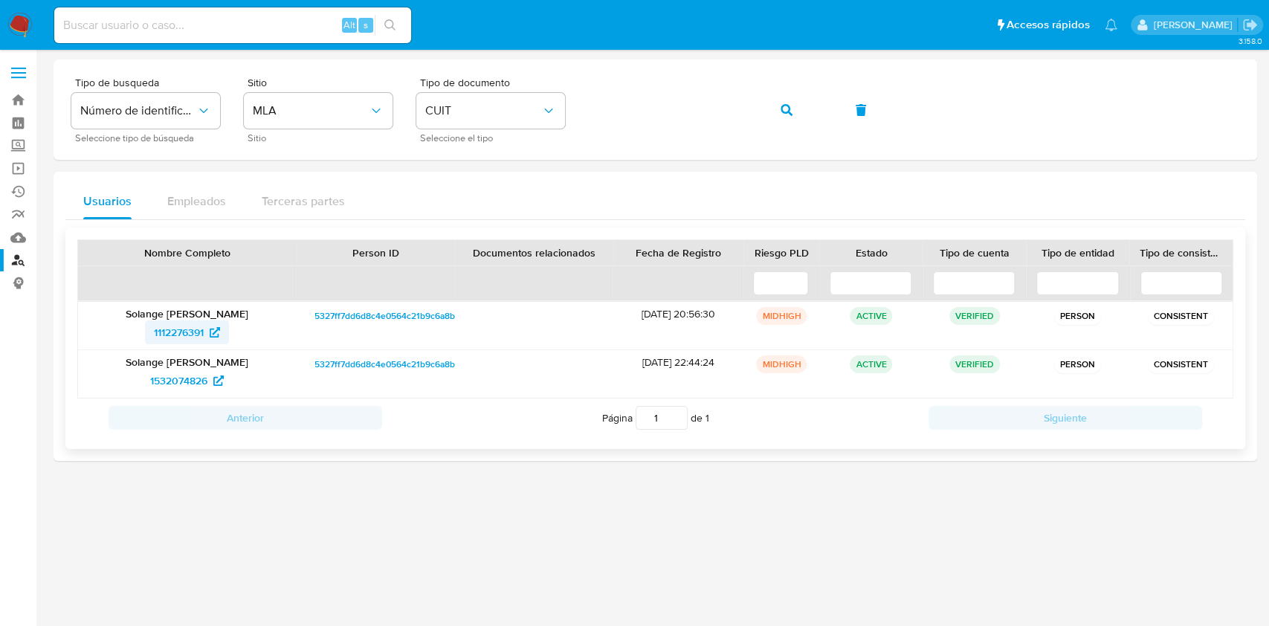
click at [193, 323] on span "1112276391" at bounding box center [179, 332] width 50 height 24
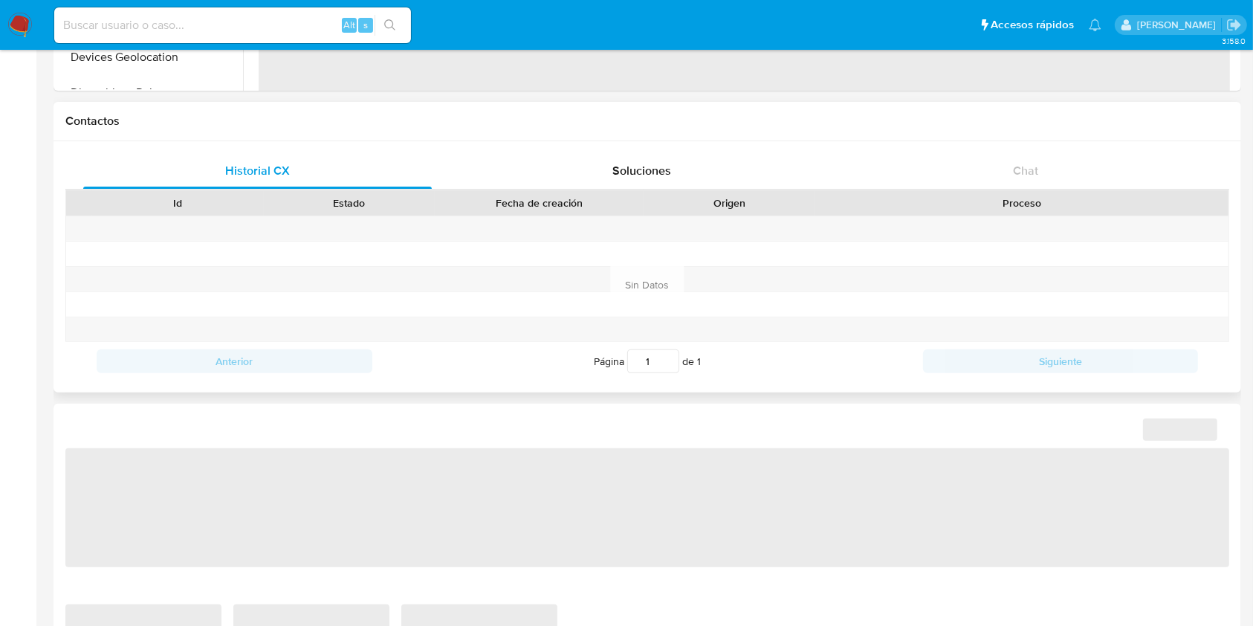
scroll to position [595, 0]
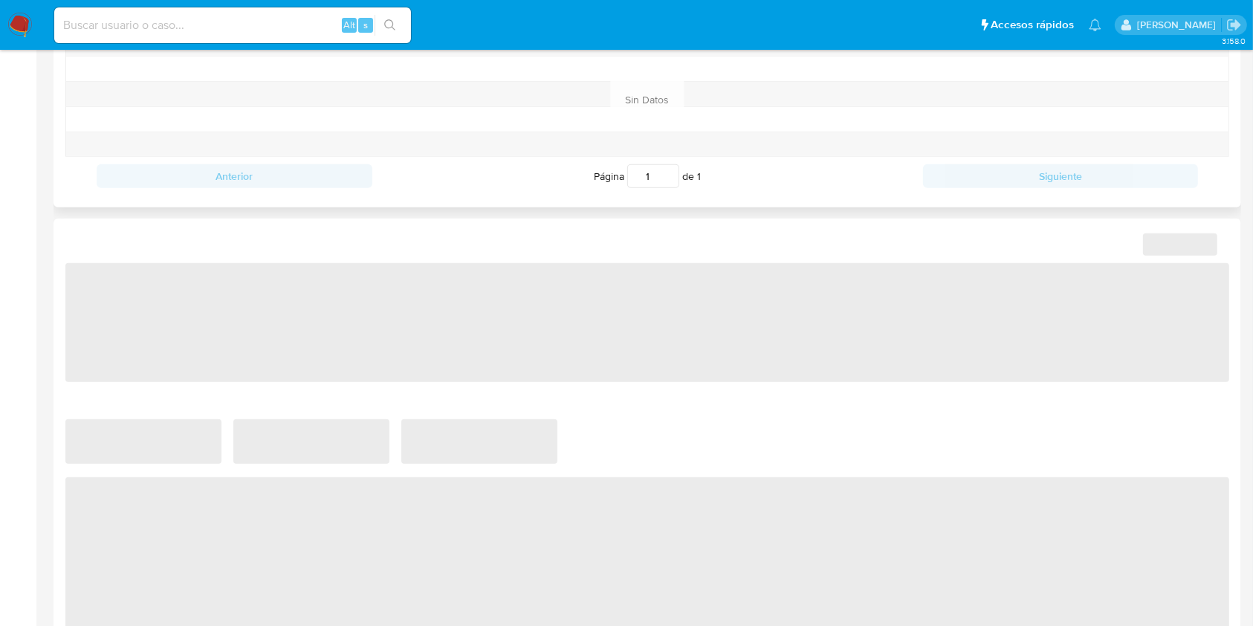
select select "10"
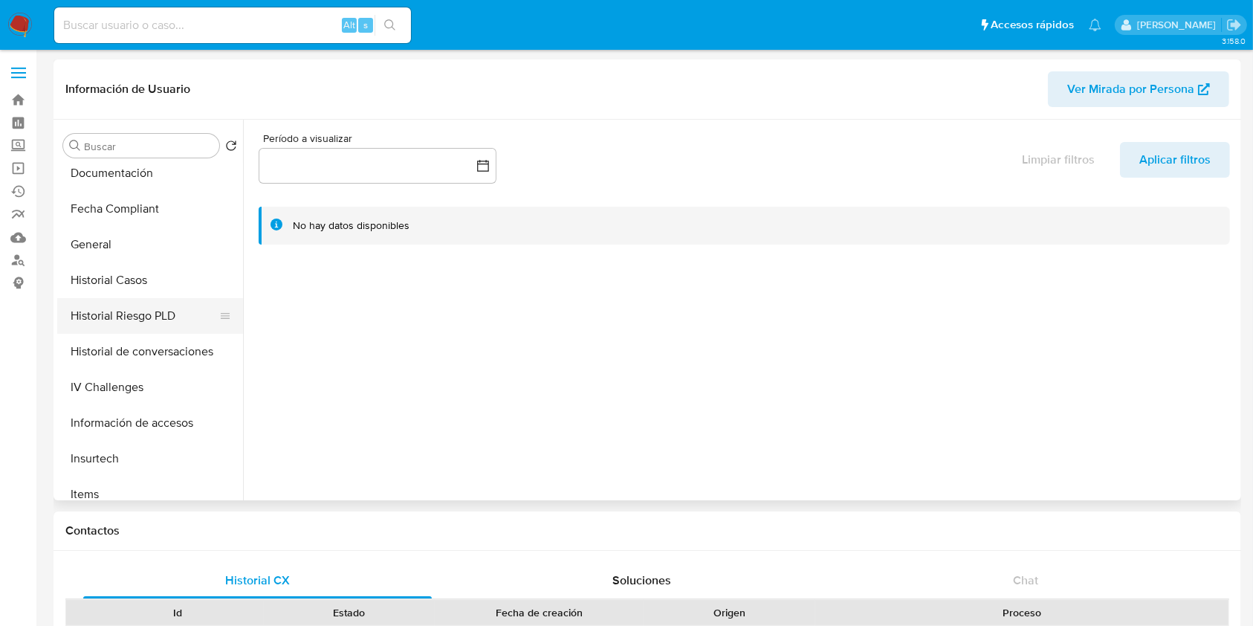
scroll to position [396, 0]
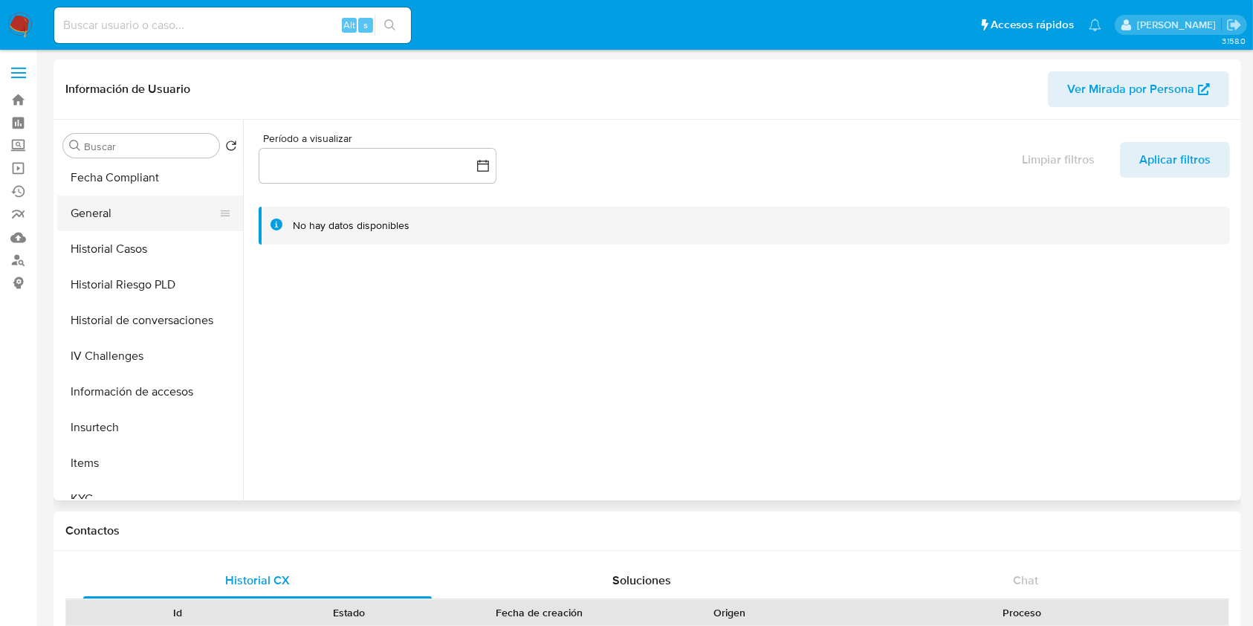
click at [131, 221] on button "General" at bounding box center [144, 214] width 174 height 36
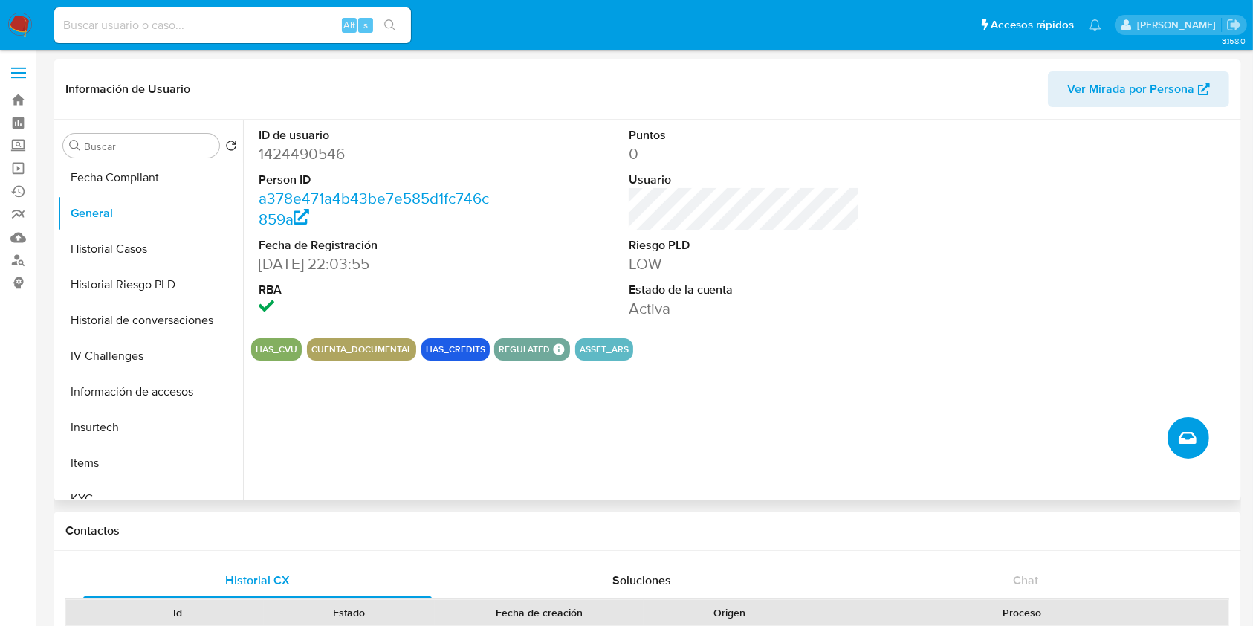
click at [1170, 436] on button "Crear caso manual" at bounding box center [1189, 438] width 42 height 42
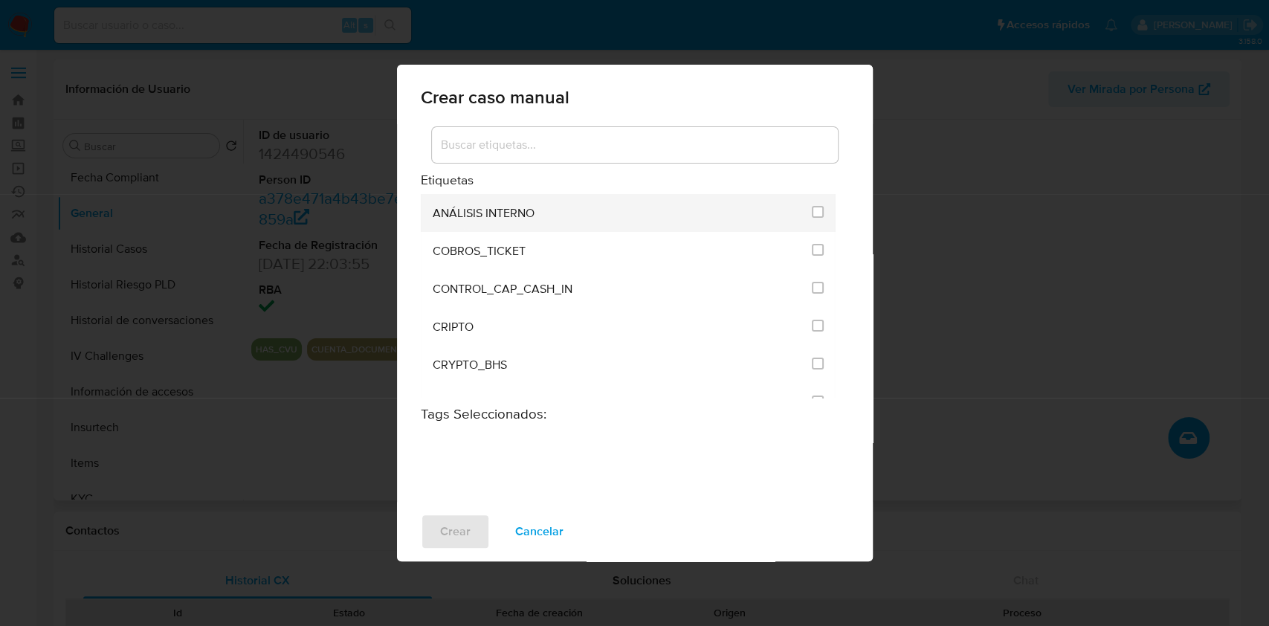
click at [517, 219] on span "ANÁLISIS INTERNO" at bounding box center [484, 213] width 102 height 15
click at [812, 210] on input "1887" at bounding box center [818, 212] width 12 height 12
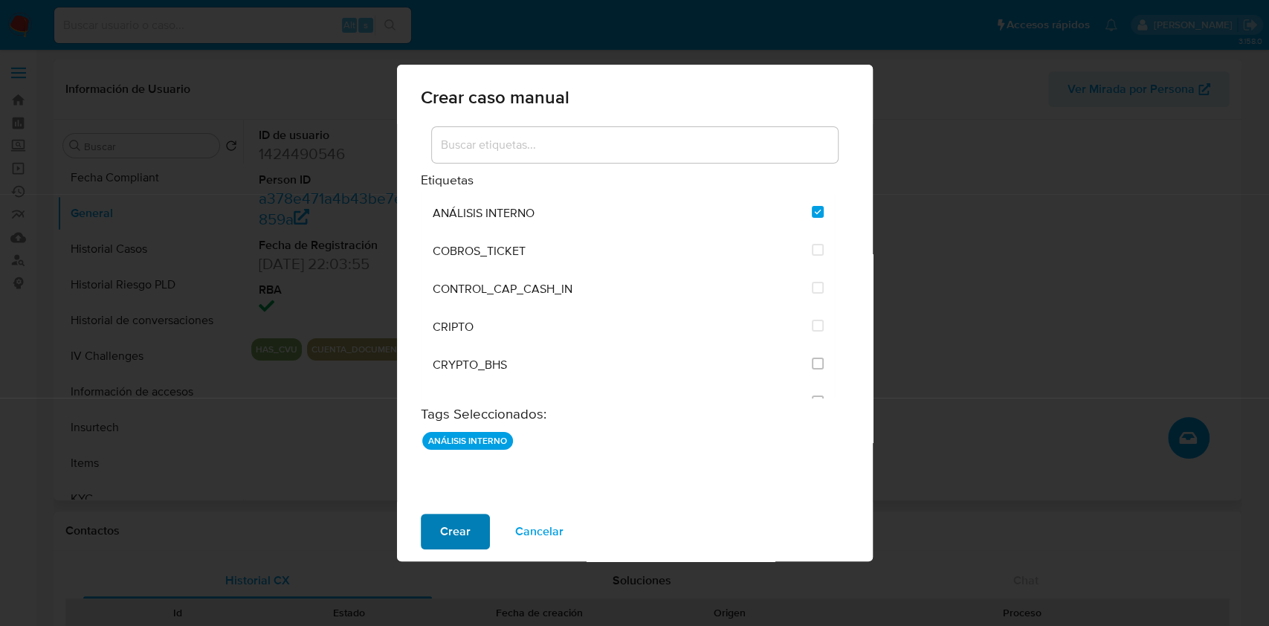
click at [462, 538] on span "Crear" at bounding box center [455, 531] width 30 height 33
checkbox input "false"
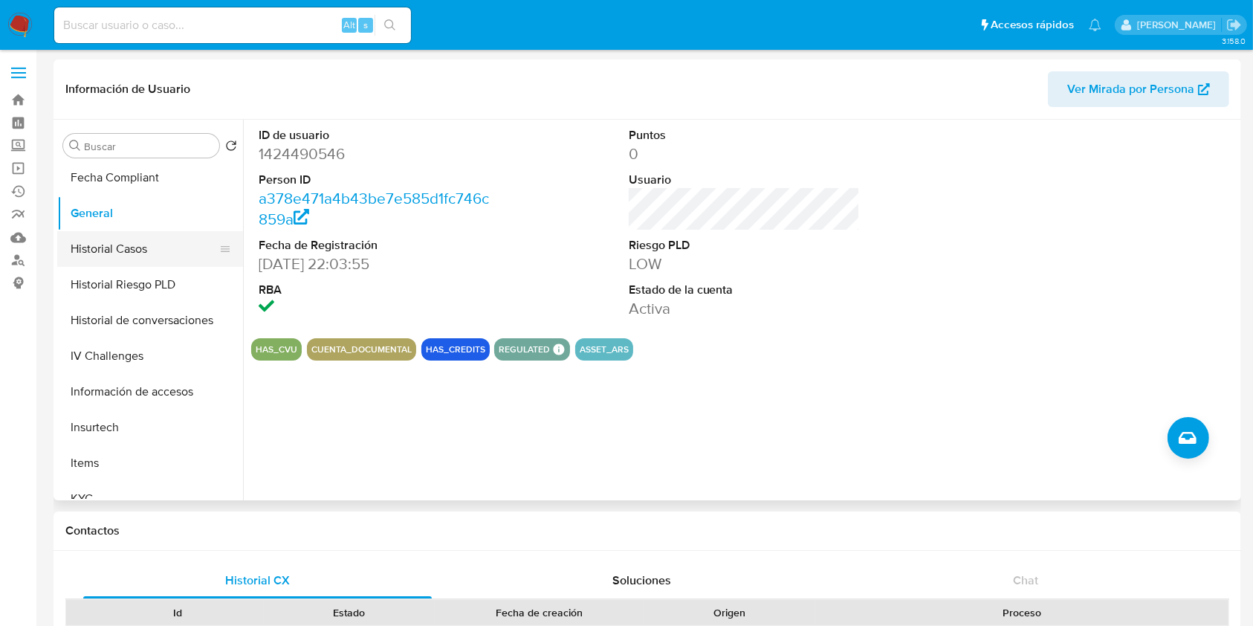
click at [131, 256] on button "Historial Casos" at bounding box center [144, 249] width 174 height 36
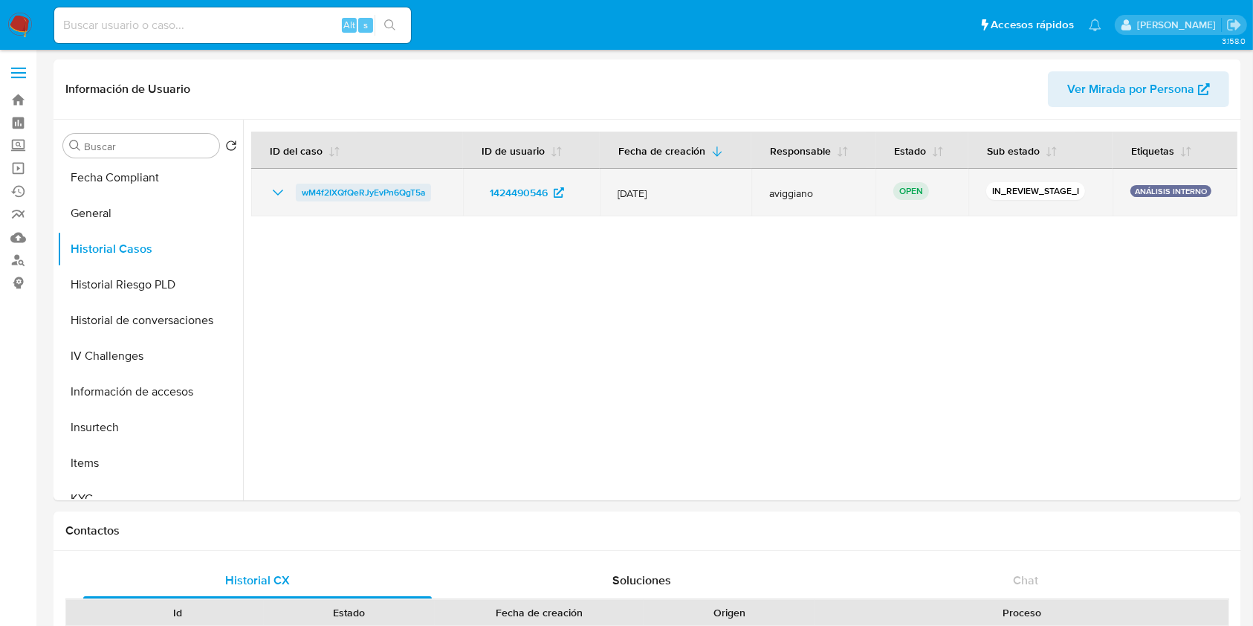
click at [392, 198] on span "wM4f2IXQfQeRJyEvPn6QgT5a" at bounding box center [363, 193] width 123 height 18
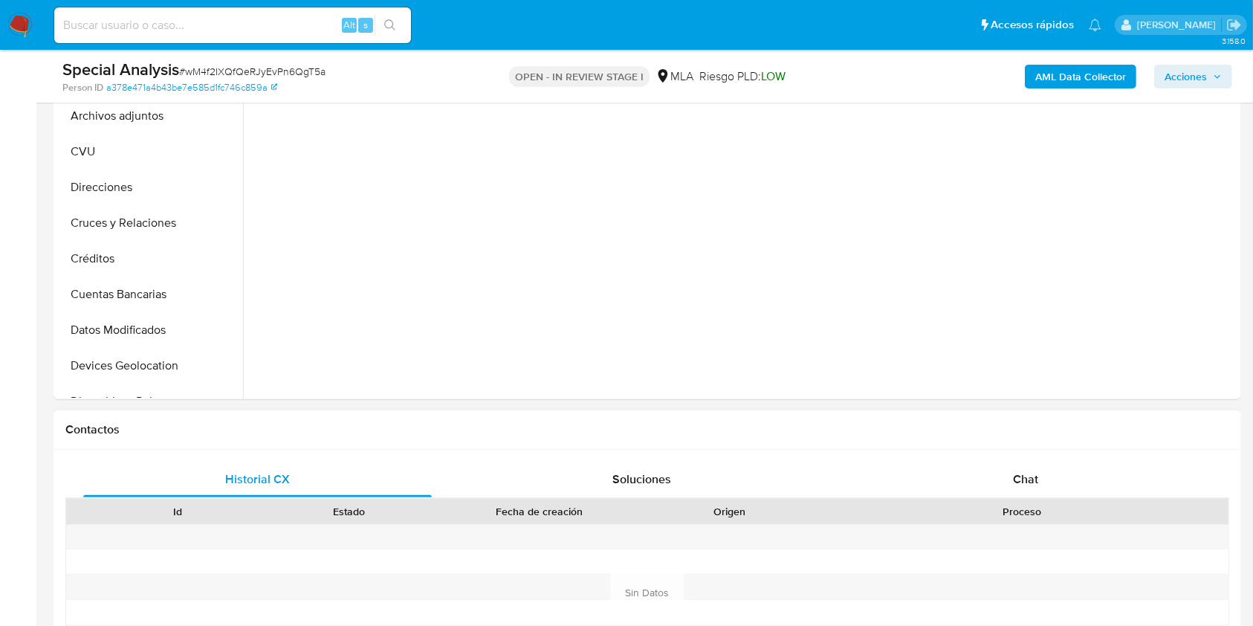
scroll to position [495, 0]
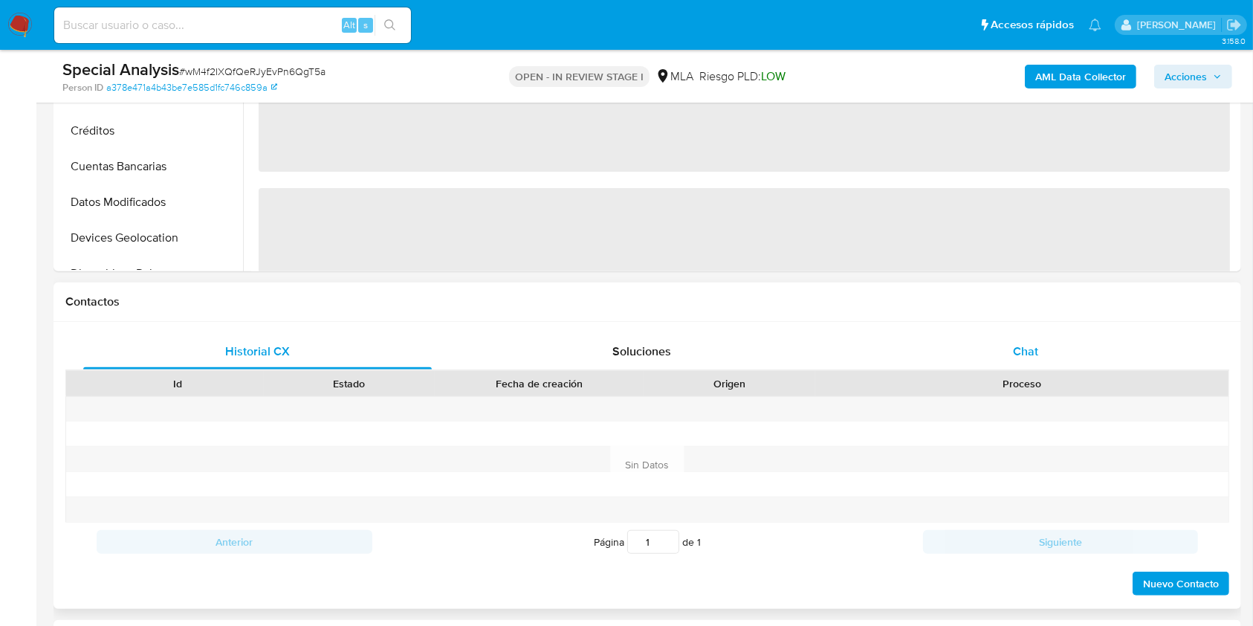
click at [1065, 352] on div "Chat" at bounding box center [1026, 352] width 349 height 36
select select "10"
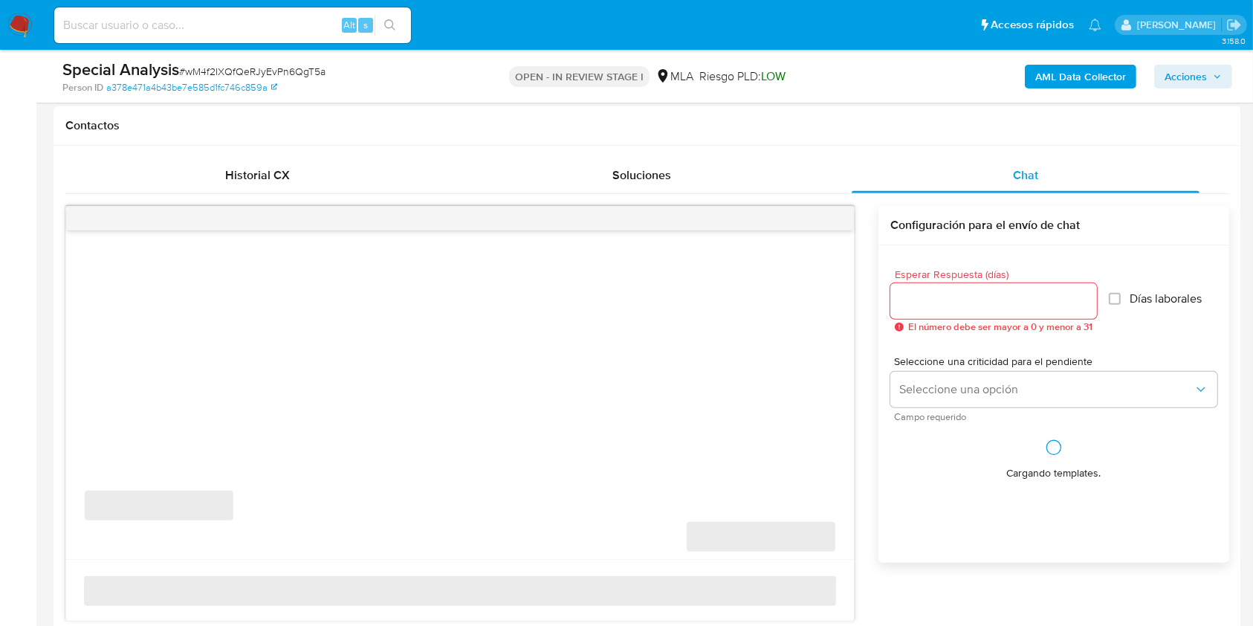
scroll to position [793, 0]
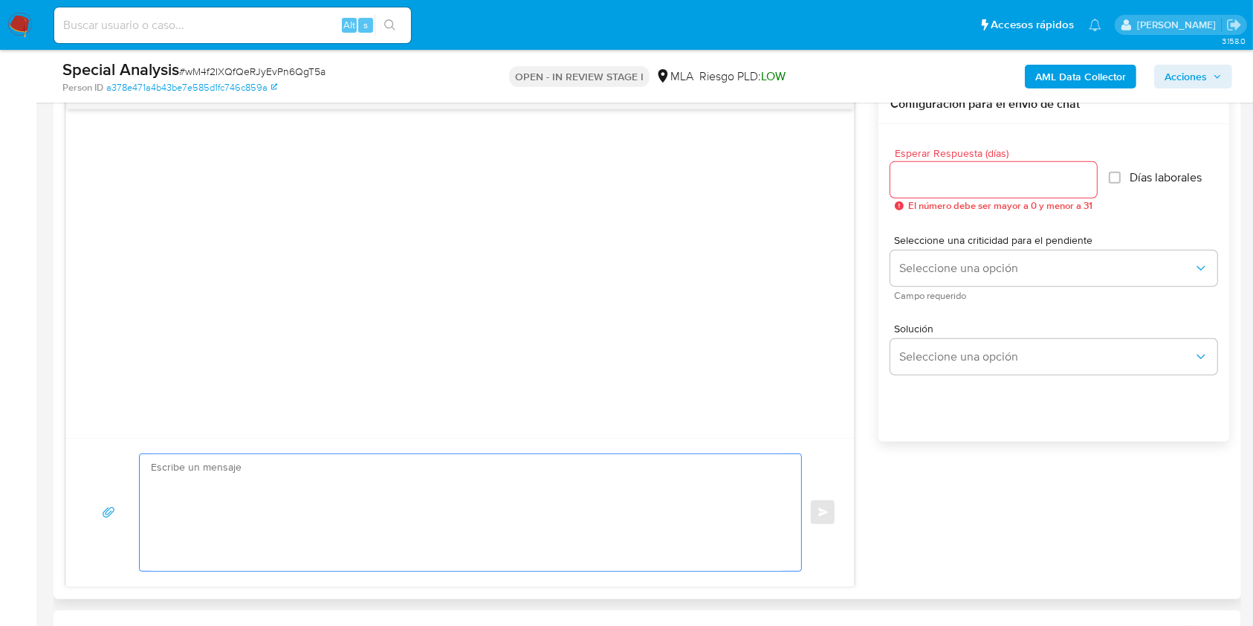
paste textarea "Lore, Ips dolorsitame co ad Elitseddoe 794/1217 te in Utlabo et Doloremagna Ali…"
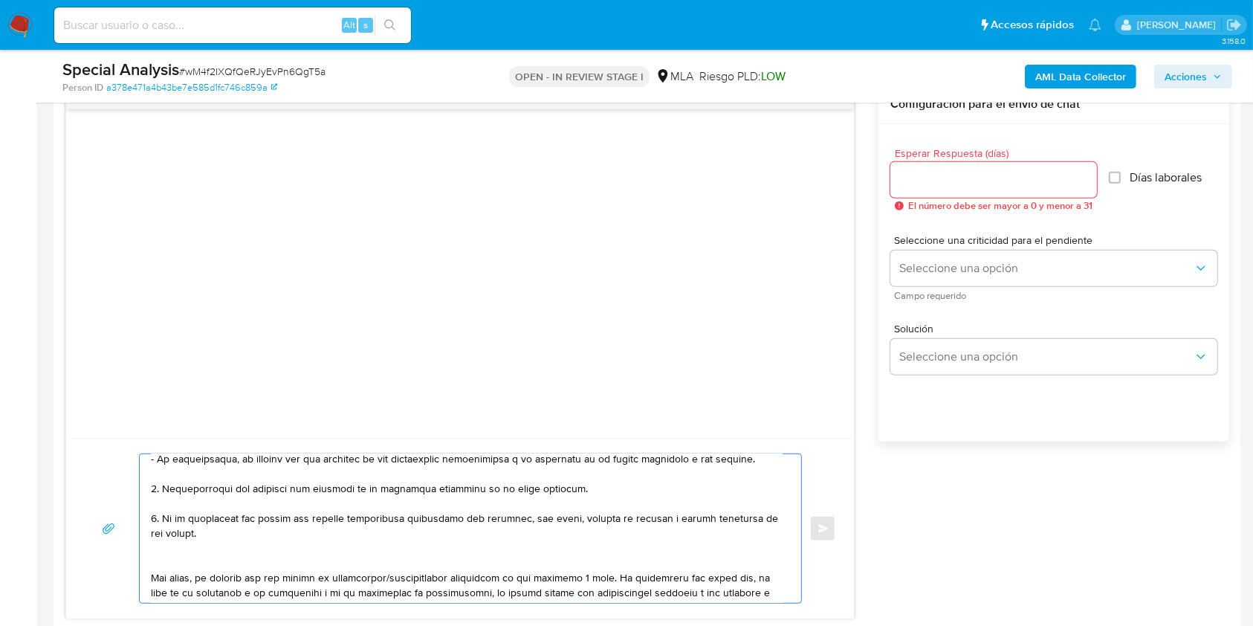
scroll to position [0, 0]
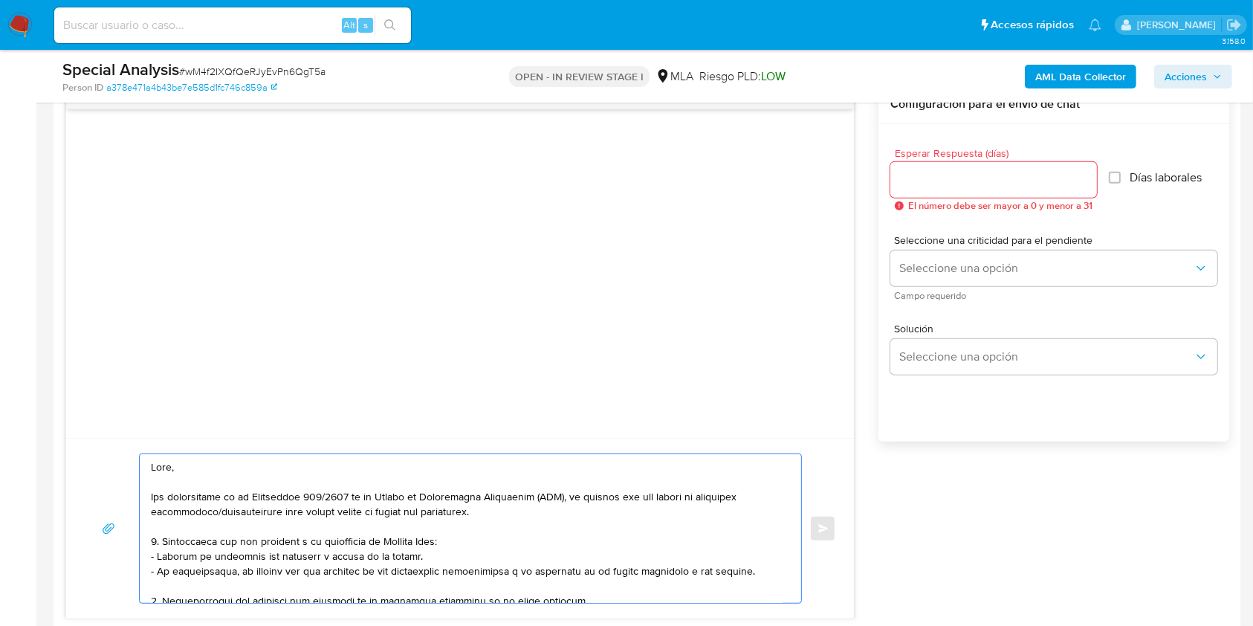
type textarea "Lore, Ips dolorsitame co ad Elitseddoe 794/1217 te in Utlabo et Doloremagna Ali…"
click at [903, 189] on div at bounding box center [994, 180] width 207 height 36
click at [911, 181] on input "Esperar Respuesta (días)" at bounding box center [994, 179] width 207 height 19
type input "3"
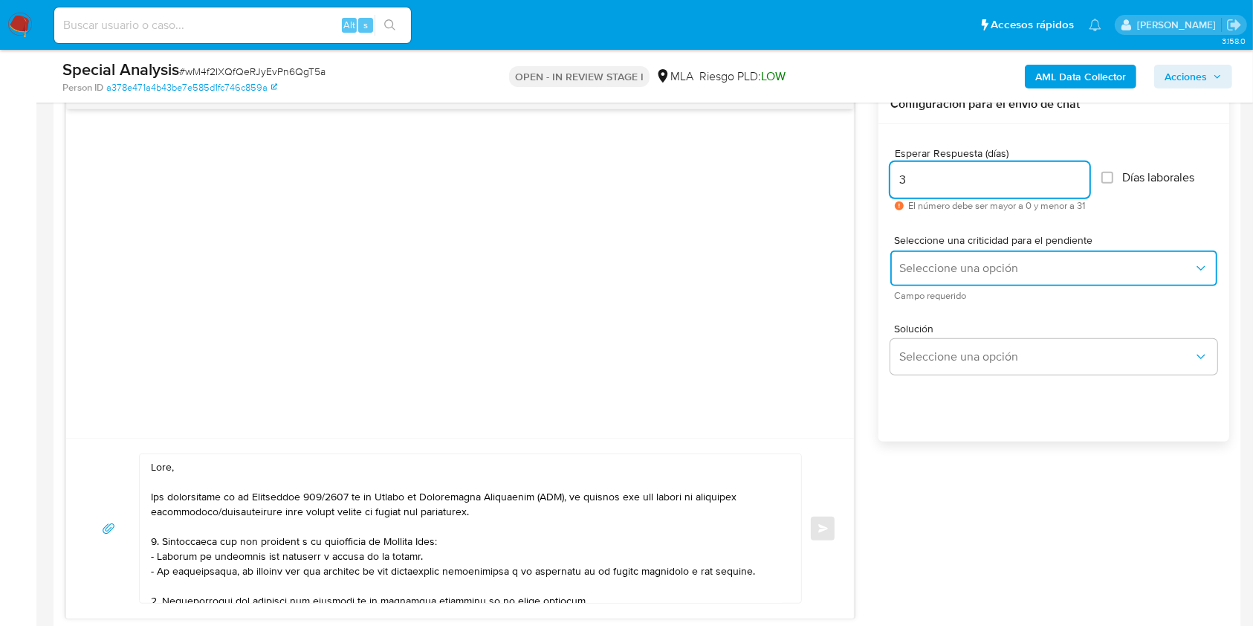
click at [933, 251] on button "Seleccione una opción" at bounding box center [1054, 269] width 327 height 36
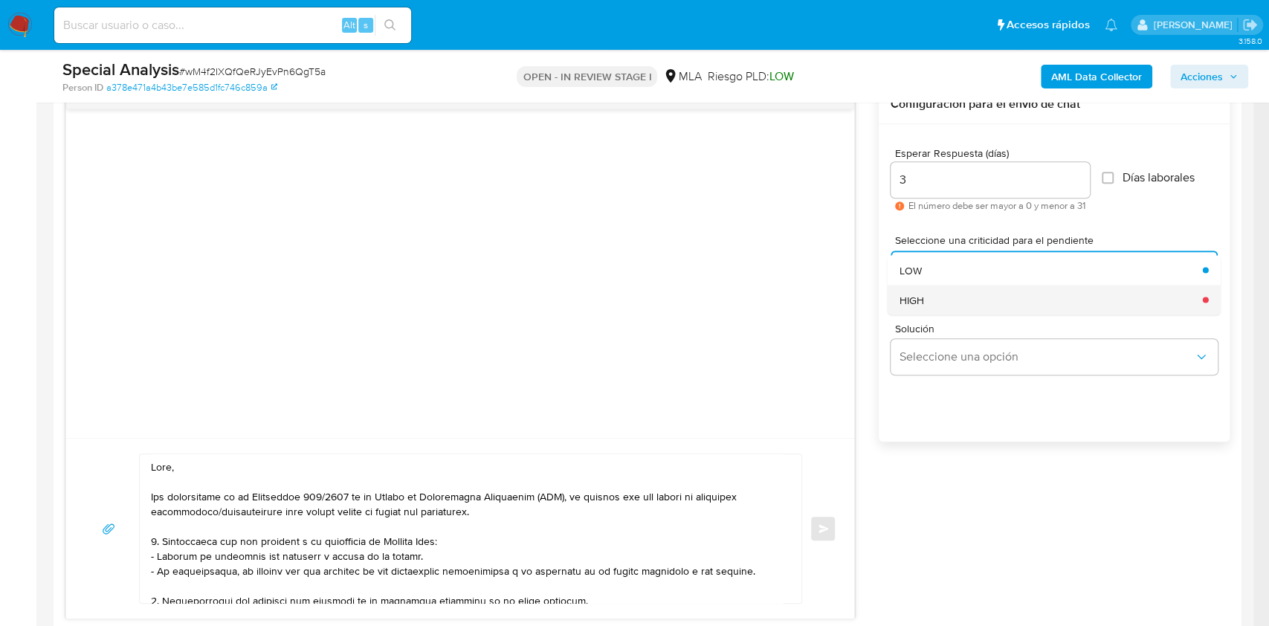
click at [938, 285] on div "HIGH" at bounding box center [1047, 300] width 294 height 30
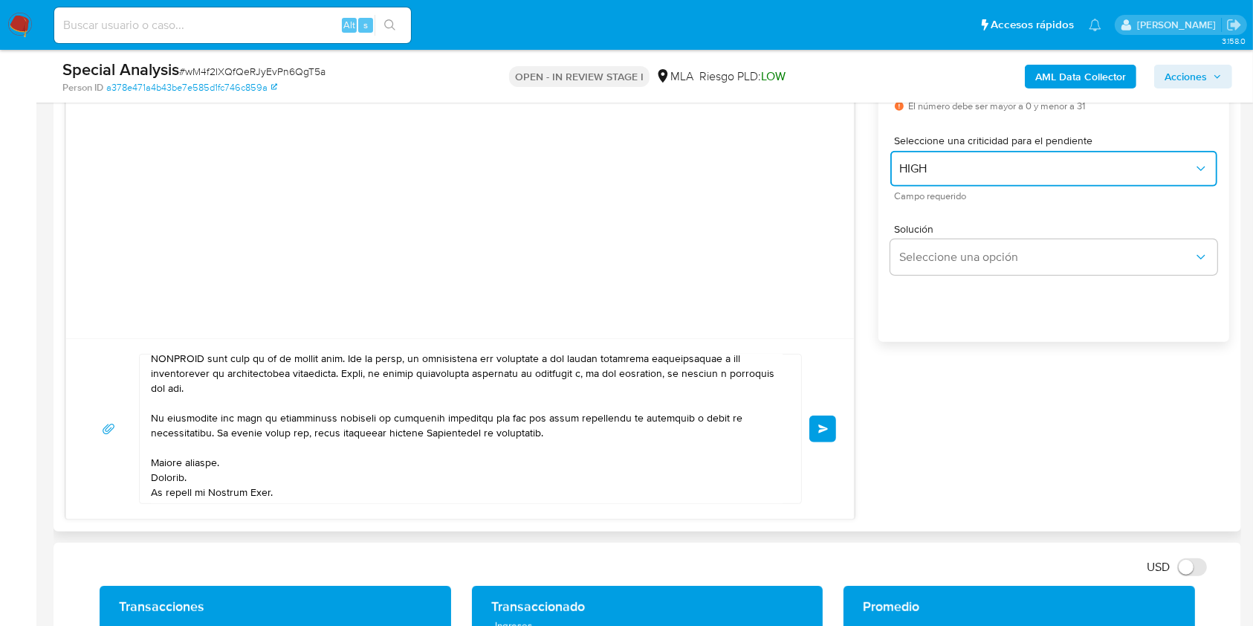
scroll to position [333, 0]
click at [824, 428] on span "Enviar" at bounding box center [824, 429] width 10 height 9
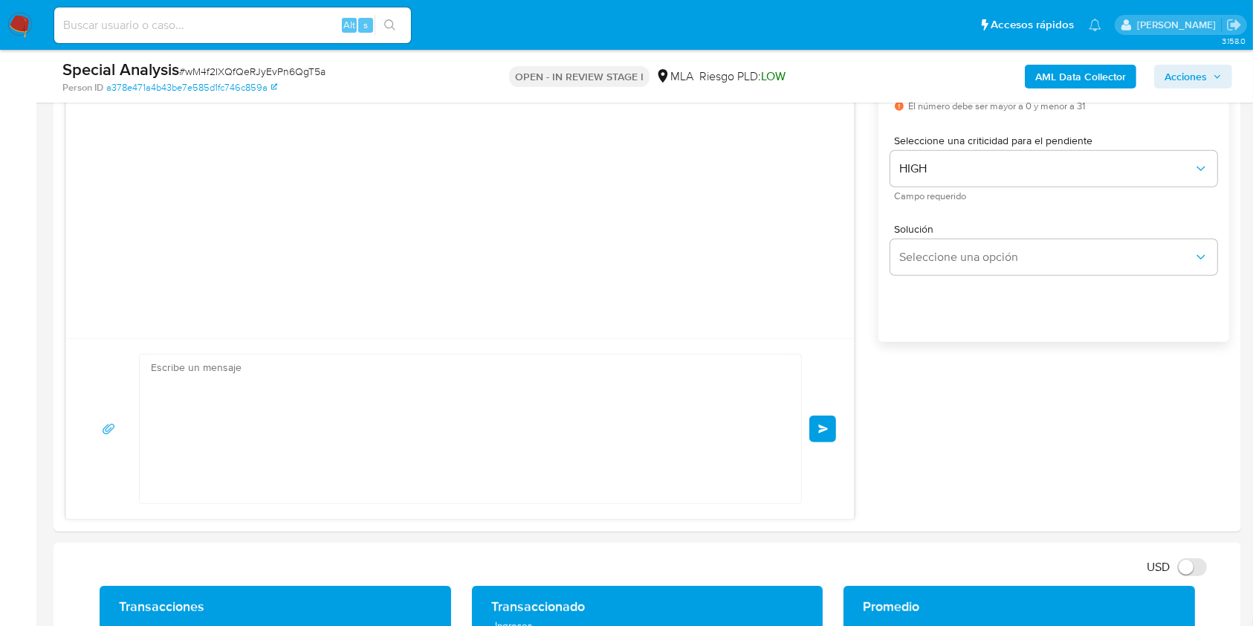
scroll to position [365, 0]
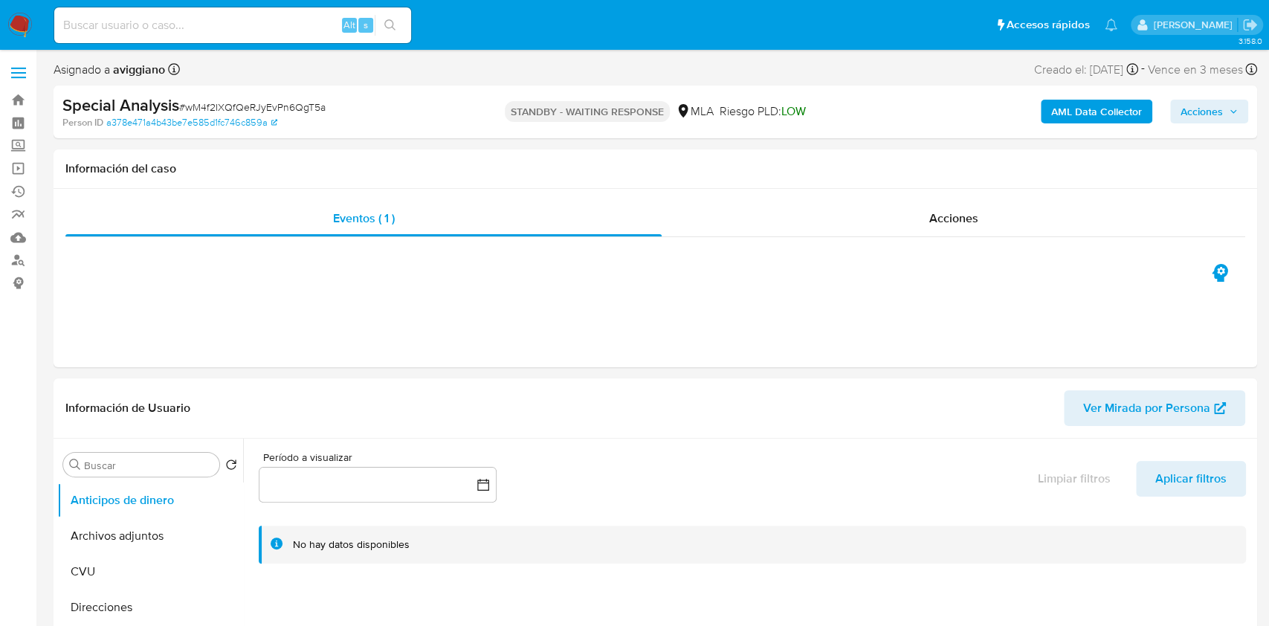
select select "10"
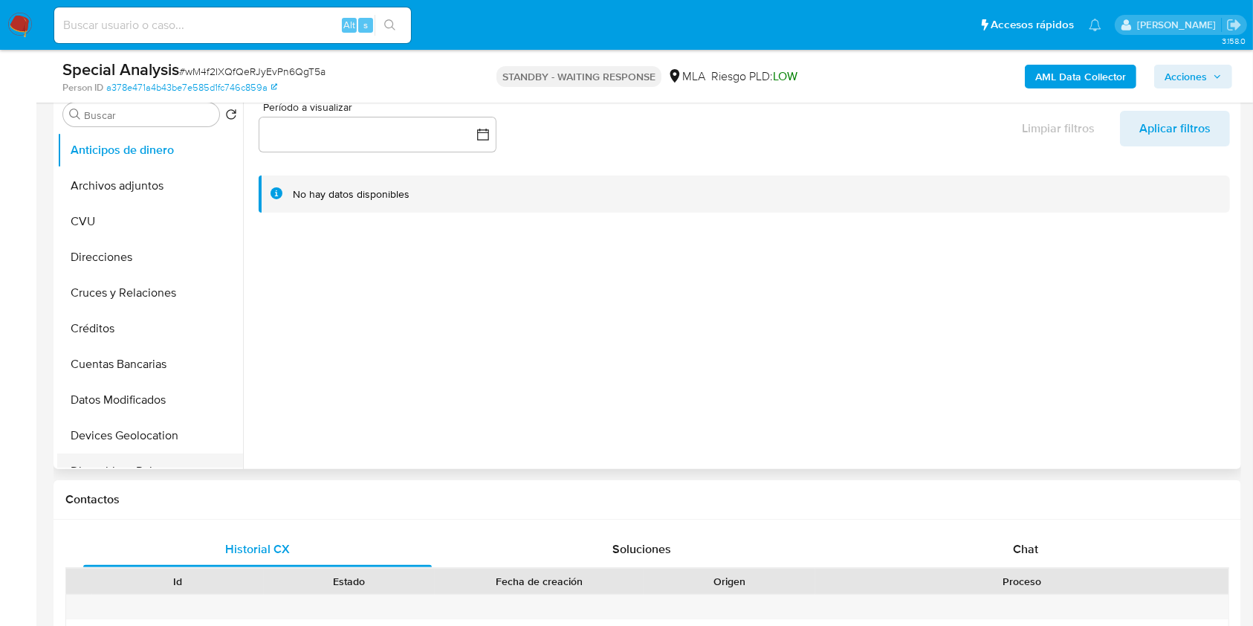
scroll to position [198, 0]
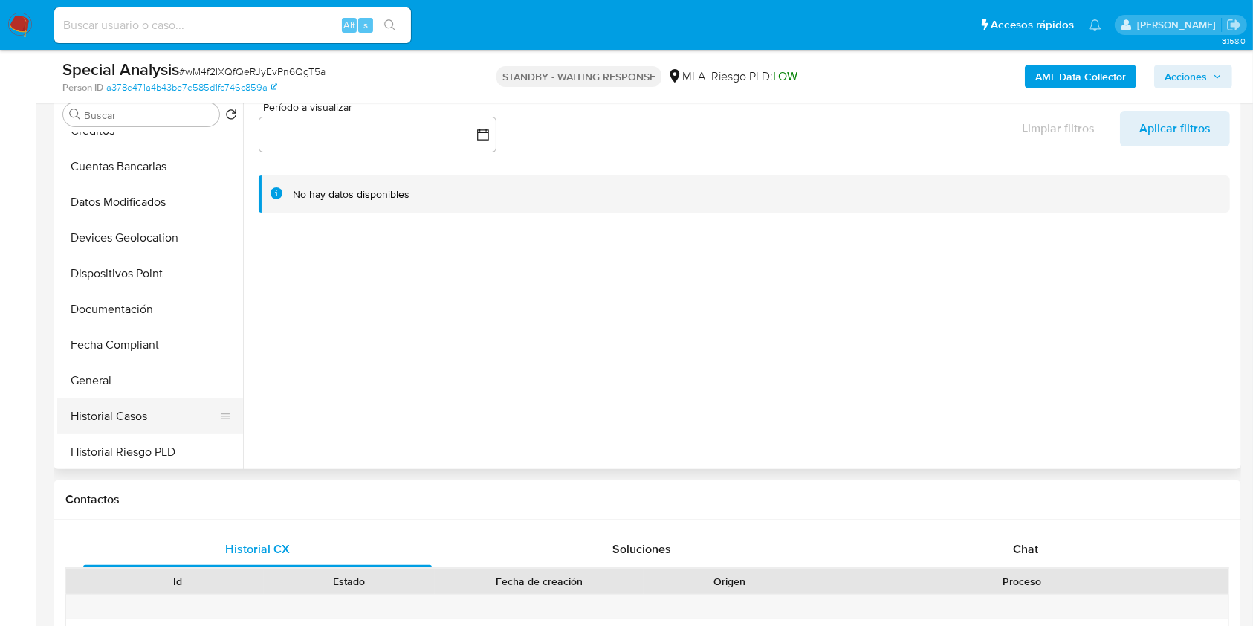
drag, startPoint x: 118, startPoint y: 409, endPoint x: 143, endPoint y: 412, distance: 24.7
click at [118, 410] on button "Historial Casos" at bounding box center [144, 416] width 174 height 36
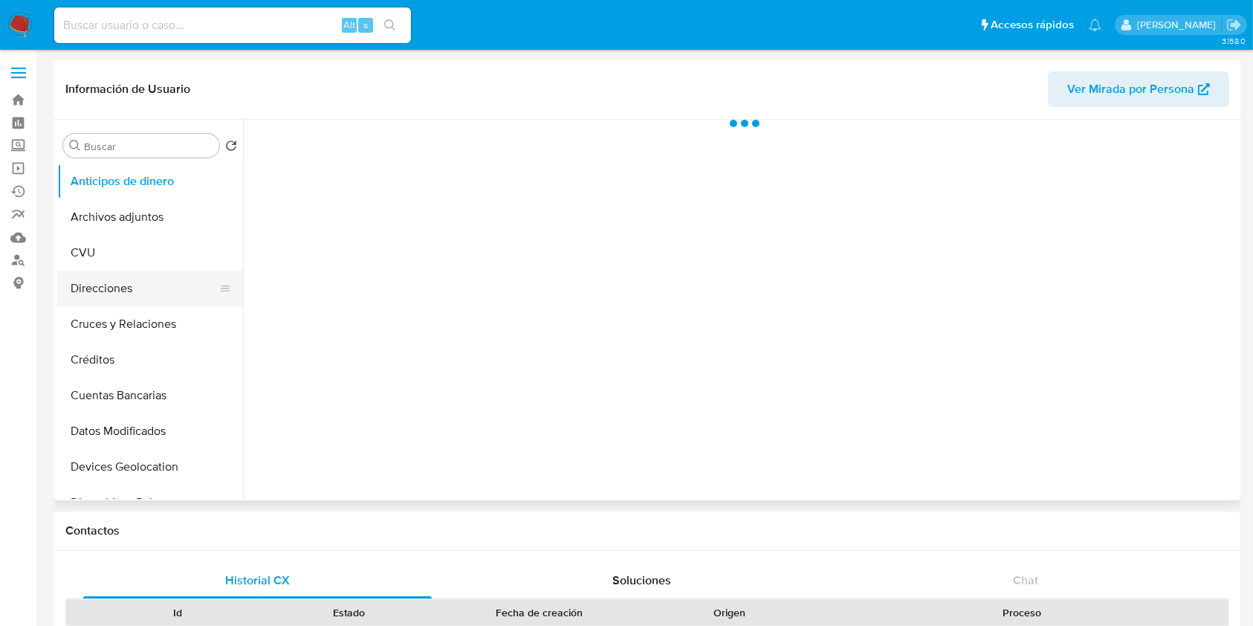
scroll to position [198, 0]
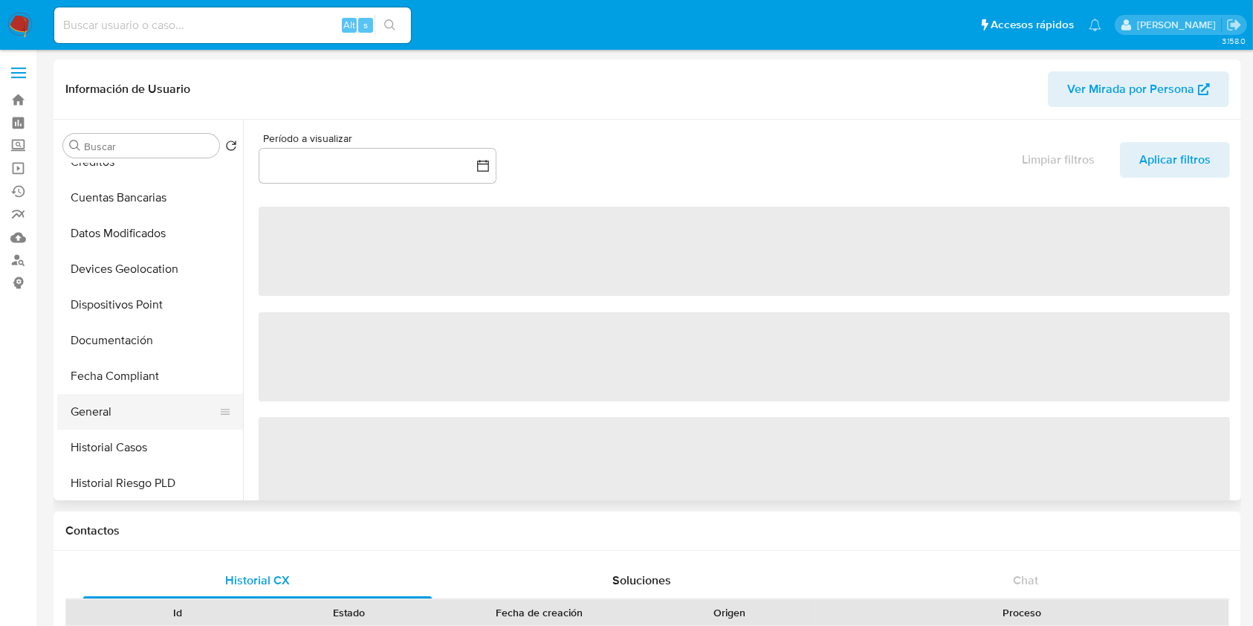
select select "10"
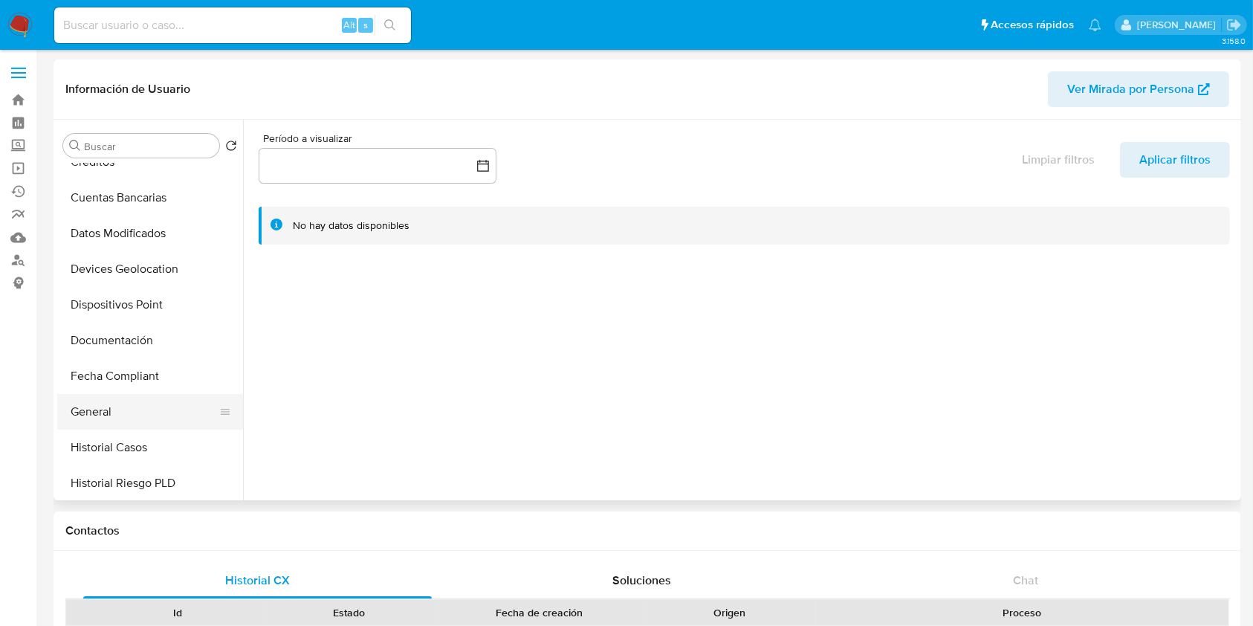
click at [141, 408] on button "General" at bounding box center [144, 412] width 174 height 36
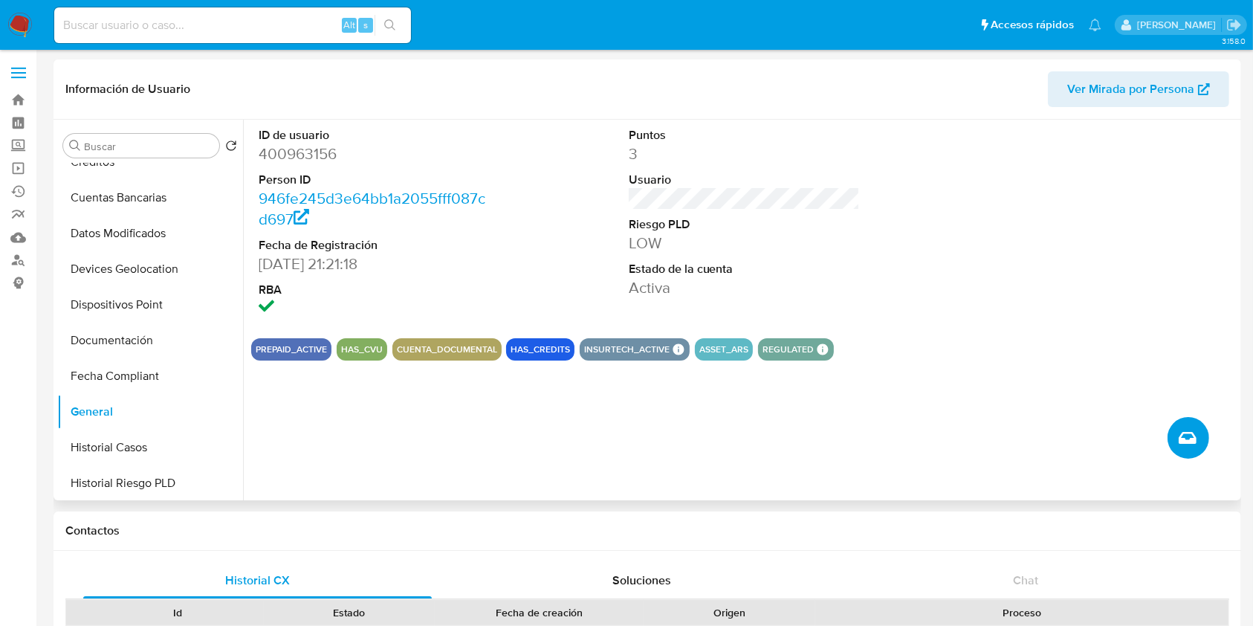
click at [1190, 432] on icon "Crear caso manual" at bounding box center [1188, 438] width 18 height 12
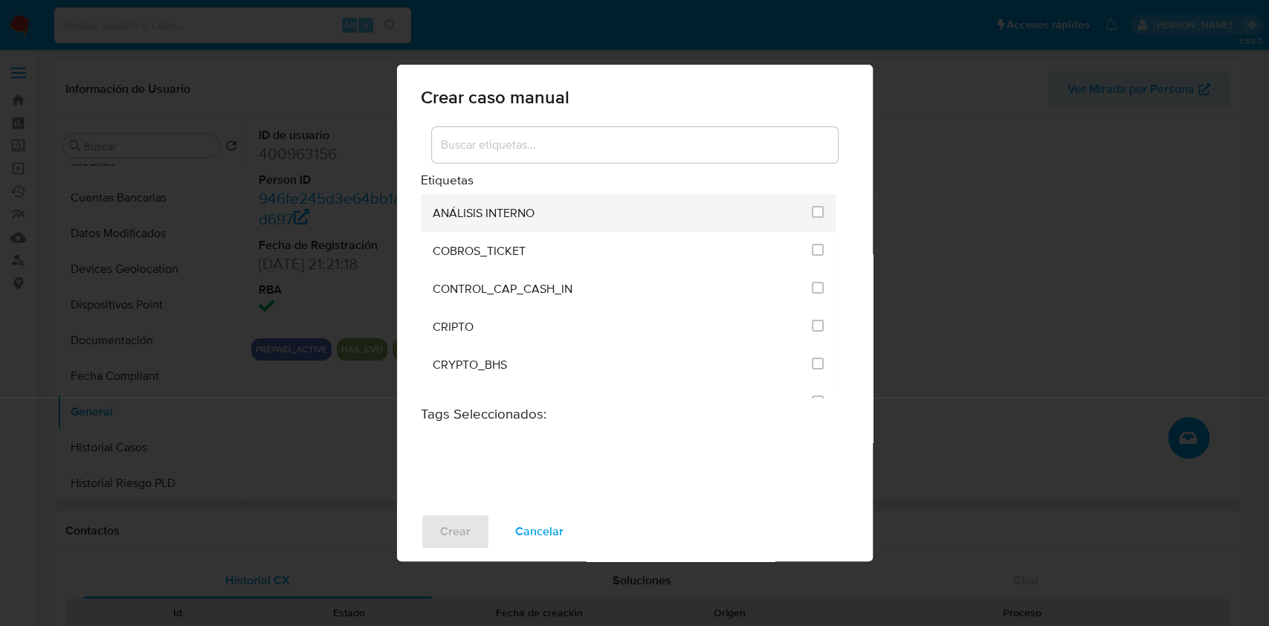
click at [804, 209] on li "ANÁLISIS INTERNO" at bounding box center [629, 213] width 416 height 38
click at [815, 213] on input "1887" at bounding box center [818, 212] width 12 height 12
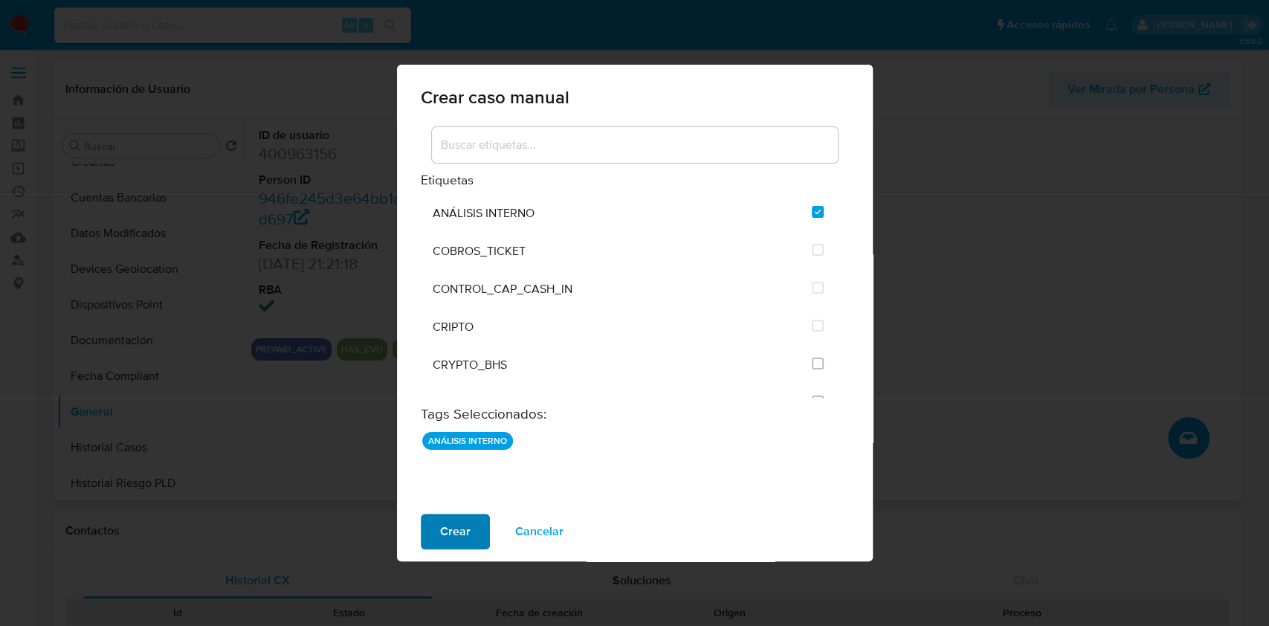
click at [444, 535] on span "Crear" at bounding box center [455, 531] width 30 height 33
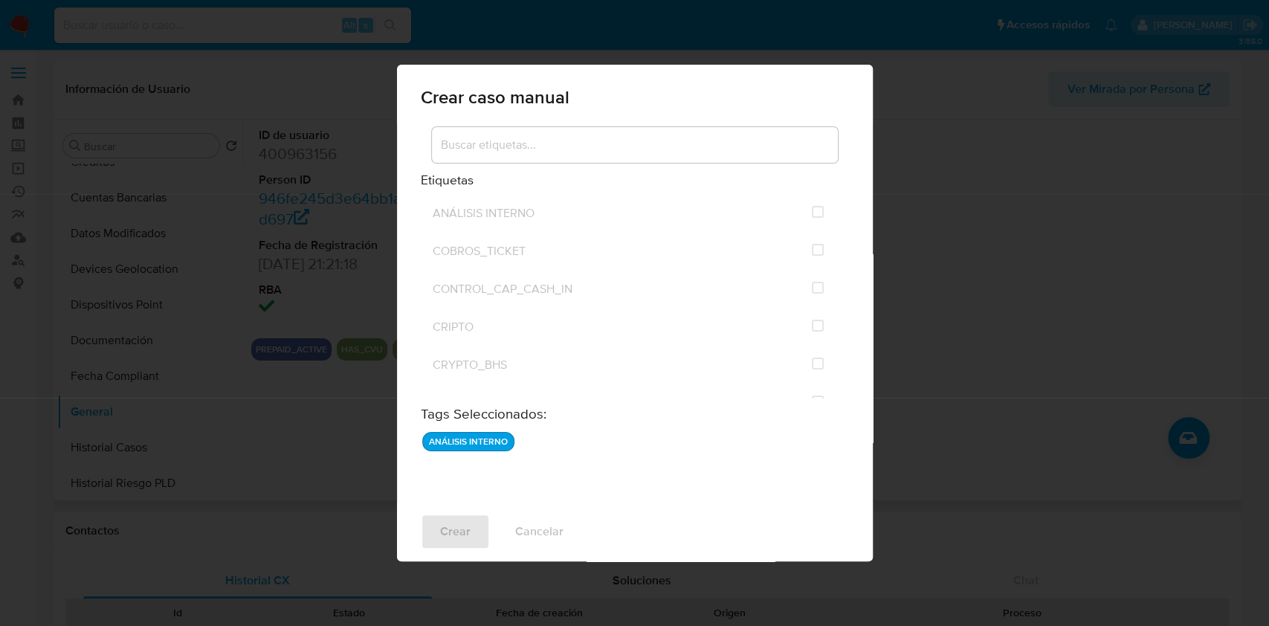
checkbox input "false"
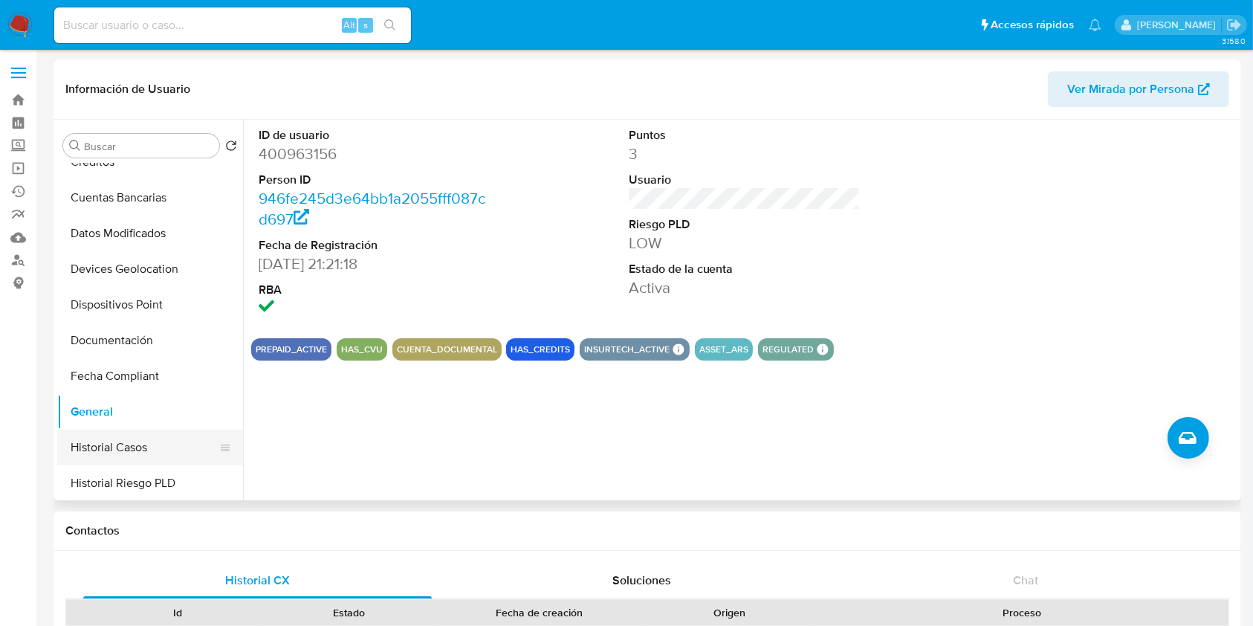
click at [148, 451] on button "Historial Casos" at bounding box center [144, 448] width 174 height 36
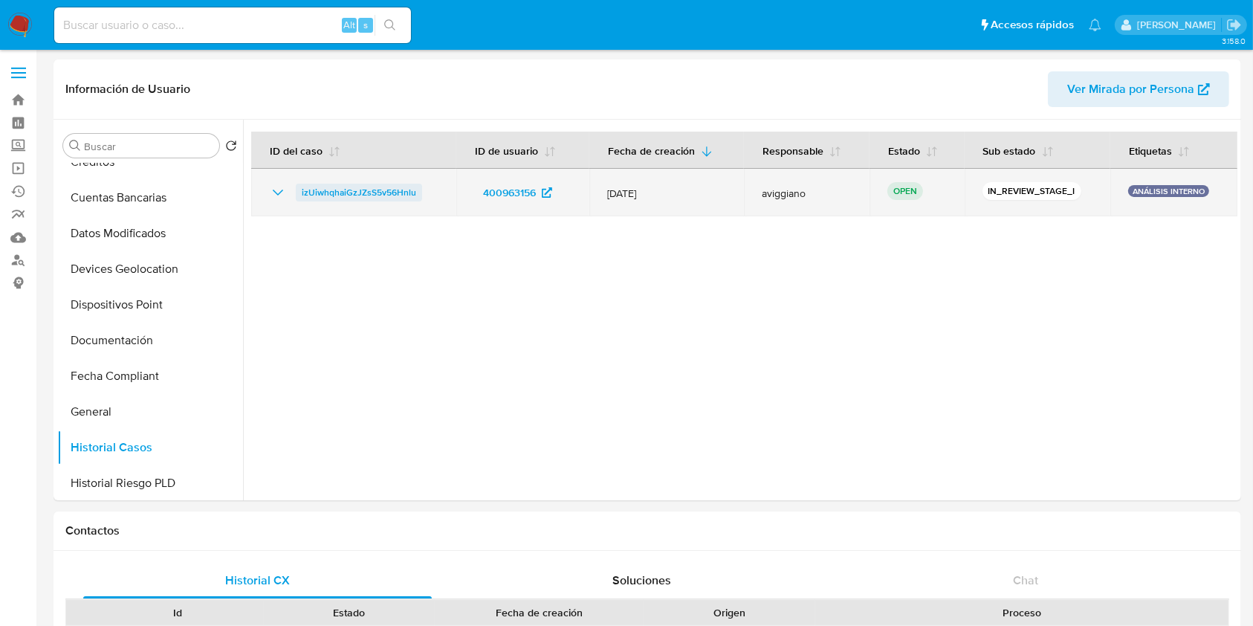
click at [395, 199] on span "izUiwhqhaiGzJZsS5v56Hnlu" at bounding box center [359, 193] width 114 height 18
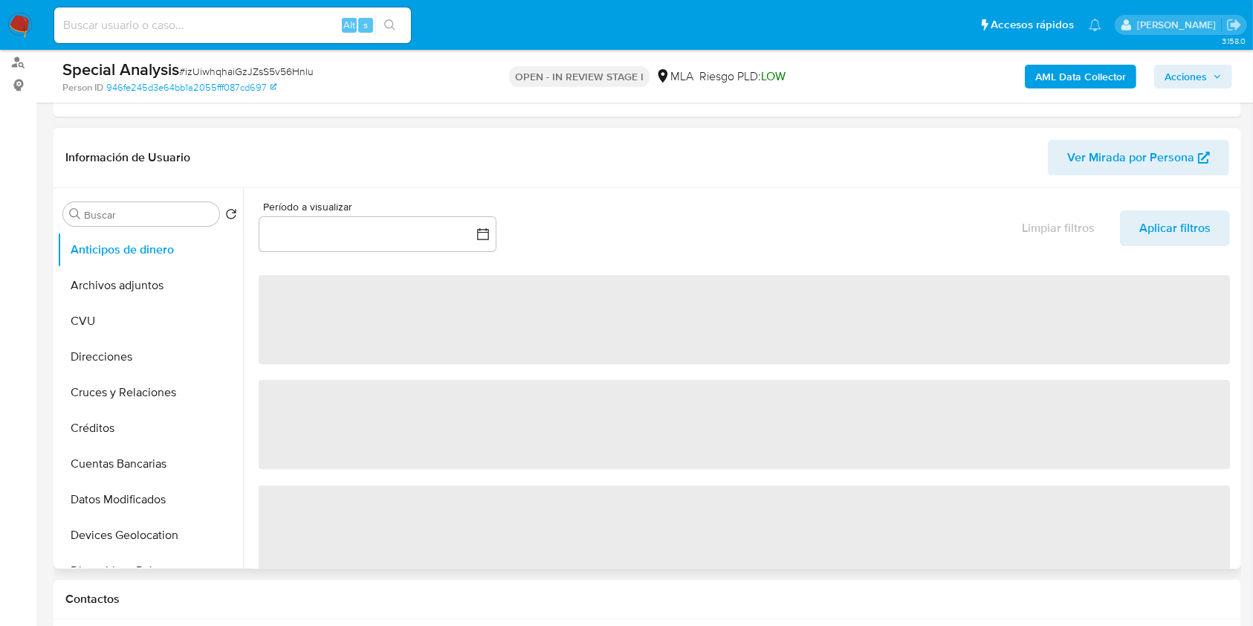
select select "10"
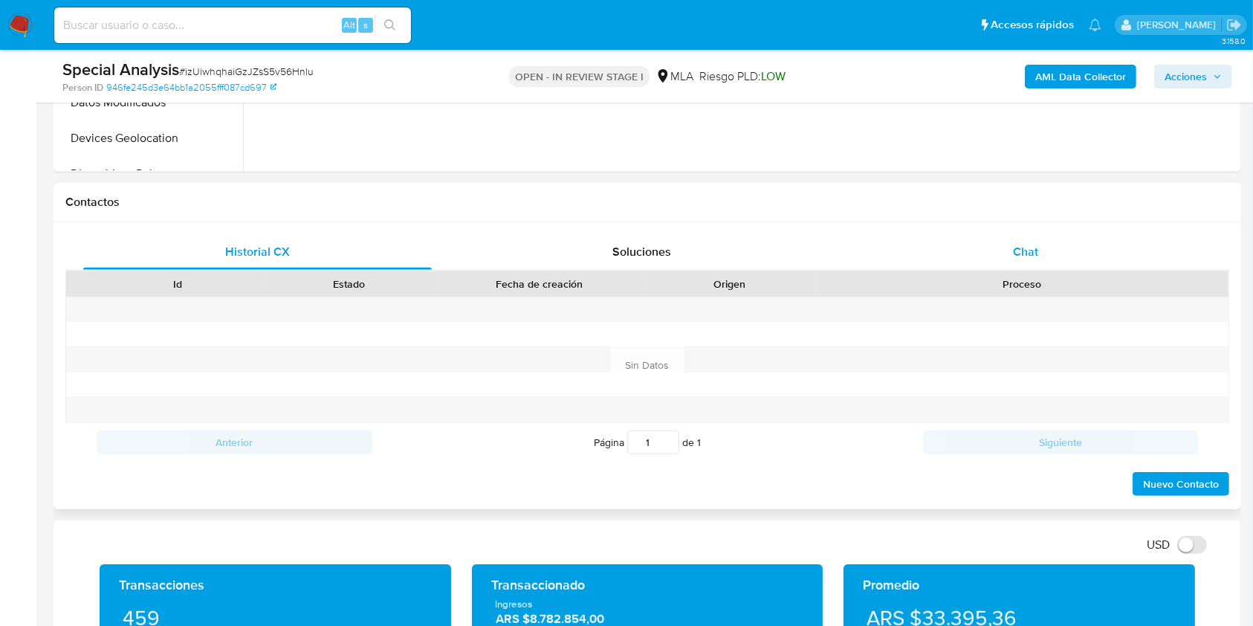
click at [1054, 268] on div "Chat" at bounding box center [1026, 252] width 349 height 36
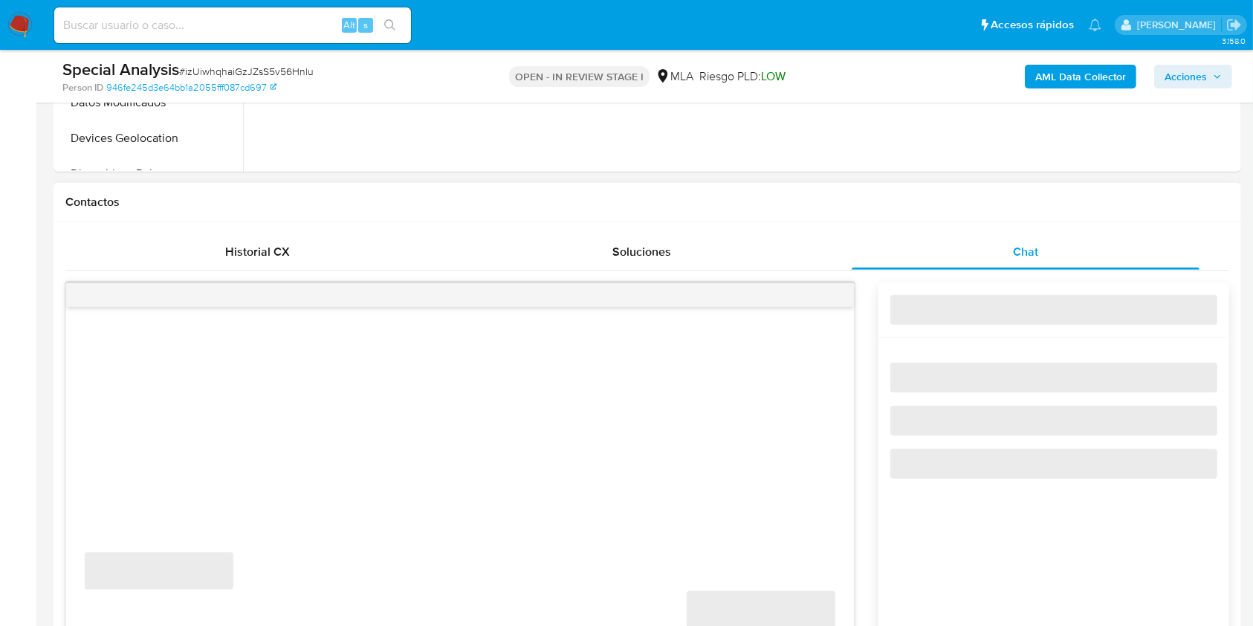
scroll to position [793, 0]
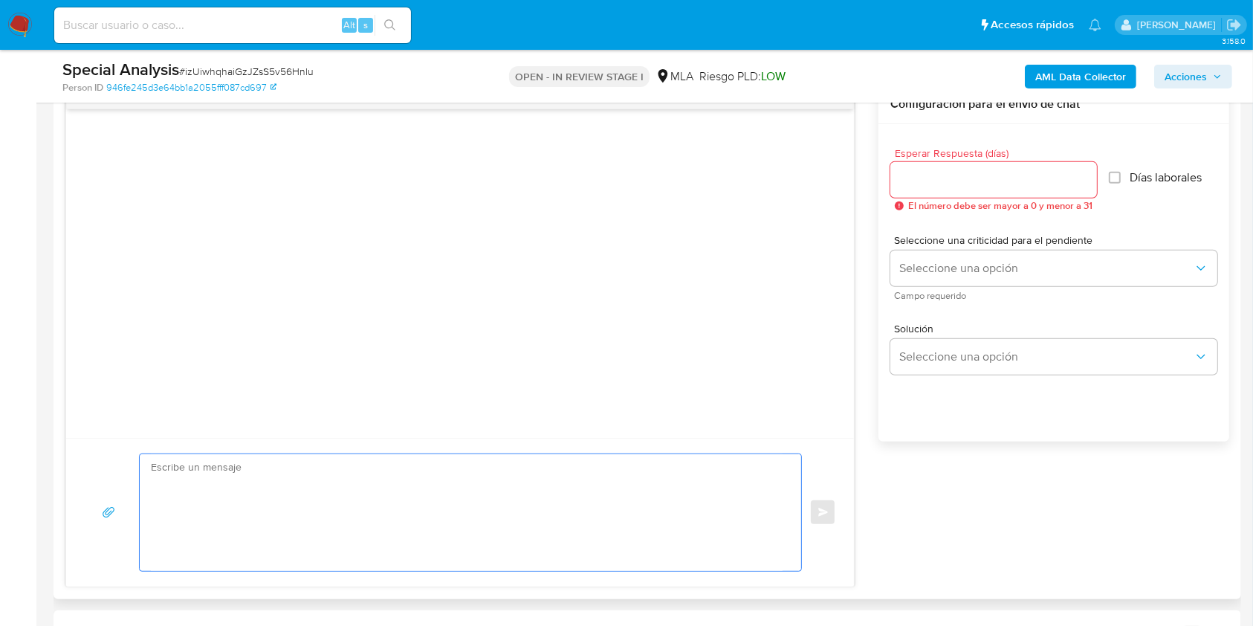
paste textarea "Lore, Ips dolorsitame co ad Elitseddoe 515/3786 te in Utlabo et Doloremagna Ali…"
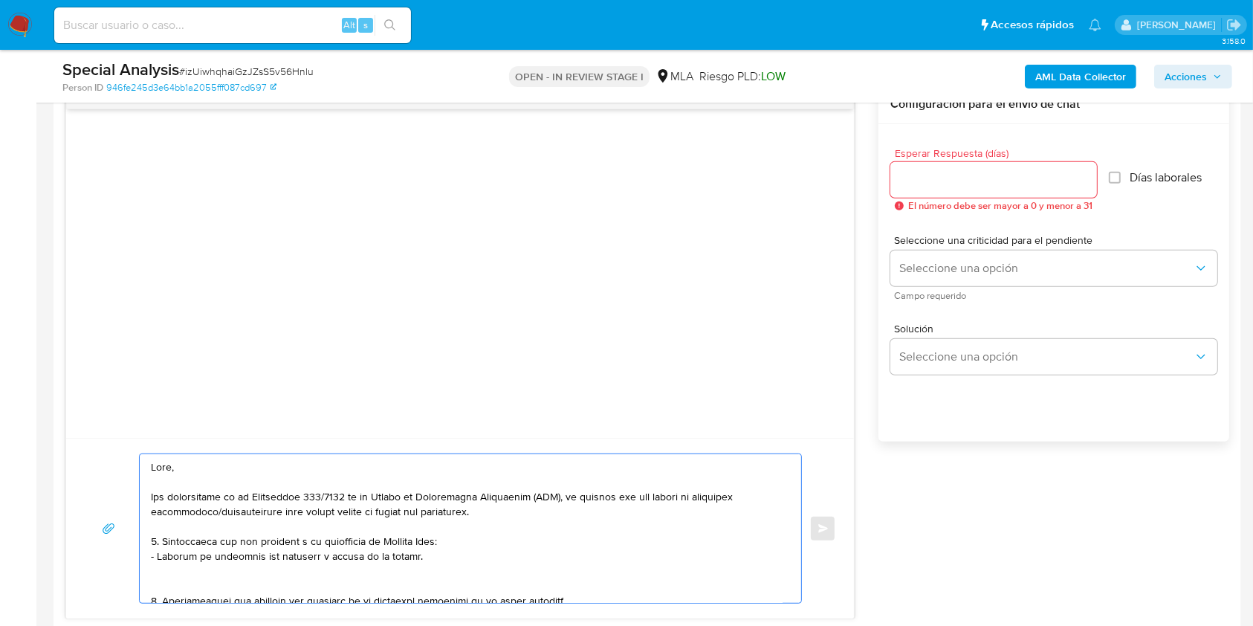
scroll to position [343, 0]
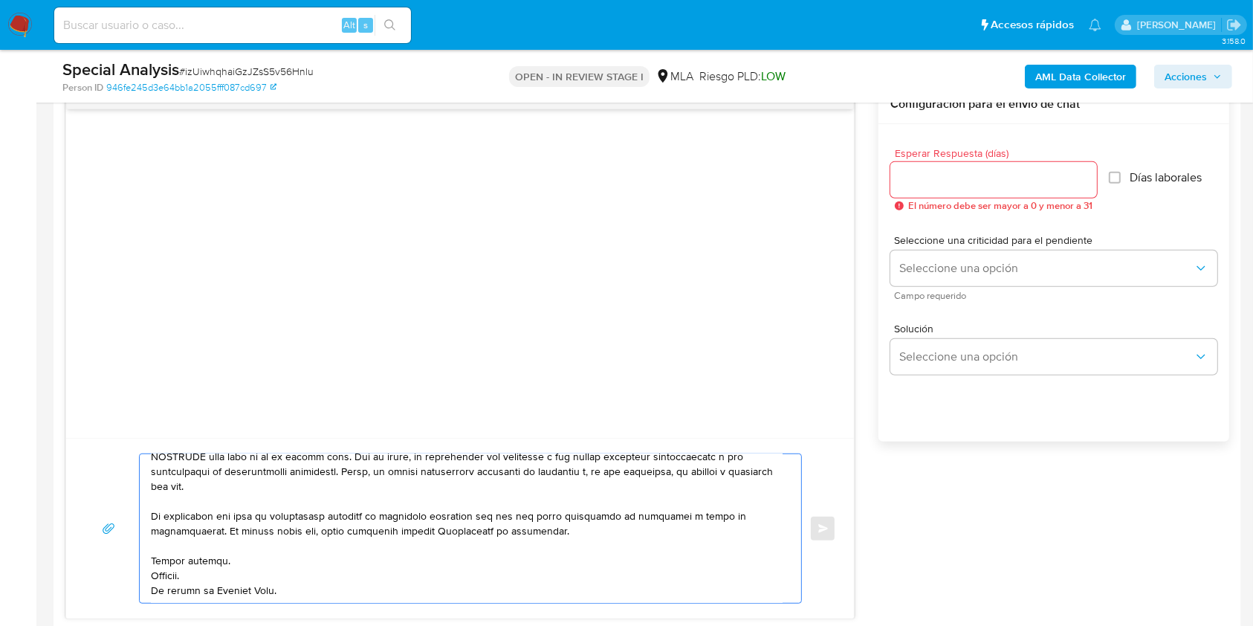
type textarea "Lore, Ips dolorsitame co ad Elitseddoe 515/3786 te in Utlabo et Doloremagna Ali…"
click at [961, 181] on input "Esperar Respuesta (días)" at bounding box center [994, 179] width 207 height 19
type input "3"
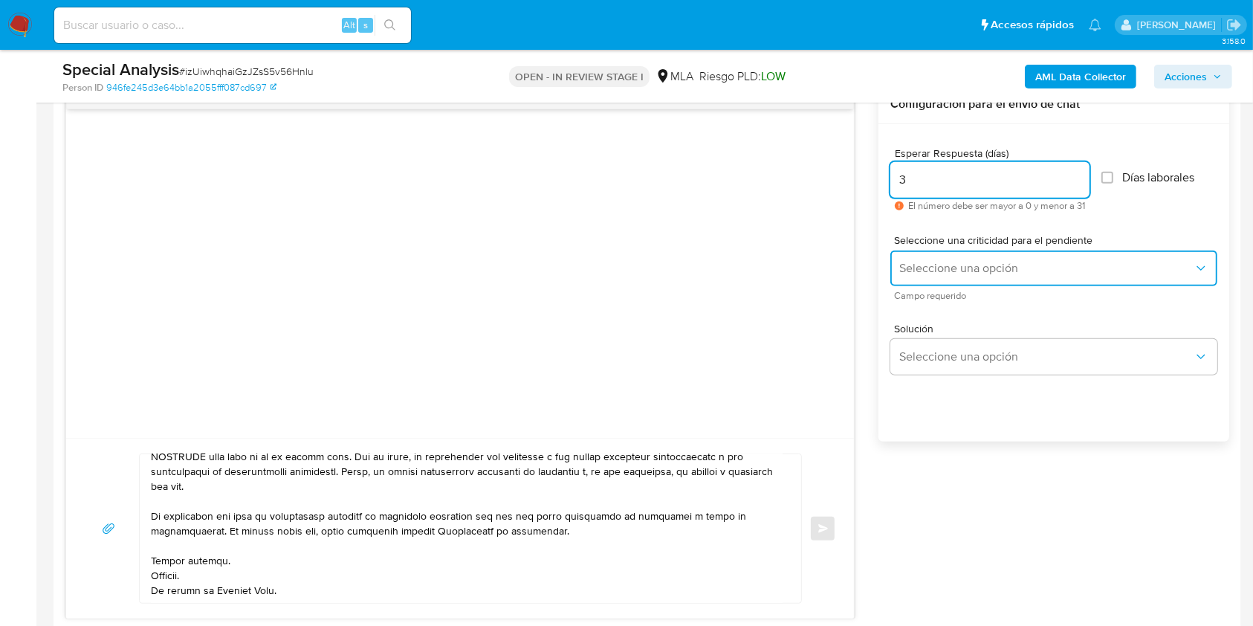
click at [929, 267] on span "Seleccione una opción" at bounding box center [1047, 268] width 294 height 15
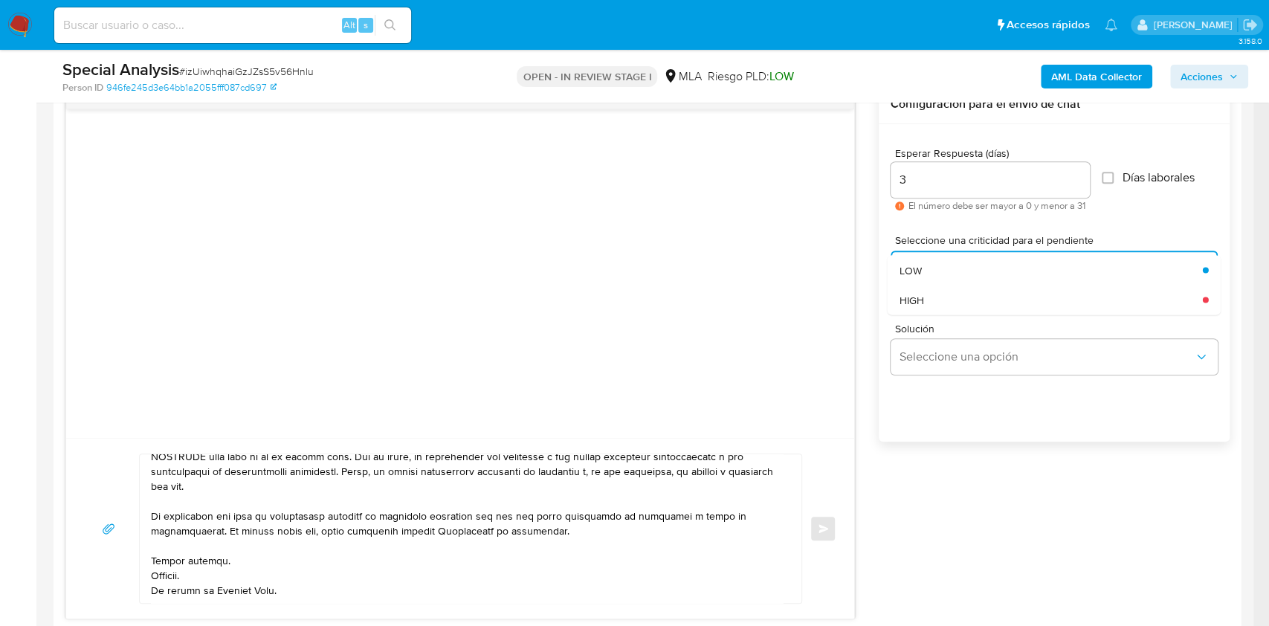
click at [928, 294] on div "HIGH" at bounding box center [1047, 300] width 294 height 30
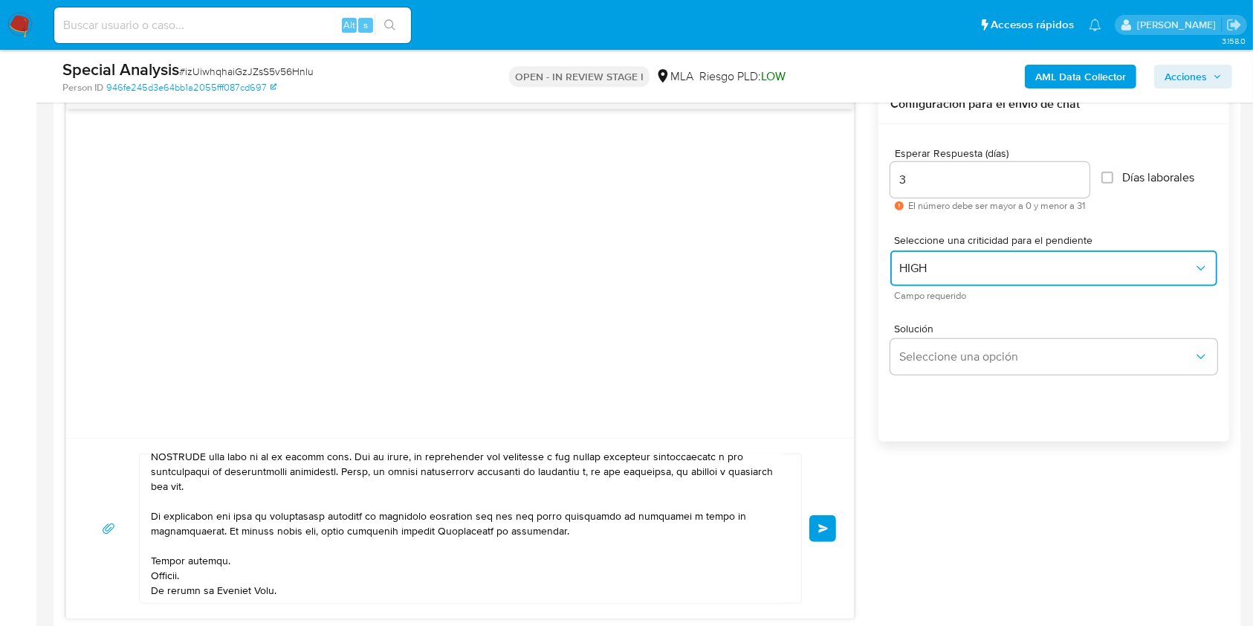
scroll to position [0, 0]
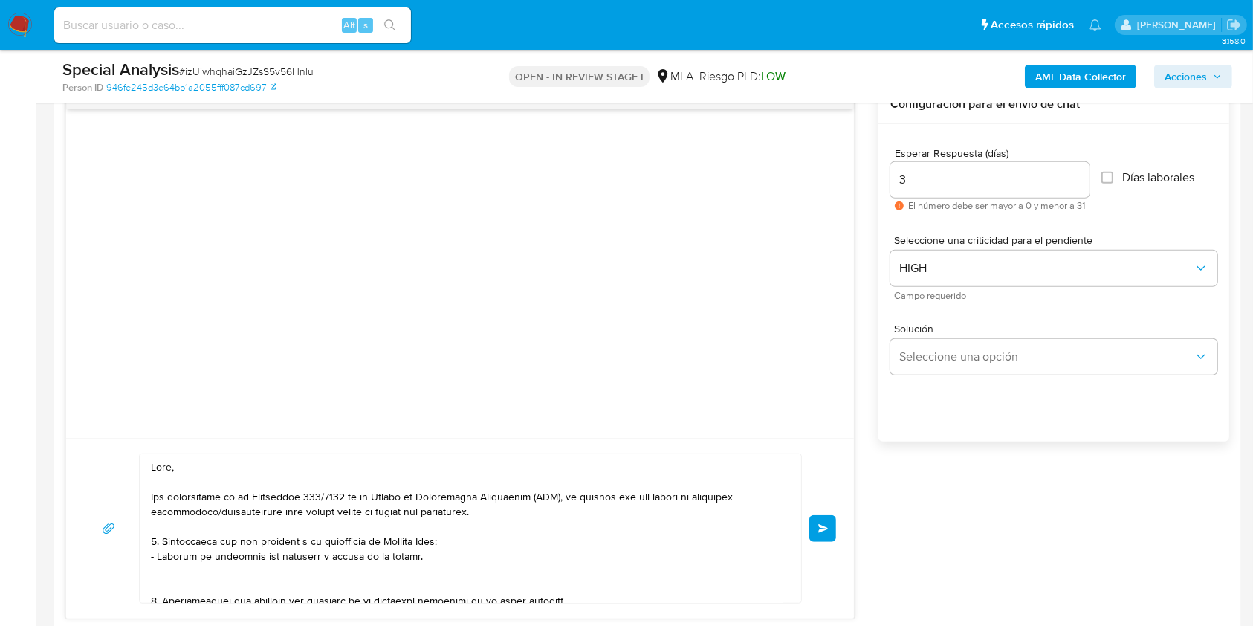
click at [819, 524] on span "Enviar" at bounding box center [824, 528] width 10 height 9
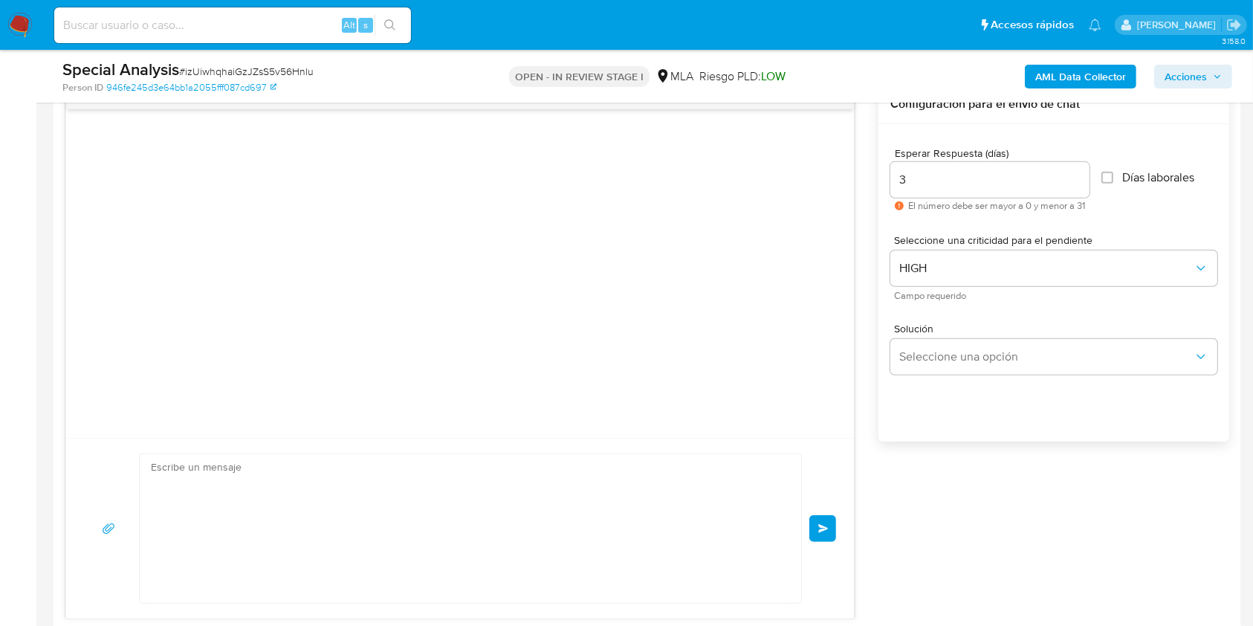
scroll to position [338, 0]
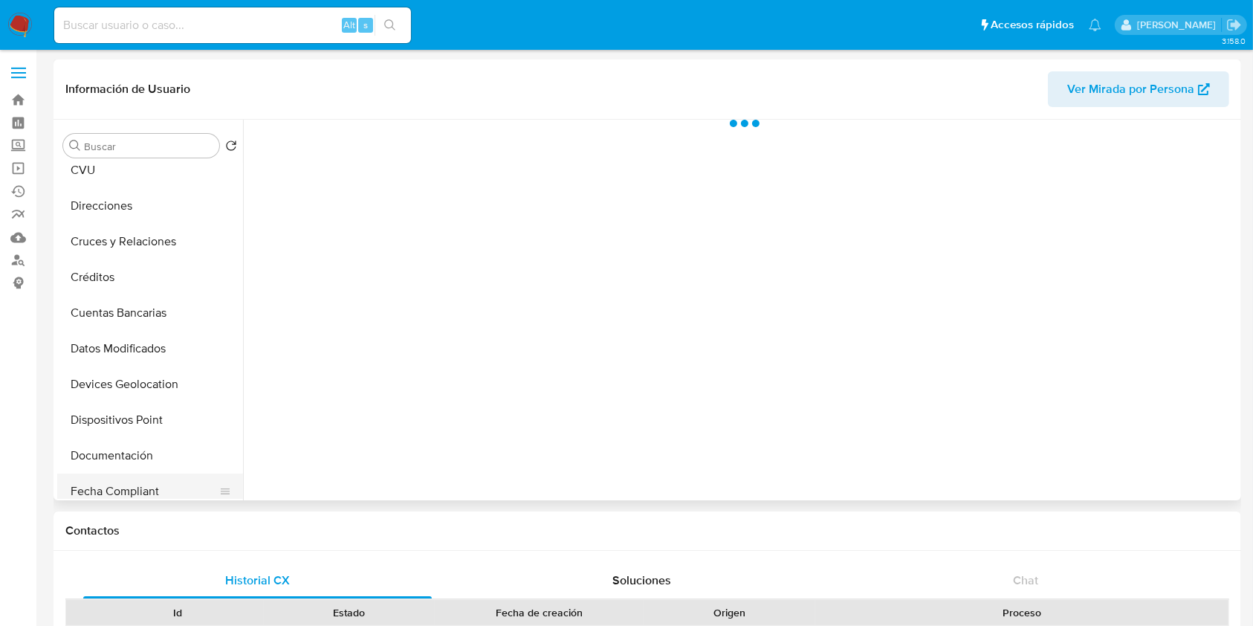
scroll to position [198, 0]
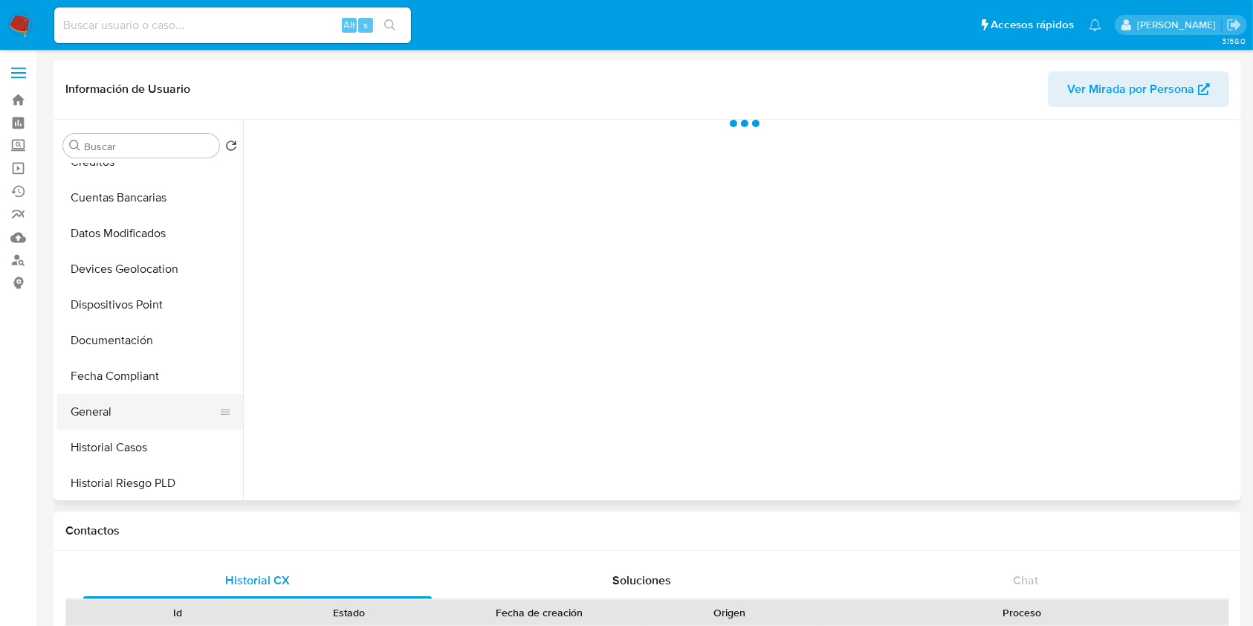
drag, startPoint x: 135, startPoint y: 409, endPoint x: 164, endPoint y: 419, distance: 30.8
click at [135, 409] on button "General" at bounding box center [144, 412] width 174 height 36
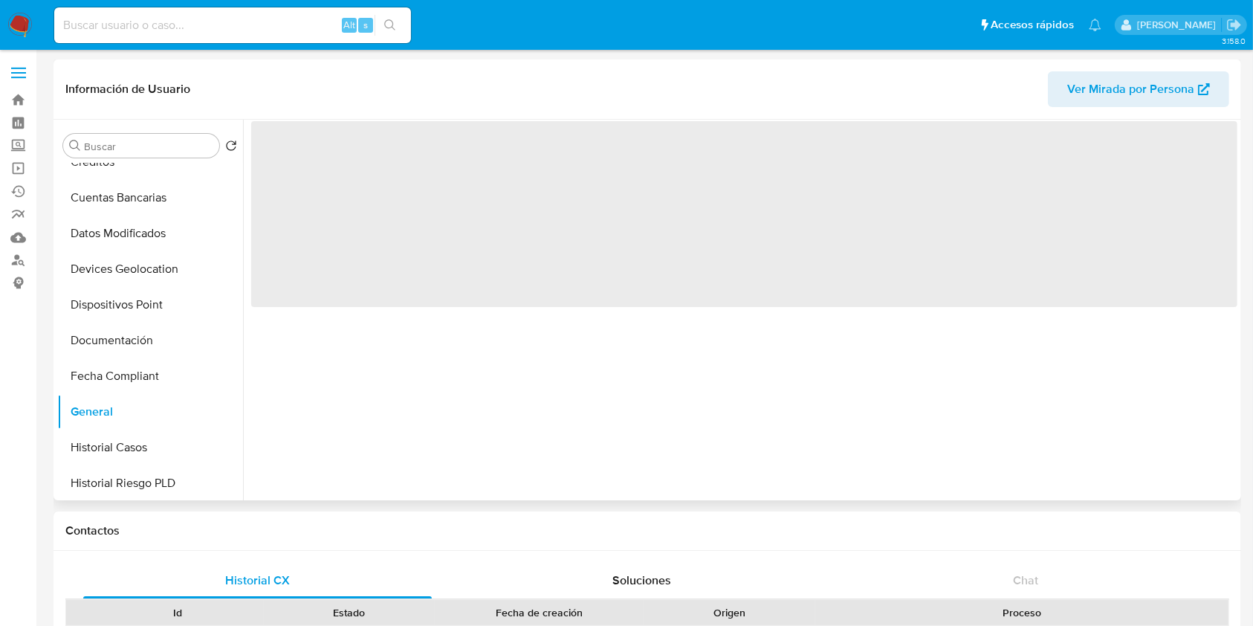
select select "10"
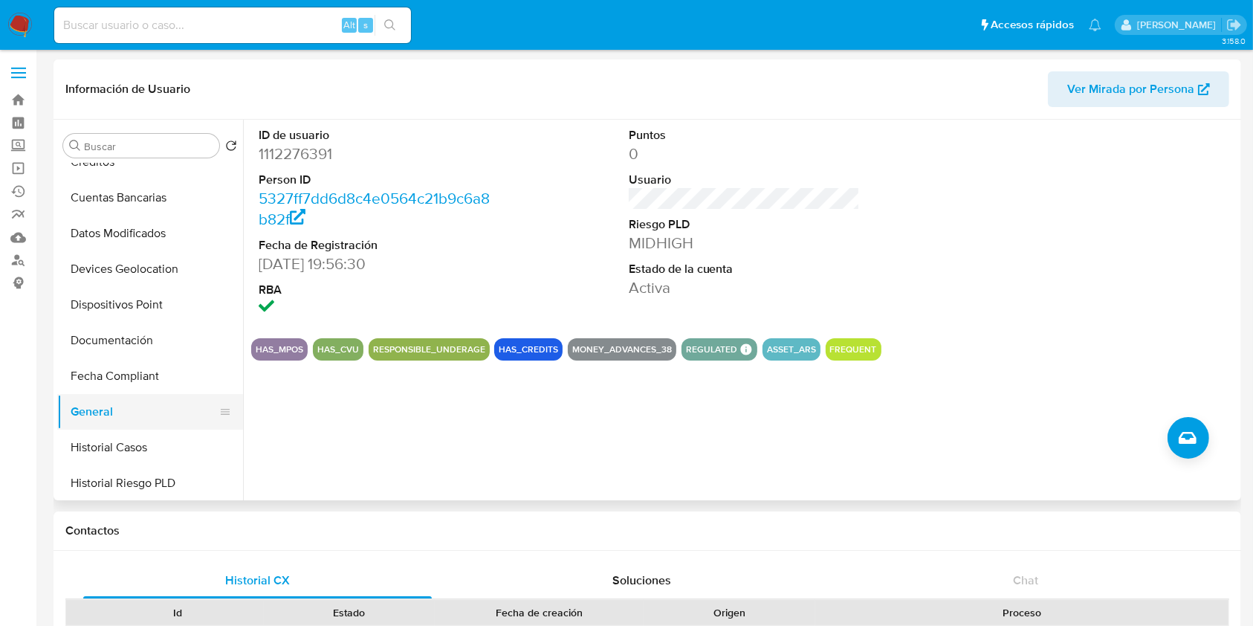
click at [123, 427] on button "General" at bounding box center [144, 412] width 174 height 36
click at [129, 437] on button "Historial Casos" at bounding box center [144, 448] width 174 height 36
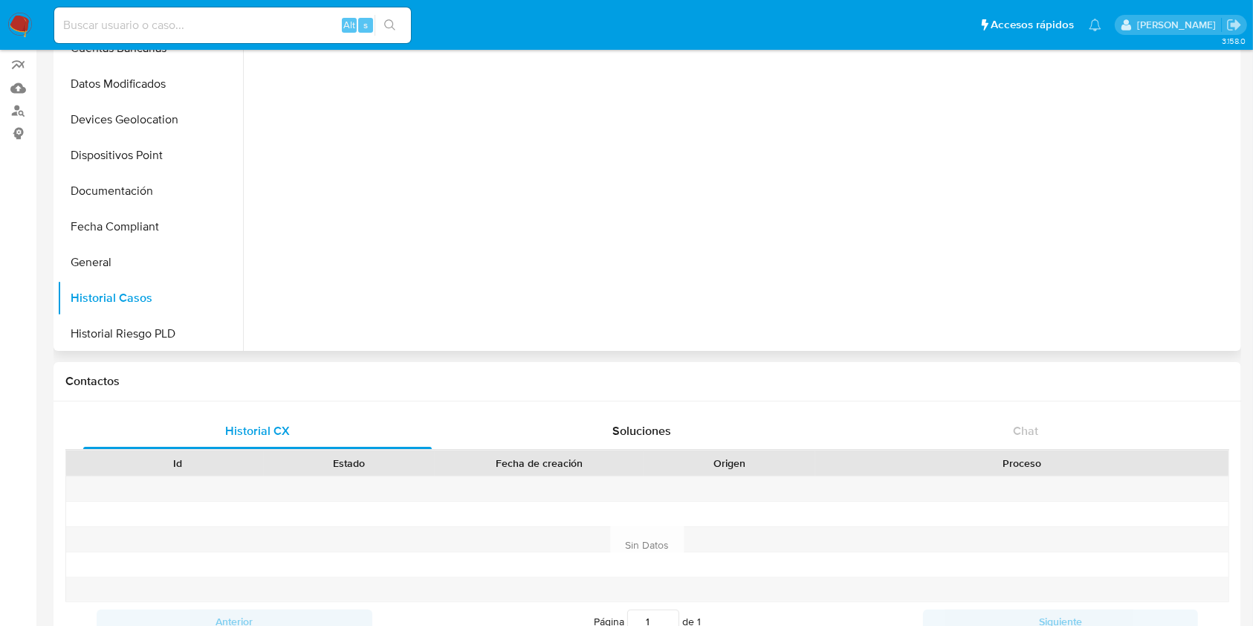
scroll to position [0, 0]
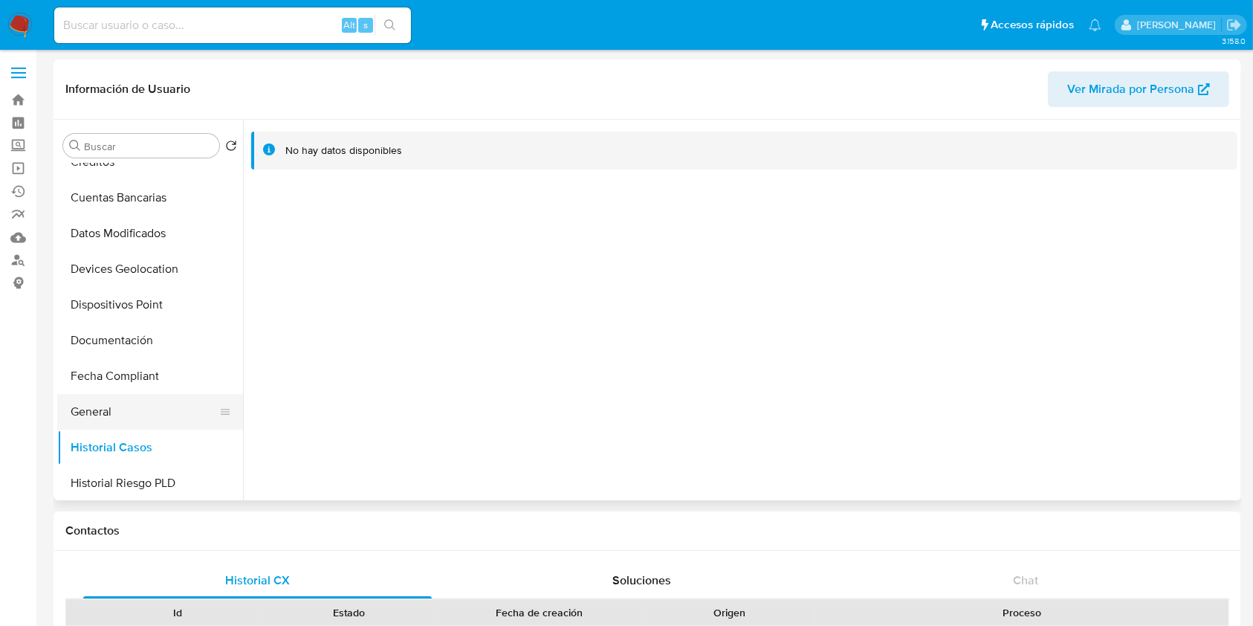
click at [149, 405] on button "General" at bounding box center [144, 412] width 174 height 36
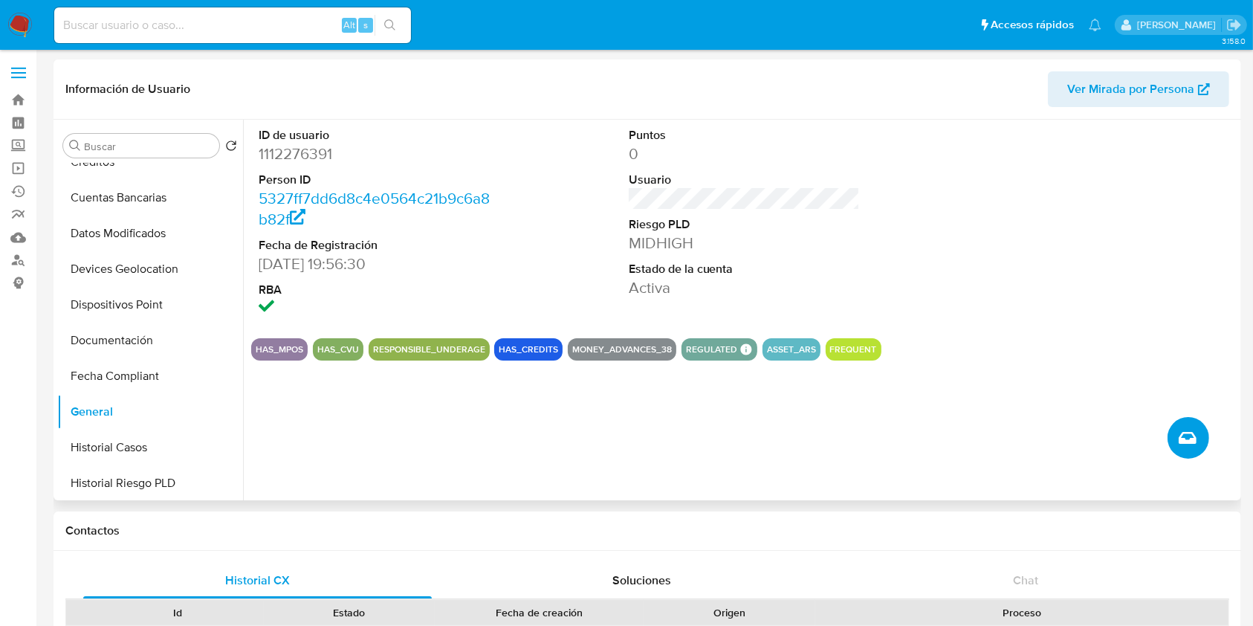
click at [1179, 439] on icon "Crear caso manual" at bounding box center [1188, 438] width 18 height 18
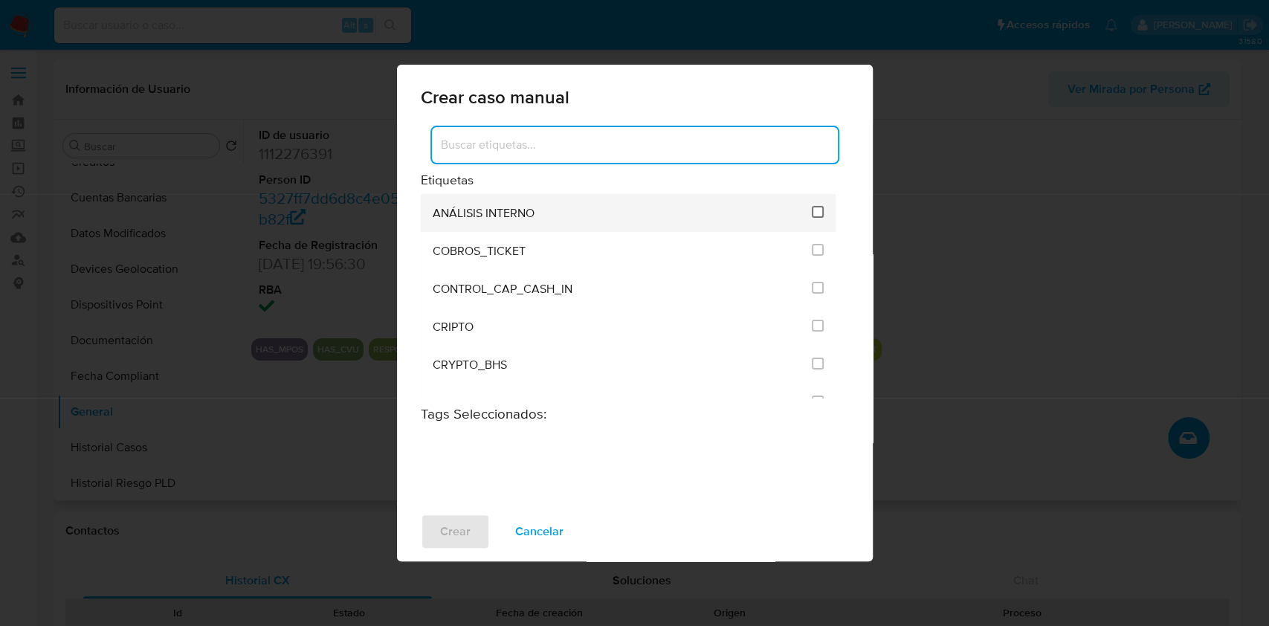
click at [812, 216] on input "1887" at bounding box center [818, 212] width 12 height 12
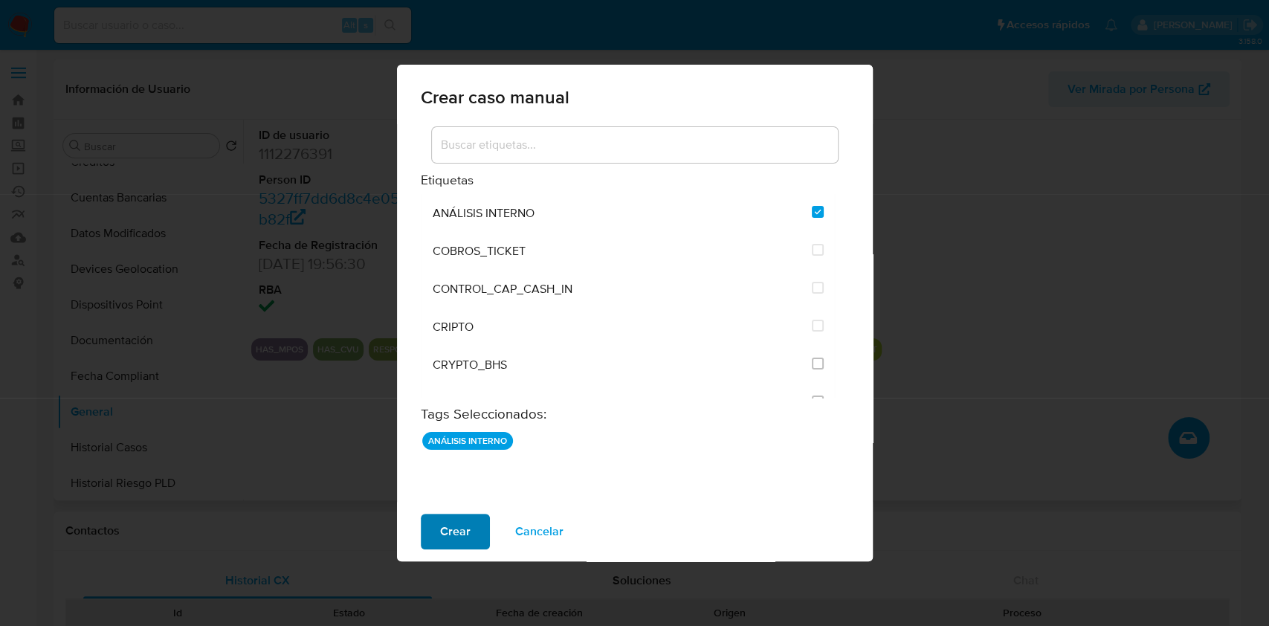
click at [440, 531] on span "Crear" at bounding box center [455, 531] width 30 height 33
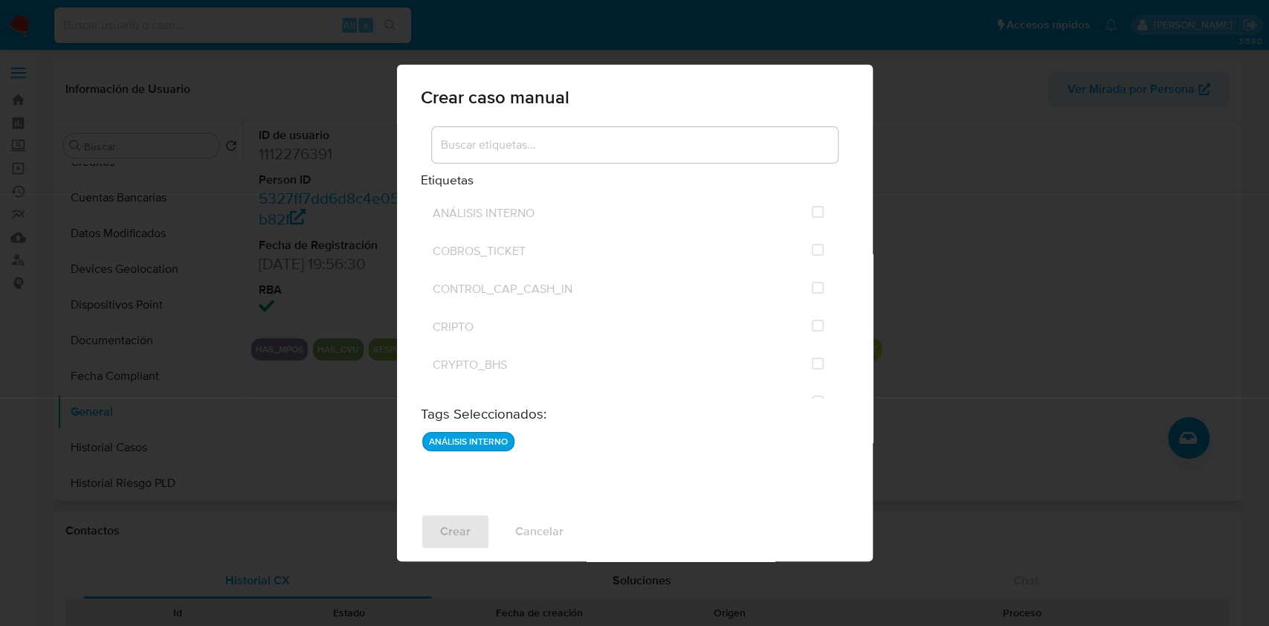
checkbox input "false"
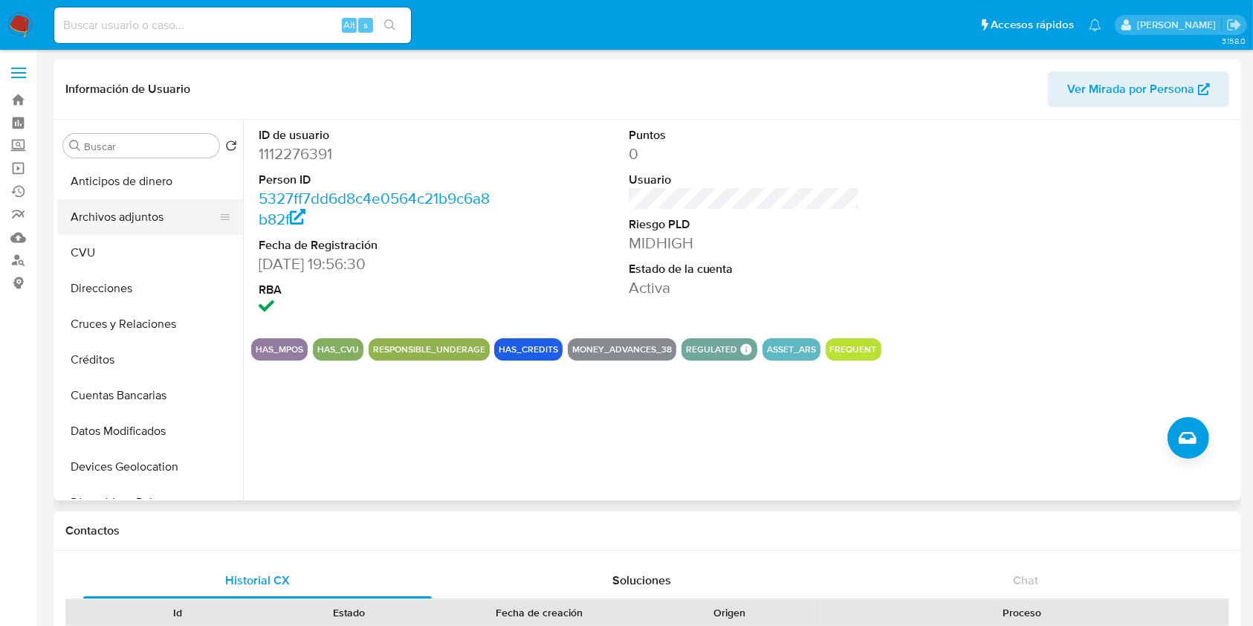
click at [161, 219] on button "Archivos adjuntos" at bounding box center [144, 217] width 174 height 36
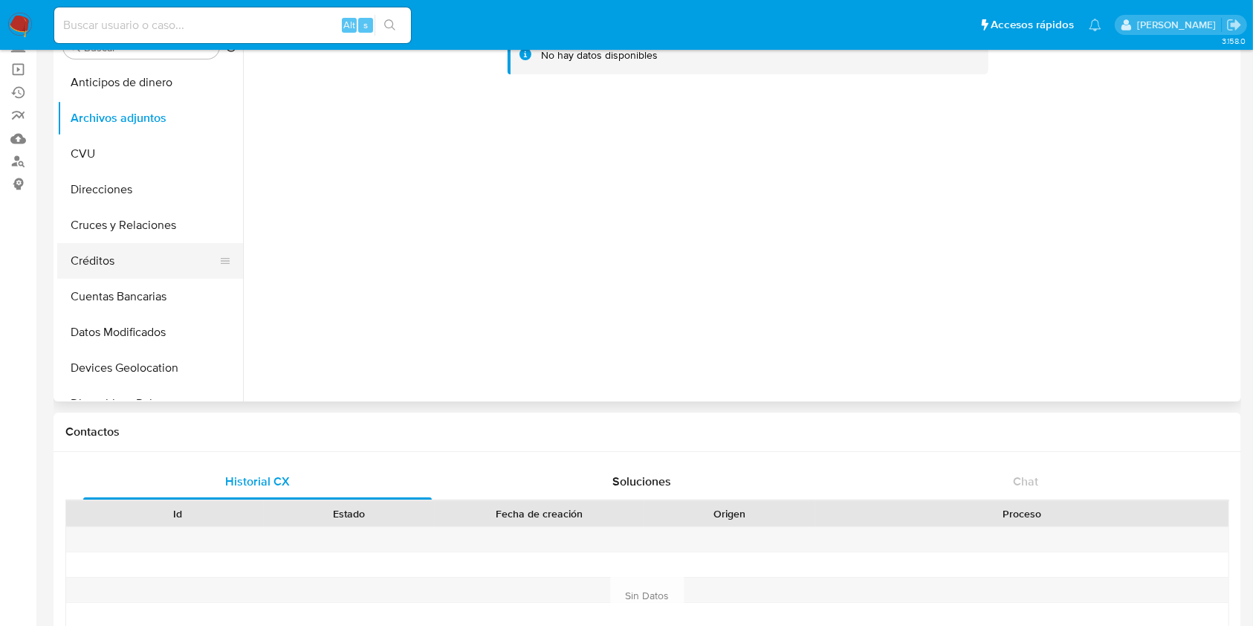
scroll to position [198, 0]
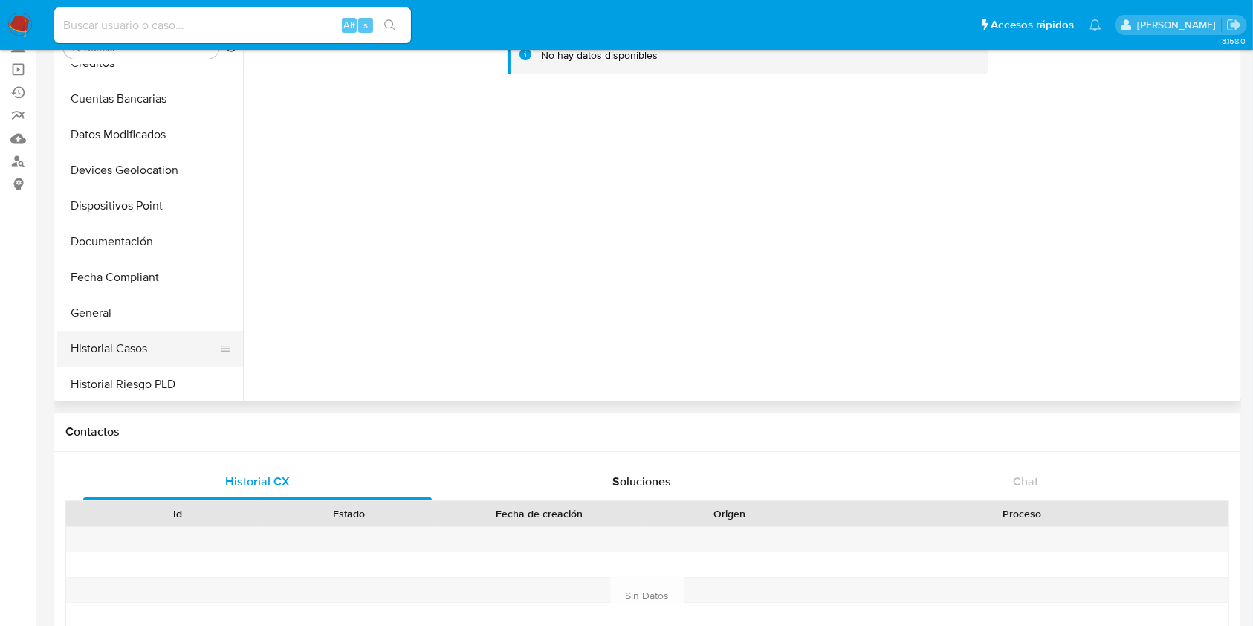
click at [135, 338] on button "Historial Casos" at bounding box center [144, 349] width 174 height 36
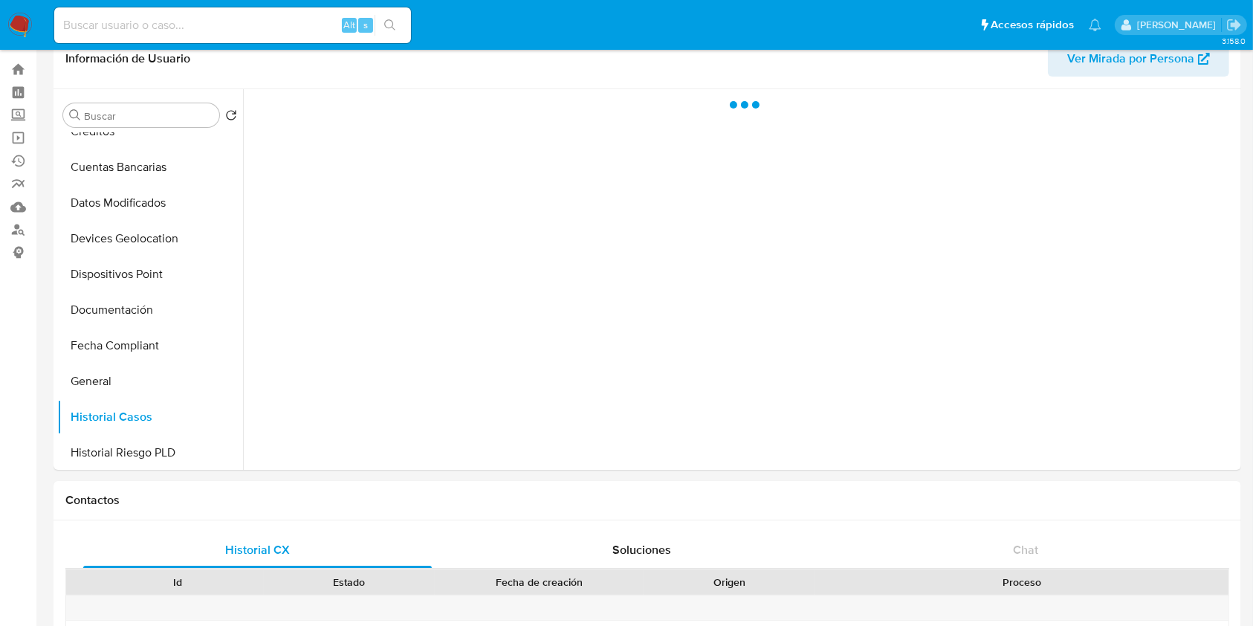
scroll to position [0, 0]
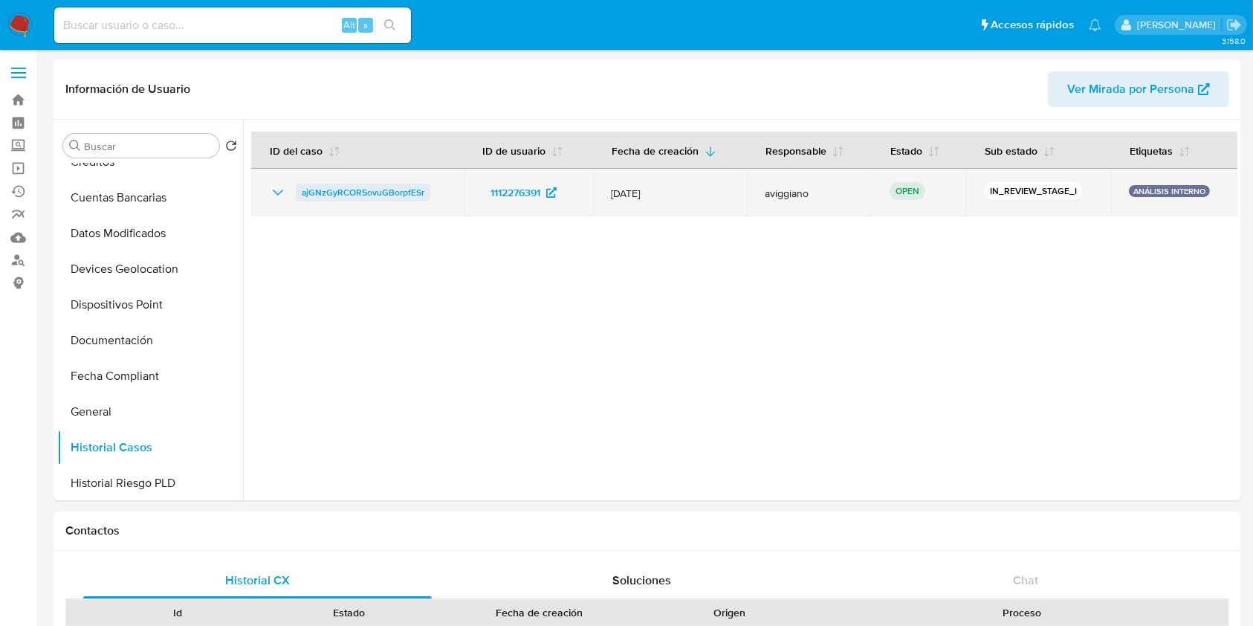
click at [358, 190] on span "ajGNzGyRCOR5ovuGBorpfESr" at bounding box center [363, 193] width 123 height 18
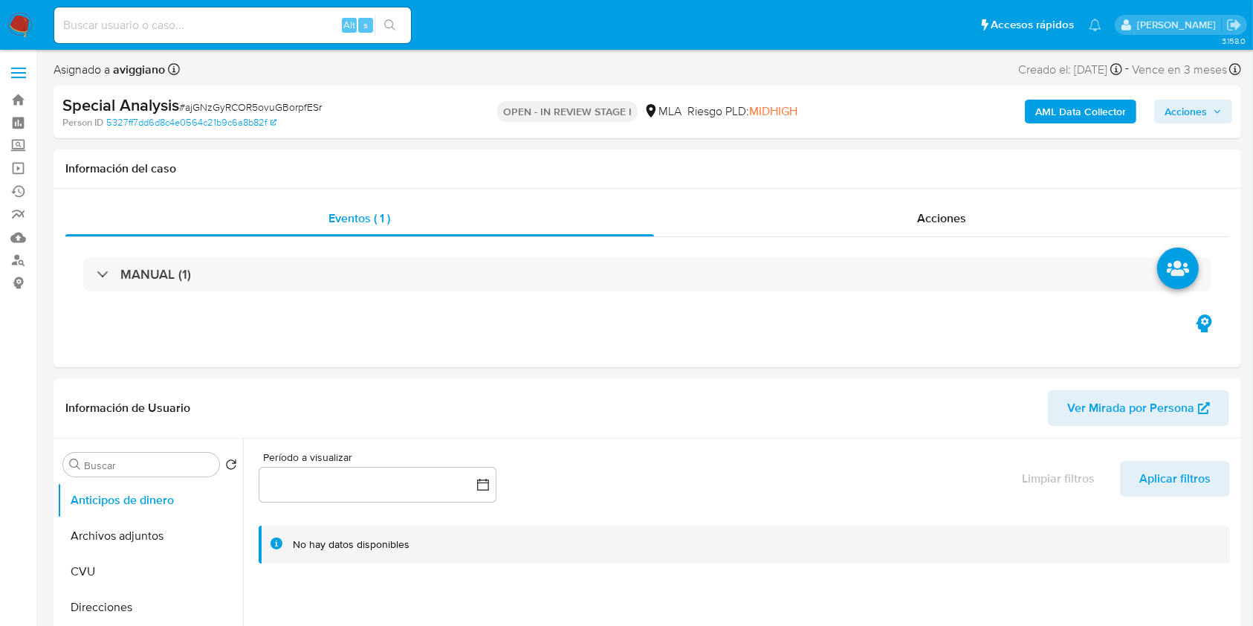
select select "10"
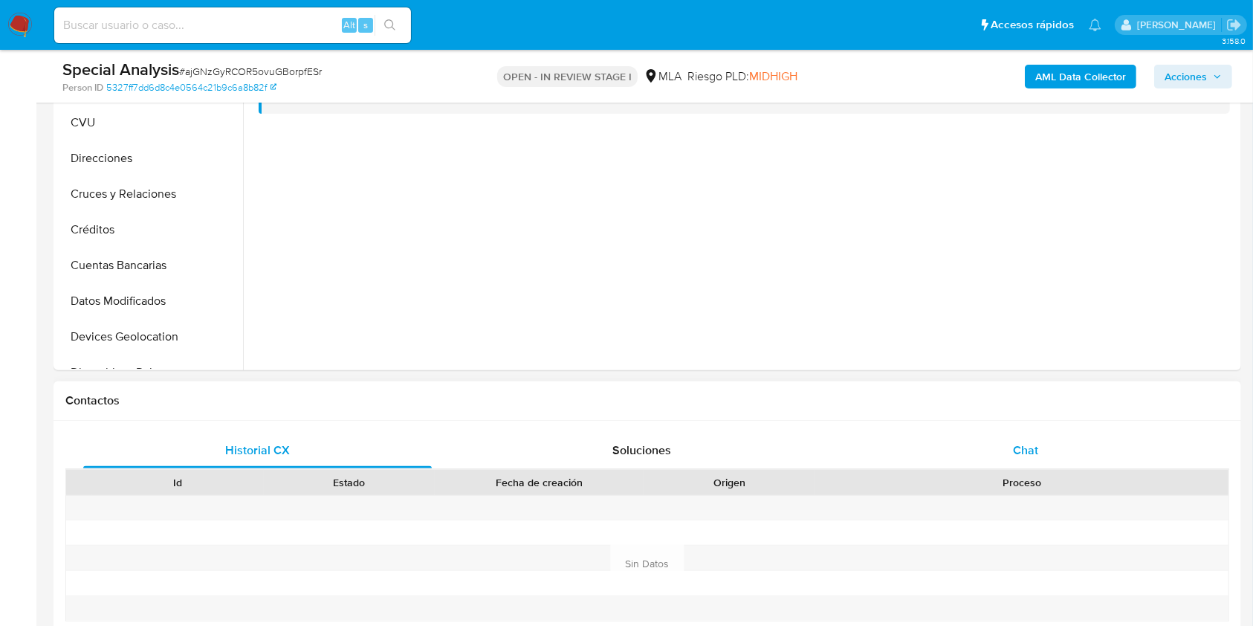
click at [1045, 452] on div "Chat" at bounding box center [1026, 451] width 349 height 36
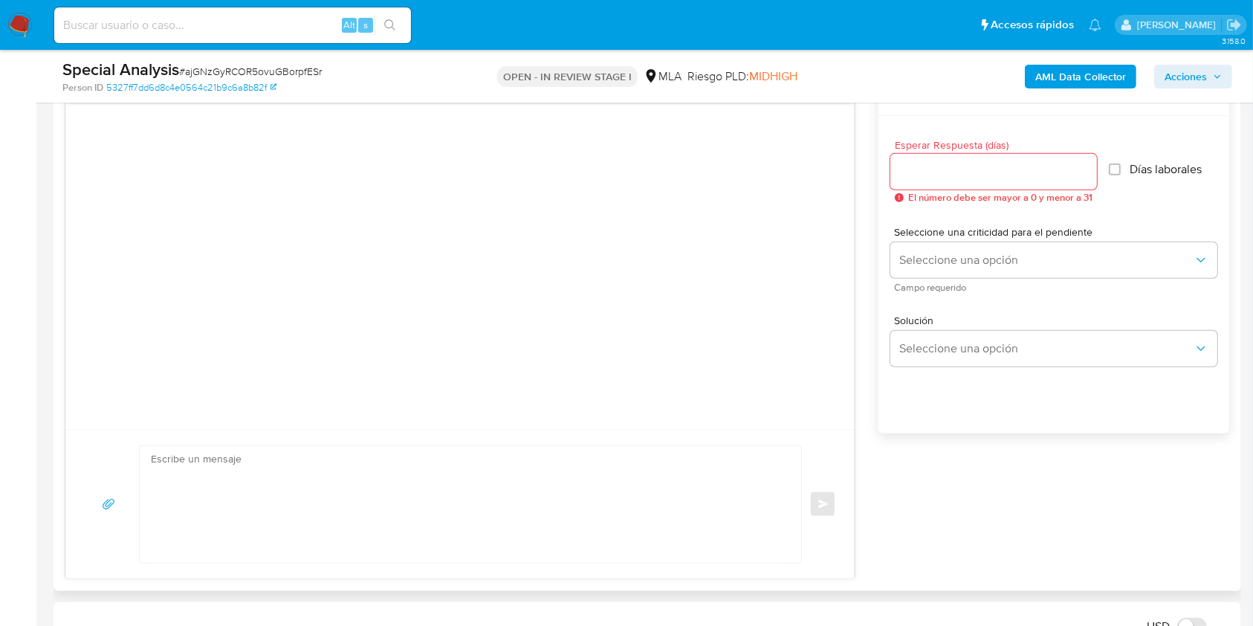
scroll to position [892, 0]
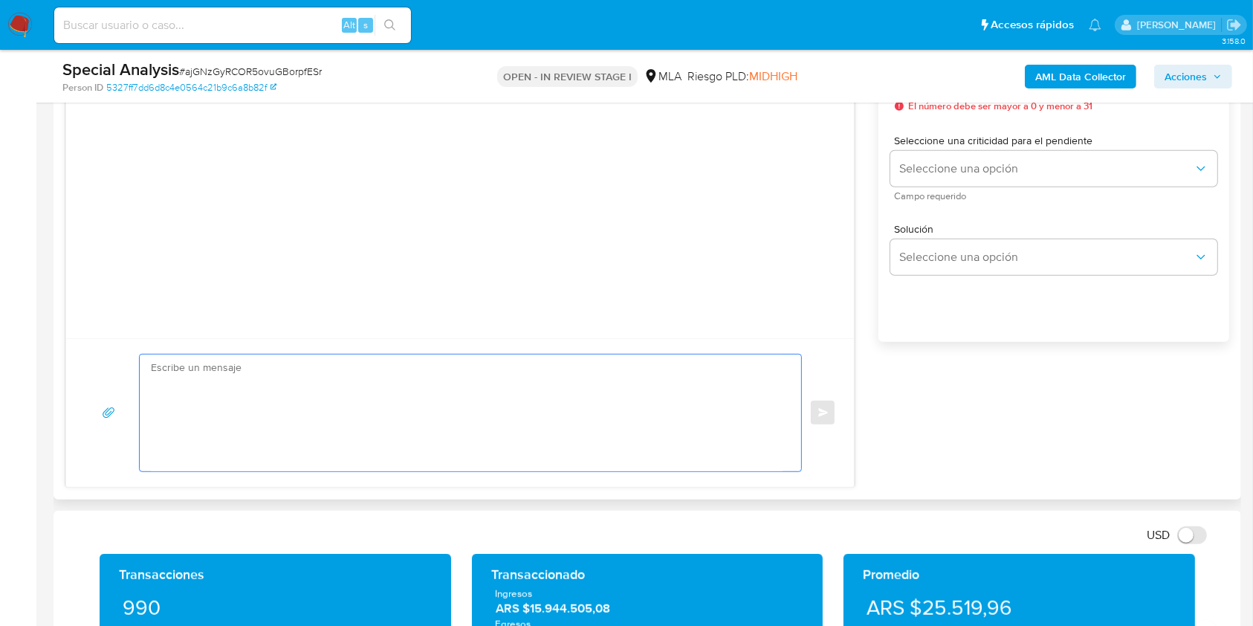
paste textarea "Lore, Ips dolorsitame co ad Elitseddoe 053/4590 te in Utlabo et Doloremagna Ali…"
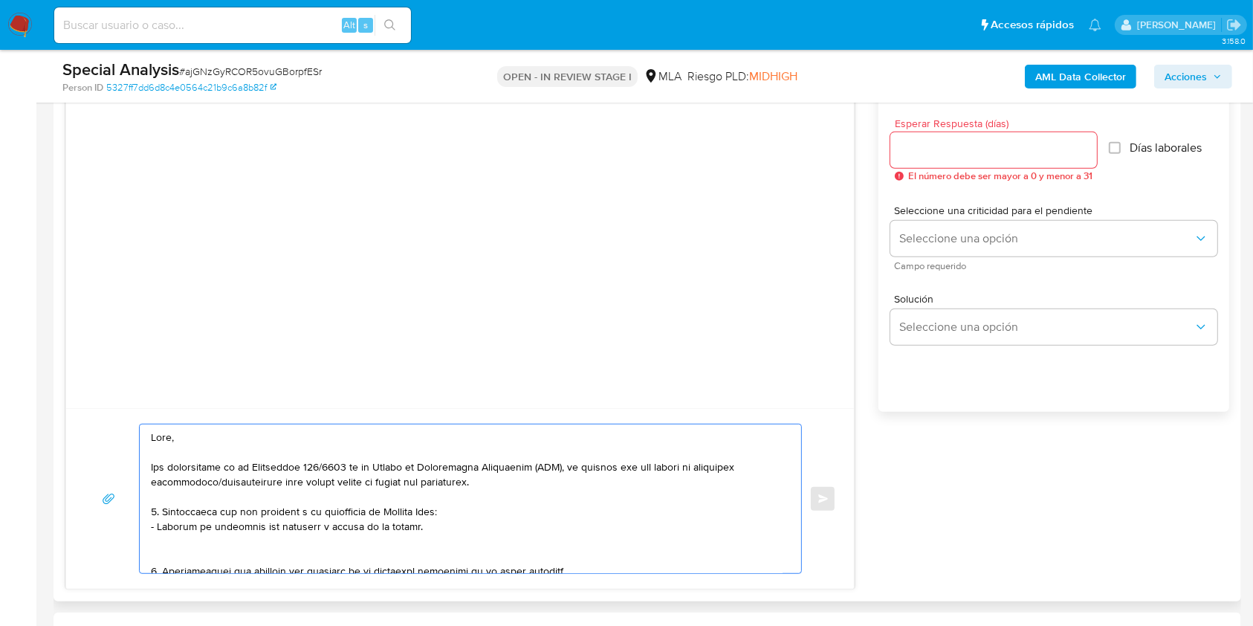
scroll to position [793, 0]
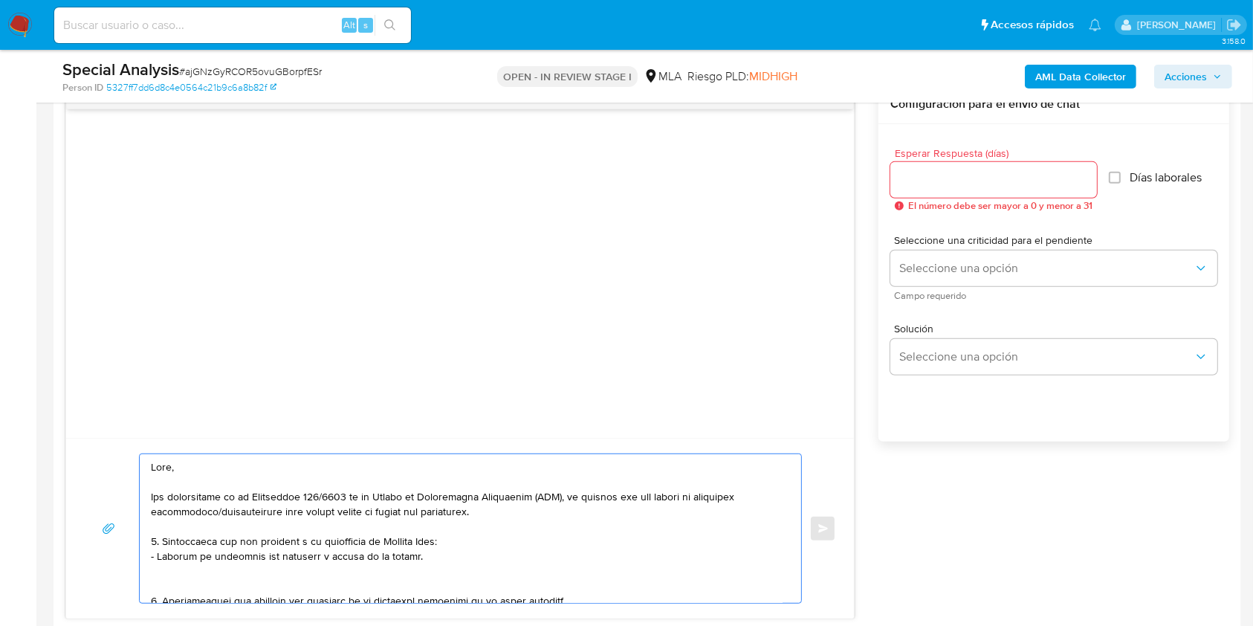
type textarea "Lore, Ips dolorsitame co ad Elitseddoe 053/4590 te in Utlabo et Doloremagna Ali…"
click at [942, 184] on input "Esperar Respuesta (días)" at bounding box center [994, 179] width 207 height 19
type input "3"
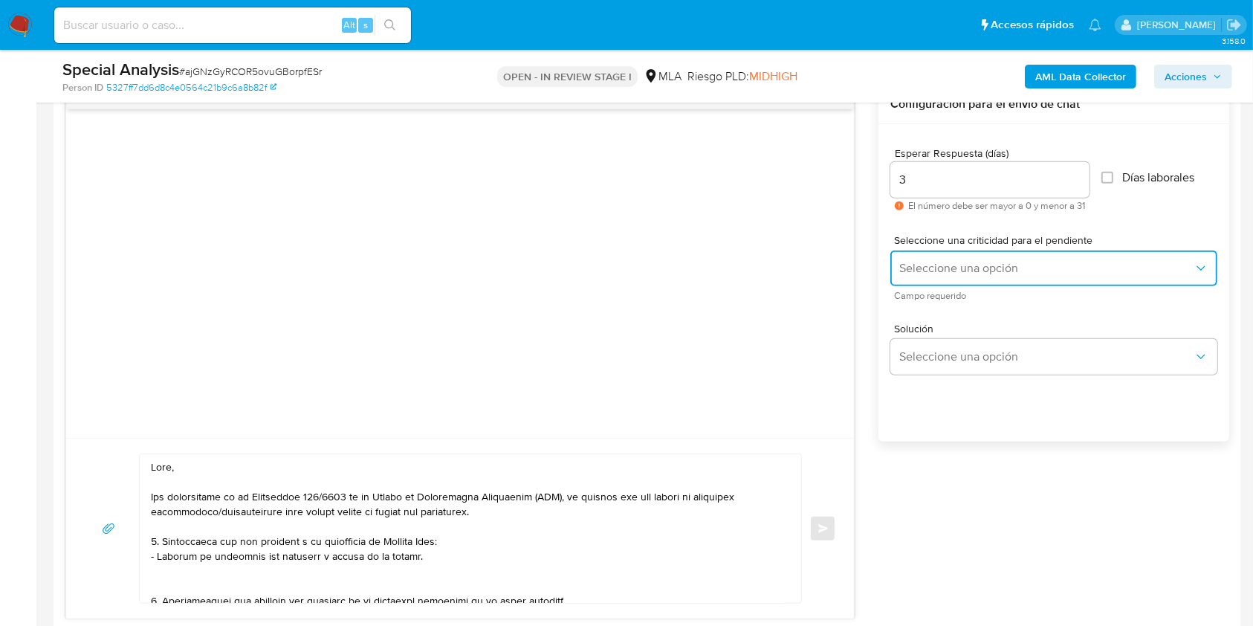
click at [950, 254] on button "Seleccione una opción" at bounding box center [1054, 269] width 327 height 36
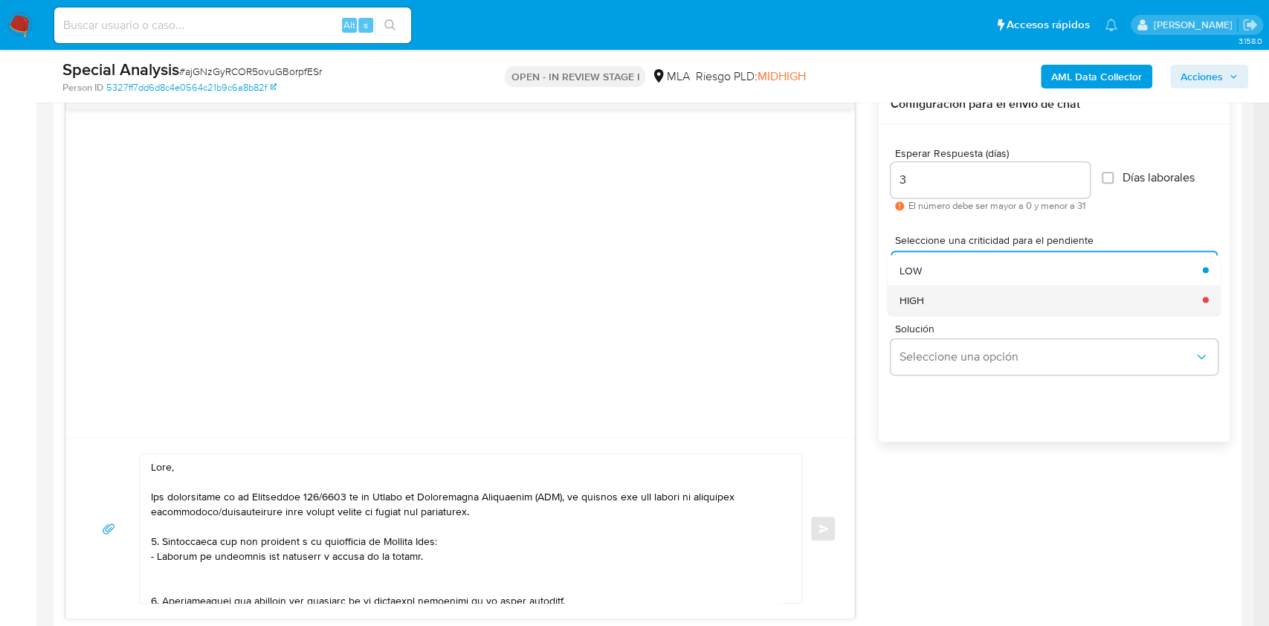
click at [949, 294] on div "HIGH" at bounding box center [1047, 300] width 294 height 30
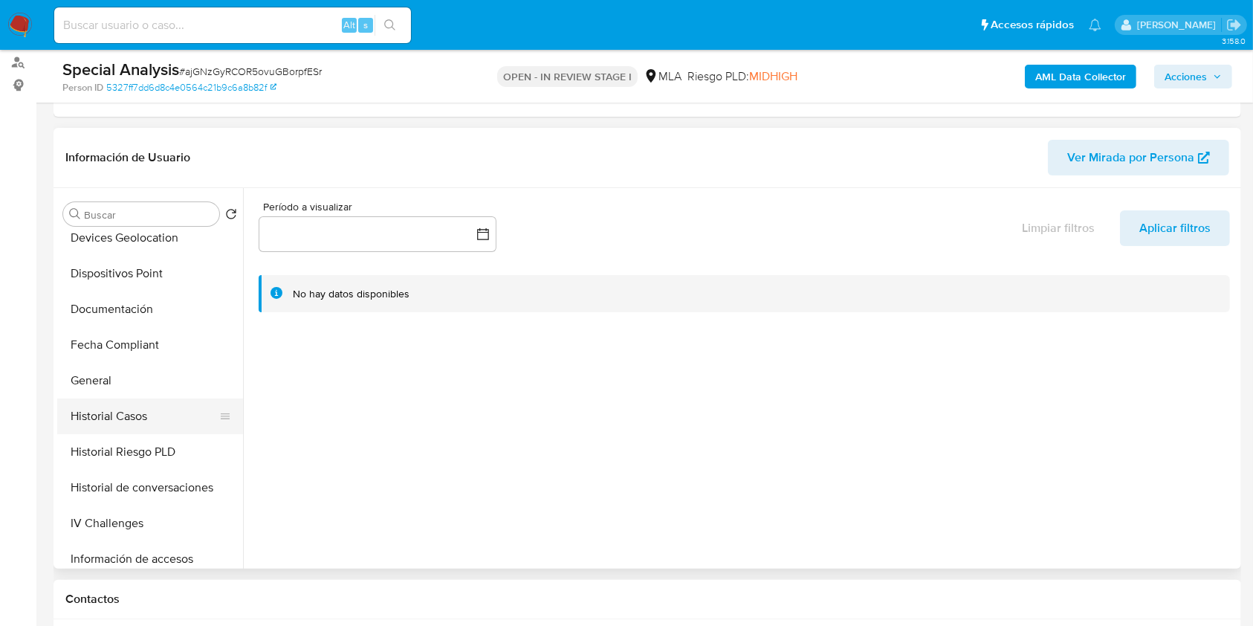
scroll to position [694, 0]
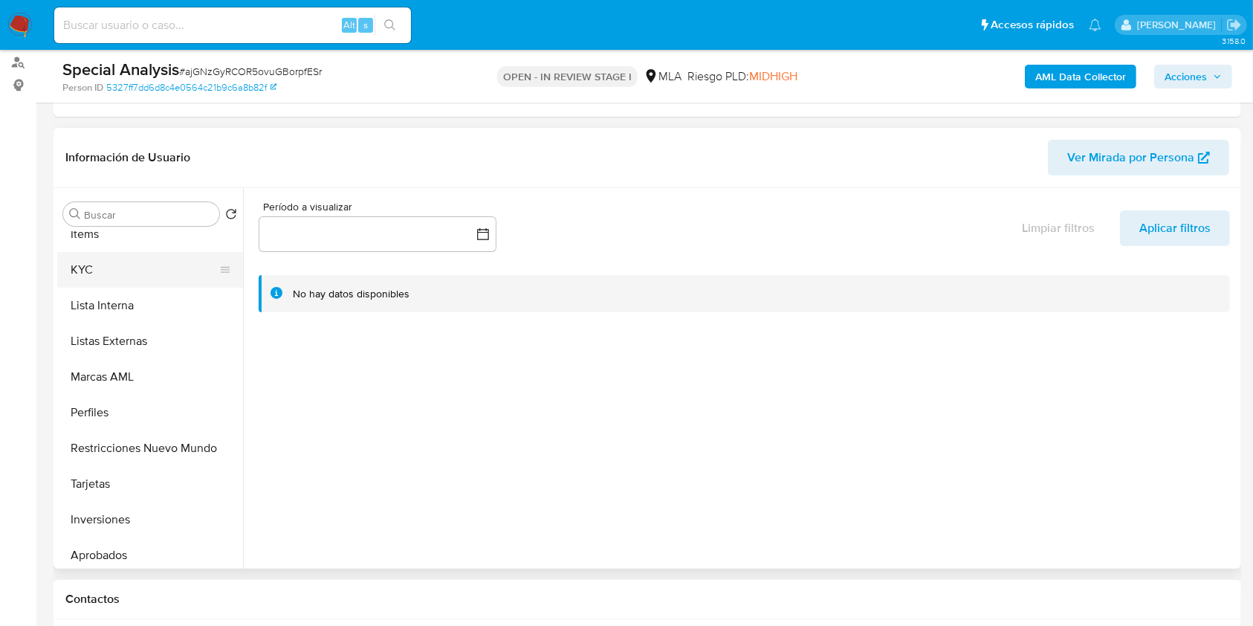
click at [133, 253] on button "KYC" at bounding box center [144, 270] width 174 height 36
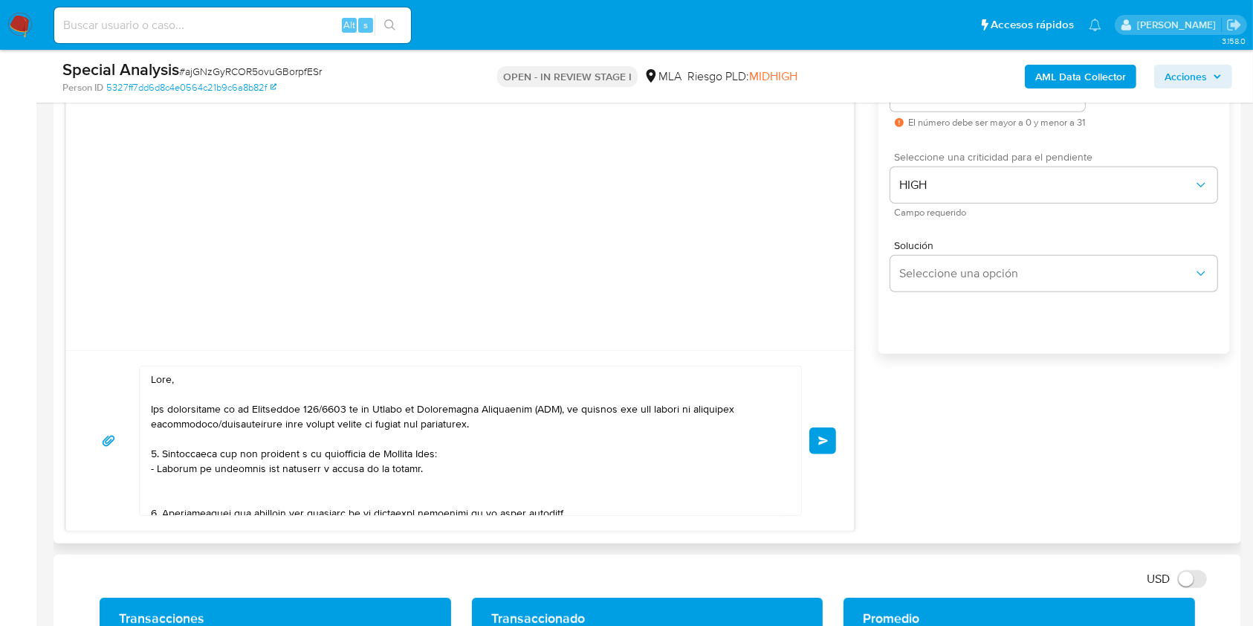
scroll to position [892, 0]
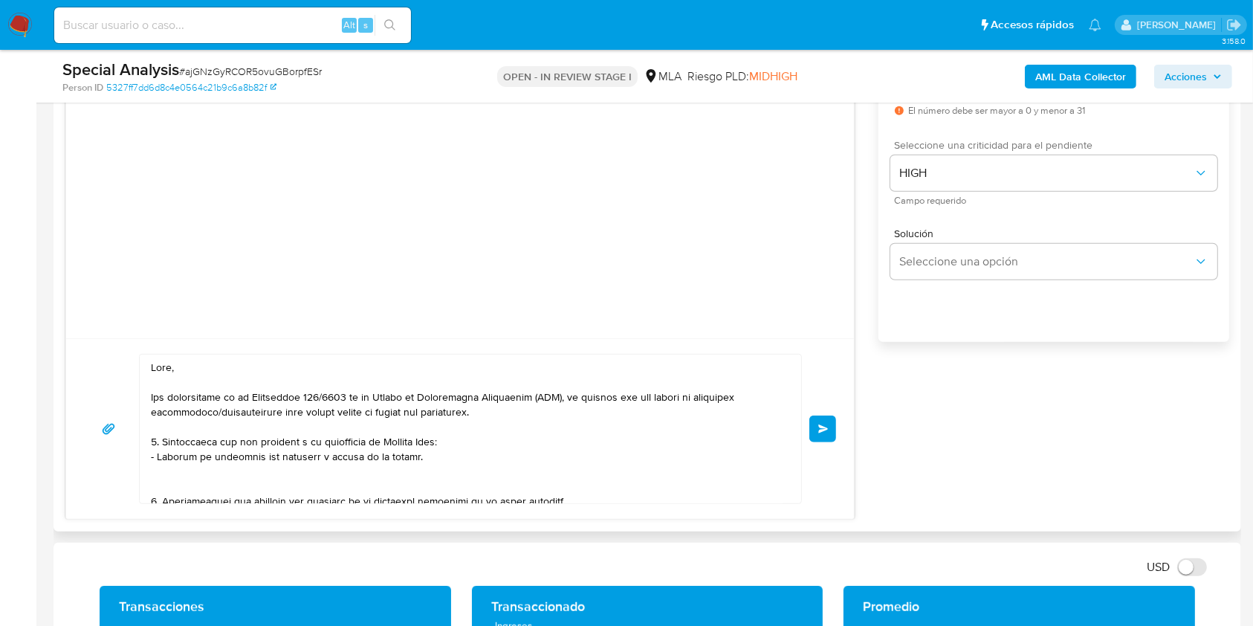
click at [816, 433] on button "Enviar" at bounding box center [823, 429] width 27 height 27
click at [832, 422] on button "Enviar" at bounding box center [823, 429] width 27 height 27
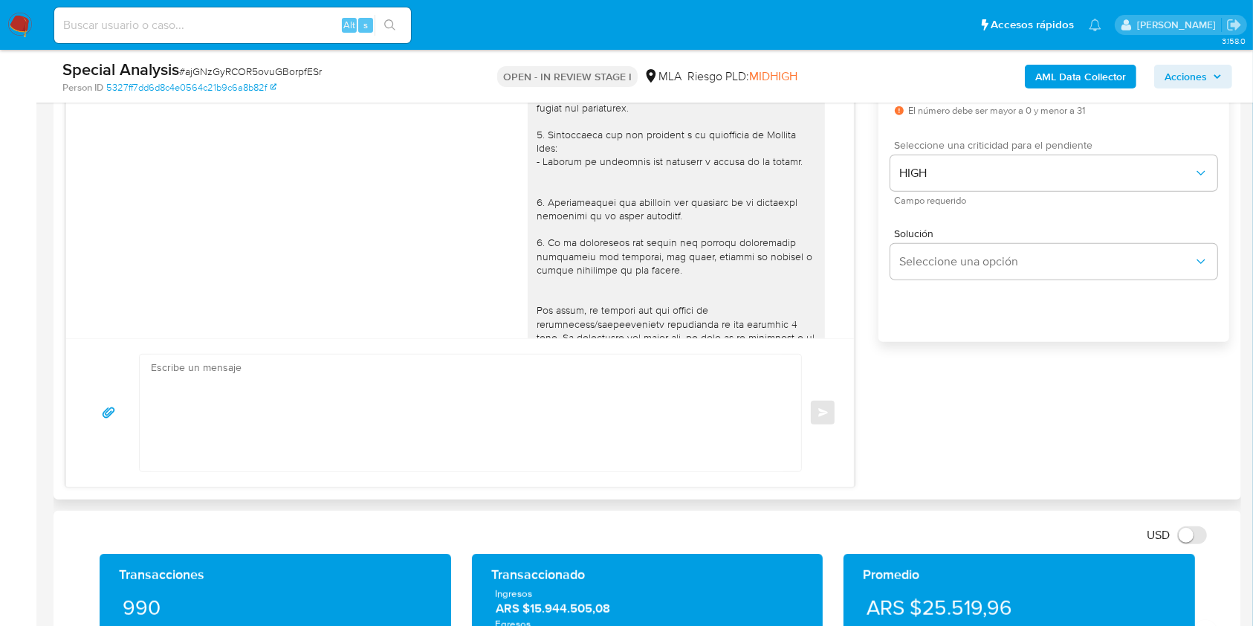
scroll to position [338, 0]
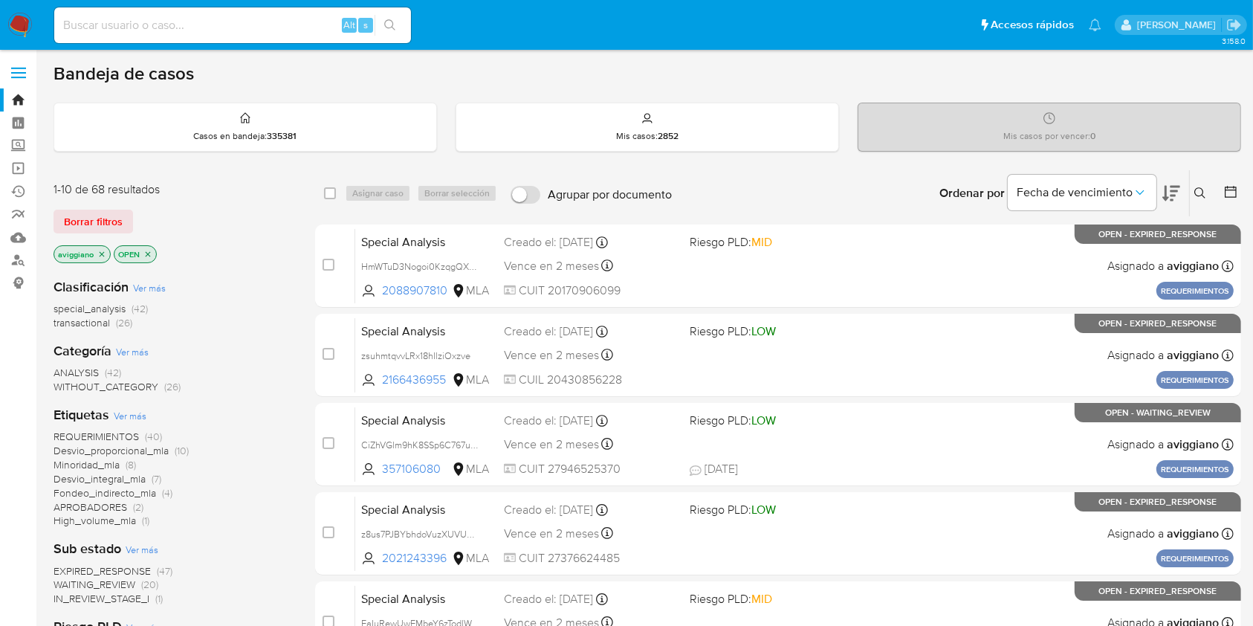
click at [100, 251] on icon "close-filter" at bounding box center [102, 253] width 5 height 5
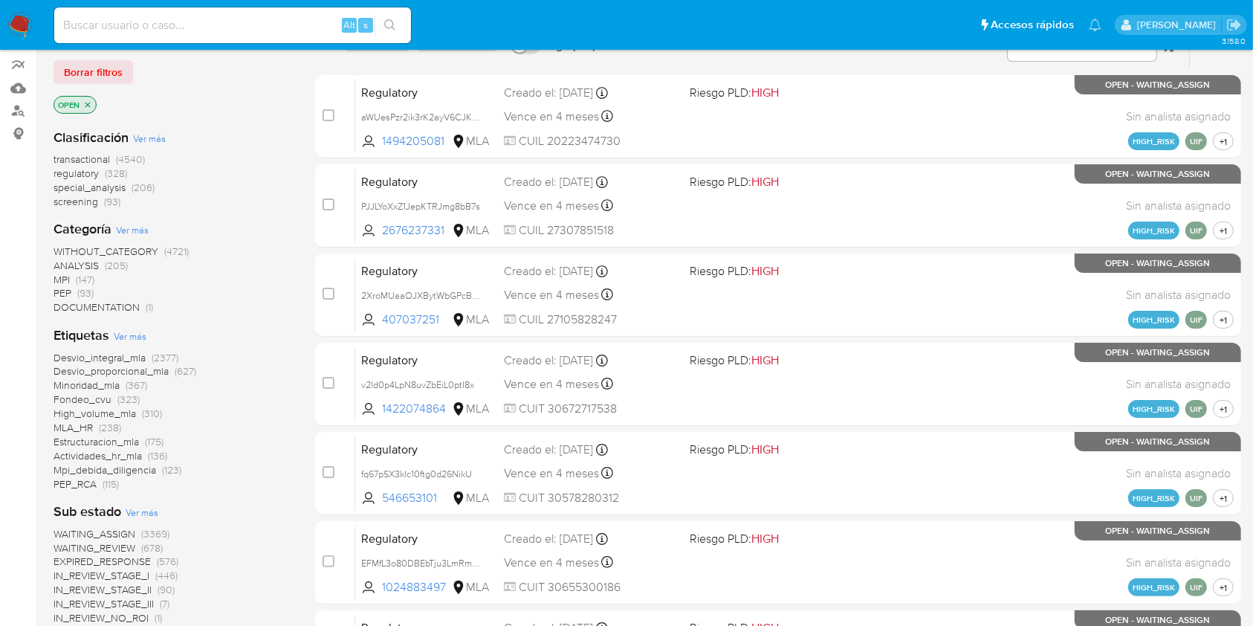
scroll to position [495, 0]
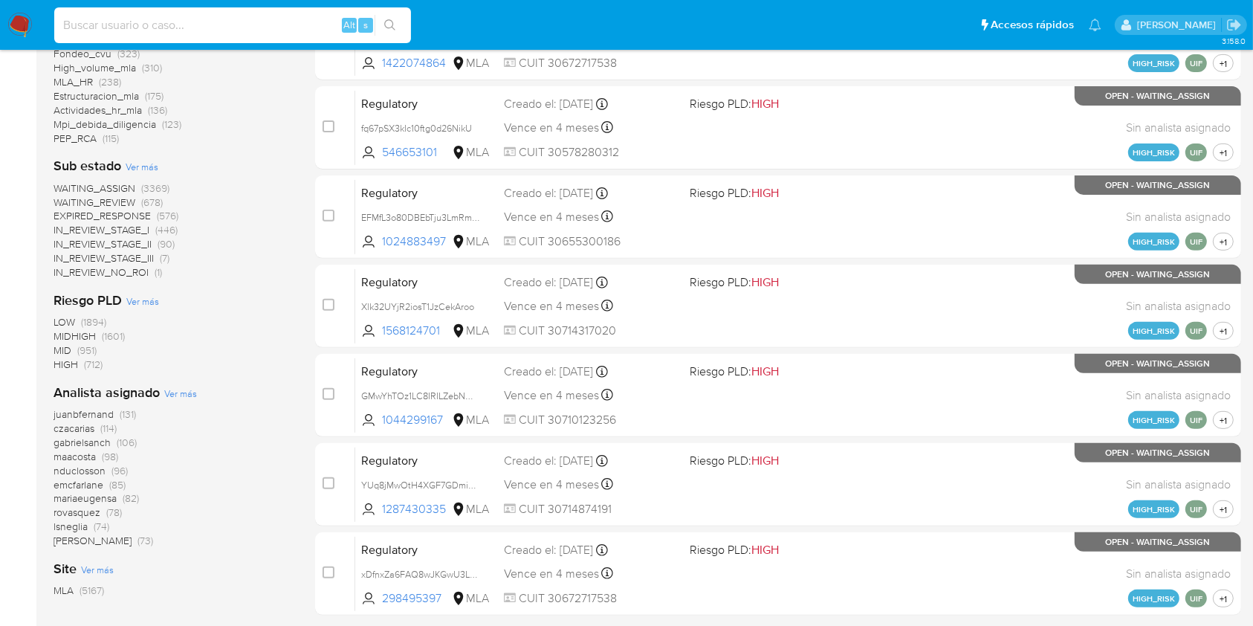
paste input "oHyAXOgNsqSxPzIiiZudWFuR"
type input "oHyAXOgNsqSxPzIiiZudWFuR"
click at [387, 30] on icon "search-icon" at bounding box center [390, 25] width 12 height 12
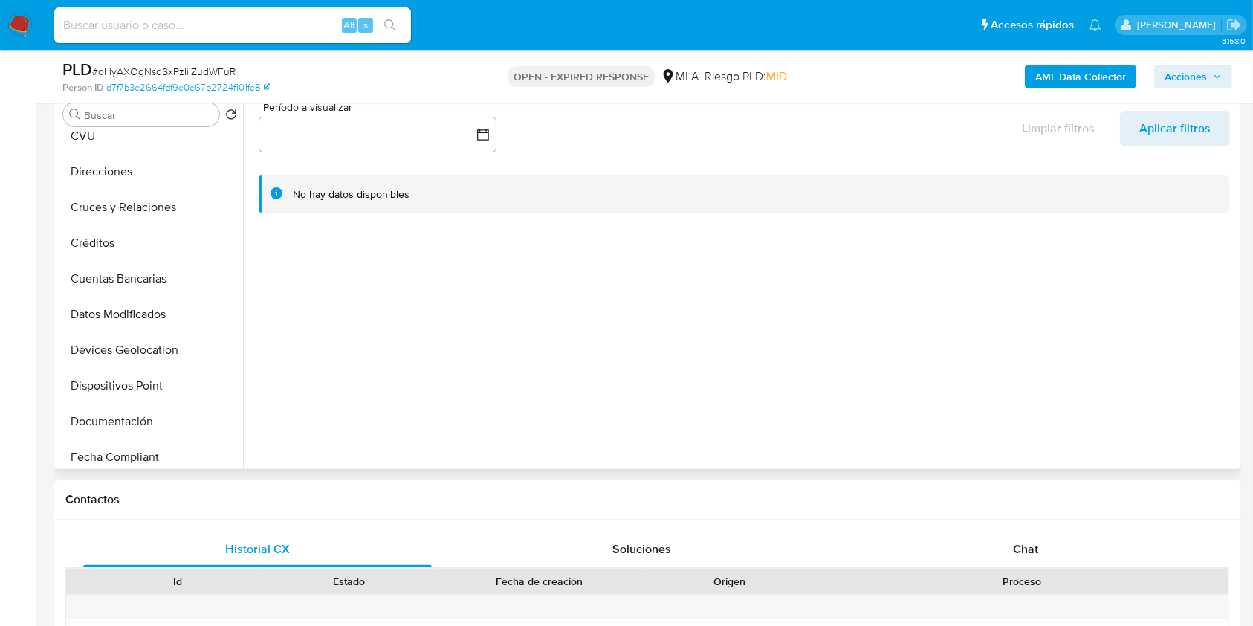
scroll to position [297, 0]
select select "10"
click at [138, 329] on button "Historial Casos" at bounding box center [144, 317] width 174 height 36
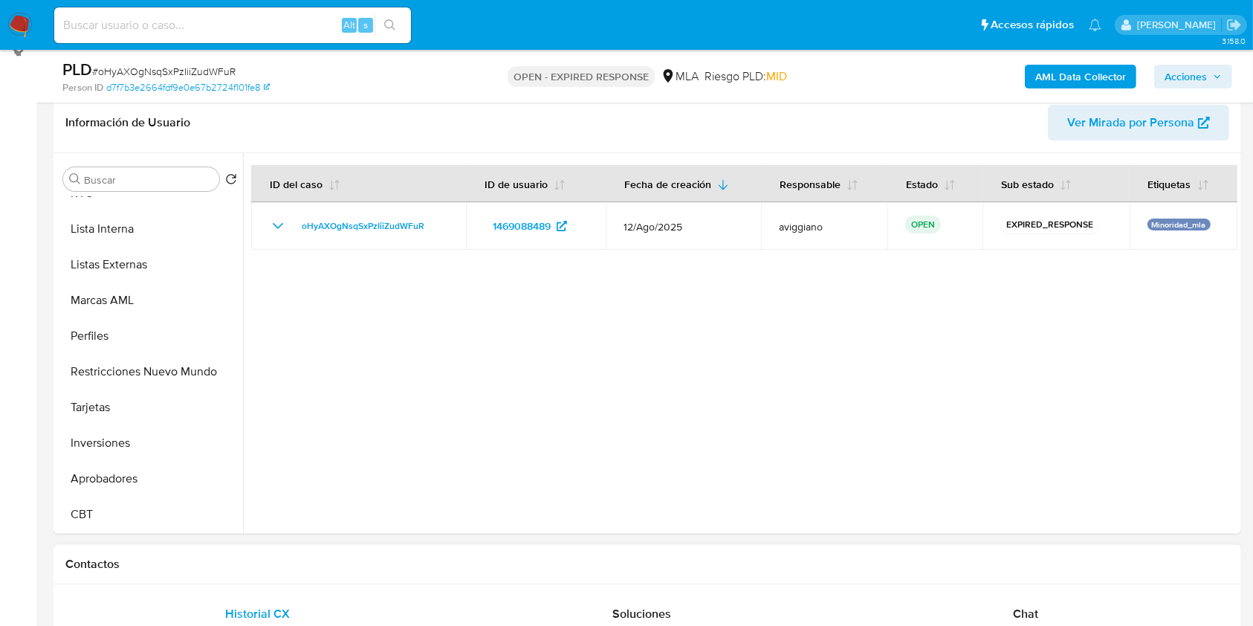
scroll to position [341, 0]
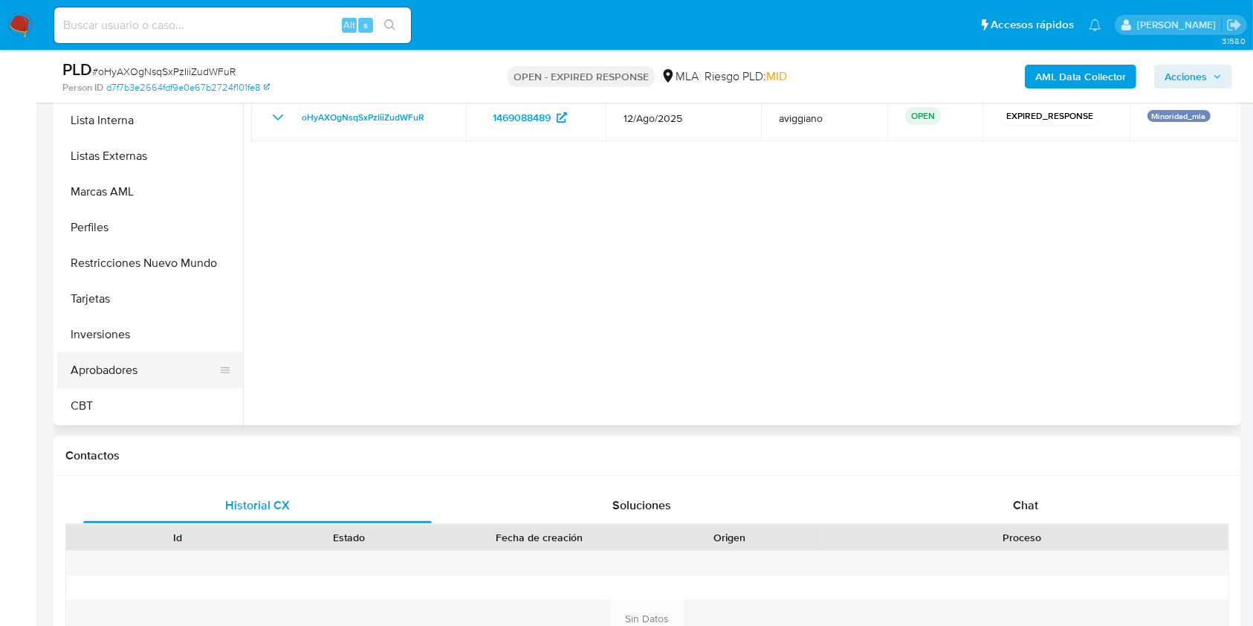
click at [143, 384] on button "Aprobadores" at bounding box center [144, 370] width 174 height 36
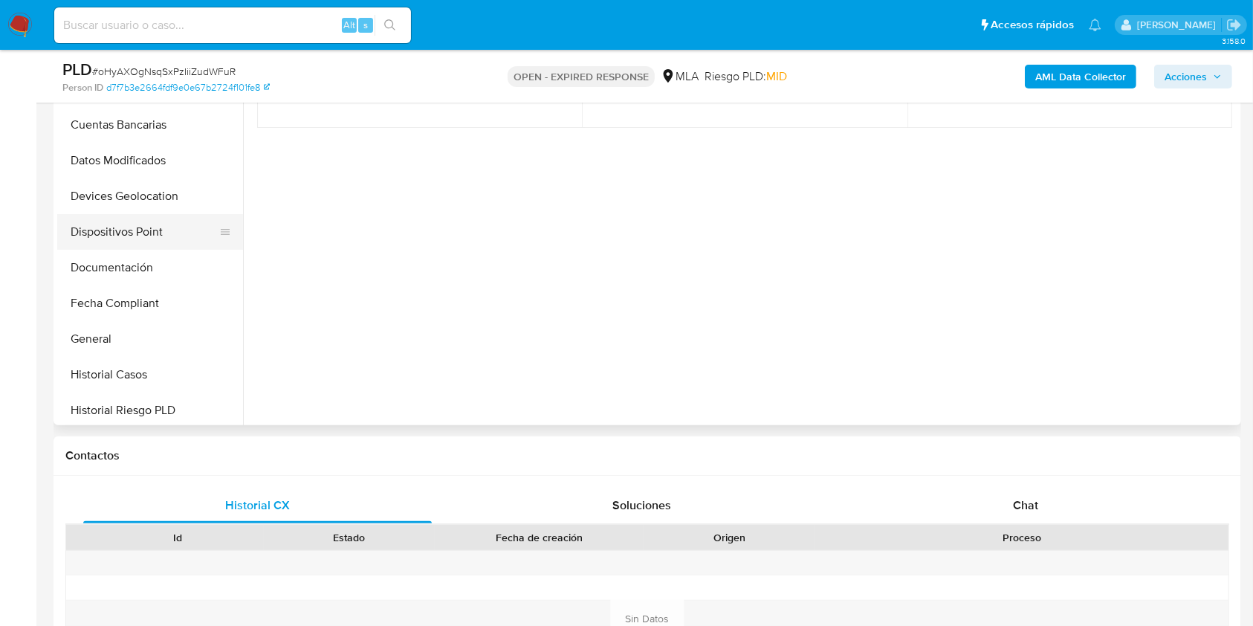
scroll to position [141, 0]
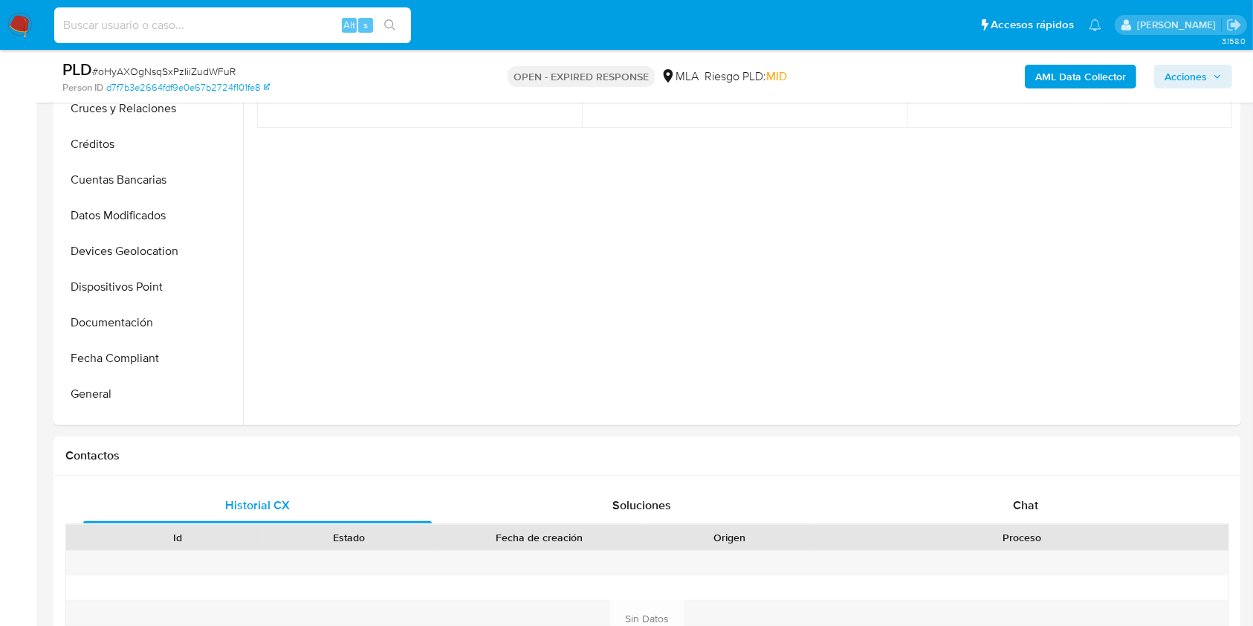
paste input "cZLPbNugpoF2W4rmiKmgDjwQ"
type input "cZLPbNugpoF2W4rmiKmgDjwQ"
click at [397, 26] on button "search-icon" at bounding box center [390, 25] width 30 height 21
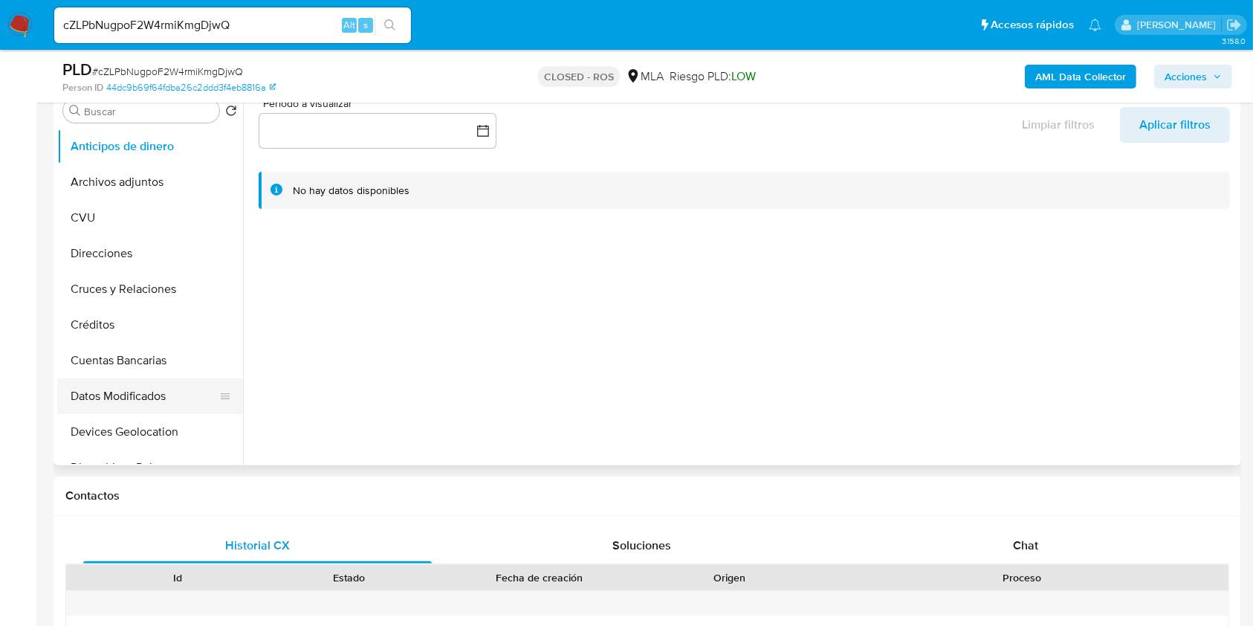
scroll to position [297, 0]
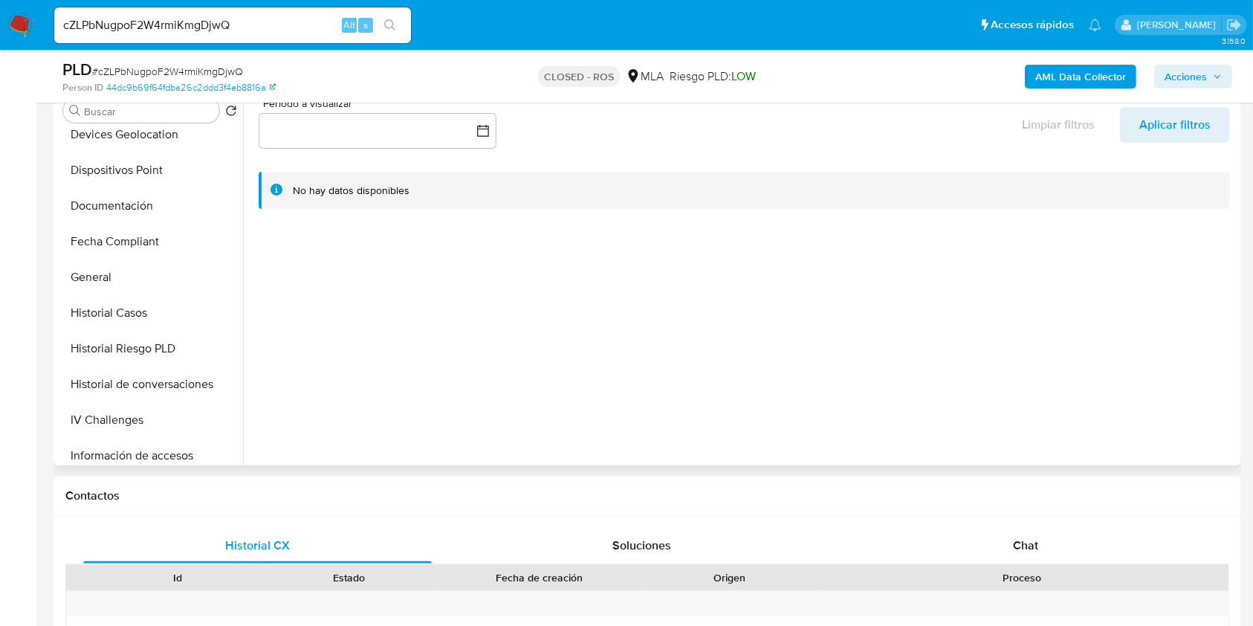
select select "10"
click at [172, 316] on button "Historial Casos" at bounding box center [144, 313] width 174 height 36
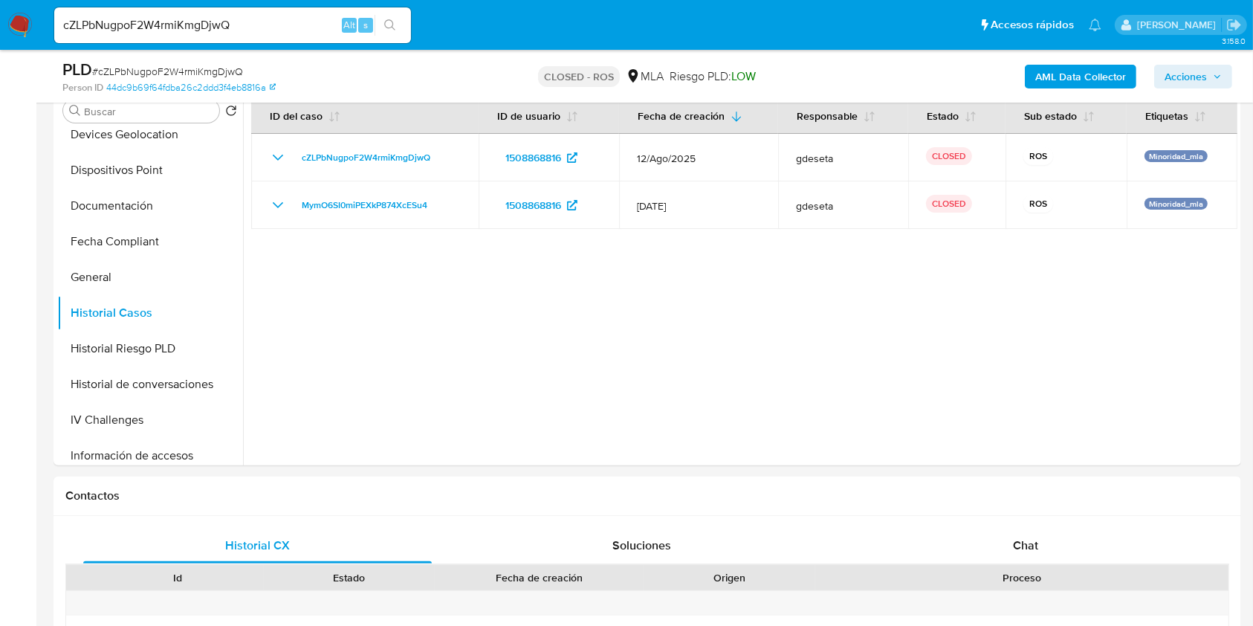
click at [160, 27] on input "cZLPbNugpoF2W4rmiKmgDjwQ" at bounding box center [232, 25] width 357 height 19
paste input "R18sonzkolaYVd8C5jPXFIrH"
type input "R18sonzkolaYVd8C5jPXFIrH"
click at [393, 27] on icon "search-icon" at bounding box center [389, 24] width 11 height 11
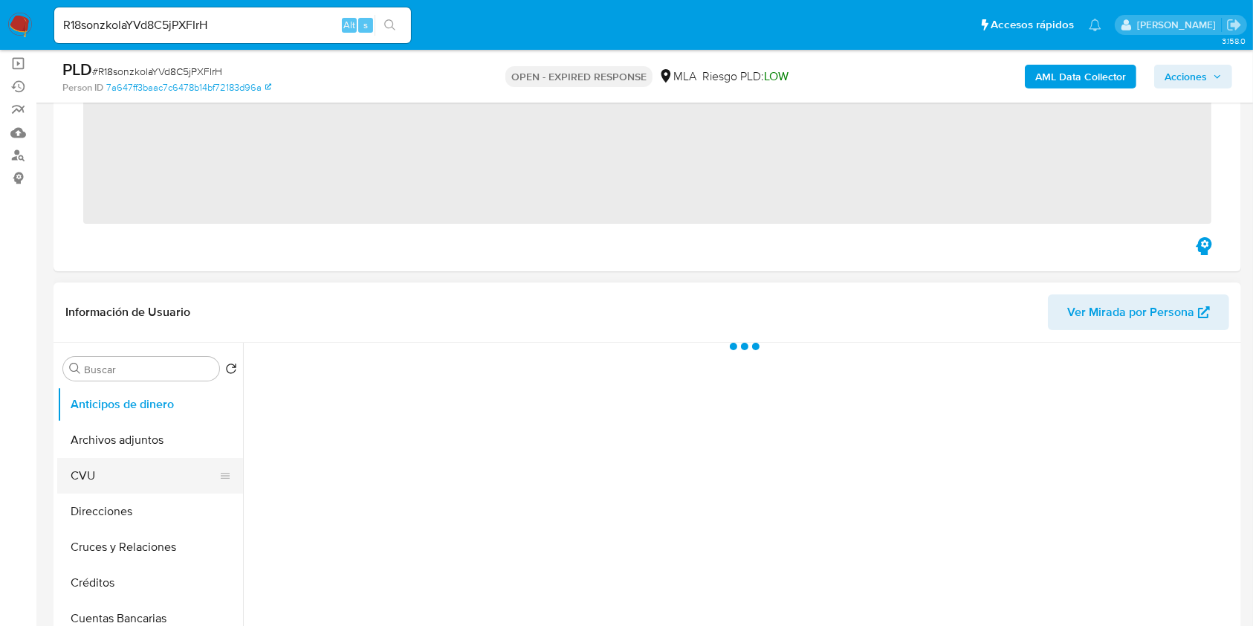
scroll to position [297, 0]
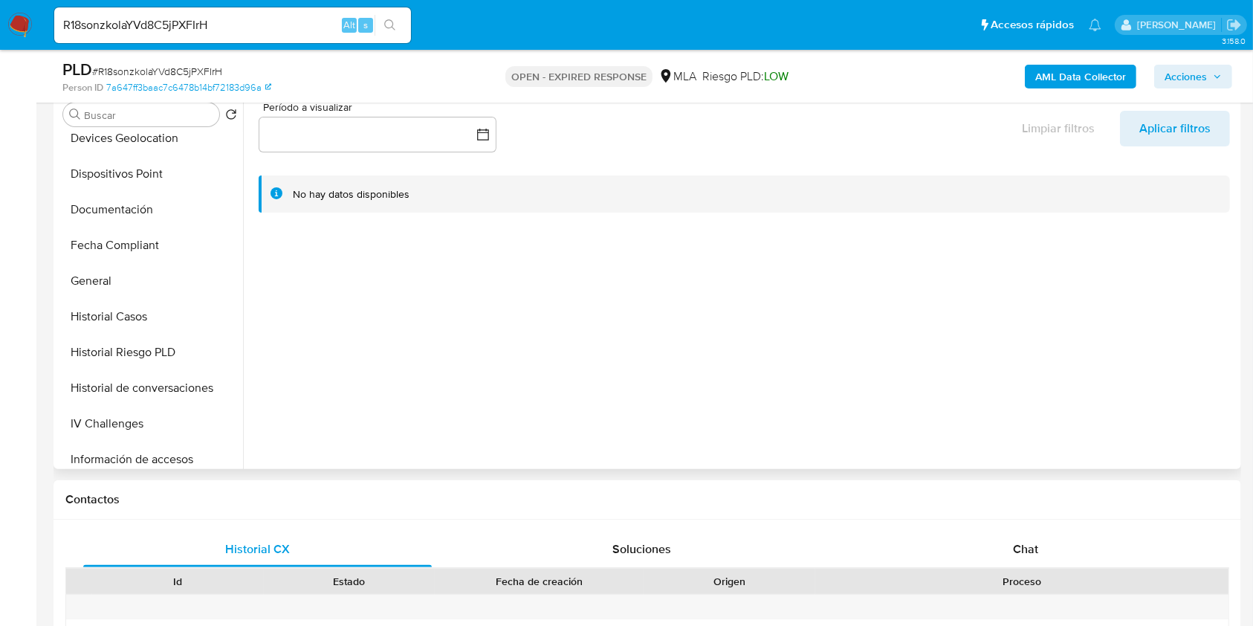
select select "10"
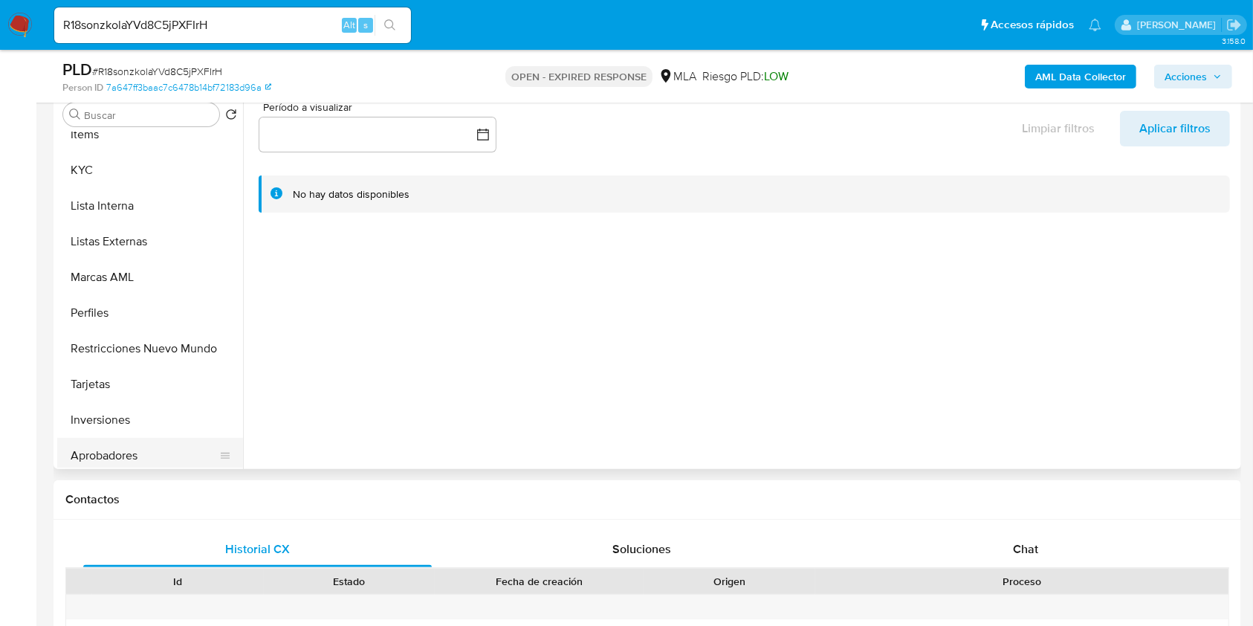
click at [123, 449] on button "Aprobadores" at bounding box center [144, 456] width 174 height 36
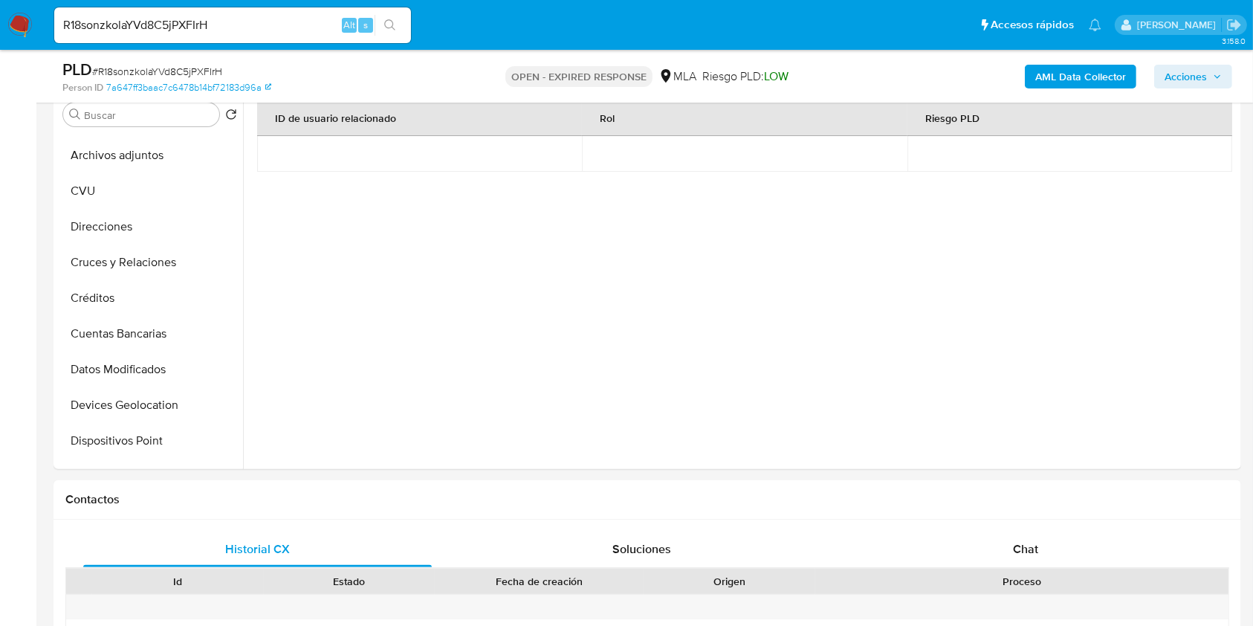
scroll to position [0, 0]
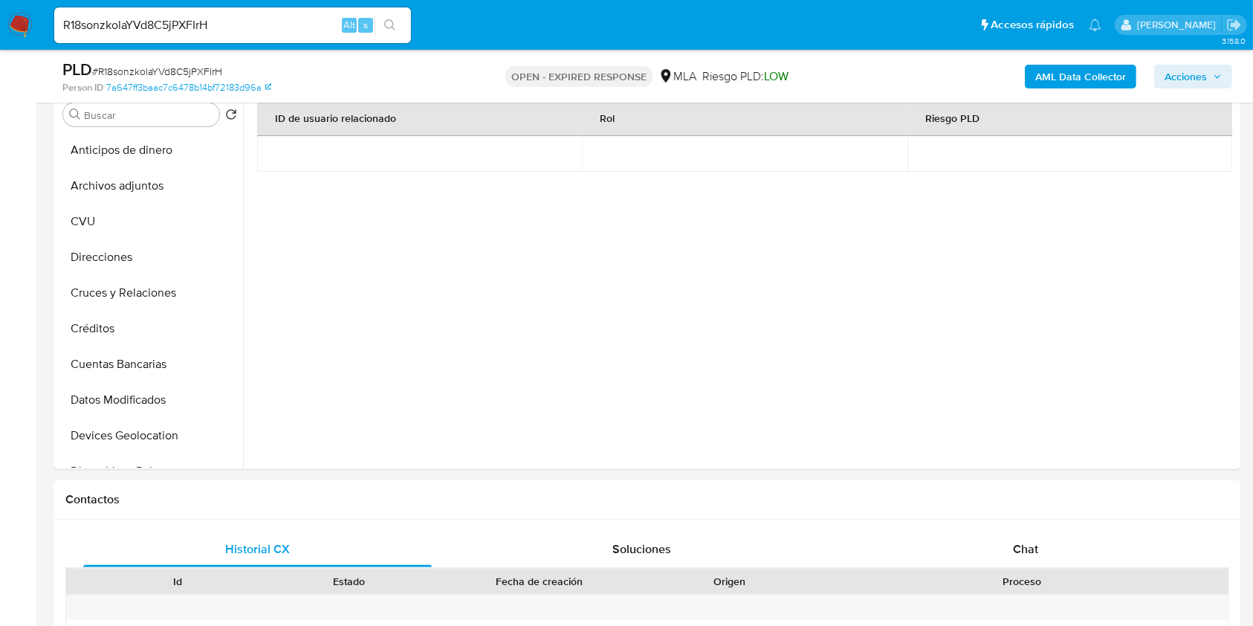
click at [1088, 74] on b "AML Data Collector" at bounding box center [1081, 77] width 91 height 24
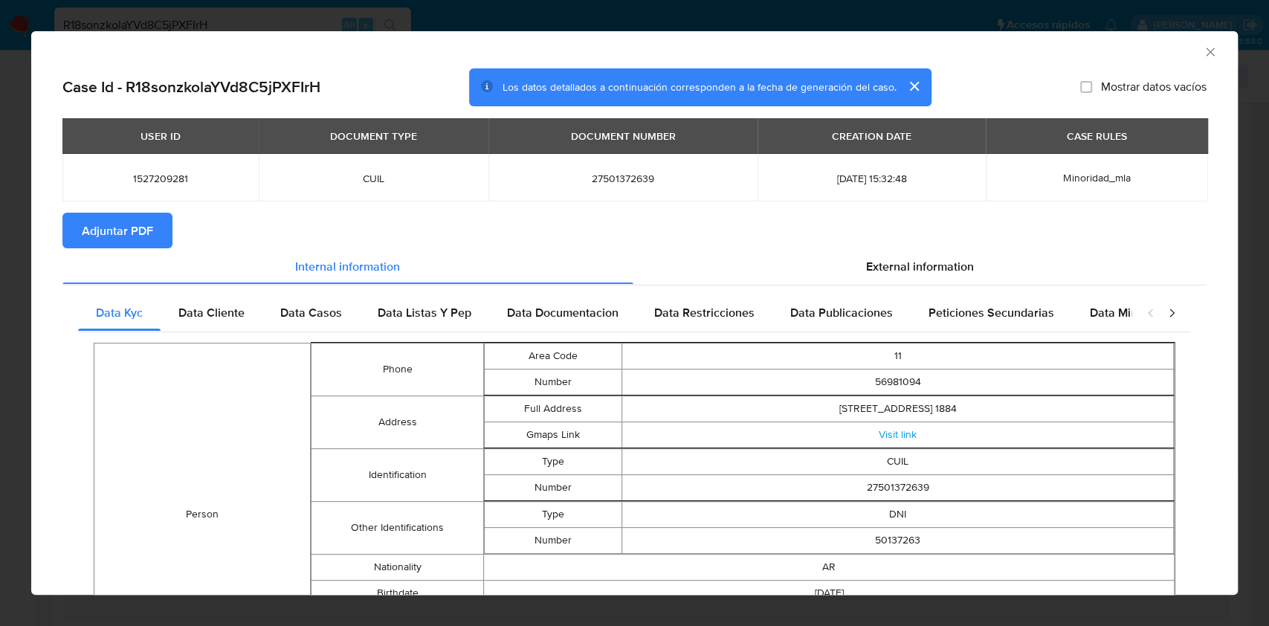
click at [104, 239] on span "Adjuntar PDF" at bounding box center [117, 230] width 71 height 33
click at [1203, 47] on icon "Cerrar ventana" at bounding box center [1210, 52] width 15 height 15
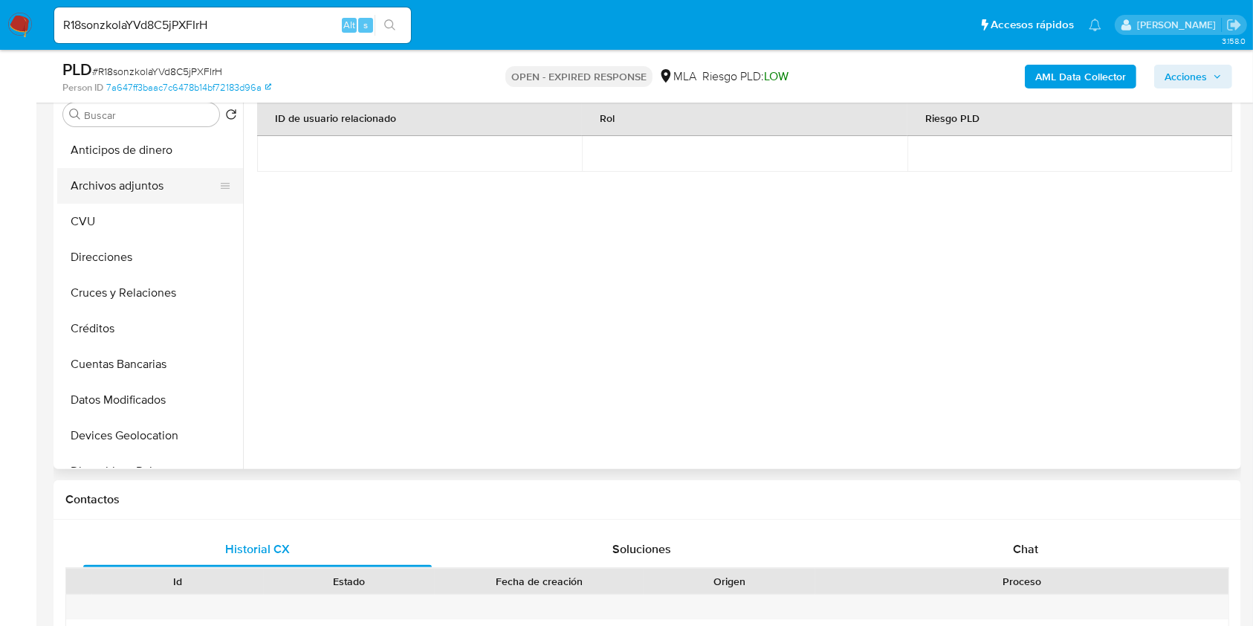
click at [125, 196] on button "Archivos adjuntos" at bounding box center [144, 186] width 174 height 36
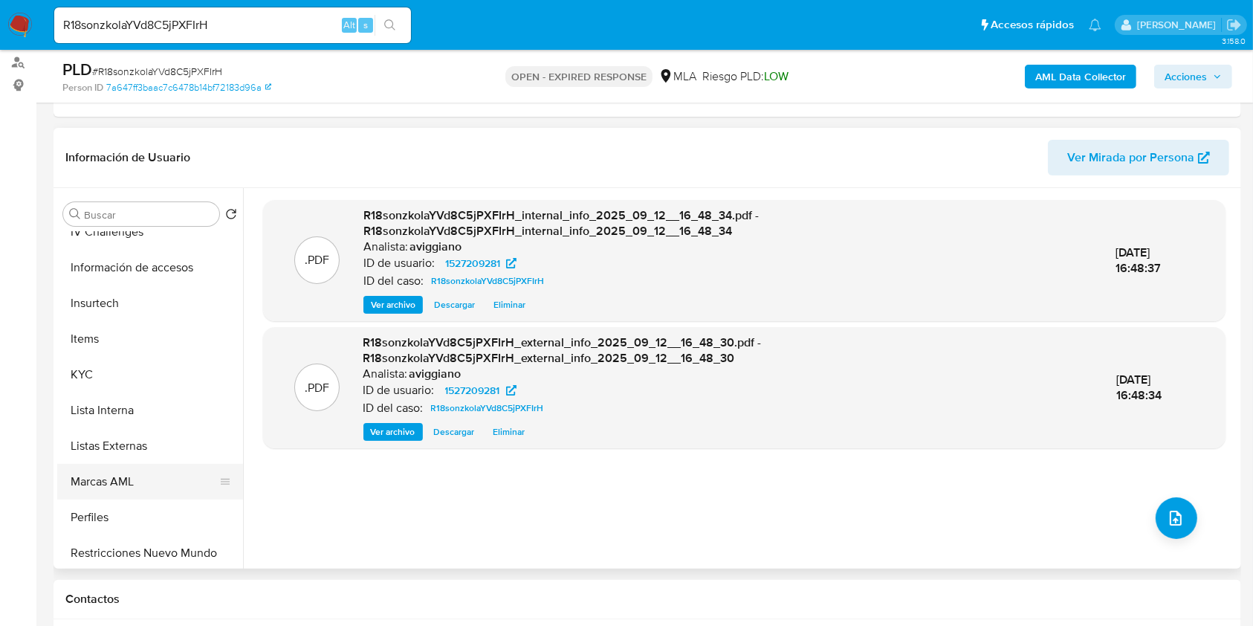
scroll to position [694, 0]
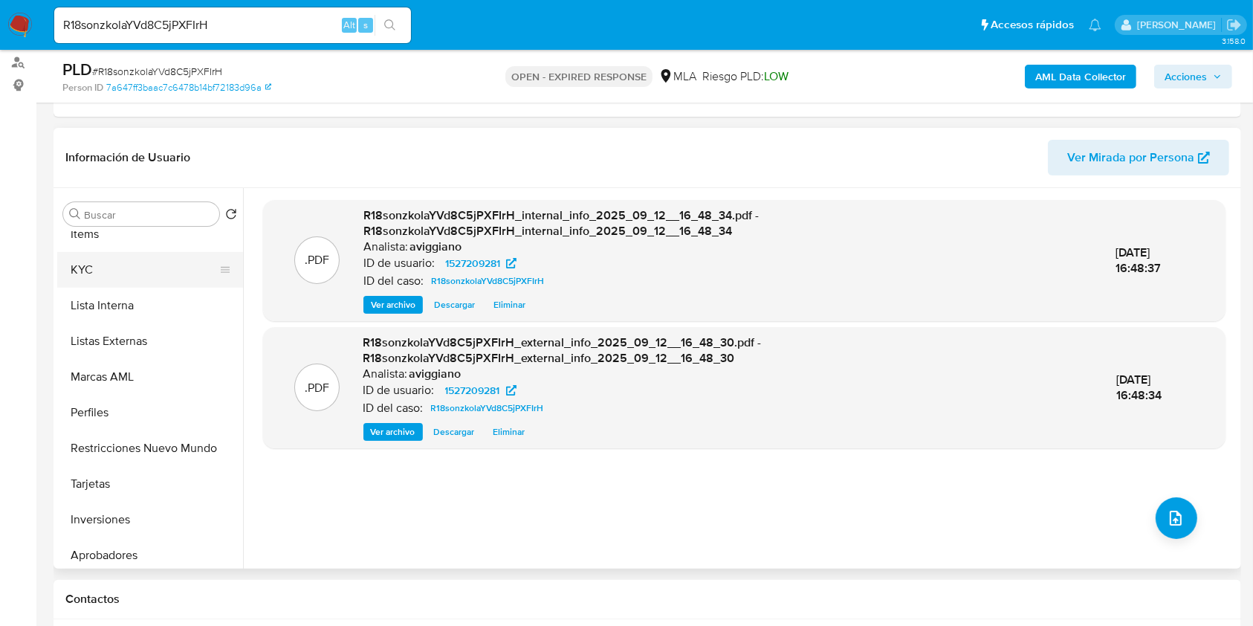
click at [114, 266] on button "KYC" at bounding box center [144, 270] width 174 height 36
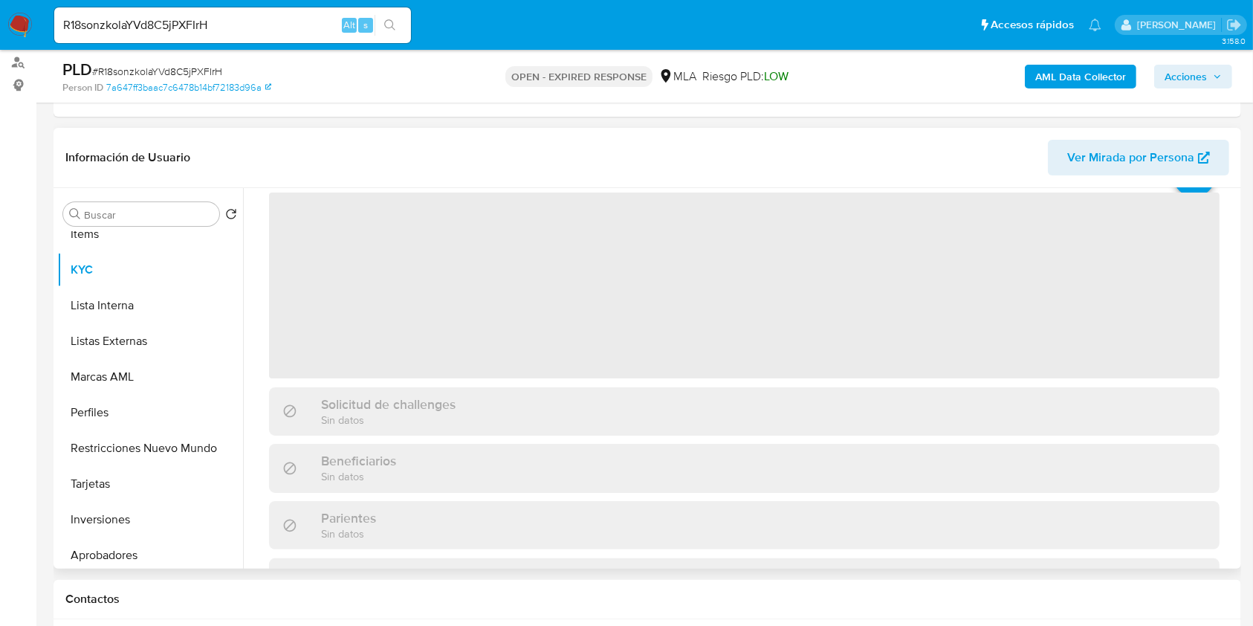
scroll to position [99, 0]
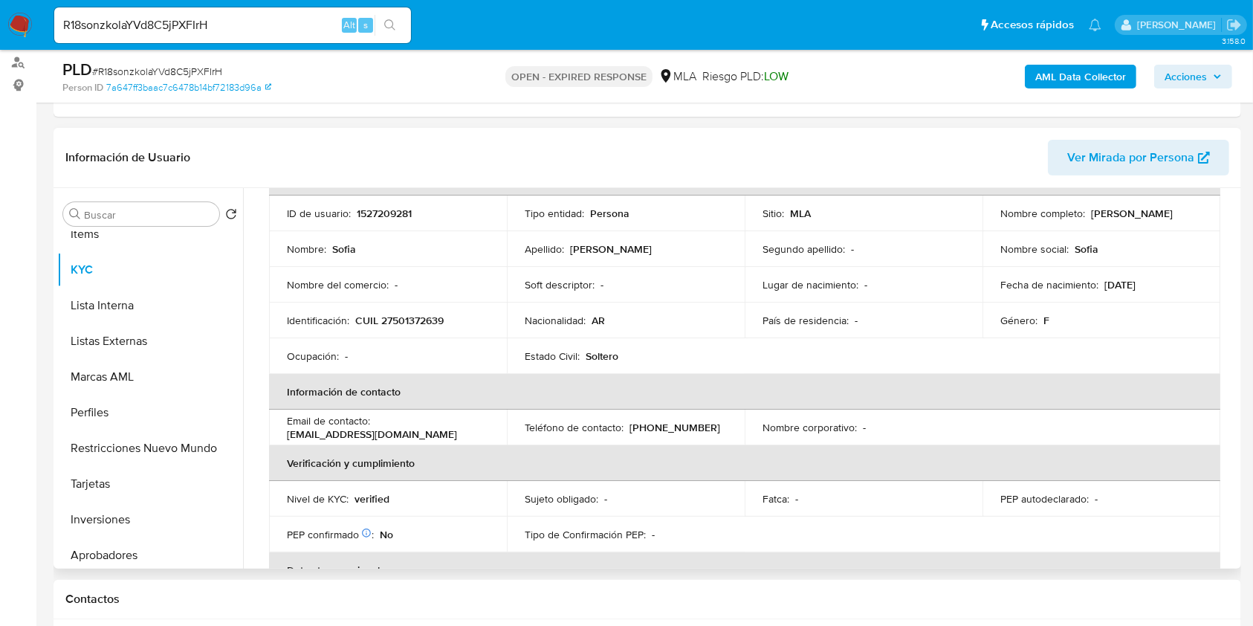
click at [410, 318] on p "CUIL 27501372639" at bounding box center [399, 320] width 88 height 13
copy p "27501372639"
click at [393, 212] on p "1527209281" at bounding box center [384, 213] width 55 height 13
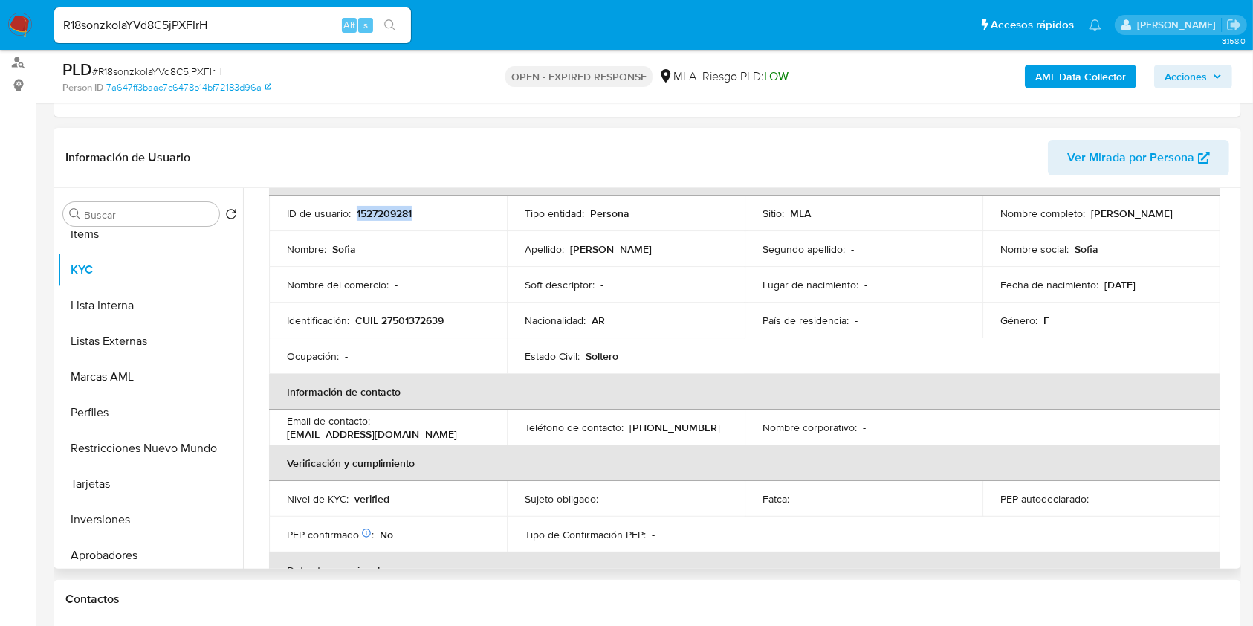
copy p "1527209281"
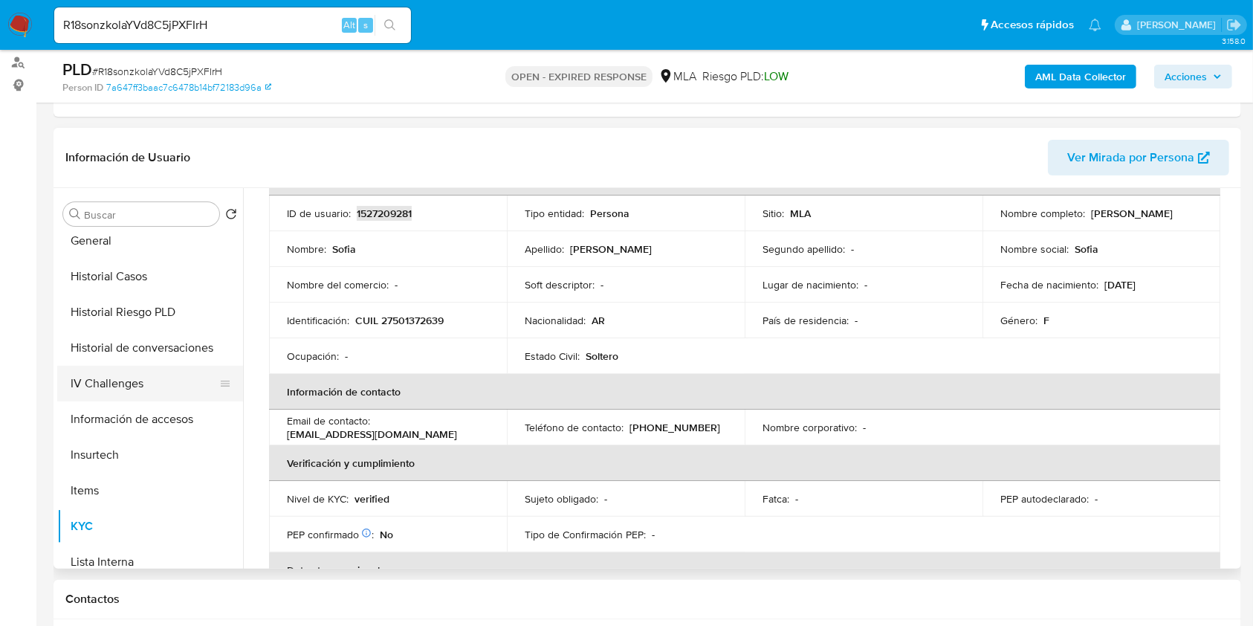
scroll to position [0, 0]
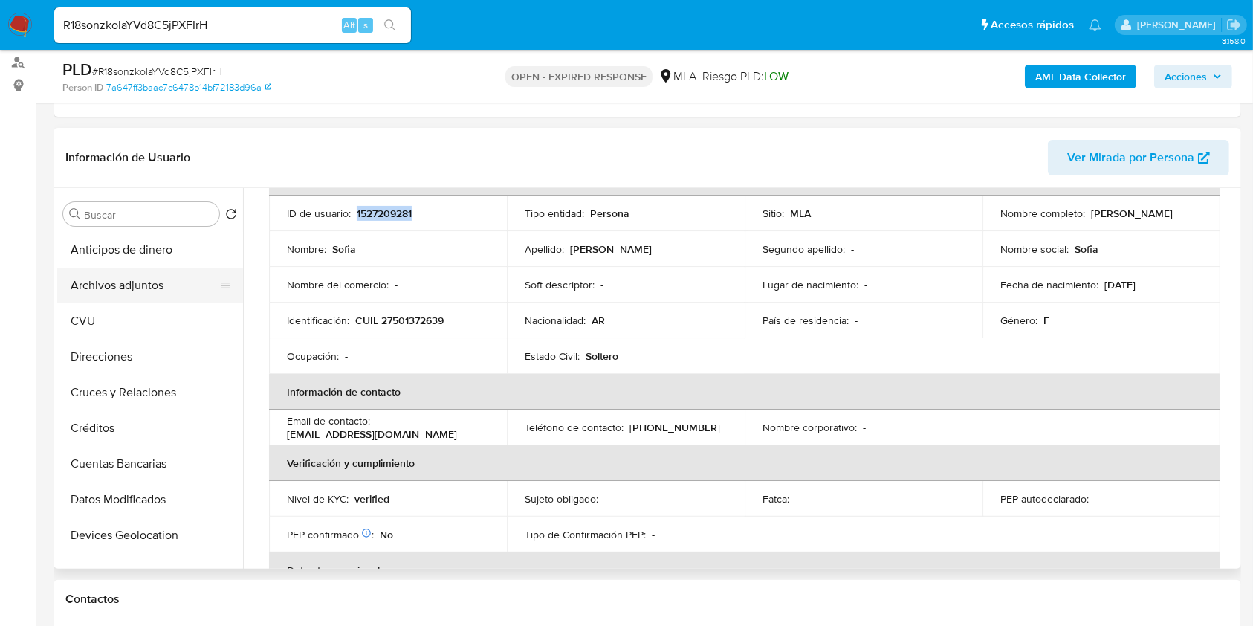
click at [163, 273] on button "Archivos adjuntos" at bounding box center [144, 286] width 174 height 36
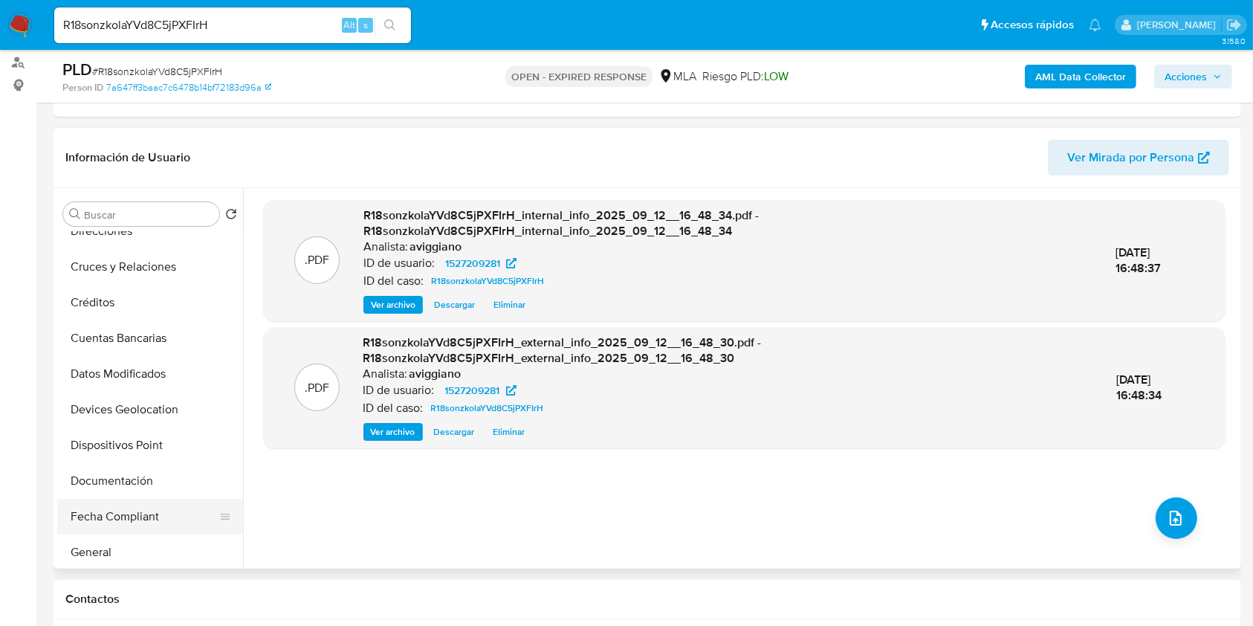
scroll to position [198, 0]
click at [91, 485] on button "General" at bounding box center [144, 480] width 174 height 36
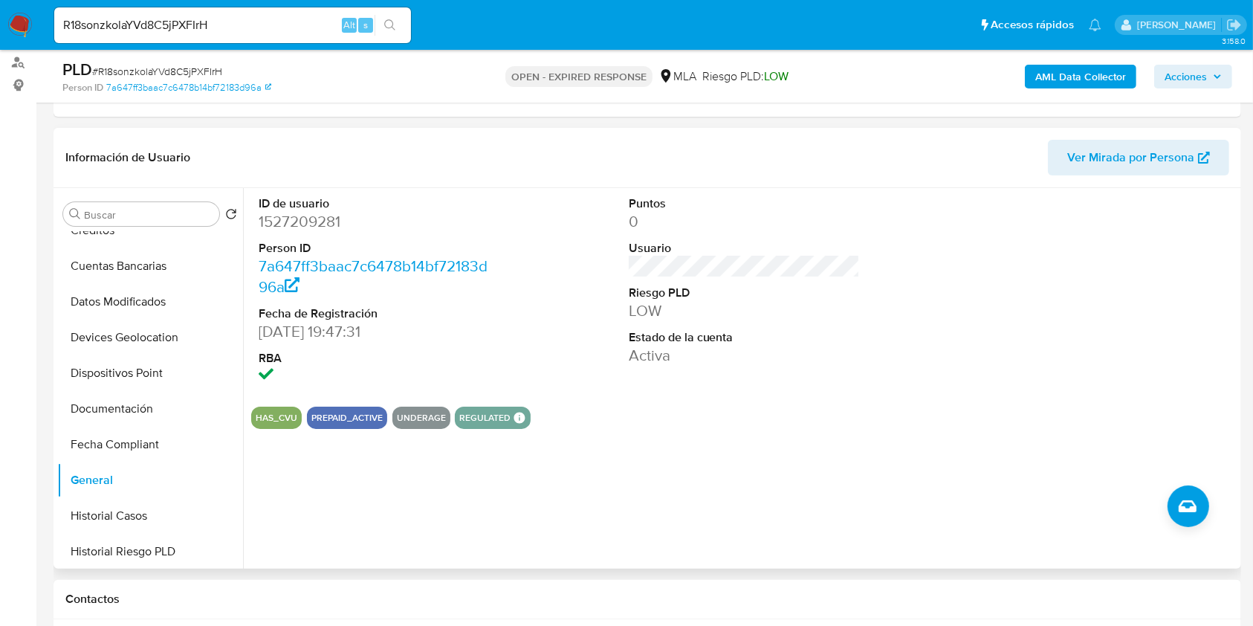
click at [261, 227] on dd "1527209281" at bounding box center [375, 221] width 232 height 21
copy dd "1527209281"
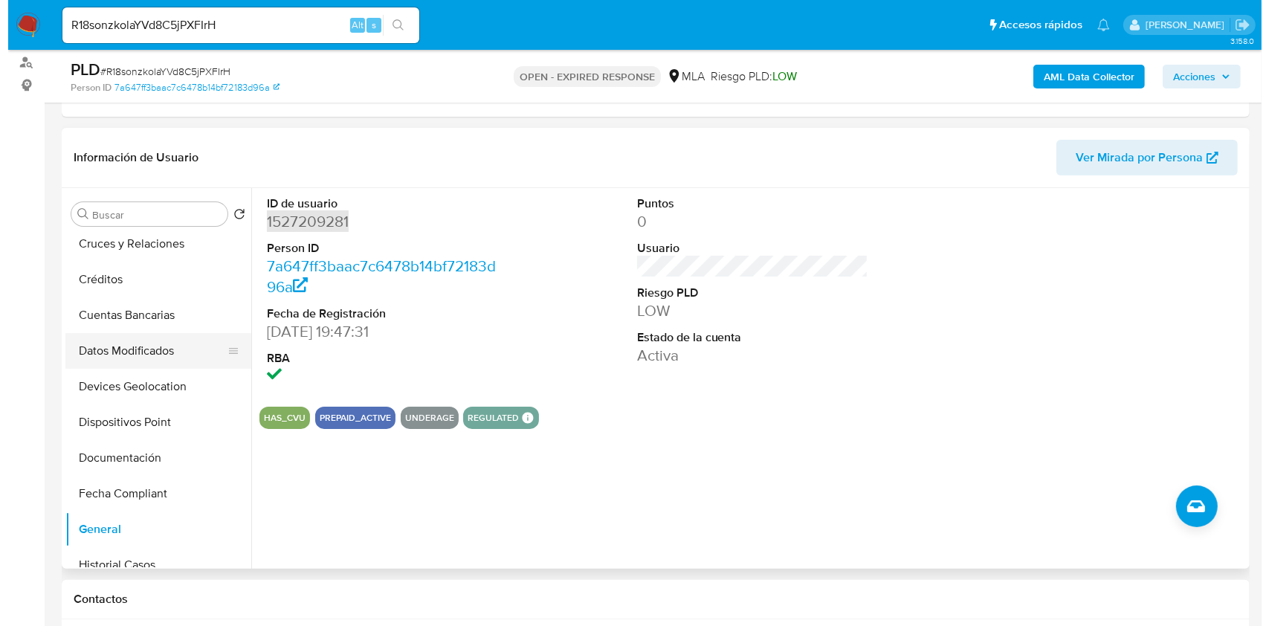
scroll to position [0, 0]
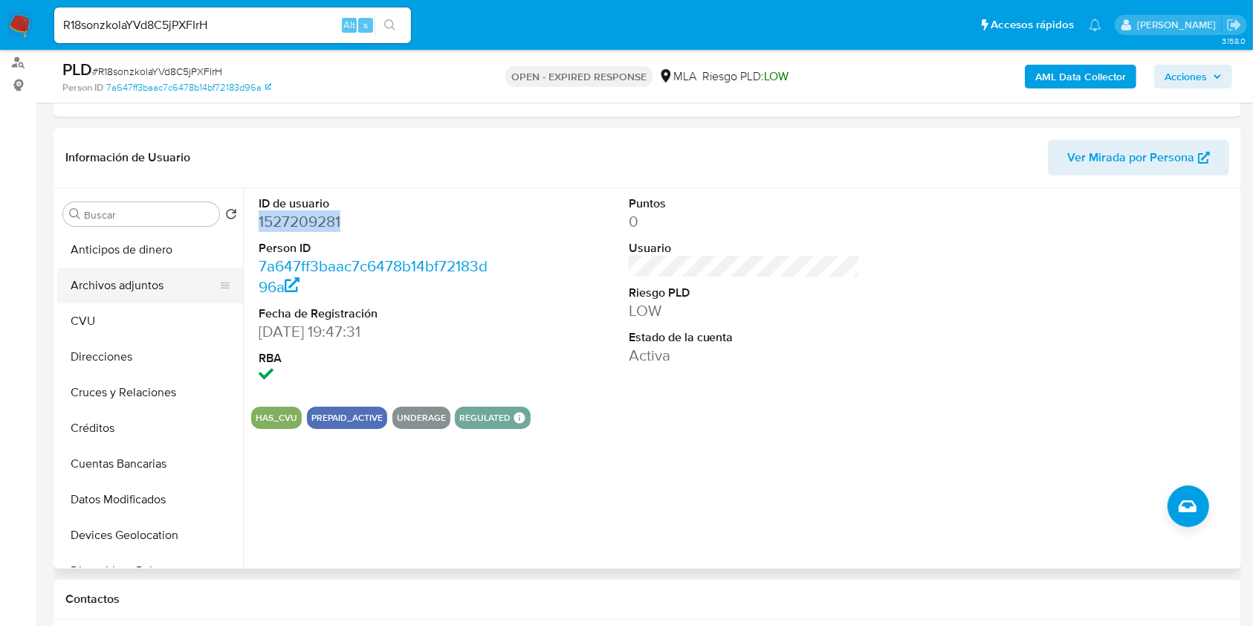
click at [173, 285] on button "Archivos adjuntos" at bounding box center [144, 286] width 174 height 36
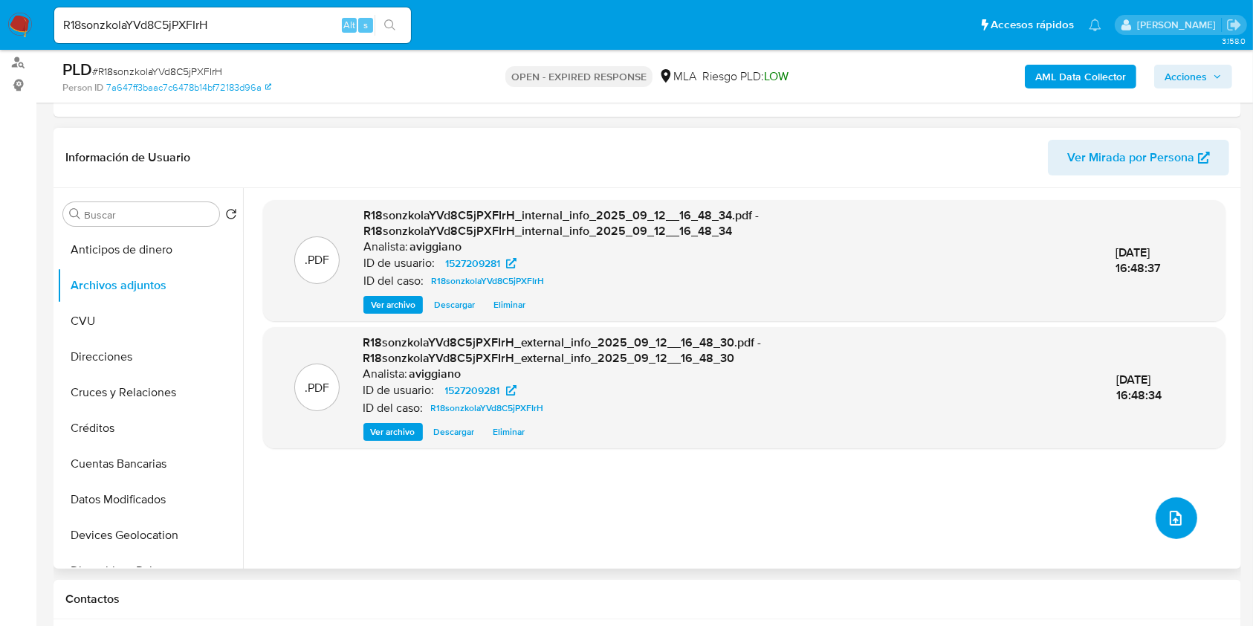
click at [1170, 514] on icon "upload-file" at bounding box center [1176, 518] width 12 height 15
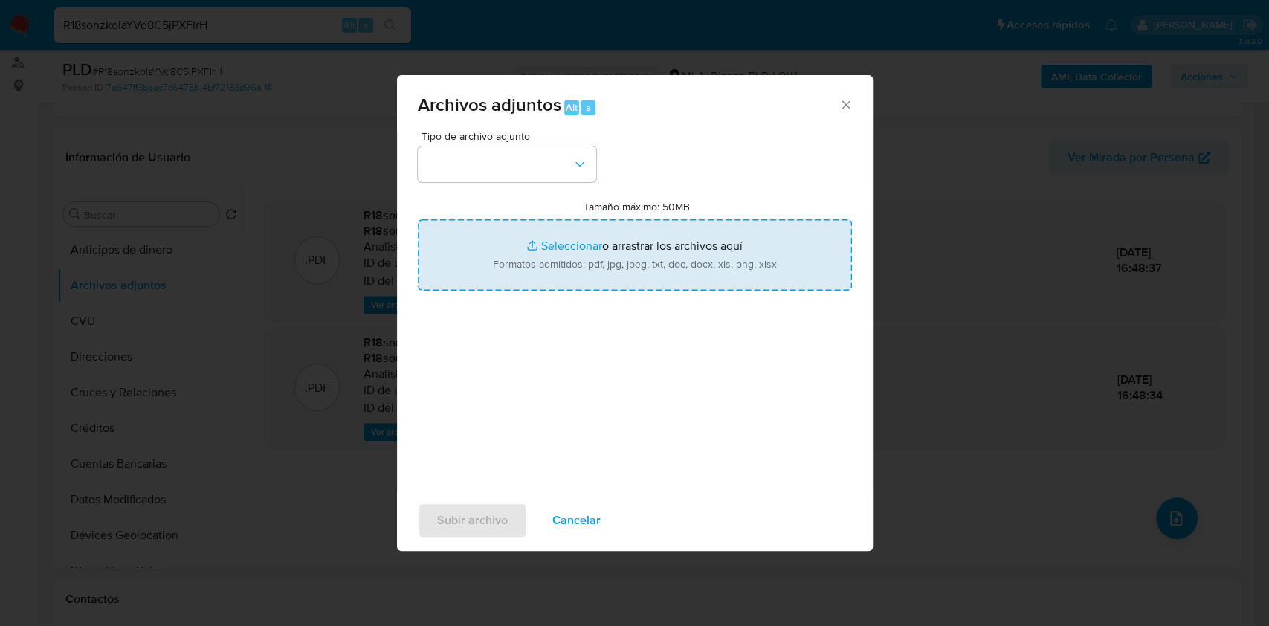
click at [636, 257] on input "Tamaño máximo: 50MB Seleccionar archivos" at bounding box center [635, 254] width 434 height 71
type input "C:\fakepath\Nosis - 1527209281.pdf"
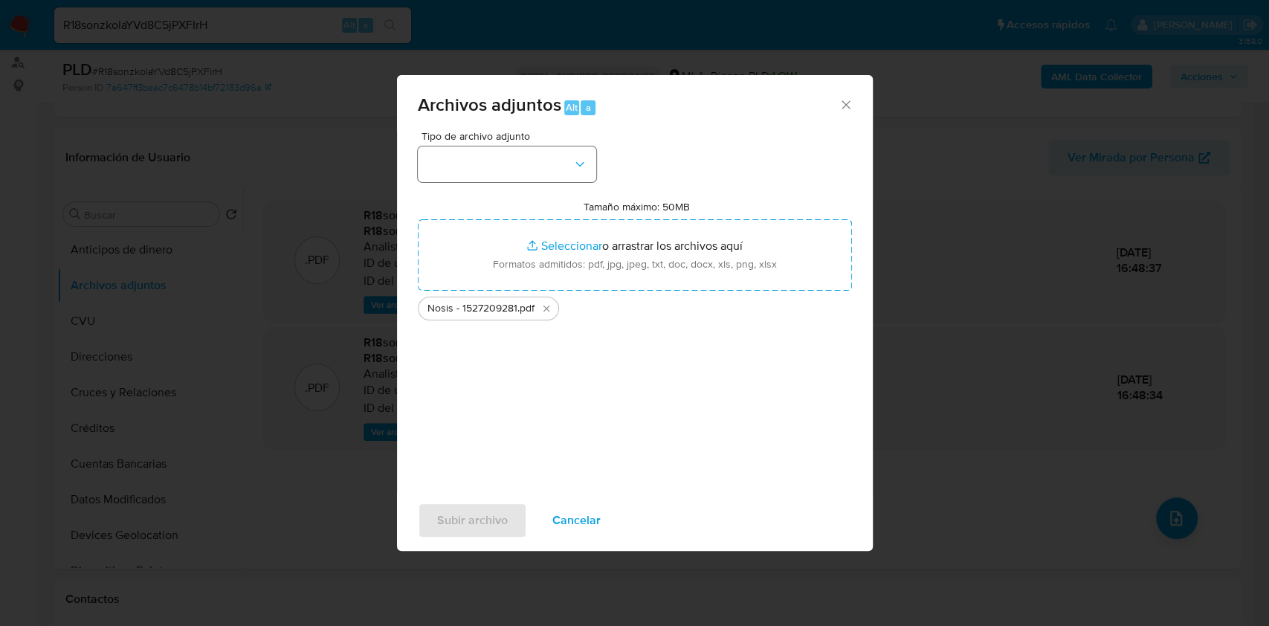
click at [485, 183] on div "Tipo de archivo adjunto Tamaño máximo: 50MB Seleccionar archivos Seleccionar o …" at bounding box center [635, 306] width 434 height 351
click at [489, 170] on button "button" at bounding box center [507, 164] width 178 height 36
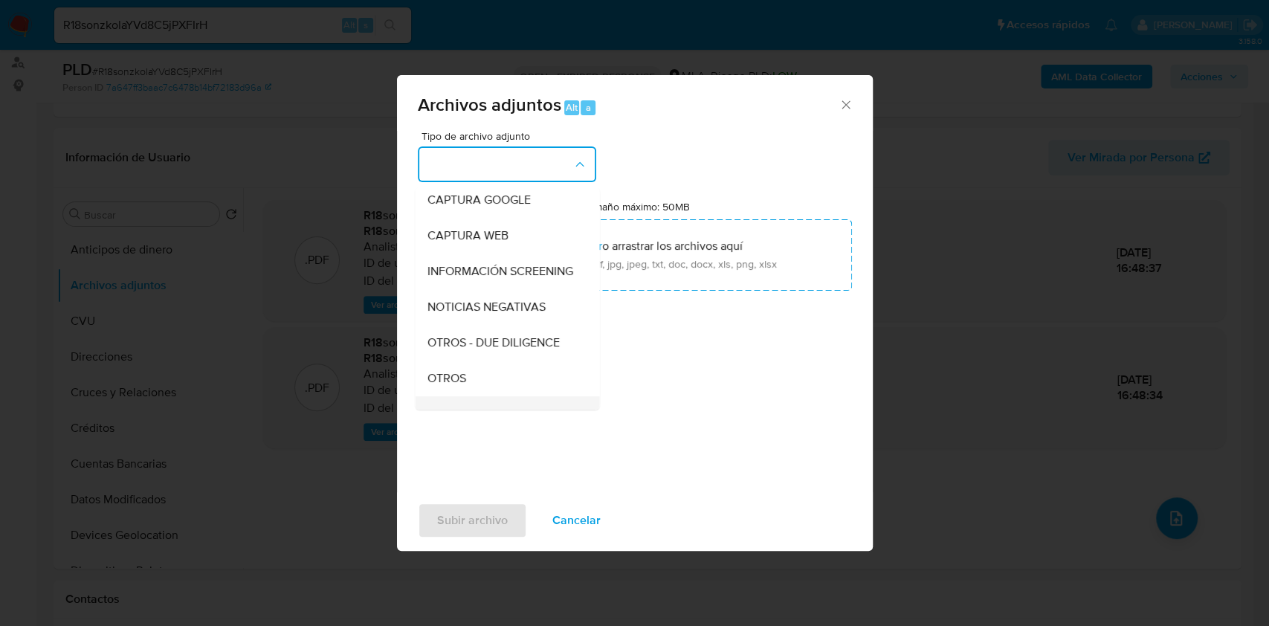
scroll to position [198, 0]
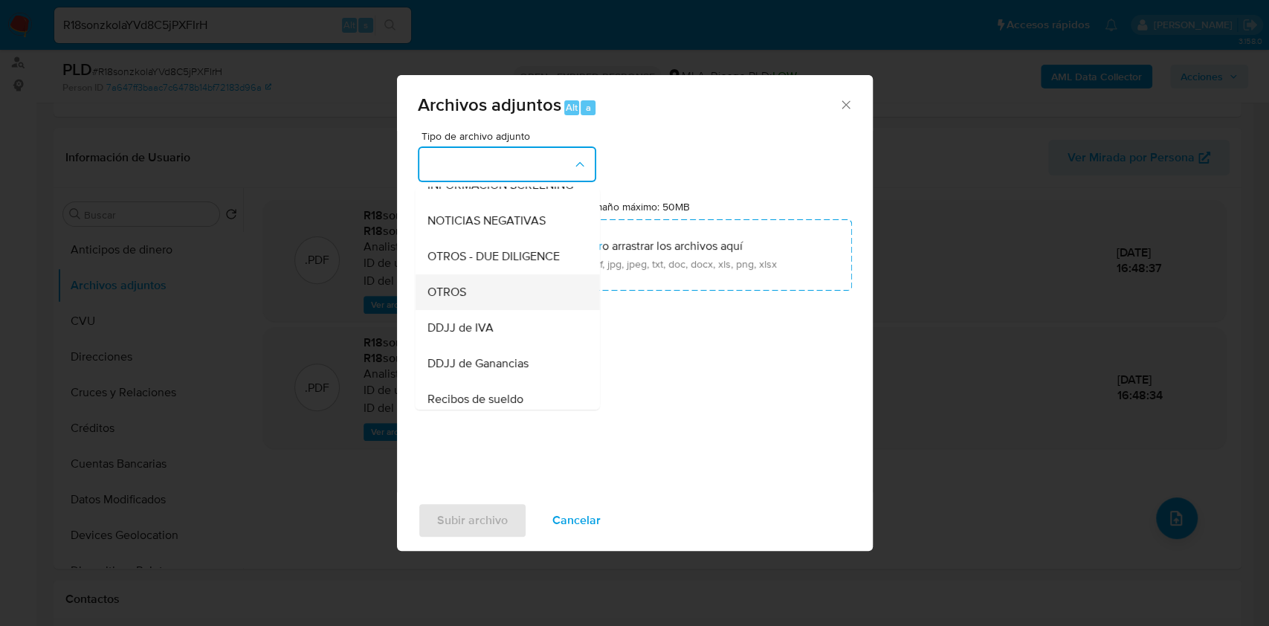
click at [451, 300] on span "OTROS" at bounding box center [446, 292] width 39 height 15
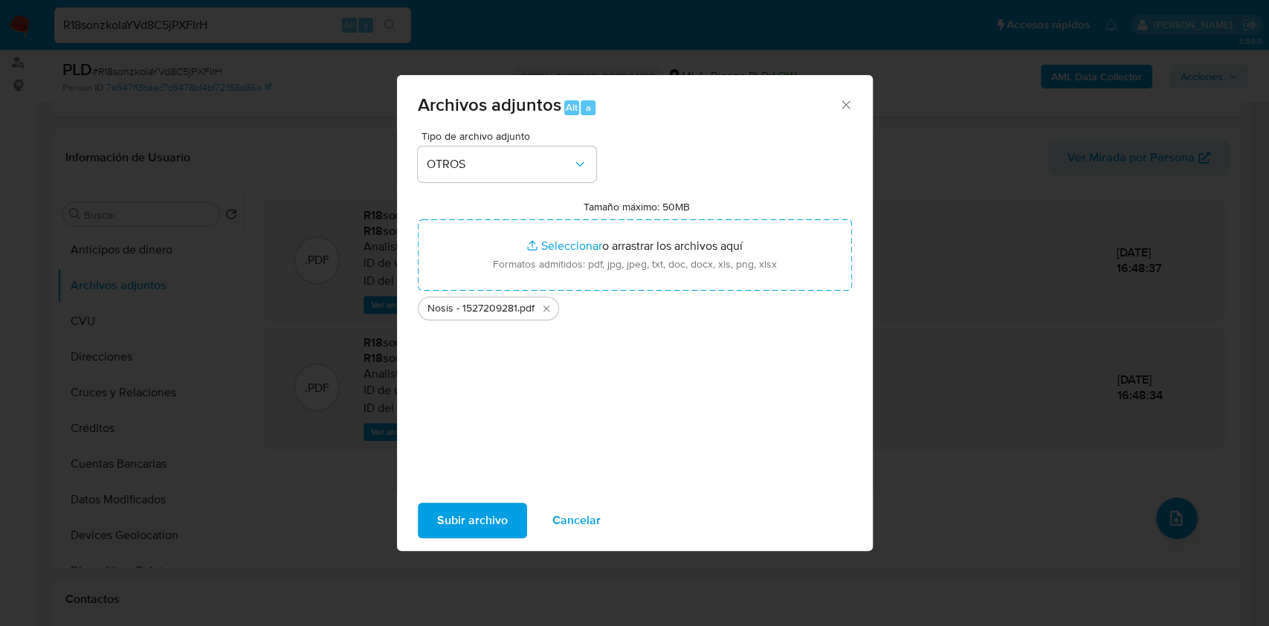
click at [458, 513] on span "Subir archivo" at bounding box center [472, 520] width 71 height 33
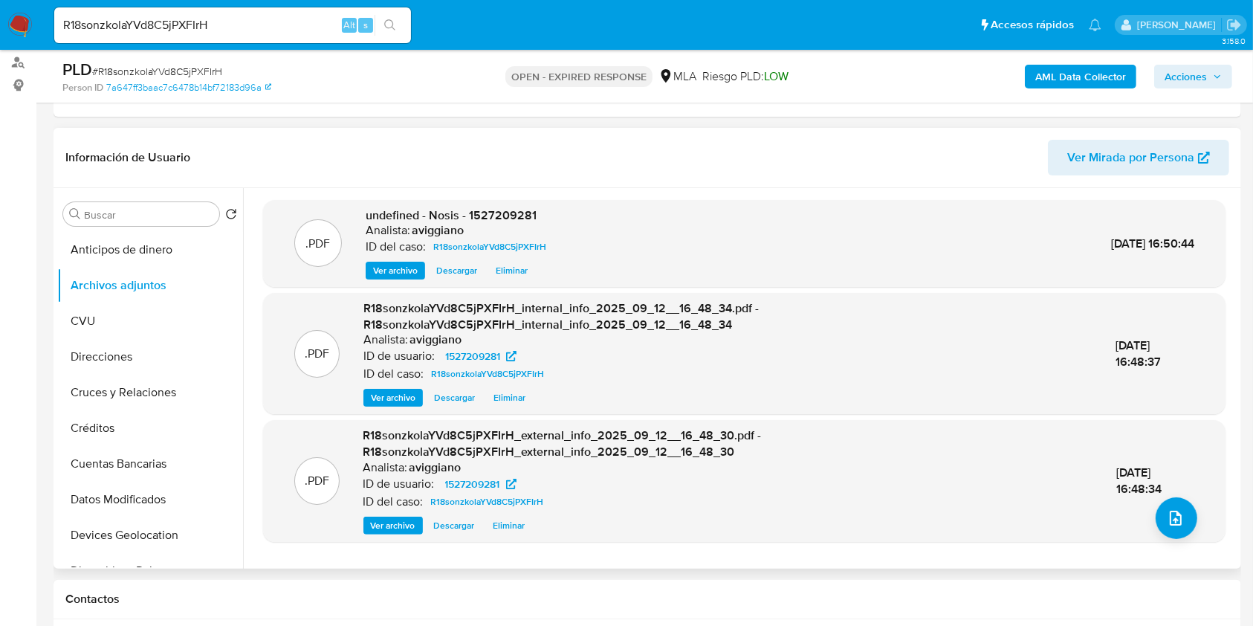
click at [511, 208] on span "undefined - Nosis - 1527209281" at bounding box center [451, 215] width 171 height 17
copy span "1527209281"
click at [1170, 520] on icon "upload-file" at bounding box center [1176, 518] width 18 height 18
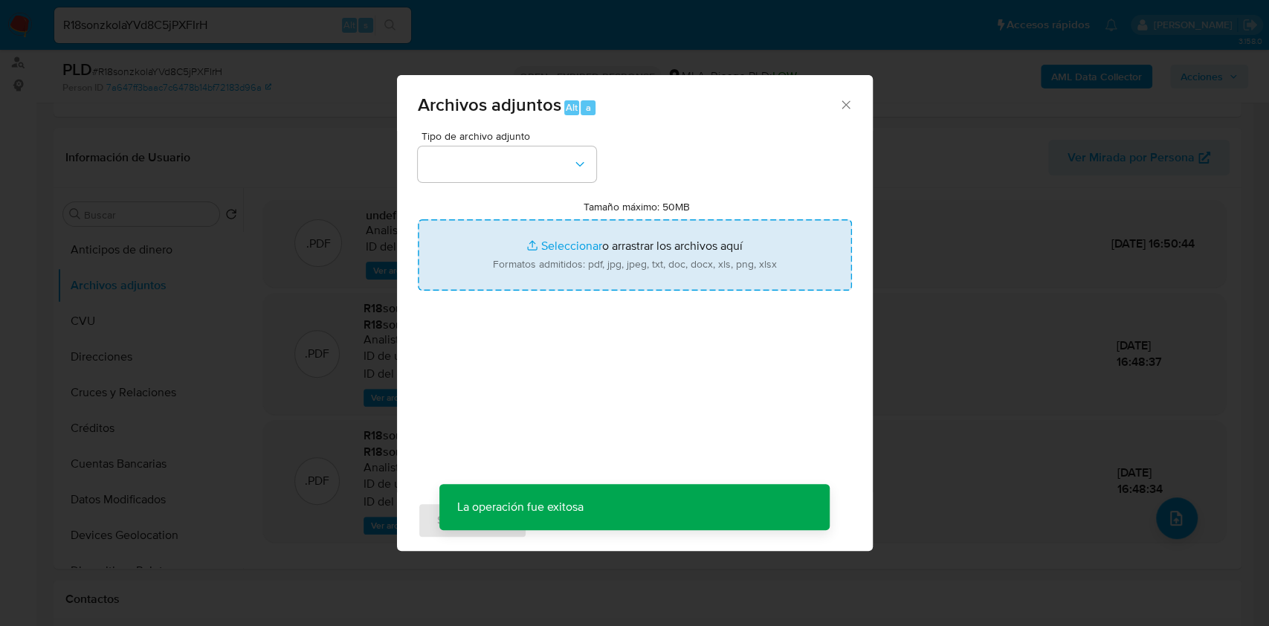
click at [643, 265] on input "Tamaño máximo: 50MB Seleccionar archivos" at bounding box center [635, 254] width 434 height 71
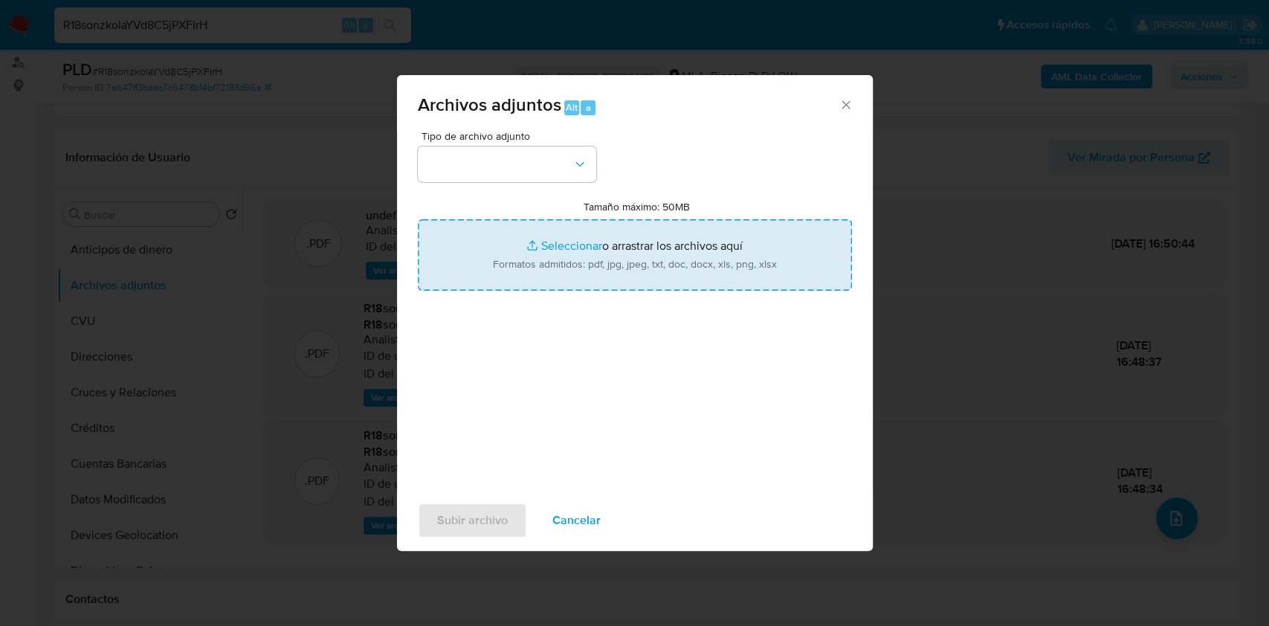
type input "C:\fakepath\Movimientos-Aladdin-v10_1 - 1527209281 -.xlsx"
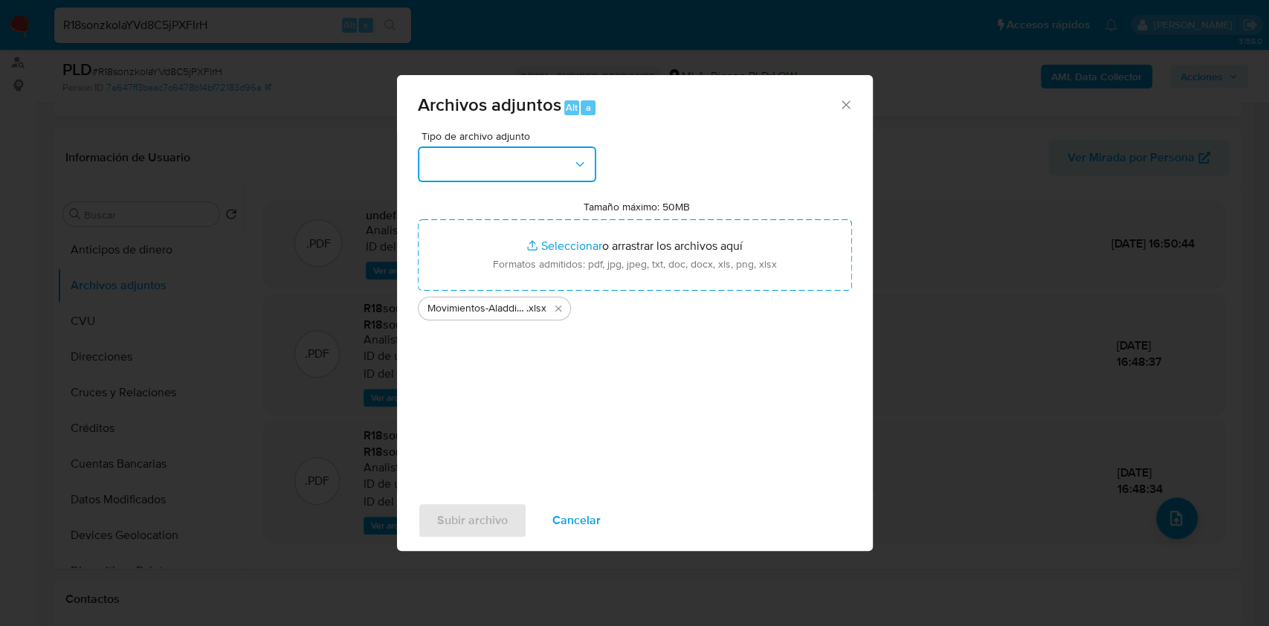
click at [494, 167] on button "button" at bounding box center [507, 164] width 178 height 36
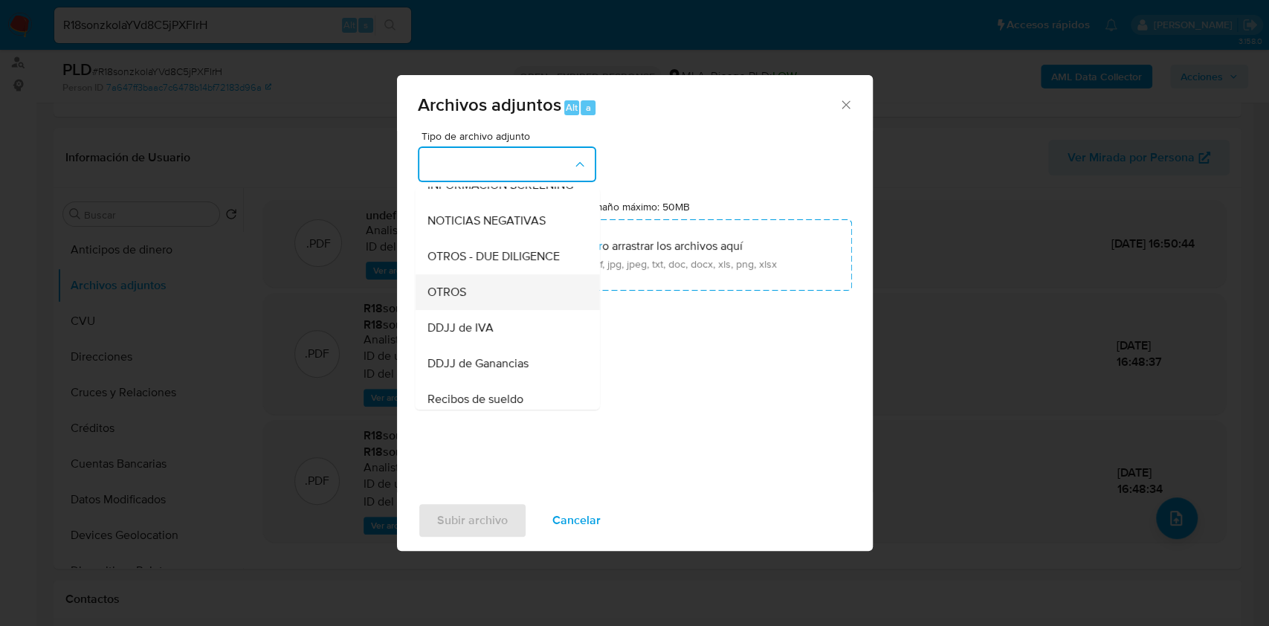
click at [515, 310] on div "OTROS" at bounding box center [503, 292] width 152 height 36
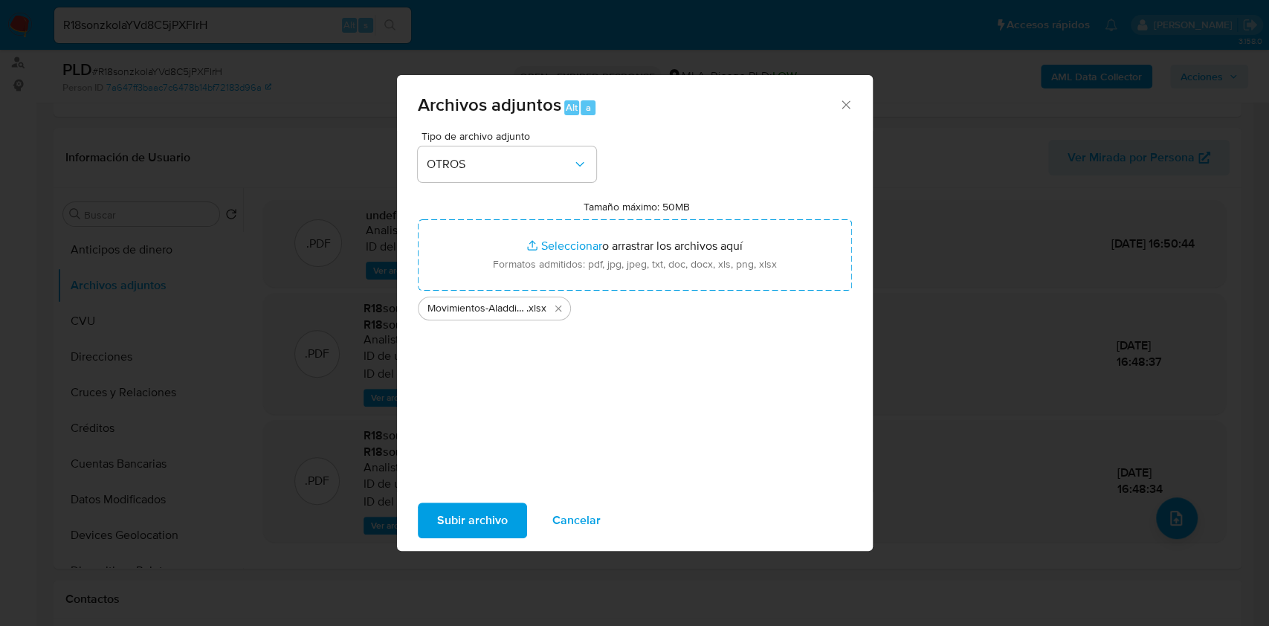
click at [470, 509] on span "Subir archivo" at bounding box center [472, 520] width 71 height 33
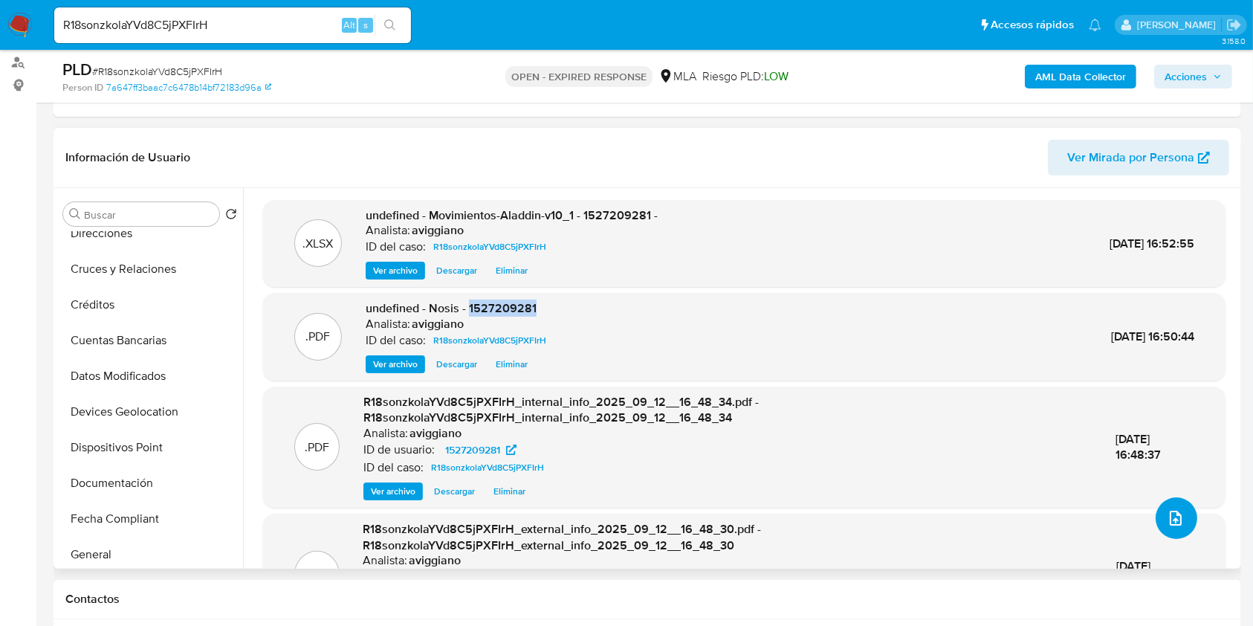
scroll to position [297, 0]
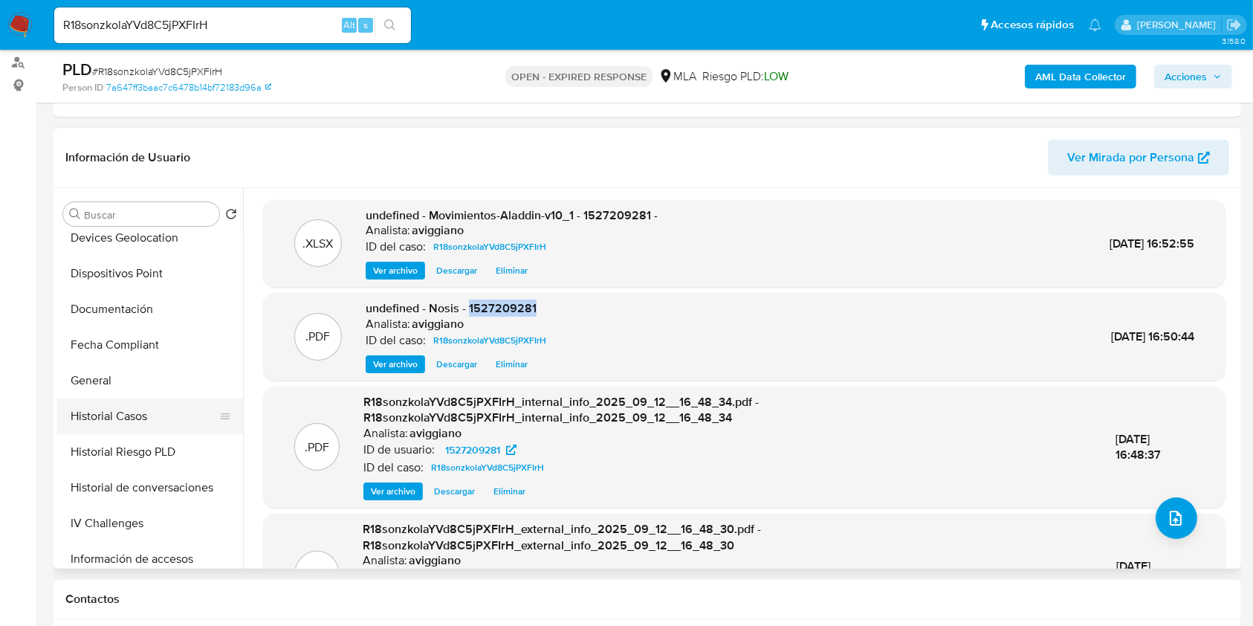
click at [133, 404] on button "Historial Casos" at bounding box center [144, 416] width 174 height 36
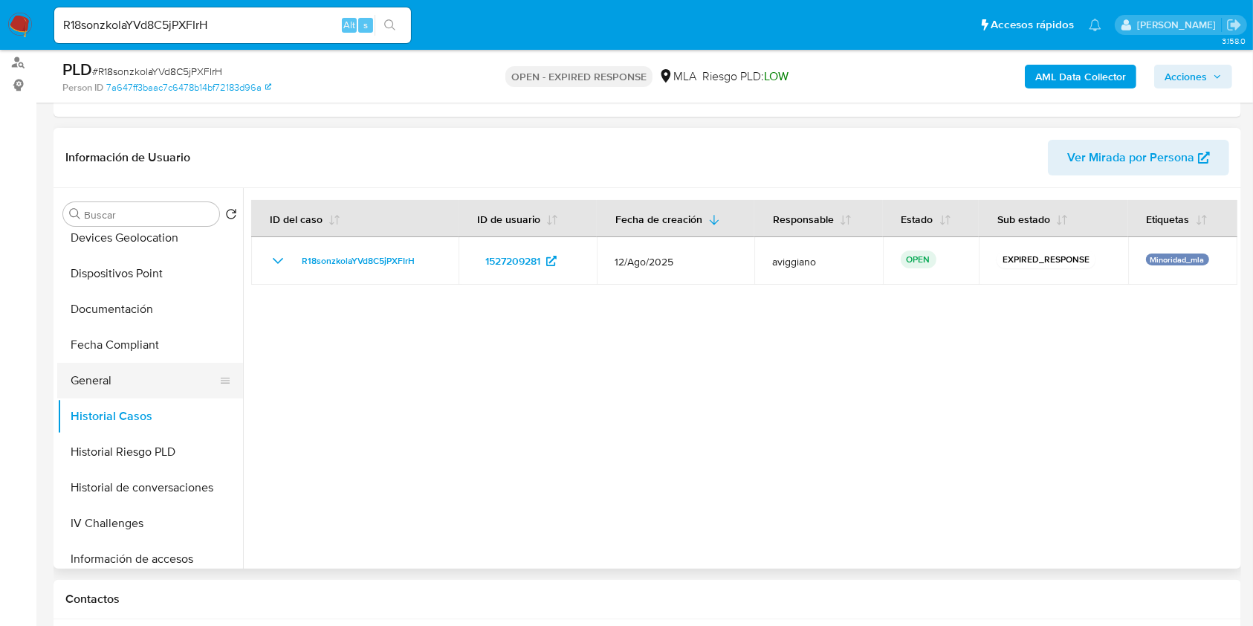
click at [159, 384] on button "General" at bounding box center [144, 381] width 174 height 36
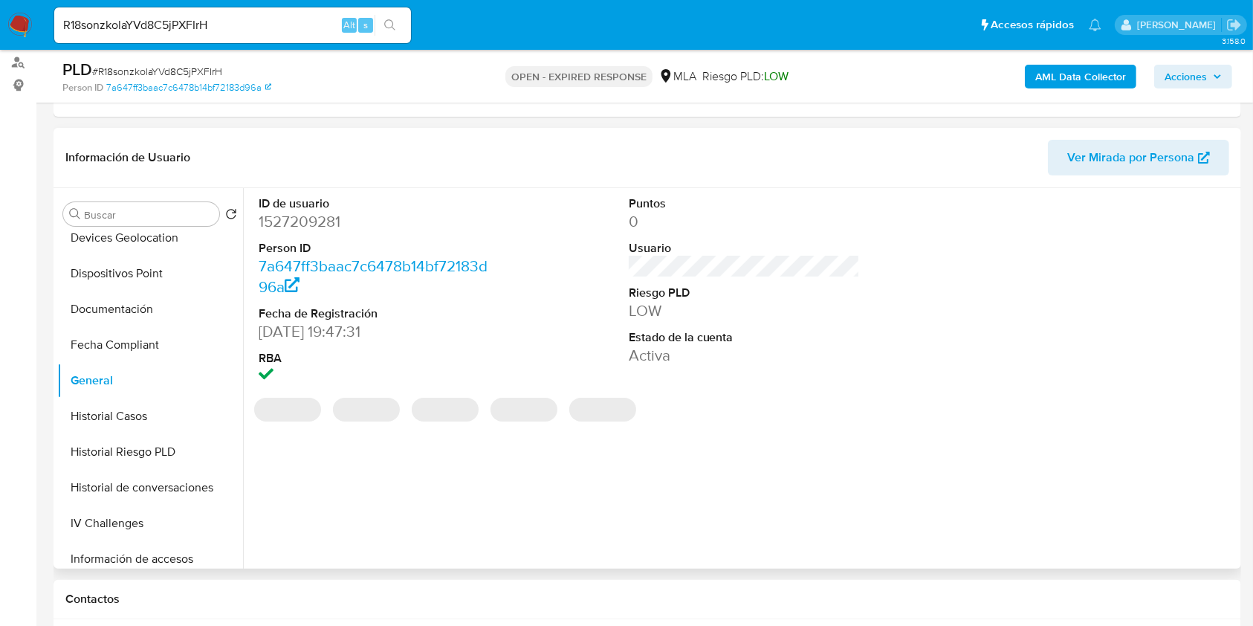
click at [321, 227] on dd "1527209281" at bounding box center [375, 221] width 232 height 21
copy dd "2"
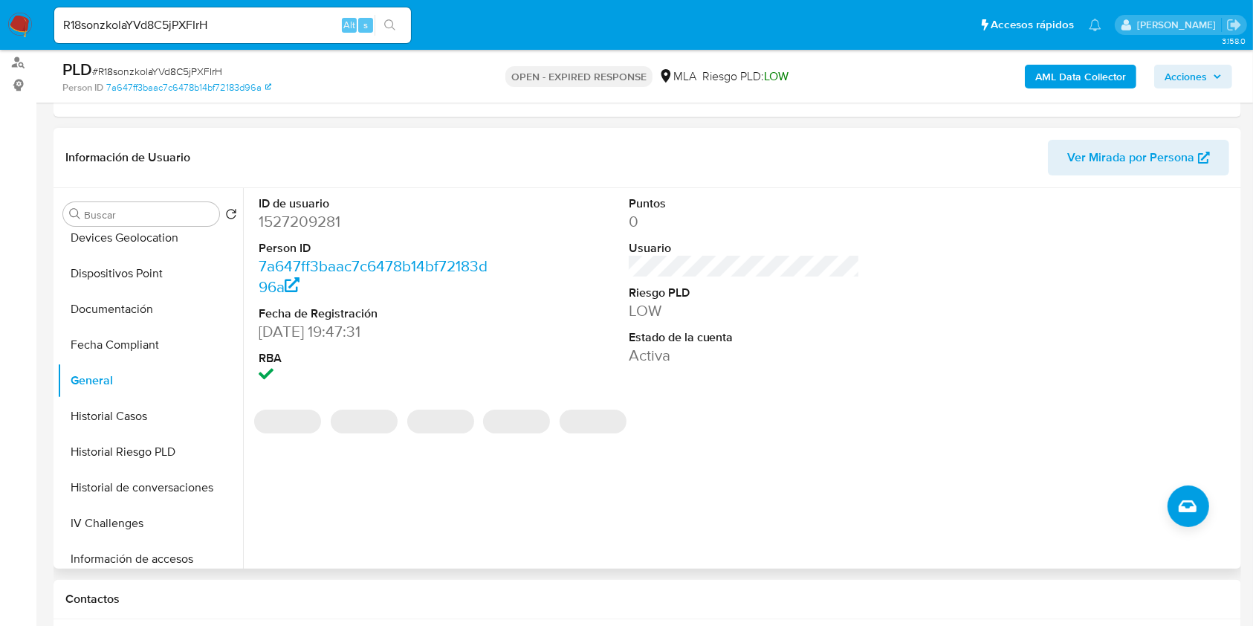
click at [307, 216] on dd "1527209281" at bounding box center [375, 221] width 232 height 21
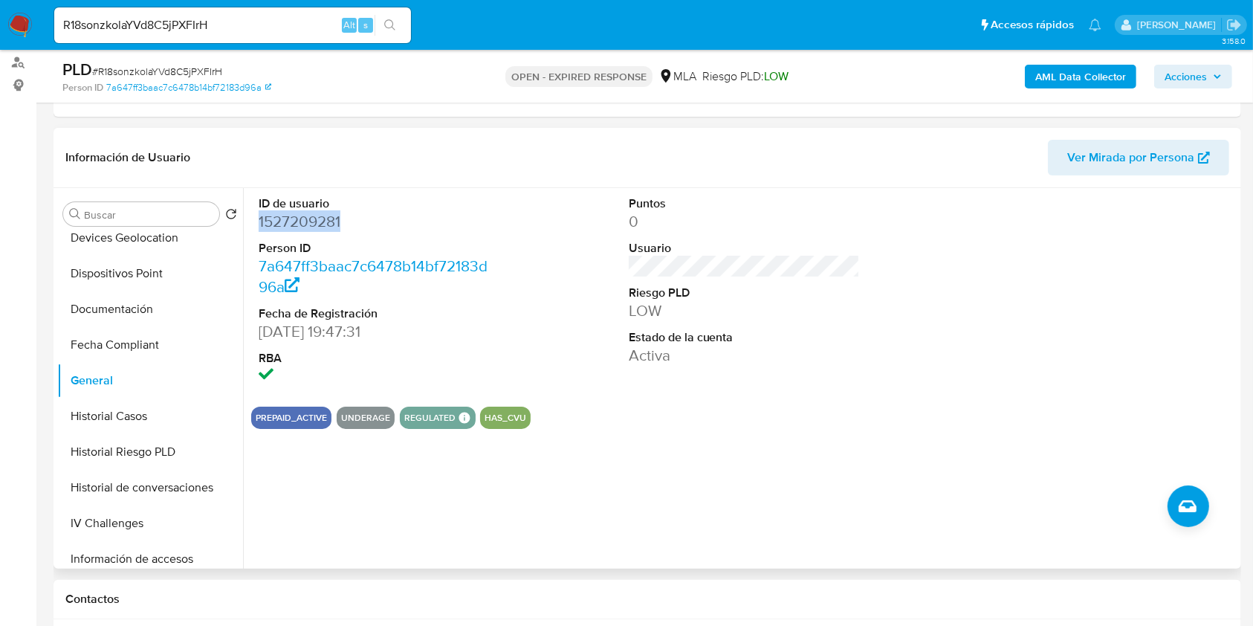
copy dd "1527209281"
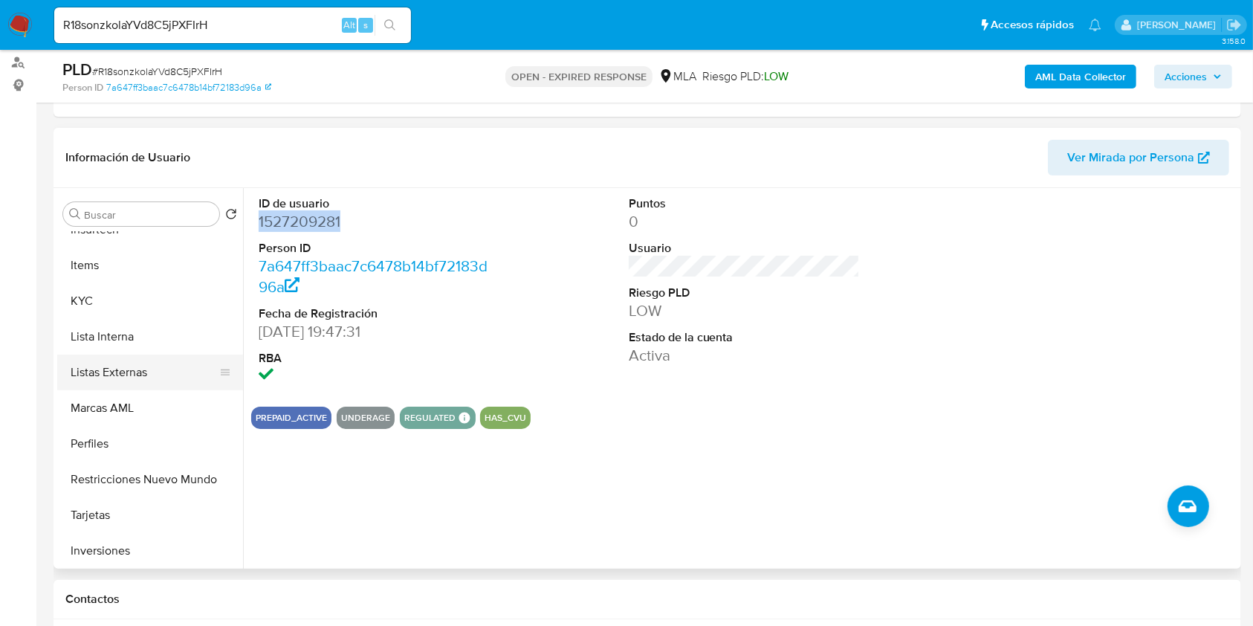
scroll to position [694, 0]
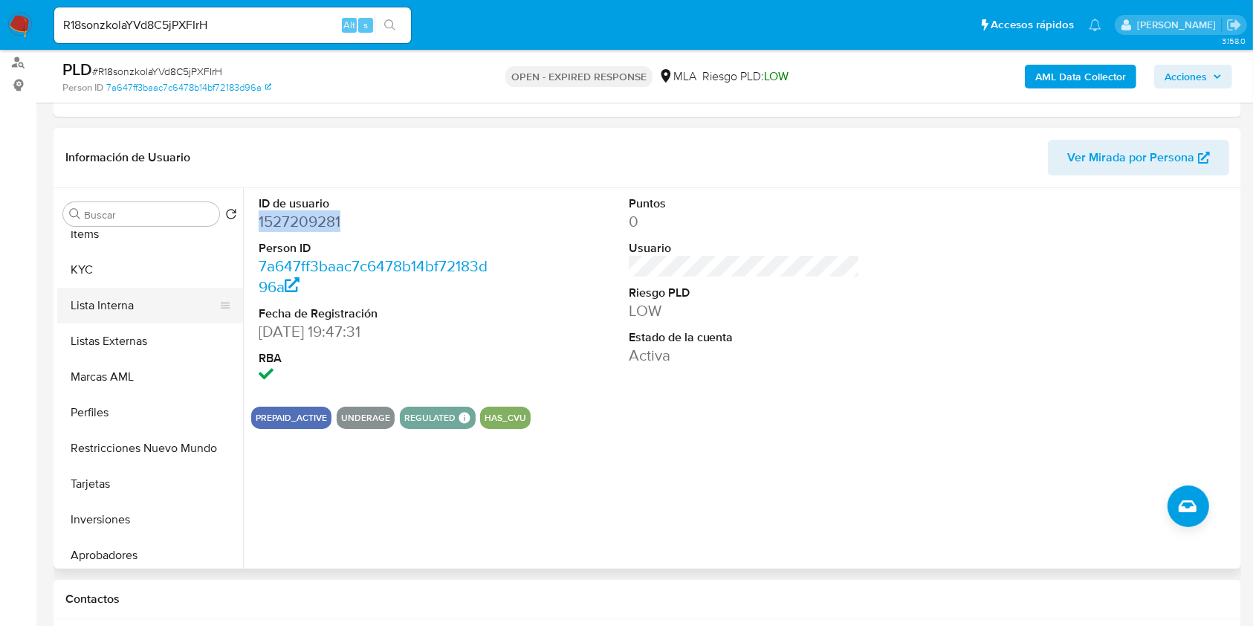
drag, startPoint x: 166, startPoint y: 265, endPoint x: 233, endPoint y: 296, distance: 73.5
click at [164, 265] on button "KYC" at bounding box center [150, 270] width 186 height 36
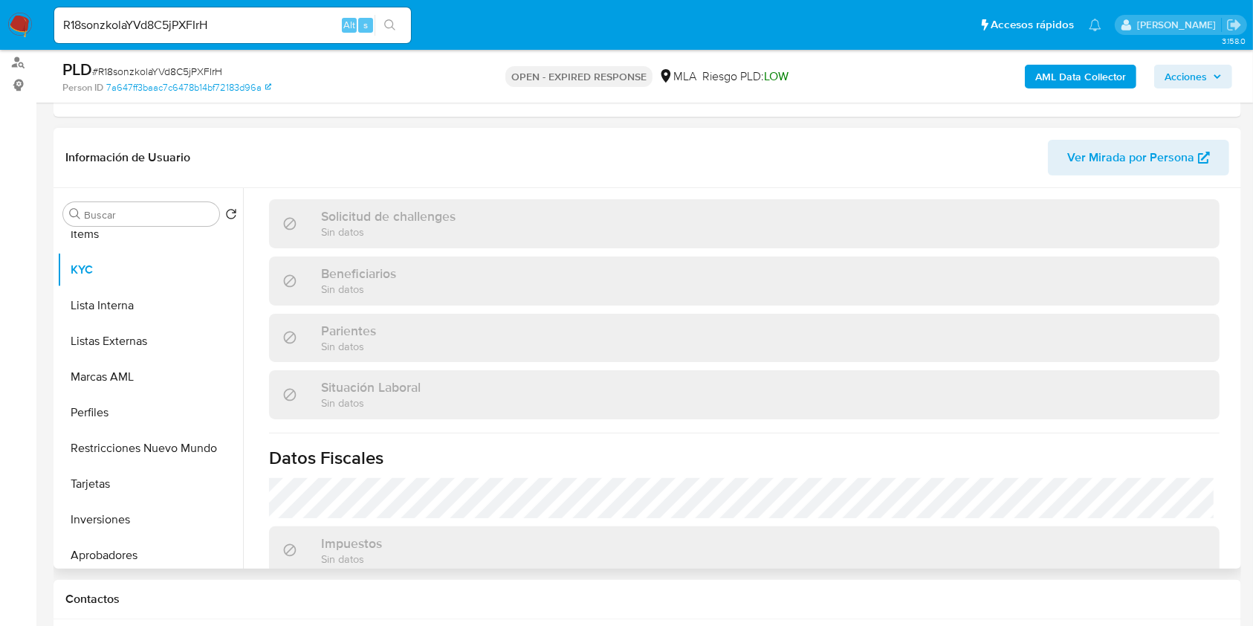
scroll to position [387, 0]
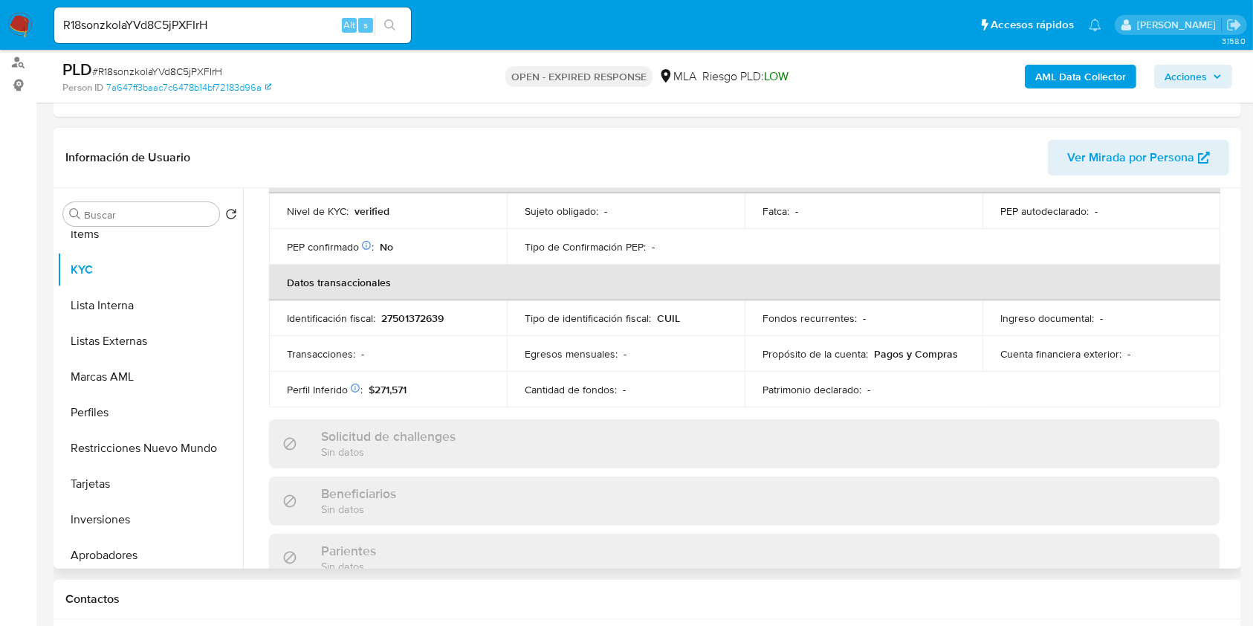
click at [416, 318] on p "27501372639" at bounding box center [412, 318] width 62 height 13
click at [417, 318] on p "27501372639" at bounding box center [412, 318] width 62 height 13
copy p "27501372639"
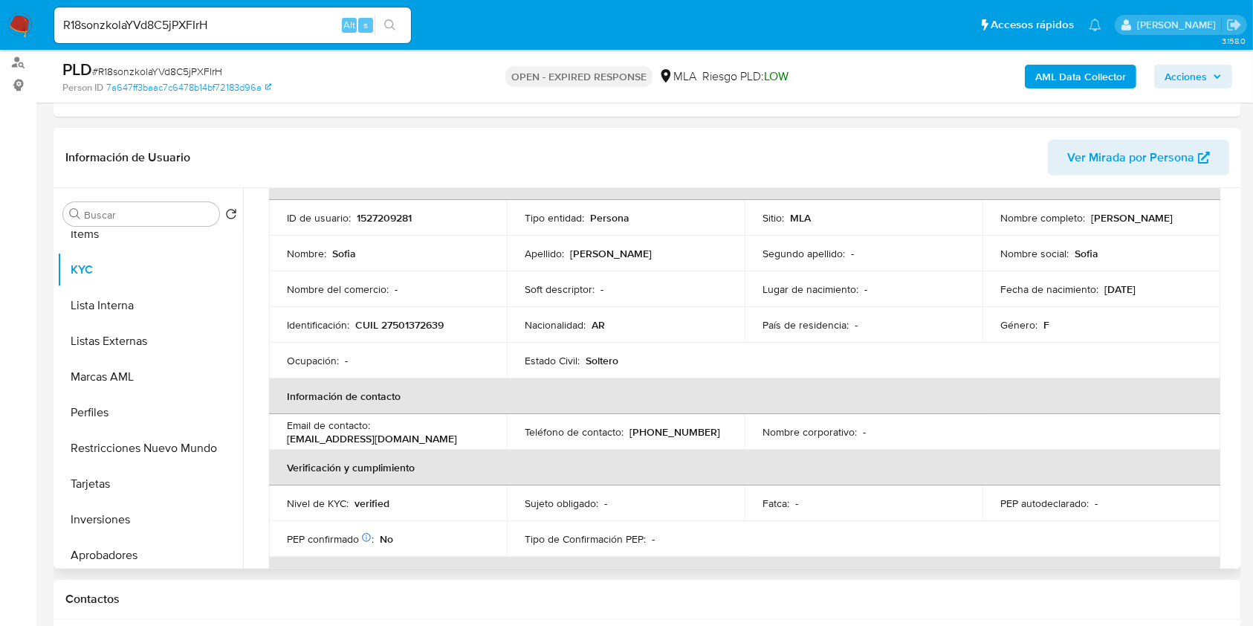
scroll to position [89, 0]
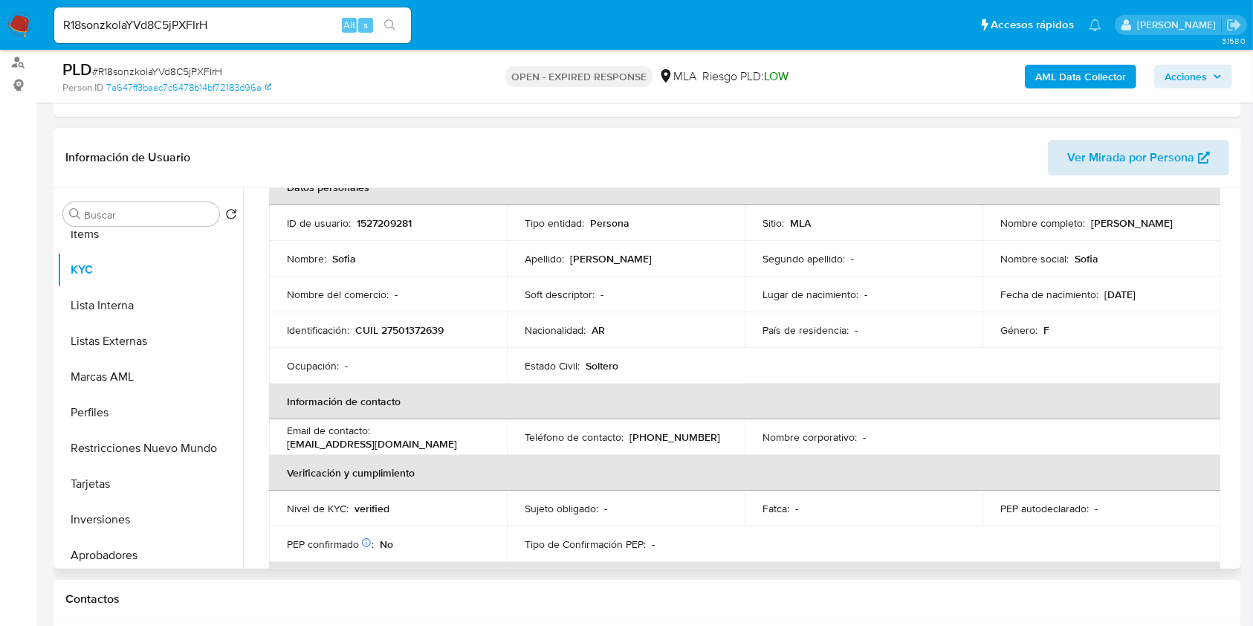
drag, startPoint x: 1094, startPoint y: 221, endPoint x: 1178, endPoint y: 170, distance: 98.7
click at [1210, 218] on td "Nombre completo : Sofia Aldapiz Vasquez" at bounding box center [1102, 223] width 238 height 36
copy p "Sofia Aldapiz Vasquez"
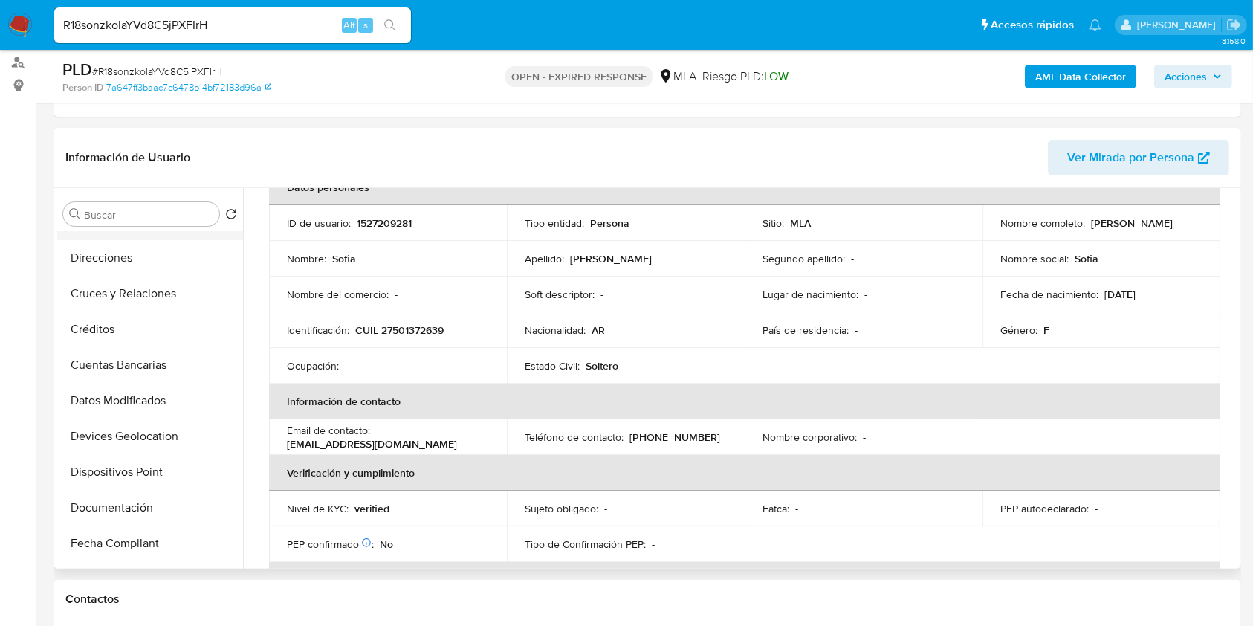
scroll to position [0, 0]
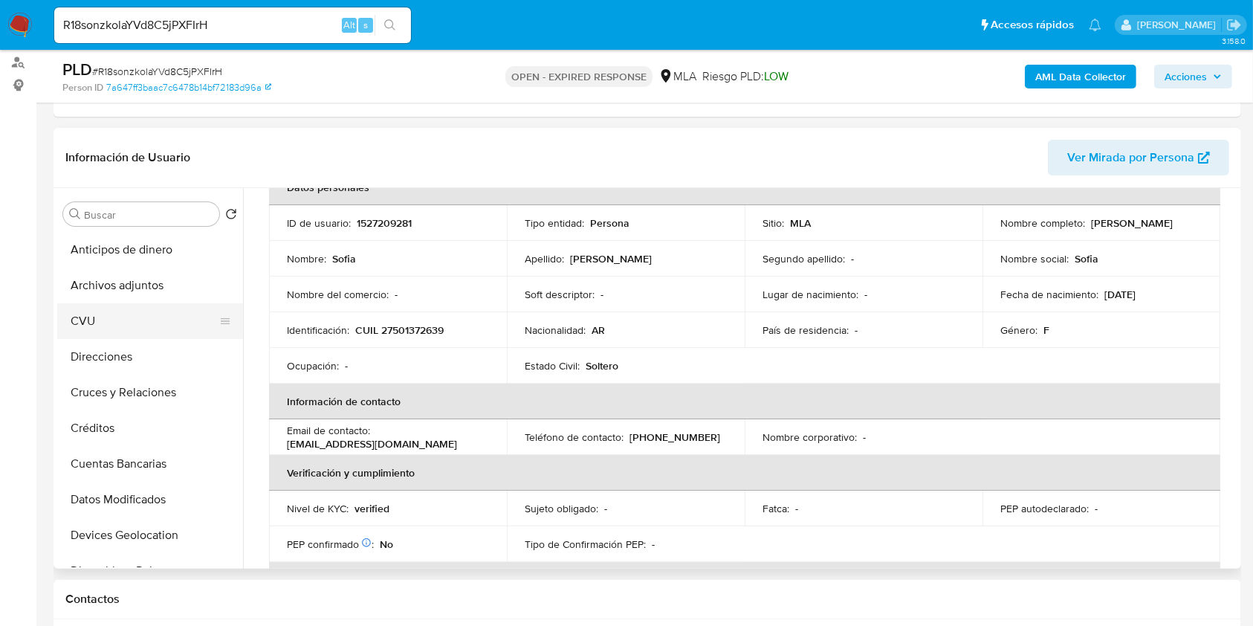
click at [105, 309] on button "CVU" at bounding box center [144, 321] width 174 height 36
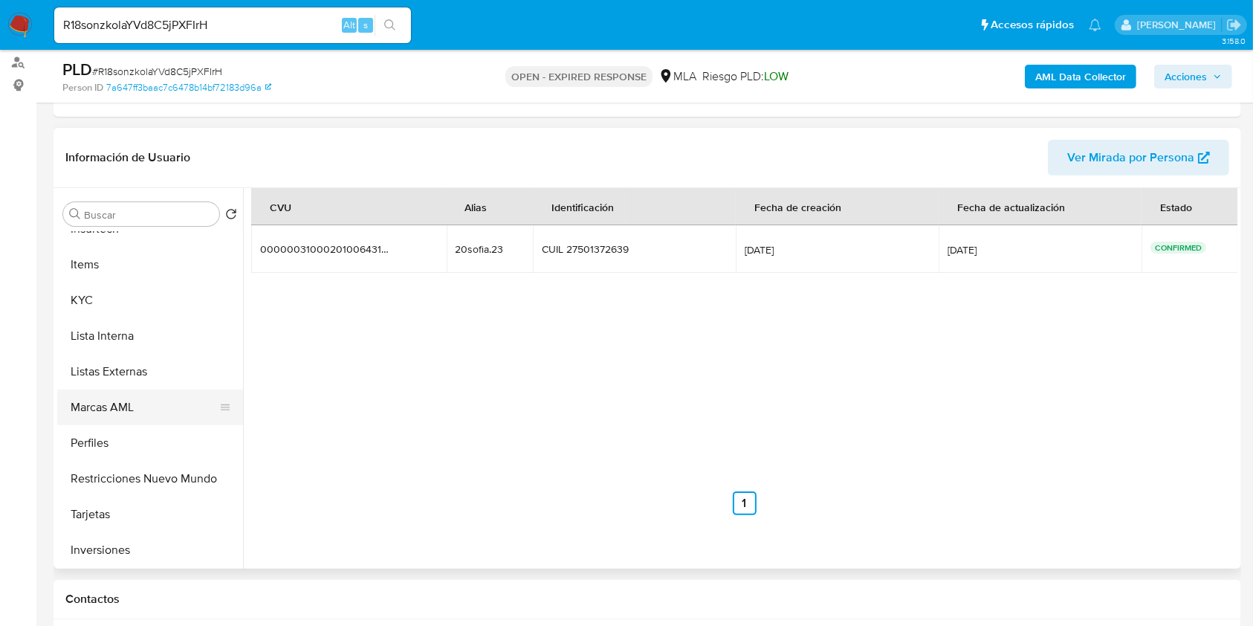
scroll to position [694, 0]
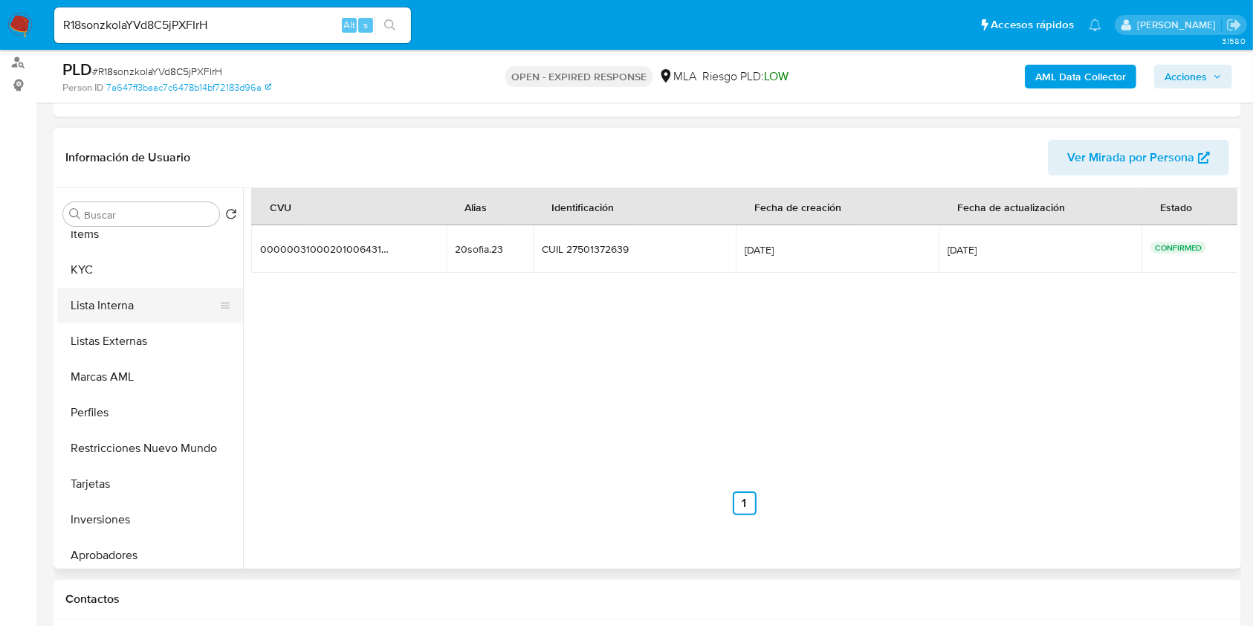
drag, startPoint x: 100, startPoint y: 294, endPoint x: 101, endPoint y: 286, distance: 8.2
click at [99, 292] on button "Lista Interna" at bounding box center [144, 306] width 174 height 36
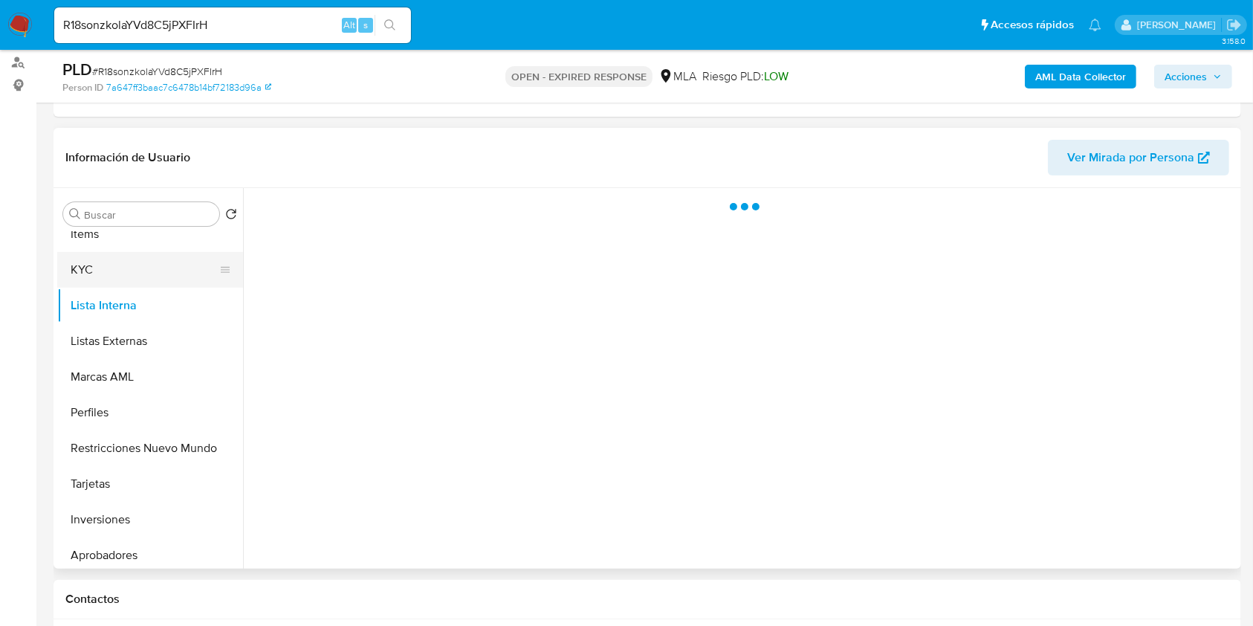
click at [106, 279] on button "KYC" at bounding box center [144, 270] width 174 height 36
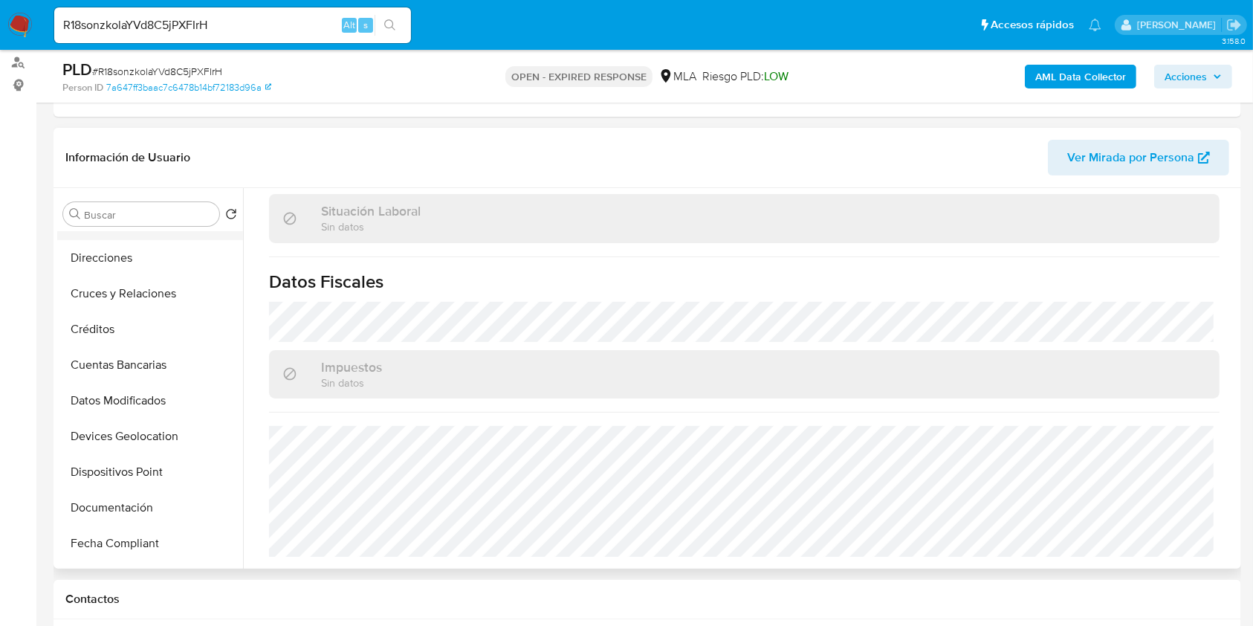
scroll to position [0, 0]
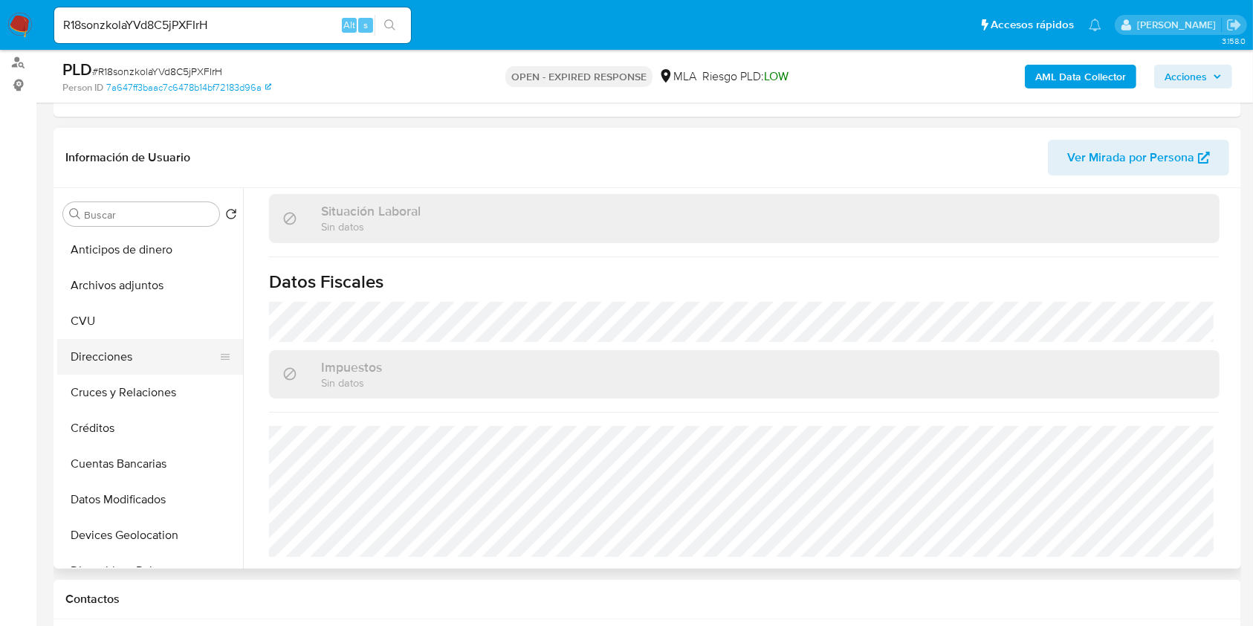
click at [123, 347] on button "Direcciones" at bounding box center [144, 357] width 174 height 36
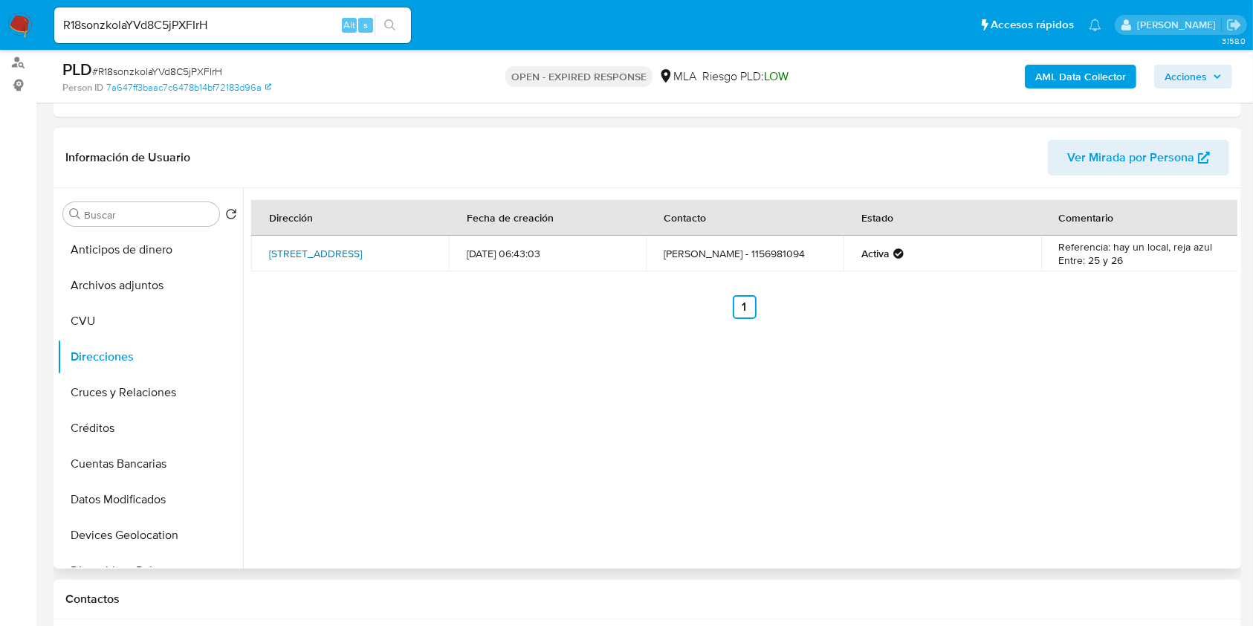
click at [332, 254] on link "Calle 159 2557, Berazategui, Buenos Aires, 1880, Argentina 2557" at bounding box center [315, 253] width 93 height 15
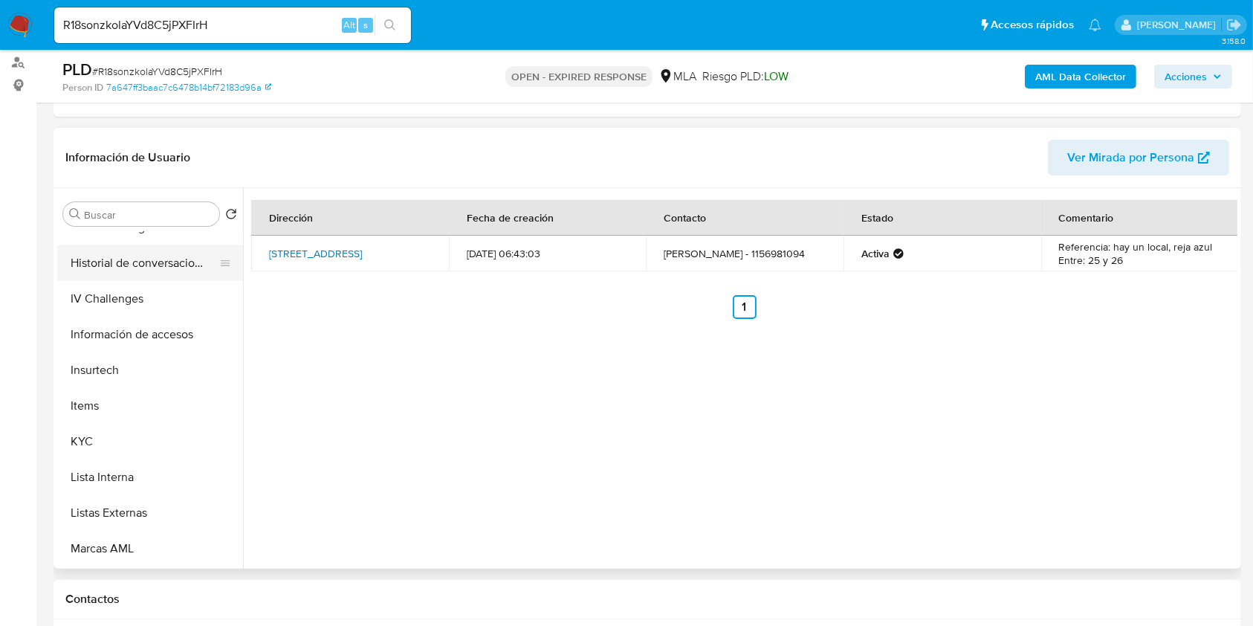
scroll to position [694, 0]
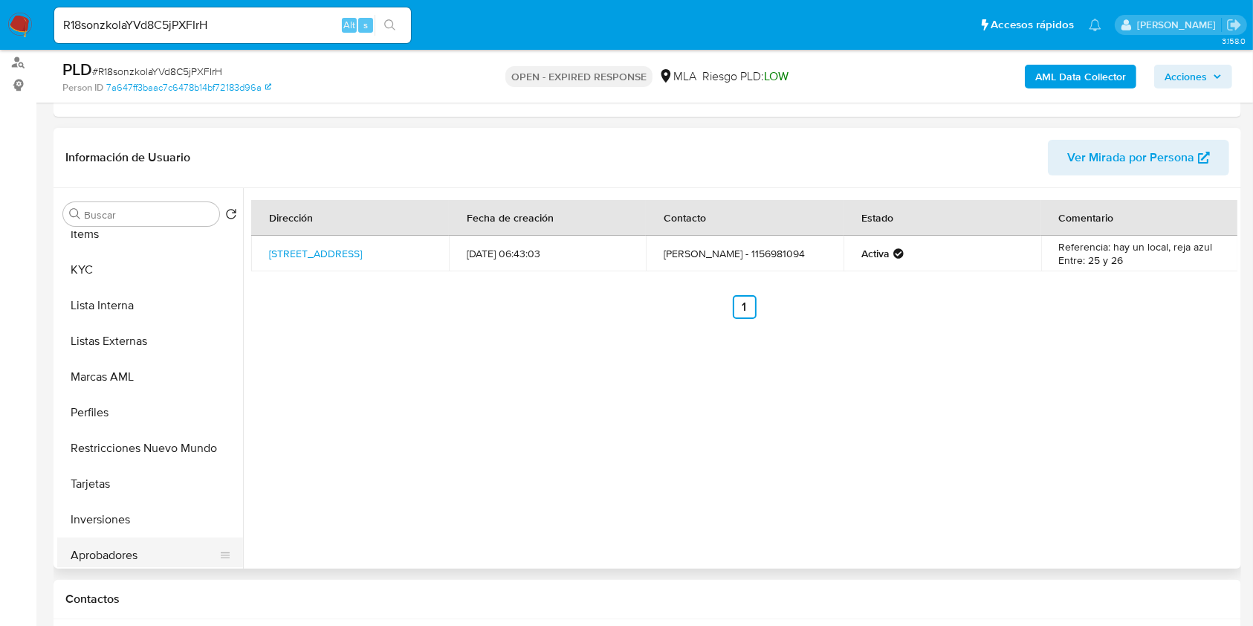
click at [107, 550] on button "Aprobadores" at bounding box center [144, 556] width 174 height 36
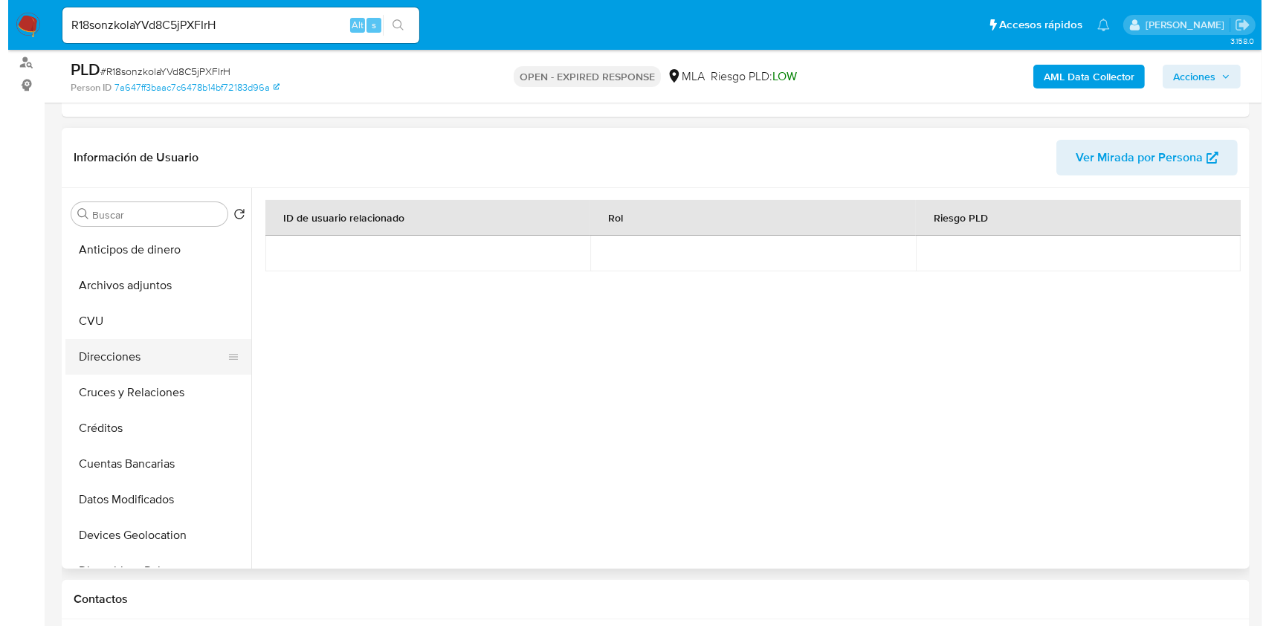
scroll to position [99, 0]
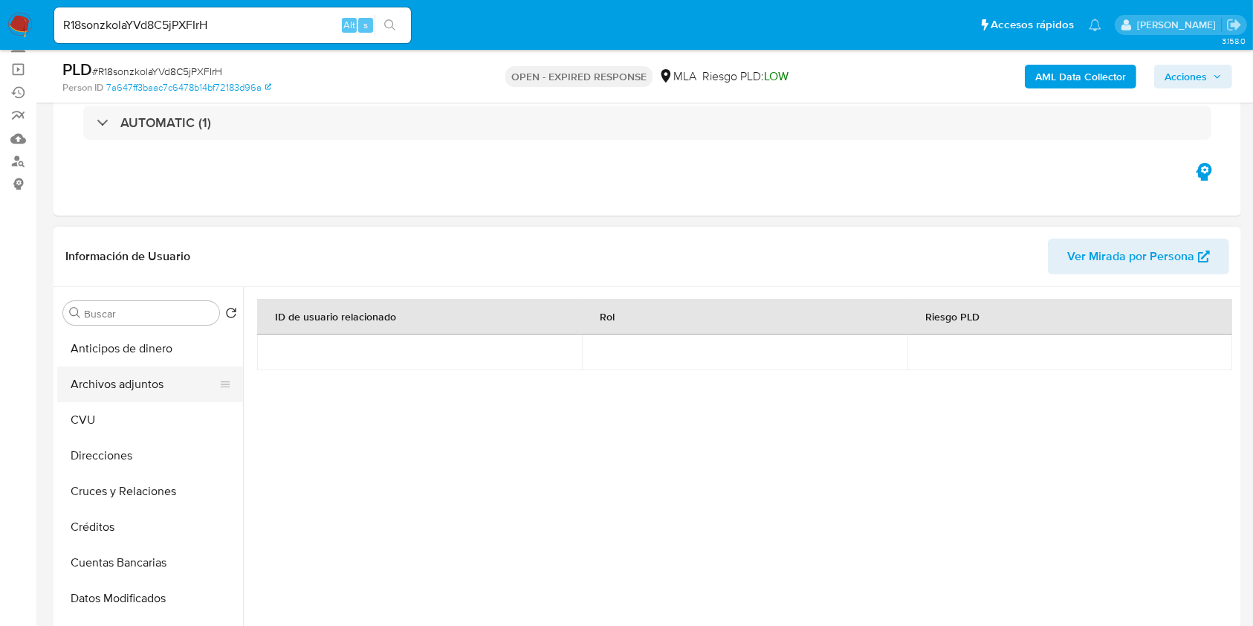
click at [106, 396] on button "Archivos adjuntos" at bounding box center [144, 385] width 174 height 36
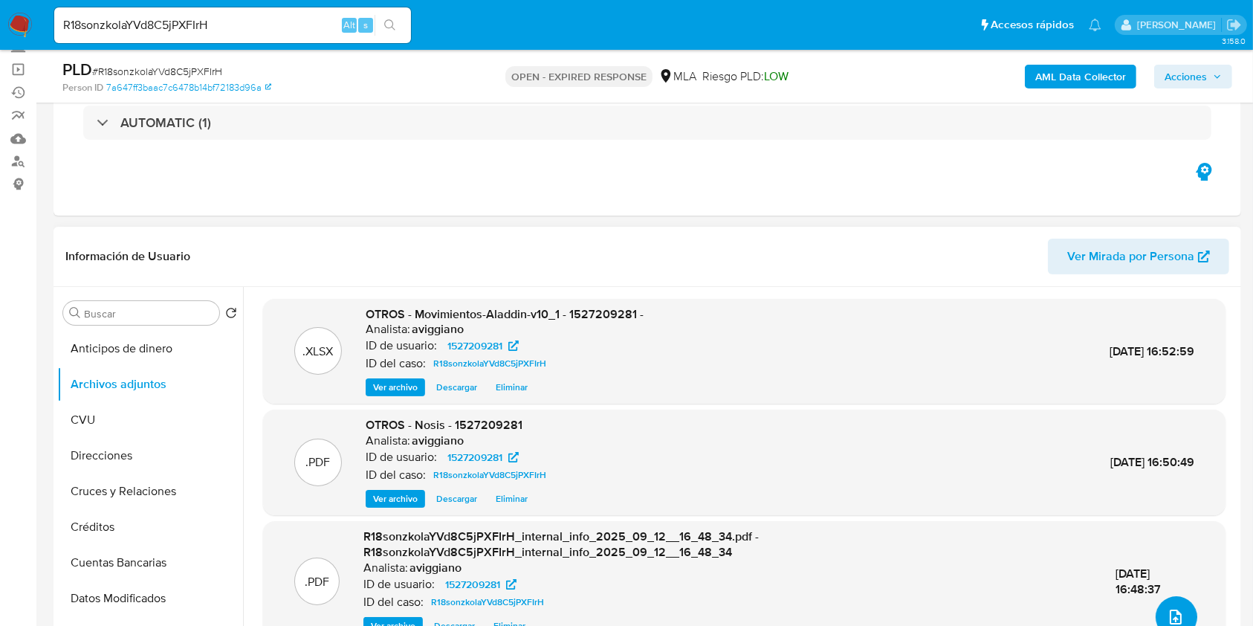
click at [1173, 604] on button "upload-file" at bounding box center [1177, 617] width 42 height 42
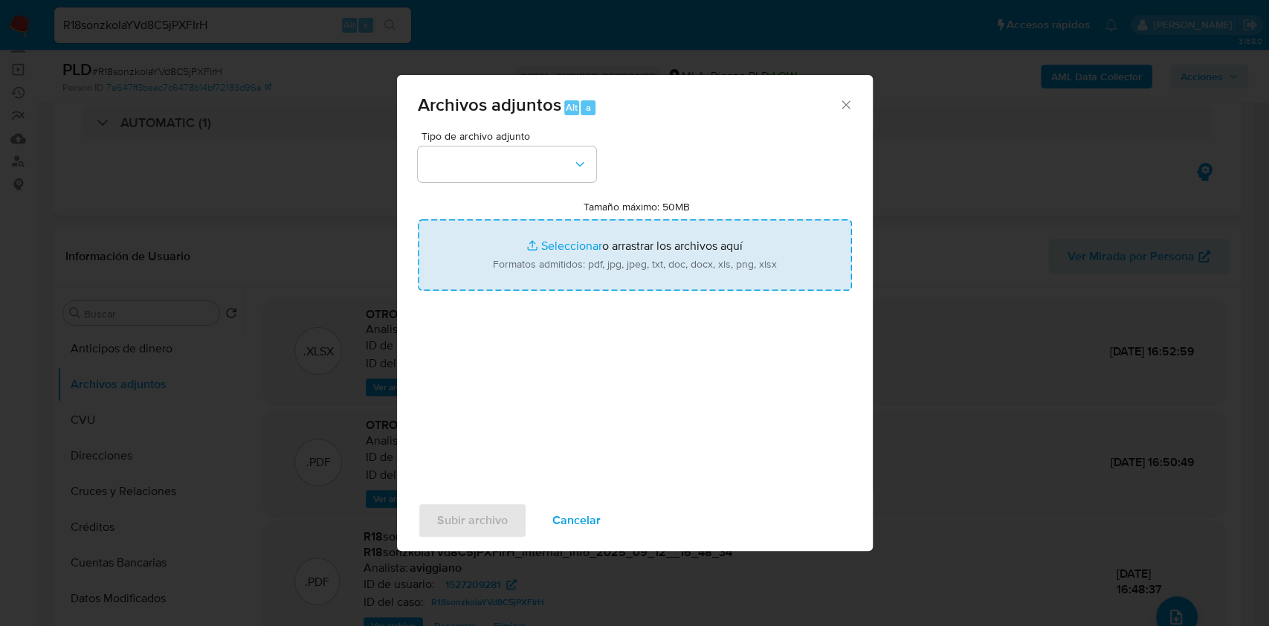
click at [712, 271] on input "Tamaño máximo: 50MB Seleccionar archivos" at bounding box center [635, 254] width 434 height 71
type input "C:\fakepath\Caselog R18sonzkolaYVd8C5jPXFIrH_2025_08_18_17_33_56.docx"
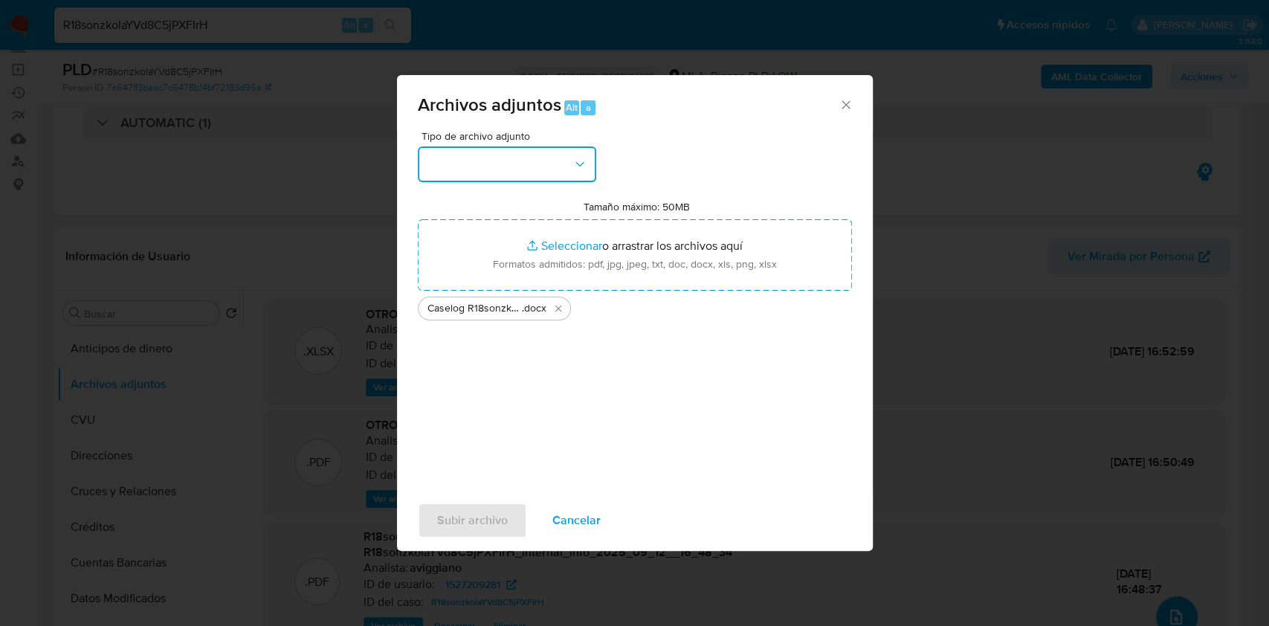
drag, startPoint x: 552, startPoint y: 164, endPoint x: 558, endPoint y: 178, distance: 14.4
click at [553, 164] on button "button" at bounding box center [507, 164] width 178 height 36
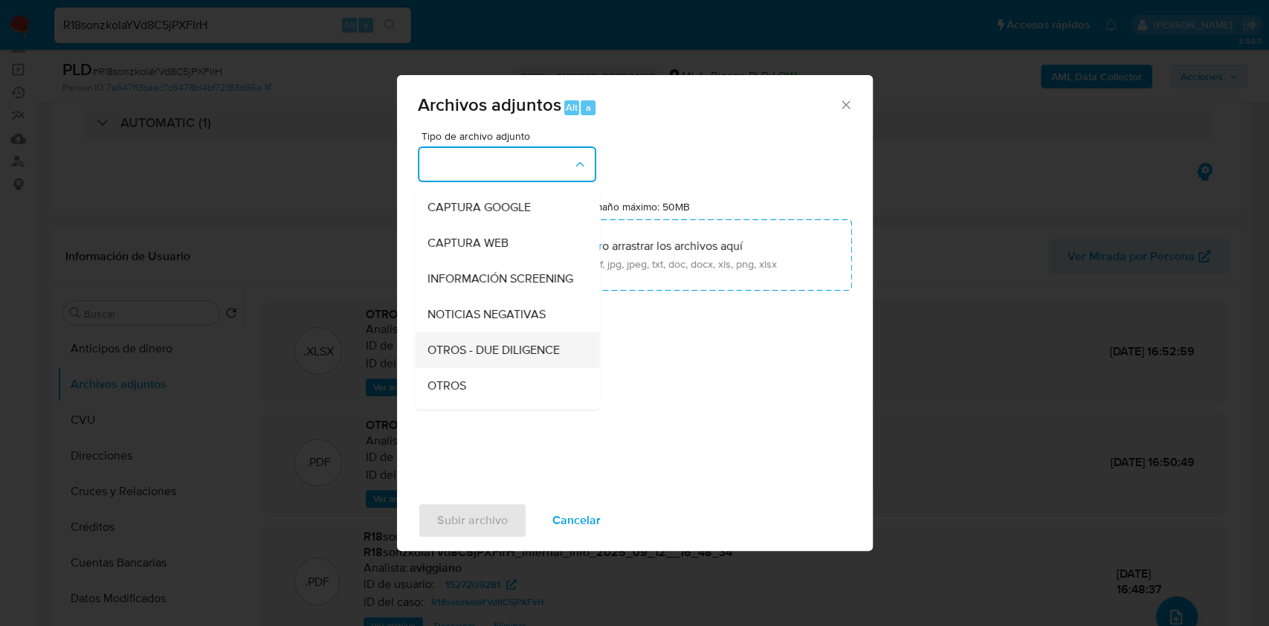
scroll to position [198, 0]
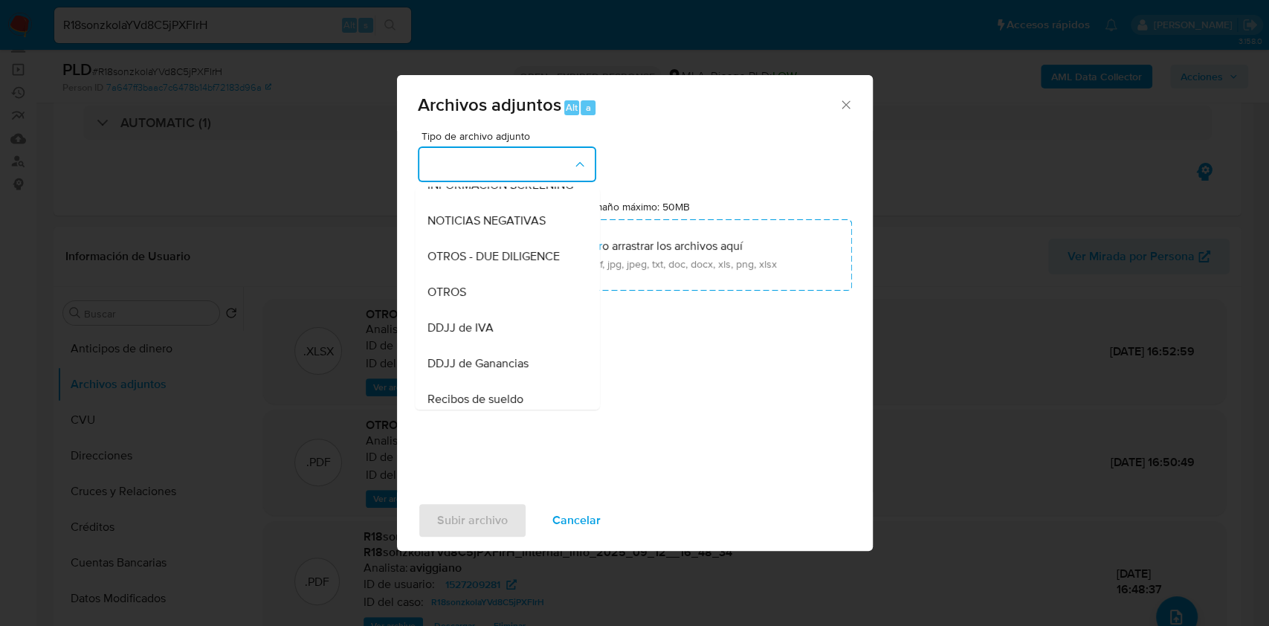
drag, startPoint x: 523, startPoint y: 294, endPoint x: 492, endPoint y: 387, distance: 97.8
click at [522, 294] on div "OTROS" at bounding box center [503, 292] width 152 height 36
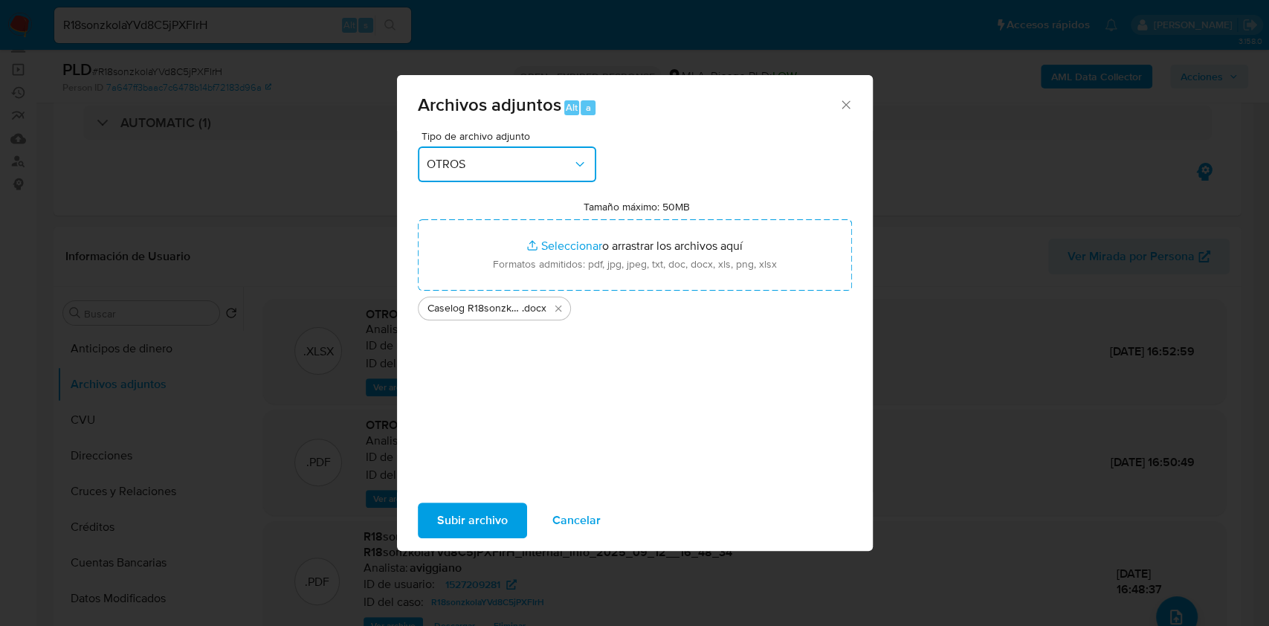
click at [474, 551] on div "Archivos adjuntos Alt a Tipo de archivo adjunto OTROS Tamaño máximo: 50MB Selec…" at bounding box center [634, 313] width 1269 height 626
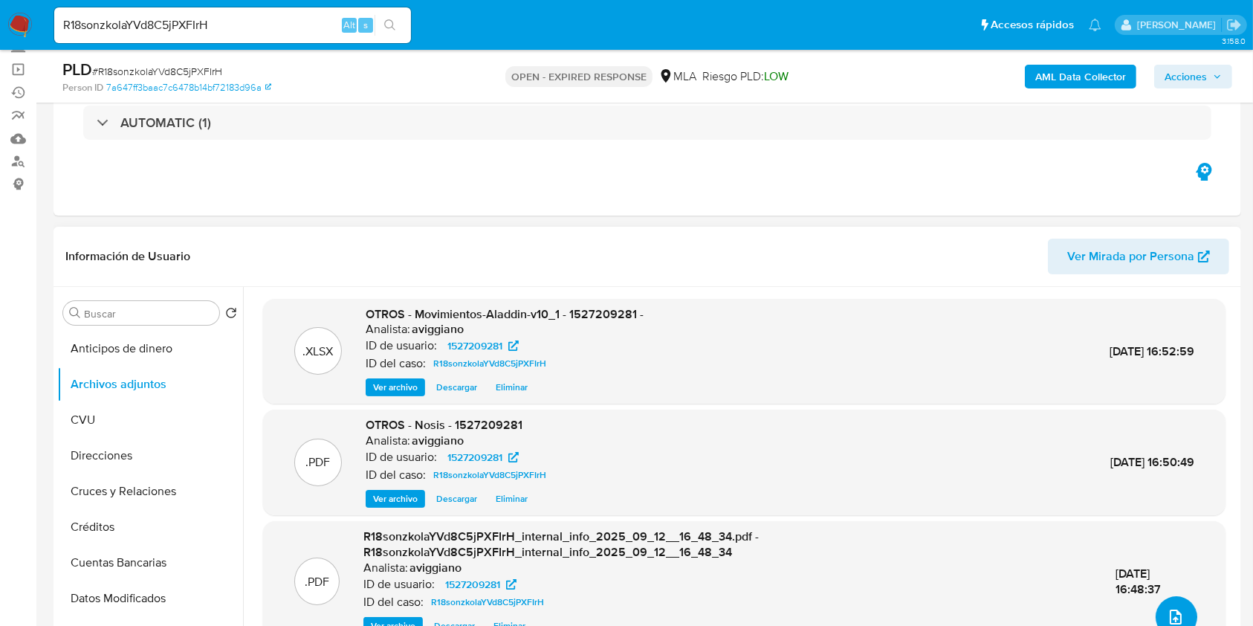
click at [1170, 603] on button "upload-file" at bounding box center [1177, 617] width 42 height 42
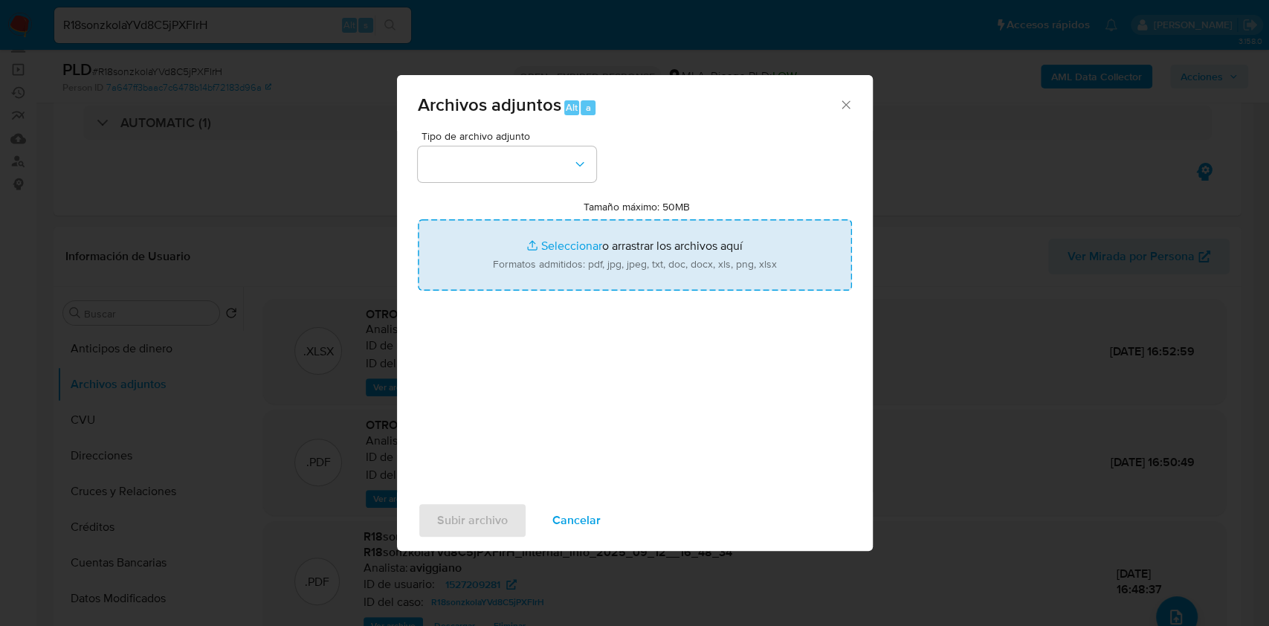
click at [654, 229] on input "Tamaño máximo: 50MB Seleccionar archivos" at bounding box center [635, 254] width 434 height 71
type input "C:\fakepath\Caselog R18sonzkolaYVd8C5jPXFIrH_2025_08_18_17_33_56.docx"
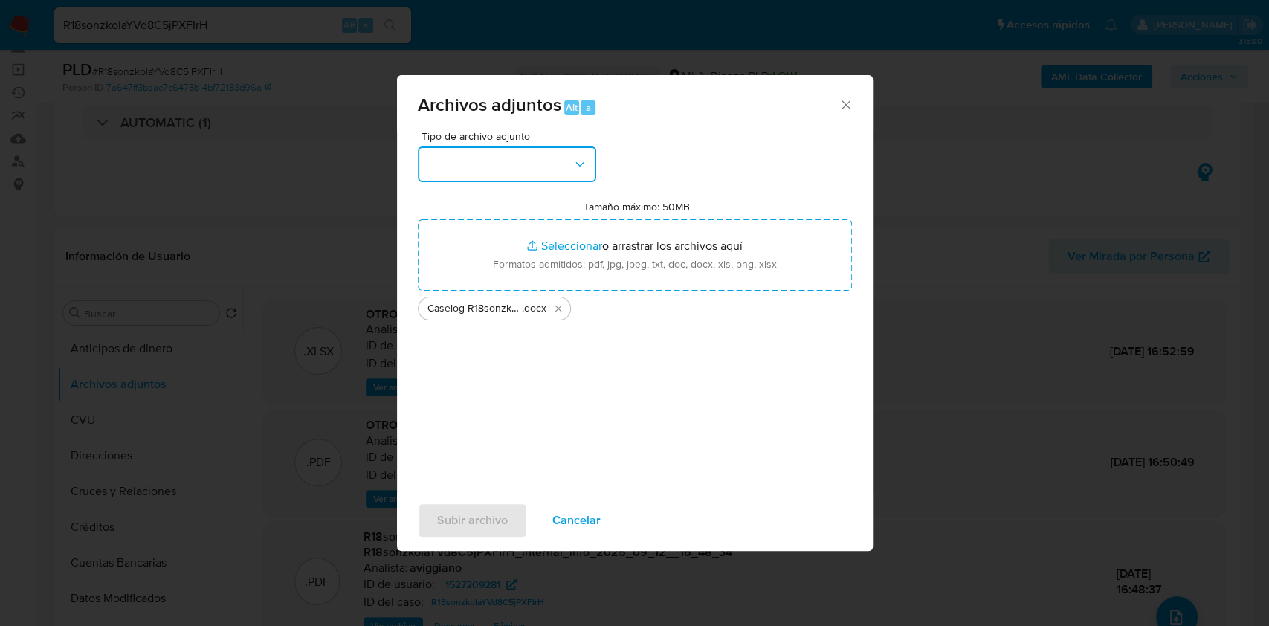
click at [564, 175] on button "button" at bounding box center [507, 164] width 178 height 36
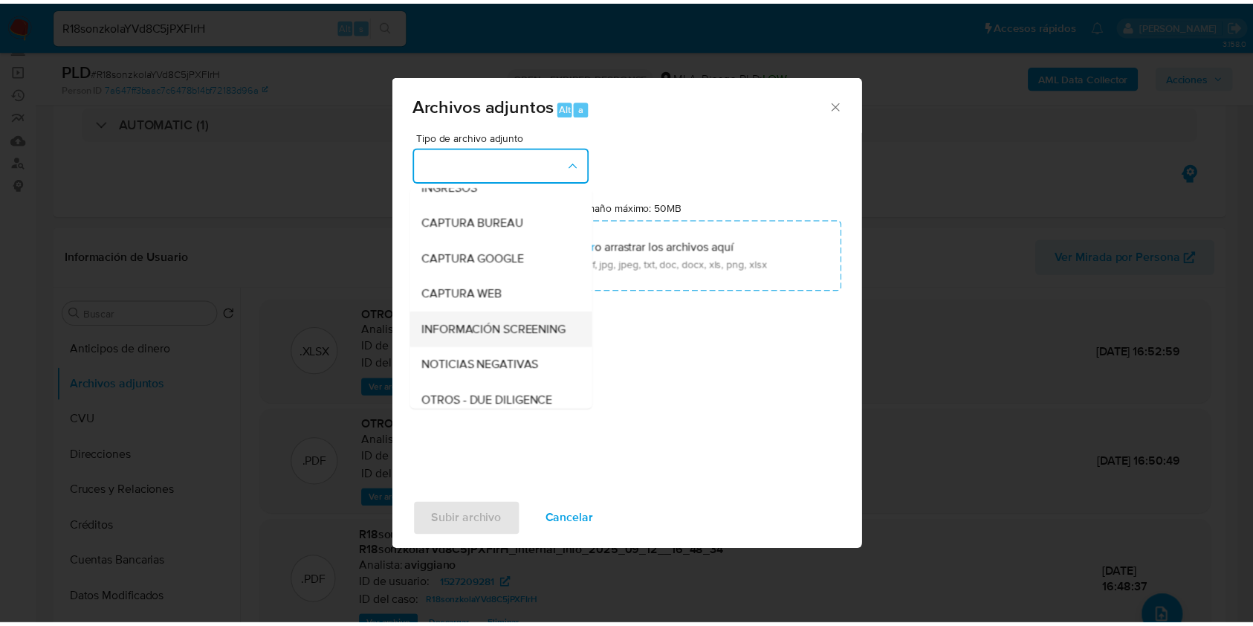
scroll to position [99, 0]
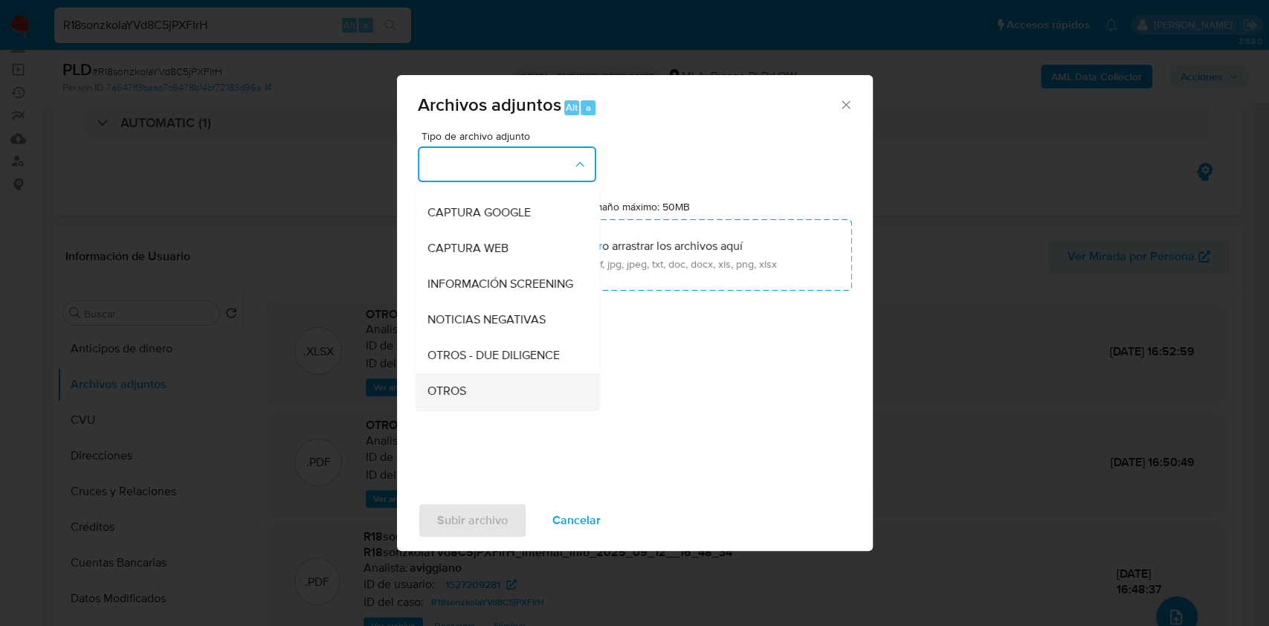
click at [443, 397] on span "OTROS" at bounding box center [446, 391] width 39 height 15
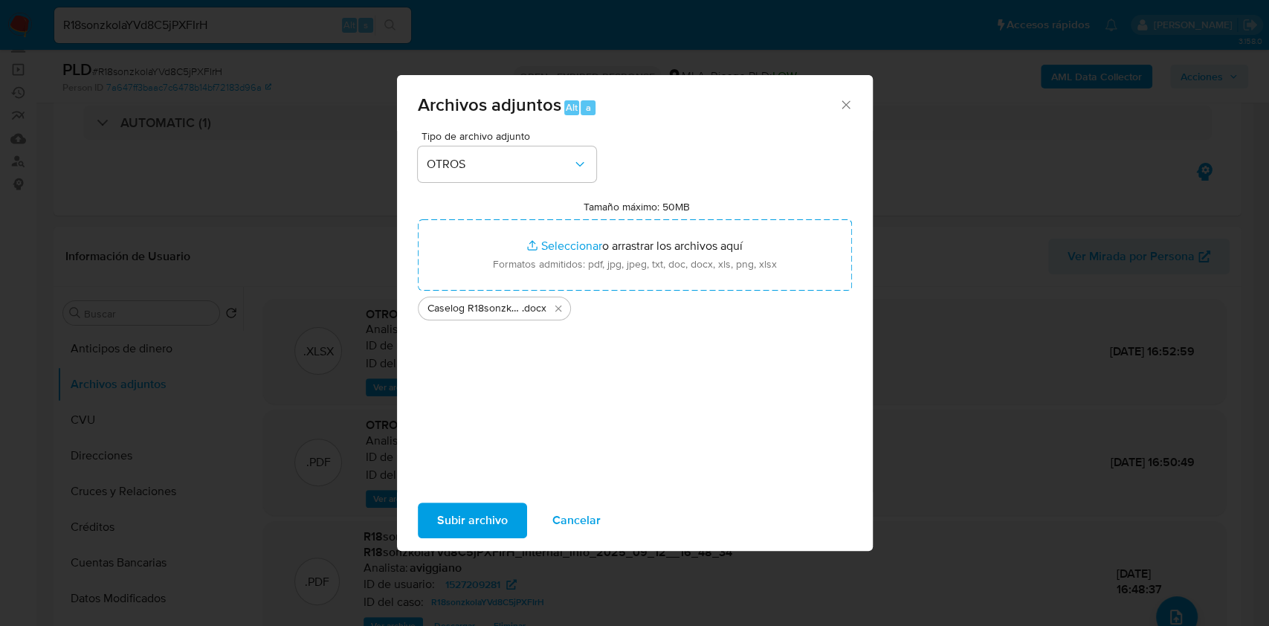
click at [464, 519] on span "Subir archivo" at bounding box center [472, 520] width 71 height 33
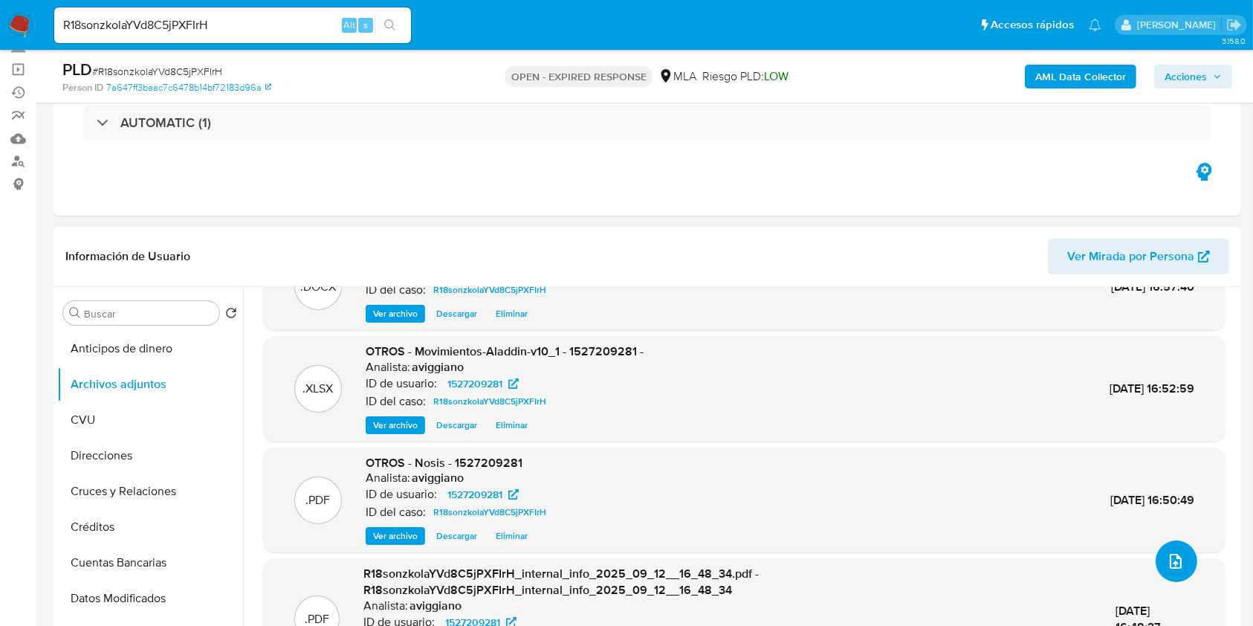
scroll to position [82, 0]
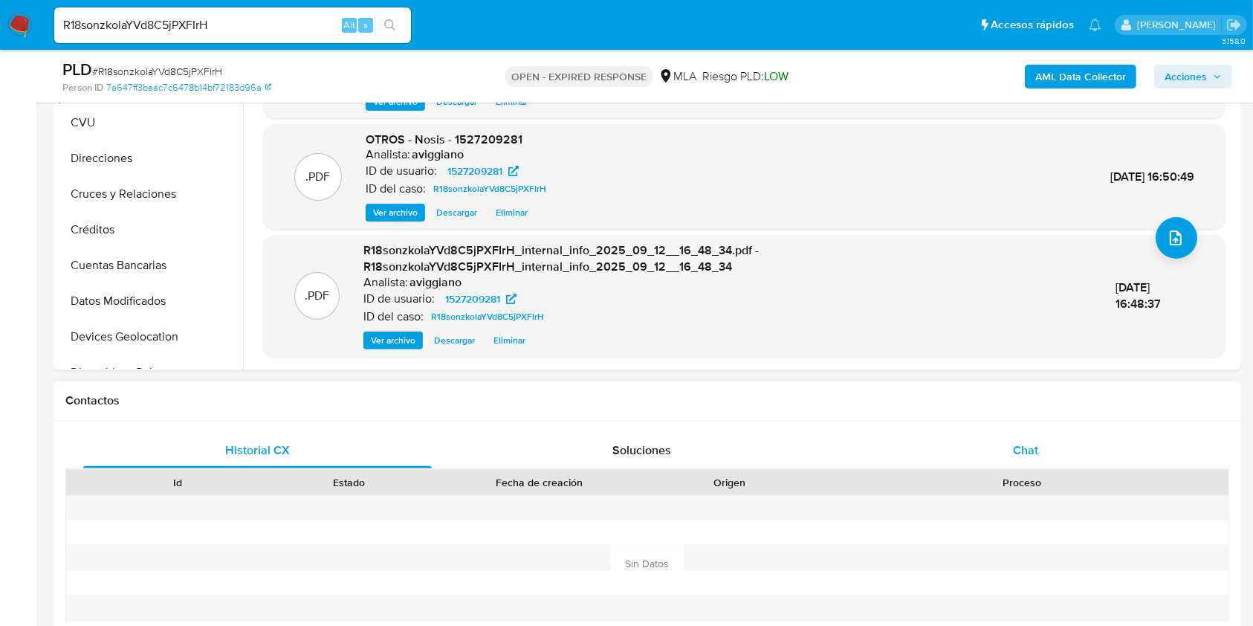
click at [948, 445] on div "Chat" at bounding box center [1026, 451] width 349 height 36
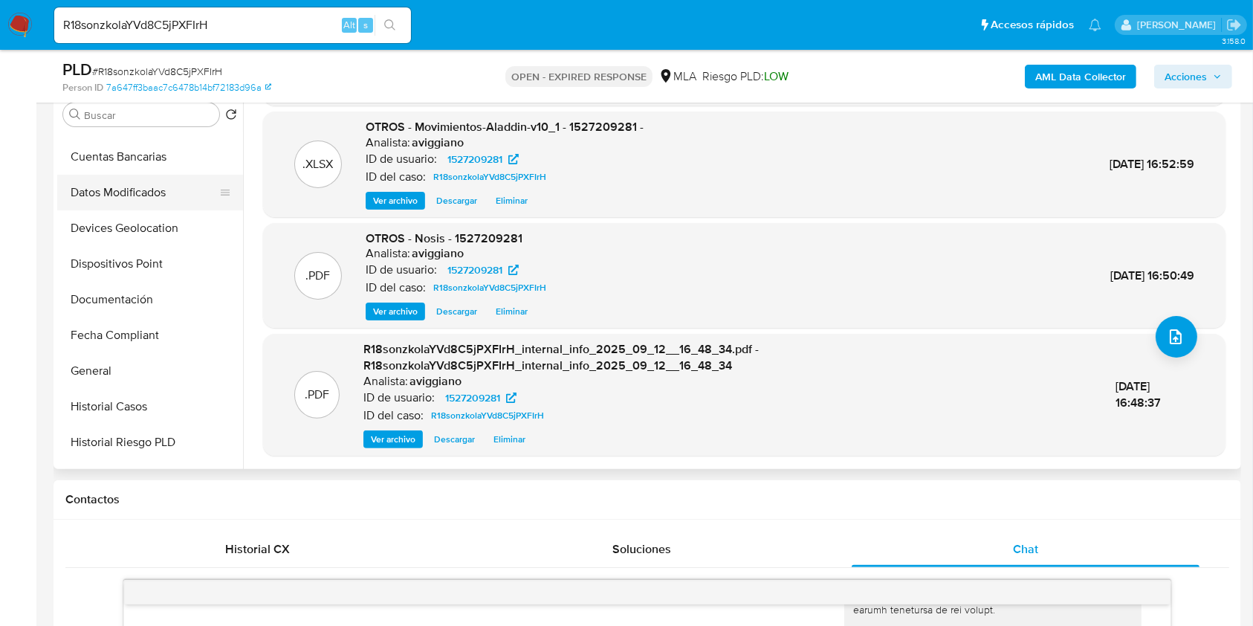
scroll to position [297, 0]
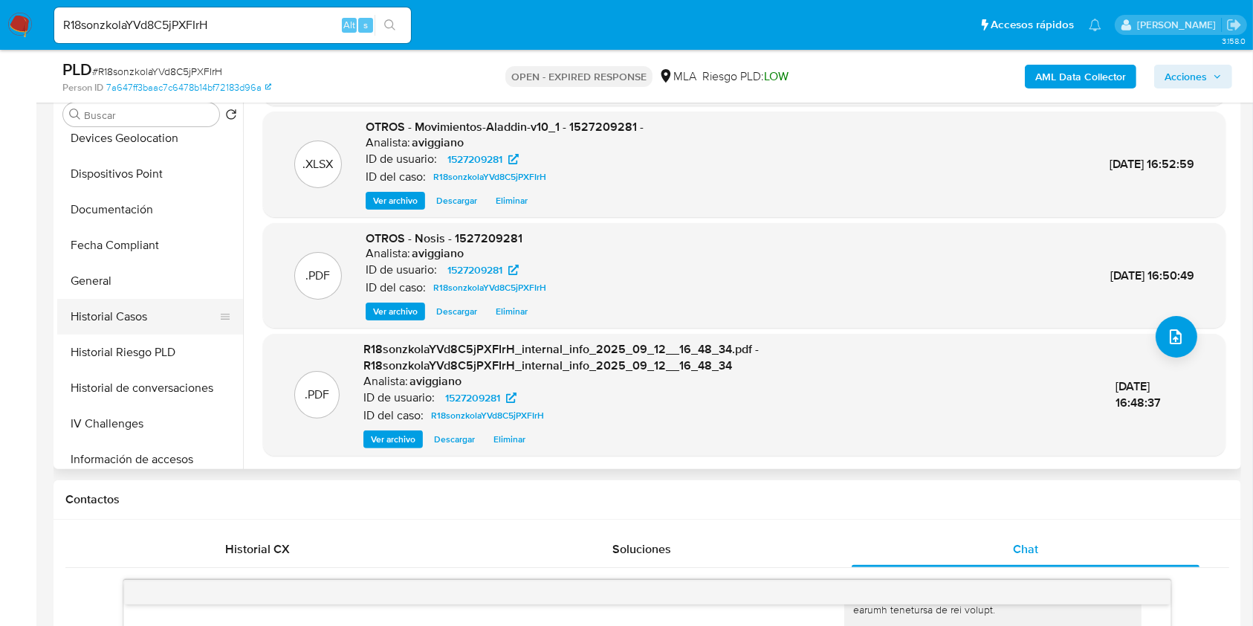
click at [107, 320] on button "Historial Casos" at bounding box center [144, 317] width 174 height 36
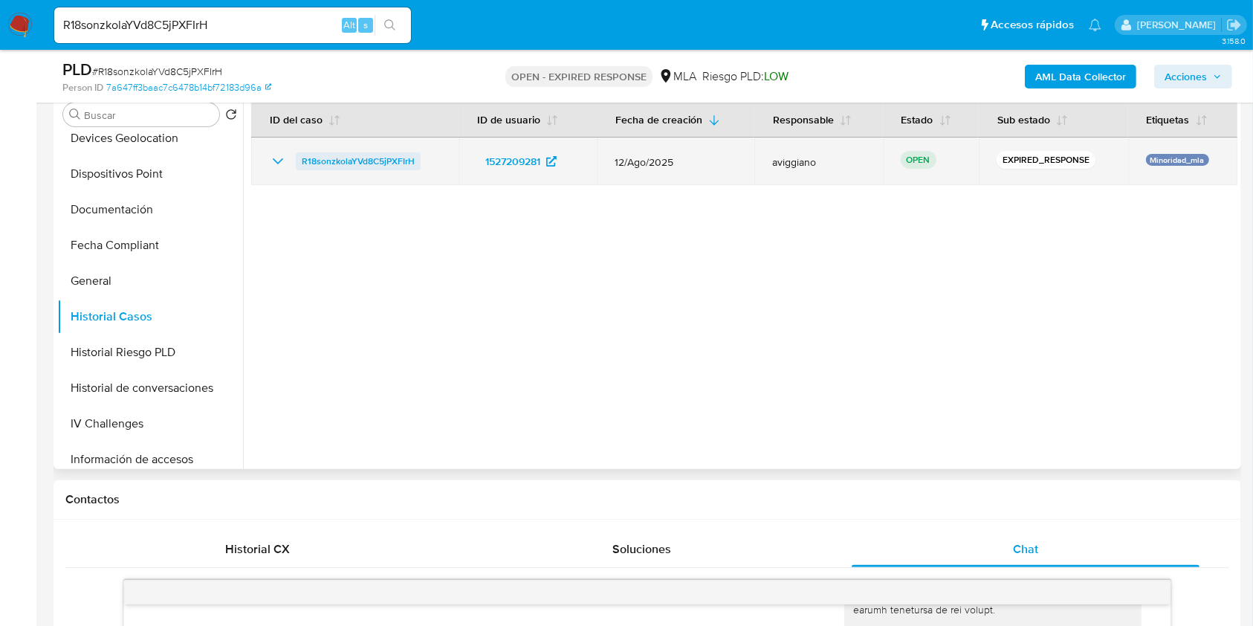
drag, startPoint x: 439, startPoint y: 160, endPoint x: 299, endPoint y: 154, distance: 139.9
click at [299, 154] on td "R18sonzkolaYVd8C5jPXFIrH" at bounding box center [354, 162] width 207 height 48
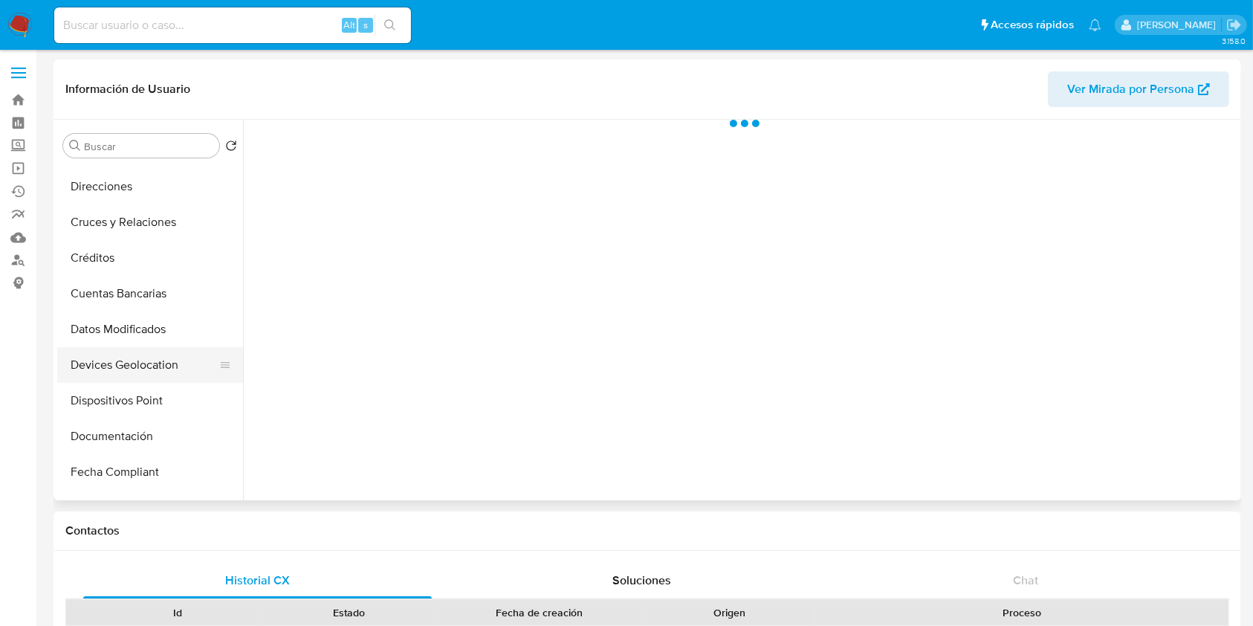
scroll to position [198, 0]
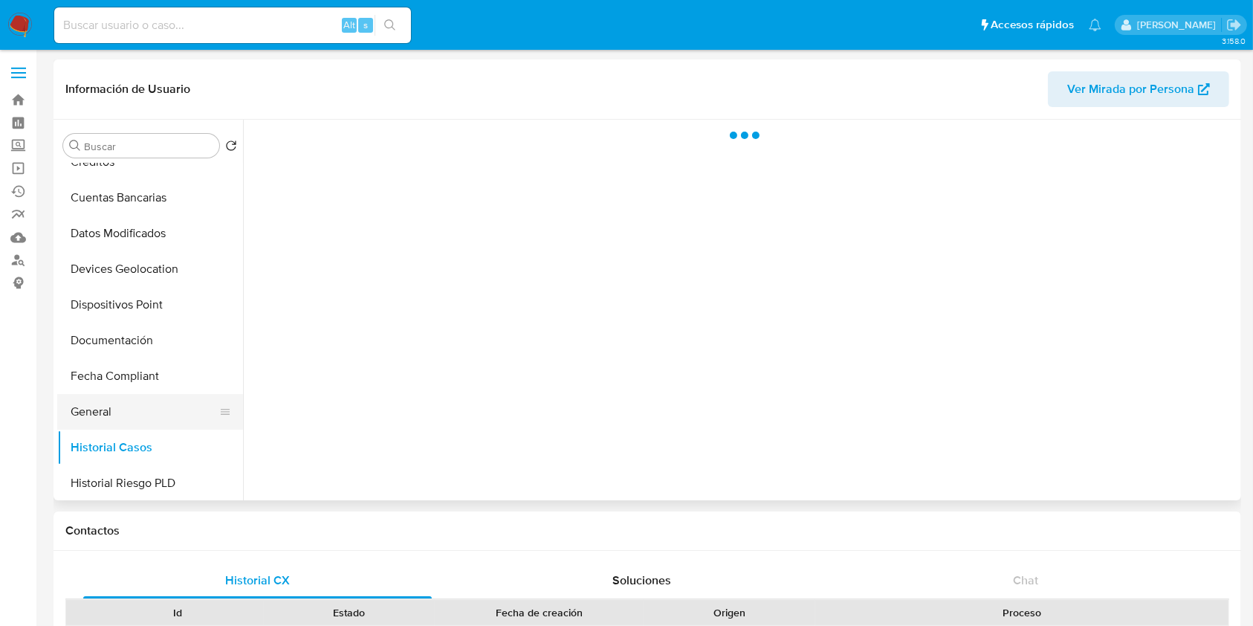
select select "10"
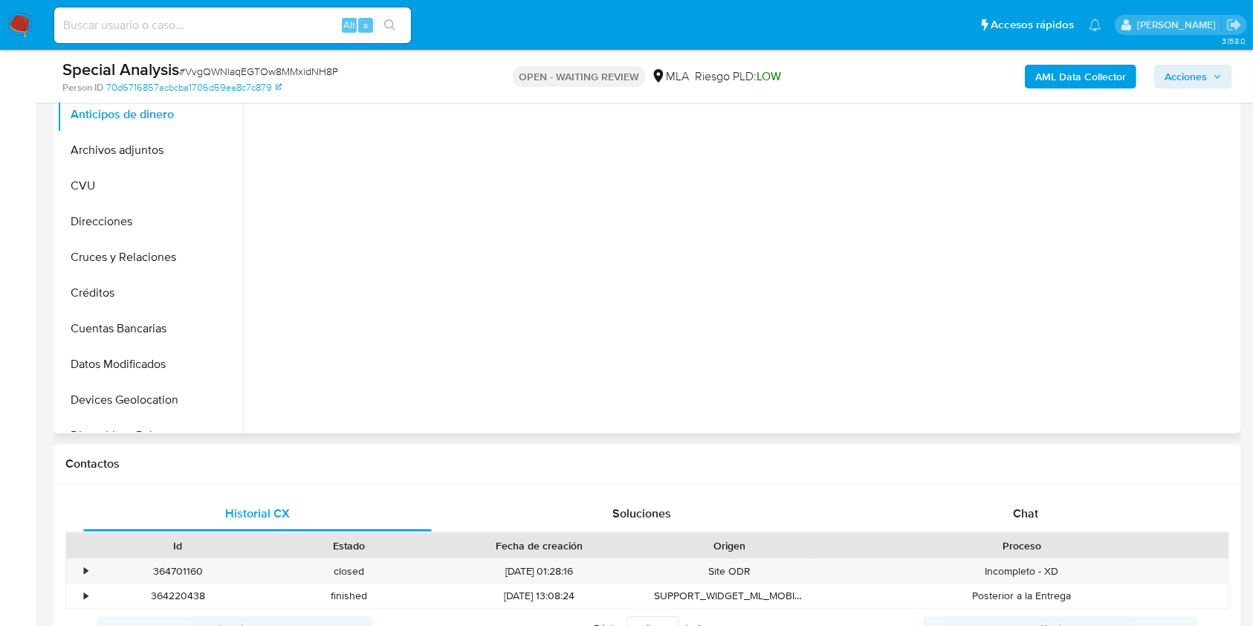
scroll to position [396, 0]
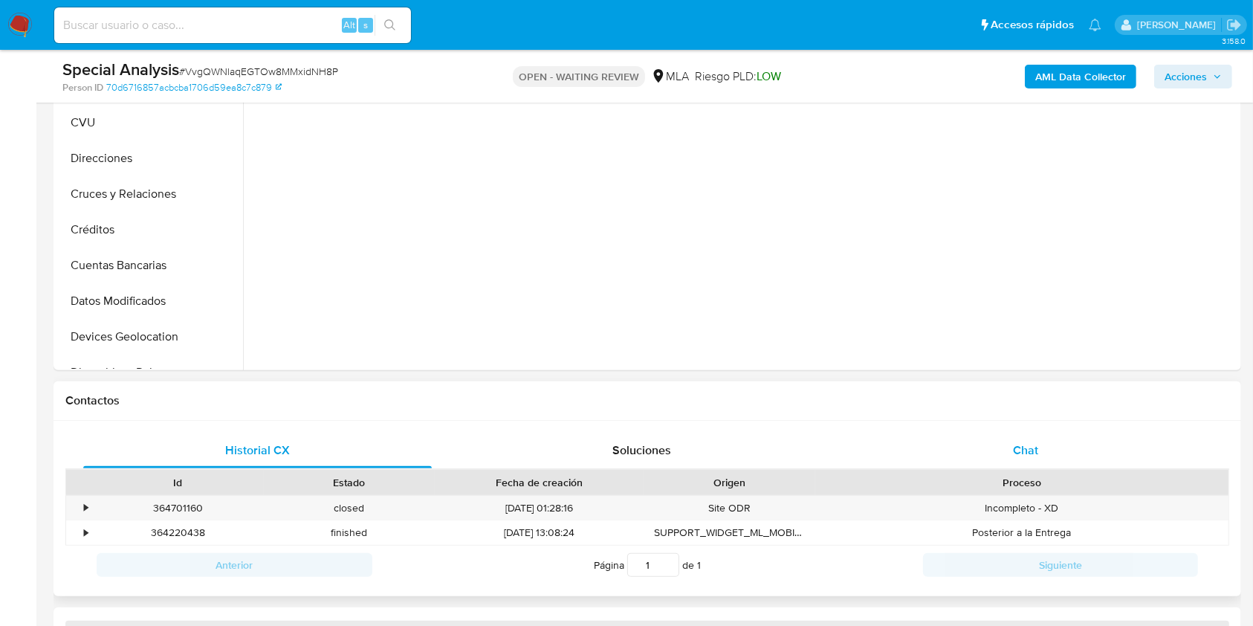
click at [1011, 445] on div "Chat" at bounding box center [1026, 451] width 349 height 36
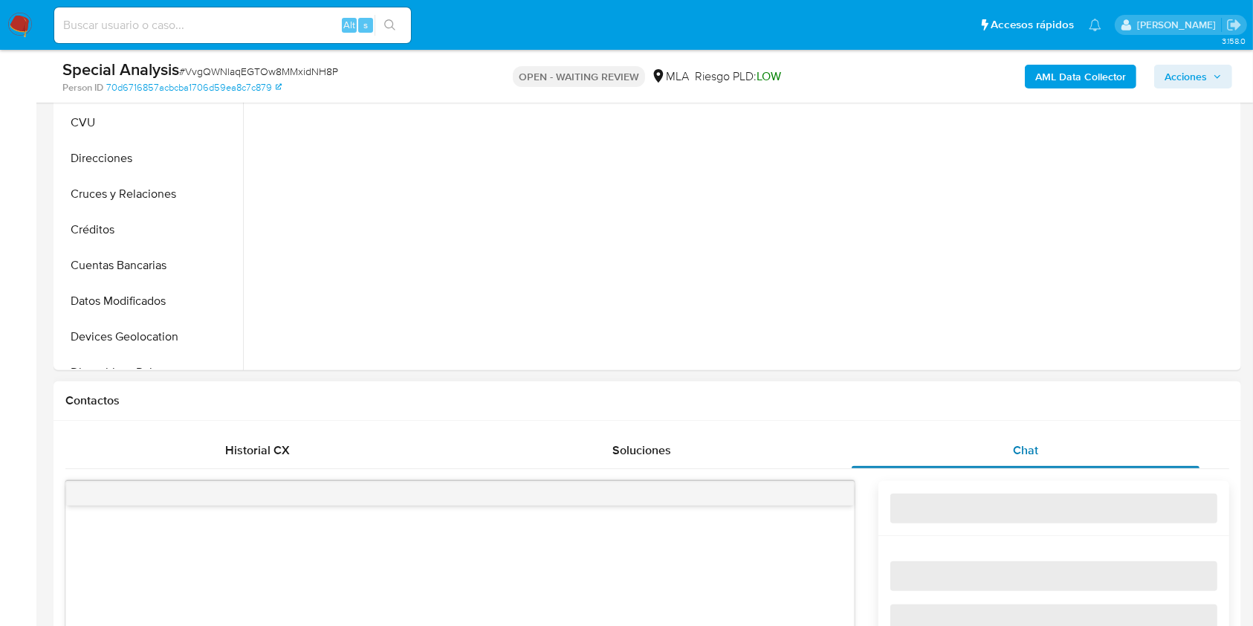
select select "10"
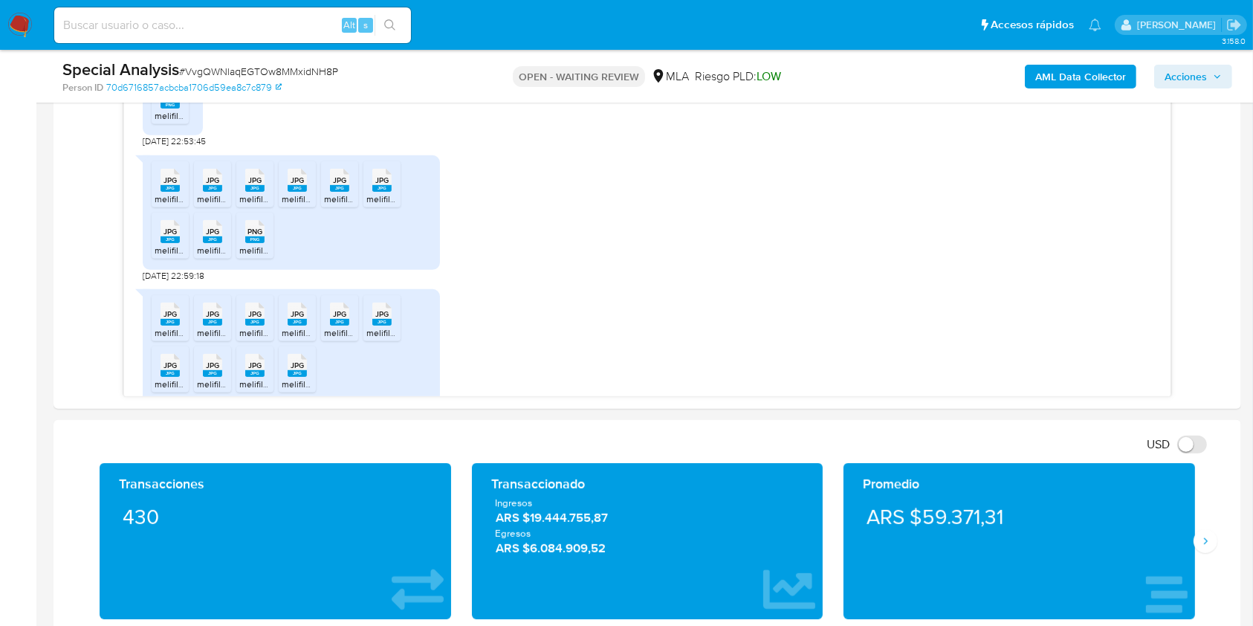
scroll to position [1090, 0]
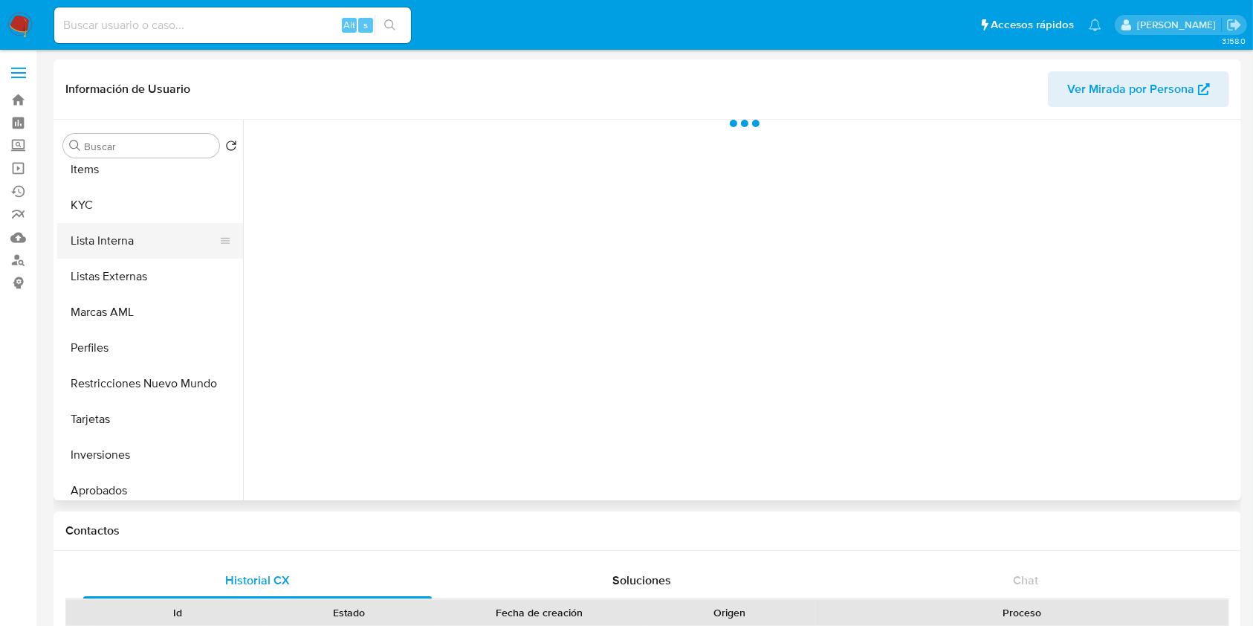
scroll to position [694, 0]
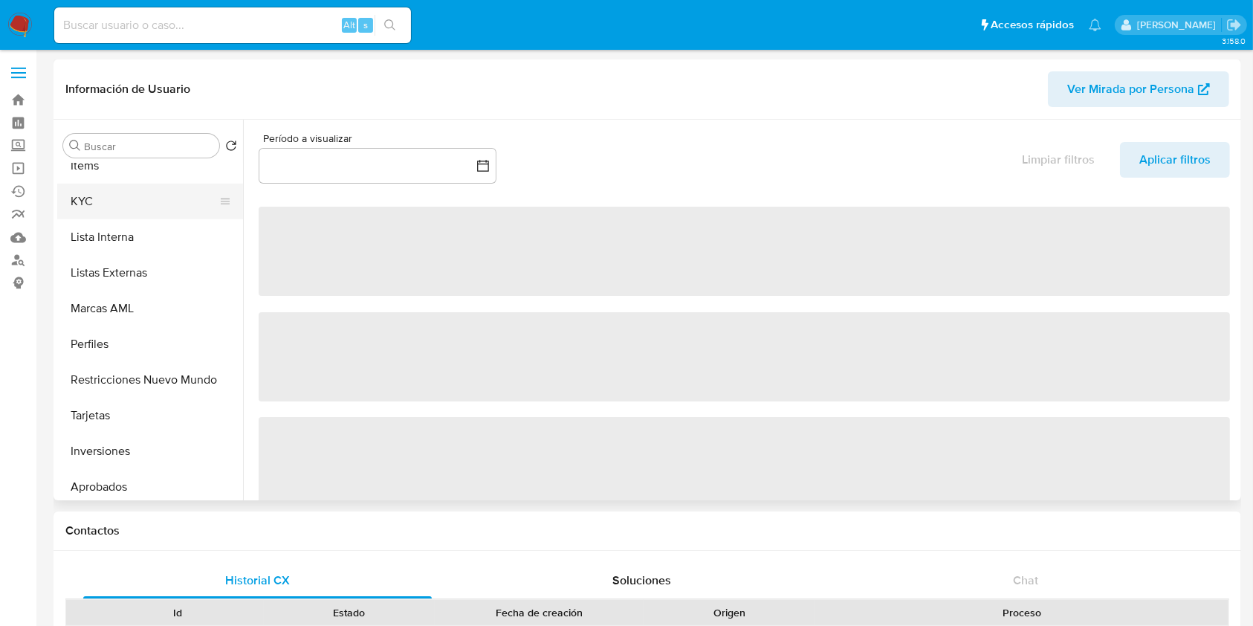
click at [123, 199] on button "KYC" at bounding box center [144, 202] width 174 height 36
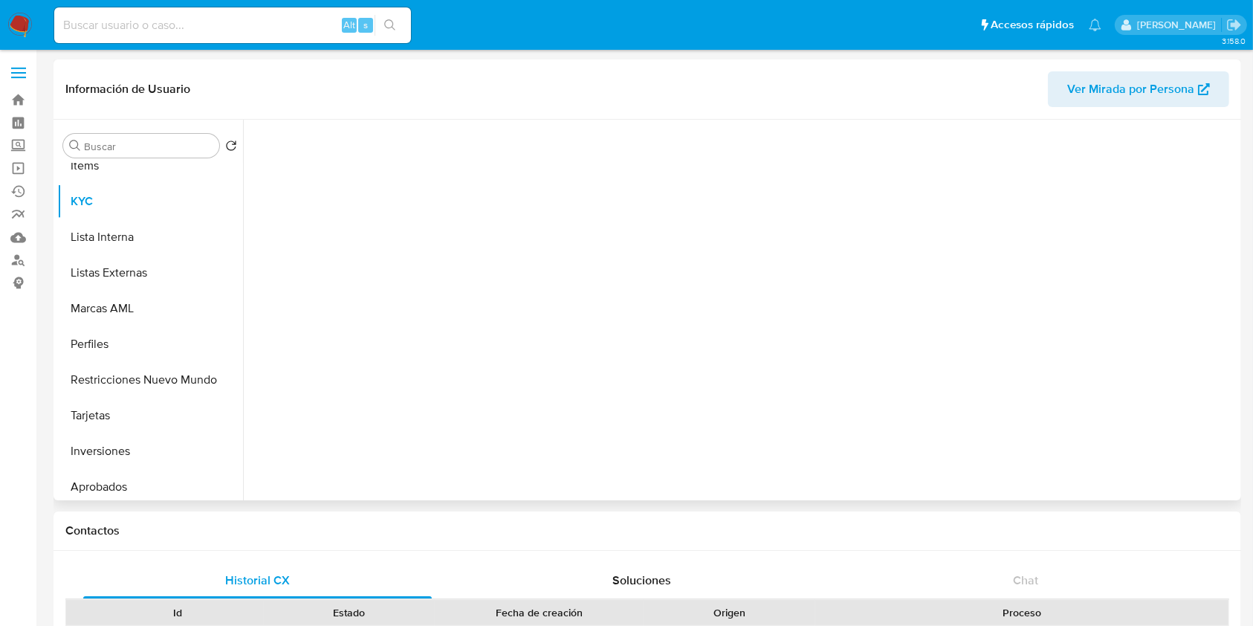
select select "10"
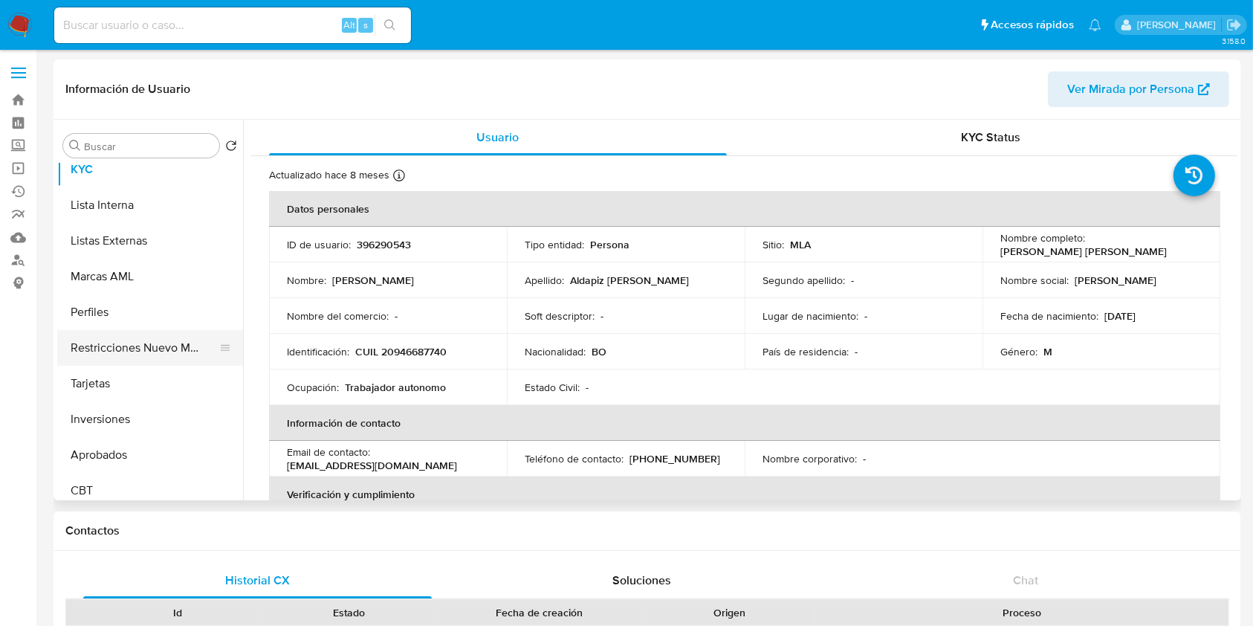
scroll to position [735, 0]
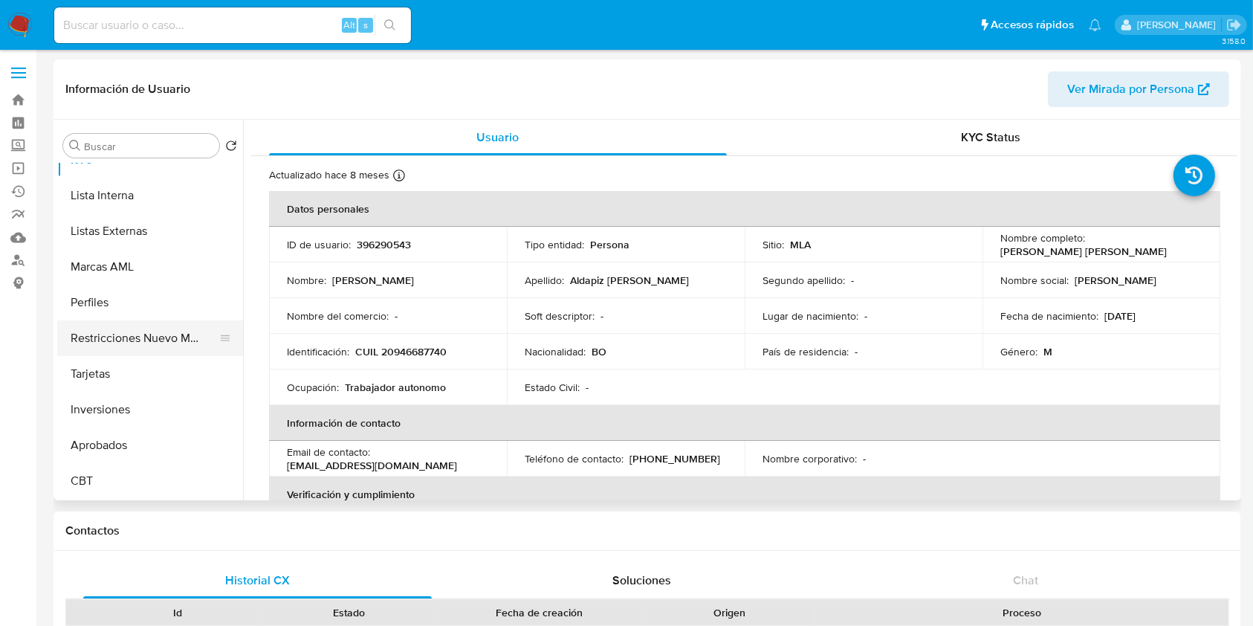
click at [141, 343] on button "Restricciones Nuevo Mundo" at bounding box center [144, 338] width 174 height 36
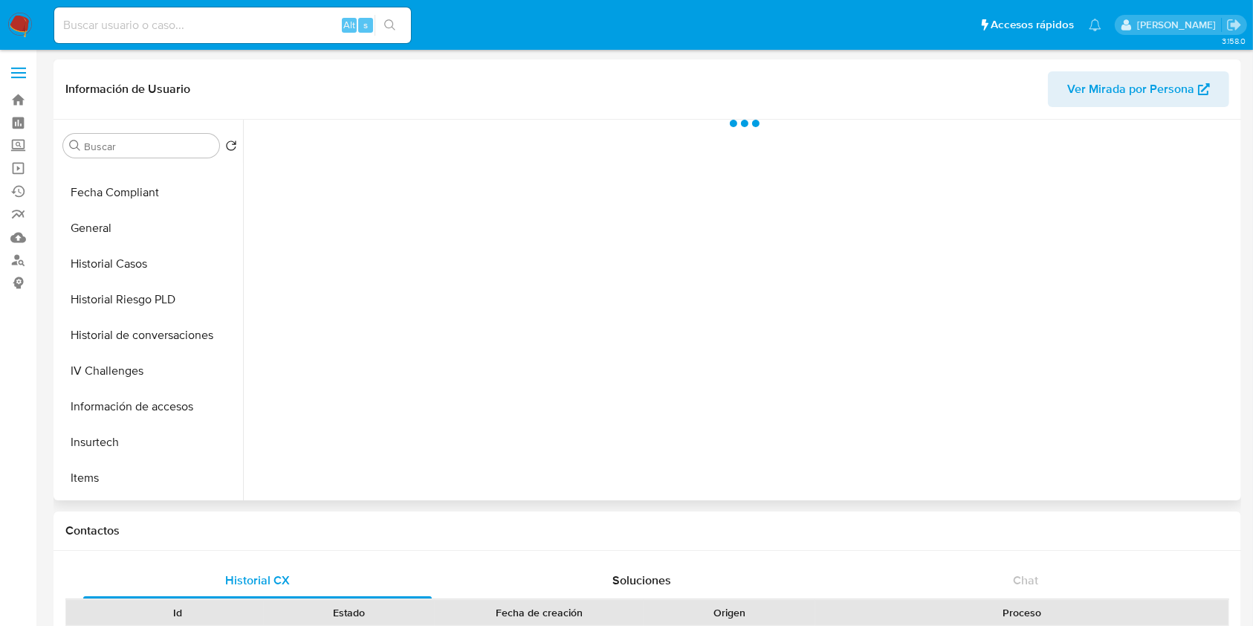
scroll to position [239, 0]
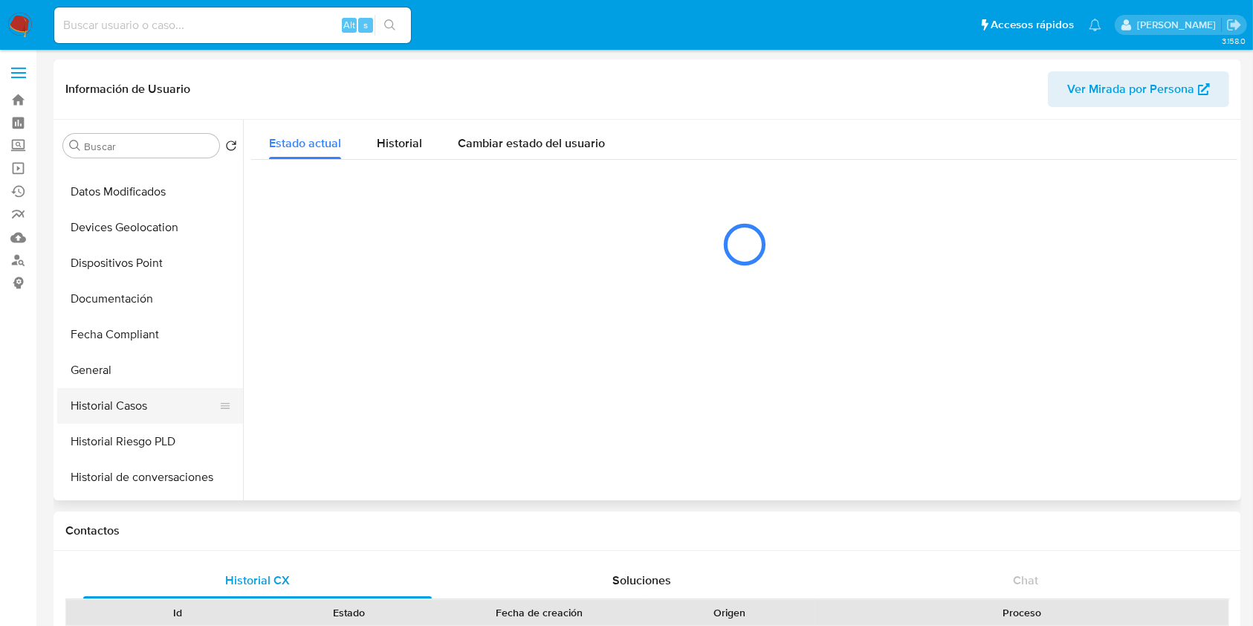
click at [151, 399] on button "Historial Casos" at bounding box center [144, 406] width 174 height 36
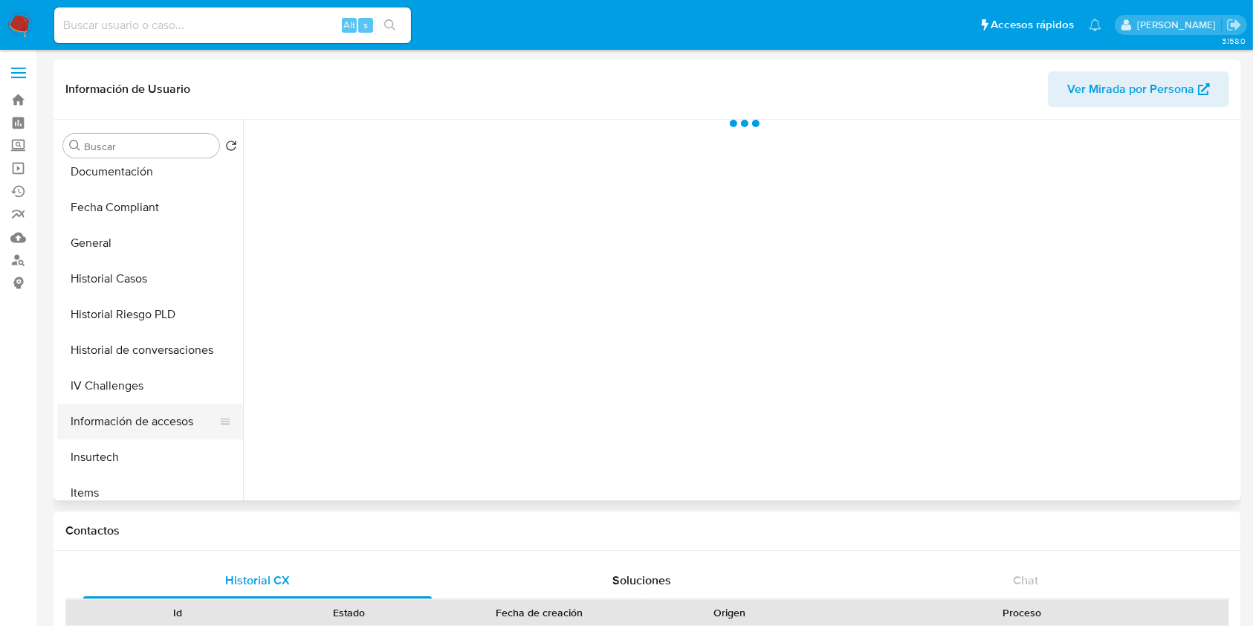
scroll to position [396, 0]
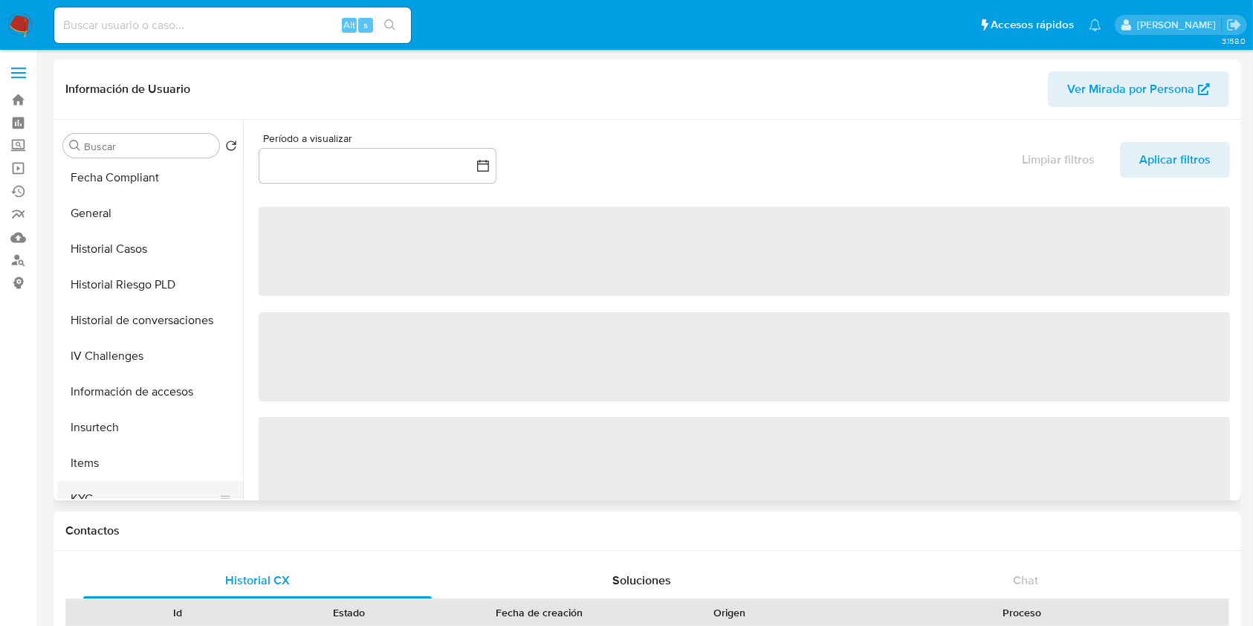
click at [85, 494] on button "KYC" at bounding box center [144, 499] width 174 height 36
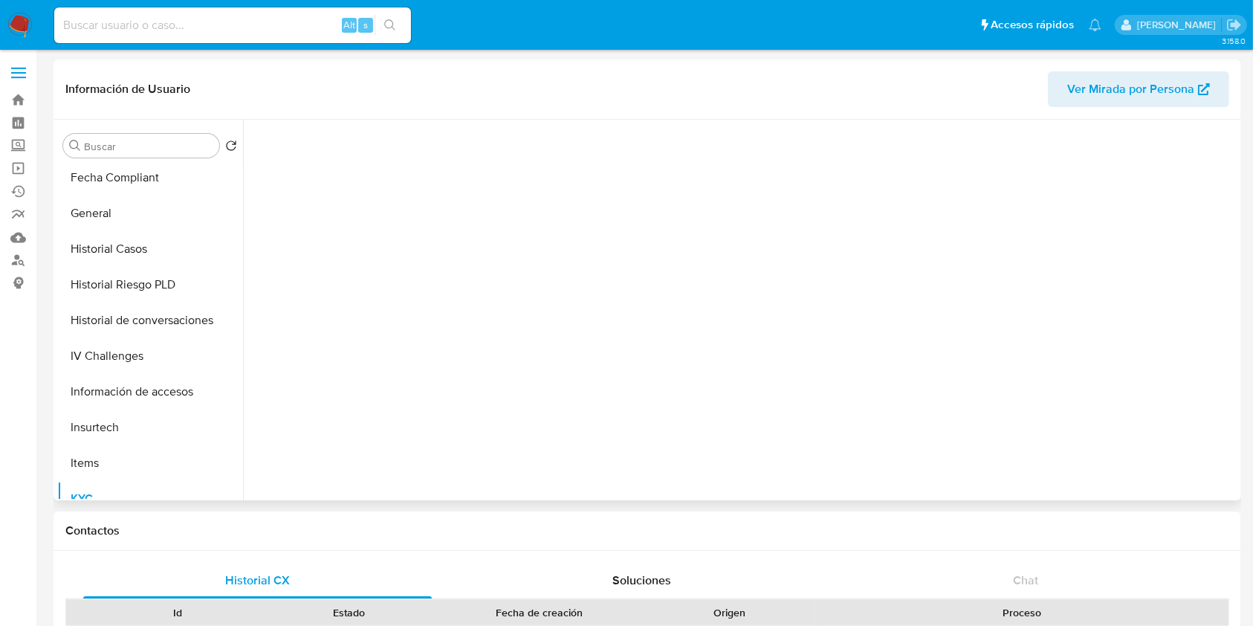
select select "10"
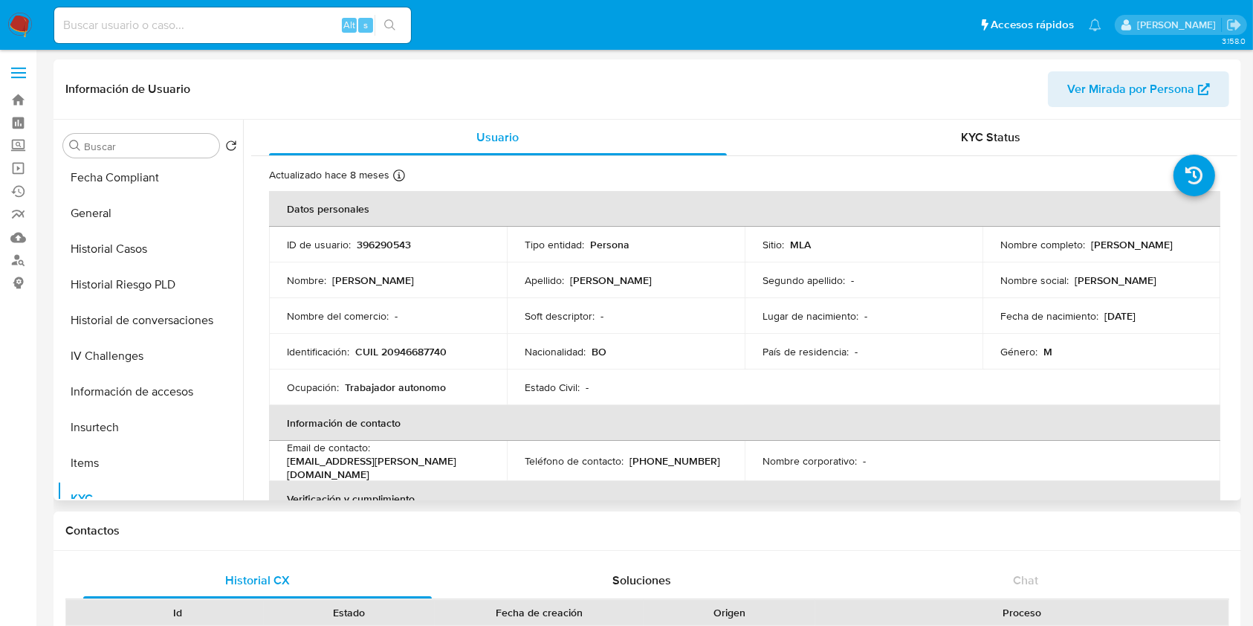
drag, startPoint x: 995, startPoint y: 247, endPoint x: 1149, endPoint y: 242, distance: 153.2
click at [1149, 242] on td "Nombre completo : [PERSON_NAME] [PERSON_NAME]" at bounding box center [1102, 245] width 238 height 36
drag, startPoint x: 998, startPoint y: 256, endPoint x: 1133, endPoint y: 255, distance: 135.3
click at [1133, 255] on div "Nombre completo : [PERSON_NAME] [PERSON_NAME]" at bounding box center [1102, 244] width 202 height 27
copy p "[PERSON_NAME] [PERSON_NAME]"
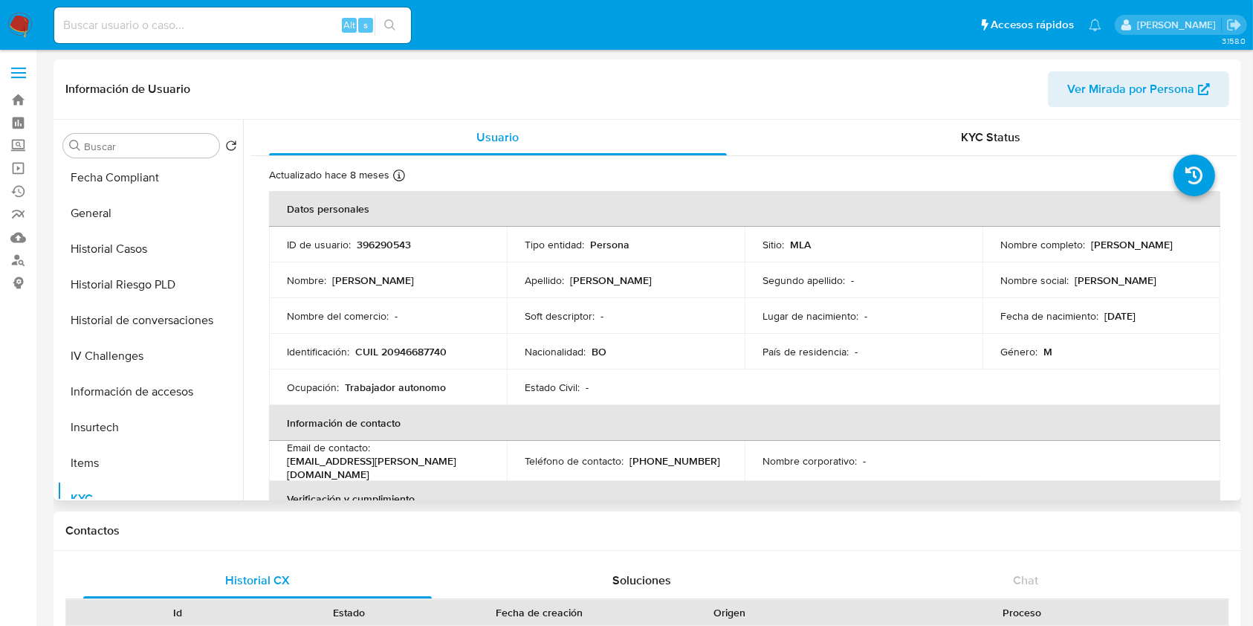
click at [413, 349] on p "CUIL 20946687740" at bounding box center [400, 351] width 91 height 13
click at [414, 349] on p "CUIL 20946687740" at bounding box center [400, 351] width 91 height 13
copy p "20946687740"
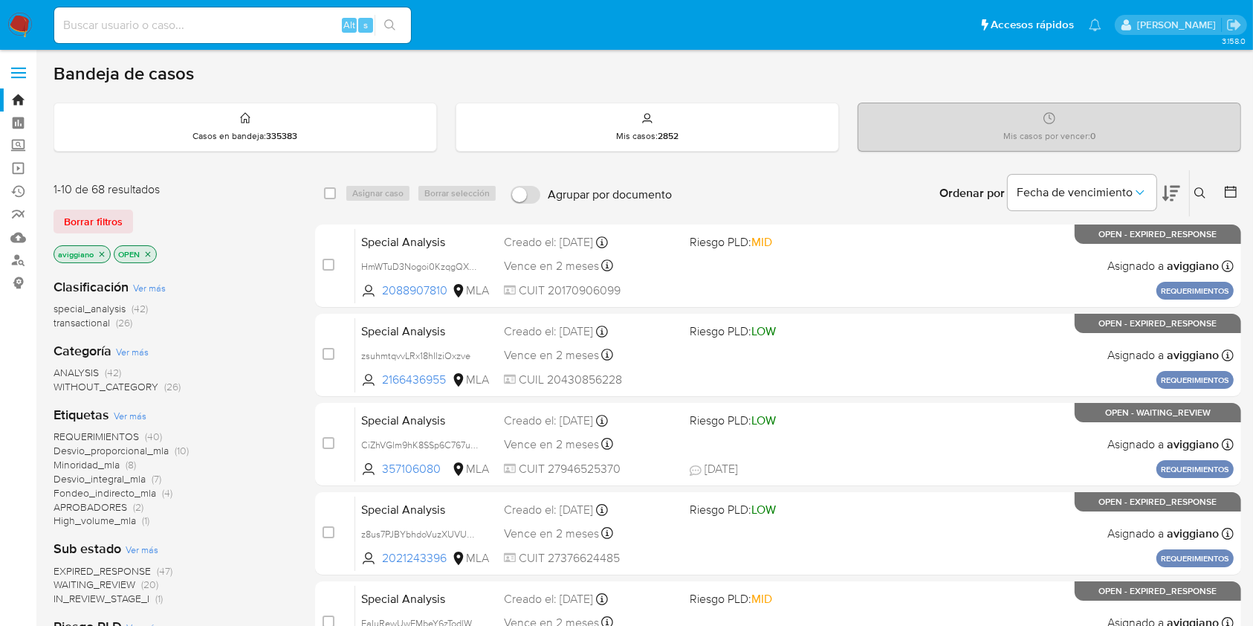
click at [1203, 180] on div "Ingrese ID de usuario o caso Buscar Borrar filtros" at bounding box center [1202, 193] width 25 height 46
click at [1195, 190] on icon at bounding box center [1201, 193] width 12 height 12
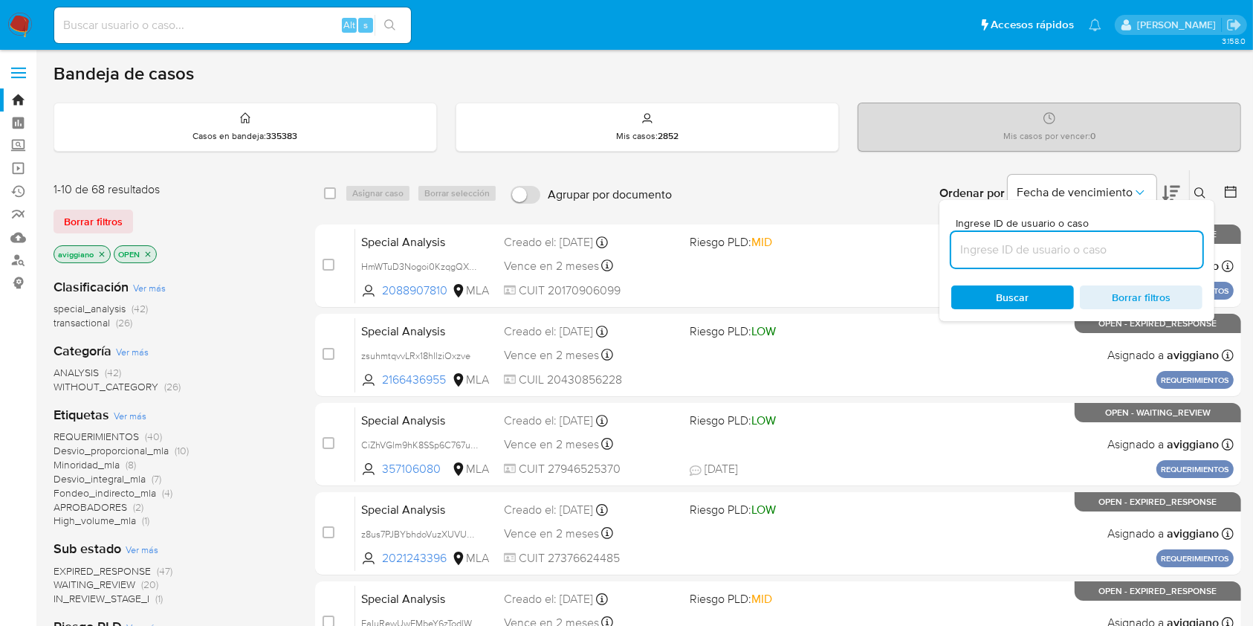
click at [1123, 251] on input at bounding box center [1077, 249] width 251 height 19
type input "R18sonzkolaYVd8C5jPXFIrH"
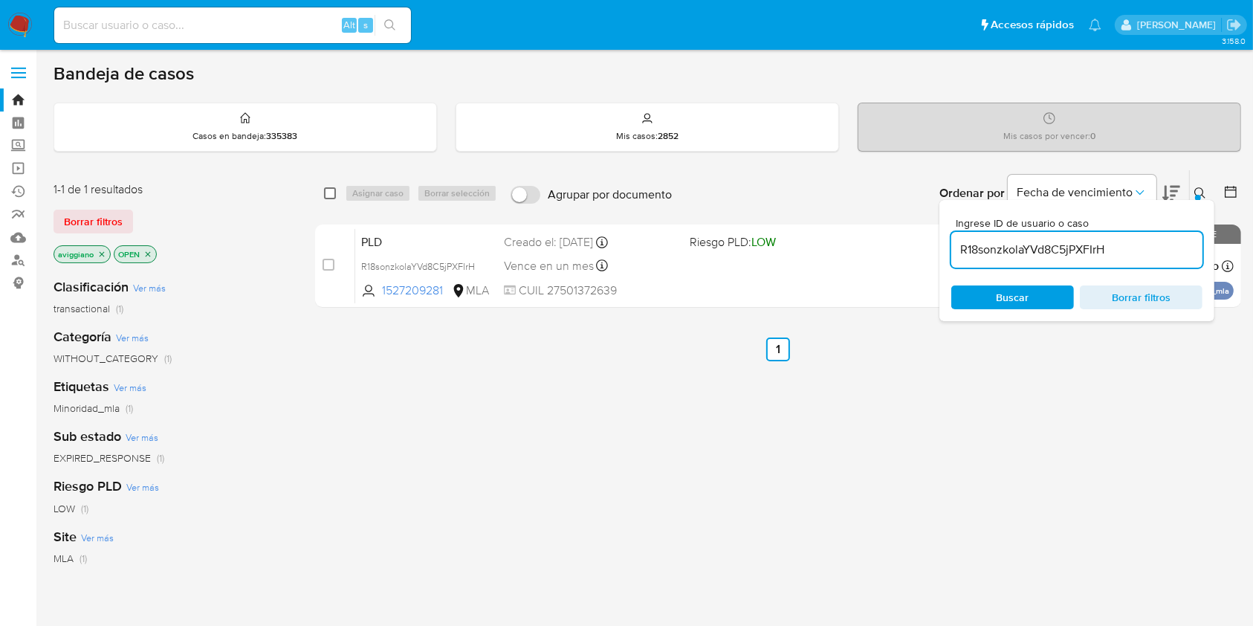
click at [327, 194] on input "checkbox" at bounding box center [330, 193] width 12 height 12
checkbox input "true"
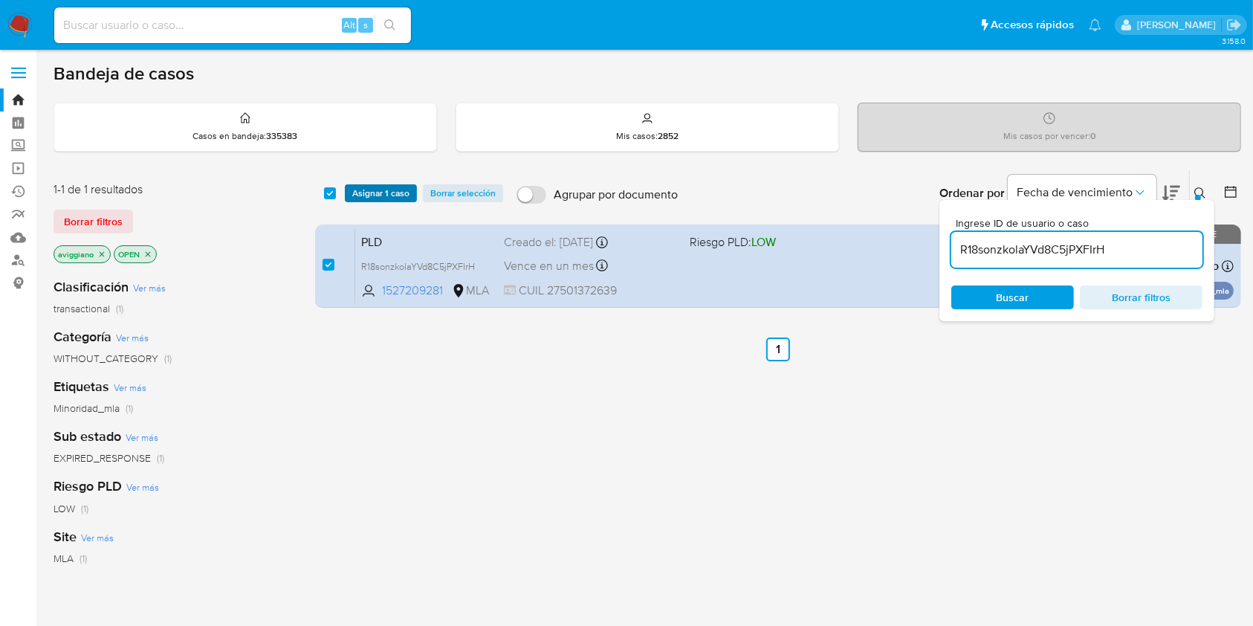
click at [353, 193] on span "Asignar 1 caso" at bounding box center [380, 193] width 57 height 15
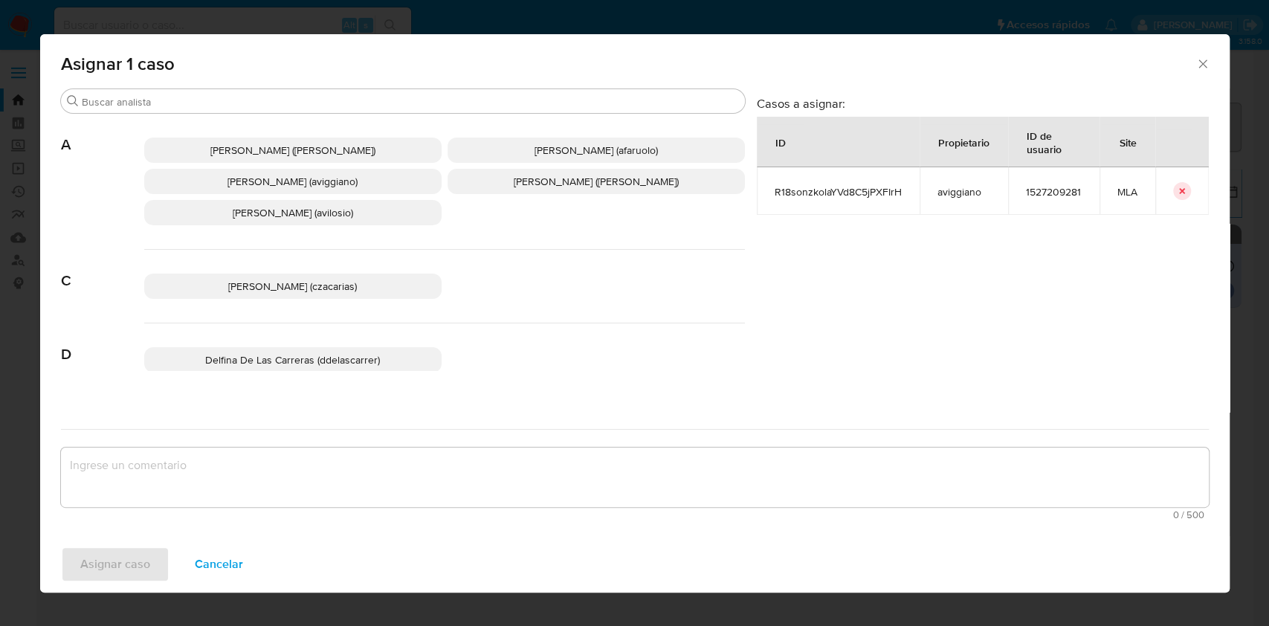
click at [299, 182] on span "[PERSON_NAME] (aviggiano)" at bounding box center [292, 181] width 130 height 15
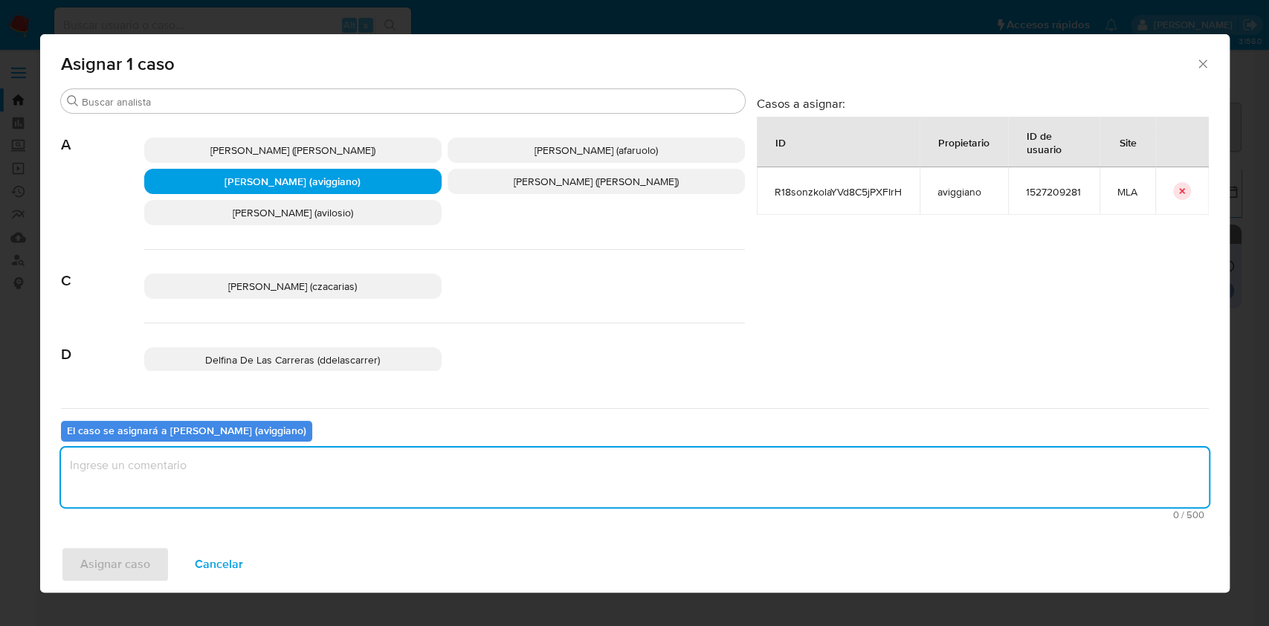
click at [248, 487] on textarea "assign-modal" at bounding box center [635, 477] width 1148 height 59
click at [109, 549] on span "Asignar caso" at bounding box center [115, 564] width 70 height 33
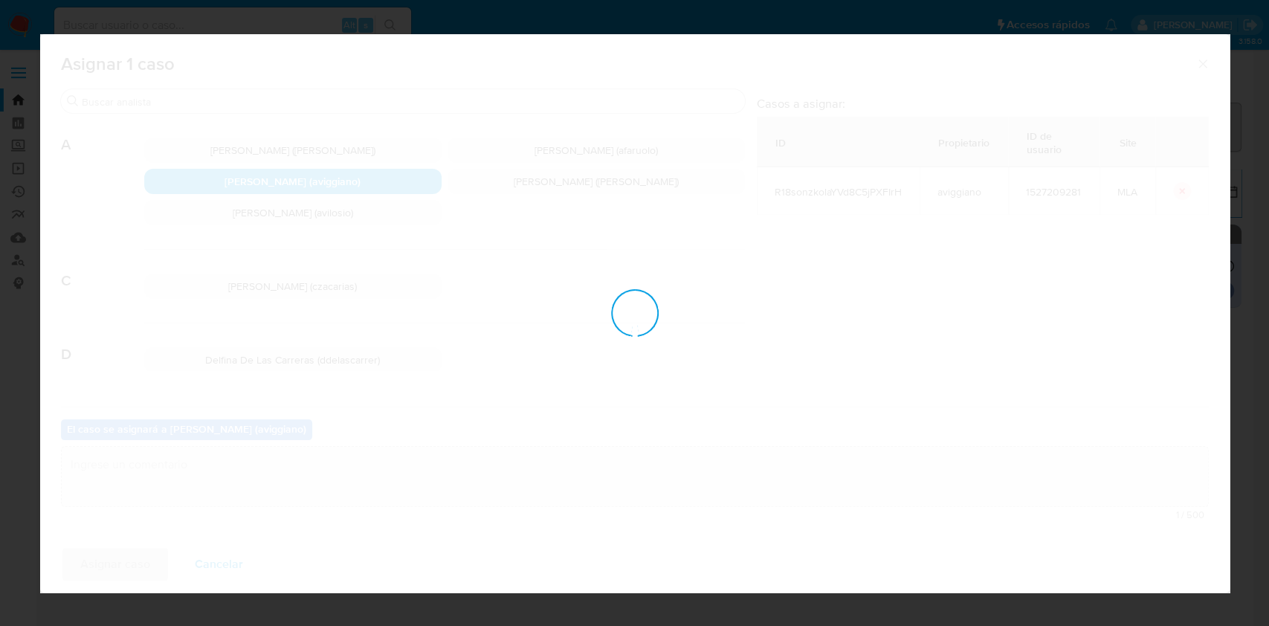
checkbox input "false"
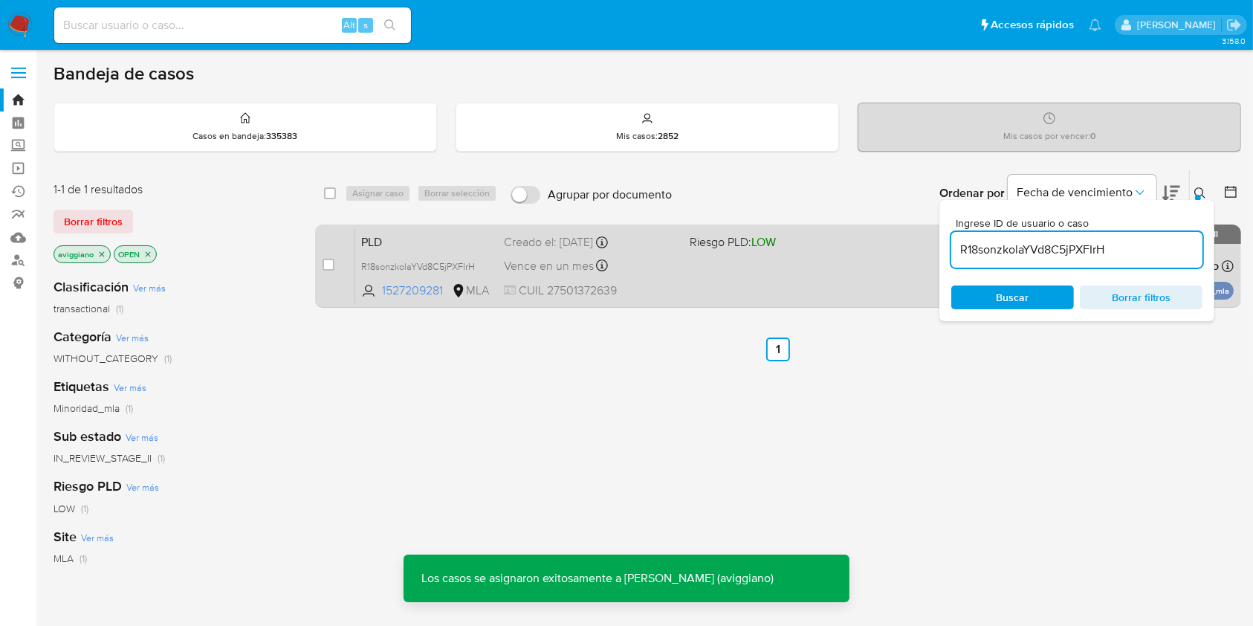
click at [537, 261] on span "Vence en un mes" at bounding box center [549, 266] width 90 height 16
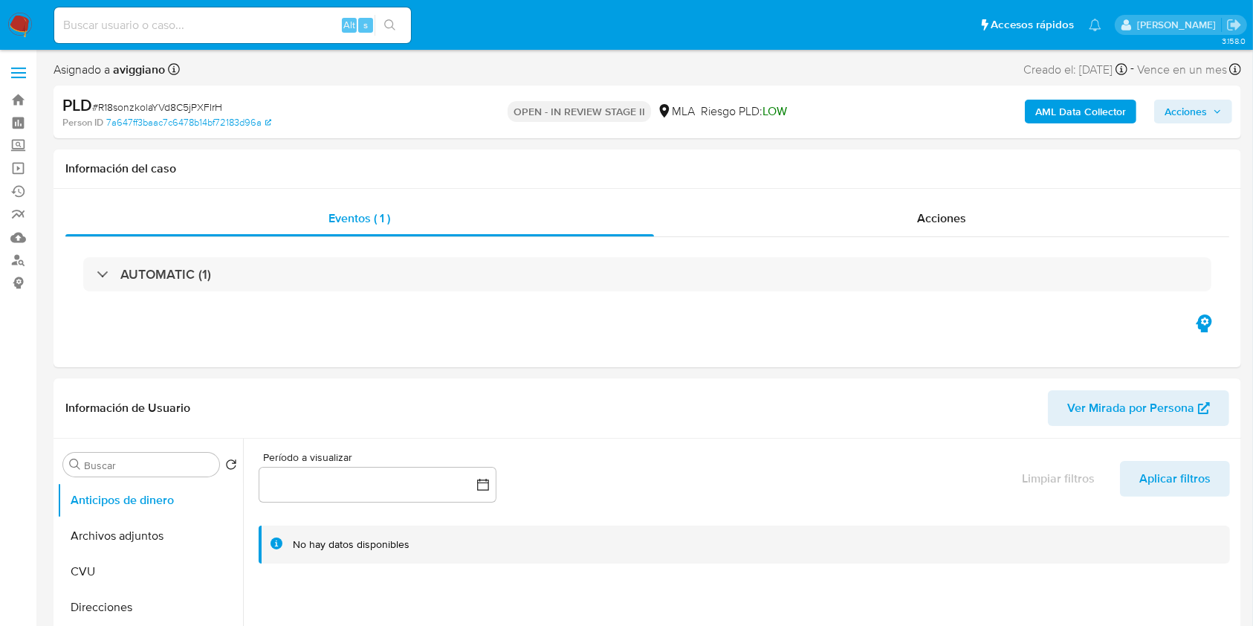
select select "10"
click at [137, 539] on button "Archivos adjuntos" at bounding box center [144, 536] width 174 height 36
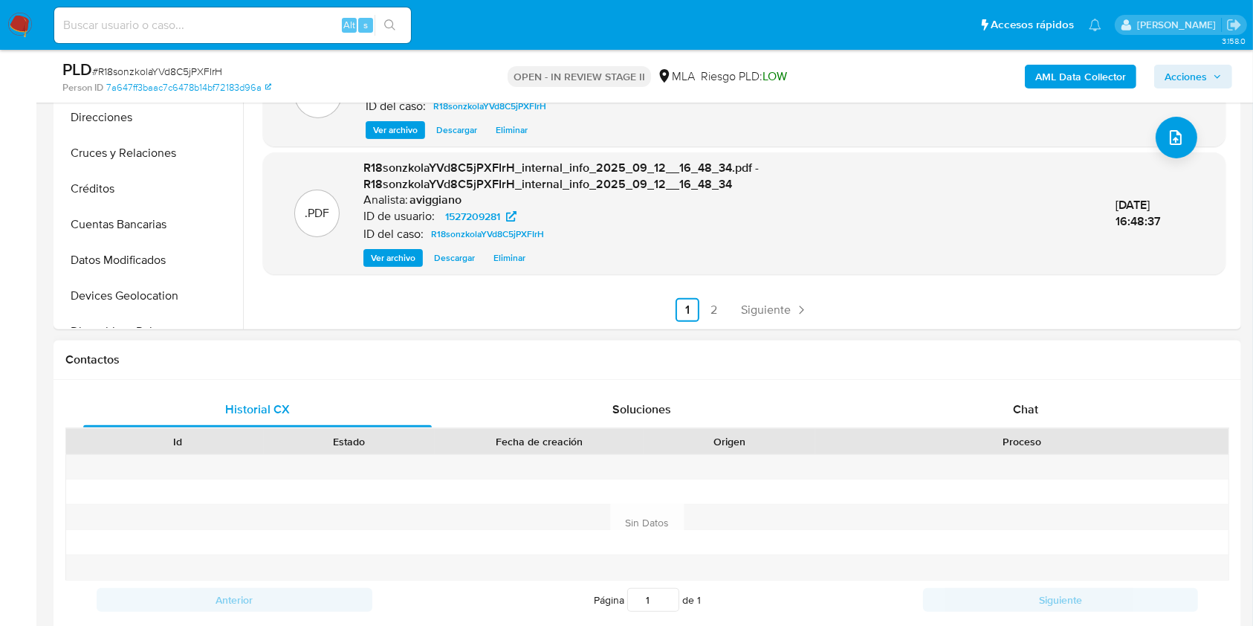
scroll to position [595, 0]
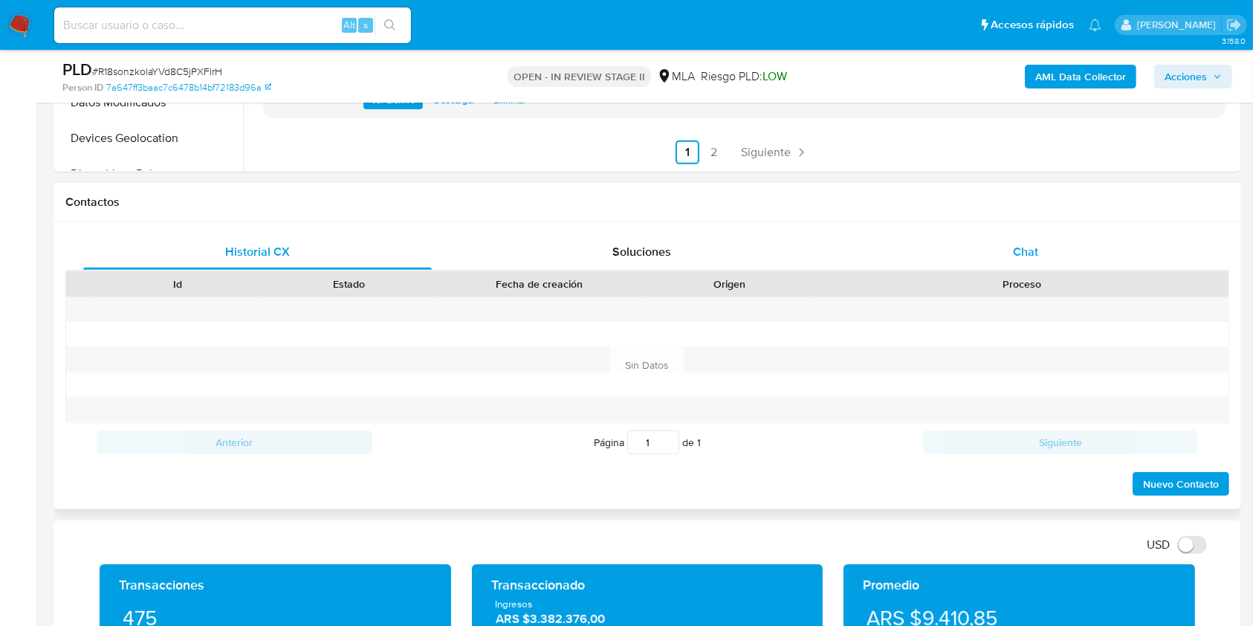
drag, startPoint x: 1014, startPoint y: 238, endPoint x: 1013, endPoint y: 247, distance: 9.0
click at [1014, 236] on div "Chat" at bounding box center [1026, 252] width 349 height 36
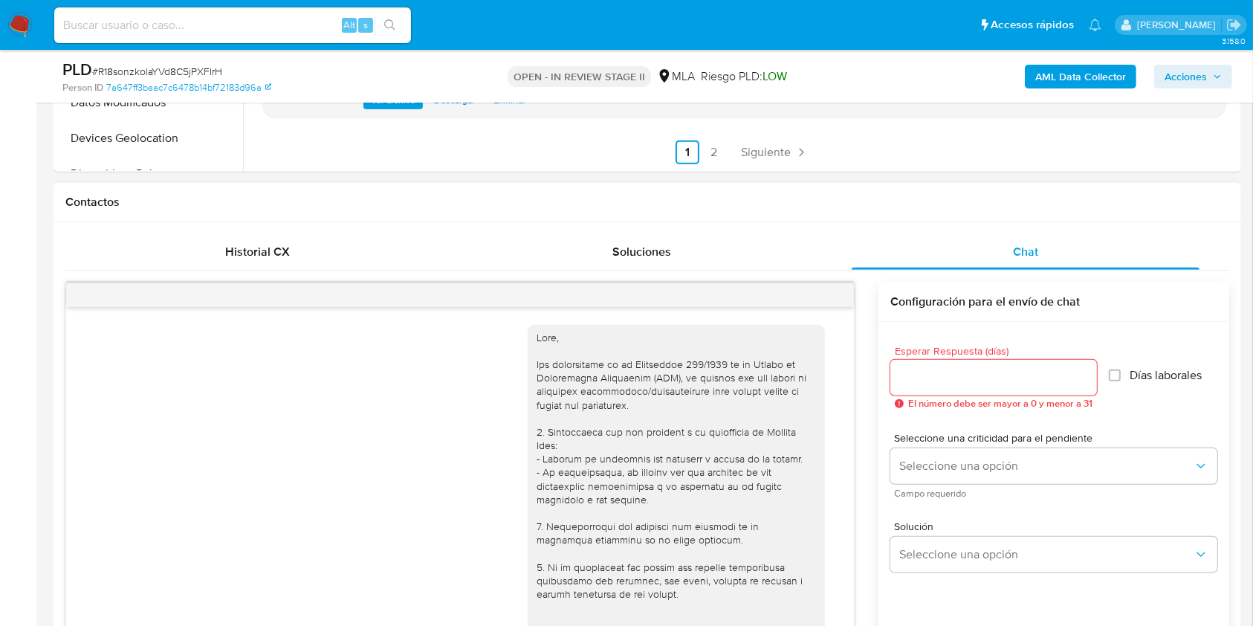
scroll to position [678, 0]
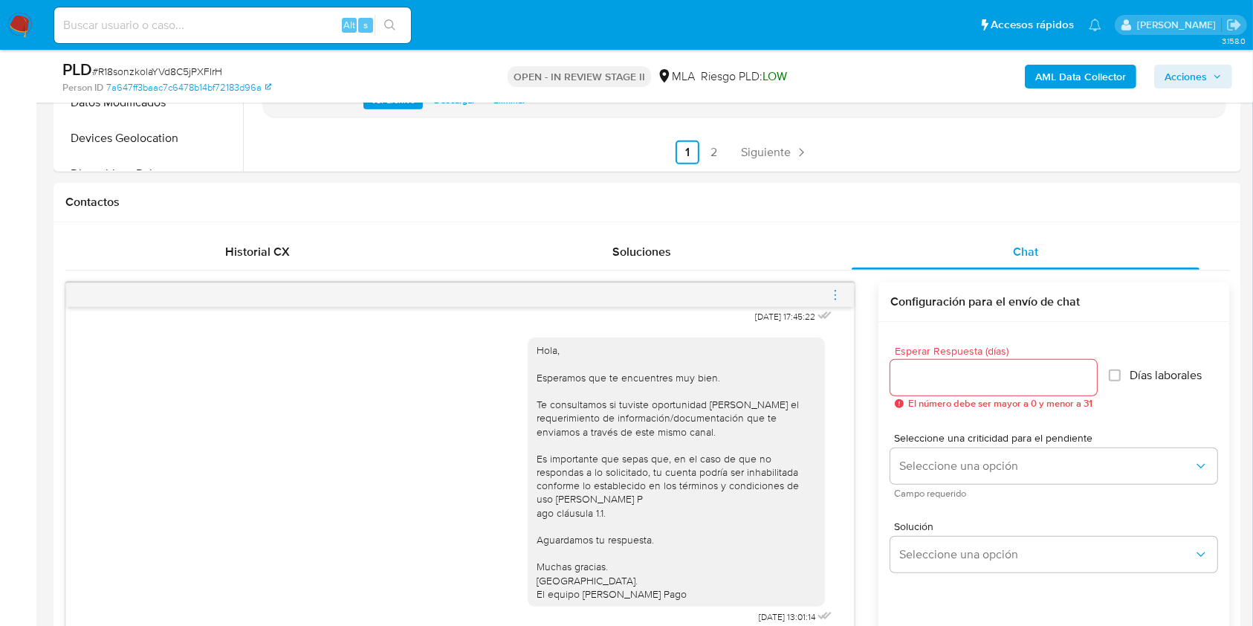
click at [830, 294] on icon "menu-action" at bounding box center [835, 294] width 13 height 13
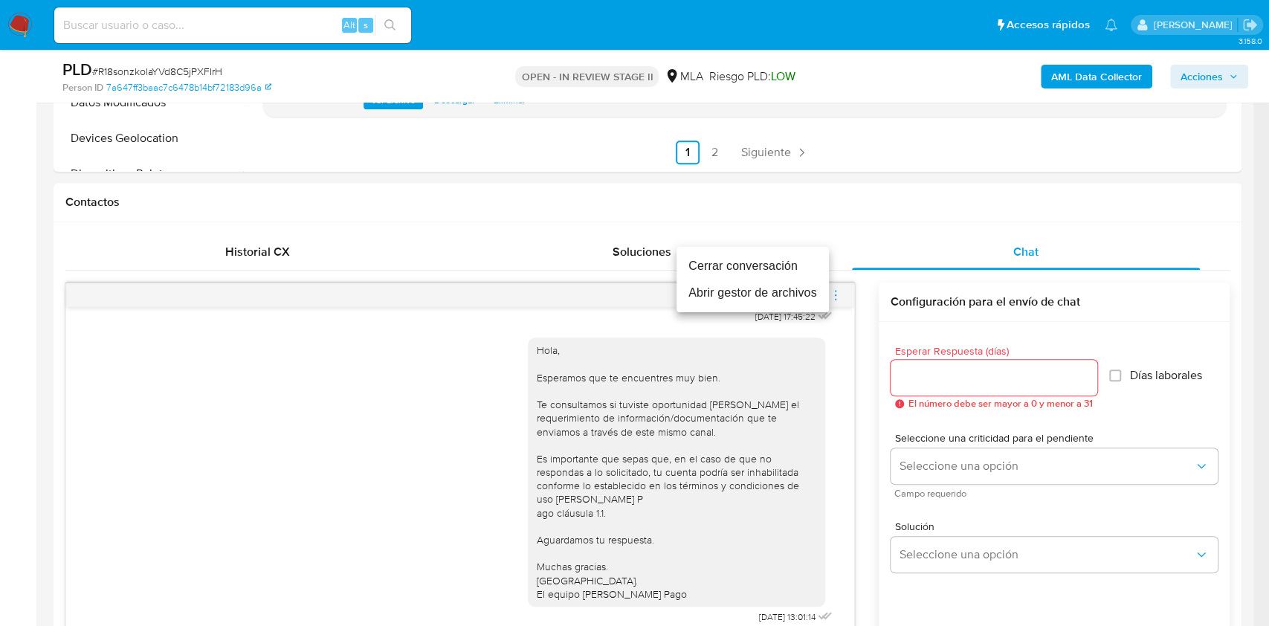
drag, startPoint x: 799, startPoint y: 265, endPoint x: 857, endPoint y: 300, distance: 67.7
click at [798, 265] on li "Cerrar conversación" at bounding box center [753, 266] width 152 height 27
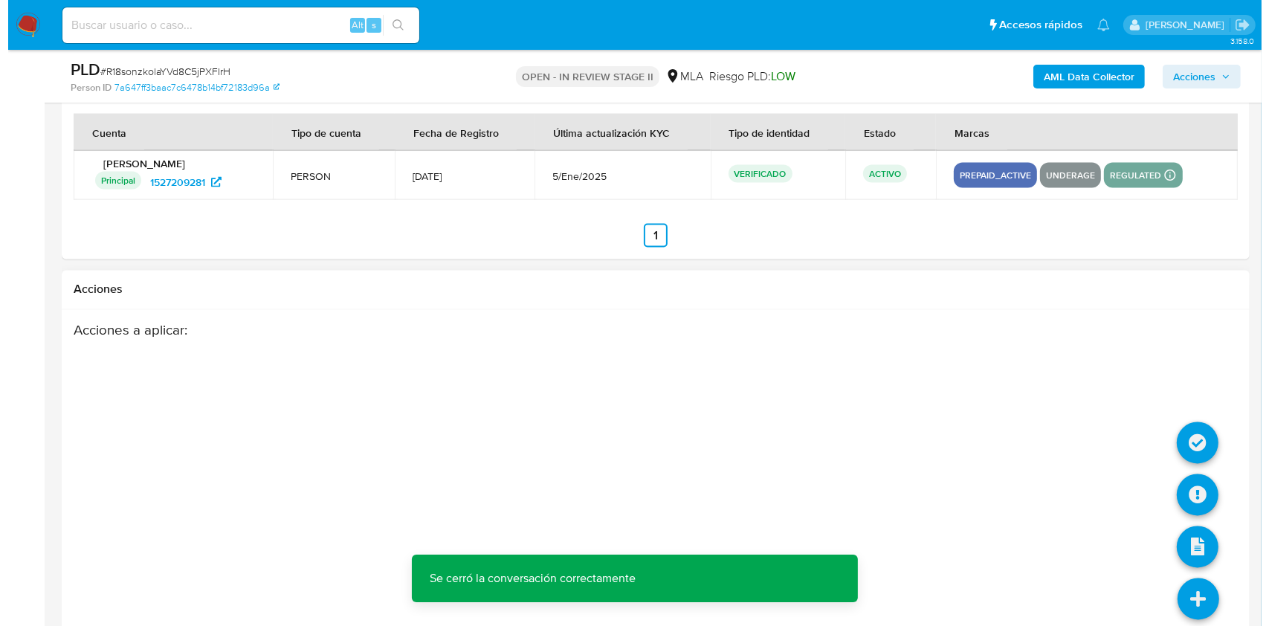
scroll to position [2629, 0]
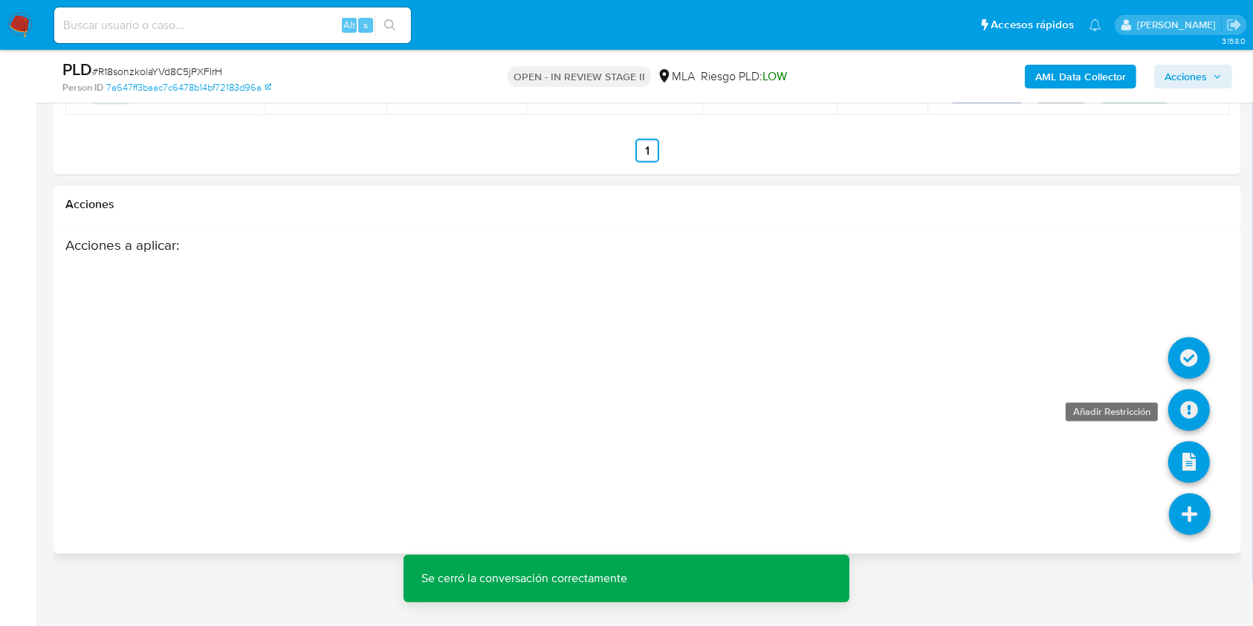
click at [1173, 418] on icon at bounding box center [1190, 411] width 42 height 42
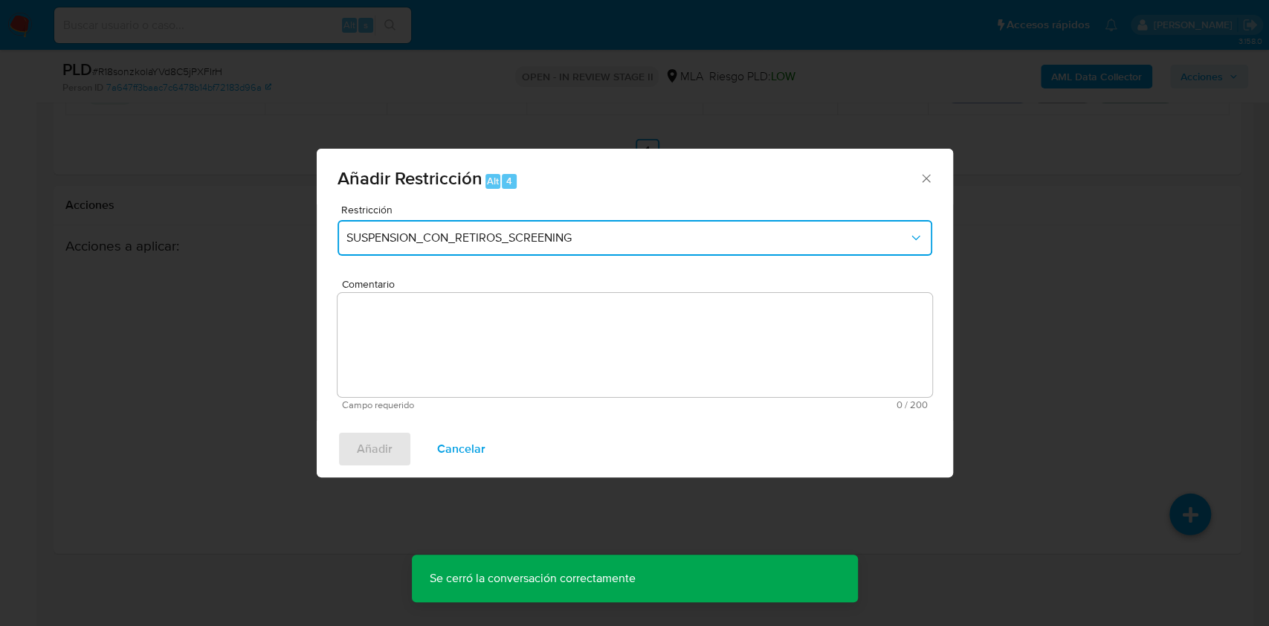
click at [601, 242] on span "SUSPENSION_CON_RETIROS_SCREENING" at bounding box center [627, 237] width 562 height 15
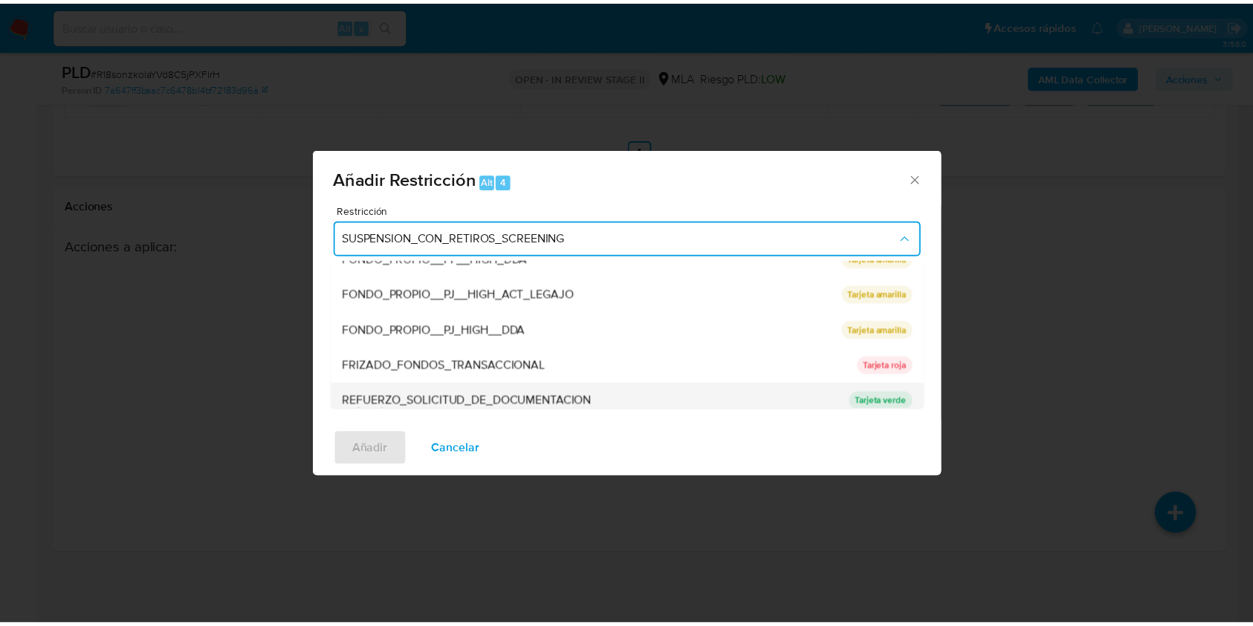
scroll to position [297, 0]
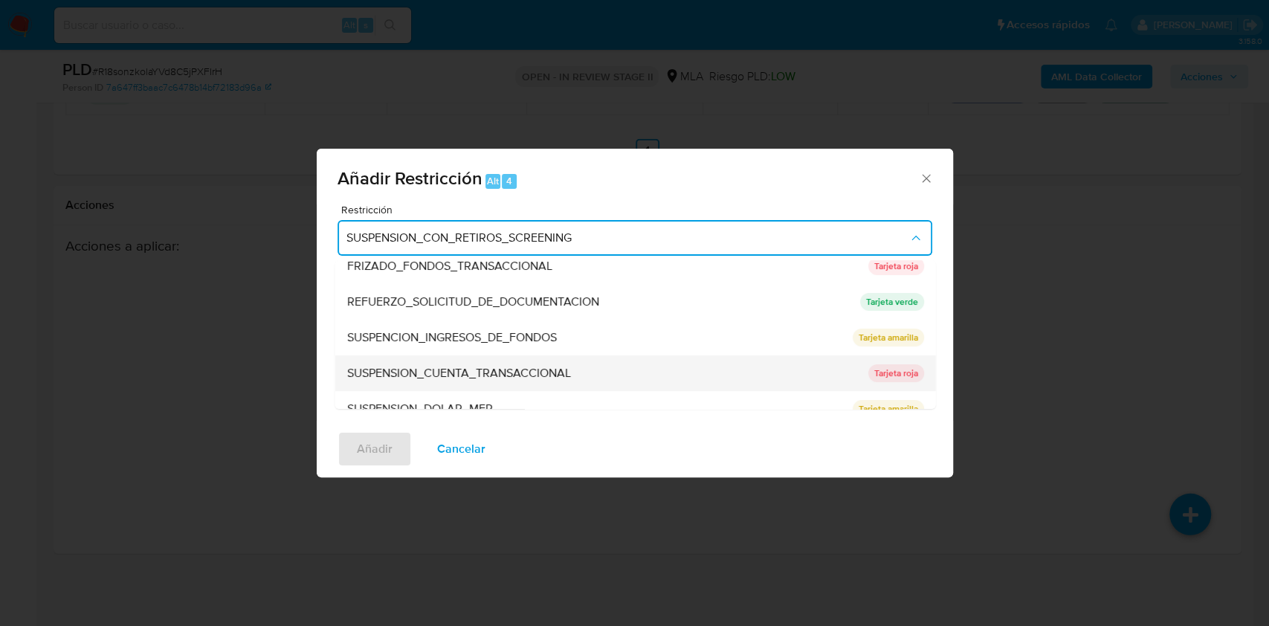
click at [432, 369] on span "SUSPENSION_CUENTA_TRANSACCIONAL" at bounding box center [458, 373] width 224 height 15
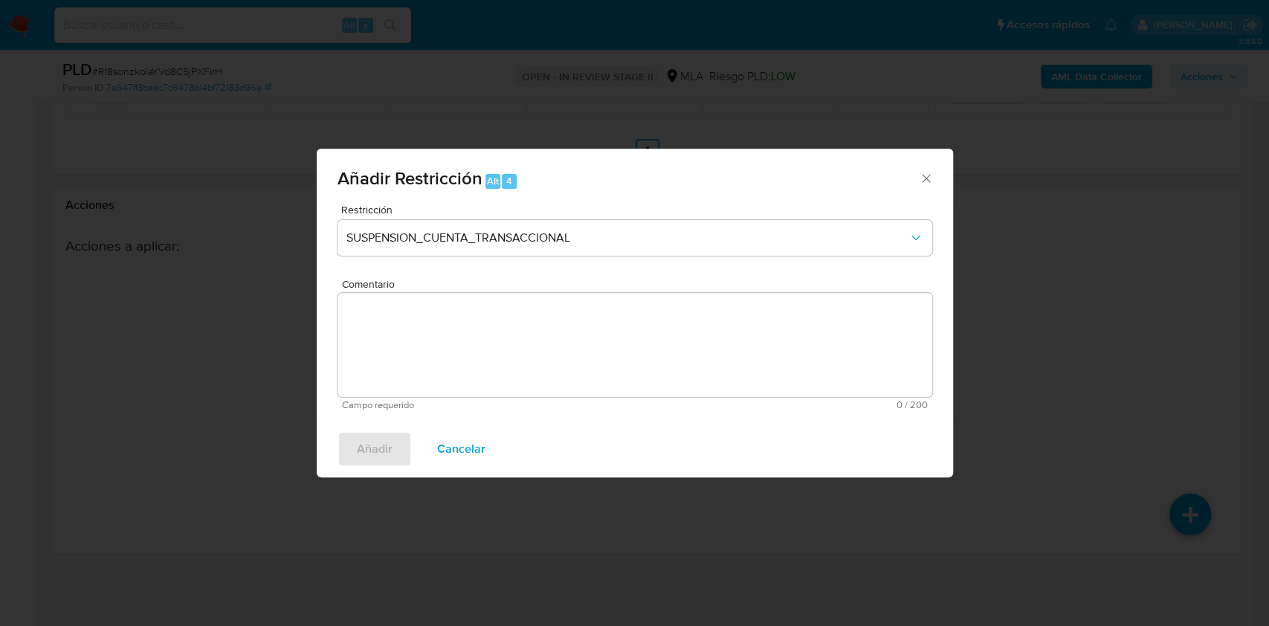
click at [439, 358] on textarea "Comentario" at bounding box center [635, 345] width 595 height 104
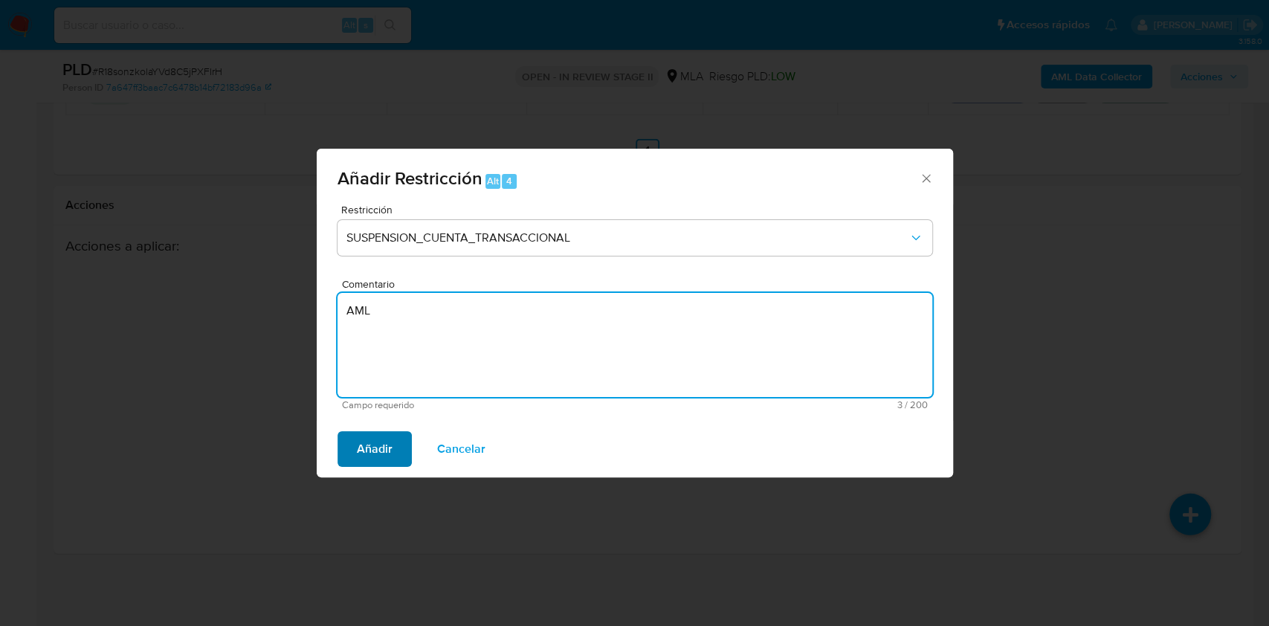
type textarea "AML"
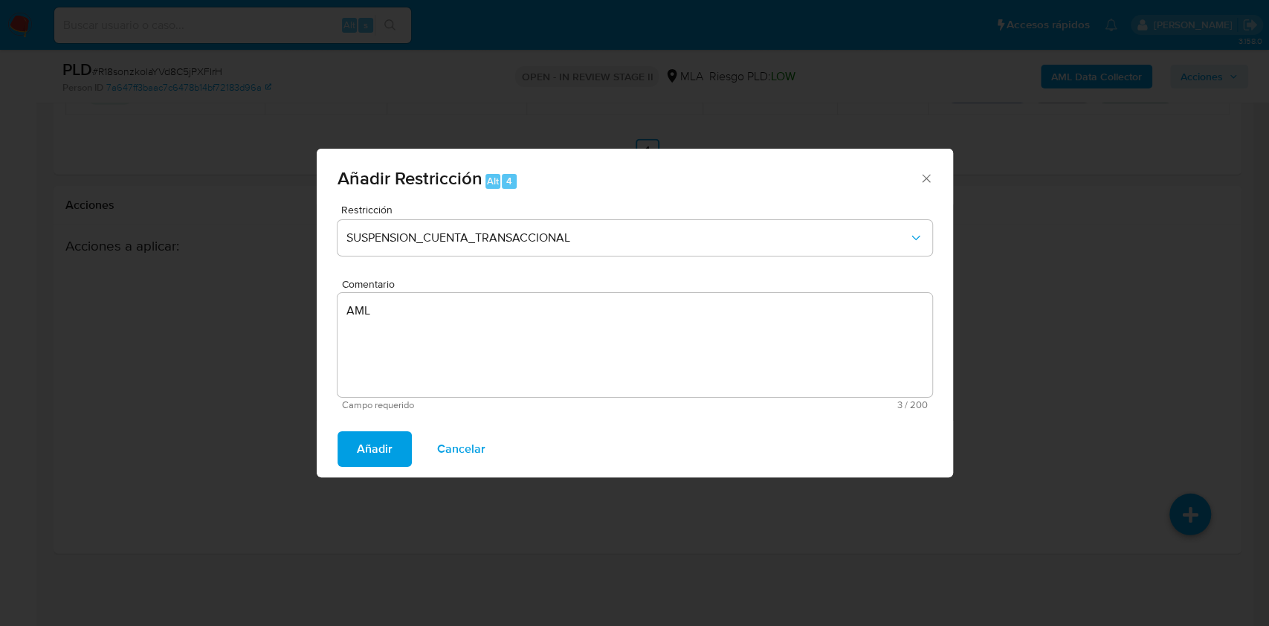
click at [385, 442] on span "Añadir" at bounding box center [375, 449] width 36 height 33
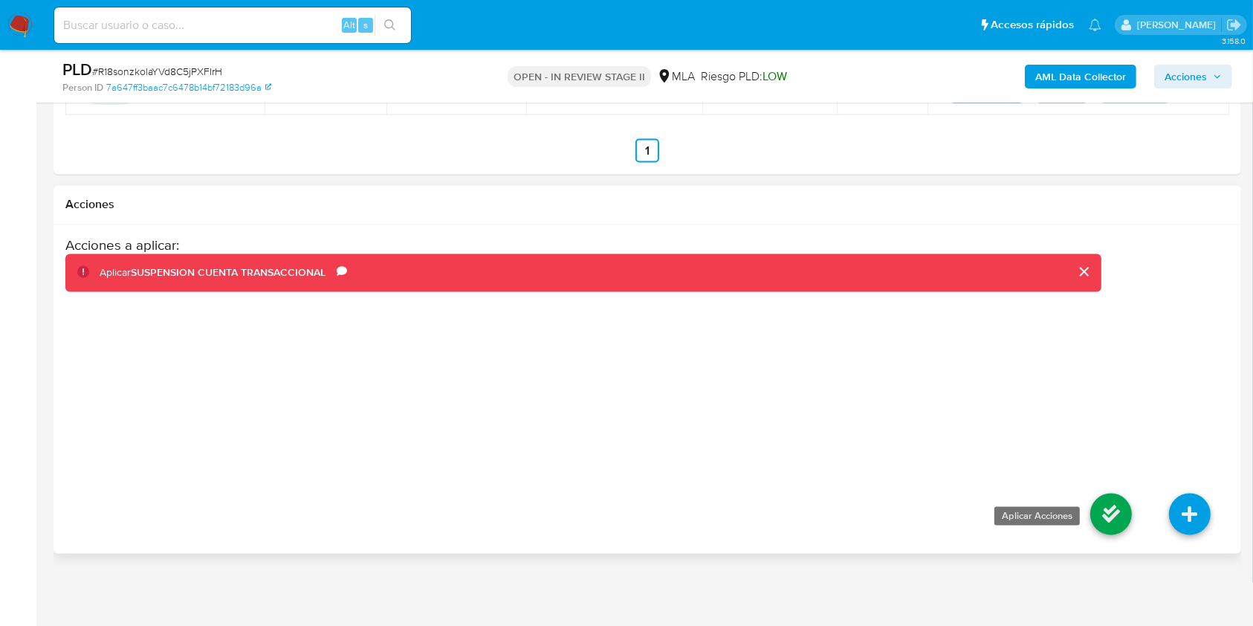
click at [1101, 497] on icon at bounding box center [1112, 515] width 42 height 42
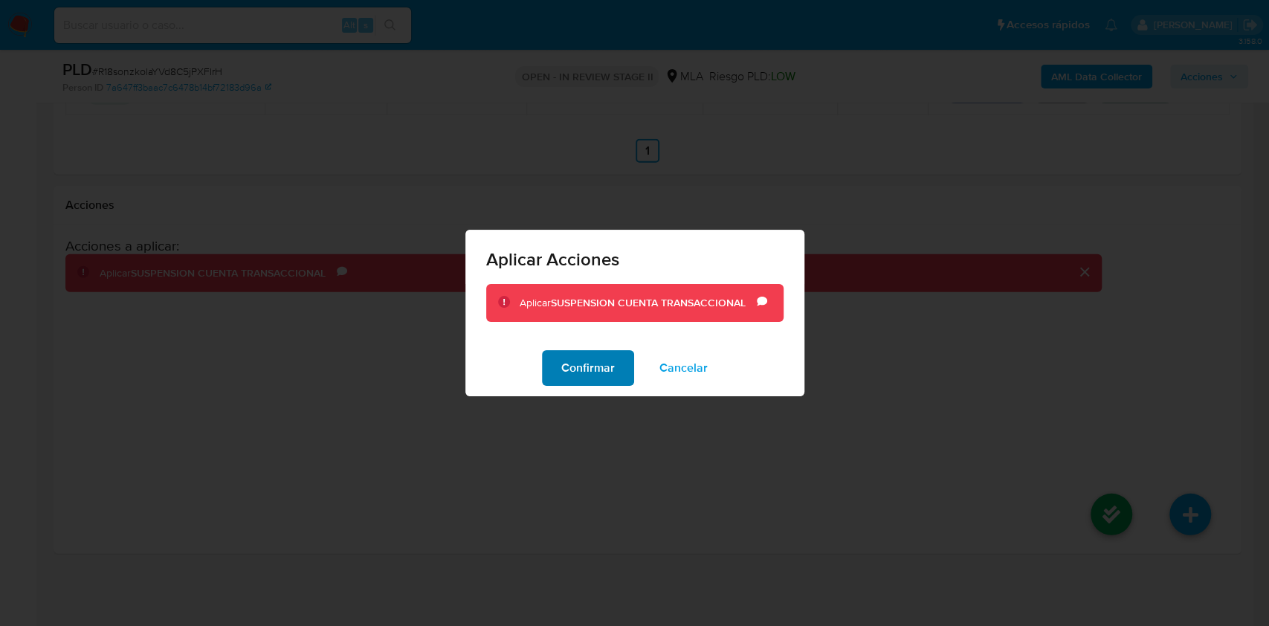
click at [577, 375] on span "Confirmar" at bounding box center [588, 368] width 54 height 33
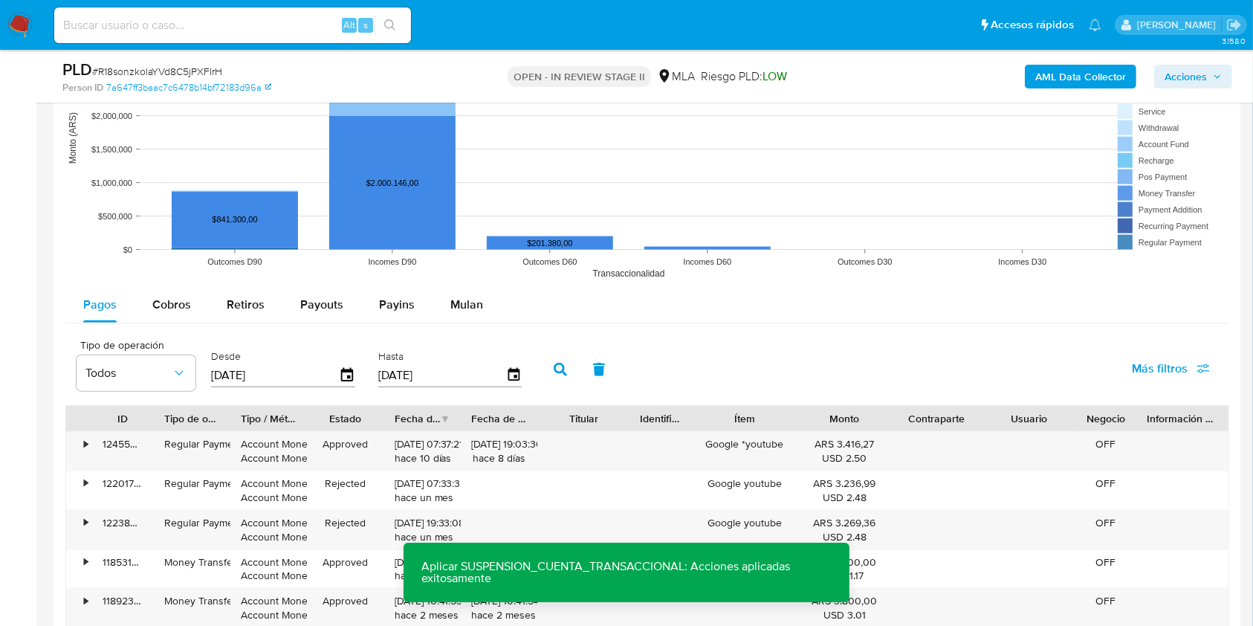
scroll to position [1539, 0]
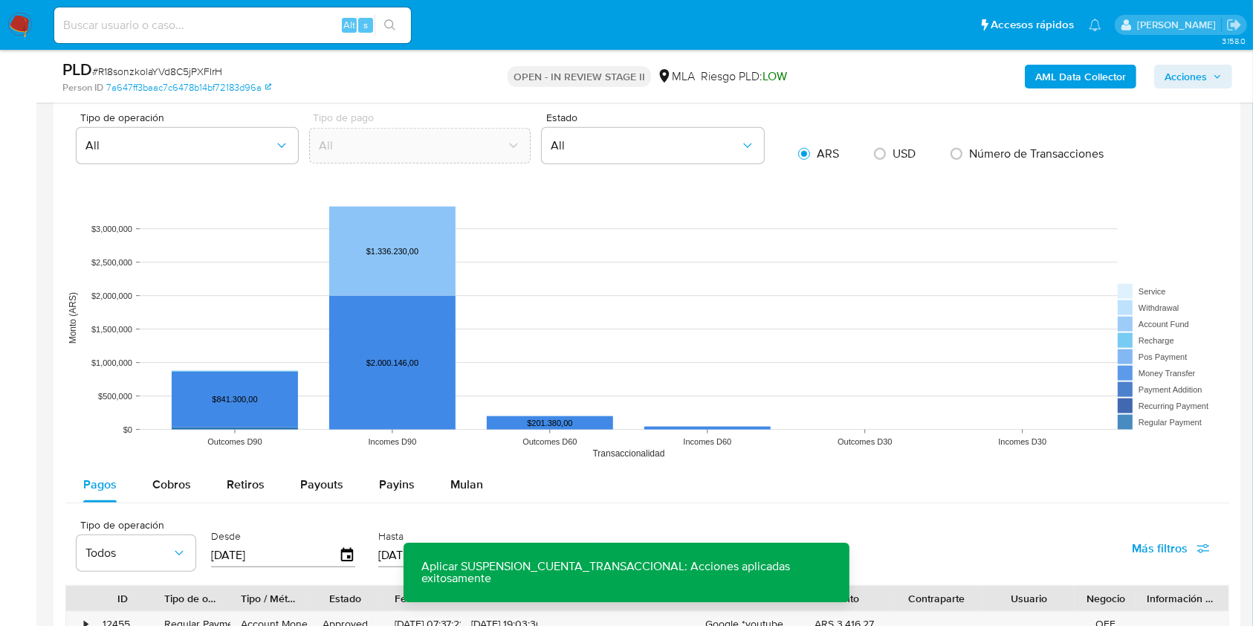
click at [1190, 74] on span "Acciones" at bounding box center [1186, 77] width 42 height 24
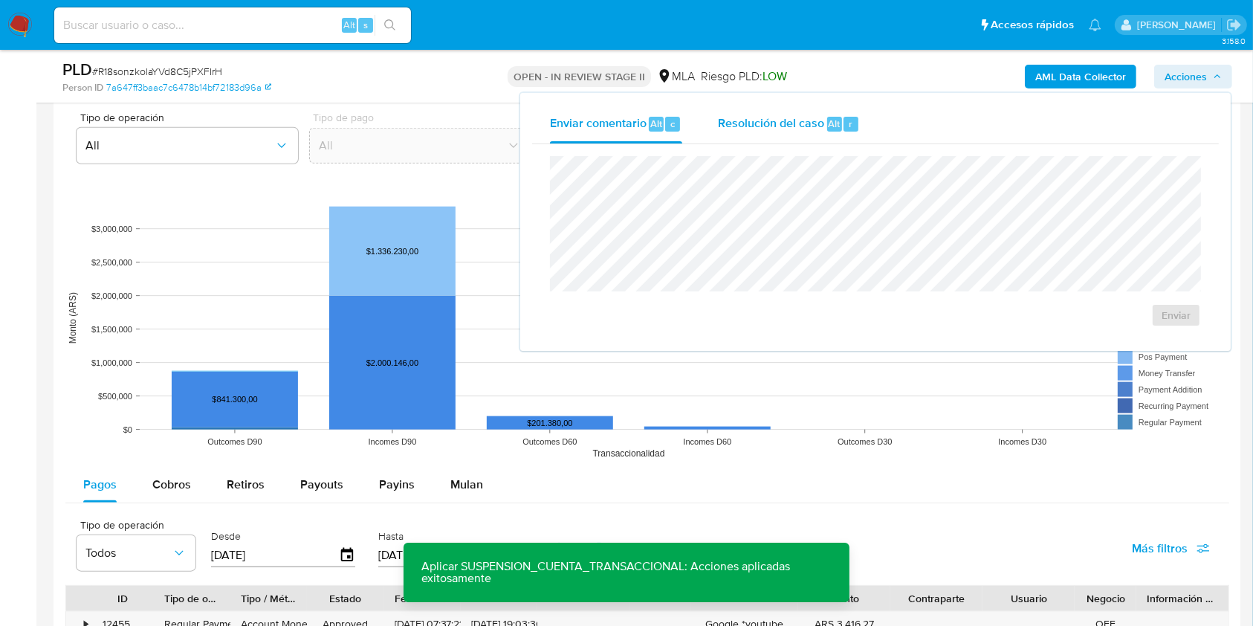
click at [794, 110] on div "Resolución del caso Alt r" at bounding box center [789, 124] width 142 height 39
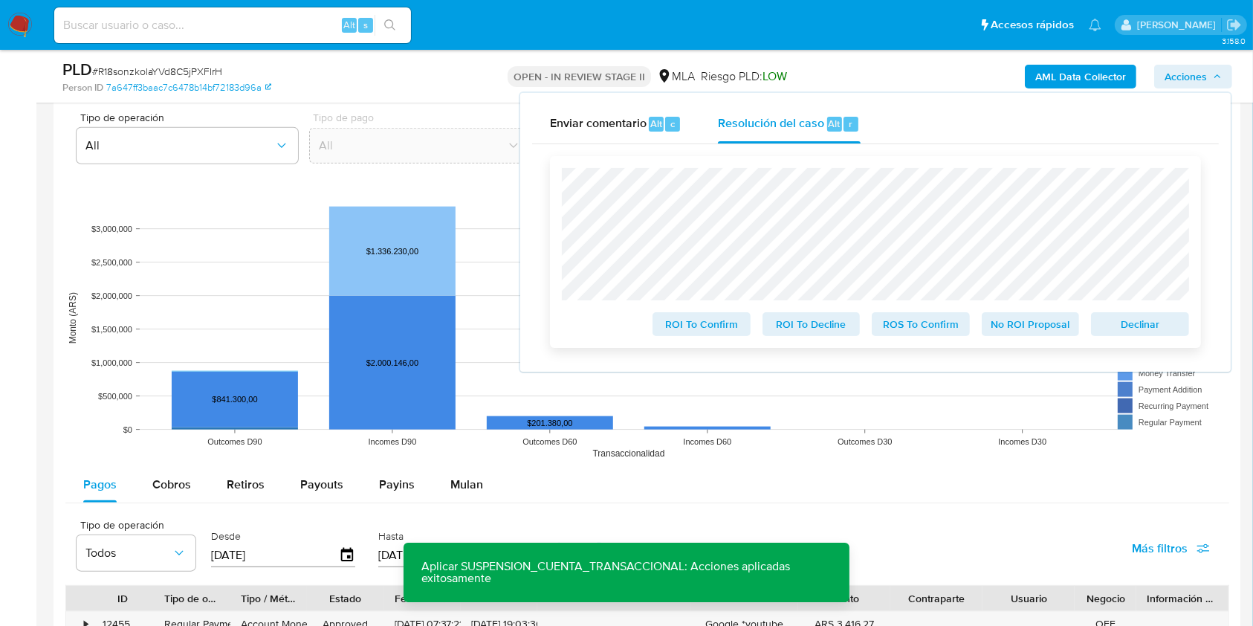
drag, startPoint x: 1128, startPoint y: 336, endPoint x: 1053, endPoint y: 334, distance: 75.1
click at [1129, 335] on span "Declinar" at bounding box center [1140, 324] width 77 height 21
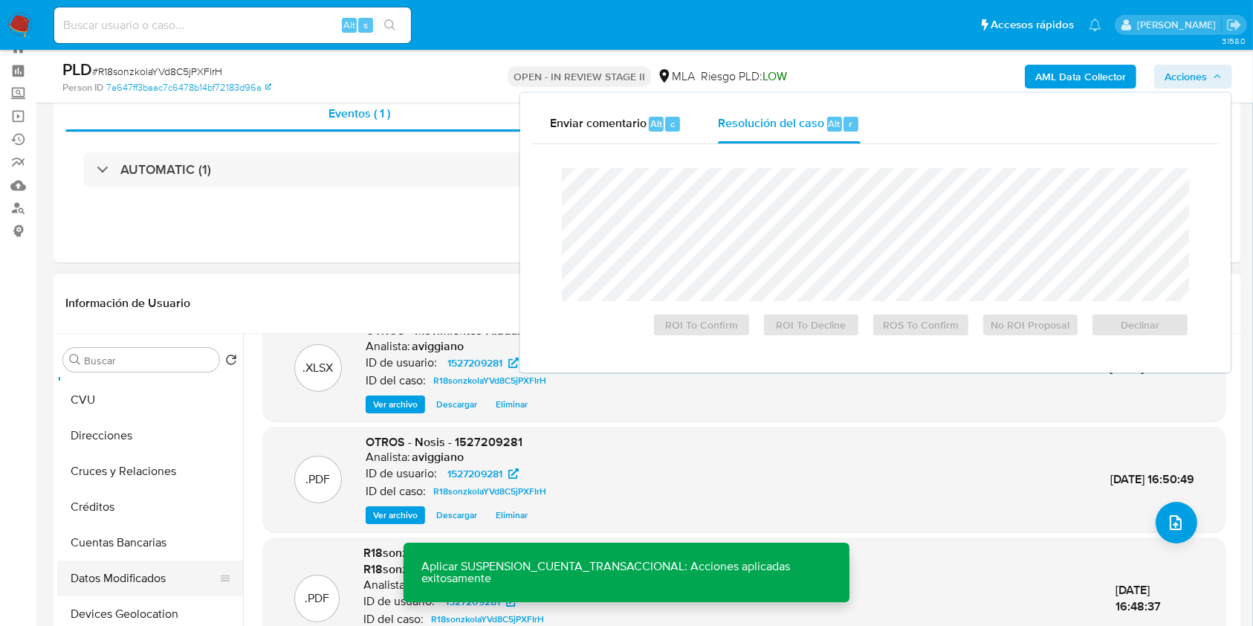
scroll to position [297, 0]
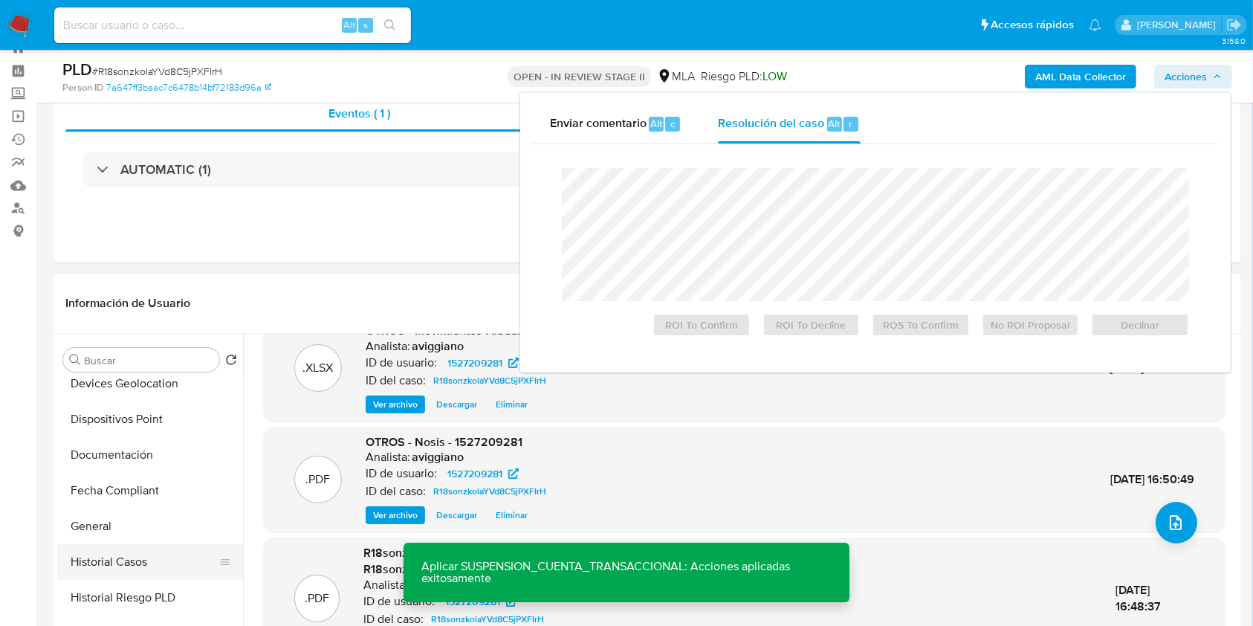
click at [117, 564] on button "Historial Casos" at bounding box center [144, 562] width 174 height 36
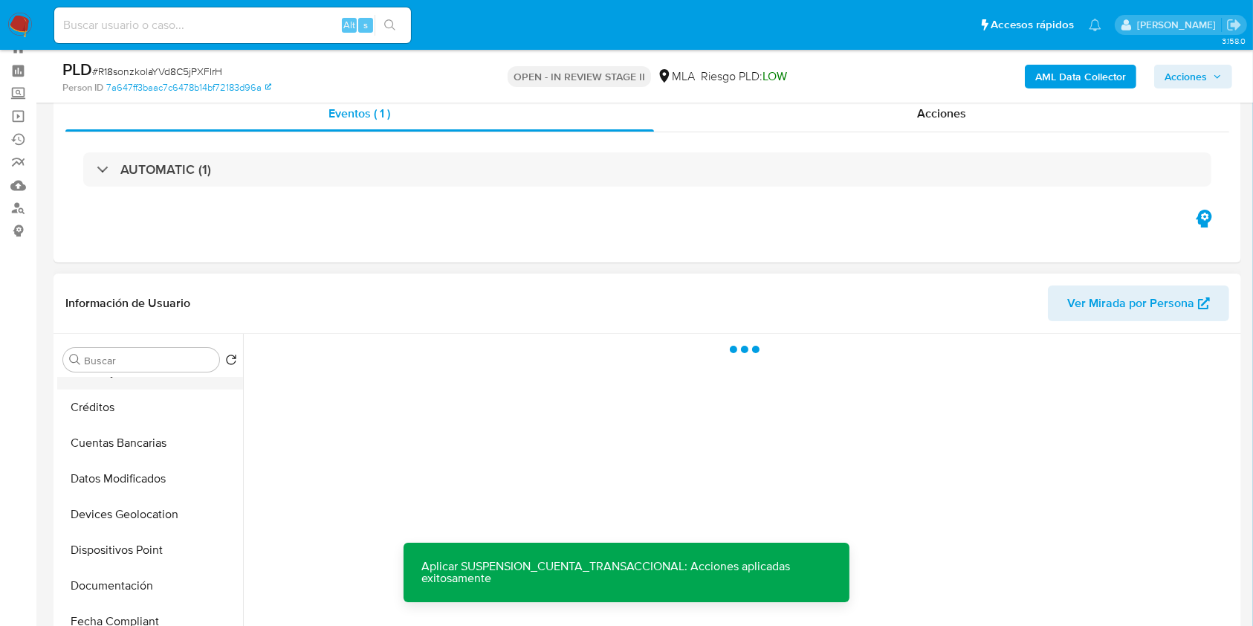
scroll to position [0, 0]
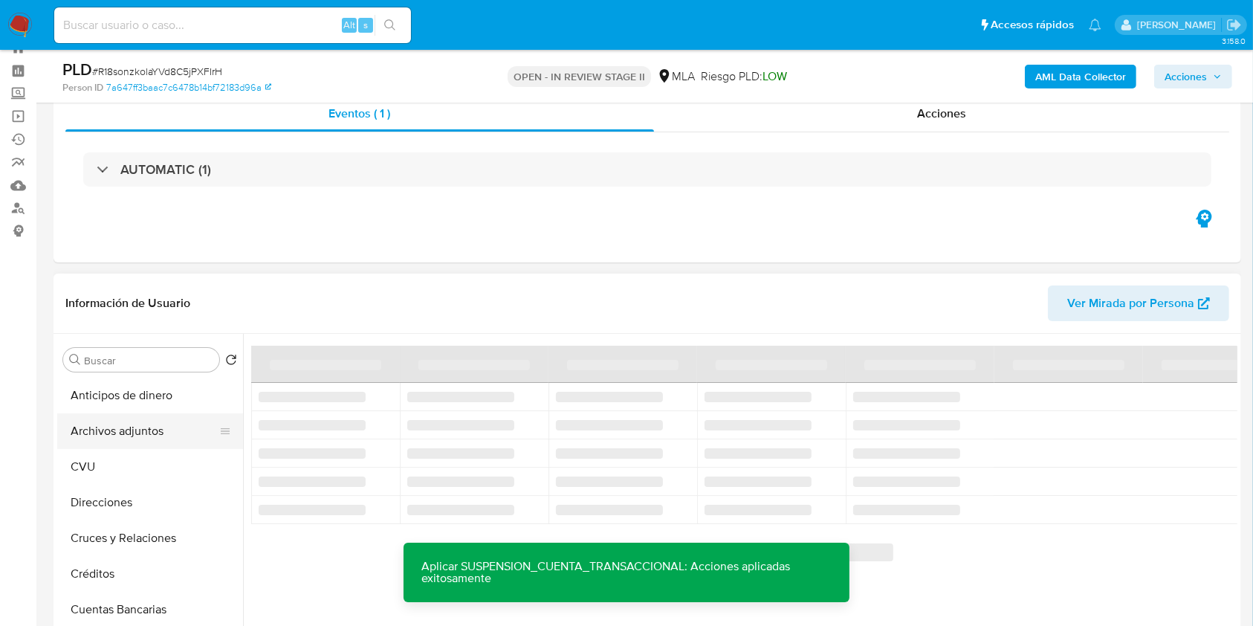
click at [156, 432] on button "Archivos adjuntos" at bounding box center [144, 431] width 174 height 36
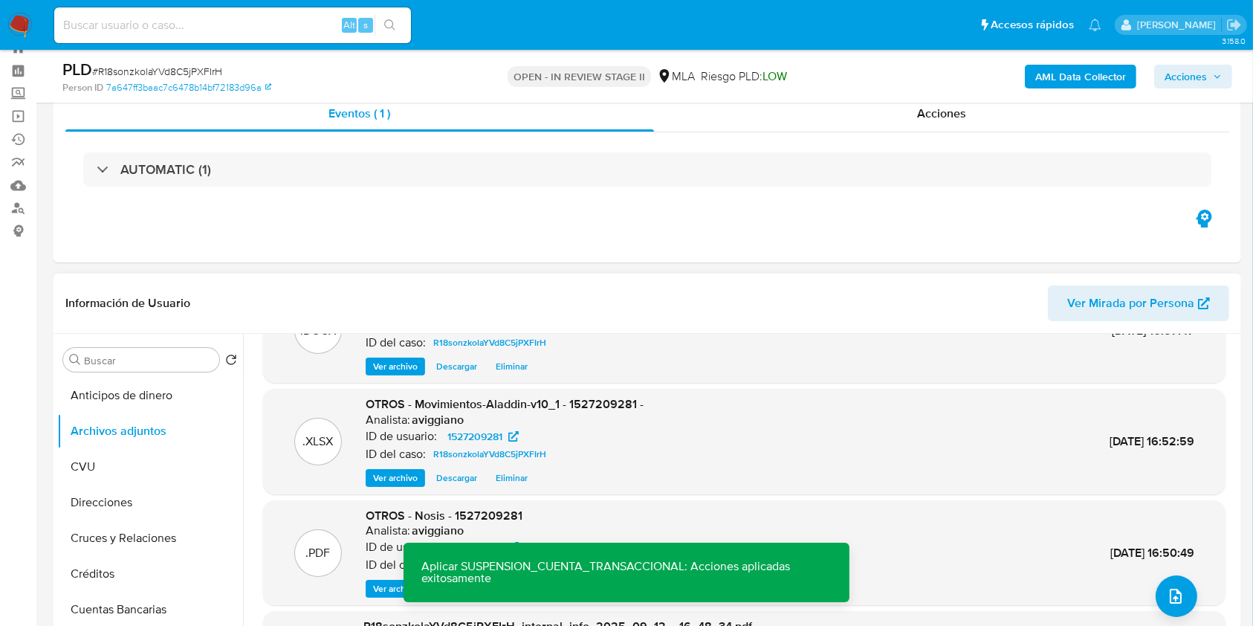
scroll to position [99, 0]
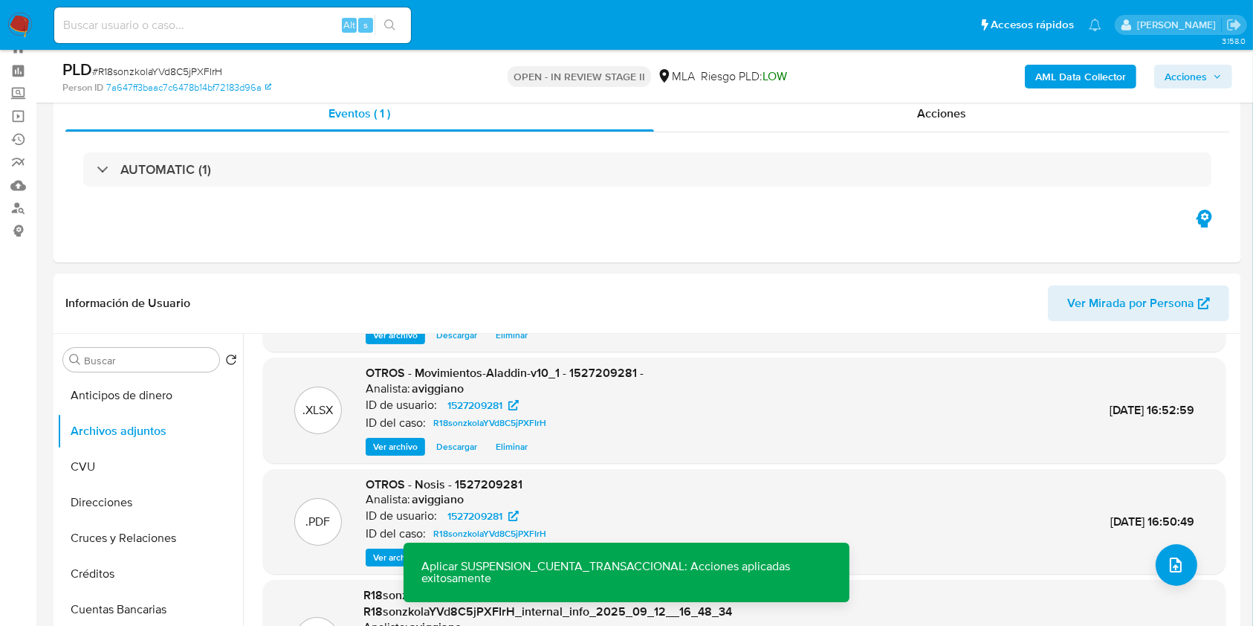
click at [1203, 77] on span "Acciones" at bounding box center [1186, 77] width 42 height 24
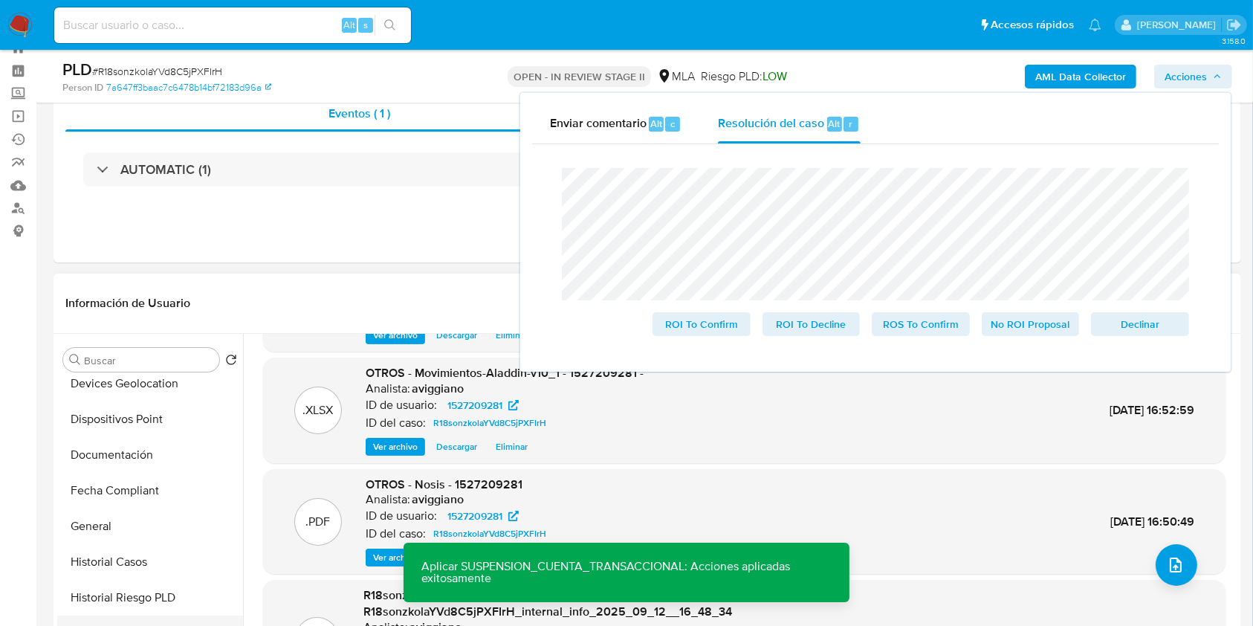
scroll to position [396, 0]
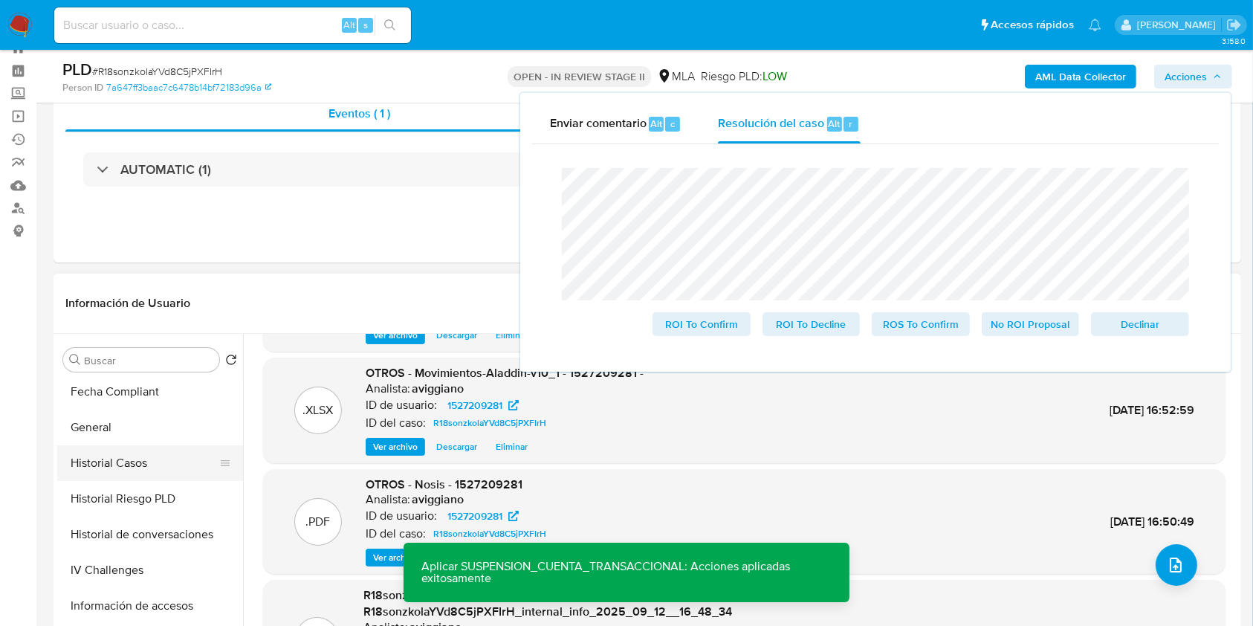
click at [142, 455] on button "Historial Casos" at bounding box center [144, 463] width 174 height 36
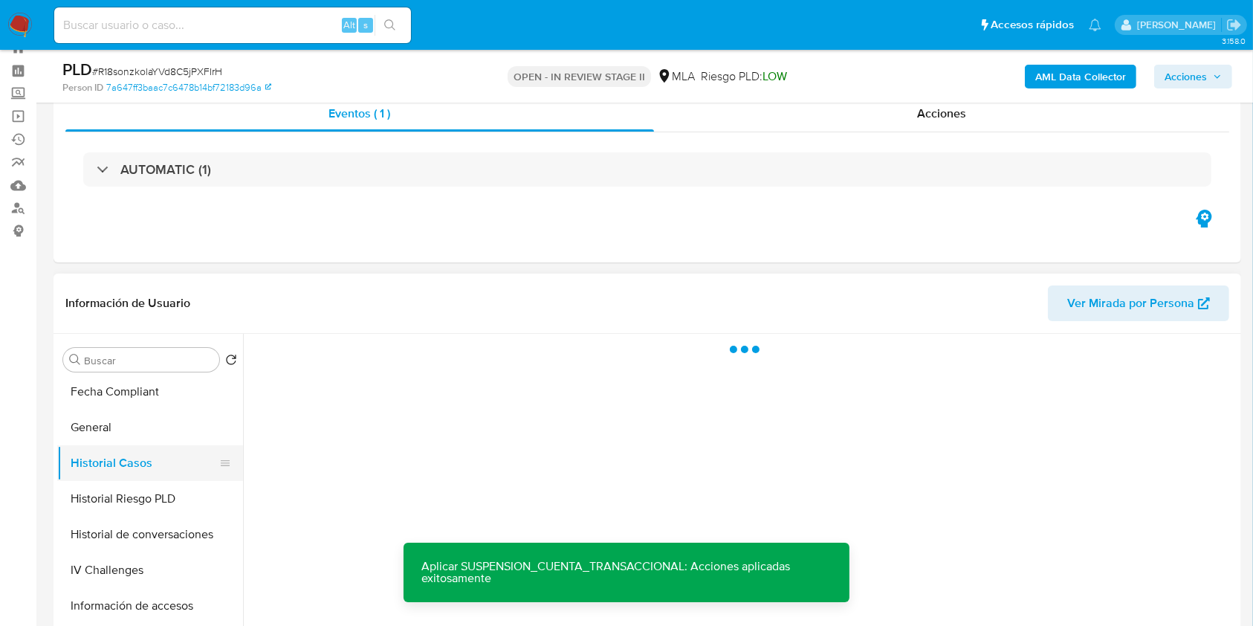
scroll to position [0, 0]
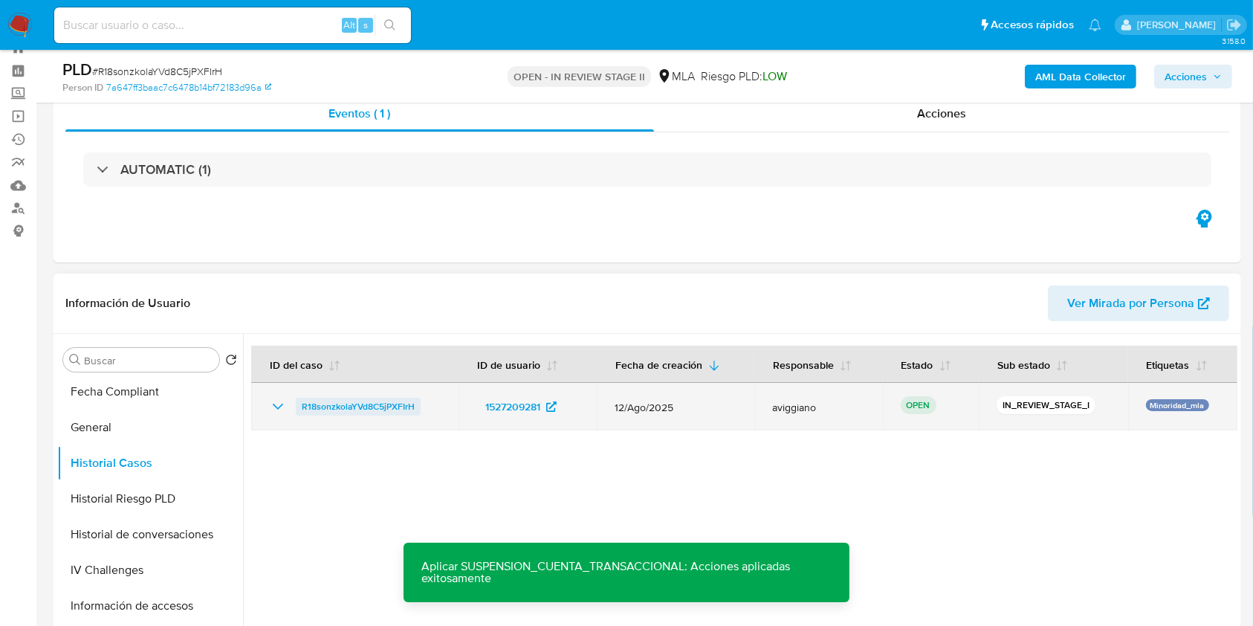
click at [357, 407] on span "R18sonzkolaYVd8C5jPXFIrH" at bounding box center [358, 407] width 113 height 18
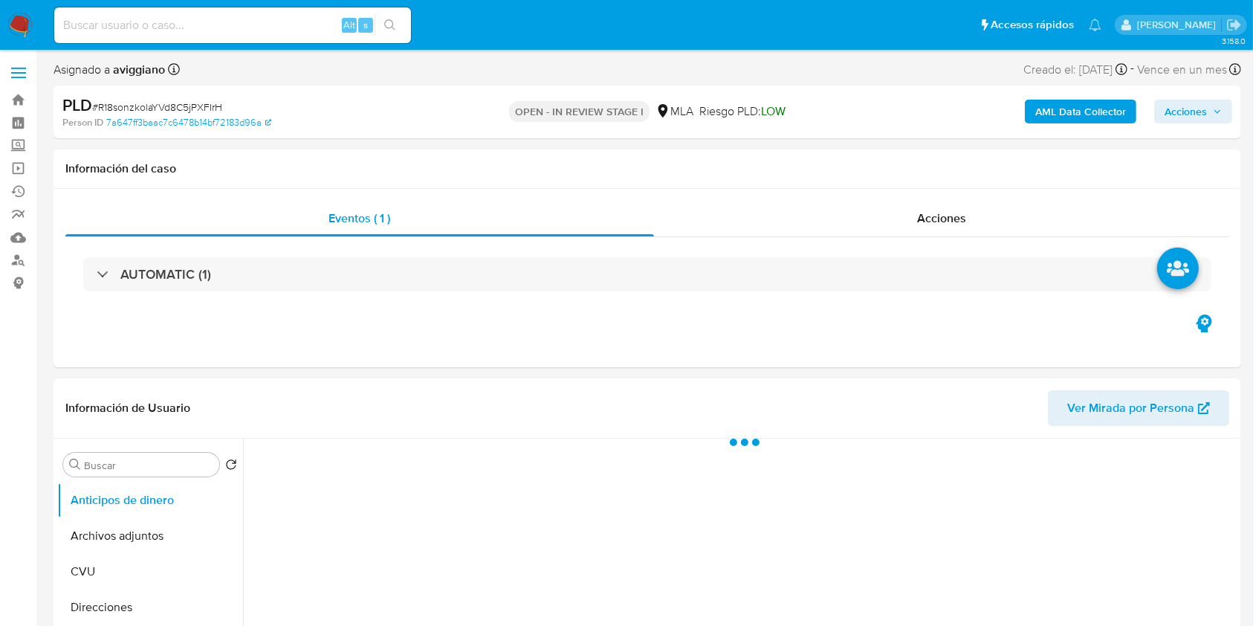
click at [1193, 112] on span "Acciones" at bounding box center [1186, 112] width 42 height 24
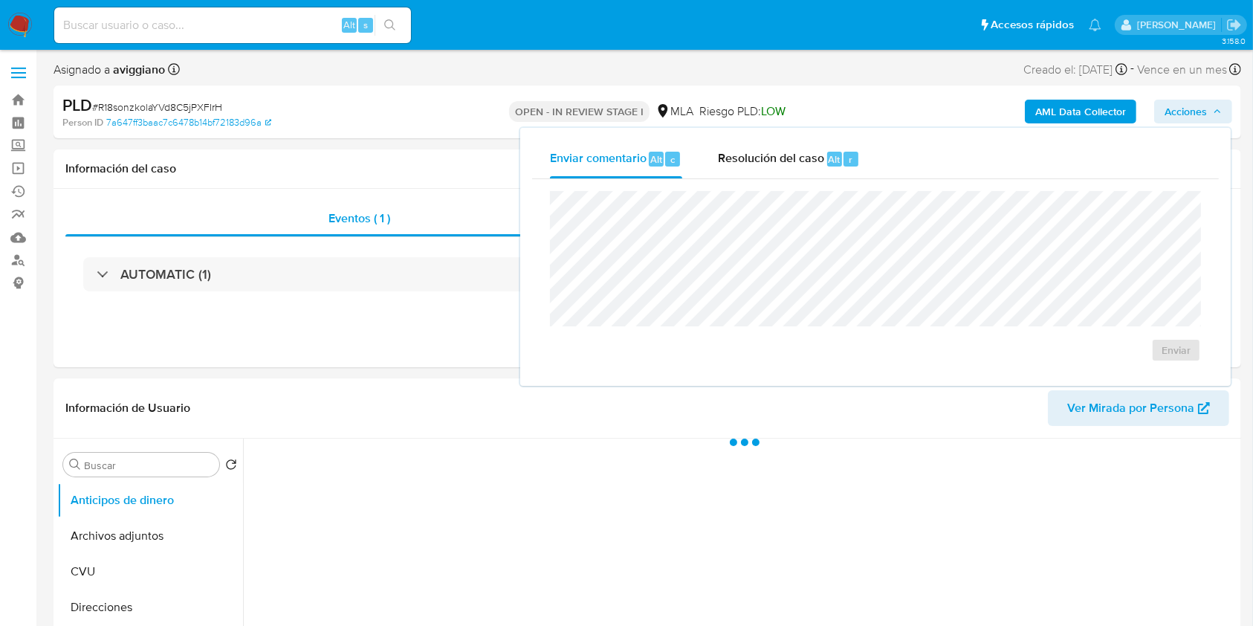
drag, startPoint x: 785, startPoint y: 171, endPoint x: 779, endPoint y: 183, distance: 13.3
click at [783, 178] on div "Enviar comentario Alt c Resolución del caso Alt r Enviar" at bounding box center [875, 257] width 687 height 234
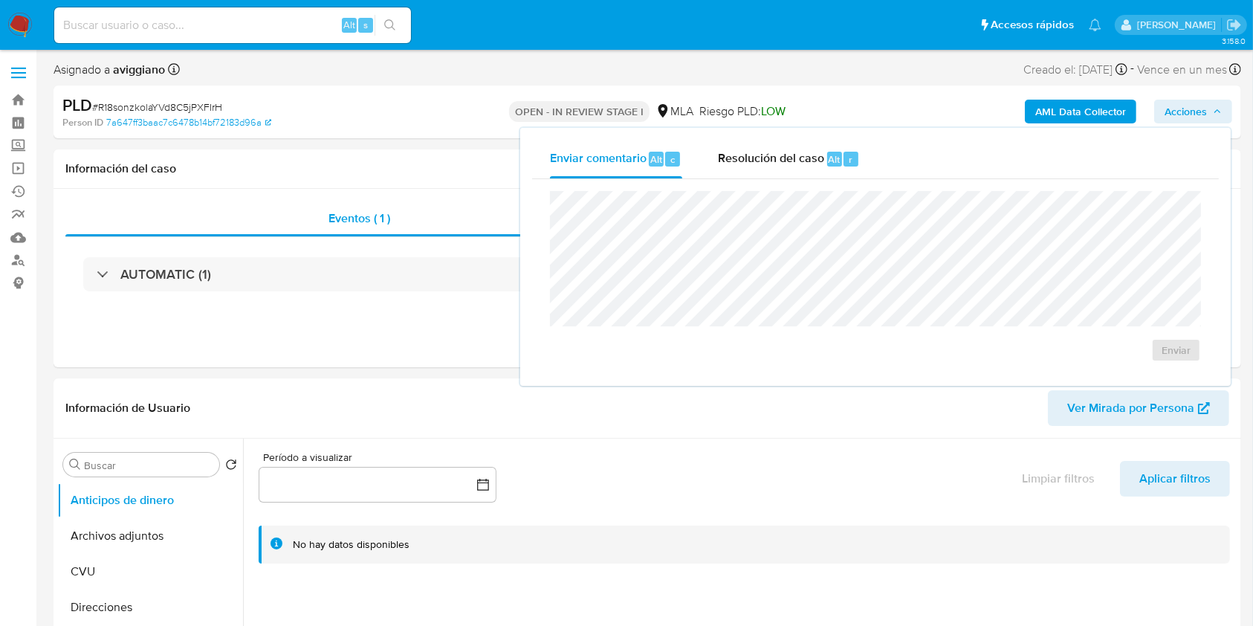
select select "10"
click at [798, 175] on div "Resolución del caso Alt r" at bounding box center [789, 159] width 142 height 39
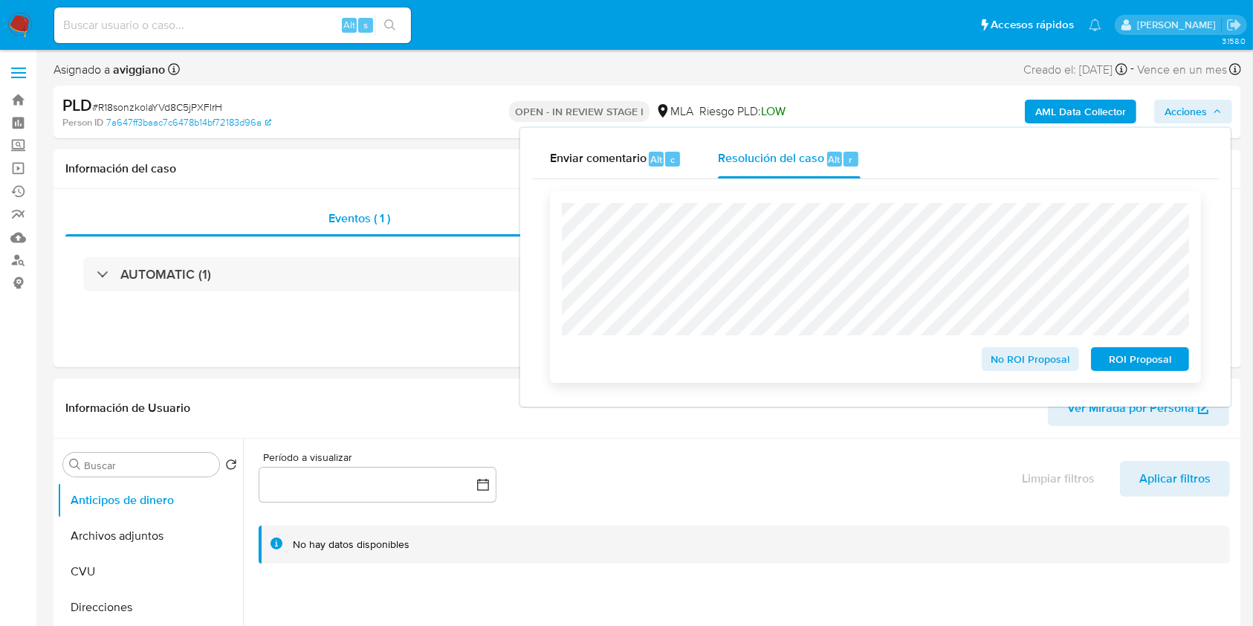
click at [1141, 359] on span "ROI Proposal" at bounding box center [1140, 359] width 77 height 21
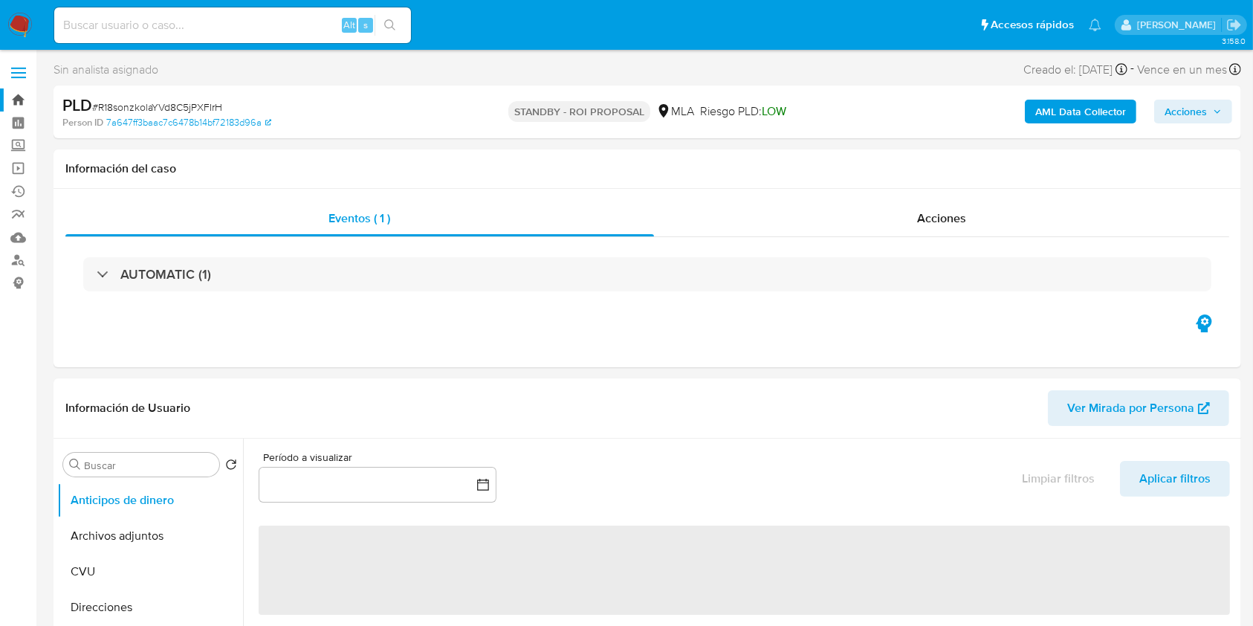
select select "10"
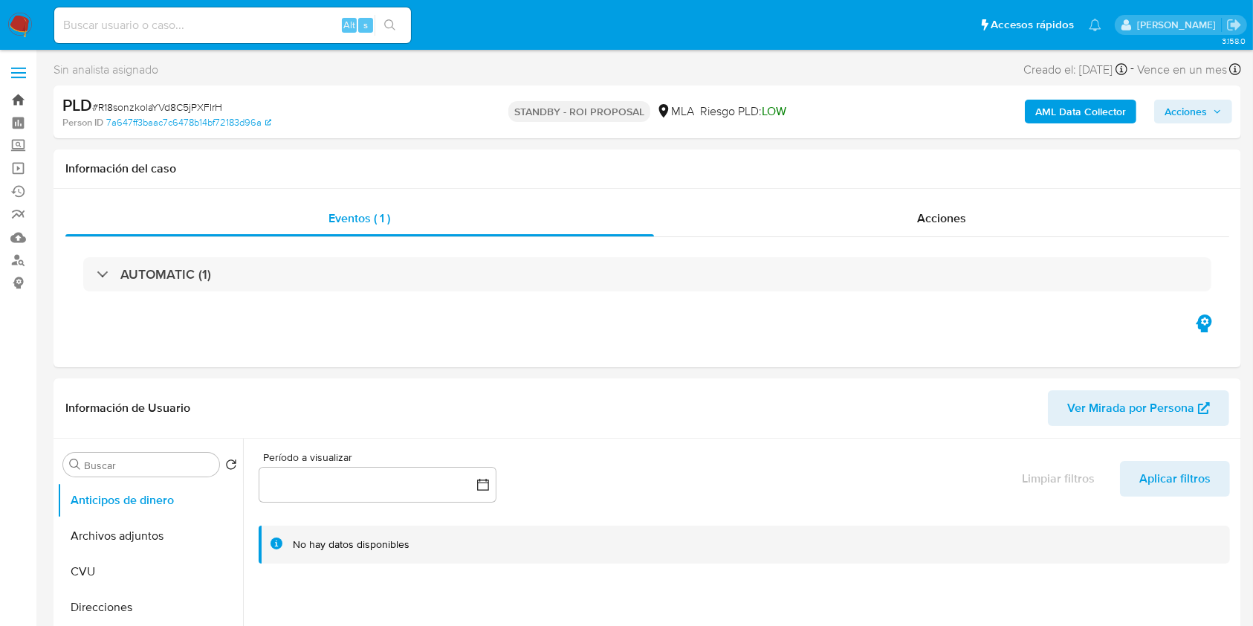
click at [14, 100] on link "Bandeja" at bounding box center [88, 99] width 177 height 23
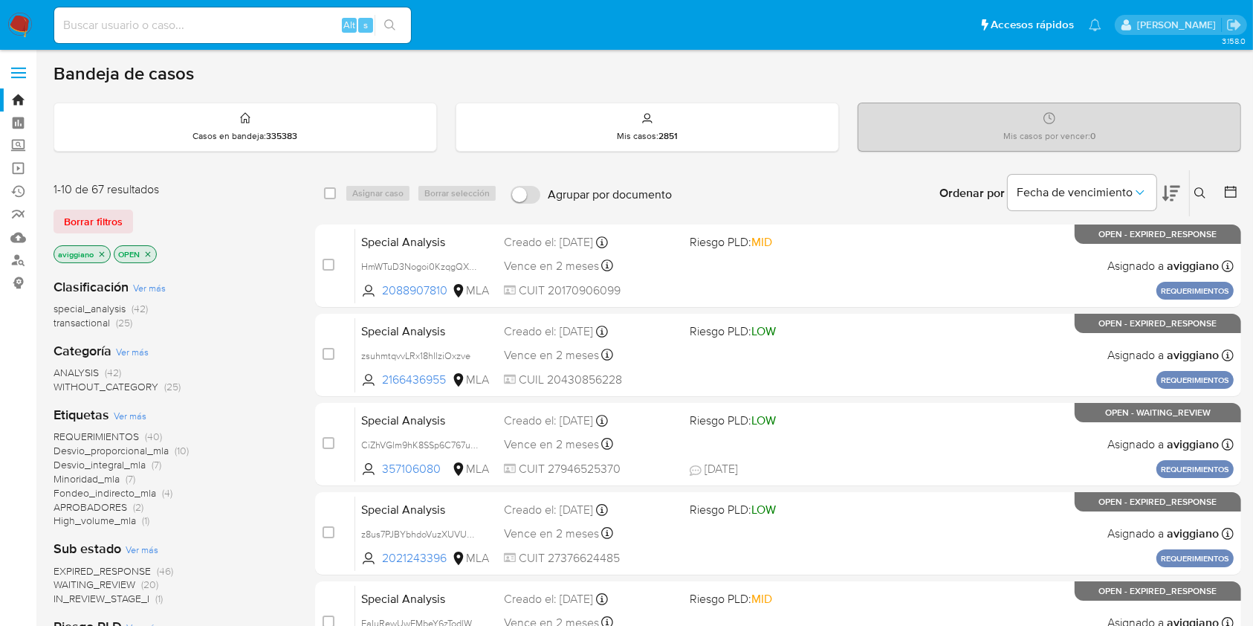
click at [105, 250] on icon "close-filter" at bounding box center [101, 254] width 9 height 9
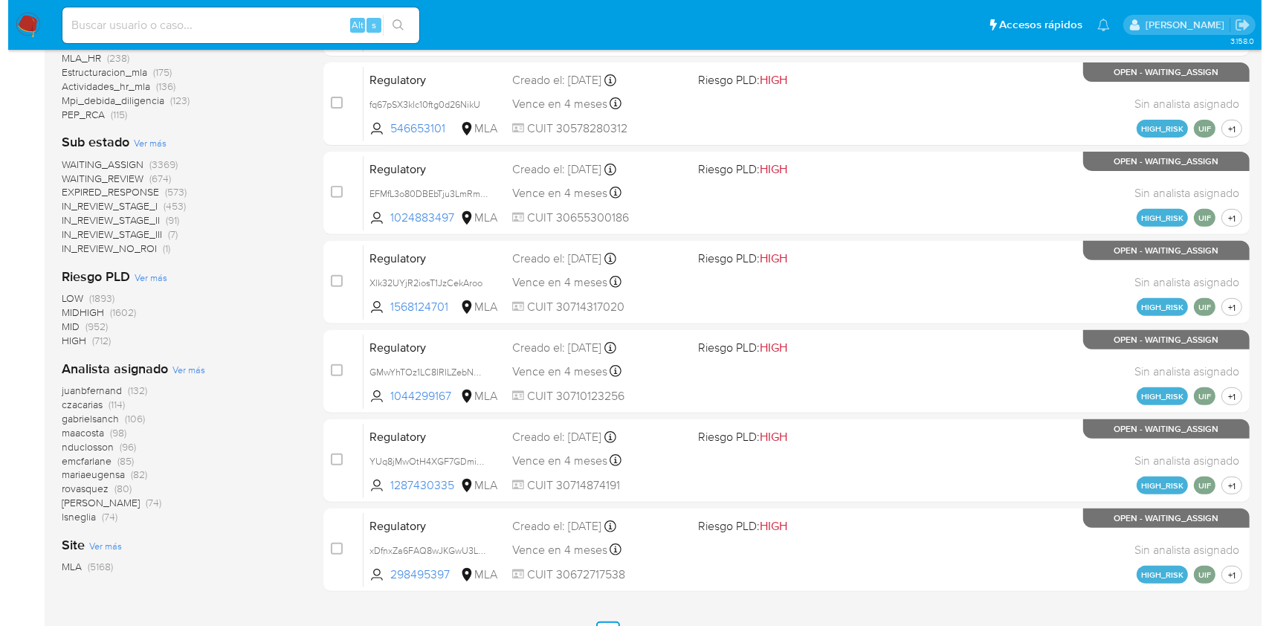
scroll to position [601, 0]
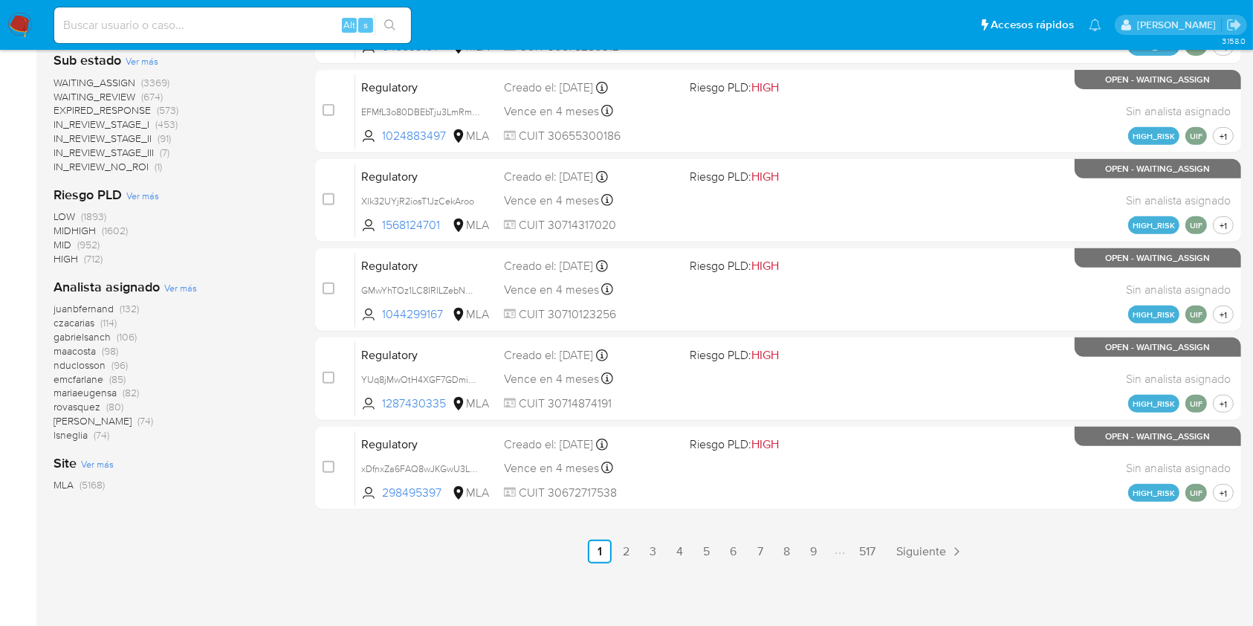
click at [167, 291] on span "Ver más" at bounding box center [180, 287] width 33 height 13
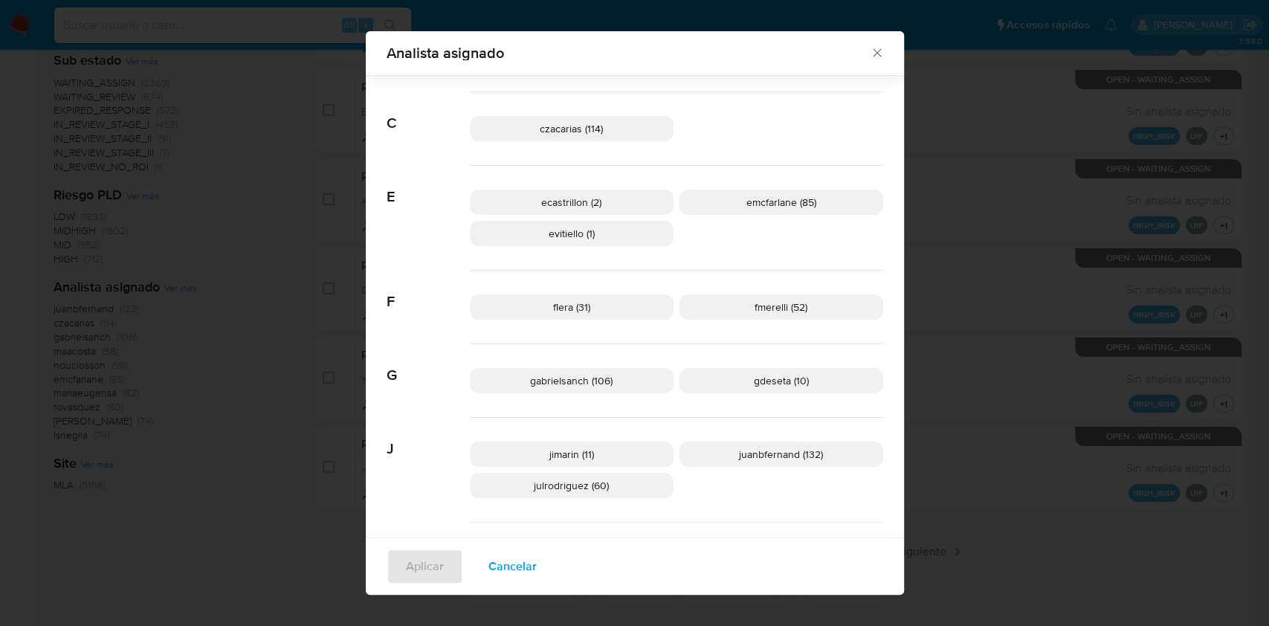
scroll to position [0, 0]
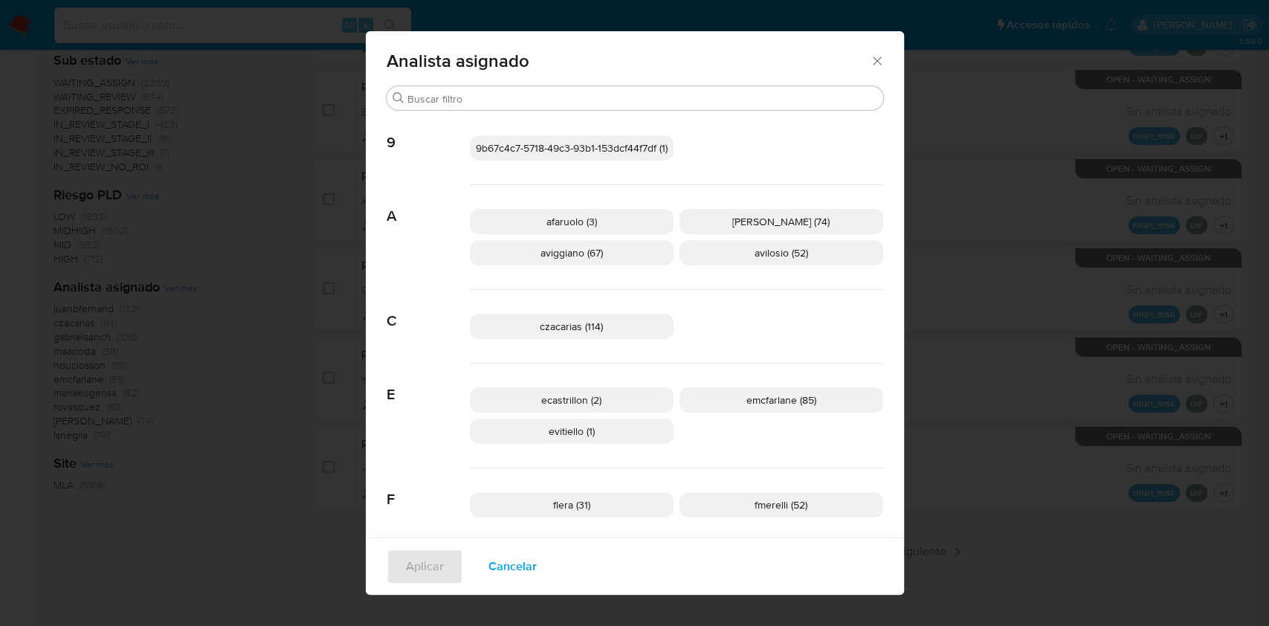
click at [594, 255] on span "aviggiano (67)" at bounding box center [571, 252] width 62 height 15
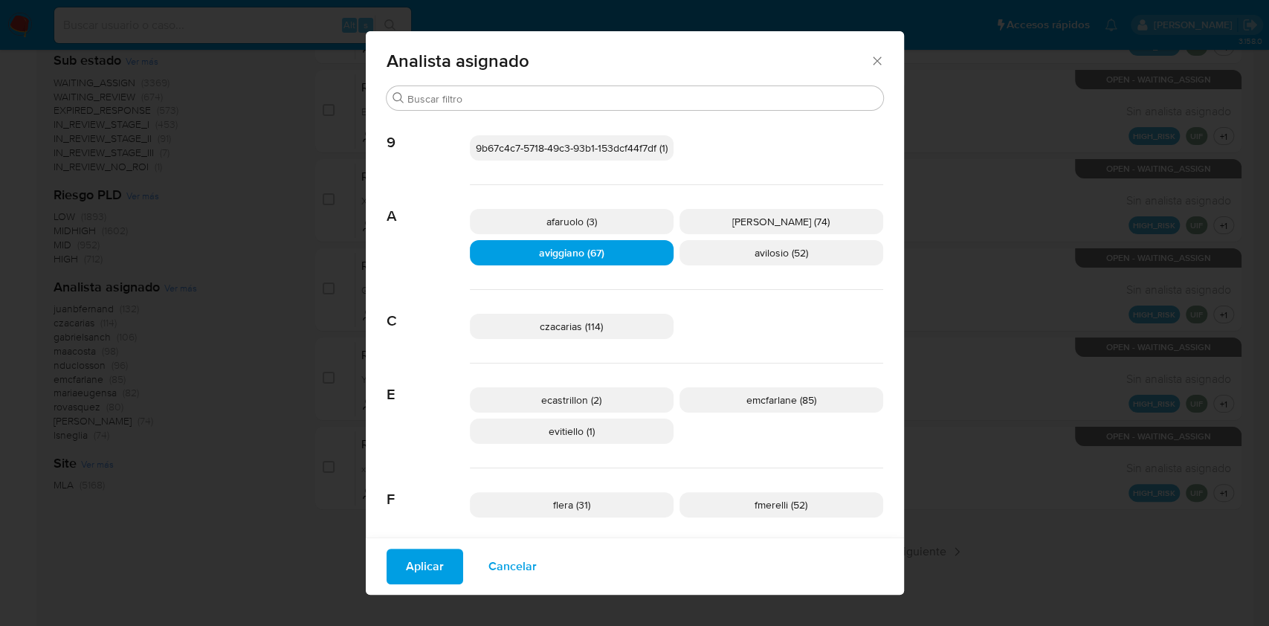
click at [416, 557] on span "Aplicar" at bounding box center [425, 566] width 38 height 33
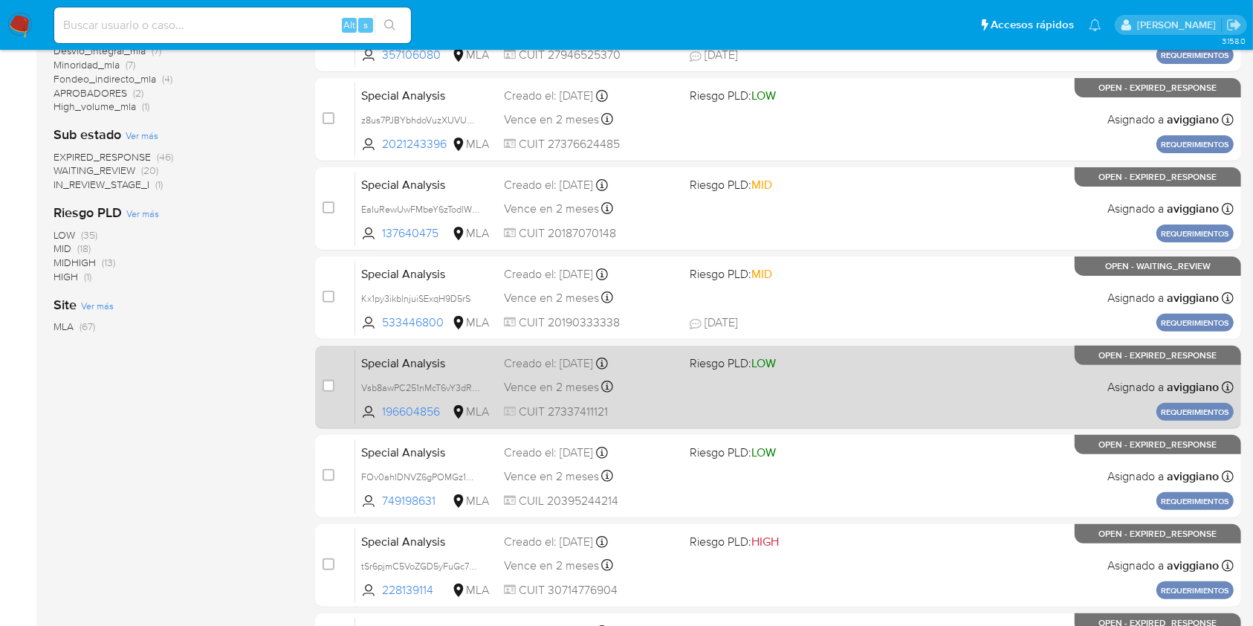
scroll to position [595, 0]
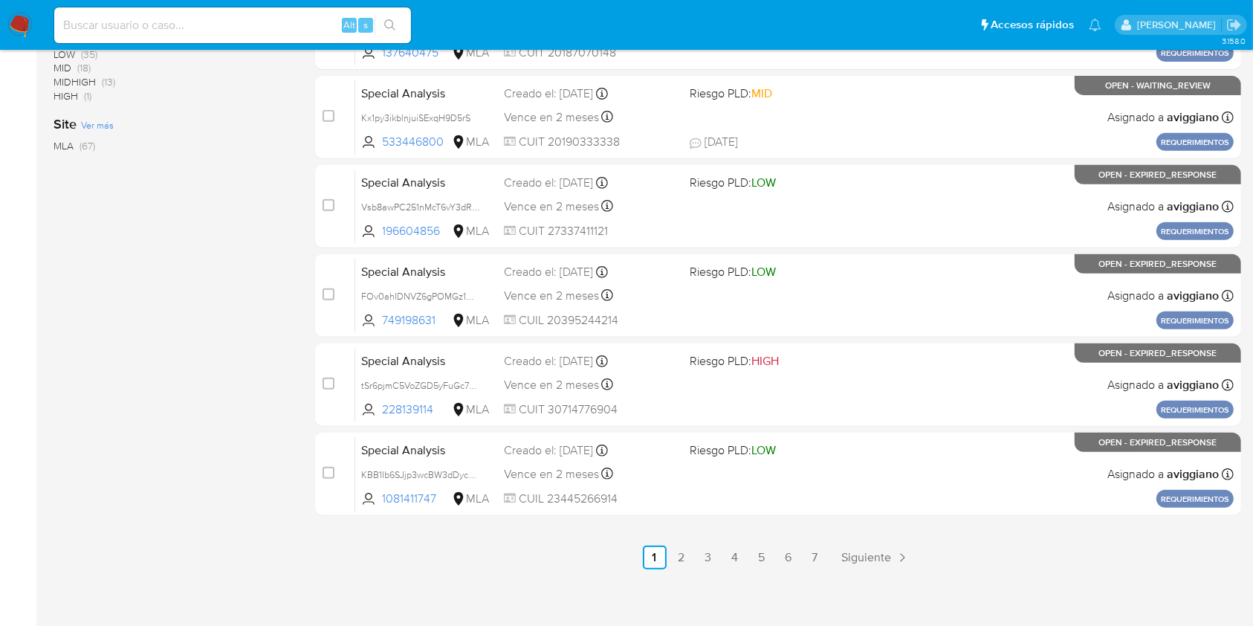
drag, startPoint x: 128, startPoint y: 27, endPoint x: 154, endPoint y: 29, distance: 26.1
click at [129, 27] on input at bounding box center [232, 25] width 357 height 19
paste input "6t12DNOTsCSqFx03xMrvhEqZ"
type input "6t12DNOTsCSqFx03xMrvhEqZ"
click at [382, 21] on button "search-icon" at bounding box center [390, 25] width 30 height 21
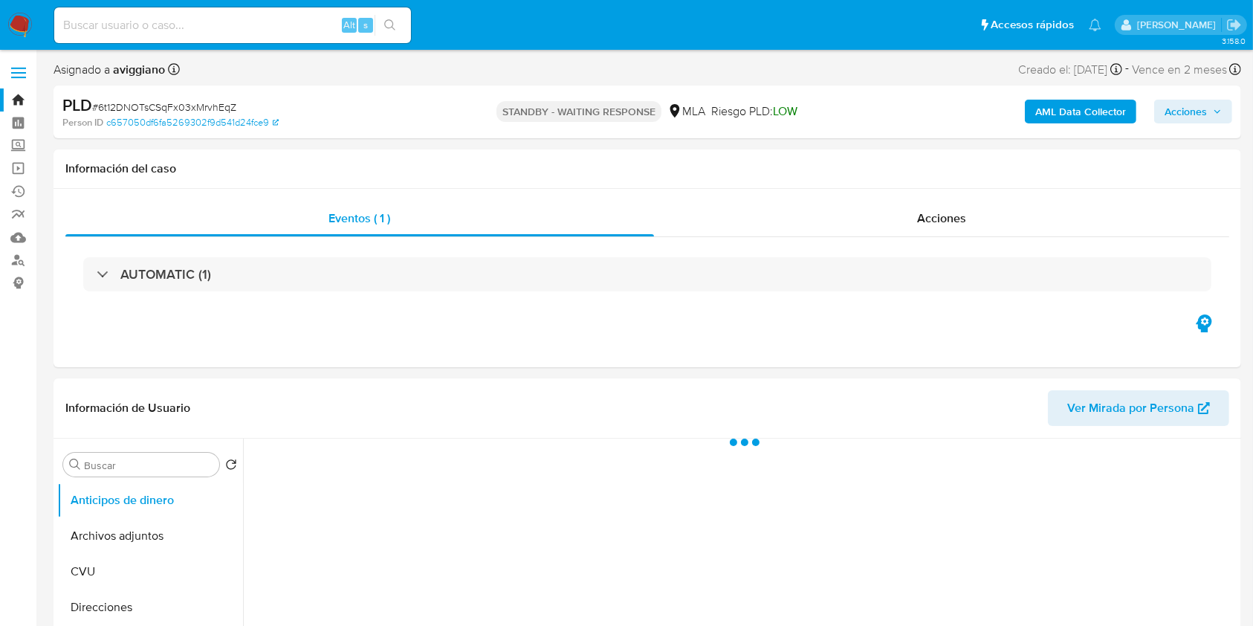
select select "10"
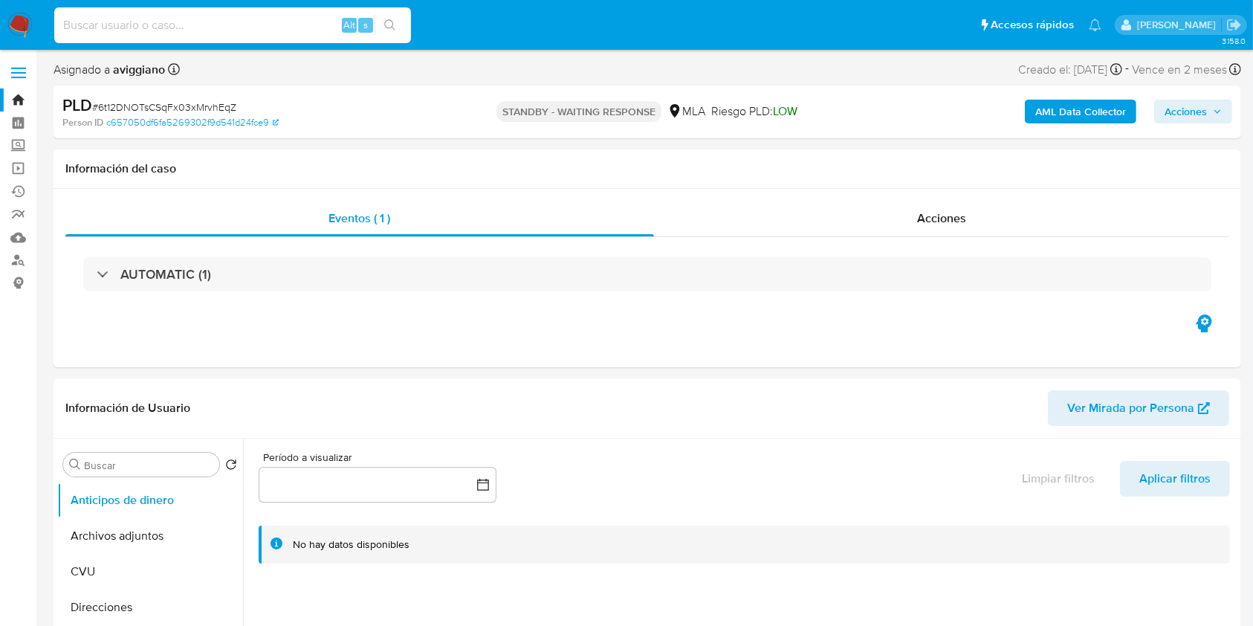
drag, startPoint x: 193, startPoint y: 19, endPoint x: 296, endPoint y: 33, distance: 104.3
click at [195, 18] on input at bounding box center [232, 25] width 357 height 19
paste input "Dny1RBBgk1LeOPOLWMp364Ia"
type input "Dny1RBBgk1LeOPOLWMp364Ia"
click at [387, 29] on icon "search-icon" at bounding box center [390, 25] width 12 height 12
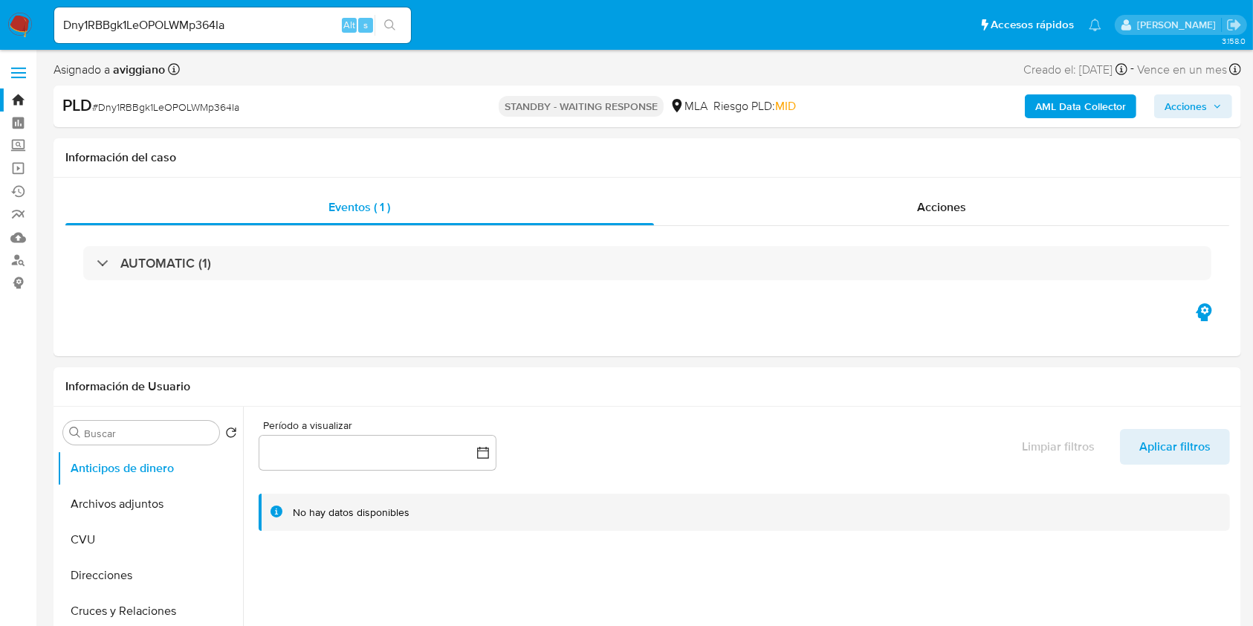
select select "10"
click at [222, 21] on input "Dny1RBBgk1LeOPOLWMp364Ia" at bounding box center [232, 25] width 357 height 19
paste input "pRqTCjdxavwvn1doOARMNMYM"
type input "pRqTCjdxavwvn1doOARMNMYM"
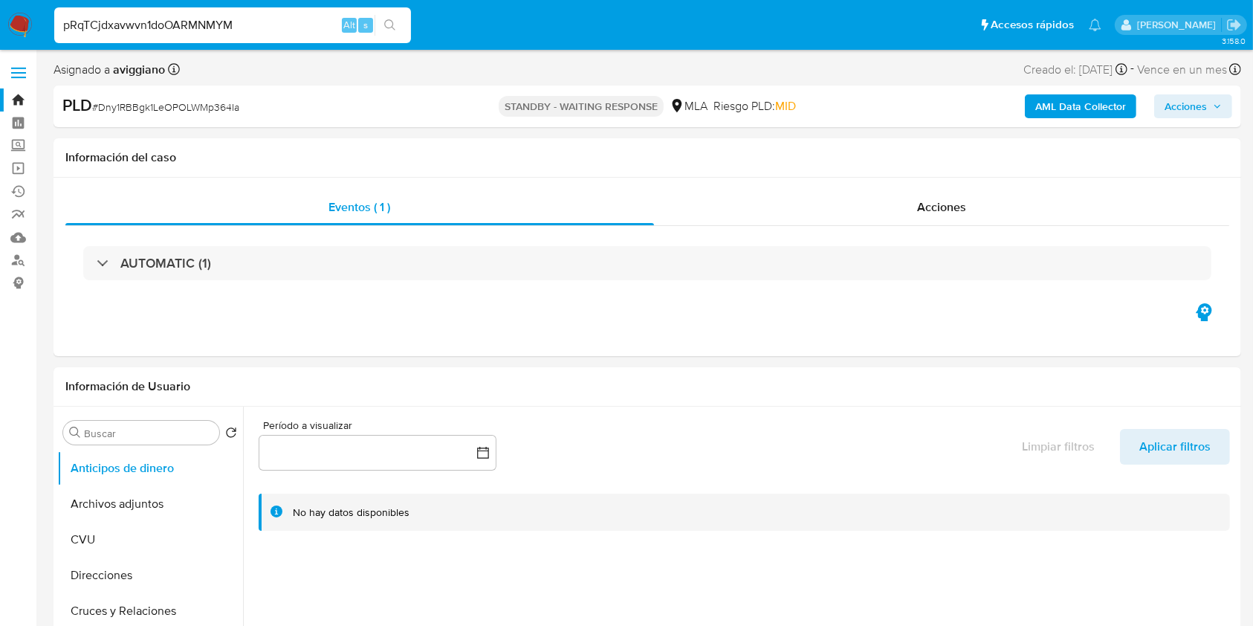
click at [393, 28] on icon "search-icon" at bounding box center [390, 25] width 12 height 12
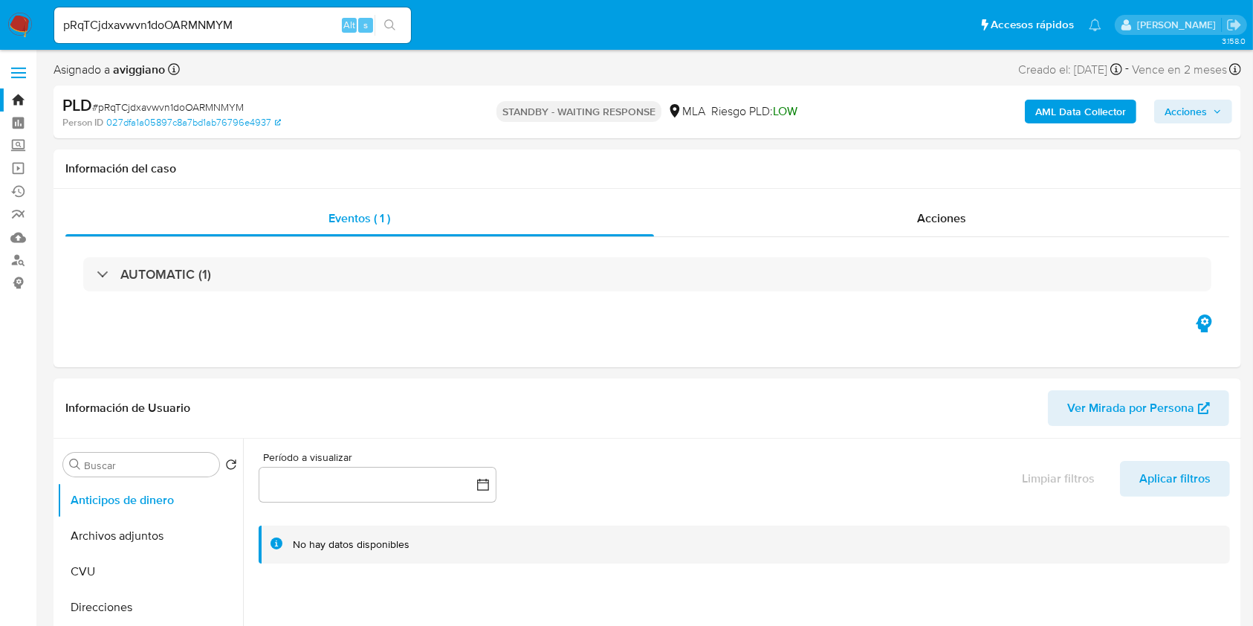
select select "10"
click at [174, 32] on input "pRqTCjdxavwvn1doOARMNMYM" at bounding box center [232, 25] width 357 height 19
paste input "LJMkSDH518t3WbMiYCenS4Xc"
type input "LJMkSDH518t3WbMiYCenS4Xc"
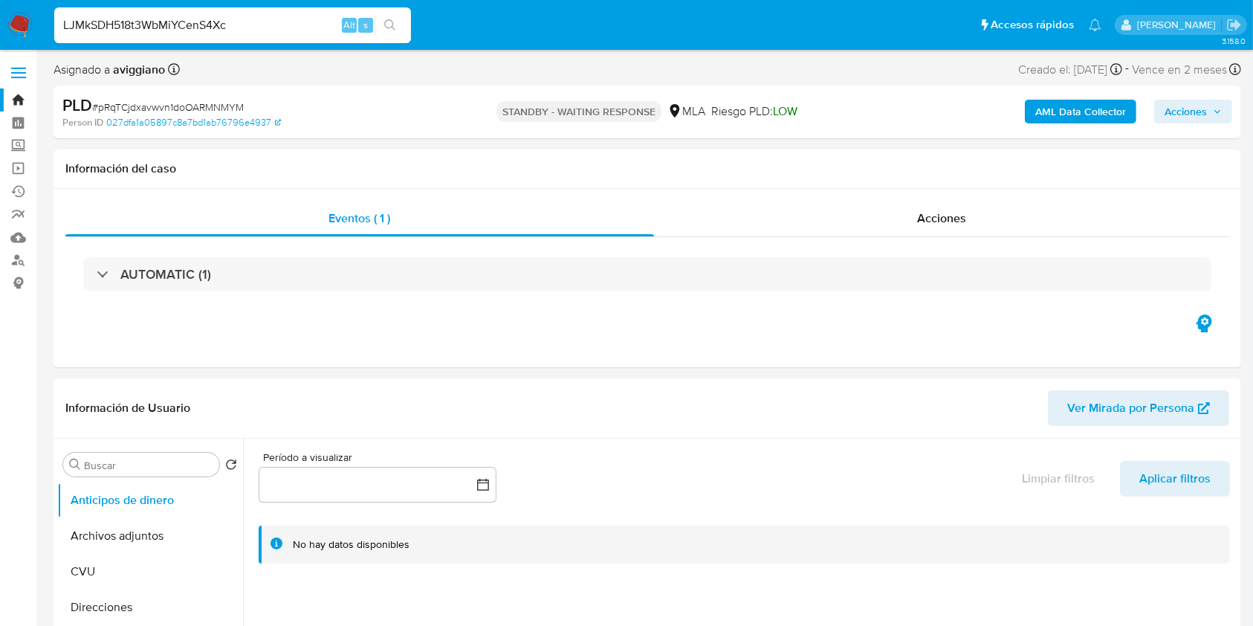
click at [401, 25] on button "search-icon" at bounding box center [390, 25] width 30 height 21
click at [184, 16] on input "LJMkSDH518t3WbMiYCenS4Xc" at bounding box center [232, 25] width 357 height 19
select select "10"
paste input "s6jnd4KA5f4gkRojkTAwXABt"
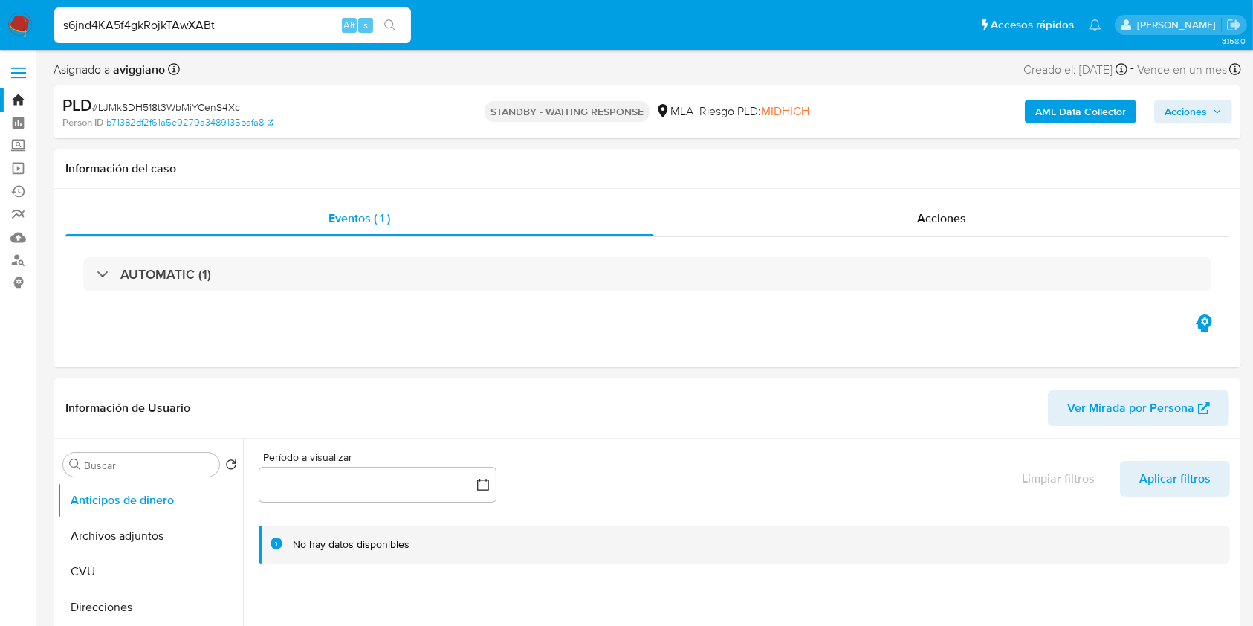
type input "s6jnd4KA5f4gkRojkTAwXABt"
click at [387, 25] on icon "search-icon" at bounding box center [390, 25] width 12 height 12
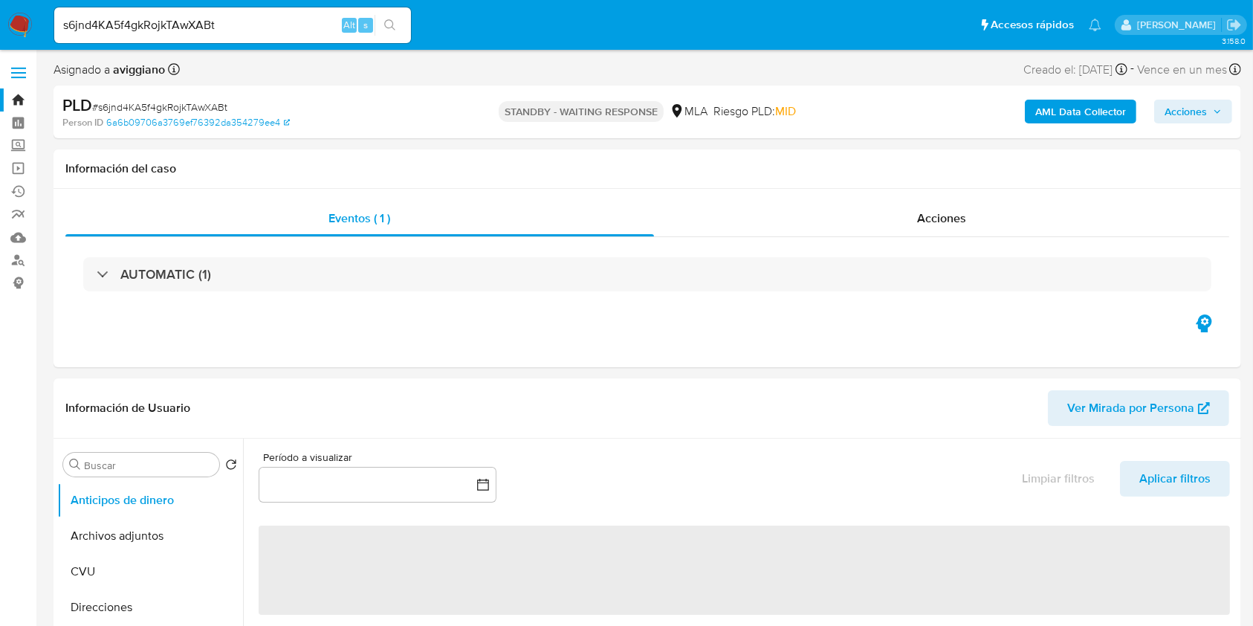
select select "10"
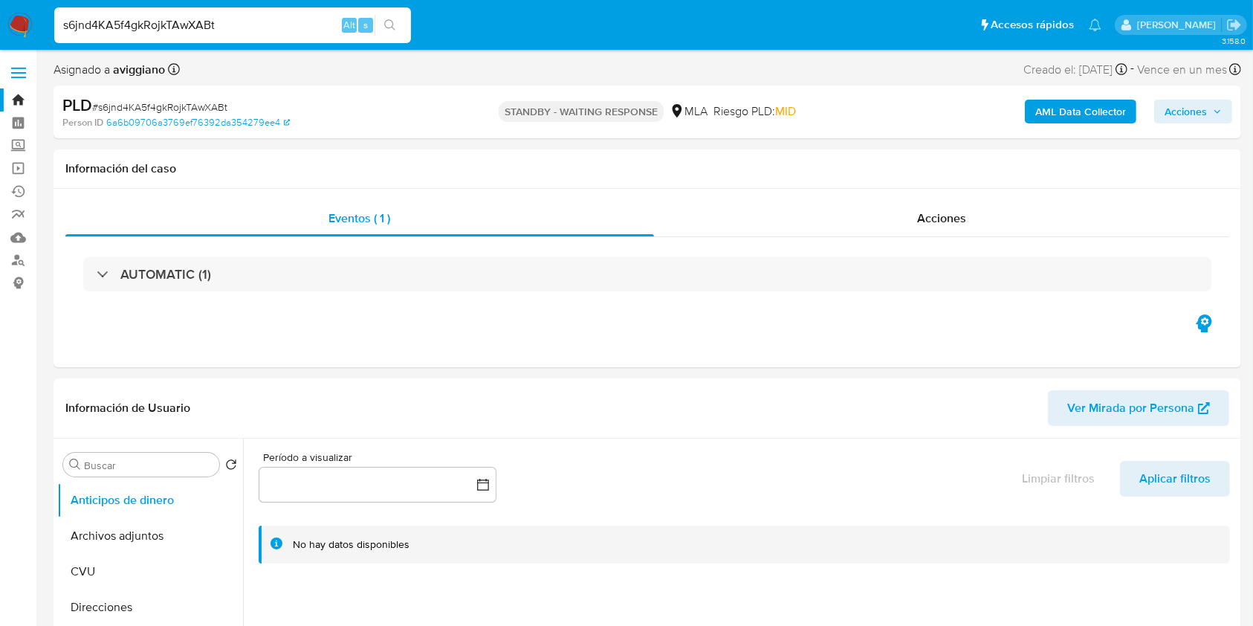
click at [137, 22] on input "s6jnd4KA5f4gkRojkTAwXABt" at bounding box center [232, 25] width 357 height 19
paste input "eauF7GfABOhu00u0wFyTSMlT"
type input "eauF7GfABOhu00u0wFyTSMlT"
click at [377, 23] on button "search-icon" at bounding box center [390, 25] width 30 height 21
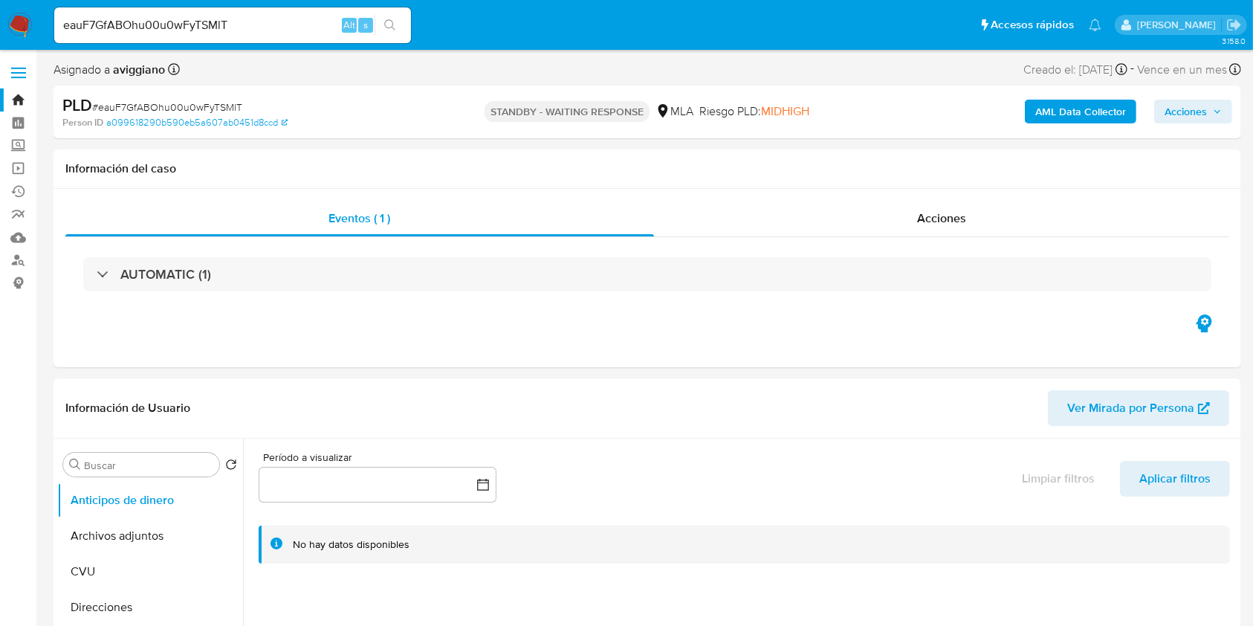
select select "10"
click at [25, 92] on link "Bandeja" at bounding box center [88, 99] width 177 height 23
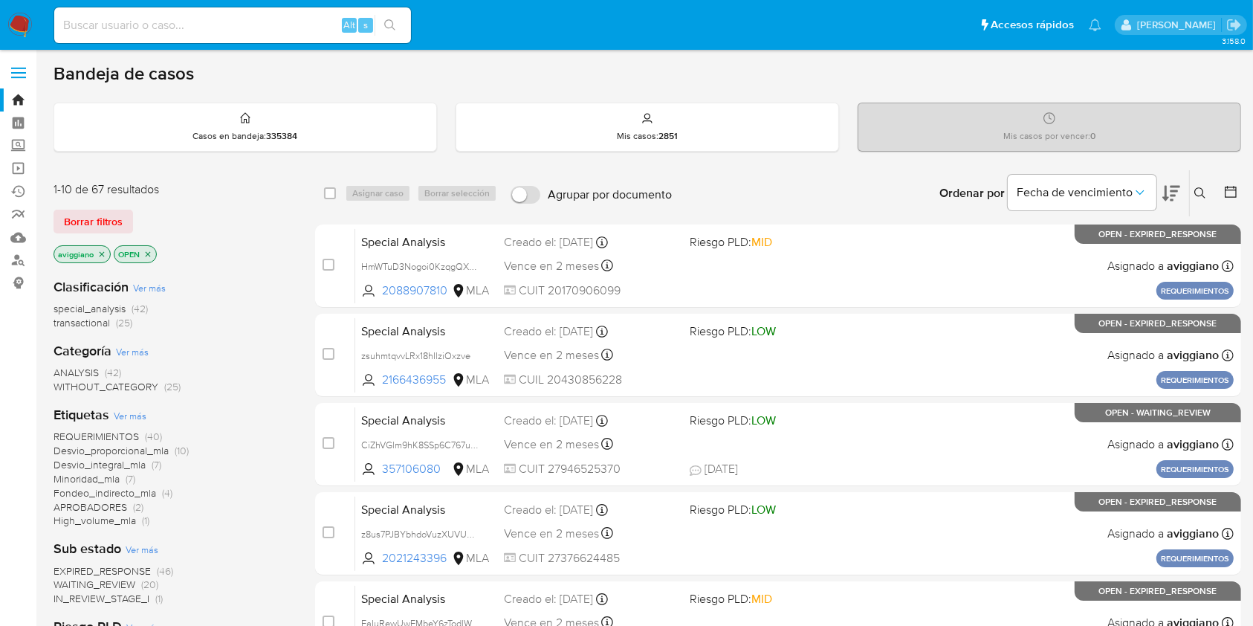
click at [89, 304] on span "special_analysis" at bounding box center [90, 308] width 72 height 15
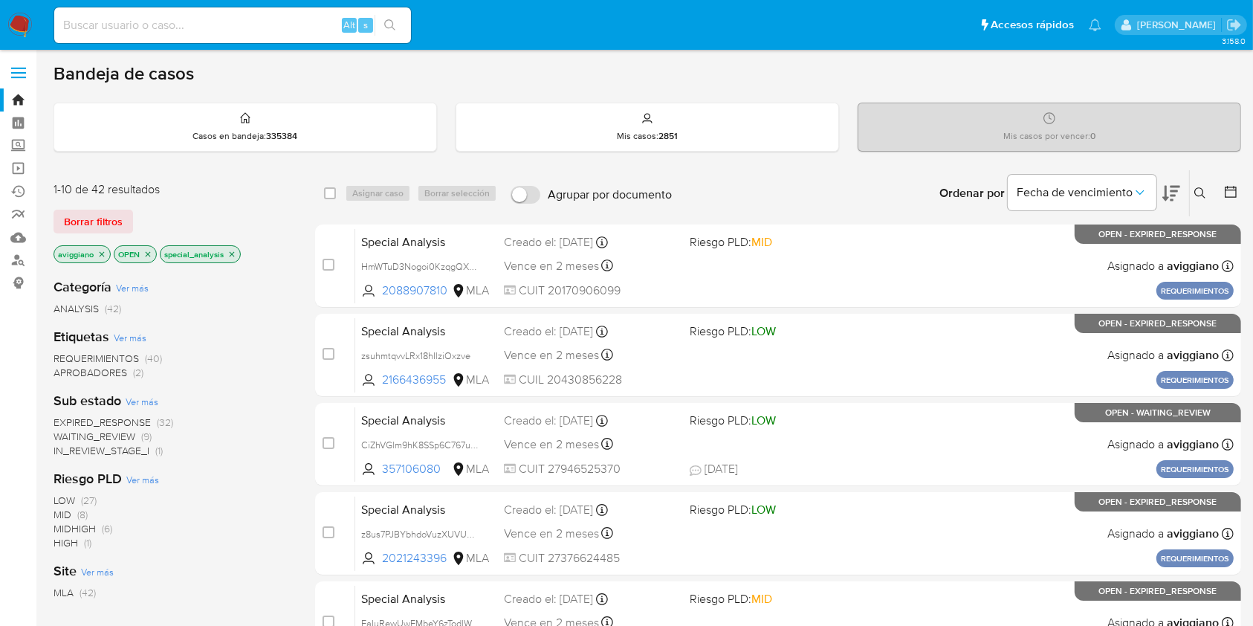
click at [103, 250] on icon "close-filter" at bounding box center [101, 254] width 9 height 9
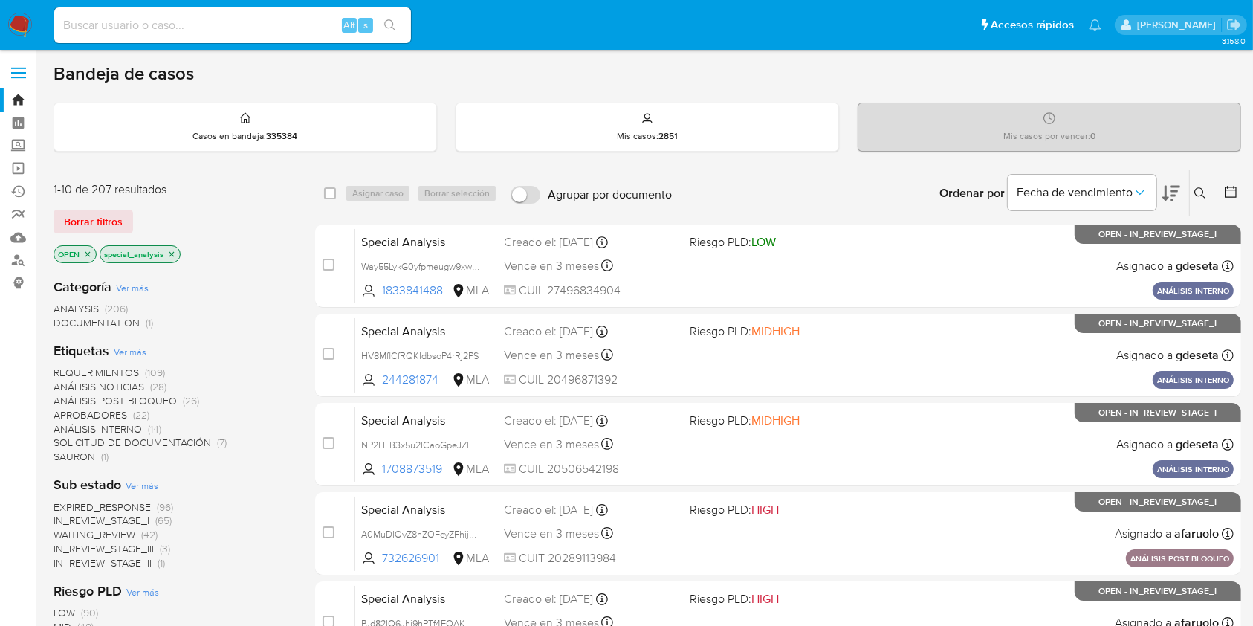
click at [176, 253] on p "special_analysis" at bounding box center [140, 254] width 80 height 16
click at [175, 252] on icon "close-filter" at bounding box center [171, 254] width 9 height 9
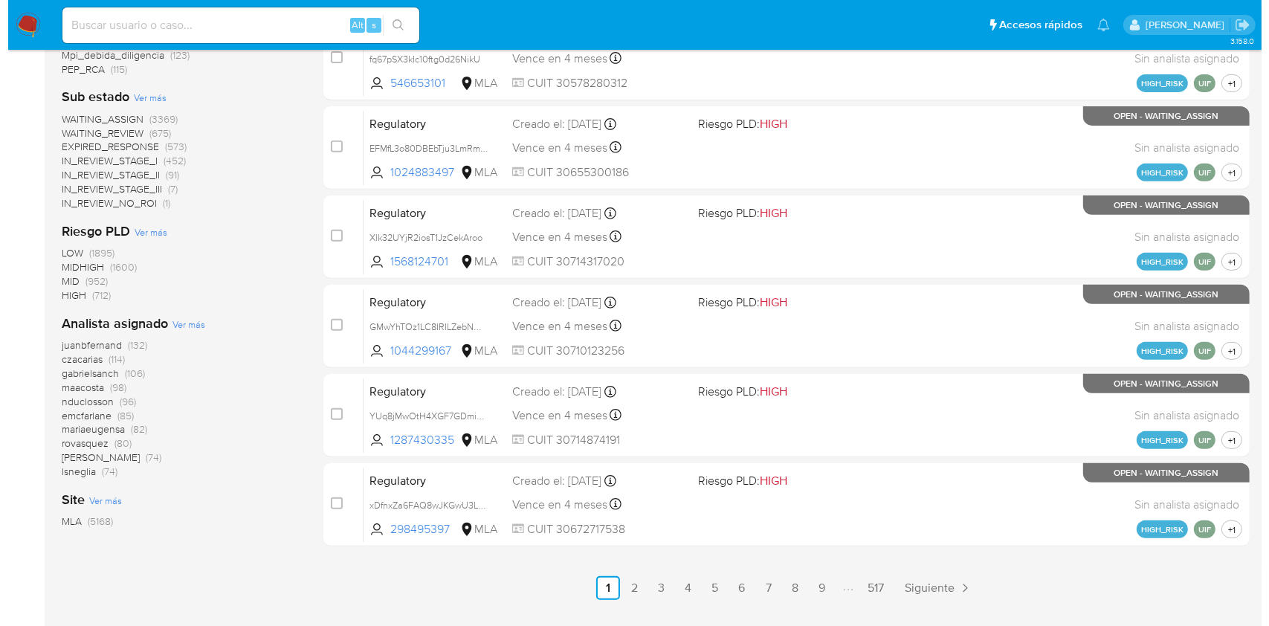
scroll to position [595, 0]
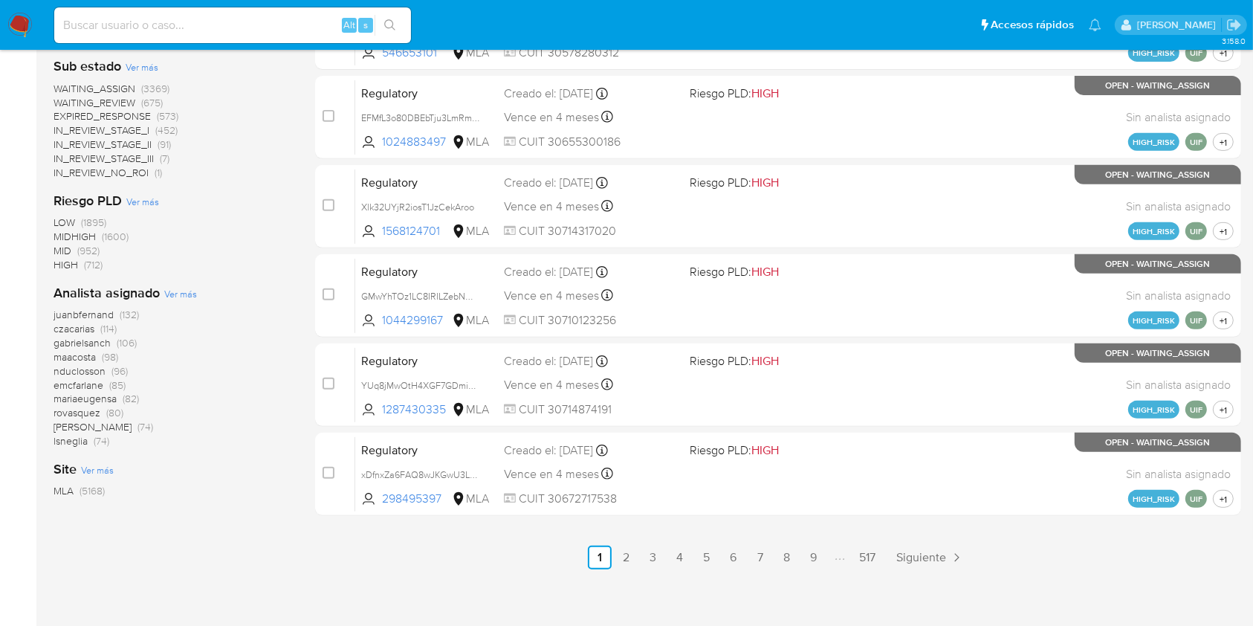
click at [184, 300] on div "Analista asignado Ver más juanbfernand (132) czacarias (114) gabrielsanch (106)…" at bounding box center [173, 366] width 238 height 164
click at [177, 300] on div "Analista asignado Ver más juanbfernand (132) czacarias (114) gabrielsanch (106)…" at bounding box center [173, 366] width 238 height 164
click at [178, 291] on span "Ver más" at bounding box center [180, 293] width 33 height 13
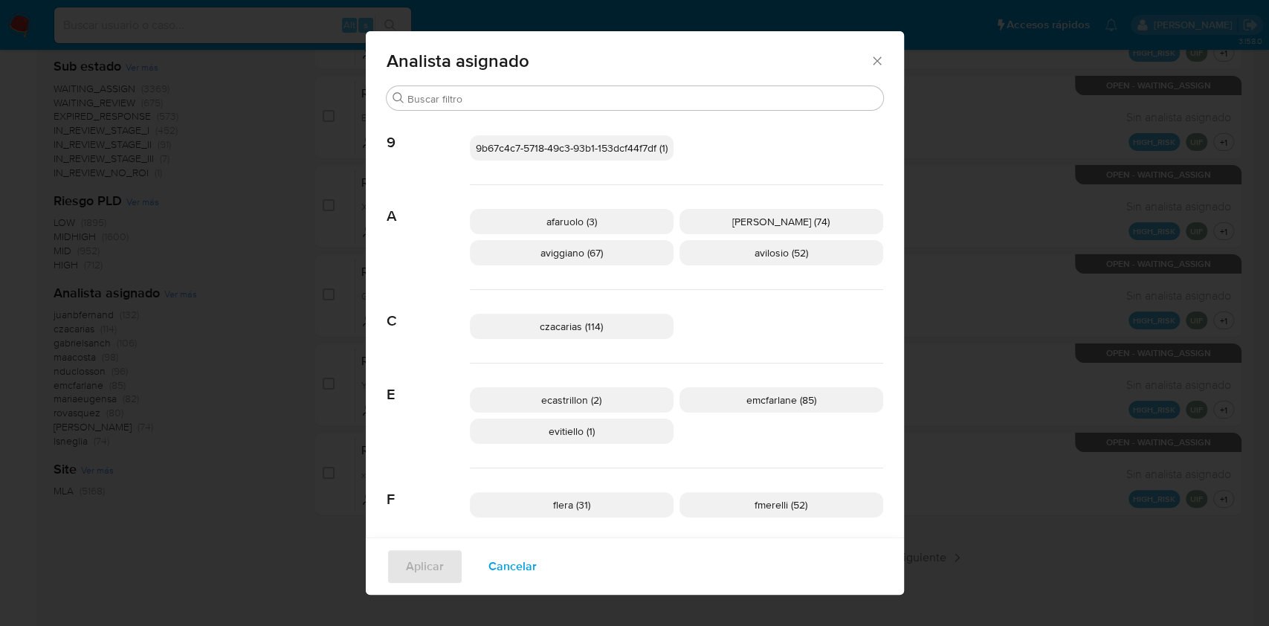
click at [616, 253] on p "aviggiano (67)" at bounding box center [572, 252] width 204 height 25
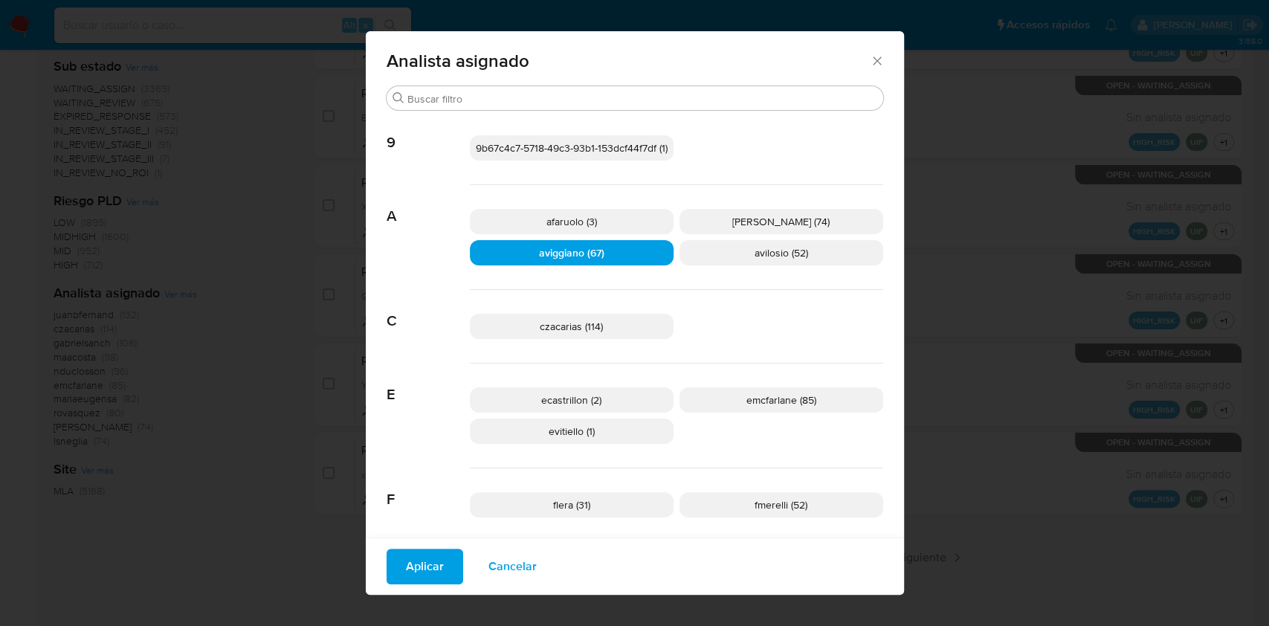
click at [410, 559] on span "Aplicar" at bounding box center [425, 566] width 38 height 33
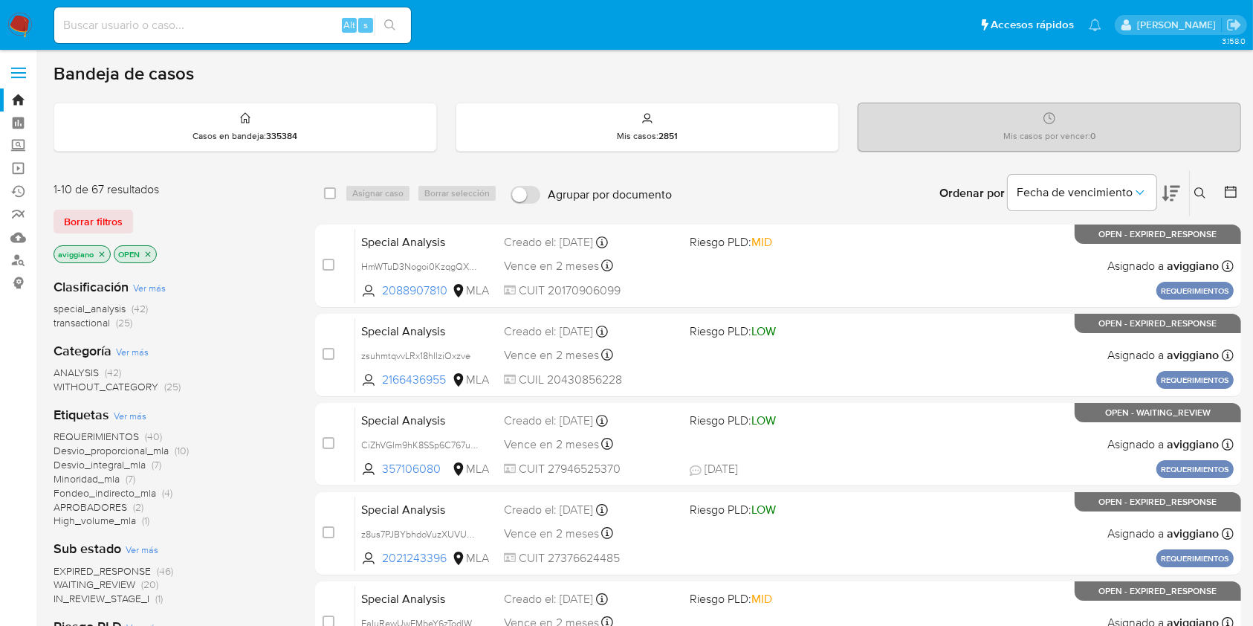
click at [71, 319] on span "transactional" at bounding box center [82, 322] width 57 height 15
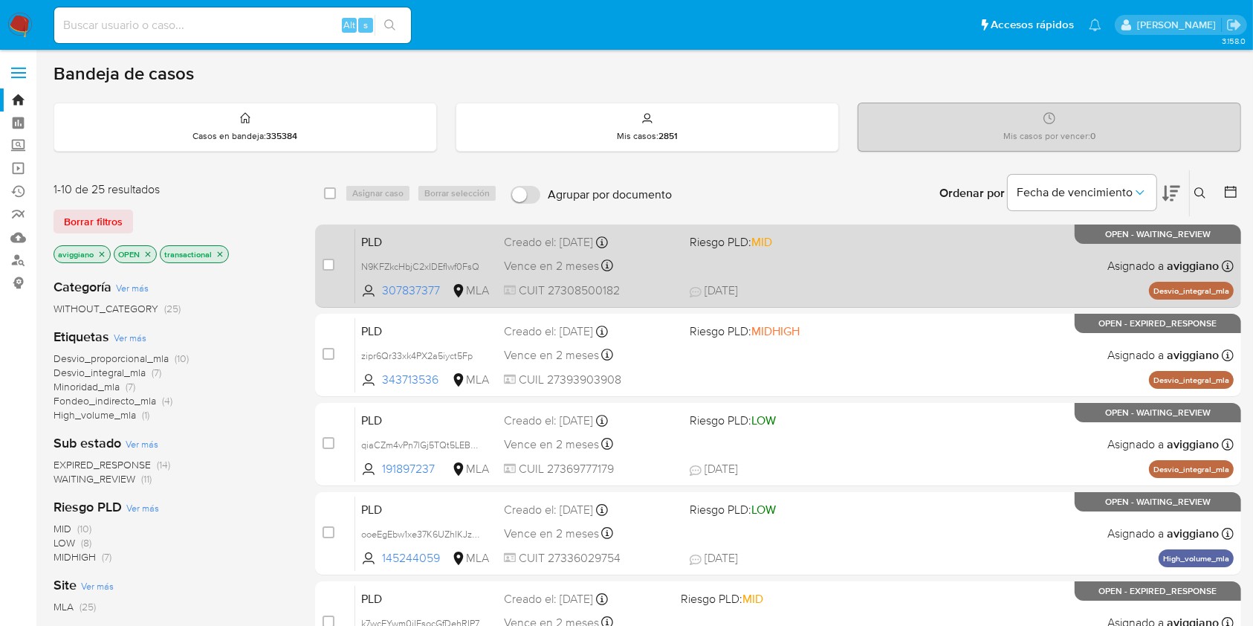
scroll to position [99, 0]
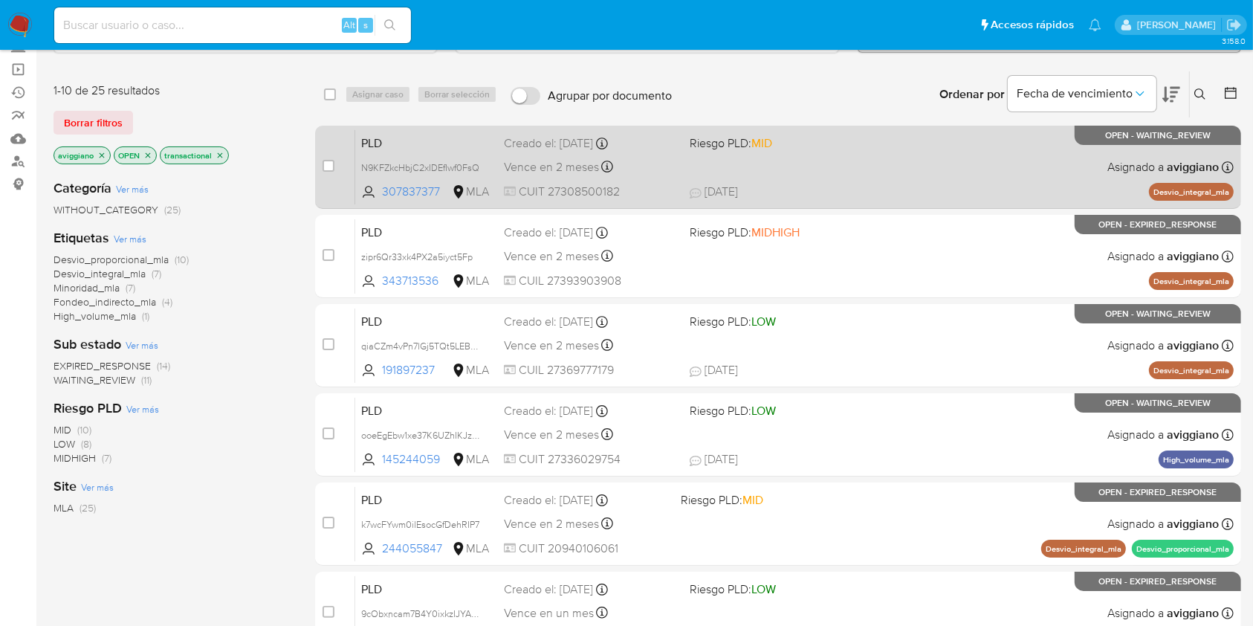
click at [683, 170] on div "PLD N9KFZkcHbjC2xIDEfIwf0FsQ 307837377 MLA Riesgo PLD: MID Creado el: 12/08/202…" at bounding box center [794, 166] width 879 height 75
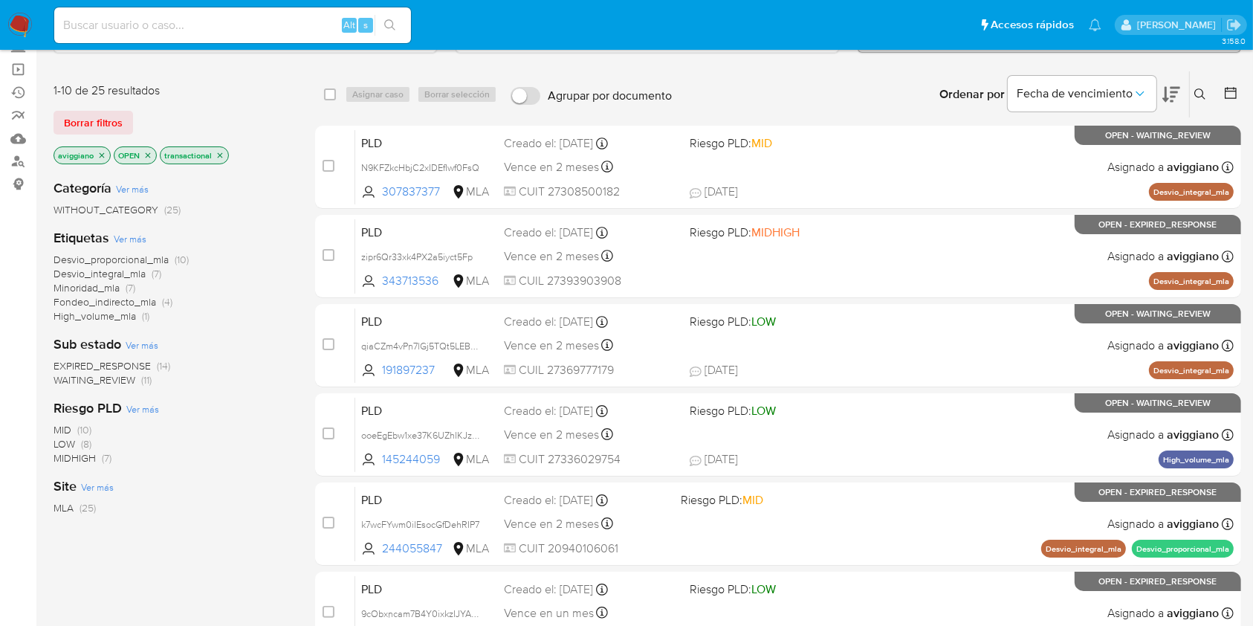
click at [216, 151] on icon "close-filter" at bounding box center [220, 155] width 9 height 9
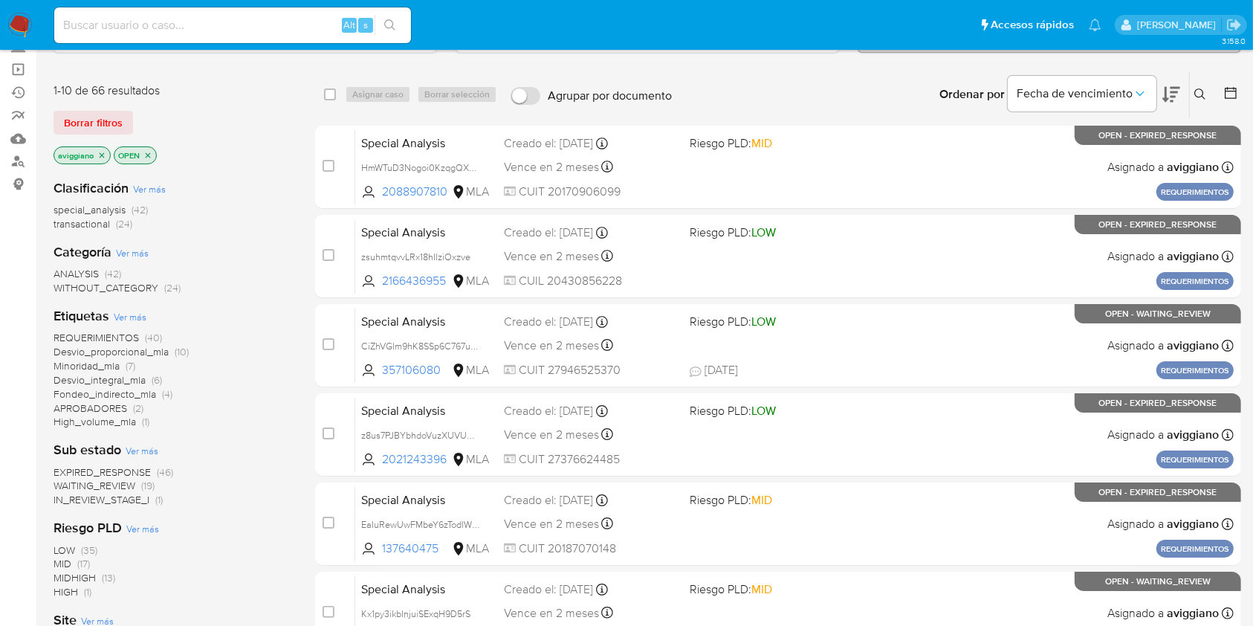
click at [153, 150] on p "OPEN" at bounding box center [135, 155] width 42 height 16
click at [147, 158] on icon "close-filter" at bounding box center [147, 155] width 9 height 9
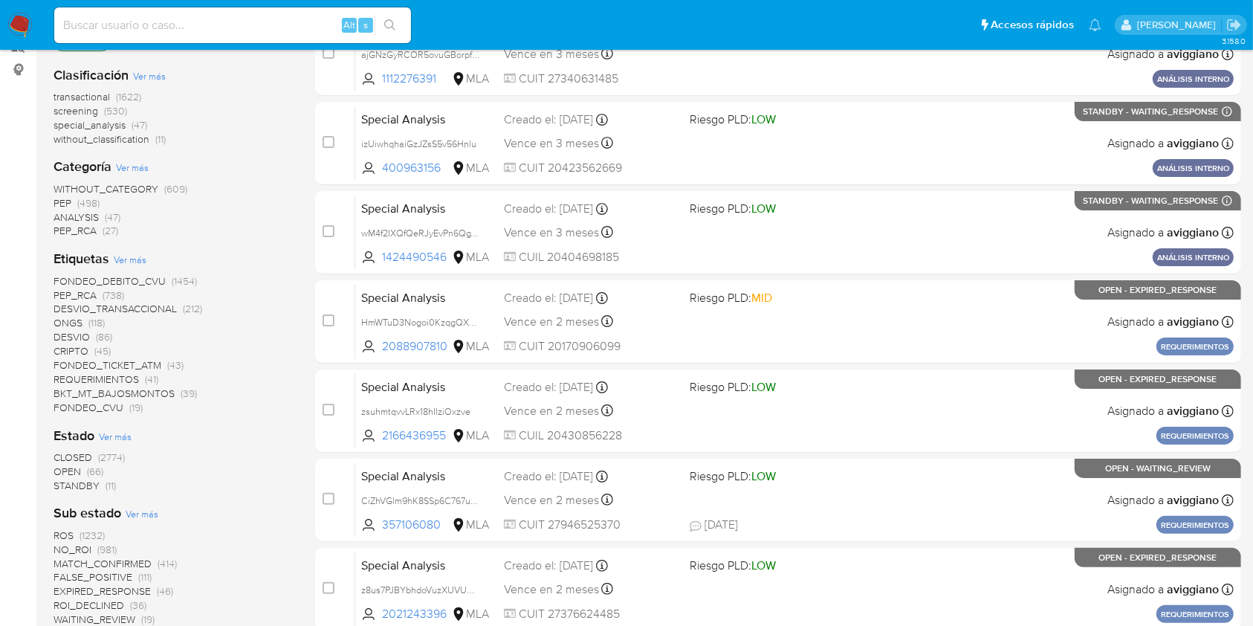
scroll to position [297, 0]
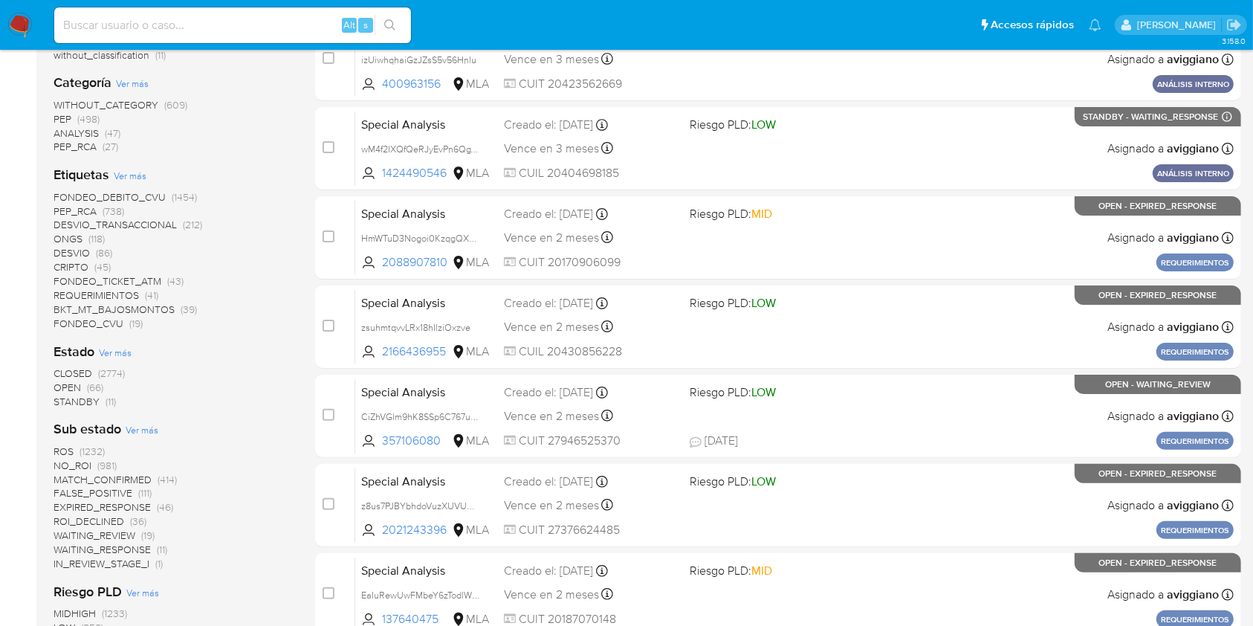
click at [70, 384] on span "OPEN" at bounding box center [68, 387] width 28 height 15
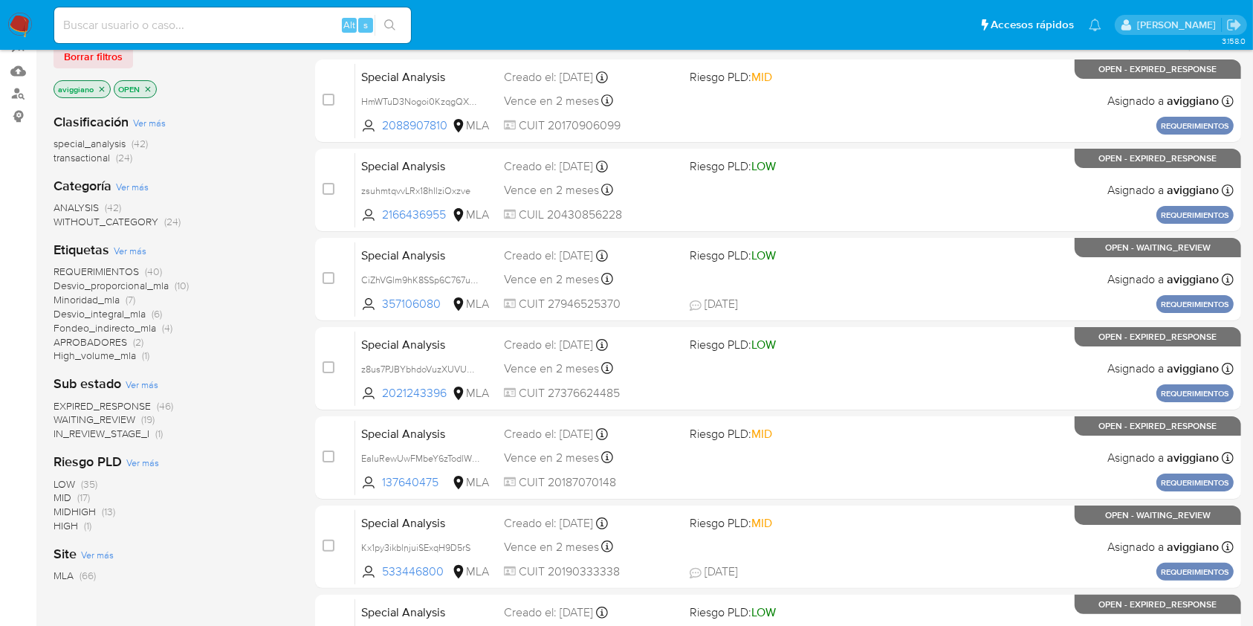
scroll to position [198, 0]
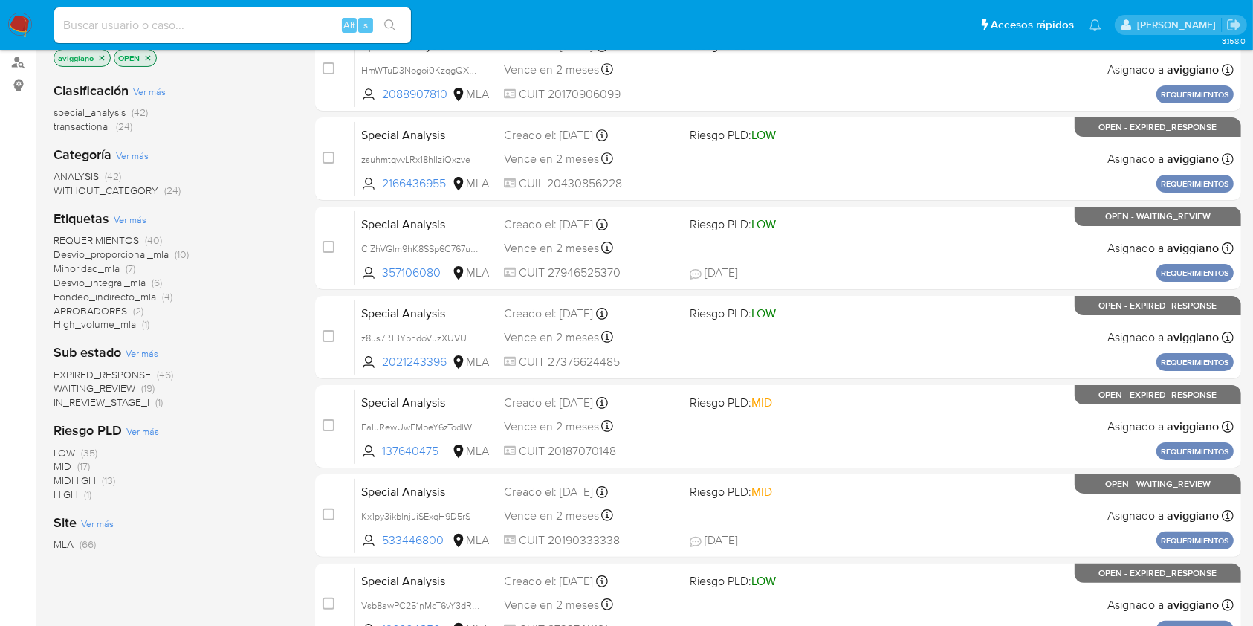
click at [91, 383] on span "WAITING_REVIEW" at bounding box center [95, 388] width 82 height 15
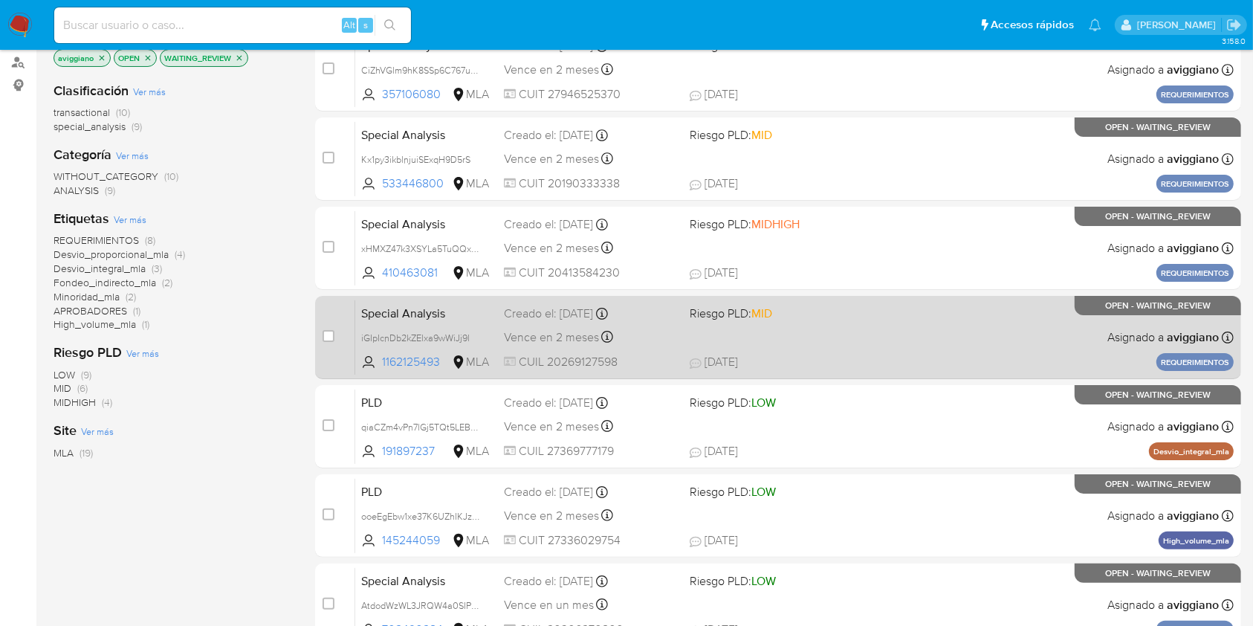
click at [882, 361] on span "08/08/2025 08/08/2025 10:50" at bounding box center [869, 362] width 359 height 16
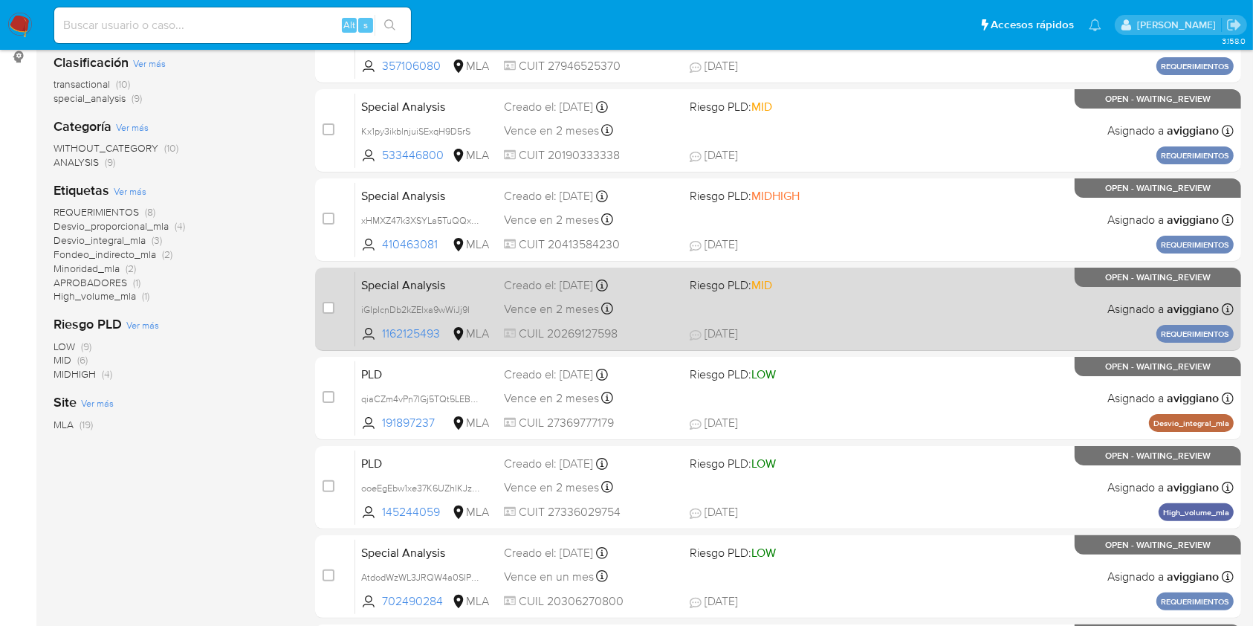
scroll to position [297, 0]
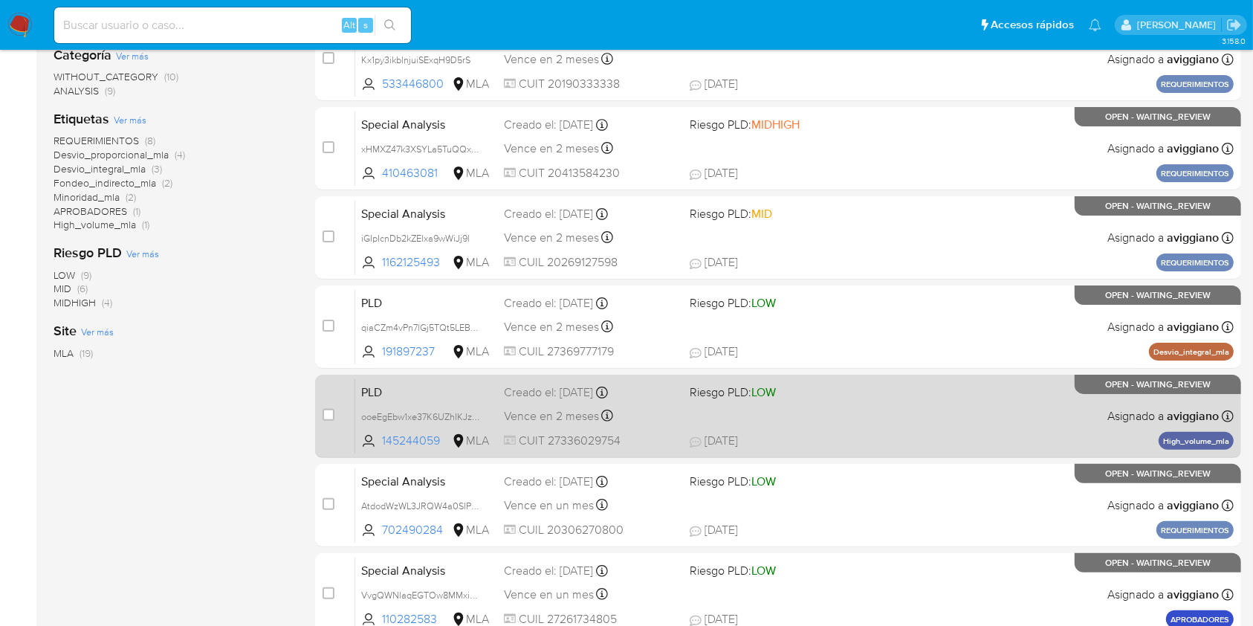
click at [946, 419] on div "PLD ooeEgEbw1xe37K6UZhIKJzUE 145244059 MLA Riesgo PLD: LOW Creado el: 12/08/202…" at bounding box center [794, 415] width 879 height 75
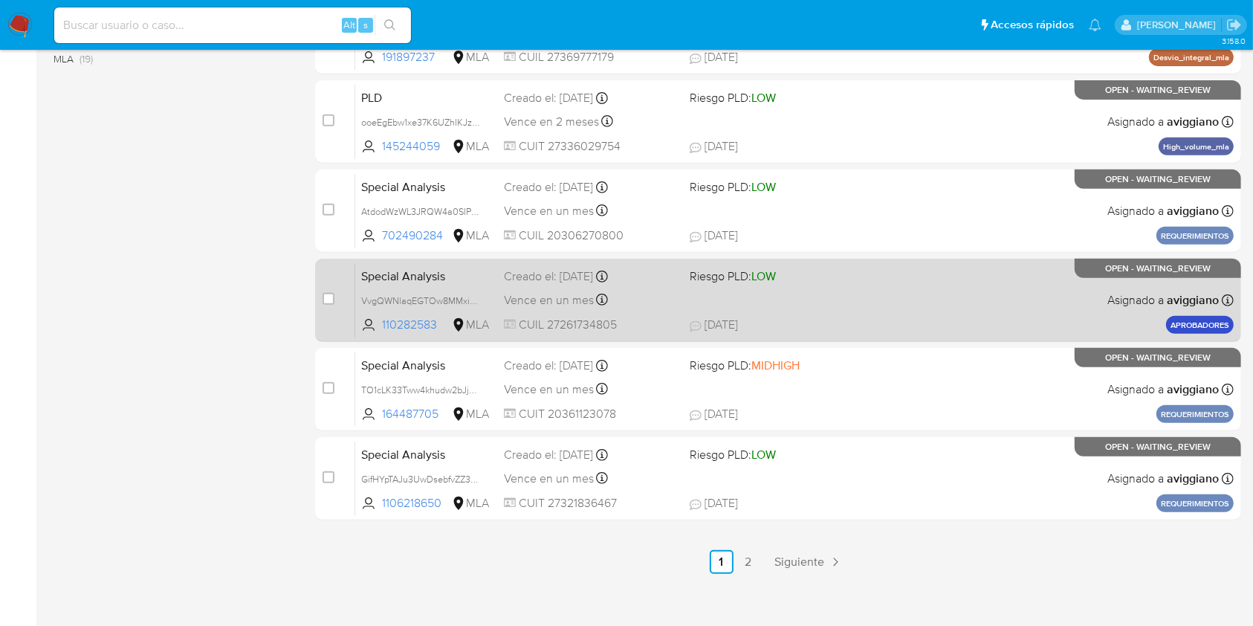
scroll to position [595, 0]
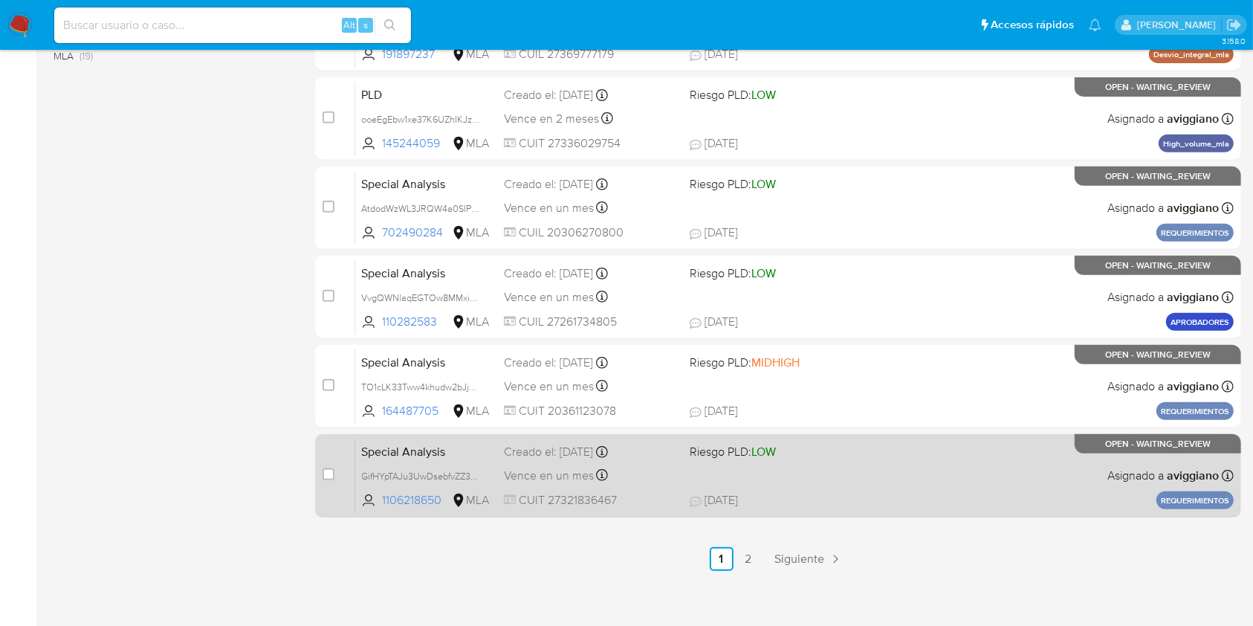
click at [858, 492] on span "19/07/2025 19/07/2025 12:03" at bounding box center [869, 500] width 359 height 16
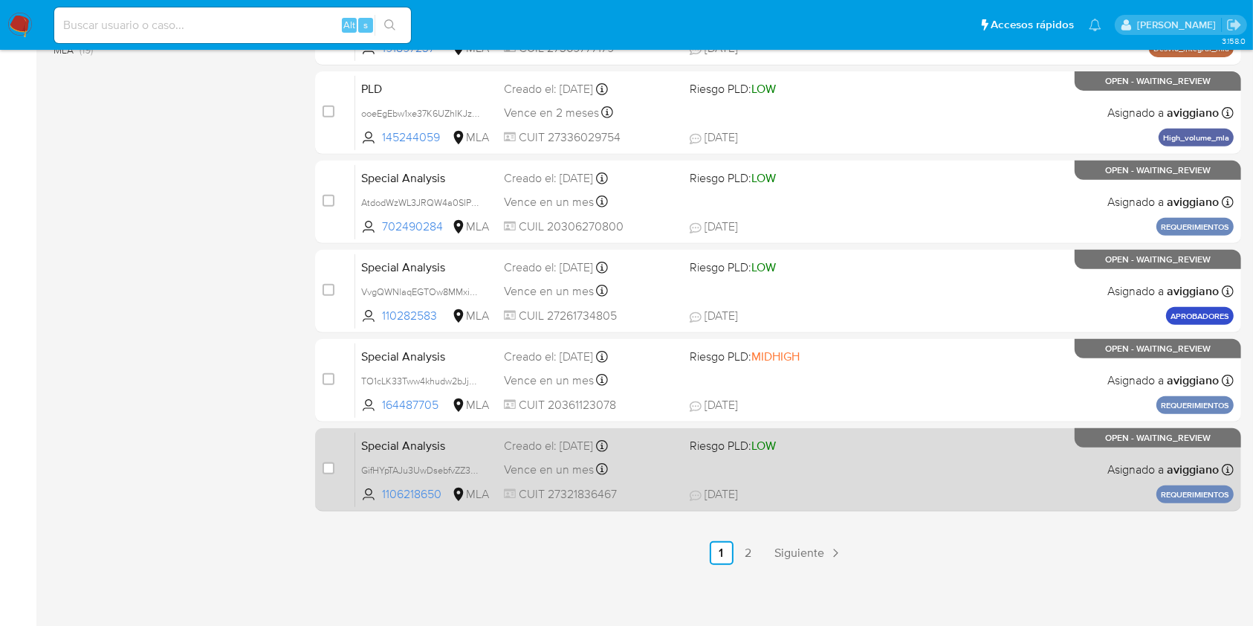
scroll to position [601, 0]
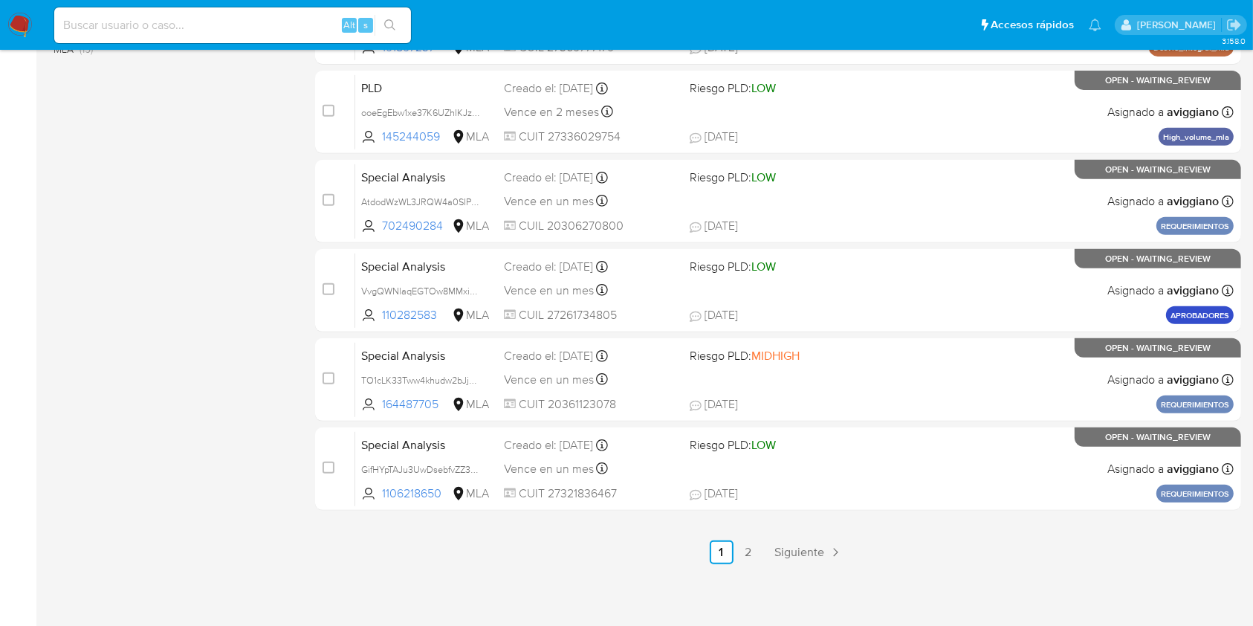
click at [747, 546] on link "2" at bounding box center [749, 552] width 24 height 24
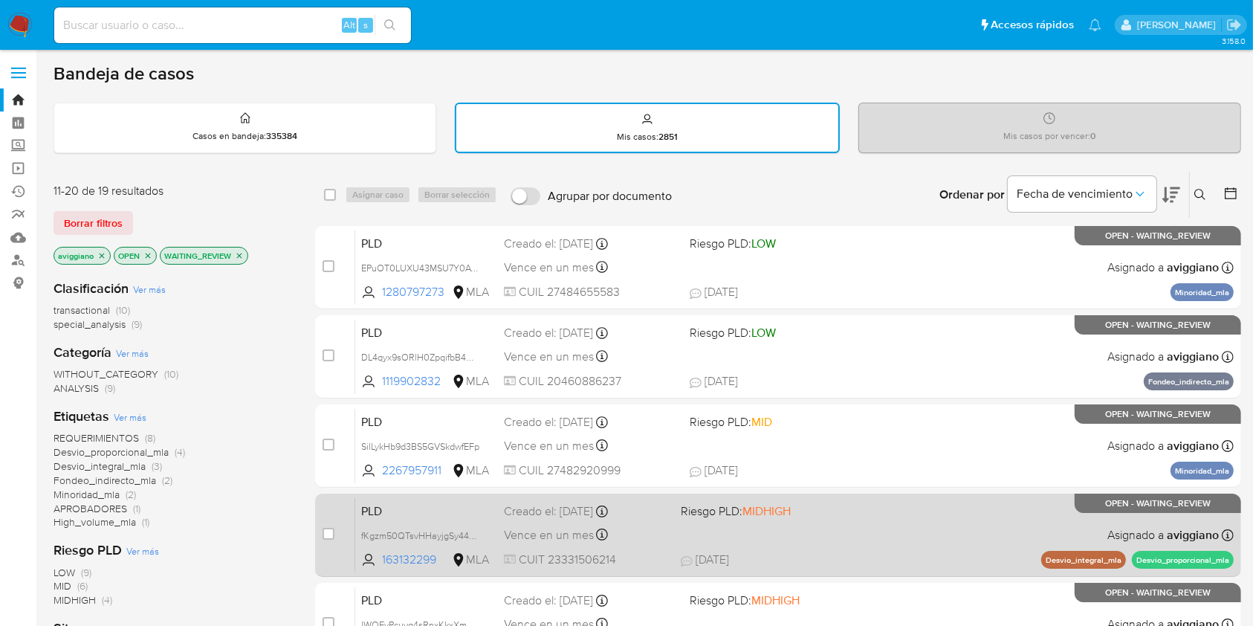
click at [855, 537] on div "PLD fKgzm50QTsvHHayjgSy44Dv7 163132299 MLA Riesgo PLD: MIDHIGH Creado el: 12/08…" at bounding box center [794, 534] width 879 height 75
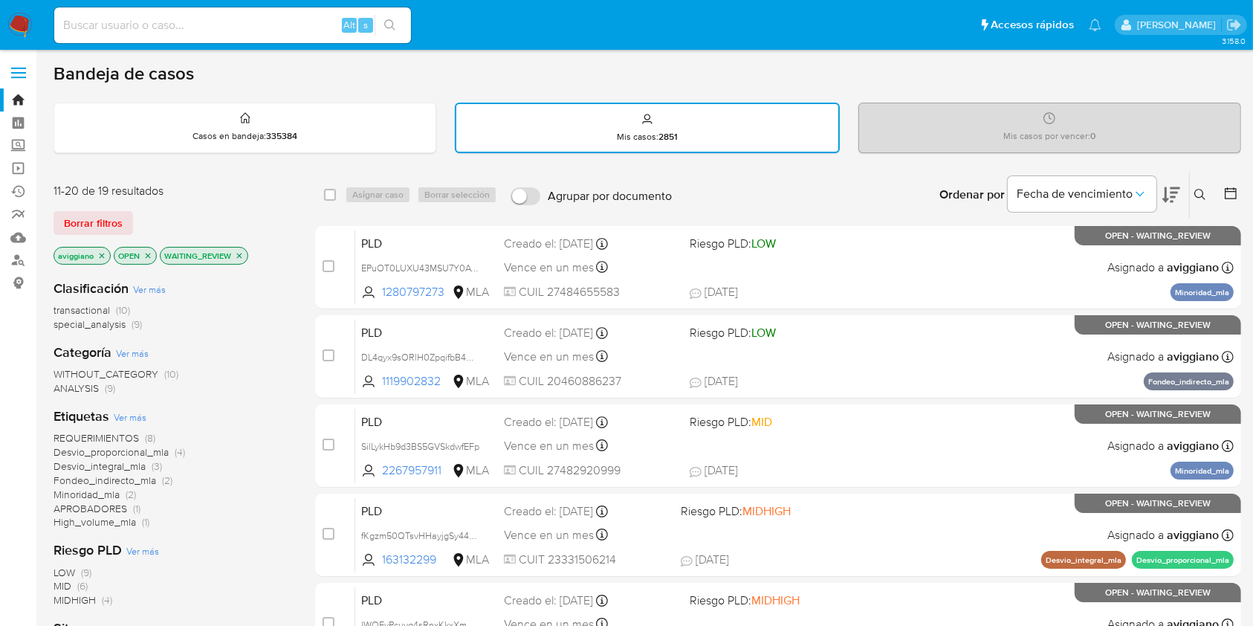
click at [241, 253] on icon "close-filter" at bounding box center [239, 255] width 9 height 9
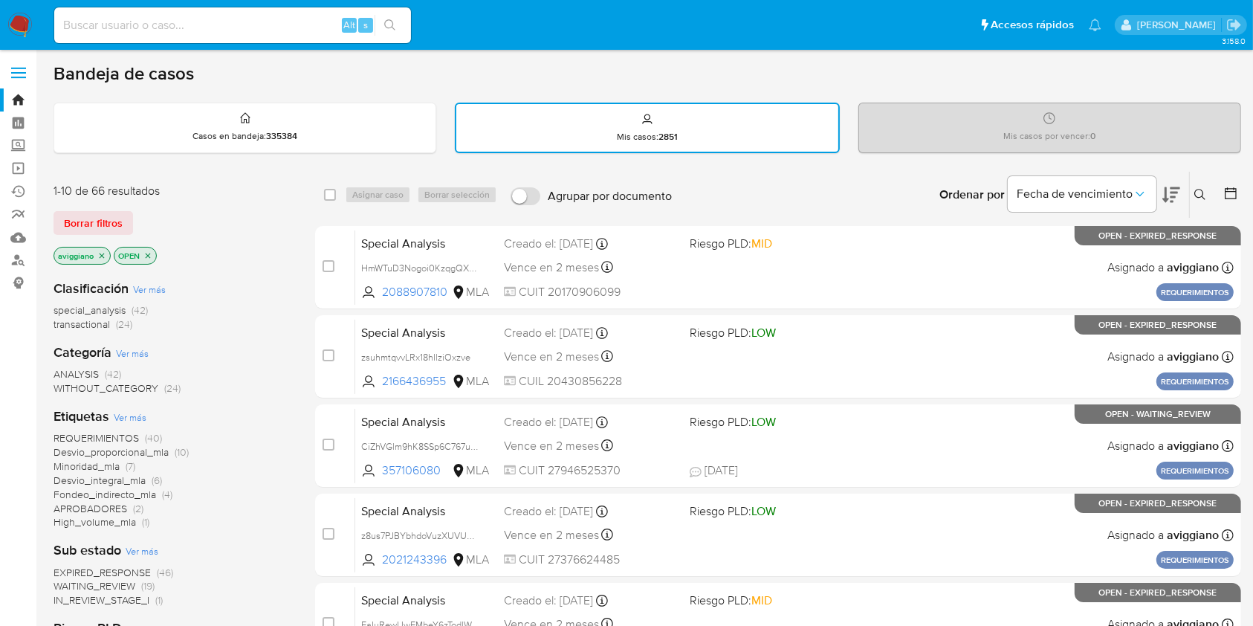
click at [103, 248] on p "aviggiano" at bounding box center [82, 256] width 56 height 16
click at [101, 252] on icon "close-filter" at bounding box center [101, 255] width 9 height 9
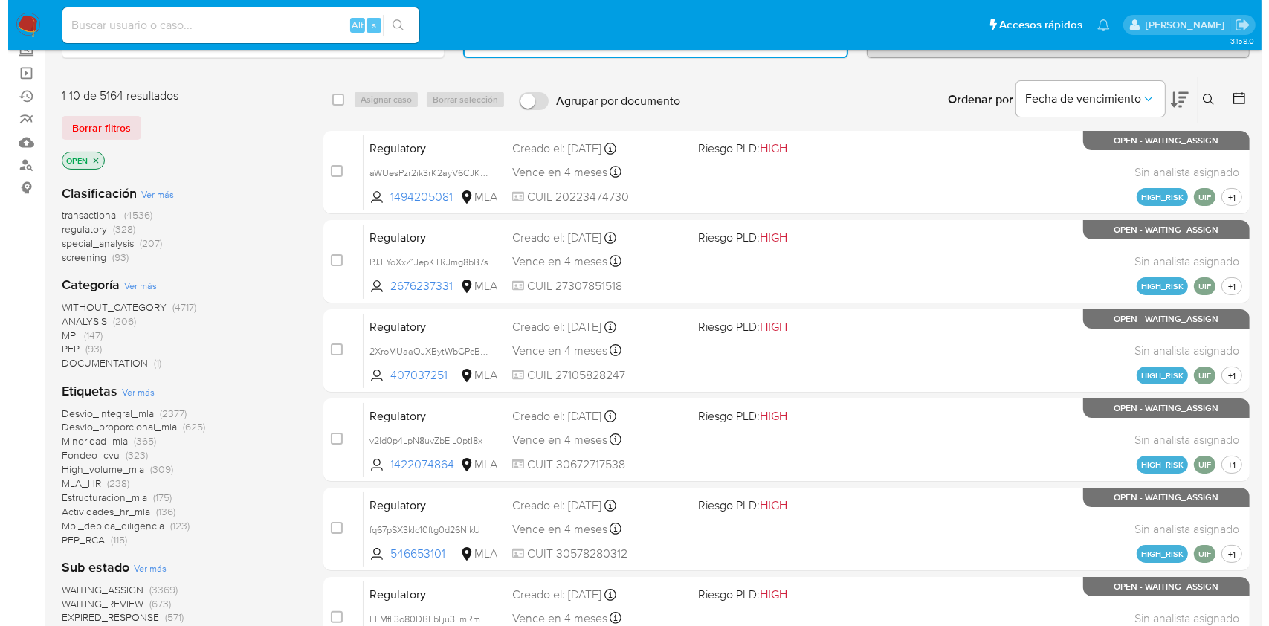
scroll to position [495, 0]
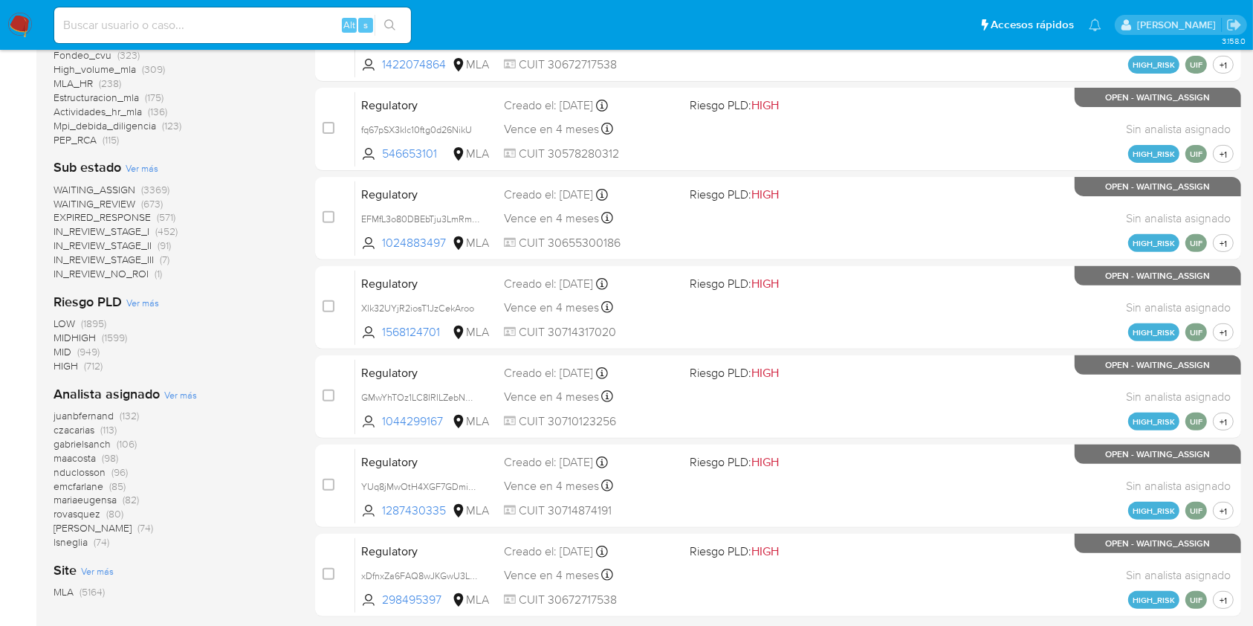
click at [164, 396] on span "Ver más" at bounding box center [180, 394] width 33 height 13
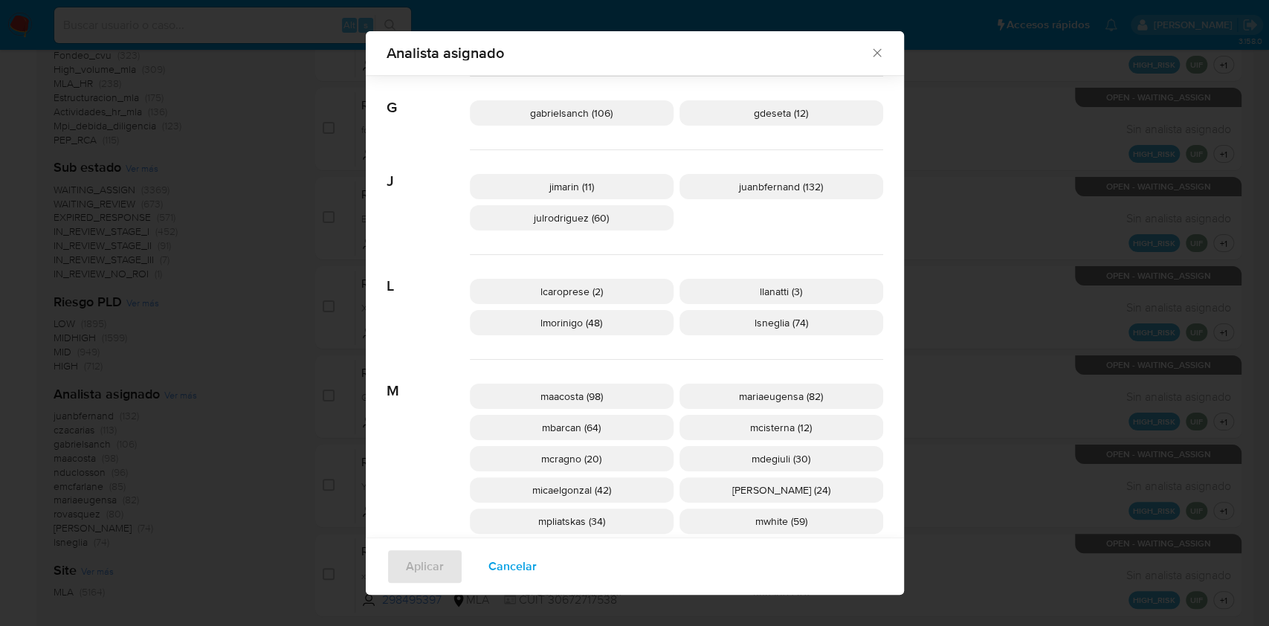
scroll to position [485, 0]
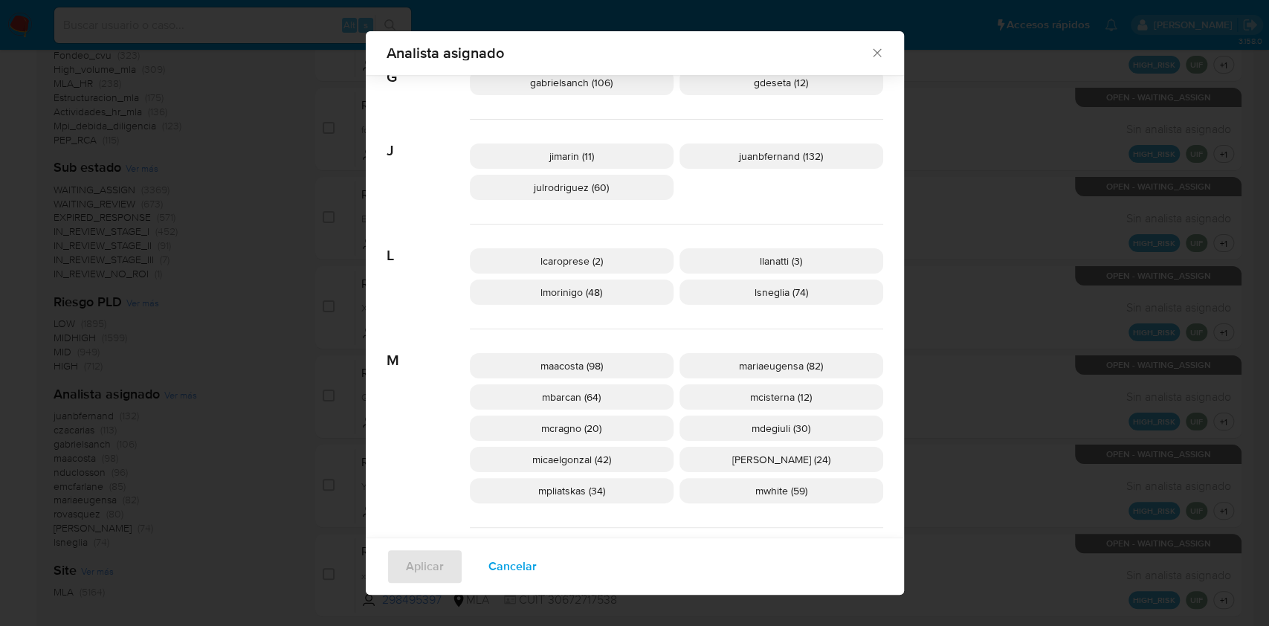
click at [816, 399] on p "mcisterna (12)" at bounding box center [782, 396] width 204 height 25
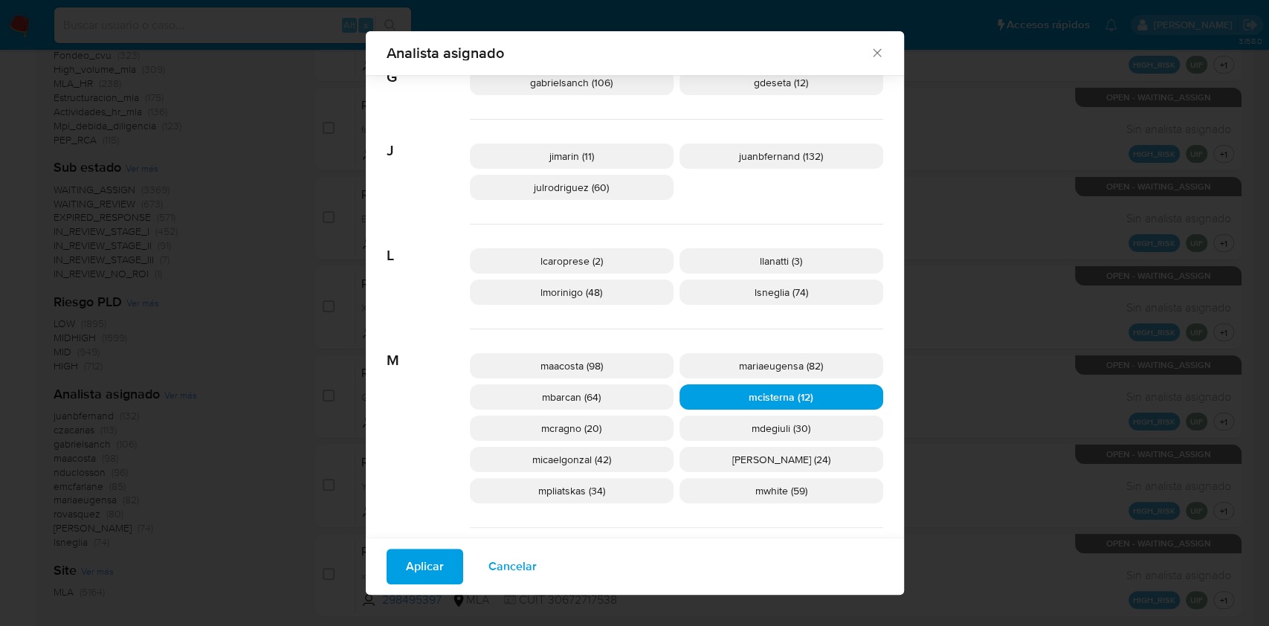
click at [430, 563] on span "Aplicar" at bounding box center [425, 566] width 38 height 33
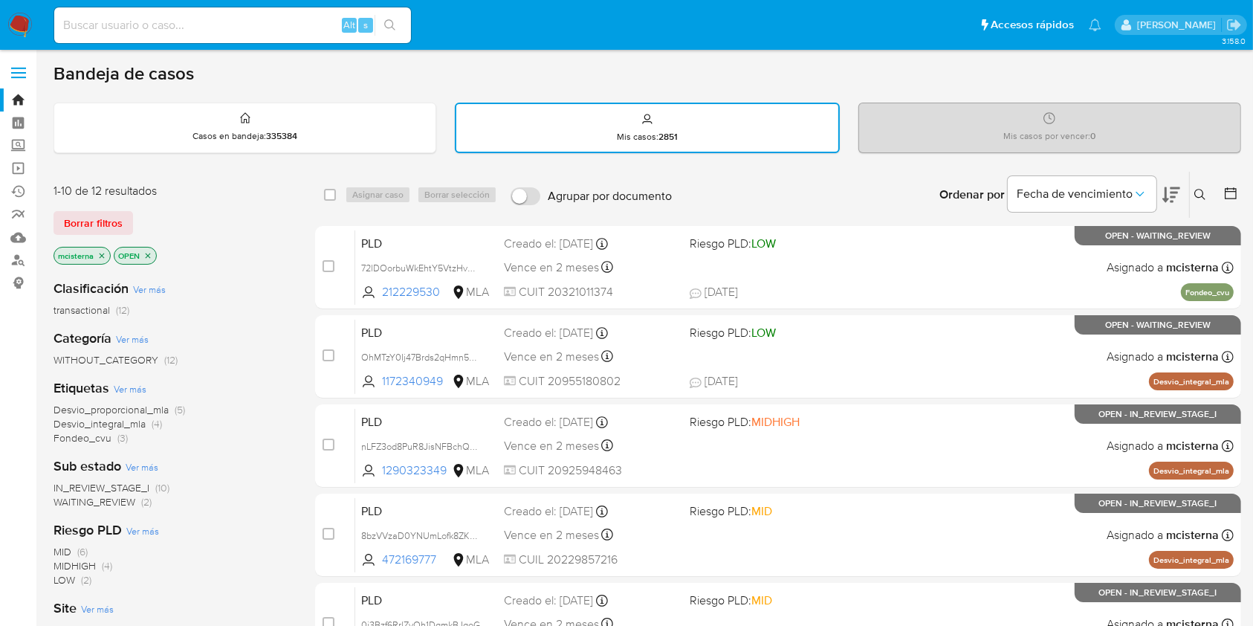
click at [149, 254] on icon "close-filter" at bounding box center [148, 255] width 5 height 5
click at [22, 96] on link "Bandeja" at bounding box center [88, 99] width 177 height 23
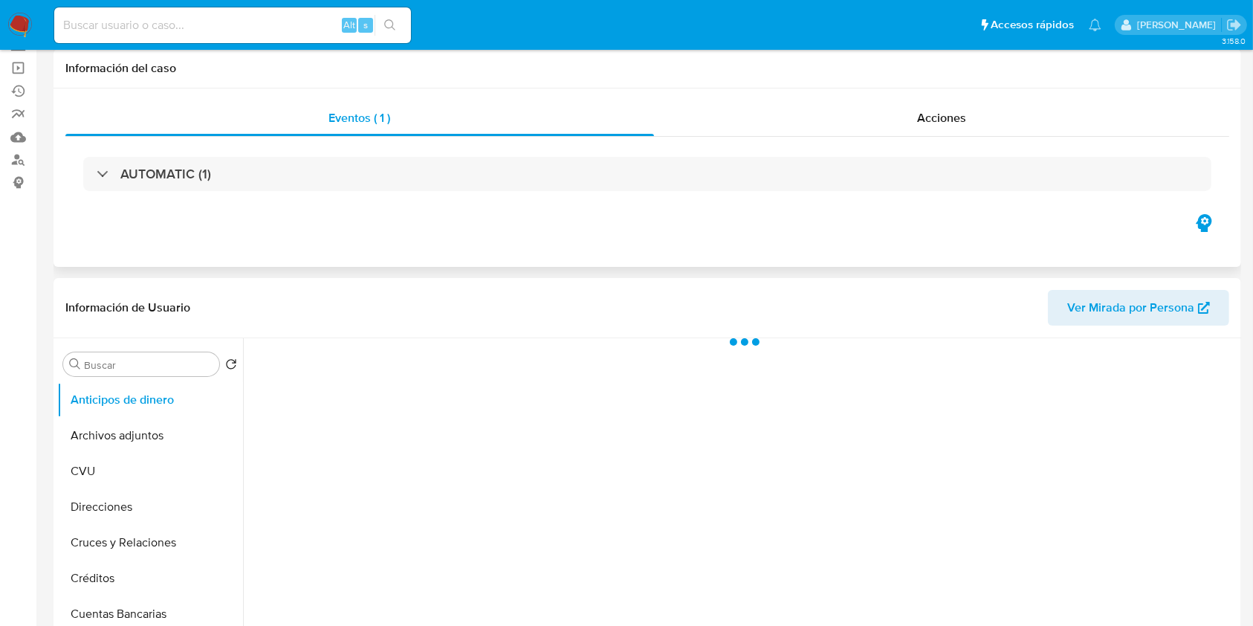
scroll to position [396, 0]
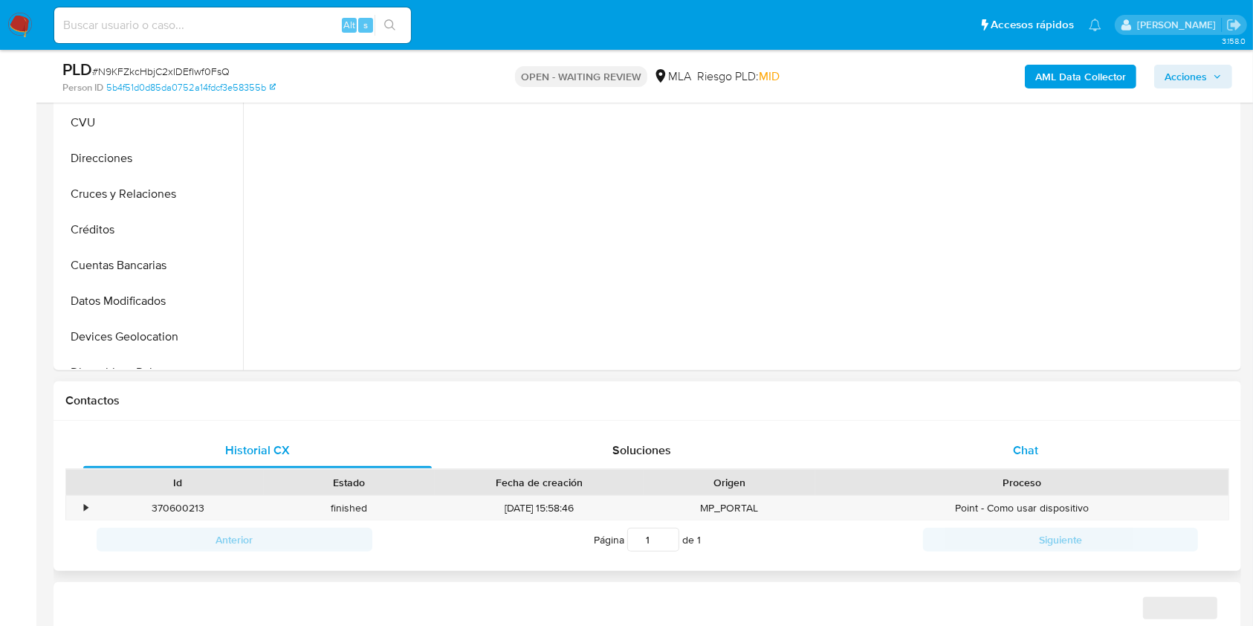
click at [1039, 439] on div "Chat" at bounding box center [1026, 451] width 349 height 36
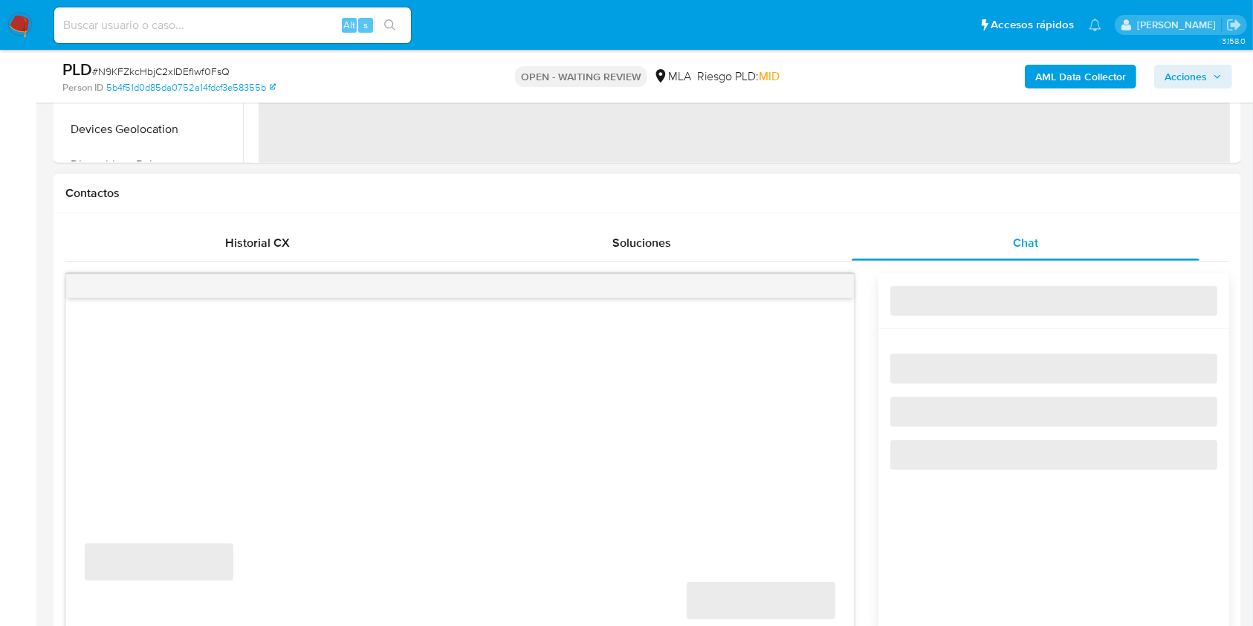
select select "10"
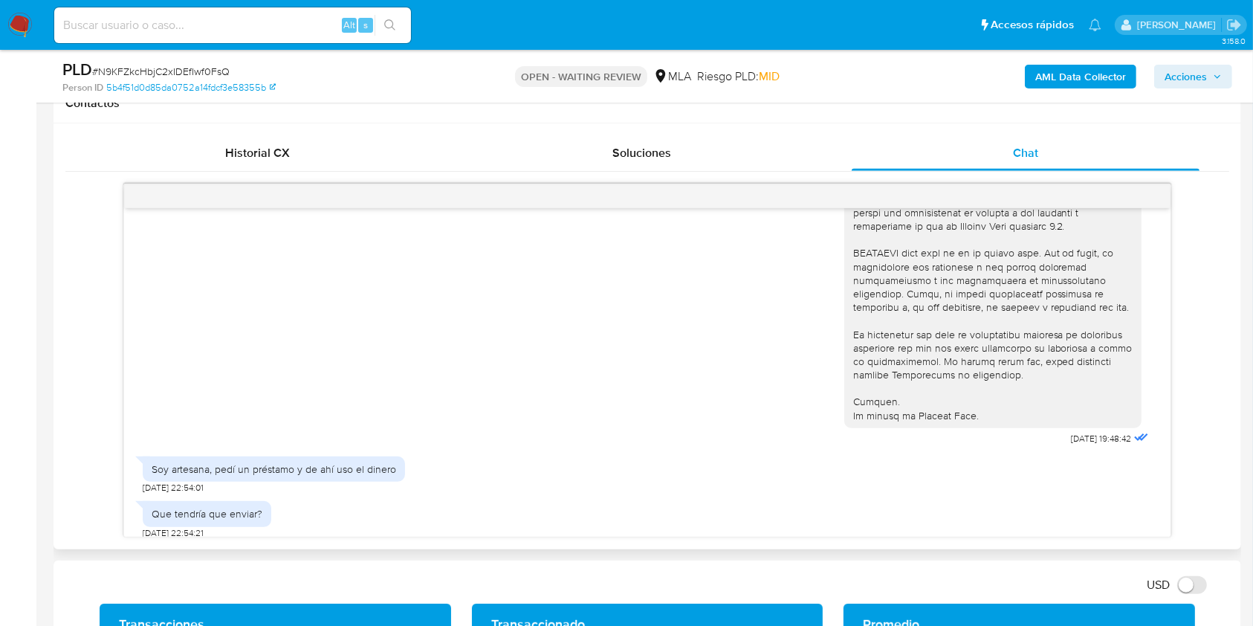
scroll to position [1395, 0]
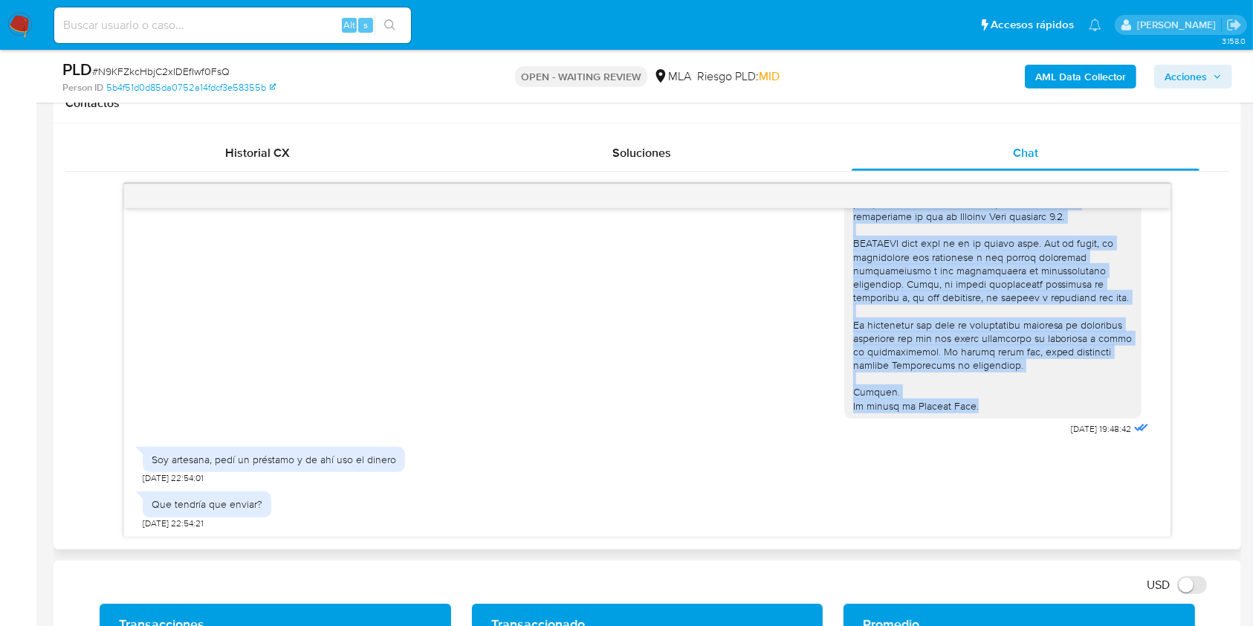
drag, startPoint x: 836, startPoint y: 225, endPoint x: 981, endPoint y: 392, distance: 220.8
click at [990, 403] on div at bounding box center [993, 88] width 297 height 661
drag, startPoint x: 949, startPoint y: 355, endPoint x: 230, endPoint y: 261, distance: 724.3
click at [231, 248] on div "03/09/2025 19:48:42" at bounding box center [647, 93] width 1009 height 692
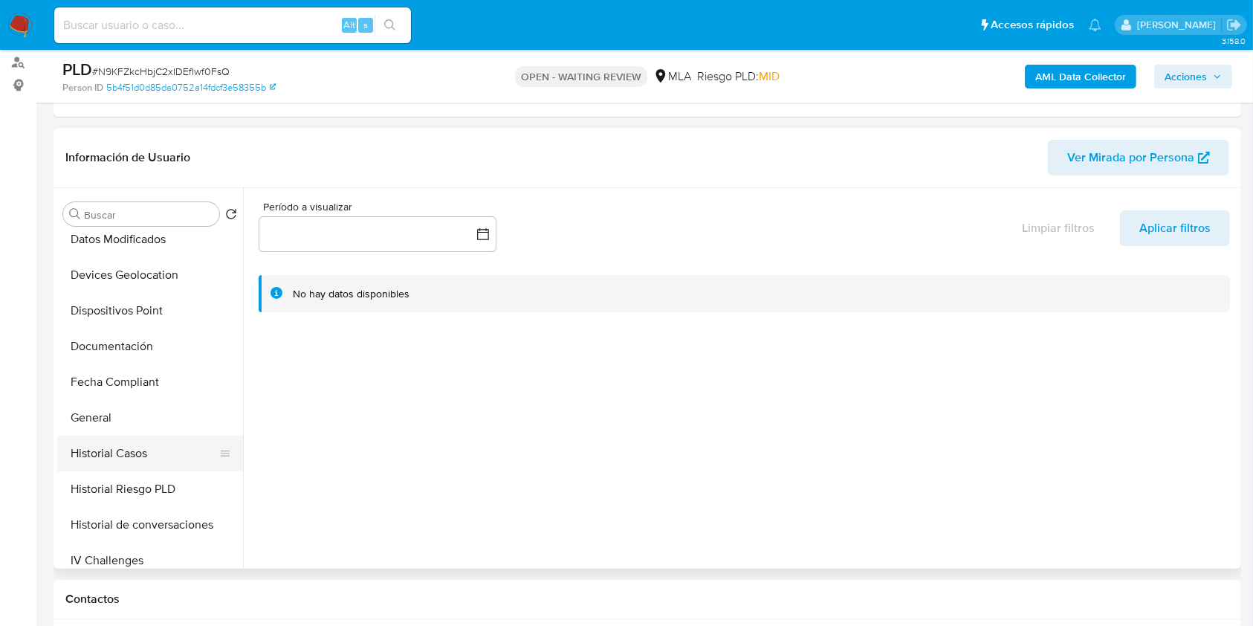
scroll to position [297, 0]
click at [133, 422] on button "Historial Casos" at bounding box center [144, 416] width 174 height 36
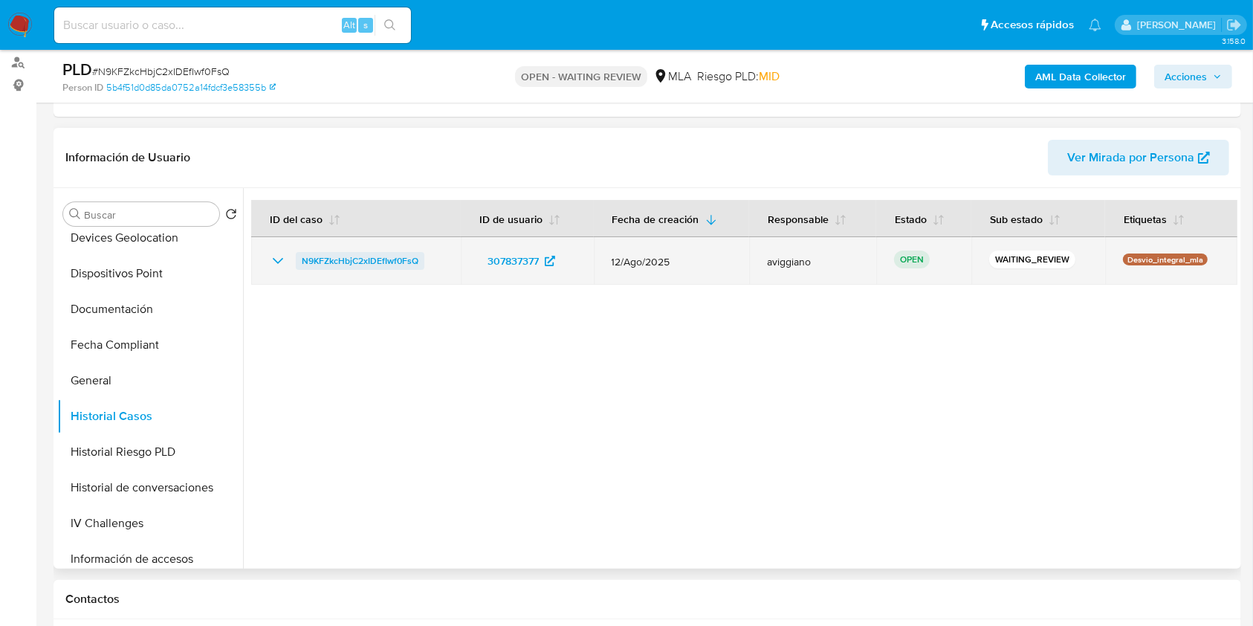
drag, startPoint x: 435, startPoint y: 265, endPoint x: 299, endPoint y: 254, distance: 136.5
click at [299, 254] on div "N9KFZkcHbjC2xIDEfIwf0FsQ" at bounding box center [356, 261] width 174 height 18
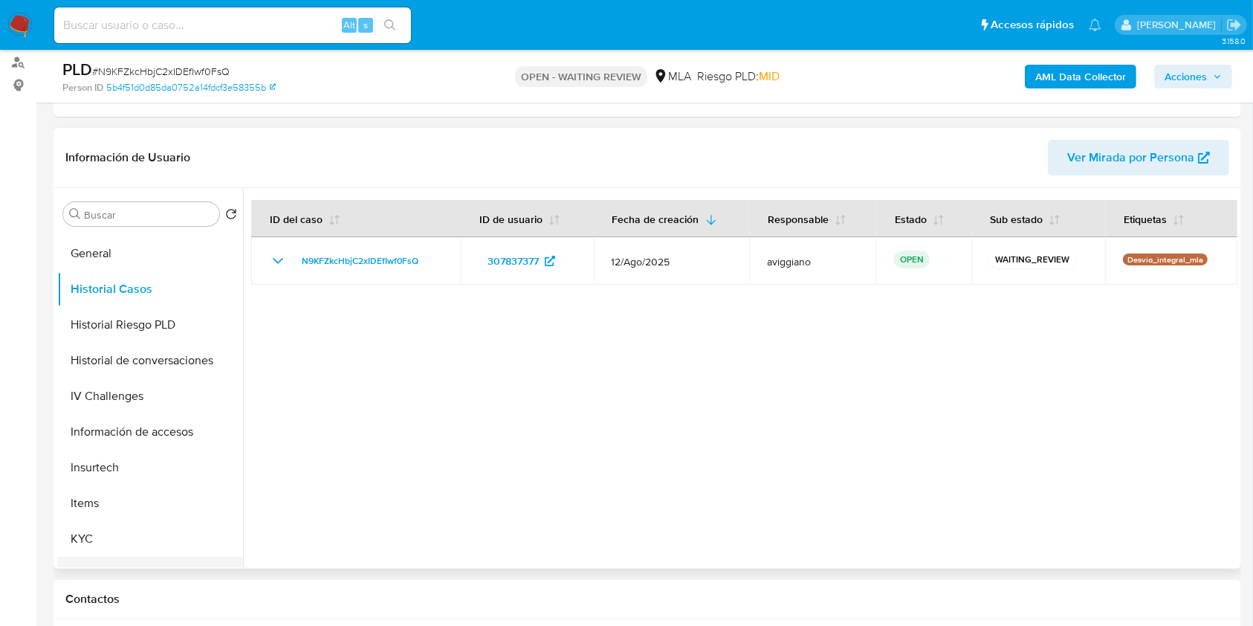
scroll to position [595, 0]
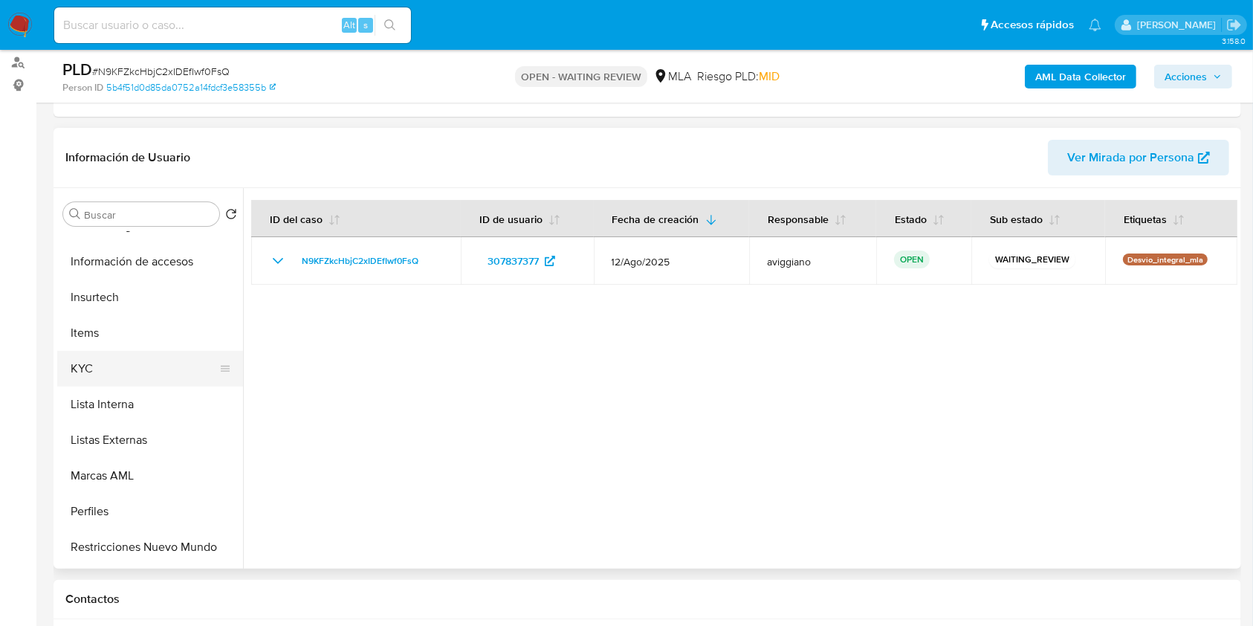
click at [117, 381] on button "KYC" at bounding box center [144, 369] width 174 height 36
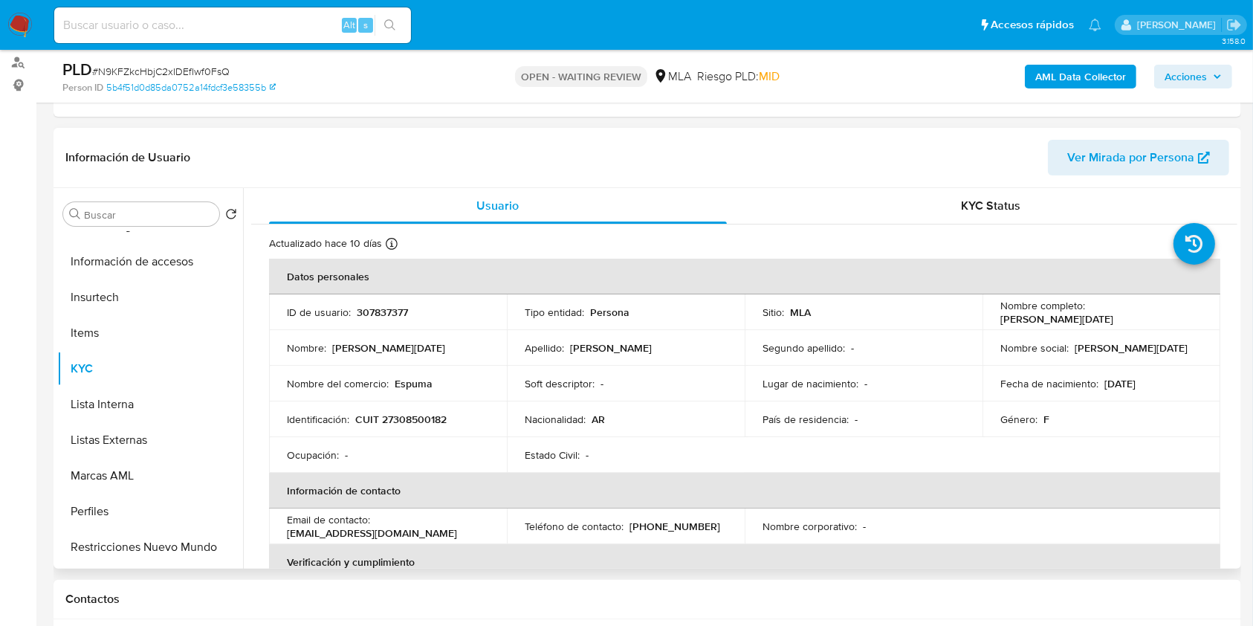
click at [397, 419] on p "CUIT 27308500182" at bounding box center [400, 419] width 91 height 13
click at [440, 408] on td "Identificación : CUIT 27308500182" at bounding box center [388, 419] width 238 height 36
click at [425, 424] on p "CUIT 27308500182" at bounding box center [400, 419] width 91 height 13
click at [425, 425] on p "CUIT 27308500182" at bounding box center [400, 419] width 91 height 13
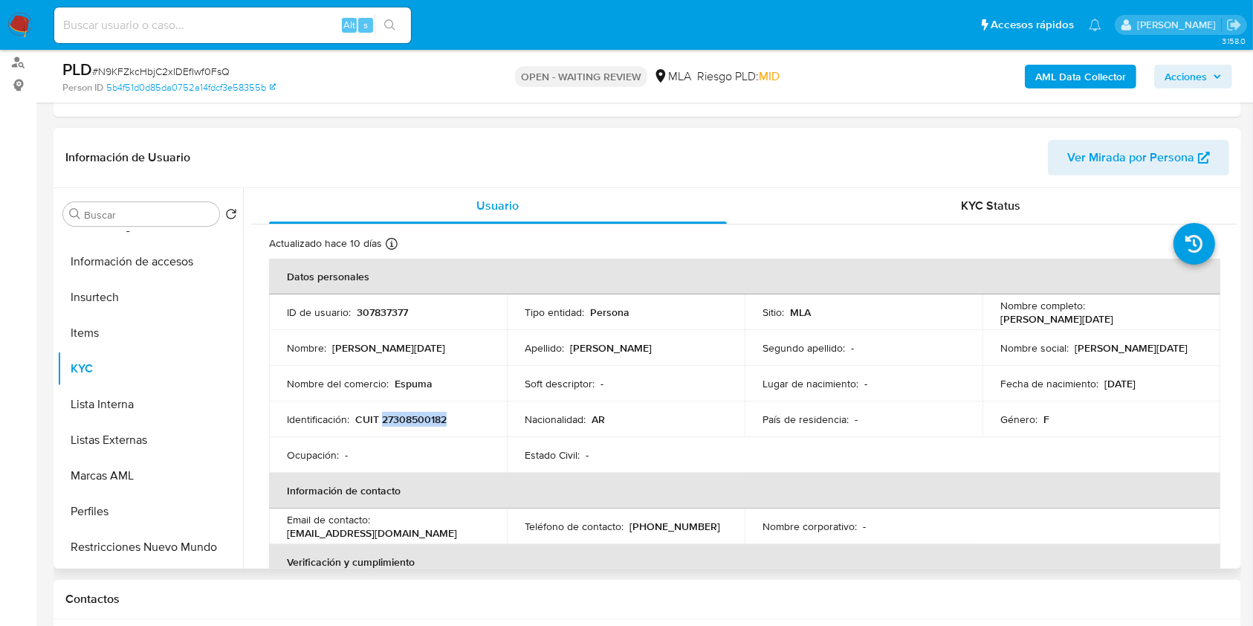
copy p "27308500182"
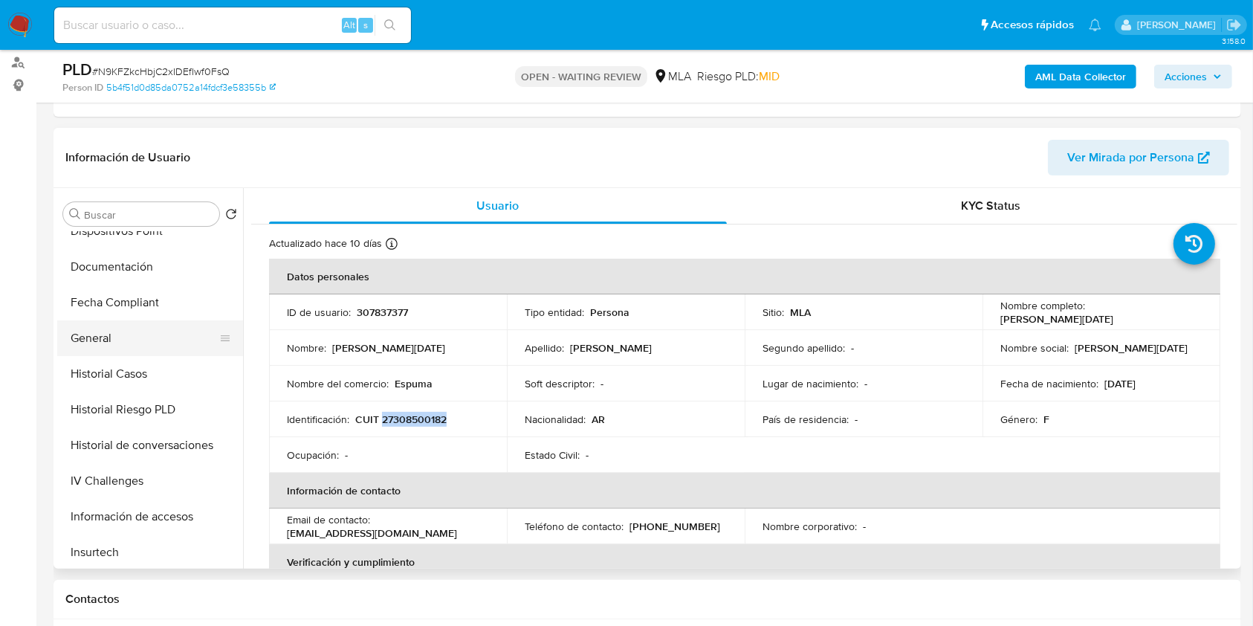
scroll to position [297, 0]
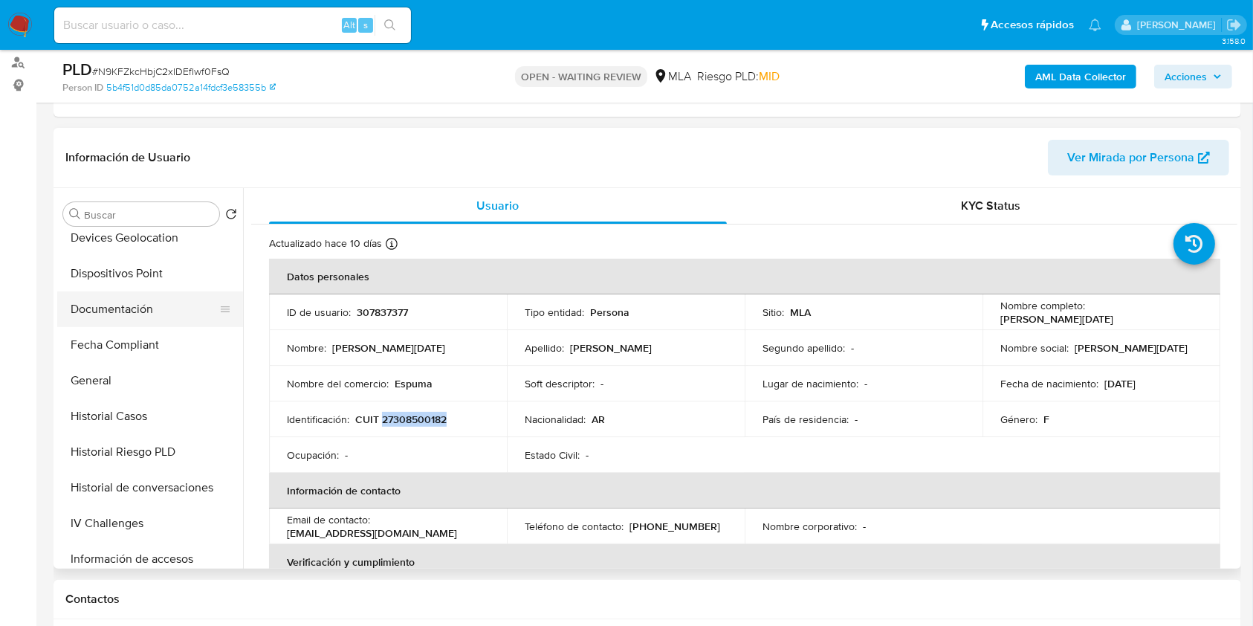
click at [120, 311] on button "Documentación" at bounding box center [144, 309] width 174 height 36
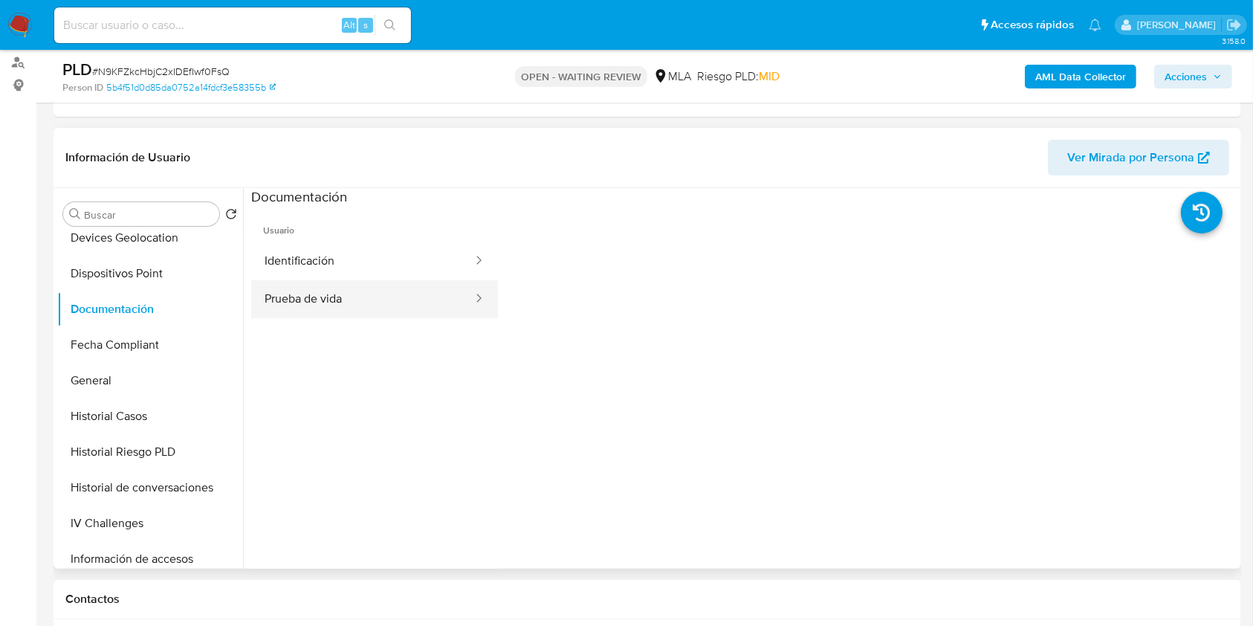
click at [349, 280] on button "Prueba de vida" at bounding box center [362, 299] width 223 height 38
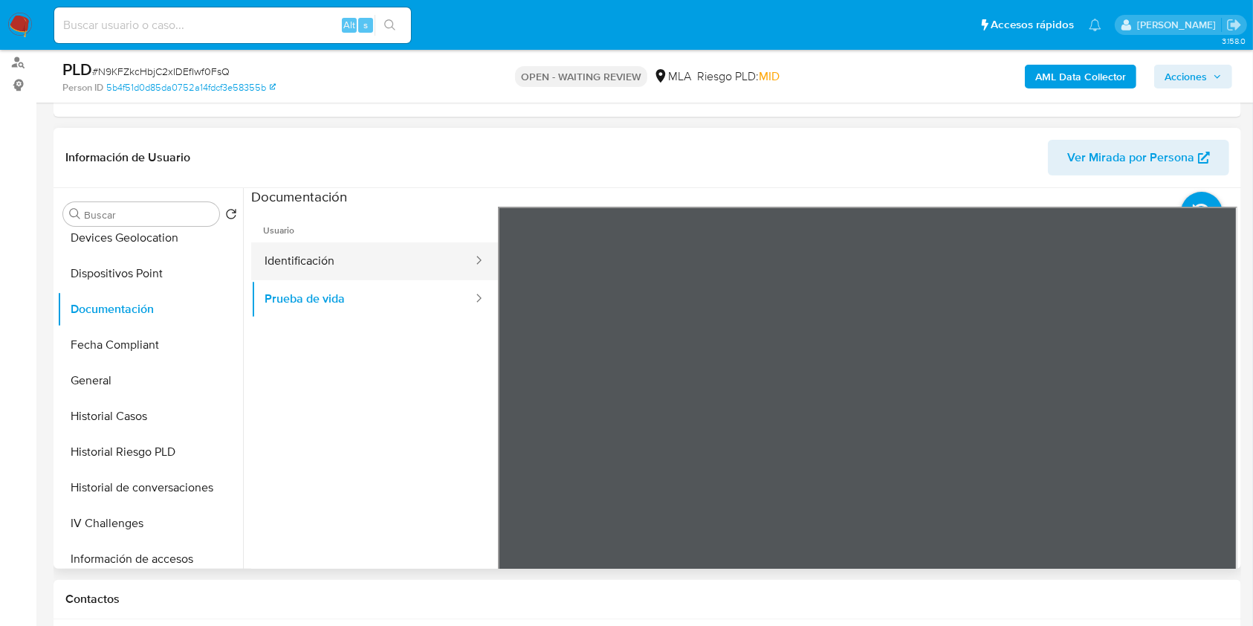
click at [363, 257] on button "Identificación" at bounding box center [362, 261] width 223 height 38
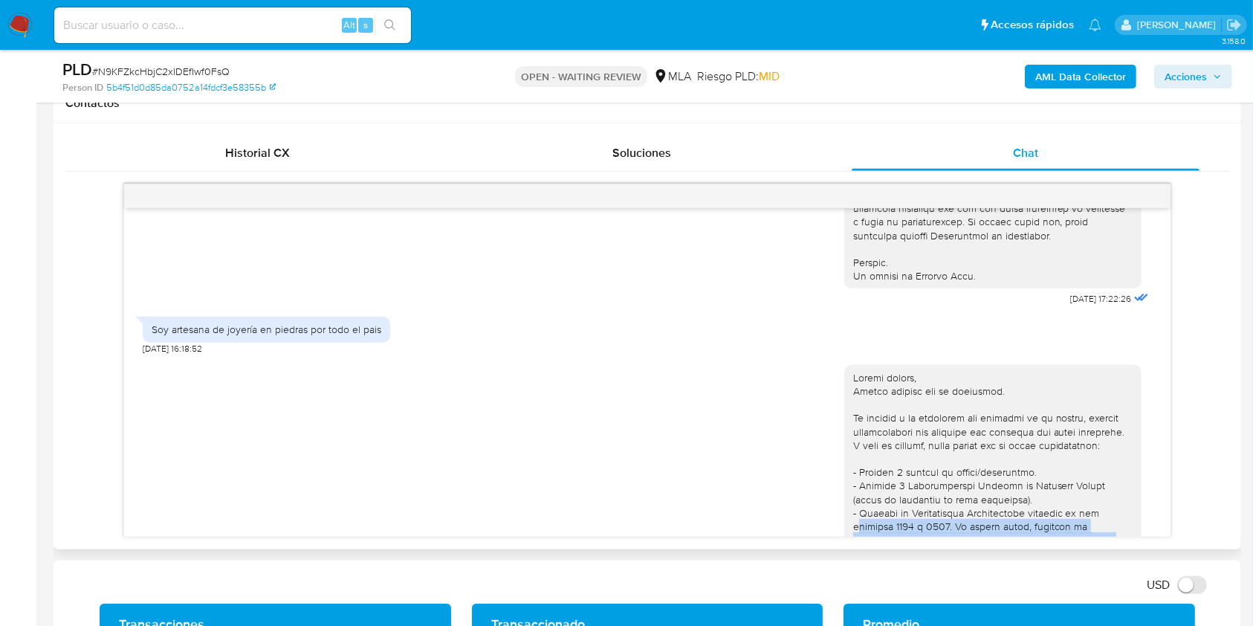
scroll to position [779, 0]
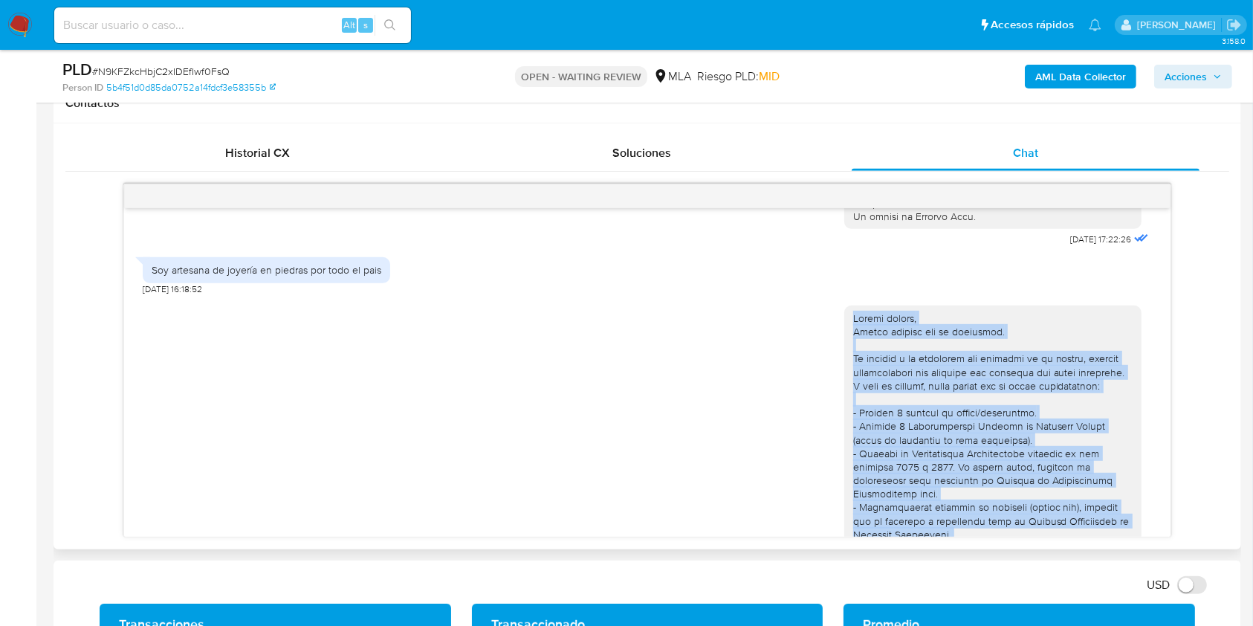
drag, startPoint x: 972, startPoint y: 419, endPoint x: 832, endPoint y: 343, distance: 159.0
click div "03/09/2025 19:48:42"
copy div "Buenas tardes, Muchas gracias por tu respuesta. De acuerdo a la actividad que r…"
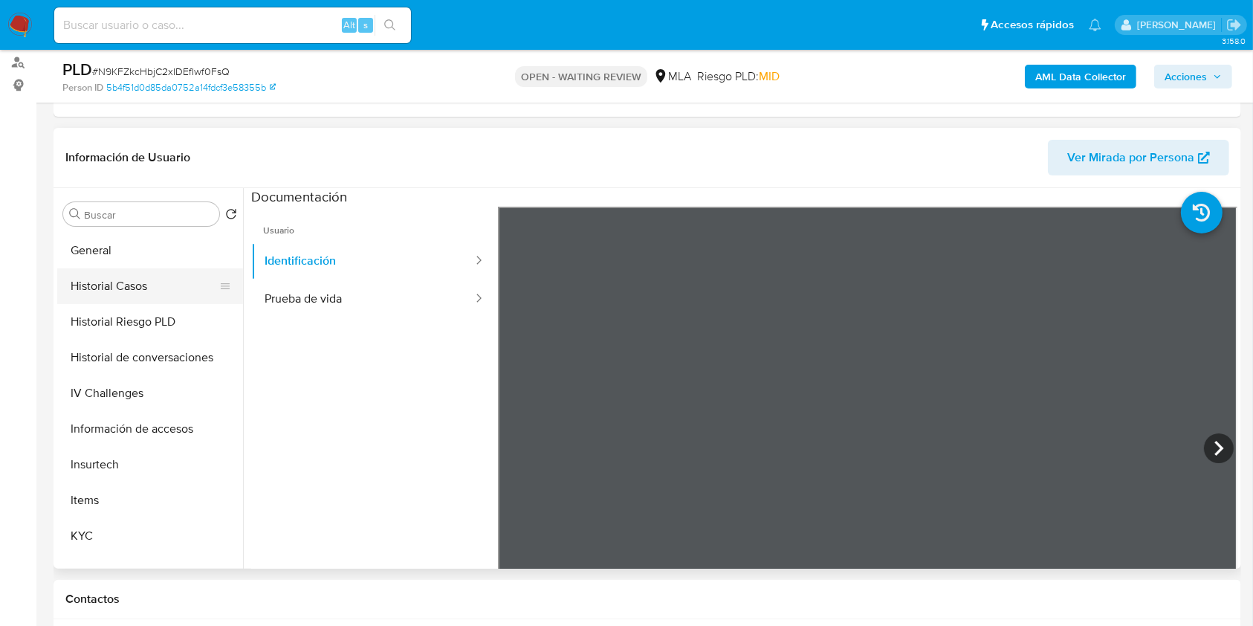
scroll to position [396, 0]
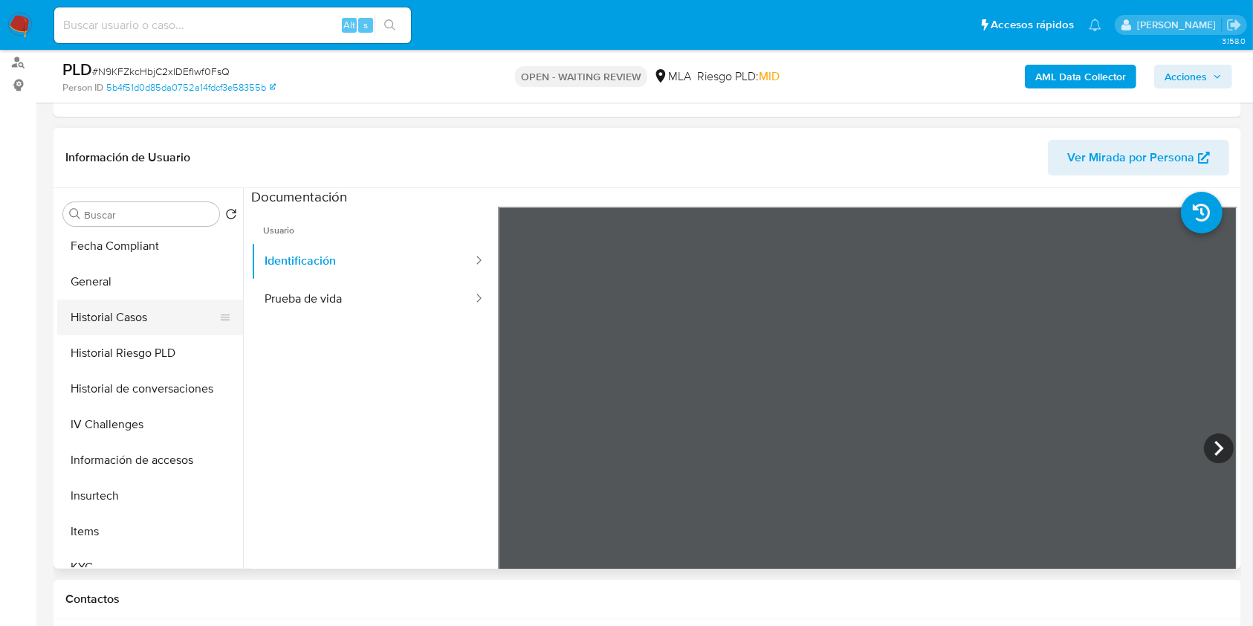
click button "Historial Casos"
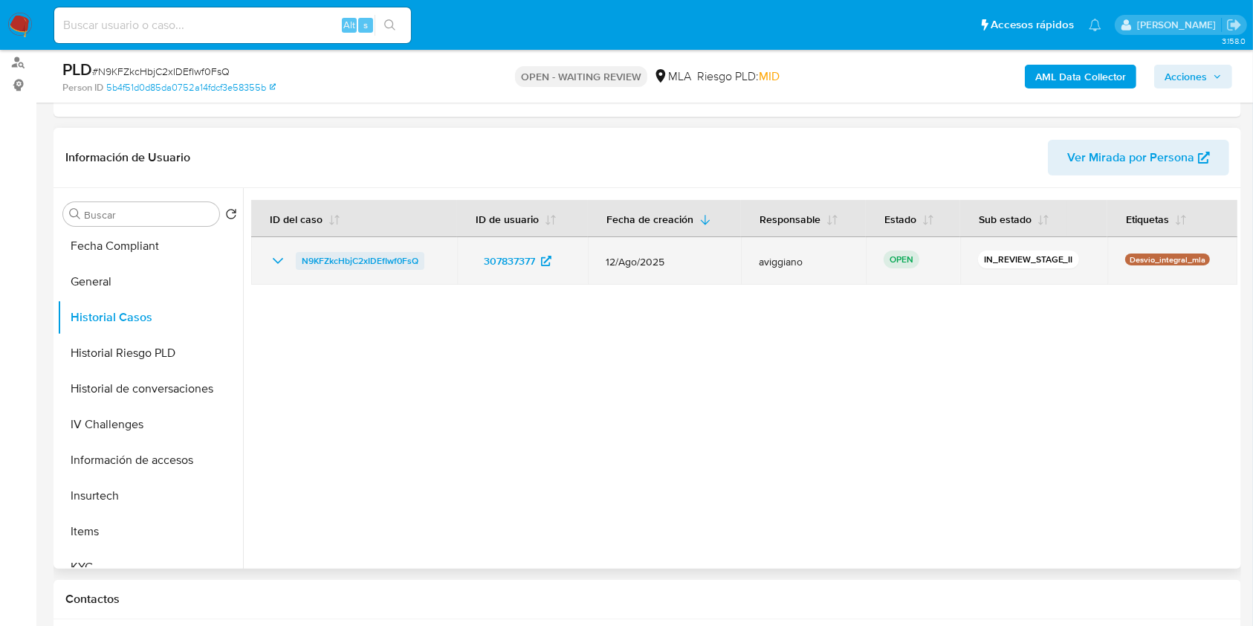
click span "N9KFZkcHbjC2xIDEfIwf0FsQ"
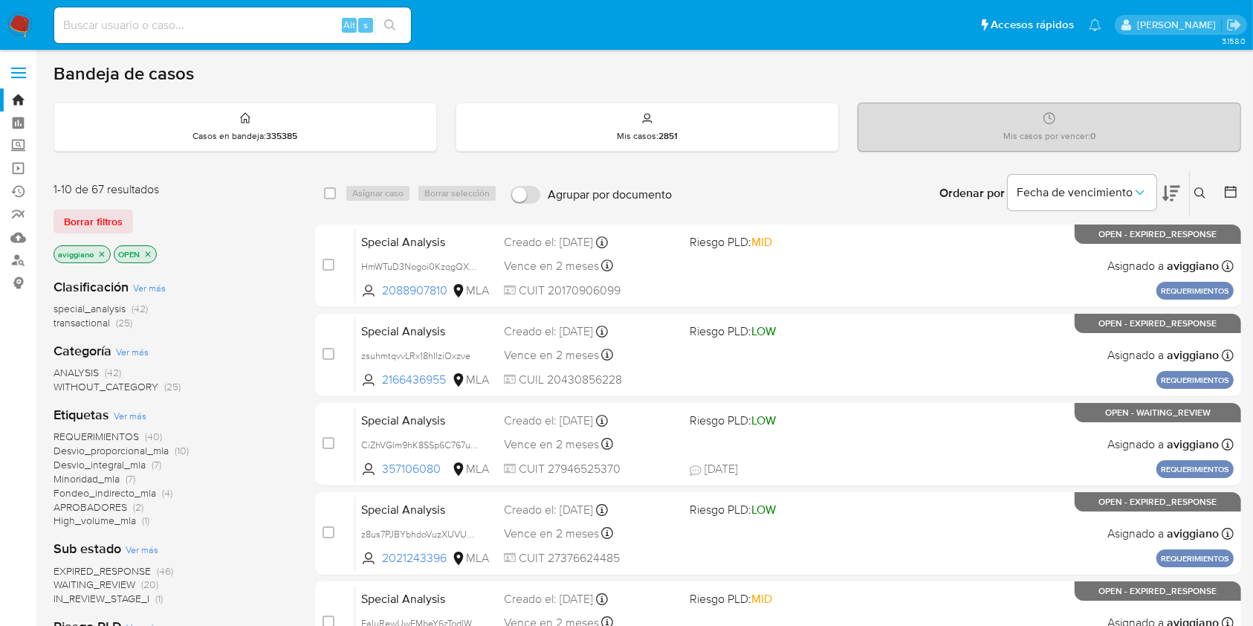
click at [1199, 193] on icon at bounding box center [1201, 193] width 12 height 12
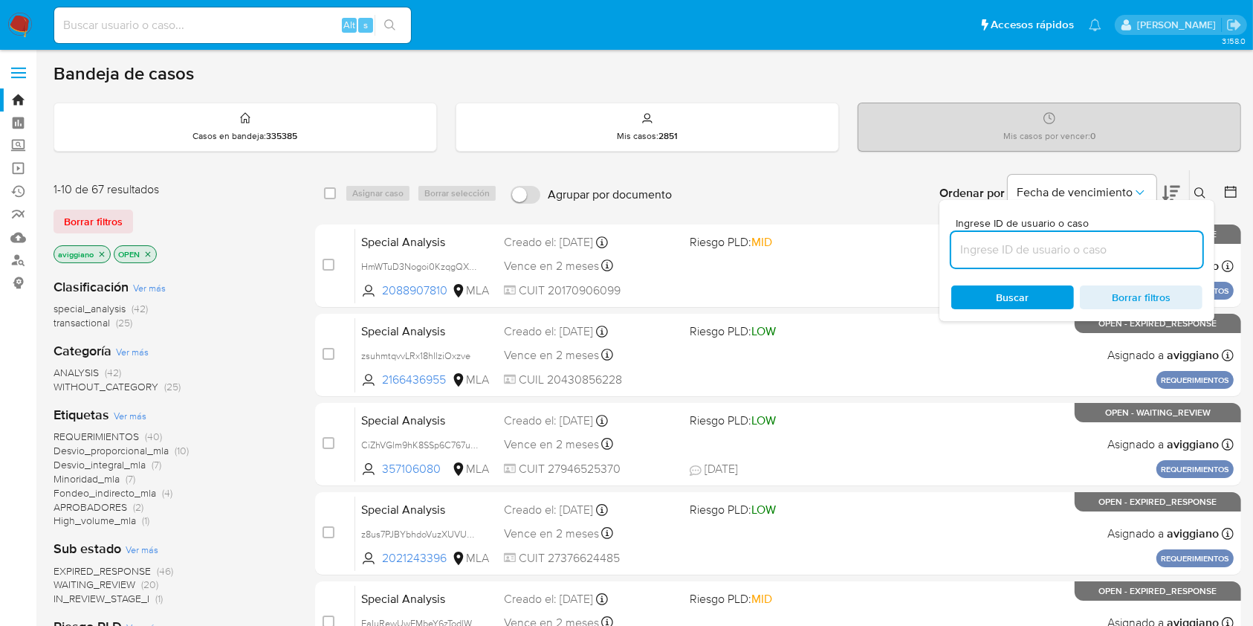
click at [1131, 249] on input at bounding box center [1077, 249] width 251 height 19
type input "N9KFZkcHbjC2xIDEfIwf0FsQ"
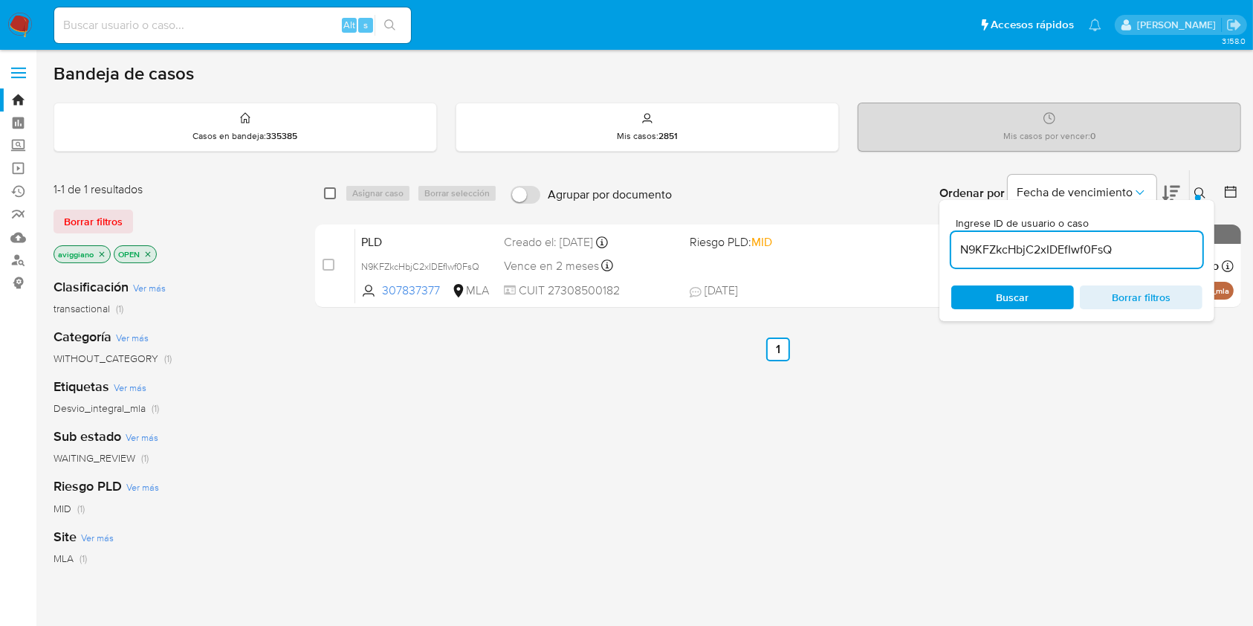
click at [328, 189] on input "checkbox" at bounding box center [330, 193] width 12 height 12
checkbox input "true"
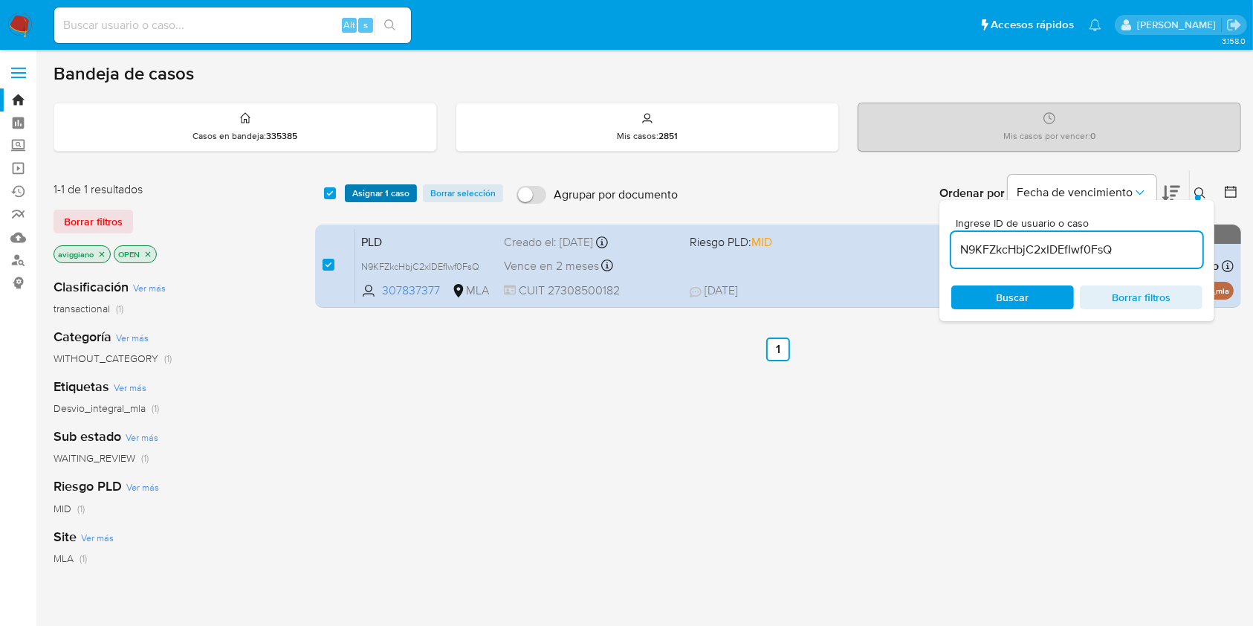
click at [355, 190] on span "Asignar 1 caso" at bounding box center [380, 193] width 57 height 15
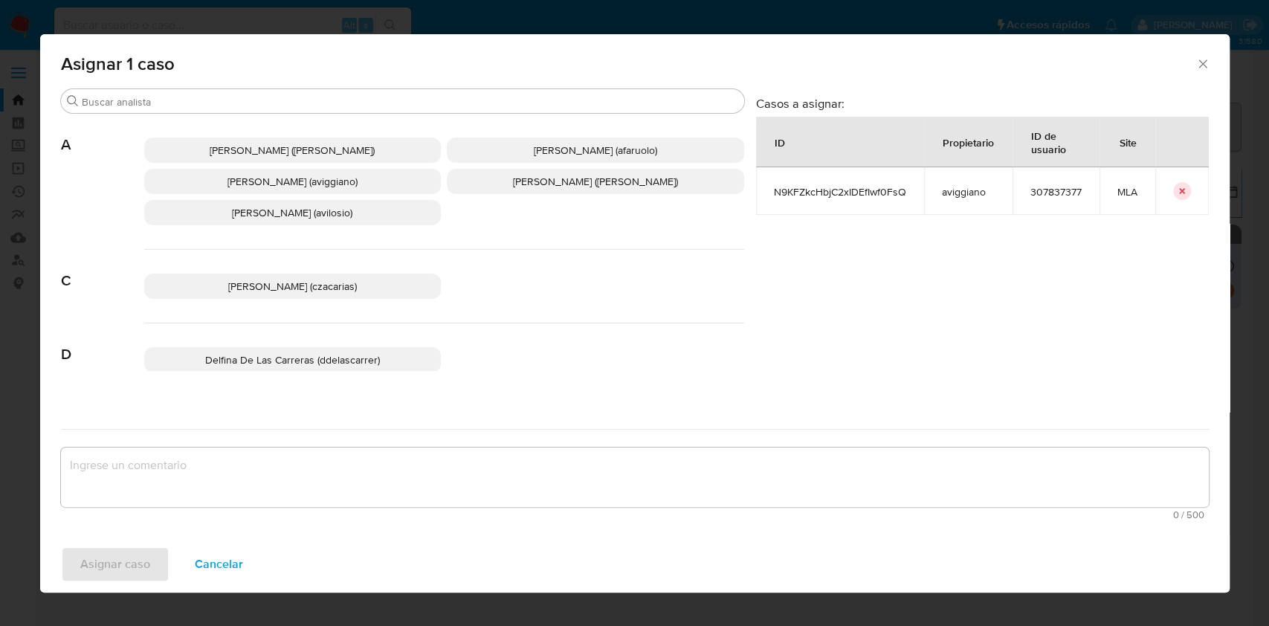
drag, startPoint x: 219, startPoint y: 183, endPoint x: 178, endPoint y: 303, distance: 126.5
click at [227, 183] on span "[PERSON_NAME] (aviggiano)" at bounding box center [292, 181] width 130 height 15
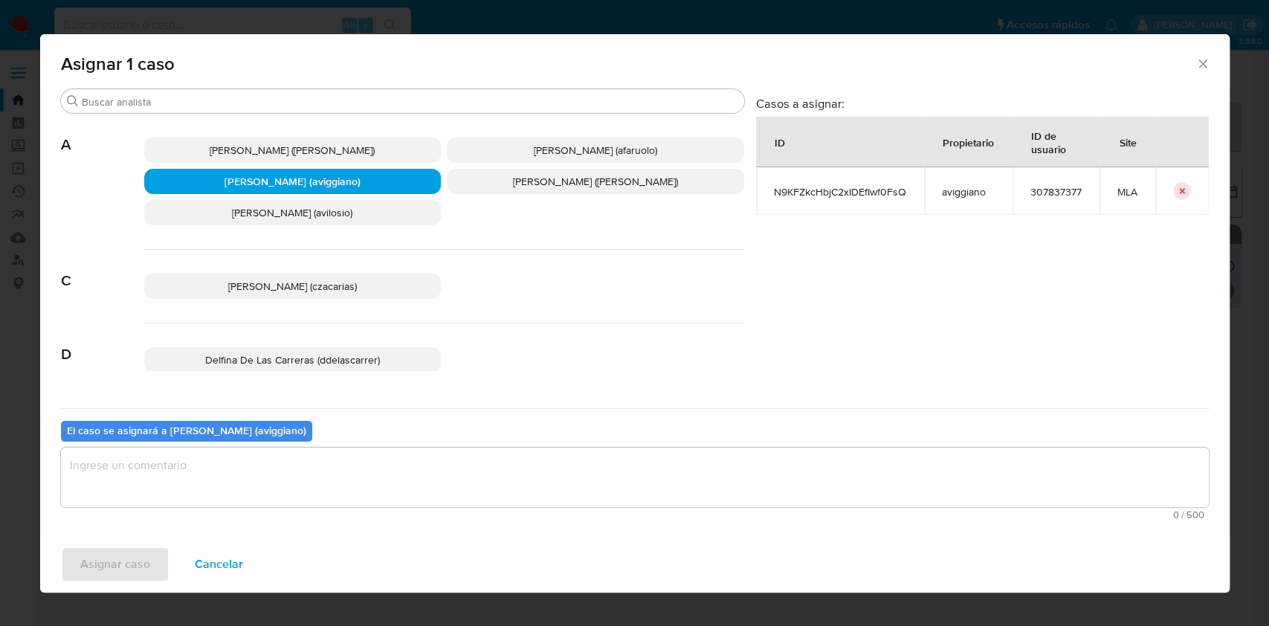
click at [95, 510] on span "0 / 500" at bounding box center [634, 515] width 1139 height 10
click at [97, 504] on textarea "assign-modal" at bounding box center [635, 477] width 1148 height 59
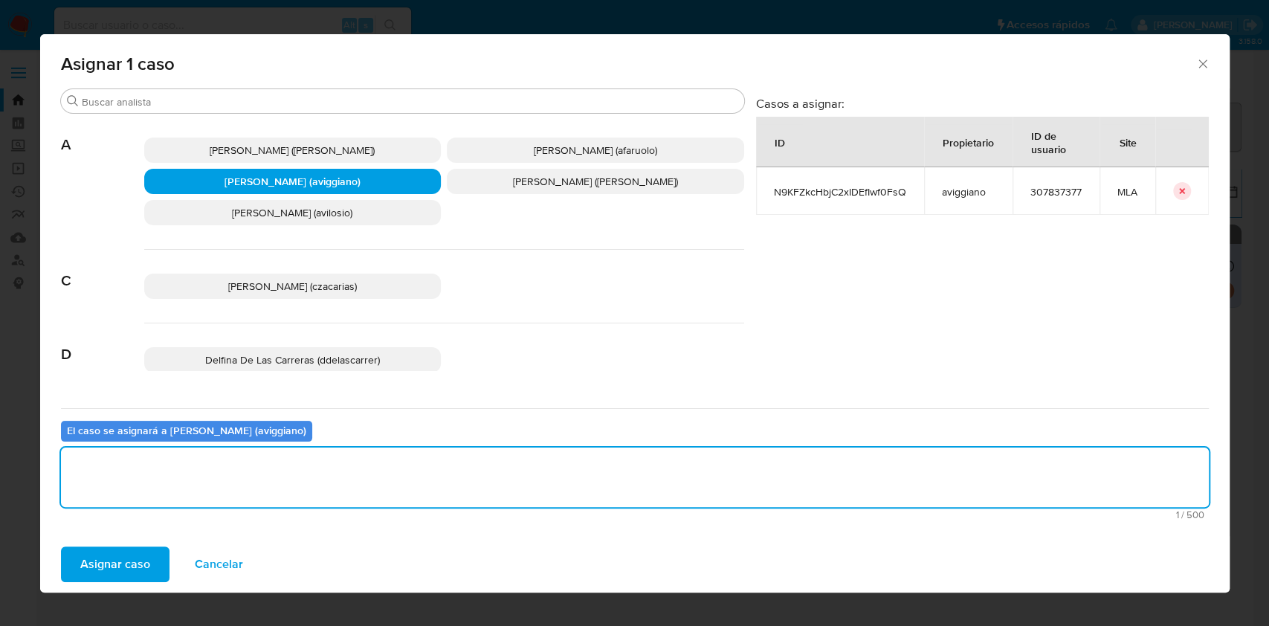
click at [105, 548] on span "Asignar caso" at bounding box center [115, 564] width 70 height 33
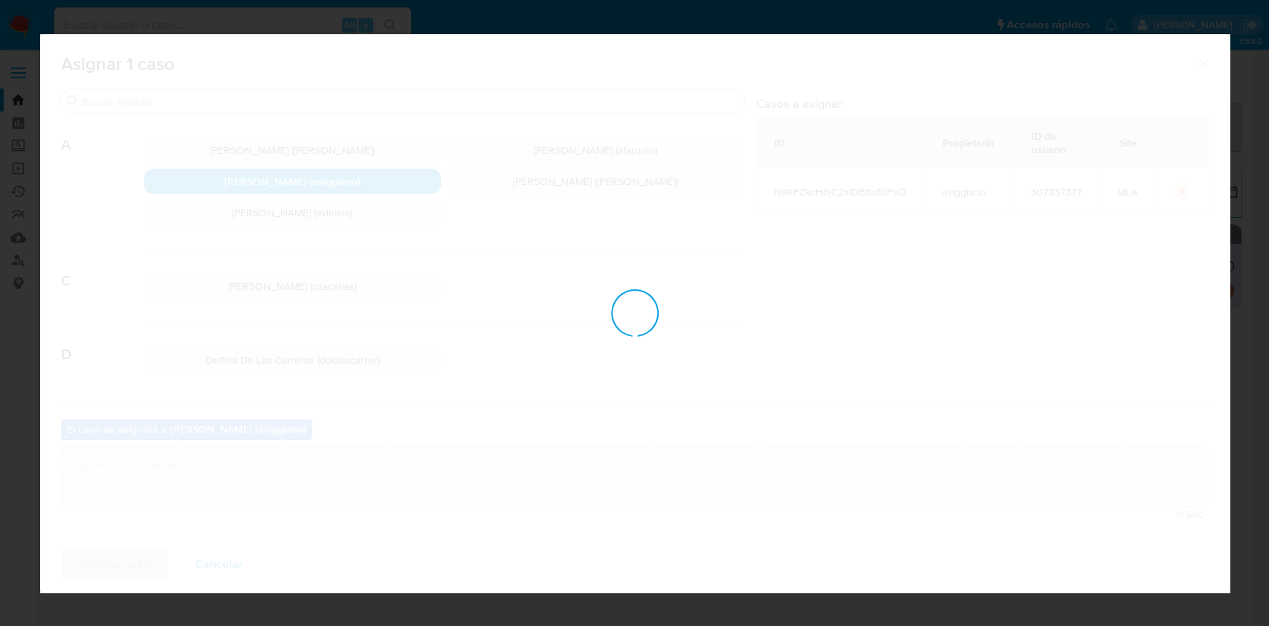
checkbox input "false"
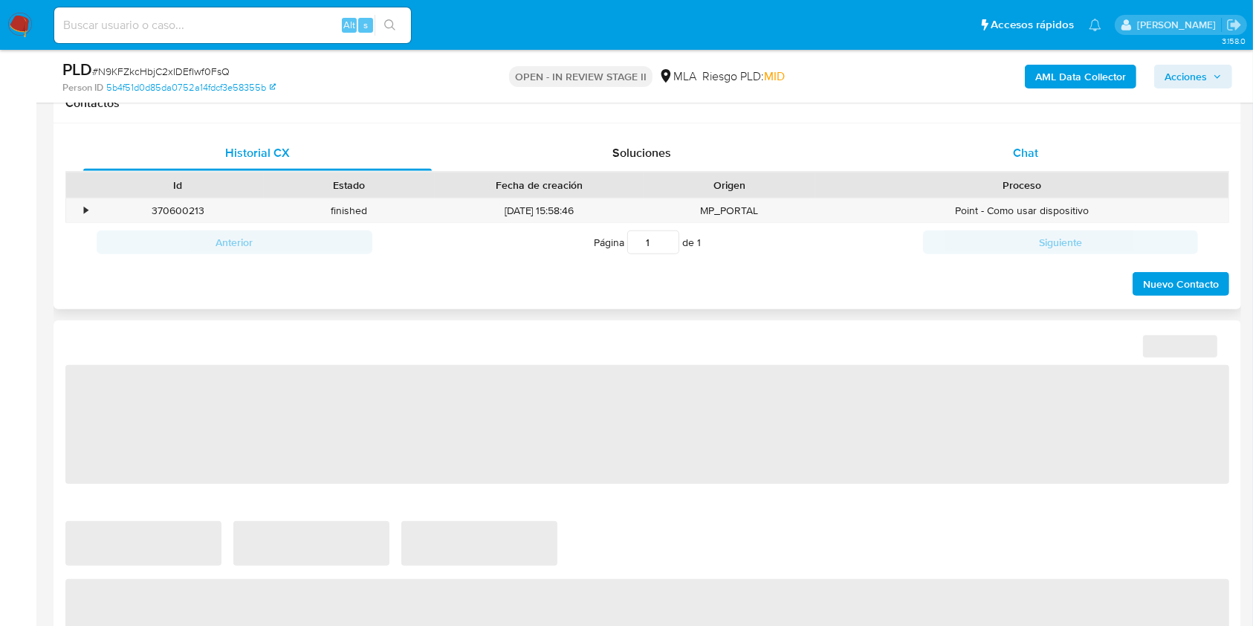
click at [998, 157] on div "Chat" at bounding box center [1026, 153] width 349 height 36
select select "10"
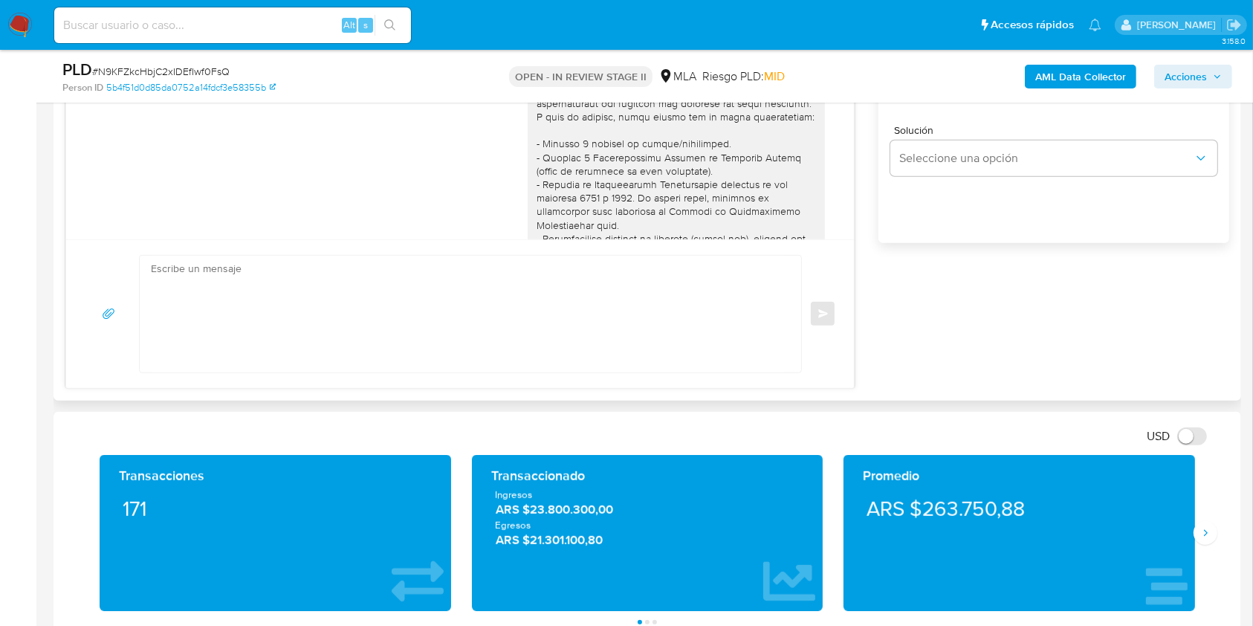
scroll to position [1395, 0]
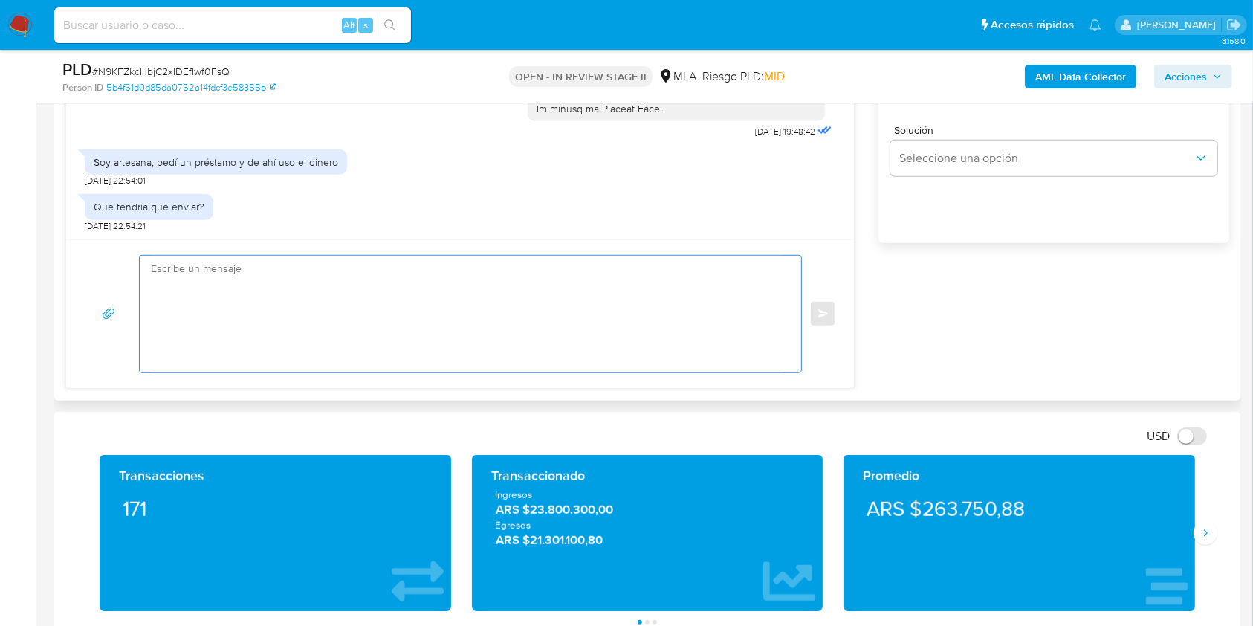
click at [253, 324] on textarea at bounding box center [467, 314] width 632 height 117
paste textarea "Loremi dolors, Ametco adipisc eli se doeiusmod. Te incidid u la etdolorem ali e…"
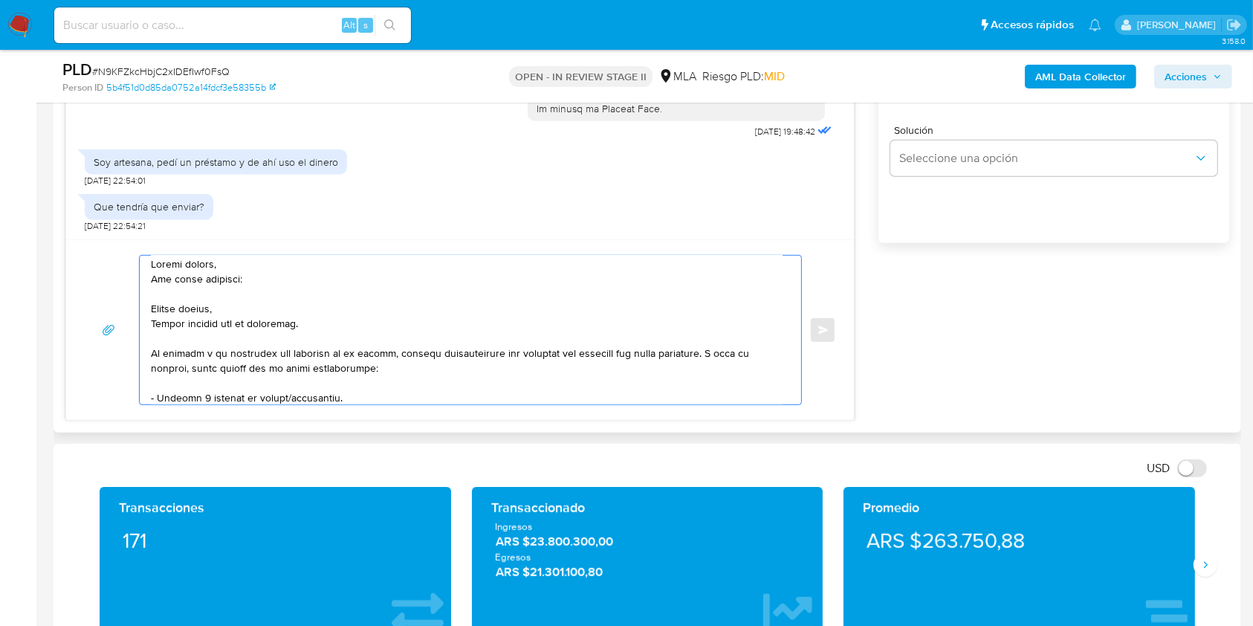
scroll to position [0, 0]
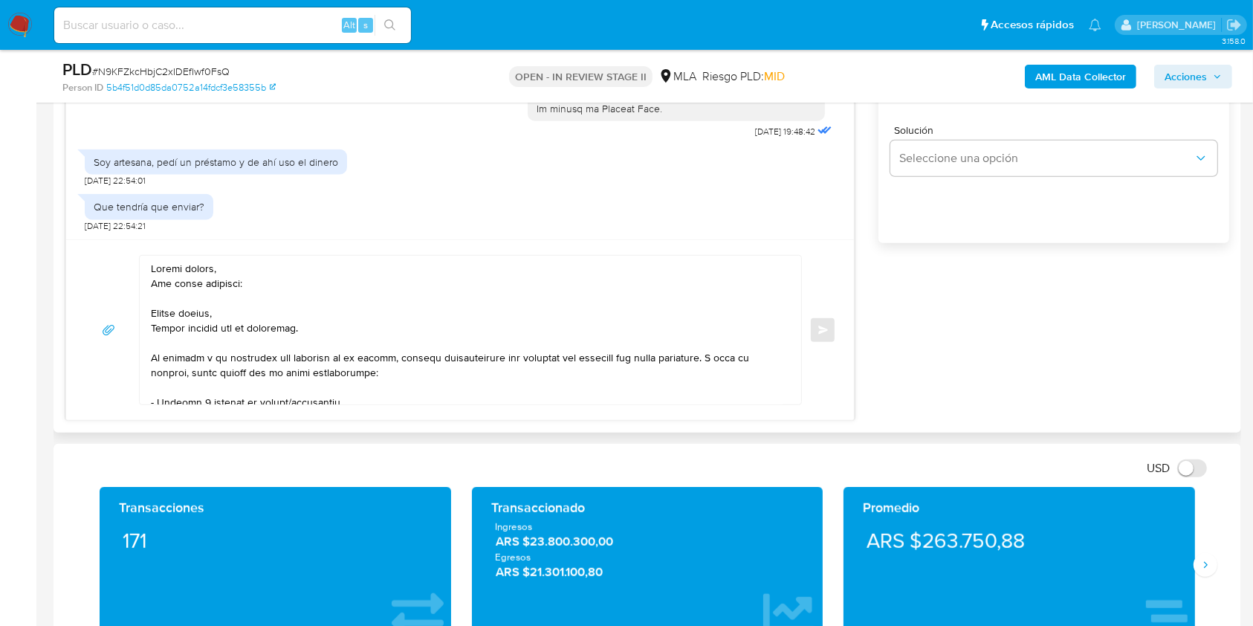
drag, startPoint x: 149, startPoint y: 297, endPoint x: 216, endPoint y: 319, distance: 69.8
click at [216, 319] on div at bounding box center [467, 330] width 654 height 149
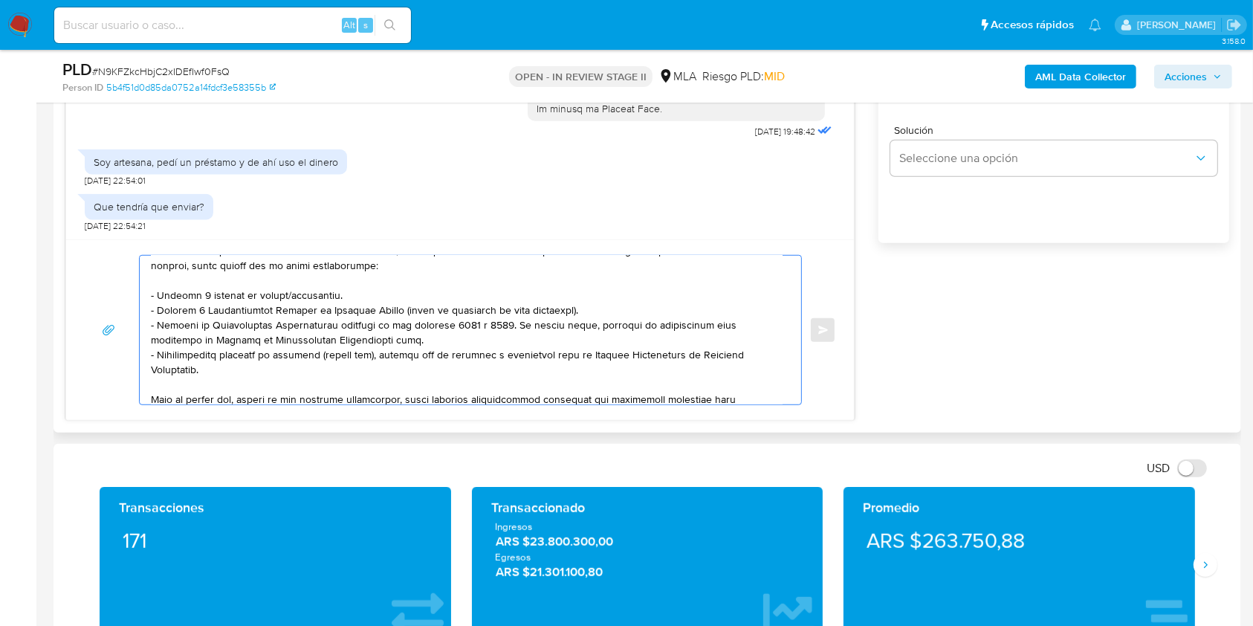
scroll to position [119, 0]
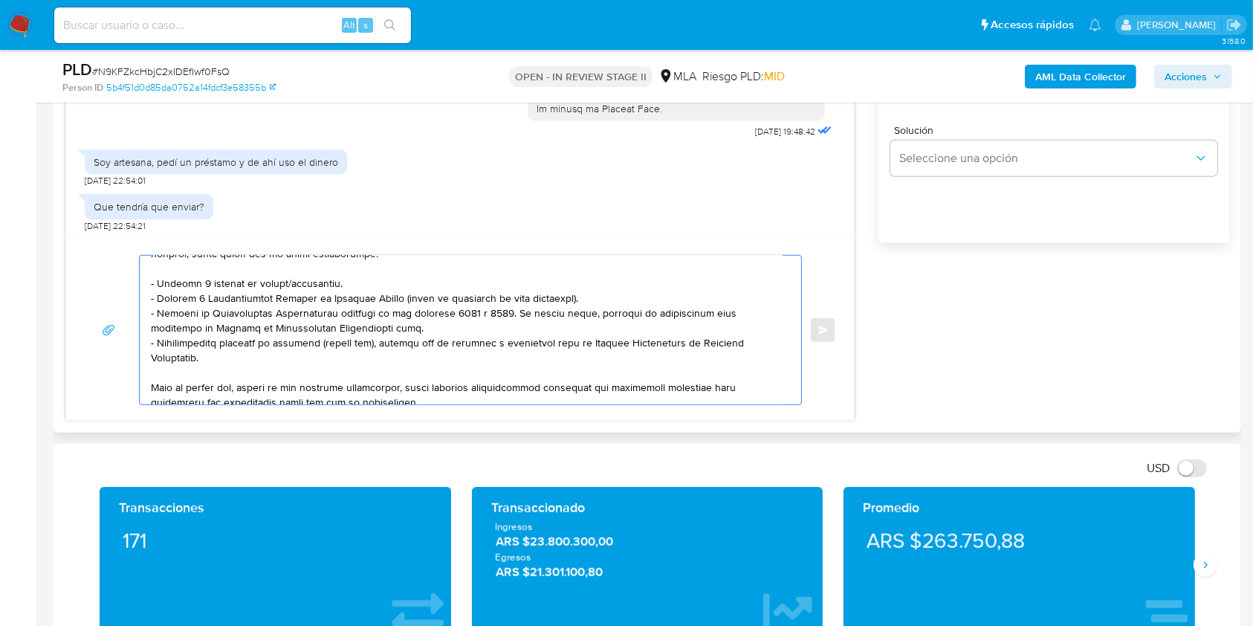
drag, startPoint x: 153, startPoint y: 306, endPoint x: 575, endPoint y: 305, distance: 421.5
click at [575, 305] on textarea at bounding box center [467, 330] width 632 height 149
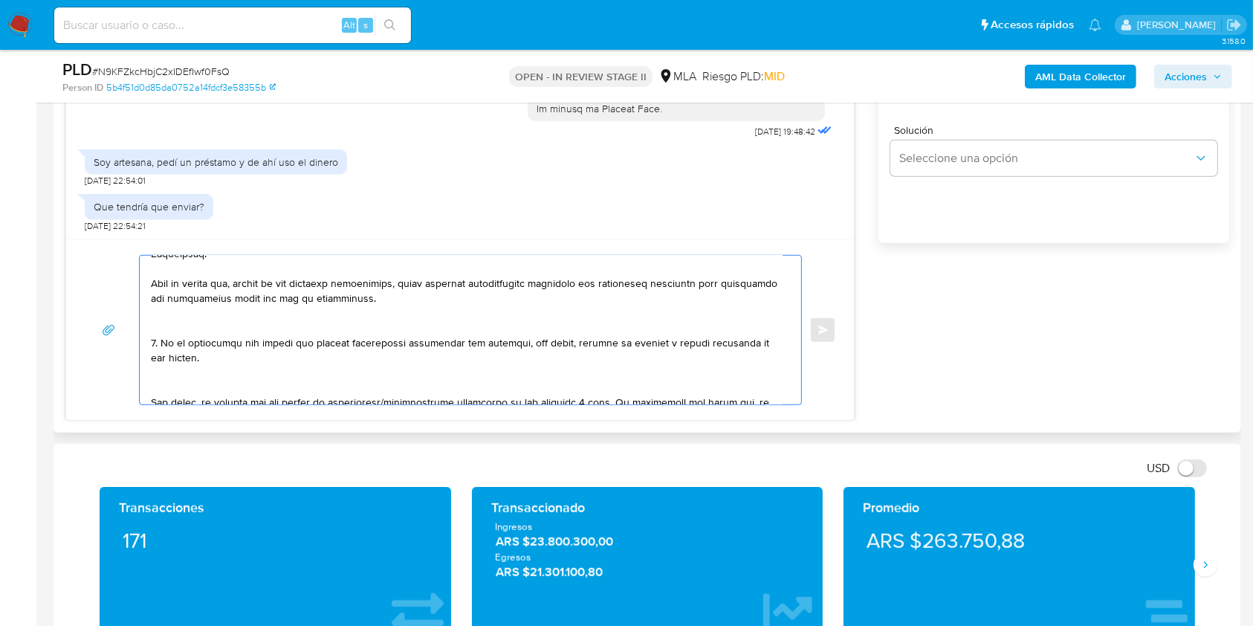
scroll to position [13, 0]
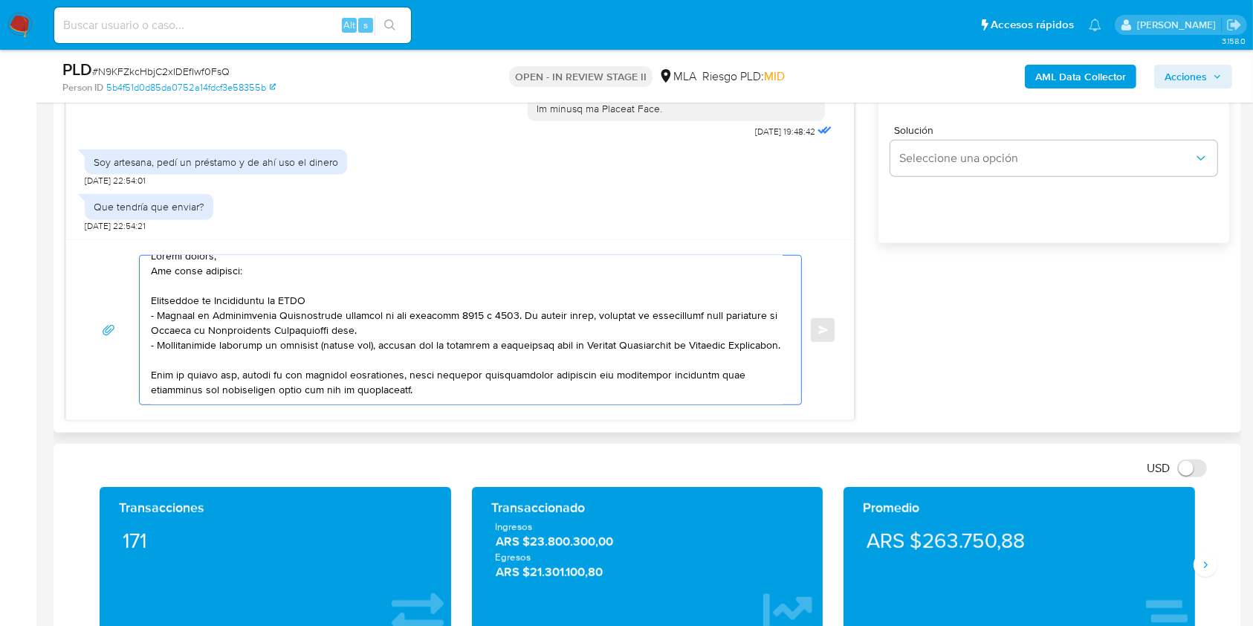
click at [238, 332] on textarea at bounding box center [467, 330] width 632 height 149
click at [337, 300] on textarea at bounding box center [467, 330] width 632 height 149
click at [154, 298] on textarea at bounding box center [467, 330] width 632 height 149
click at [360, 297] on textarea at bounding box center [467, 330] width 632 height 149
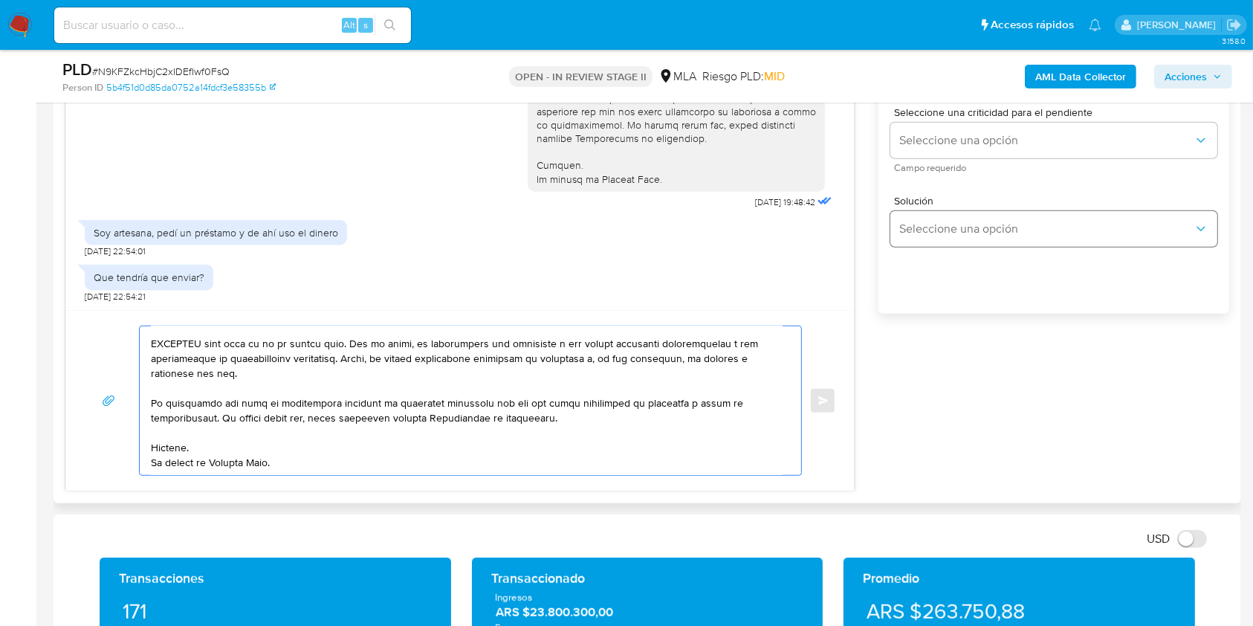
scroll to position [793, 0]
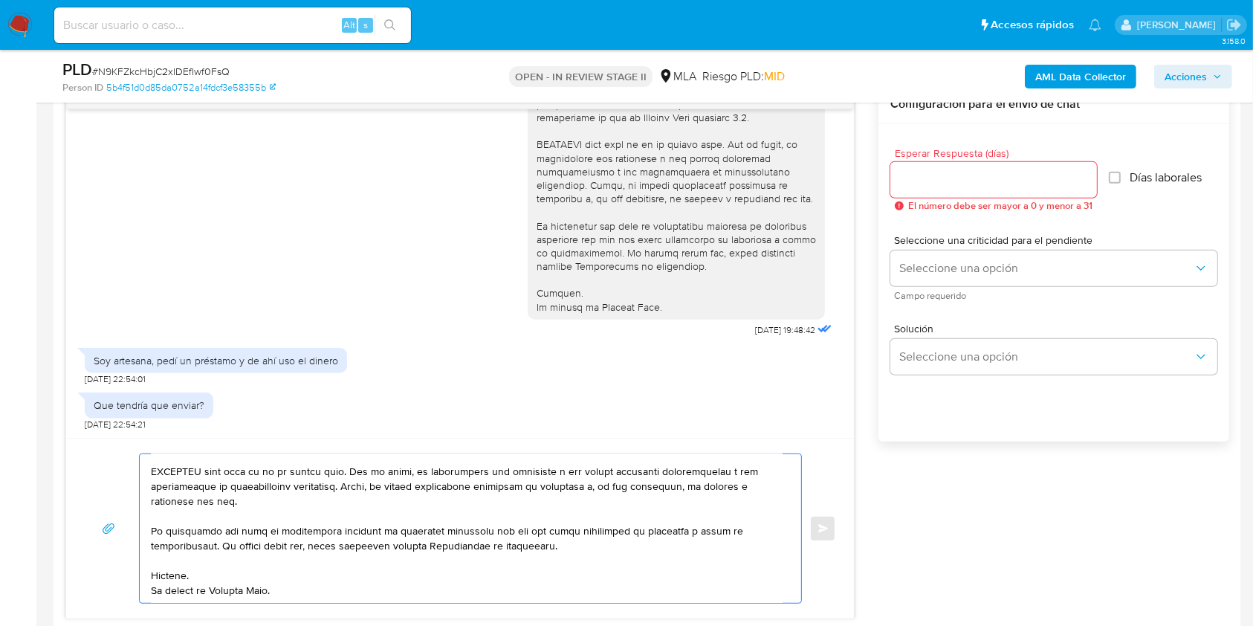
type textarea "Loremi dolors, Ame conse adipisci: - Elitseddoe te Incididuntu la ETDO Magnaali…"
click at [971, 187] on input "Esperar Respuesta (días)" at bounding box center [994, 179] width 207 height 19
type input "3"
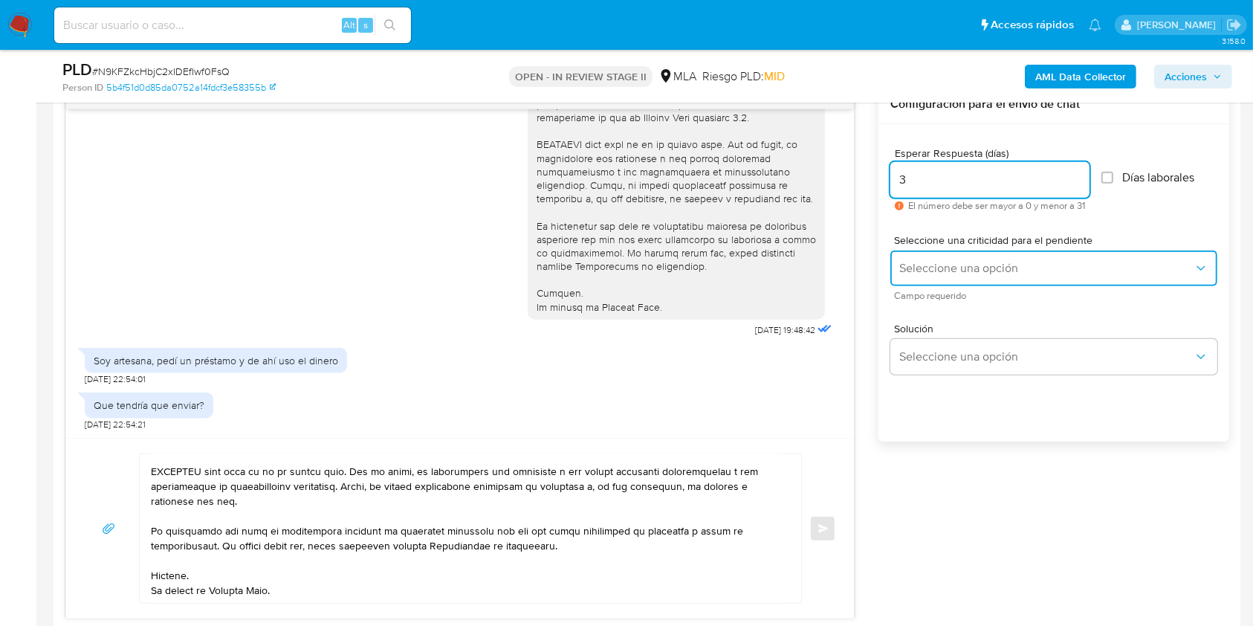
click at [976, 273] on span "Seleccione una opción" at bounding box center [1047, 268] width 294 height 15
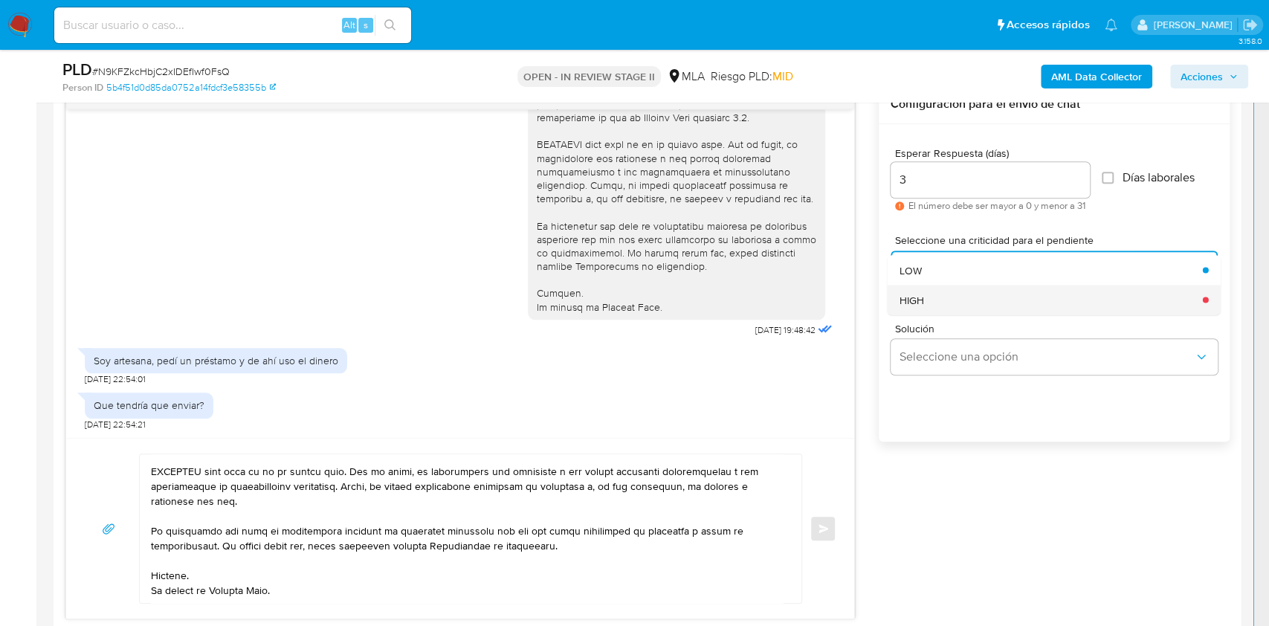
click at [946, 298] on div "HIGH" at bounding box center [1047, 300] width 294 height 30
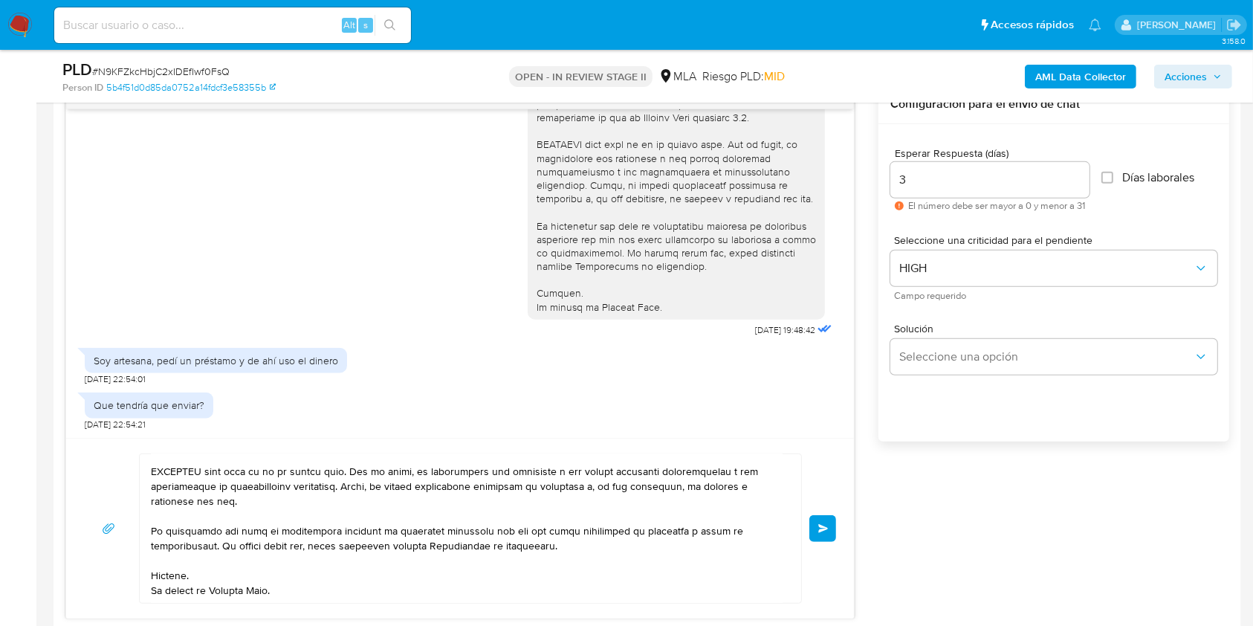
click at [822, 524] on span "Enviar" at bounding box center [824, 528] width 10 height 9
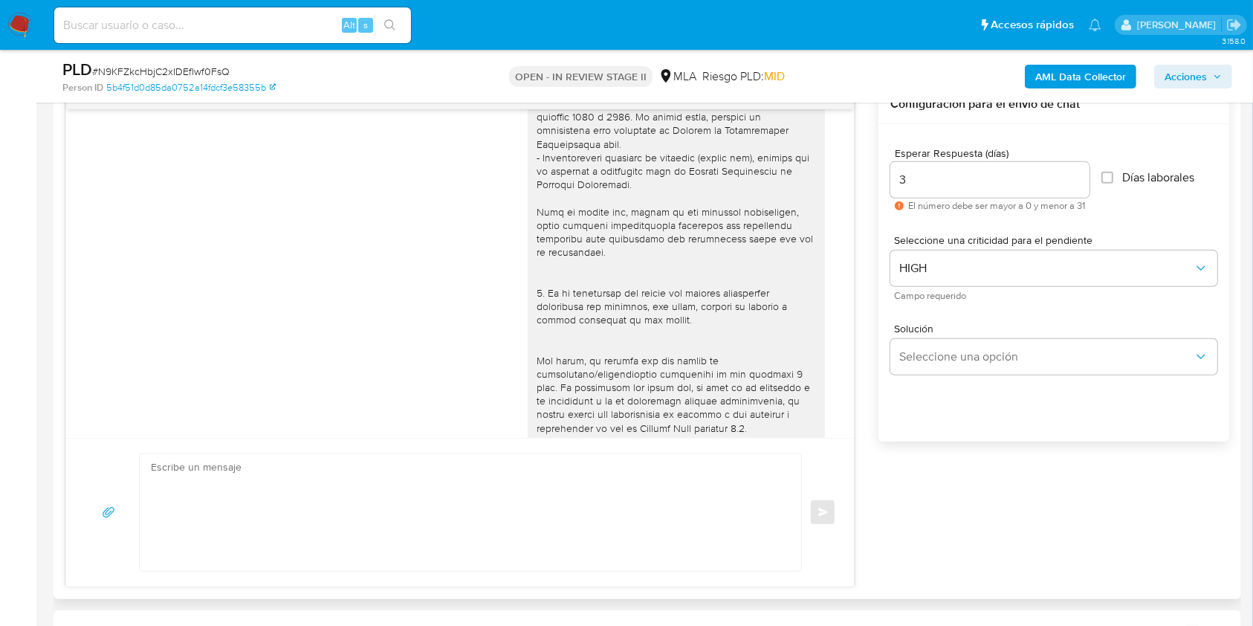
scroll to position [1578, 0]
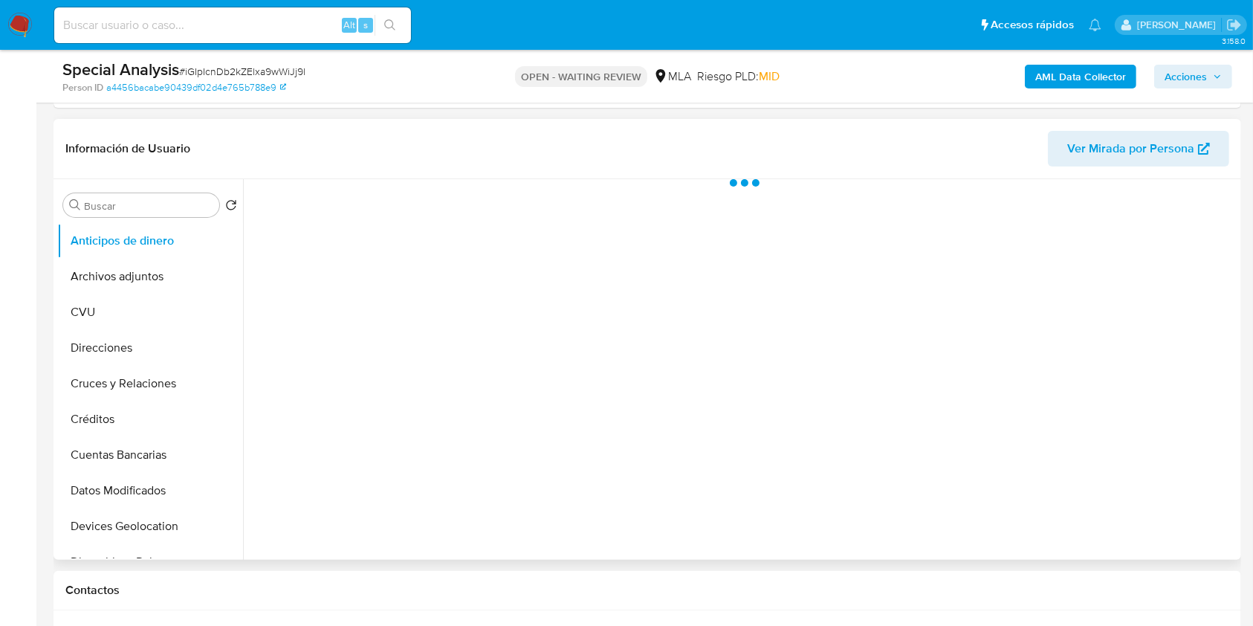
scroll to position [396, 0]
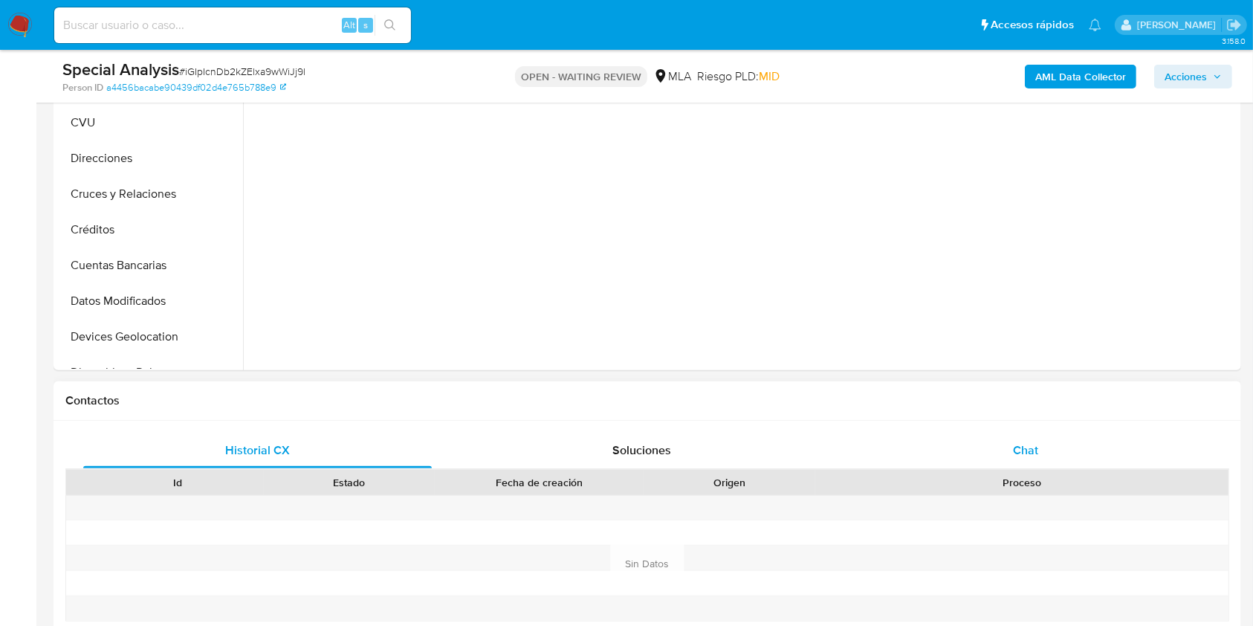
click at [1017, 463] on div "Chat" at bounding box center [1026, 451] width 349 height 36
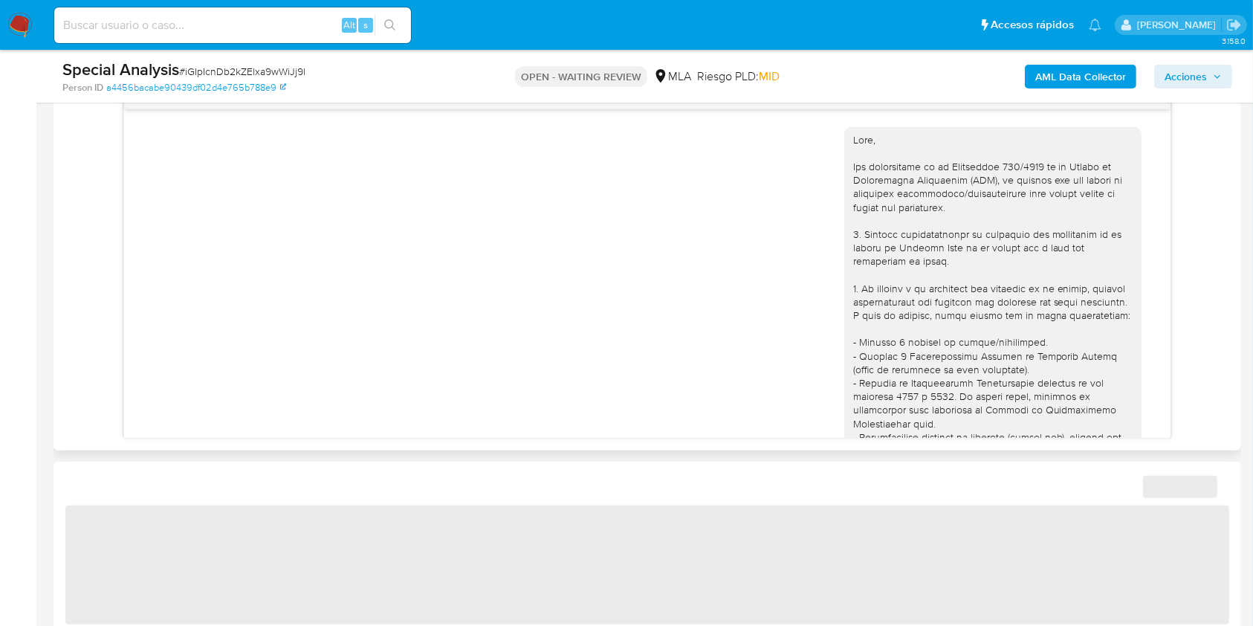
scroll to position [662, 0]
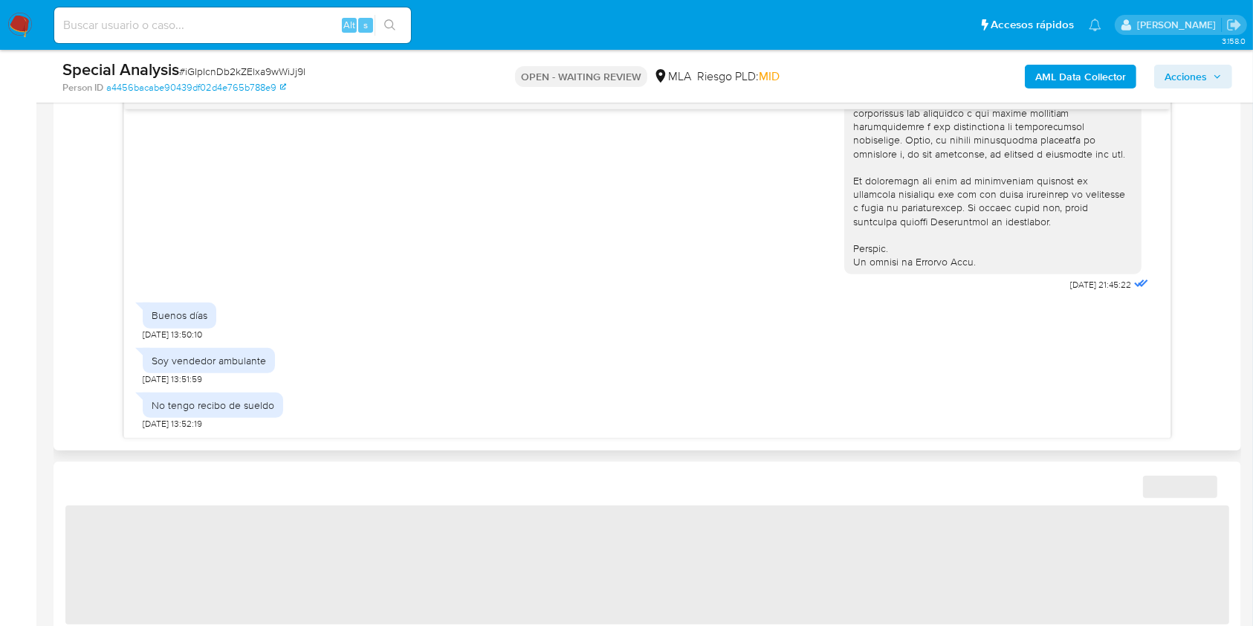
select select "10"
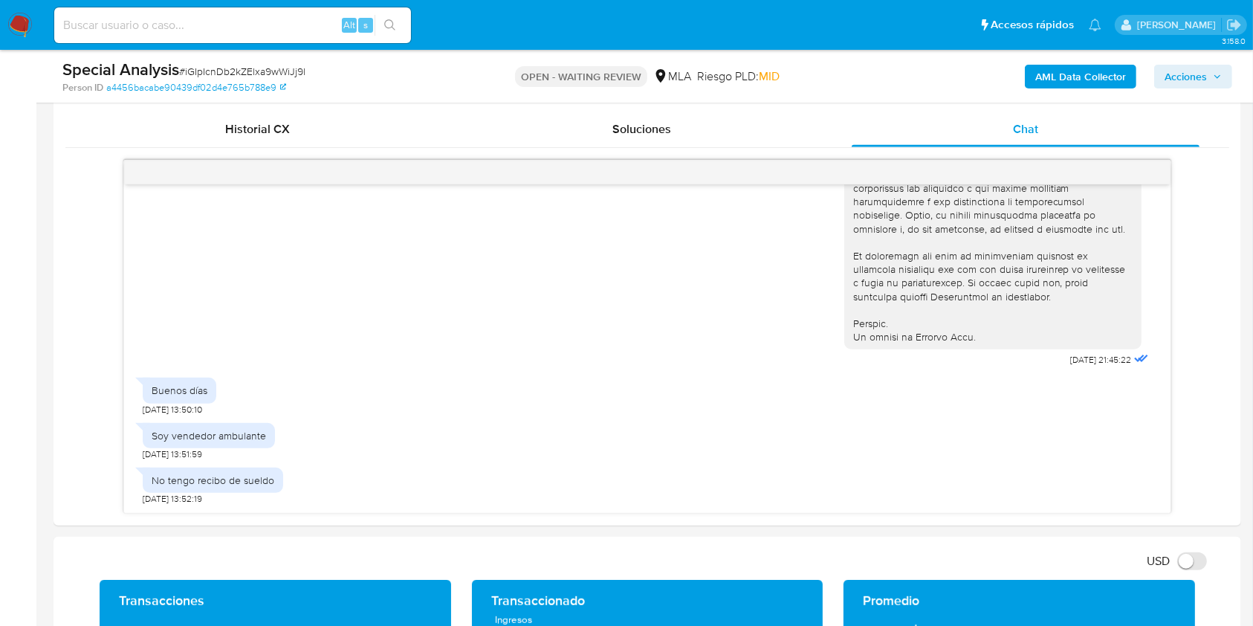
scroll to position [595, 0]
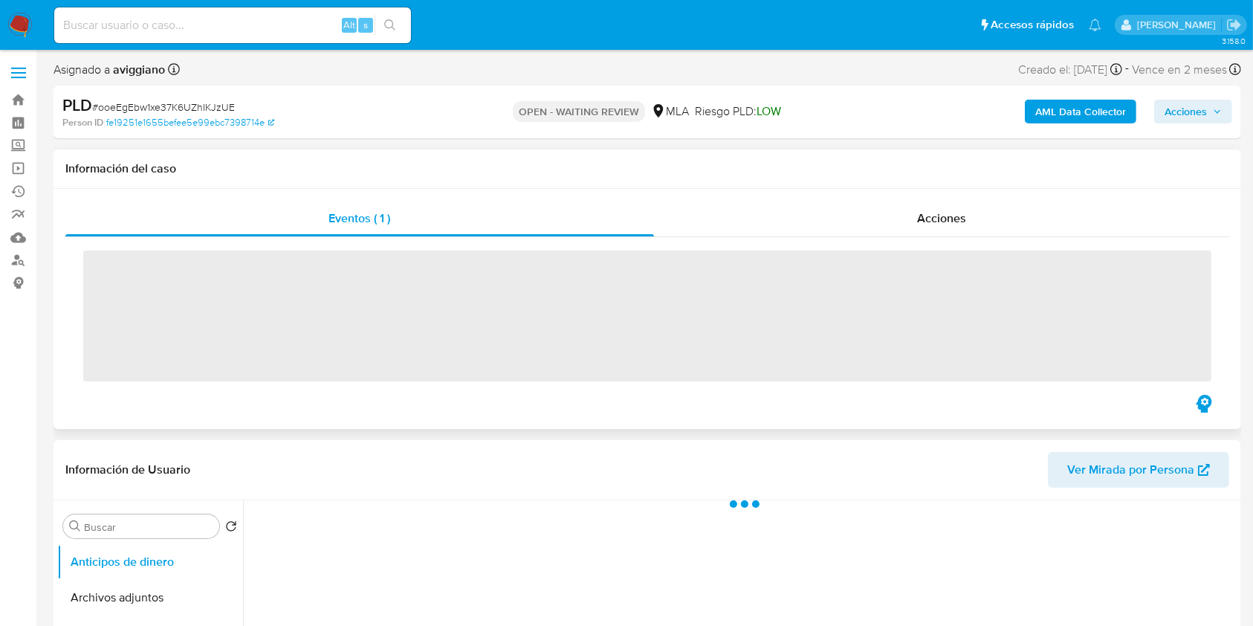
scroll to position [297, 0]
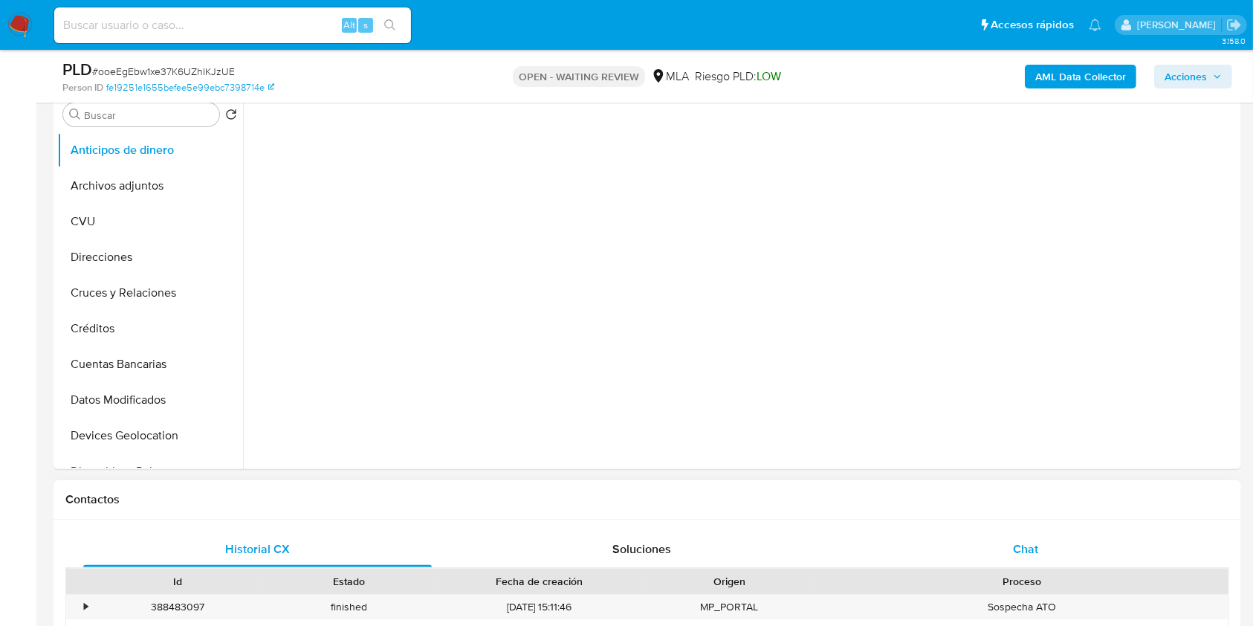
click at [990, 535] on div "Chat" at bounding box center [1026, 550] width 349 height 36
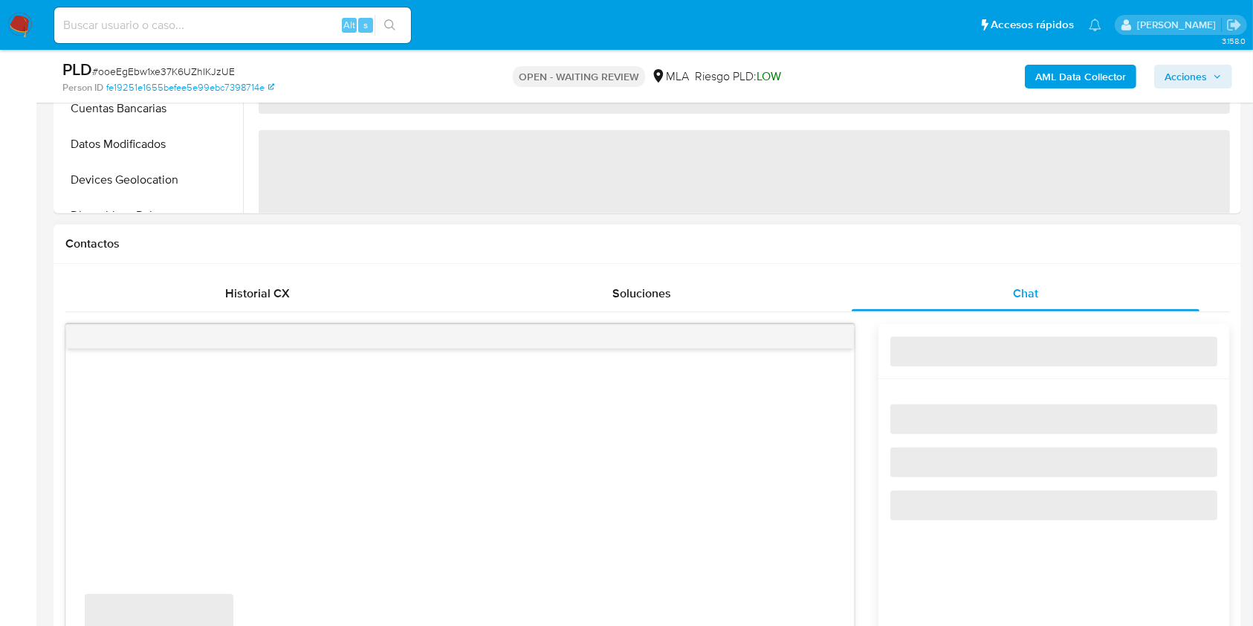
select select "10"
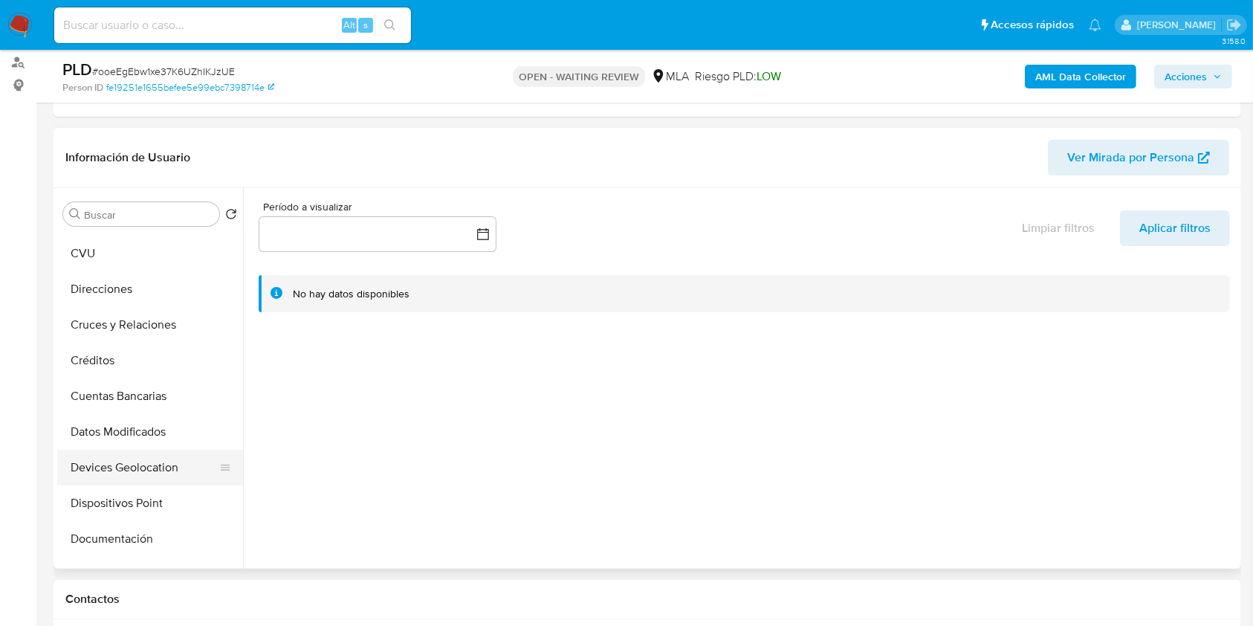
scroll to position [99, 0]
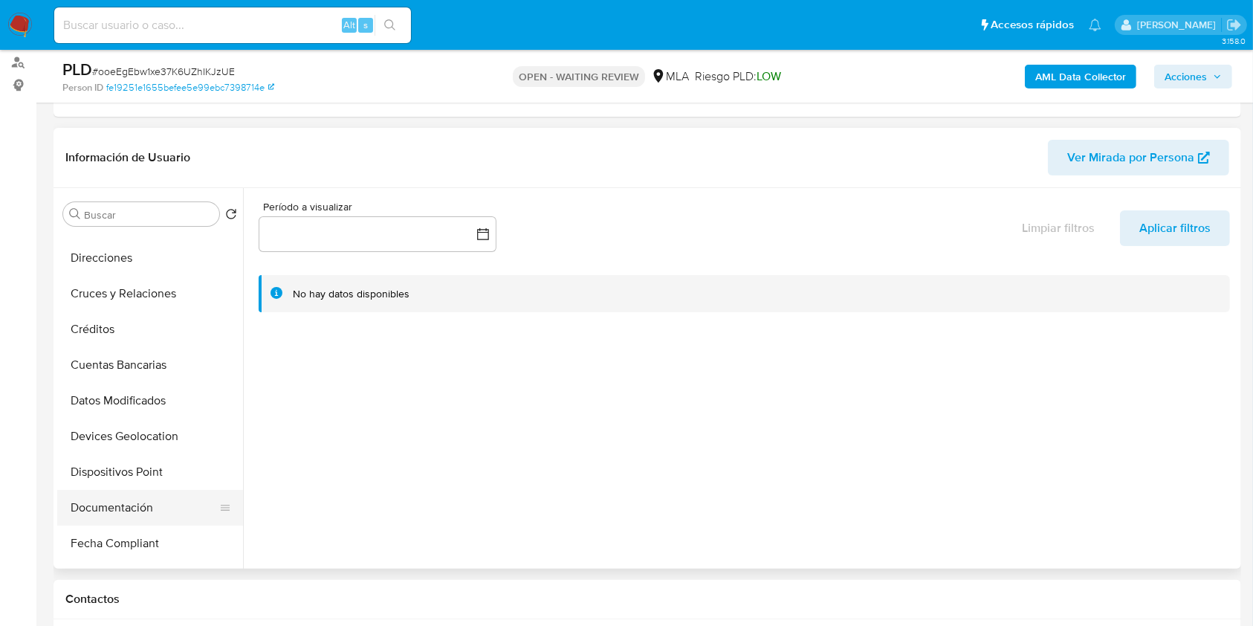
click at [83, 497] on button "Documentación" at bounding box center [144, 508] width 174 height 36
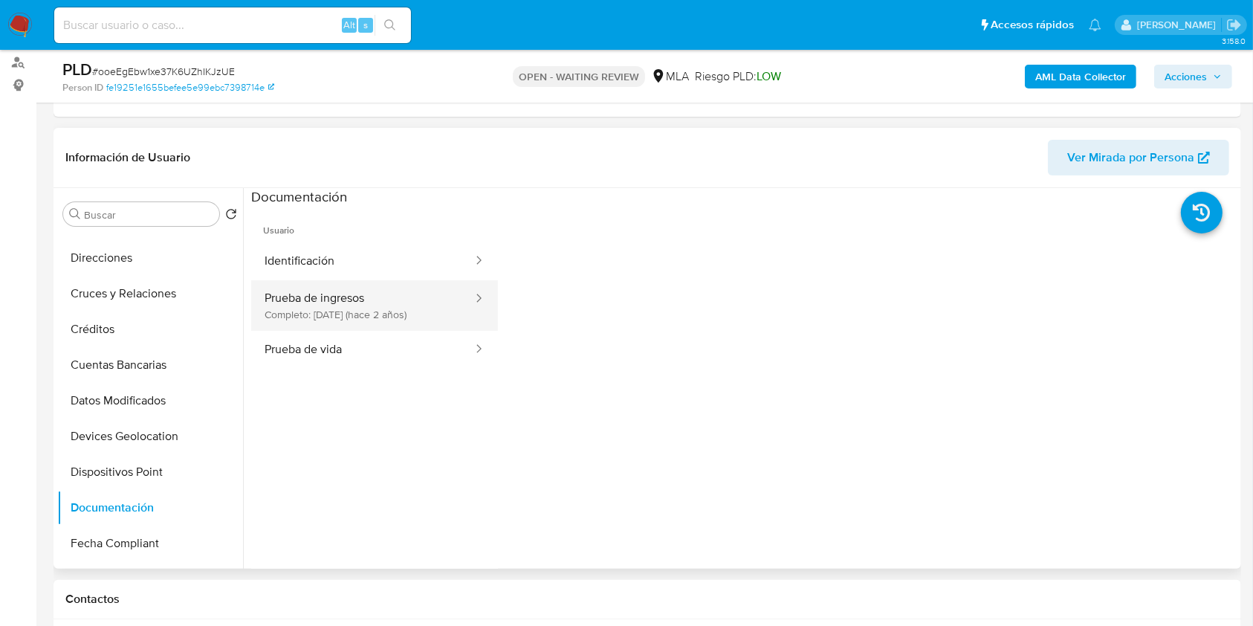
click at [332, 294] on button "Prueba de ingresos Completo: [DATE] (hace 2 años)" at bounding box center [362, 305] width 223 height 51
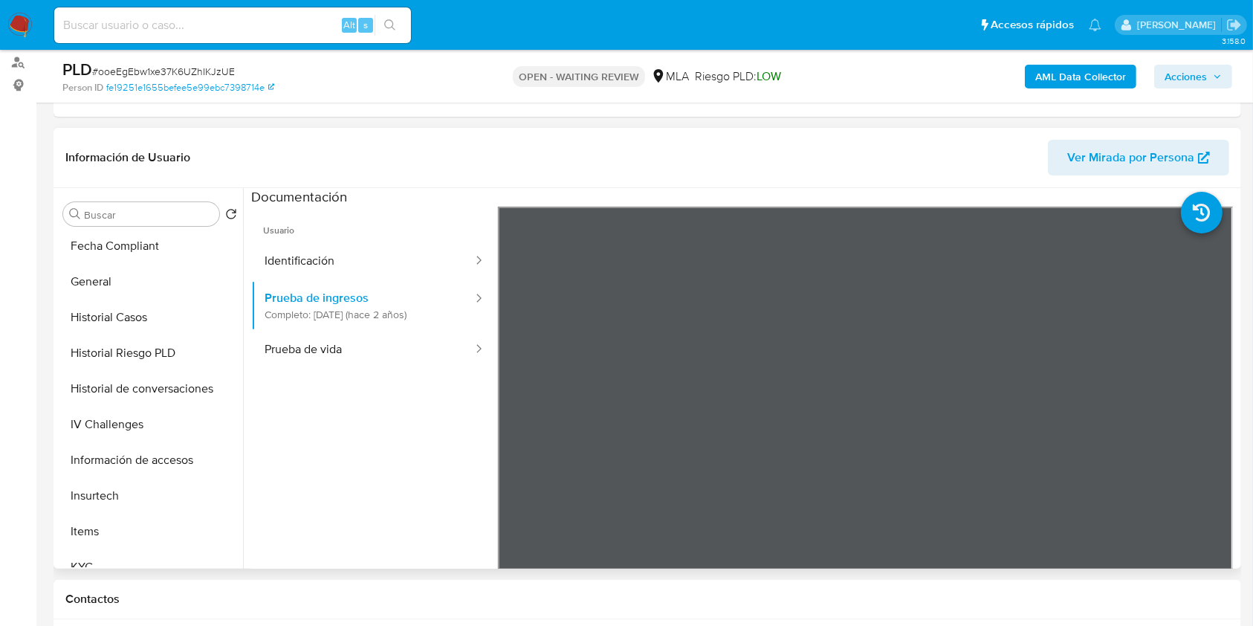
scroll to position [694, 0]
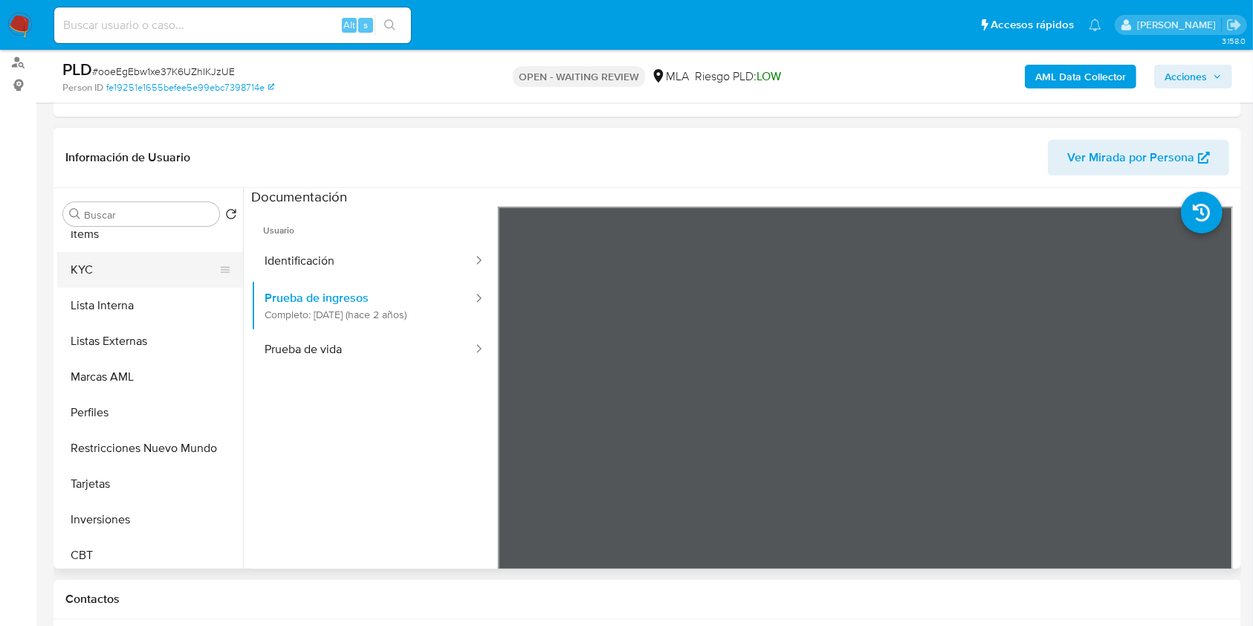
click at [121, 277] on button "KYC" at bounding box center [144, 270] width 174 height 36
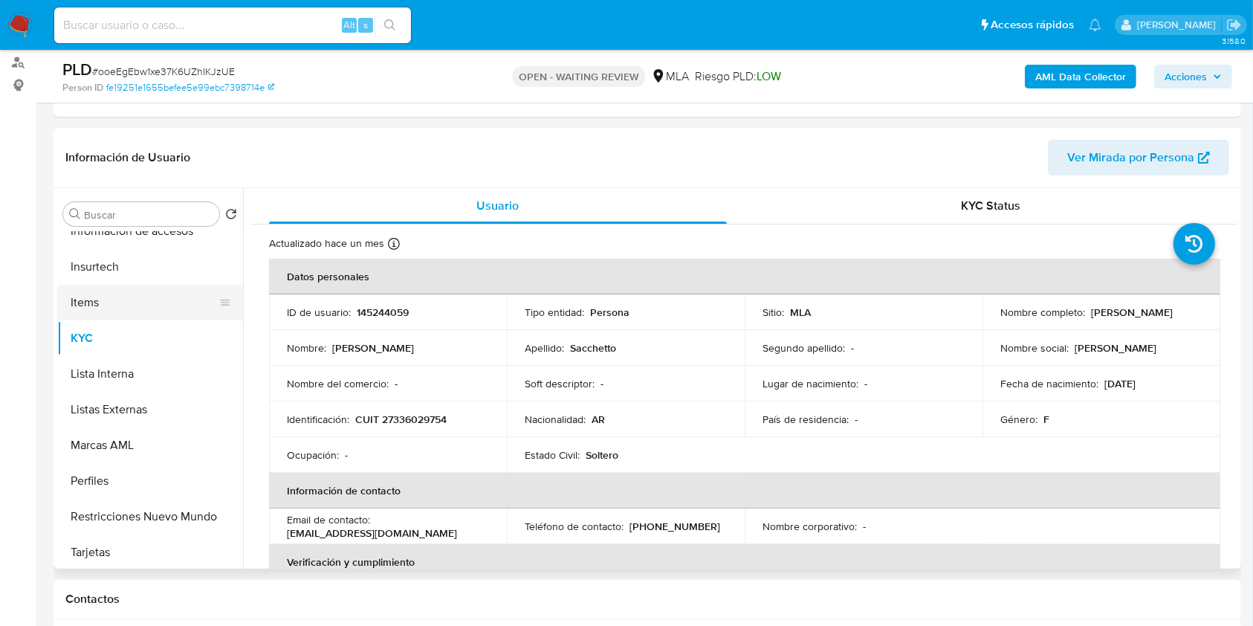
scroll to position [595, 0]
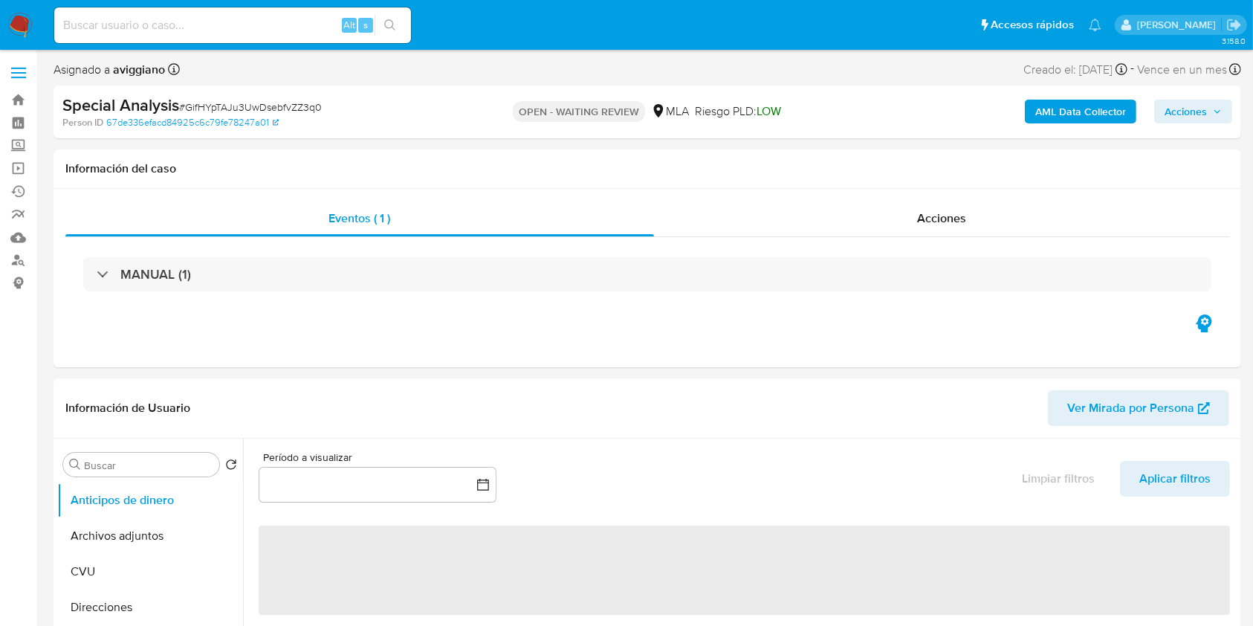
select select "10"
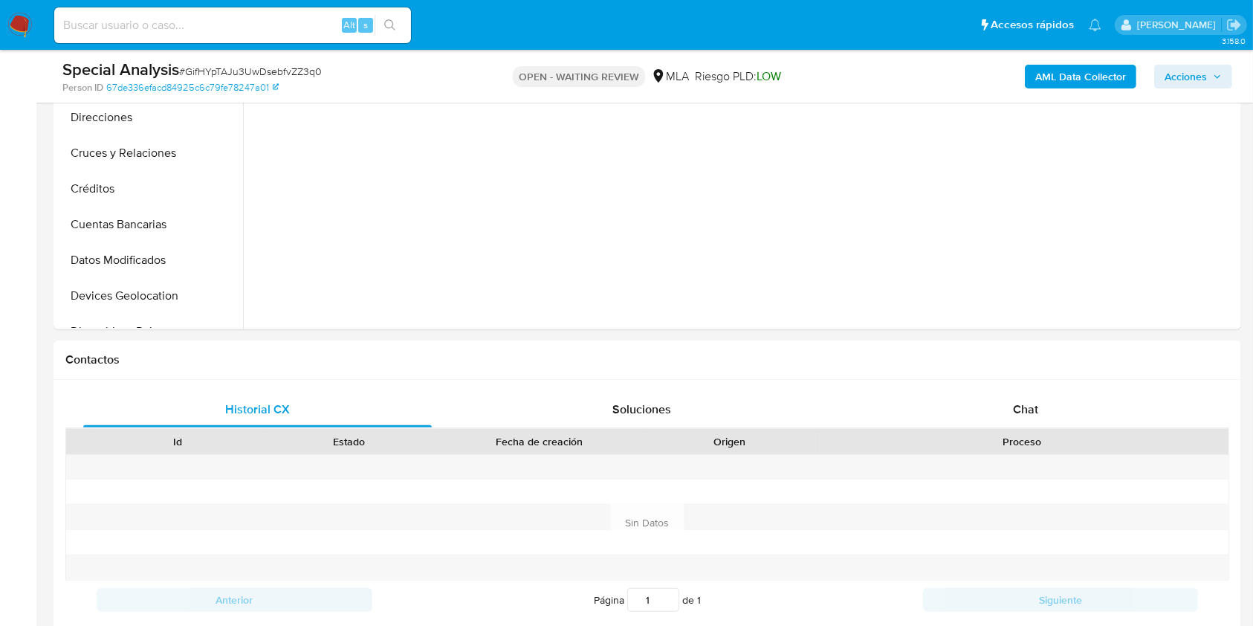
scroll to position [595, 0]
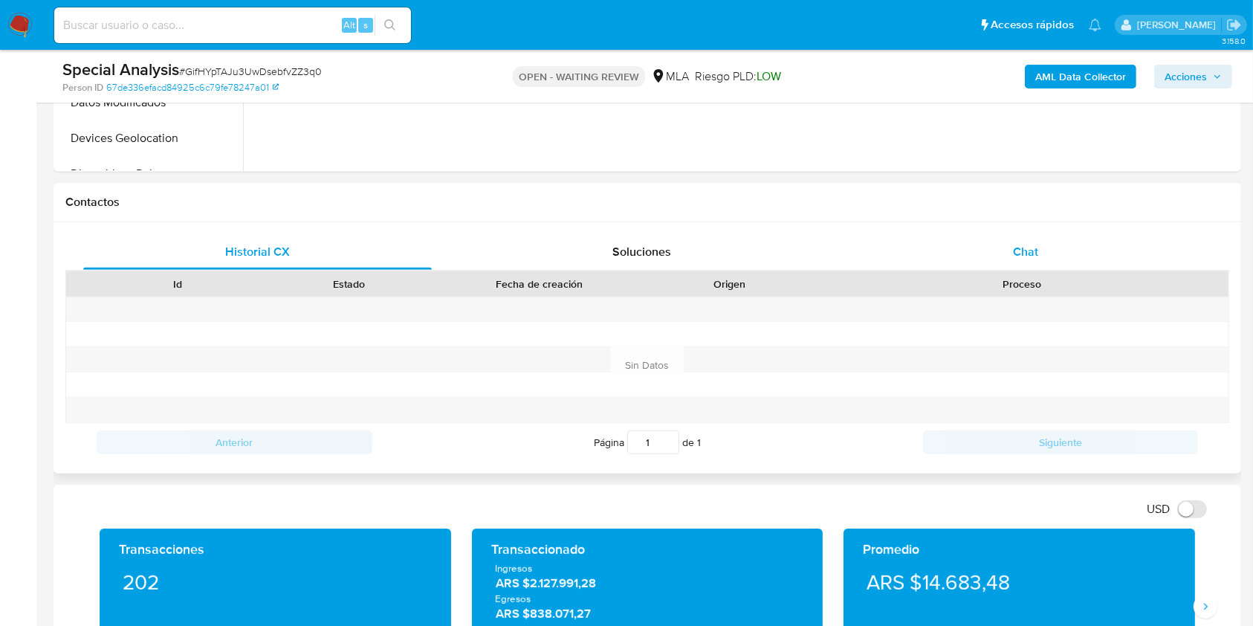
click at [1048, 266] on div "Chat" at bounding box center [1026, 252] width 349 height 36
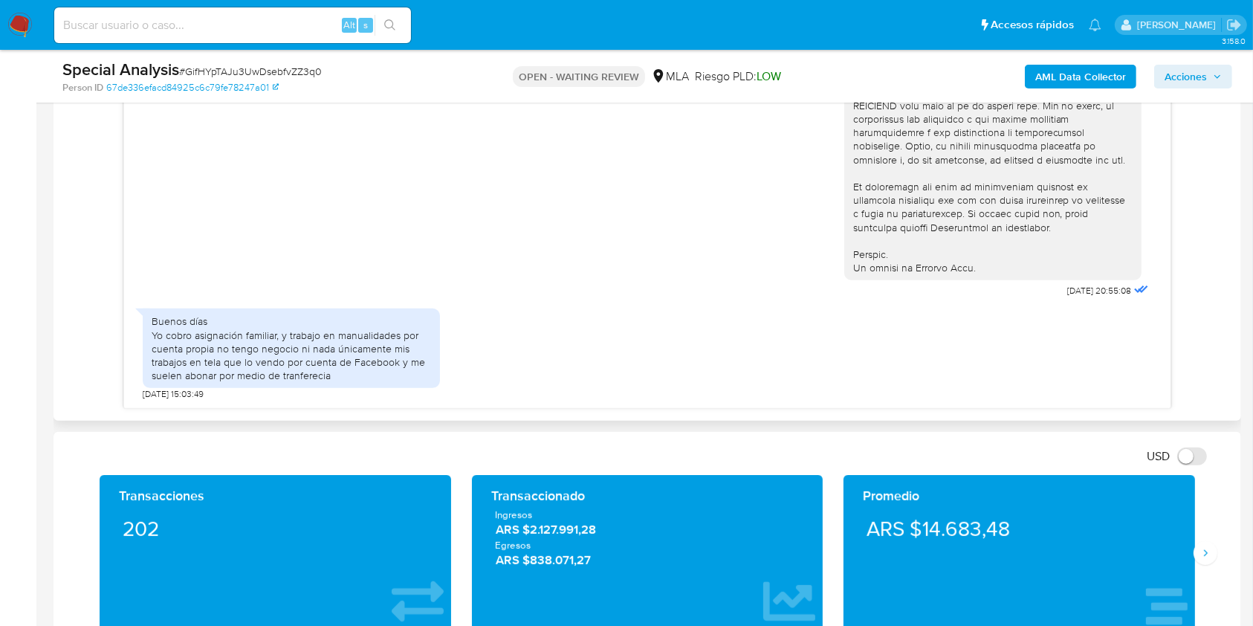
scroll to position [892, 0]
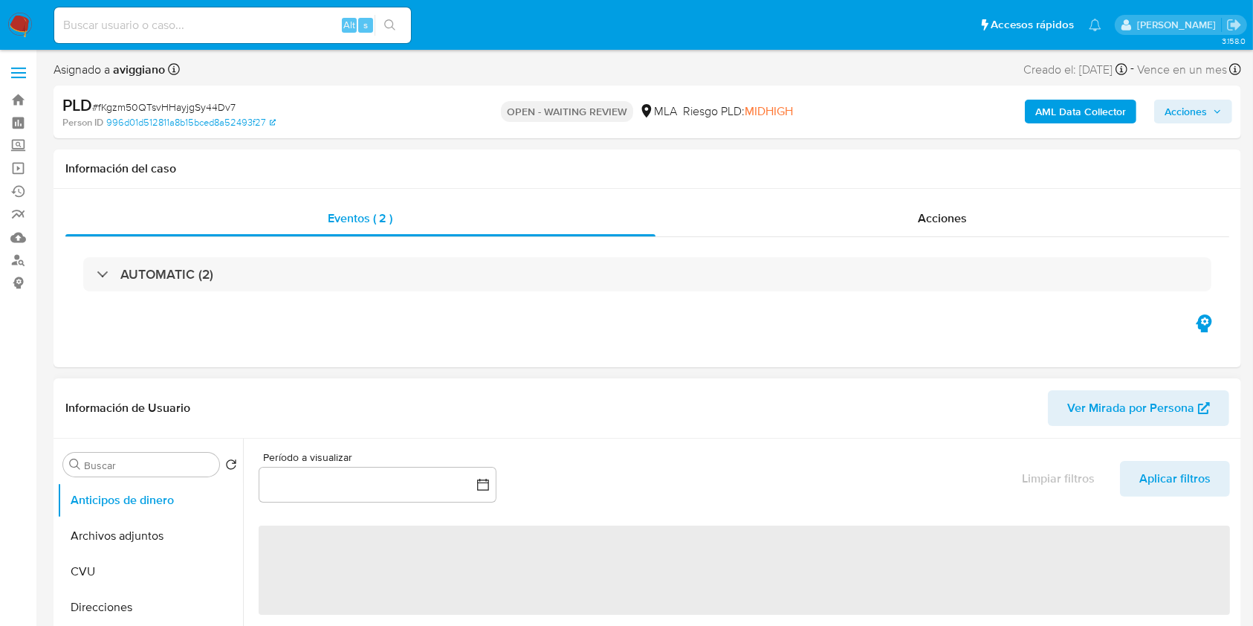
scroll to position [198, 0]
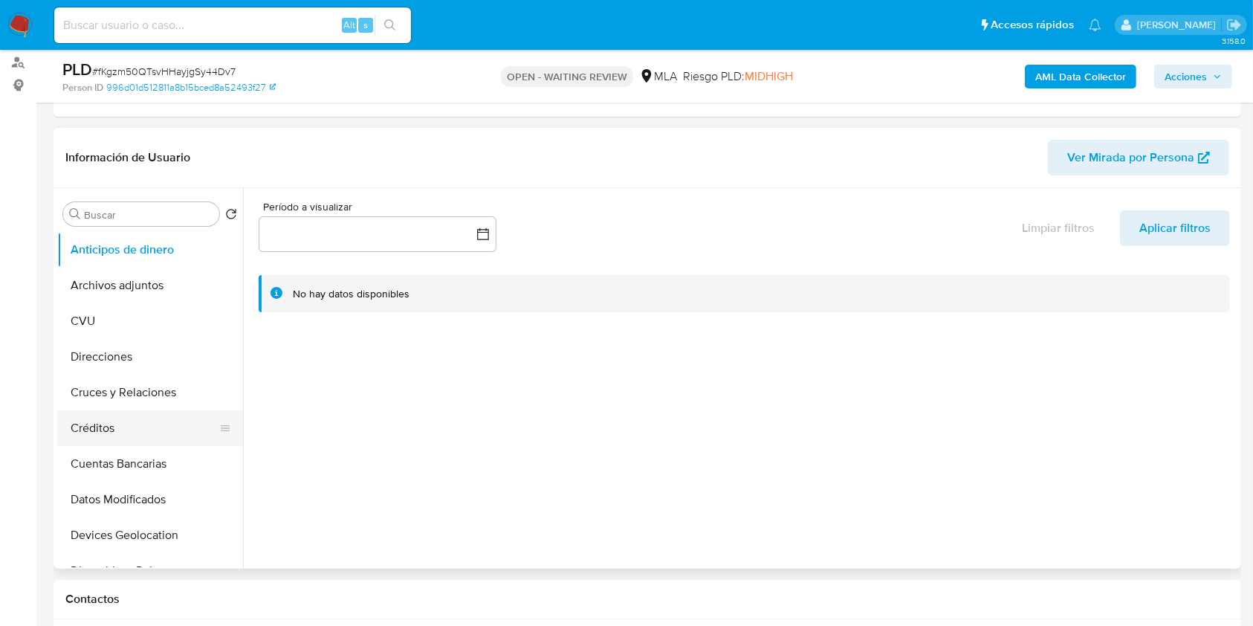
select select "10"
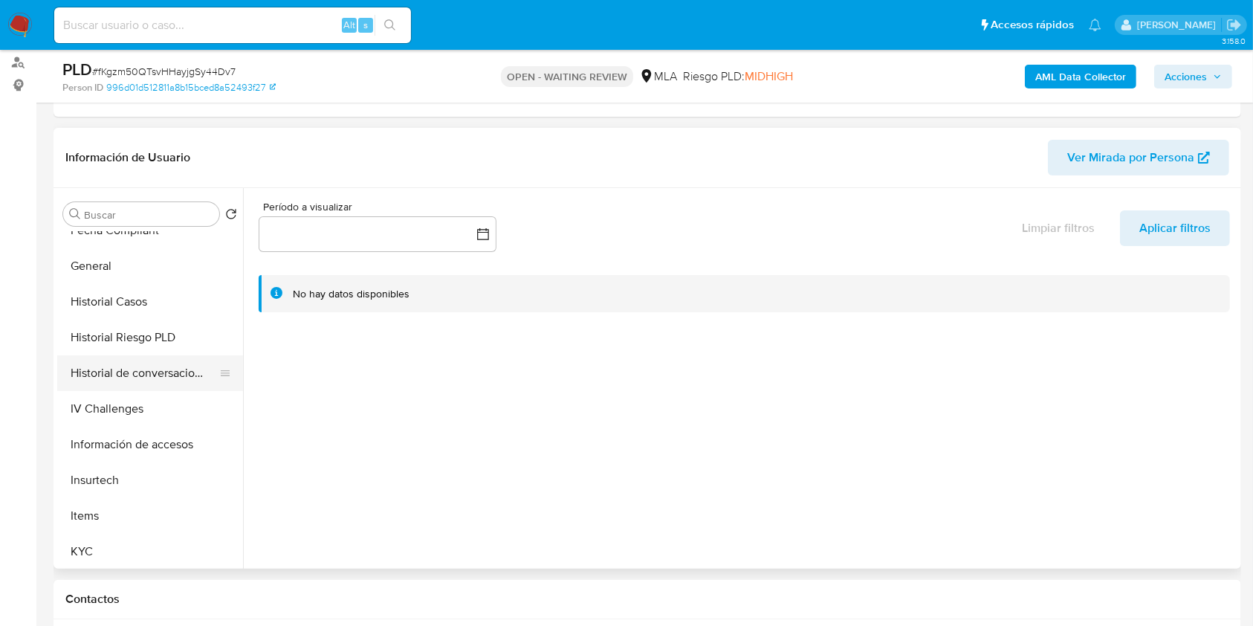
scroll to position [495, 0]
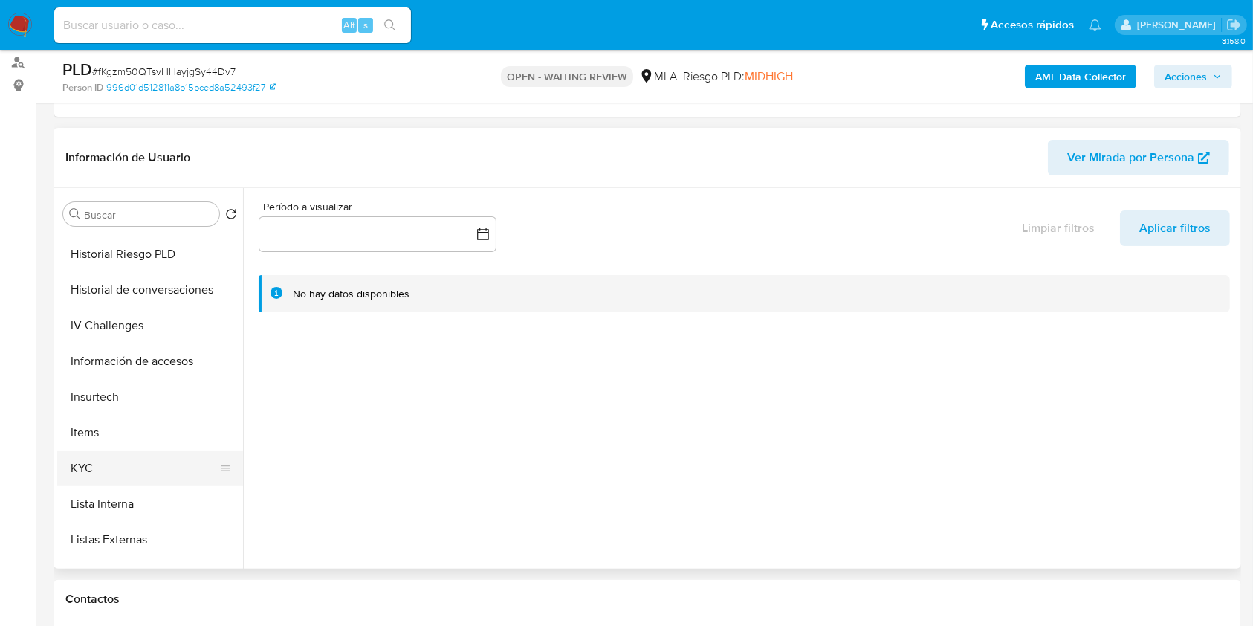
click at [130, 467] on button "KYC" at bounding box center [144, 469] width 174 height 36
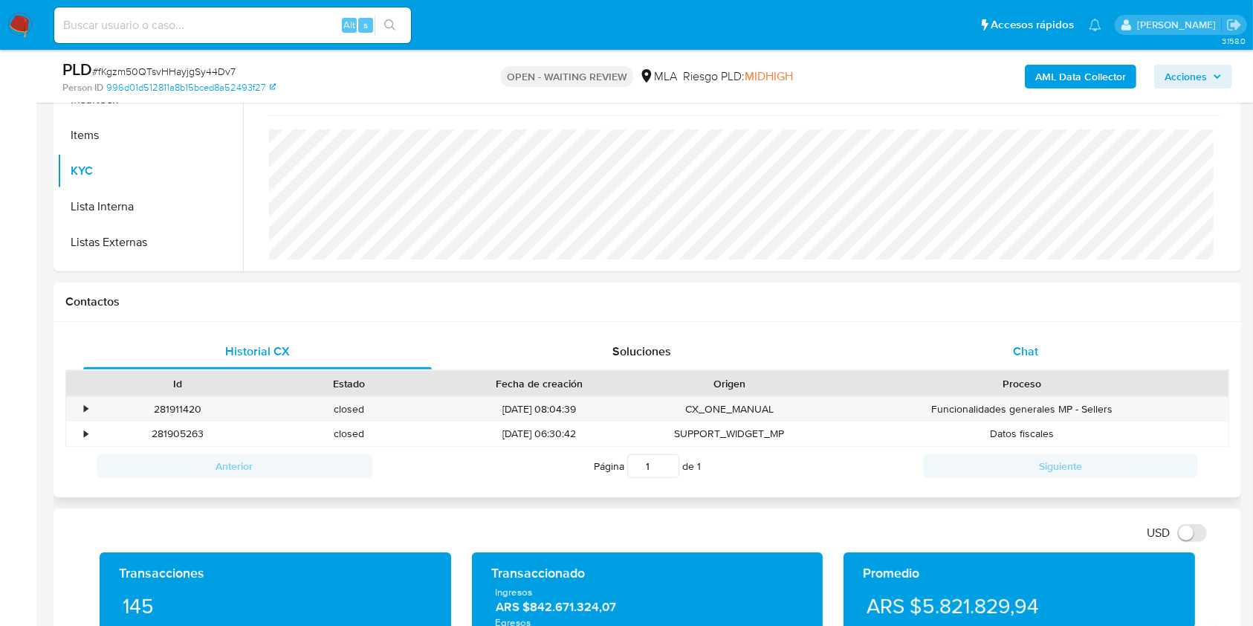
click at [1043, 335] on div "Chat" at bounding box center [1026, 352] width 349 height 36
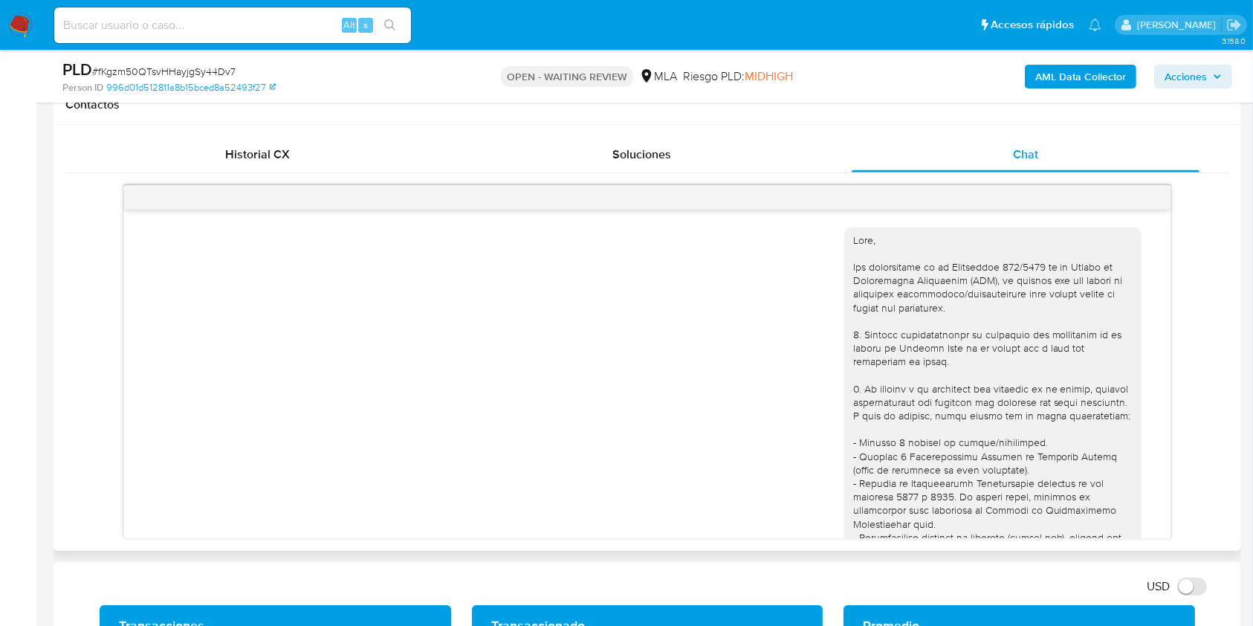
scroll to position [749, 0]
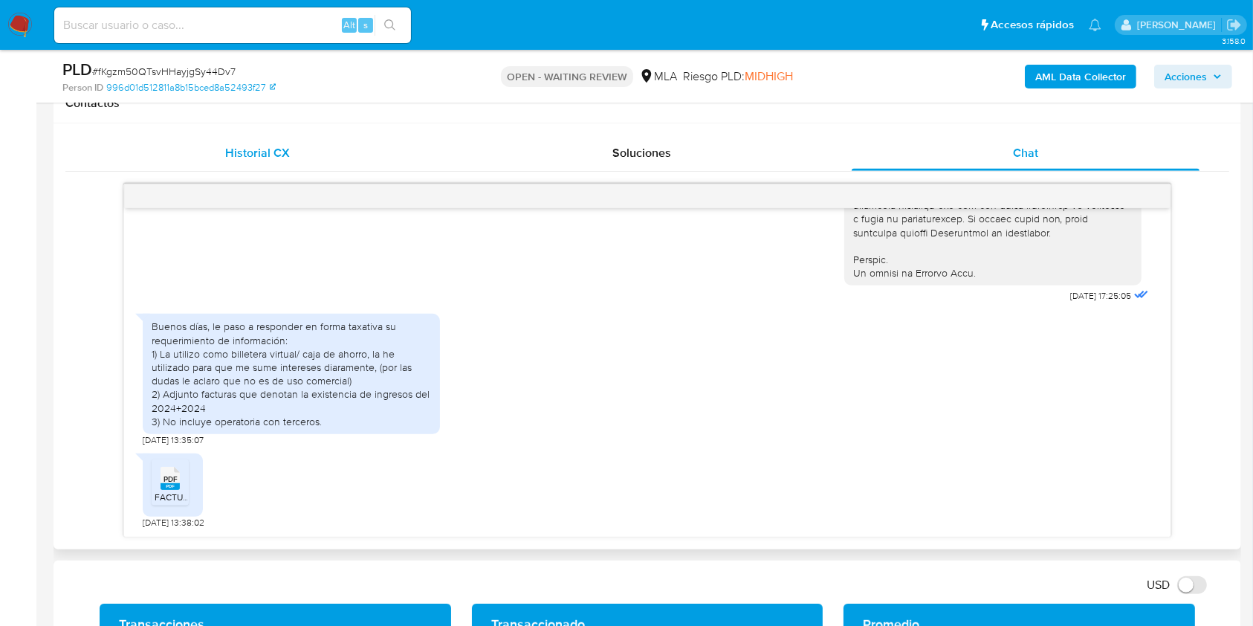
click at [273, 155] on span "Historial CX" at bounding box center [257, 152] width 65 height 17
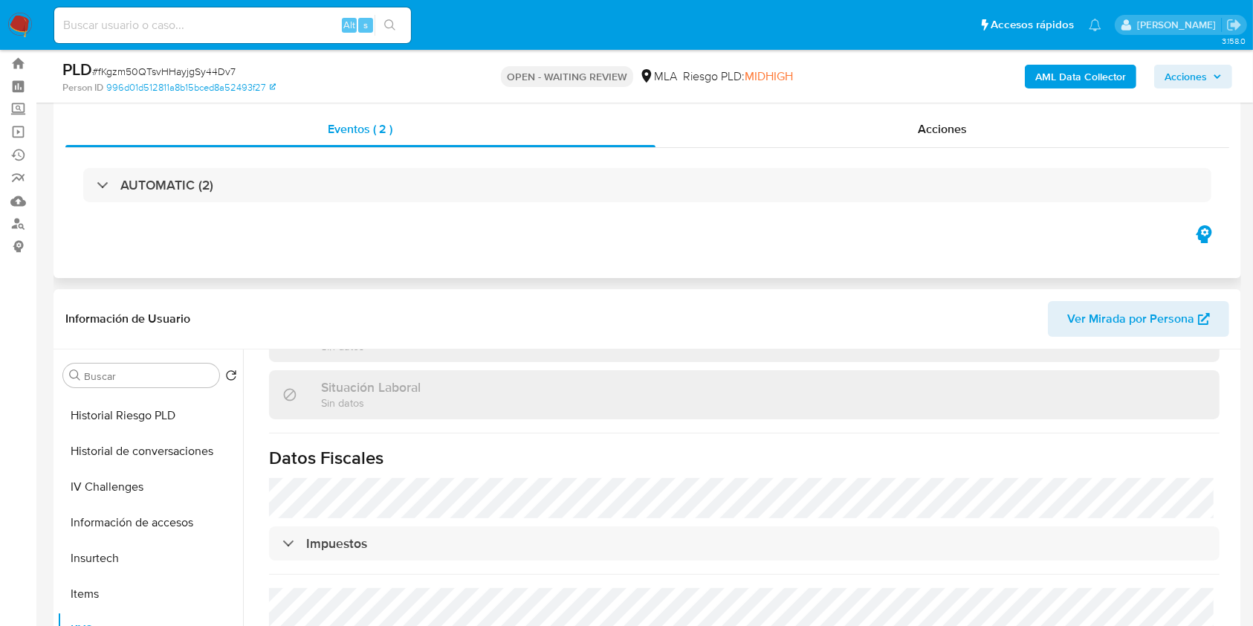
scroll to position [0, 0]
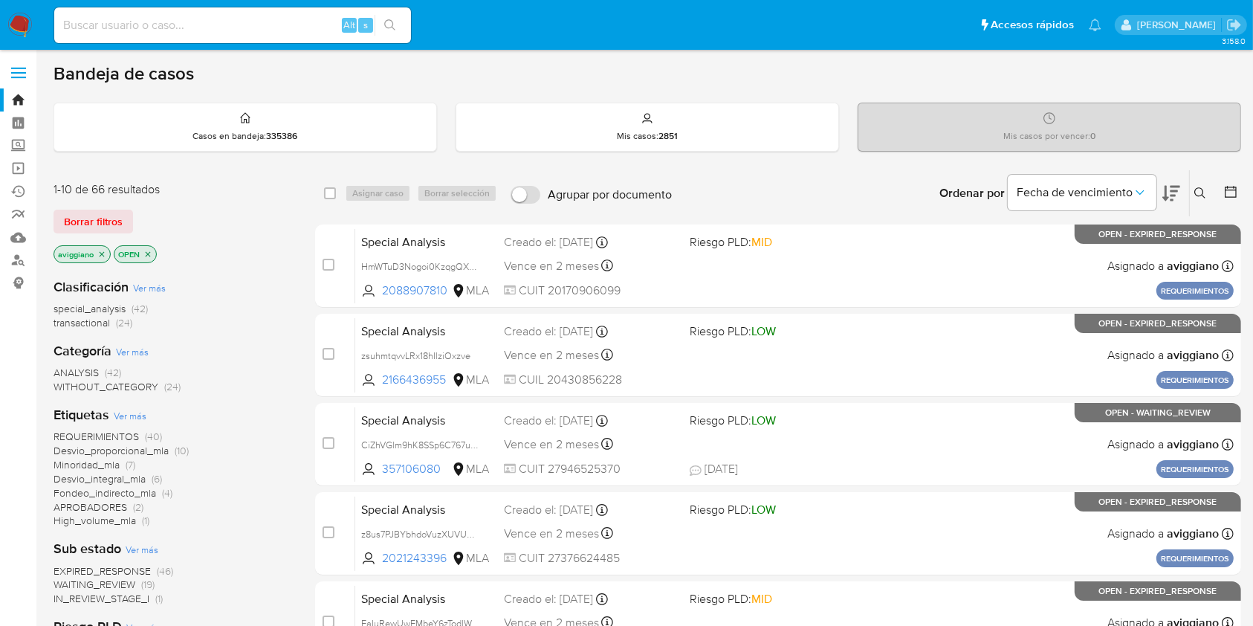
click at [96, 254] on p "aviggiano" at bounding box center [82, 254] width 56 height 16
click at [101, 252] on icon "close-filter" at bounding box center [101, 254] width 9 height 9
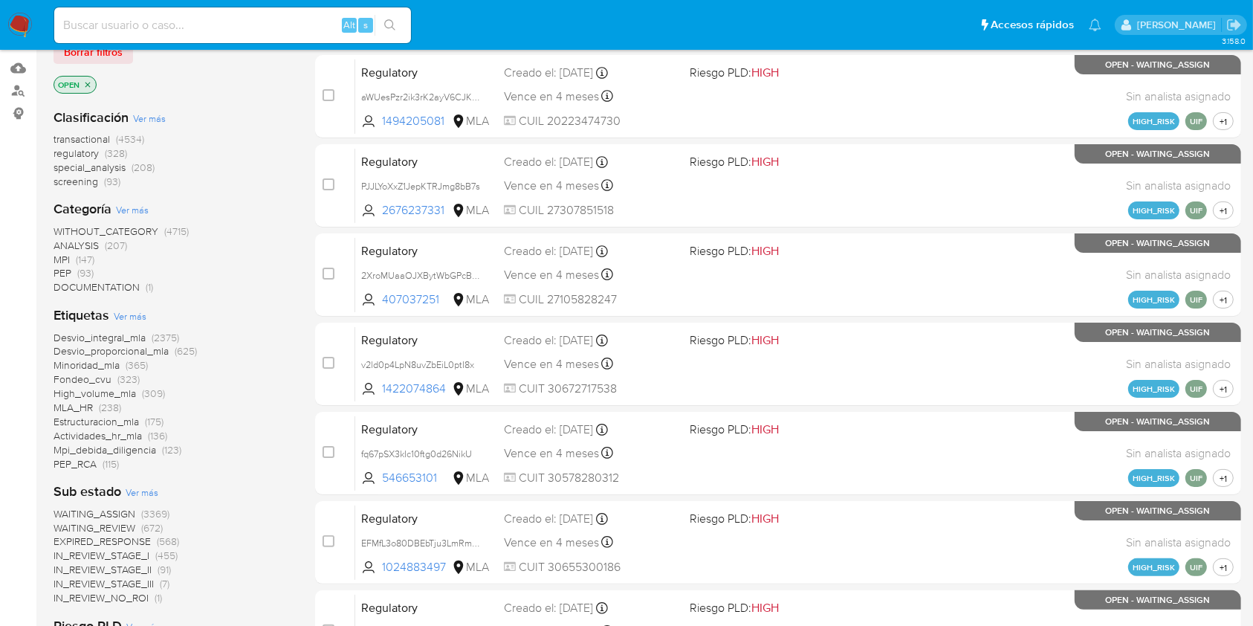
scroll to position [595, 0]
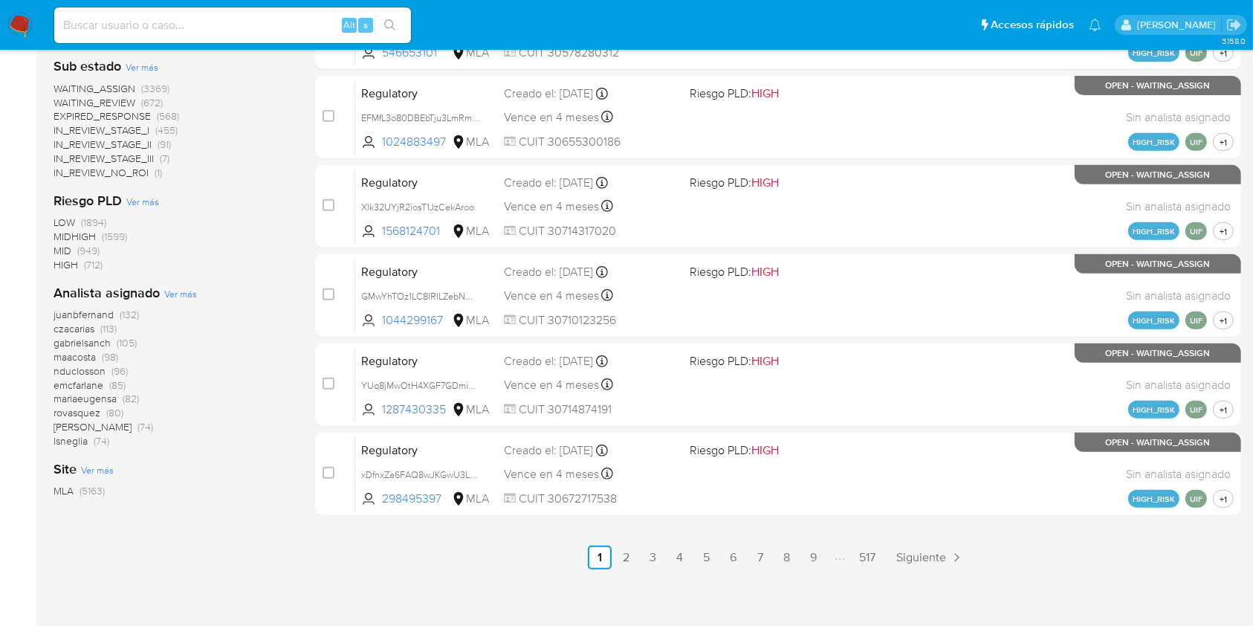
click at [166, 294] on span "Ver más" at bounding box center [180, 293] width 33 height 13
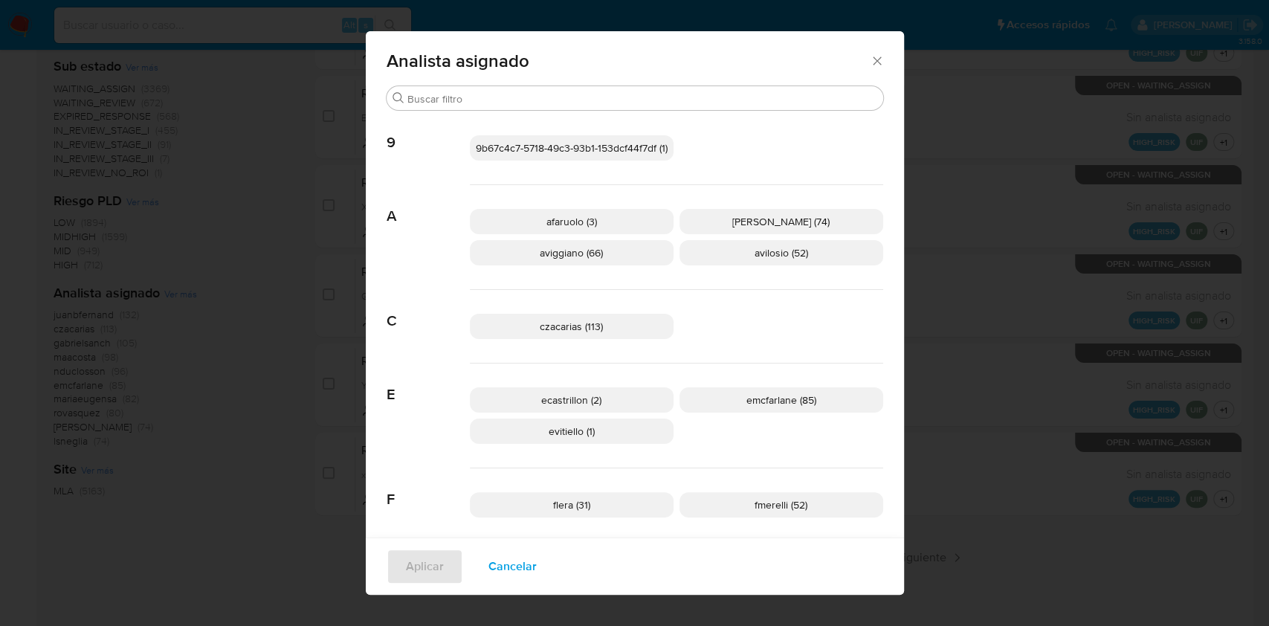
click at [870, 64] on icon "Cerrar" at bounding box center [877, 61] width 15 height 15
